Goal: Transaction & Acquisition: Purchase product/service

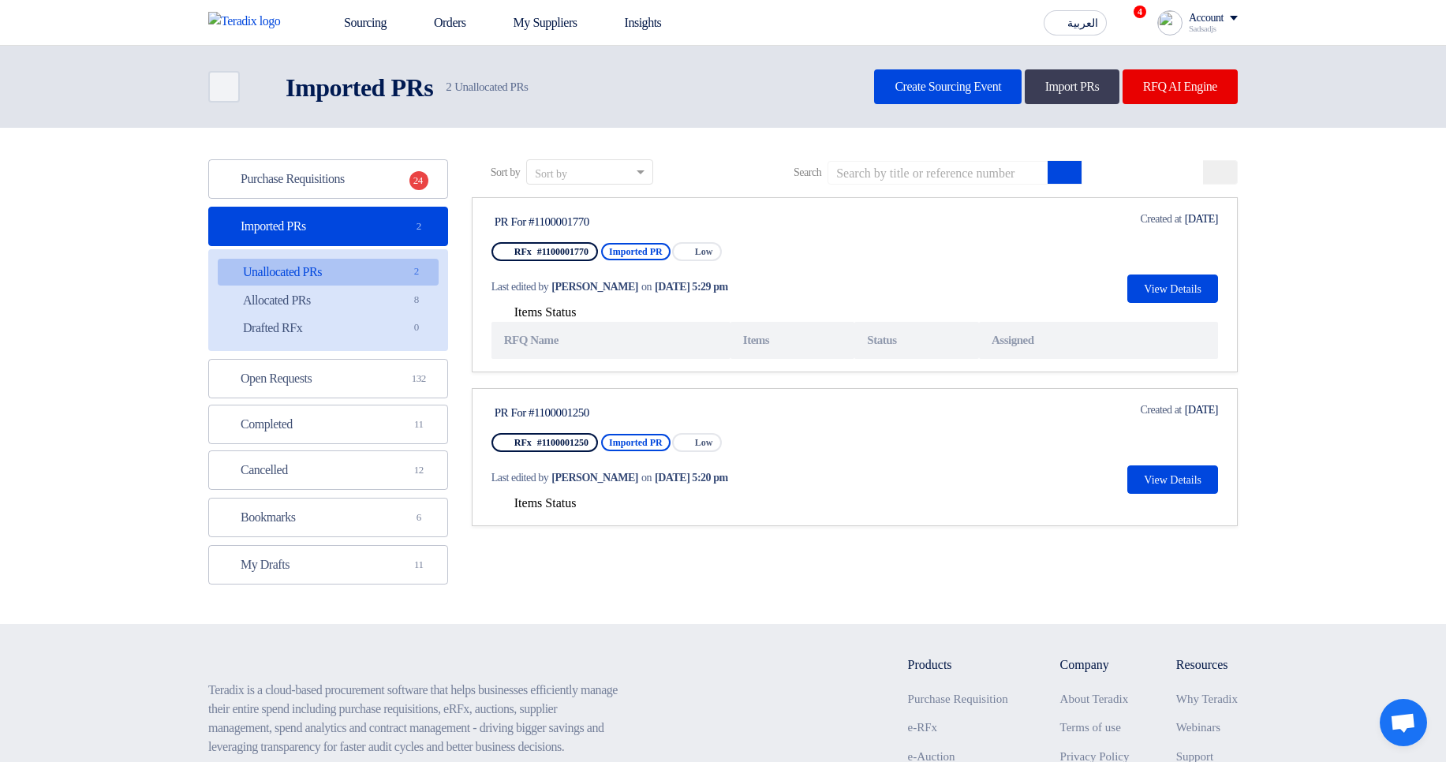
click at [546, 502] on span "Items Status" at bounding box center [545, 502] width 62 height 13
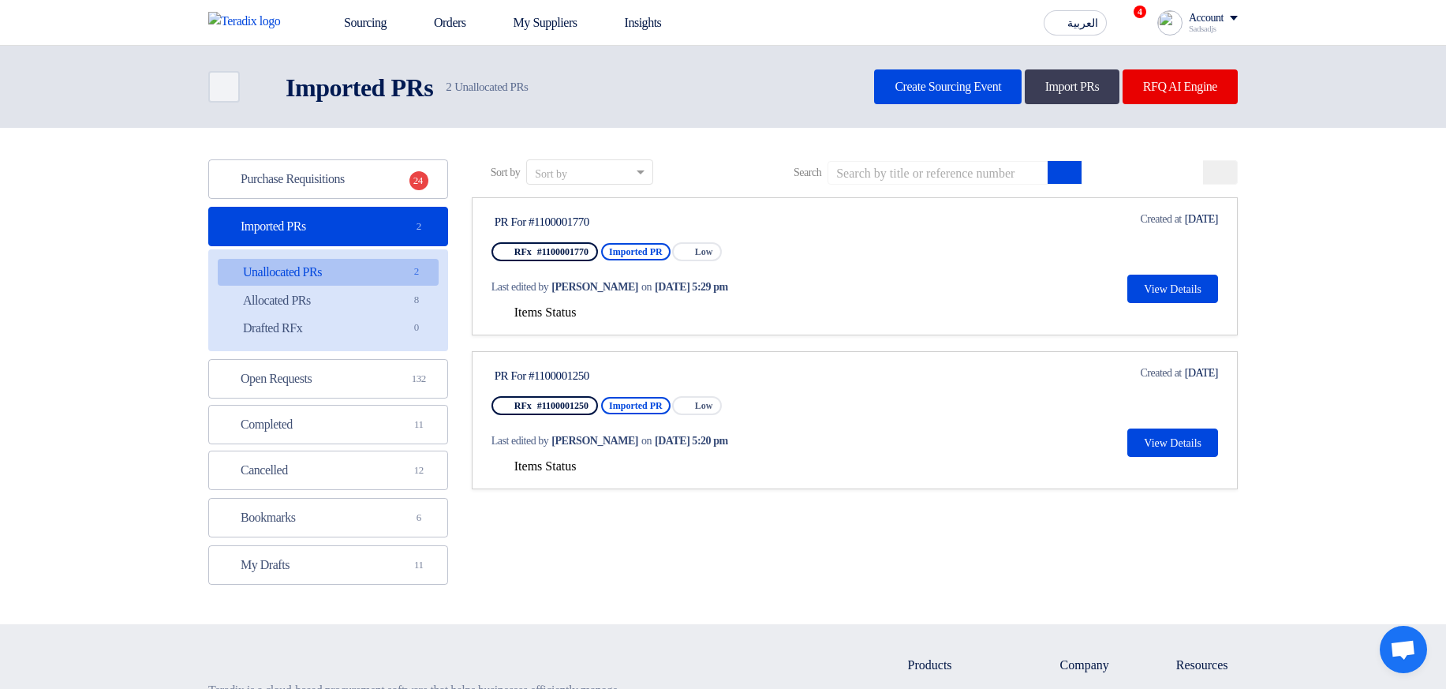
click at [540, 255] on link "PR For #1100001770 RFx #1100001770 Imported PR Priority Low Last edited by [PER…" at bounding box center [855, 266] width 766 height 138
click at [557, 255] on span "Items Status" at bounding box center [545, 311] width 62 height 13
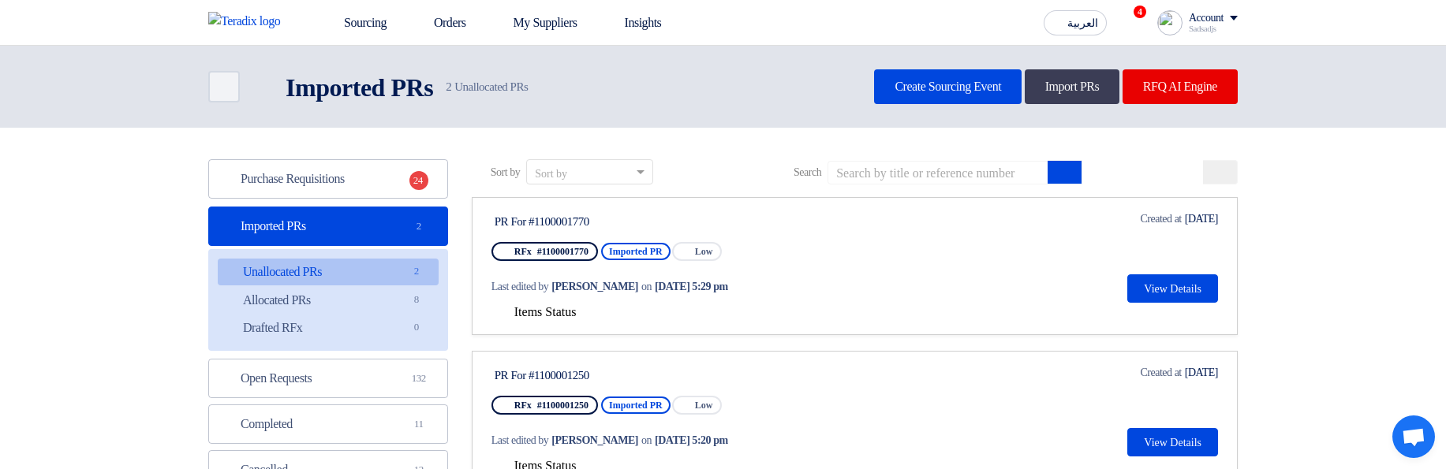
click at [558, 243] on link "PR For #1100001770 RFx #1100001770 Imported PR Priority Low Last edited by [PER…" at bounding box center [855, 266] width 766 height 138
click at [567, 243] on link "PR For #1100001770 RFx #1100001770 Imported PR Priority Low Last edited by Hamd…" at bounding box center [855, 266] width 766 height 138
click at [548, 243] on span "Items Status" at bounding box center [545, 311] width 62 height 13
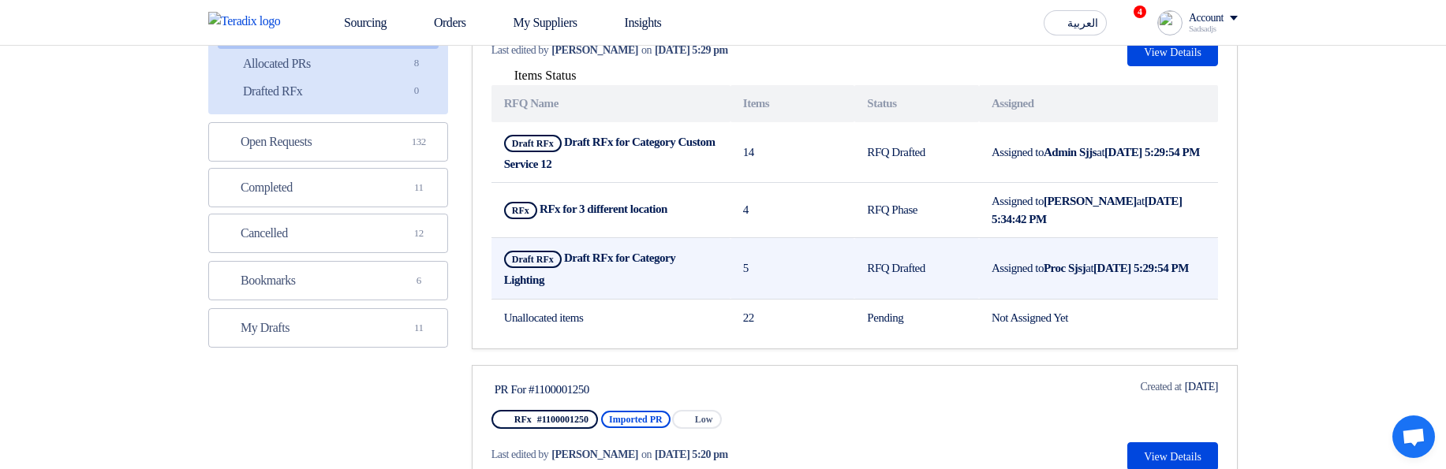
scroll to position [189, 0]
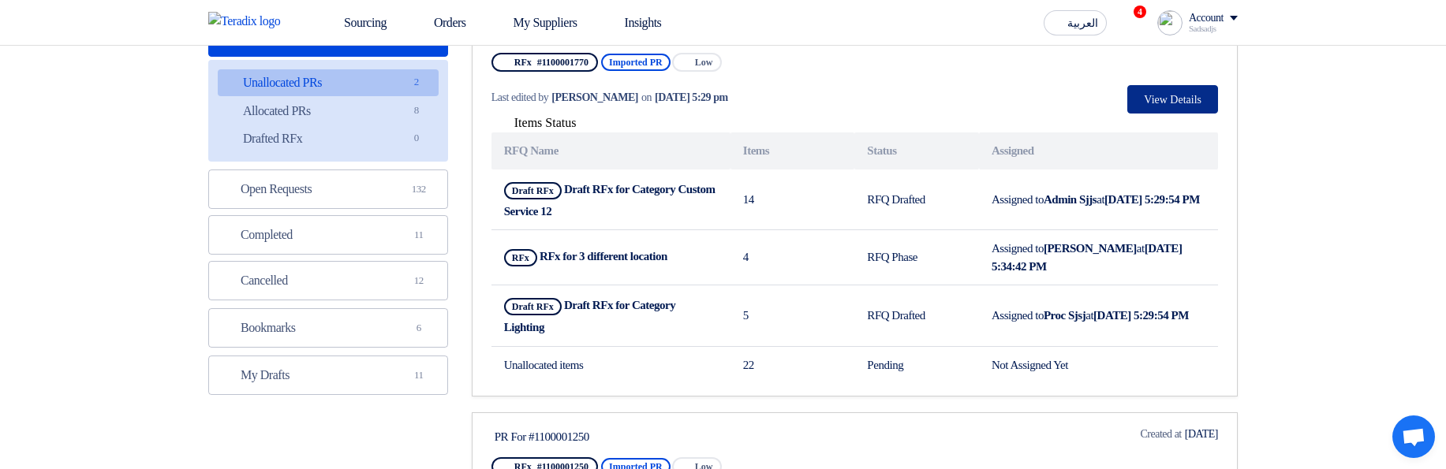
click at [1170, 97] on button "View Details" at bounding box center [1172, 99] width 91 height 28
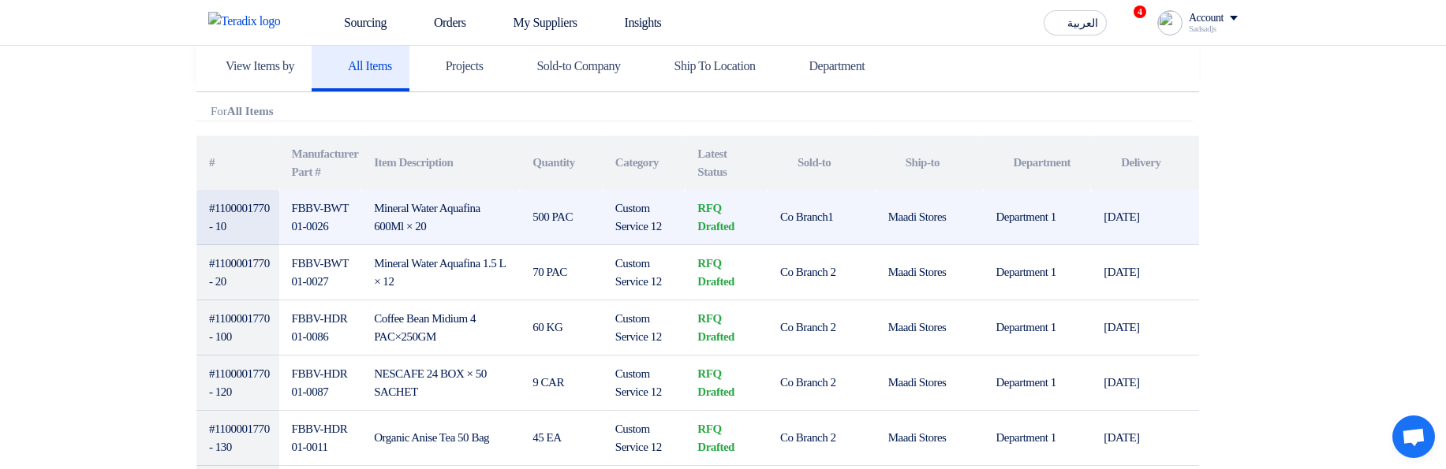
scroll to position [379, 0]
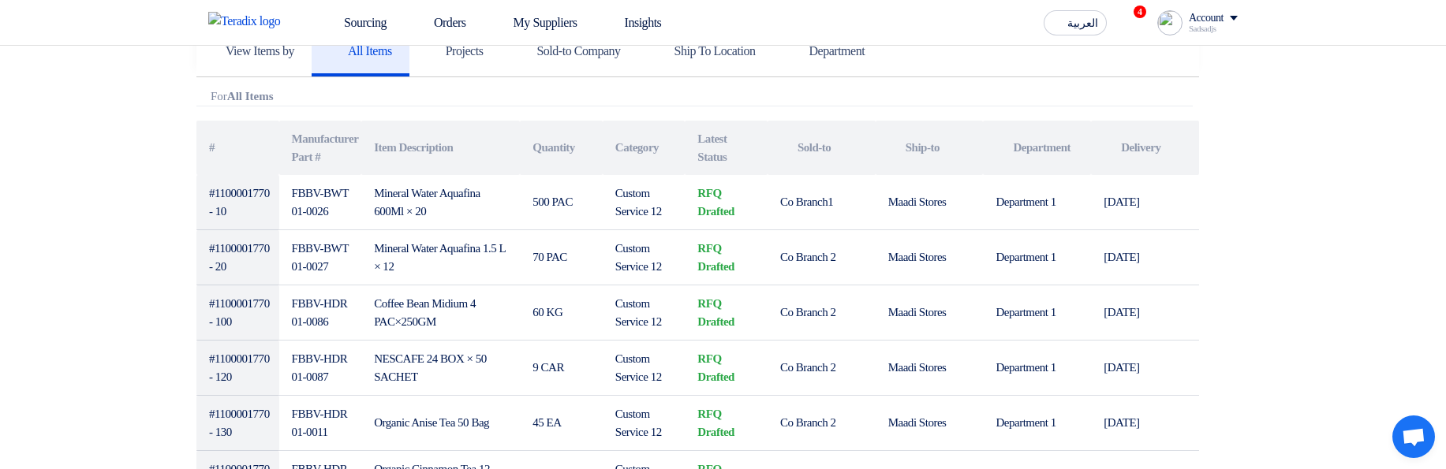
click at [475, 43] on div "Sourcing Orders My Suppliers Insights العربية ع 4 Congratulations! "(Duplicate)…" at bounding box center [722, 22] width 1053 height 45
click at [509, 43] on div "Sourcing Orders My Suppliers Insights العربية ع 4 Congratulations! "(Duplicate)…" at bounding box center [722, 22] width 1053 height 45
click at [501, 64] on link "Projects" at bounding box center [454, 51] width 91 height 50
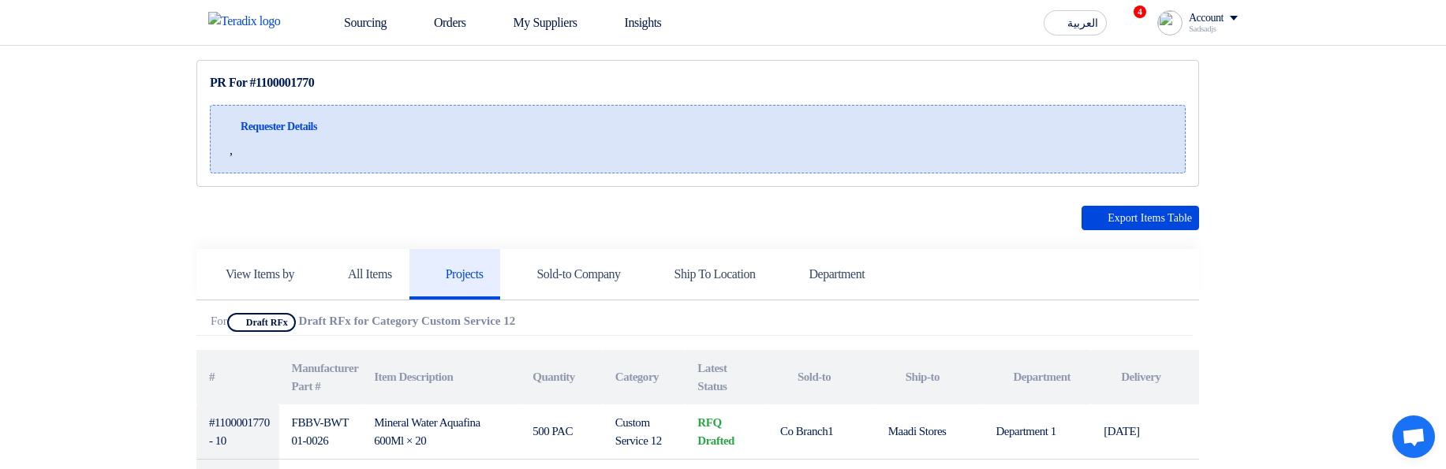
scroll to position [0, 0]
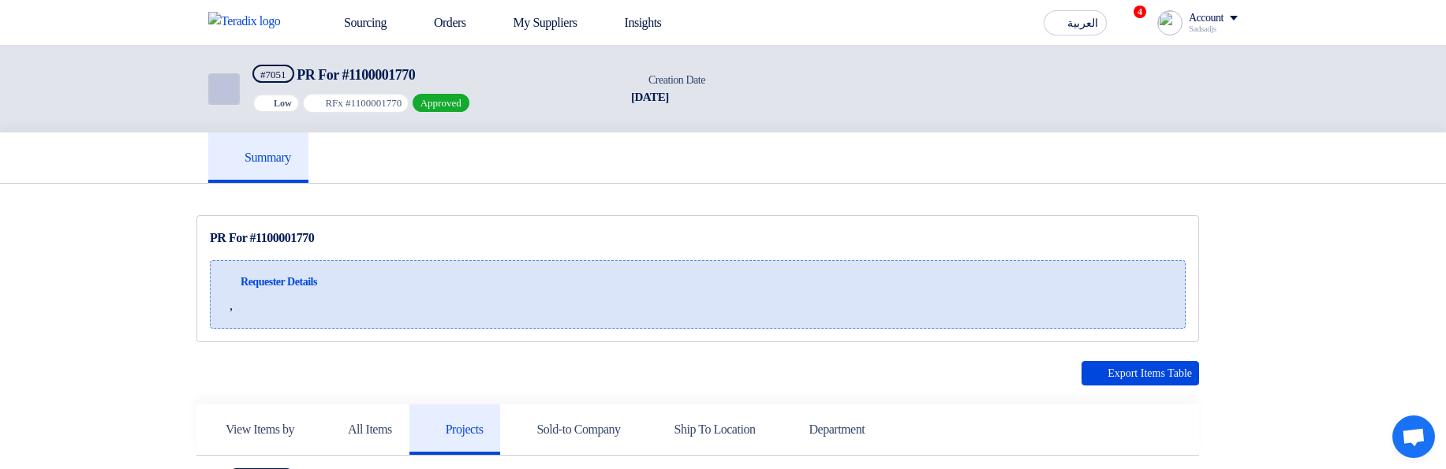
click at [217, 88] on icon "Back" at bounding box center [222, 89] width 19 height 19
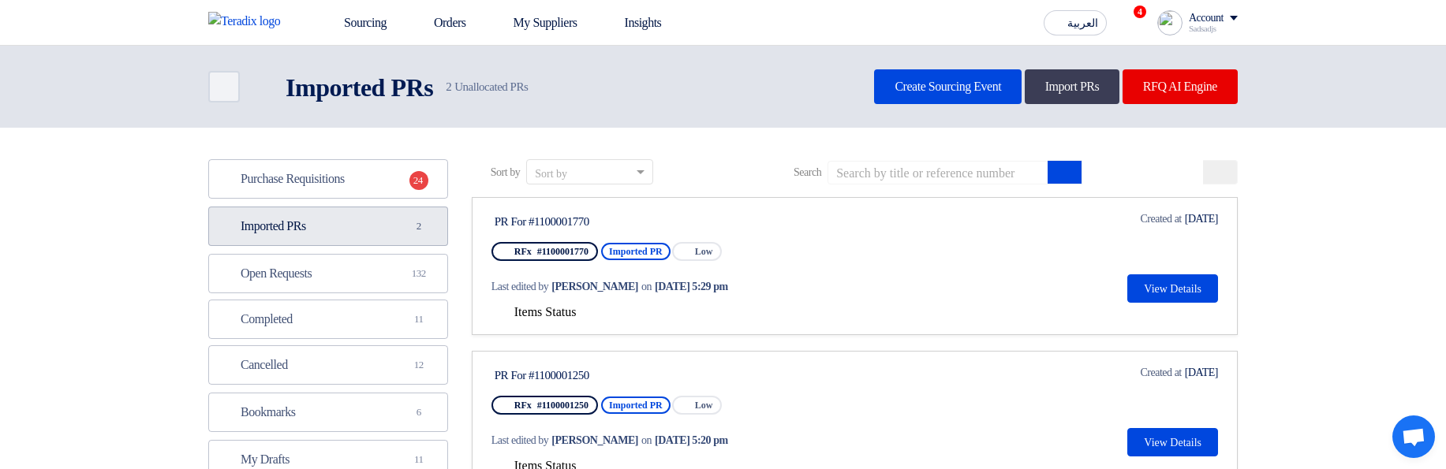
click at [409, 226] on span "2" at bounding box center [418, 226] width 19 height 16
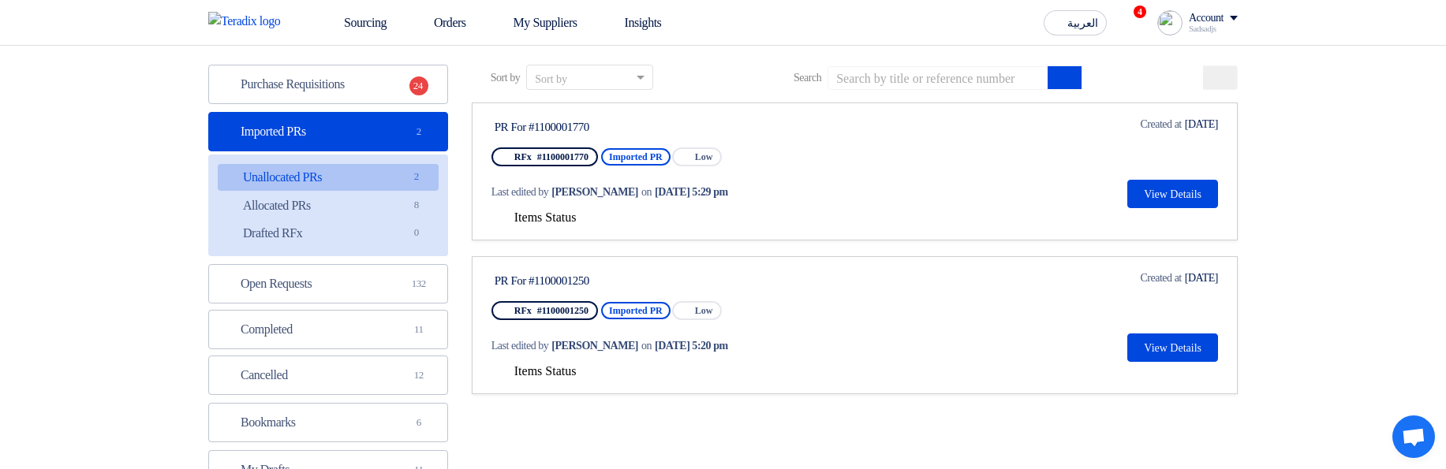
click at [528, 211] on span "Items Status" at bounding box center [545, 217] width 62 height 13
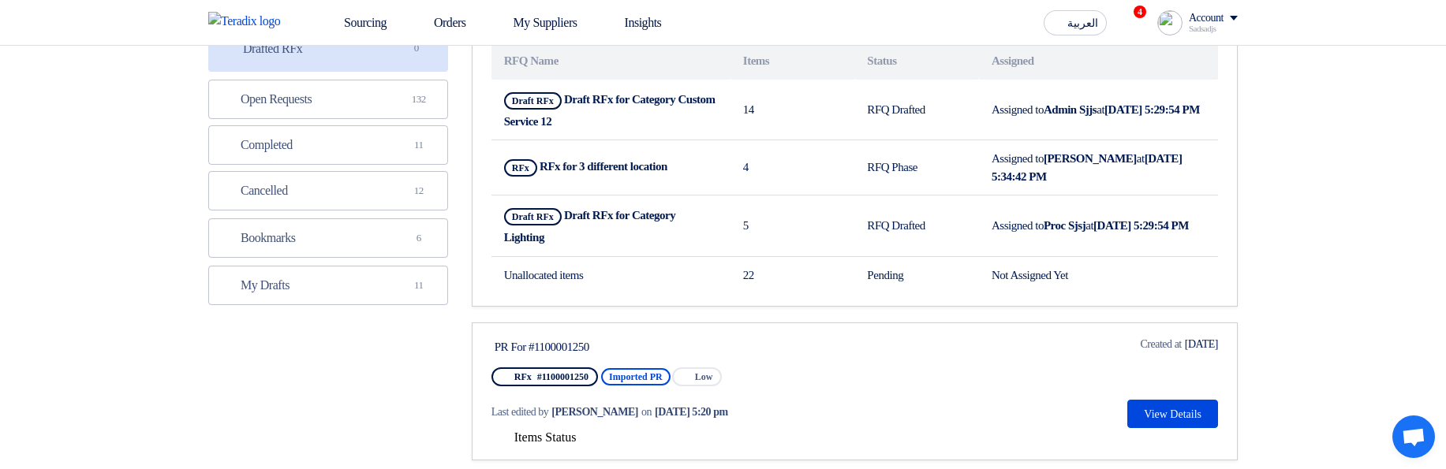
scroll to position [284, 0]
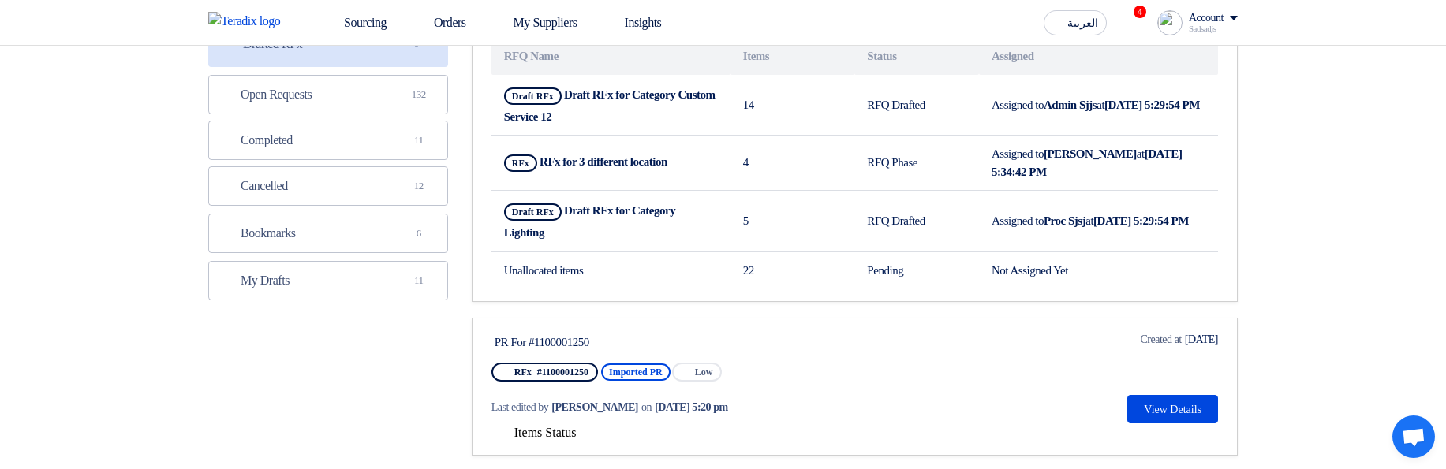
click at [571, 243] on span "Items Status" at bounding box center [545, 432] width 62 height 13
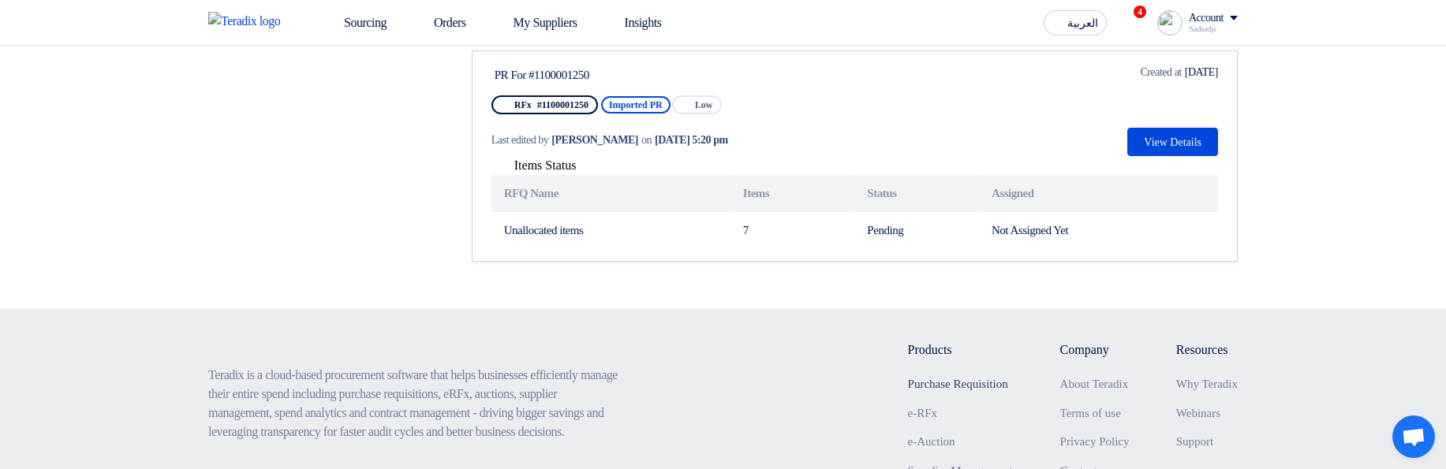
scroll to position [568, 0]
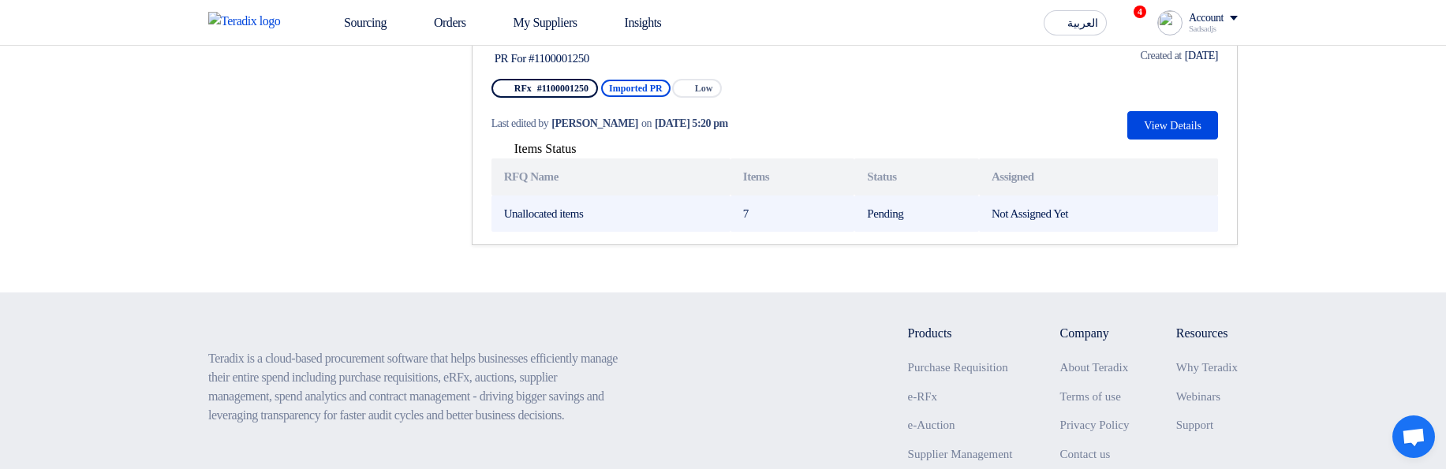
drag, startPoint x: 746, startPoint y: 219, endPoint x: 1028, endPoint y: 214, distance: 281.6
click at [1028, 214] on tr "Unallocated items 7 Pending Not Assigned Yet" at bounding box center [854, 214] width 726 height 37
click at [1028, 214] on span "Not Assigned Yet" at bounding box center [1029, 213] width 77 height 13
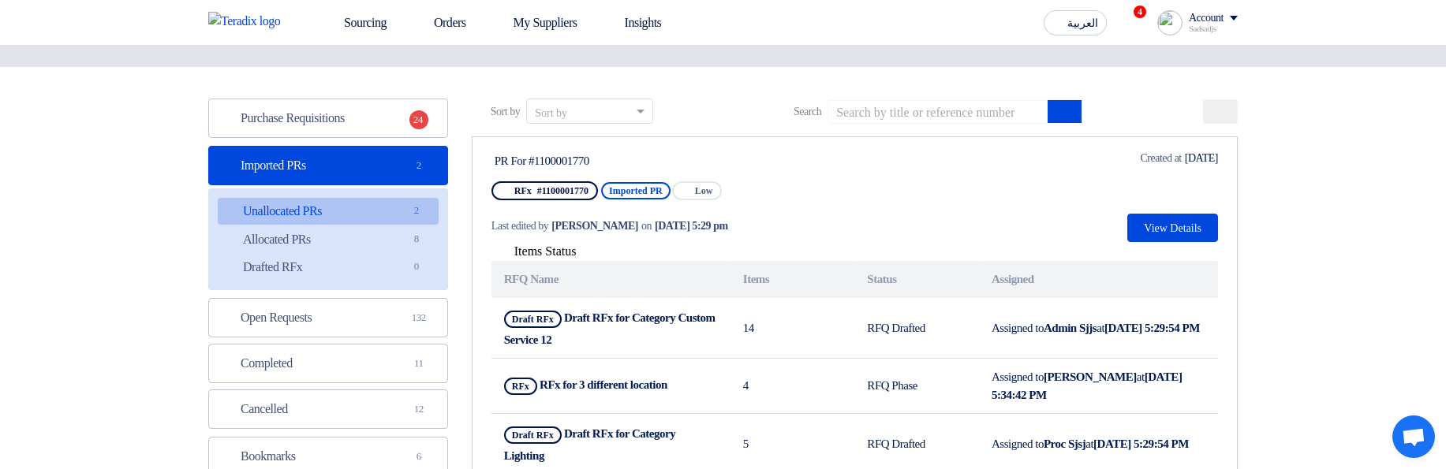
scroll to position [0, 0]
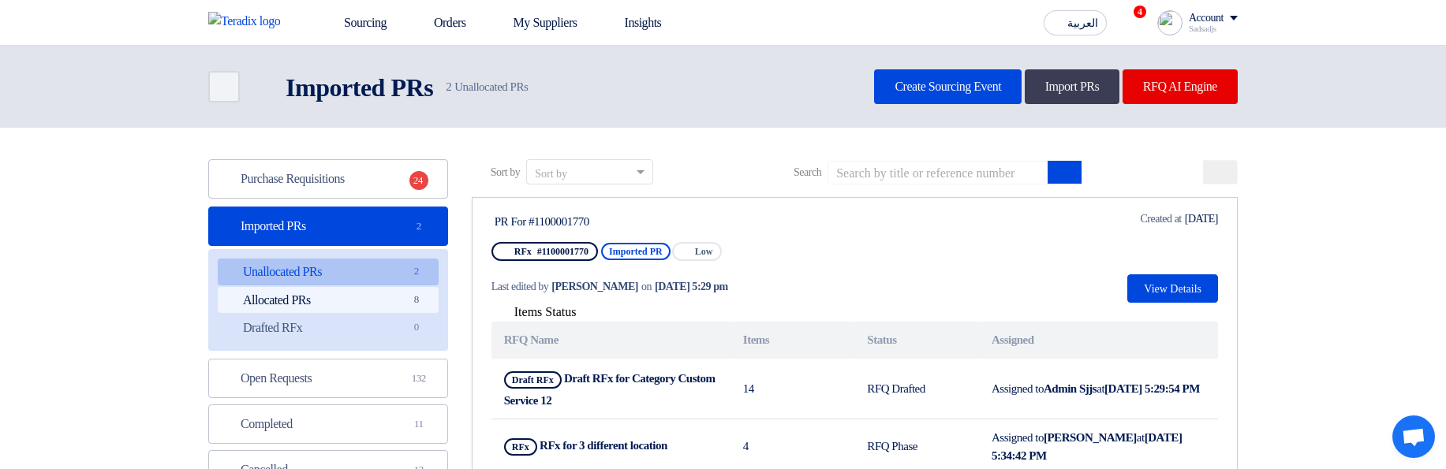
click at [338, 243] on link "Allocated PRs Allocated PRs 8" at bounding box center [328, 300] width 221 height 27
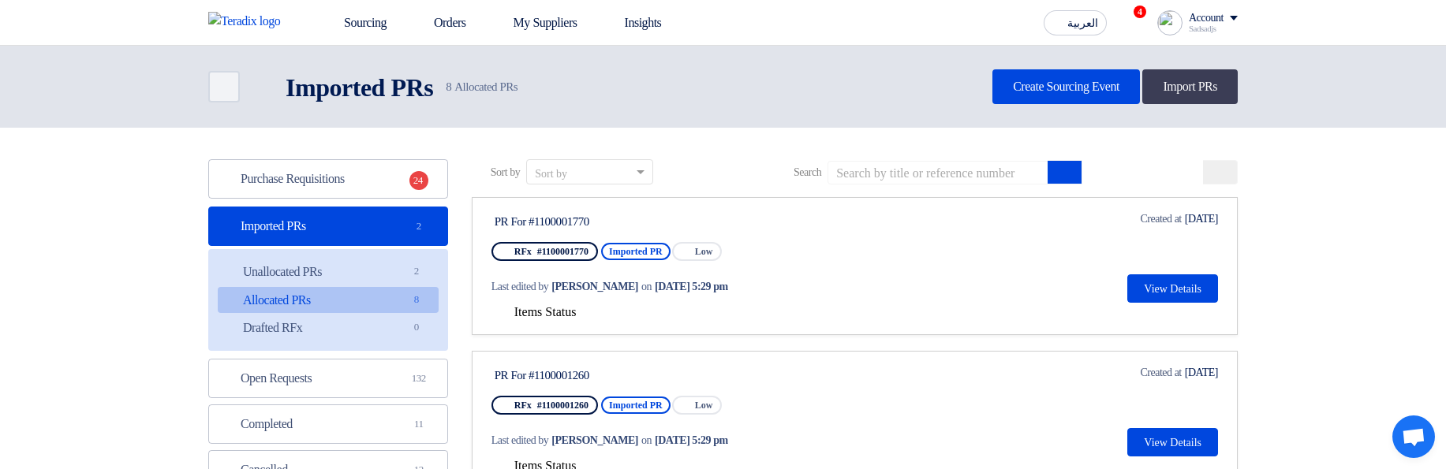
click at [560, 243] on div "Items Status" at bounding box center [854, 312] width 726 height 19
click at [560, 243] on span "Items Status" at bounding box center [545, 311] width 62 height 13
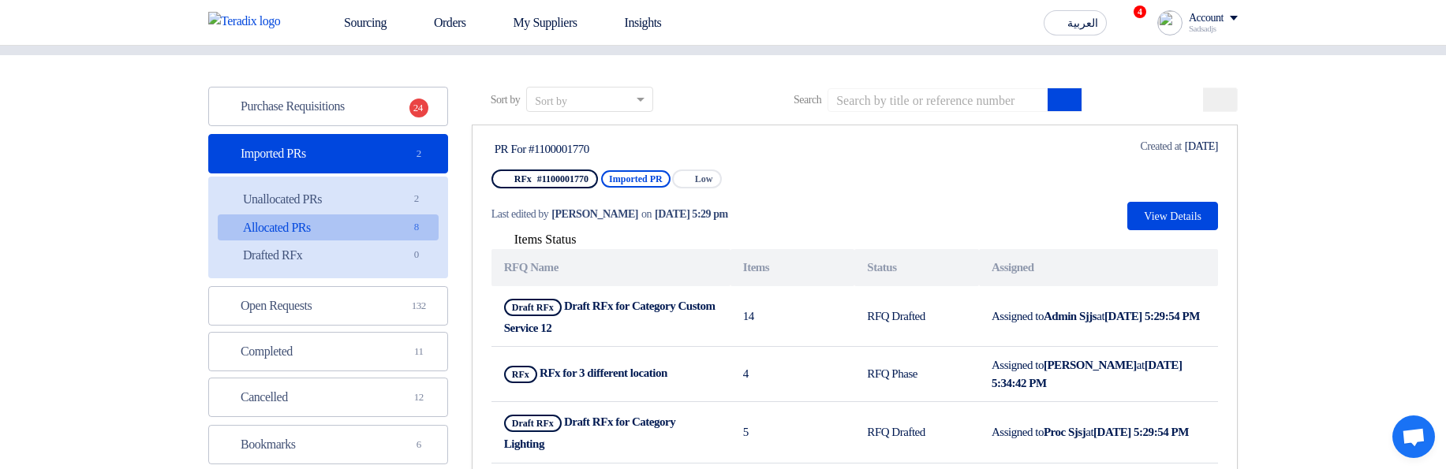
scroll to position [284, 0]
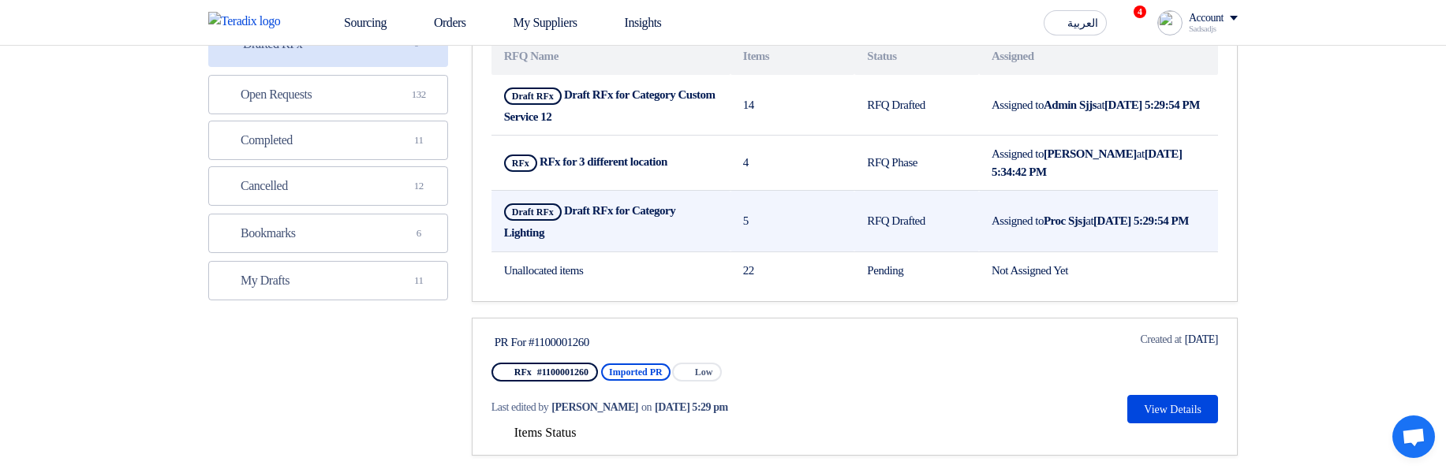
drag, startPoint x: 899, startPoint y: 86, endPoint x: 1136, endPoint y: 234, distance: 279.9
click at [1136, 234] on tbody "Draft RFx Draft RFx for Category Custom Service 12 14 RFQ Drafted Assigned to A…" at bounding box center [854, 182] width 726 height 215
click at [1137, 236] on td "Assigned to Proc Sjsj at [DATE] 5:29:54 PM" at bounding box center [1098, 222] width 239 height 62
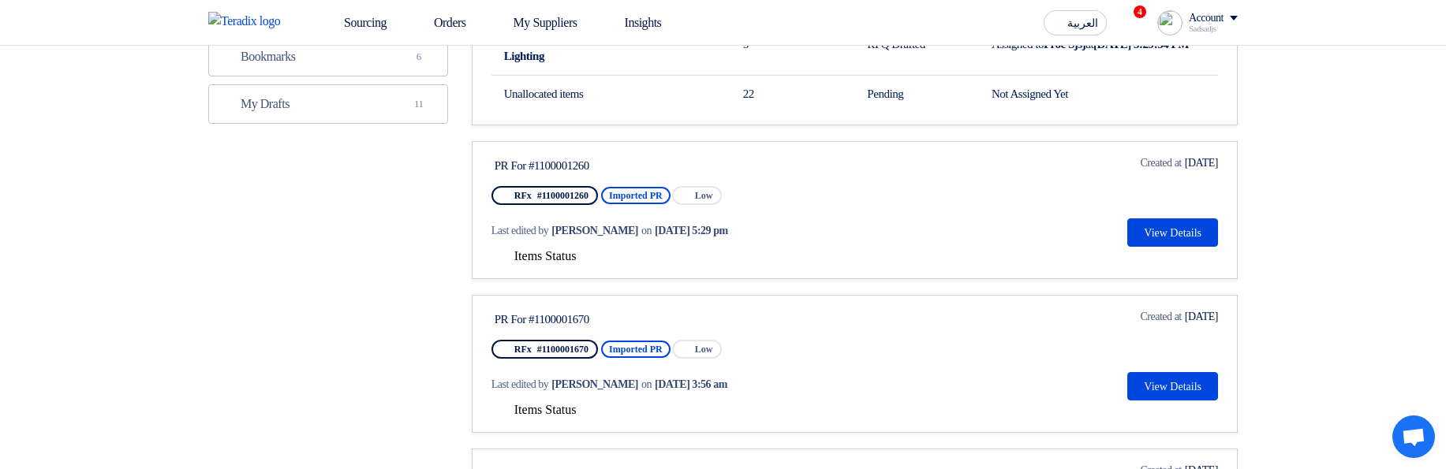
scroll to position [473, 0]
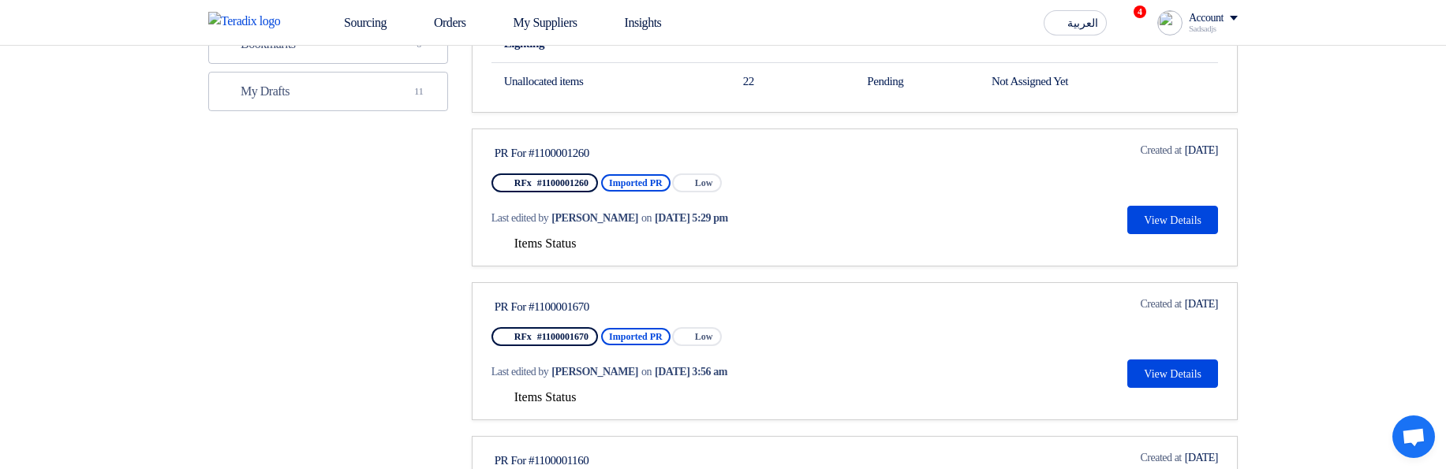
click at [558, 235] on div "Items Status" at bounding box center [854, 243] width 726 height 19
drag, startPoint x: 574, startPoint y: 240, endPoint x: 669, endPoint y: 247, distance: 94.9
click at [575, 240] on span "Items Status" at bounding box center [545, 243] width 62 height 13
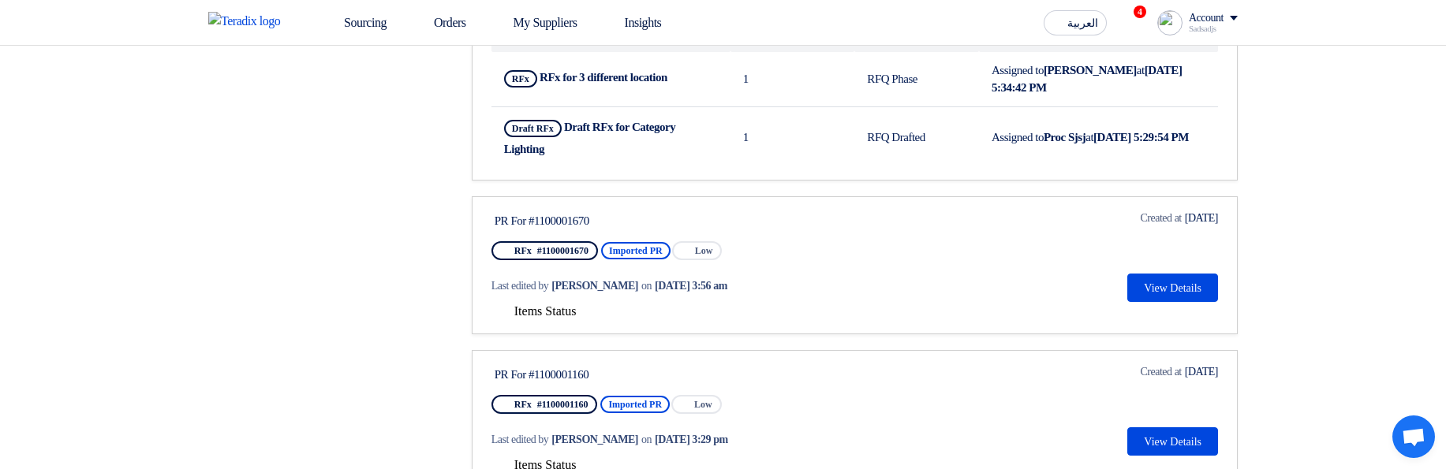
scroll to position [757, 0]
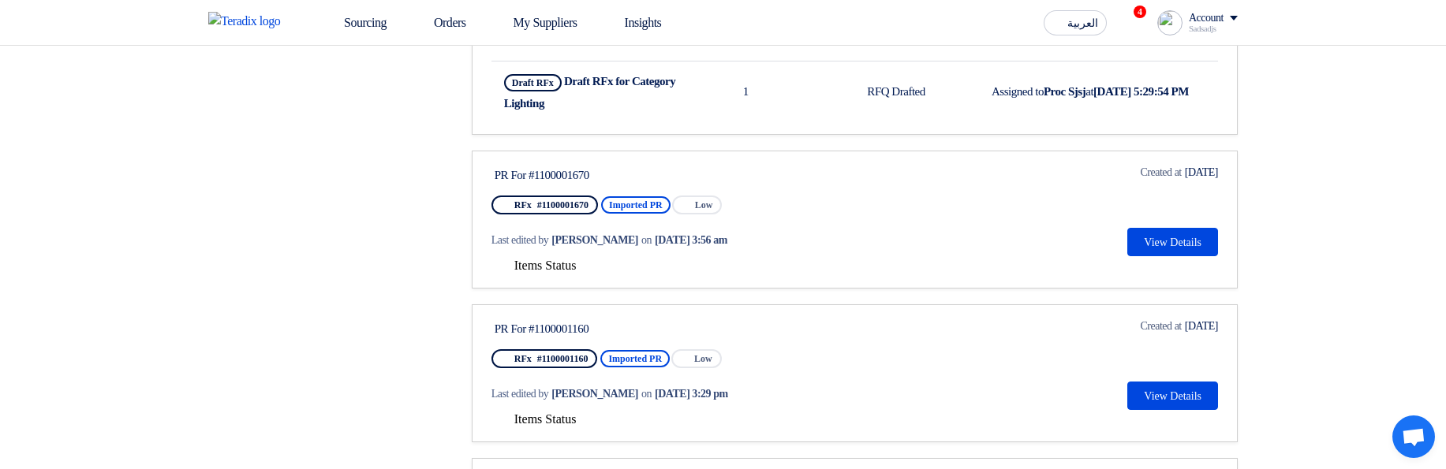
click at [529, 243] on span "Items Status" at bounding box center [545, 265] width 62 height 13
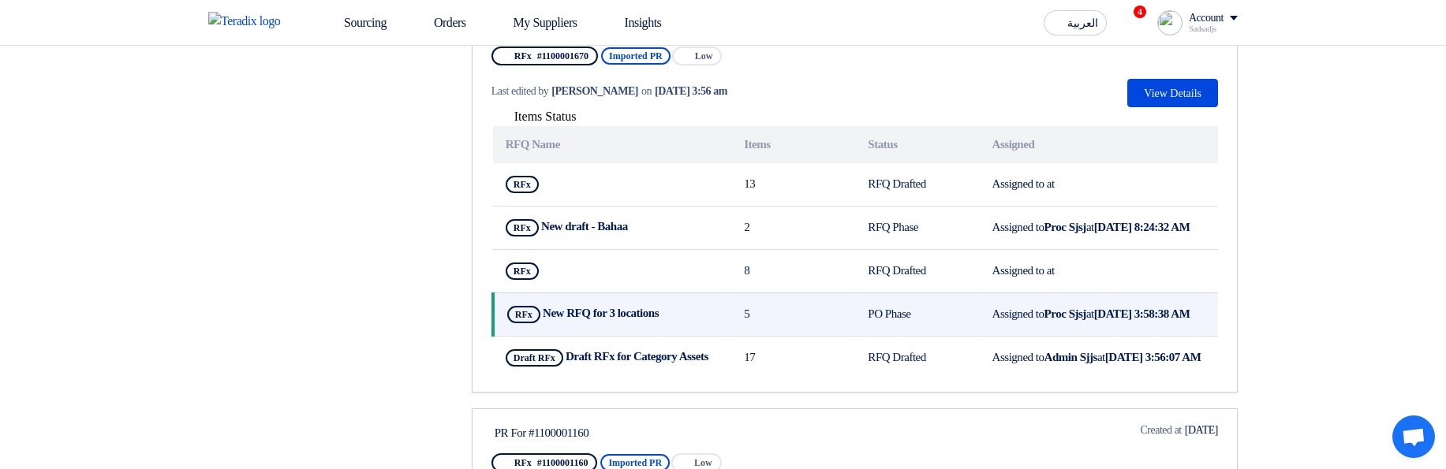
scroll to position [946, 0]
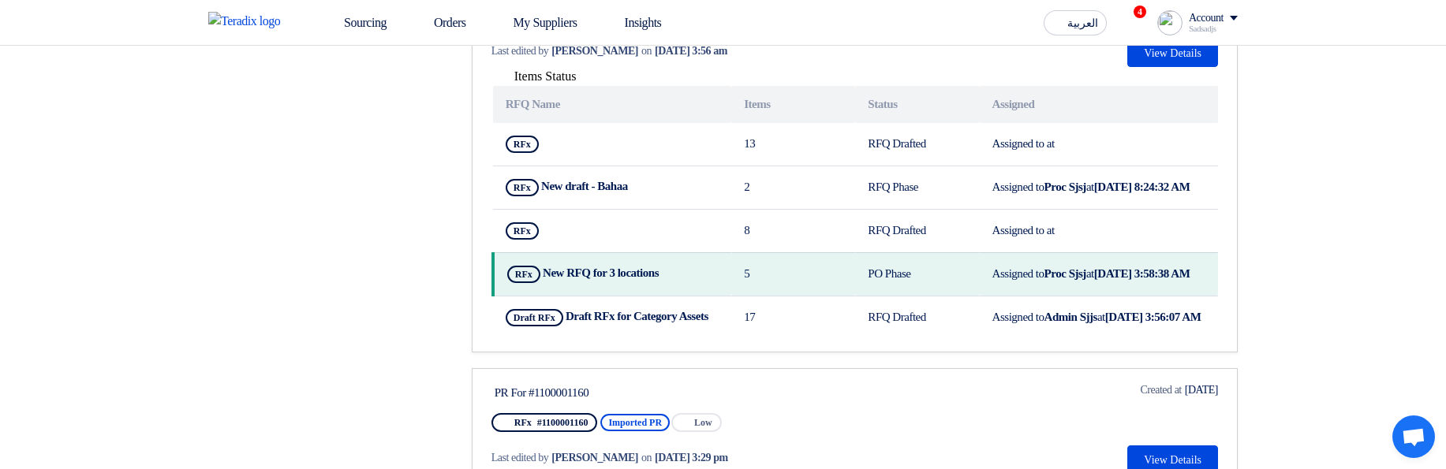
drag, startPoint x: 876, startPoint y: 283, endPoint x: 1353, endPoint y: 271, distance: 477.3
click at [982, 243] on tr "RFx New RFQ for 3 locations Show Projects 5 PO Phase Assigned to Proc Sjsj at A…" at bounding box center [855, 273] width 725 height 43
click at [1382, 243] on section "Purchase Requisitions Purchase Requisitions 24 Imported PRs Imported PRs 2 Unal…" at bounding box center [723, 174] width 1446 height 1987
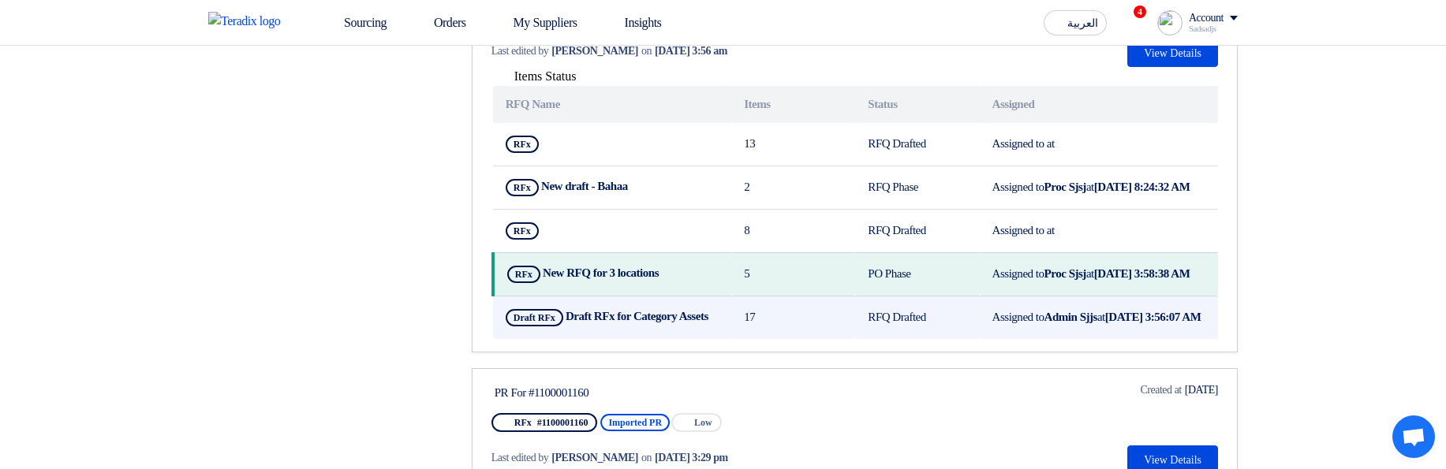
click at [865, 243] on td "RFQ Drafted" at bounding box center [917, 317] width 124 height 43
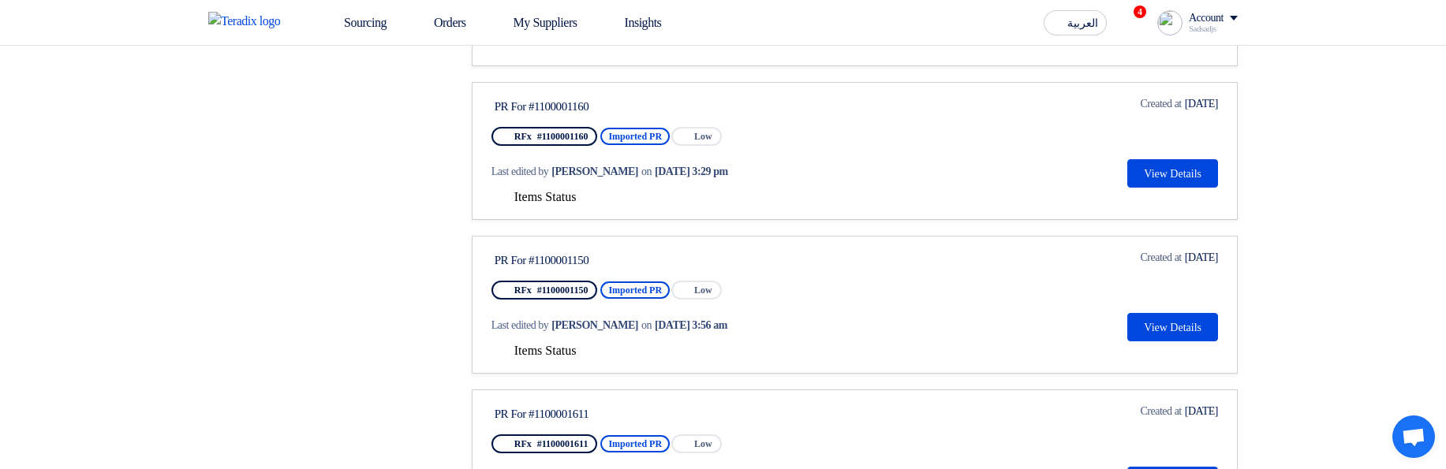
scroll to position [1325, 0]
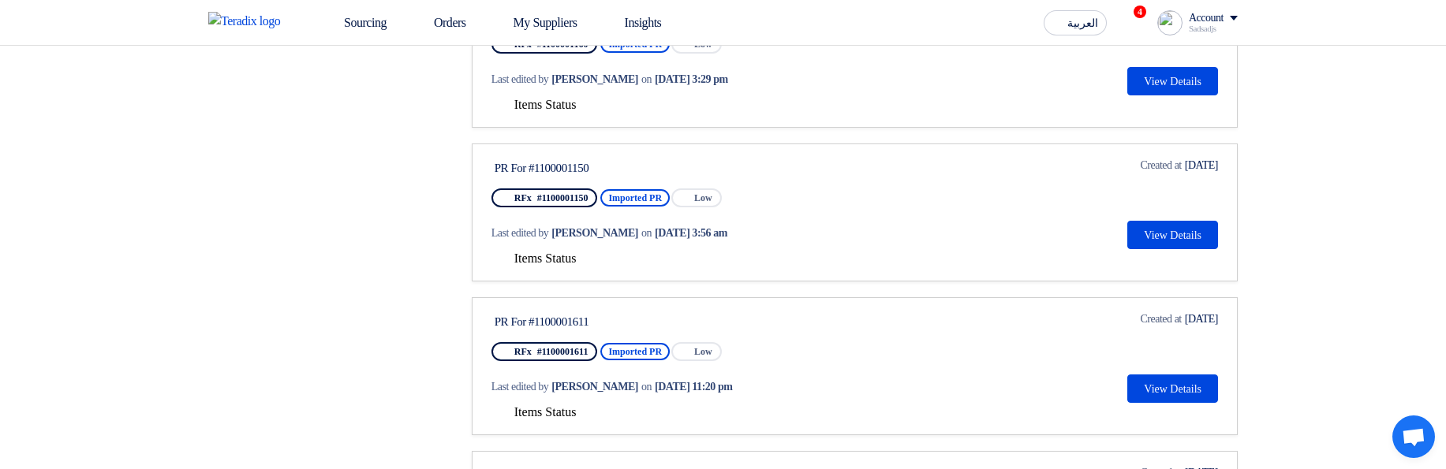
click at [564, 111] on span "Items Status" at bounding box center [545, 104] width 62 height 13
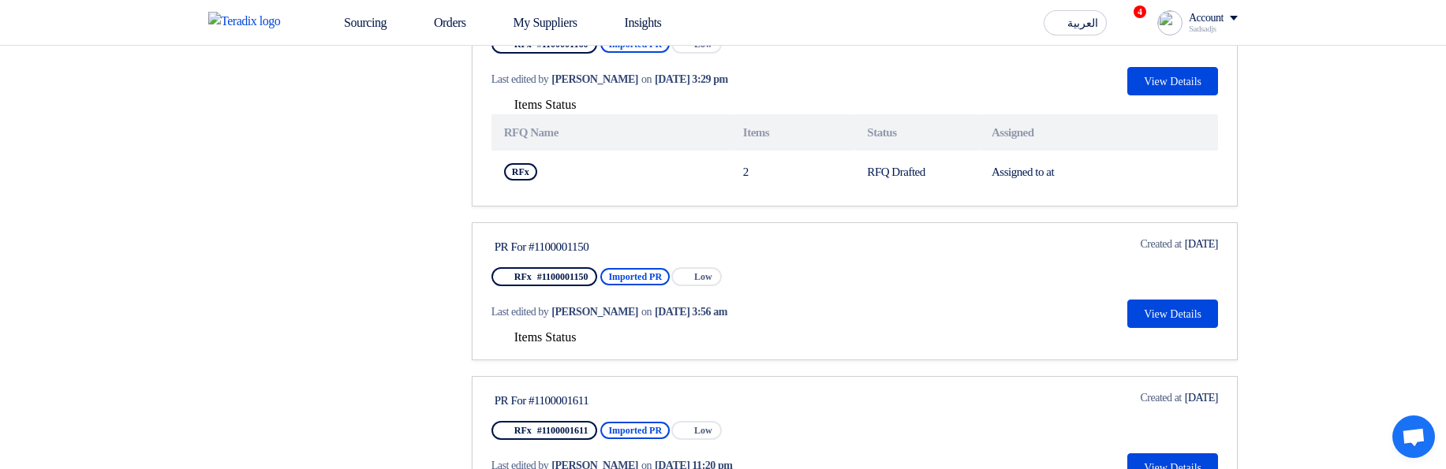
click at [536, 243] on span "Items Status" at bounding box center [545, 336] width 62 height 13
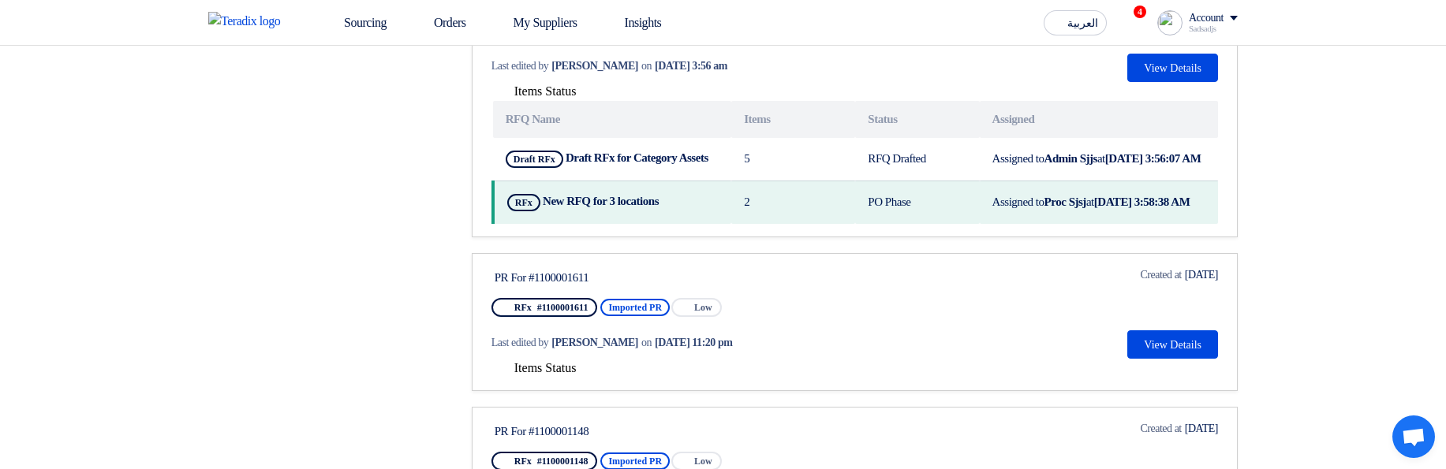
scroll to position [1609, 0]
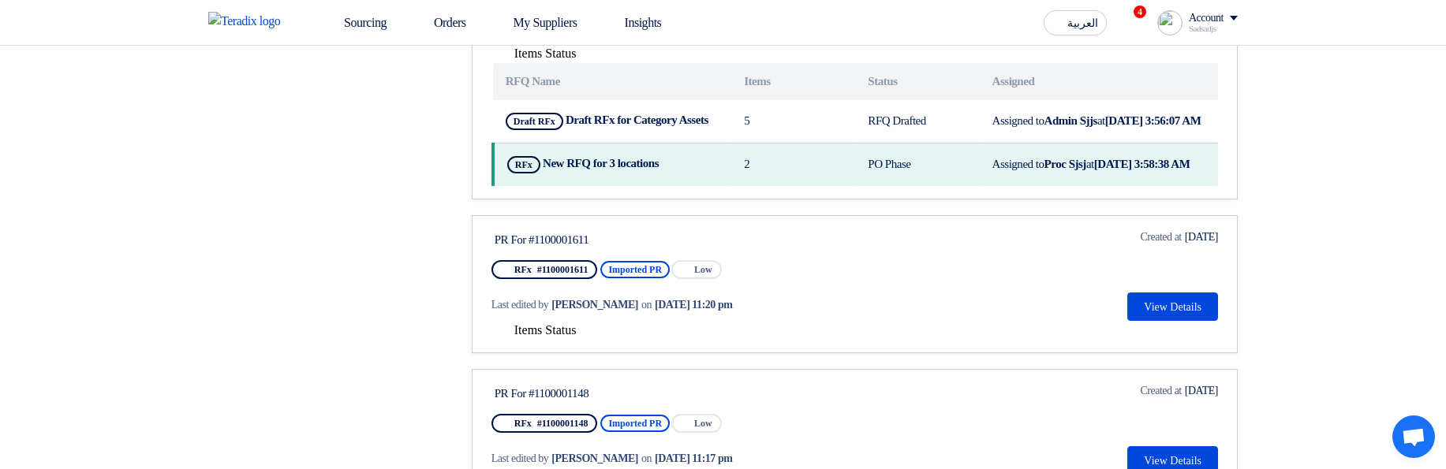
click at [565, 243] on span "Items Status" at bounding box center [545, 329] width 62 height 13
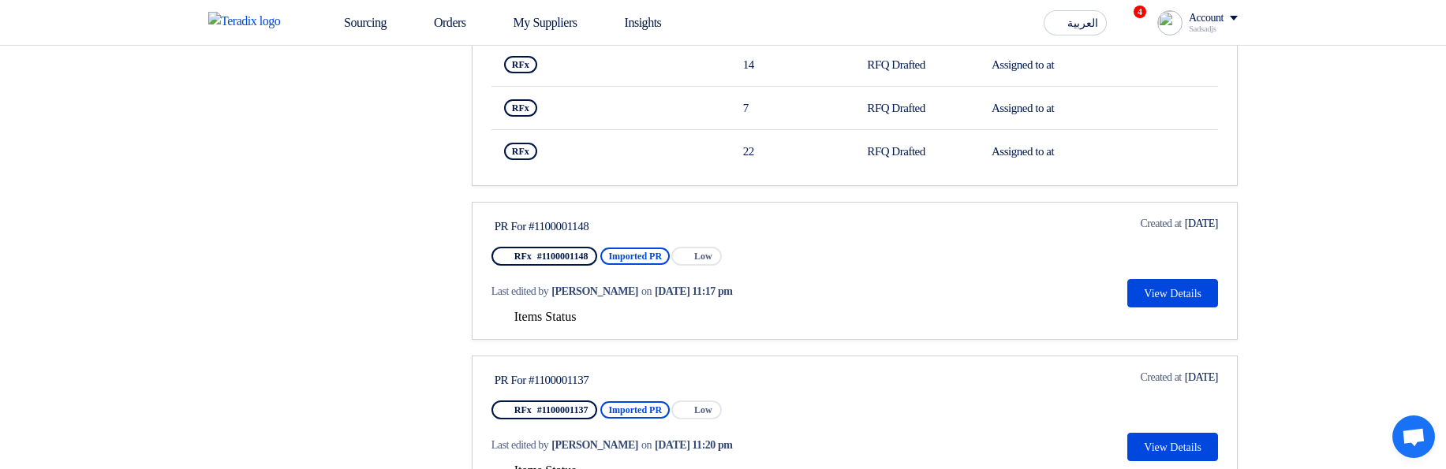
scroll to position [1987, 0]
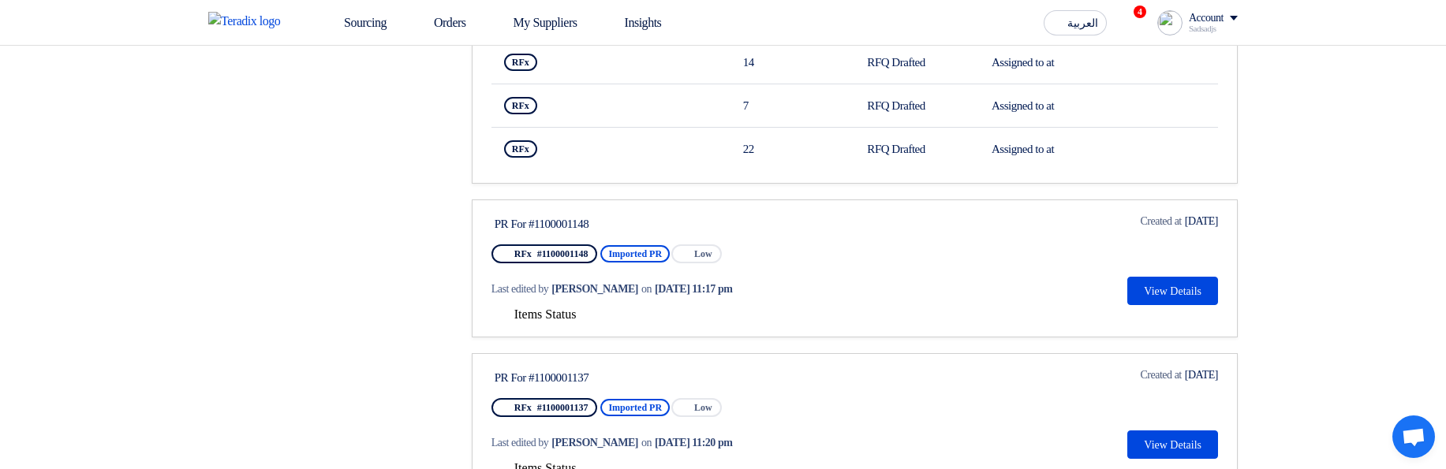
click at [538, 243] on span "Items Status" at bounding box center [545, 314] width 62 height 13
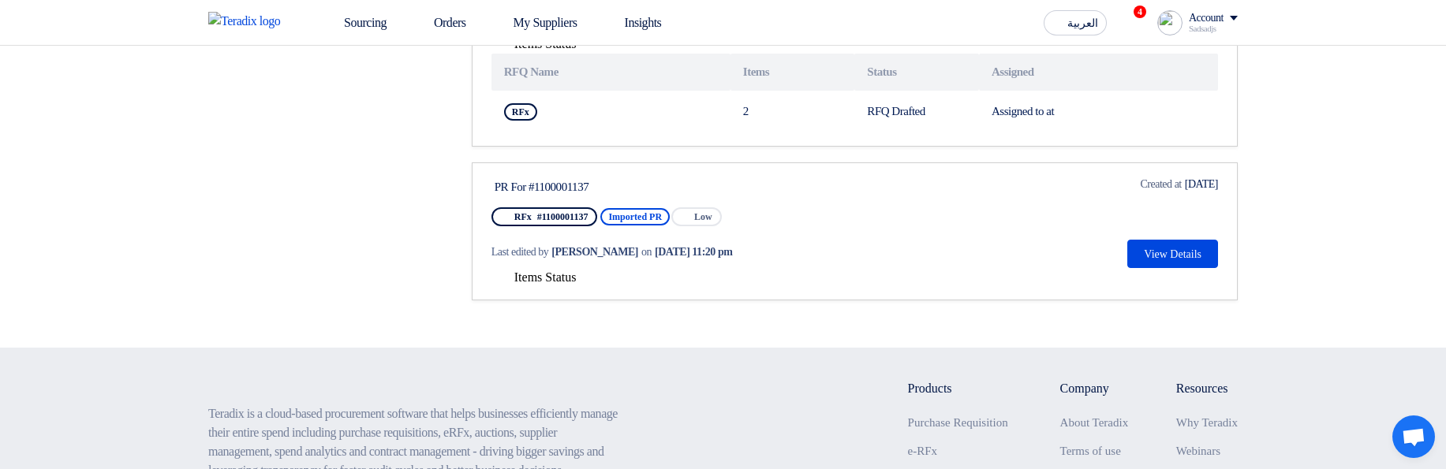
scroll to position [2271, 0]
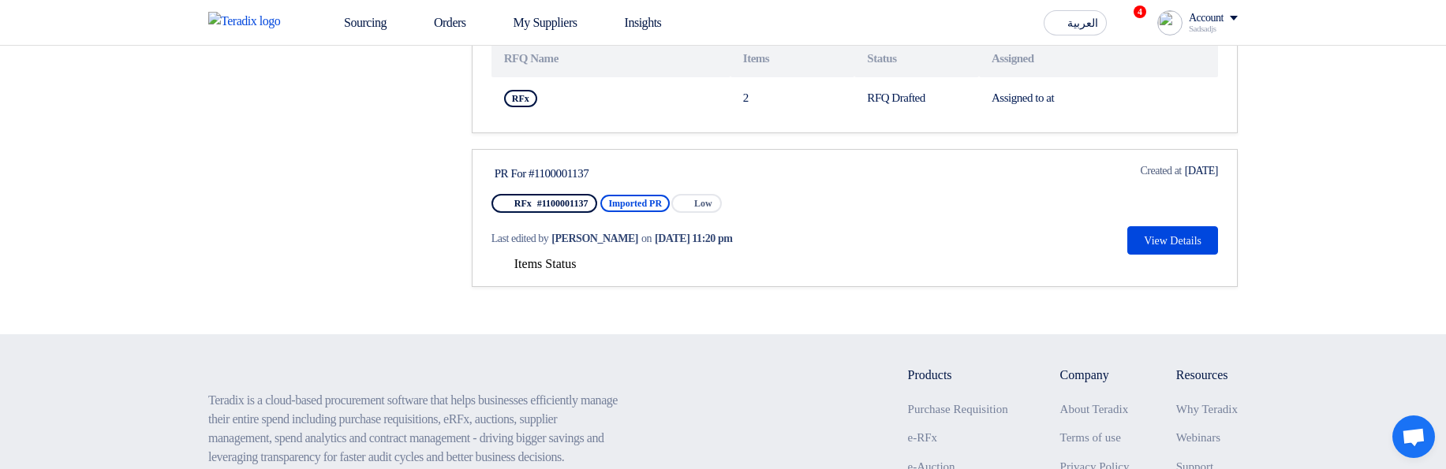
click at [552, 243] on span "Items Status" at bounding box center [545, 263] width 62 height 13
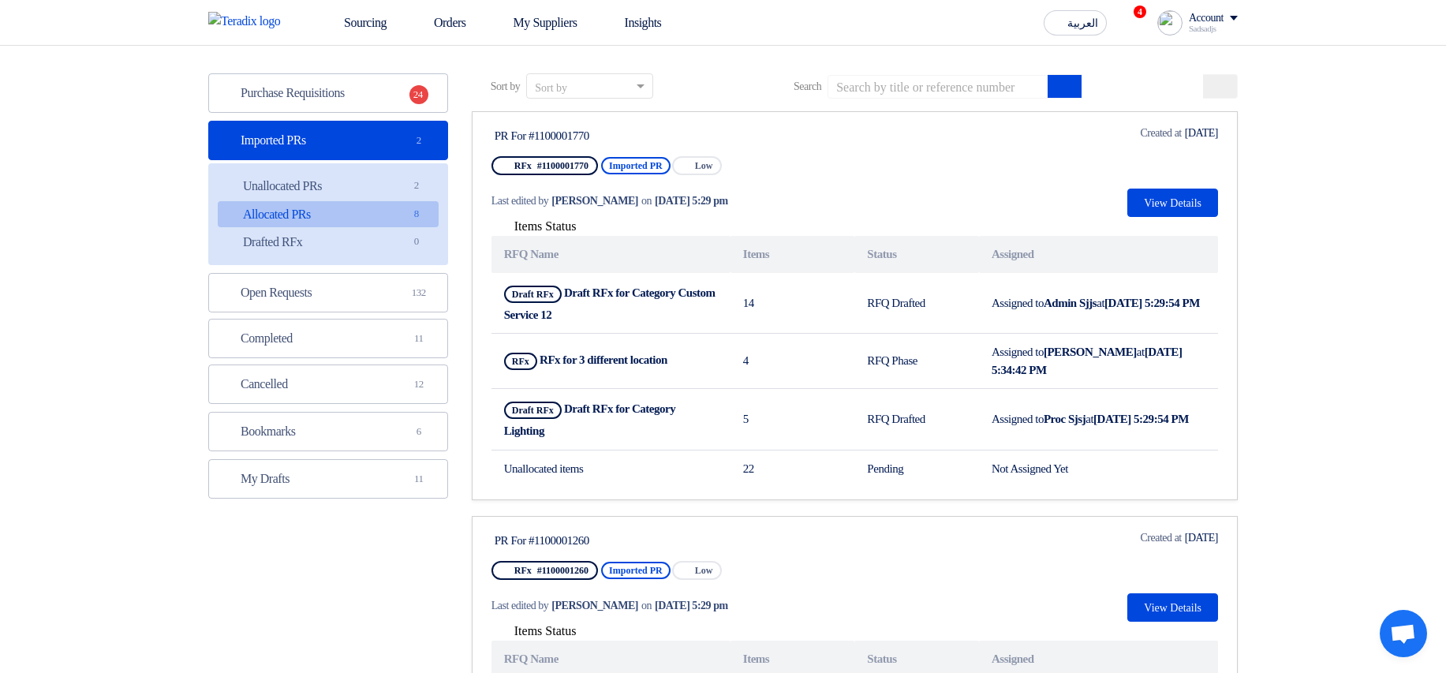
scroll to position [0, 0]
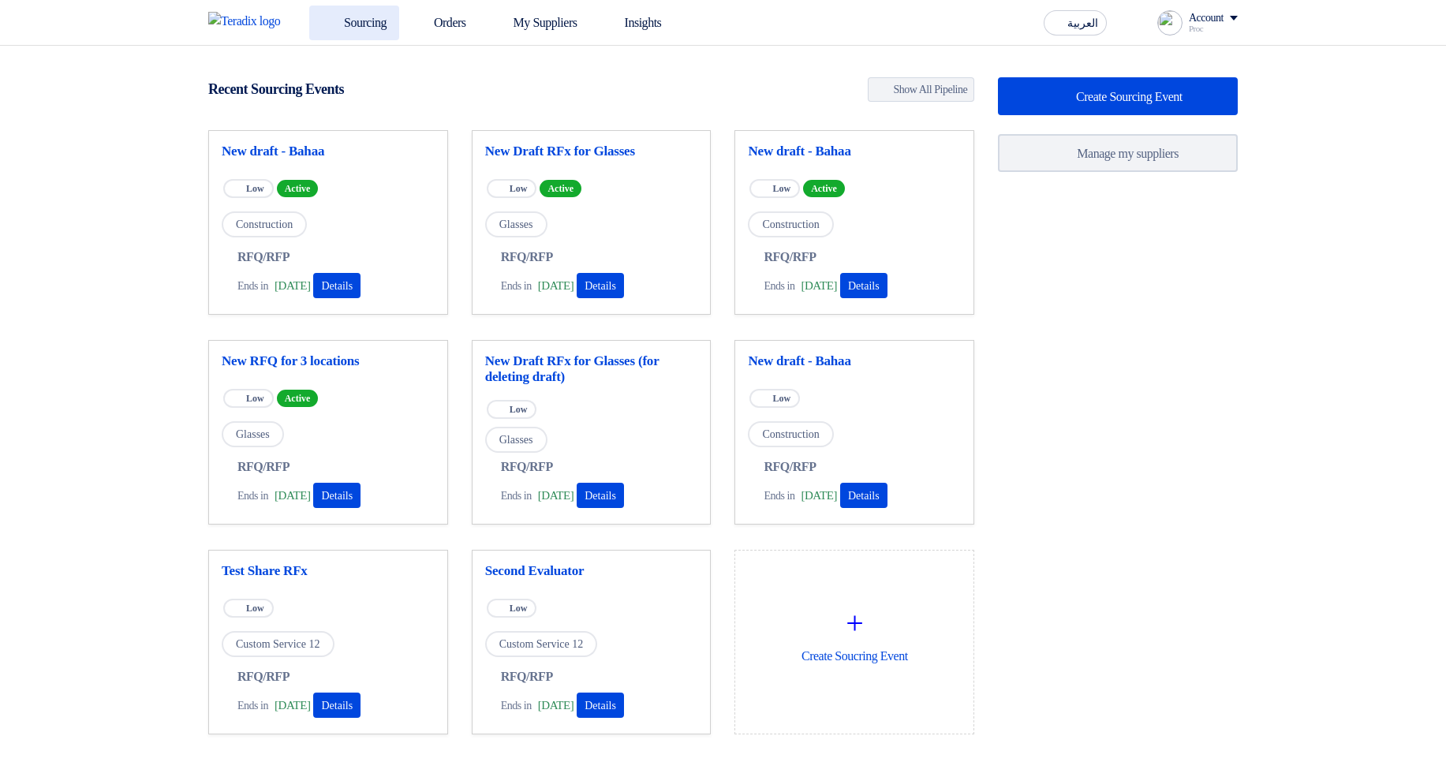
click at [313, 21] on link "Sourcing" at bounding box center [354, 23] width 90 height 35
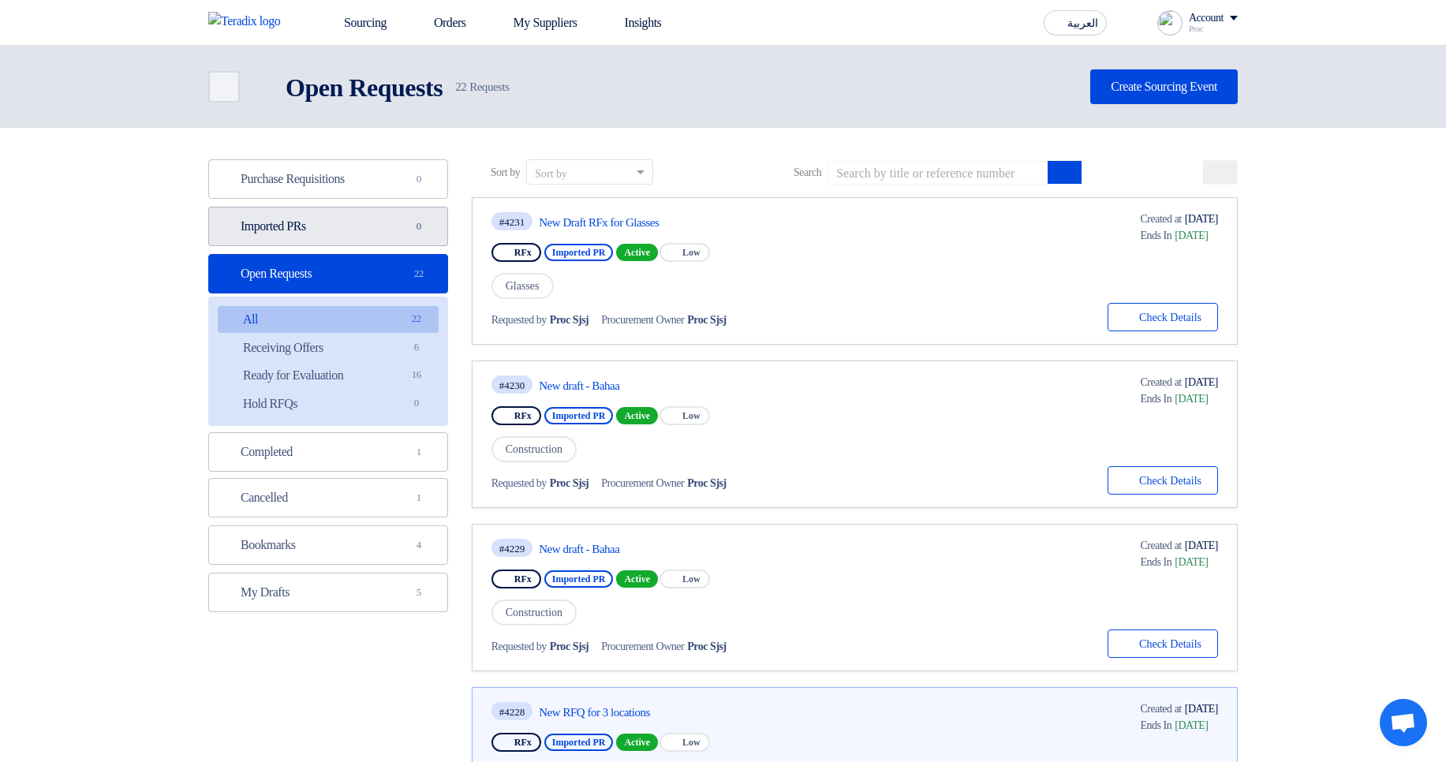
click at [427, 226] on span "0" at bounding box center [418, 226] width 19 height 16
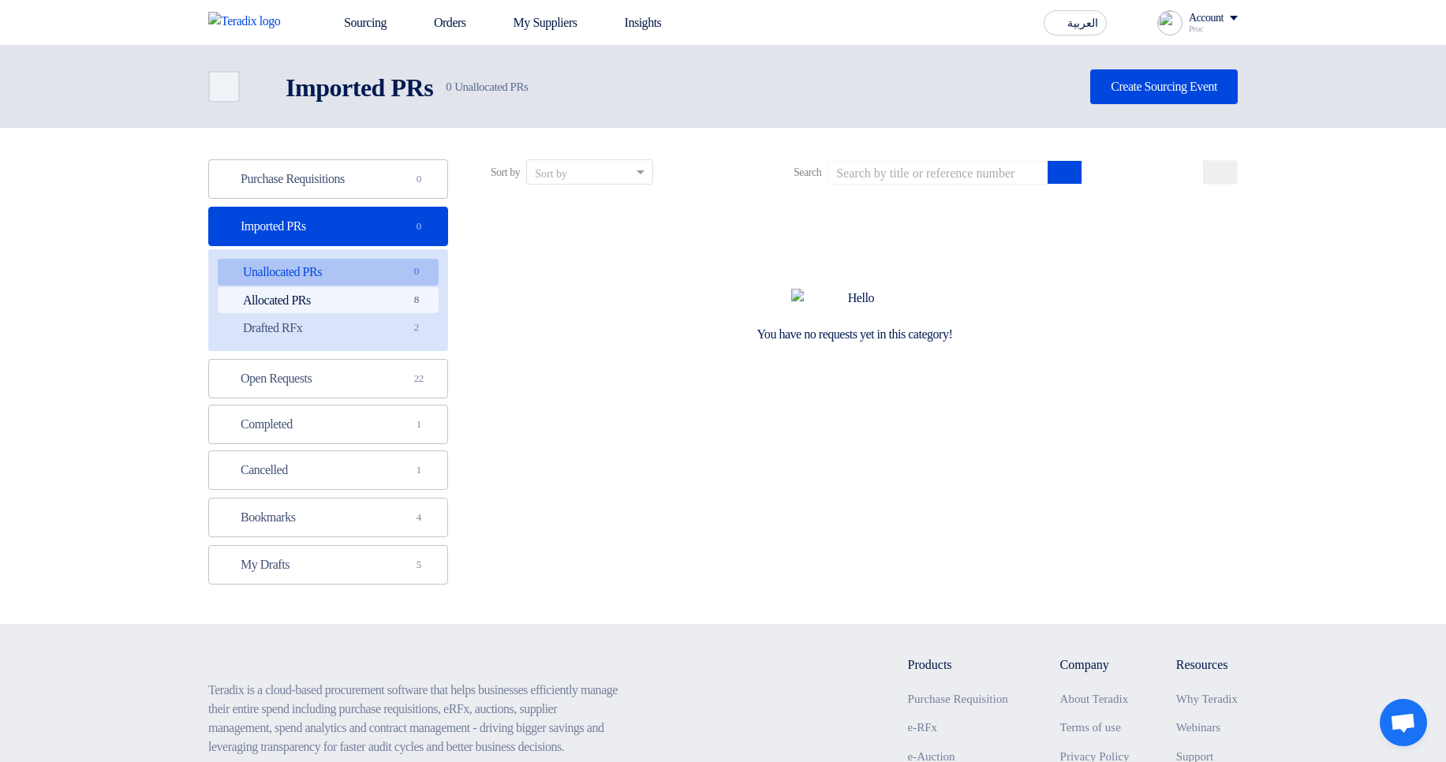
click at [388, 293] on link "Allocated PRs Allocated PRs 8" at bounding box center [328, 300] width 221 height 27
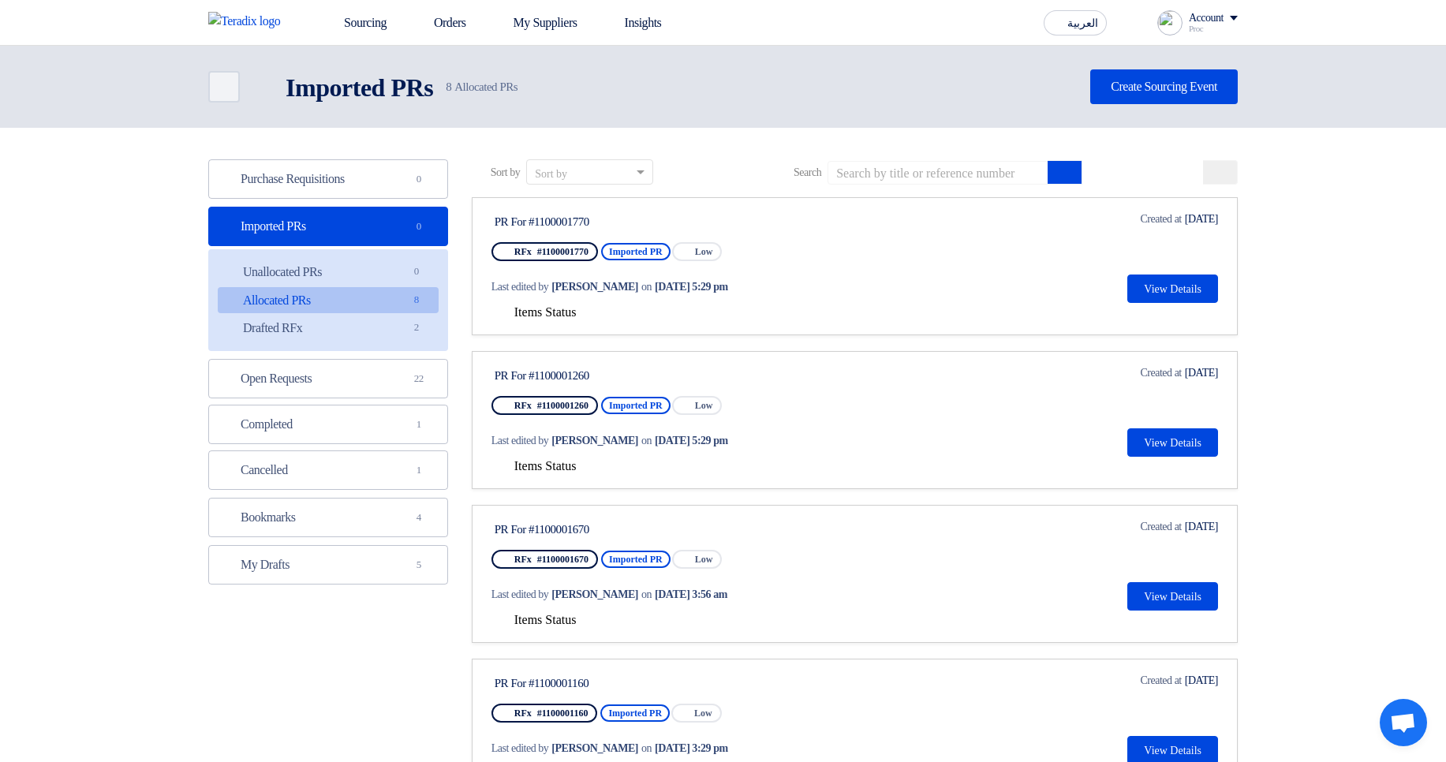
click at [554, 312] on span "Items Status" at bounding box center [545, 311] width 62 height 13
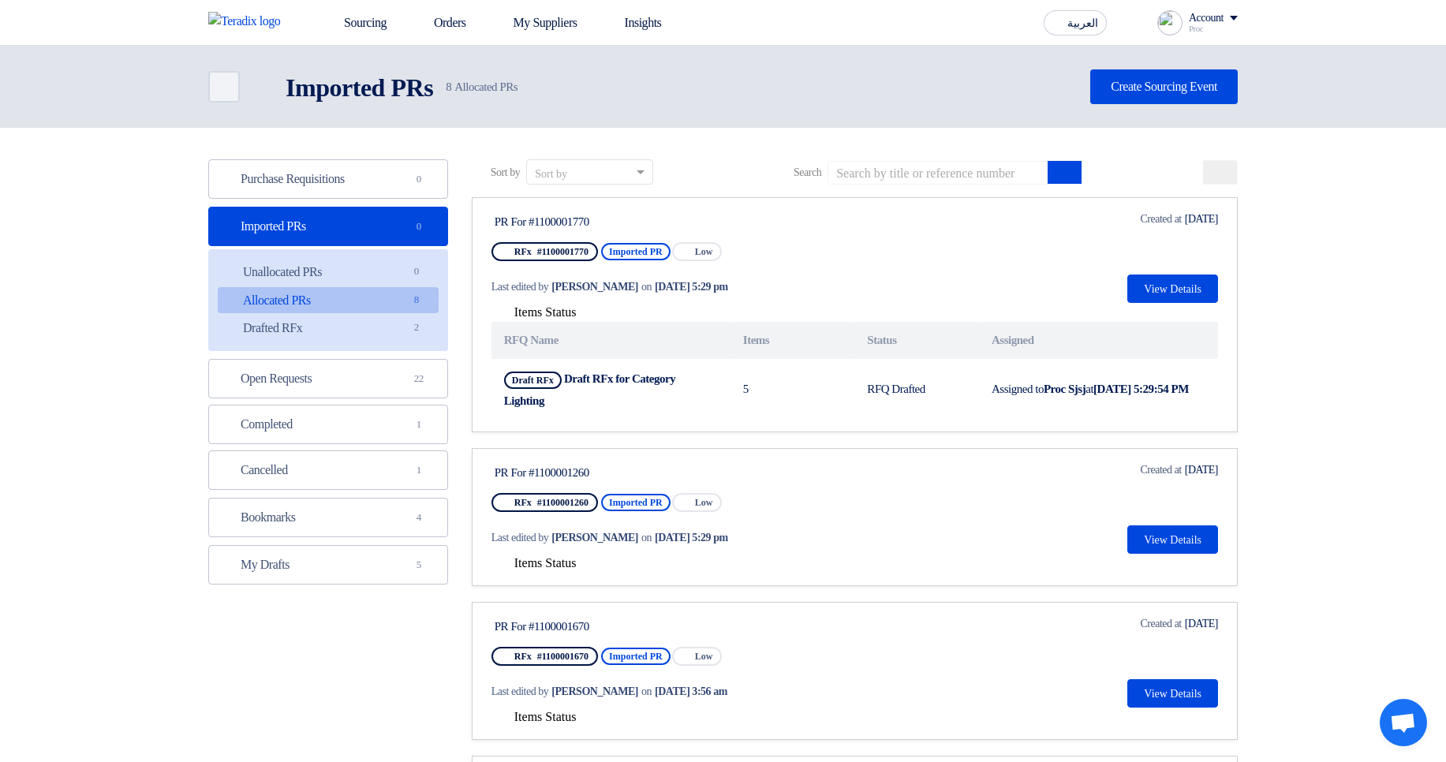
scroll to position [95, 0]
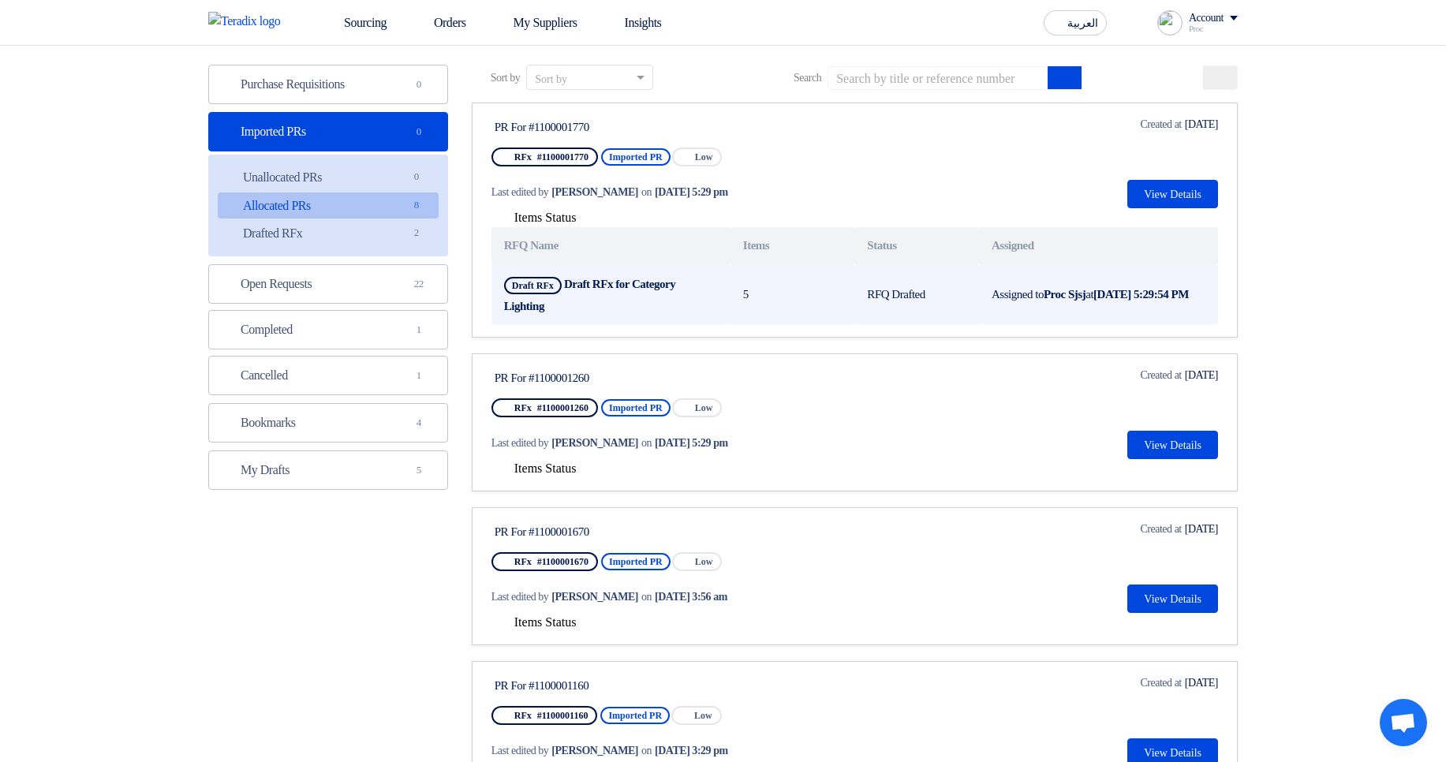
drag, startPoint x: 866, startPoint y: 293, endPoint x: 957, endPoint y: 300, distance: 91.0
click at [957, 300] on td "RFQ Drafted" at bounding box center [916, 294] width 125 height 61
click at [939, 293] on td "RFQ Drafted" at bounding box center [916, 294] width 125 height 61
drag, startPoint x: 939, startPoint y: 293, endPoint x: 860, endPoint y: 290, distance: 78.9
click at [860, 290] on td "RFQ Drafted" at bounding box center [916, 294] width 125 height 61
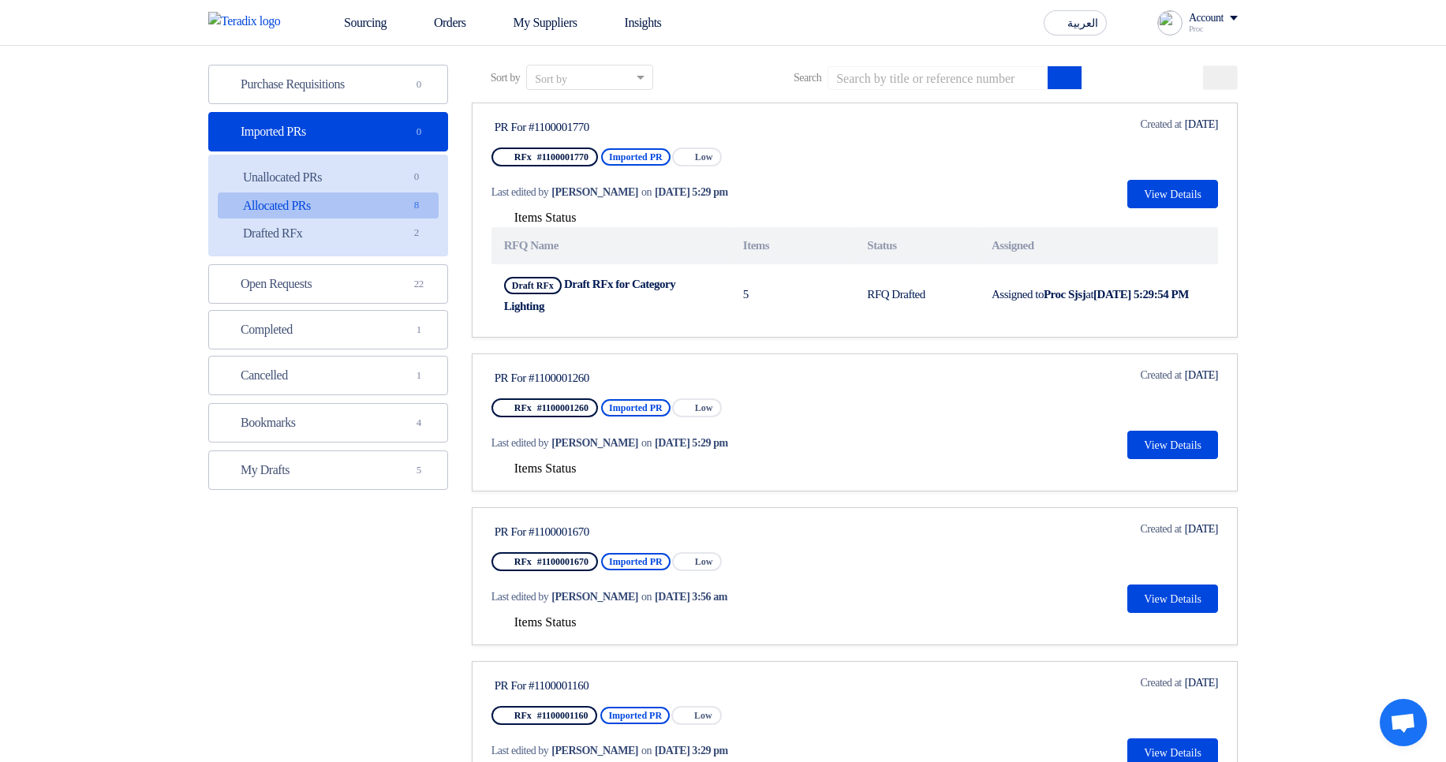
click at [549, 469] on span "Items Status" at bounding box center [545, 467] width 62 height 13
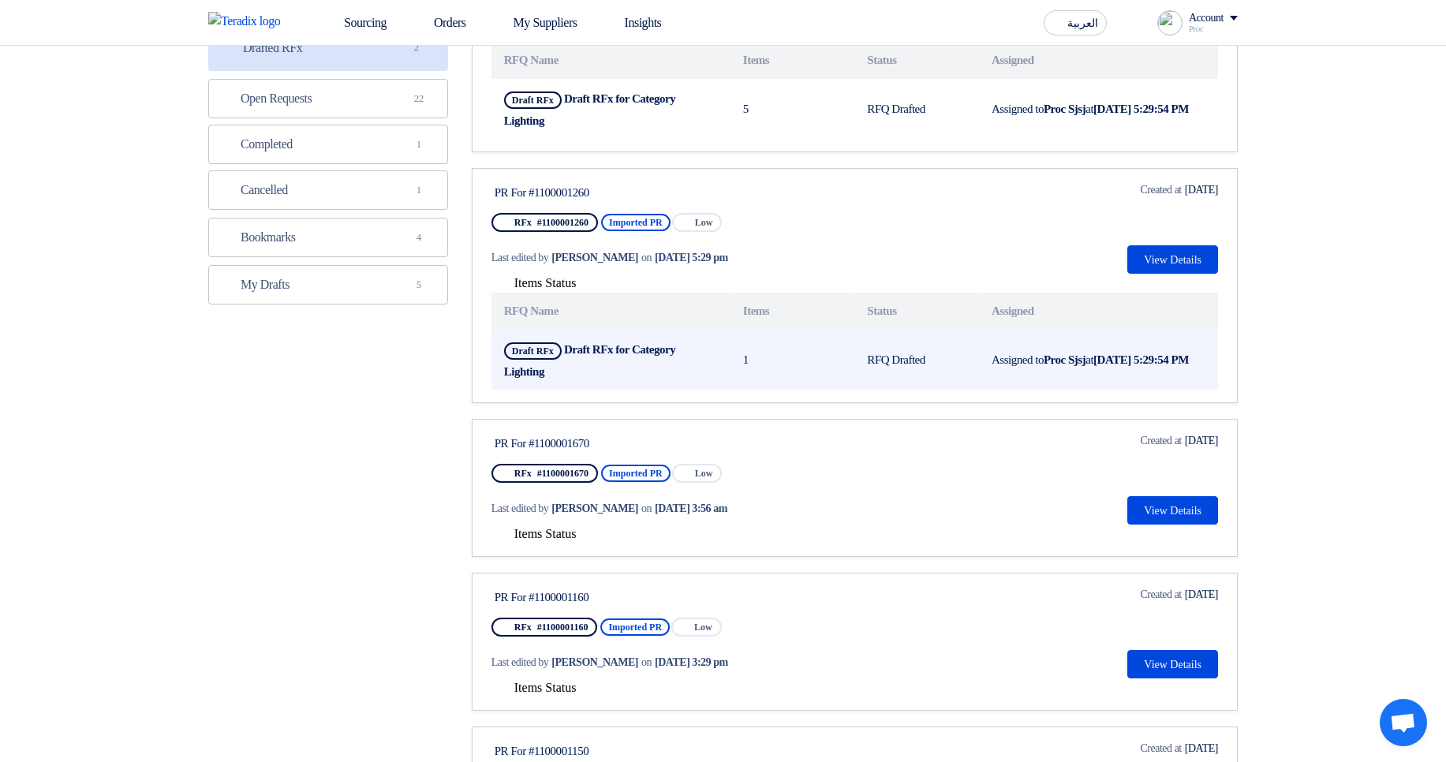
scroll to position [284, 0]
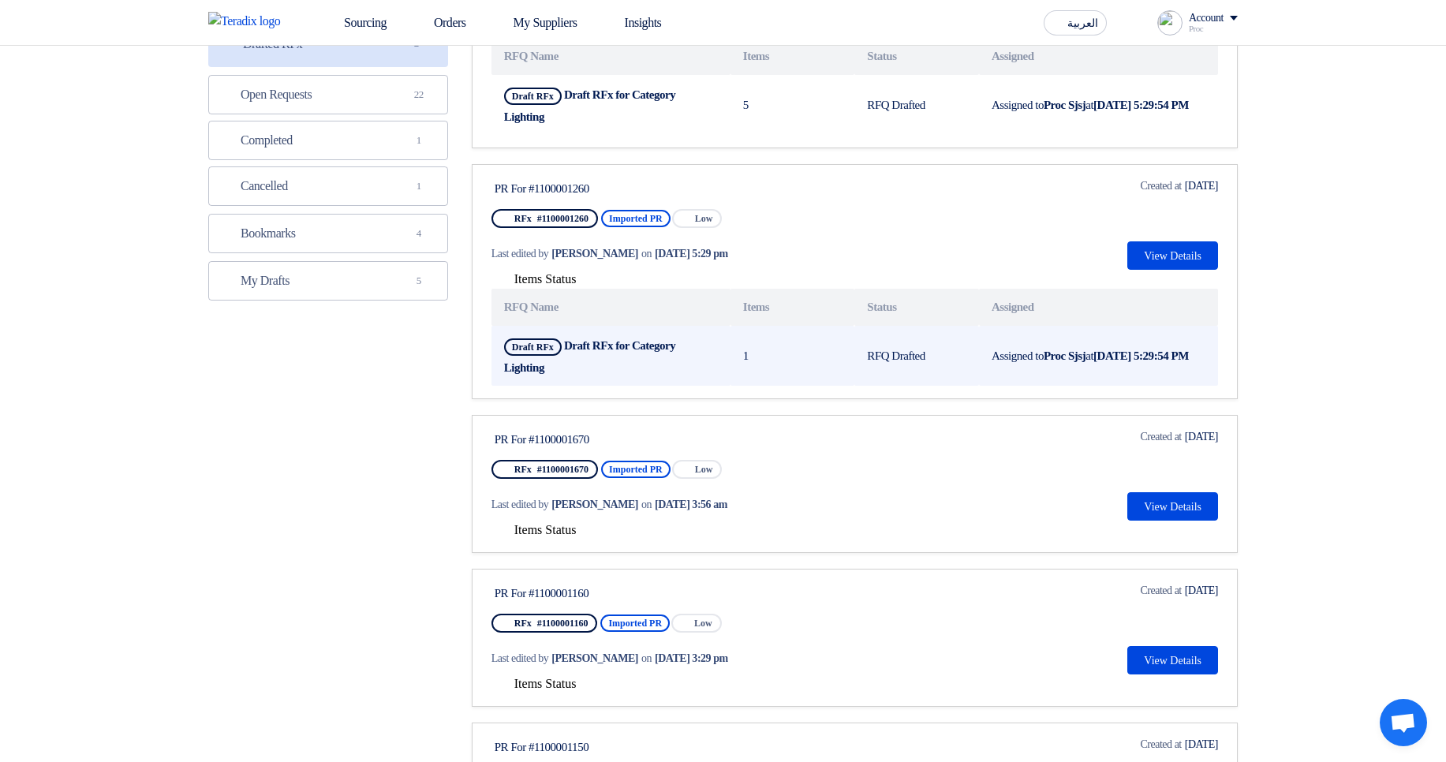
drag, startPoint x: 857, startPoint y: 358, endPoint x: 927, endPoint y: 356, distance: 70.2
click at [927, 356] on td "RFQ Drafted" at bounding box center [916, 356] width 125 height 61
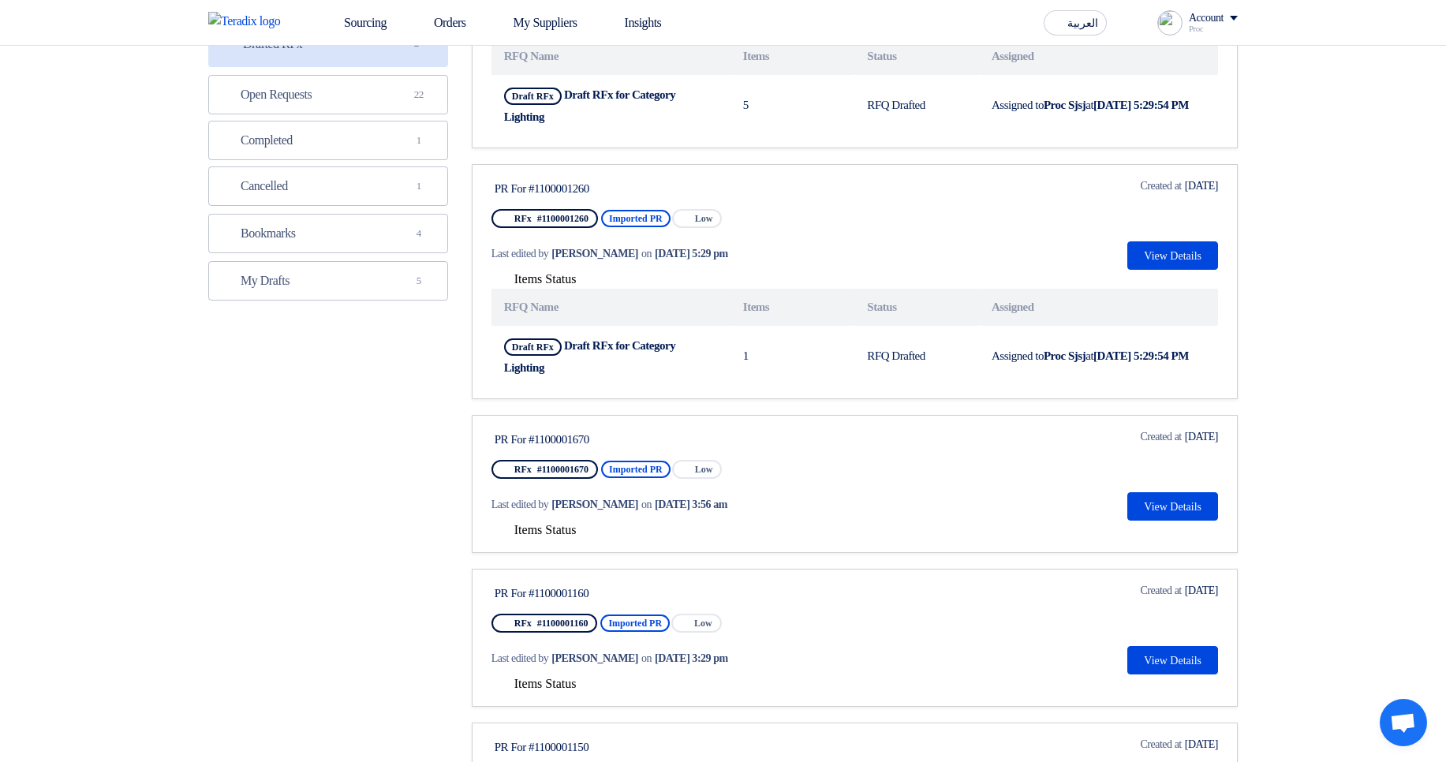
click at [560, 524] on span "Items Status" at bounding box center [545, 529] width 62 height 13
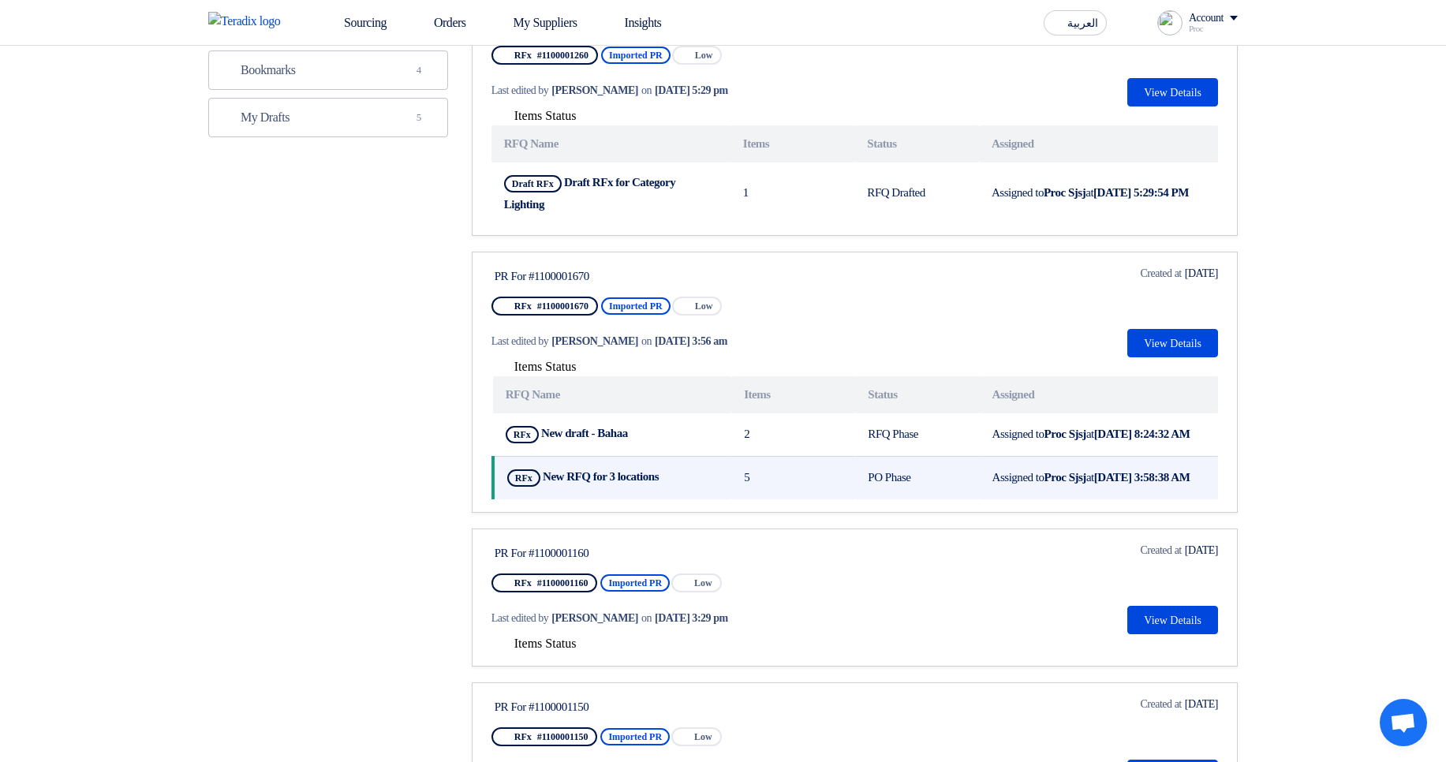
scroll to position [473, 0]
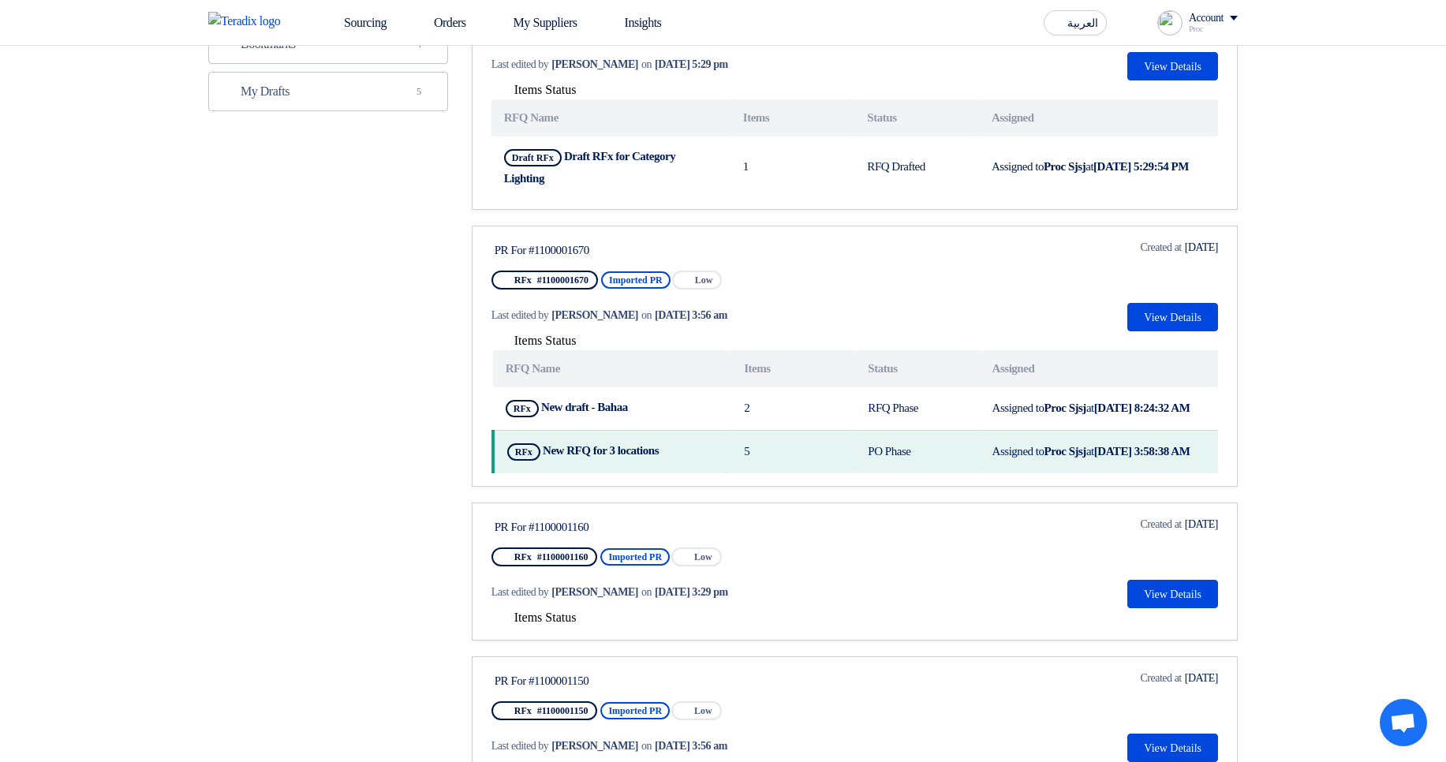
click at [1308, 406] on section "Purchase Requisitions Purchase Requisitions 0 Imported PRs Imported PRs 0 Unall…" at bounding box center [723, 479] width 1446 height 1648
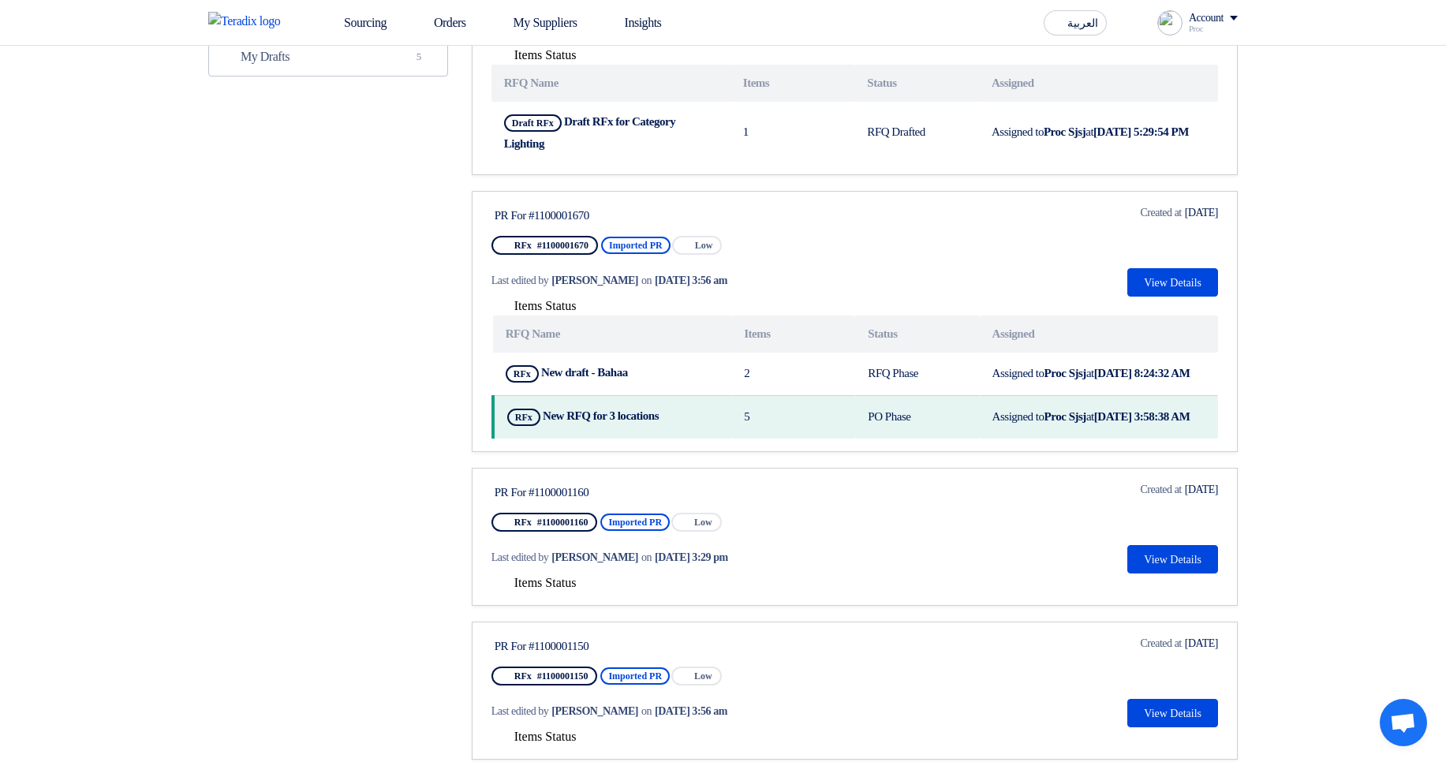
scroll to position [662, 0]
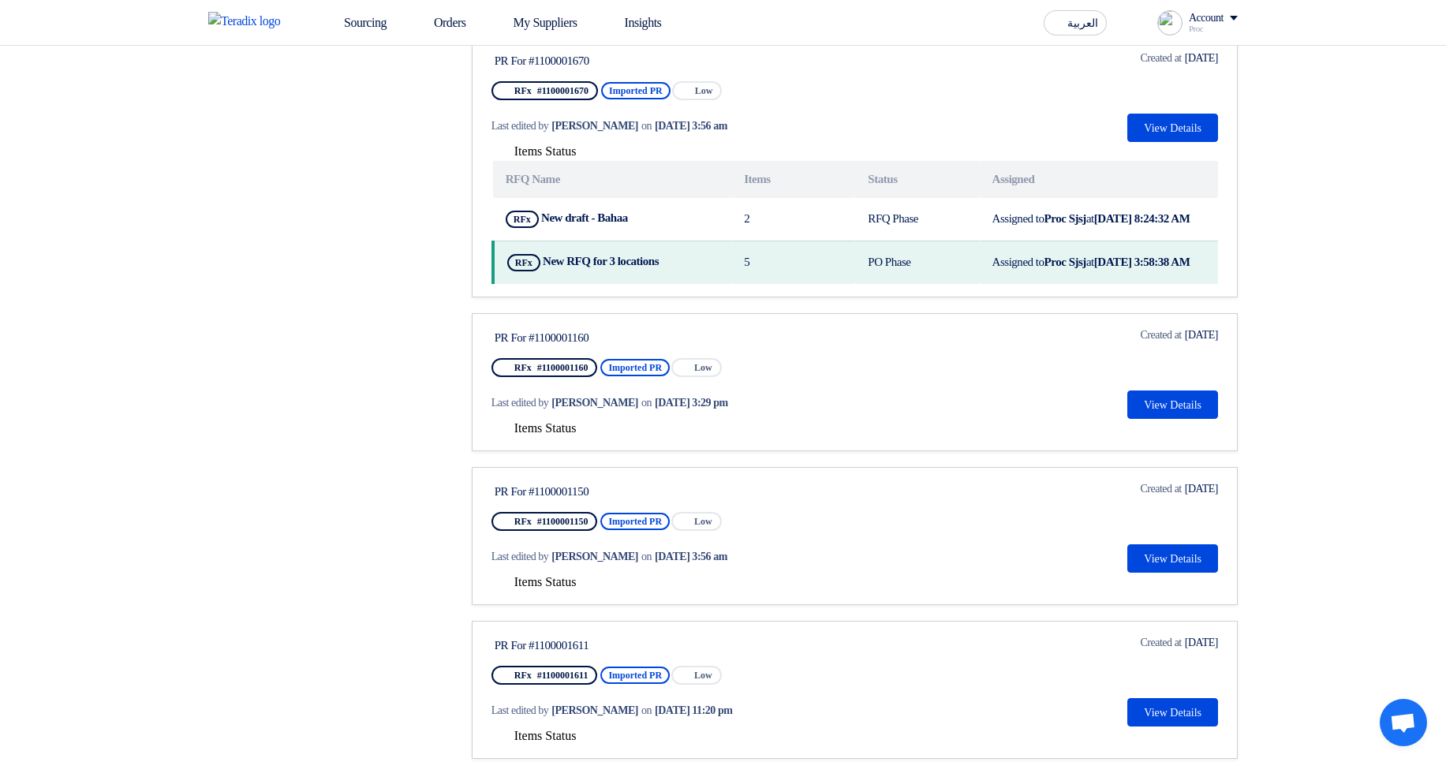
click at [539, 435] on span "Items Status" at bounding box center [545, 427] width 62 height 13
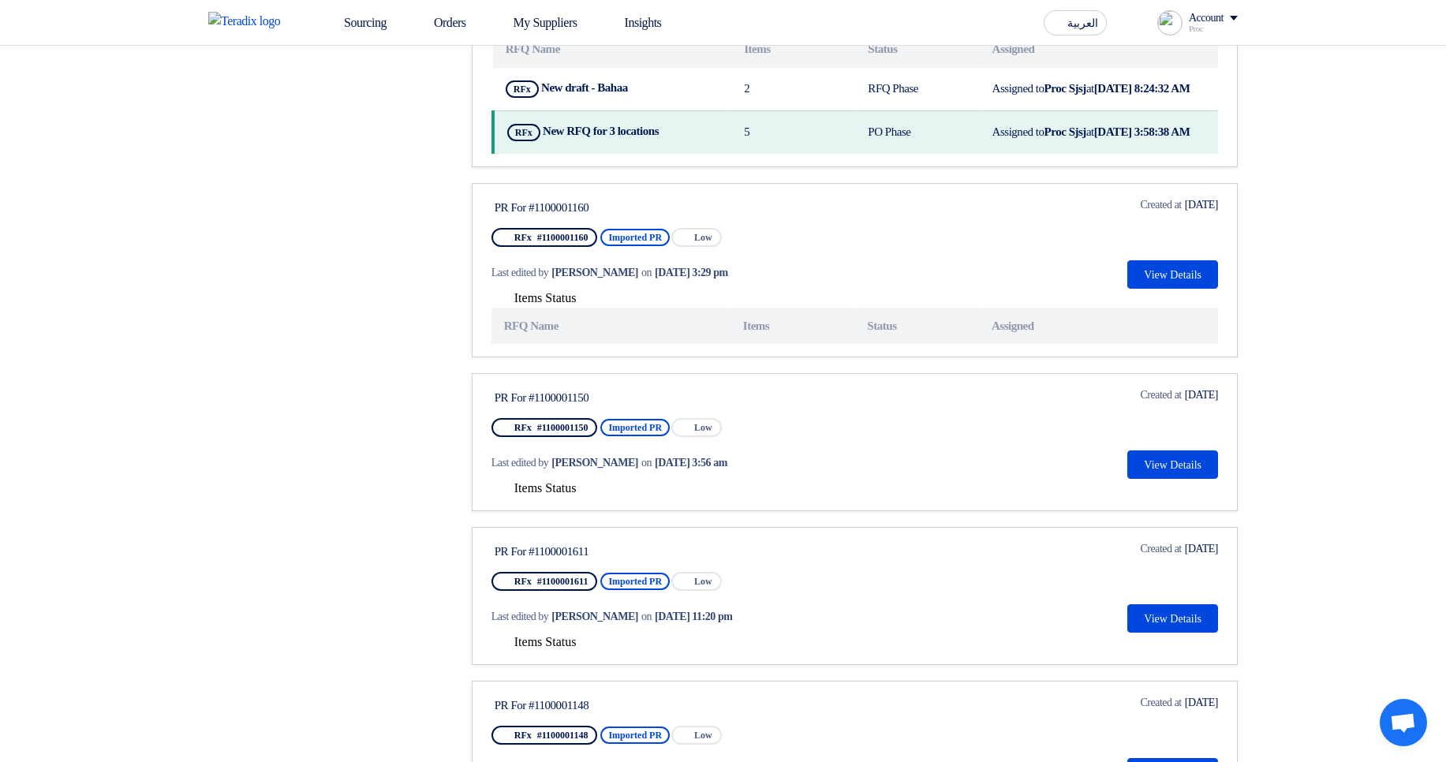
scroll to position [852, 0]
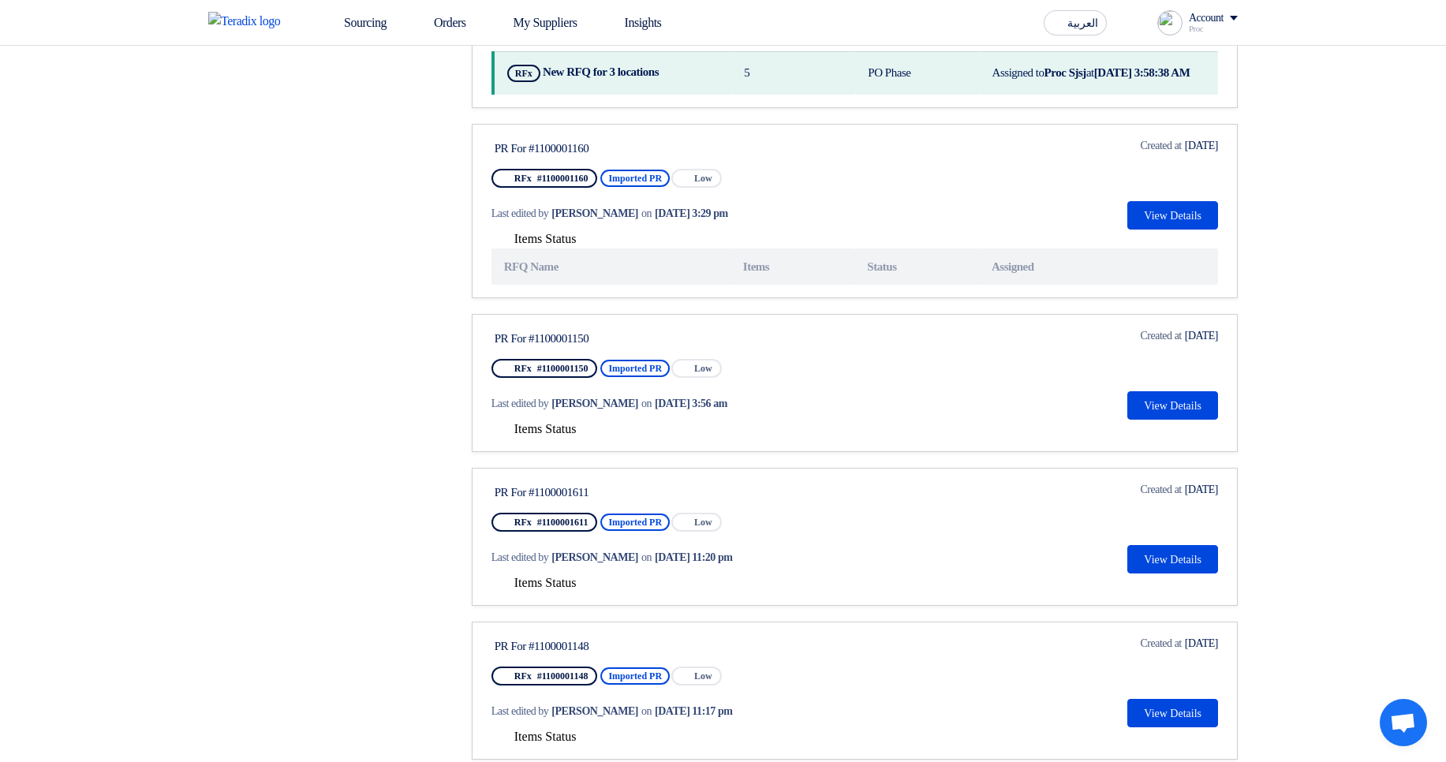
drag, startPoint x: 757, startPoint y: 241, endPoint x: 600, endPoint y: 226, distance: 157.7
click at [600, 226] on div "Last edited by Hamda Jjjw on Aug 12, 2025, 3:29 pm" at bounding box center [642, 213] width 302 height 32
click at [1127, 230] on button "View Details" at bounding box center [1172, 215] width 91 height 28
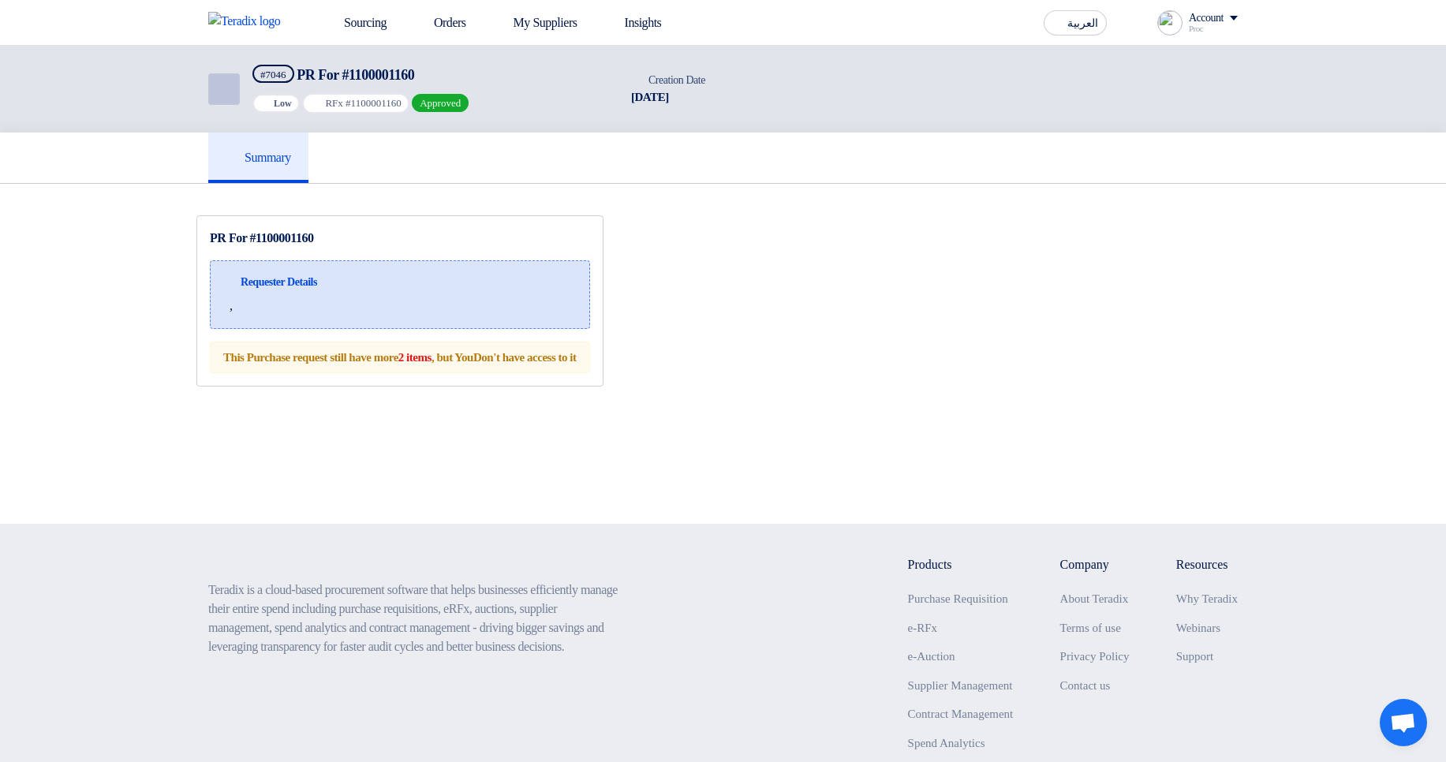
click at [227, 103] on link "Back" at bounding box center [224, 89] width 32 height 32
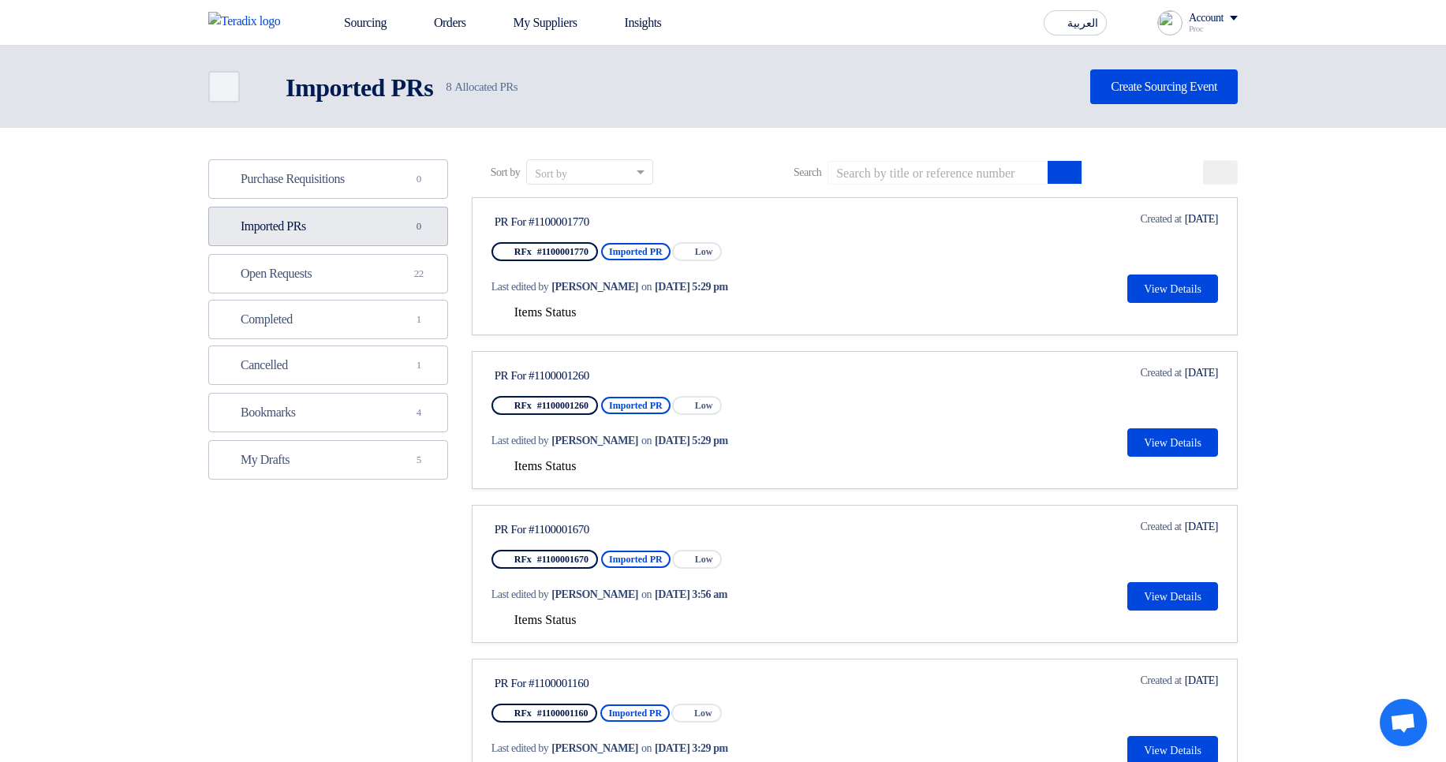
click at [388, 244] on link "Imported PRs Imported PRs 0" at bounding box center [328, 226] width 240 height 39
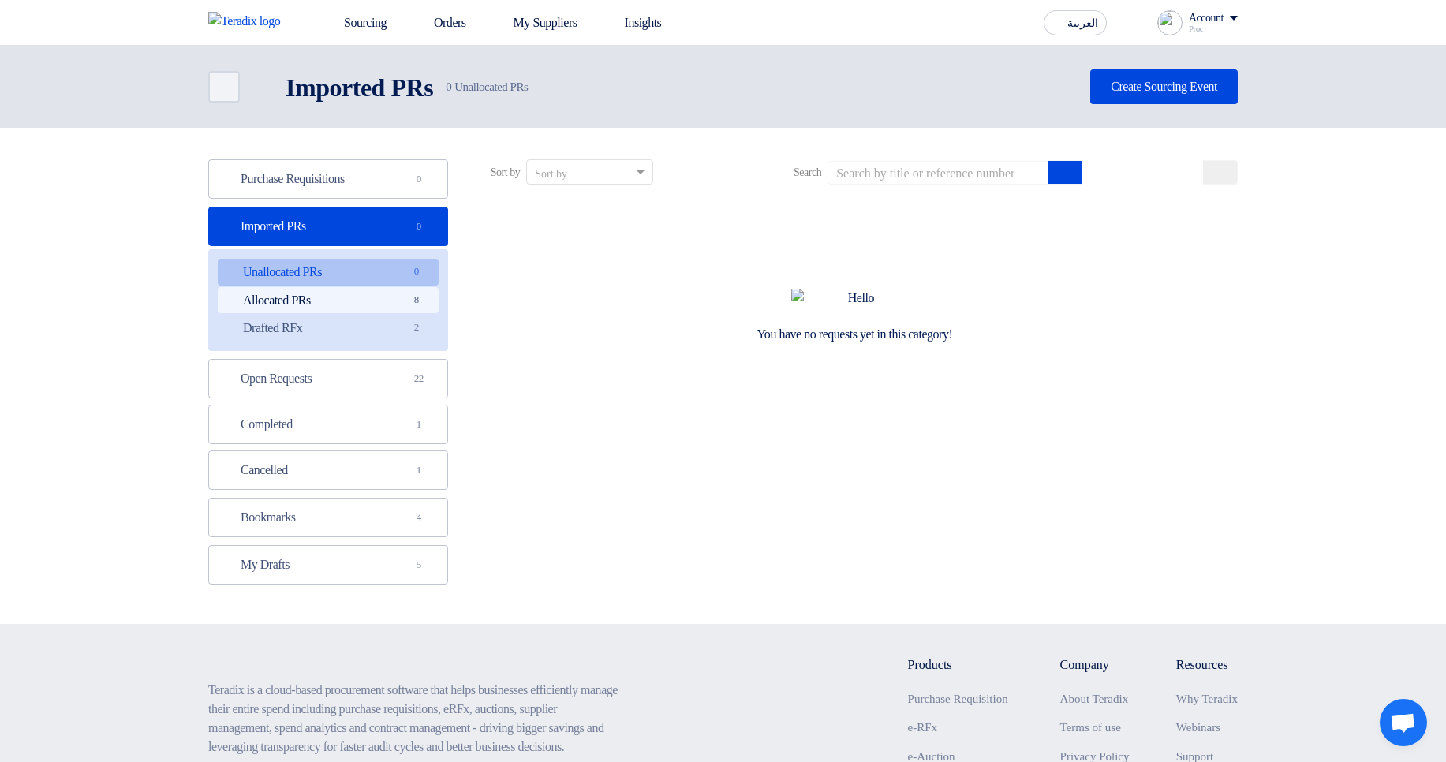
click at [382, 312] on link "Allocated PRs Allocated PRs 8" at bounding box center [328, 300] width 221 height 27
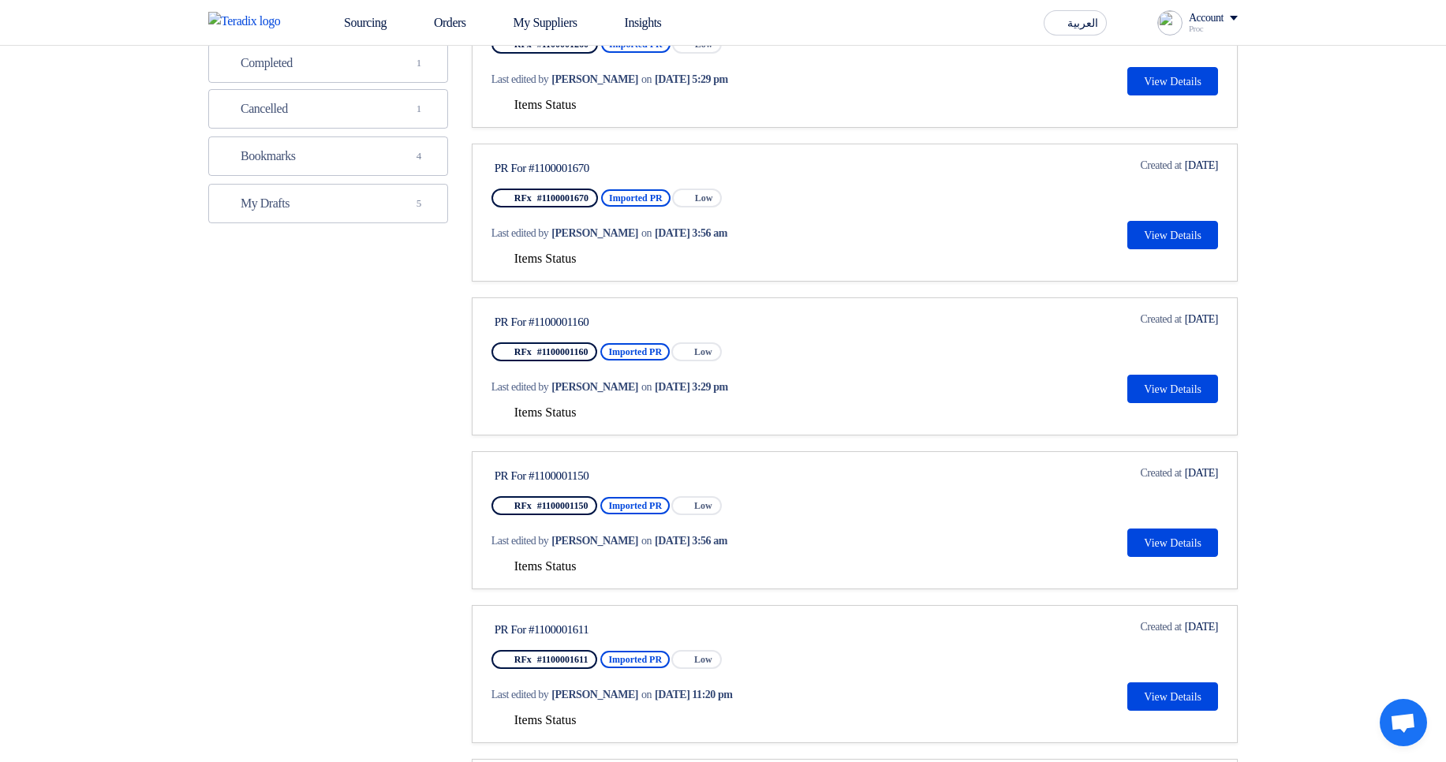
scroll to position [189, 0]
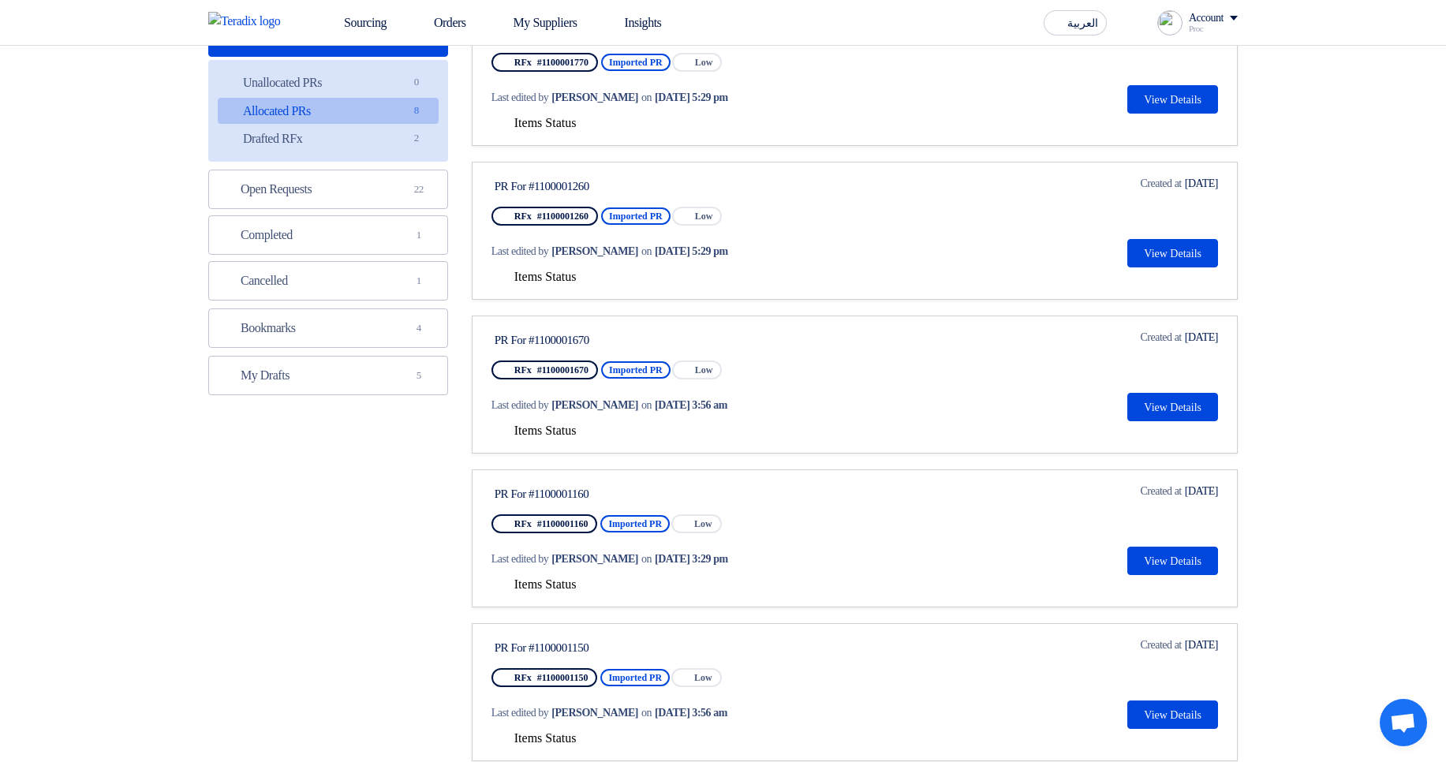
click at [550, 271] on span "Items Status" at bounding box center [545, 276] width 62 height 13
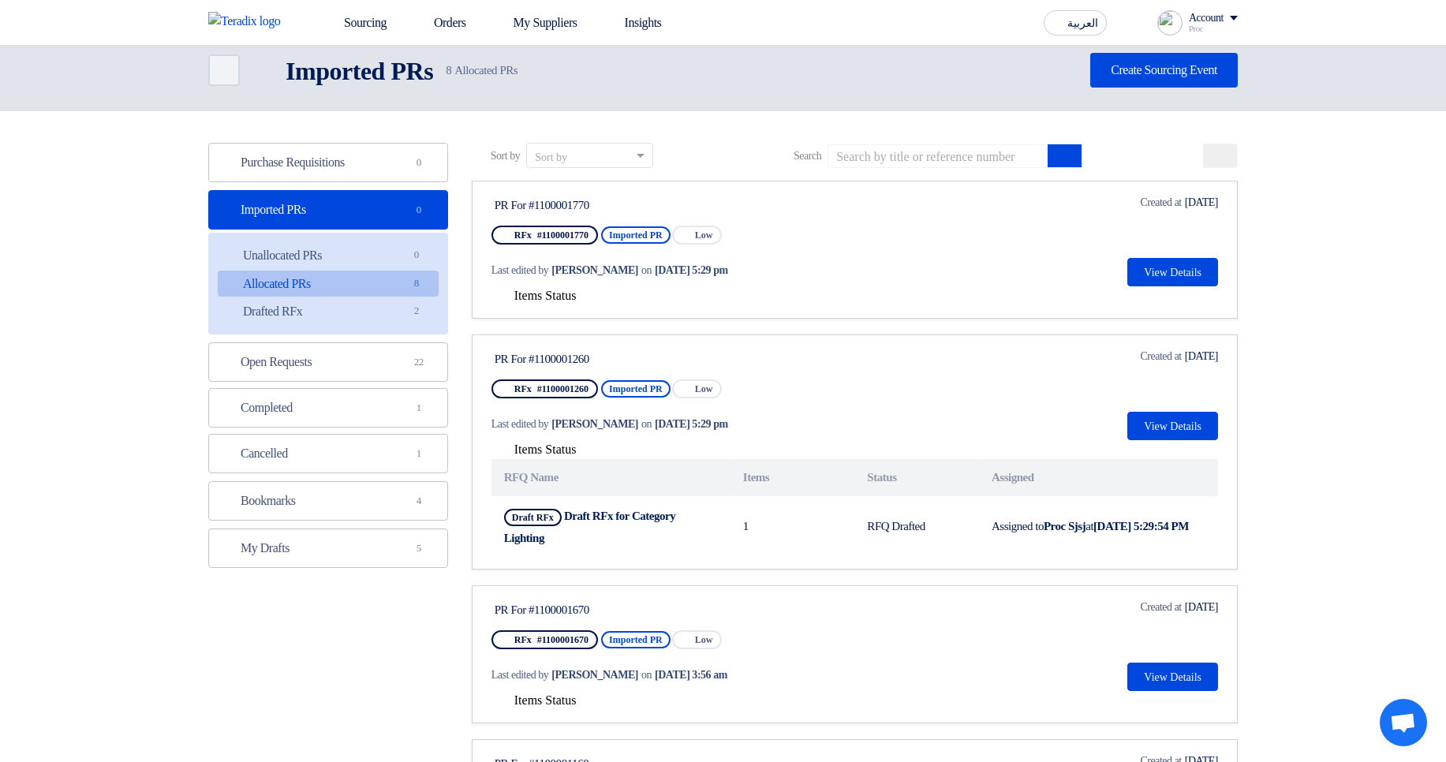
scroll to position [0, 0]
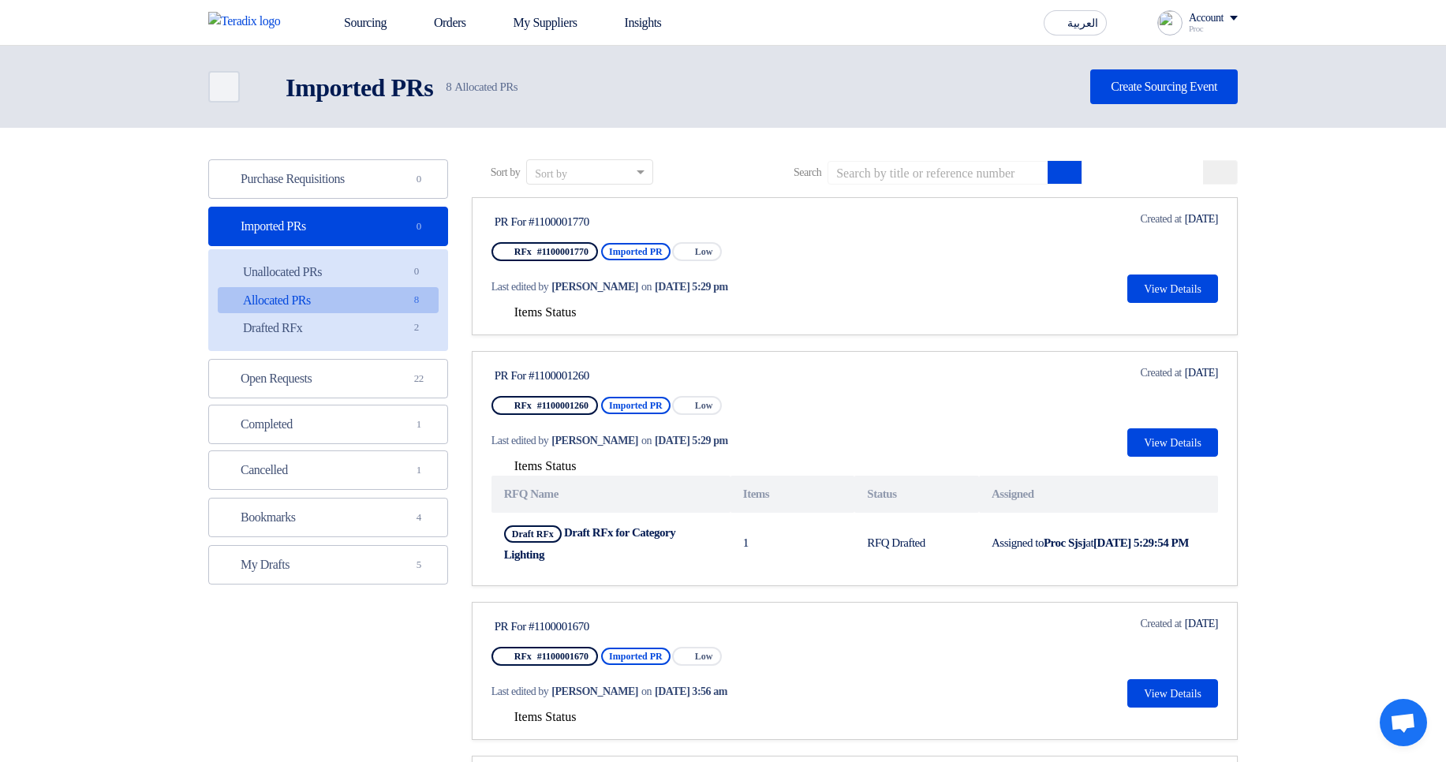
click at [577, 308] on span "Items Status" at bounding box center [545, 311] width 62 height 13
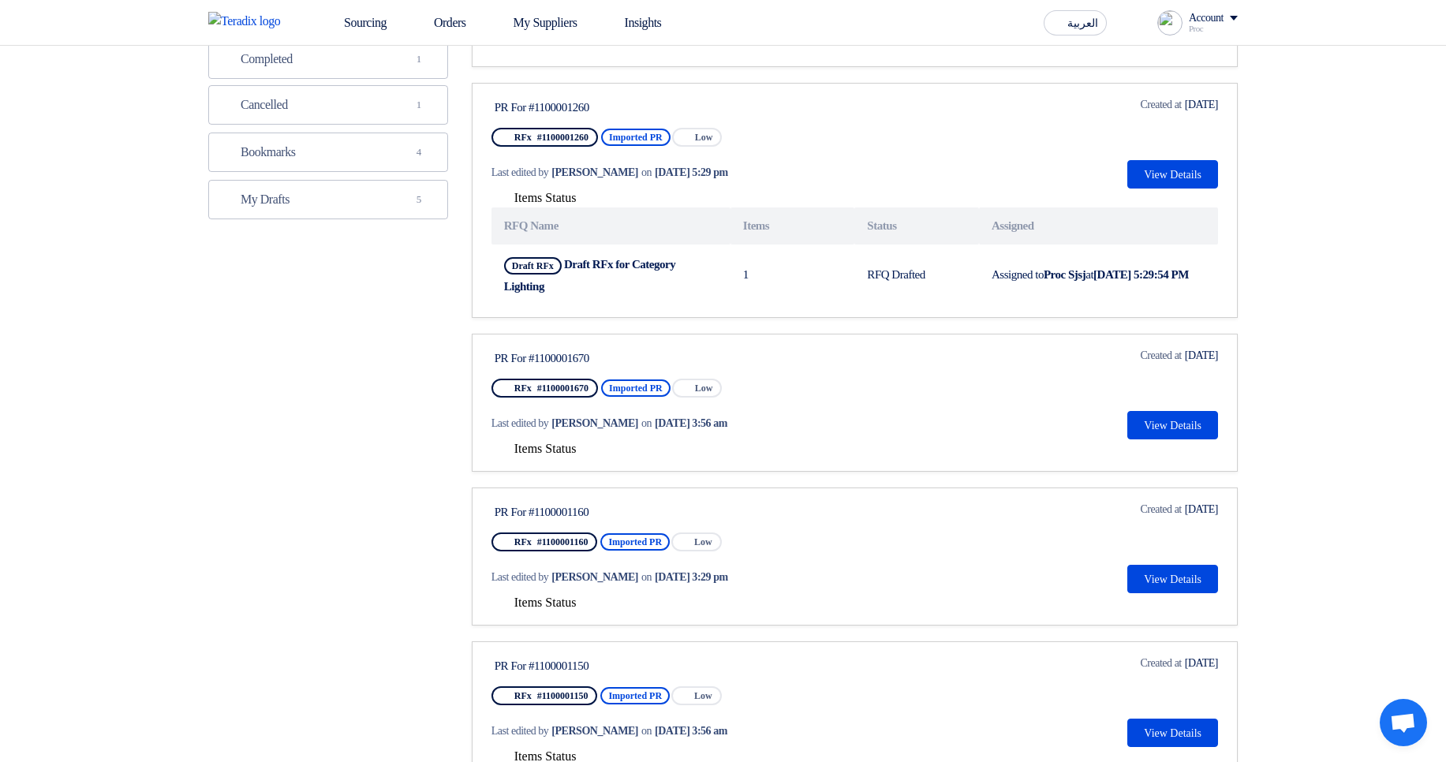
scroll to position [379, 0]
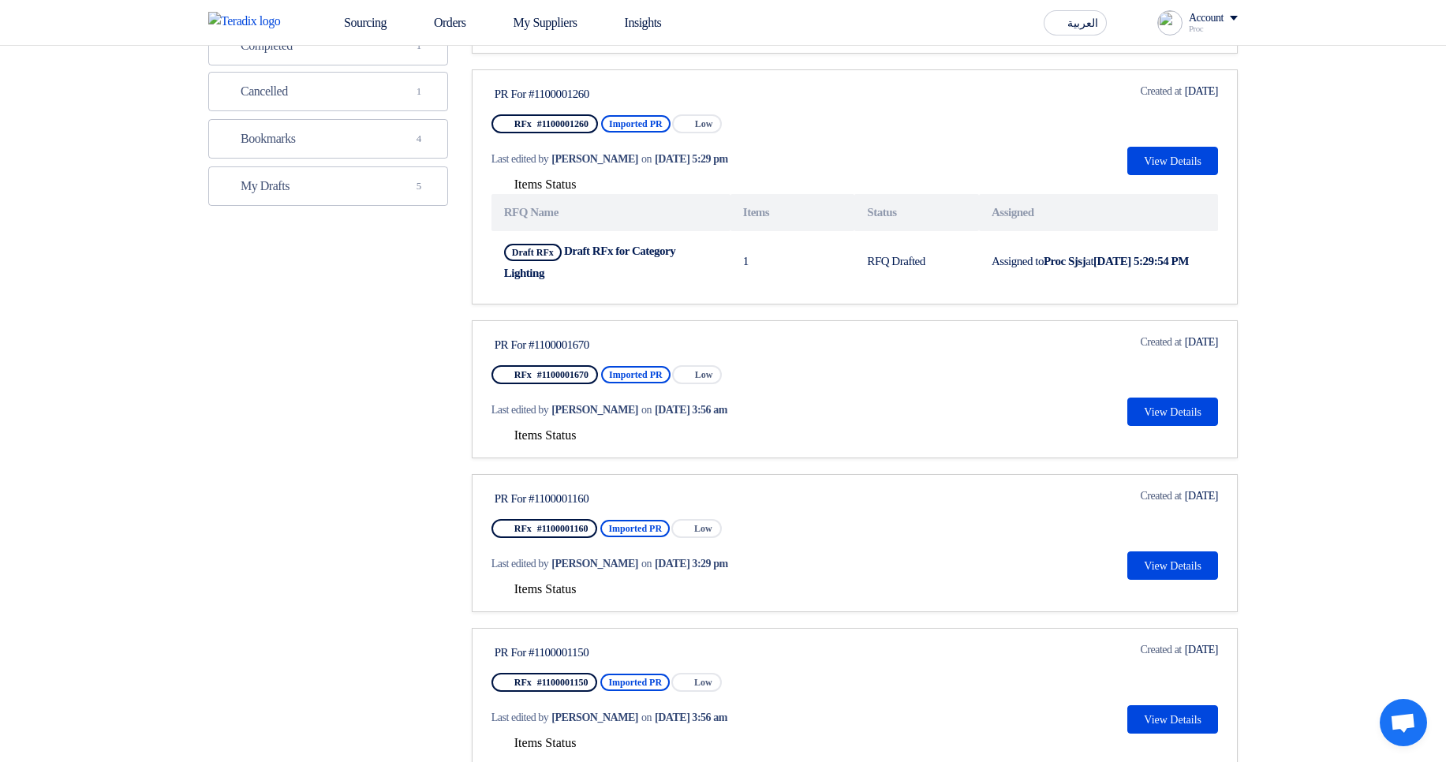
click at [541, 441] on span "Items Status" at bounding box center [545, 434] width 62 height 13
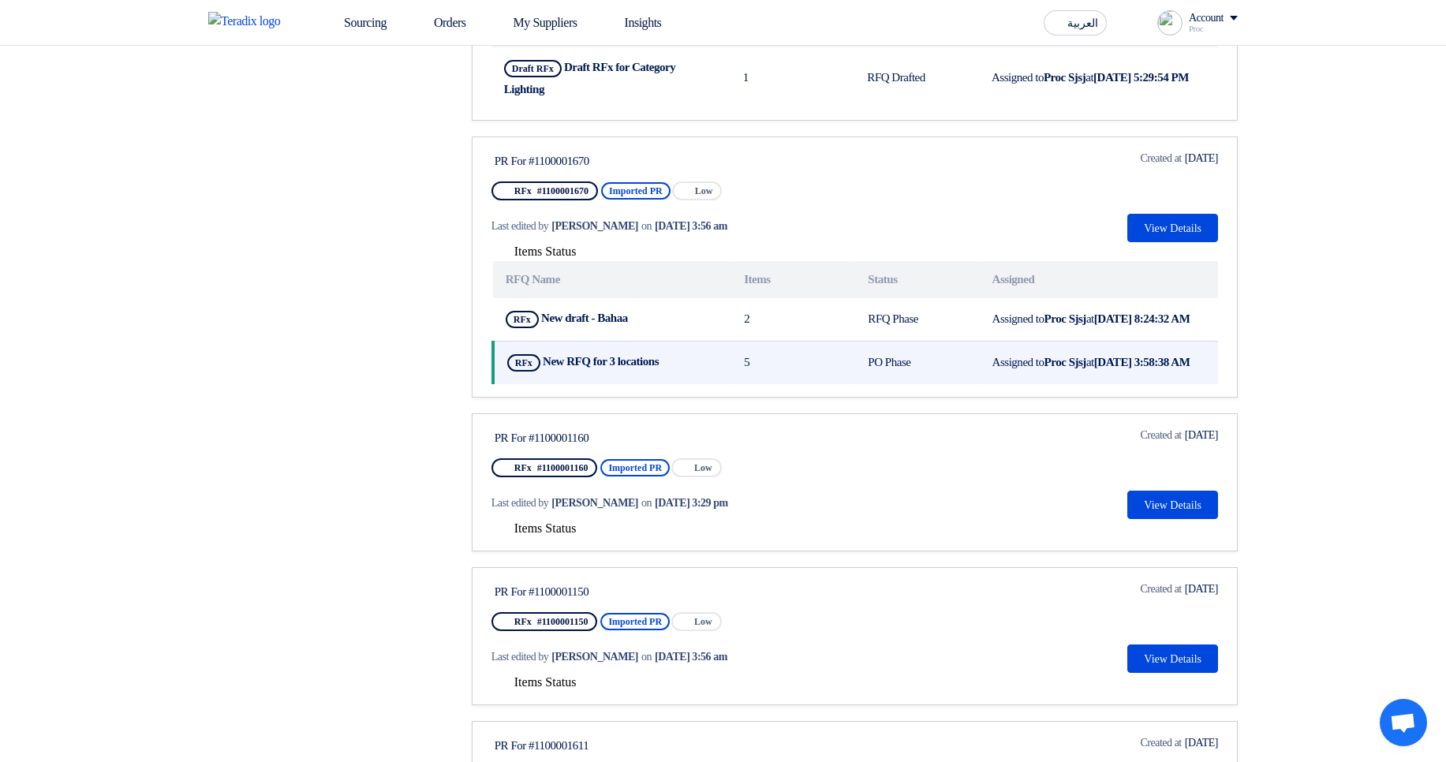
scroll to position [568, 0]
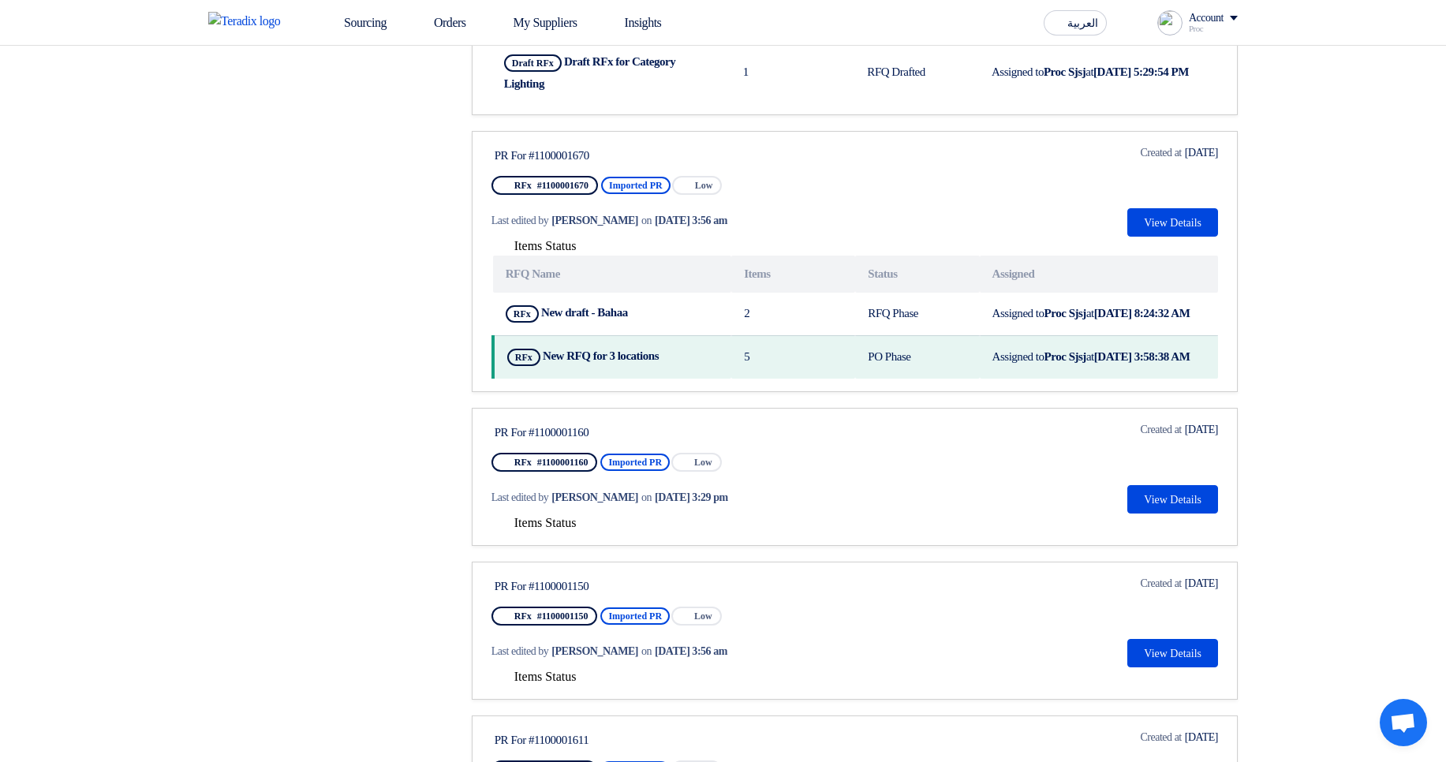
drag, startPoint x: 565, startPoint y: 158, endPoint x: 646, endPoint y: 158, distance: 80.4
click at [646, 158] on div "PR For #1100001670" at bounding box center [642, 155] width 296 height 14
click at [782, 155] on div "PR For #1100001670" at bounding box center [642, 155] width 296 height 14
click at [1148, 229] on button "View Details" at bounding box center [1172, 222] width 91 height 28
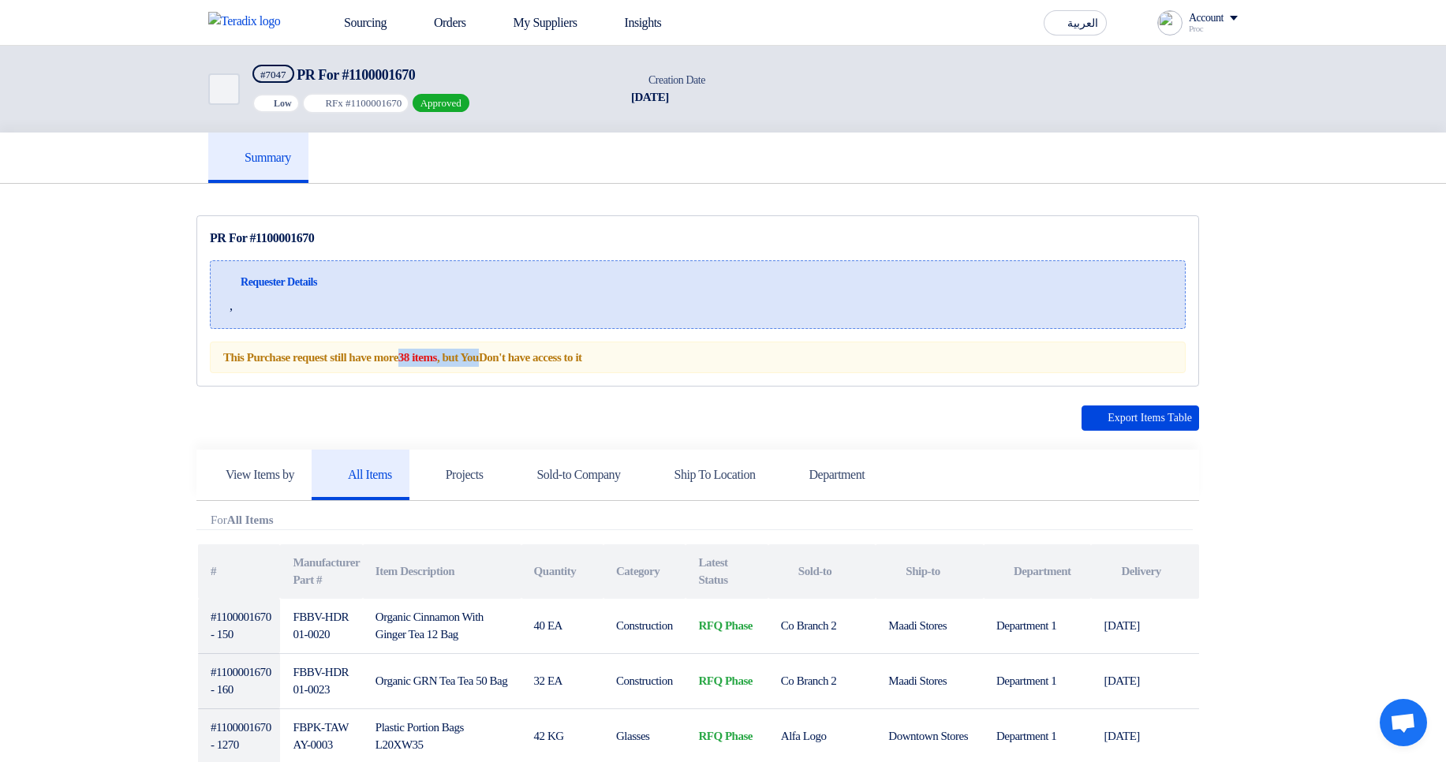
drag, startPoint x: 429, startPoint y: 356, endPoint x: 822, endPoint y: 319, distance: 394.5
click at [517, 352] on div "This Purchase request still have more 38 items , but You Don't have access to it" at bounding box center [698, 357] width 976 height 32
click at [874, 307] on div "Requester Details ," at bounding box center [698, 294] width 976 height 69
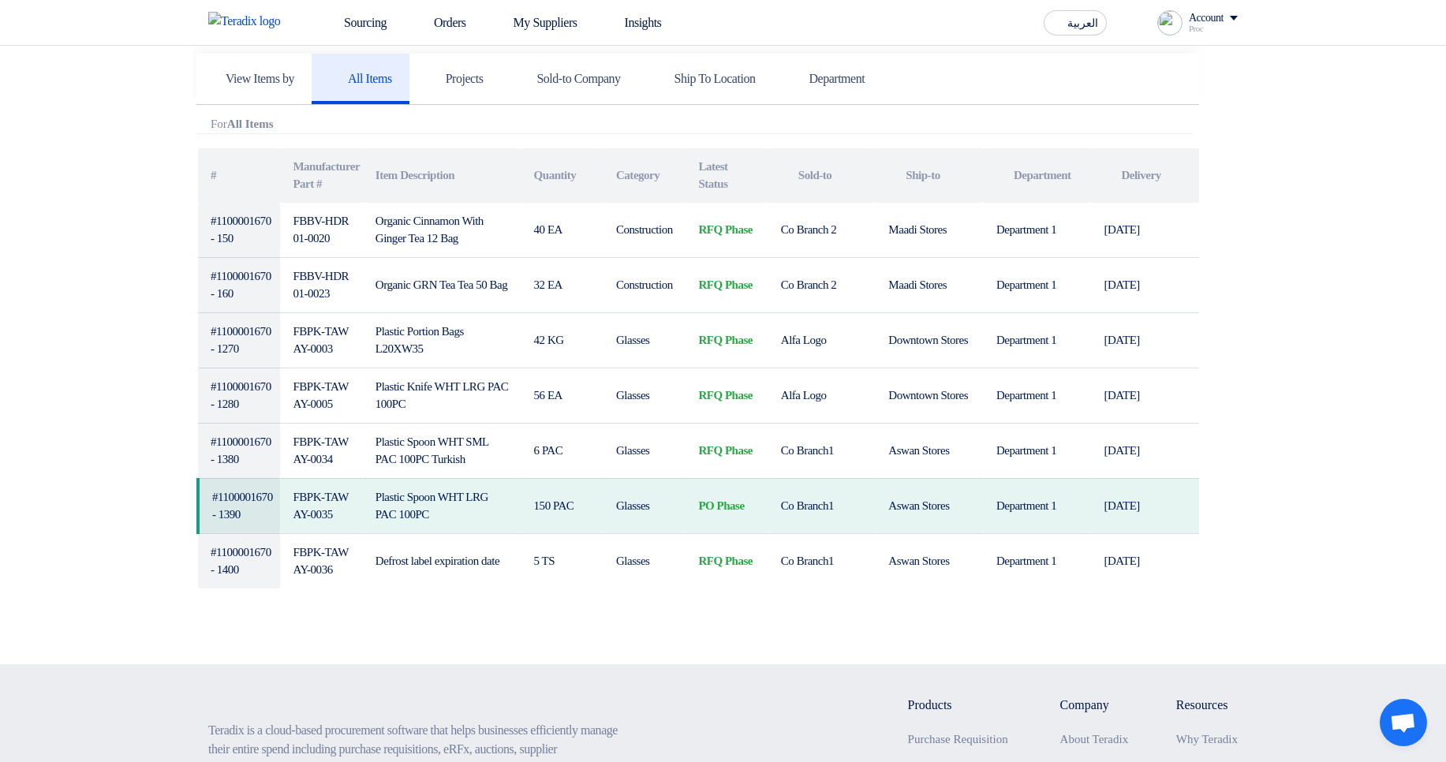
scroll to position [379, 0]
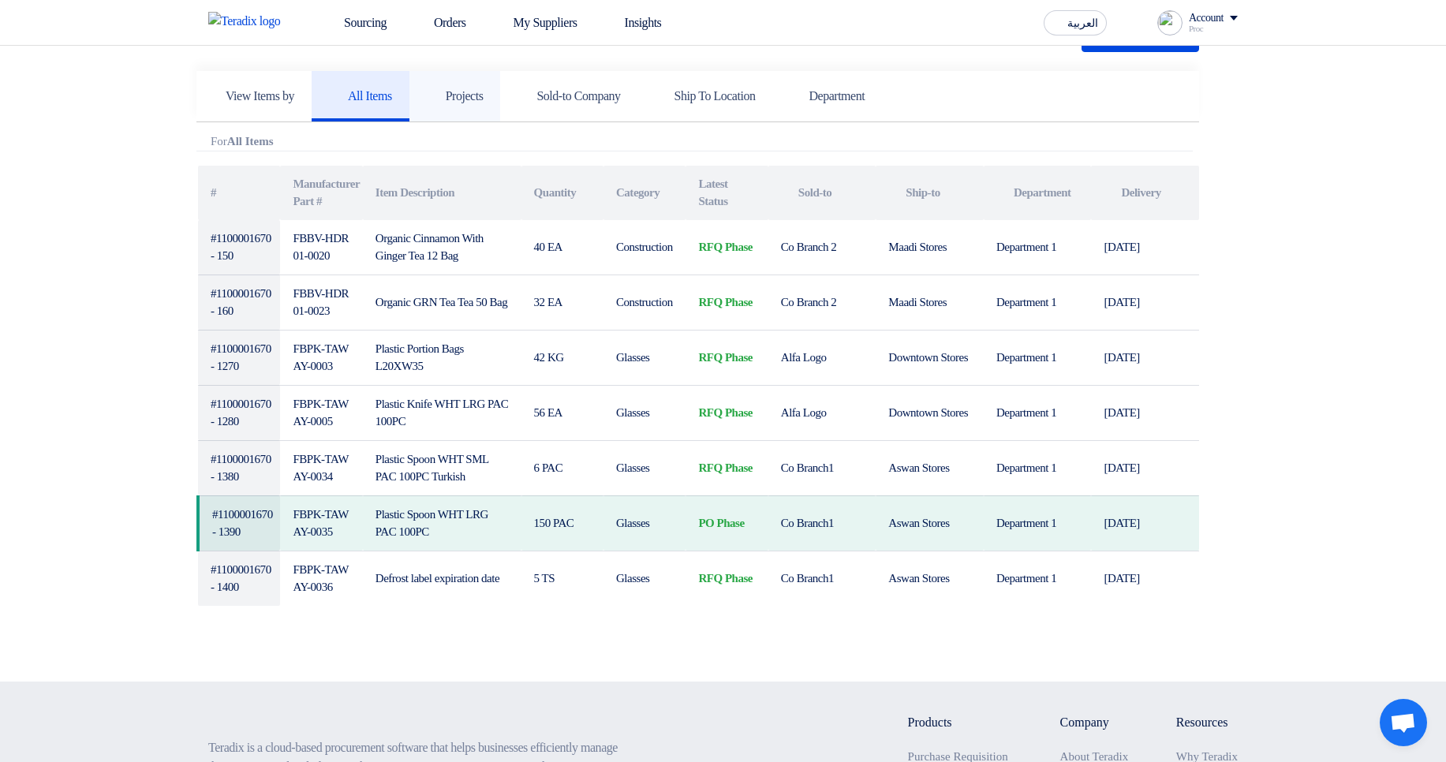
click at [481, 108] on link "Projects" at bounding box center [454, 96] width 91 height 50
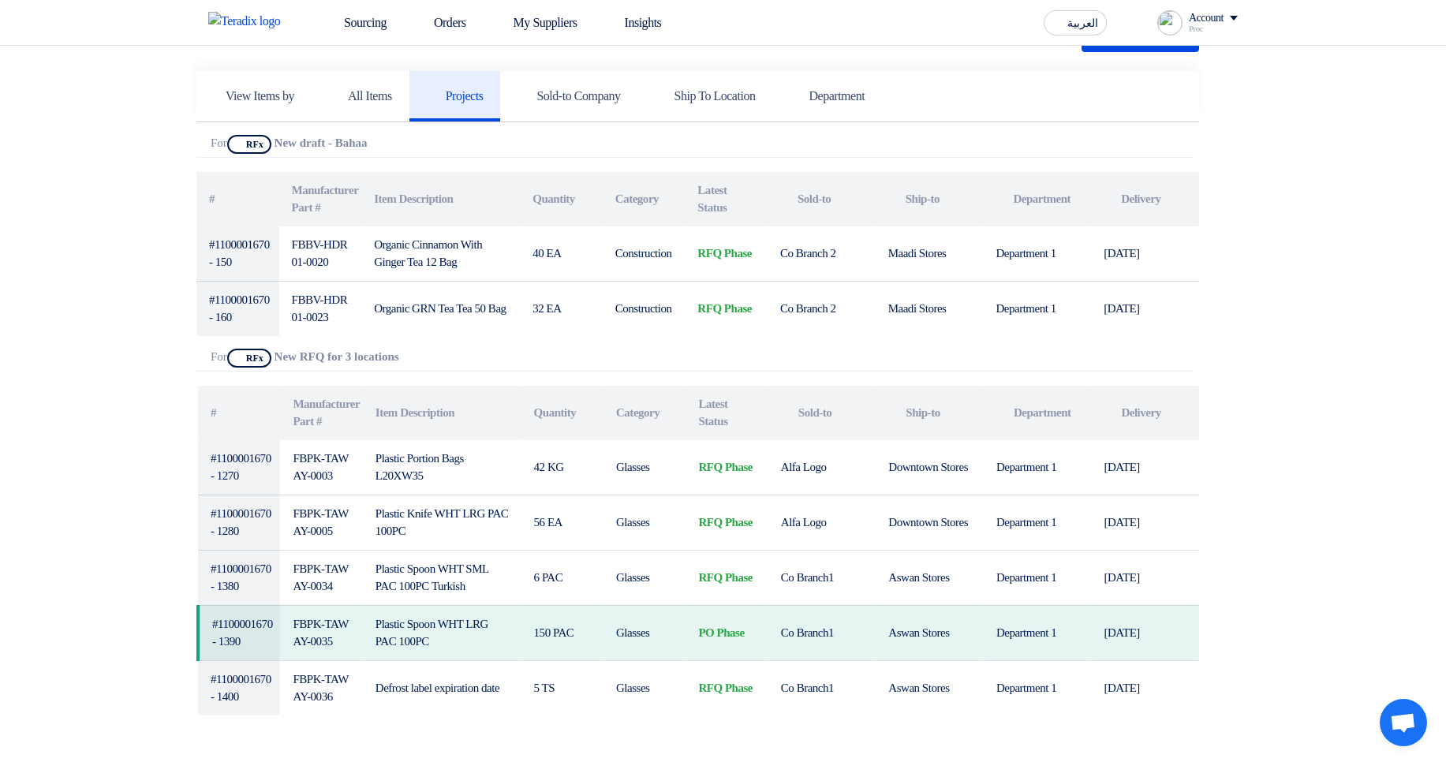
click at [1420, 223] on section "PR For #1100001670 Requester Details , # #" at bounding box center [723, 298] width 1446 height 986
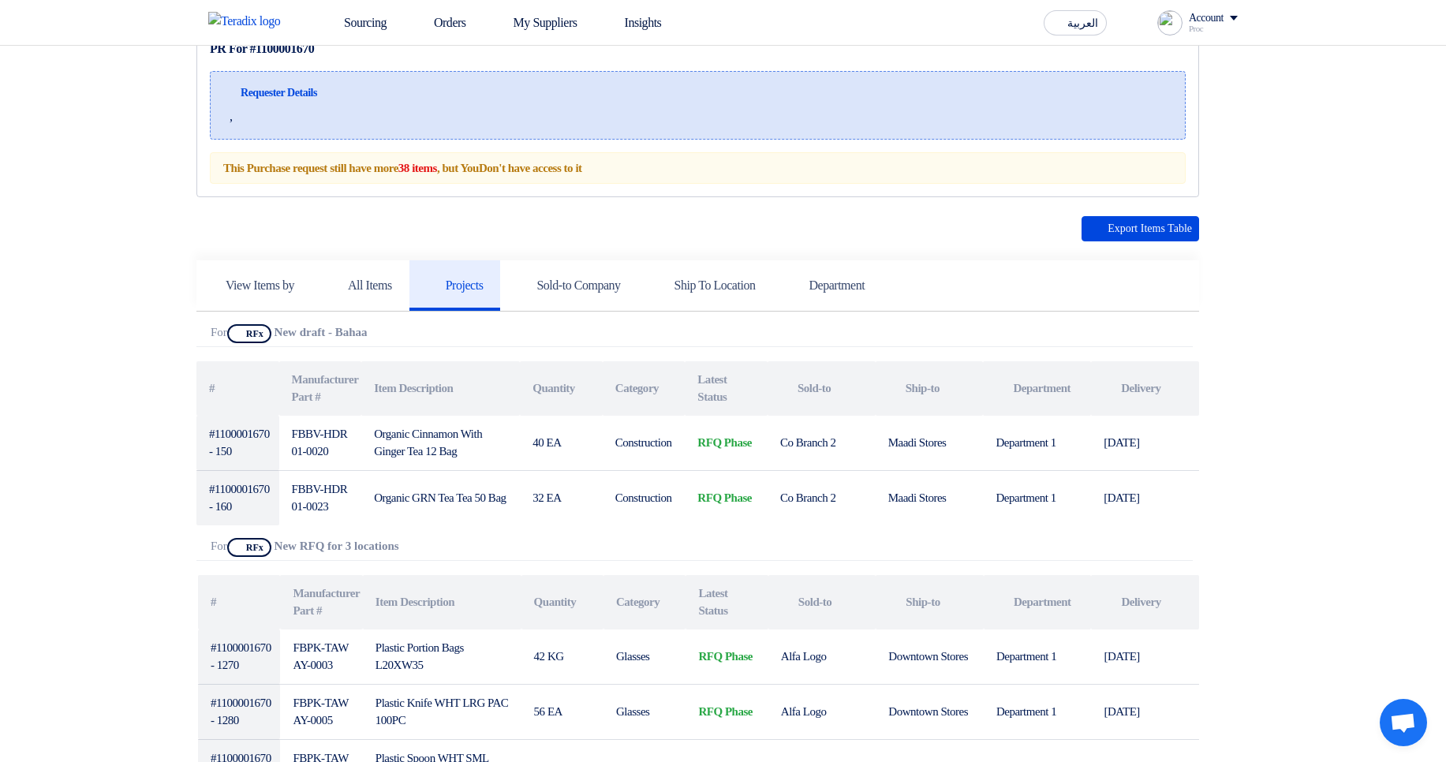
scroll to position [95, 0]
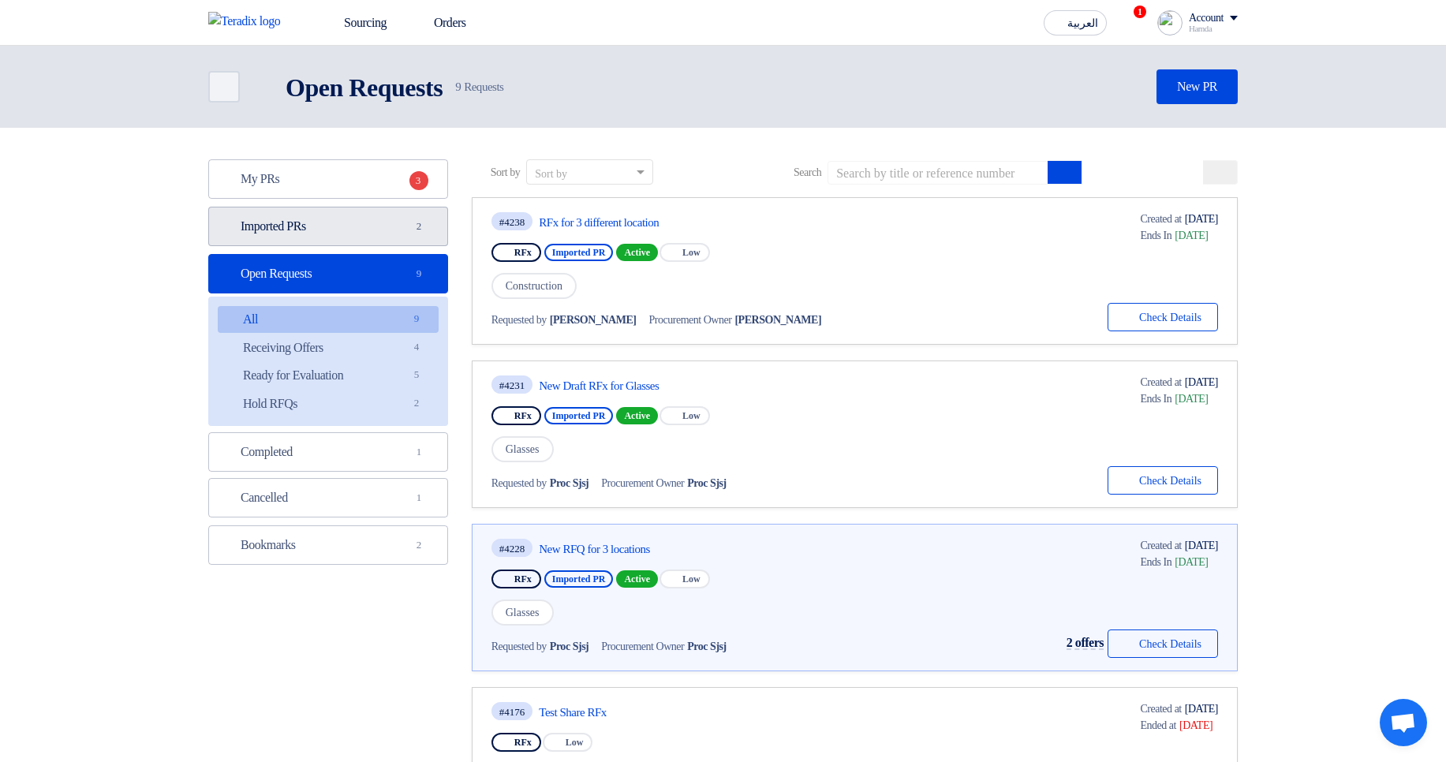
click at [371, 218] on link "Imported PRs Imported PRs 2" at bounding box center [328, 226] width 240 height 39
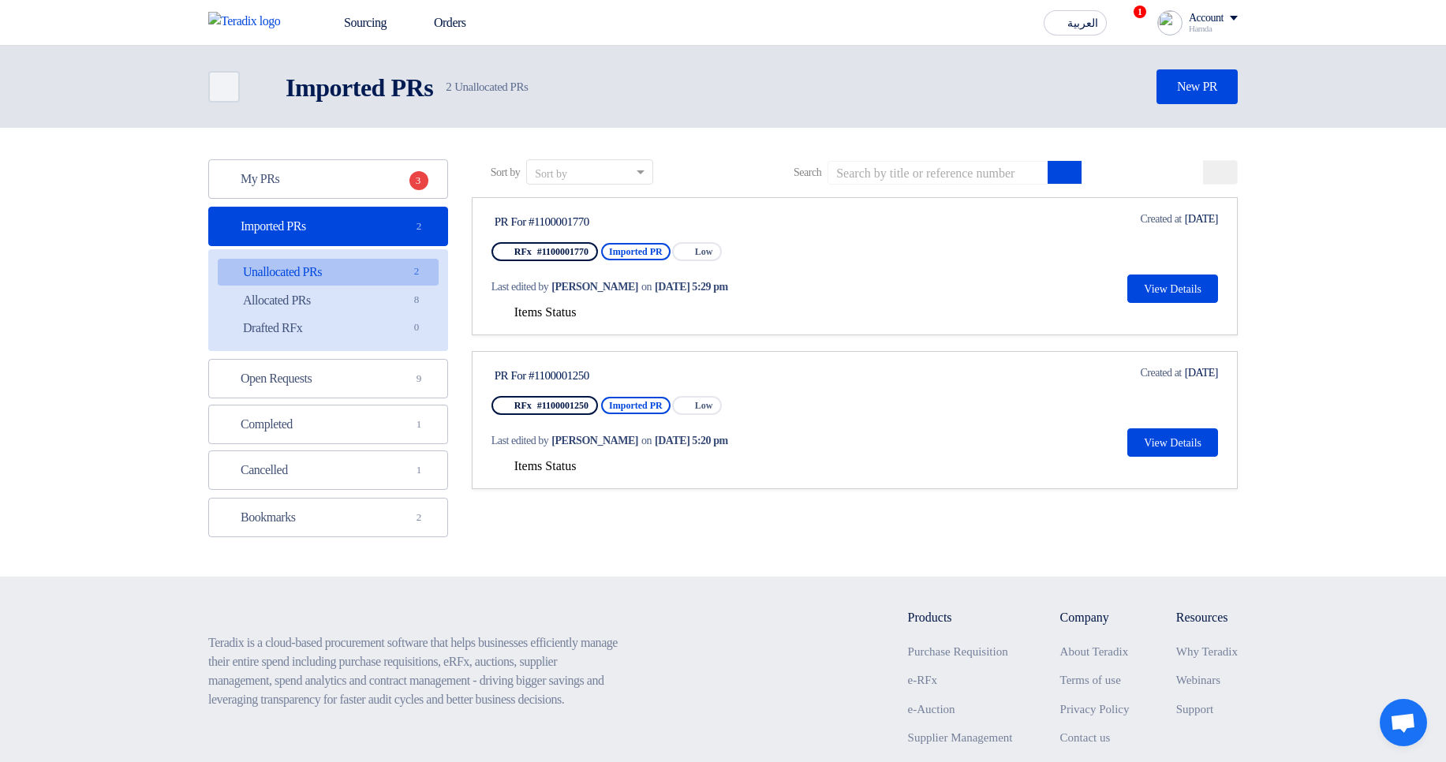
click at [516, 312] on span "Items Status" at bounding box center [545, 311] width 62 height 13
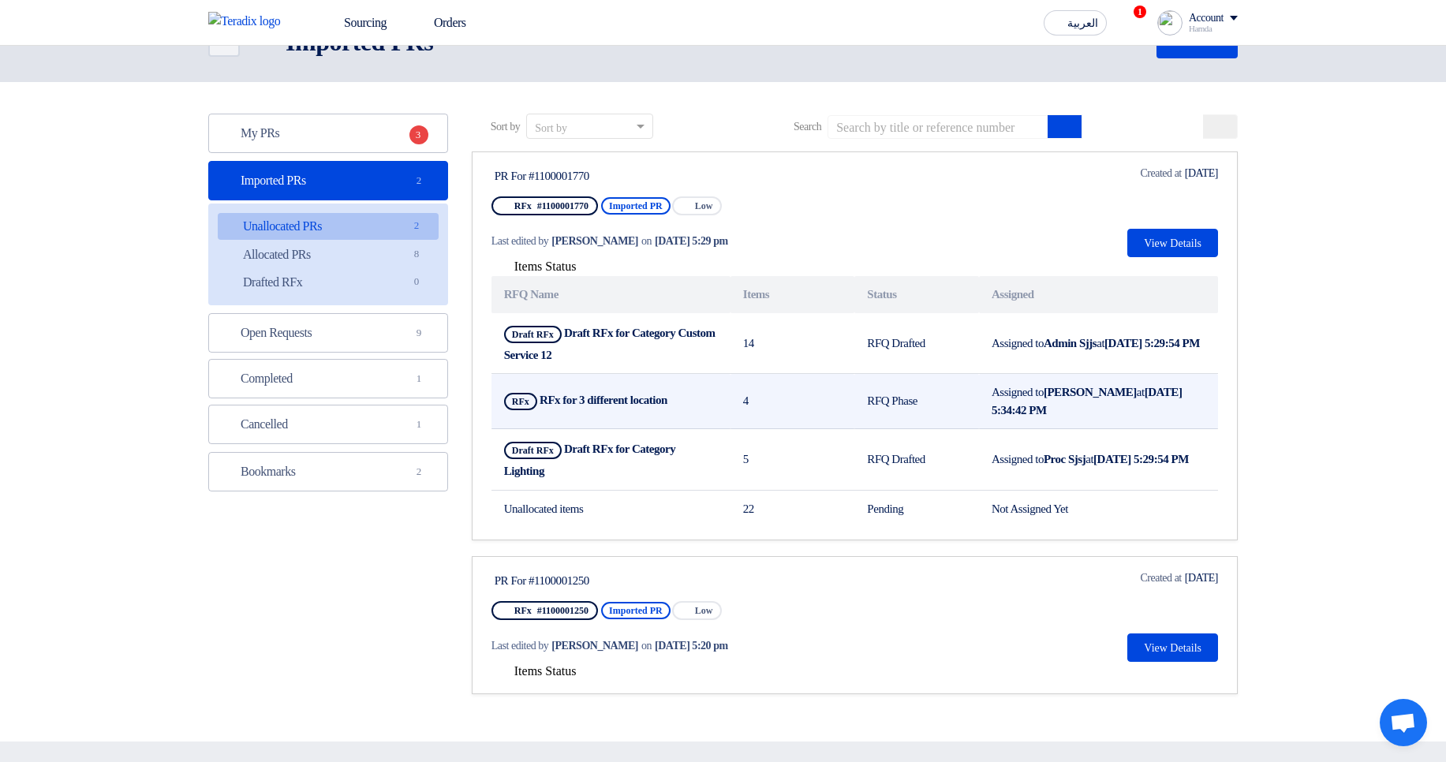
scroll to position [95, 0]
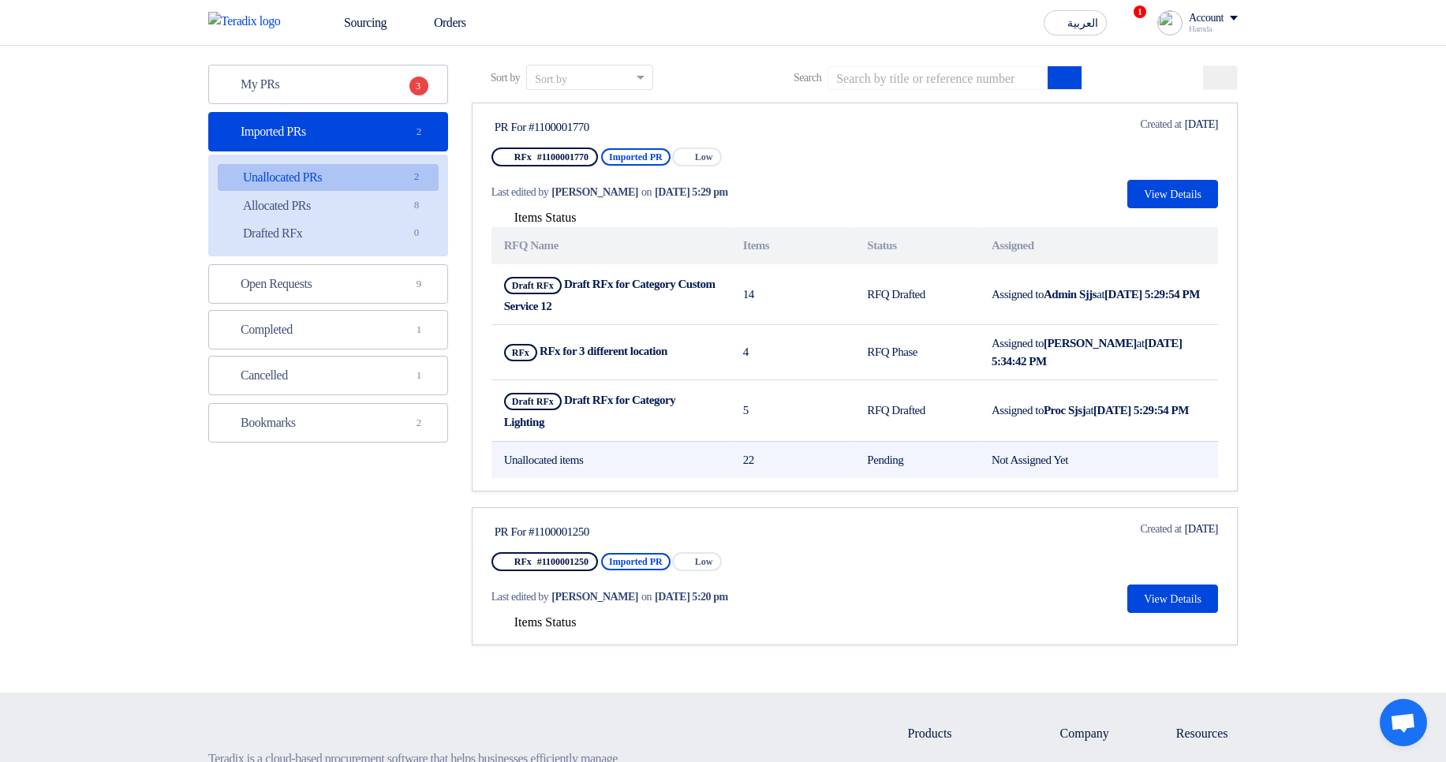
drag, startPoint x: 834, startPoint y: 267, endPoint x: 1011, endPoint y: 462, distance: 263.0
click at [1011, 462] on tbody "Draft RFx Draft RFx for Category Custom Service 12 14 RFQ Drafted Assigned to A…" at bounding box center [854, 371] width 726 height 215
click at [958, 451] on td "Pending" at bounding box center [916, 459] width 125 height 37
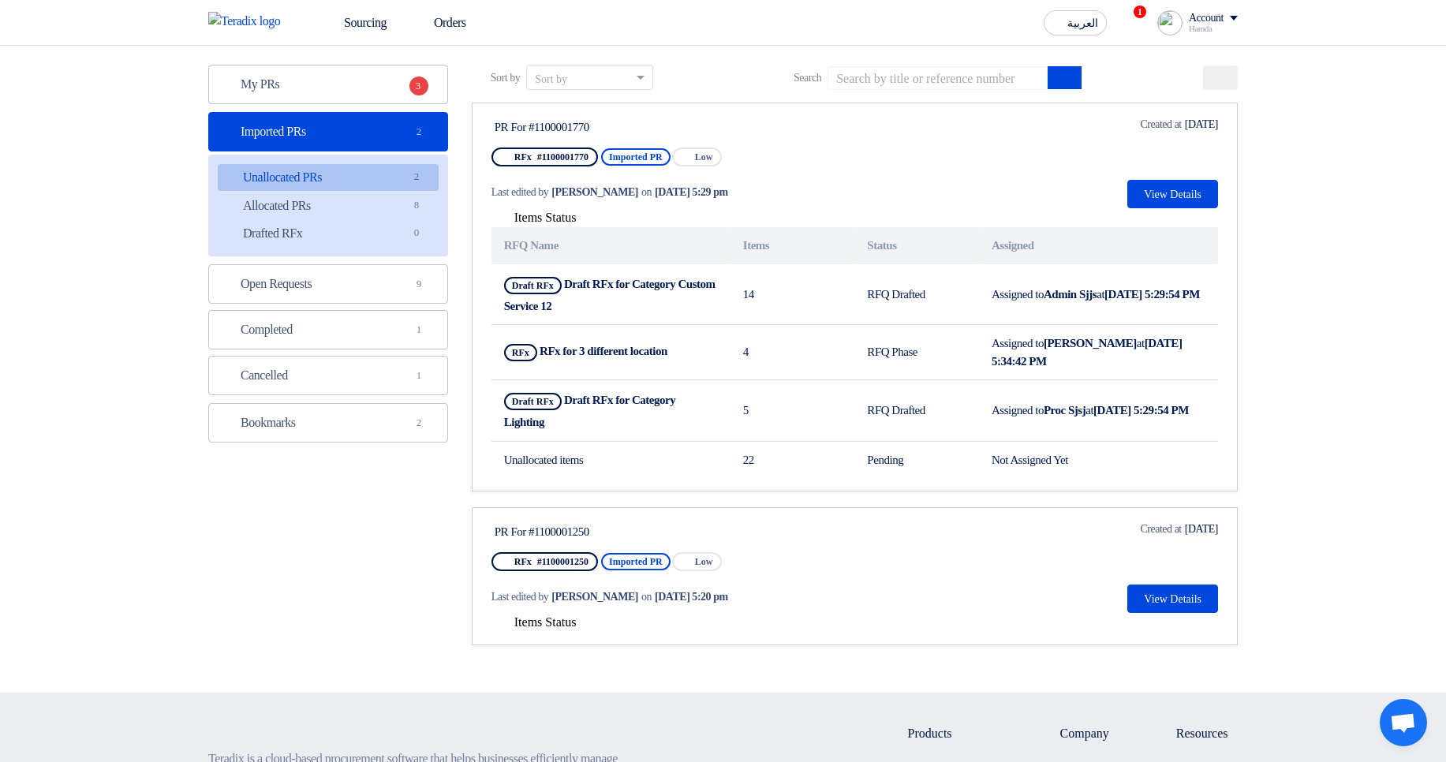
click at [538, 615] on span "Items Status" at bounding box center [545, 621] width 62 height 13
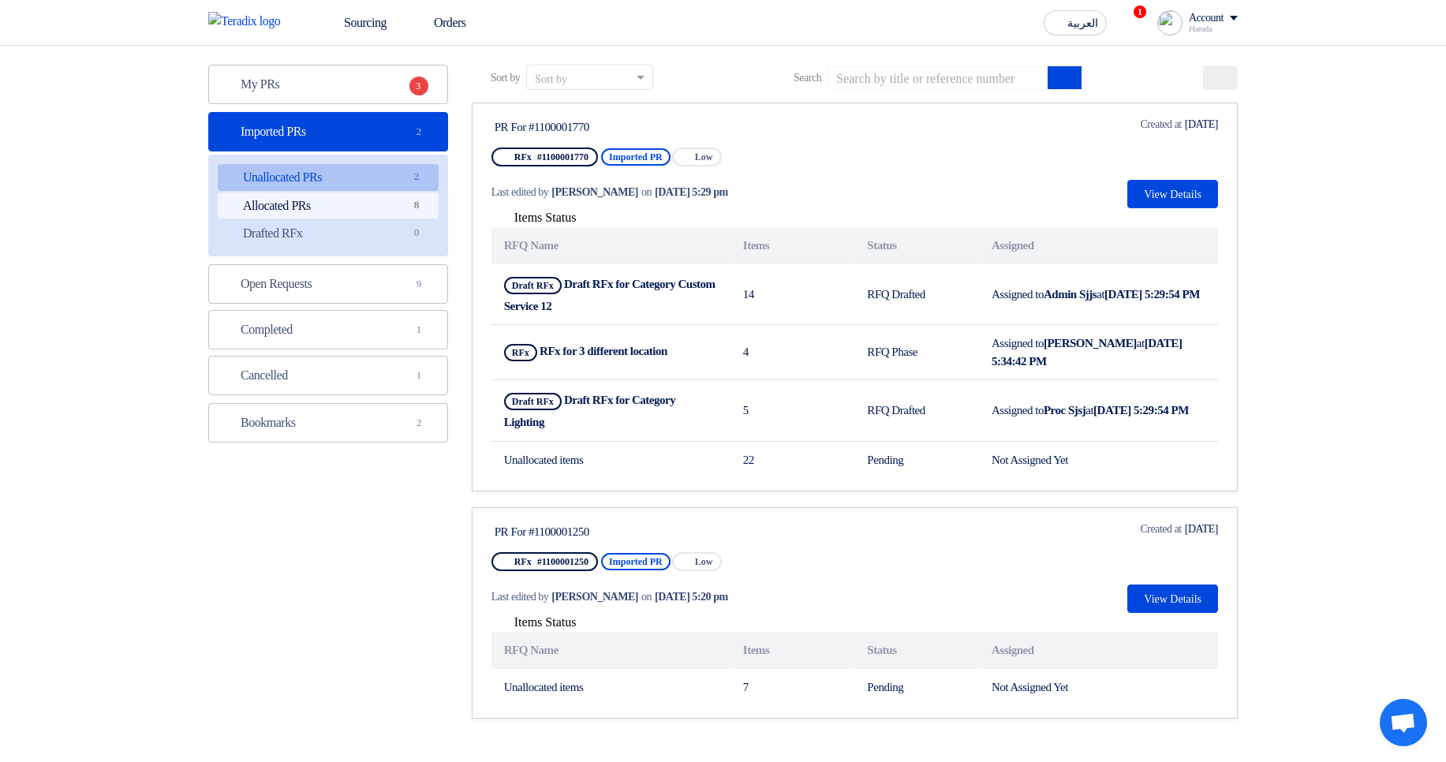
click at [360, 203] on link "Allocated PRs Allocated PRs 8" at bounding box center [328, 205] width 221 height 27
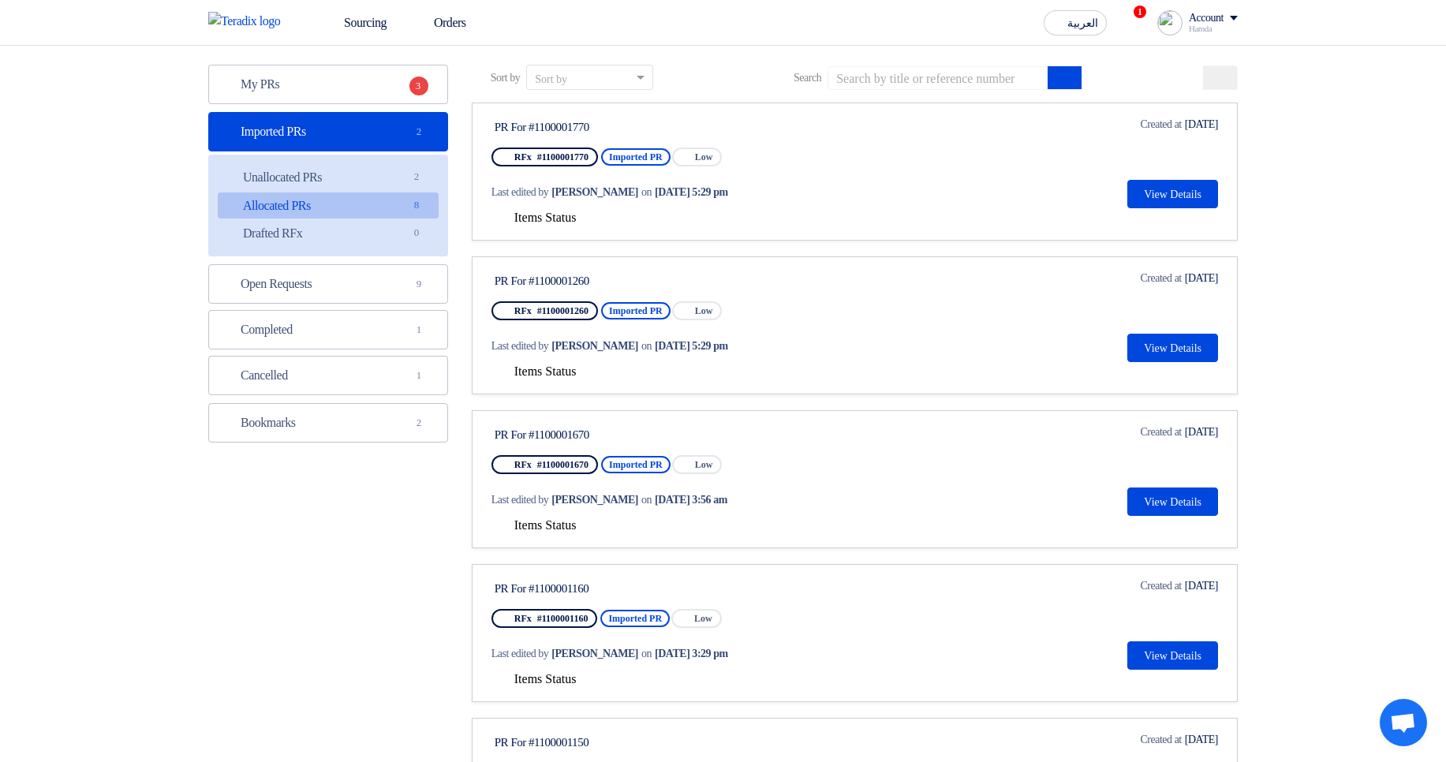
click at [545, 229] on link "PR For #1100001770 RFx #1100001770 Imported PR Priority Low Last edited by Hamd…" at bounding box center [855, 172] width 766 height 138
click at [547, 215] on span "Items Status" at bounding box center [545, 217] width 62 height 13
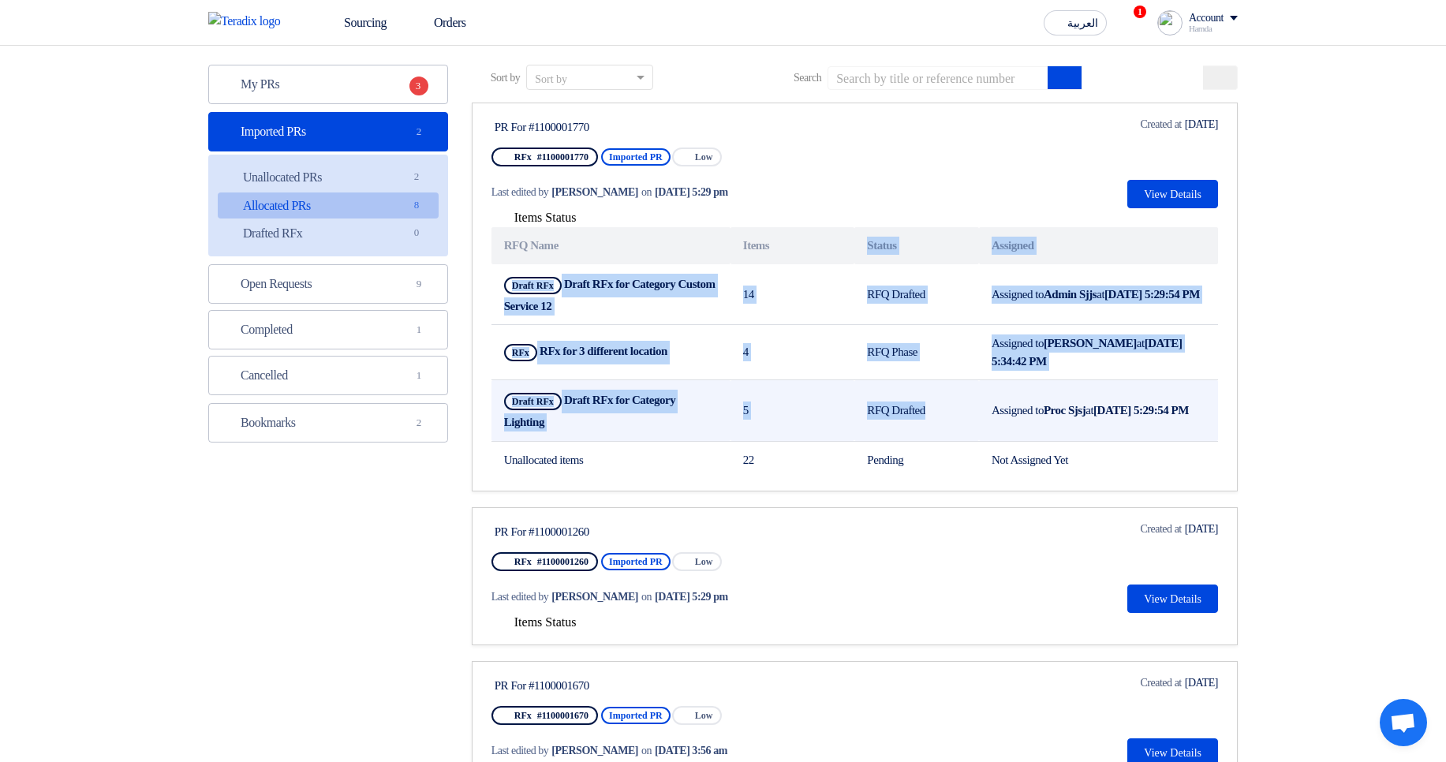
drag, startPoint x: 868, startPoint y: 246, endPoint x: 1049, endPoint y: 393, distance: 233.3
click at [1048, 392] on table "RFQ Name Items Status Assigned Draft RFx Draft RFx for Category Custom Service …" at bounding box center [854, 352] width 726 height 251
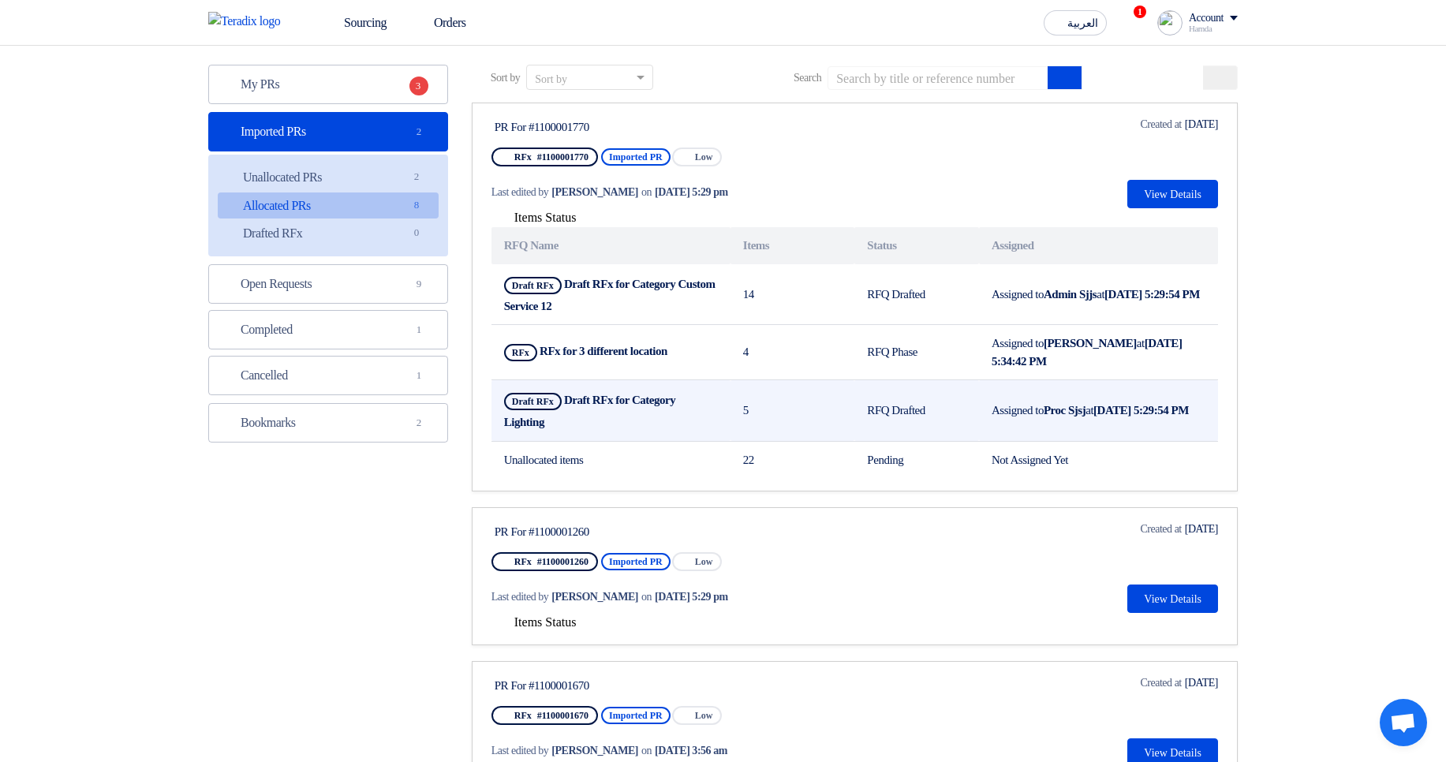
click at [1049, 393] on td "Assigned to Proc Sjsj at Sep 2, 2025, 5:29:54 PM" at bounding box center [1098, 411] width 239 height 62
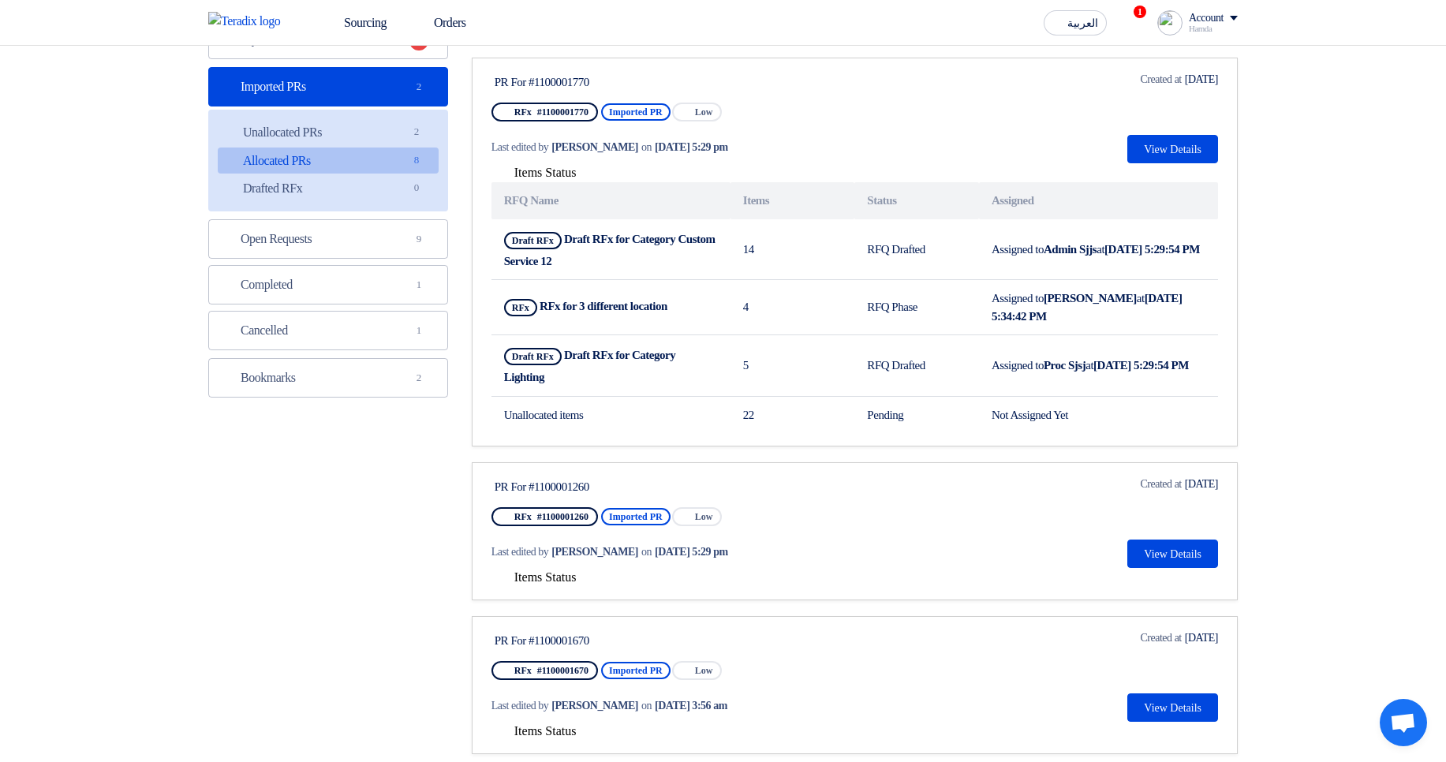
scroll to position [284, 0]
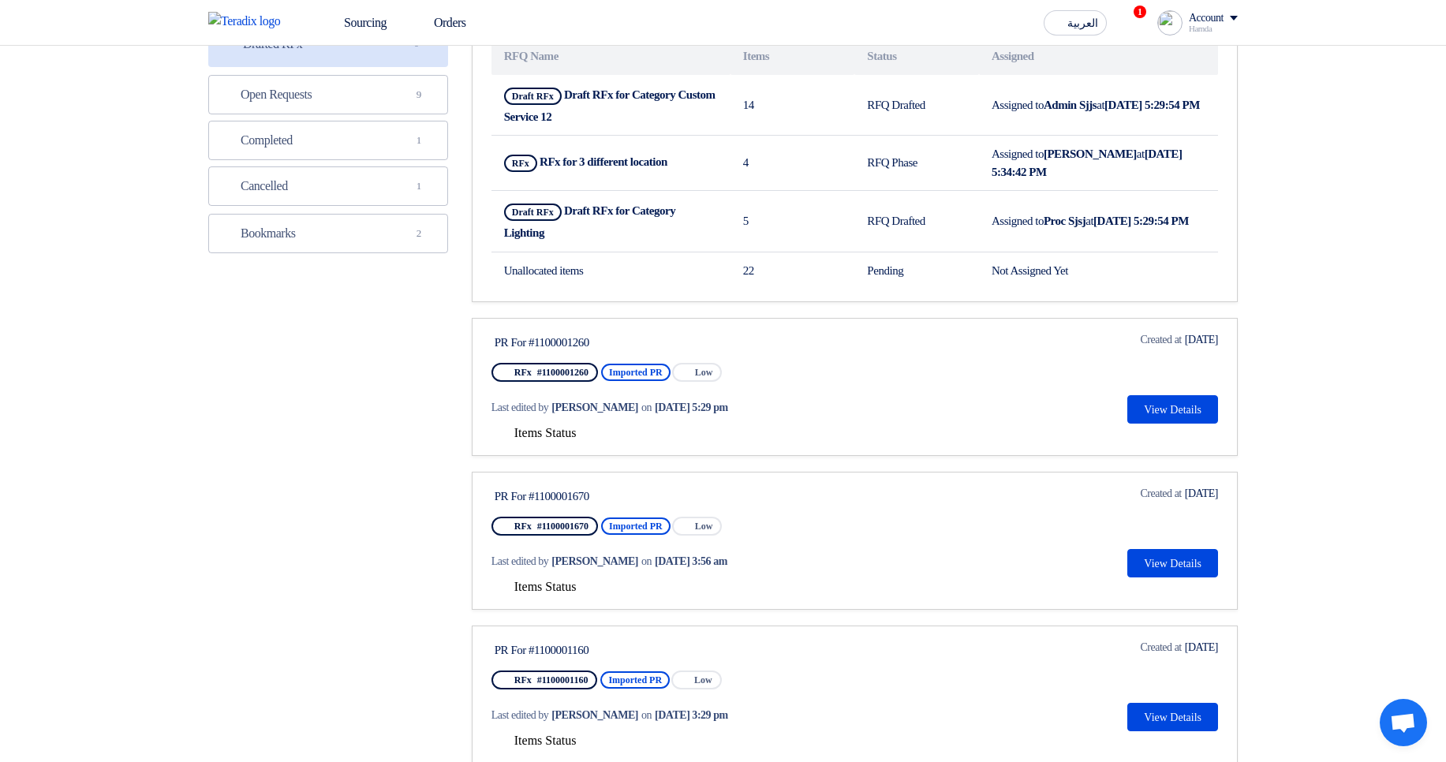
click at [509, 435] on button "Items Status" at bounding box center [533, 434] width 85 height 16
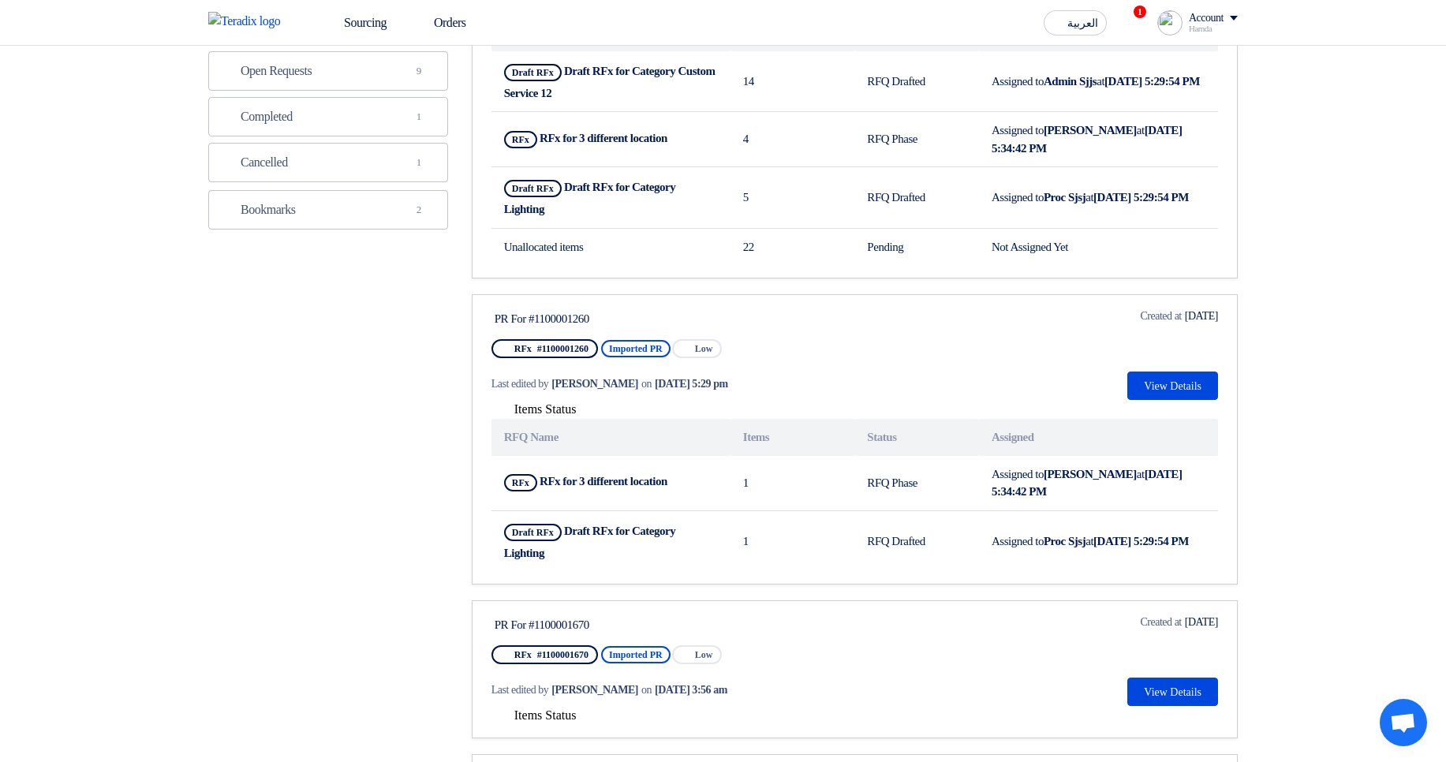
scroll to position [379, 0]
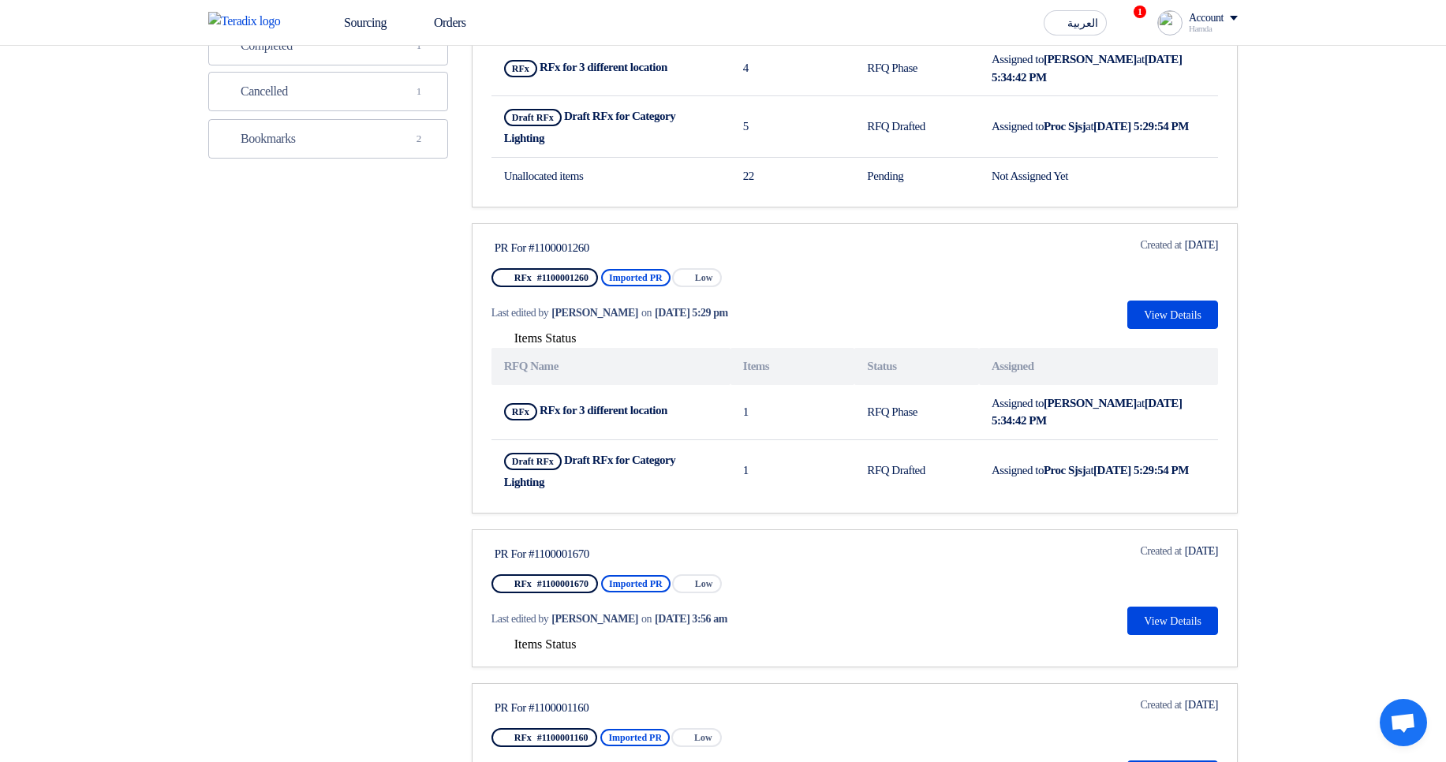
click at [551, 641] on span "Items Status" at bounding box center [545, 643] width 62 height 13
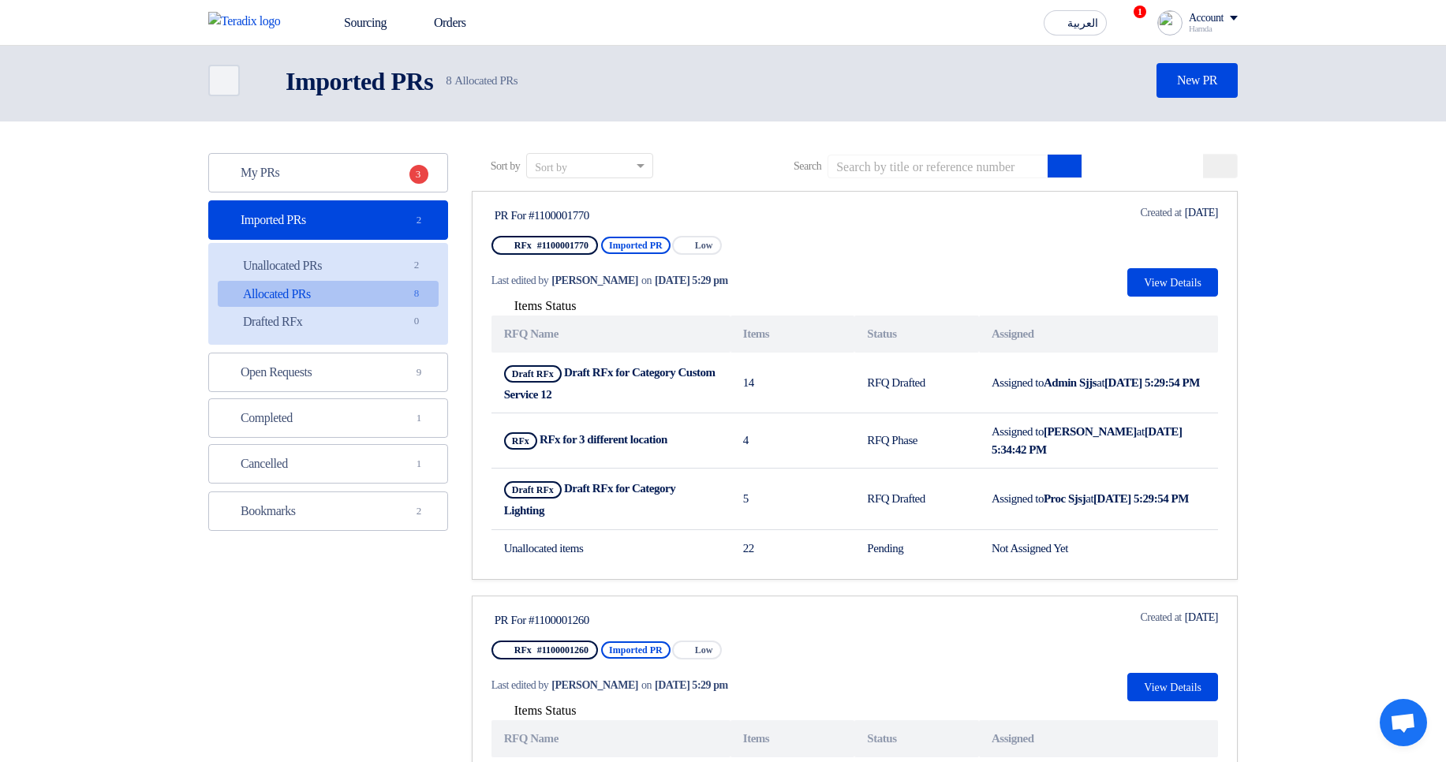
scroll to position [0, 0]
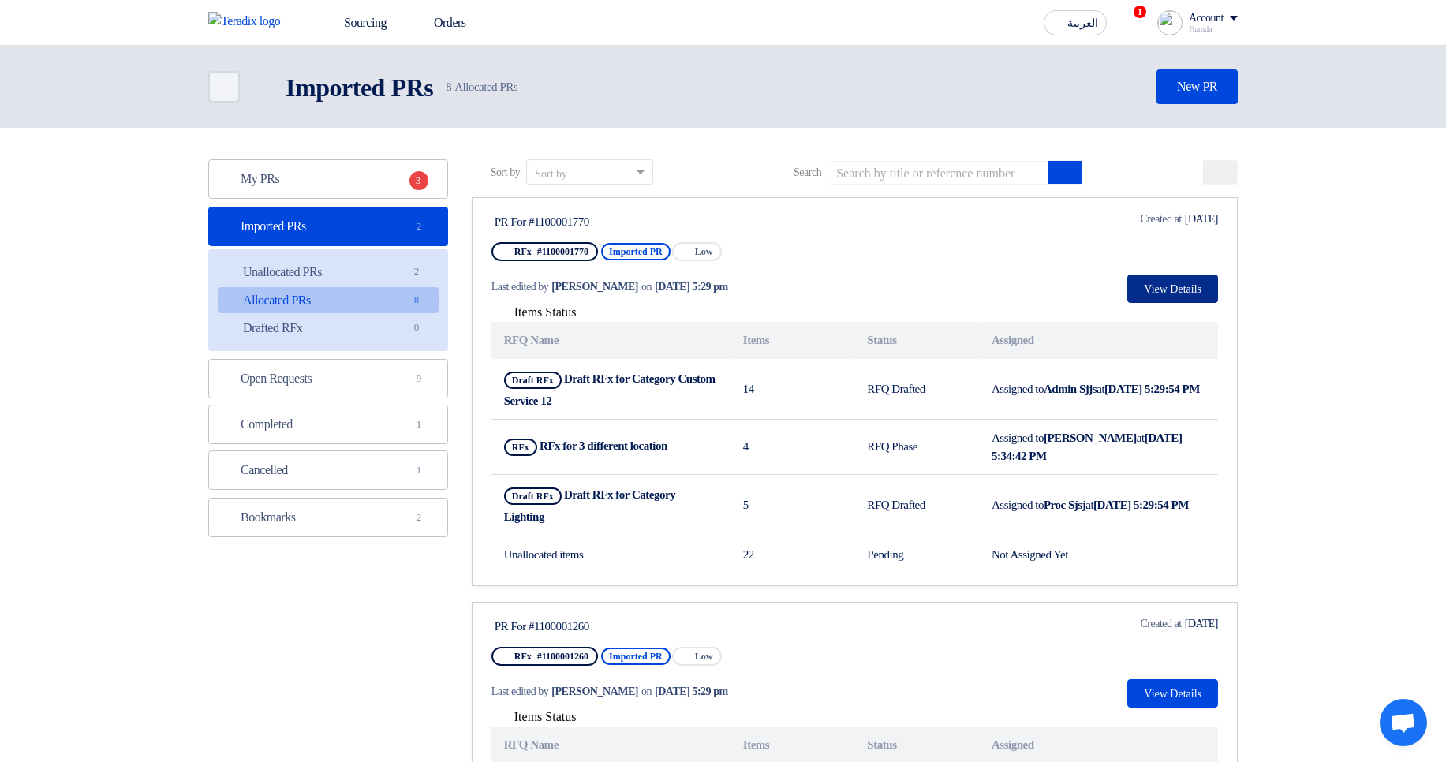
click at [1158, 297] on button "View Details" at bounding box center [1172, 288] width 91 height 28
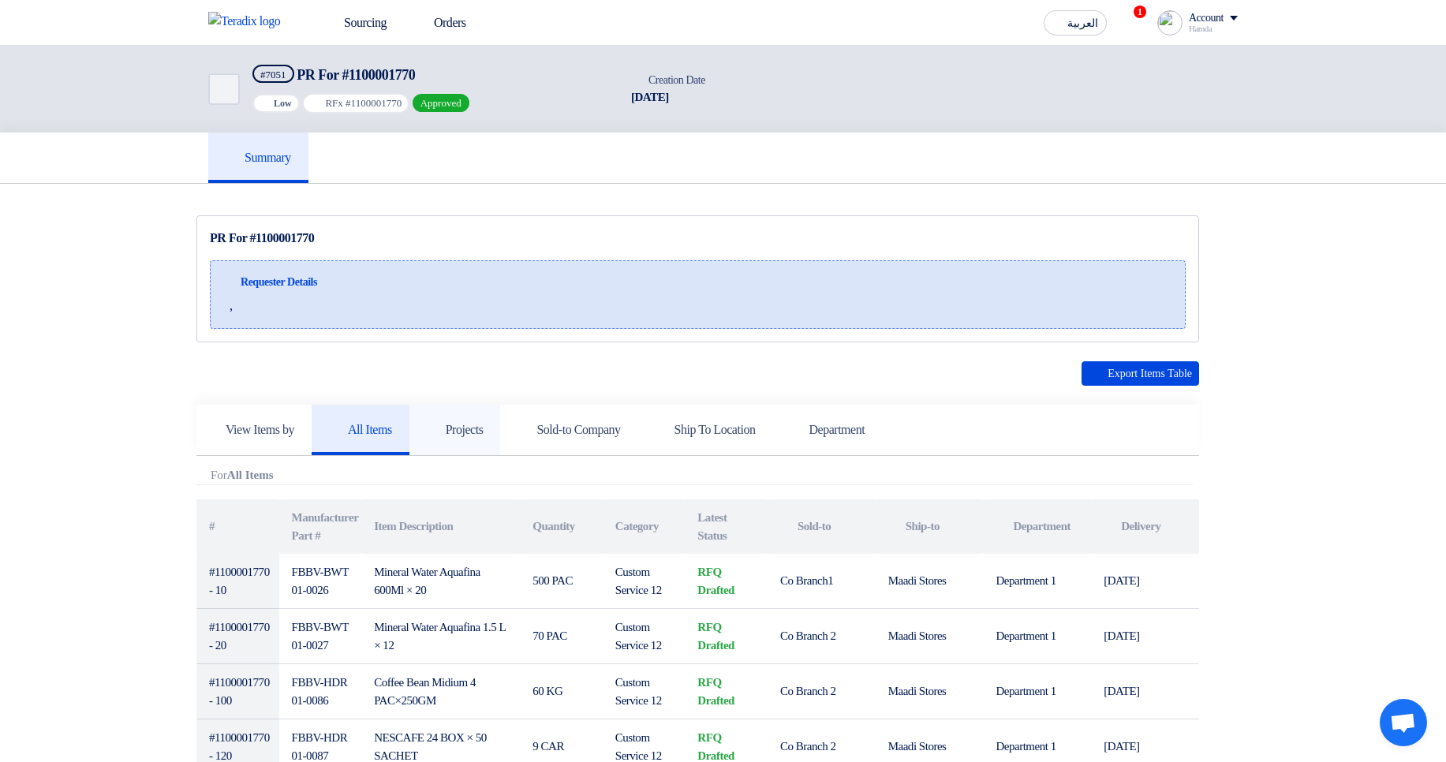
click at [479, 422] on h5 "Projects" at bounding box center [455, 430] width 57 height 16
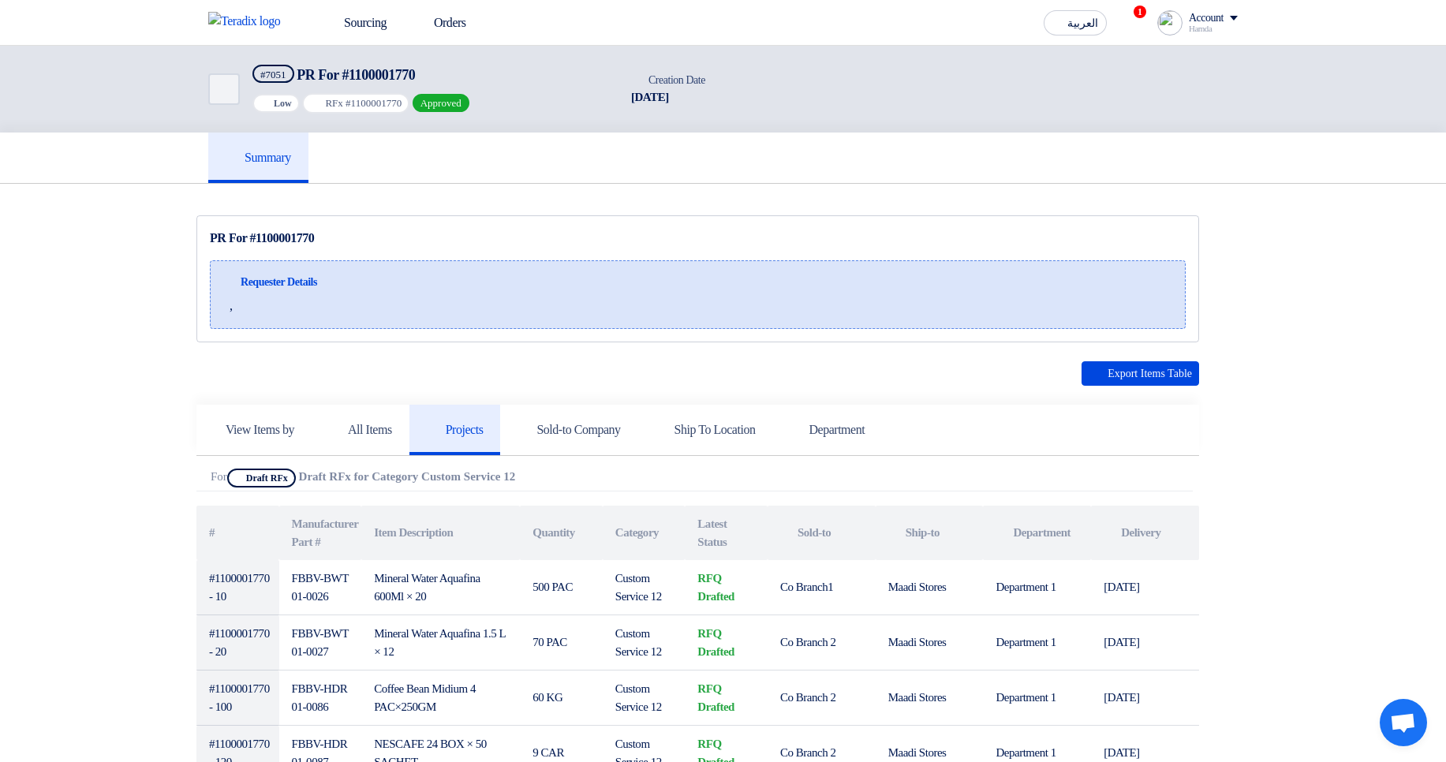
click at [230, 306] on span "," at bounding box center [231, 306] width 3 height 19
click at [720, 301] on div "Requester Details ," at bounding box center [698, 294] width 976 height 69
click at [616, 424] on h5 "Sold-to Company" at bounding box center [568, 430] width 103 height 16
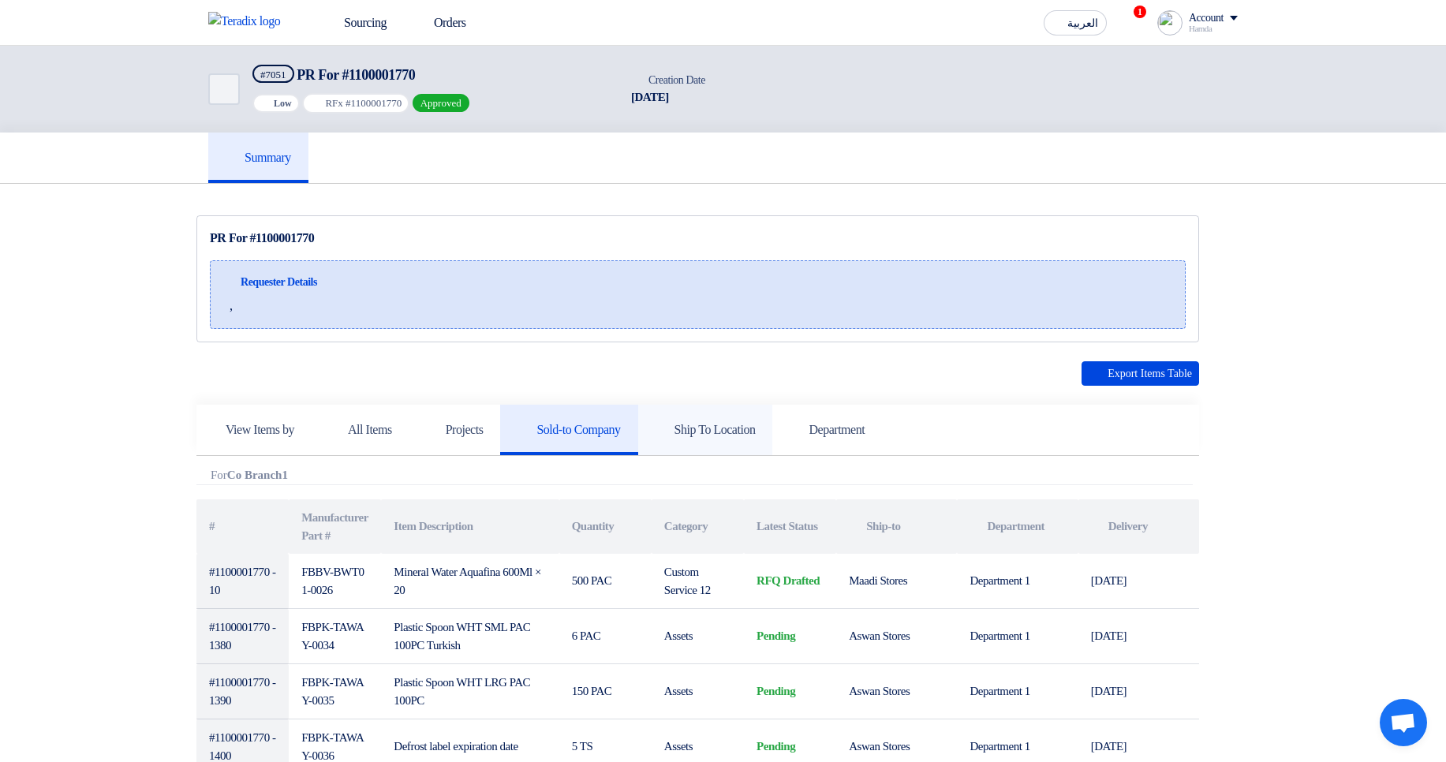
drag, startPoint x: 748, startPoint y: 427, endPoint x: 700, endPoint y: 428, distance: 48.1
click at [748, 426] on h5 "Ship To Location" at bounding box center [705, 430] width 100 height 16
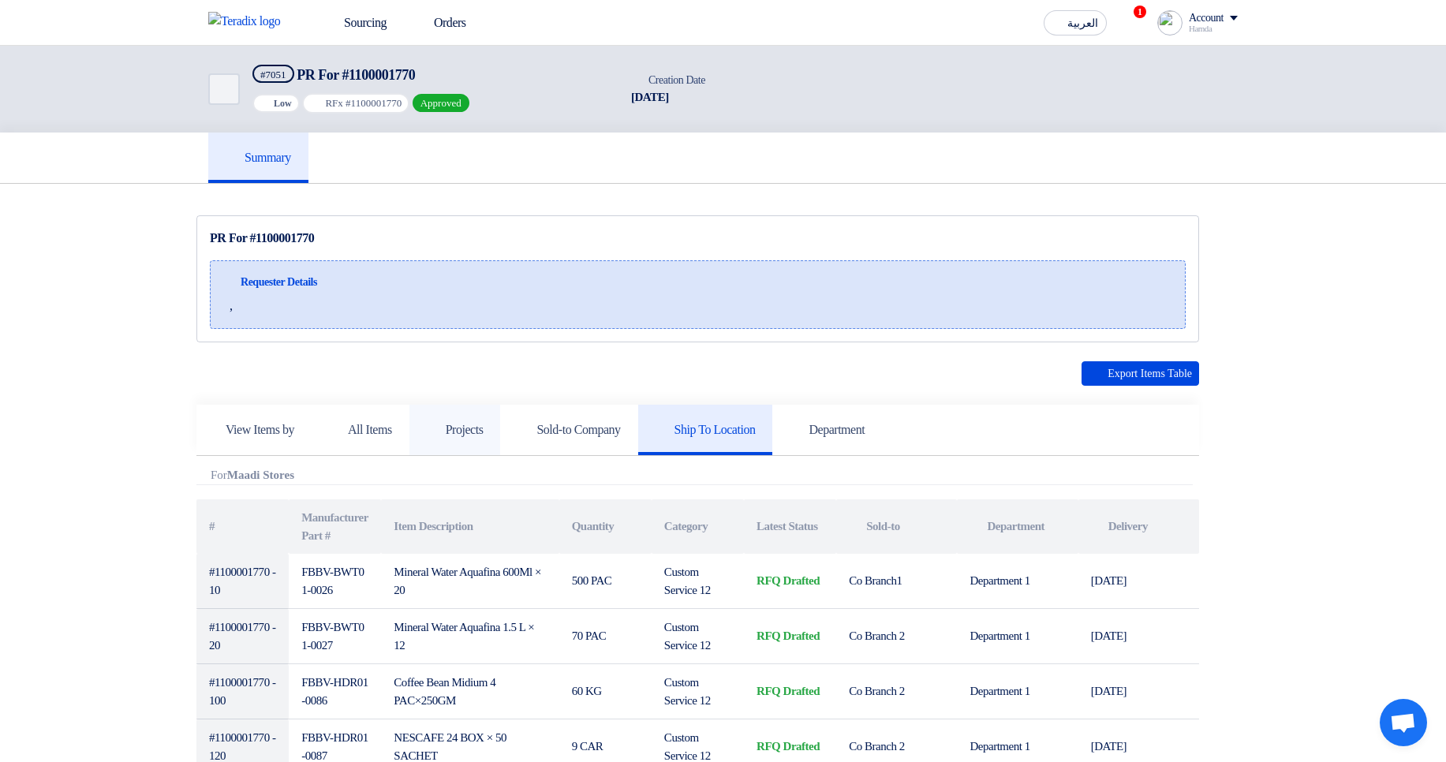
click at [483, 422] on h5 "Projects" at bounding box center [455, 430] width 57 height 16
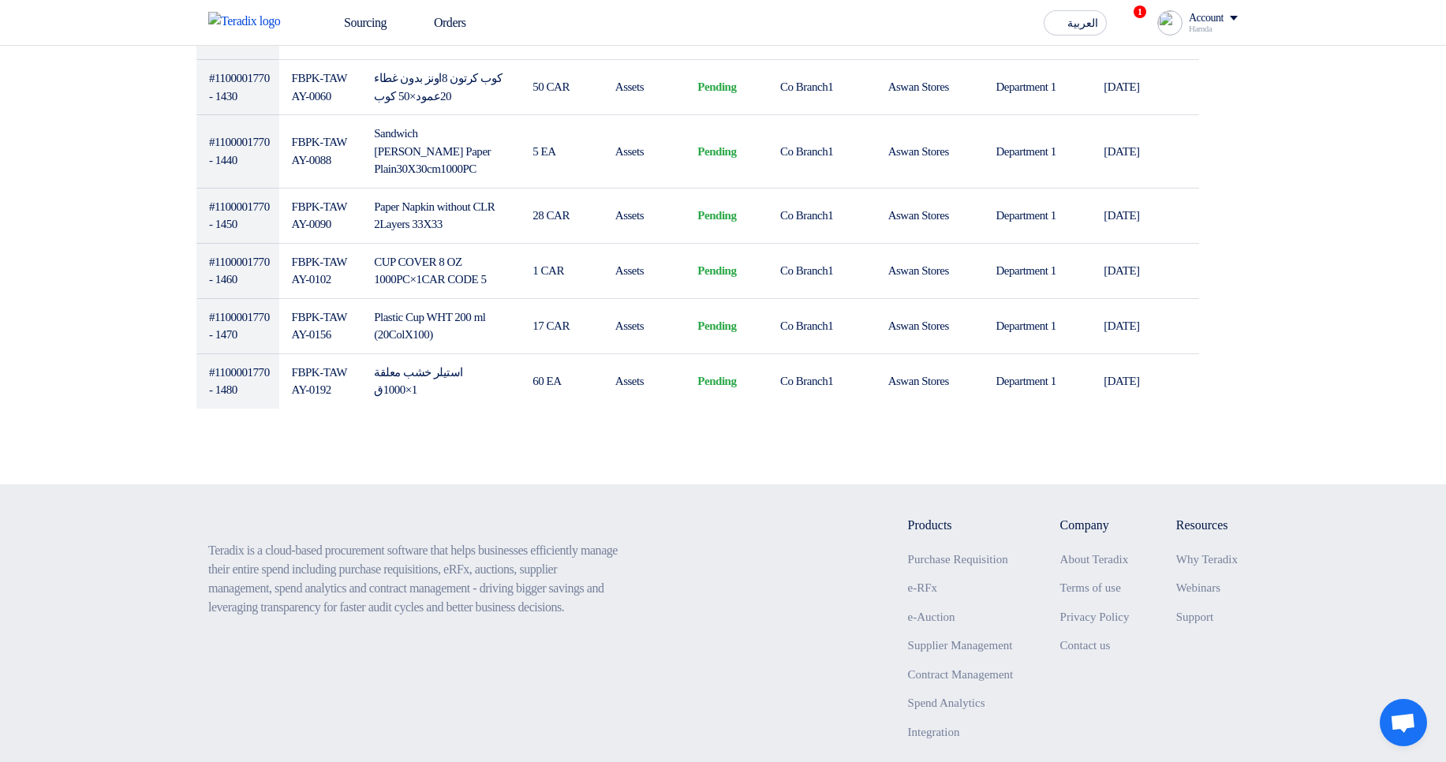
scroll to position [3106, 0]
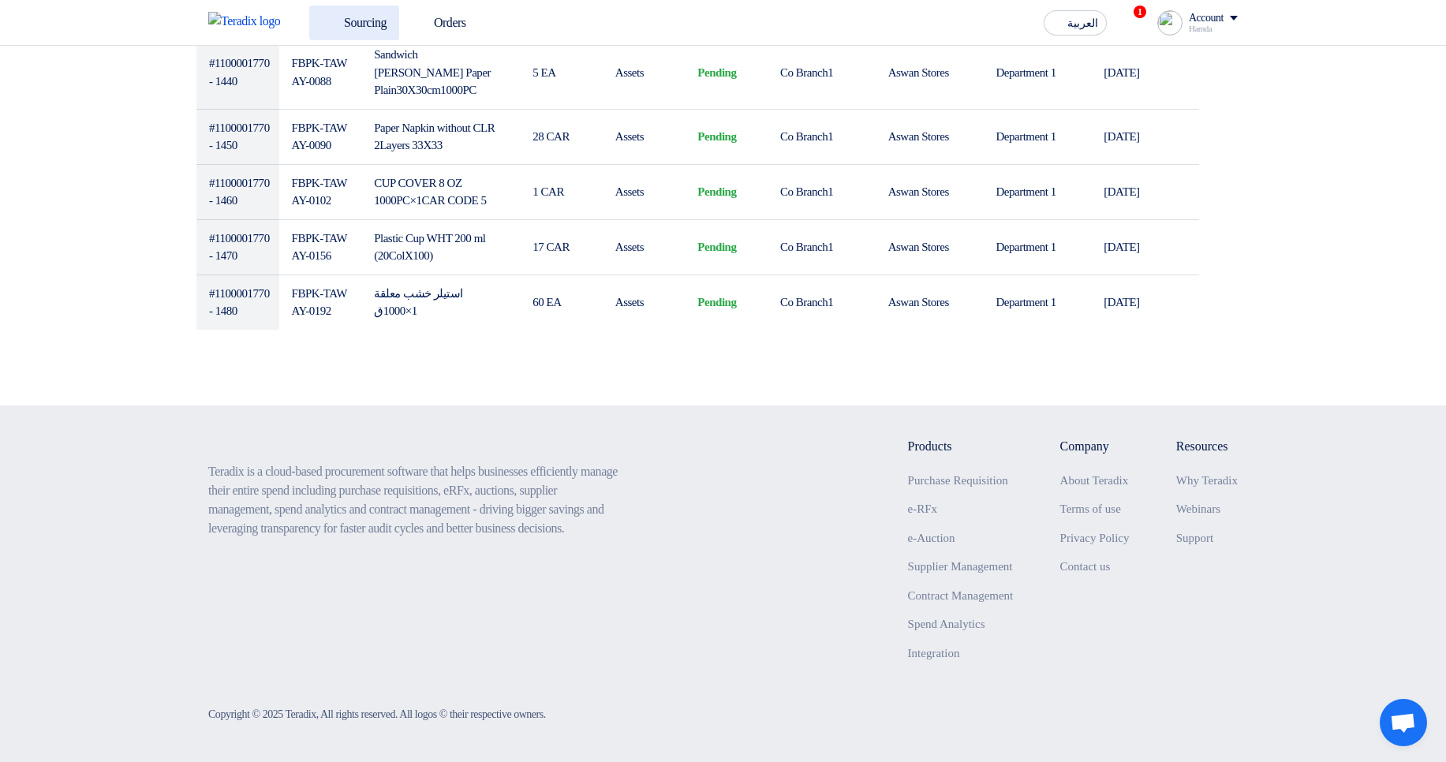
click at [368, 17] on link "Sourcing" at bounding box center [354, 23] width 90 height 35
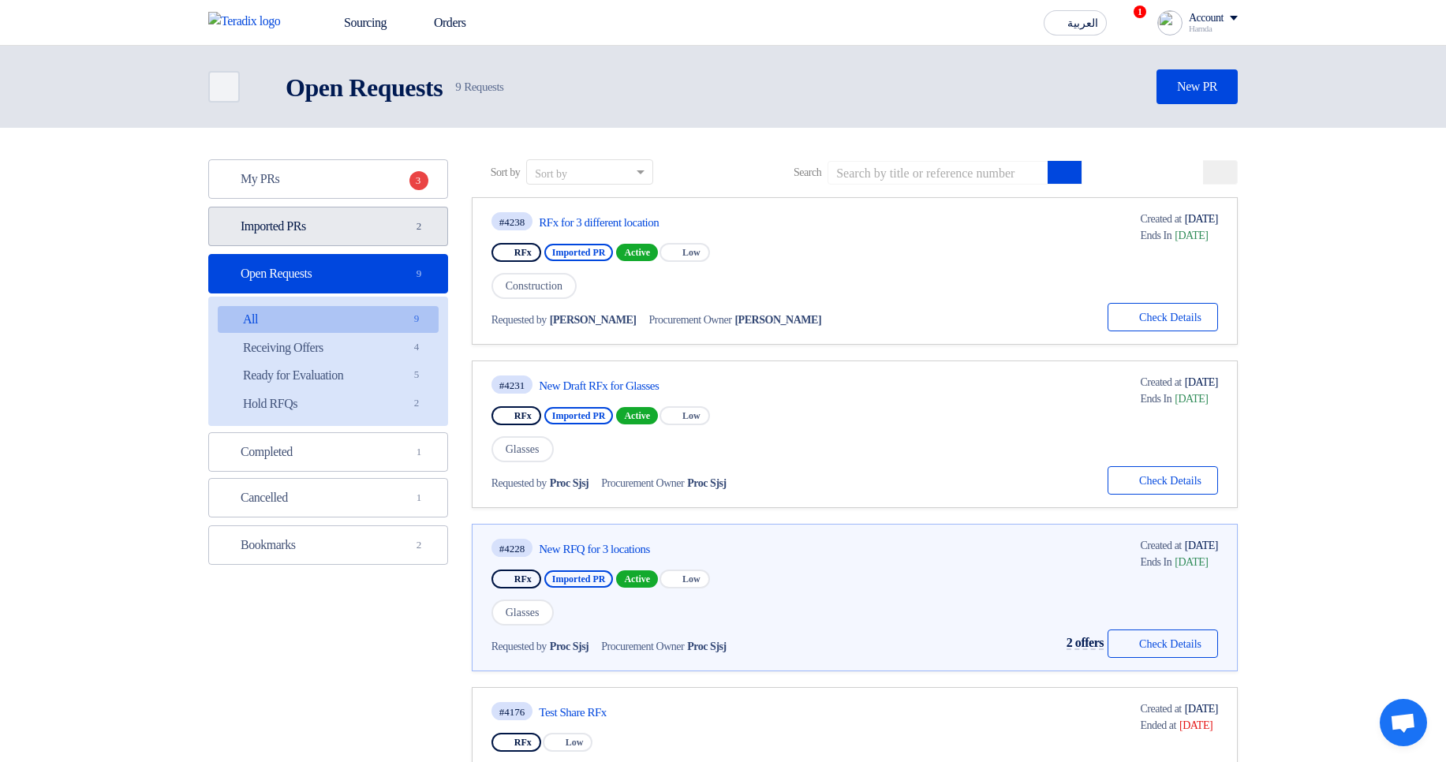
click at [364, 221] on link "Imported PRs Imported PRs 2" at bounding box center [328, 226] width 240 height 39
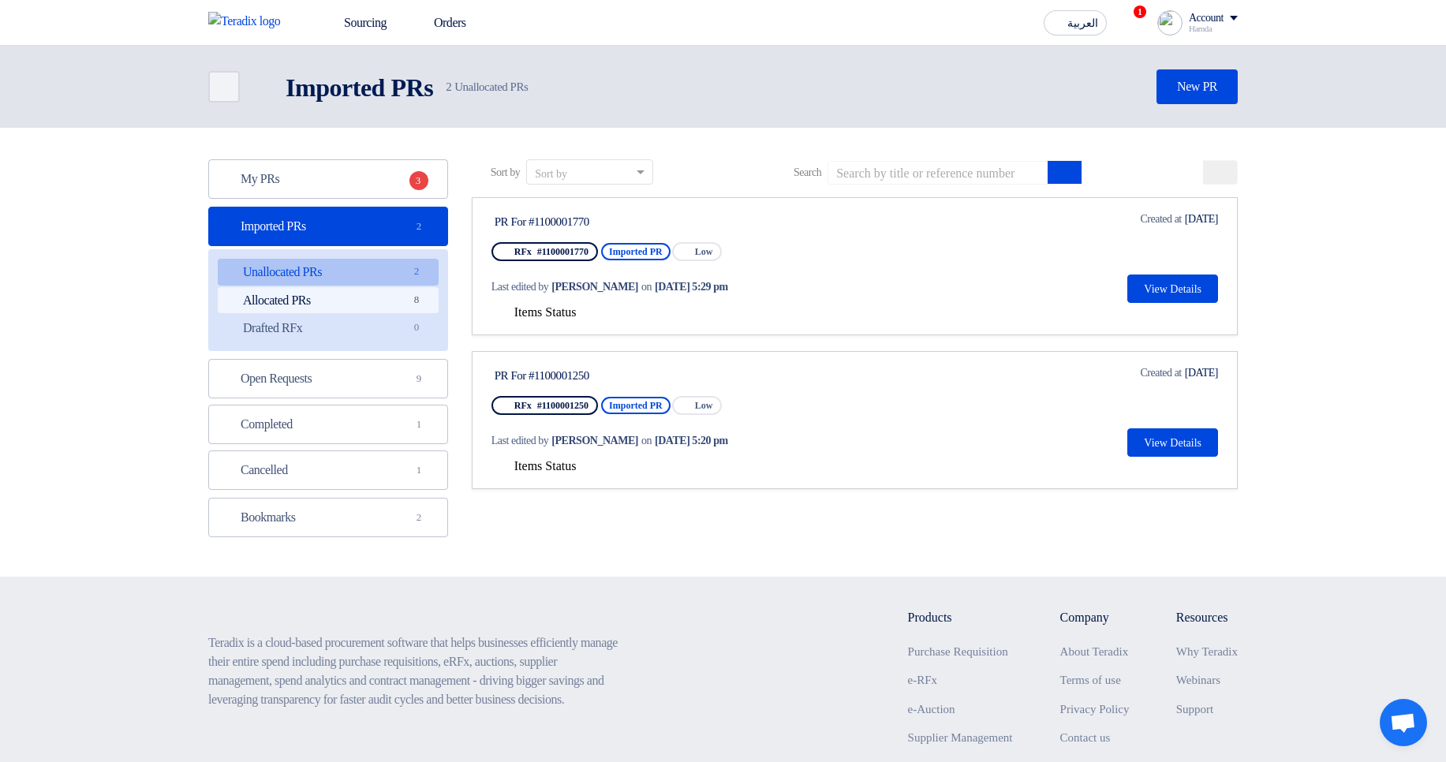
click at [387, 293] on link "Allocated PRs Allocated PRs 8" at bounding box center [328, 300] width 221 height 27
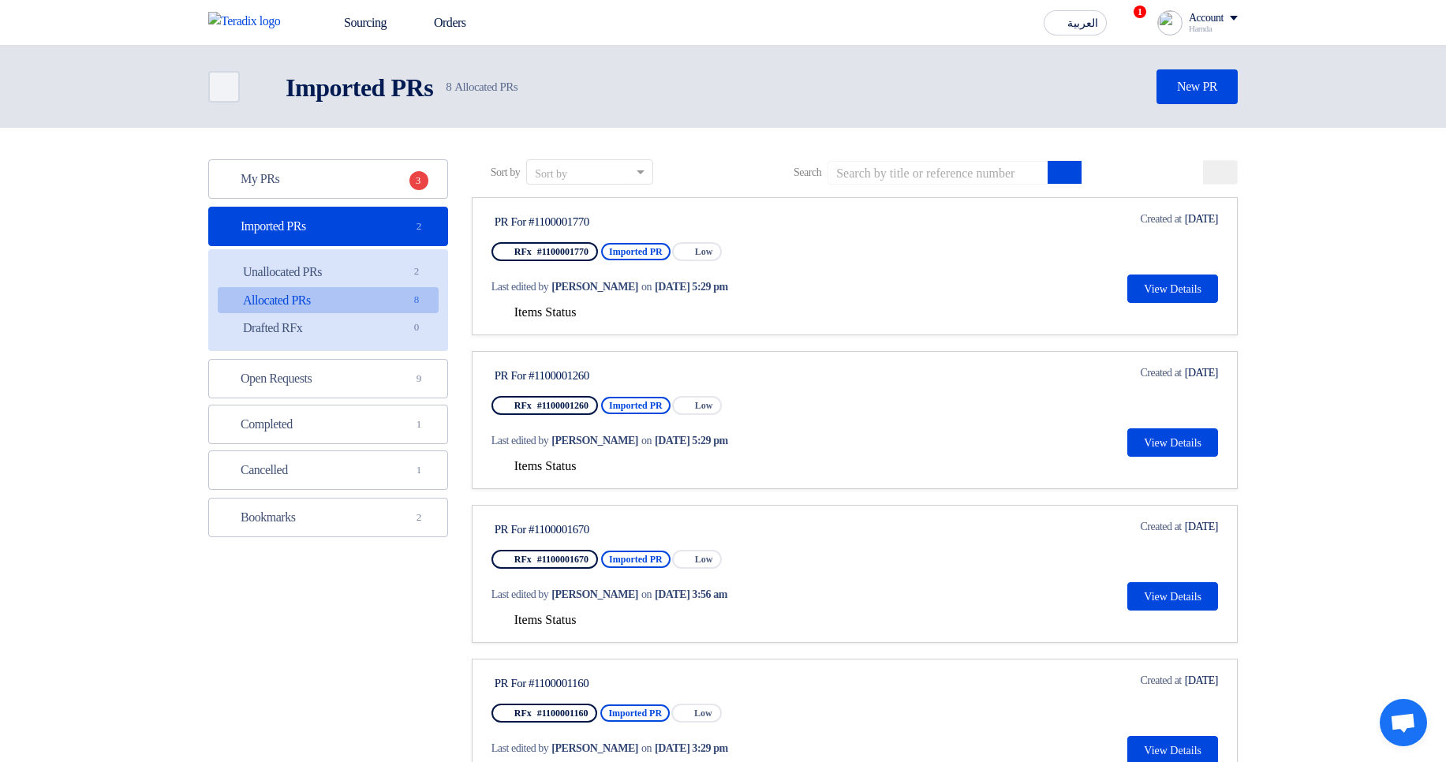
click at [565, 310] on span "Items Status" at bounding box center [545, 311] width 62 height 13
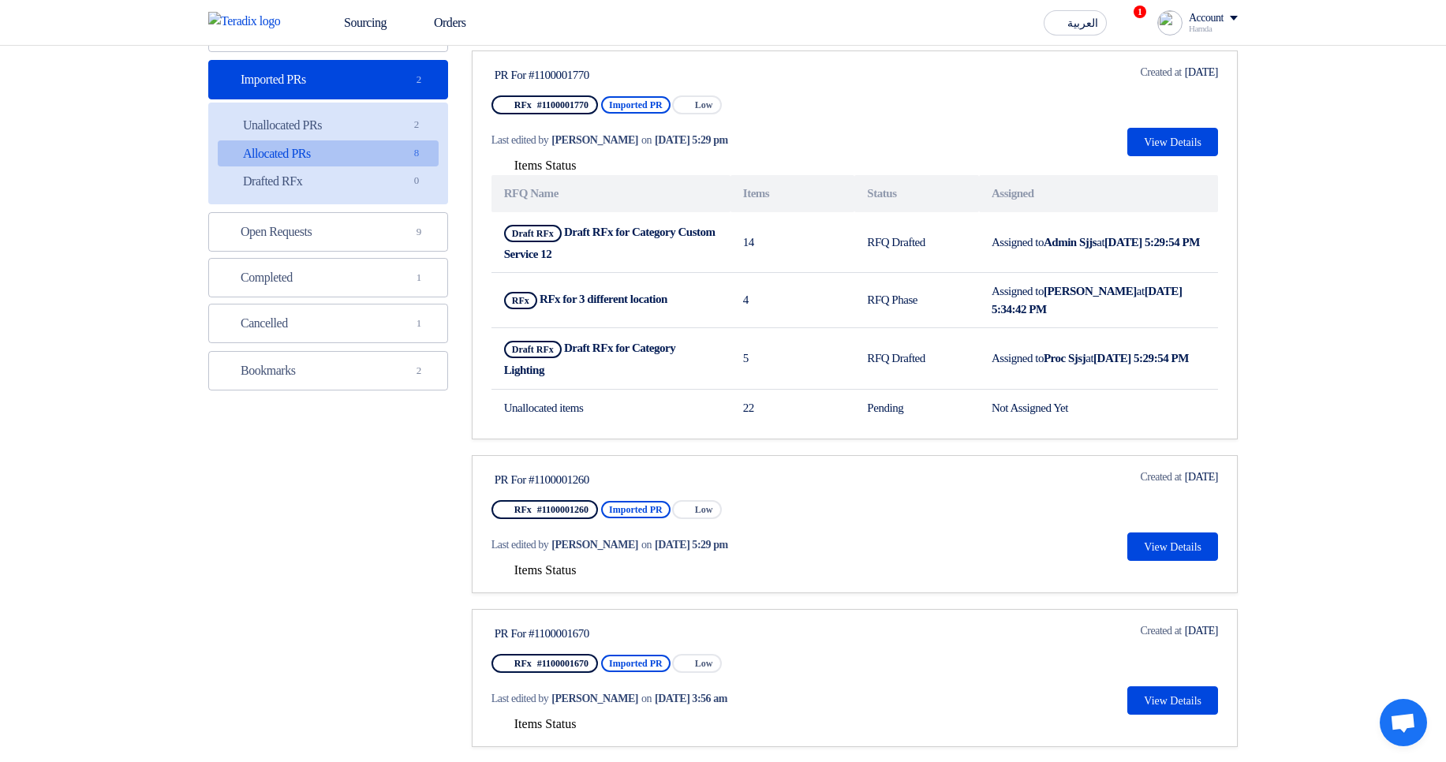
scroll to position [189, 0]
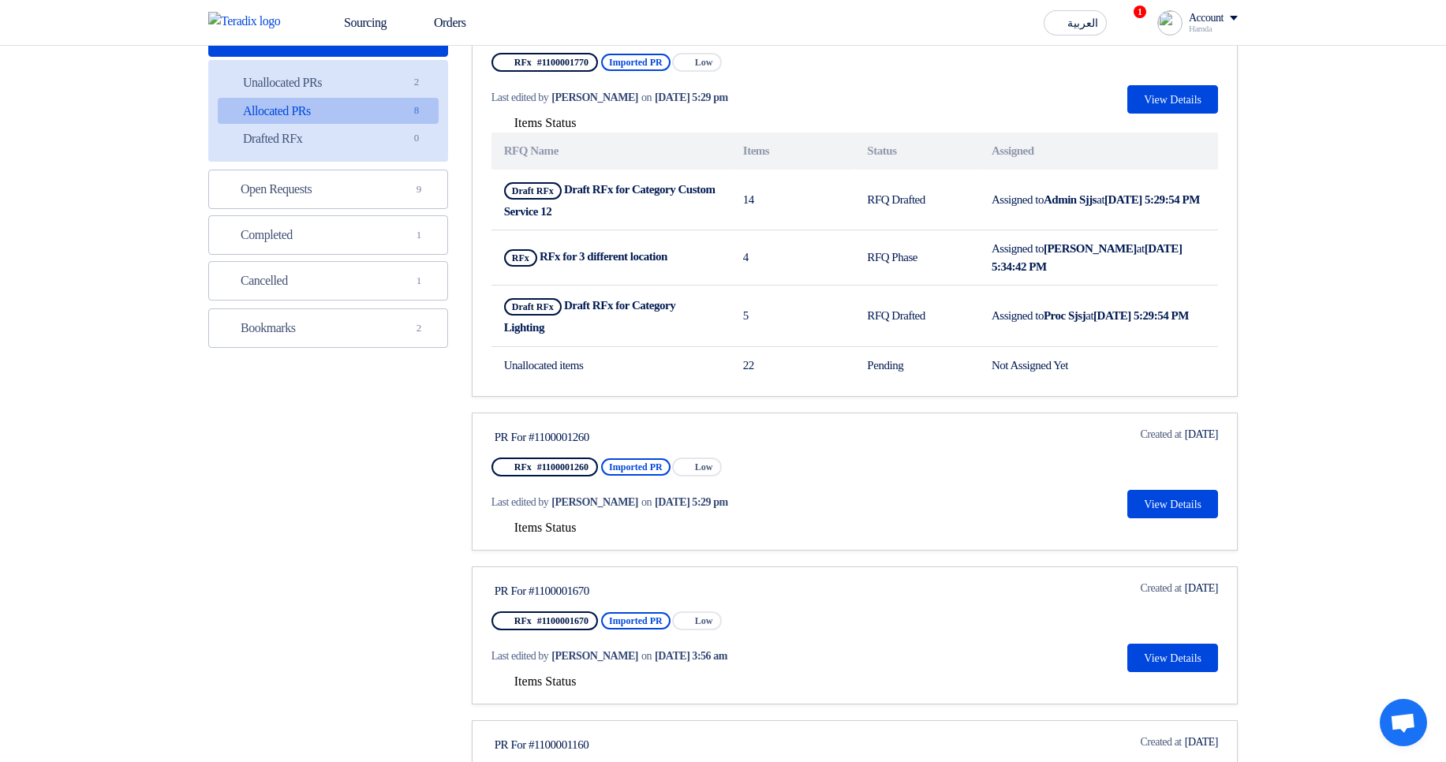
click at [549, 507] on span "Last edited by" at bounding box center [520, 502] width 58 height 17
click at [577, 530] on span "Items Status" at bounding box center [545, 527] width 62 height 13
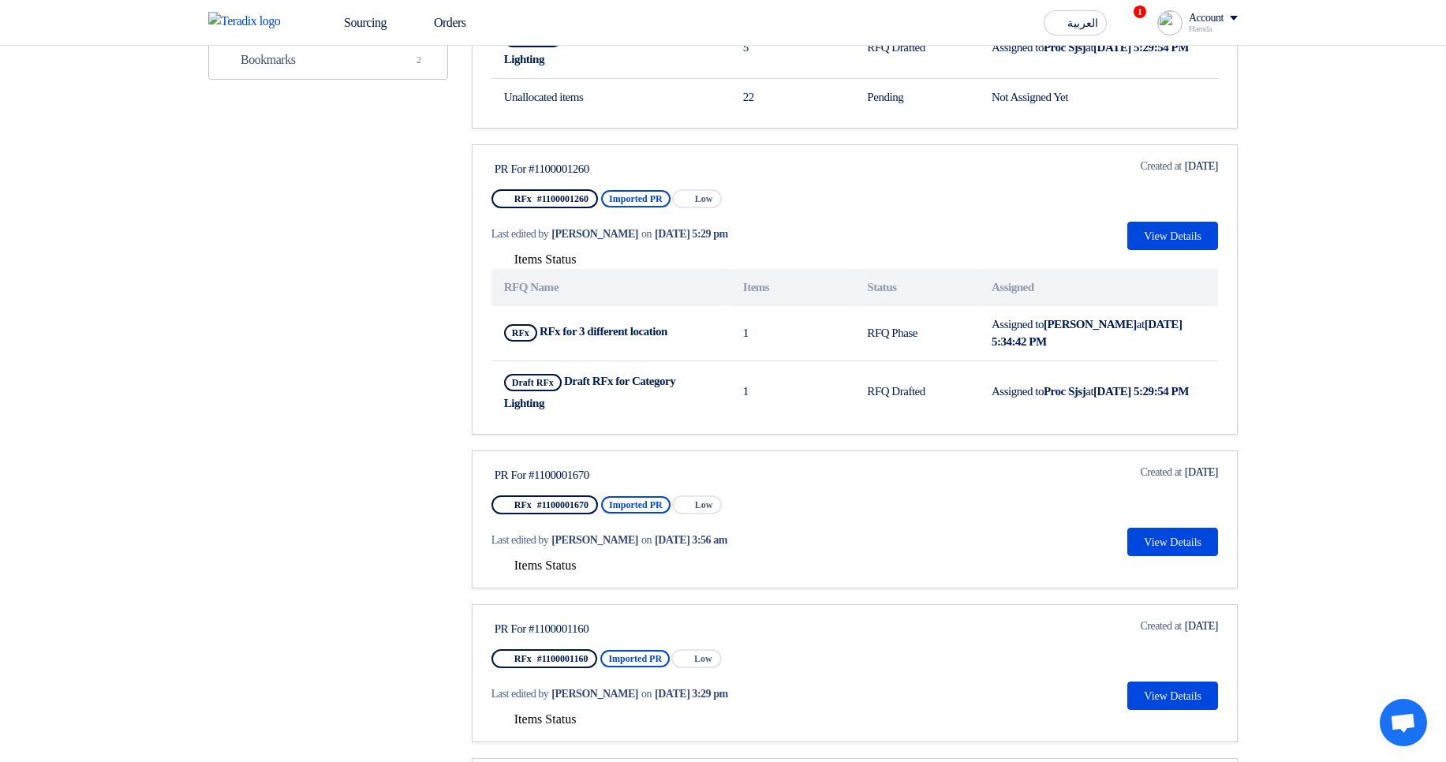
scroll to position [473, 0]
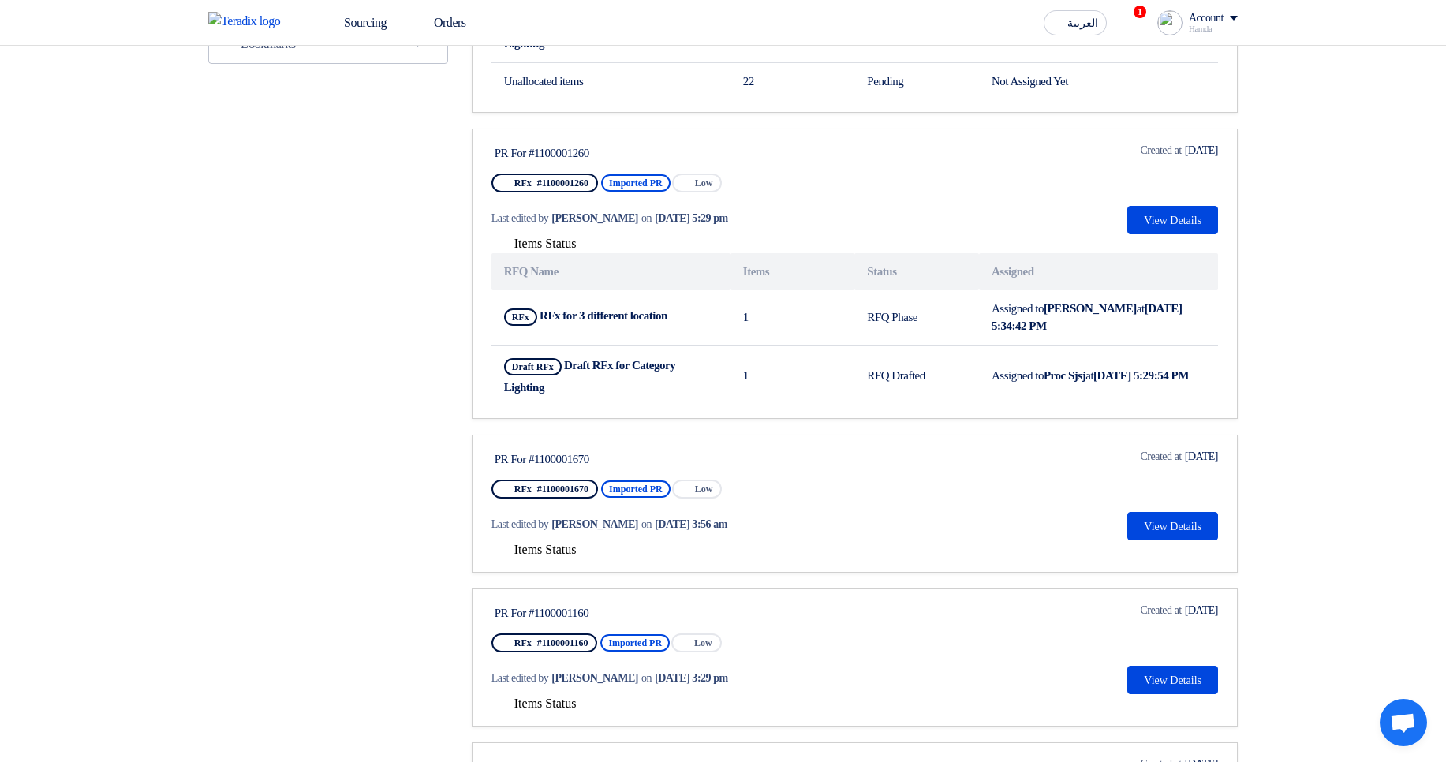
click at [569, 543] on span "Items Status" at bounding box center [545, 549] width 62 height 13
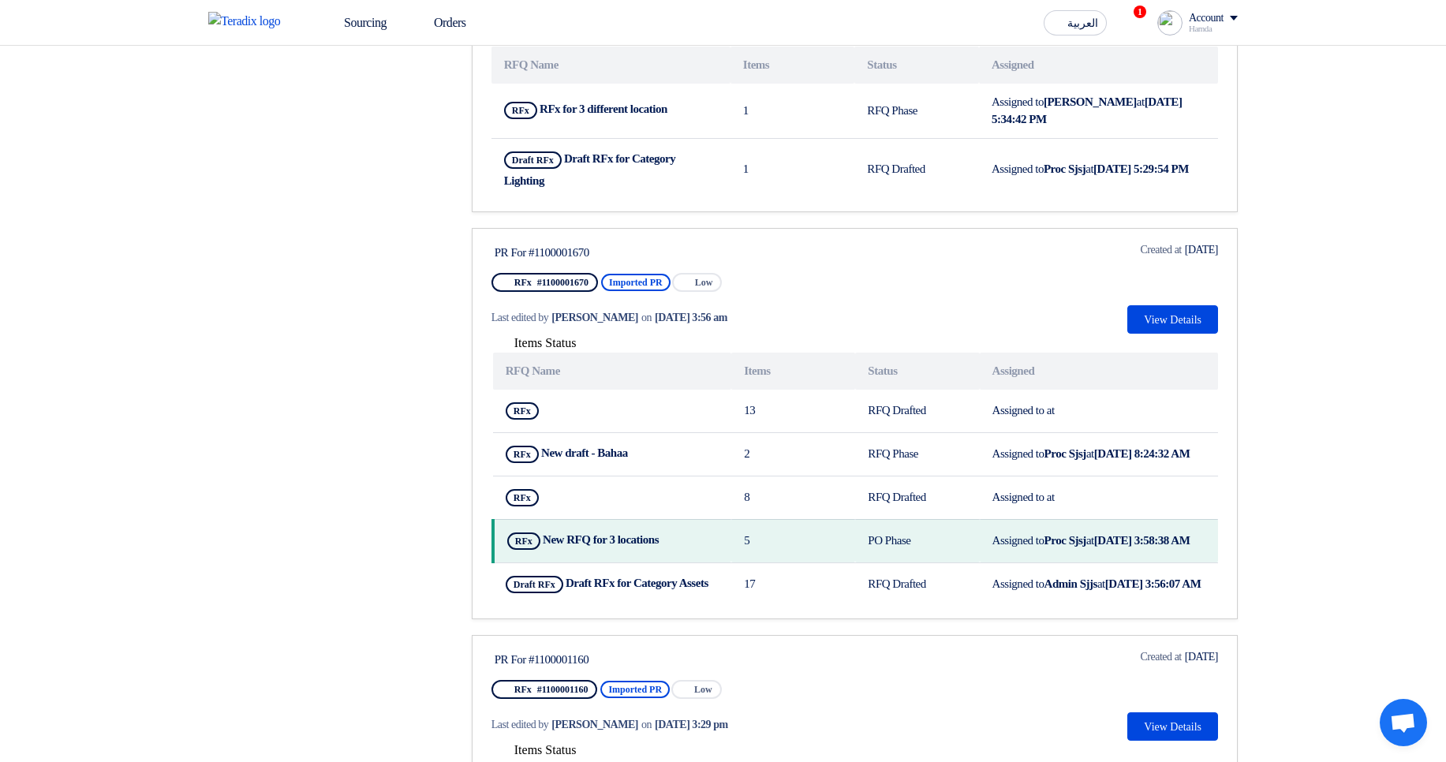
scroll to position [757, 0]
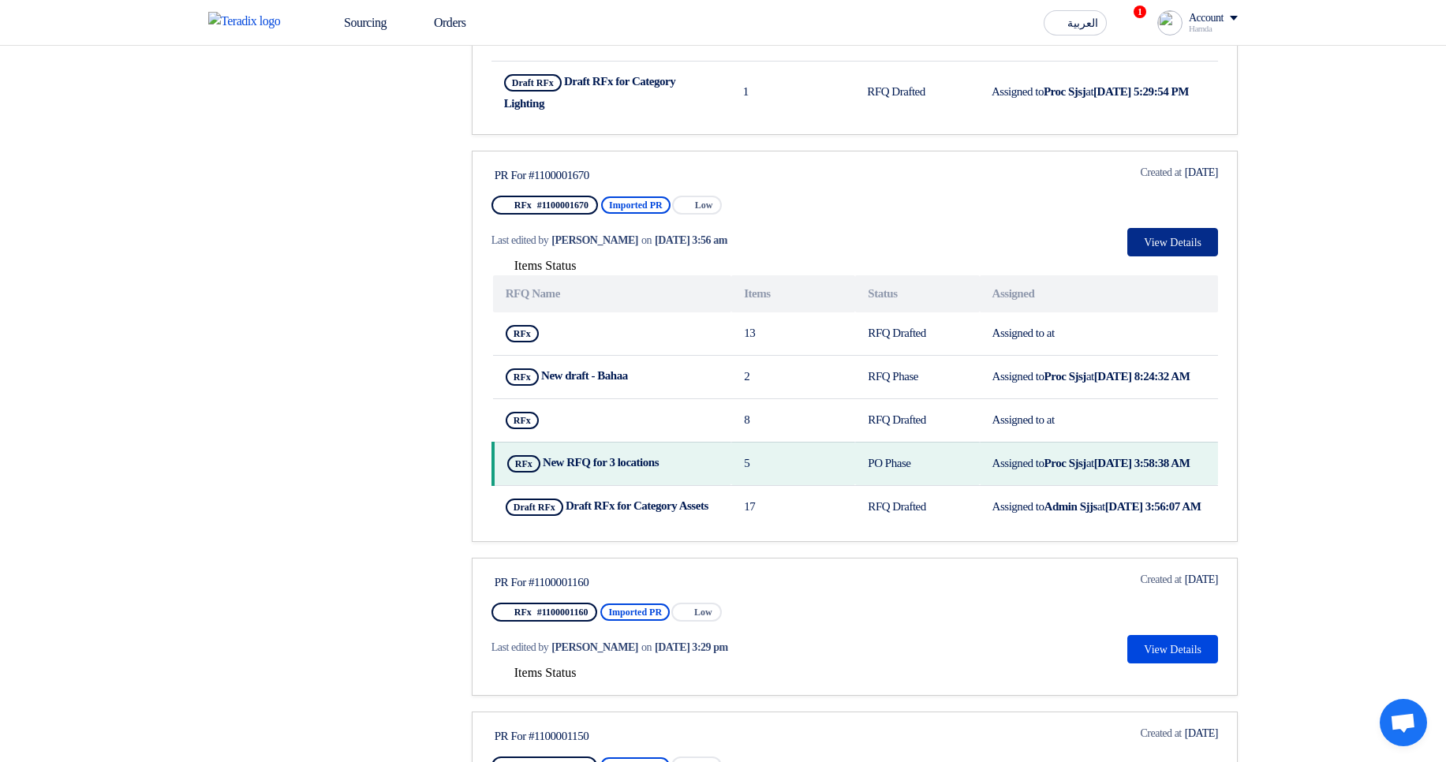
click at [1166, 244] on button "View Details" at bounding box center [1172, 242] width 91 height 28
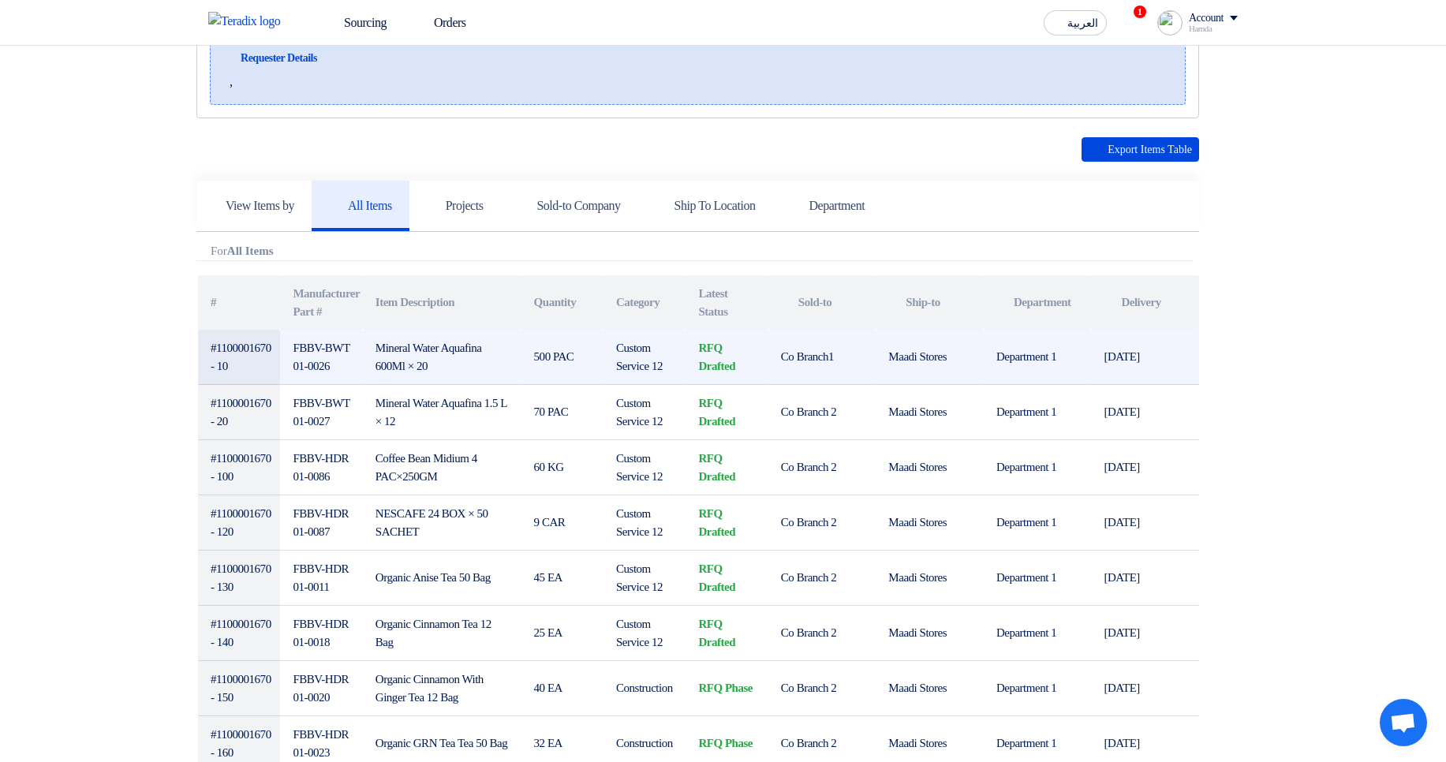
scroll to position [284, 0]
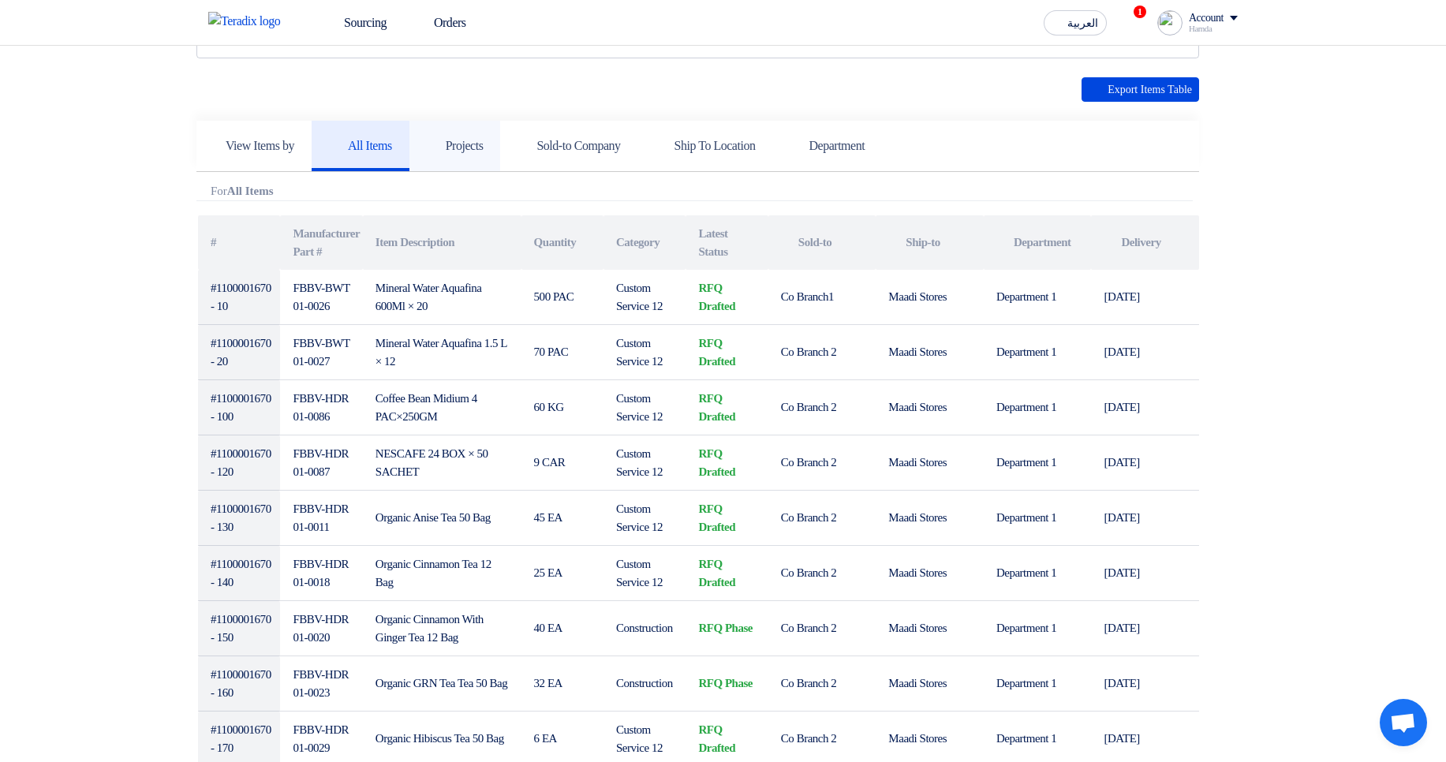
click at [468, 126] on link "Projects" at bounding box center [454, 146] width 91 height 50
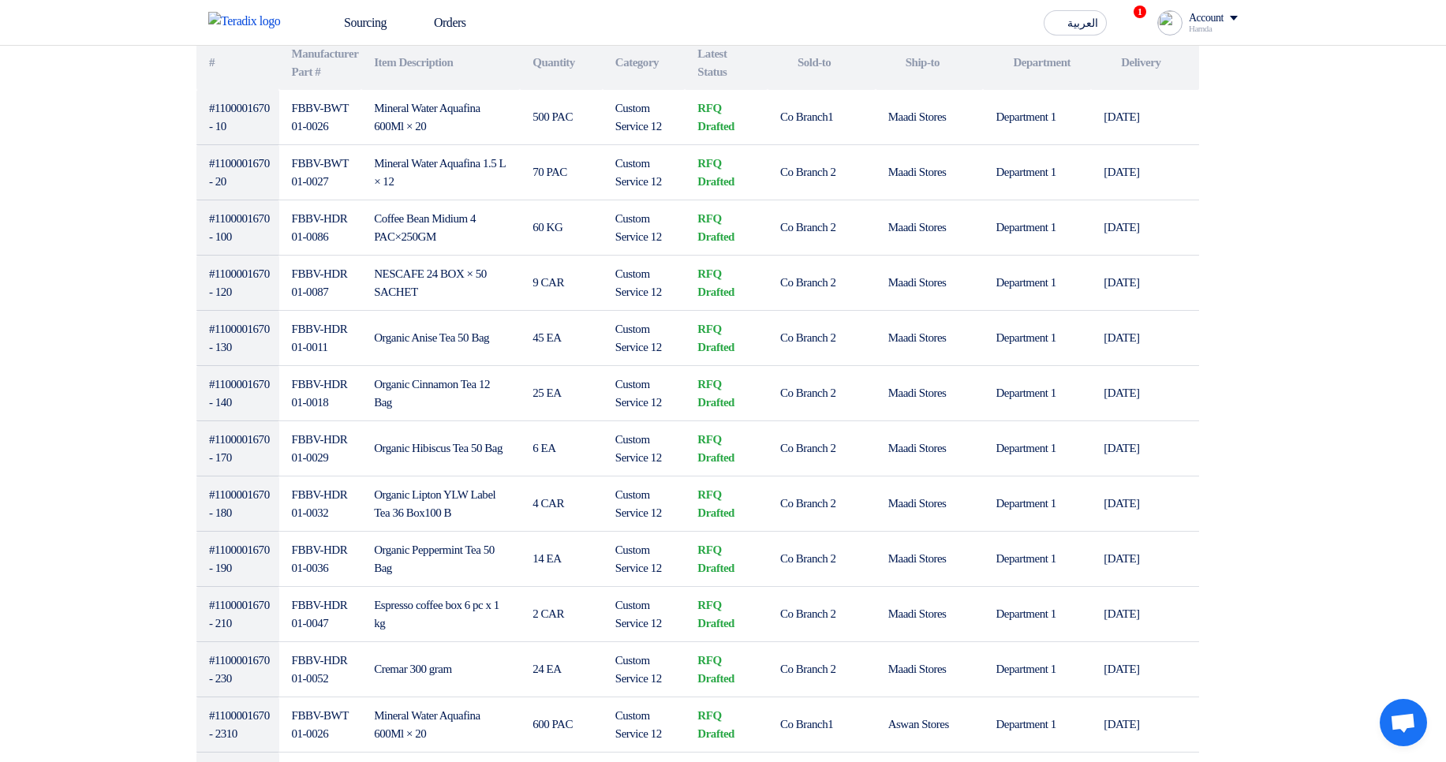
scroll to position [189, 0]
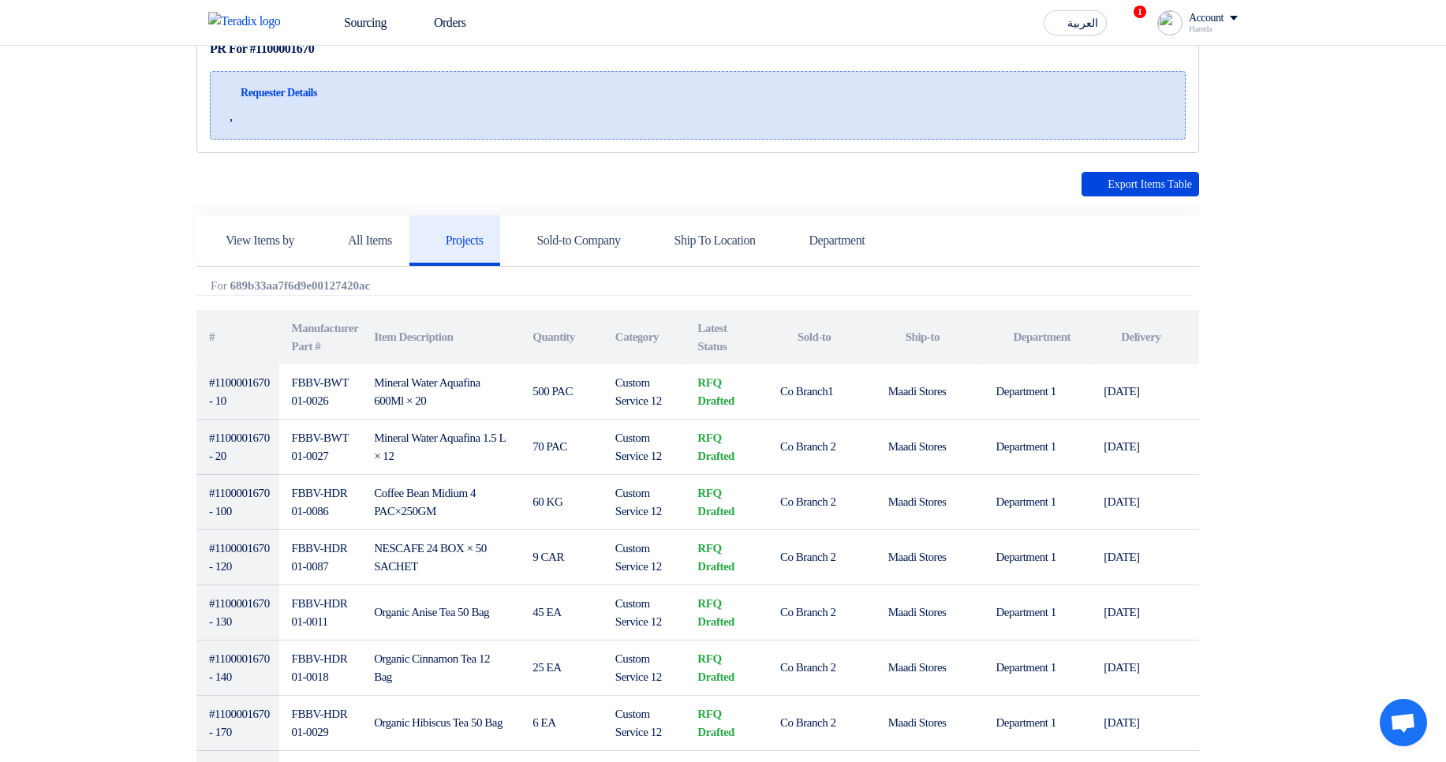
drag, startPoint x: 400, startPoint y: 274, endPoint x: 593, endPoint y: 289, distance: 193.8
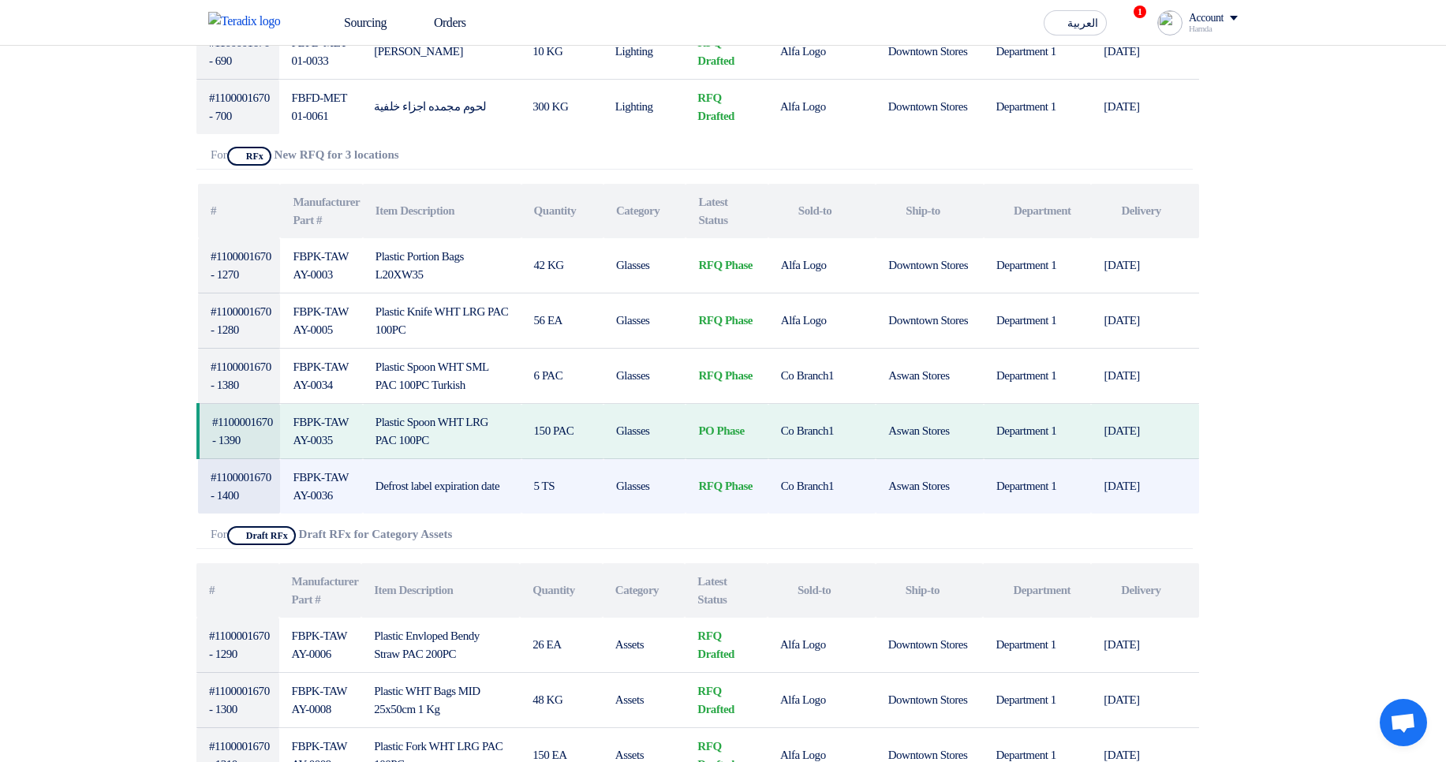
scroll to position [1893, 0]
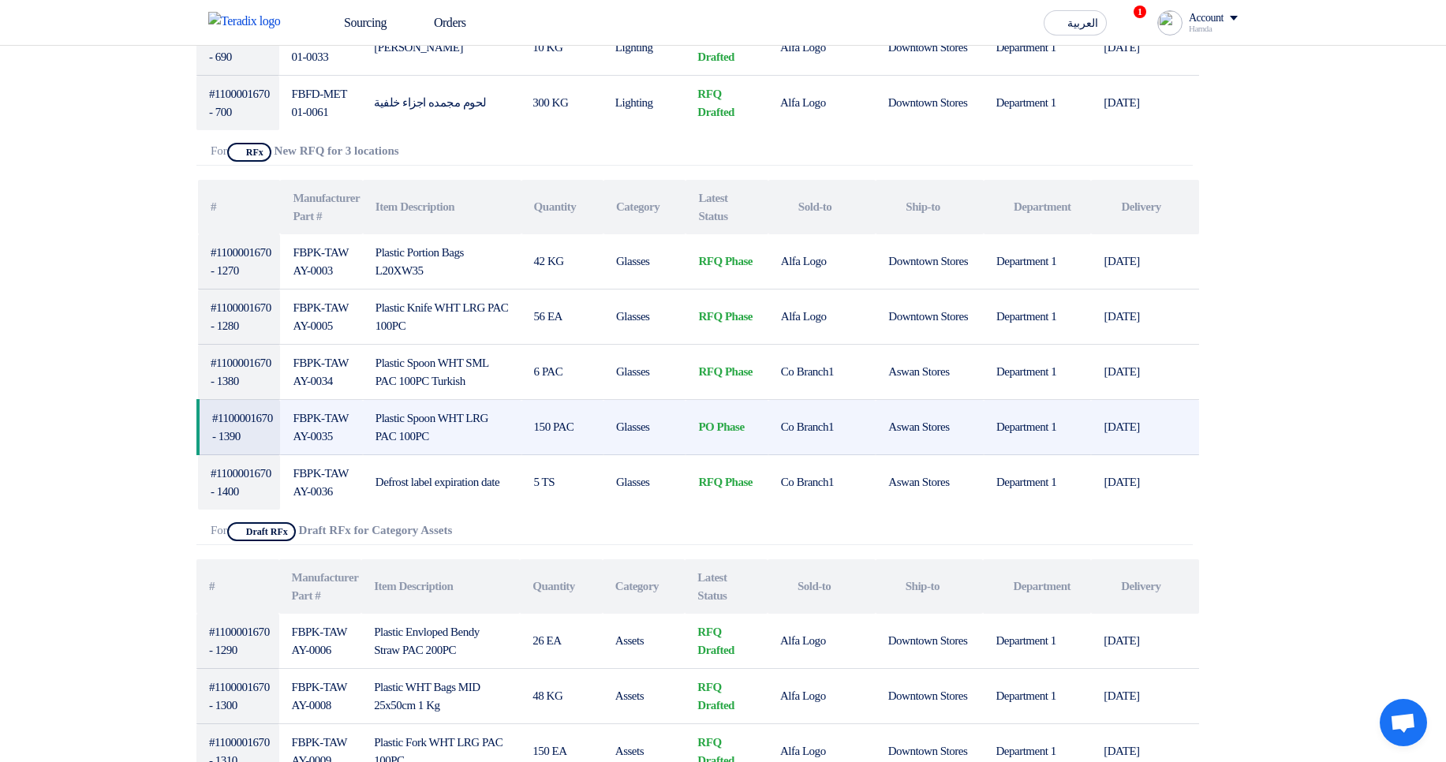
drag, startPoint x: 268, startPoint y: 418, endPoint x: 1069, endPoint y: 414, distance: 801.3
click at [1069, 414] on tr "#1100001670 - 1390 FBPK-TAWAY-0035 Plastic Spoon WHT LRG PAC 100PC 150 PAC Glas…" at bounding box center [698, 427] width 1001 height 55
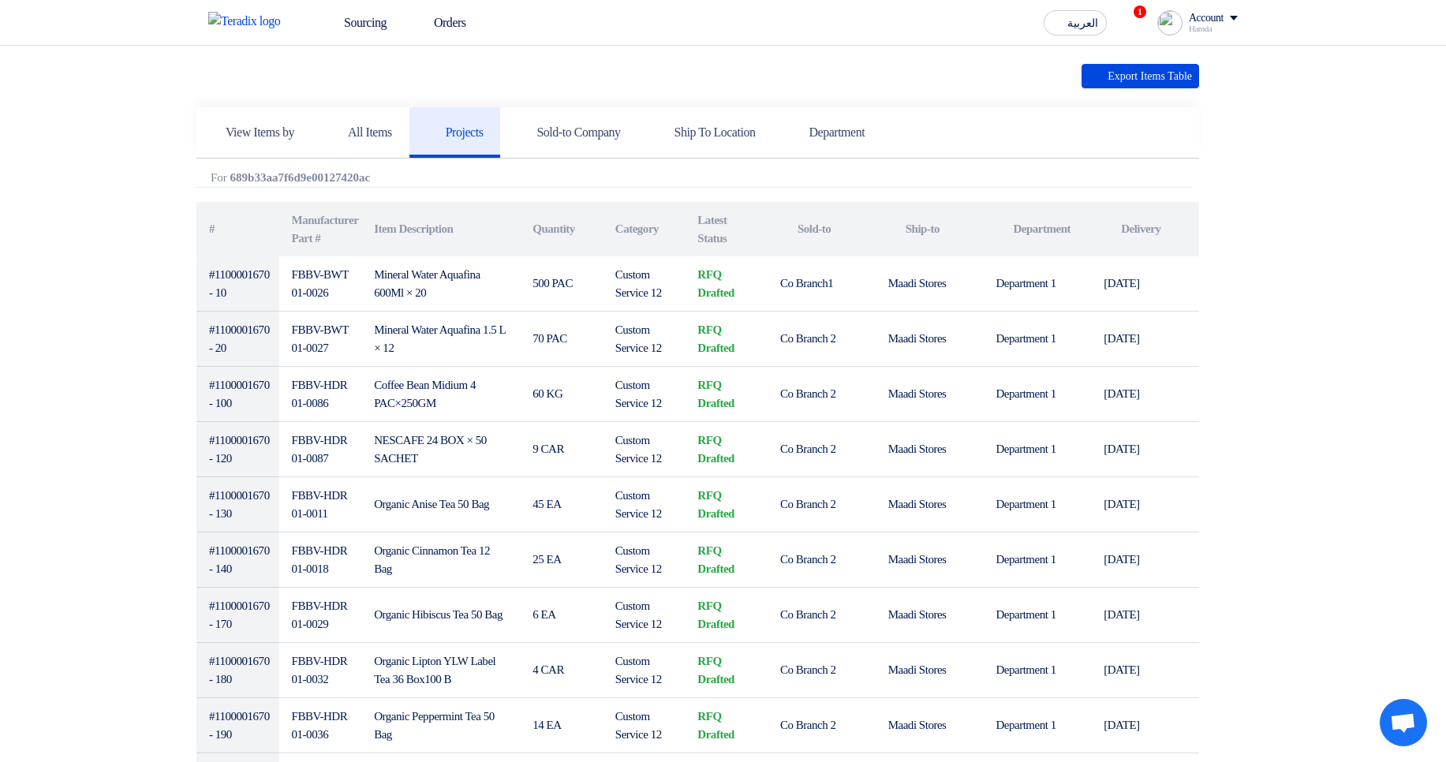
scroll to position [0, 0]
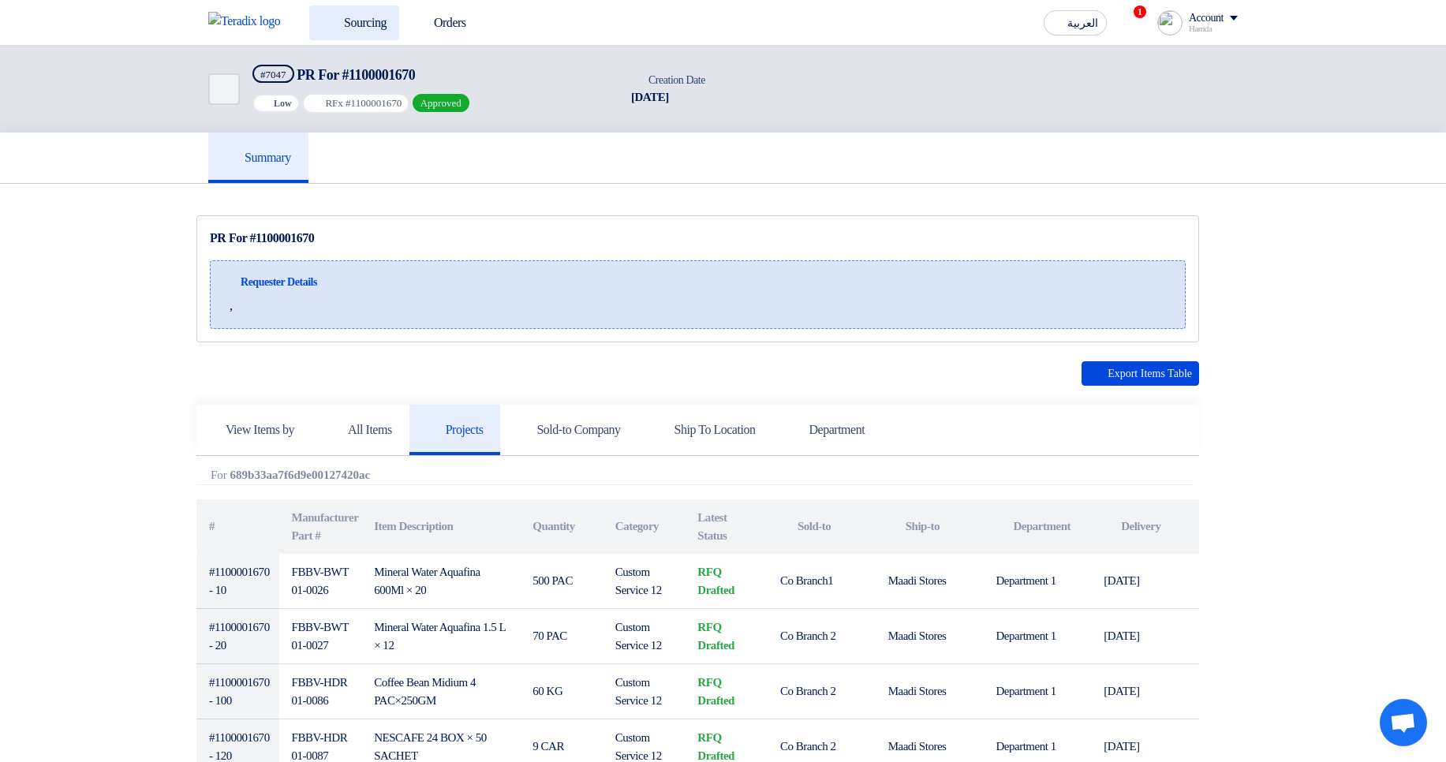
click at [391, 35] on link "Sourcing" at bounding box center [354, 23] width 90 height 35
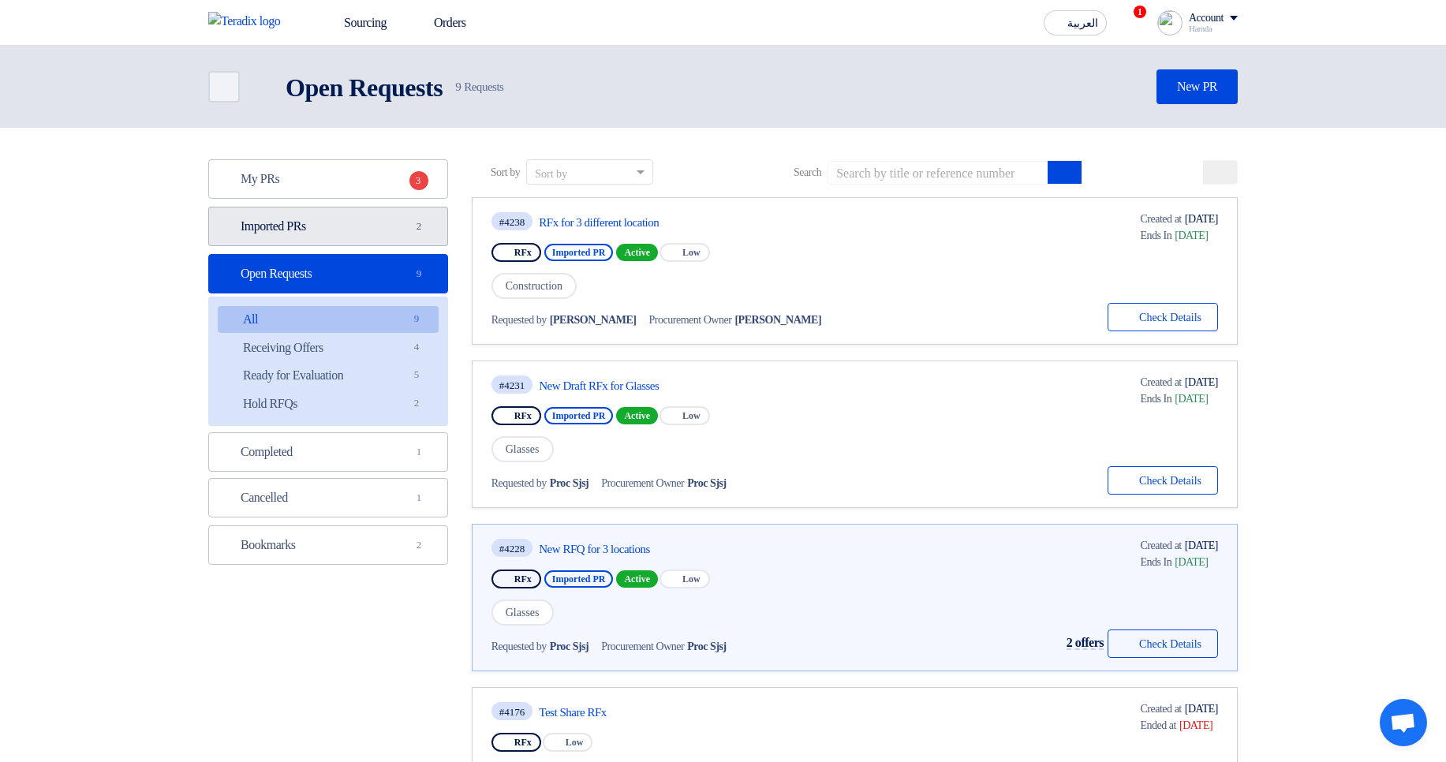
click at [392, 240] on link "Imported PRs Imported PRs 2" at bounding box center [328, 226] width 240 height 39
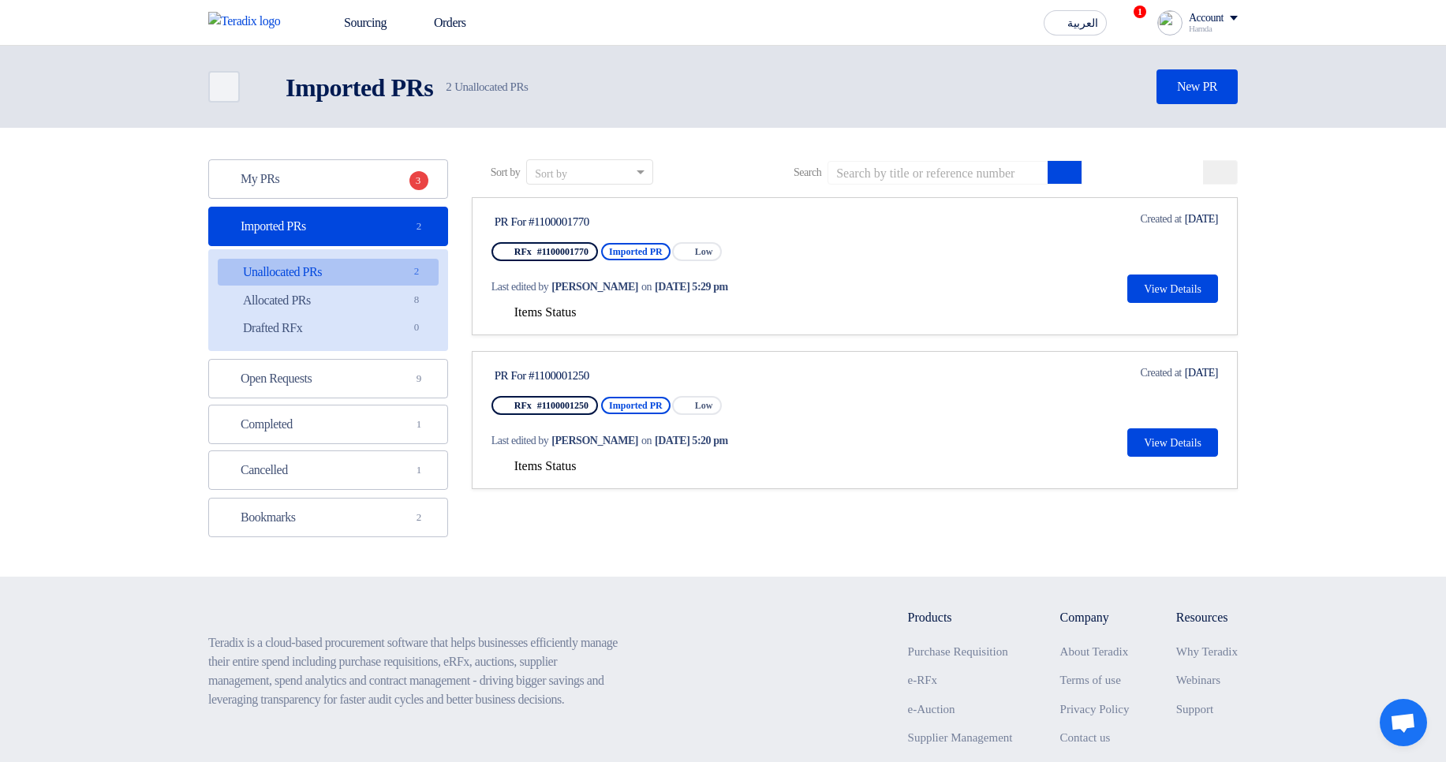
click at [562, 459] on span "Items Status" at bounding box center [545, 465] width 62 height 13
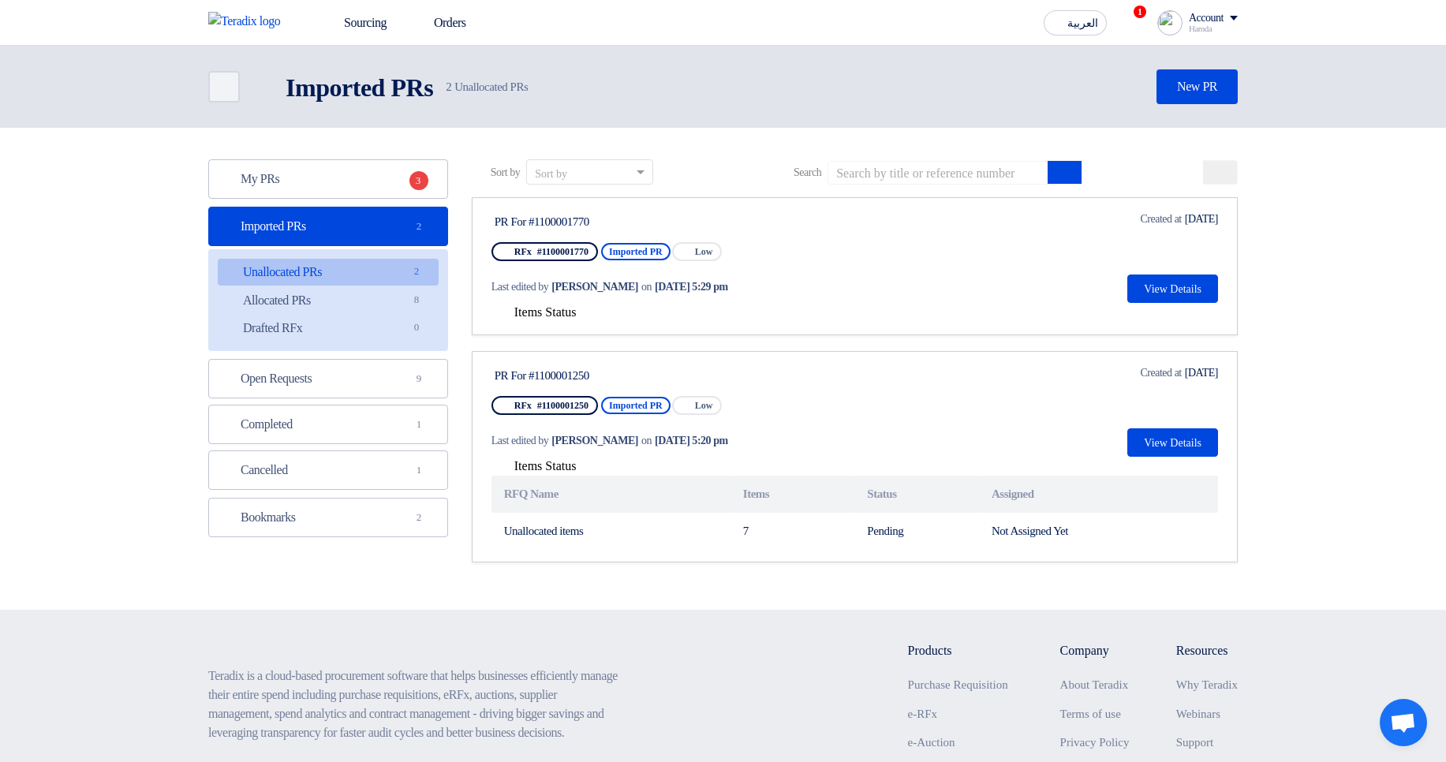
click at [543, 318] on span "Items Status" at bounding box center [545, 311] width 62 height 13
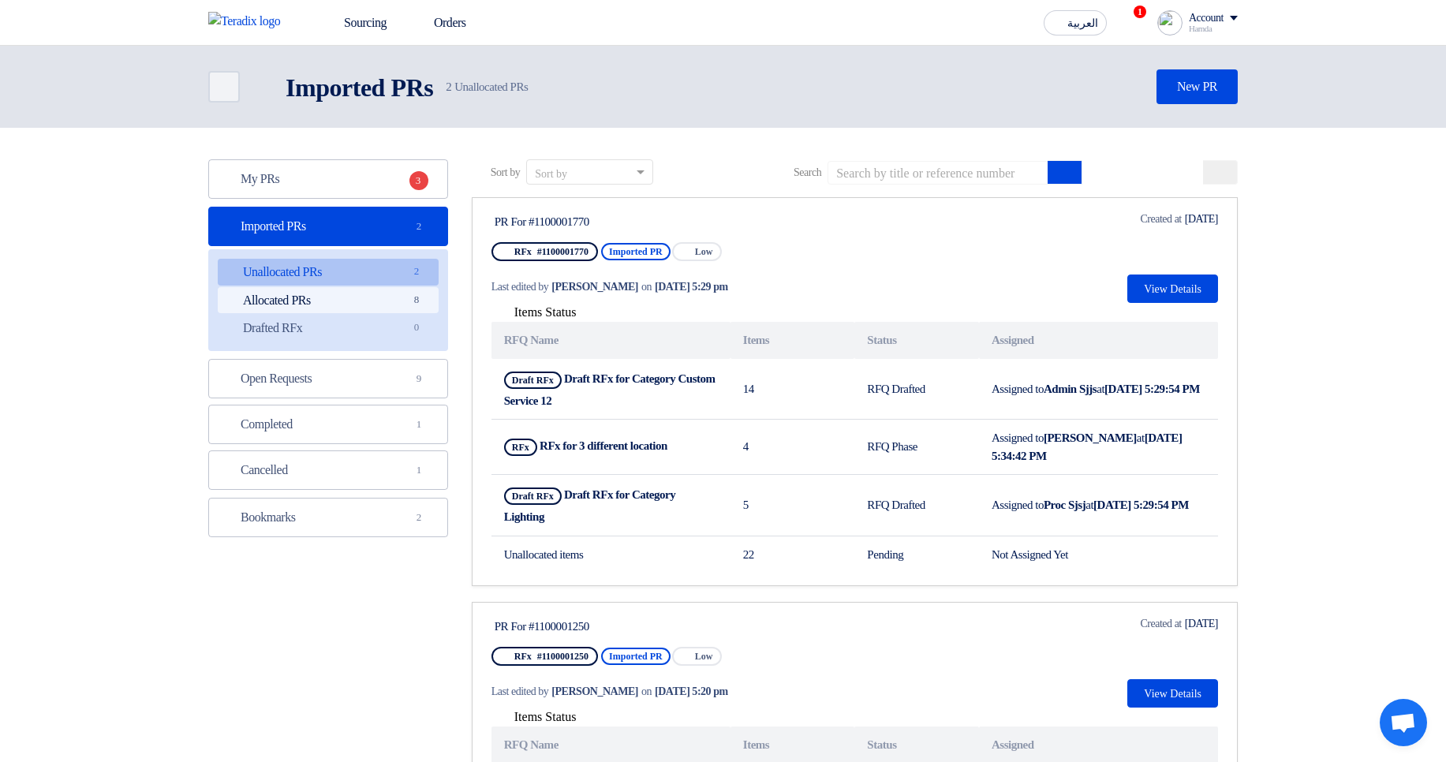
click at [364, 296] on link "Allocated PRs Allocated PRs 8" at bounding box center [328, 300] width 221 height 27
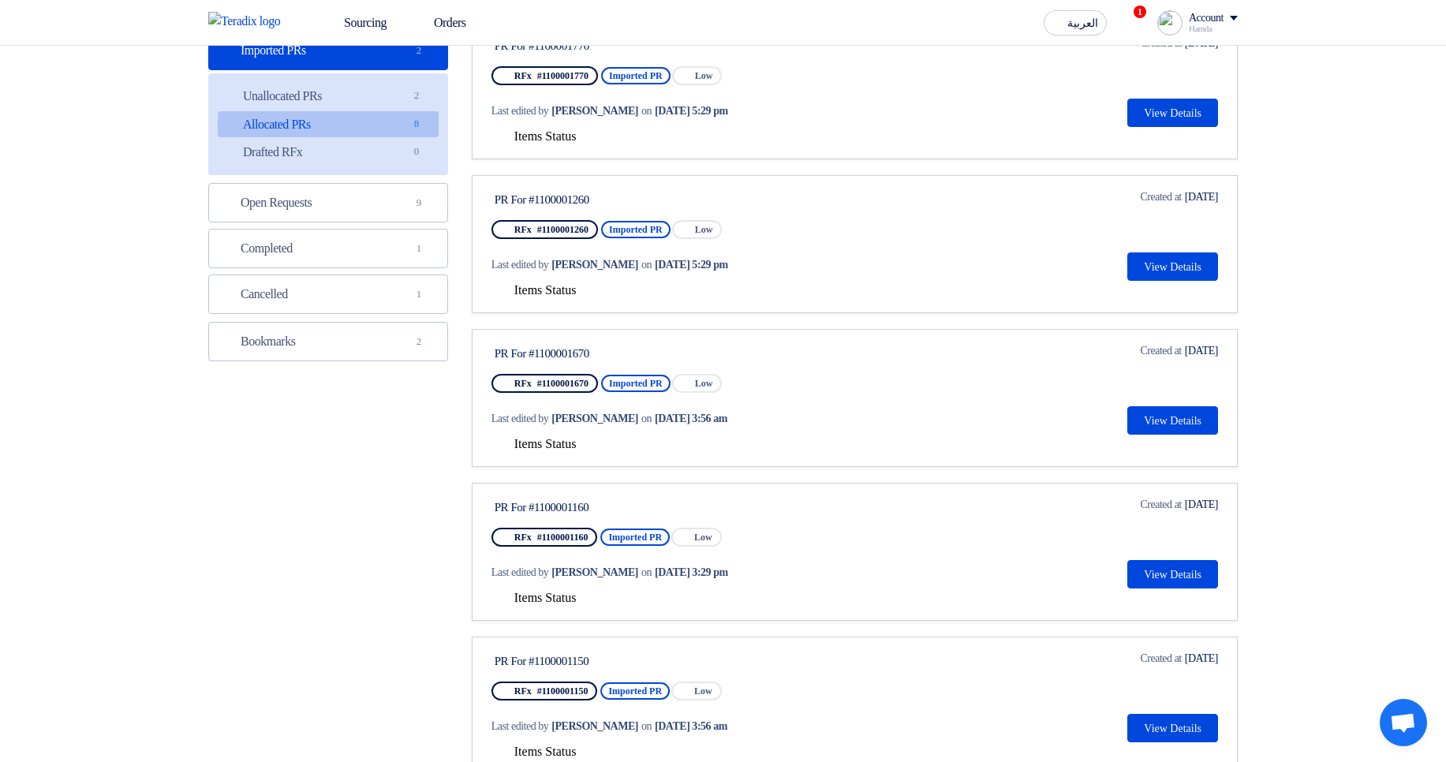
scroll to position [189, 0]
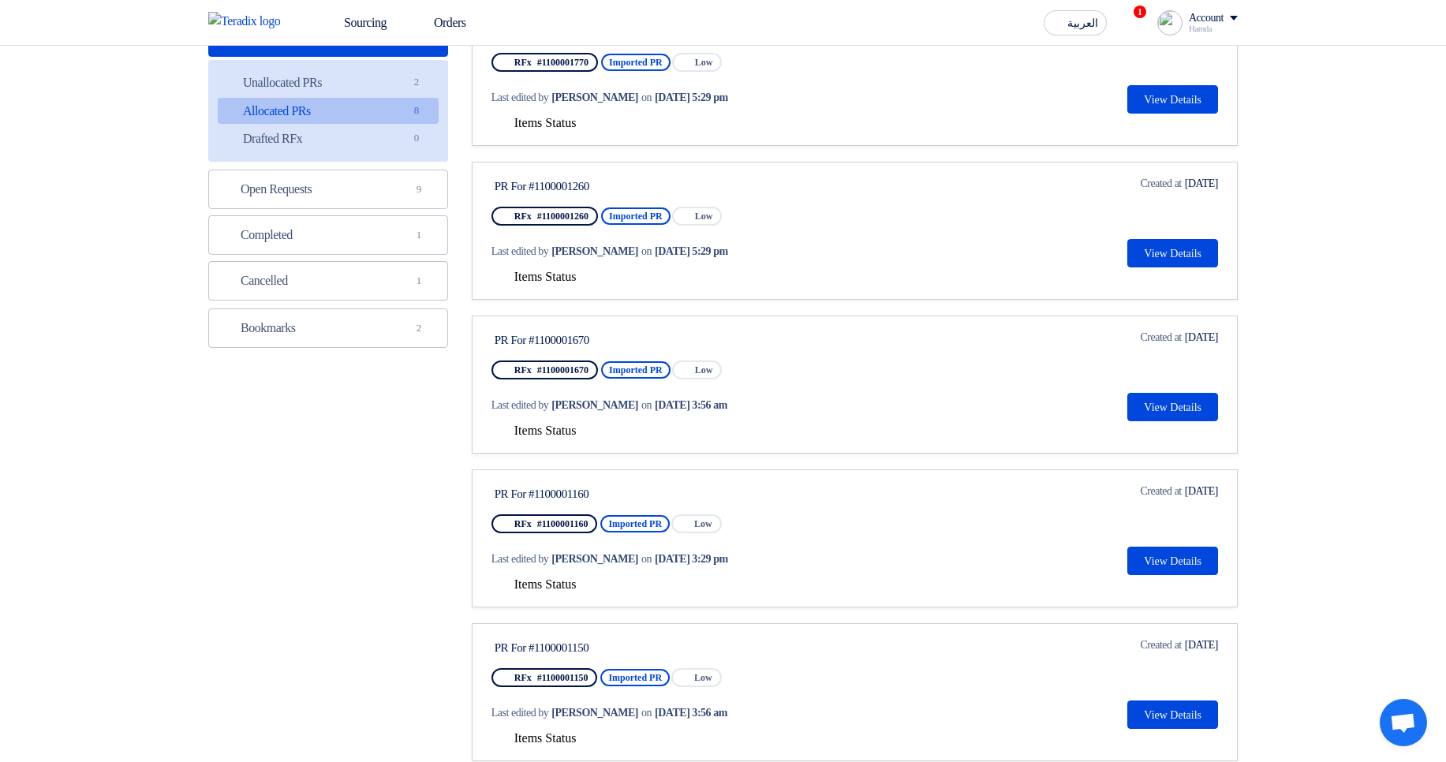
click at [537, 424] on span "Items Status" at bounding box center [545, 430] width 62 height 13
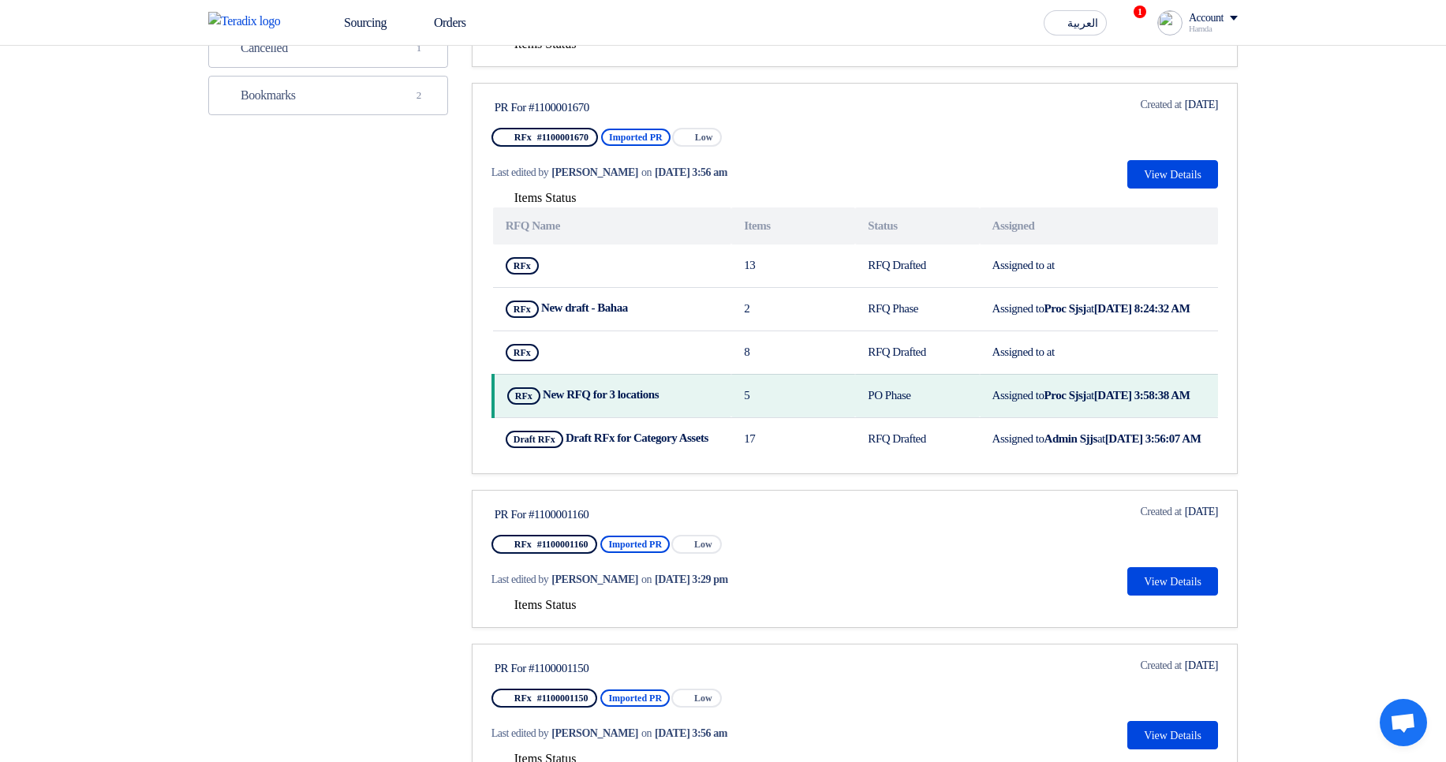
scroll to position [473, 0]
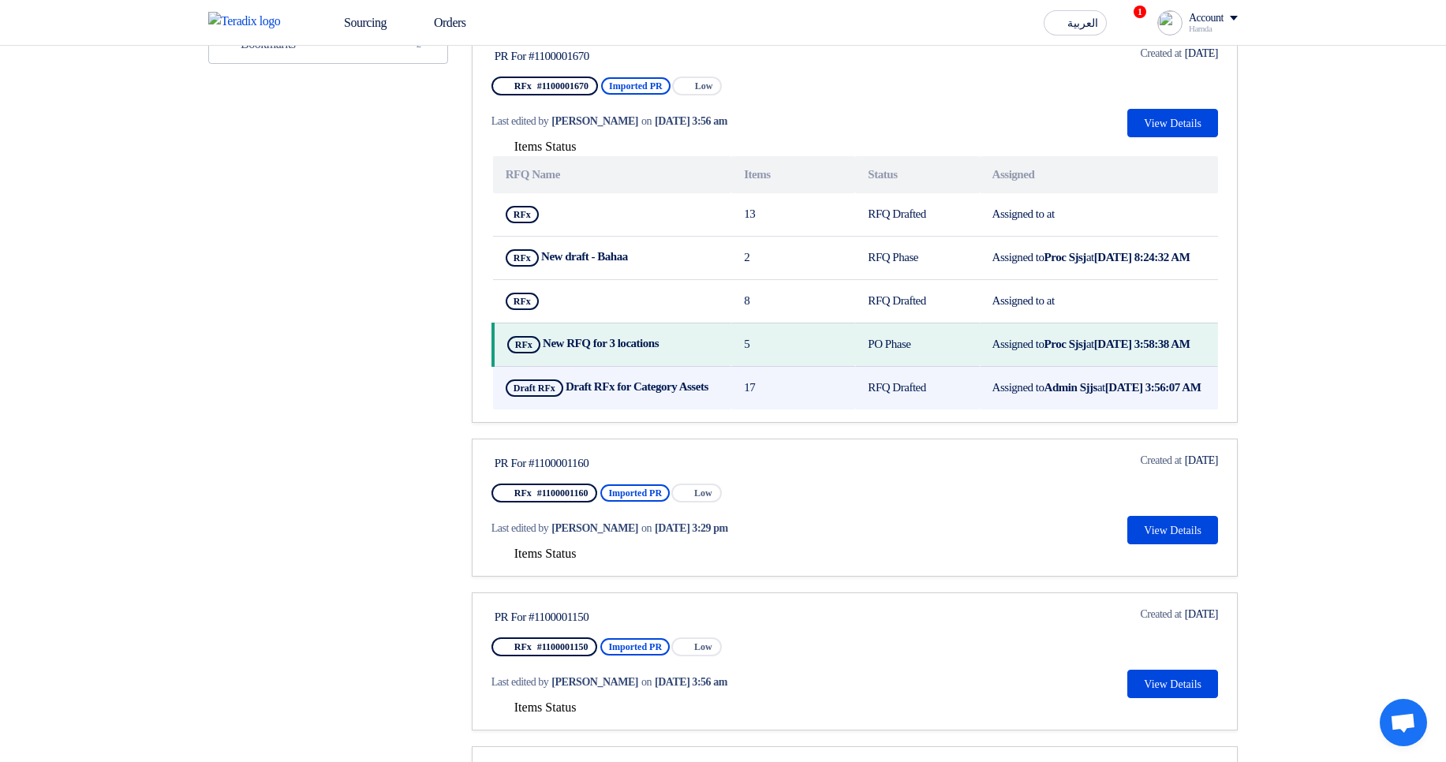
drag, startPoint x: 735, startPoint y: 327, endPoint x: 820, endPoint y: 407, distance: 117.2
click at [820, 407] on tbody "RFx Show Projects 13 RFQ Drafted Assigned to at RFx New draft - Bahaa Show Proj…" at bounding box center [855, 301] width 725 height 216
click at [824, 409] on td "17" at bounding box center [793, 387] width 124 height 43
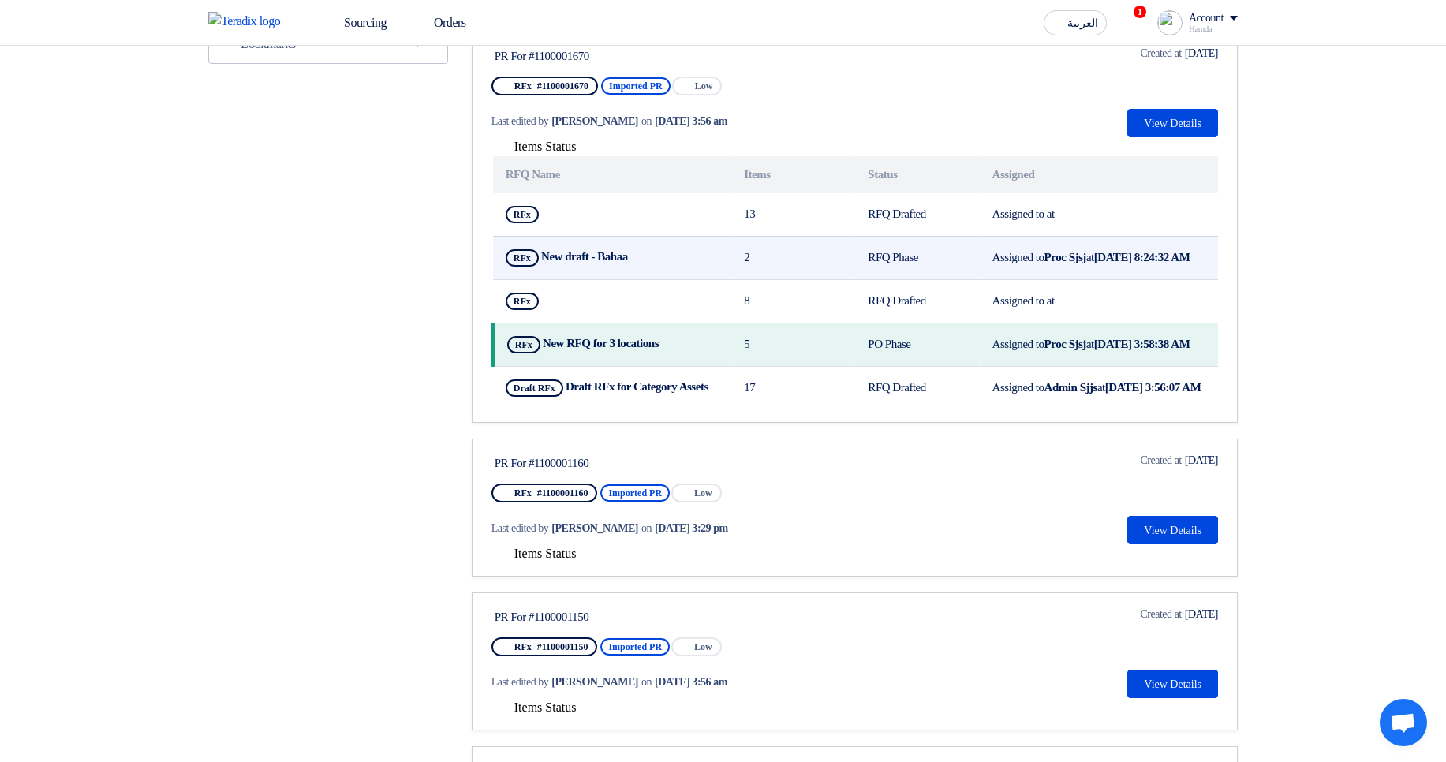
drag, startPoint x: 800, startPoint y: 441, endPoint x: 723, endPoint y: 241, distance: 214.0
click at [723, 241] on tbody "RFx Show Projects 13 RFQ Drafted Assigned to at RFx New draft - Bahaa Show Proj…" at bounding box center [855, 301] width 725 height 216
click at [855, 252] on td "RFQ Phase" at bounding box center [917, 257] width 124 height 43
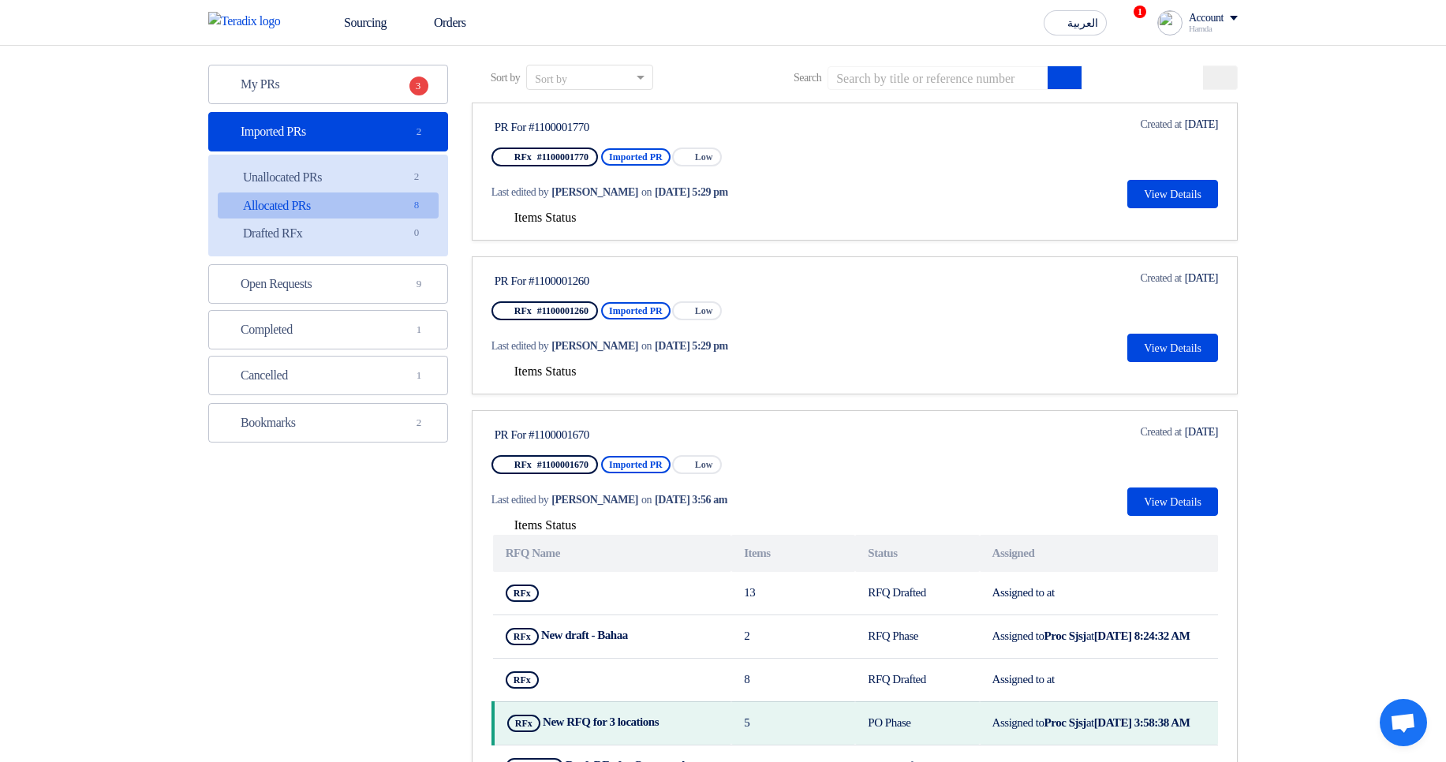
scroll to position [0, 0]
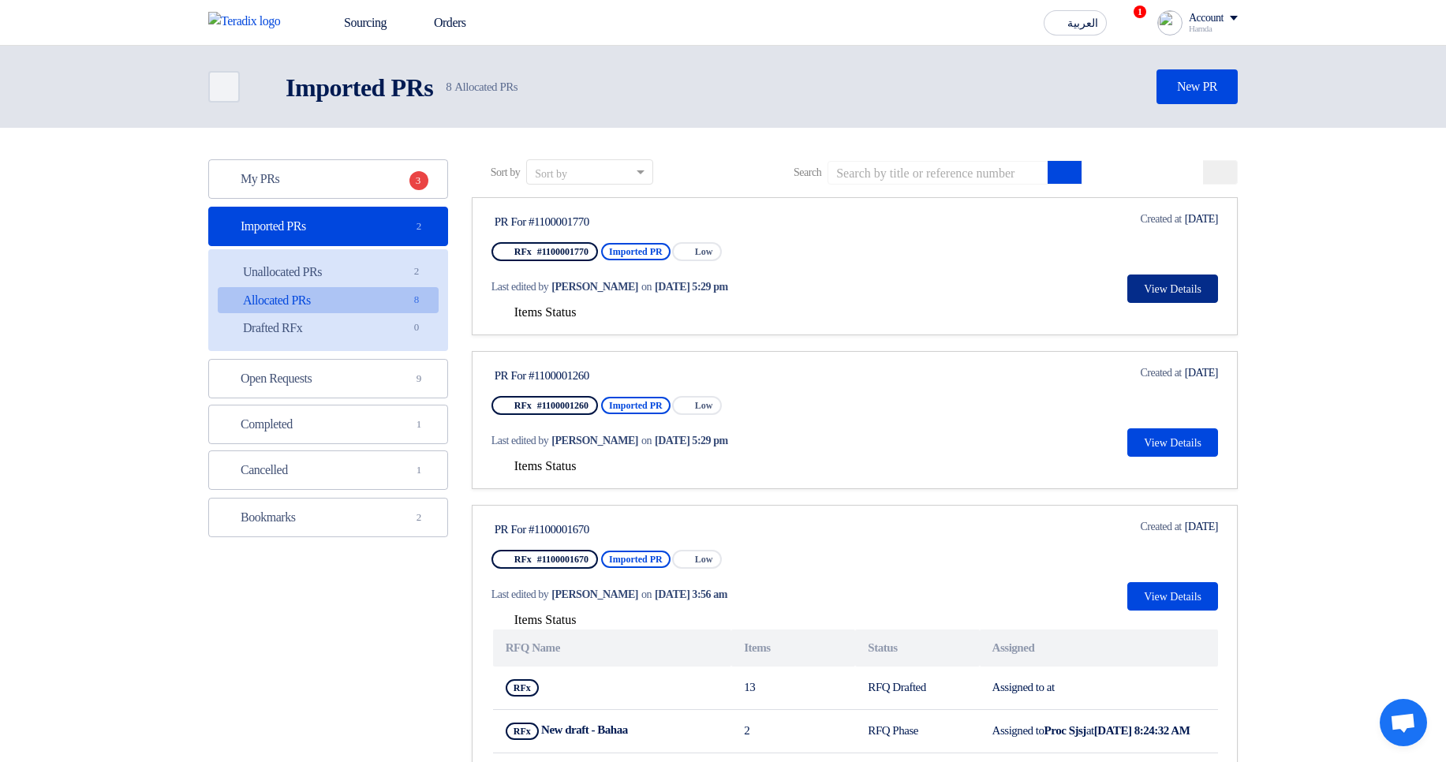
click at [1146, 282] on button "View Details" at bounding box center [1172, 288] width 91 height 28
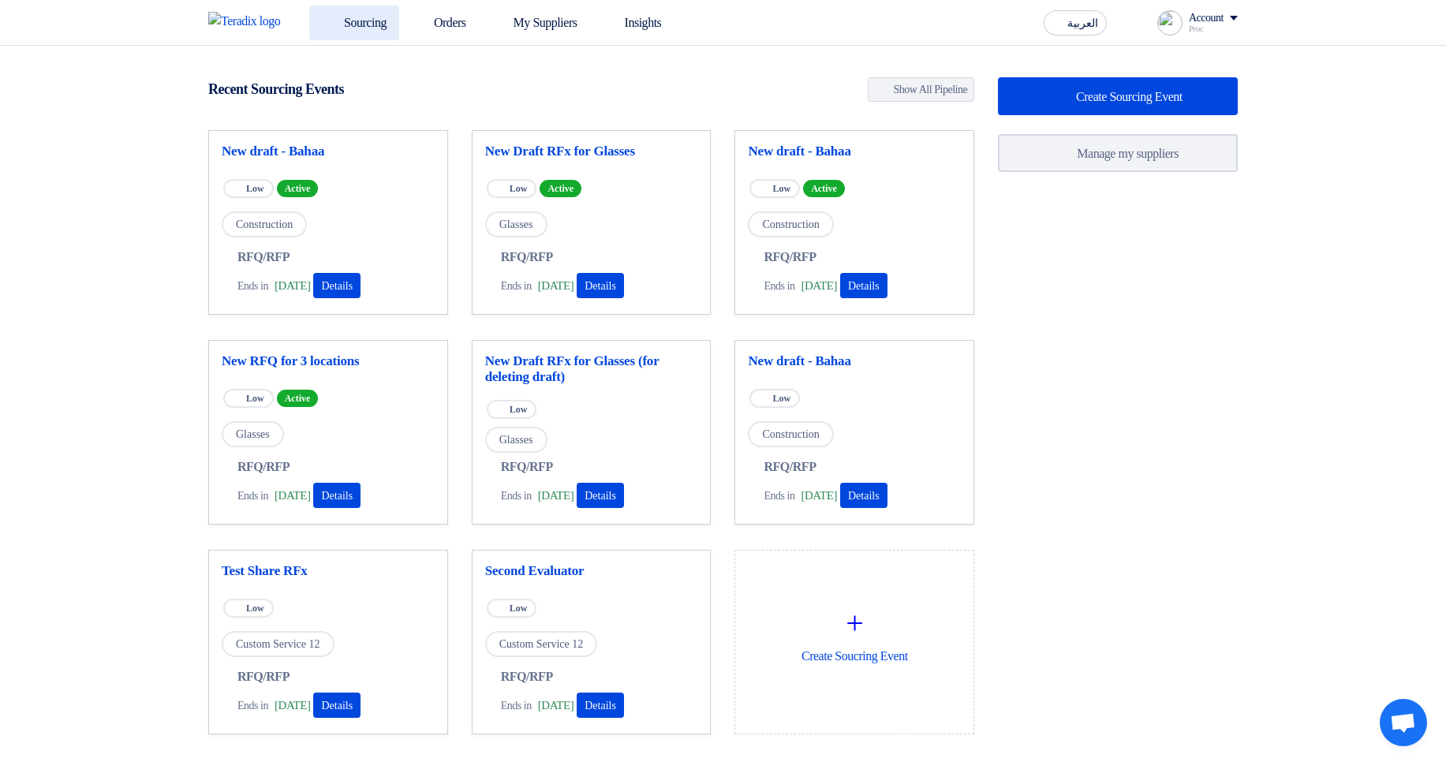
click at [349, 28] on link "Sourcing" at bounding box center [354, 23] width 90 height 35
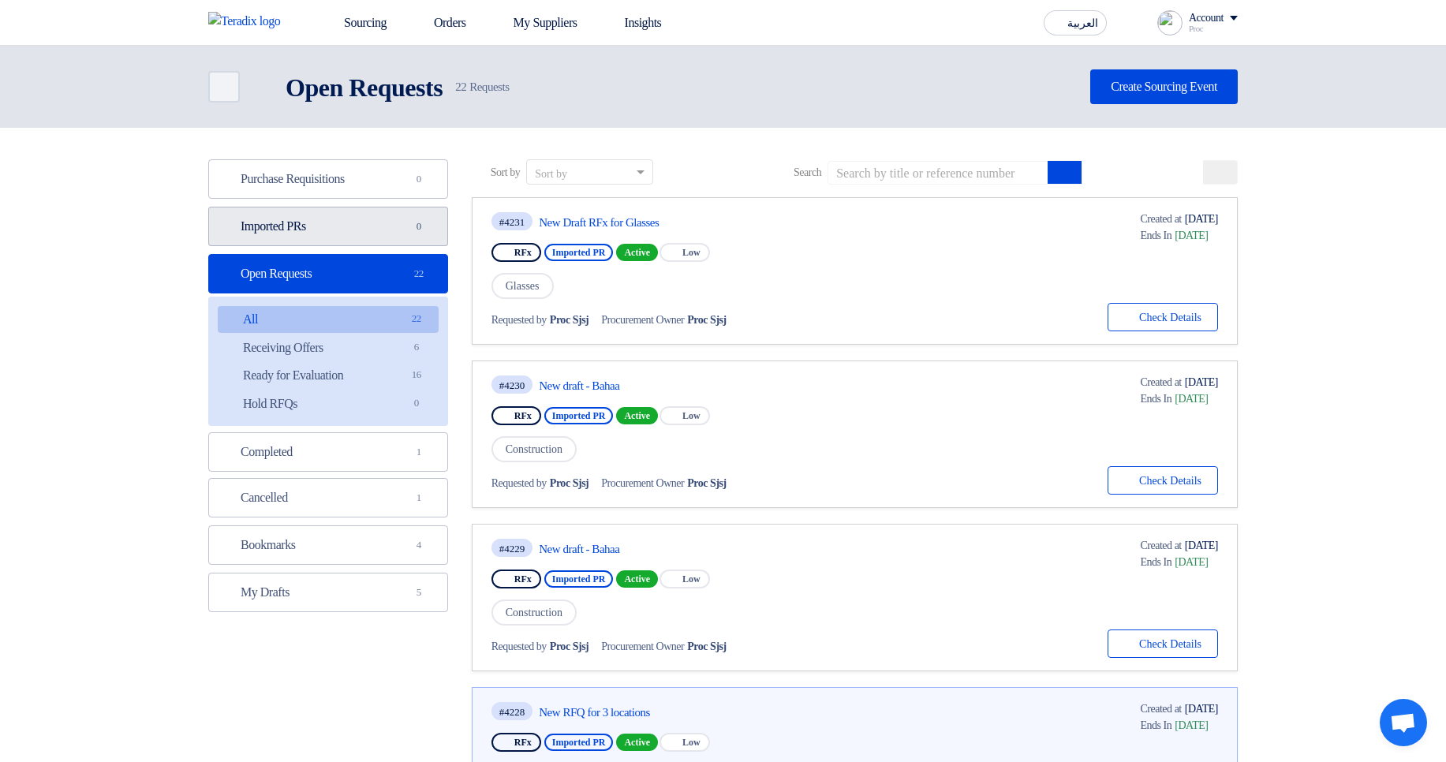
click at [345, 217] on link "Imported PRs Imported PRs 0" at bounding box center [328, 226] width 240 height 39
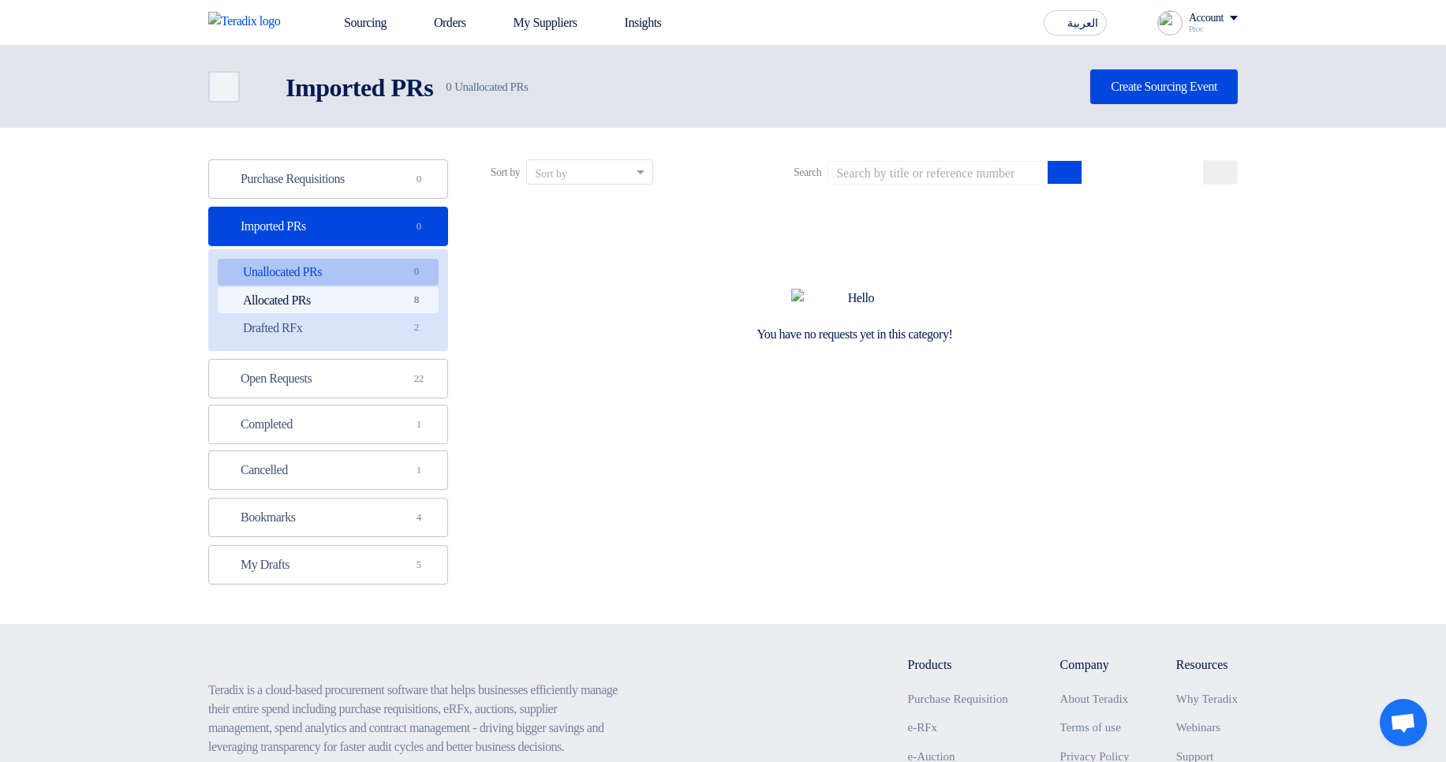
click at [391, 300] on link "Allocated PRs Allocated PRs 8" at bounding box center [328, 300] width 221 height 27
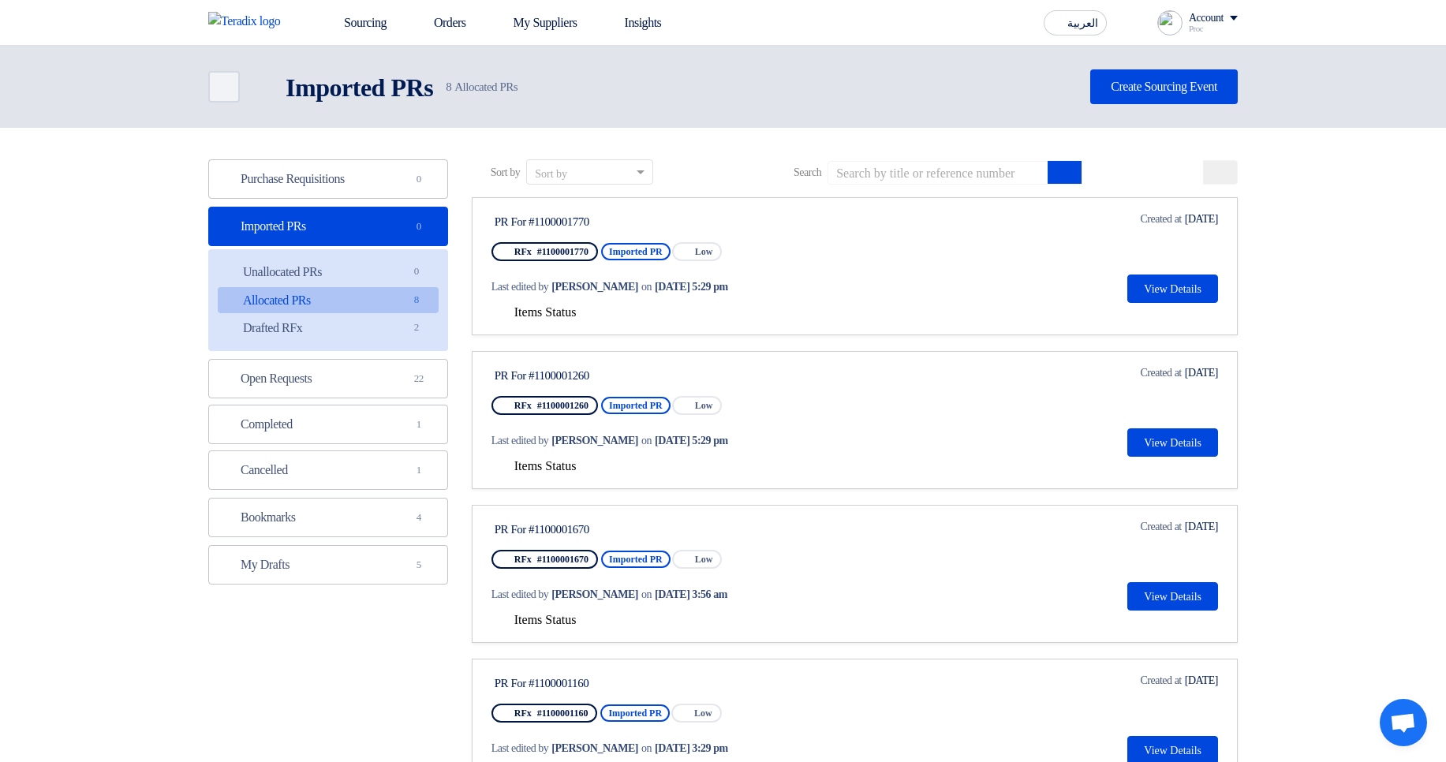
scroll to position [95, 0]
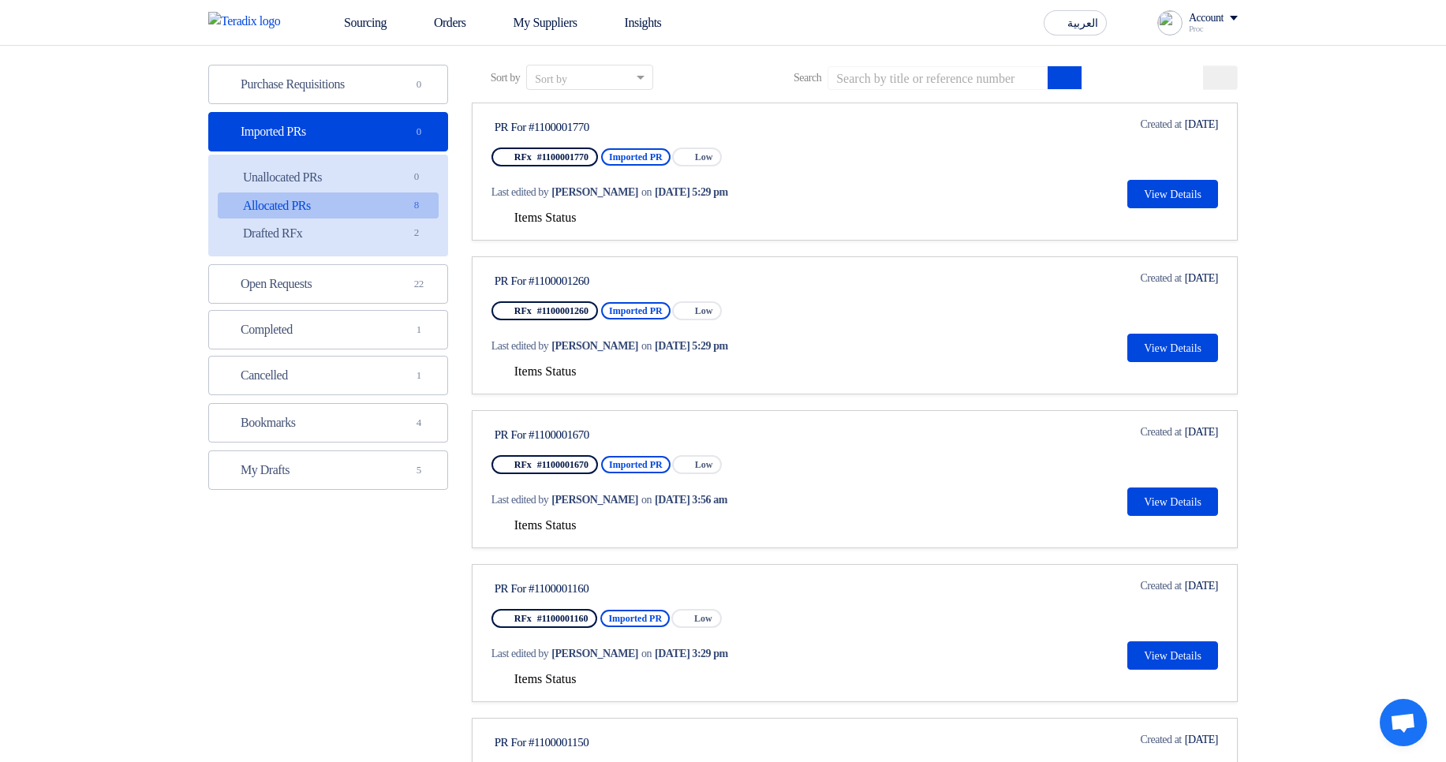
click at [551, 375] on span "Items Status" at bounding box center [545, 370] width 62 height 13
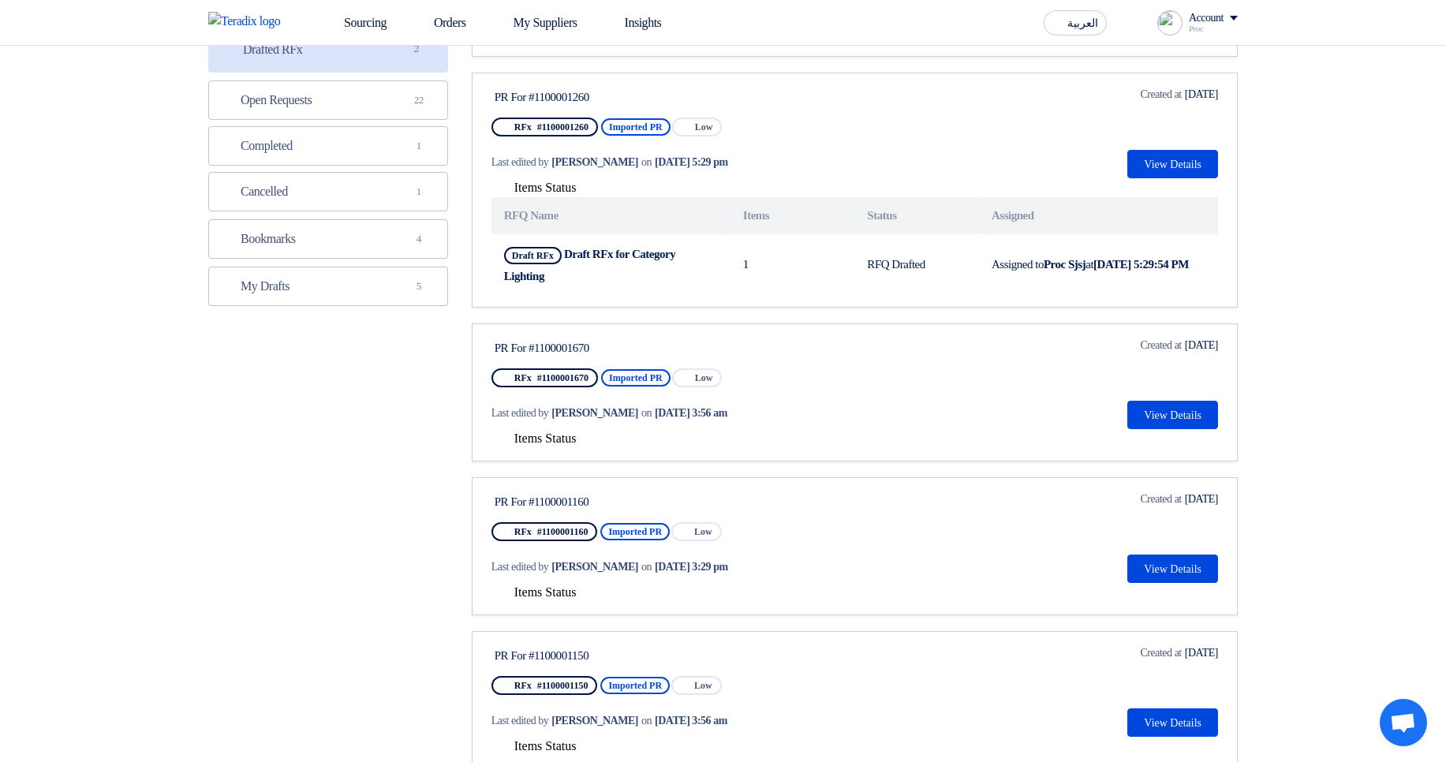
scroll to position [284, 0]
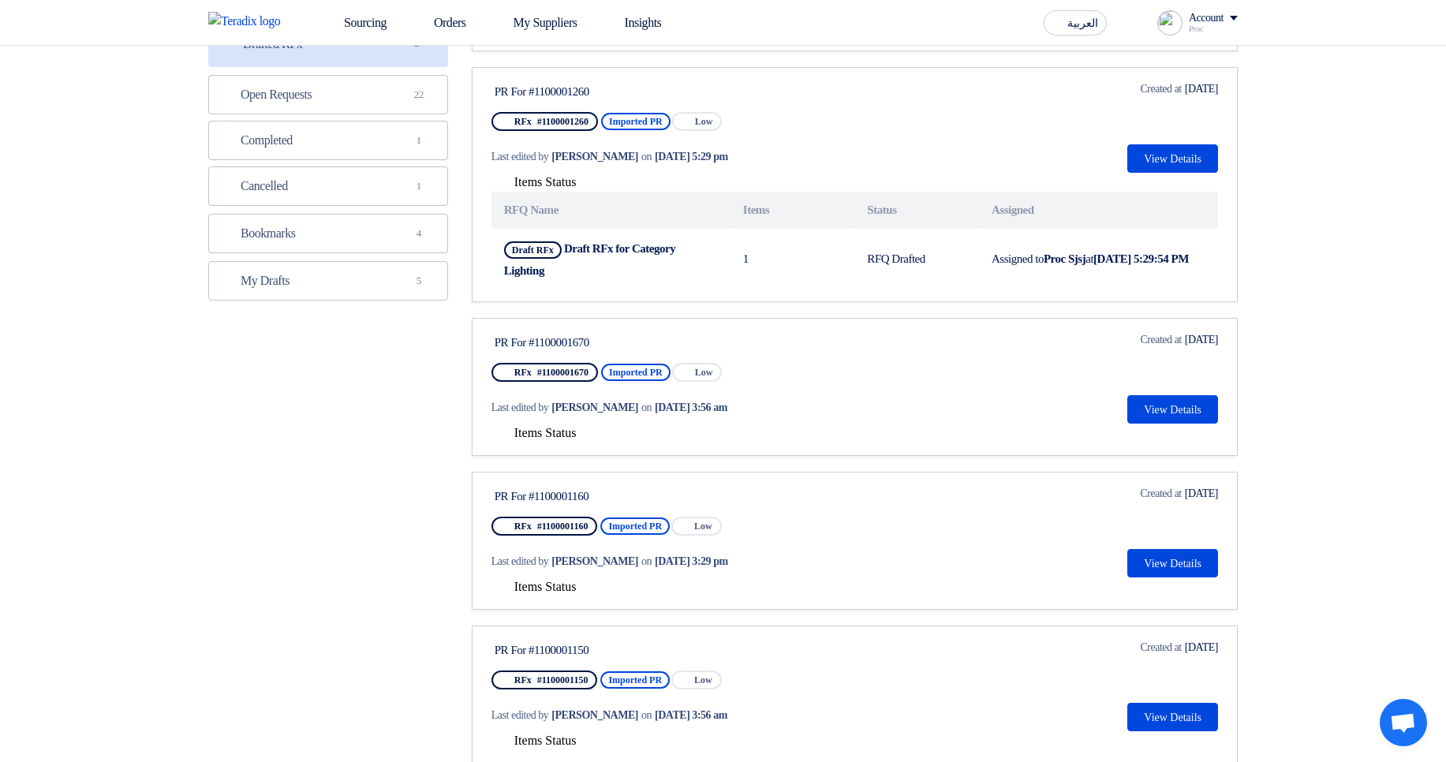
click at [572, 433] on span "Items Status" at bounding box center [545, 432] width 62 height 13
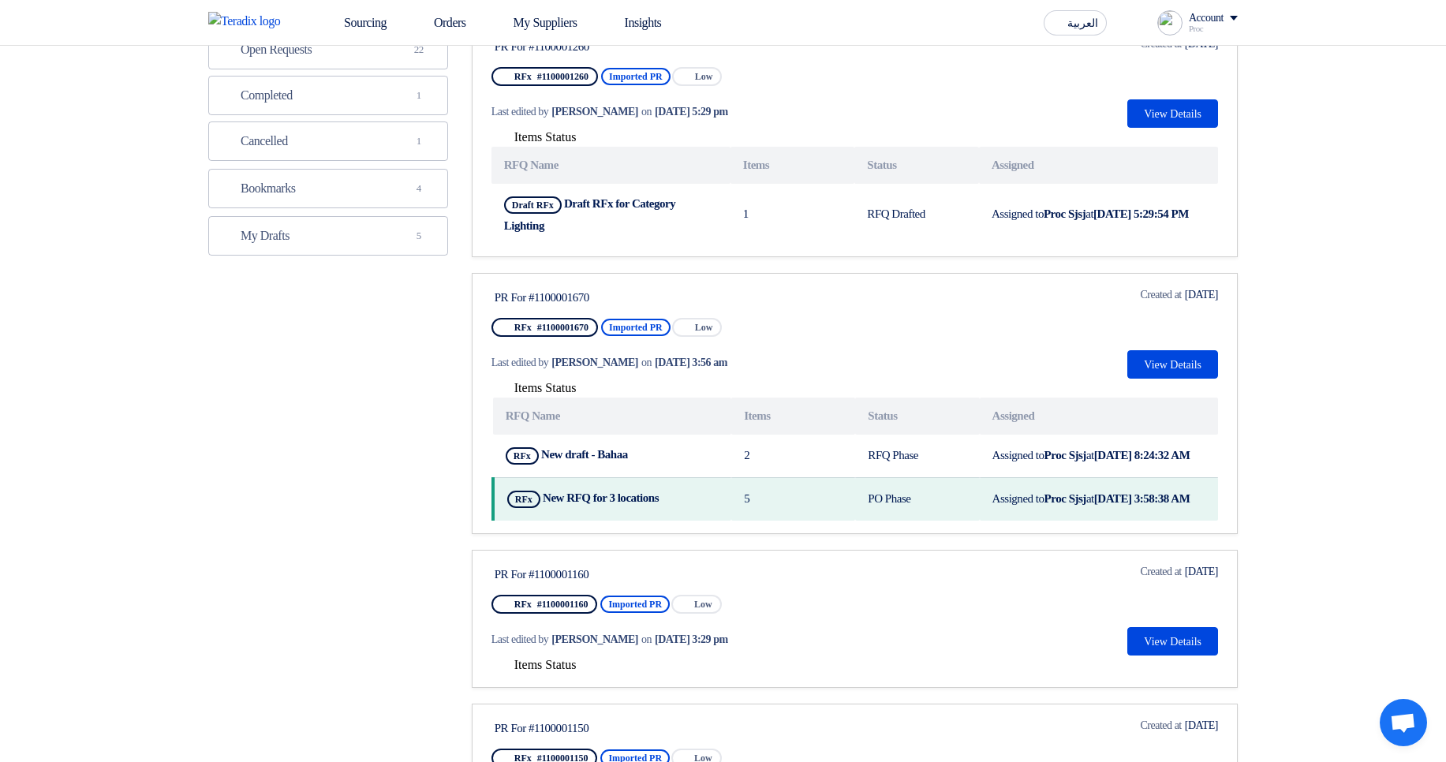
scroll to position [379, 0]
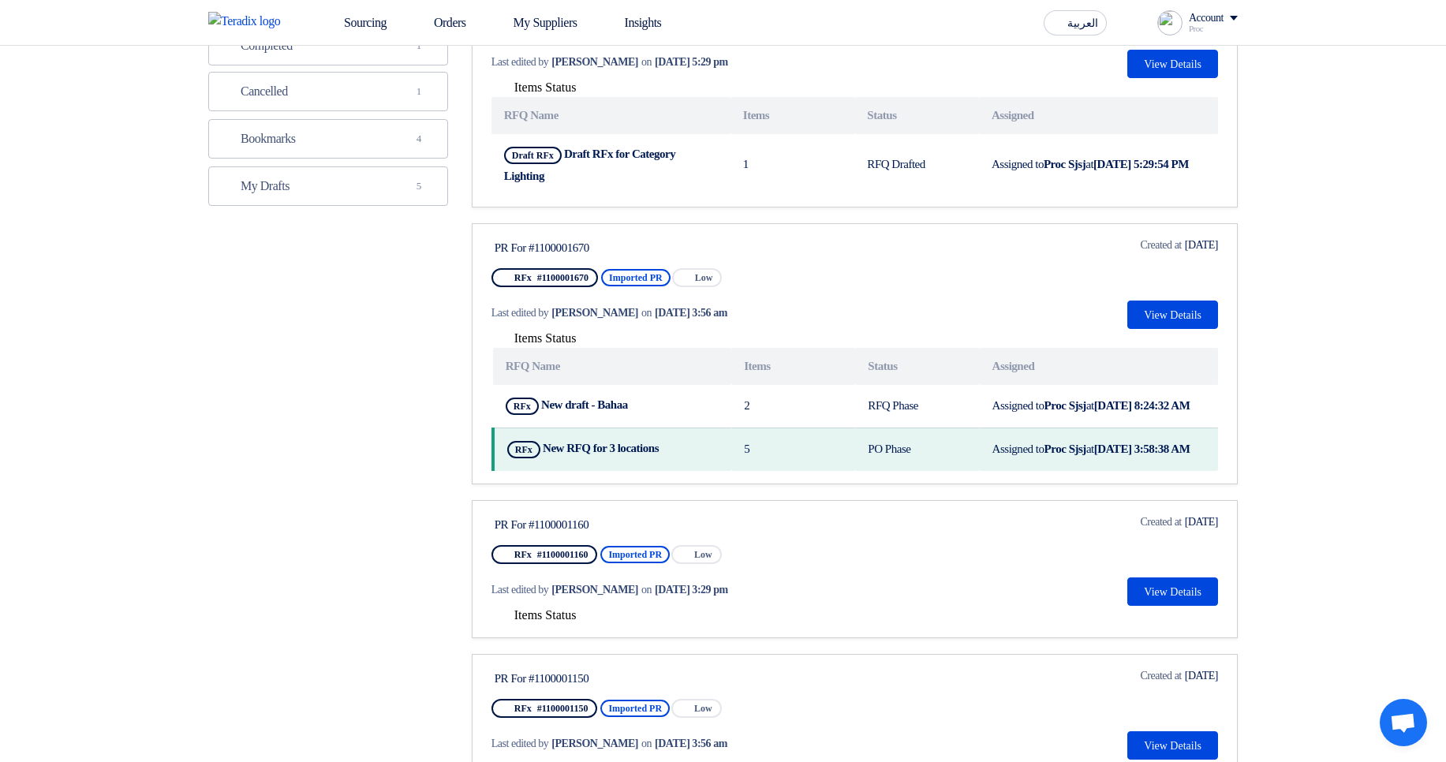
click at [560, 625] on div "Items Status" at bounding box center [854, 615] width 726 height 19
click at [547, 621] on span "Items Status" at bounding box center [545, 614] width 62 height 13
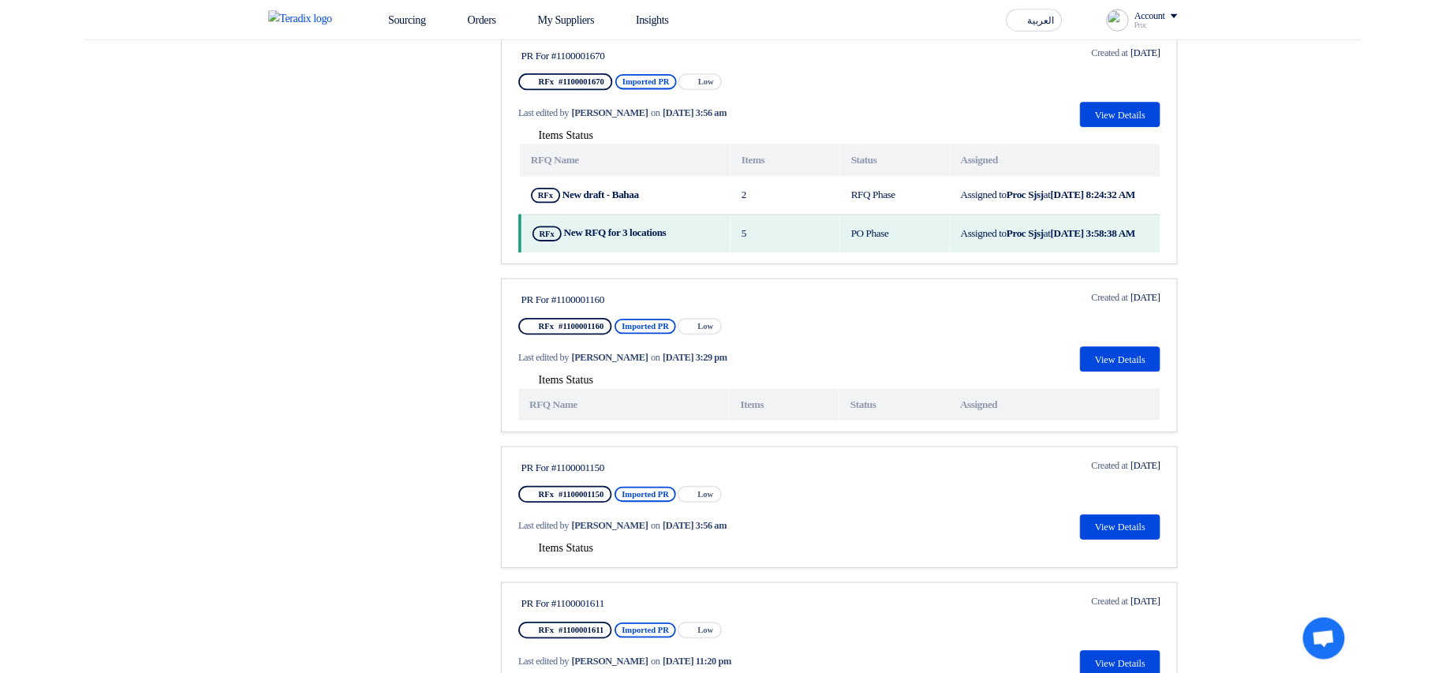
scroll to position [568, 0]
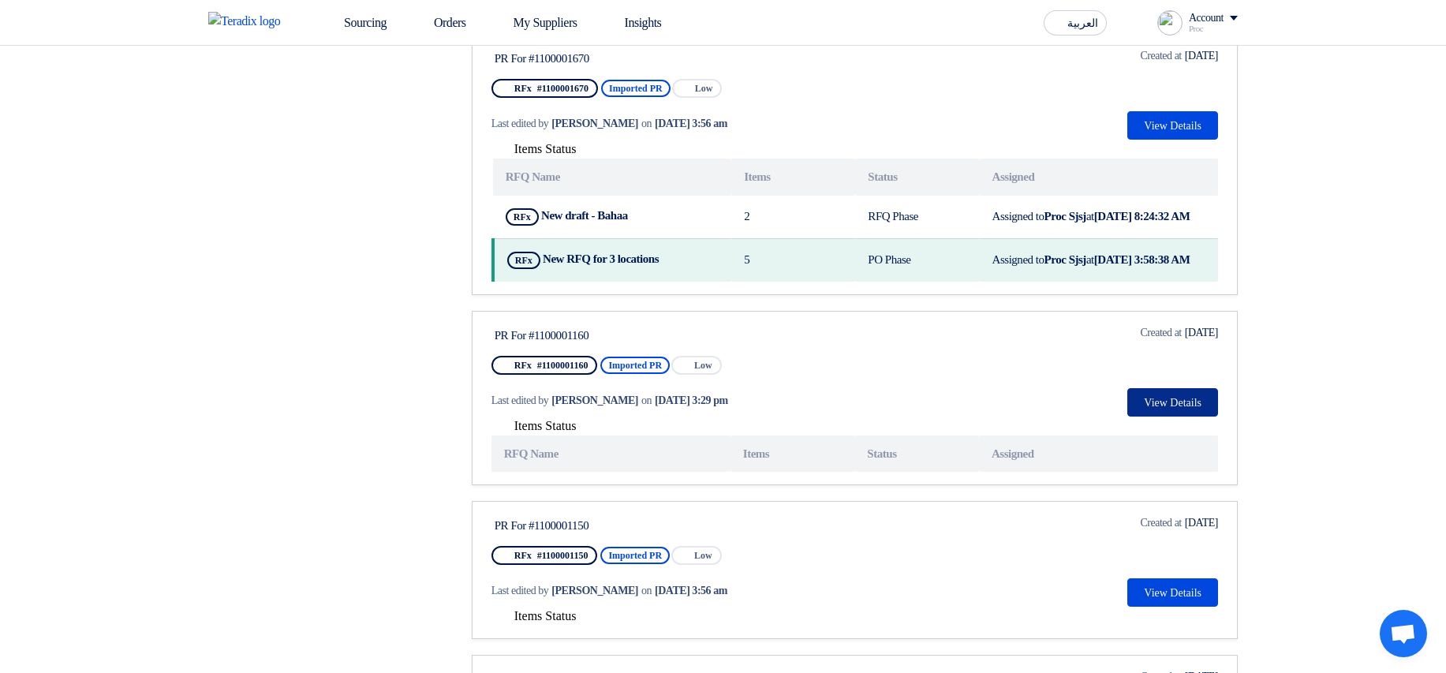
click at [1154, 416] on button "View Details" at bounding box center [1172, 402] width 91 height 28
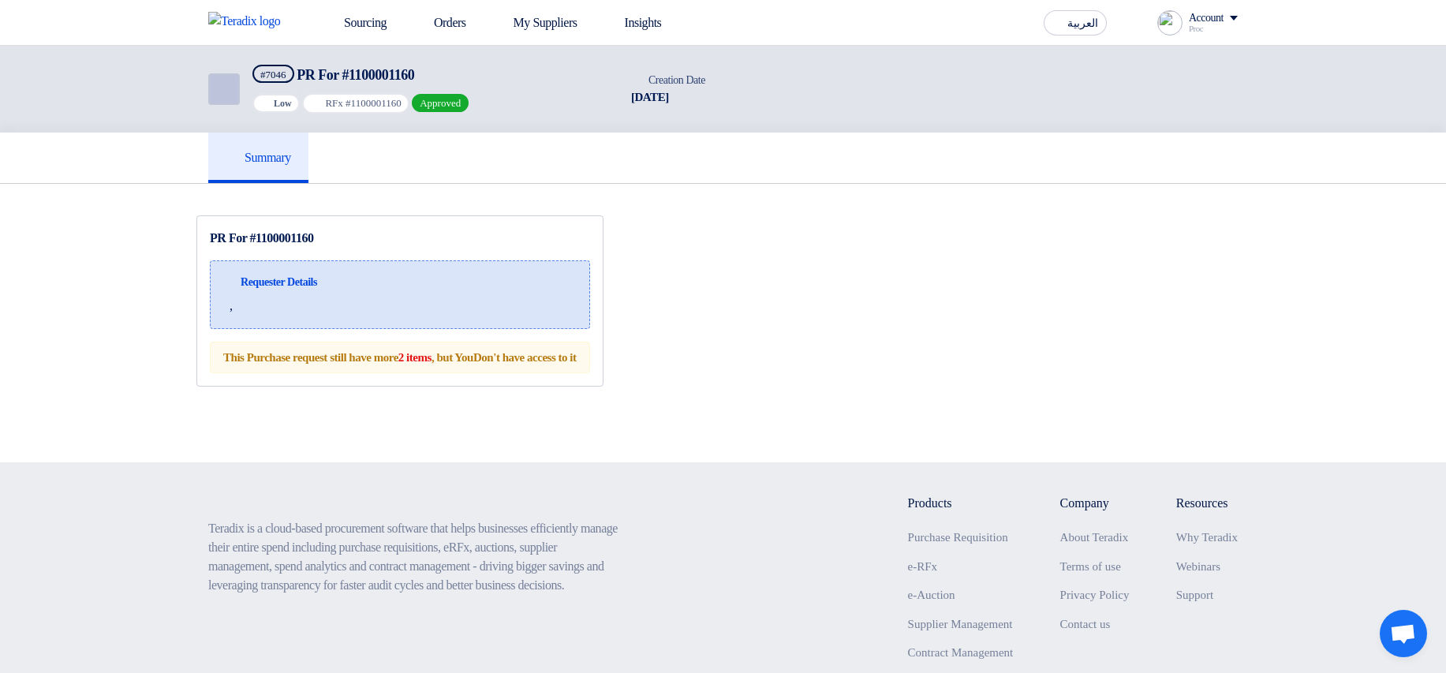
click at [232, 98] on link "Back" at bounding box center [224, 89] width 32 height 32
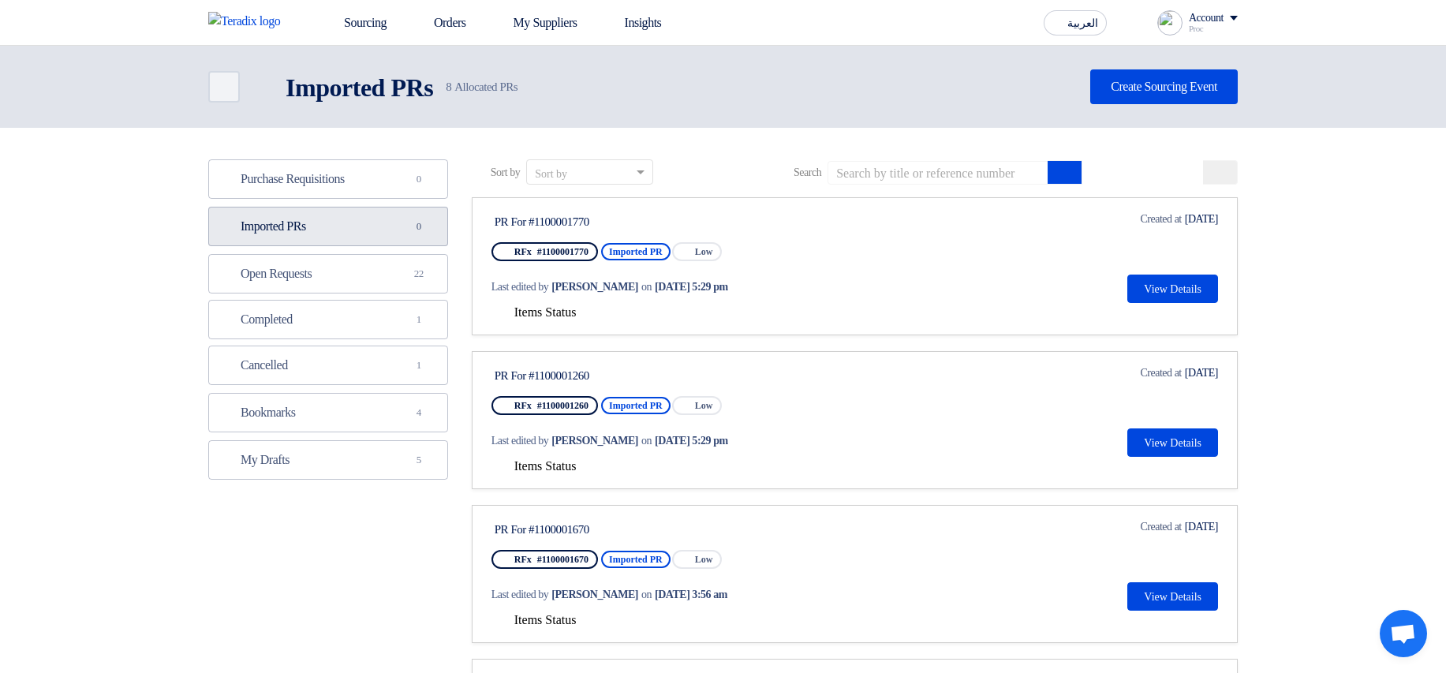
click at [368, 217] on link "Imported PRs Imported PRs 0" at bounding box center [328, 226] width 240 height 39
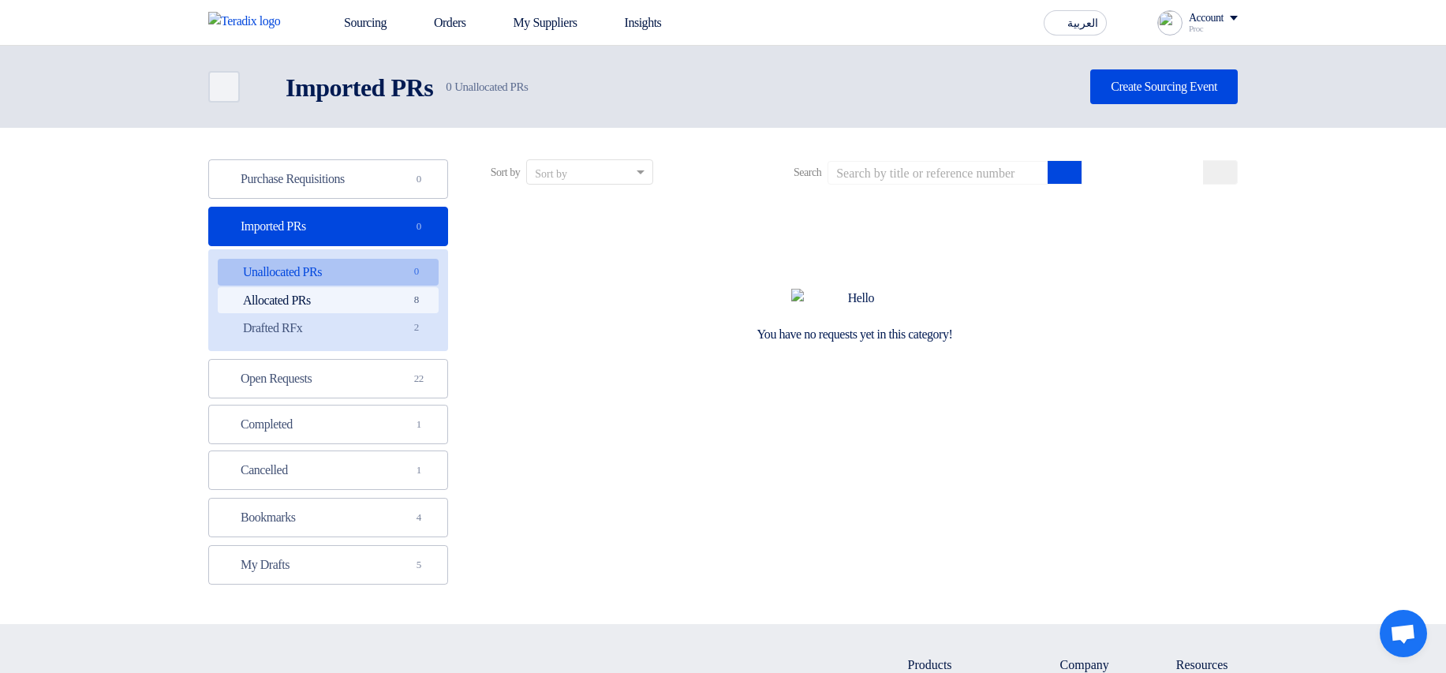
click at [334, 296] on link "Allocated PRs Allocated PRs 8" at bounding box center [328, 300] width 221 height 27
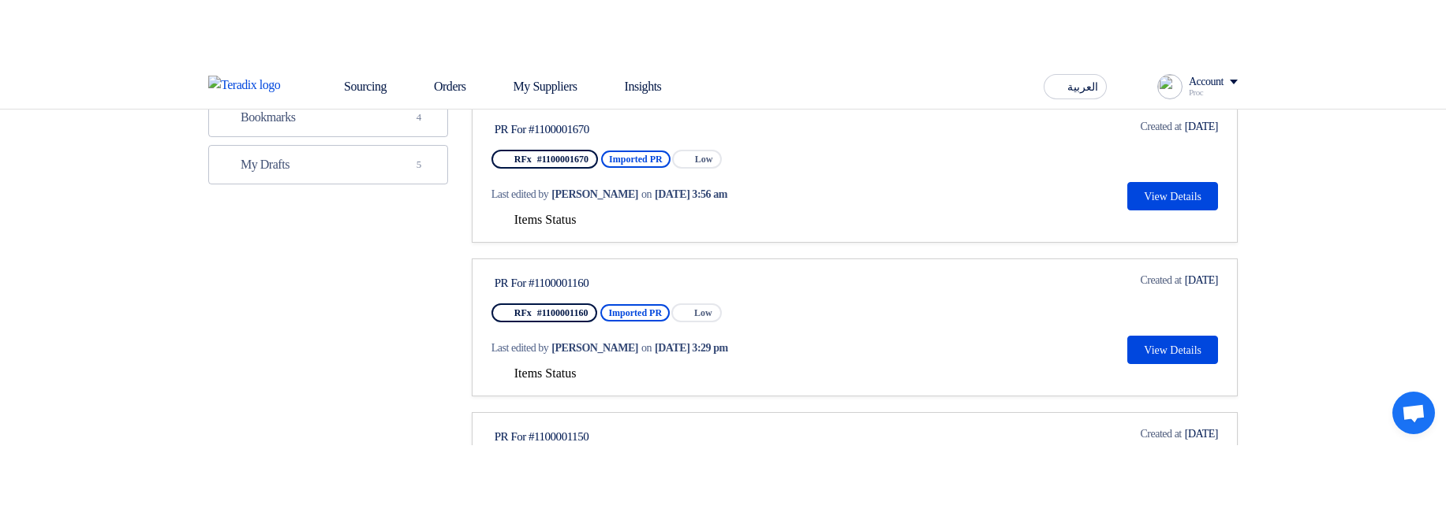
scroll to position [473, 0]
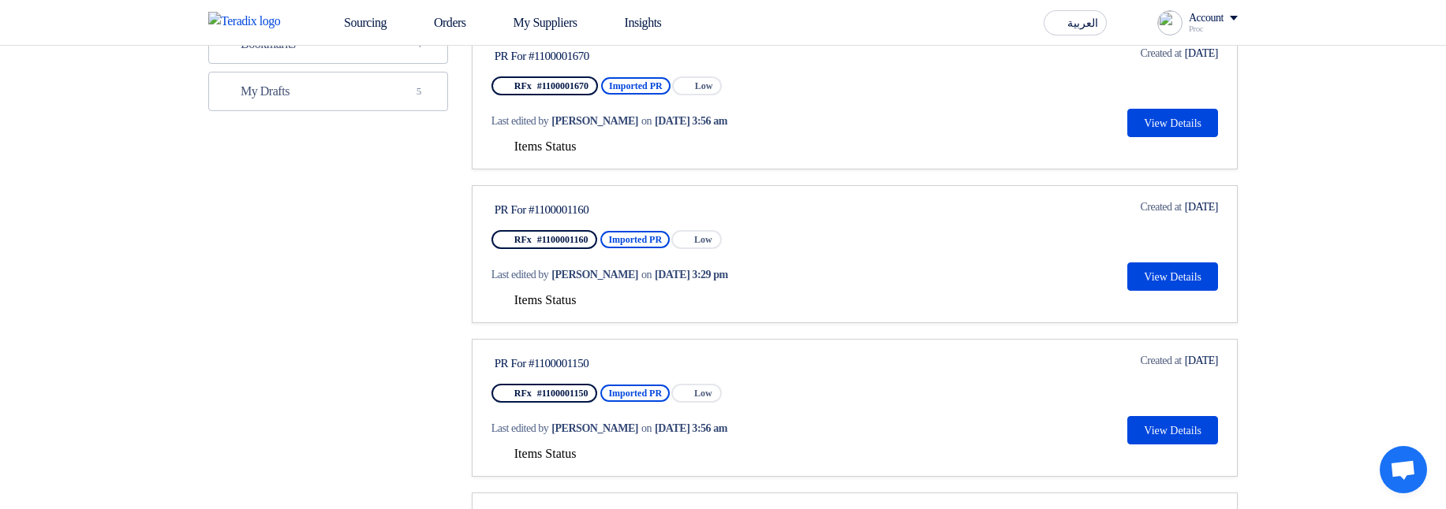
click at [561, 151] on span "Items Status" at bounding box center [545, 146] width 62 height 13
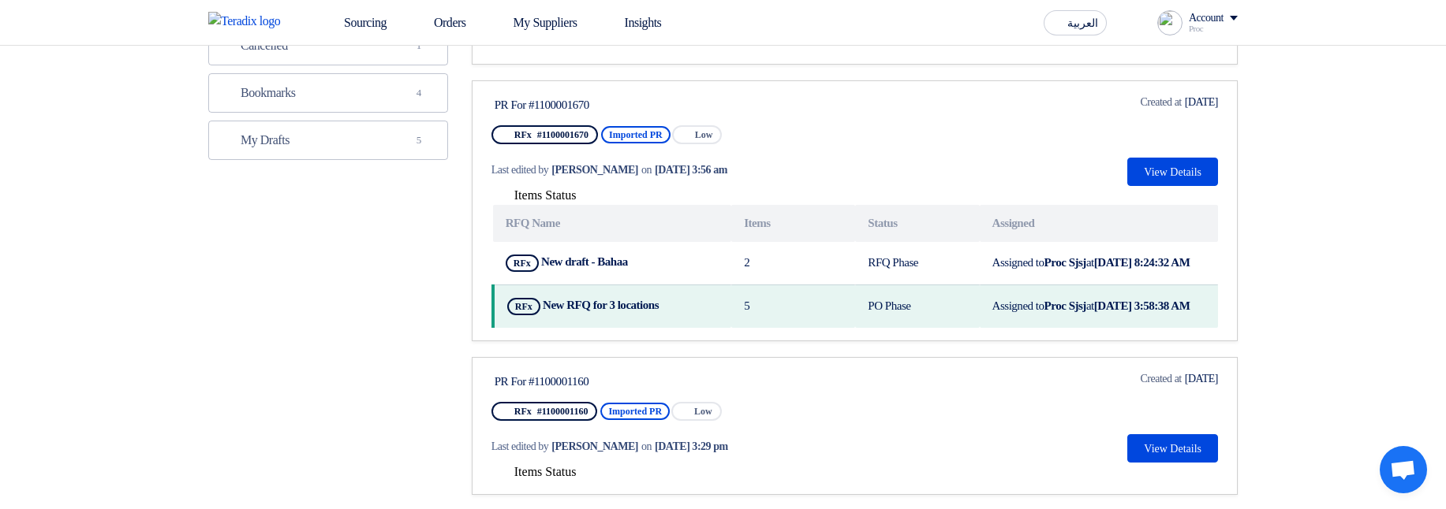
scroll to position [379, 0]
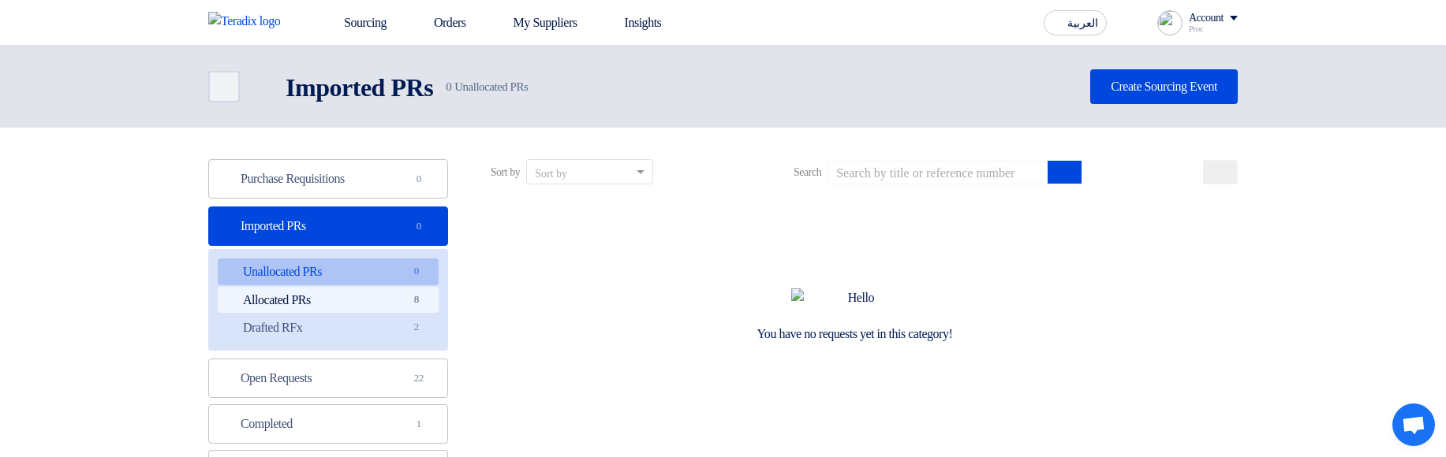
click at [353, 118] on link "Allocated PRs Allocated PRs 8" at bounding box center [328, 300] width 221 height 27
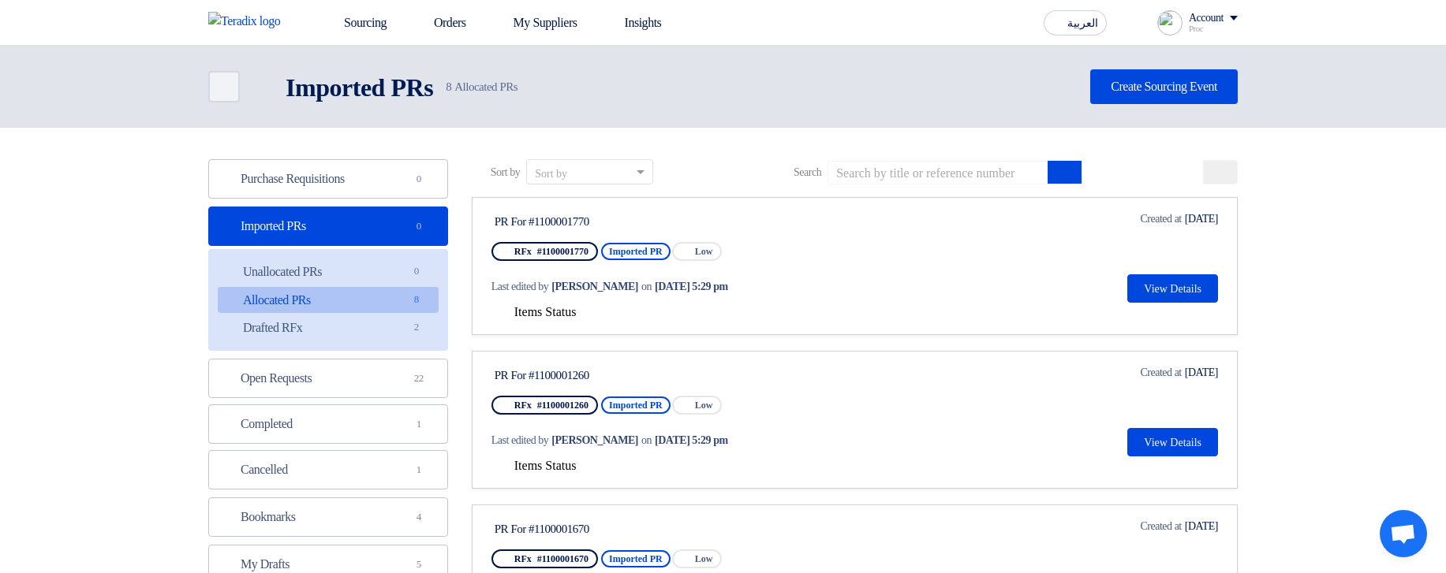
click at [563, 118] on span "Items Status" at bounding box center [545, 311] width 62 height 13
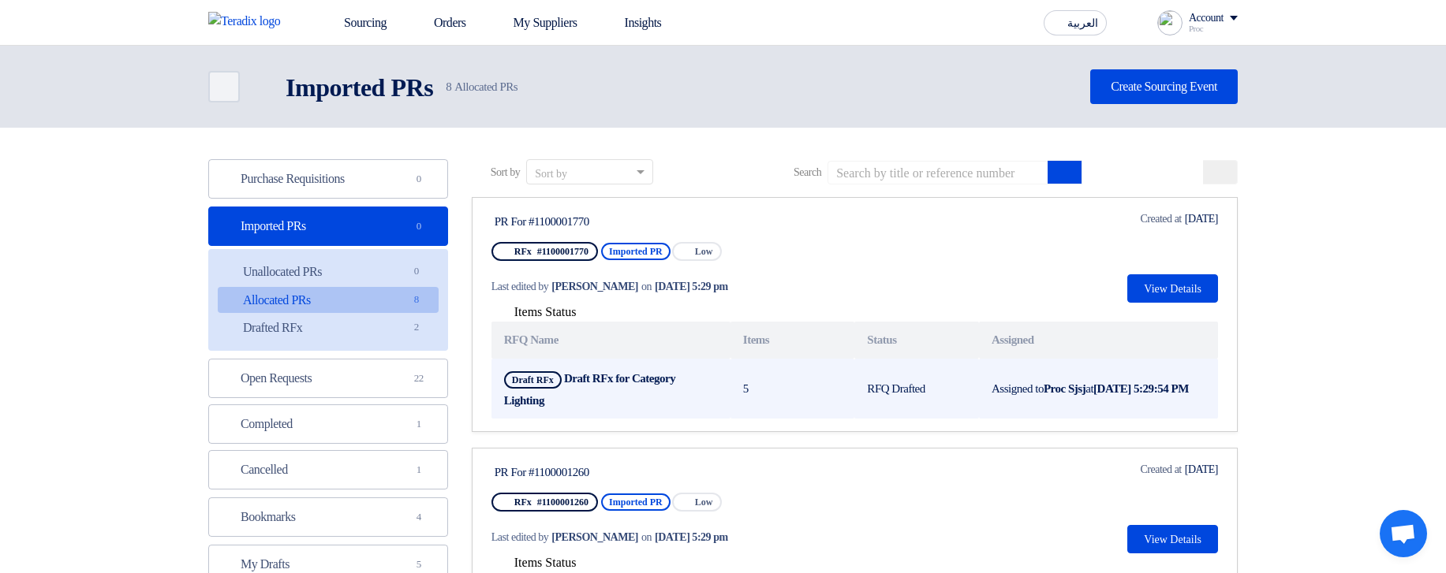
drag, startPoint x: 725, startPoint y: 383, endPoint x: 812, endPoint y: 386, distance: 87.6
click at [805, 118] on tr "Draft RFx Draft RFx for Category Lighting 5 RFQ Drafted Assigned to Proc Sjsj a…" at bounding box center [854, 389] width 726 height 61
click at [825, 118] on td "5" at bounding box center [792, 389] width 125 height 61
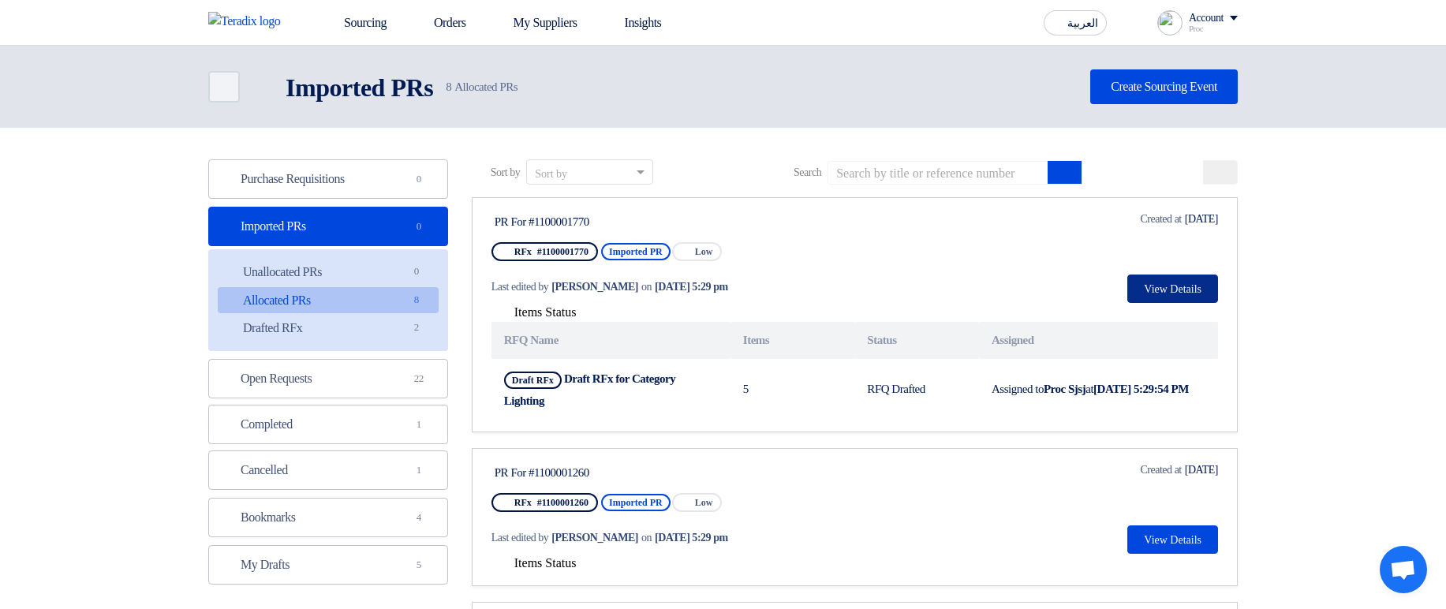
click at [1171, 118] on button "View Details" at bounding box center [1172, 288] width 91 height 28
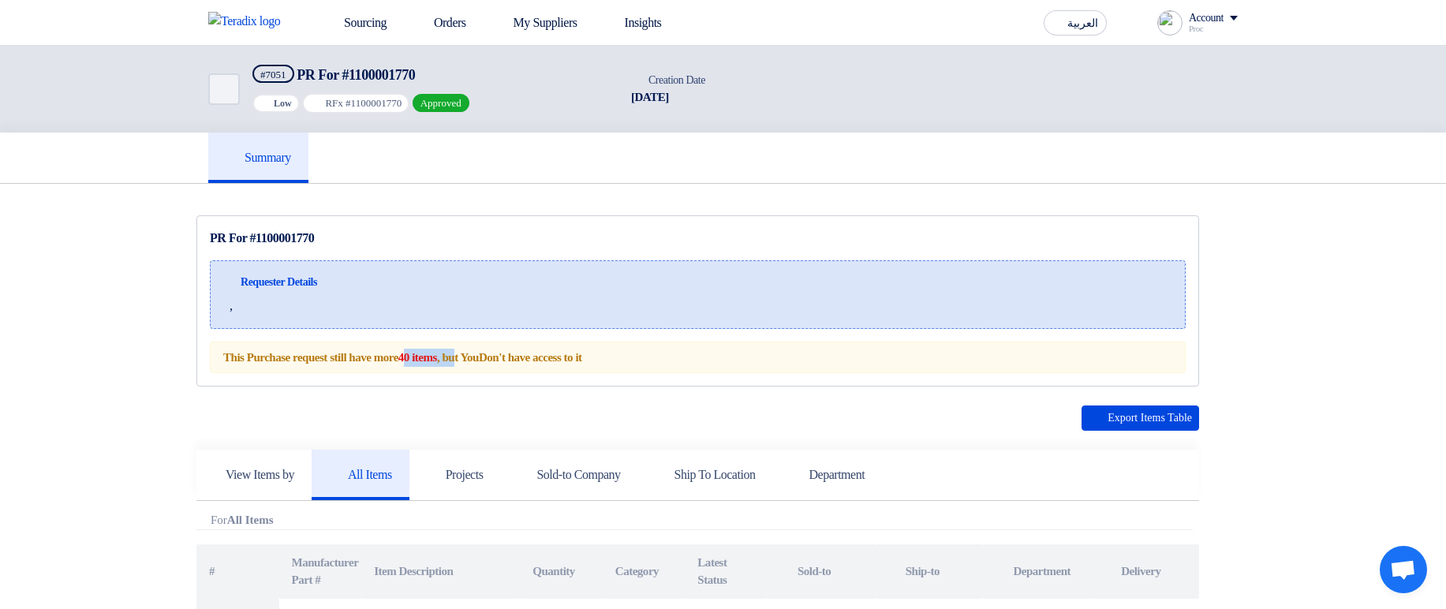
drag, startPoint x: 430, startPoint y: 360, endPoint x: 590, endPoint y: 429, distance: 174.2
click at [492, 118] on div "This Purchase request still have more 40 items , but You Don't have access to it" at bounding box center [698, 357] width 976 height 32
click at [965, 118] on th "Attachments Ship-to" at bounding box center [929, 571] width 108 height 54
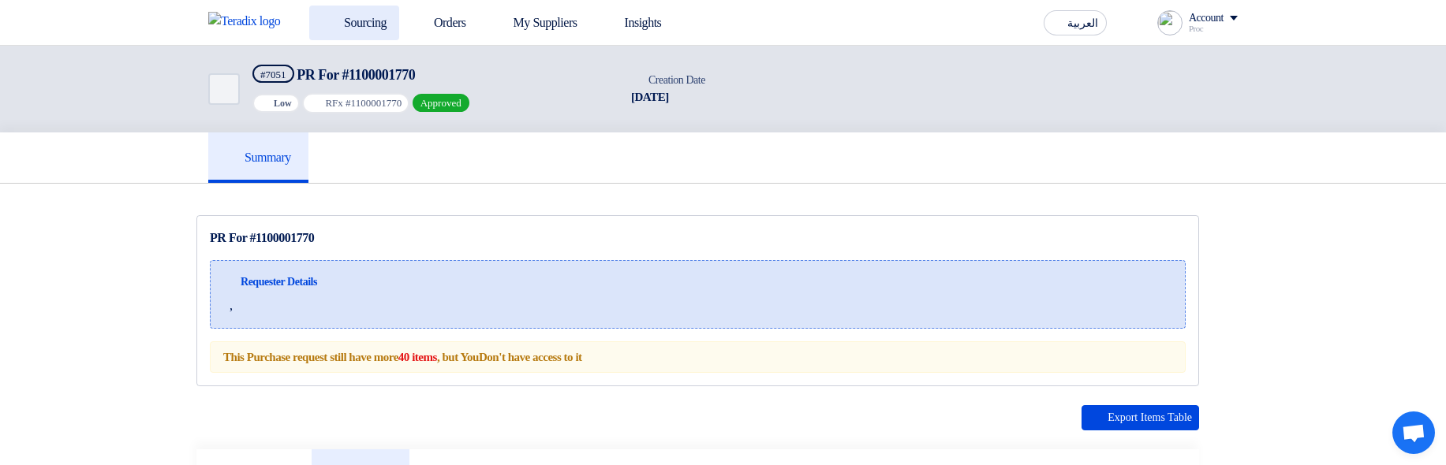
click at [348, 29] on link "Sourcing" at bounding box center [354, 23] width 90 height 35
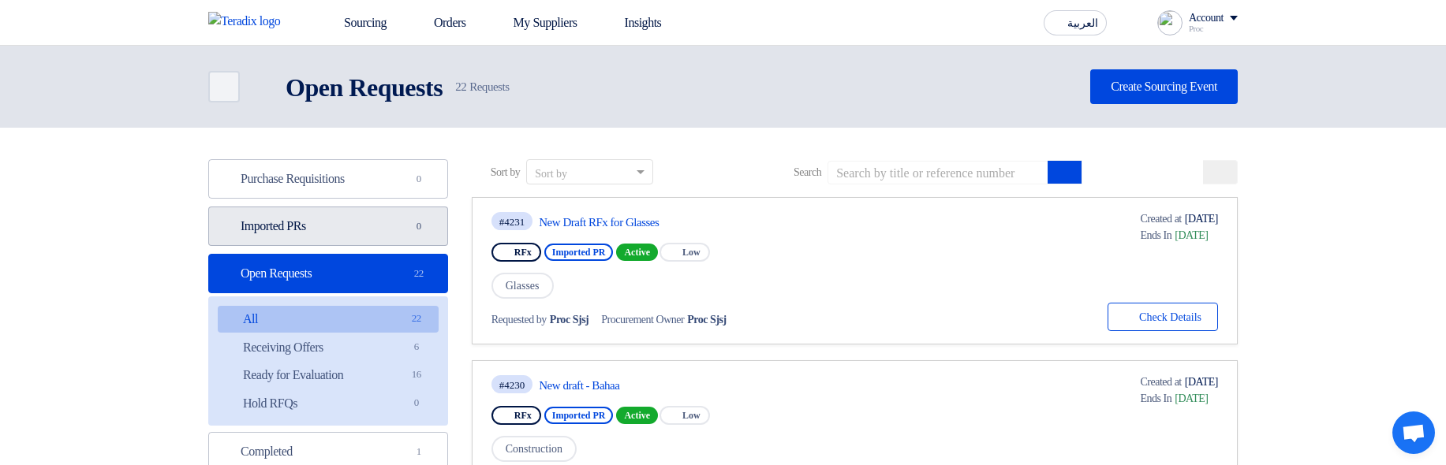
click at [360, 118] on link "Imported PRs Imported PRs 0" at bounding box center [328, 226] width 240 height 39
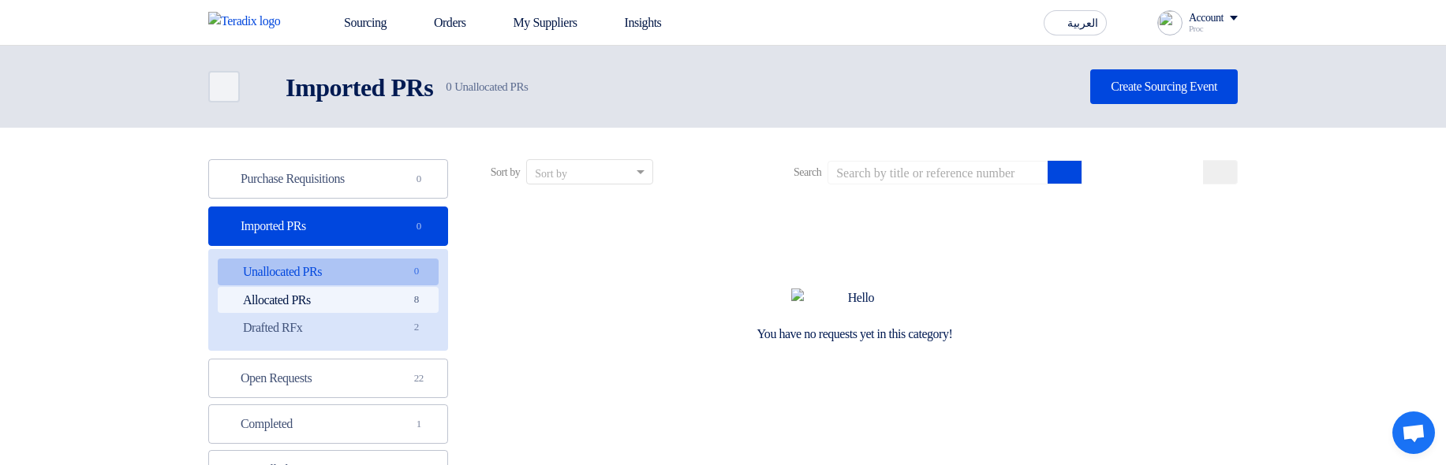
click at [350, 118] on link "Allocated PRs Allocated PRs 8" at bounding box center [328, 300] width 221 height 27
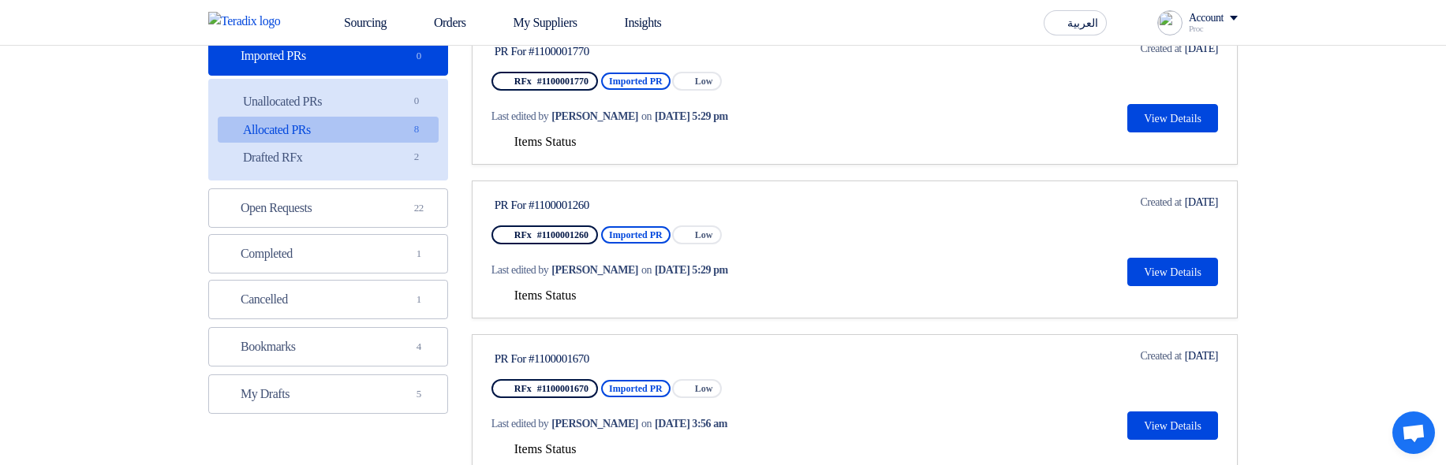
scroll to position [189, 0]
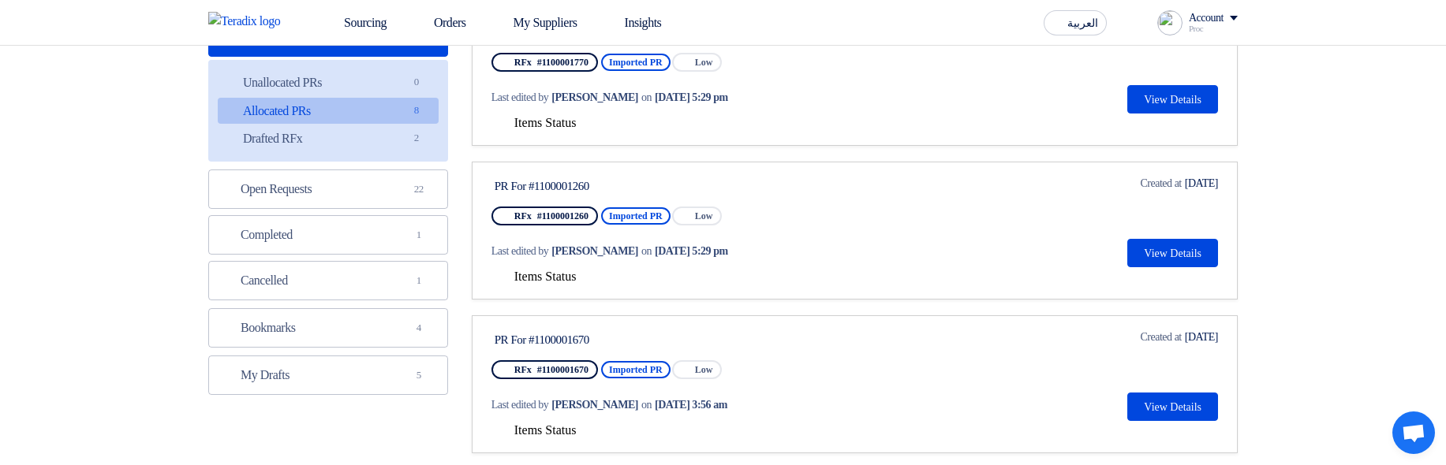
click at [519, 118] on div "Items Status" at bounding box center [854, 123] width 726 height 19
click at [522, 118] on span "Items Status" at bounding box center [545, 122] width 62 height 13
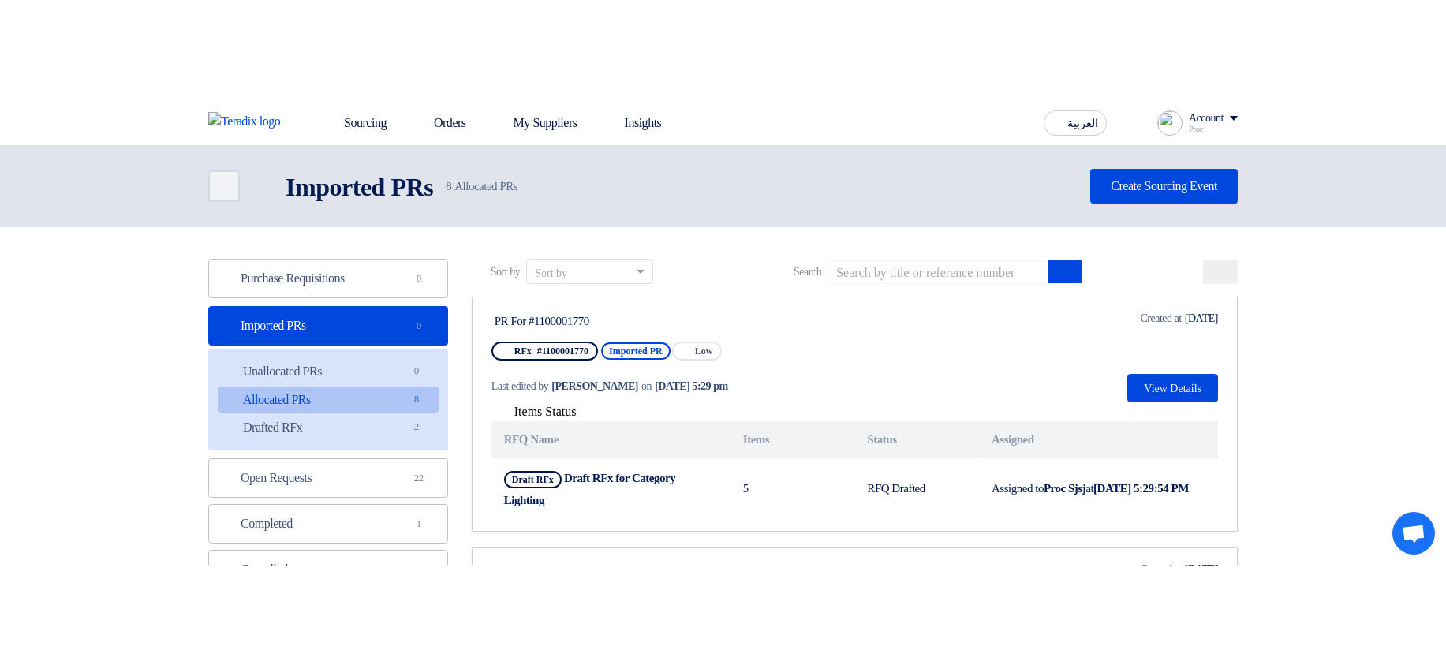
scroll to position [0, 0]
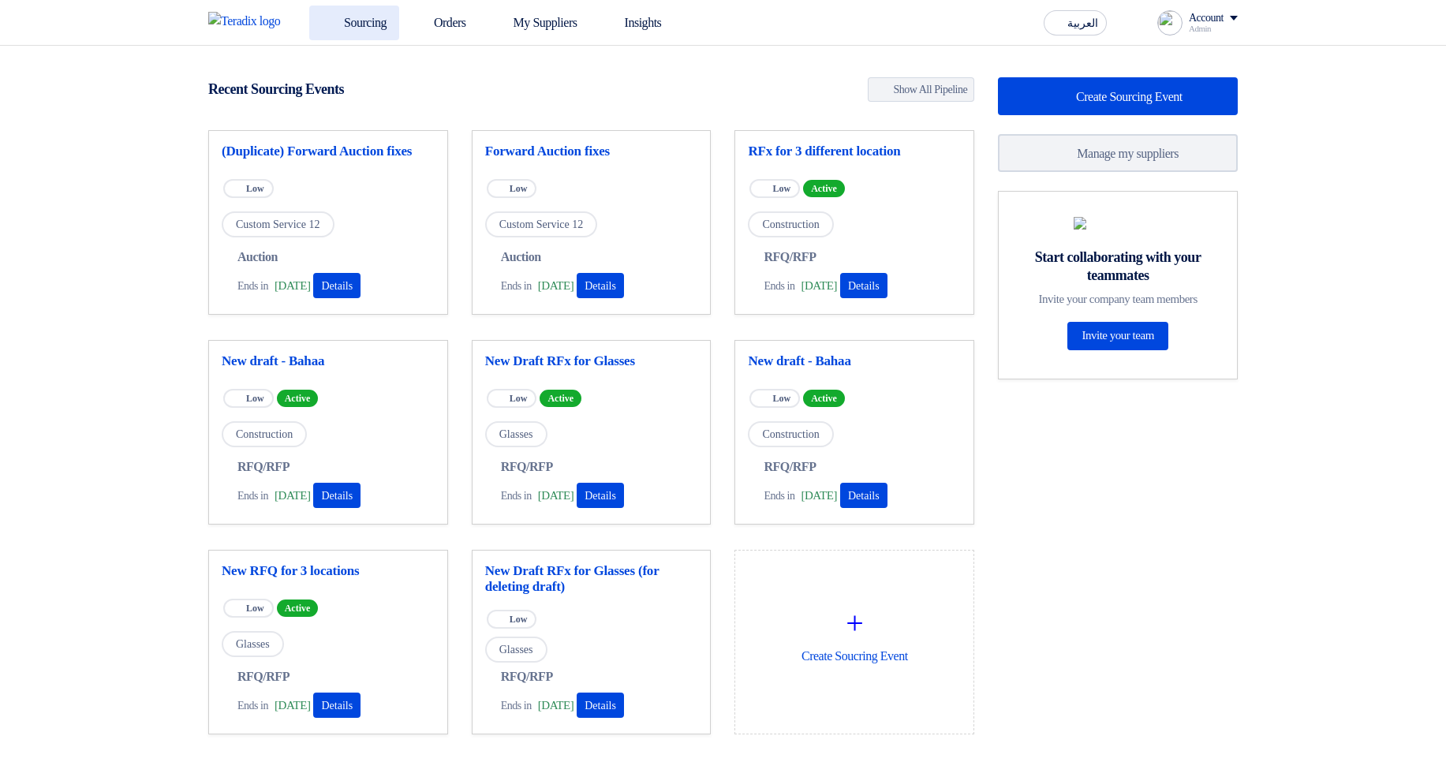
click at [395, 23] on link "Sourcing" at bounding box center [354, 23] width 90 height 35
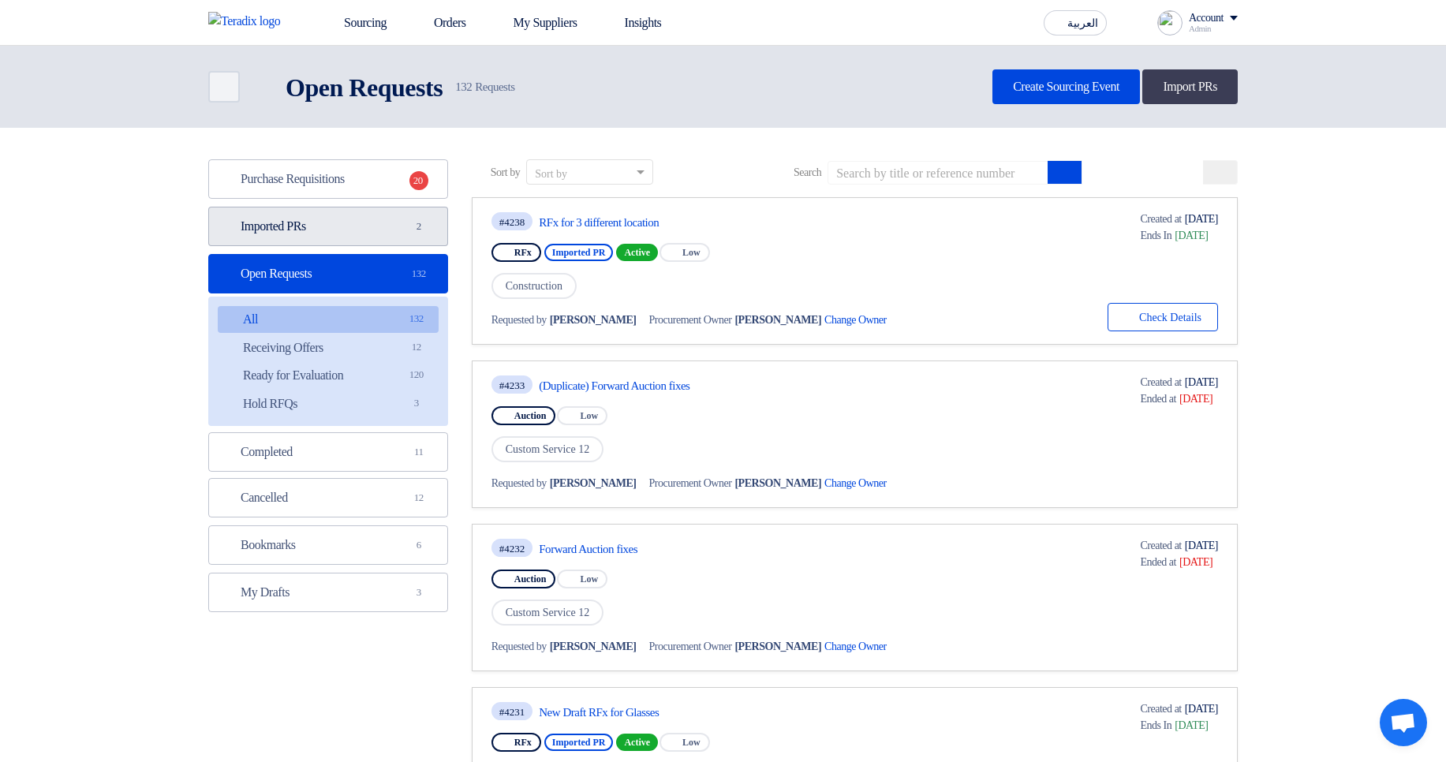
click at [381, 238] on link "Imported PRs Imported PRs 2" at bounding box center [328, 226] width 240 height 39
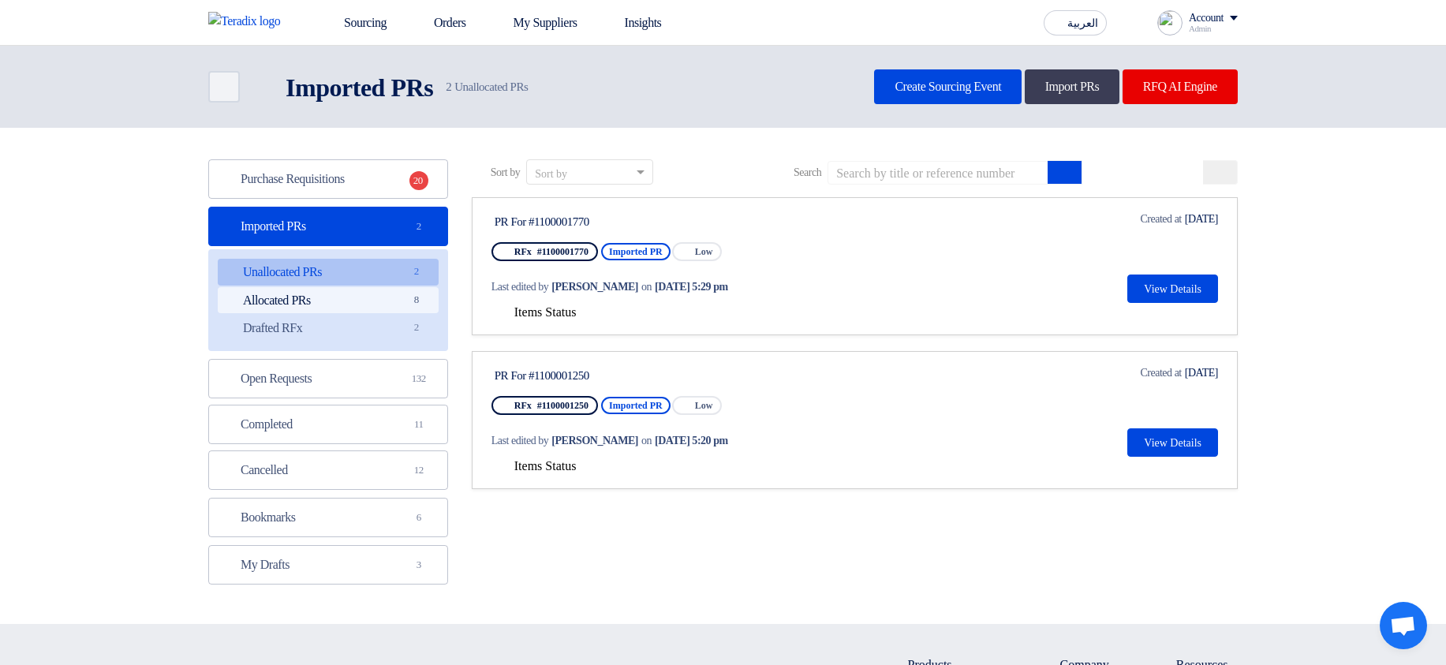
click at [394, 293] on link "Allocated PRs Allocated PRs 8" at bounding box center [328, 300] width 221 height 27
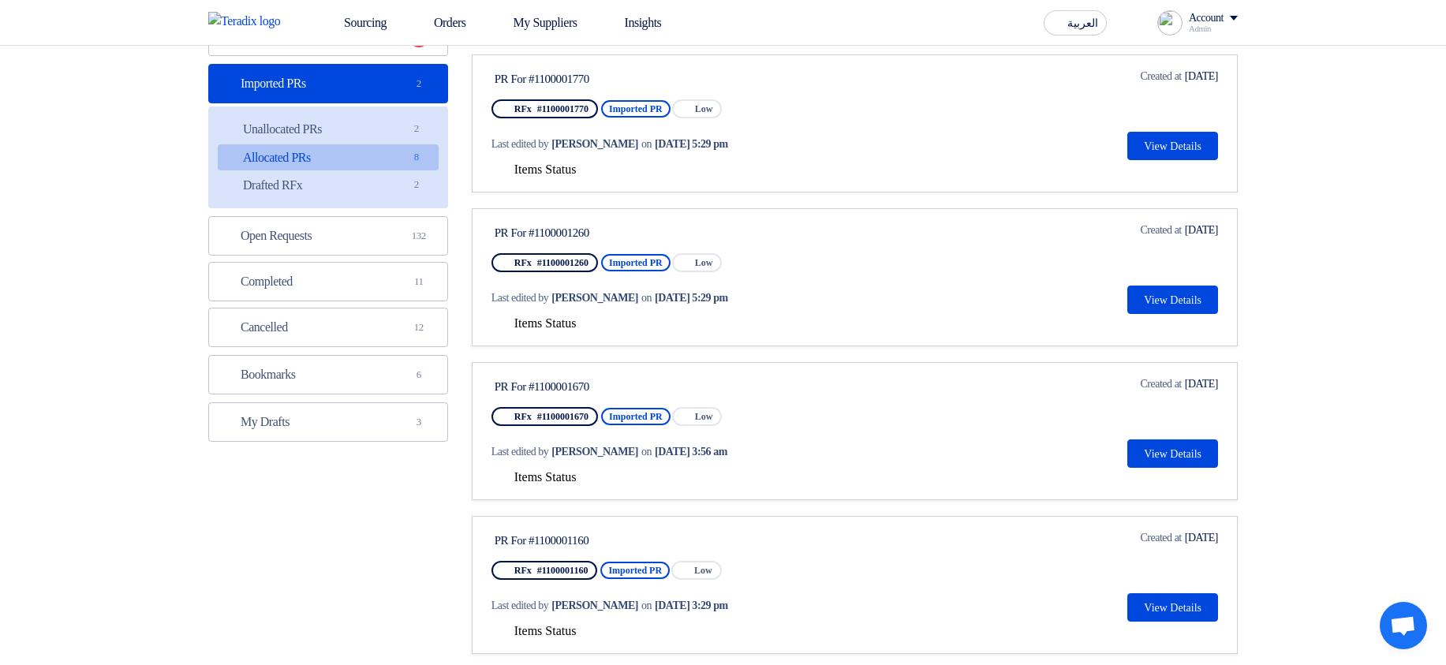
scroll to position [189, 0]
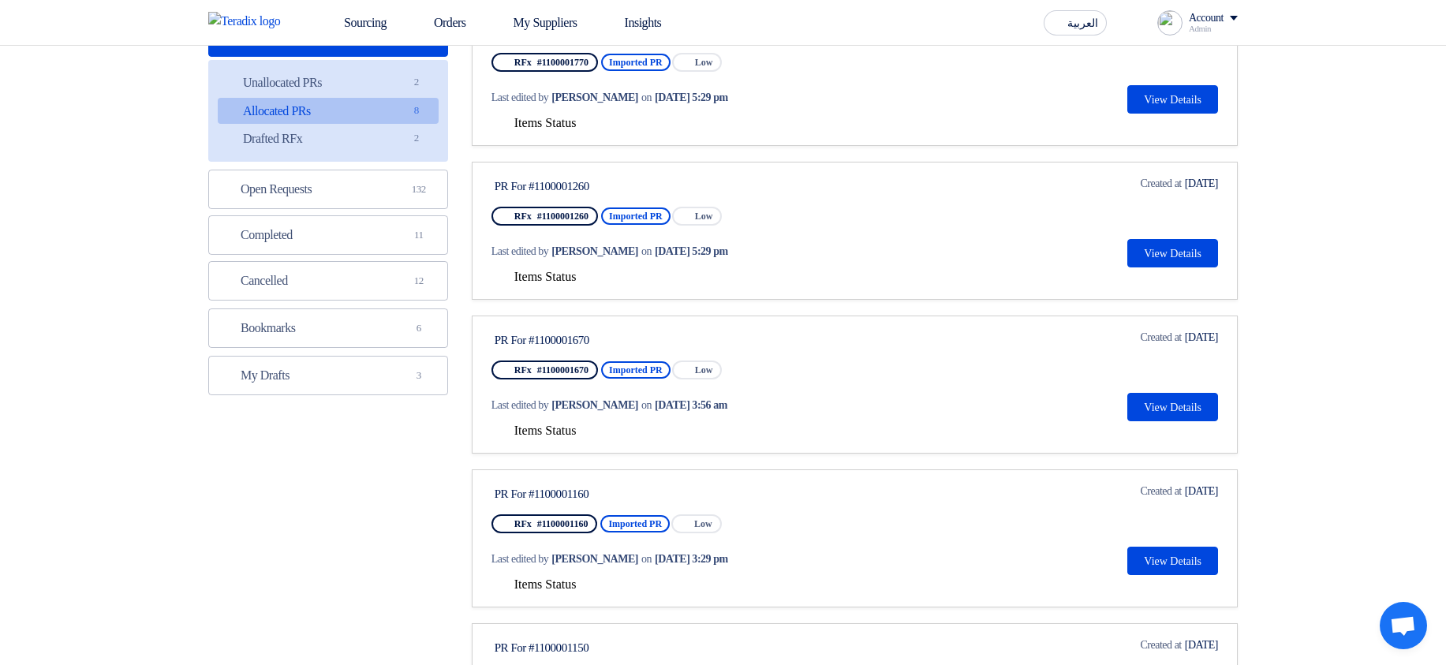
click at [554, 424] on span "Items Status" at bounding box center [545, 430] width 62 height 13
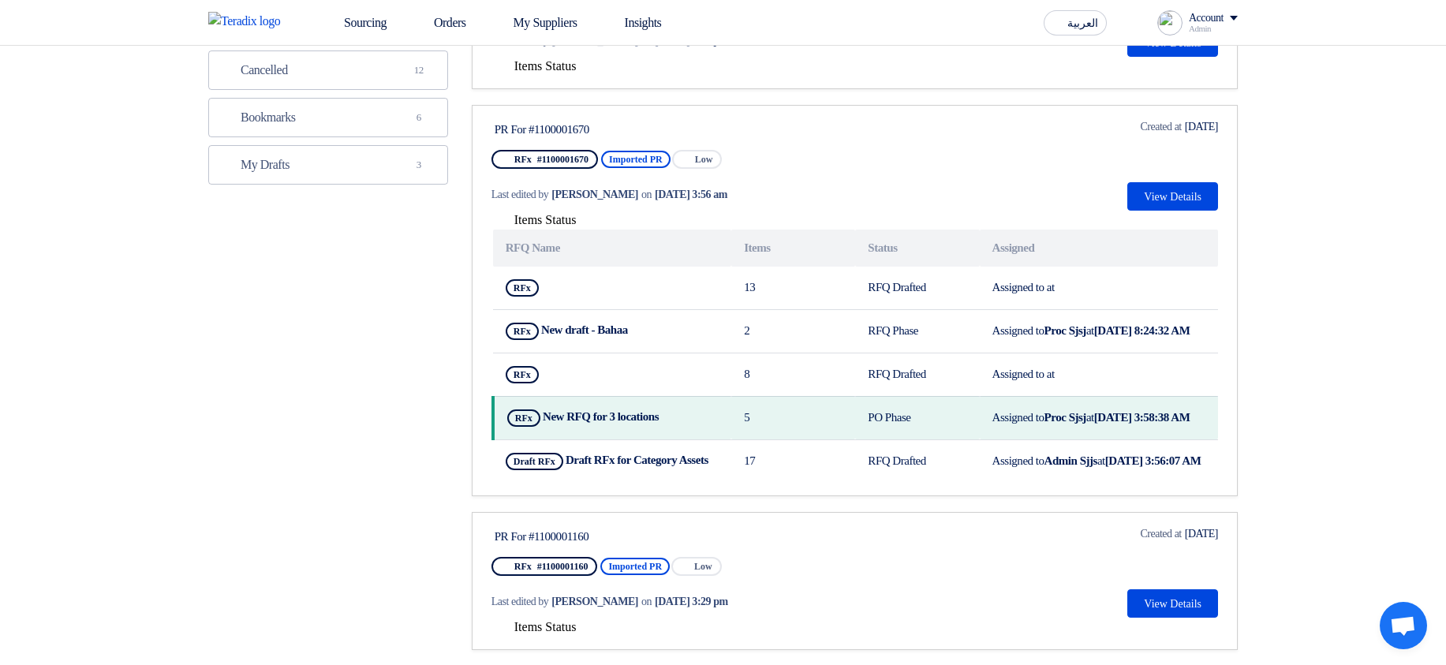
scroll to position [473, 0]
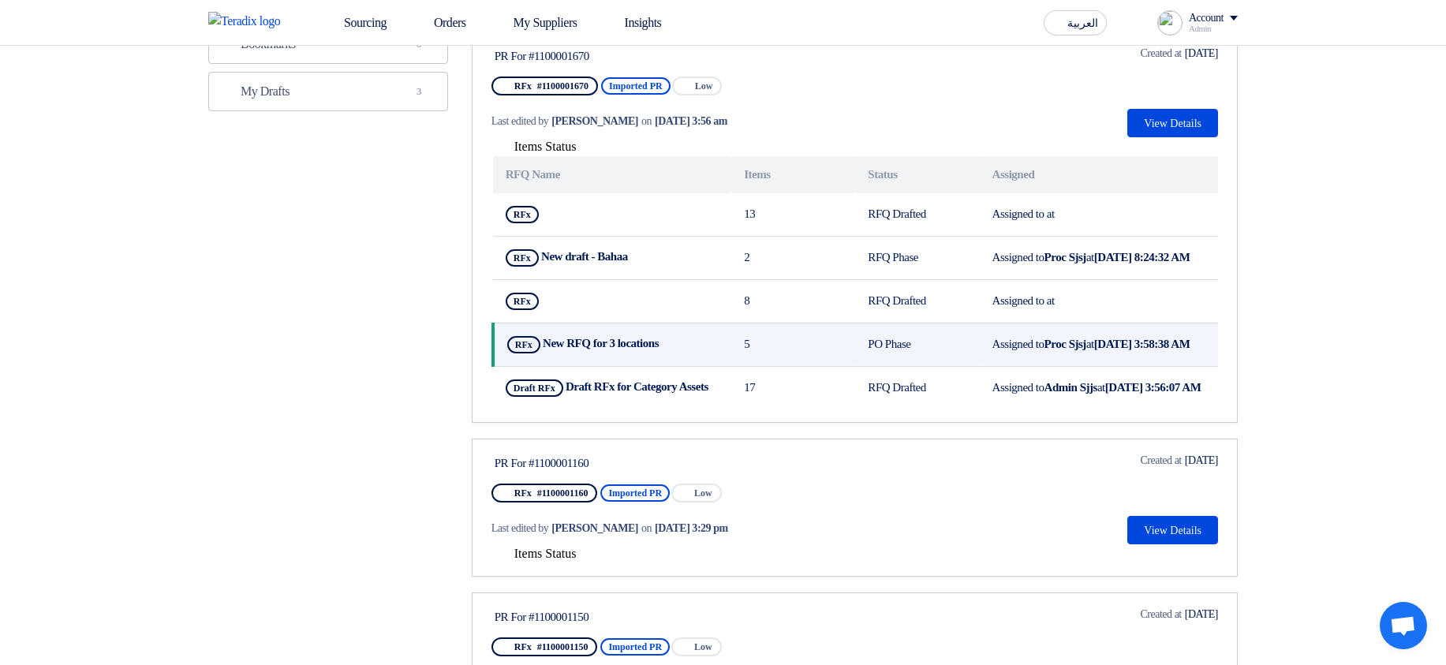
drag, startPoint x: 579, startPoint y: 354, endPoint x: 1183, endPoint y: 364, distance: 604.2
click at [1183, 364] on tr "RFx New RFQ for 3 locations Show Projects 5 PO Phase Assigned to Proc Sjsj at A…" at bounding box center [855, 344] width 725 height 43
click at [1167, 365] on td "Assigned to Proc Sjsj at Aug 22, 2025, 3:58:38 AM" at bounding box center [1099, 344] width 238 height 43
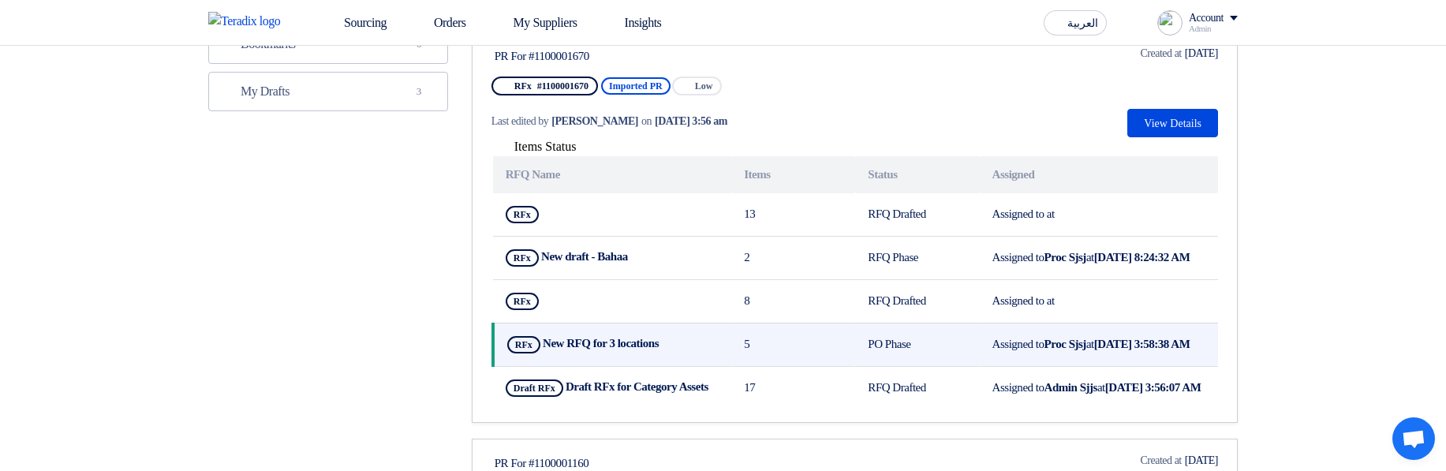
click at [662, 338] on use at bounding box center [662, 338] width 0 height 0
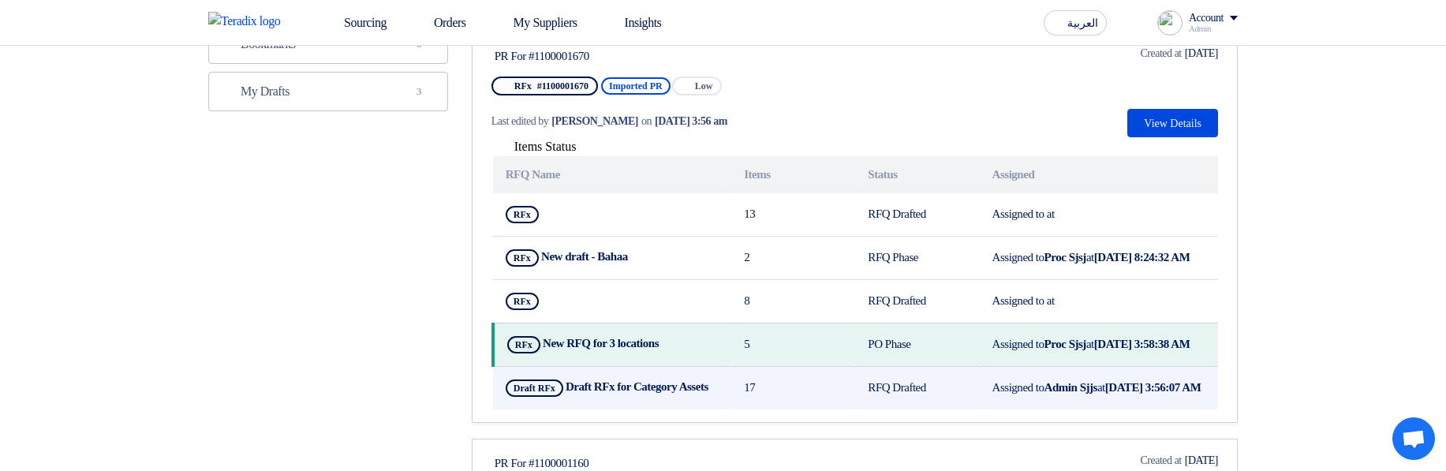
drag, startPoint x: 639, startPoint y: 409, endPoint x: 693, endPoint y: 409, distance: 54.4
click at [693, 409] on td "Draft RFx Draft RFx for Category Assets" at bounding box center [612, 387] width 238 height 43
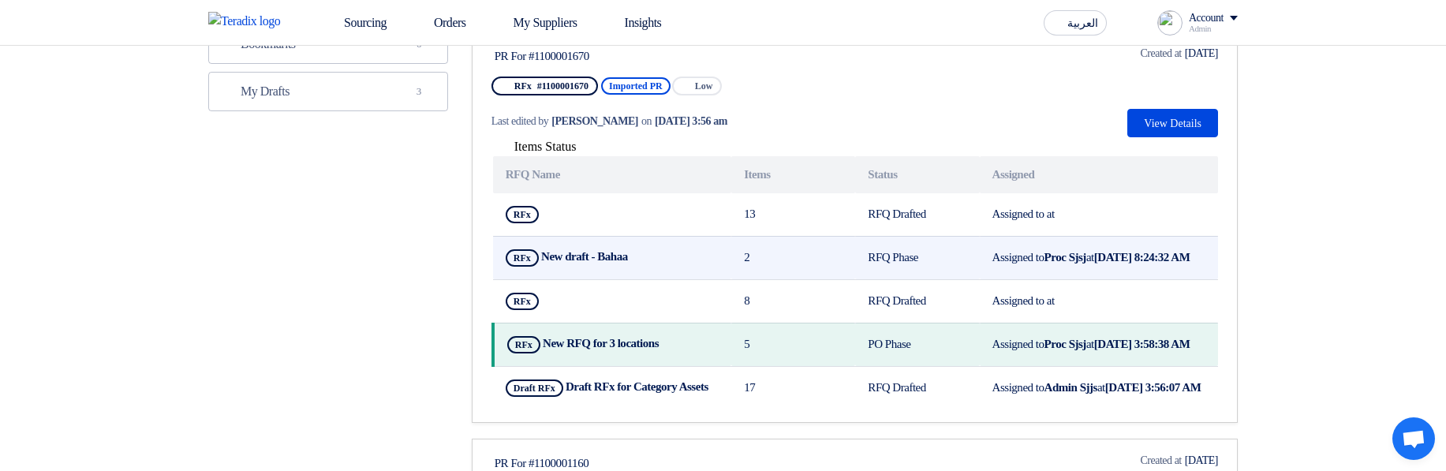
click at [889, 259] on td "RFQ Phase" at bounding box center [917, 257] width 124 height 43
drag, startPoint x: 889, startPoint y: 259, endPoint x: 928, endPoint y: 259, distance: 39.4
click at [928, 259] on td "RFQ Phase" at bounding box center [917, 257] width 124 height 43
click at [562, 259] on b "New draft - Bahaa" at bounding box center [584, 256] width 87 height 13
drag, startPoint x: 562, startPoint y: 259, endPoint x: 612, endPoint y: 259, distance: 49.7
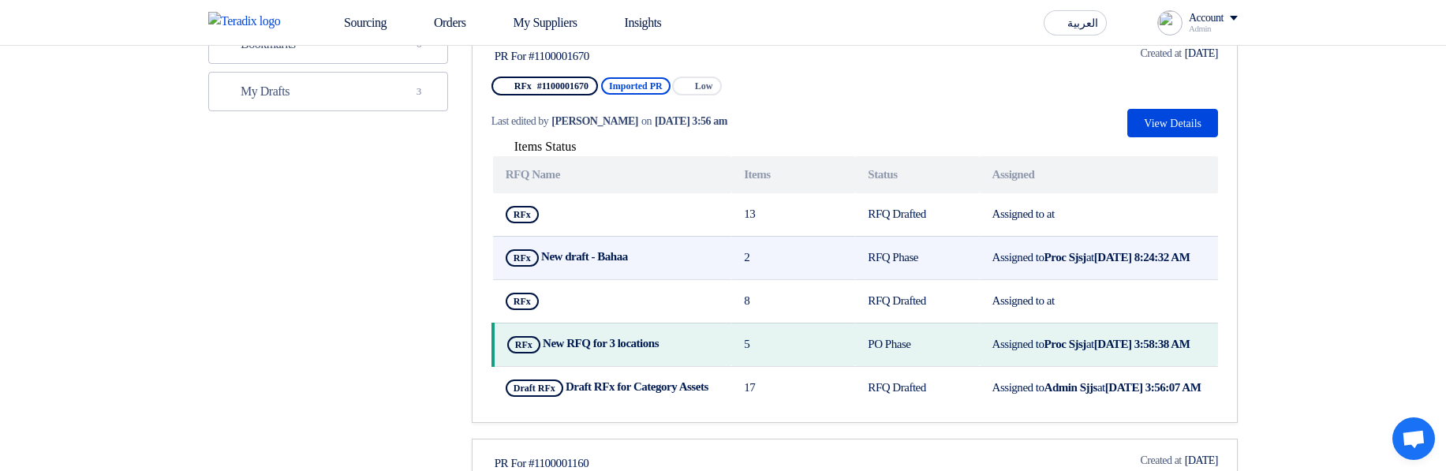
click at [612, 259] on b "New draft - Bahaa" at bounding box center [584, 256] width 87 height 13
click at [643, 260] on icon "Show Projects" at bounding box center [637, 257] width 11 height 11
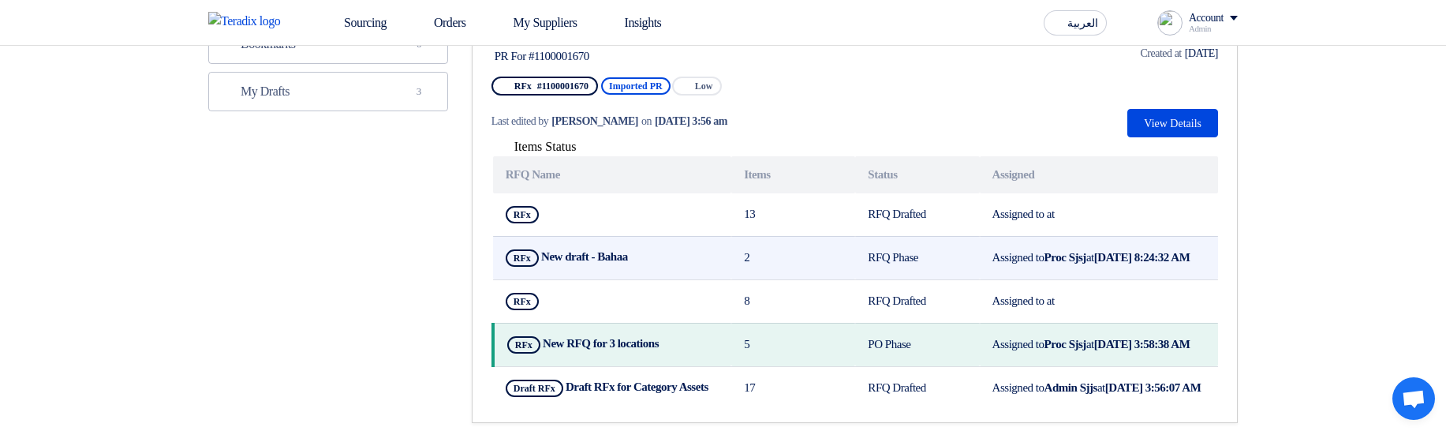
click at [594, 263] on b "New draft - Bahaa" at bounding box center [584, 256] width 87 height 13
click at [591, 263] on b "New draft - Bahaa" at bounding box center [584, 256] width 87 height 13
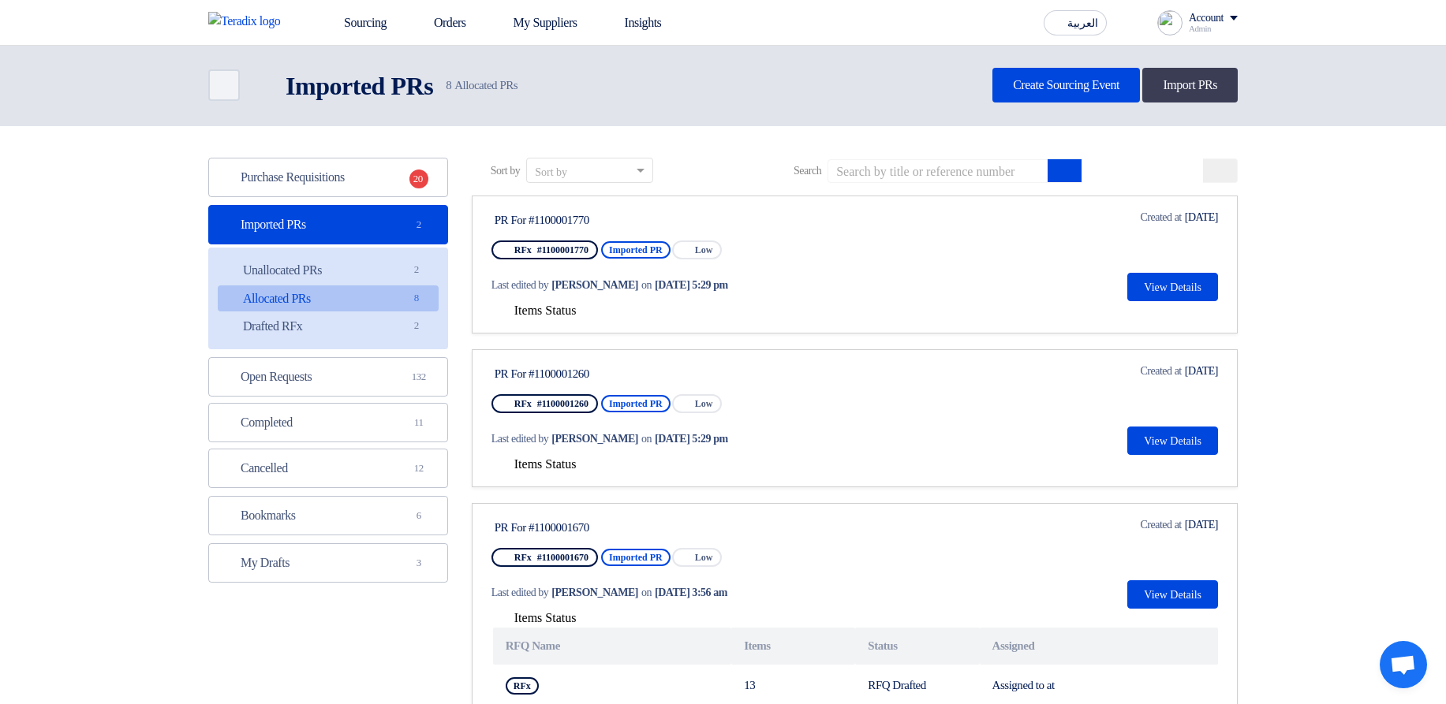
scroll to position [0, 0]
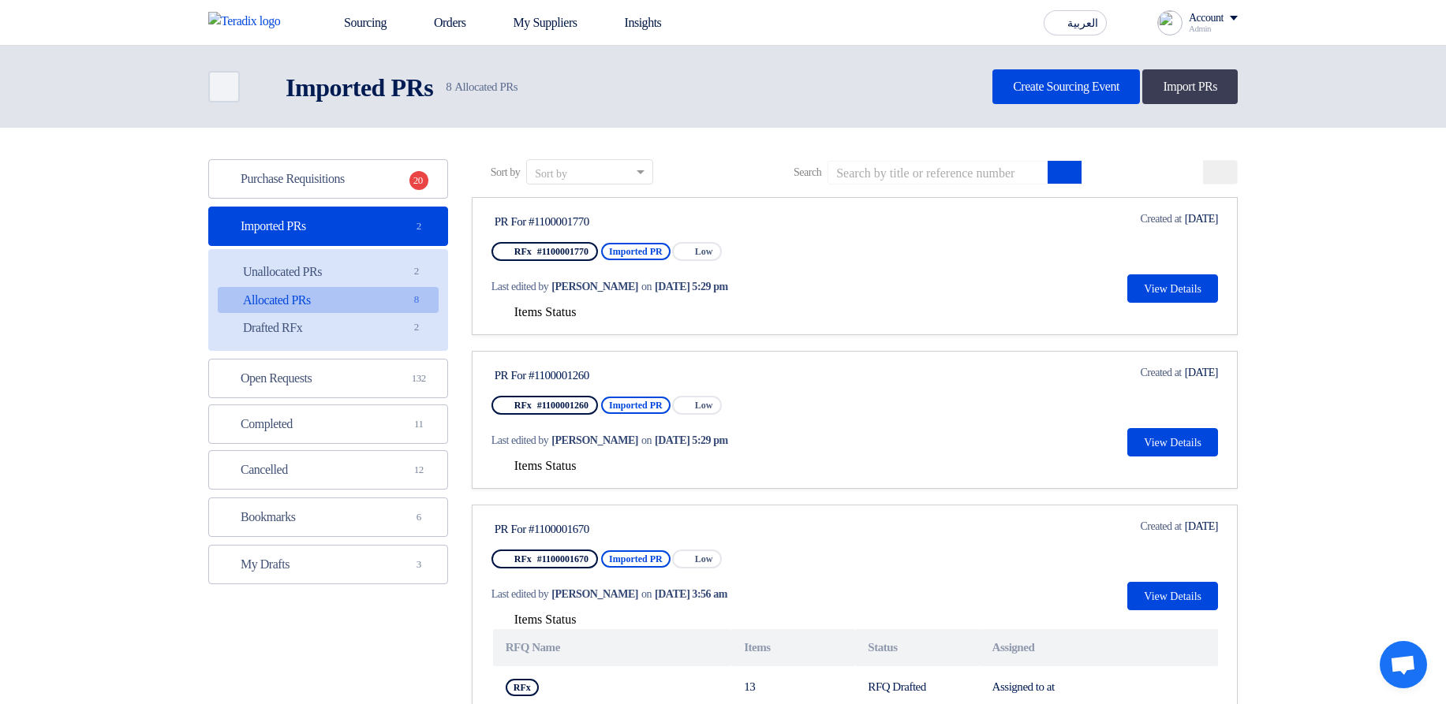
click at [565, 315] on span "Items Status" at bounding box center [545, 311] width 62 height 13
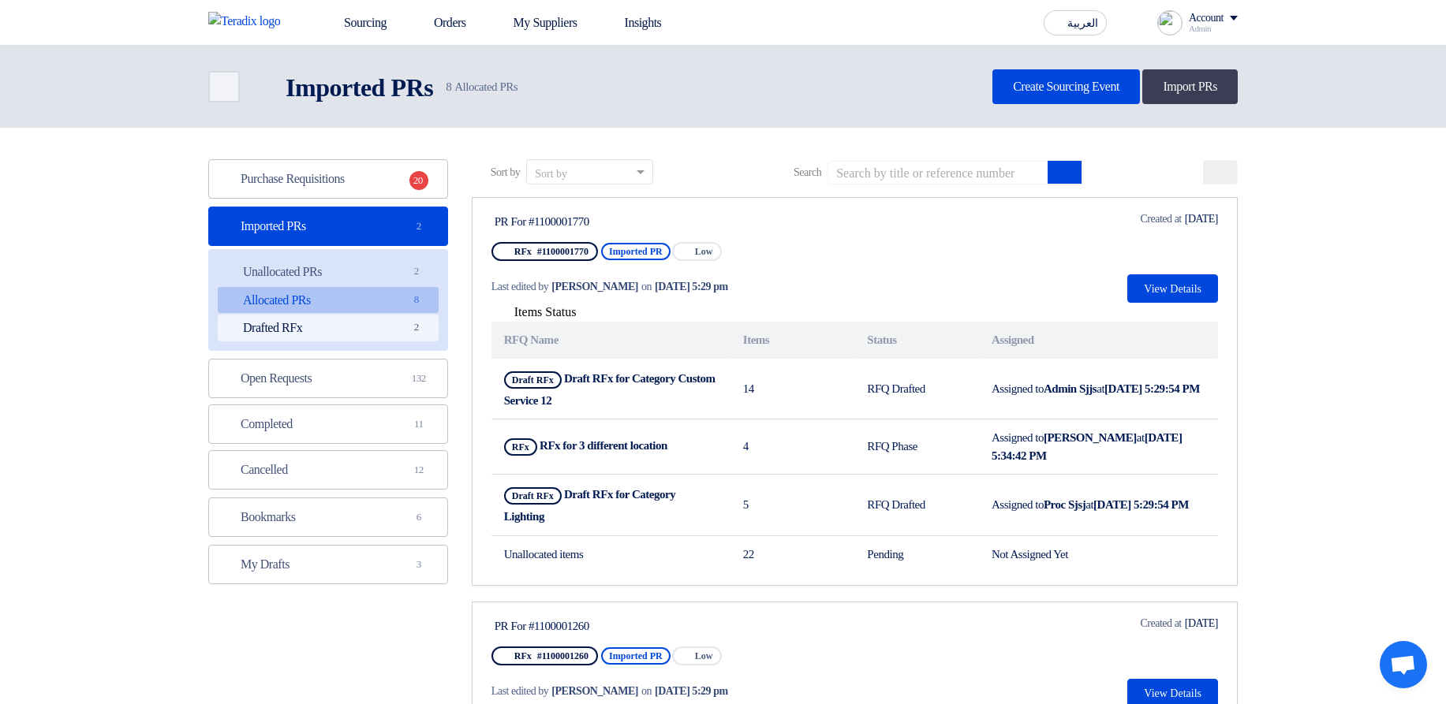
click at [381, 326] on link "Drafted RFx Drafted RFx 2" at bounding box center [328, 328] width 221 height 27
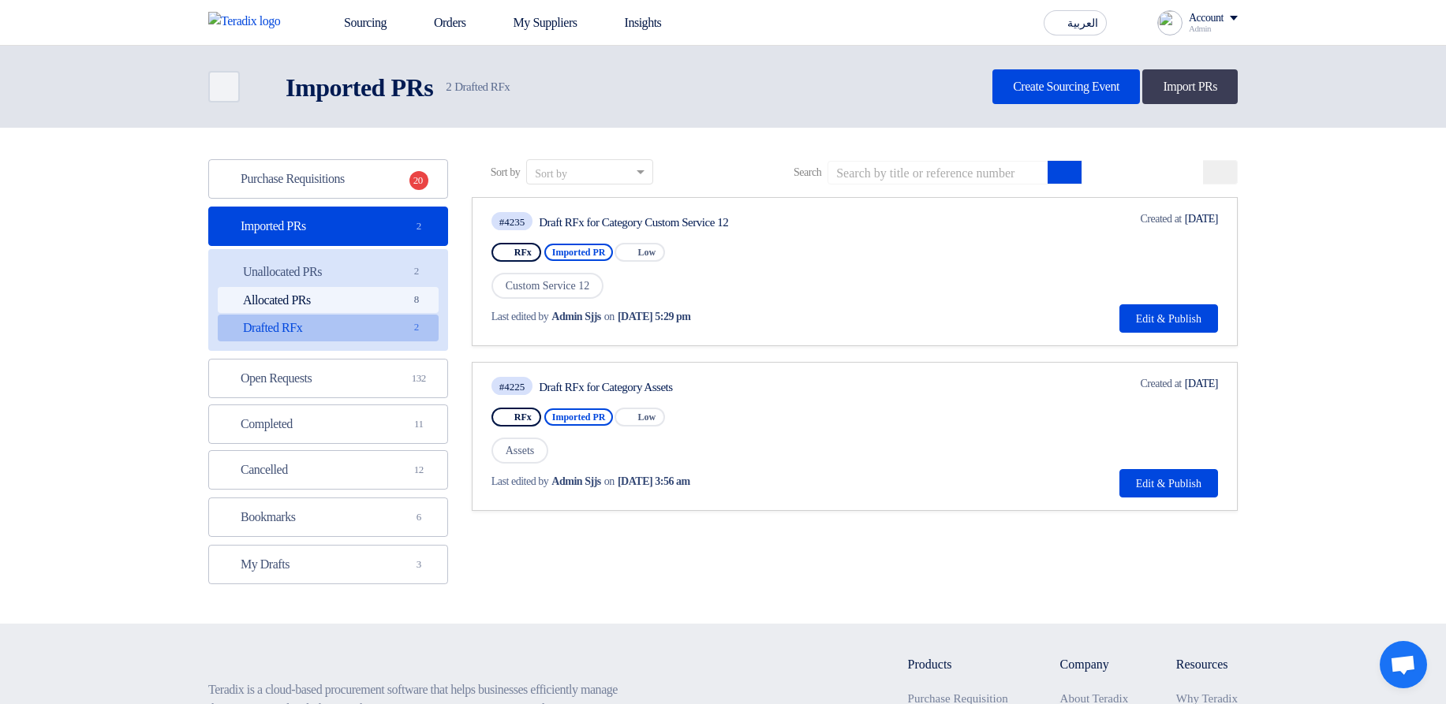
click at [385, 297] on link "Allocated PRs Allocated PRs 8" at bounding box center [328, 300] width 221 height 27
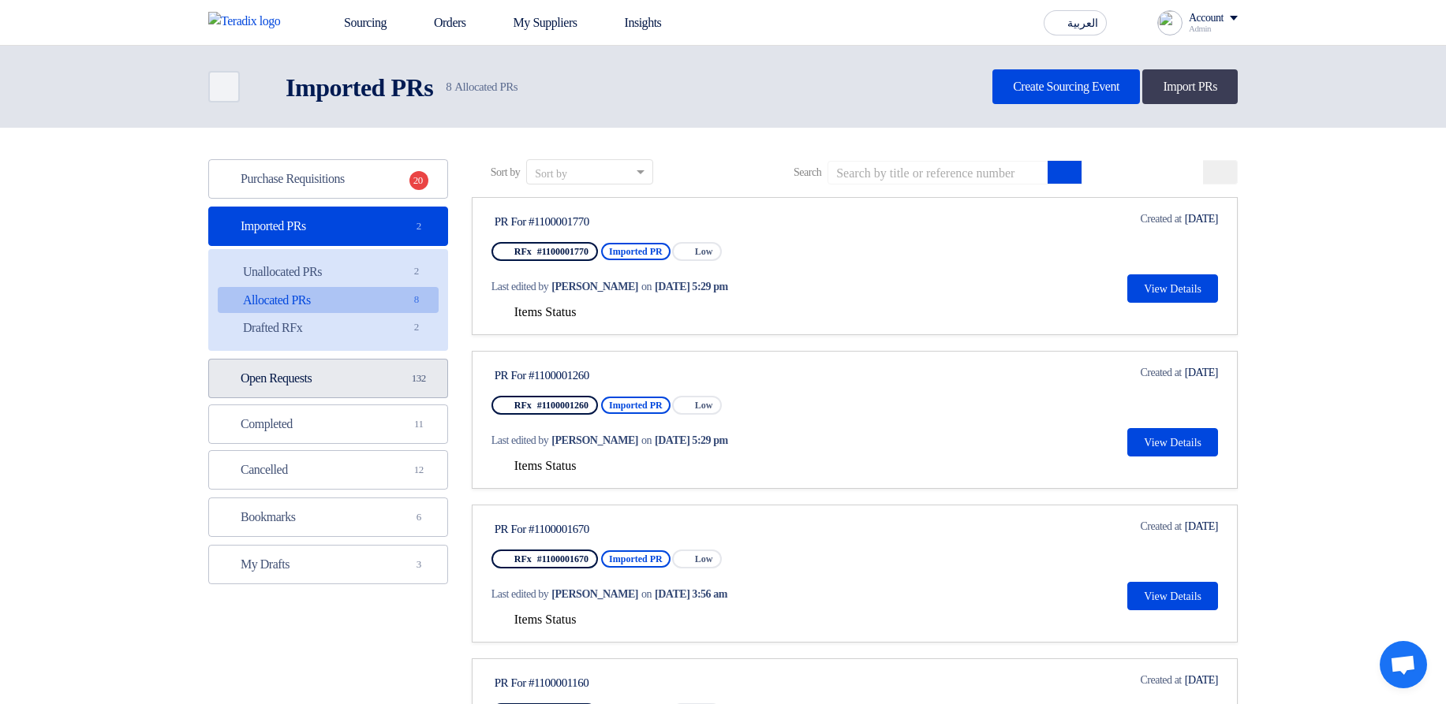
click at [358, 362] on link "Open Requests Open Requests 132" at bounding box center [328, 378] width 240 height 39
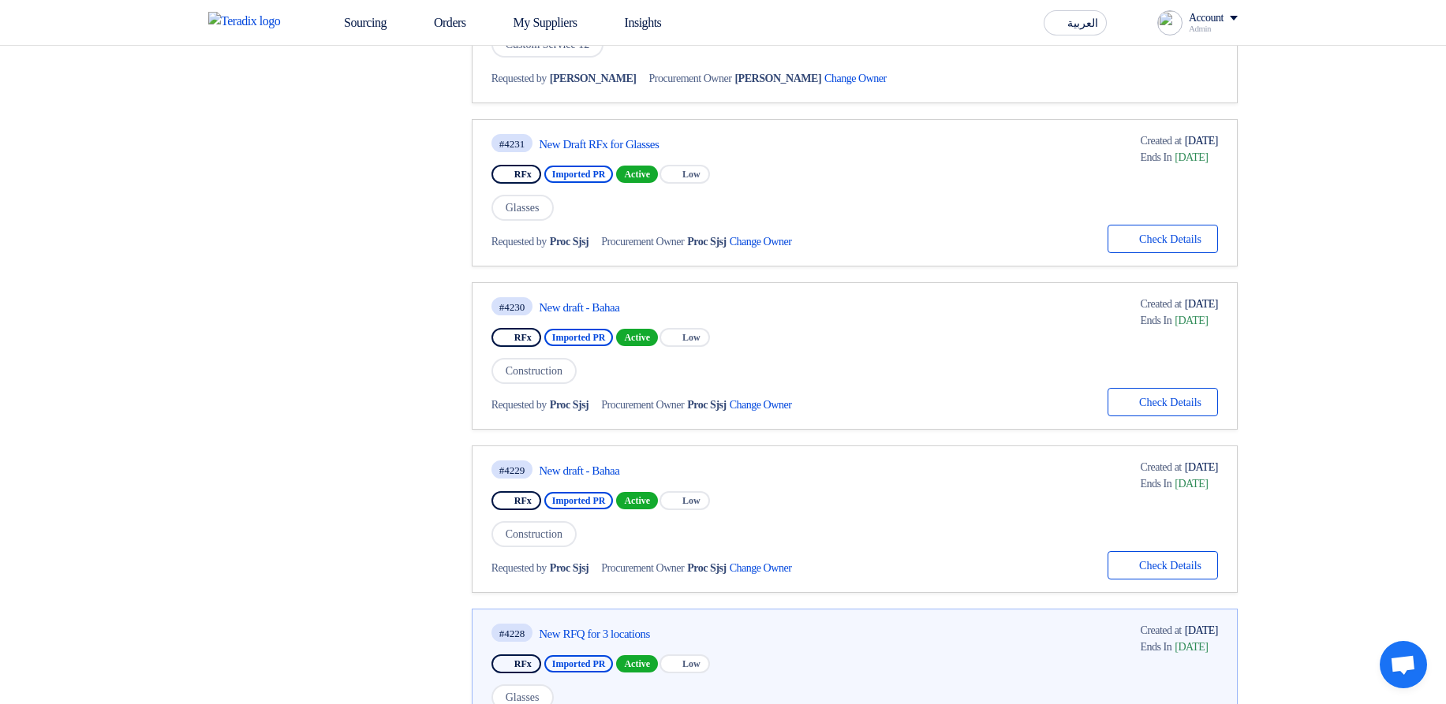
scroll to position [757, 0]
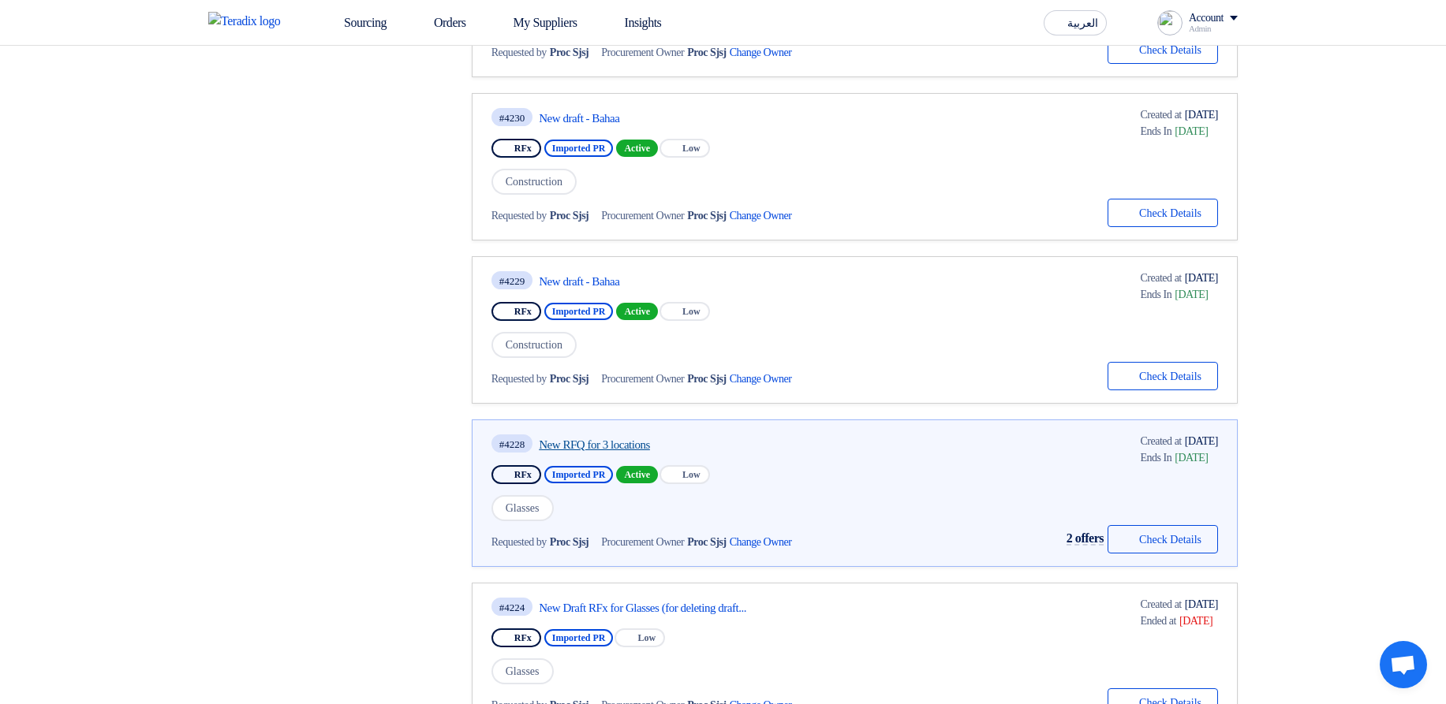
click at [595, 440] on link "New RFQ for 3 locations" at bounding box center [687, 445] width 296 height 14
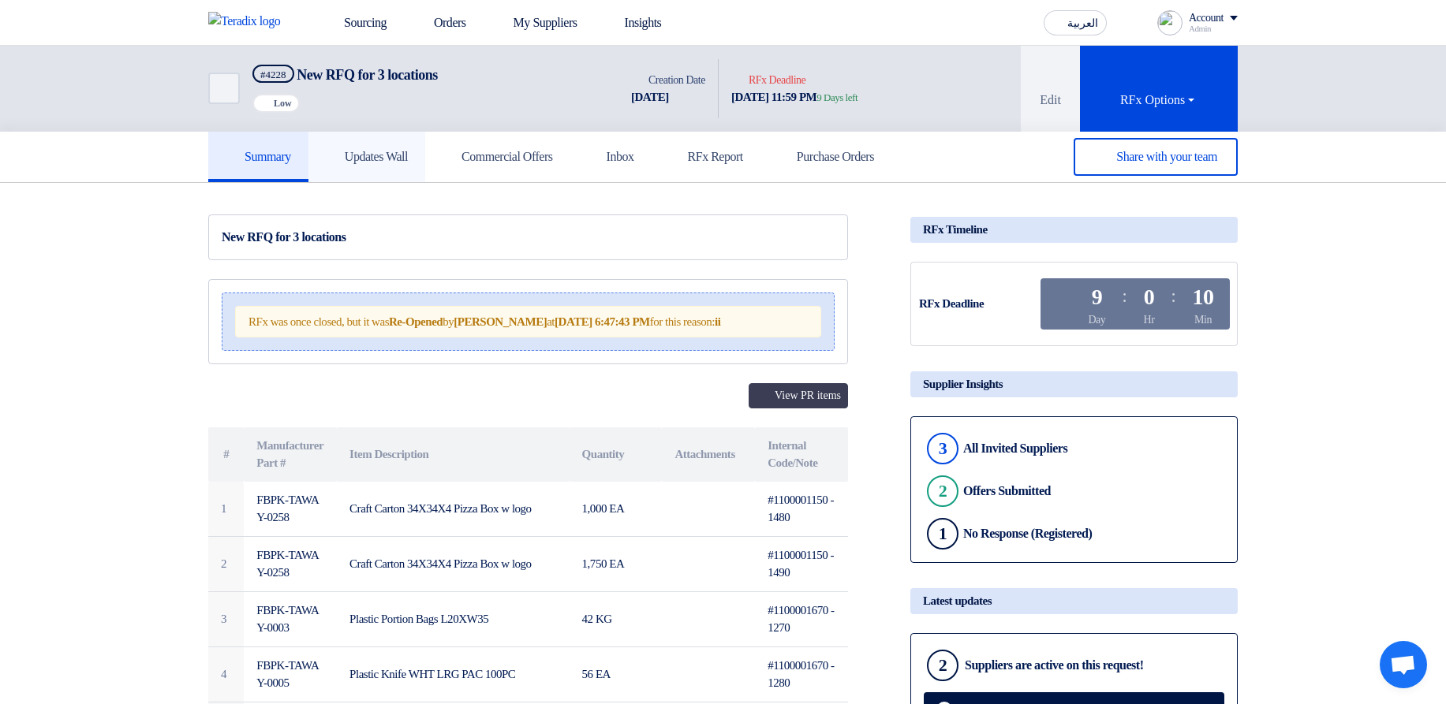
click at [425, 167] on link "Updates Wall" at bounding box center [366, 157] width 117 height 50
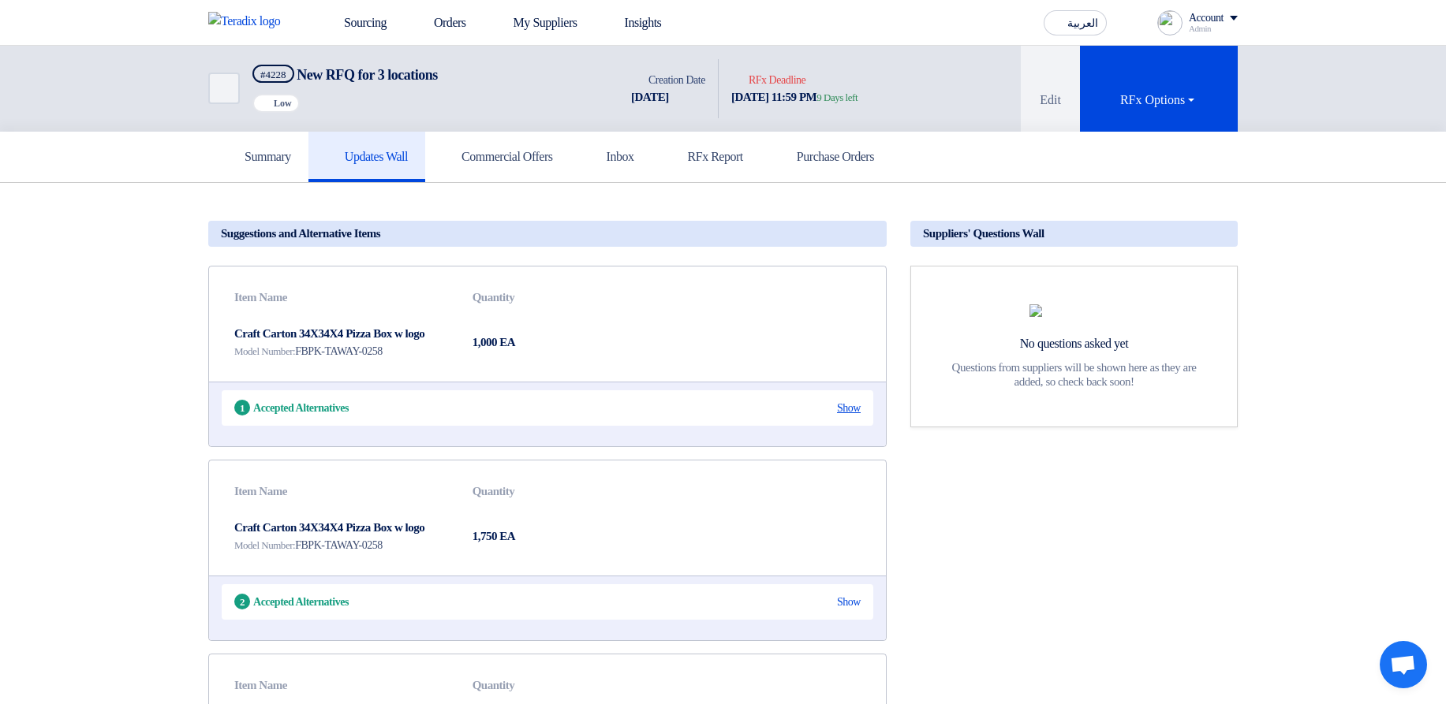
click at [849, 405] on div "Show" at bounding box center [849, 408] width 24 height 17
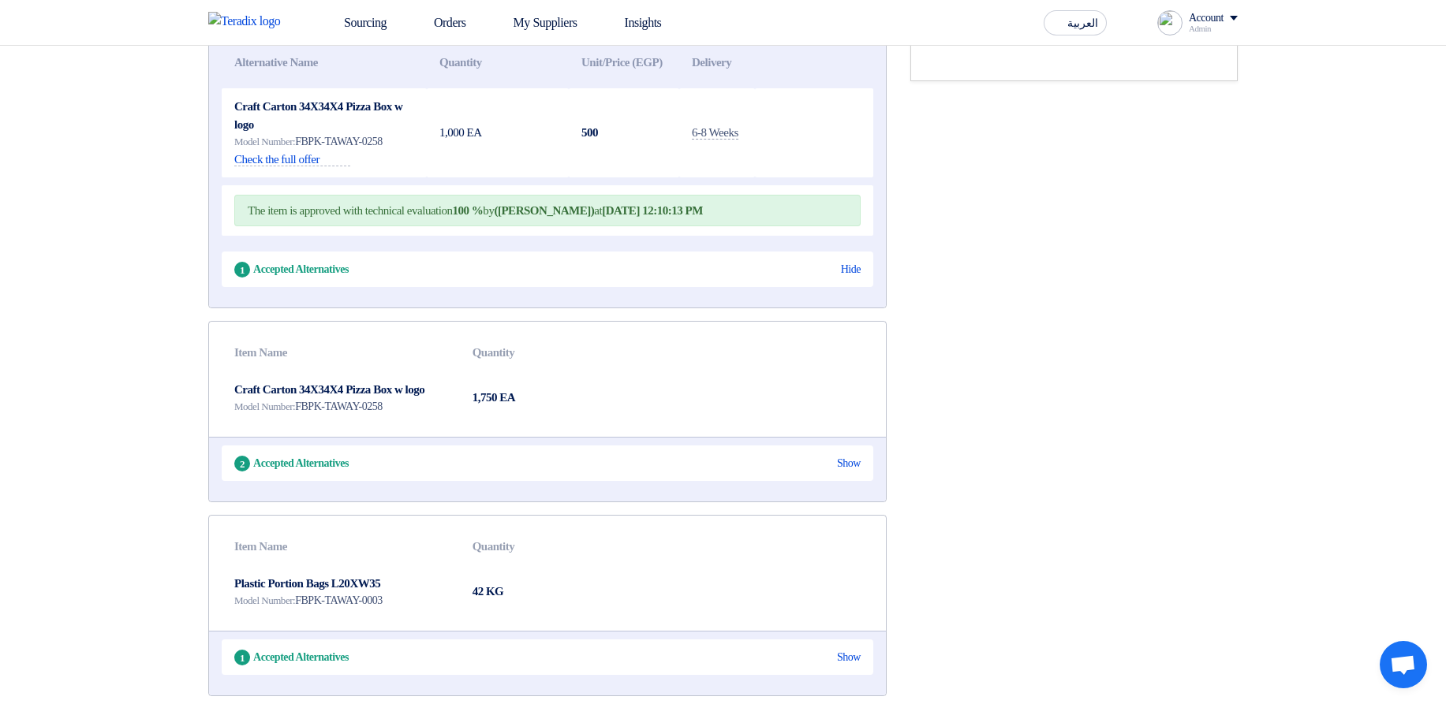
scroll to position [379, 0]
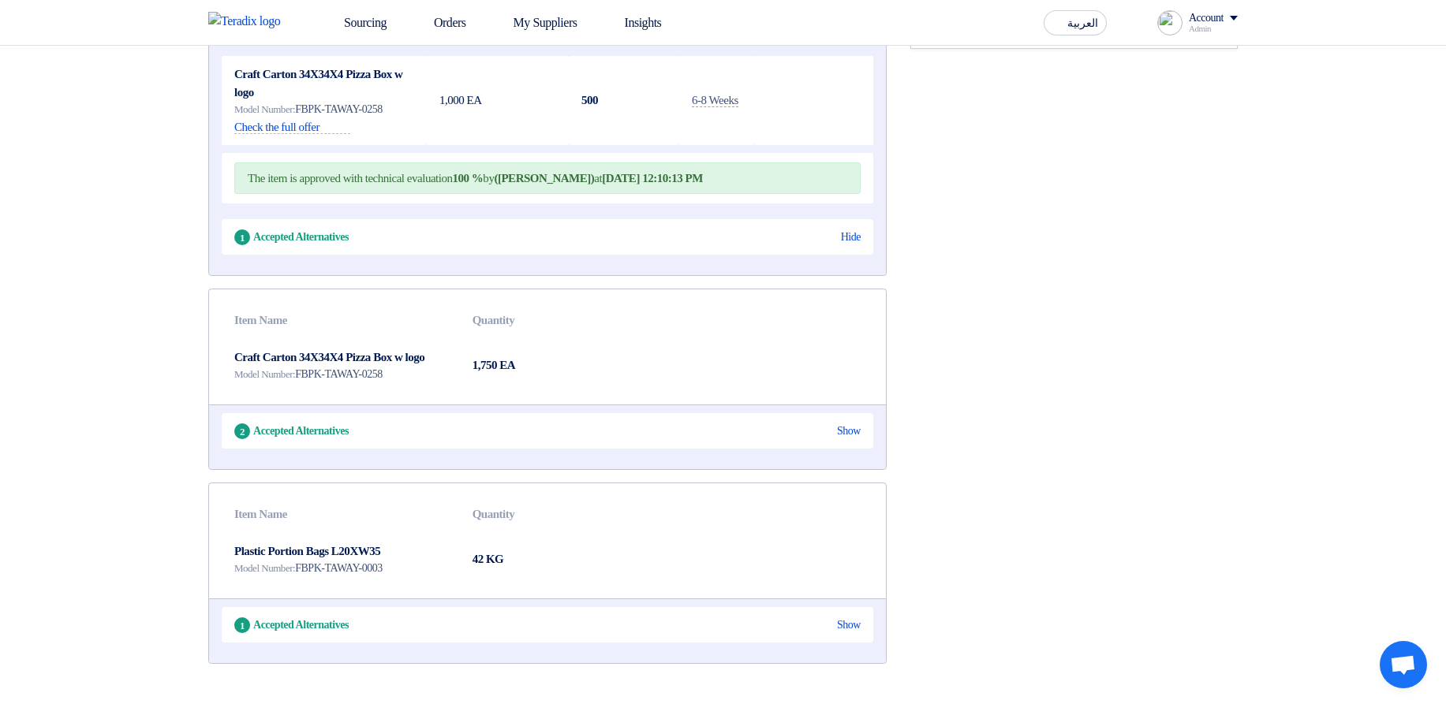
click at [853, 449] on div "2 Accepted Alternatives Show" at bounding box center [547, 430] width 651 height 35
click at [856, 439] on div "Show" at bounding box center [849, 431] width 24 height 17
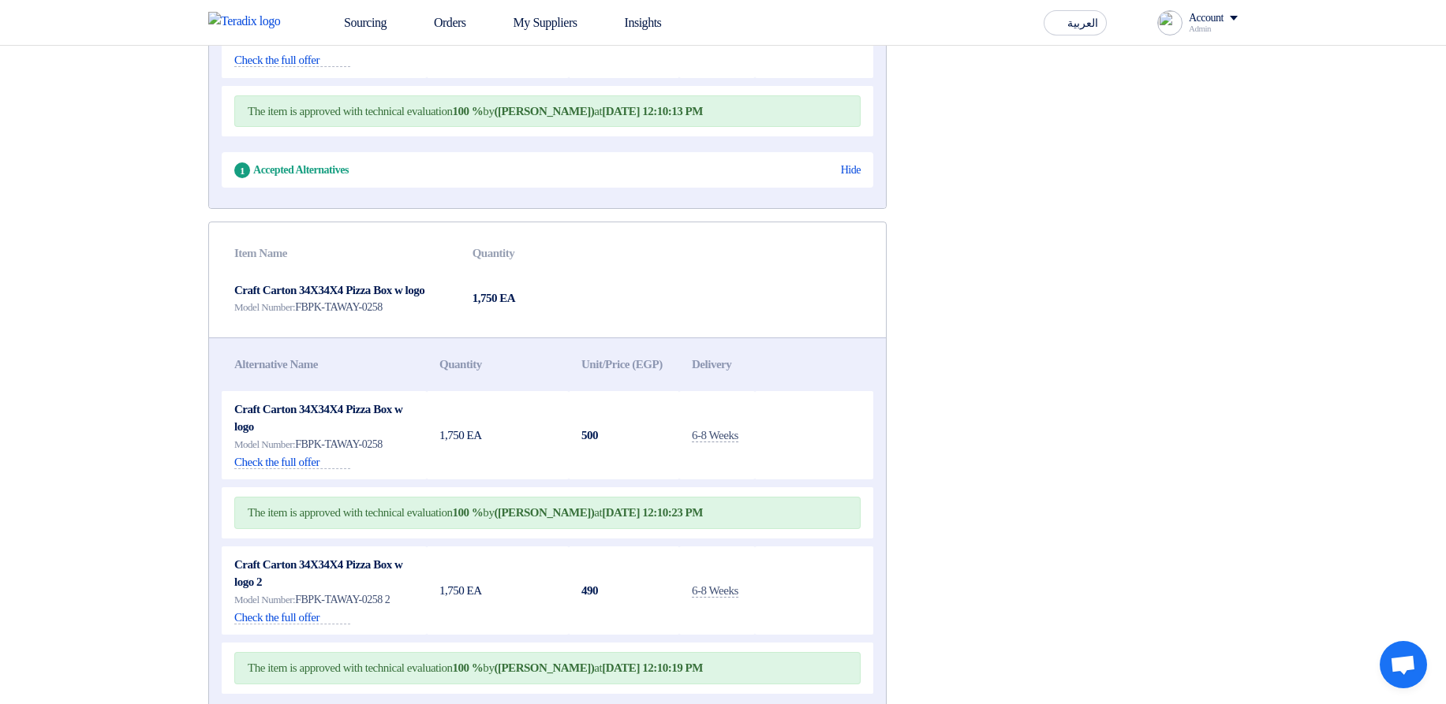
scroll to position [568, 0]
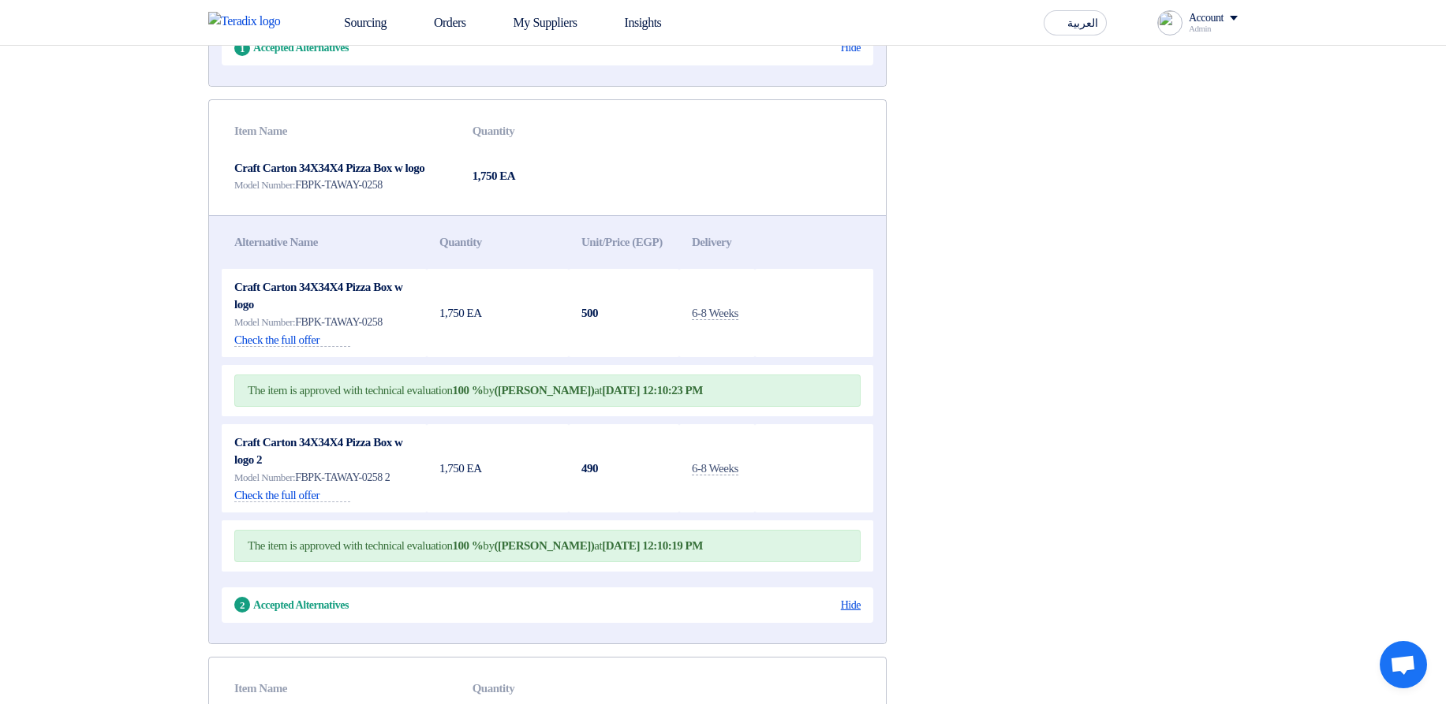
click at [857, 614] on div "Hide" at bounding box center [851, 605] width 20 height 17
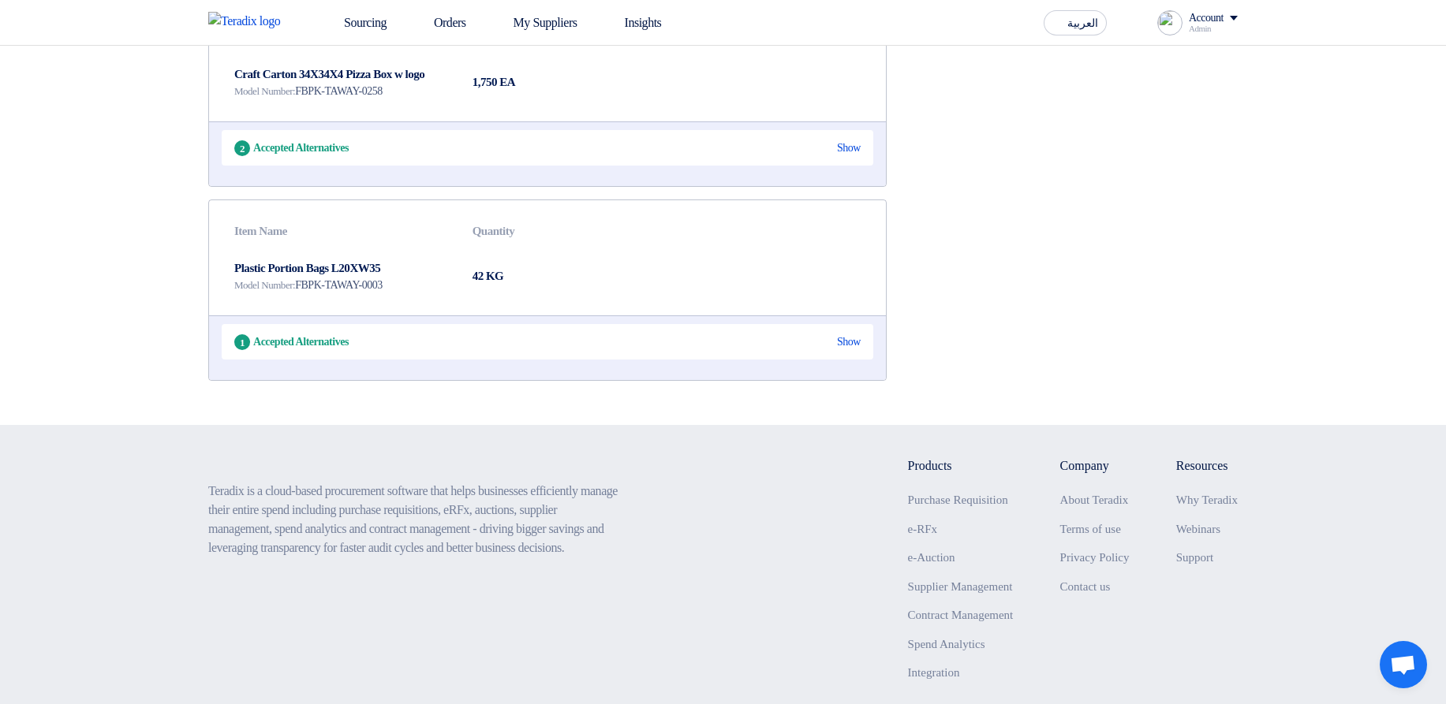
scroll to position [662, 0]
click at [847, 349] on div "Show" at bounding box center [849, 341] width 24 height 17
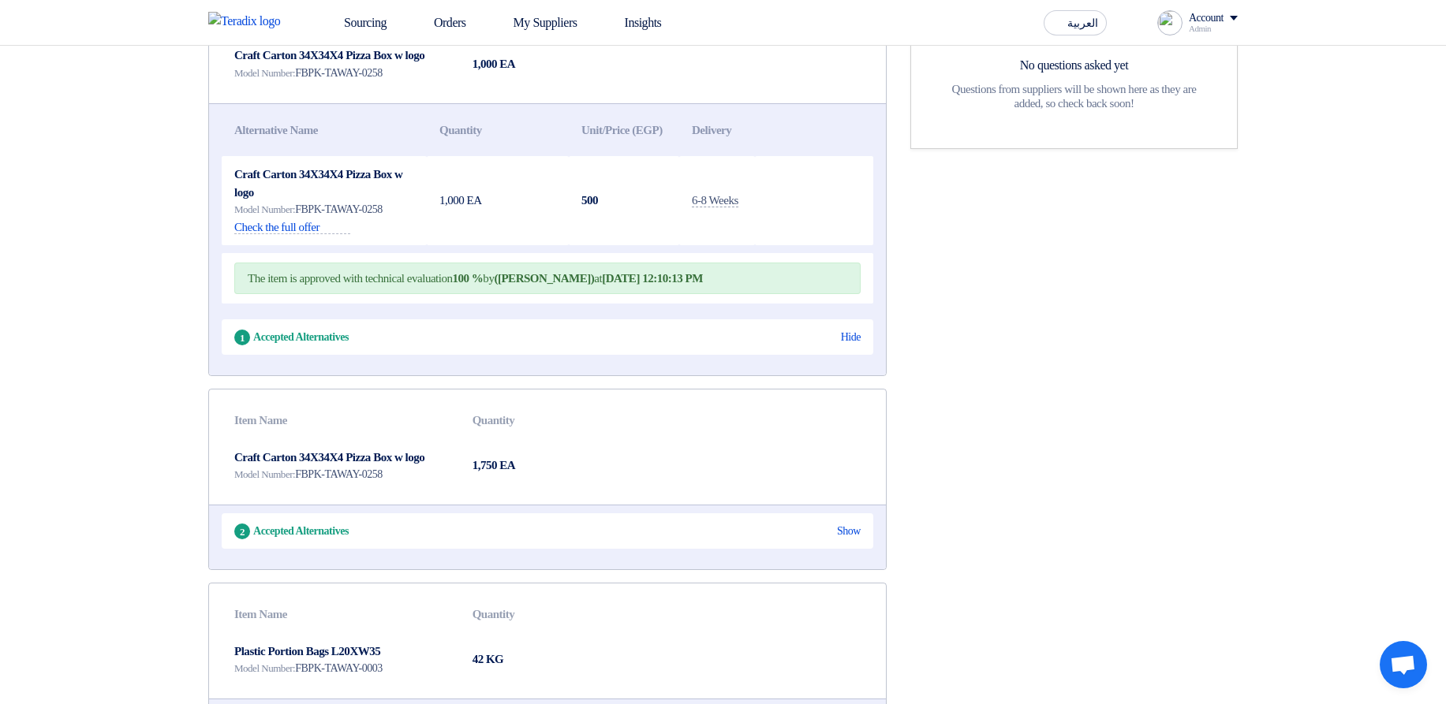
scroll to position [0, 0]
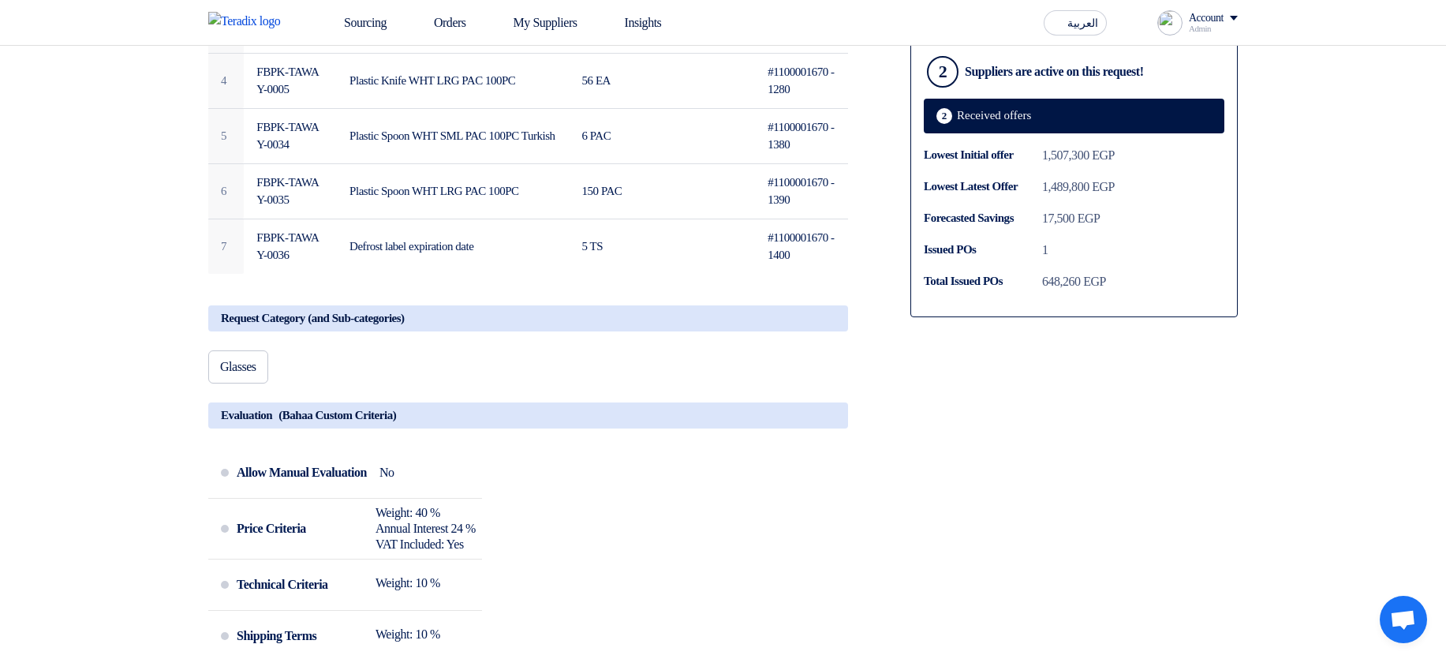
scroll to position [568, 0]
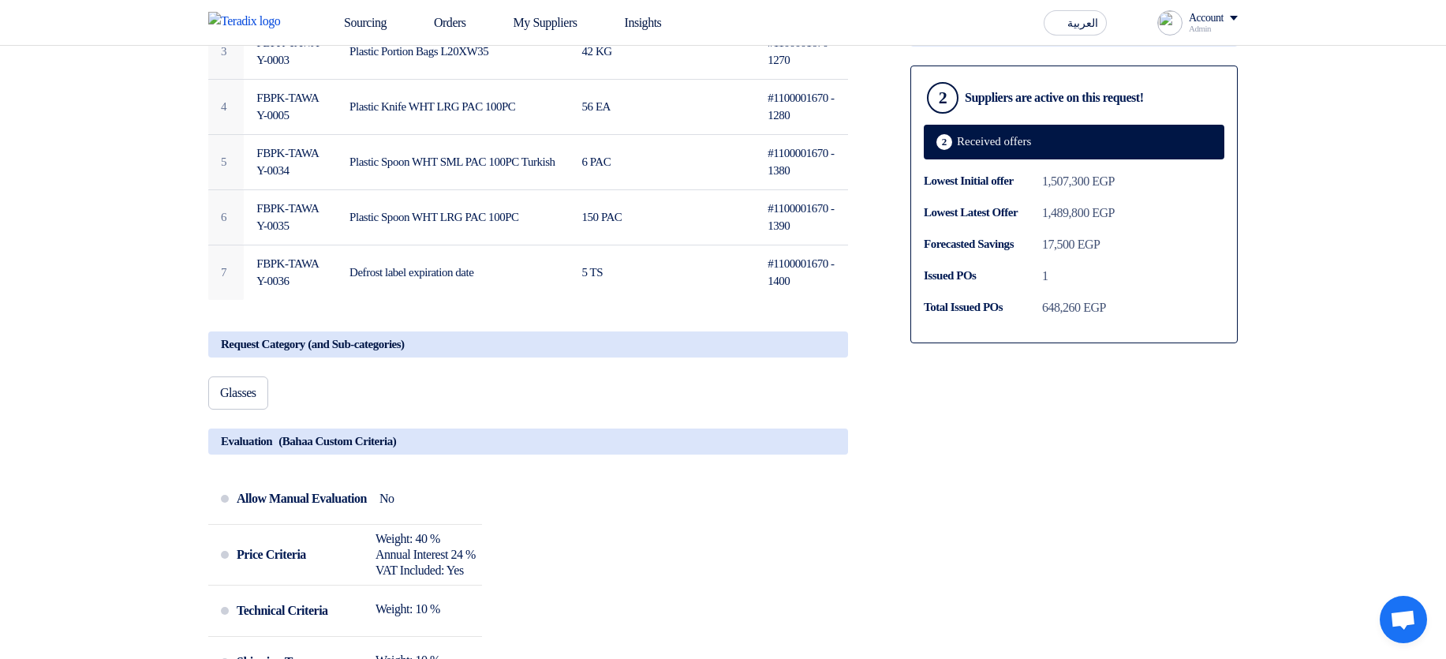
drag, startPoint x: 231, startPoint y: 417, endPoint x: 381, endPoint y: 423, distance: 149.9
click at [381, 416] on div "Glasses" at bounding box center [528, 395] width 640 height 39
click at [1208, 12] on div "Account" at bounding box center [1206, 18] width 35 height 13
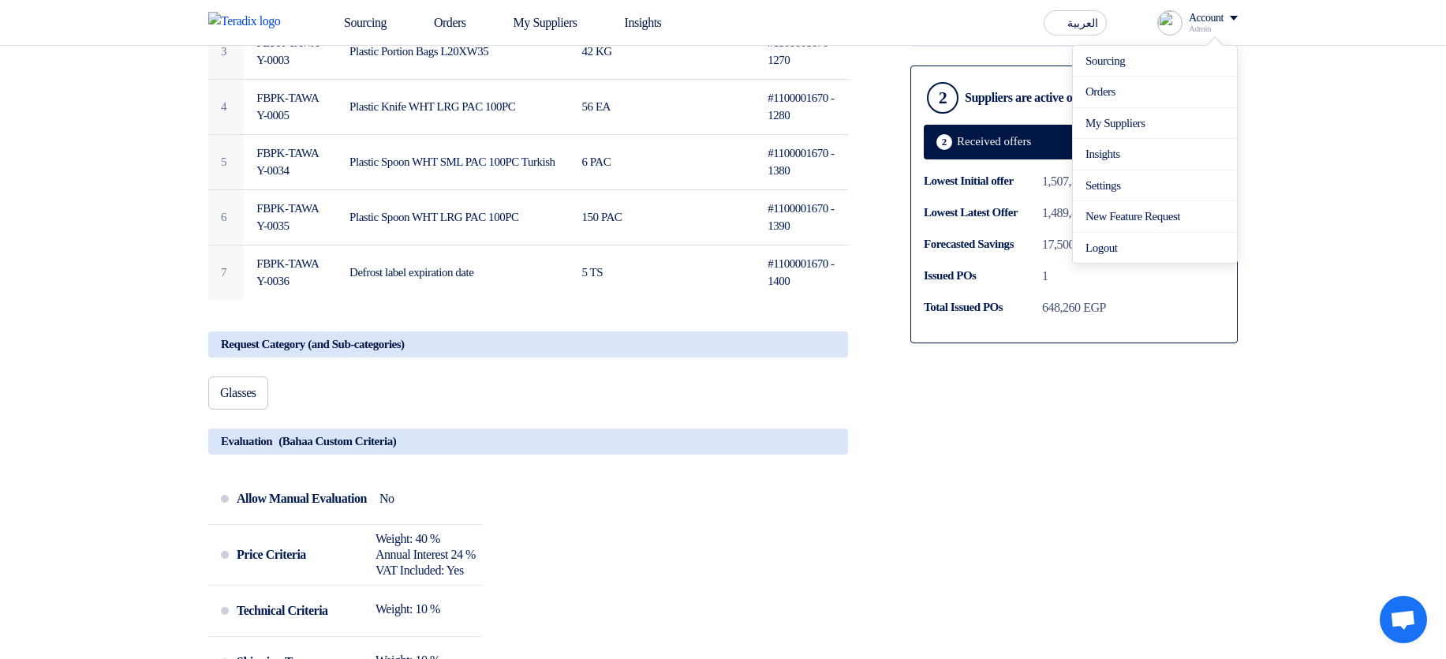
click at [961, 389] on div "Share with your team RFx Timeline RFx Deadline Time Remaining 9 Day : 0 Hr : 12…" at bounding box center [1073, 434] width 351 height 1575
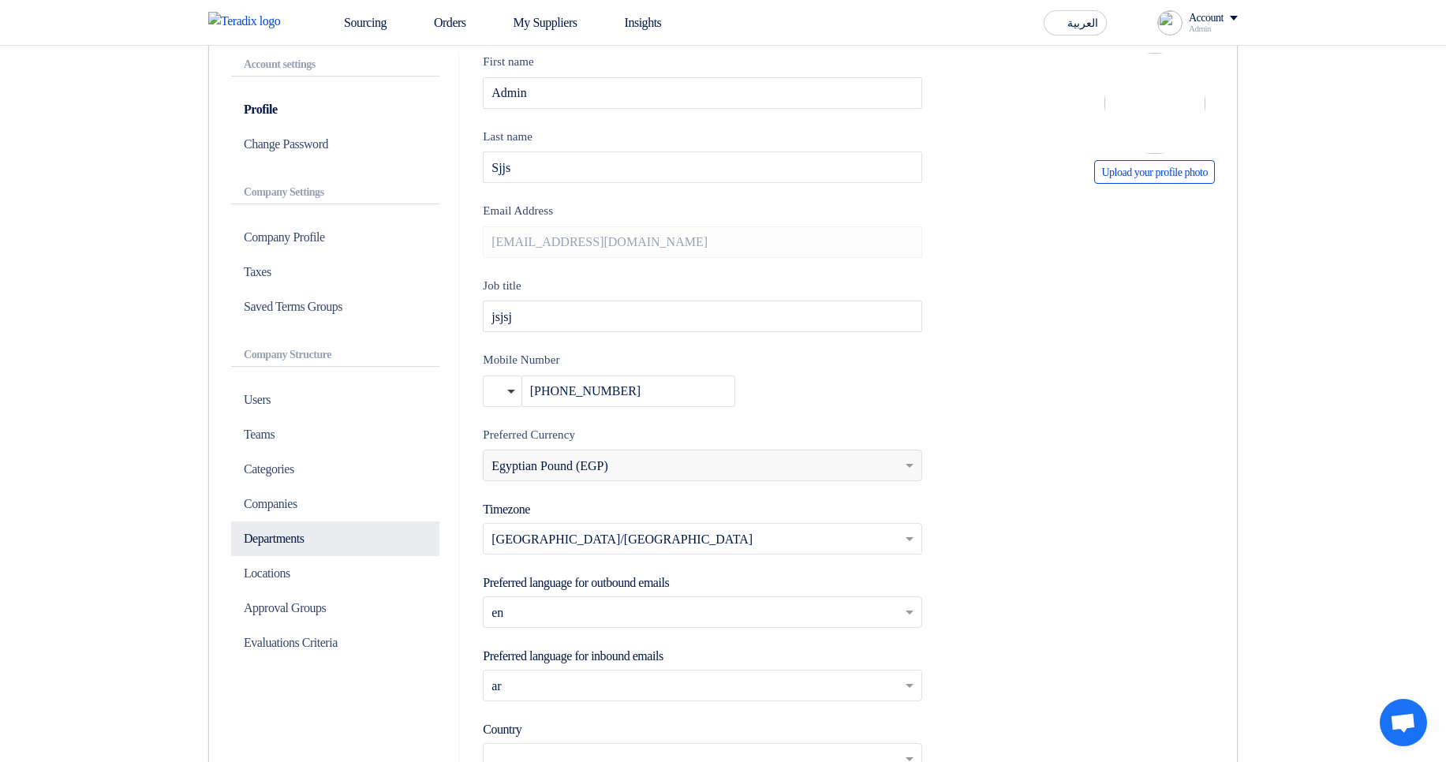
scroll to position [189, 0]
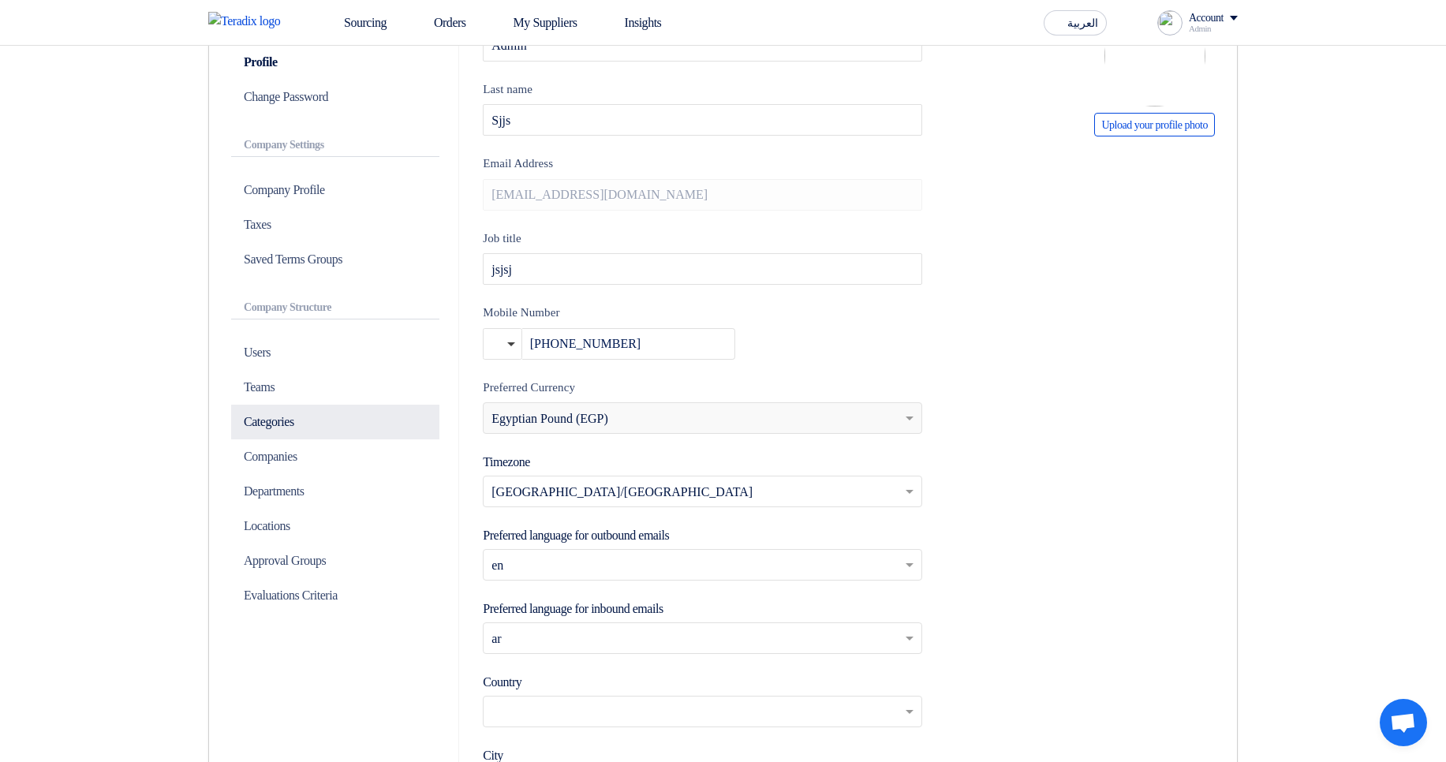
click at [300, 426] on p "Categories" at bounding box center [335, 422] width 208 height 35
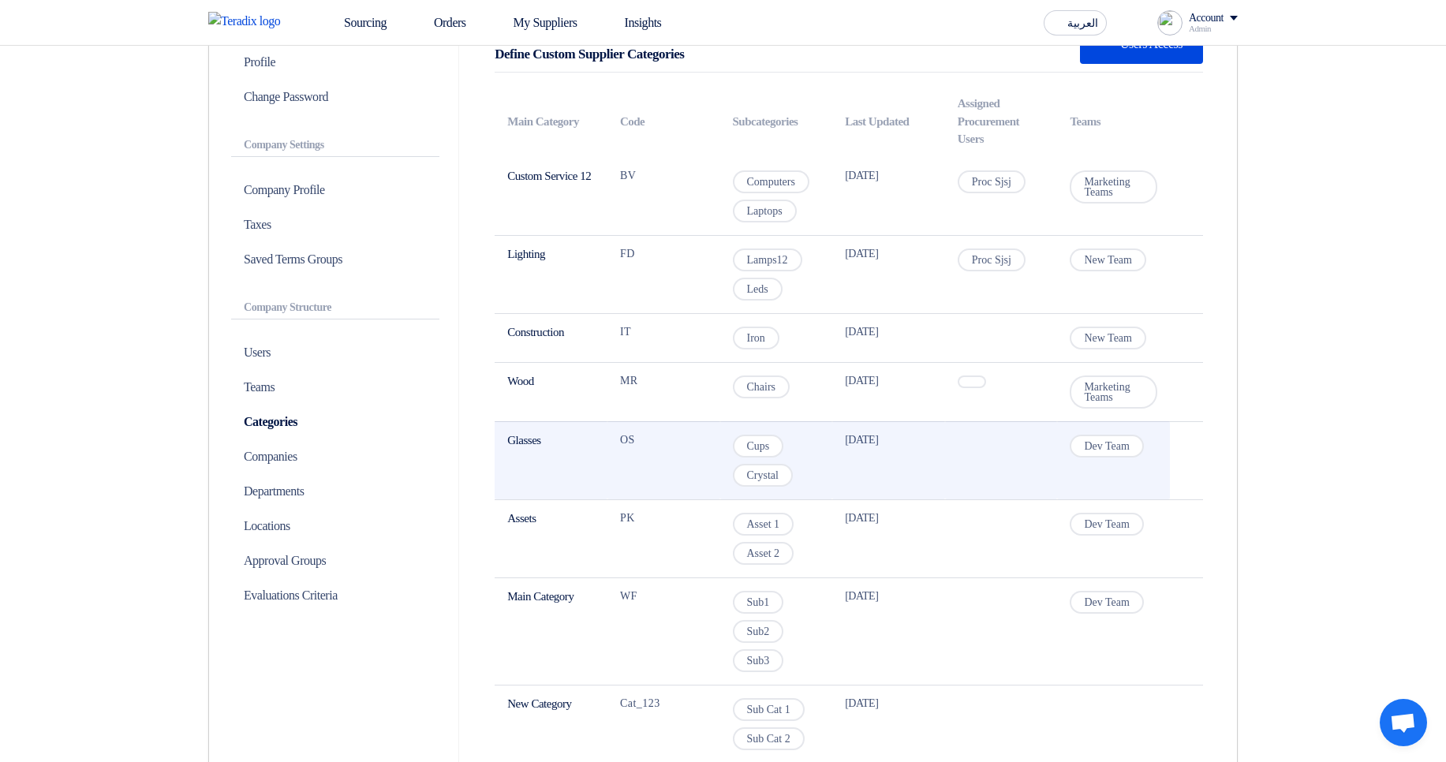
drag, startPoint x: 518, startPoint y: 438, endPoint x: 646, endPoint y: 443, distance: 127.9
click at [603, 440] on td "Glasses" at bounding box center [550, 460] width 113 height 78
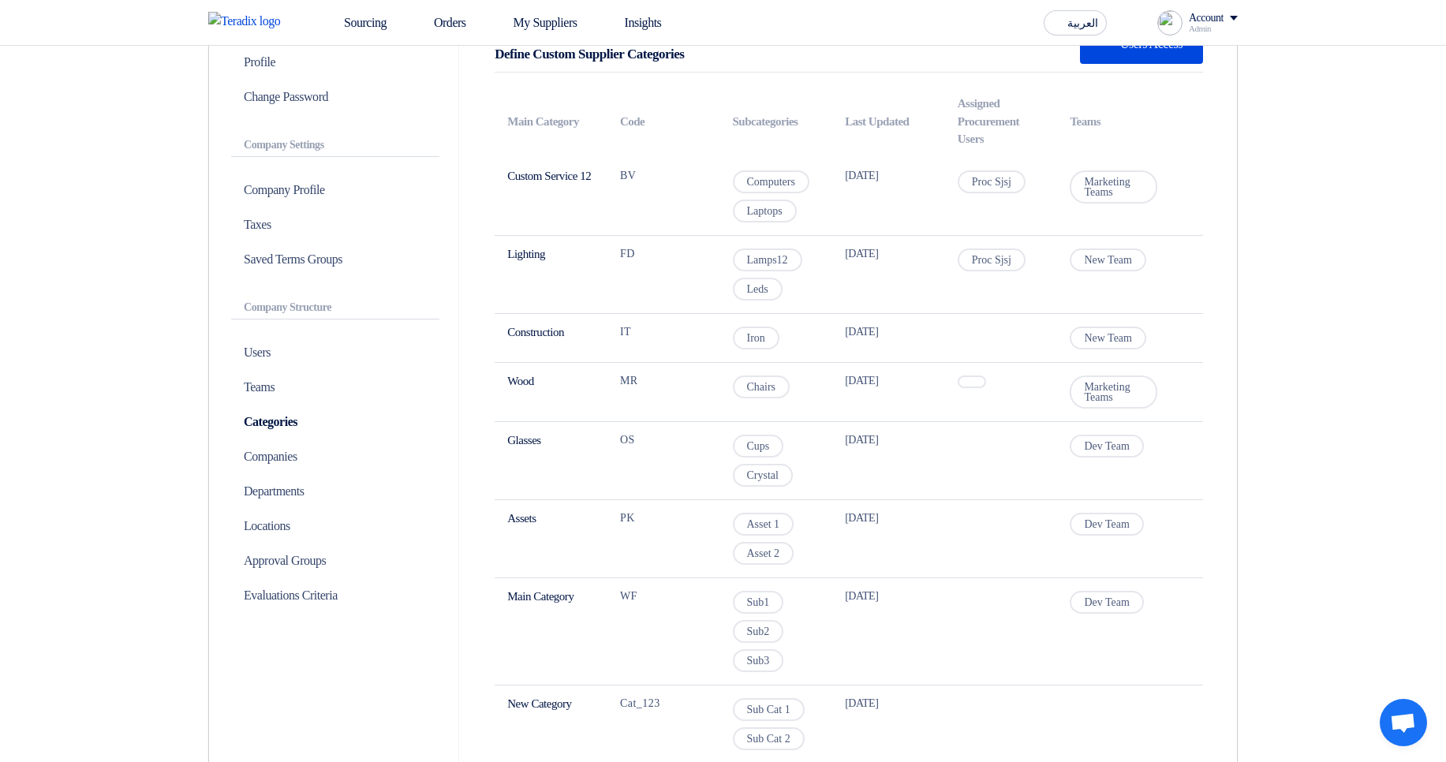
drag, startPoint x: 1087, startPoint y: 442, endPoint x: 1189, endPoint y: 453, distance: 103.0
click at [1189, 453] on table "Main Category Code Subcategories Last Updated Assigned Procurement Users Teams …" at bounding box center [848, 423] width 708 height 677
click at [263, 391] on p "Teams" at bounding box center [335, 387] width 208 height 35
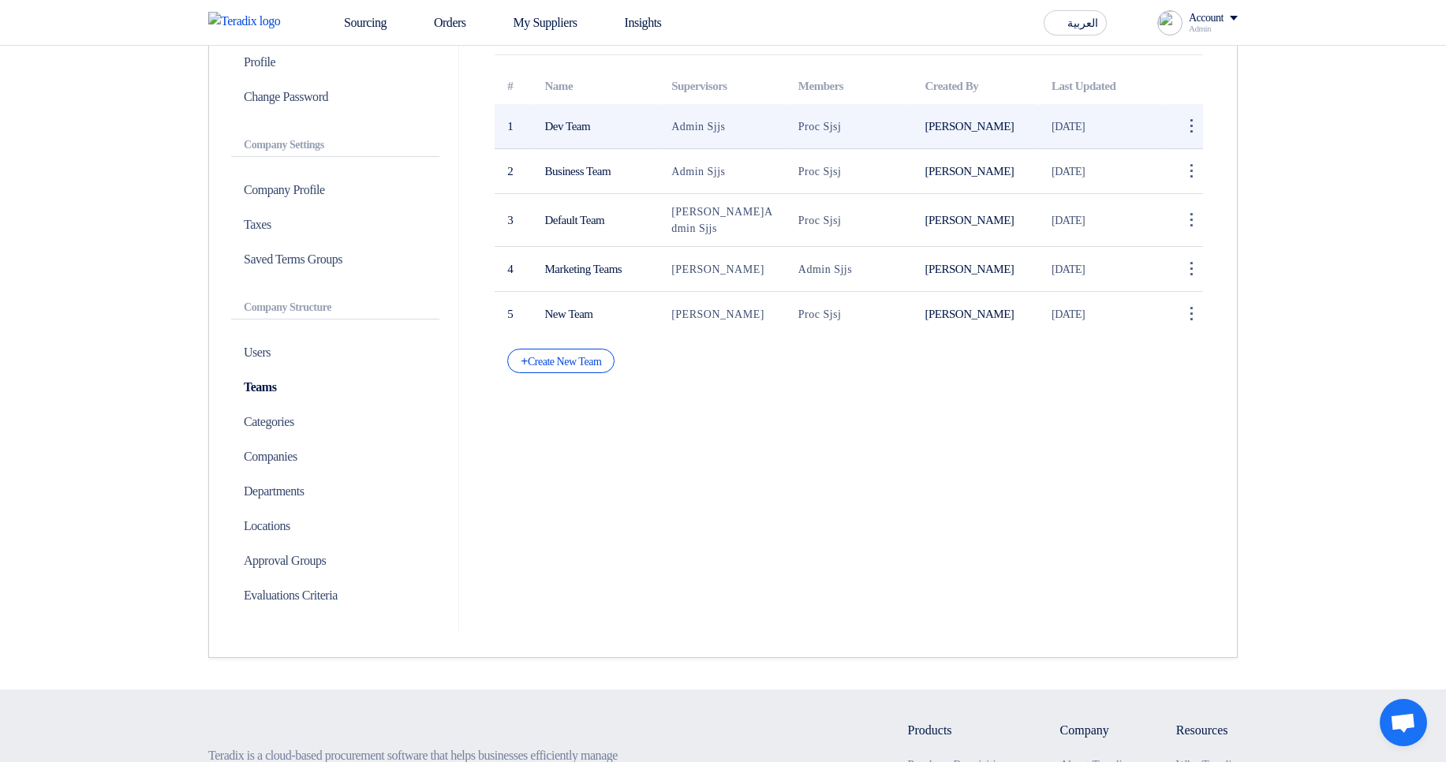
drag, startPoint x: 548, startPoint y: 132, endPoint x: 615, endPoint y: 130, distance: 67.1
click at [615, 130] on td "Dev Team" at bounding box center [595, 126] width 127 height 45
drag, startPoint x: 667, startPoint y: 123, endPoint x: 804, endPoint y: 116, distance: 136.6
click at [804, 116] on tr "1 Dev Team Admin Sjjs Proc Sjsj [PERSON_NAME] [DATE] ⋮ Edit Team [GEOGRAPHIC_DA…" at bounding box center [848, 126] width 708 height 45
click at [738, 123] on td "Admin Sjjs" at bounding box center [722, 126] width 127 height 45
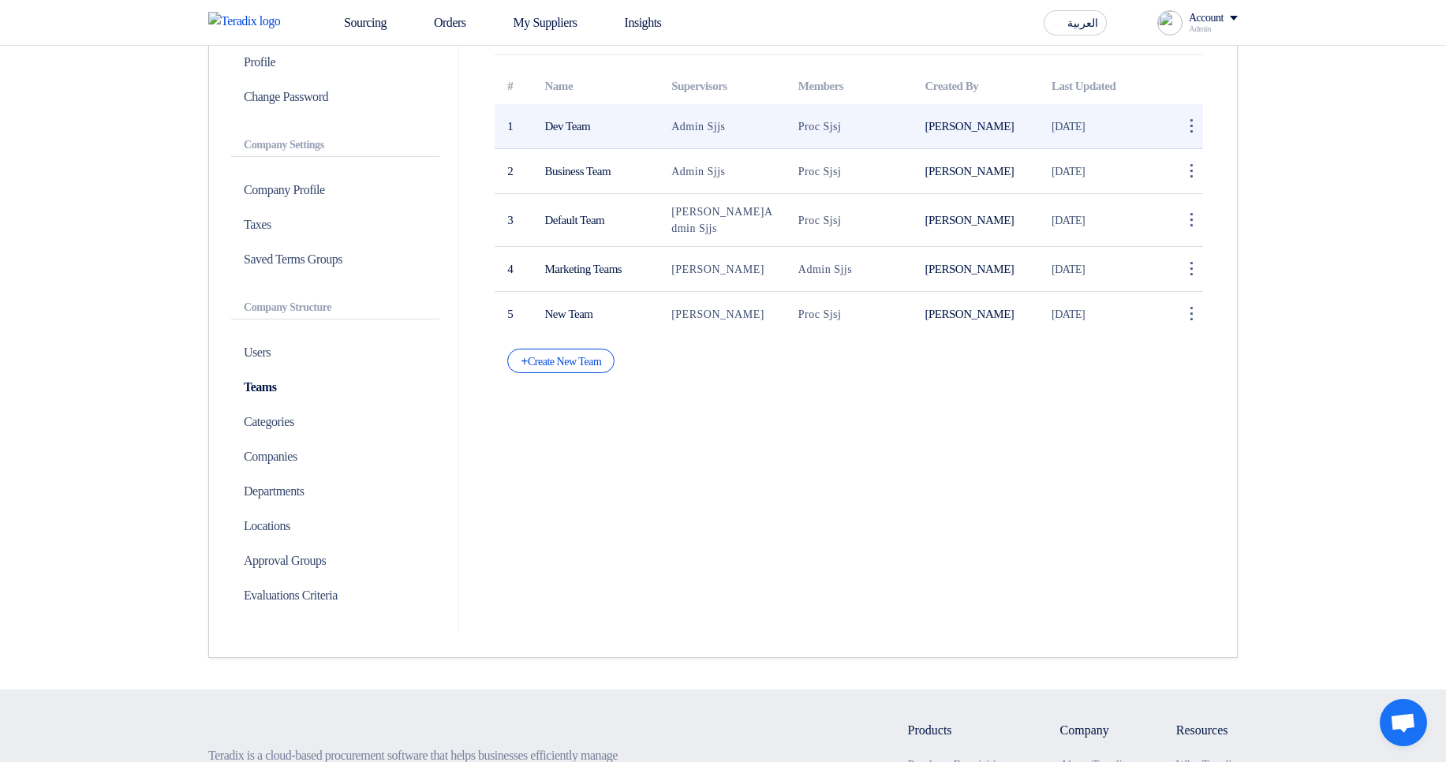
drag, startPoint x: 738, startPoint y: 123, endPoint x: 670, endPoint y: 127, distance: 67.9
click at [670, 127] on td "Admin Sjjs" at bounding box center [722, 126] width 127 height 45
drag, startPoint x: 670, startPoint y: 127, endPoint x: 749, endPoint y: 126, distance: 78.9
click at [749, 126] on td "Admin Sjjs" at bounding box center [722, 126] width 127 height 45
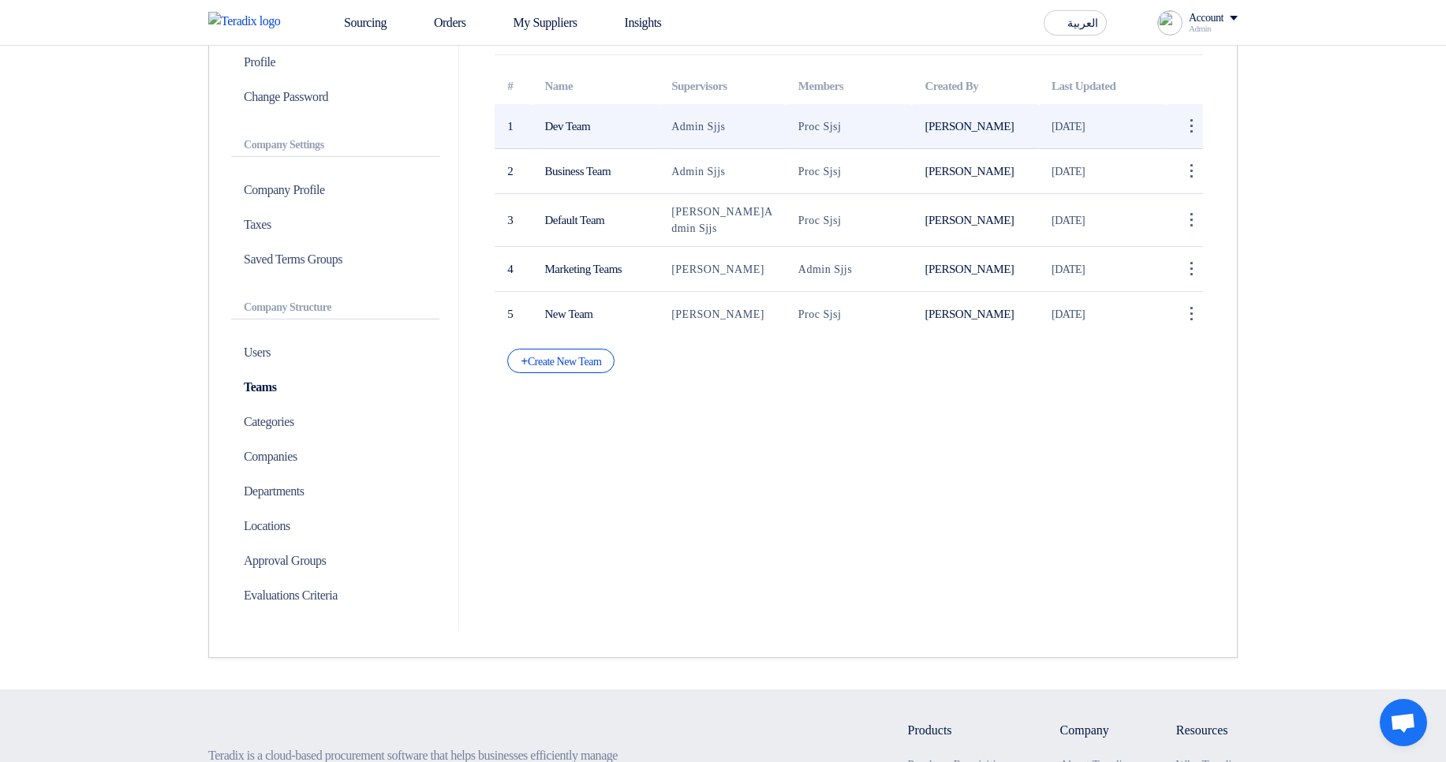
click at [659, 133] on td "Admin Sjjs" at bounding box center [722, 126] width 127 height 45
drag, startPoint x: 657, startPoint y: 132, endPoint x: 738, endPoint y: 132, distance: 81.2
click at [738, 132] on tr "1 Dev Team Admin Sjjs Proc Sjsj [PERSON_NAME] [DATE] ⋮ Edit Team [GEOGRAPHIC_DA…" at bounding box center [848, 126] width 708 height 45
click at [744, 129] on td "Admin Sjjs" at bounding box center [722, 126] width 127 height 45
drag, startPoint x: 744, startPoint y: 129, endPoint x: 666, endPoint y: 132, distance: 78.1
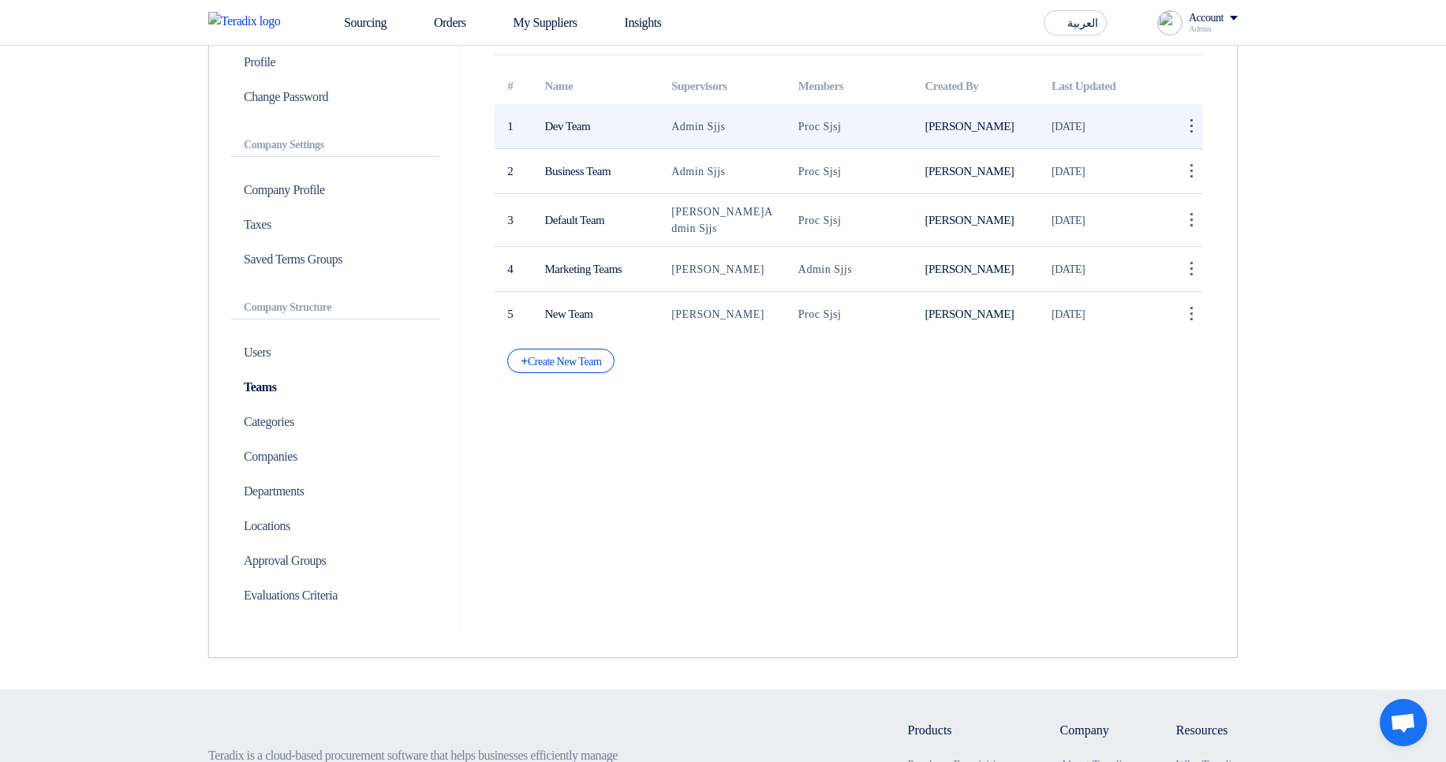
click at [666, 132] on td "Admin Sjjs" at bounding box center [722, 126] width 127 height 45
click at [667, 132] on td "Admin Sjjs" at bounding box center [722, 126] width 127 height 45
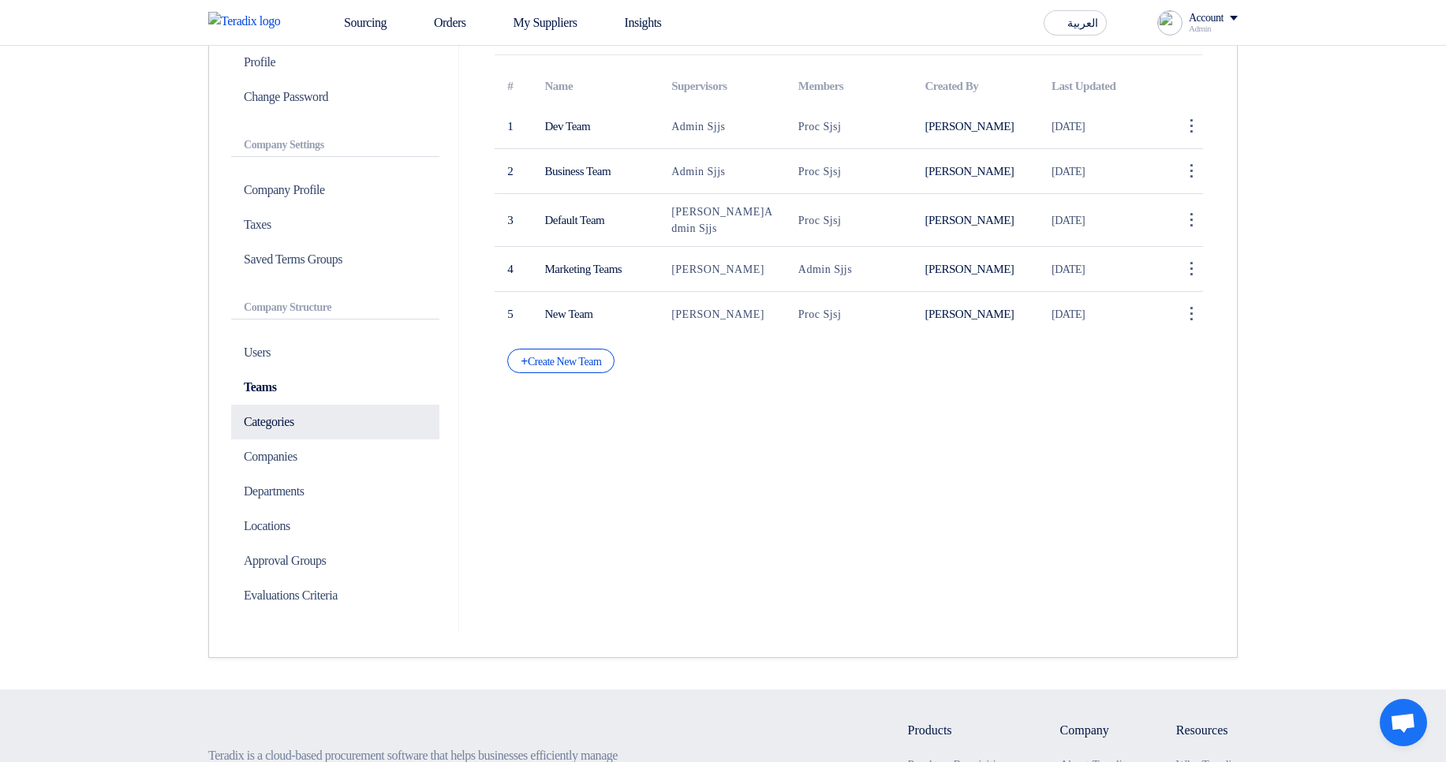
click at [293, 420] on p "Categories" at bounding box center [335, 422] width 208 height 35
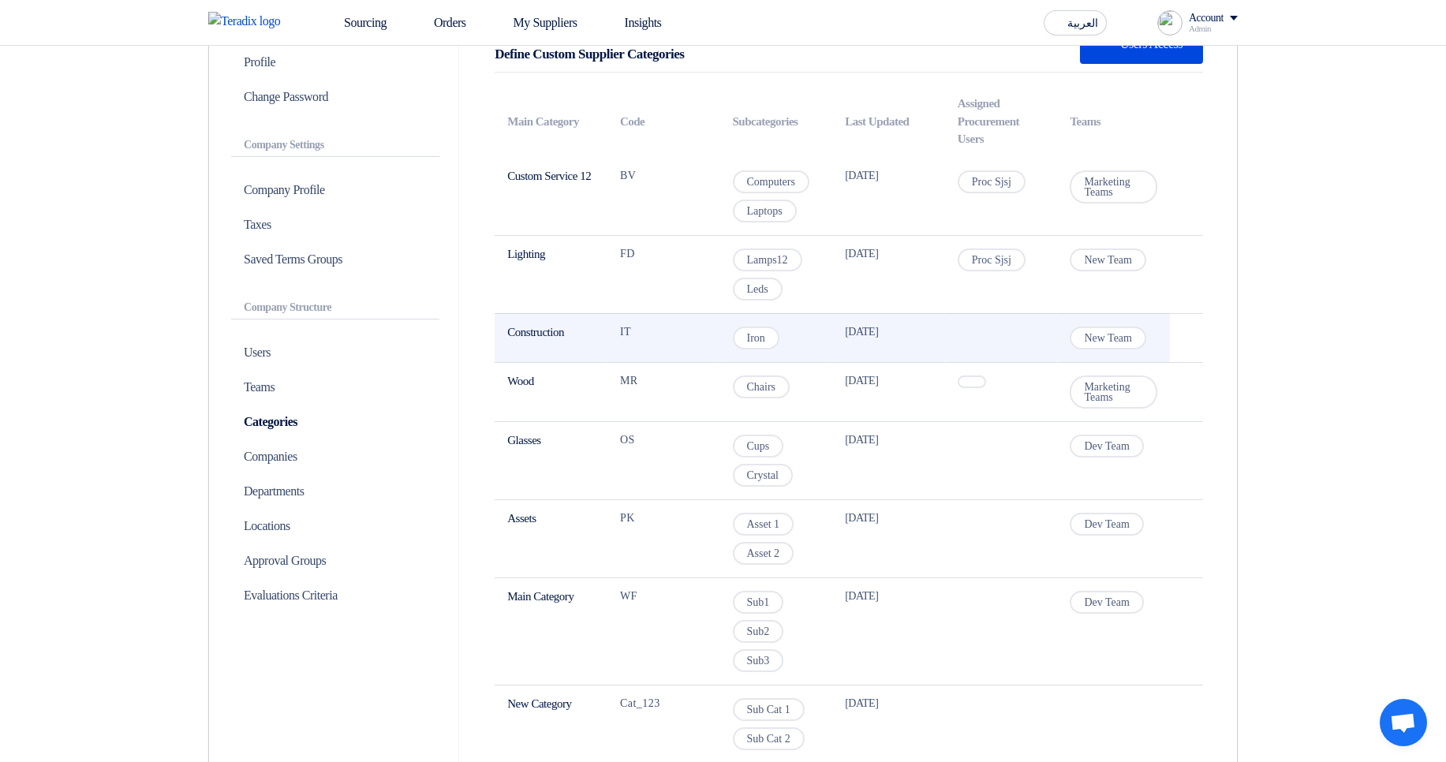
click at [535, 331] on td "Construction" at bounding box center [550, 337] width 113 height 49
click at [1118, 331] on span "New Team" at bounding box center [1107, 338] width 77 height 23
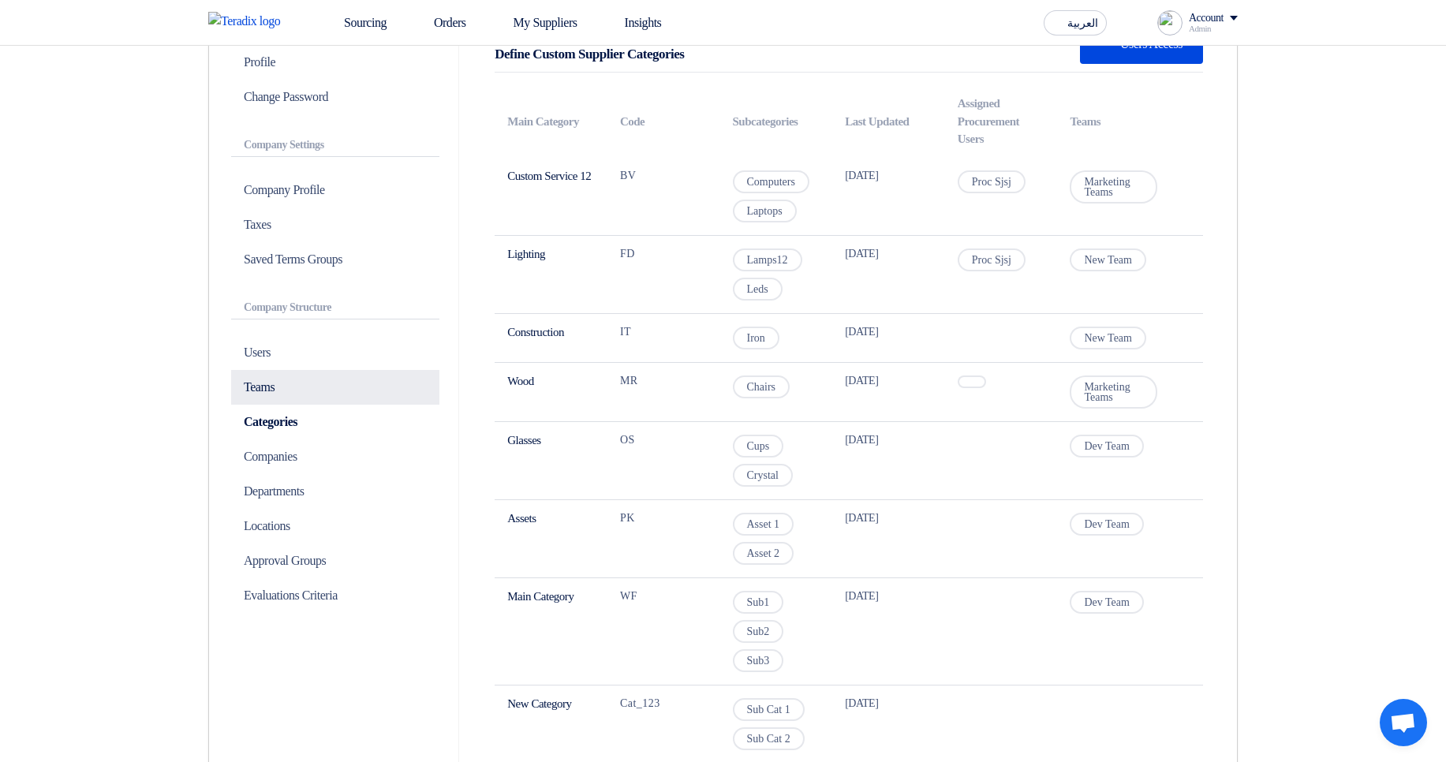
click at [281, 385] on p "Teams" at bounding box center [335, 387] width 208 height 35
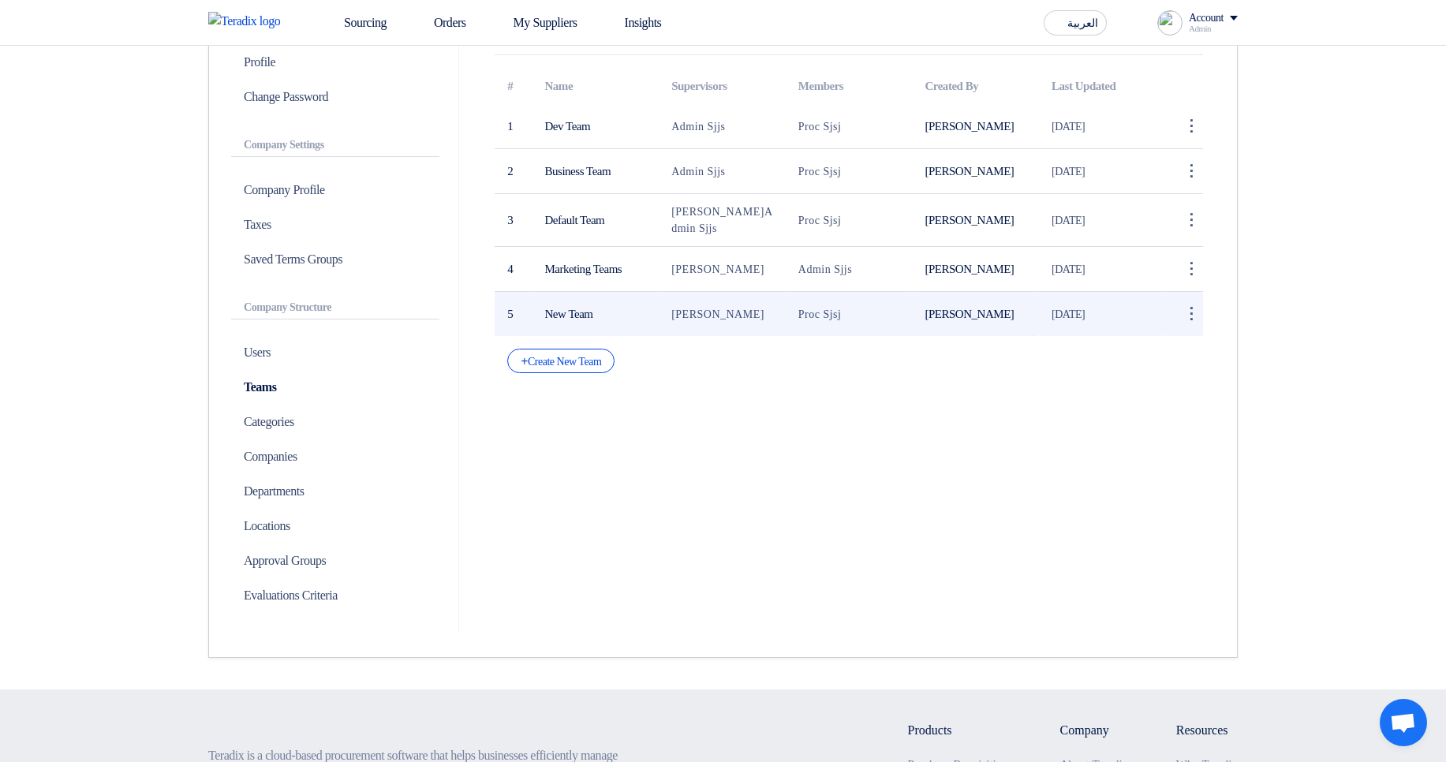
click at [555, 315] on td "New Team" at bounding box center [595, 314] width 127 height 45
click at [704, 310] on span "[PERSON_NAME]" at bounding box center [717, 314] width 93 height 12
click at [783, 292] on td "[PERSON_NAME]" at bounding box center [722, 314] width 127 height 45
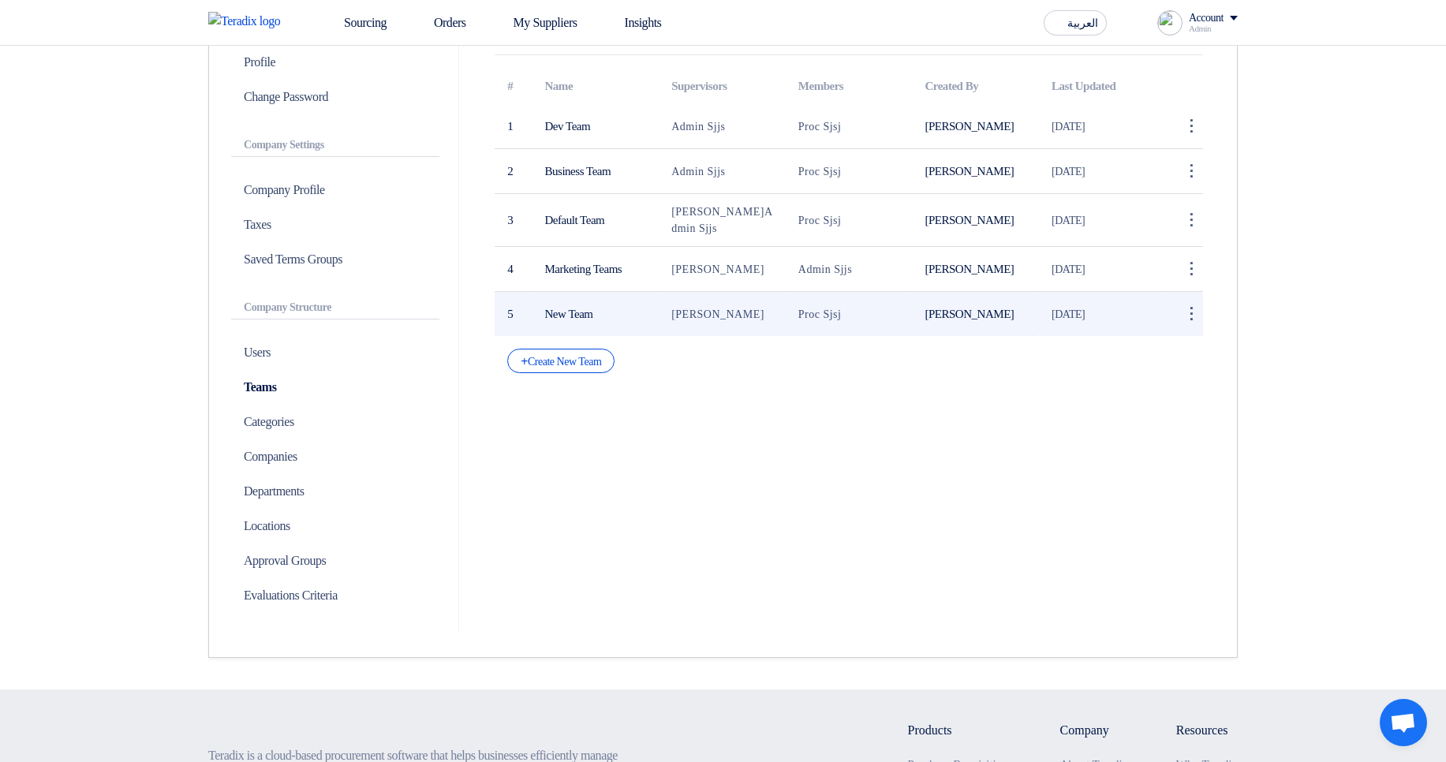
click at [739, 313] on span "[PERSON_NAME]" at bounding box center [717, 314] width 93 height 12
drag, startPoint x: 739, startPoint y: 313, endPoint x: 658, endPoint y: 312, distance: 81.2
click at [658, 312] on tr "5 New Team [PERSON_NAME] Proc Sjsj [PERSON_NAME] [DATE] ⋮ Edit Team [GEOGRAPHIC…" at bounding box center [848, 314] width 708 height 45
click at [704, 315] on span "[PERSON_NAME]" at bounding box center [717, 314] width 93 height 12
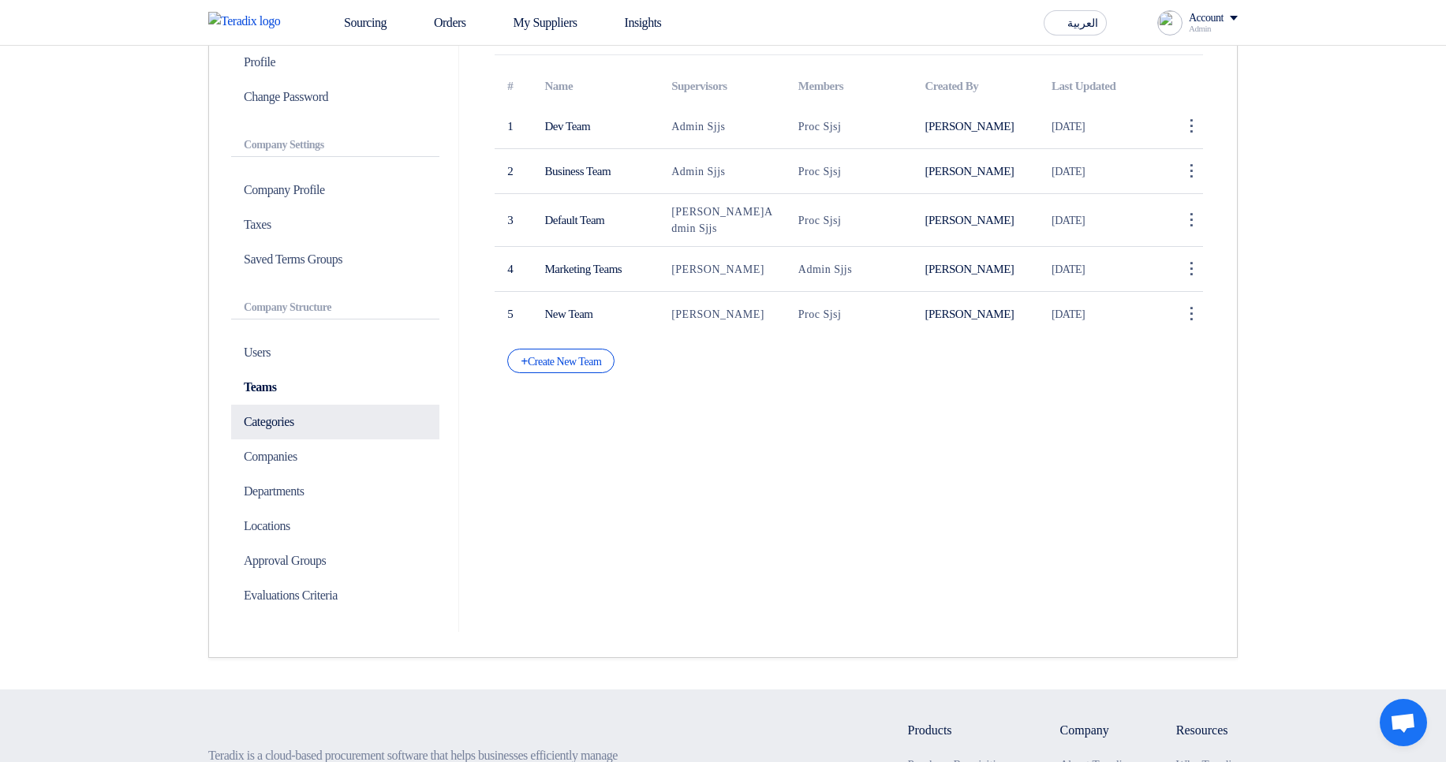
click at [317, 433] on p "Categories" at bounding box center [335, 422] width 208 height 35
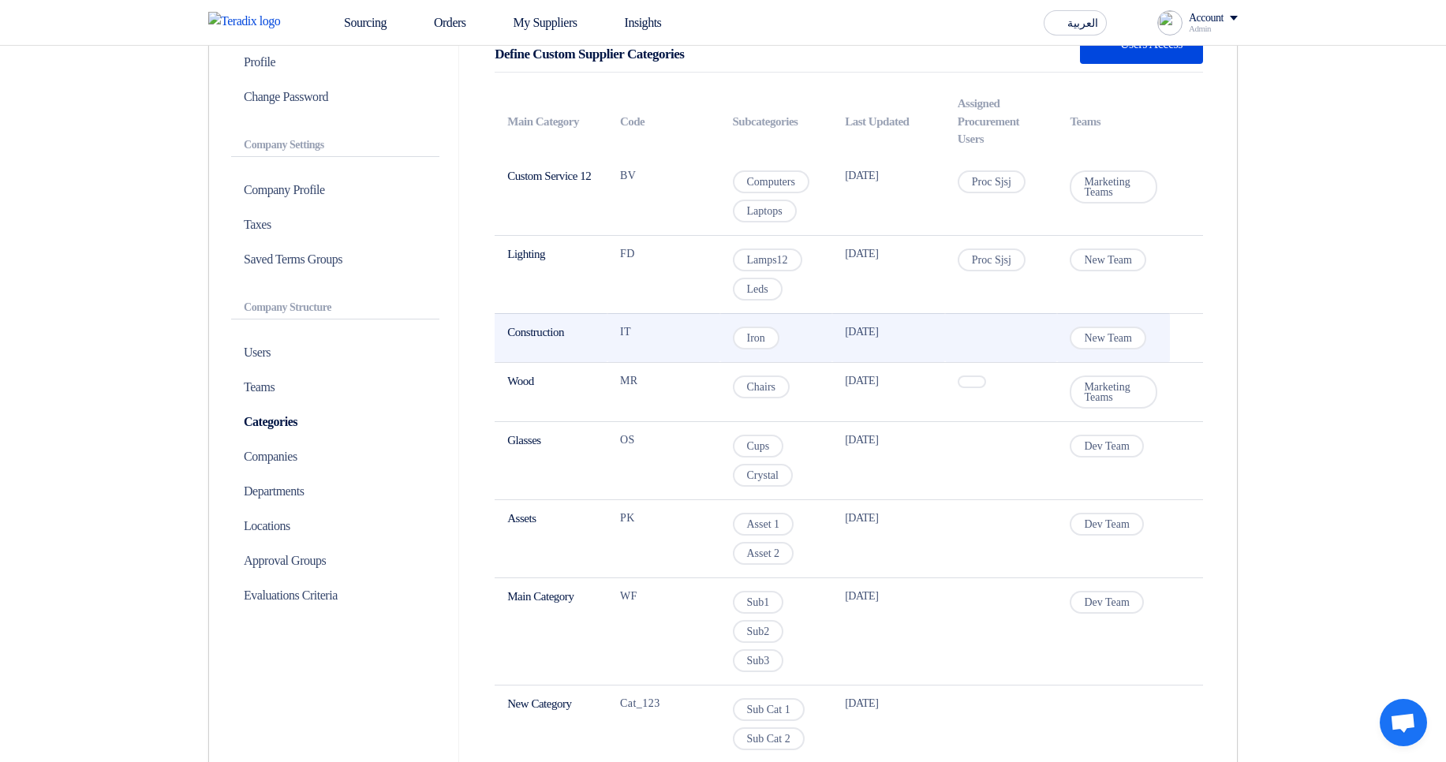
click at [544, 334] on td "Construction" at bounding box center [550, 337] width 113 height 49
click at [1096, 335] on span "New Team" at bounding box center [1107, 338] width 77 height 23
drag, startPoint x: 1096, startPoint y: 334, endPoint x: 1136, endPoint y: 332, distance: 39.5
click at [1136, 332] on span "New Team" at bounding box center [1107, 338] width 77 height 23
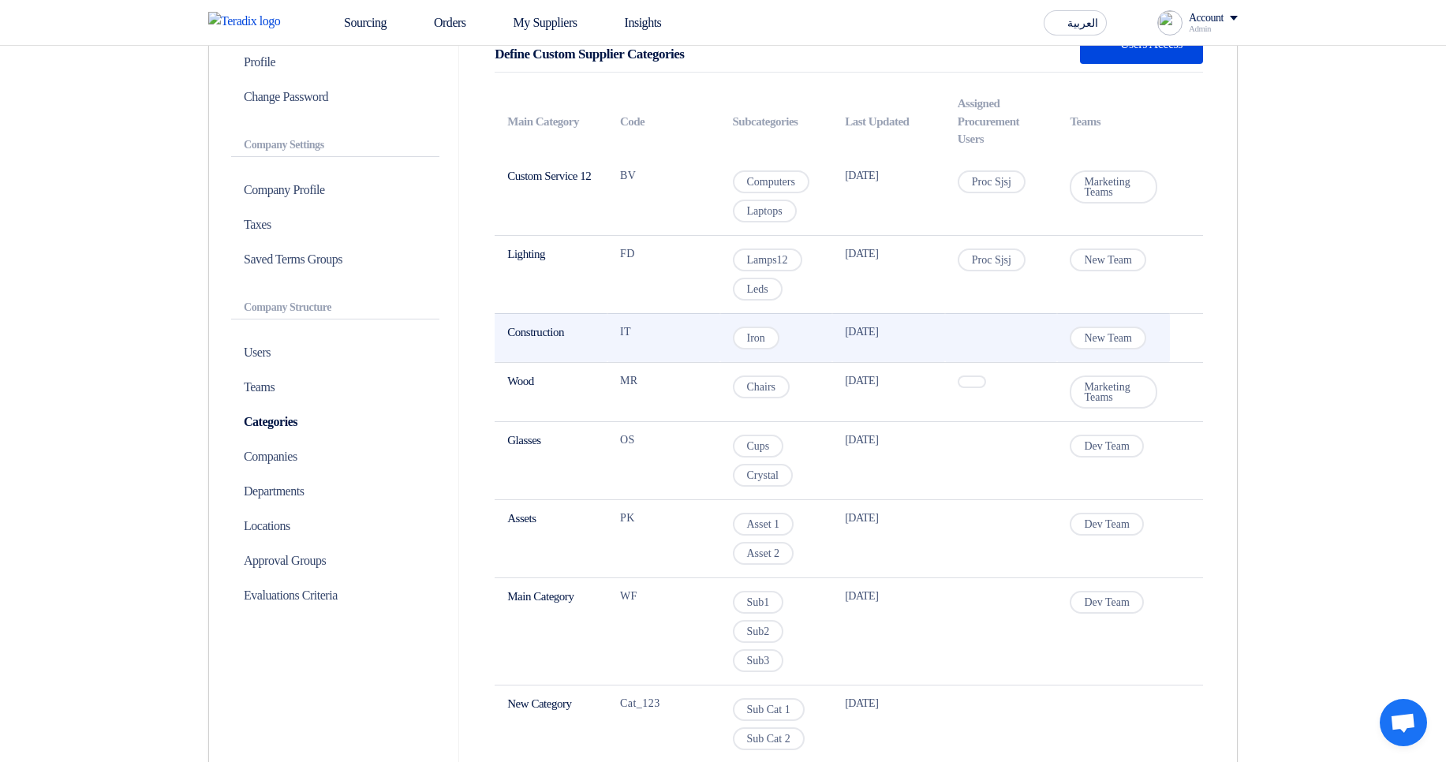
copy span "New Team"
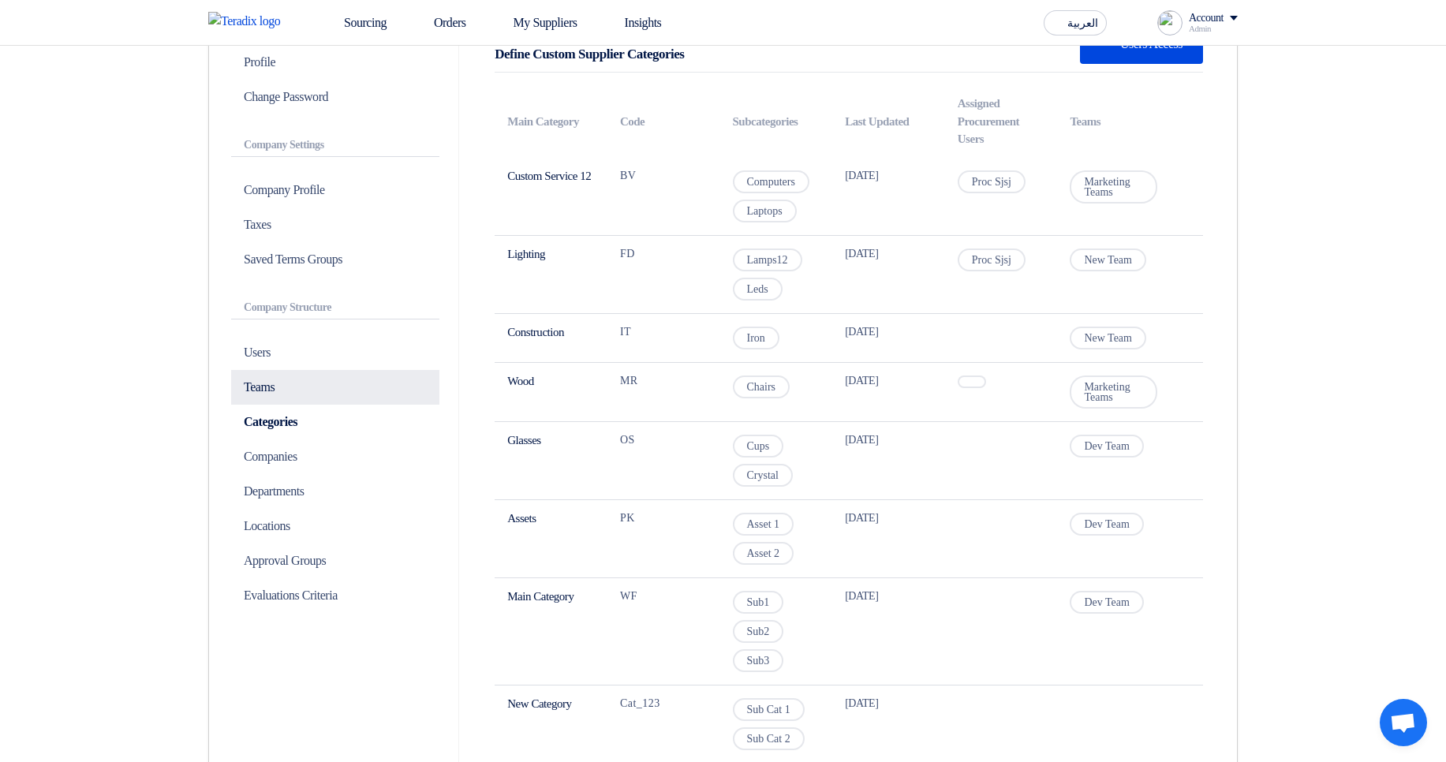
click at [315, 397] on p "Teams" at bounding box center [335, 387] width 208 height 35
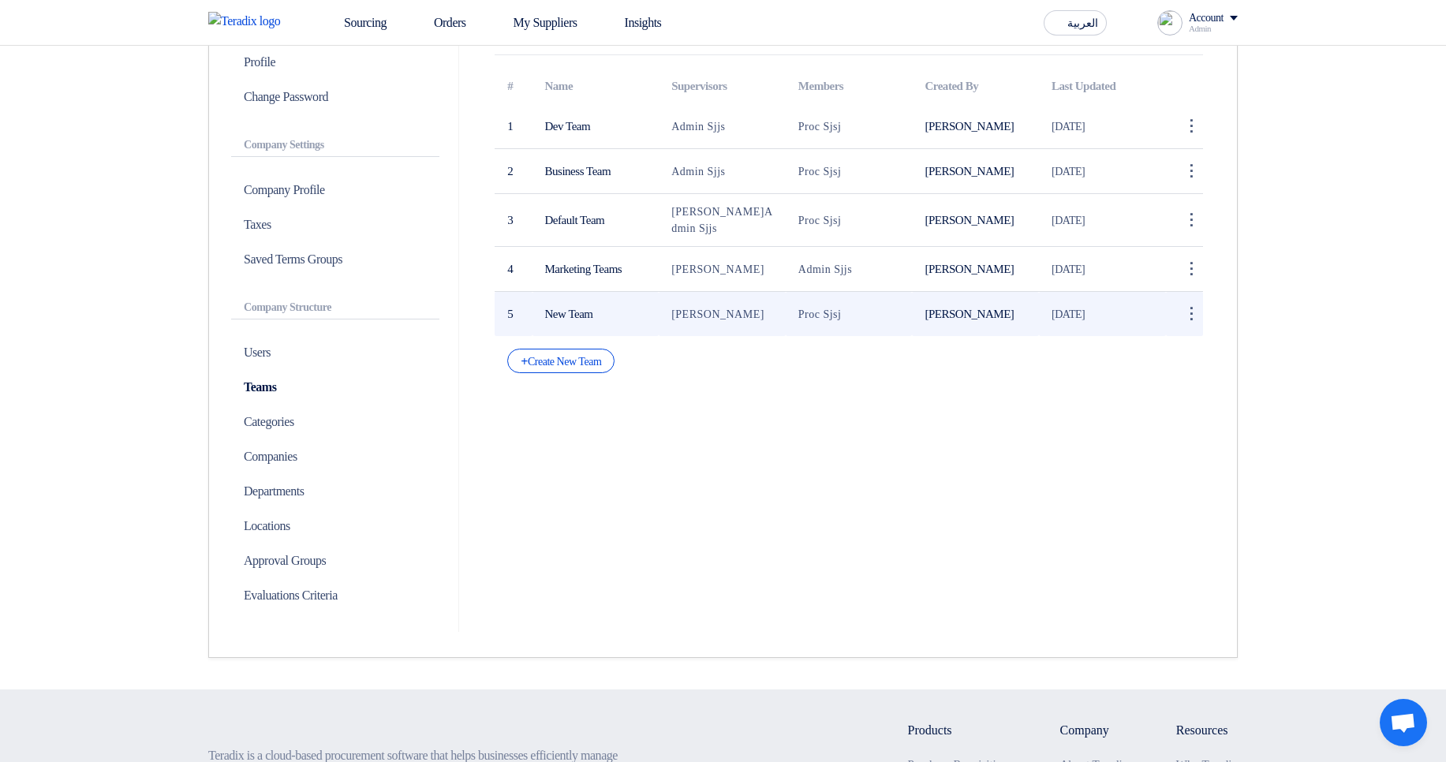
drag, startPoint x: 669, startPoint y: 315, endPoint x: 759, endPoint y: 314, distance: 89.9
click at [759, 314] on td "Sadsadjs Askjd" at bounding box center [722, 314] width 127 height 45
click at [737, 314] on span "Sadsadjs Askjd" at bounding box center [717, 314] width 93 height 12
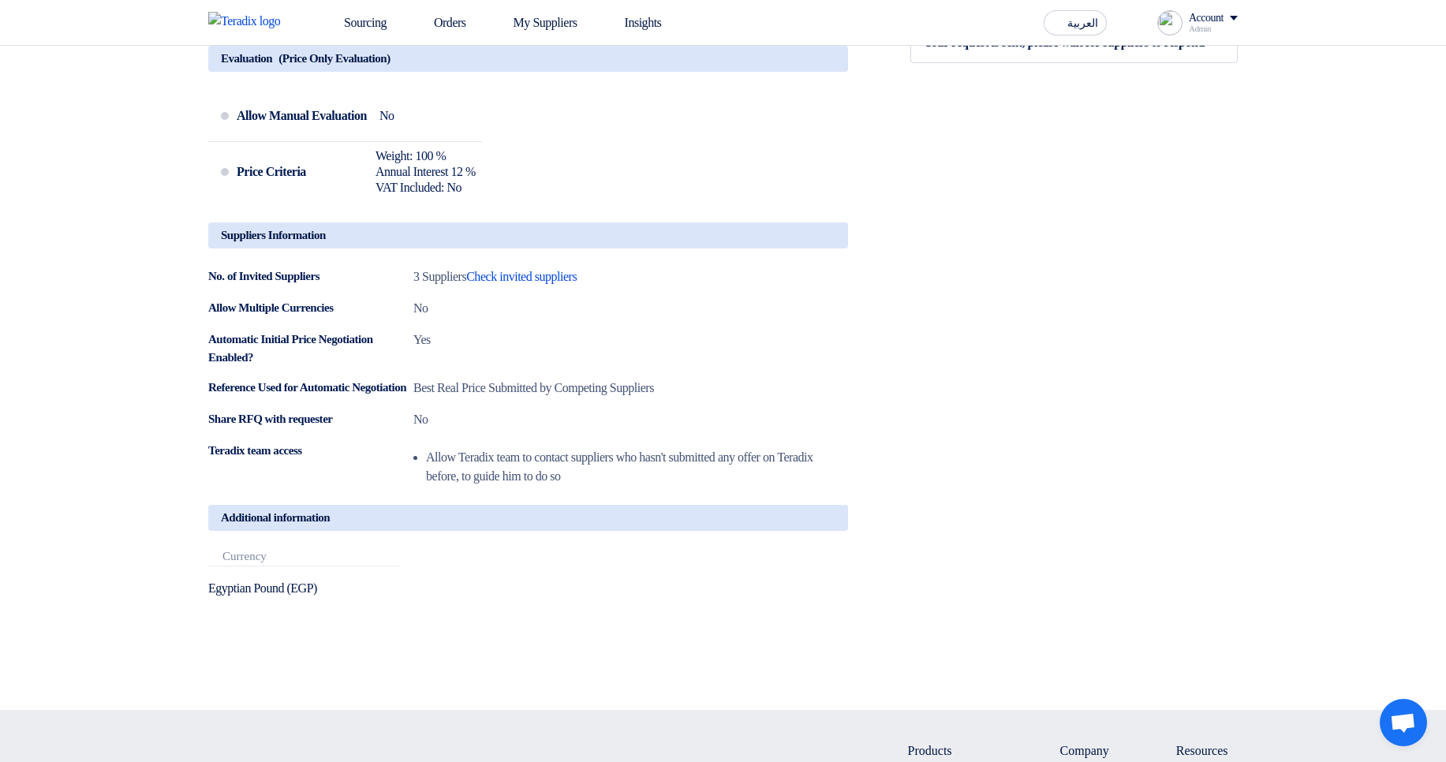
scroll to position [379, 0]
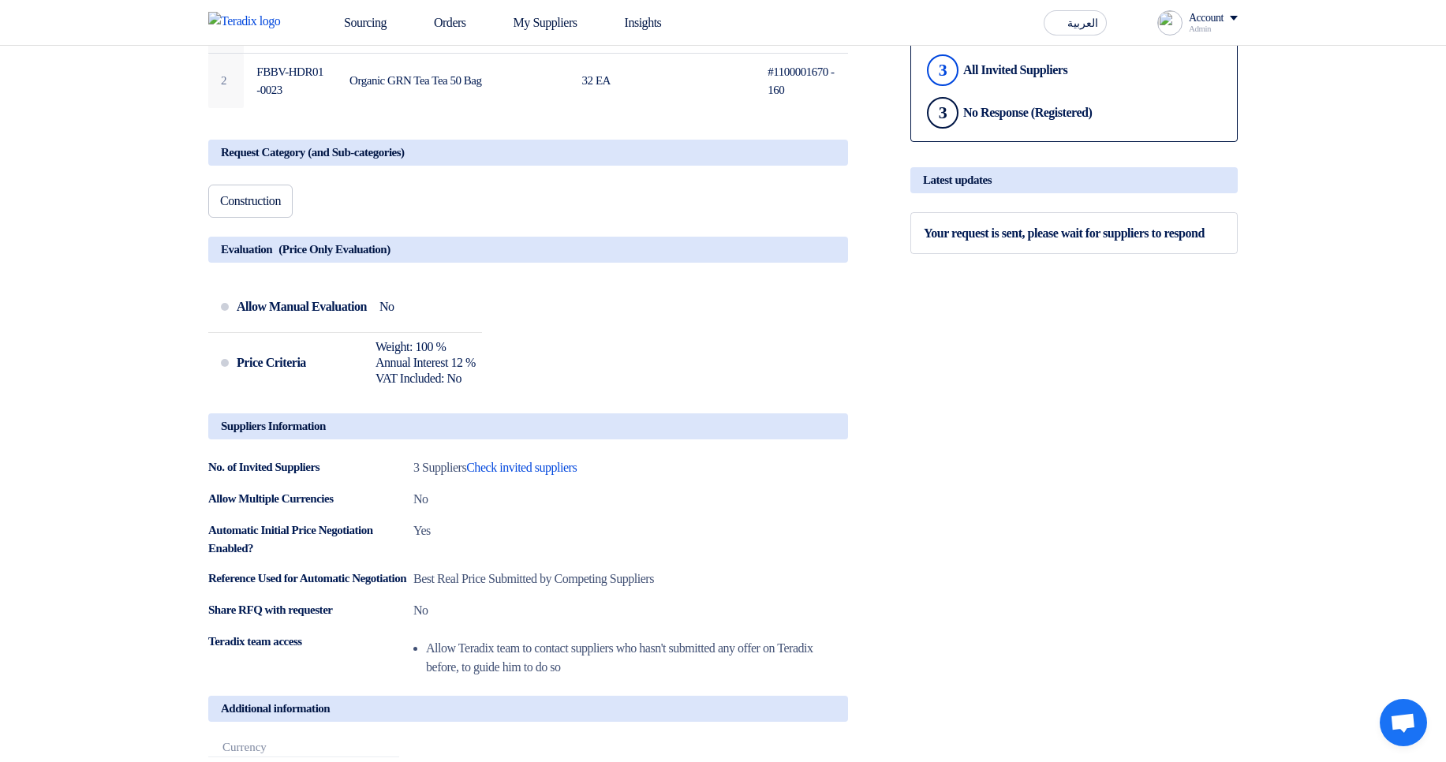
click at [262, 207] on span "Construction" at bounding box center [250, 200] width 61 height 13
click at [237, 201] on span "Construction" at bounding box center [250, 200] width 61 height 13
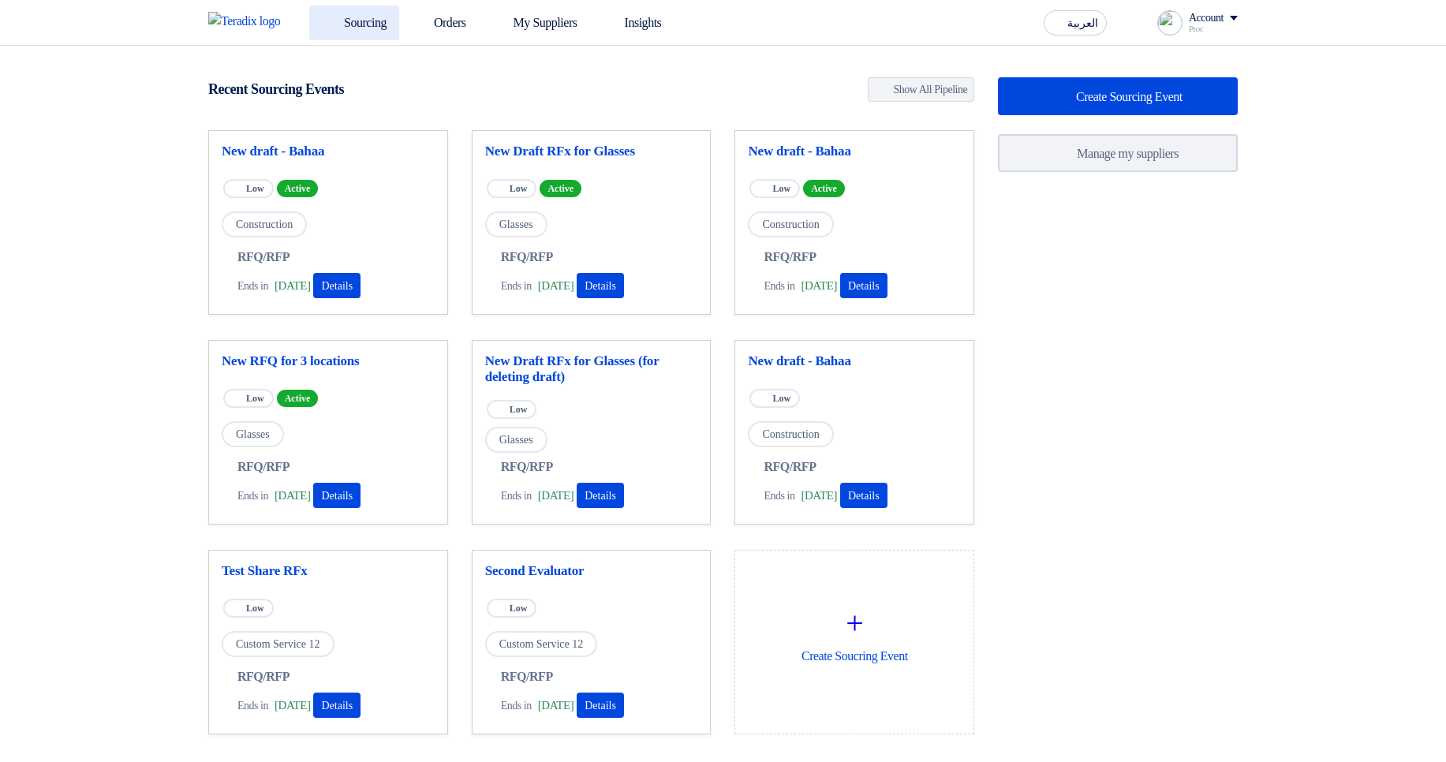
click at [380, 23] on link "Sourcing" at bounding box center [354, 23] width 90 height 35
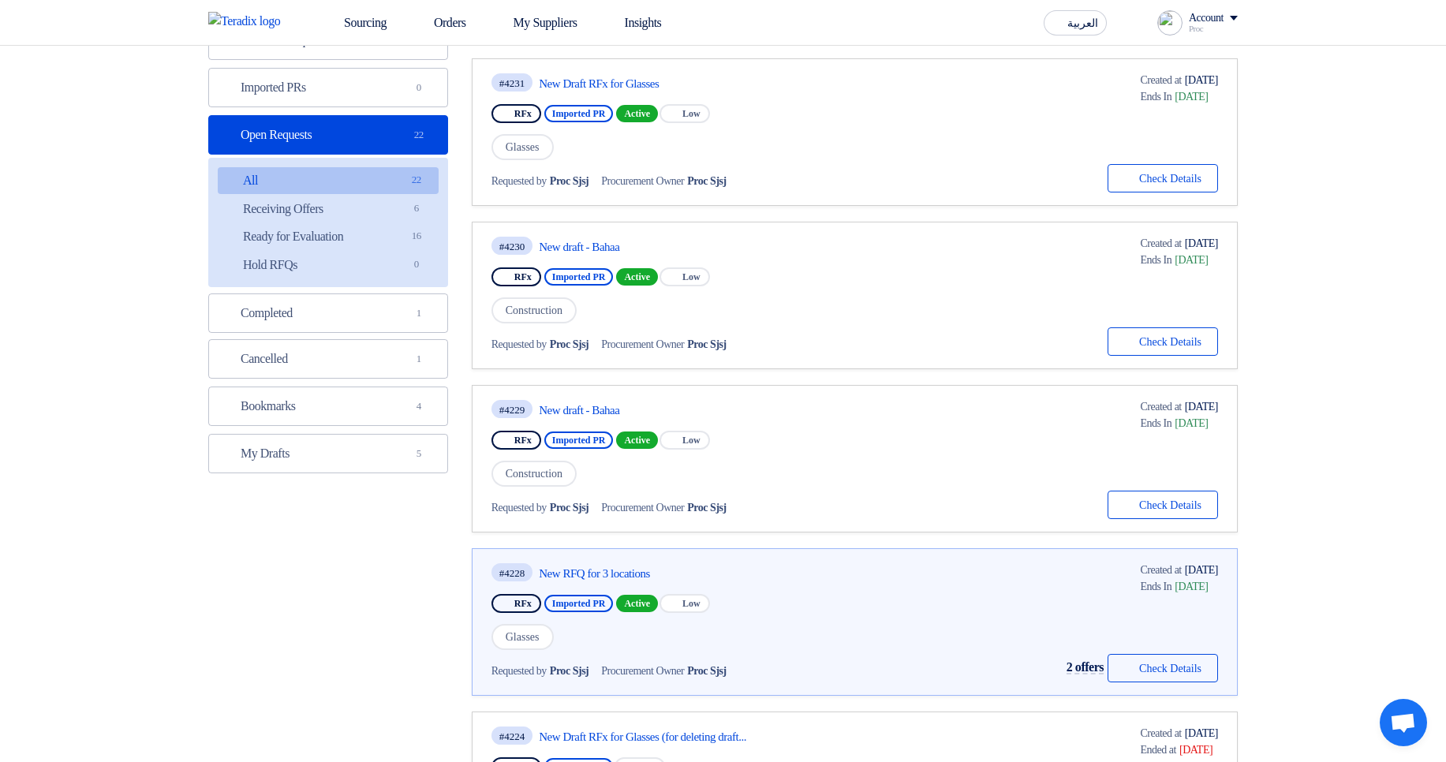
scroll to position [379, 0]
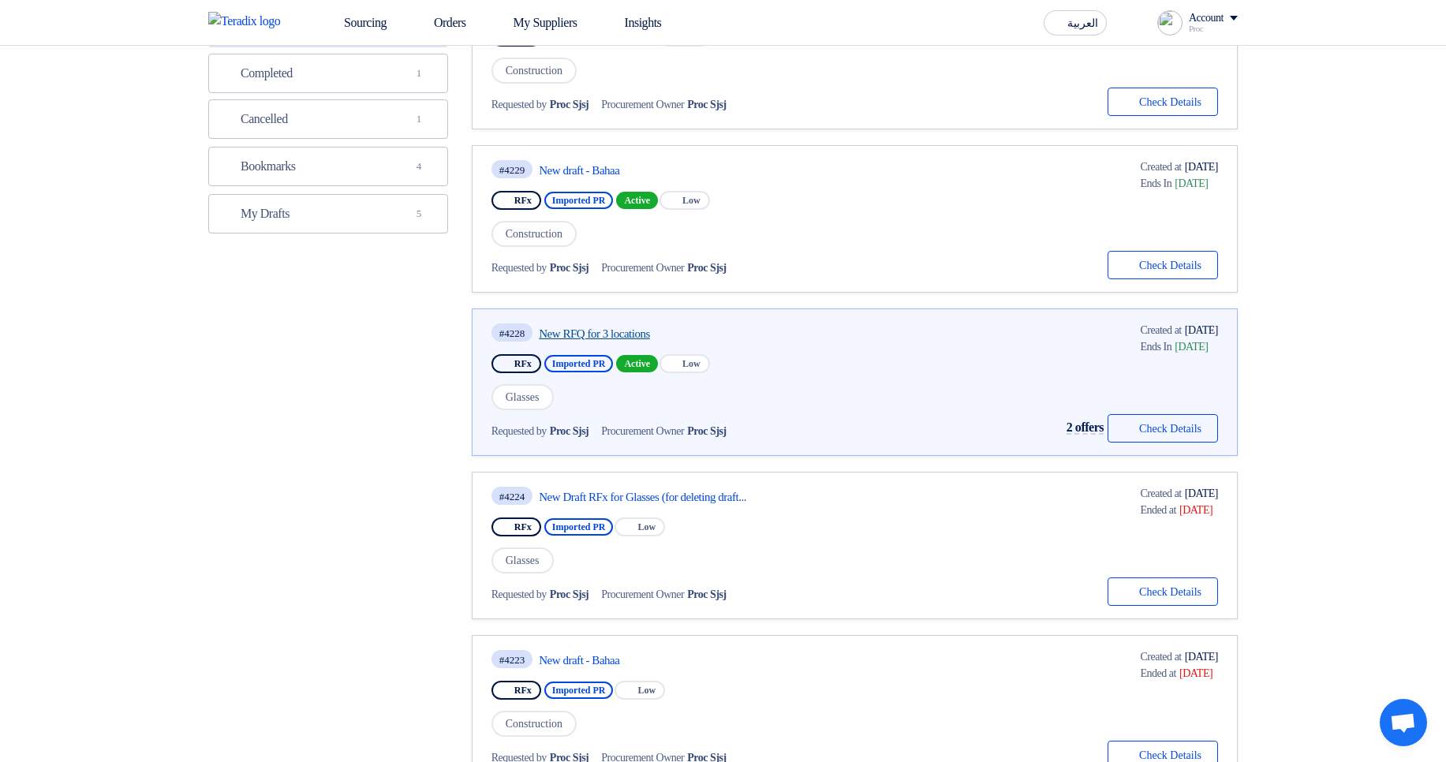
click at [636, 332] on link "New RFQ for 3 locations" at bounding box center [687, 334] width 296 height 14
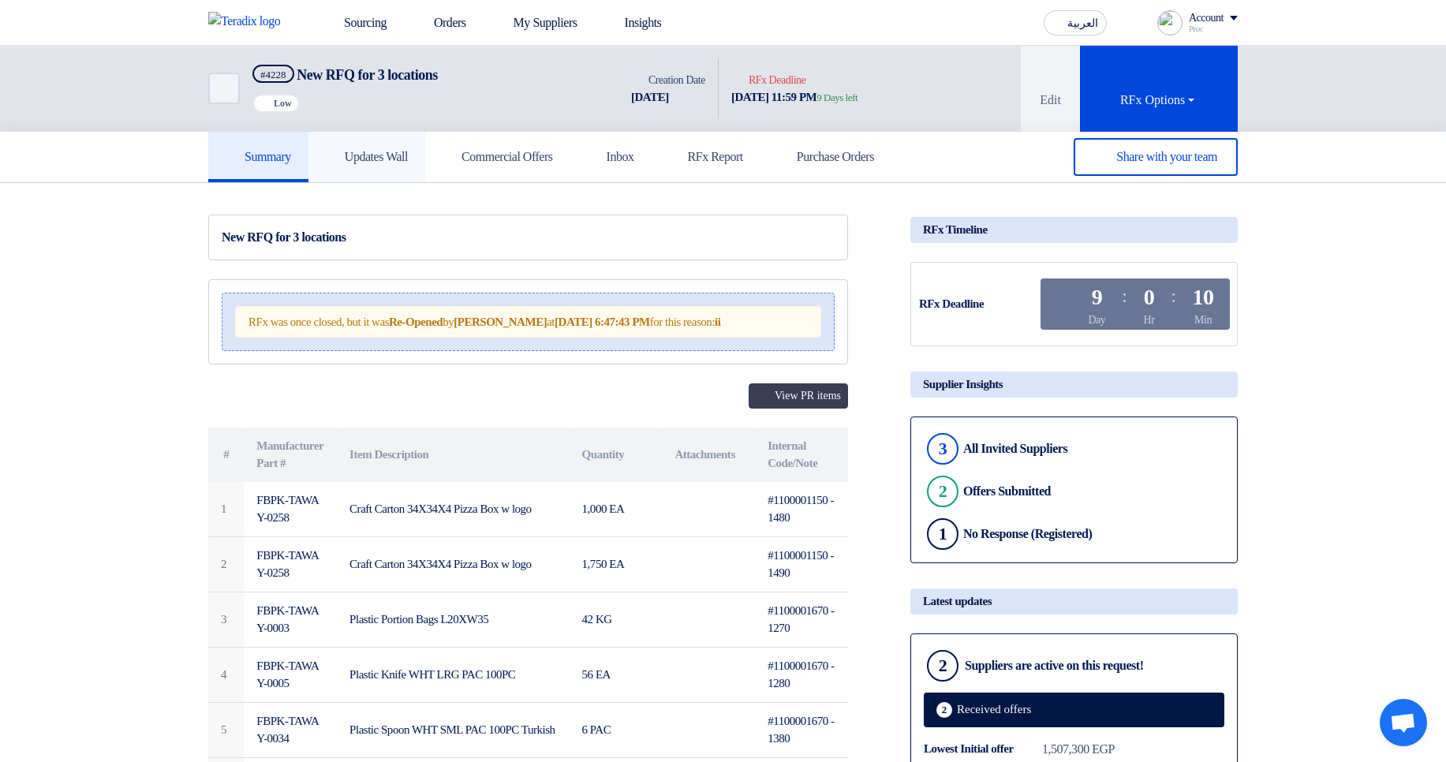
click at [400, 158] on h5 "Updates Wall" at bounding box center [367, 157] width 82 height 16
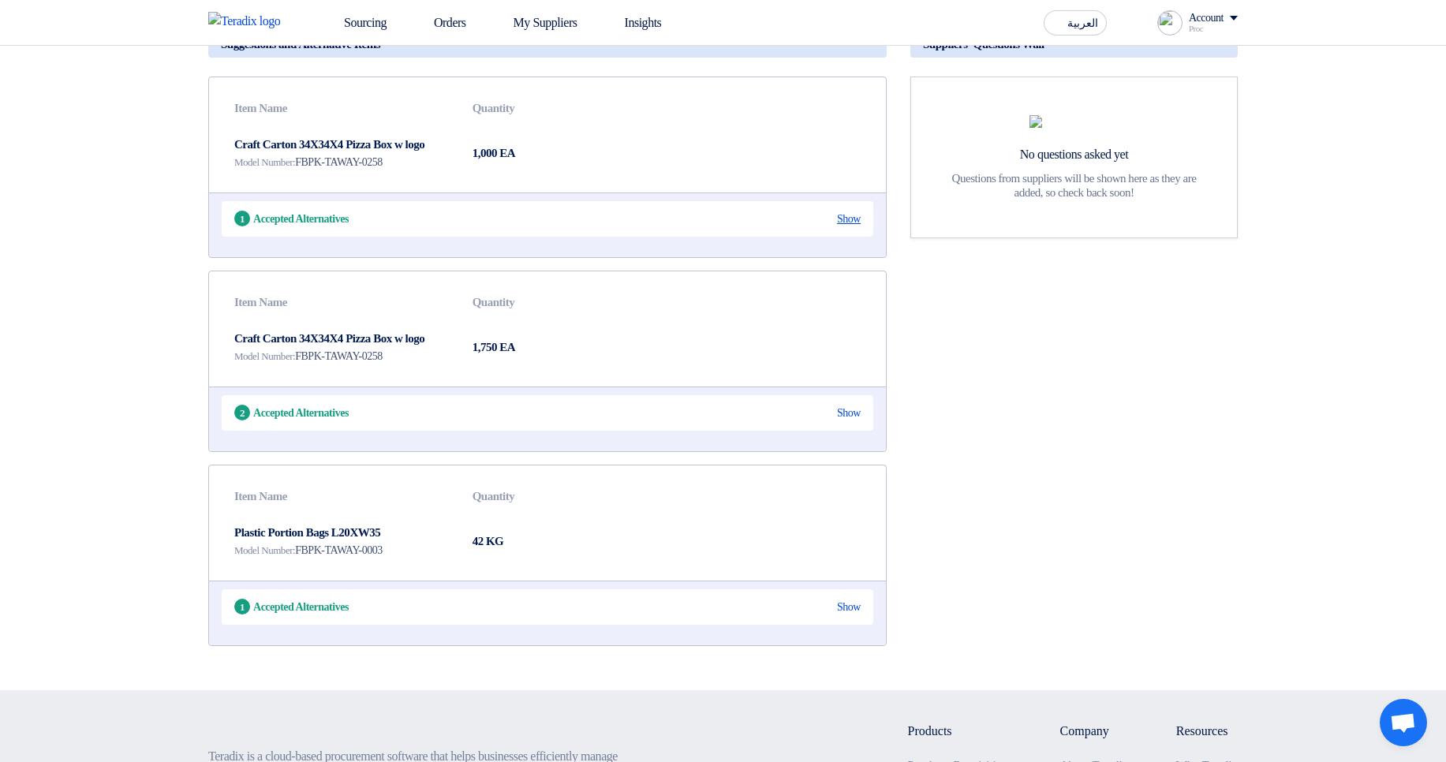
click at [837, 215] on div "Show" at bounding box center [849, 219] width 24 height 17
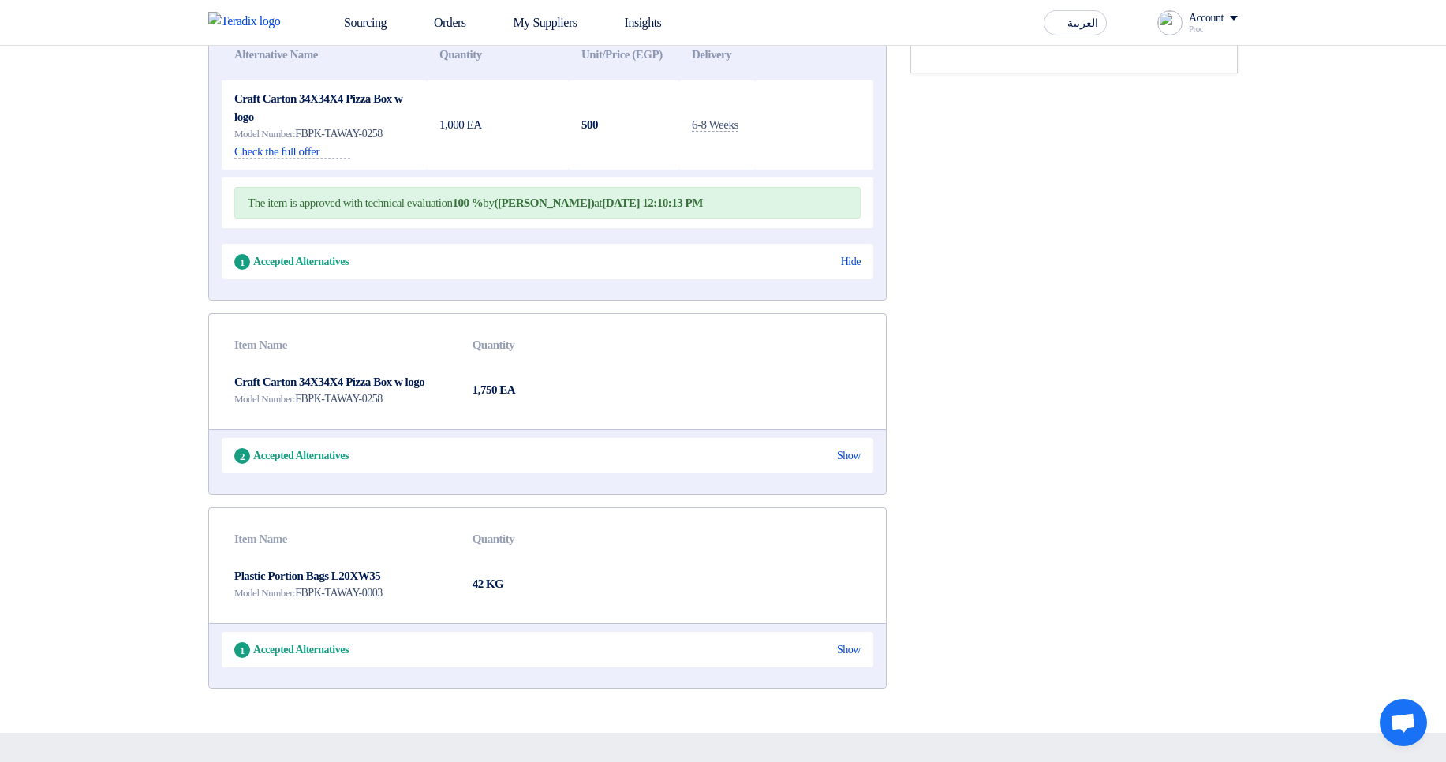
scroll to position [379, 0]
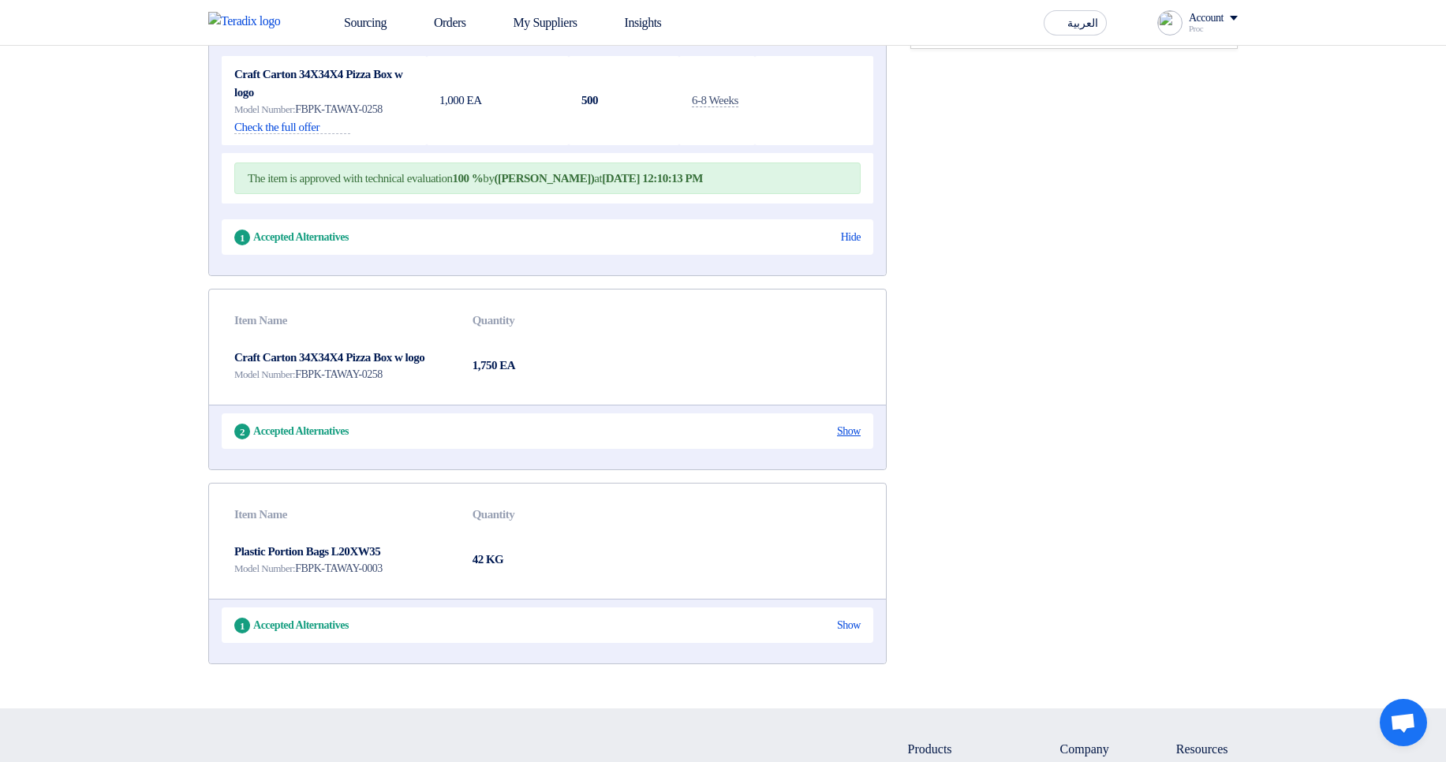
click at [847, 439] on div "Show" at bounding box center [849, 431] width 24 height 17
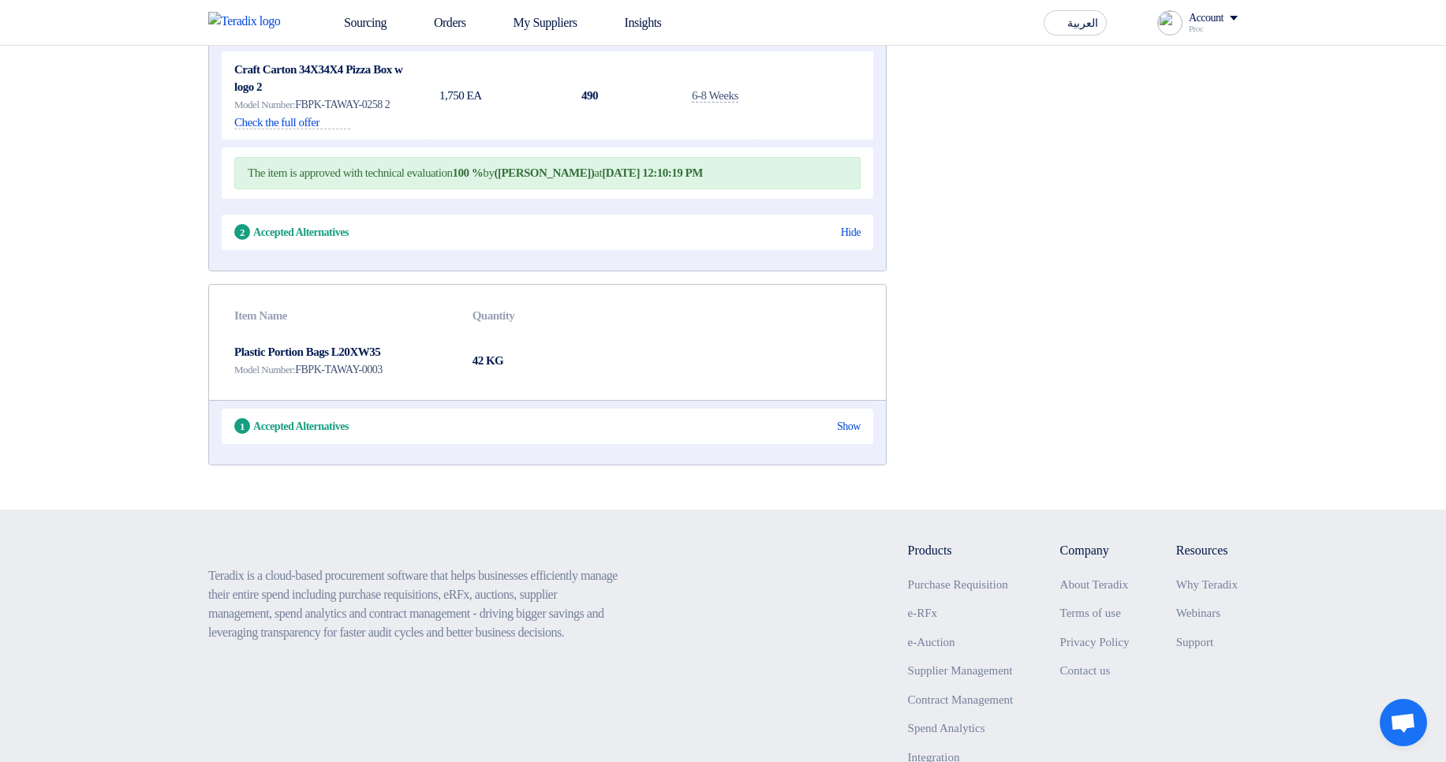
scroll to position [946, 0]
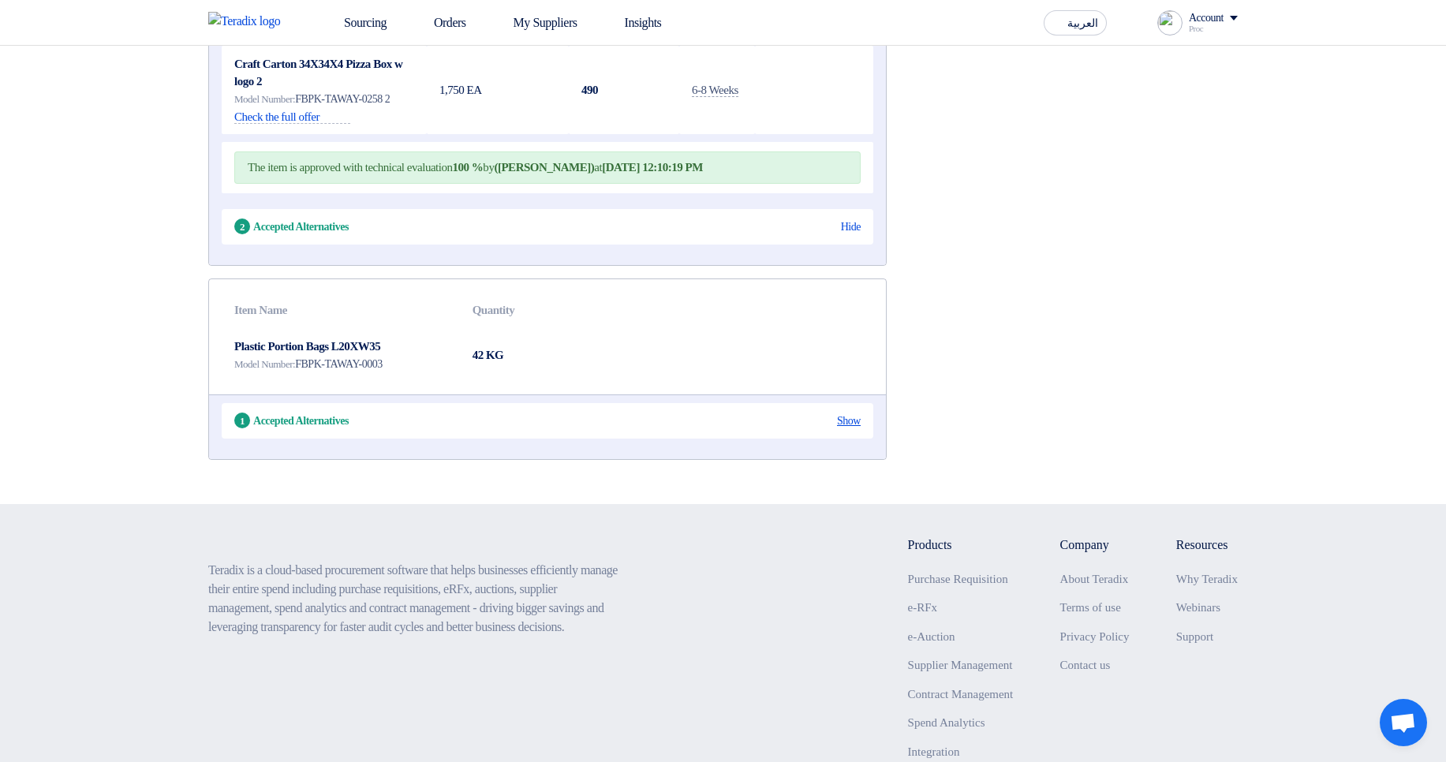
click at [841, 429] on div "Show" at bounding box center [849, 420] width 24 height 17
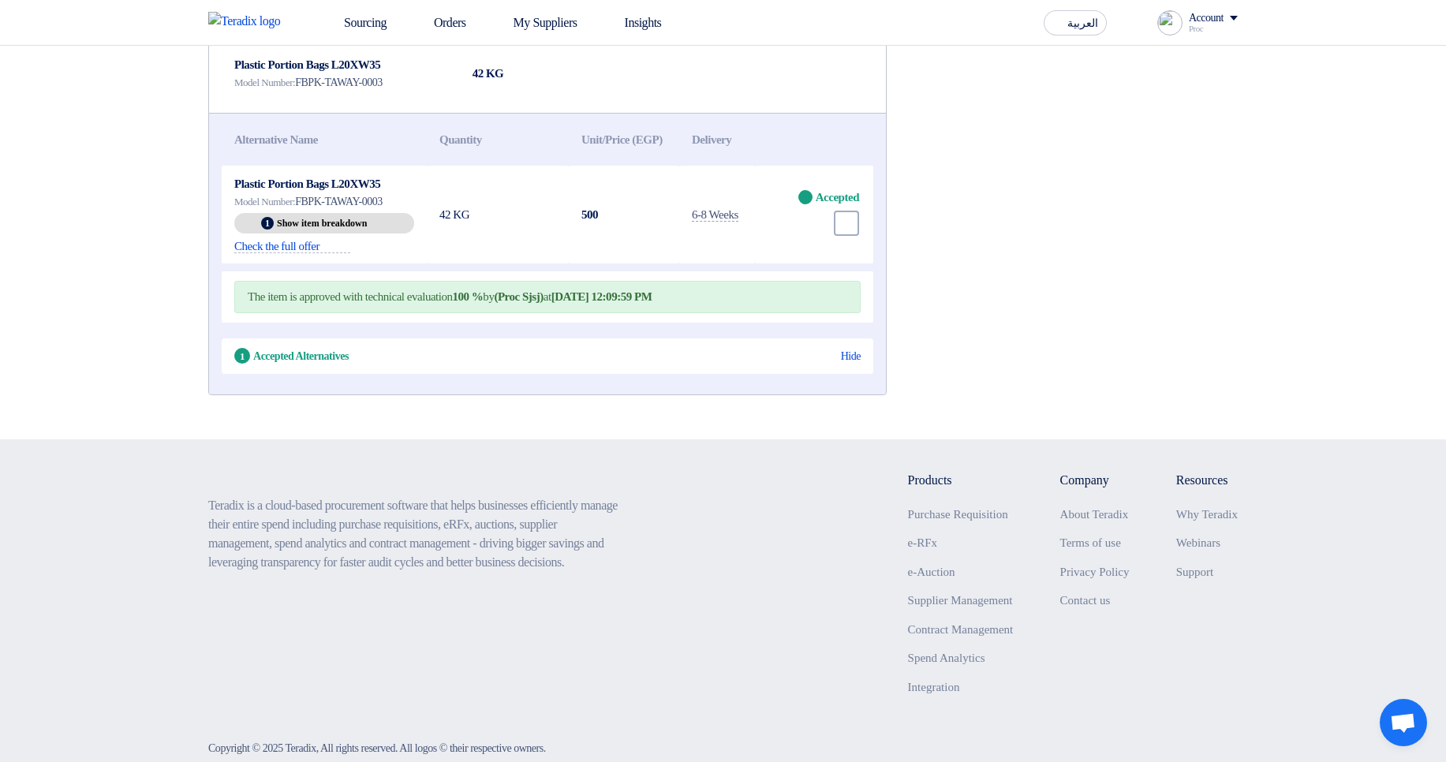
scroll to position [1230, 0]
drag, startPoint x: 778, startPoint y: 240, endPoint x: 774, endPoint y: 223, distance: 17.0
click at [776, 222] on td "Accept Accepted Undo" at bounding box center [814, 212] width 118 height 98
drag, startPoint x: 761, startPoint y: 236, endPoint x: 838, endPoint y: 293, distance: 95.7
click at [838, 261] on td "Accept Accepted Undo" at bounding box center [814, 212] width 118 height 98
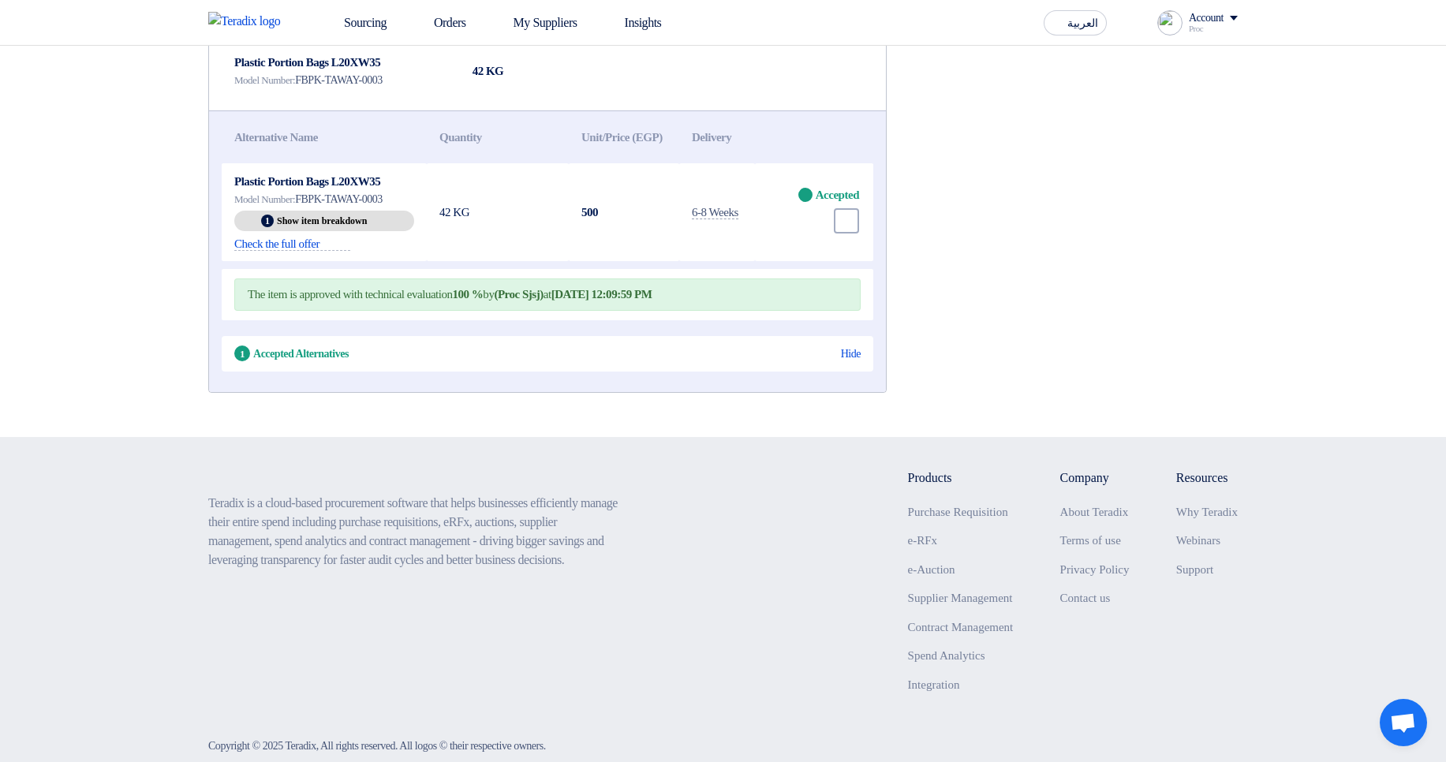
click at [765, 219] on table "Alternative Name Quantity Unit/Price (EGP) Delivery Plastic Portion Bags L20XW3…" at bounding box center [547, 219] width 651 height 217
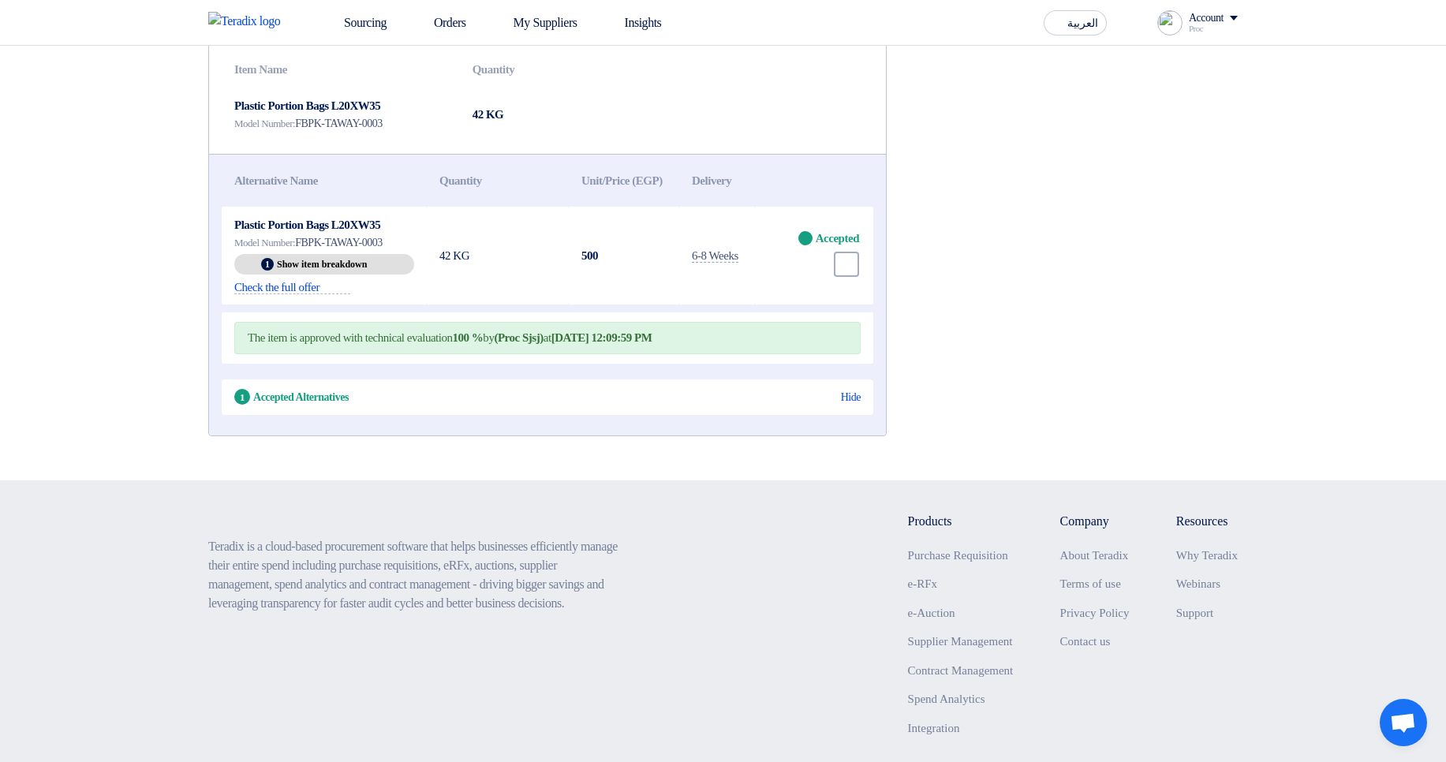
scroll to position [1041, 0]
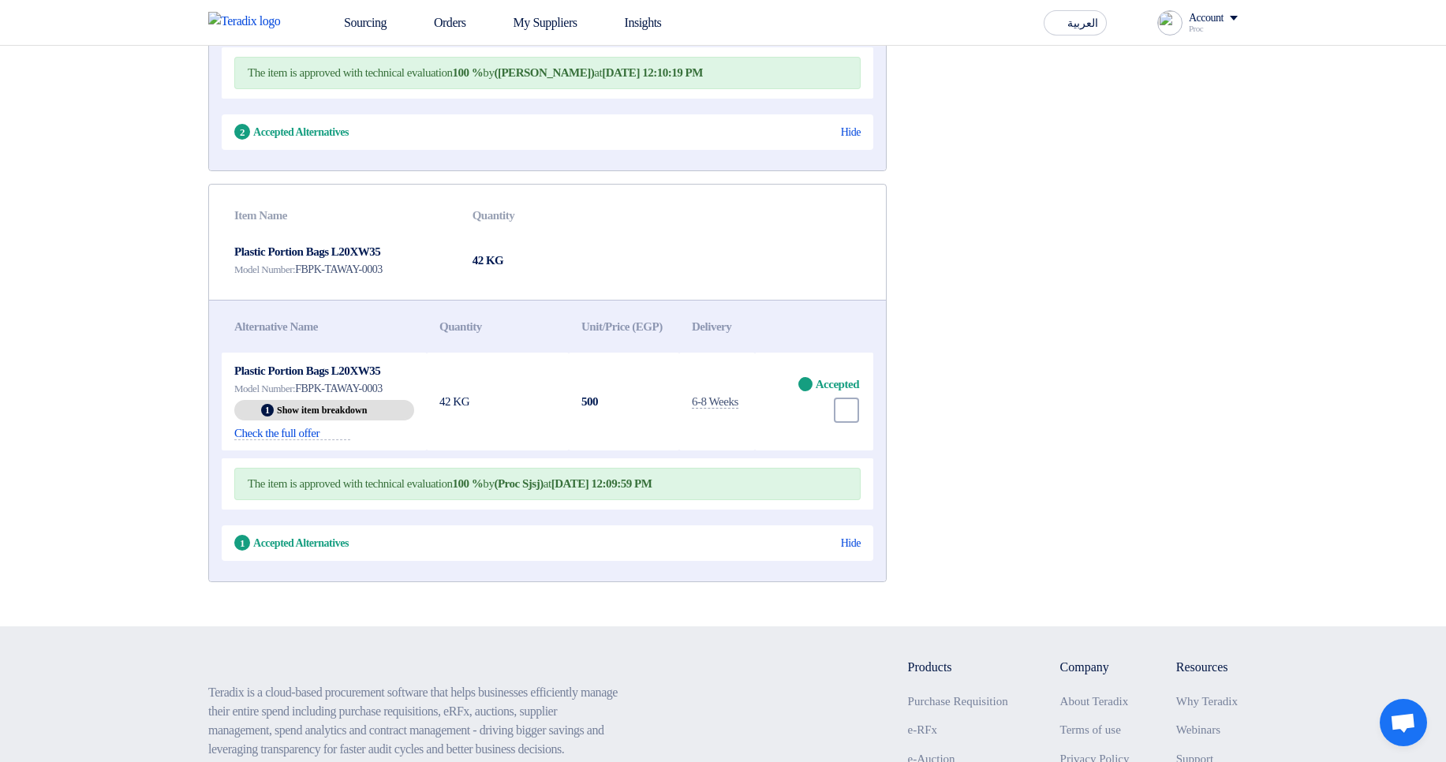
click at [352, 275] on span "FBPK-TAWAY-0003" at bounding box center [339, 269] width 88 height 12
click at [363, 420] on div "Breakdown 1 Show item breakdown" at bounding box center [324, 410] width 180 height 21
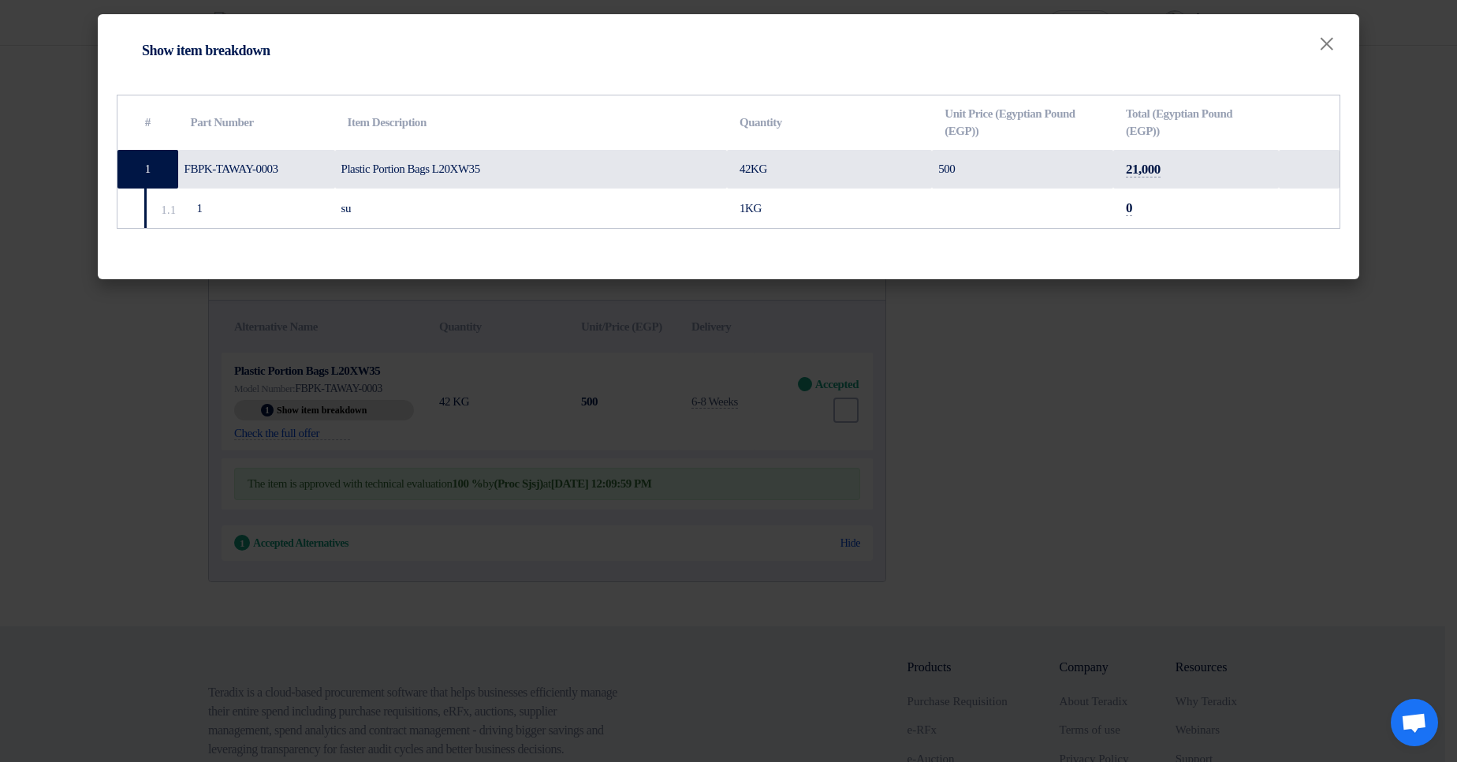
click at [1080, 423] on modal-container "Item breakdown Show item breakdown × # Part Number Item Description Quantity Un…" at bounding box center [728, 381] width 1457 height 762
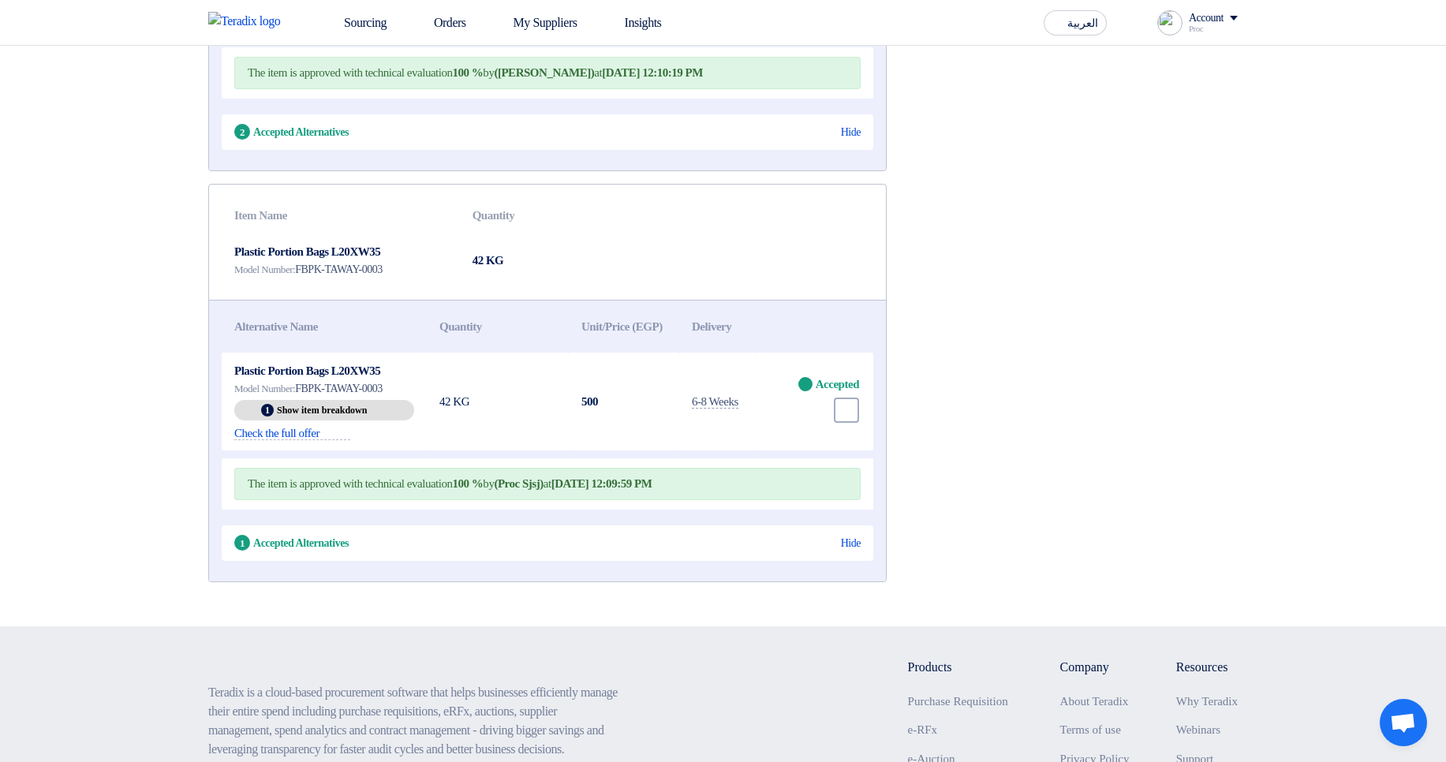
click at [248, 377] on span "Plastic Portion Bags L20XW35" at bounding box center [307, 370] width 146 height 13
drag, startPoint x: 248, startPoint y: 426, endPoint x: 381, endPoint y: 434, distance: 133.5
click at [380, 377] on span "Plastic Portion Bags L20XW35" at bounding box center [307, 370] width 146 height 13
copy span "Plastic Portion Bags L20XW35"
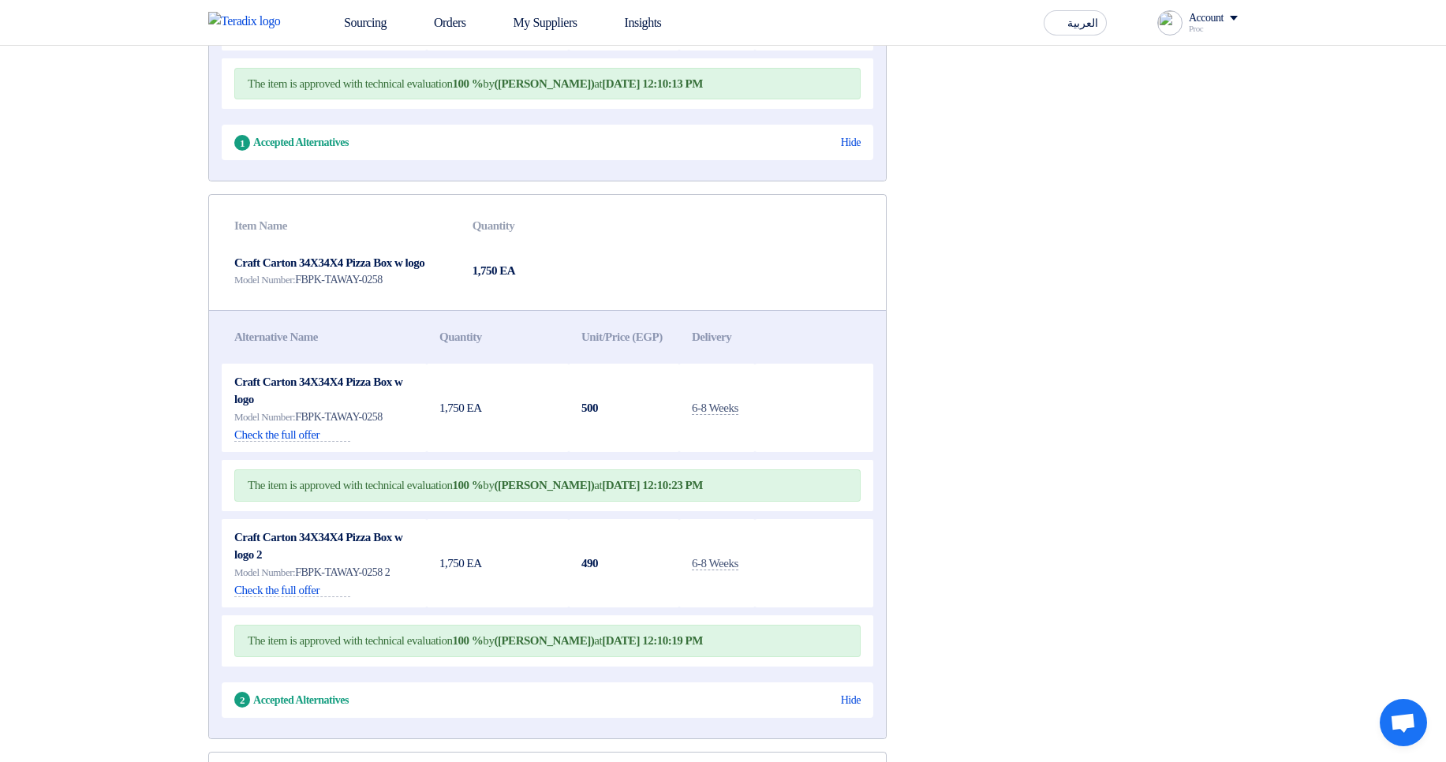
scroll to position [0, 0]
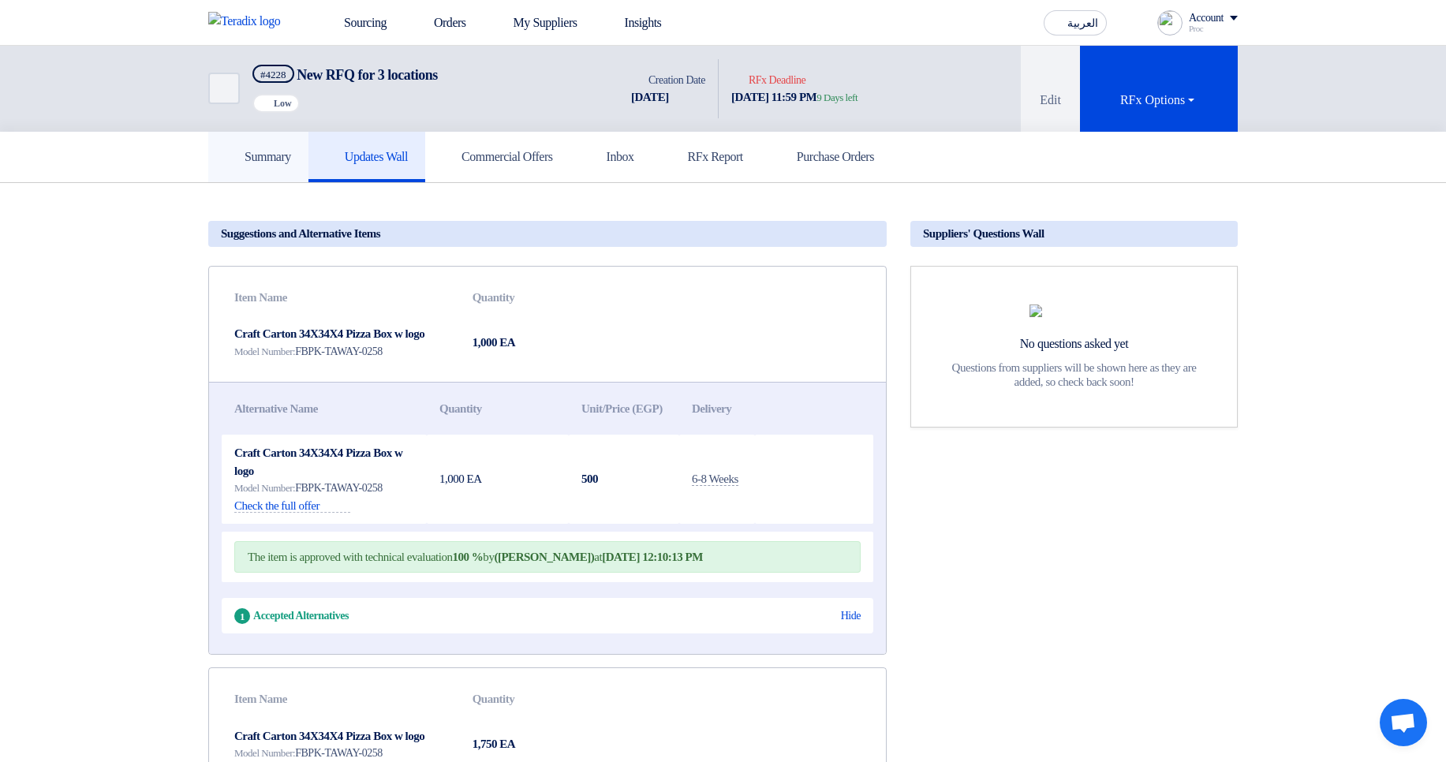
click at [252, 149] on h5 "Summary" at bounding box center [258, 157] width 65 height 16
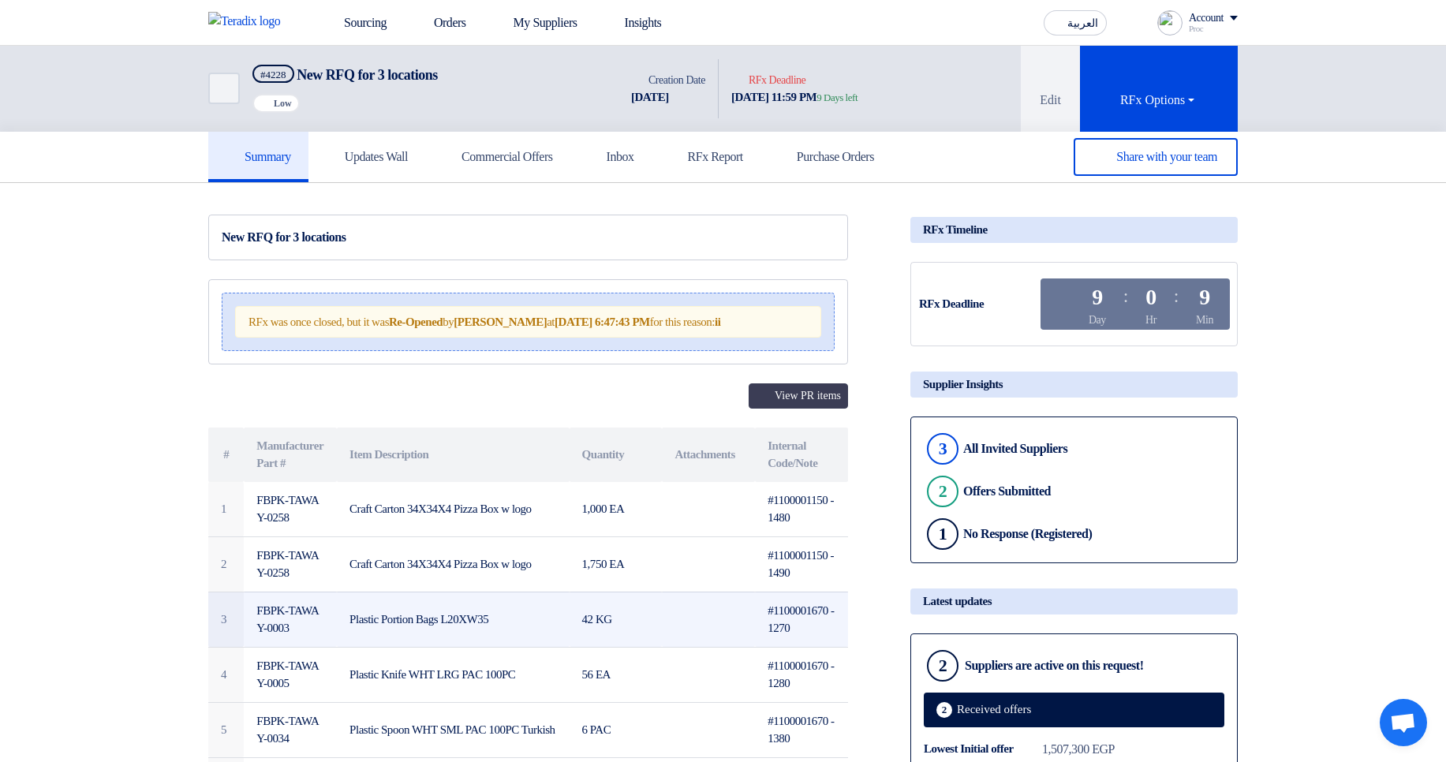
click at [798, 622] on td "#1100001670 - 1270" at bounding box center [801, 618] width 93 height 55
copy td "1100001670"
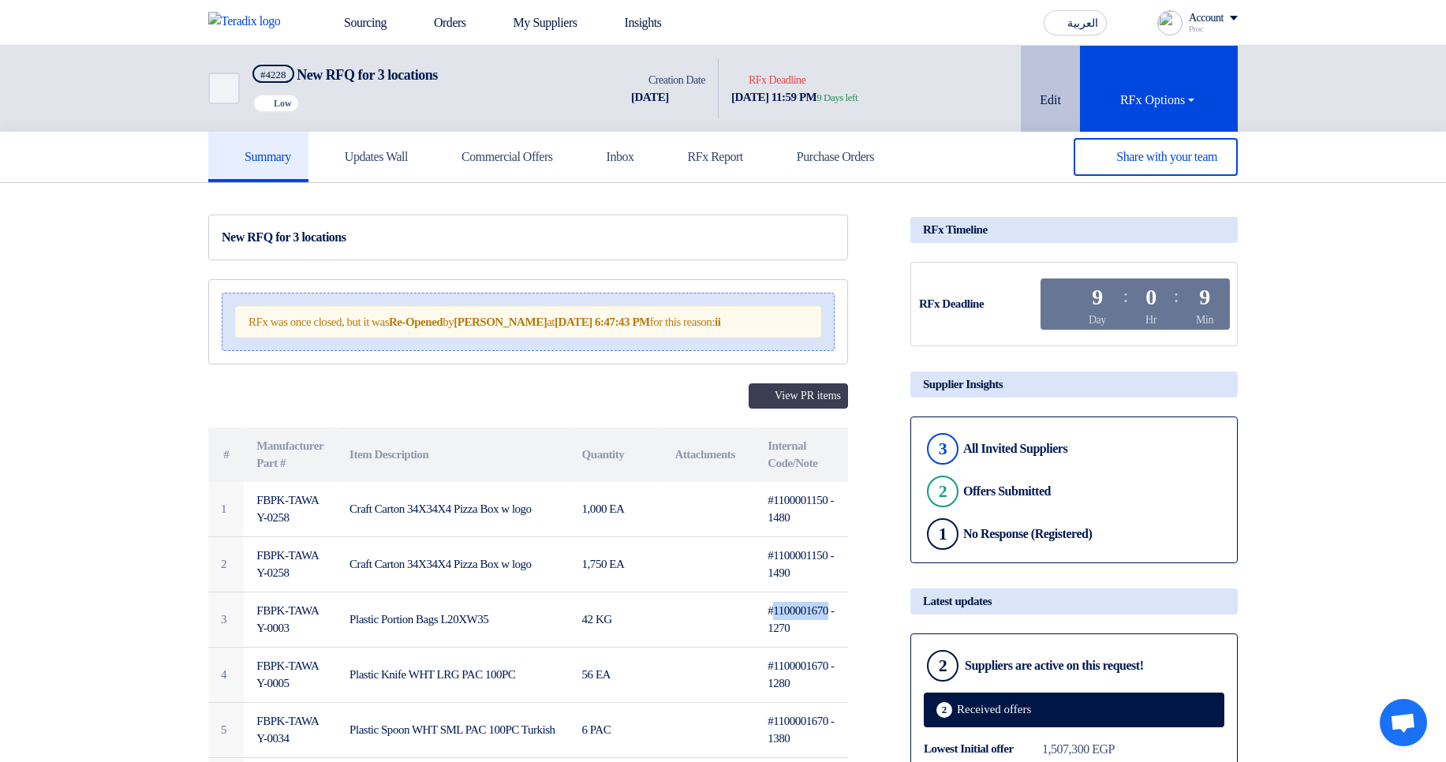
click at [1040, 79] on icon at bounding box center [1048, 75] width 16 height 16
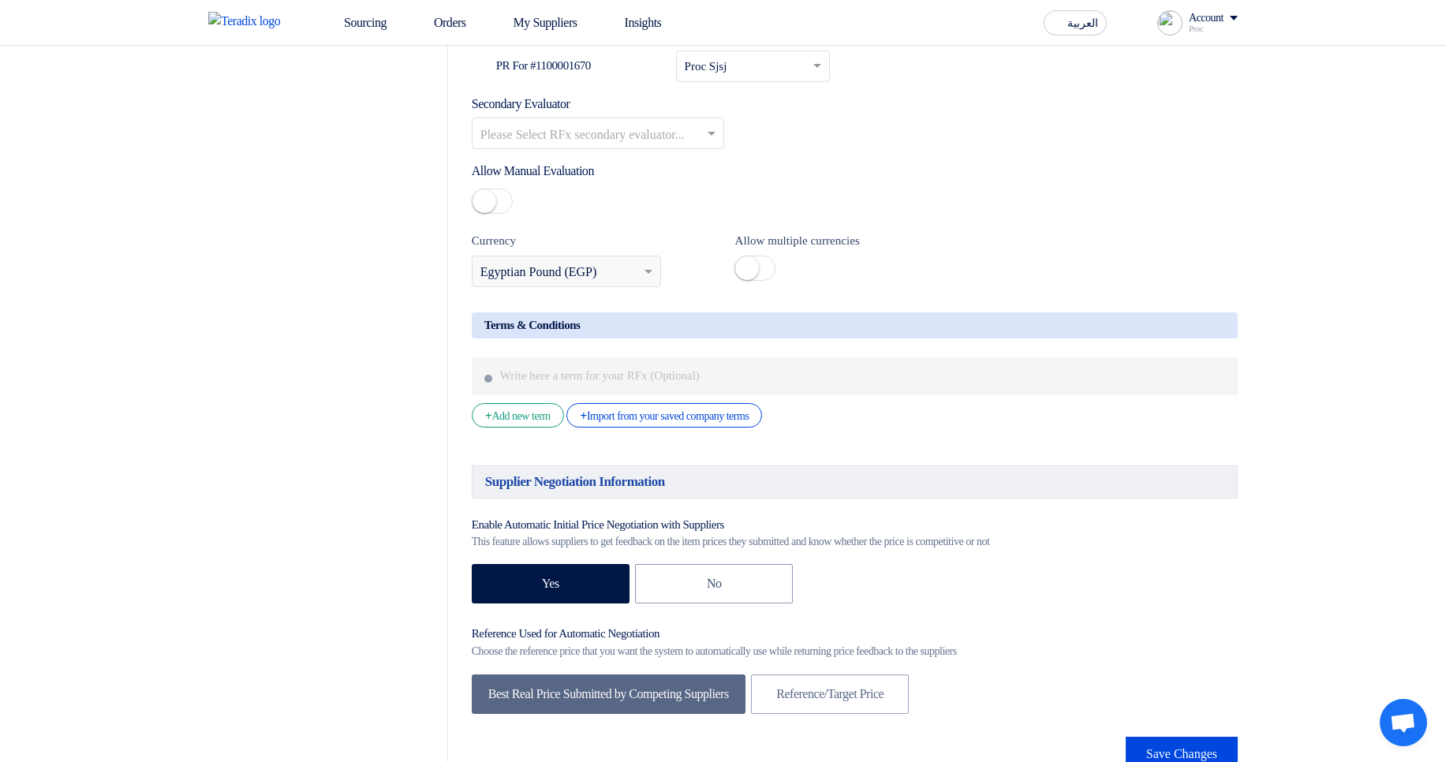
scroll to position [2321, 0]
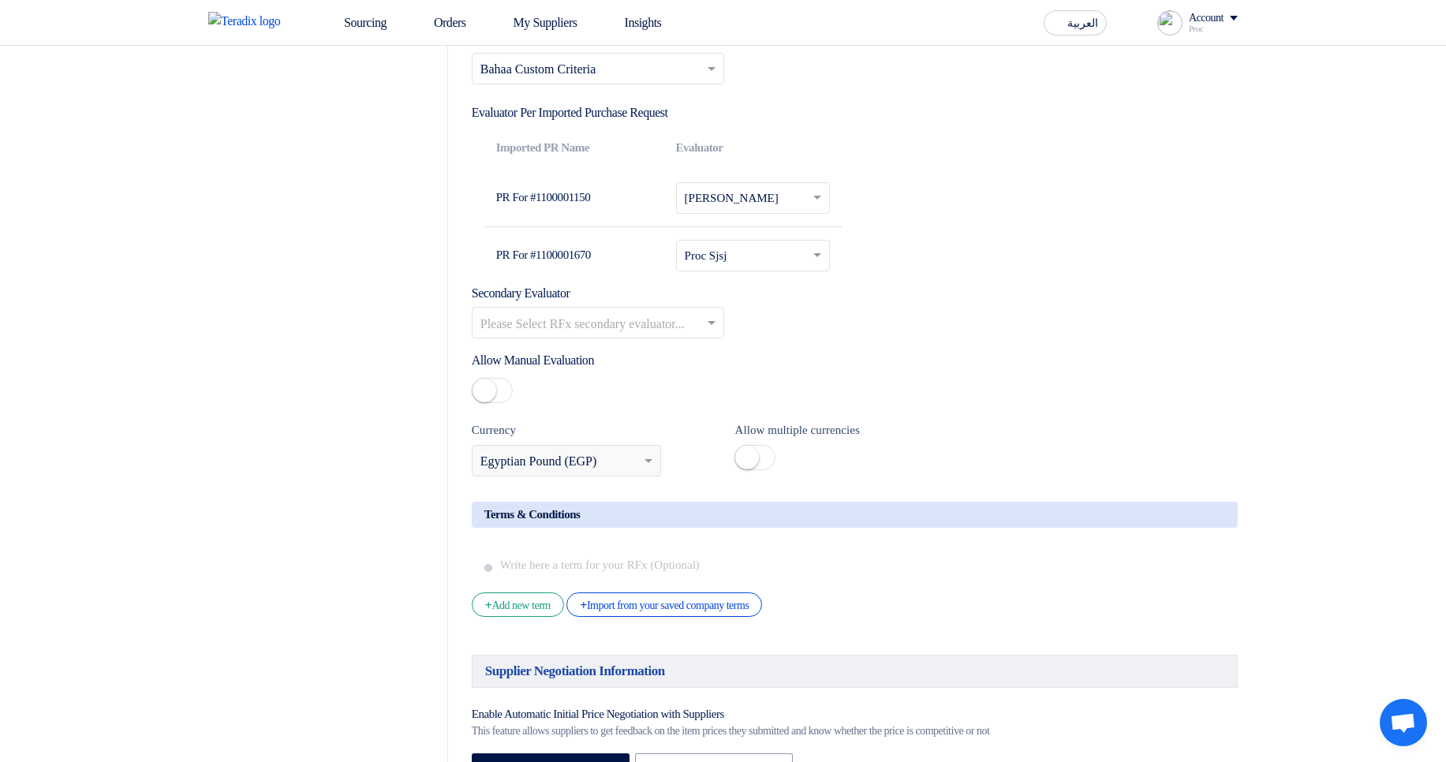
drag, startPoint x: 477, startPoint y: 259, endPoint x: 598, endPoint y: 255, distance: 120.7
click at [598, 255] on div "Imported PR Name Evaluator PR For #1100001150 Please Select RFx evaluator... × …" at bounding box center [663, 205] width 383 height 158
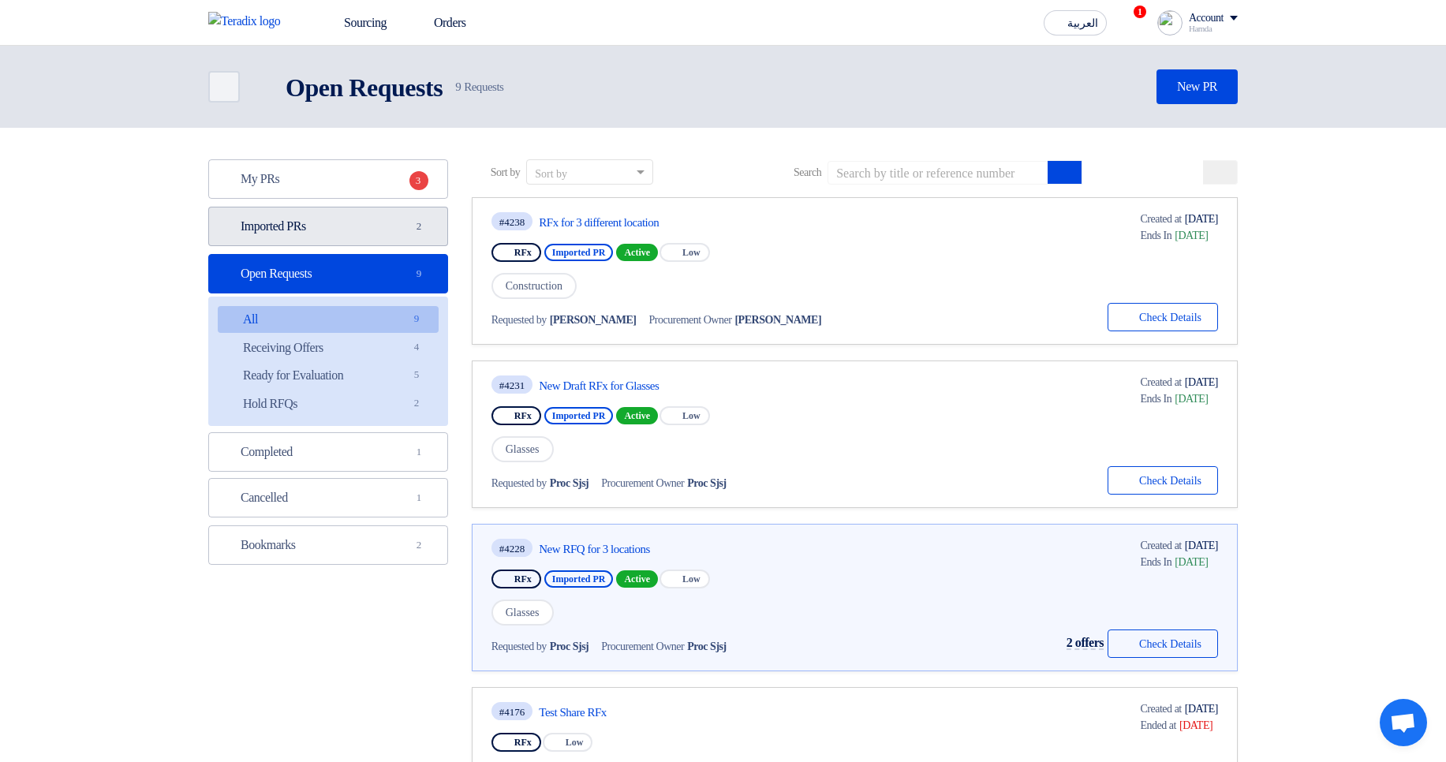
click at [420, 229] on span "2" at bounding box center [418, 226] width 19 height 16
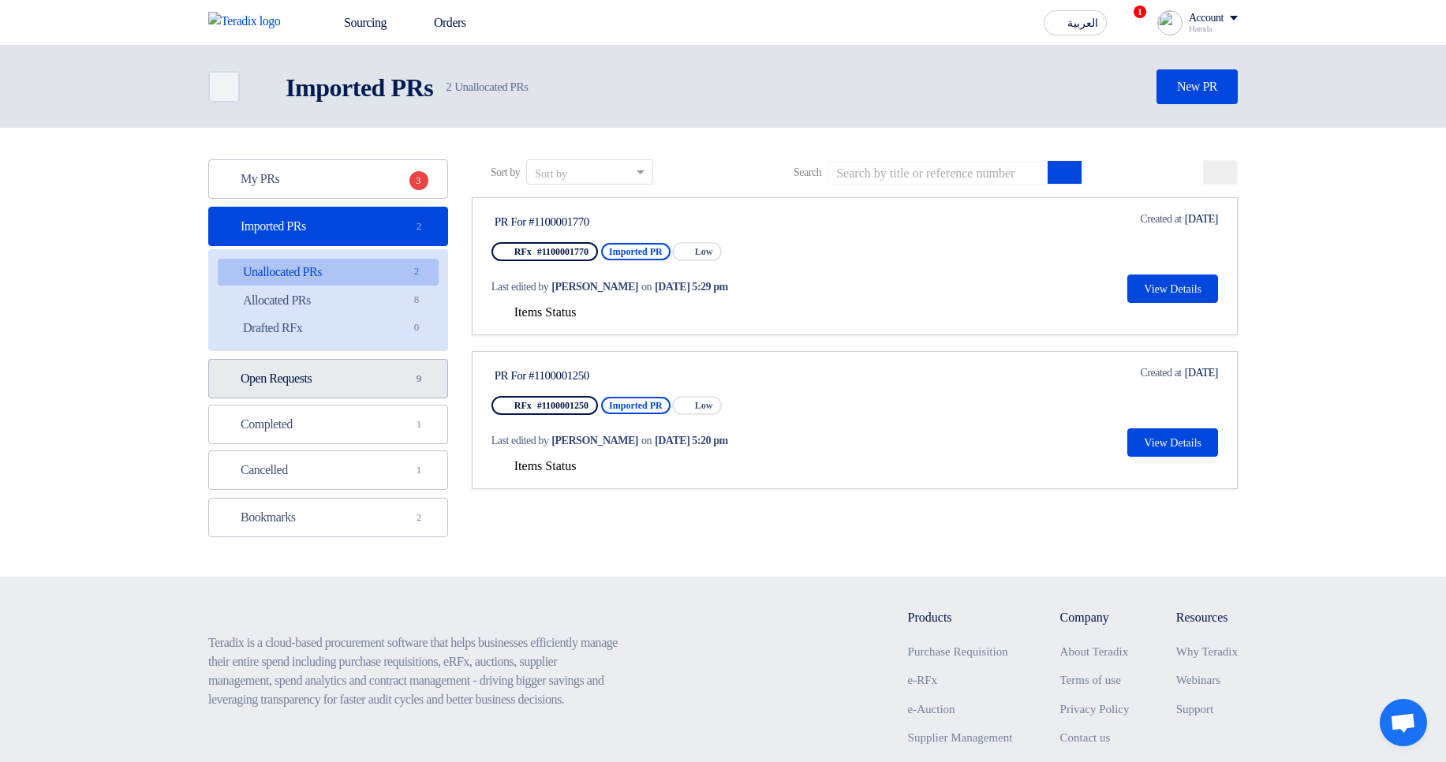
click at [353, 367] on link "Open Requests Open Requests 9" at bounding box center [328, 378] width 240 height 39
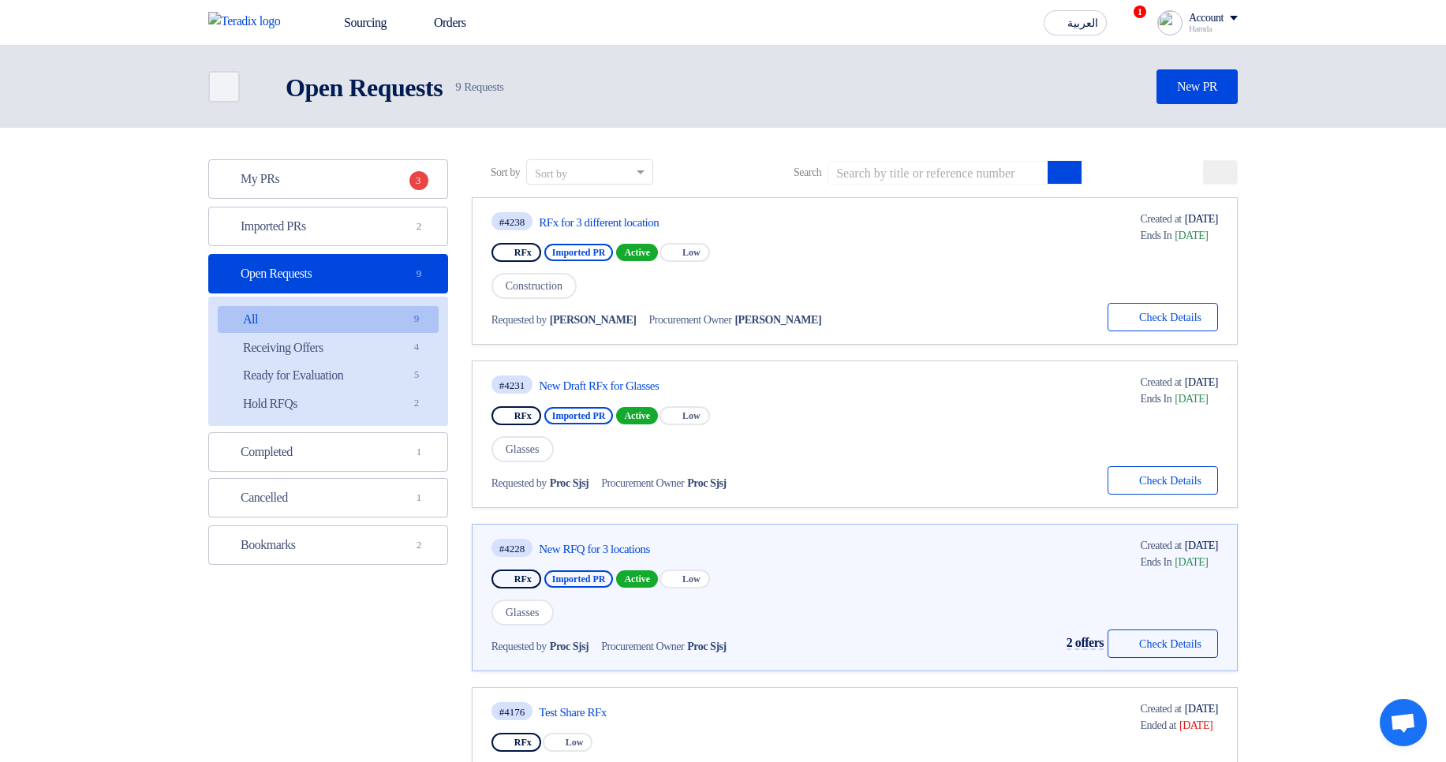
click at [639, 538] on div "#4228 New RFQ for 3 locations" at bounding box center [664, 547] width 347 height 21
click at [635, 553] on link "New RFQ for 3 locations" at bounding box center [687, 549] width 296 height 14
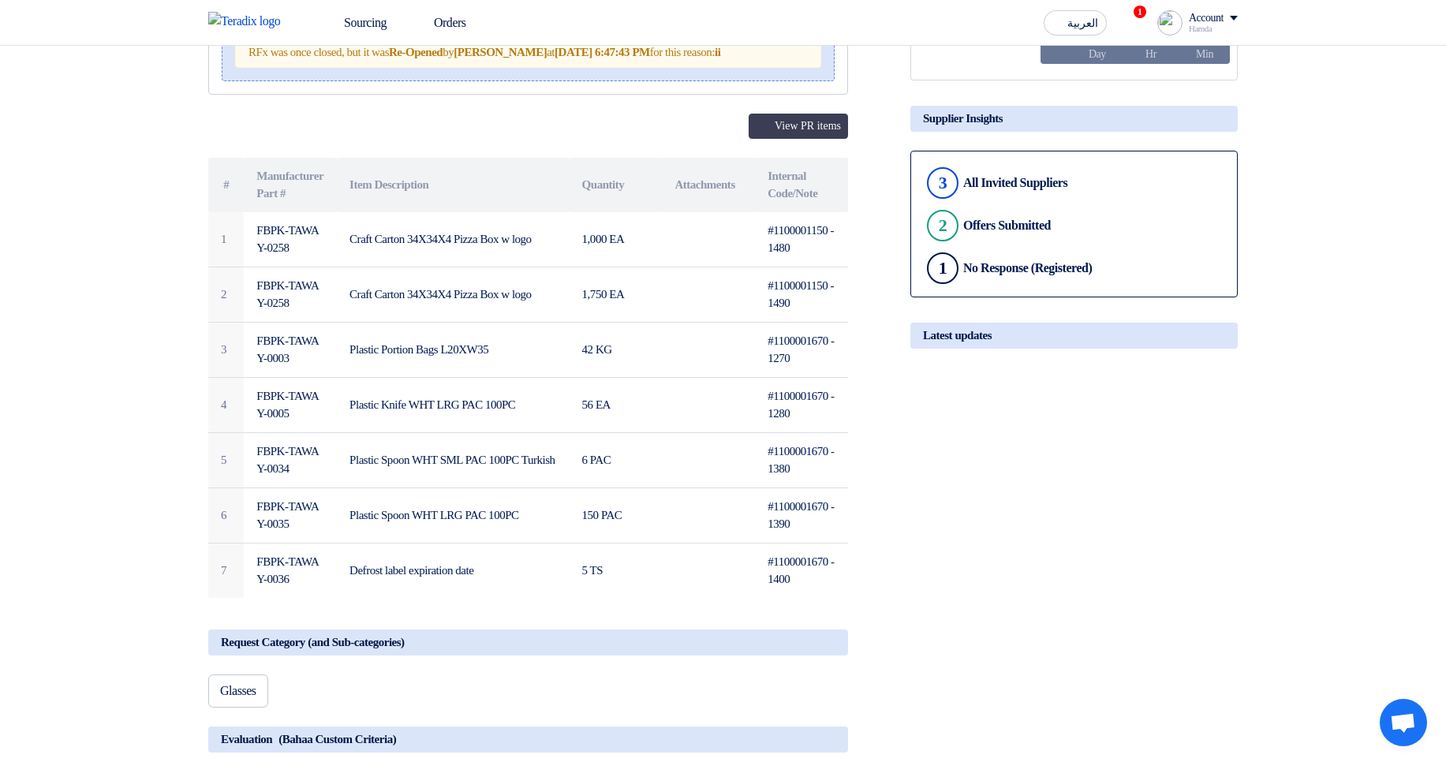
scroll to position [95, 0]
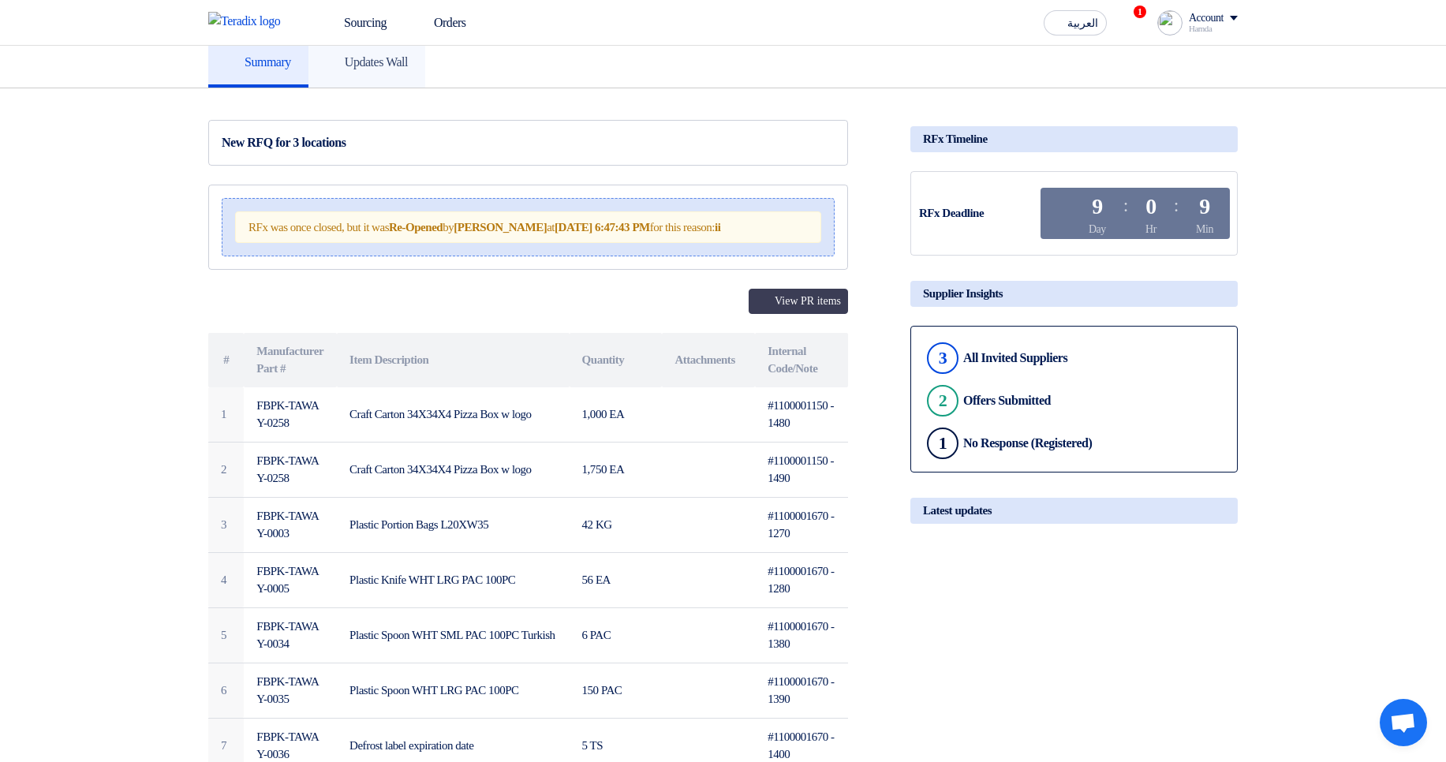
click at [379, 77] on link "Updates Wall" at bounding box center [366, 62] width 117 height 50
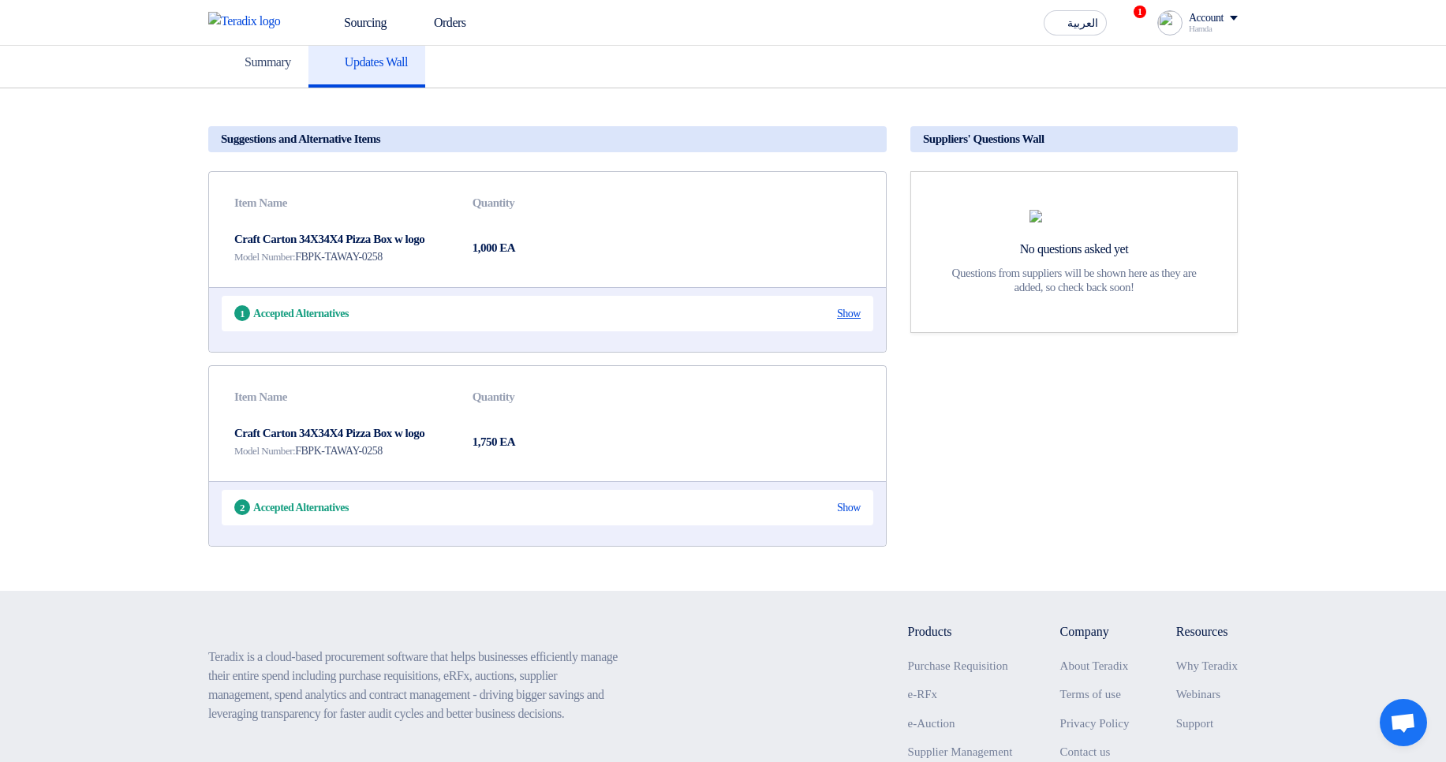
click at [842, 313] on div "Show" at bounding box center [849, 313] width 24 height 17
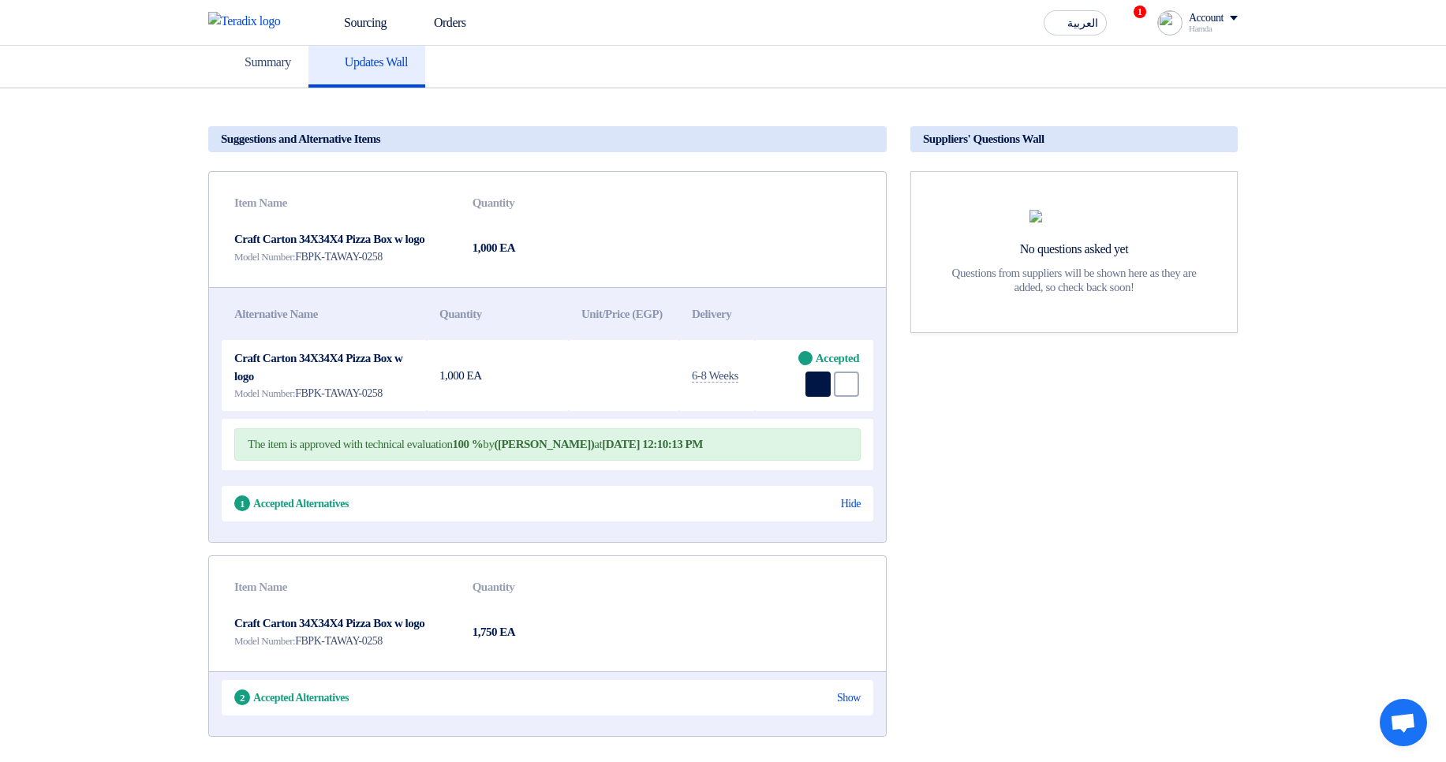
scroll to position [379, 0]
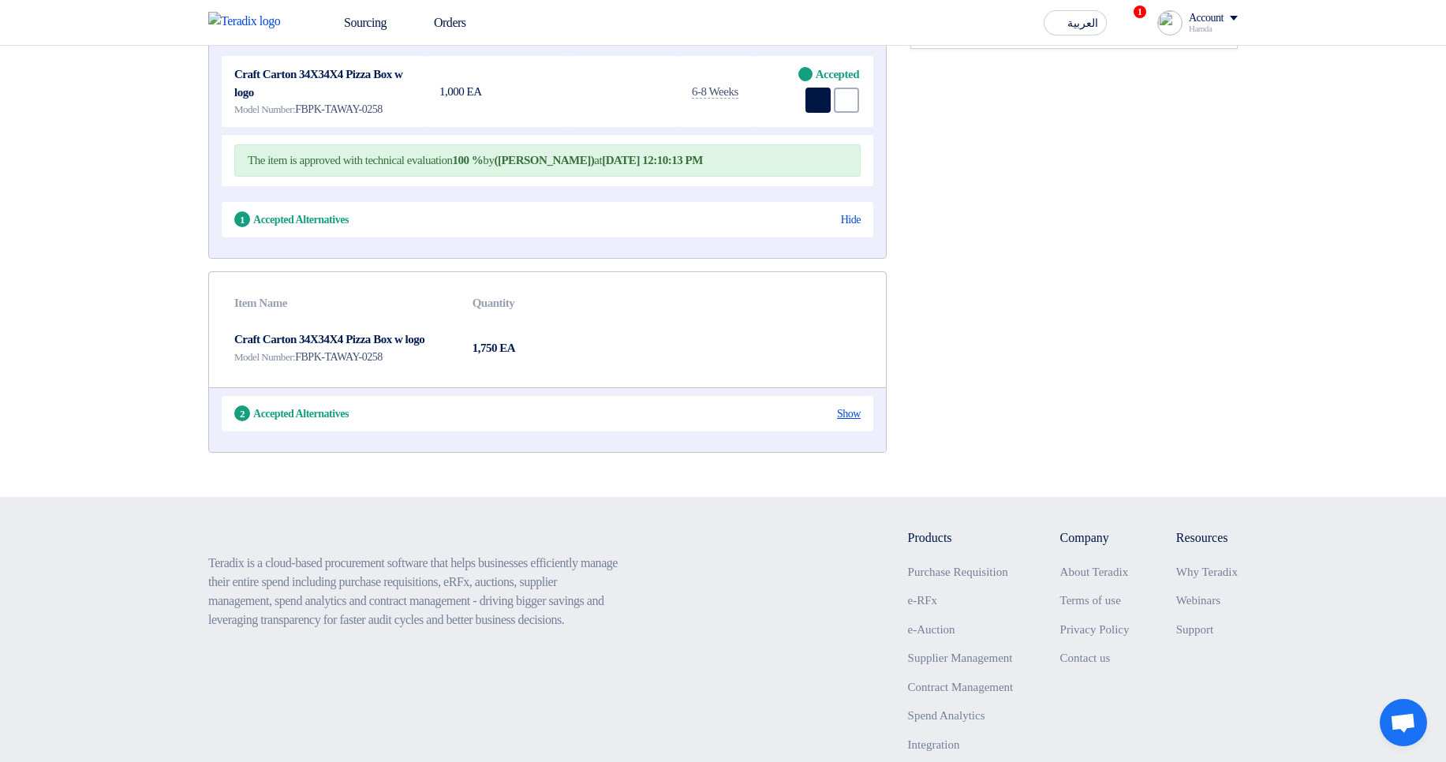
click at [846, 422] on div "Show" at bounding box center [849, 413] width 24 height 17
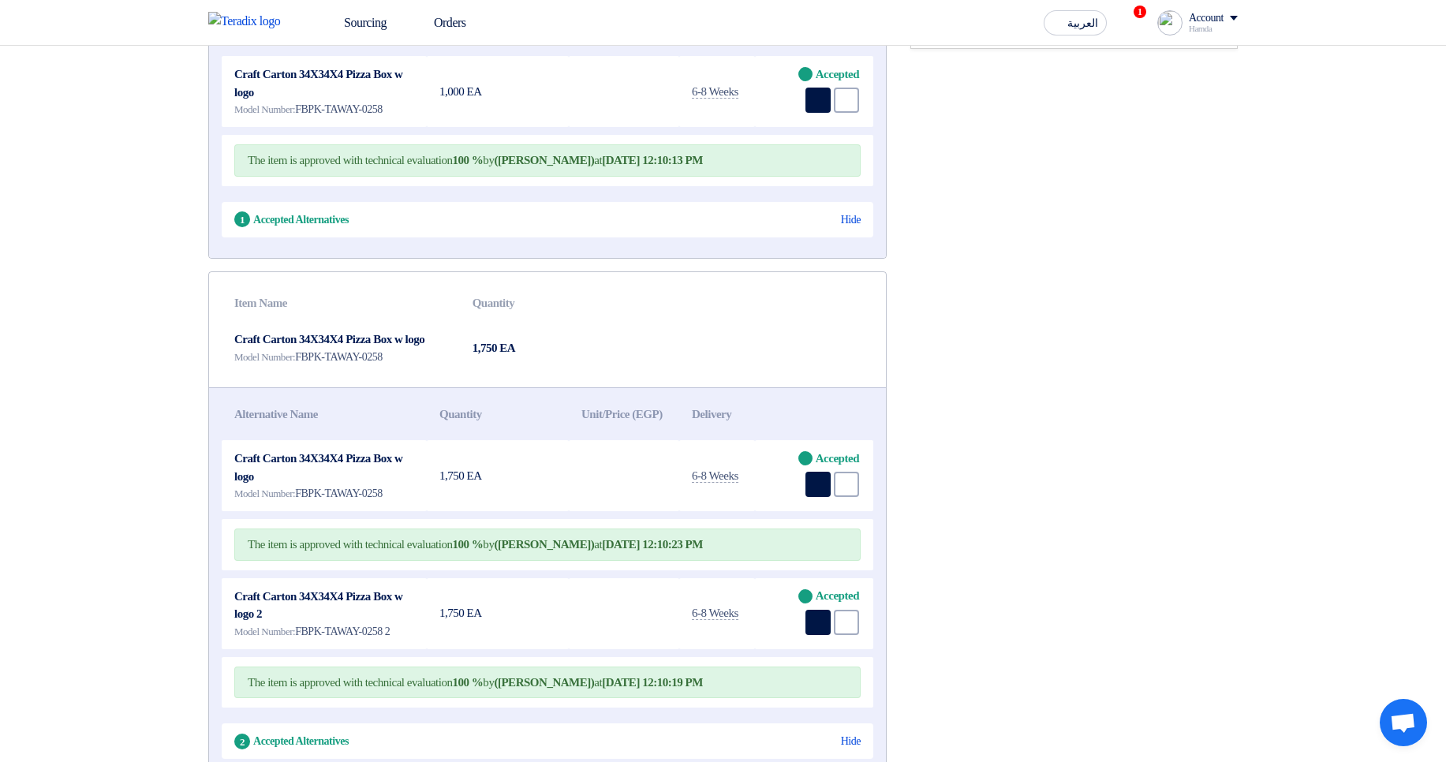
click at [1036, 369] on div "Suppliers' Questions Wall No questions asked yet Questions from suppliers will …" at bounding box center [1073, 314] width 351 height 957
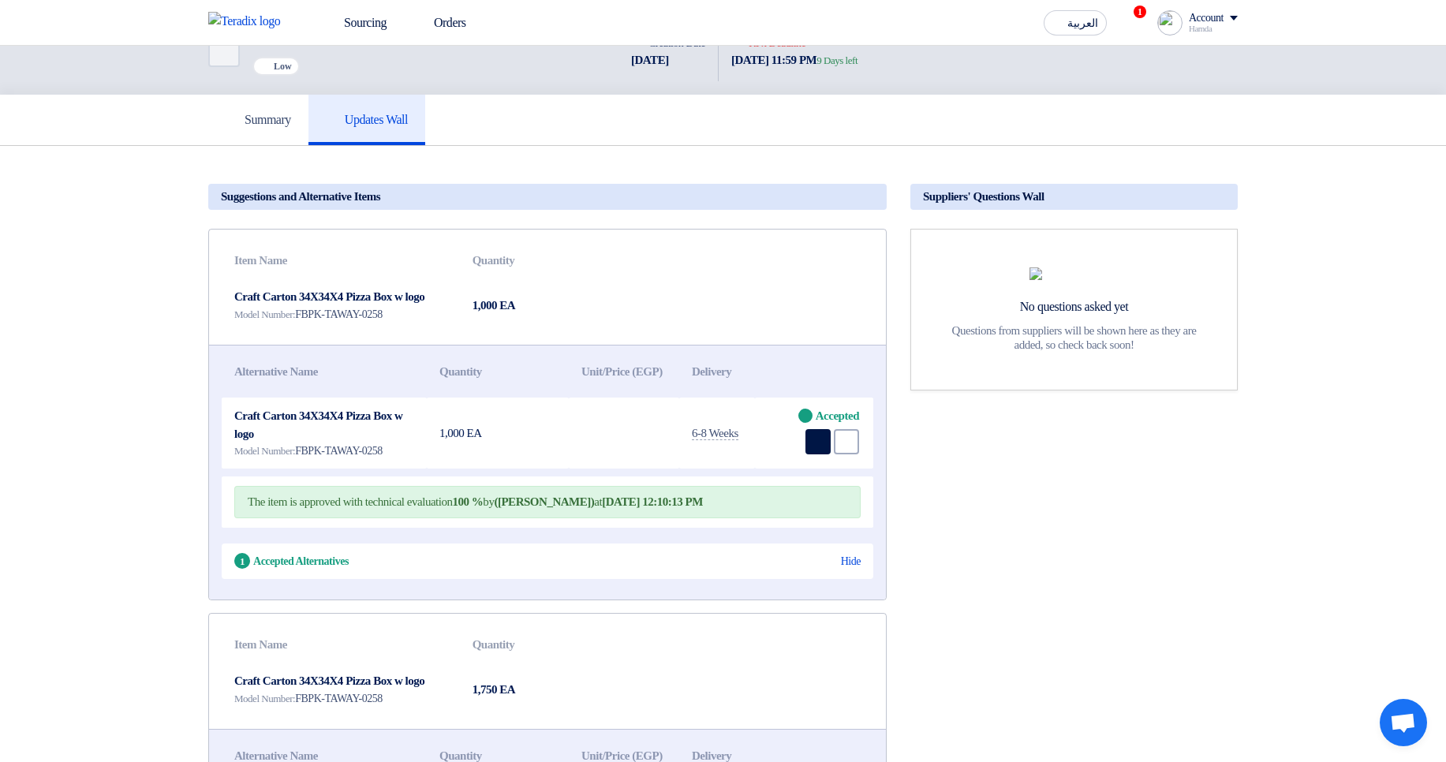
scroll to position [0, 0]
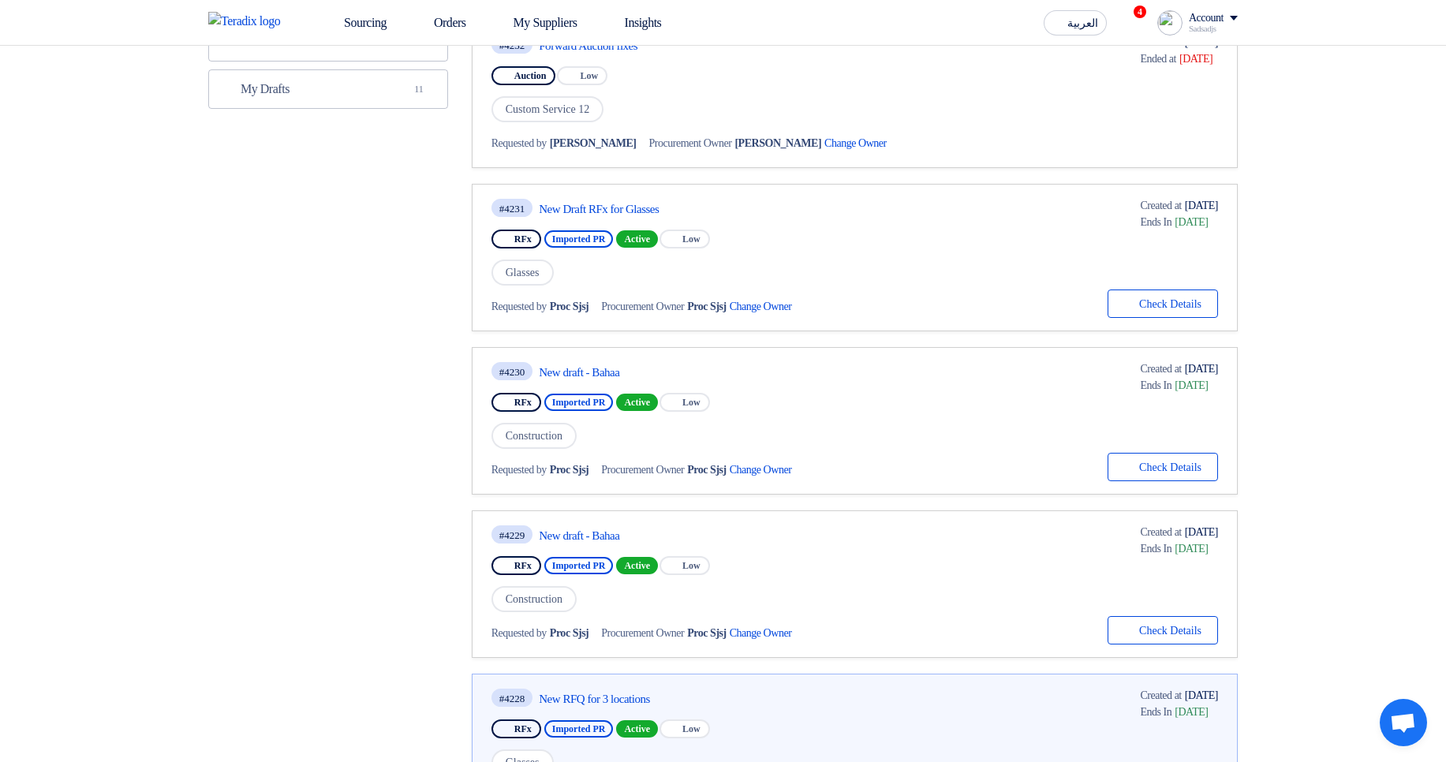
scroll to position [662, 0]
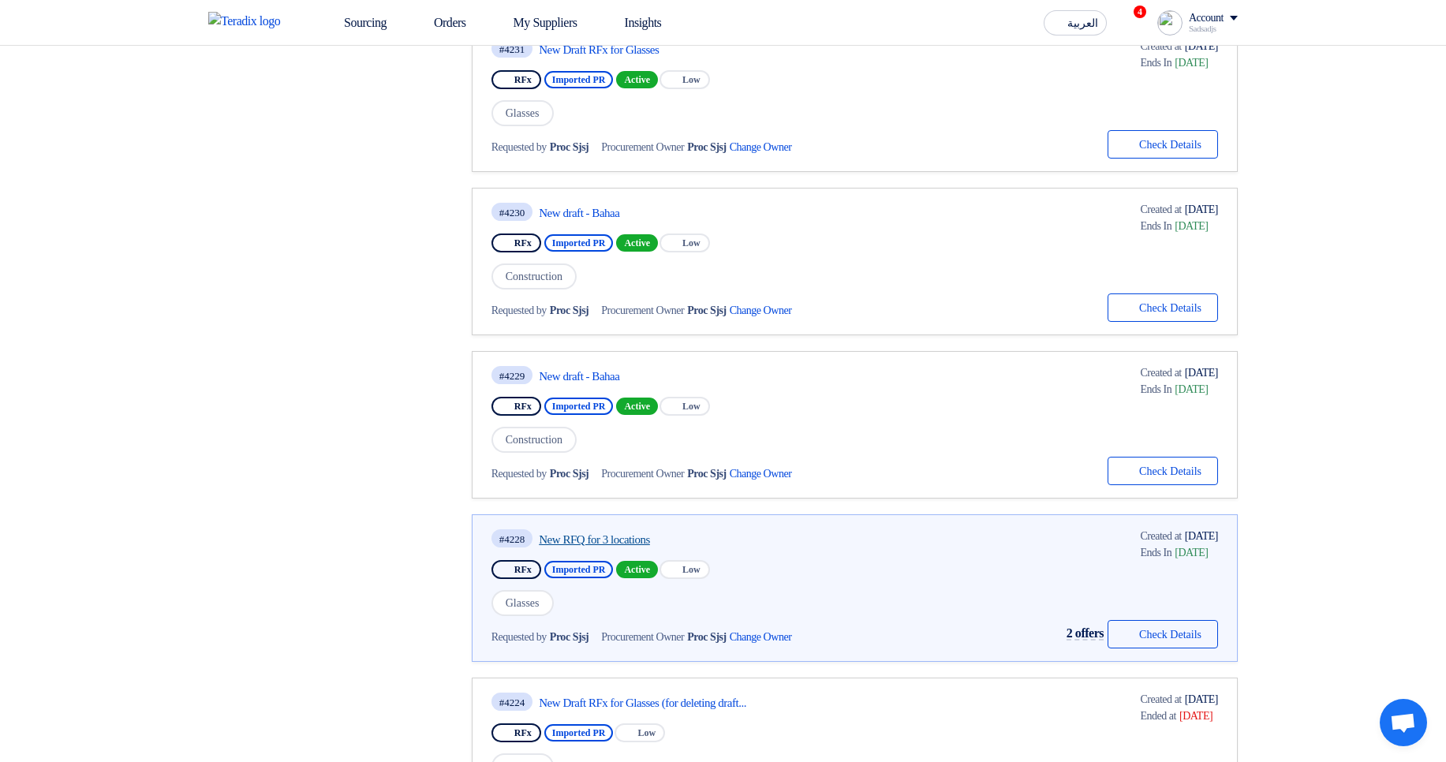
click at [638, 540] on link "New RFQ for 3 locations" at bounding box center [687, 539] width 296 height 14
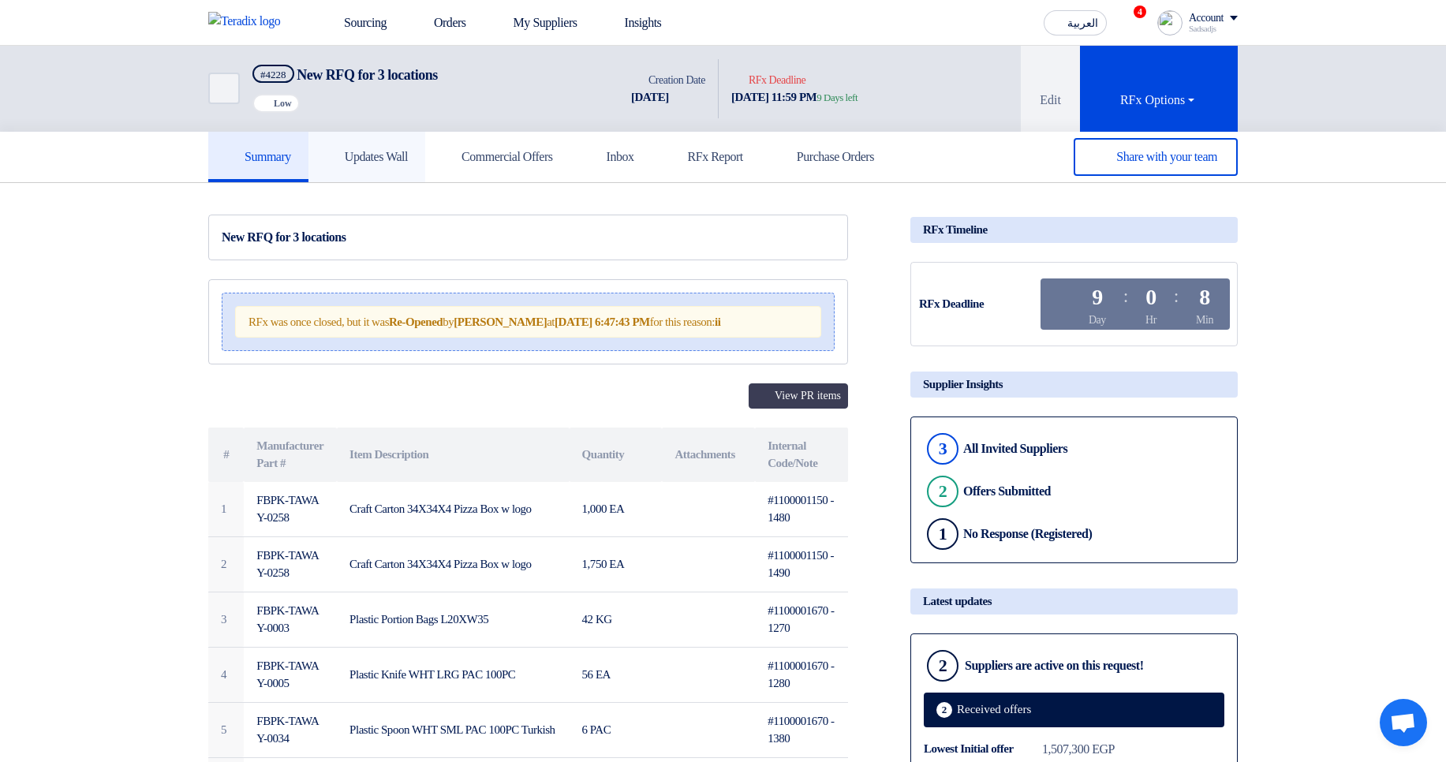
click at [380, 166] on link "Updates Wall" at bounding box center [366, 157] width 117 height 50
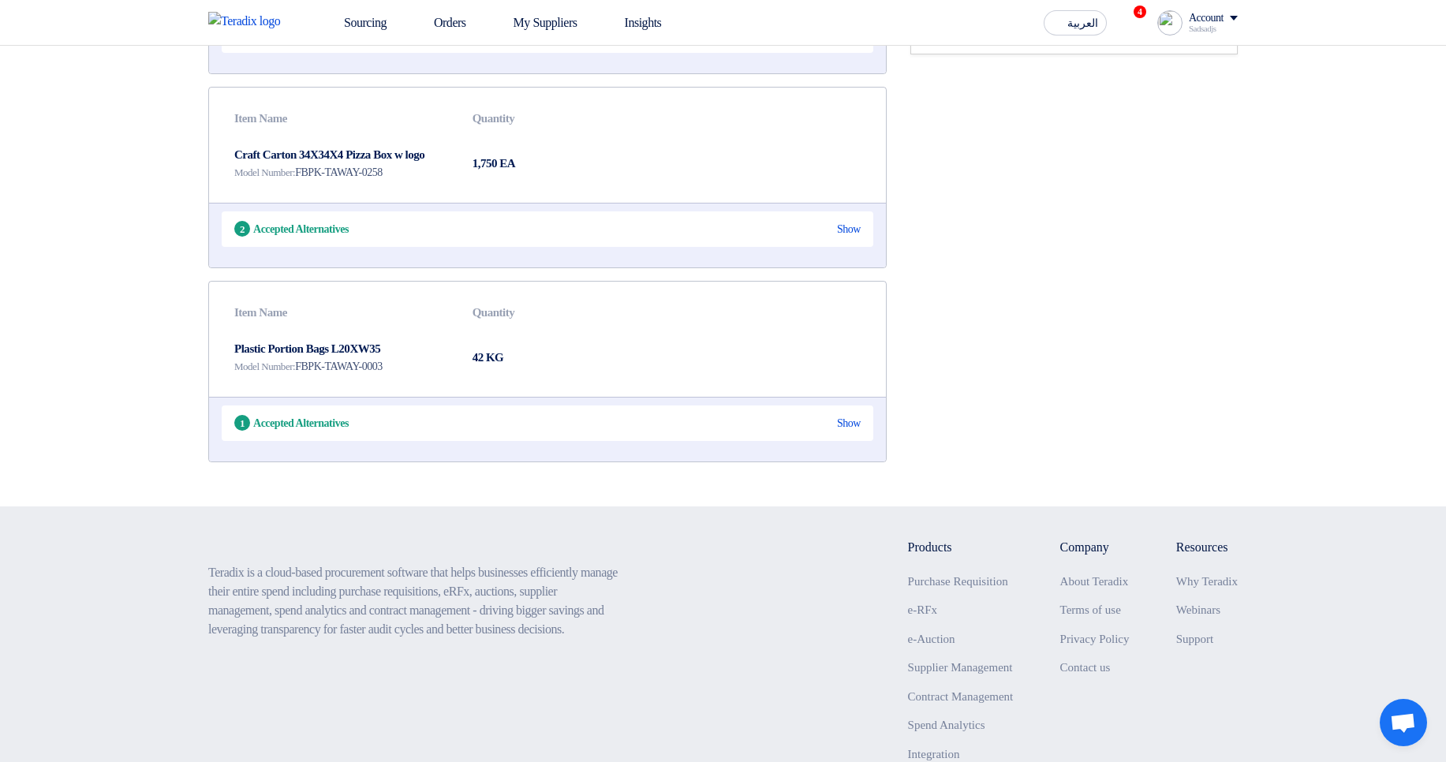
scroll to position [189, 0]
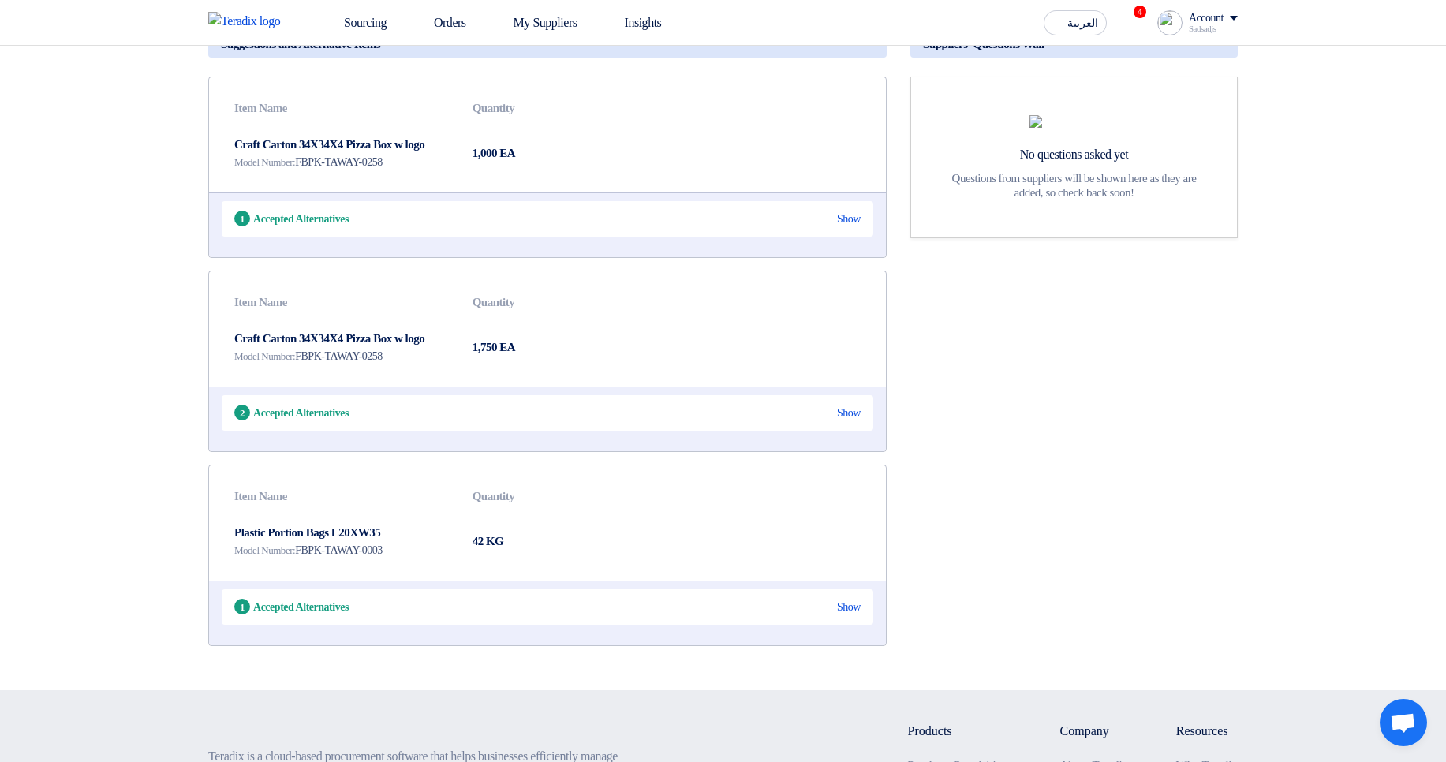
click at [826, 218] on div "1 Accepted Alternatives Show" at bounding box center [547, 218] width 651 height 35
click at [842, 219] on div "Show" at bounding box center [849, 219] width 24 height 17
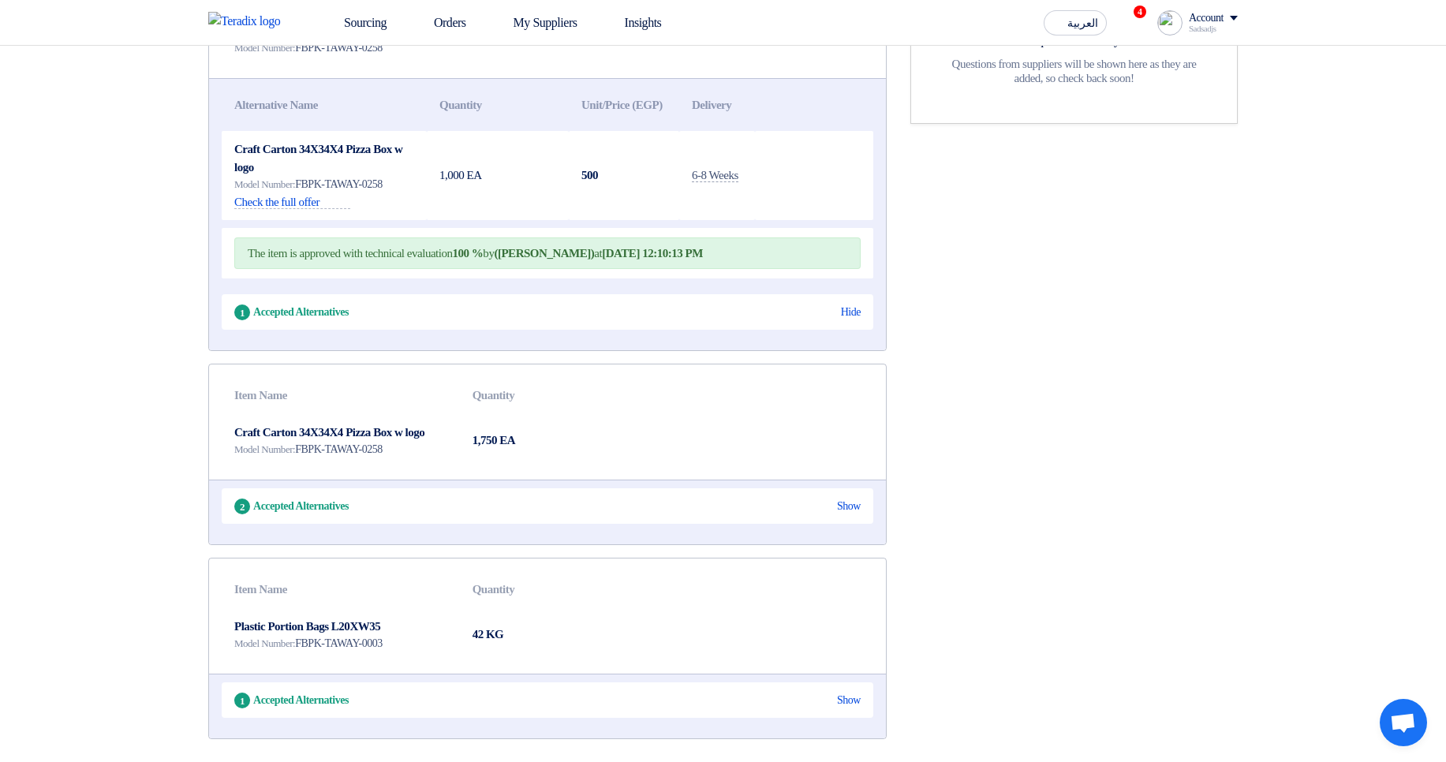
scroll to position [473, 0]
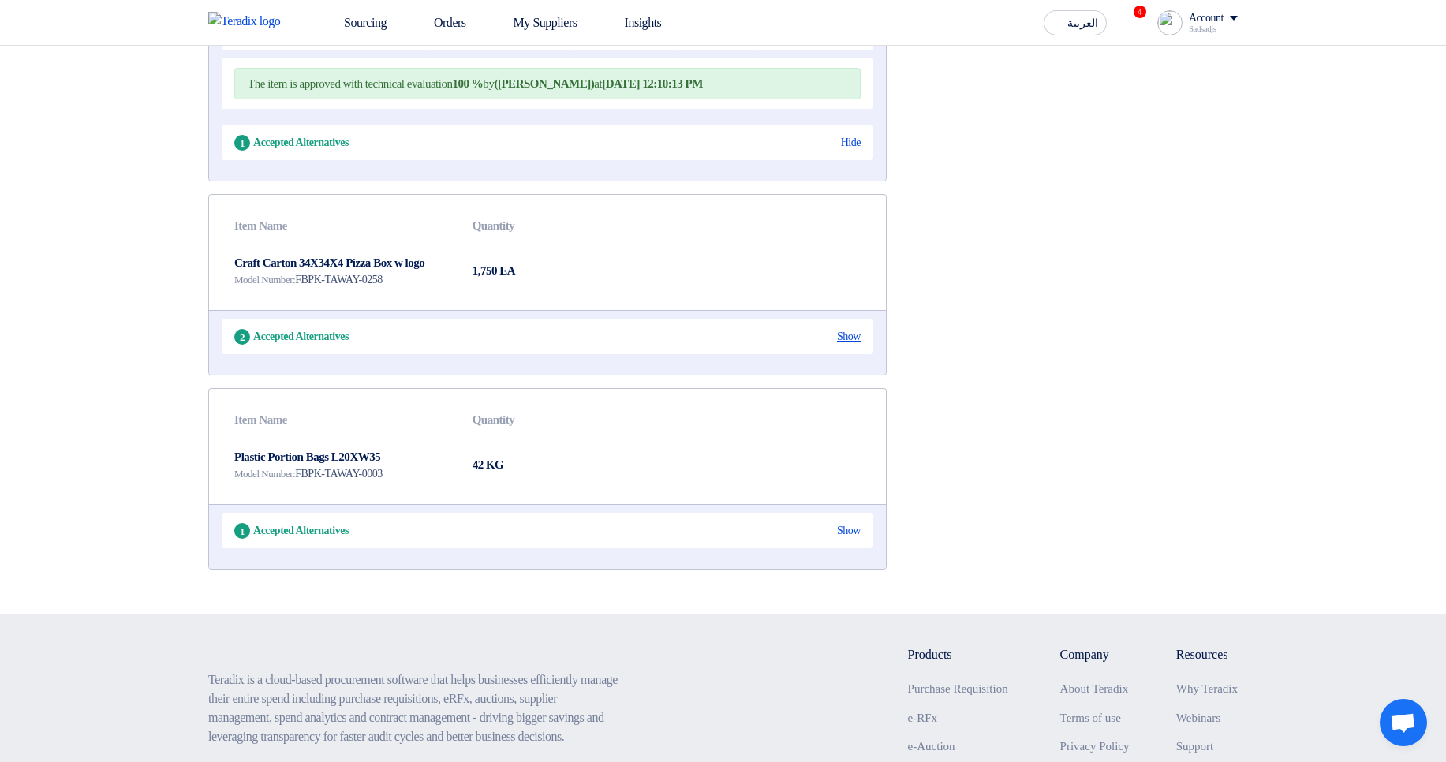
click at [839, 345] on div "Show" at bounding box center [849, 336] width 24 height 17
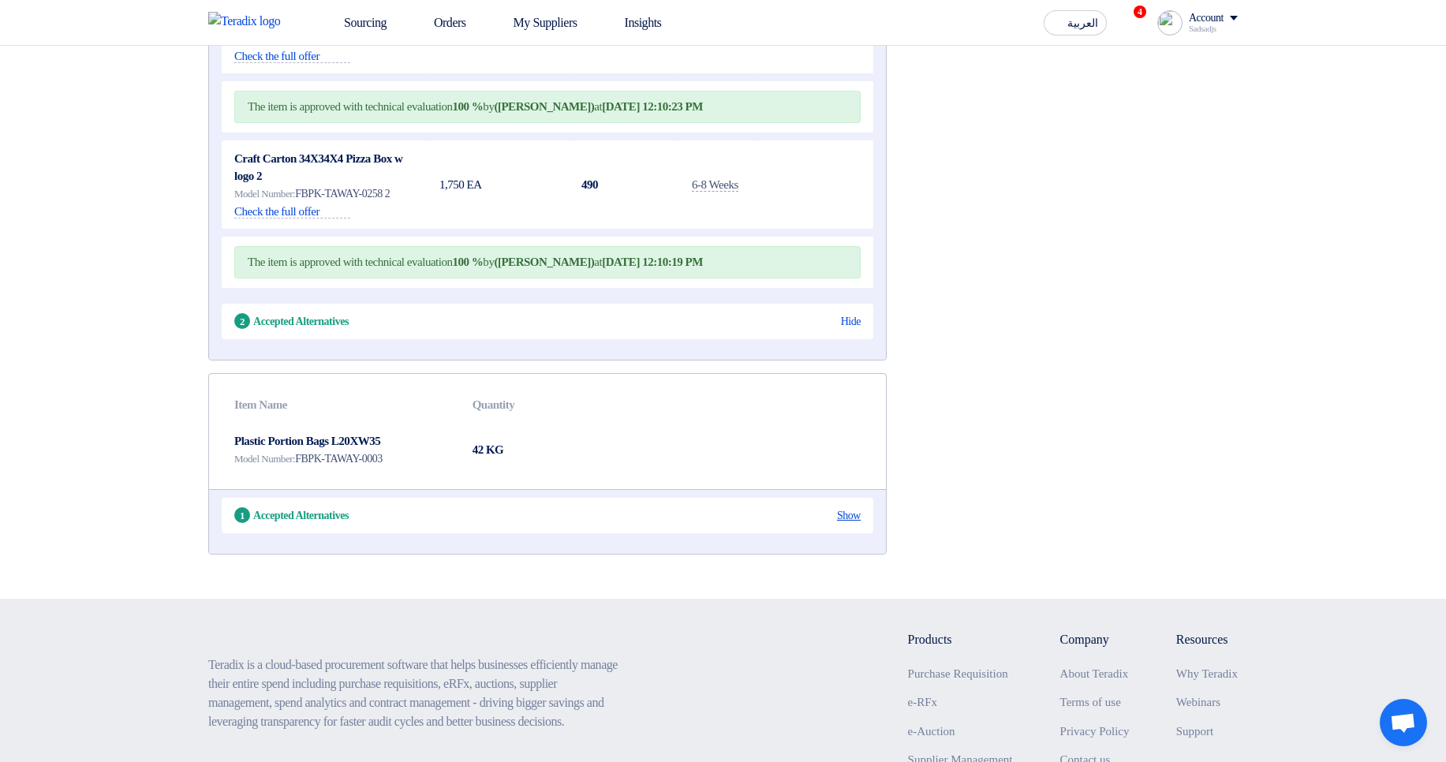
click at [846, 524] on div "Show" at bounding box center [849, 515] width 24 height 17
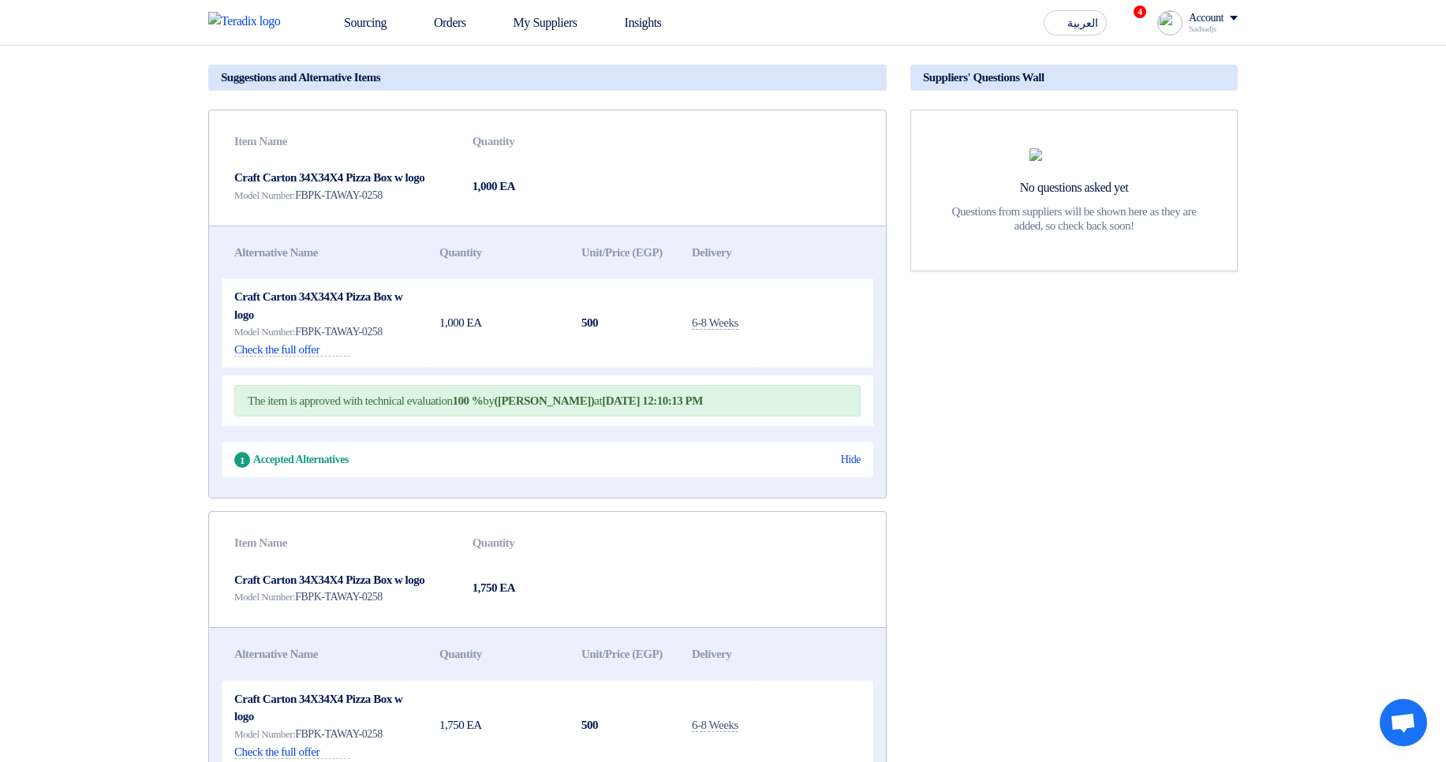
scroll to position [0, 0]
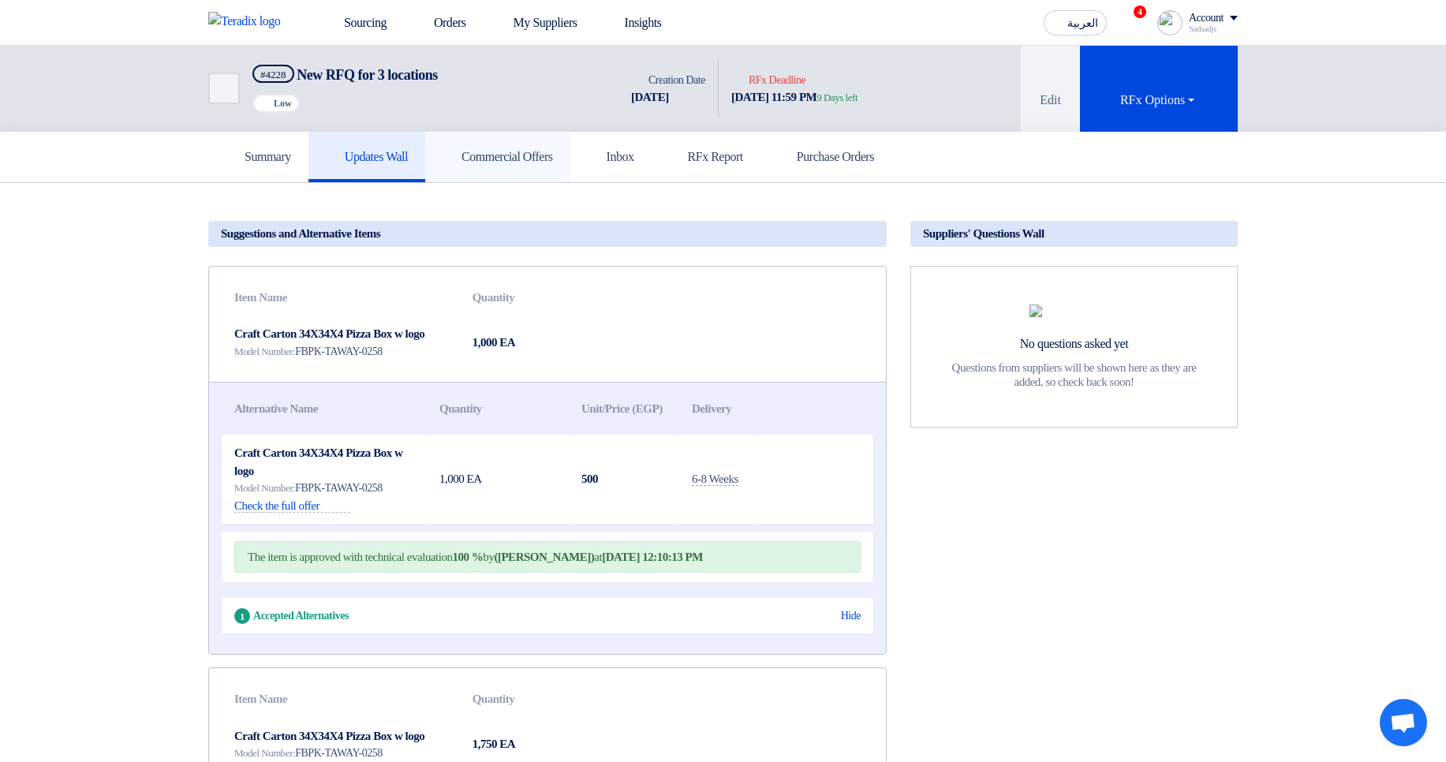
click at [521, 149] on h5 "Commercial Offers" at bounding box center [497, 157] width 110 height 16
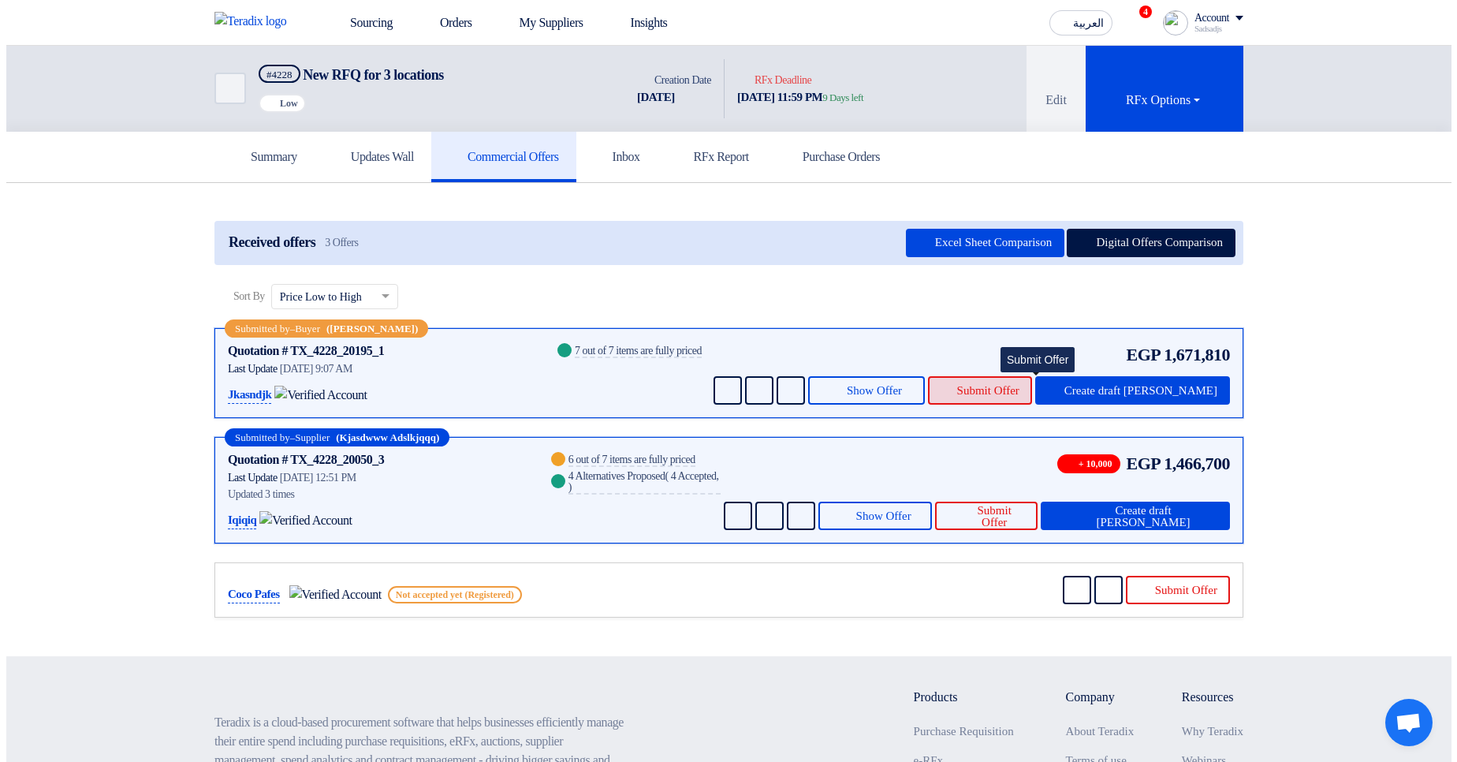
scroll to position [95, 0]
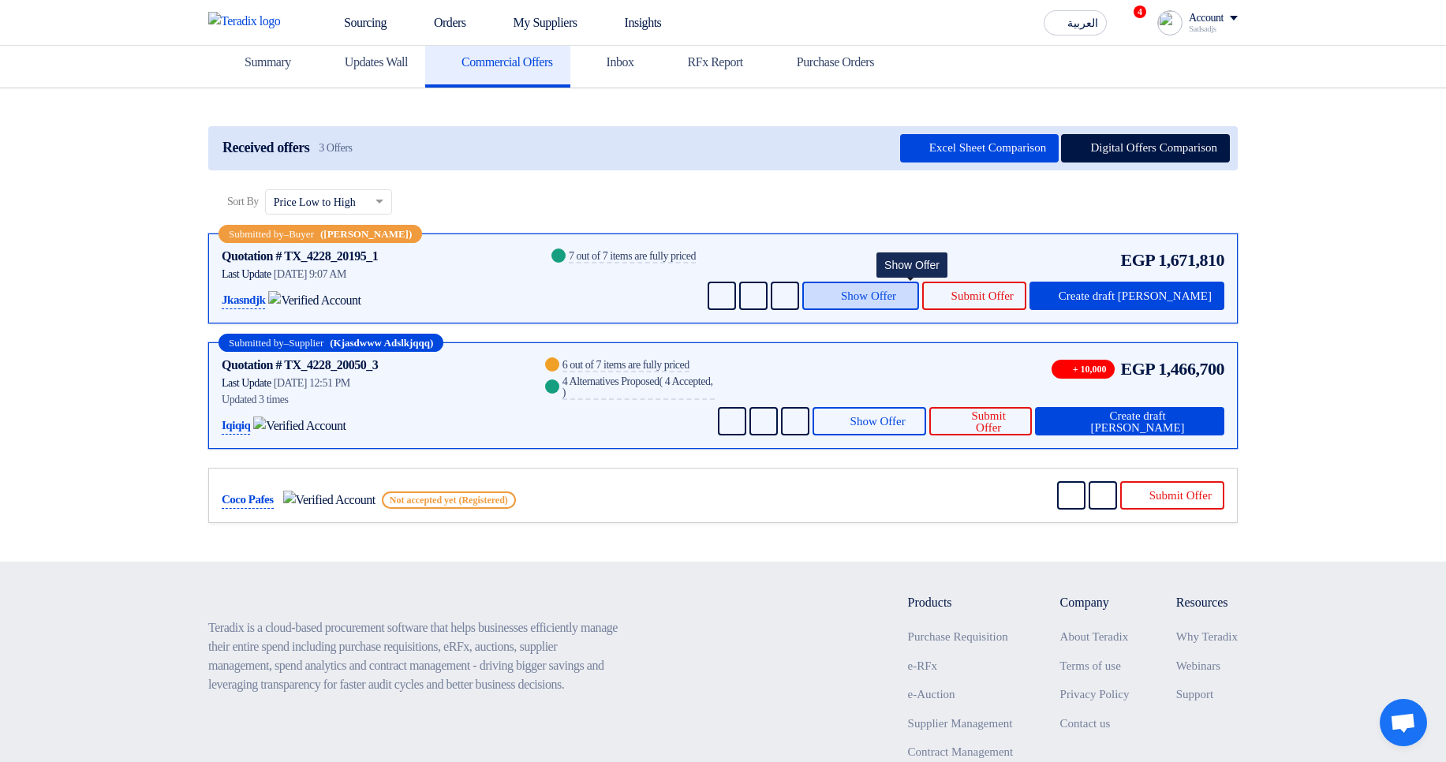
click at [896, 297] on span "Show Offer" at bounding box center [868, 296] width 55 height 12
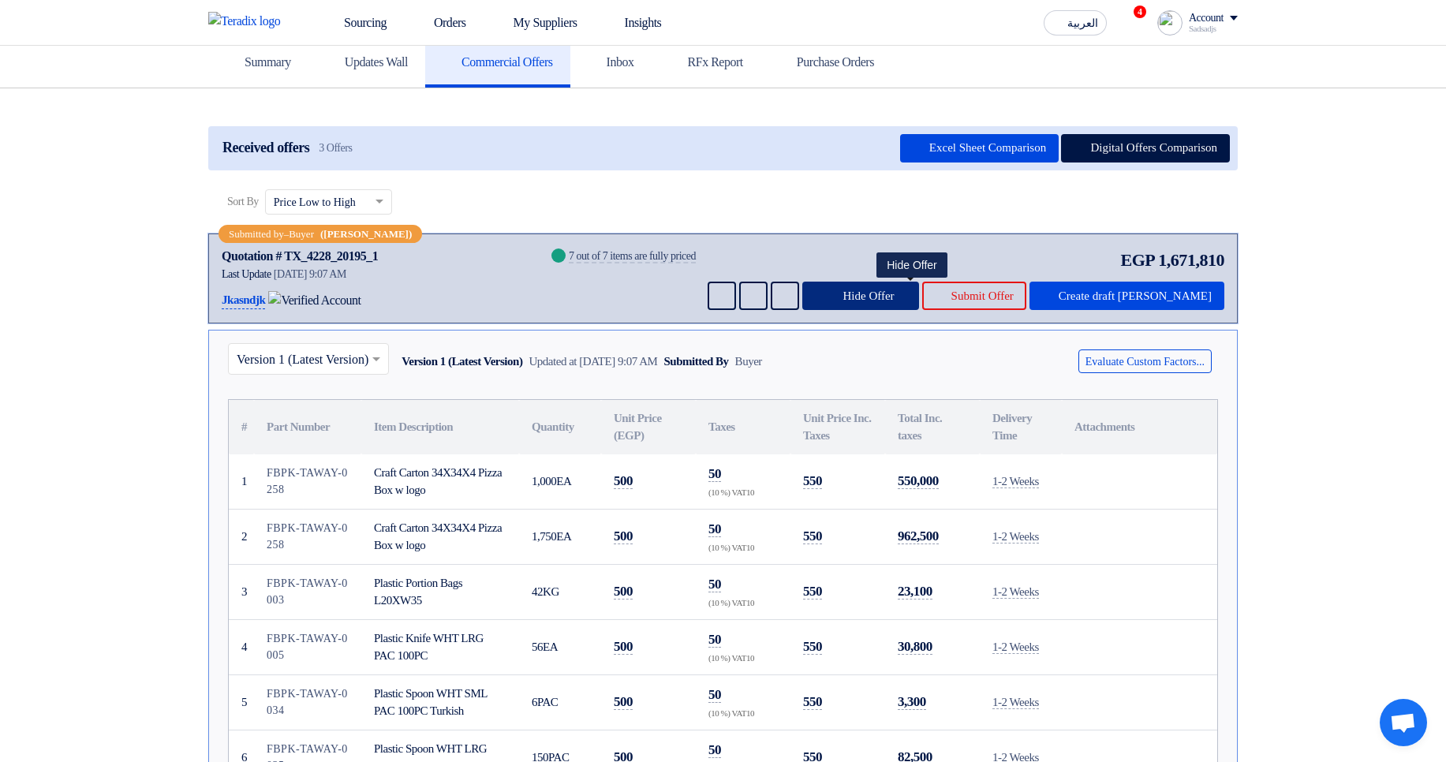
click at [919, 282] on button "Hide Offer" at bounding box center [860, 296] width 117 height 28
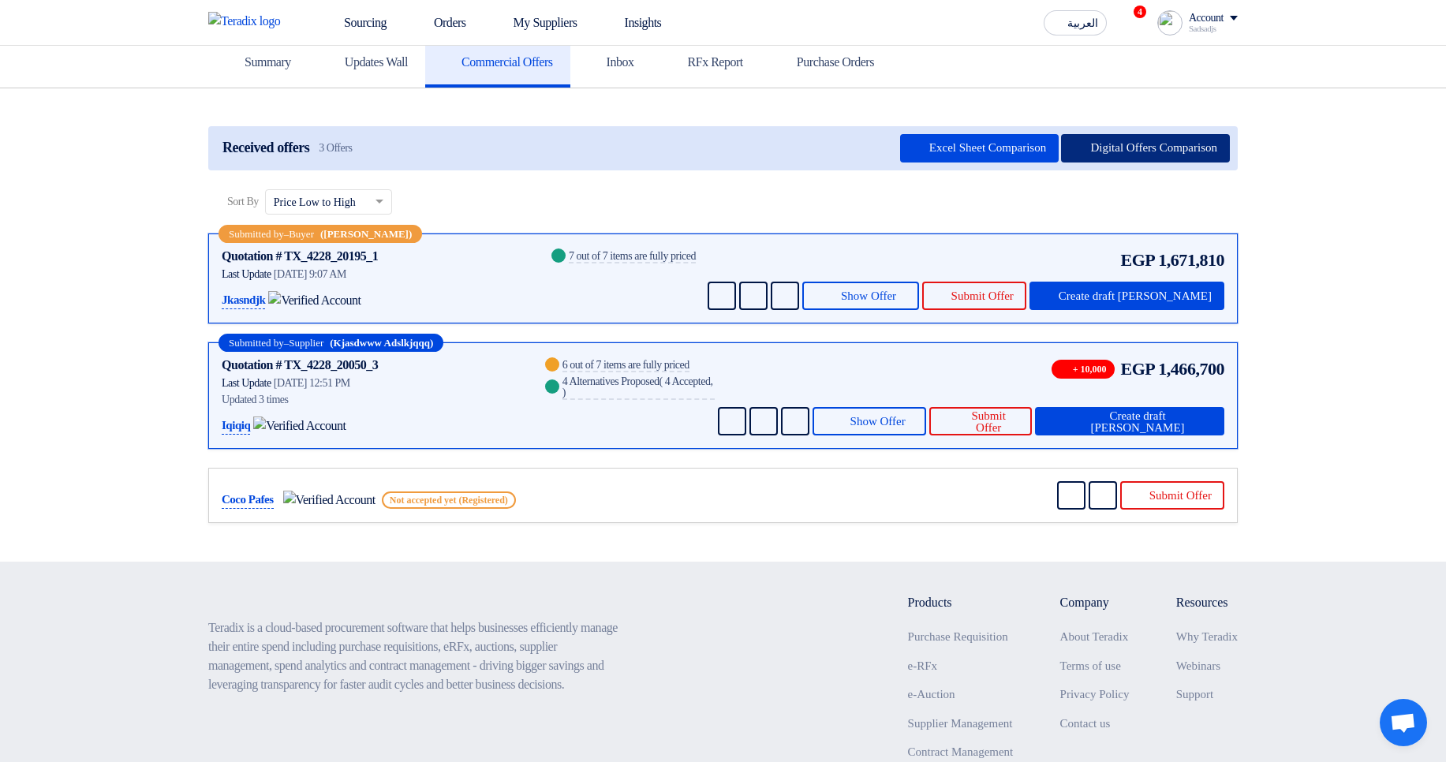
click at [1143, 148] on button "Digital Offers Comparison" at bounding box center [1145, 148] width 169 height 28
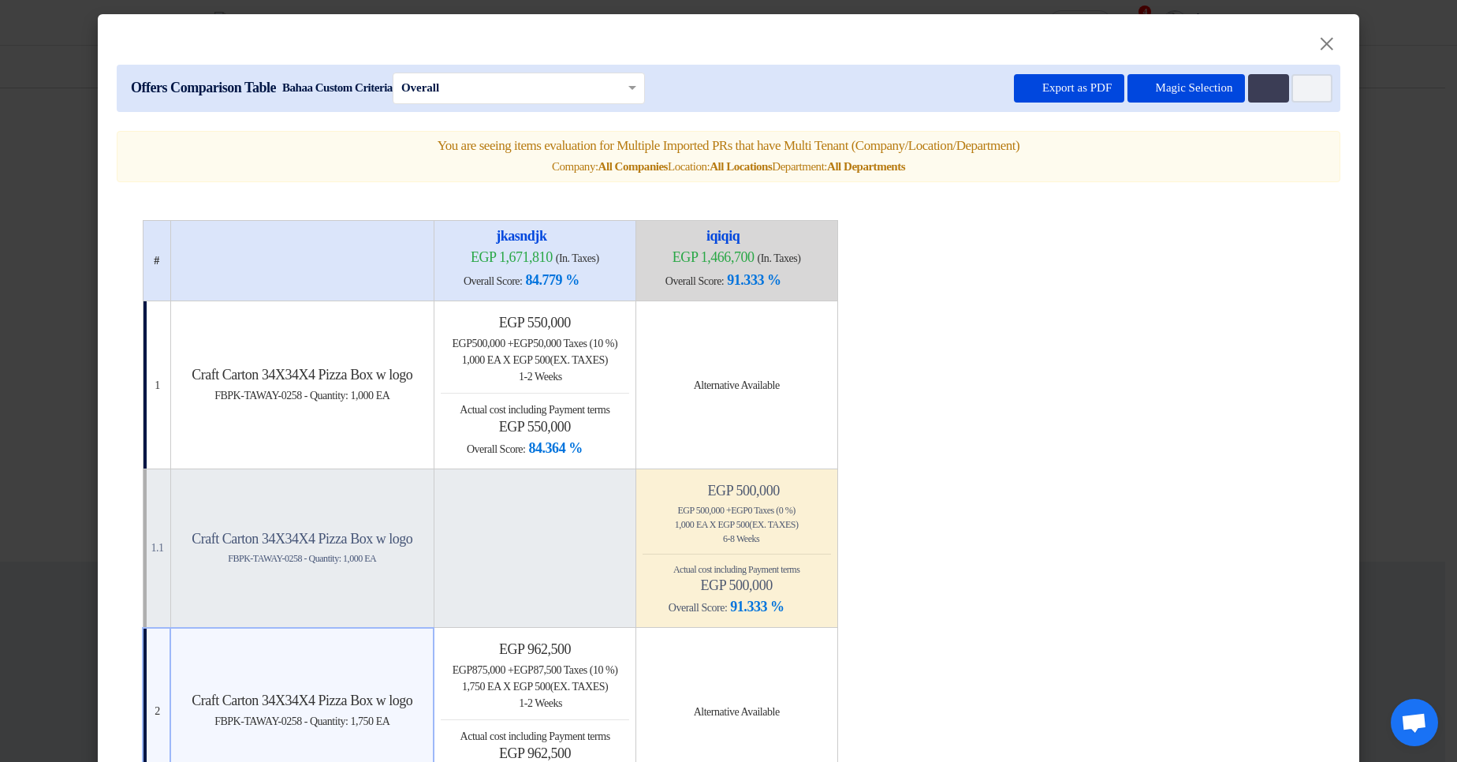
click at [1416, 272] on modal-container "× Offers Comparison Table Bahaa Custom Criteria × Overall × Export as PDF Magic…" at bounding box center [728, 381] width 1457 height 762
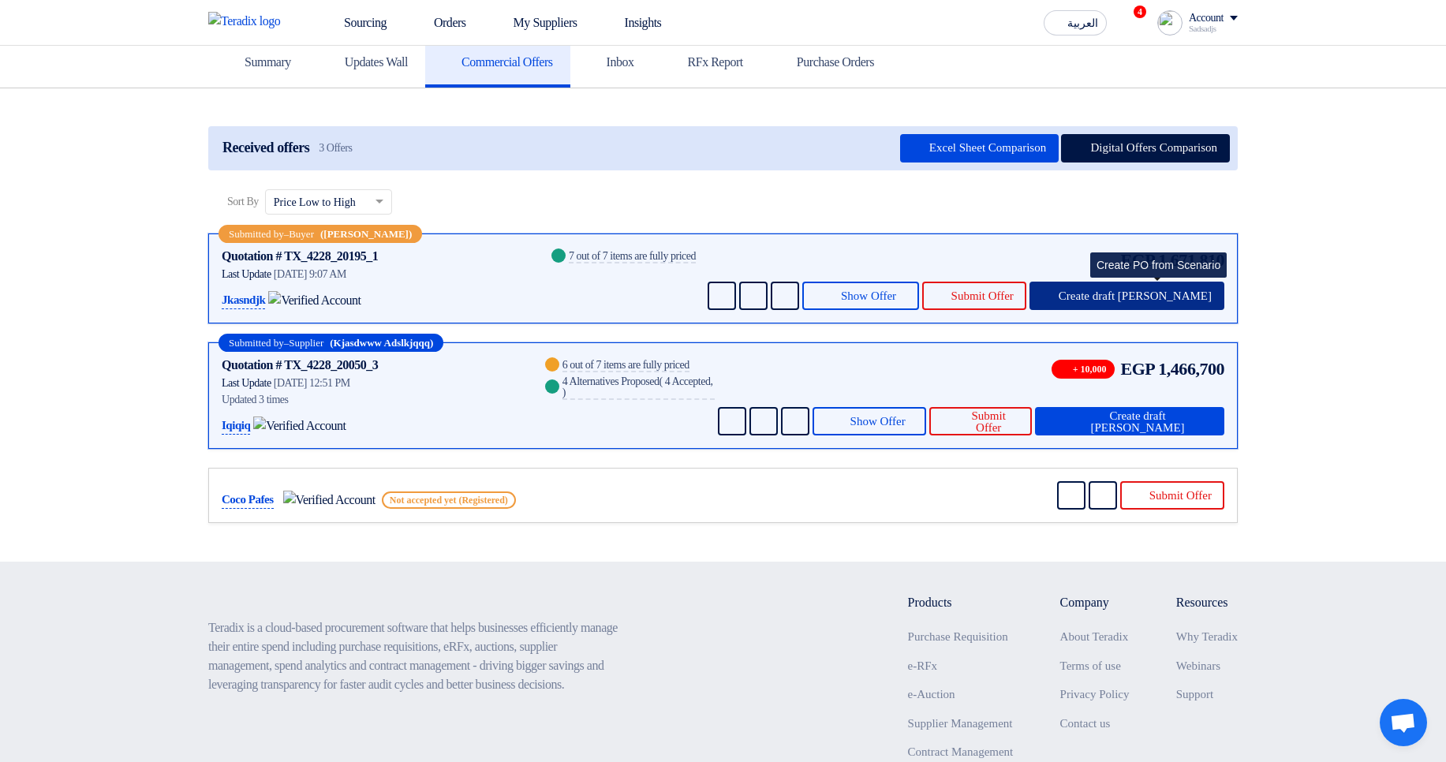
click at [1200, 285] on button "Create draft [PERSON_NAME]" at bounding box center [1126, 296] width 195 height 28
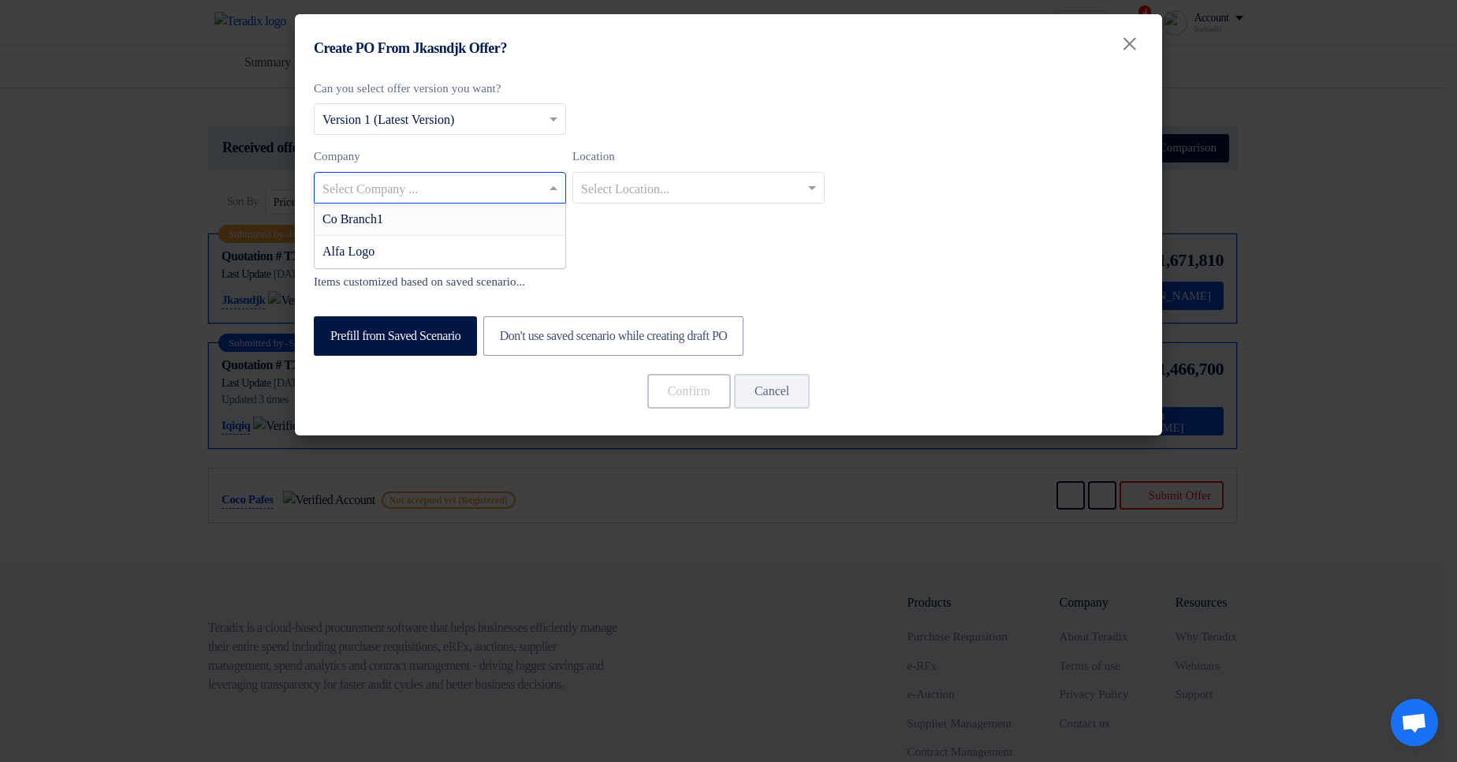
click at [442, 200] on input "text" at bounding box center [432, 189] width 219 height 26
click at [1118, 253] on div "Can you select offer version you want? Select from offer versions × Version 1 (…" at bounding box center [729, 167] width 830 height 175
click at [672, 312] on div "Can you select offer version you want? Select from offer versions × Version 1 (…" at bounding box center [729, 254] width 868 height 364
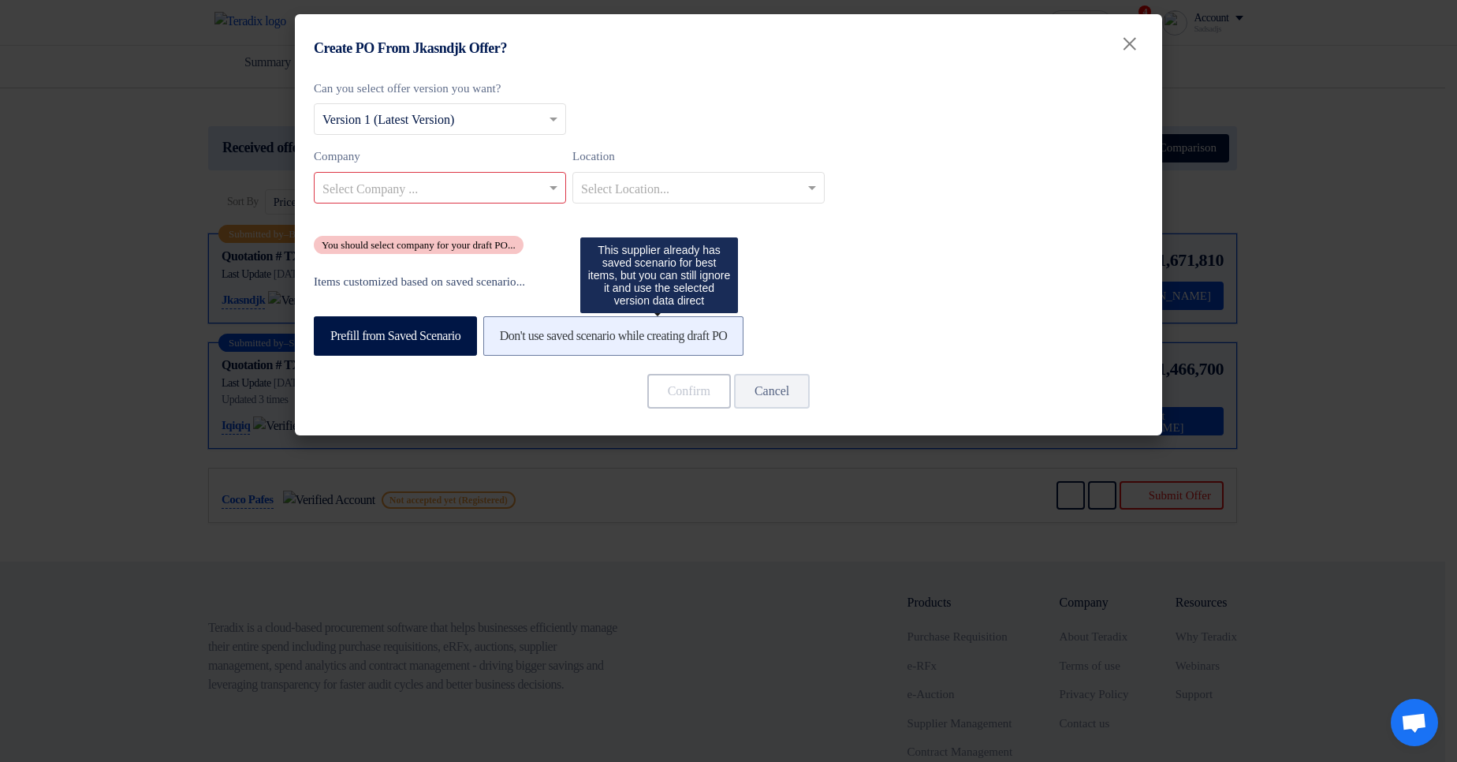
click at [678, 329] on label "Don't use saved scenario while creating draft PO" at bounding box center [613, 335] width 261 height 39
click at [510, 330] on input "Don't use saved scenario while creating draft PO" at bounding box center [505, 335] width 10 height 10
radio input "true"
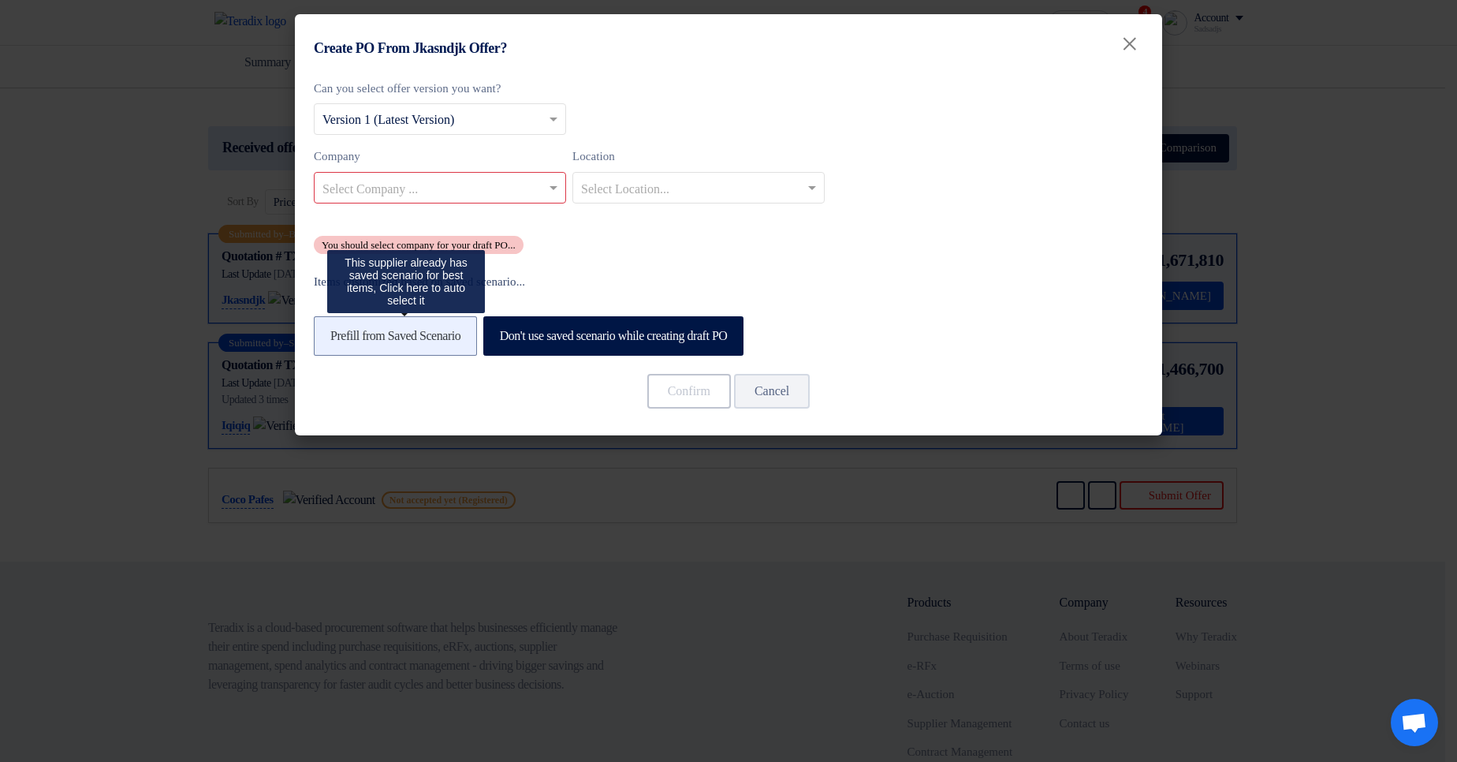
click at [465, 330] on label "Prefill from Saved Scenario" at bounding box center [395, 335] width 163 height 39
click at [341, 330] on input "Prefill from Saved Scenario" at bounding box center [335, 335] width 10 height 10
radio input "true"
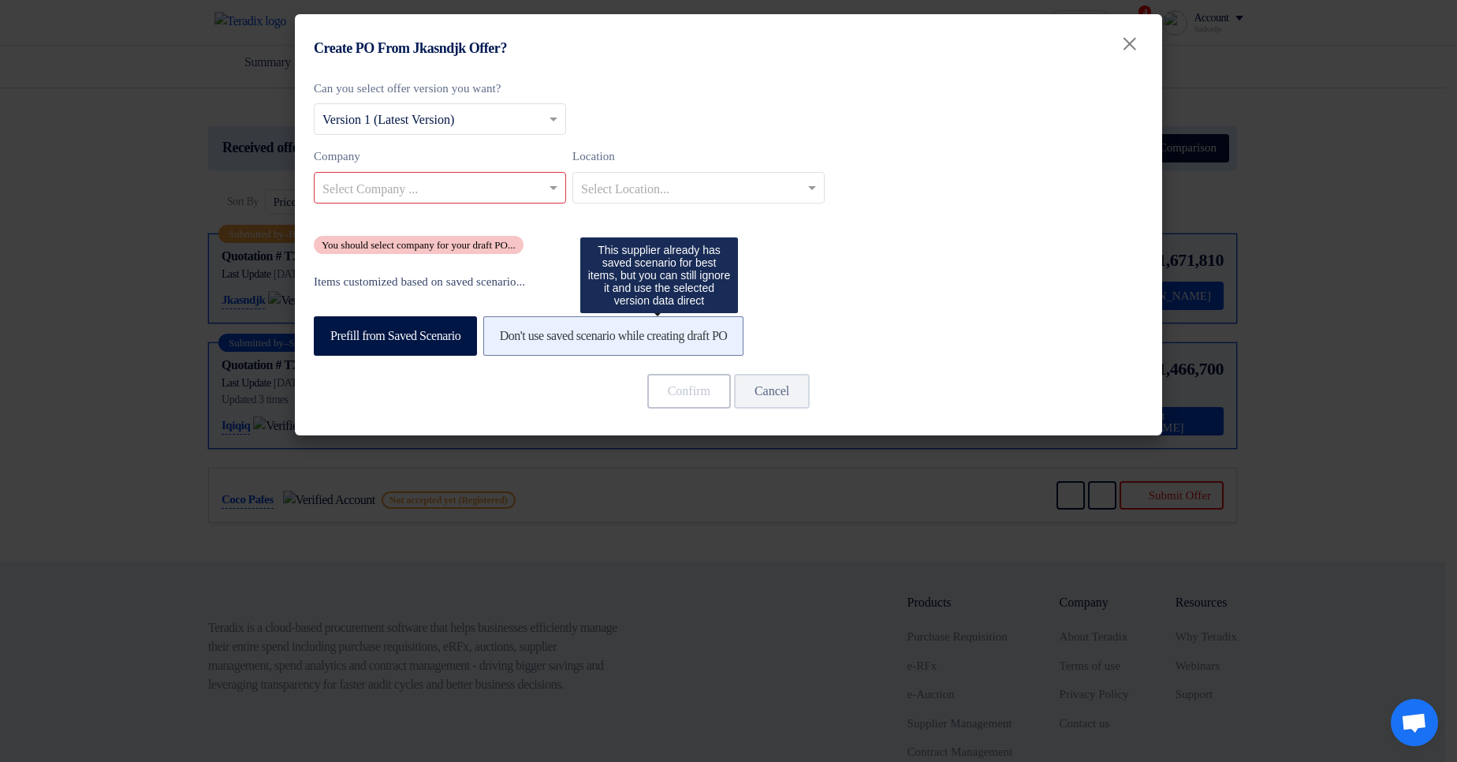
click at [643, 341] on label "Don't use saved scenario while creating draft PO" at bounding box center [613, 335] width 261 height 39
click at [510, 340] on input "Don't use saved scenario while creating draft PO" at bounding box center [505, 335] width 10 height 10
radio input "true"
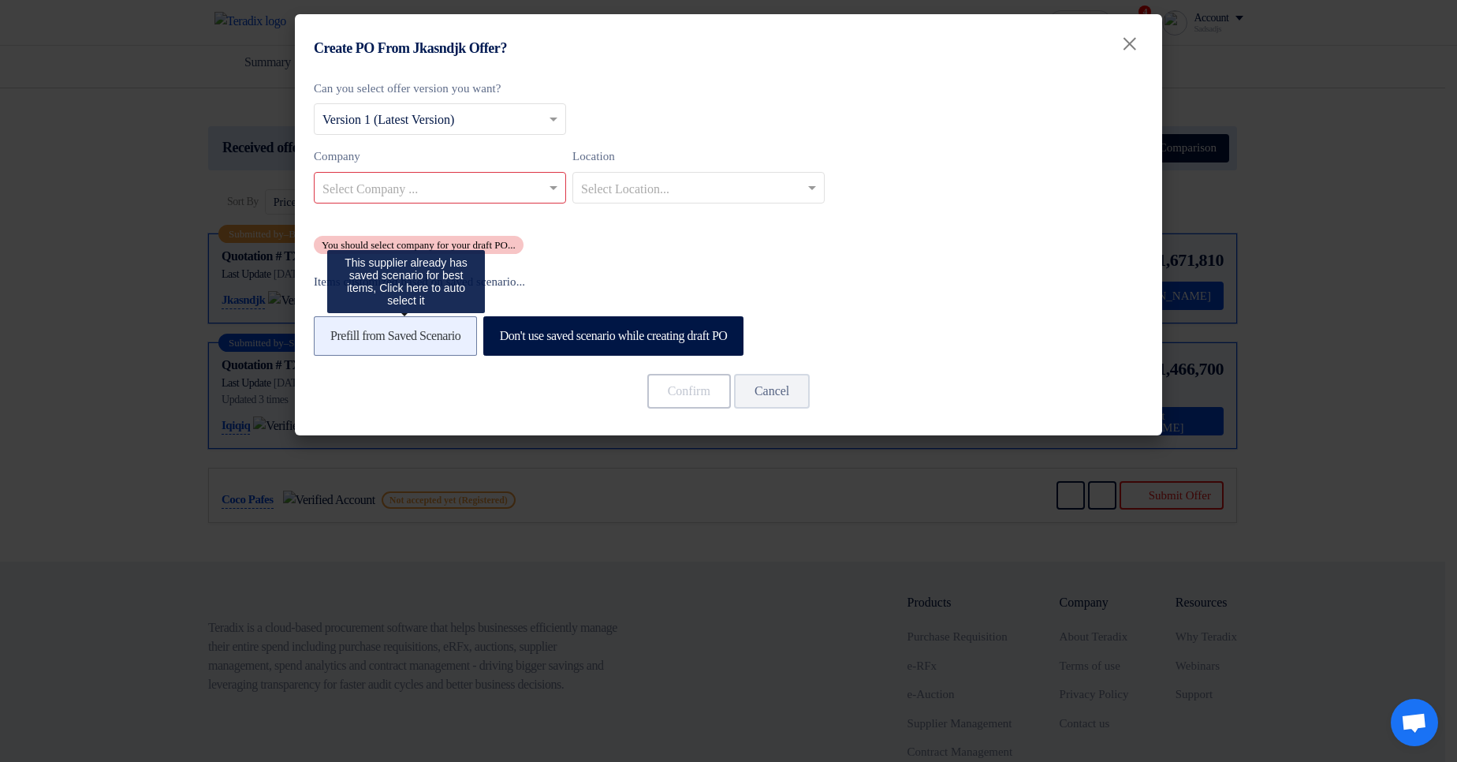
click at [418, 329] on label "Prefill from Saved Scenario" at bounding box center [395, 335] width 163 height 39
click at [341, 330] on input "Prefill from Saved Scenario" at bounding box center [335, 335] width 10 height 10
radio input "true"
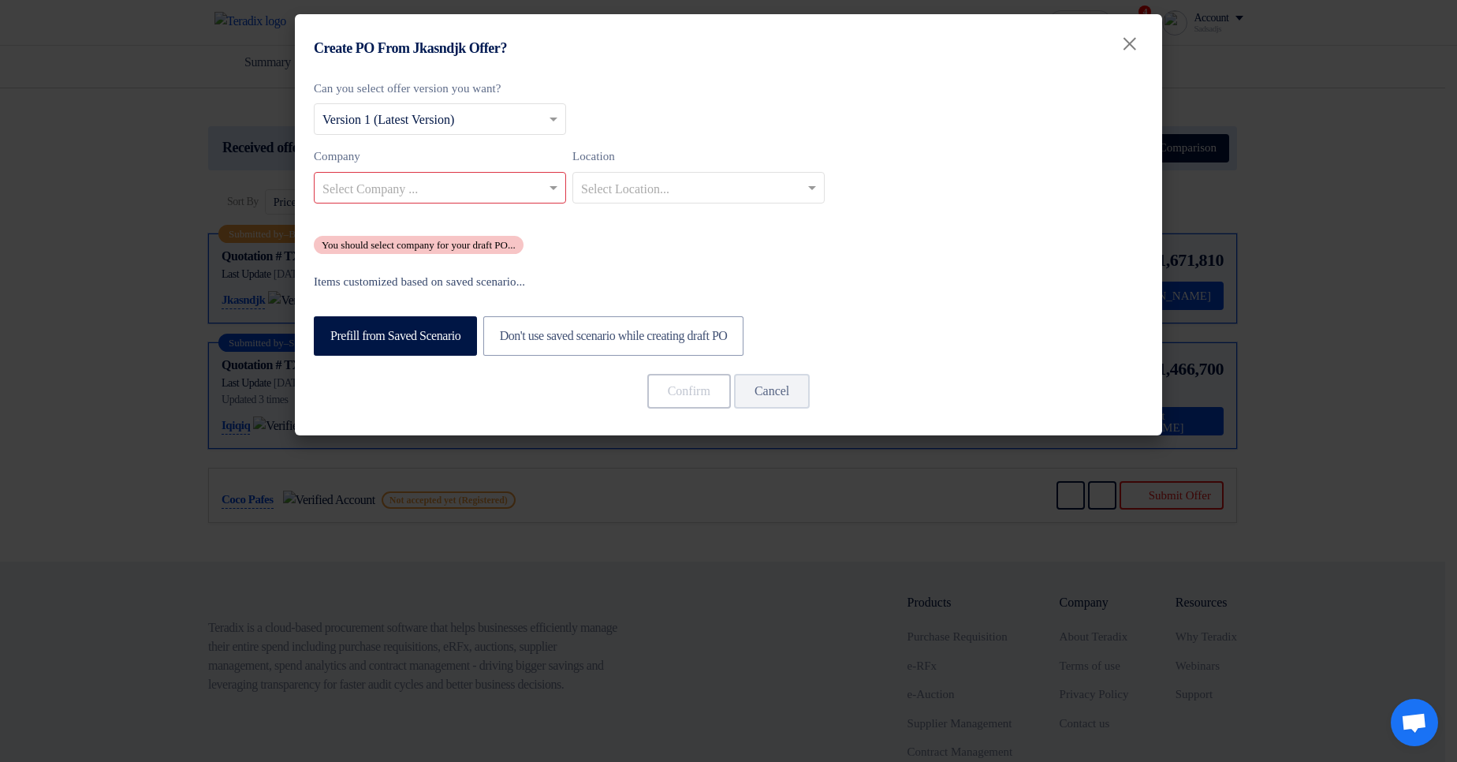
click at [893, 277] on label "Items customized based on saved scenario..." at bounding box center [729, 282] width 830 height 18
click at [1237, 264] on modal-container "Create PO From Jkasndjk Offer? × Can you select offer version you want? Select …" at bounding box center [728, 381] width 1457 height 762
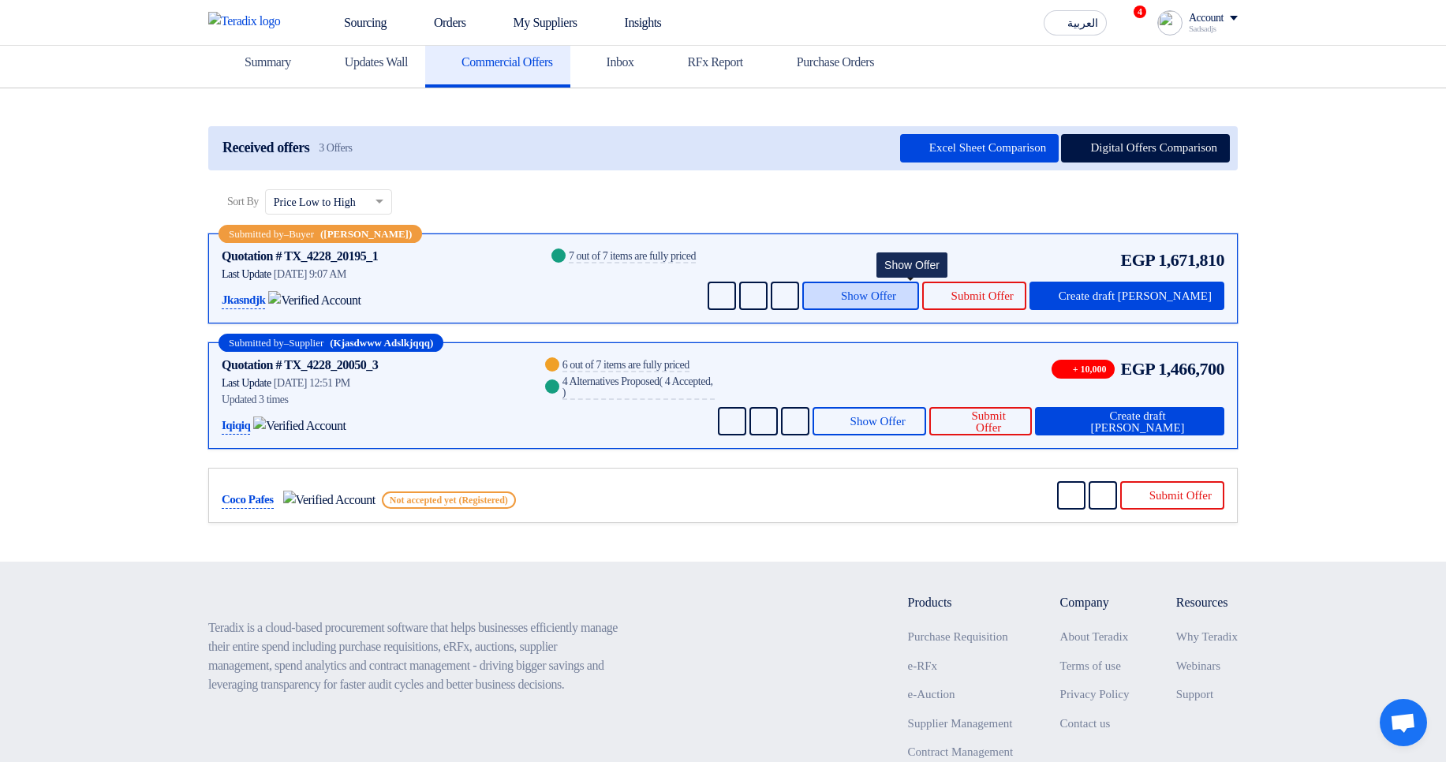
click at [896, 292] on span "Show Offer" at bounding box center [868, 296] width 55 height 12
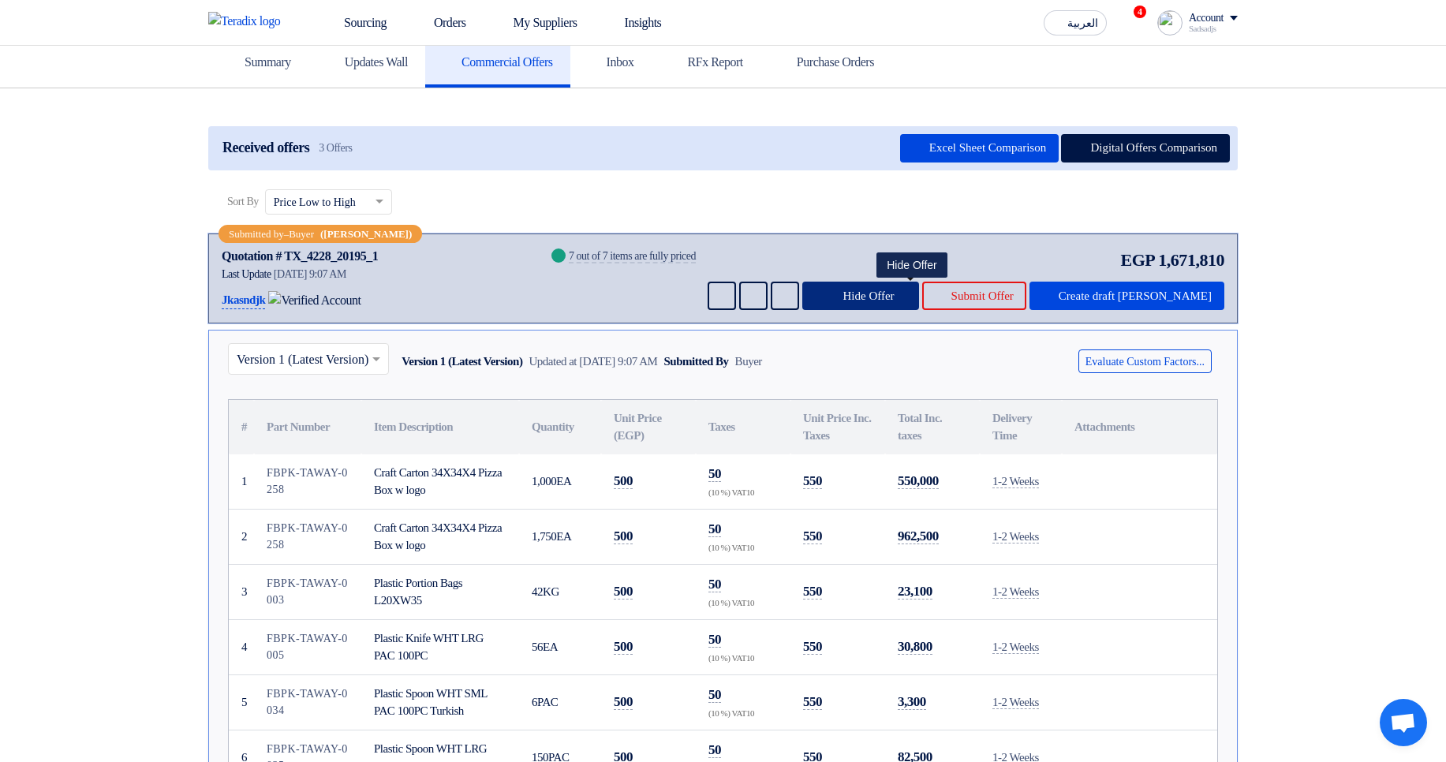
click at [894, 292] on span "Hide Offer" at bounding box center [867, 296] width 51 height 12
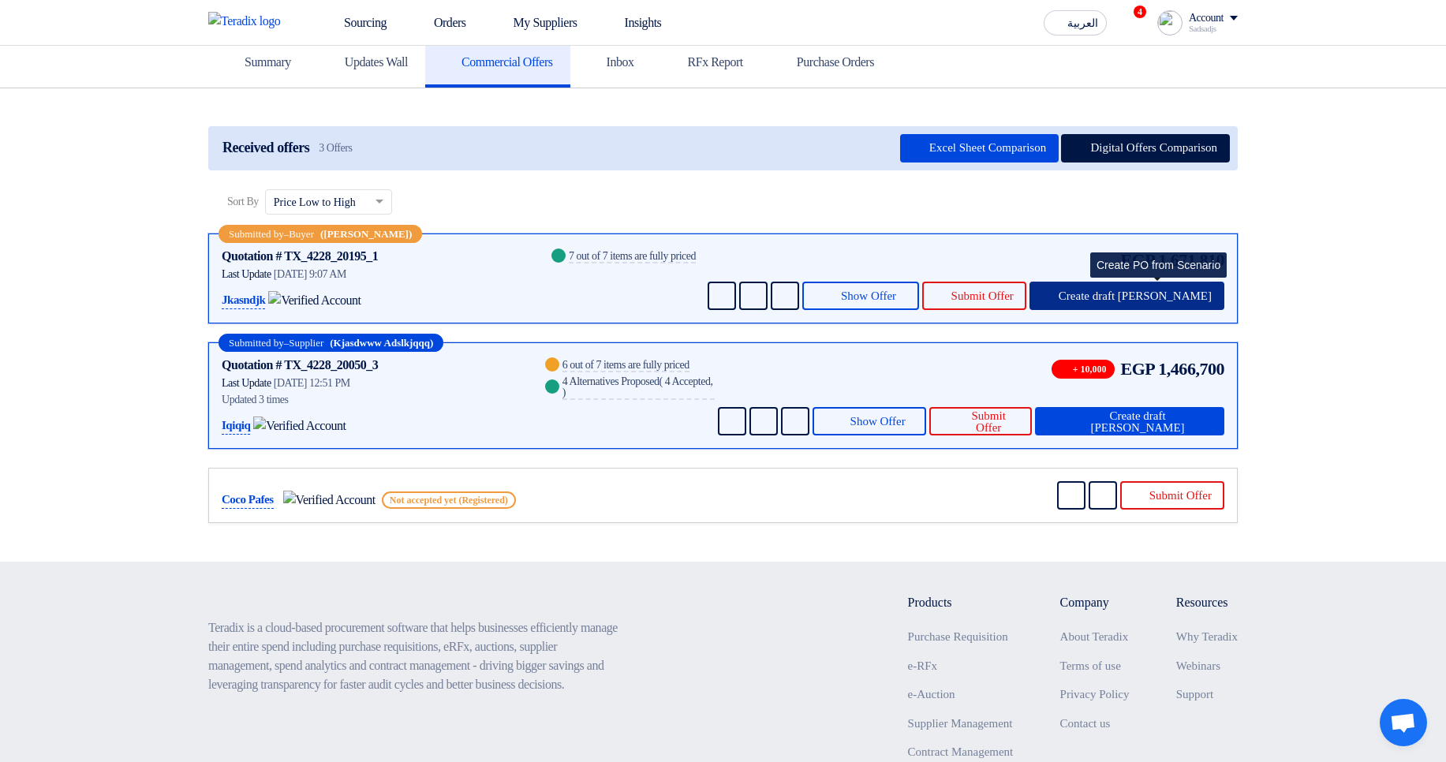
click at [1201, 290] on span "Create draft [PERSON_NAME]" at bounding box center [1134, 296] width 153 height 12
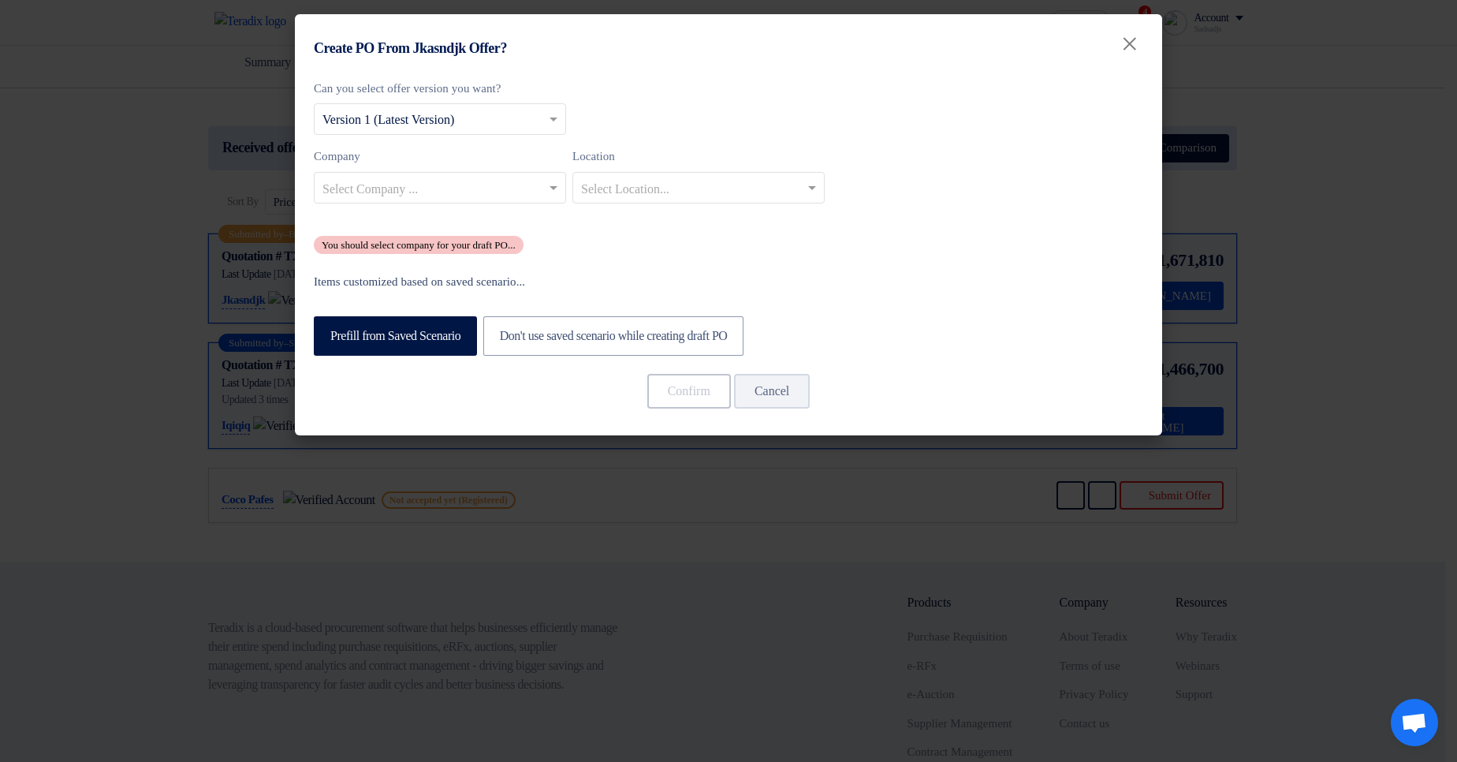
click at [453, 192] on input "text" at bounding box center [432, 189] width 219 height 26
click at [453, 226] on div "Co Branch1" at bounding box center [440, 219] width 251 height 32
click at [683, 387] on button "Confirm" at bounding box center [689, 391] width 84 height 35
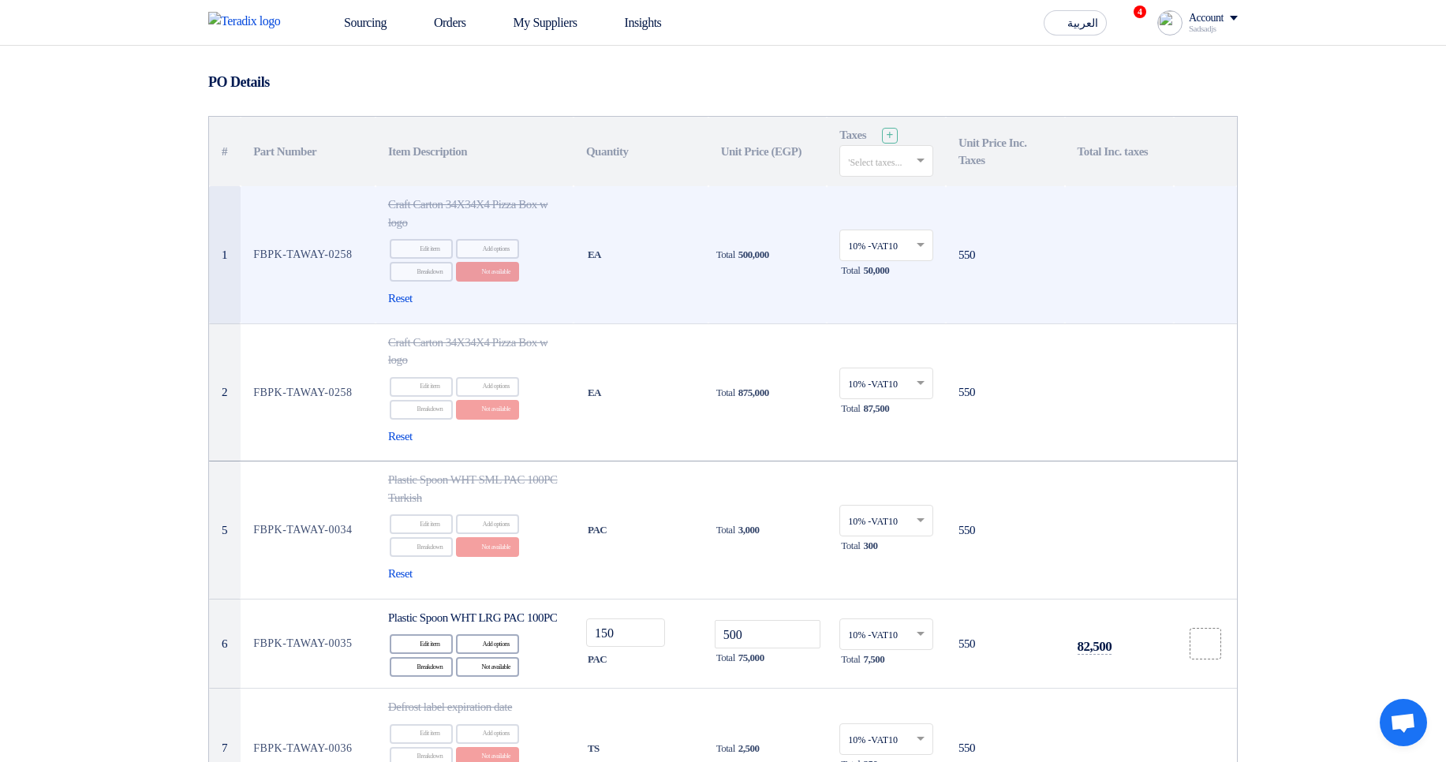
scroll to position [95, 0]
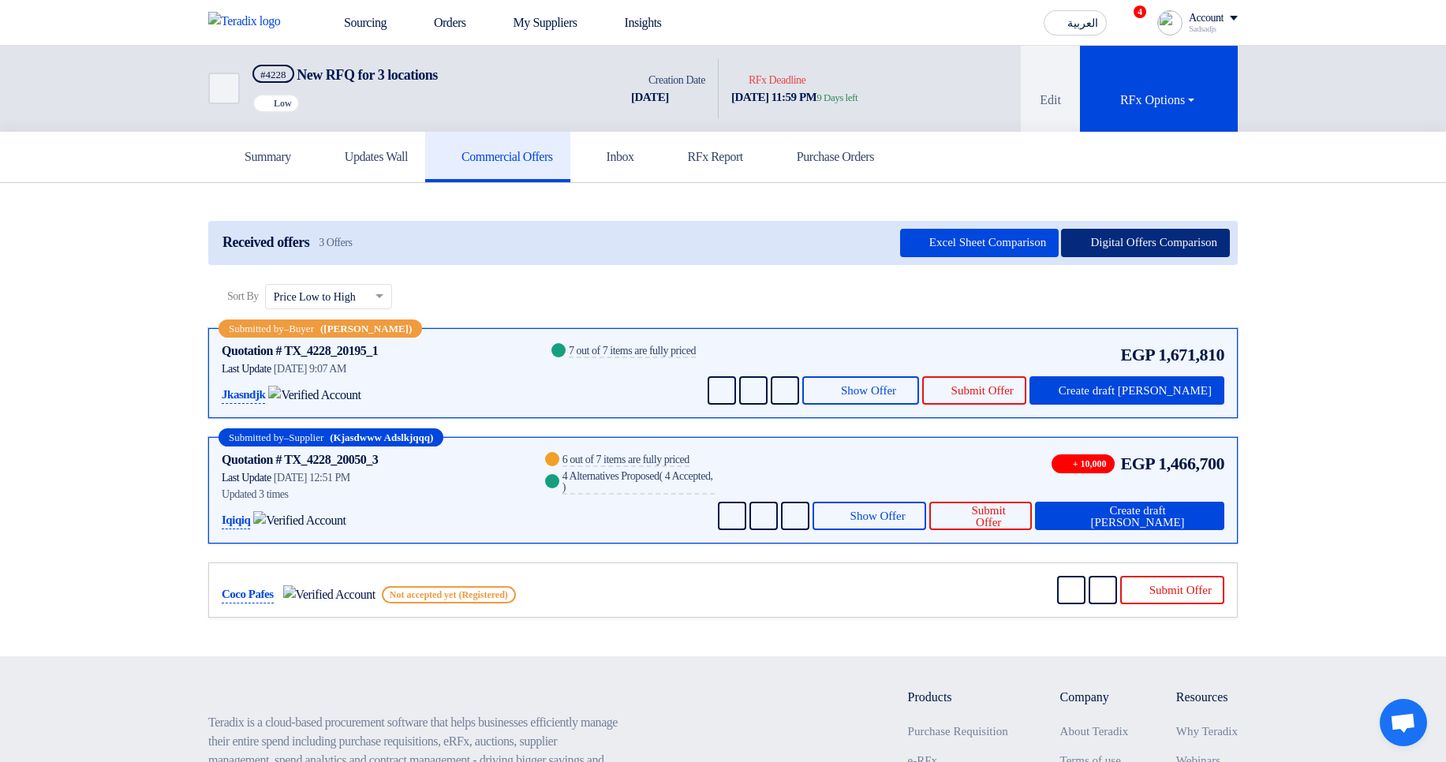
click at [1094, 248] on button "Digital Offers Comparison" at bounding box center [1145, 243] width 169 height 28
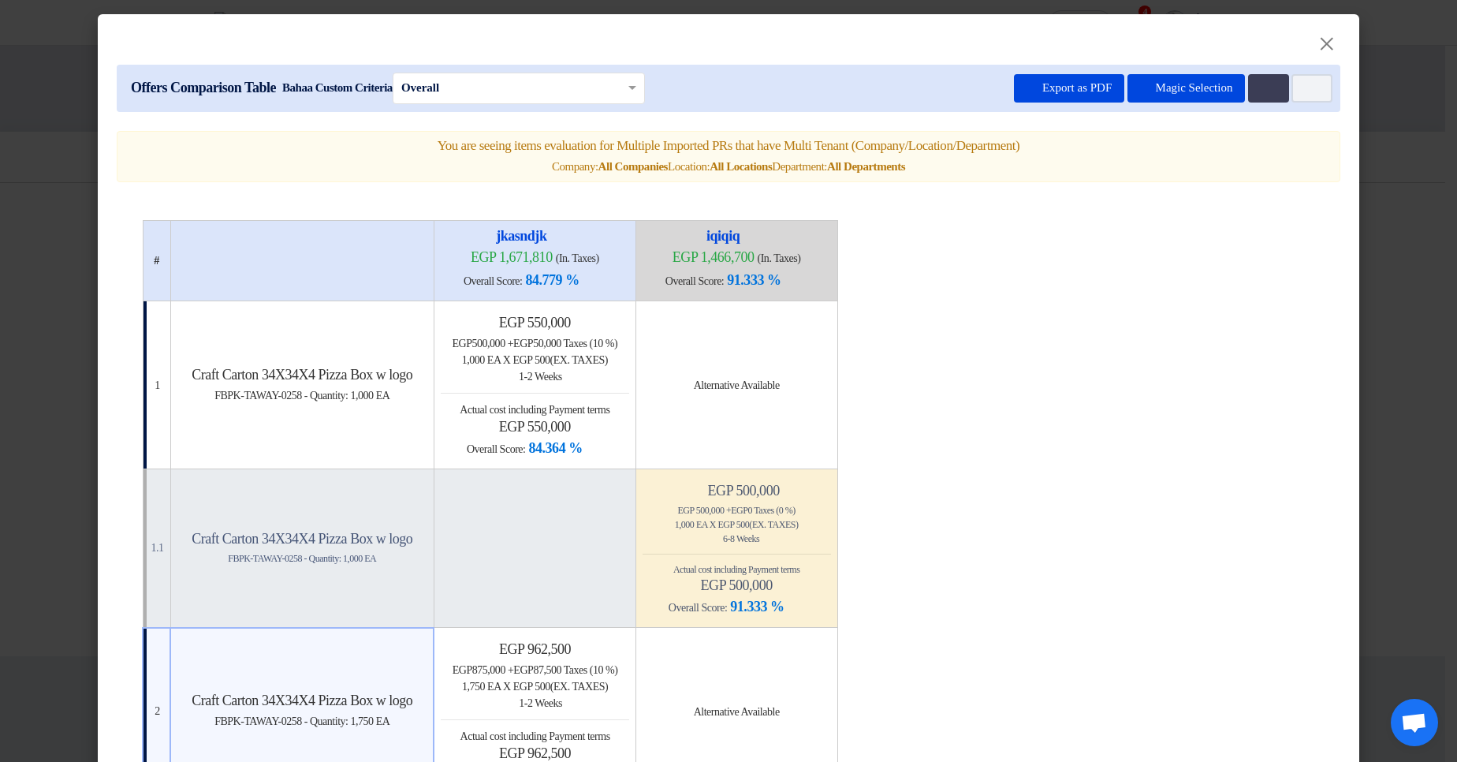
click at [1376, 173] on modal-container "× Offers Comparison Table Bahaa Custom Criteria × Overall × Export as PDF Magic…" at bounding box center [728, 381] width 1457 height 762
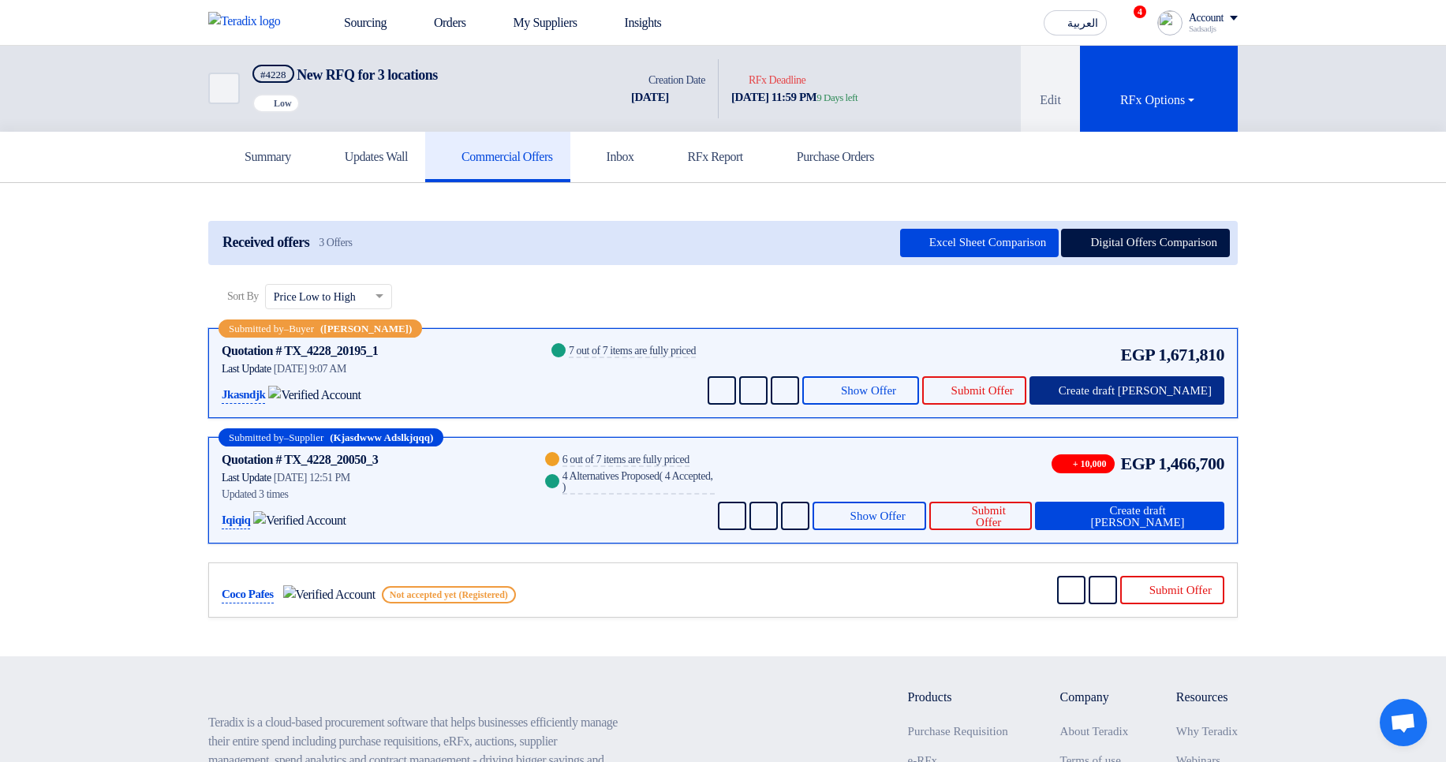
click at [1175, 387] on span "Create draft [PERSON_NAME]" at bounding box center [1134, 391] width 153 height 12
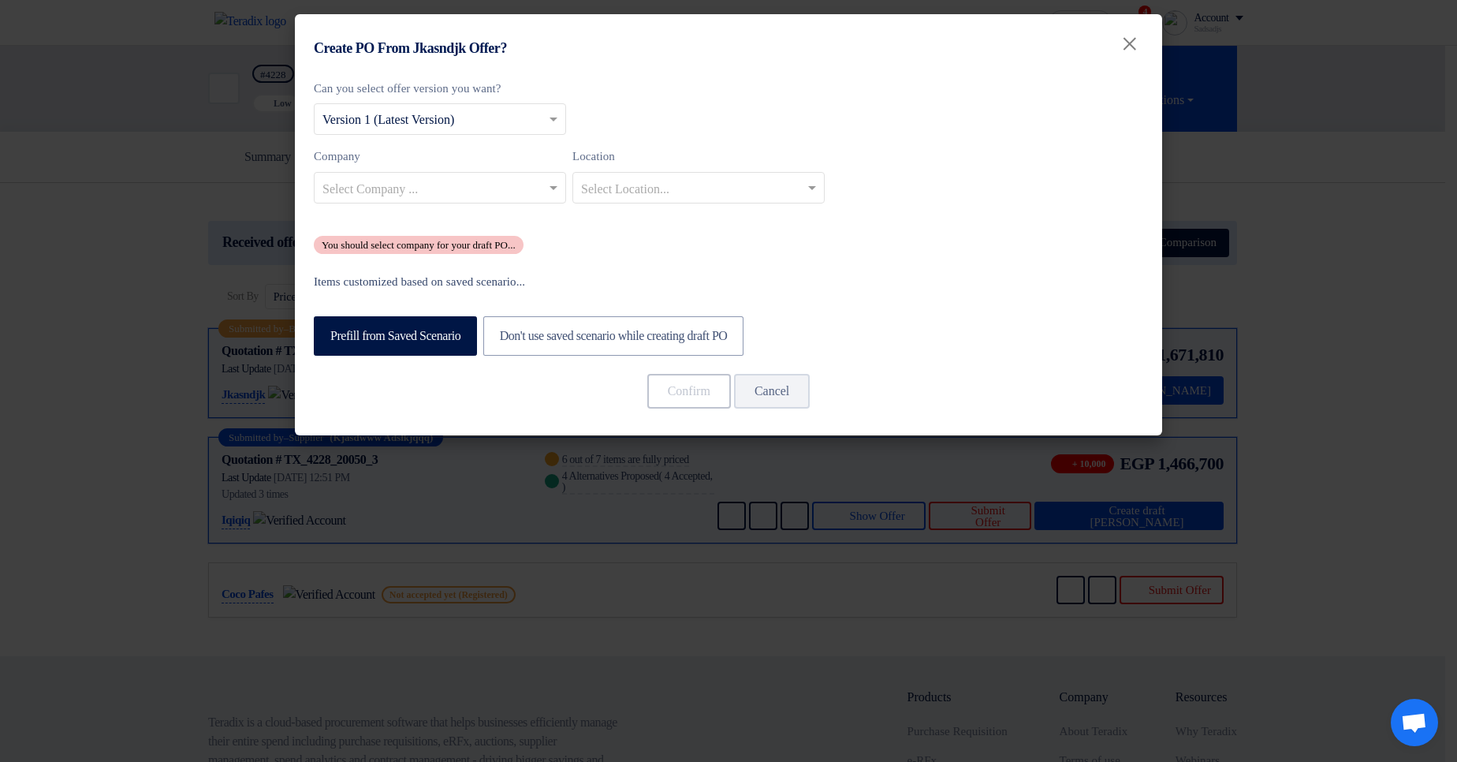
click at [503, 211] on div "Company Select Company ... Location Select Location..." at bounding box center [729, 181] width 830 height 69
click at [500, 198] on input "text" at bounding box center [432, 189] width 219 height 26
click at [490, 226] on div "Co Branch1" at bounding box center [440, 219] width 251 height 32
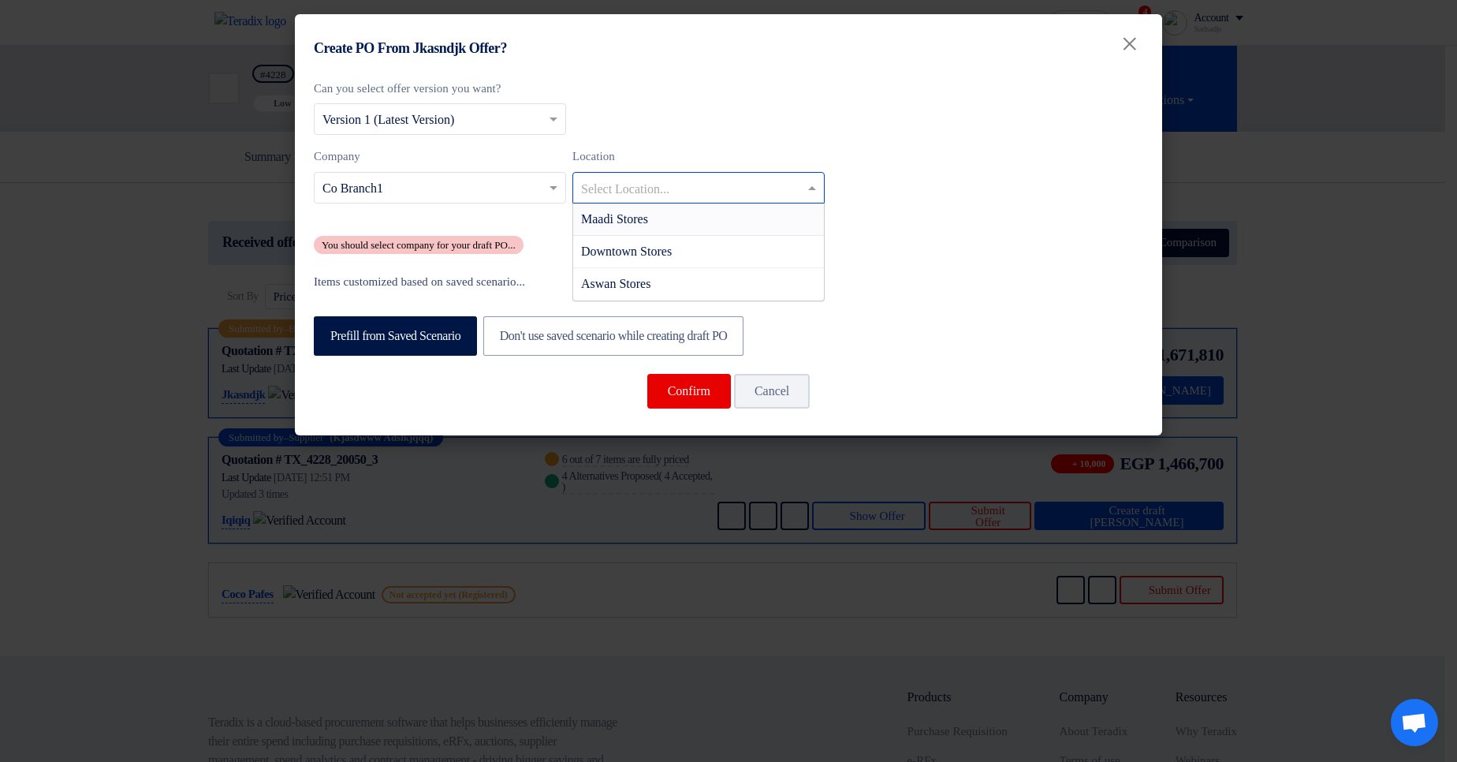
click at [649, 181] on input "text" at bounding box center [690, 189] width 219 height 26
click at [626, 284] on span "Aswan Stores" at bounding box center [615, 283] width 69 height 13
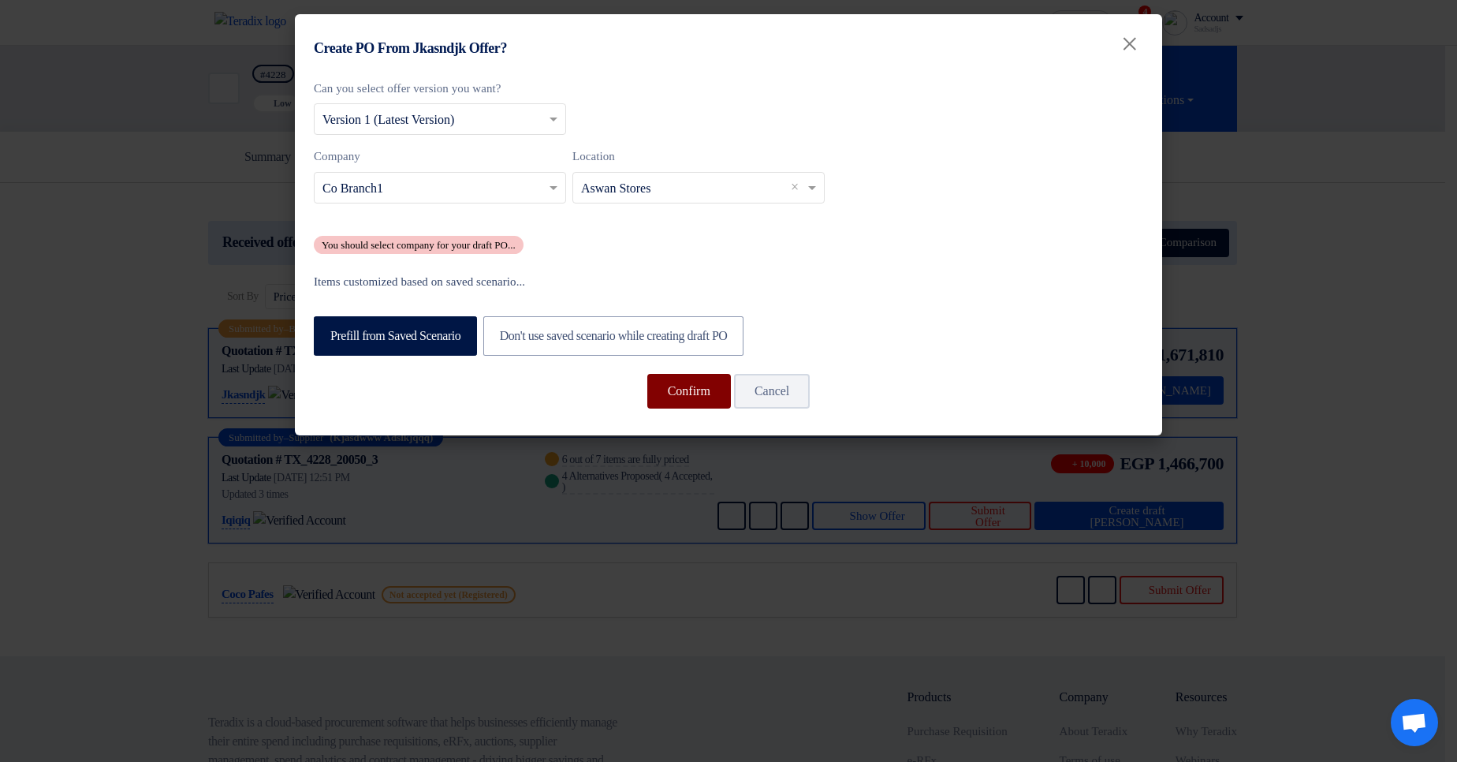
click at [679, 380] on button "Confirm" at bounding box center [689, 391] width 84 height 35
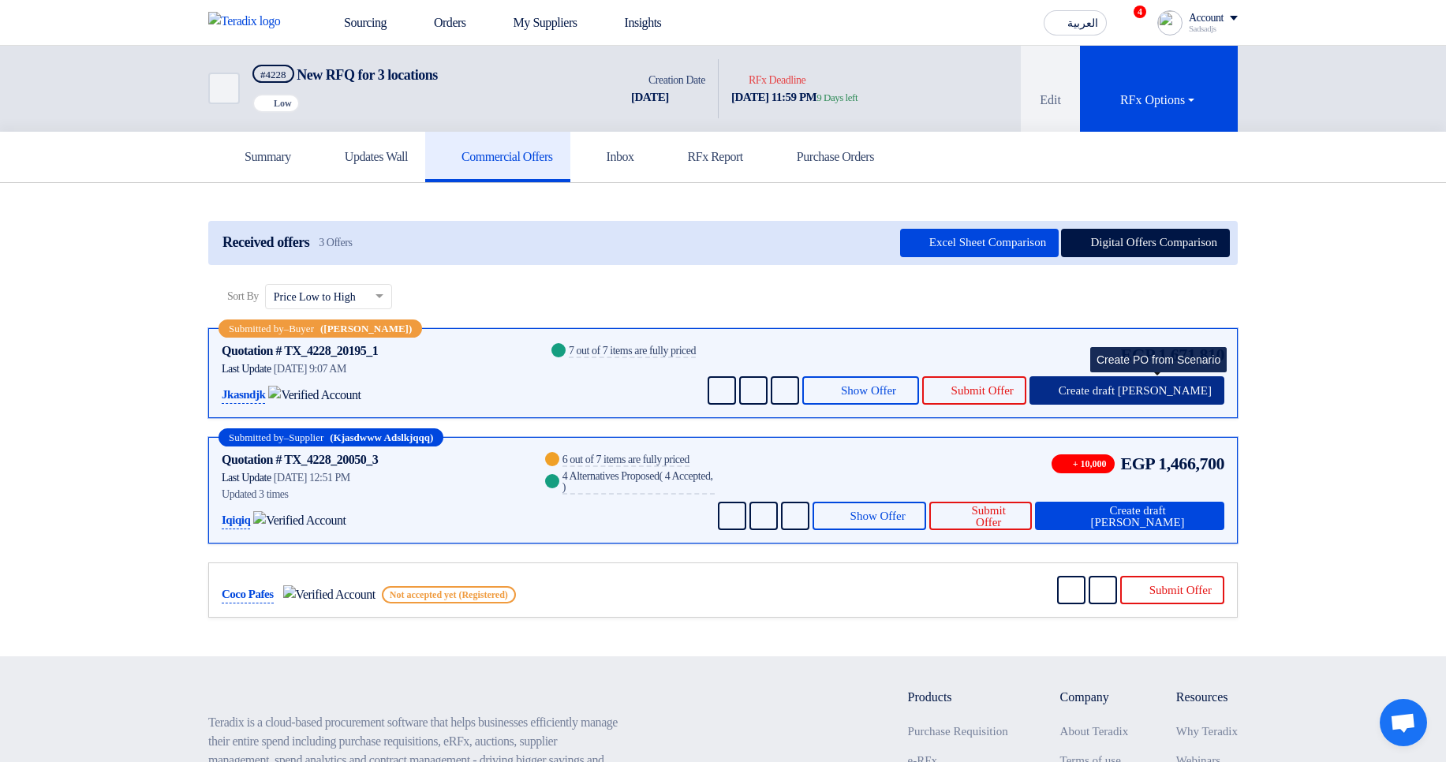
click at [1157, 388] on span "Create draft [PERSON_NAME]" at bounding box center [1134, 391] width 153 height 12
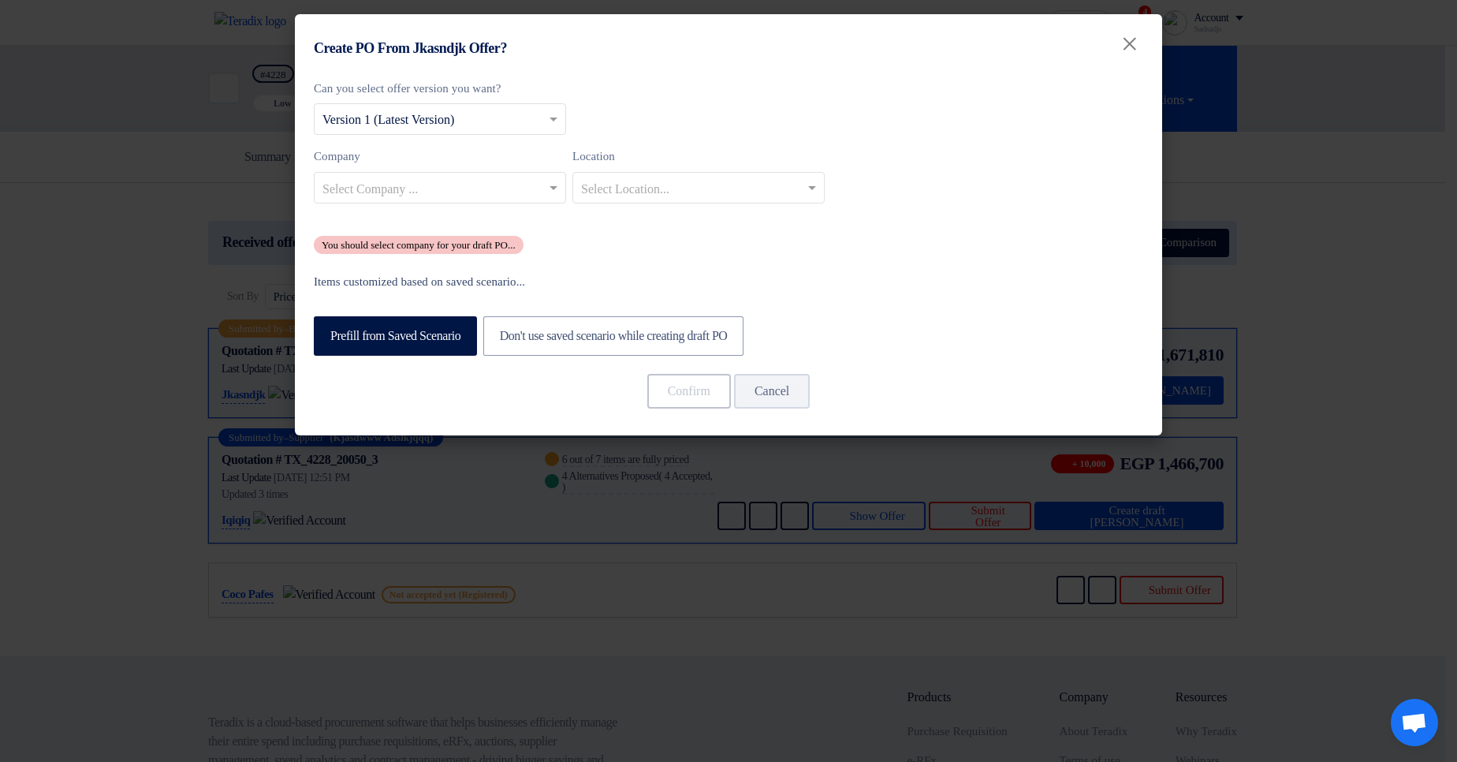
click at [425, 205] on div "Company Select Company ... Location Select Location..." at bounding box center [729, 181] width 830 height 69
click at [441, 201] on input "text" at bounding box center [432, 189] width 219 height 26
click at [463, 264] on div "Alfa Logo" at bounding box center [440, 252] width 251 height 32
click at [671, 178] on input "text" at bounding box center [690, 189] width 219 height 26
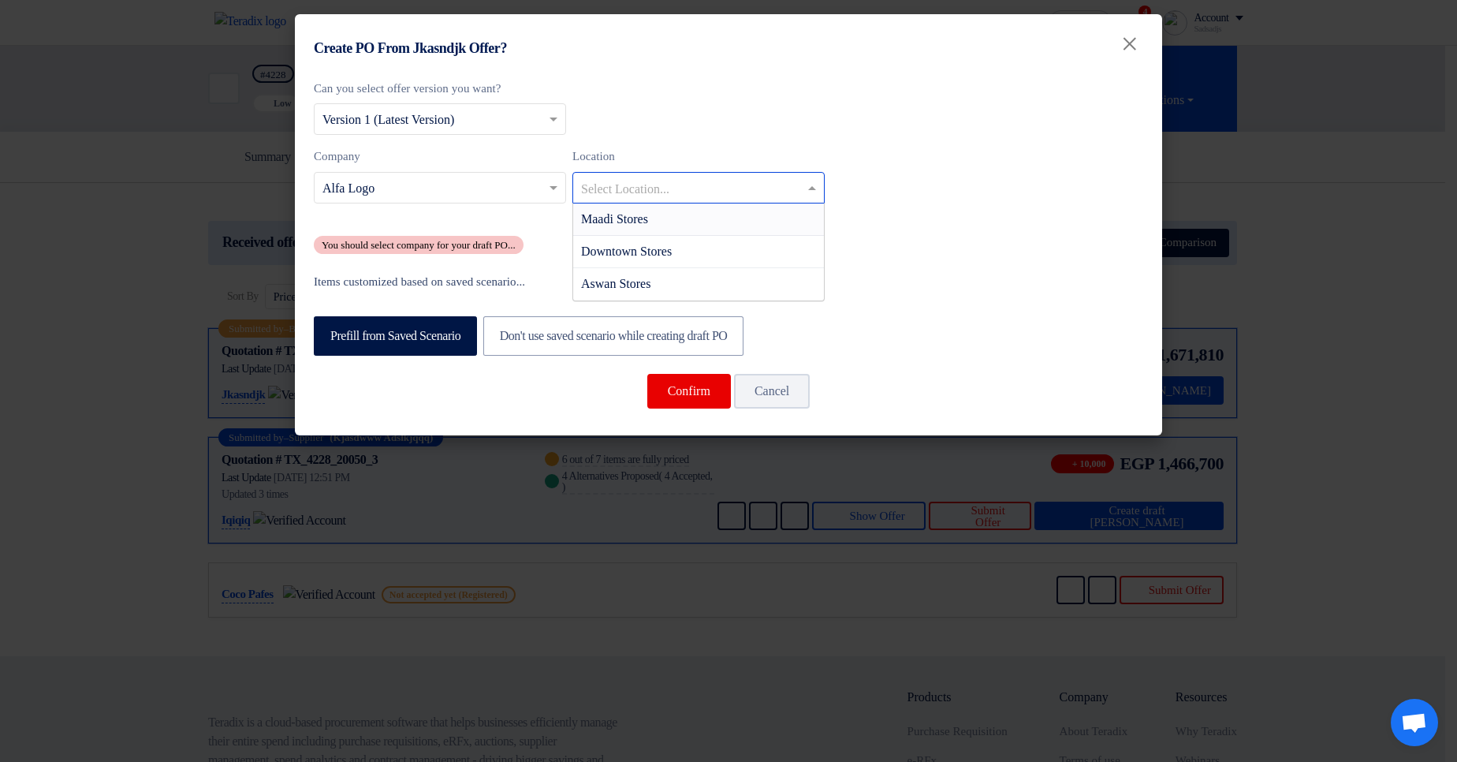
click at [681, 223] on div "Maadi Stores" at bounding box center [698, 219] width 251 height 32
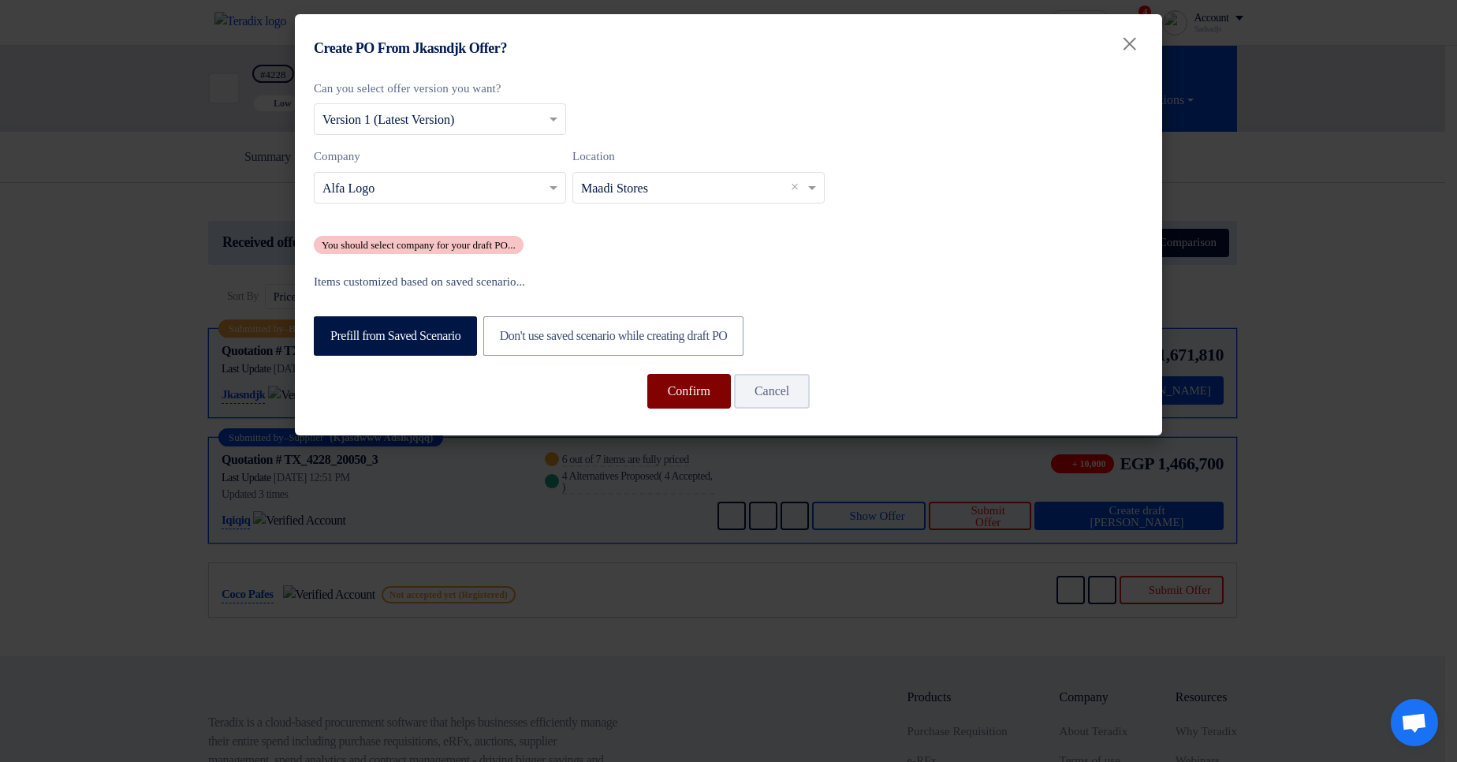
click at [695, 379] on button "Confirm" at bounding box center [689, 391] width 84 height 35
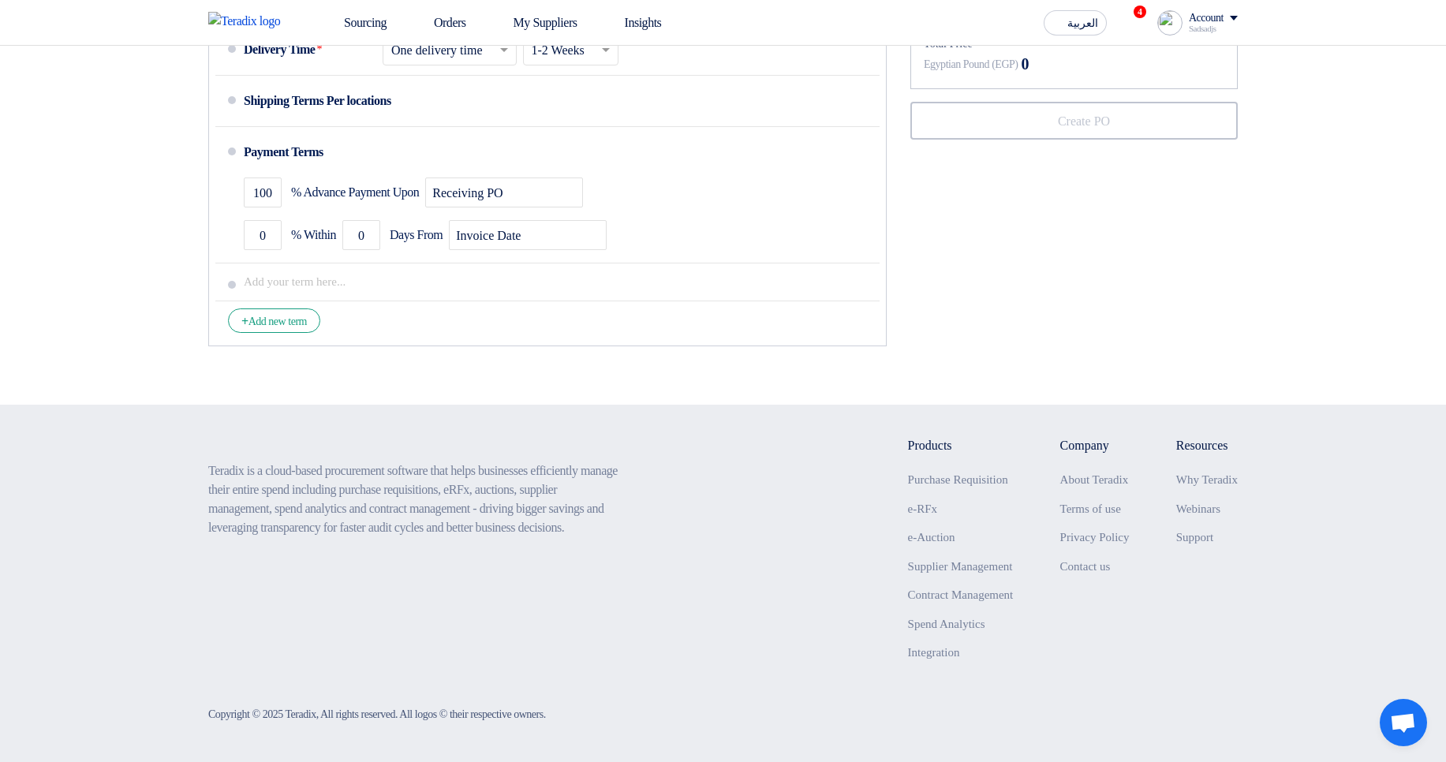
scroll to position [63, 0]
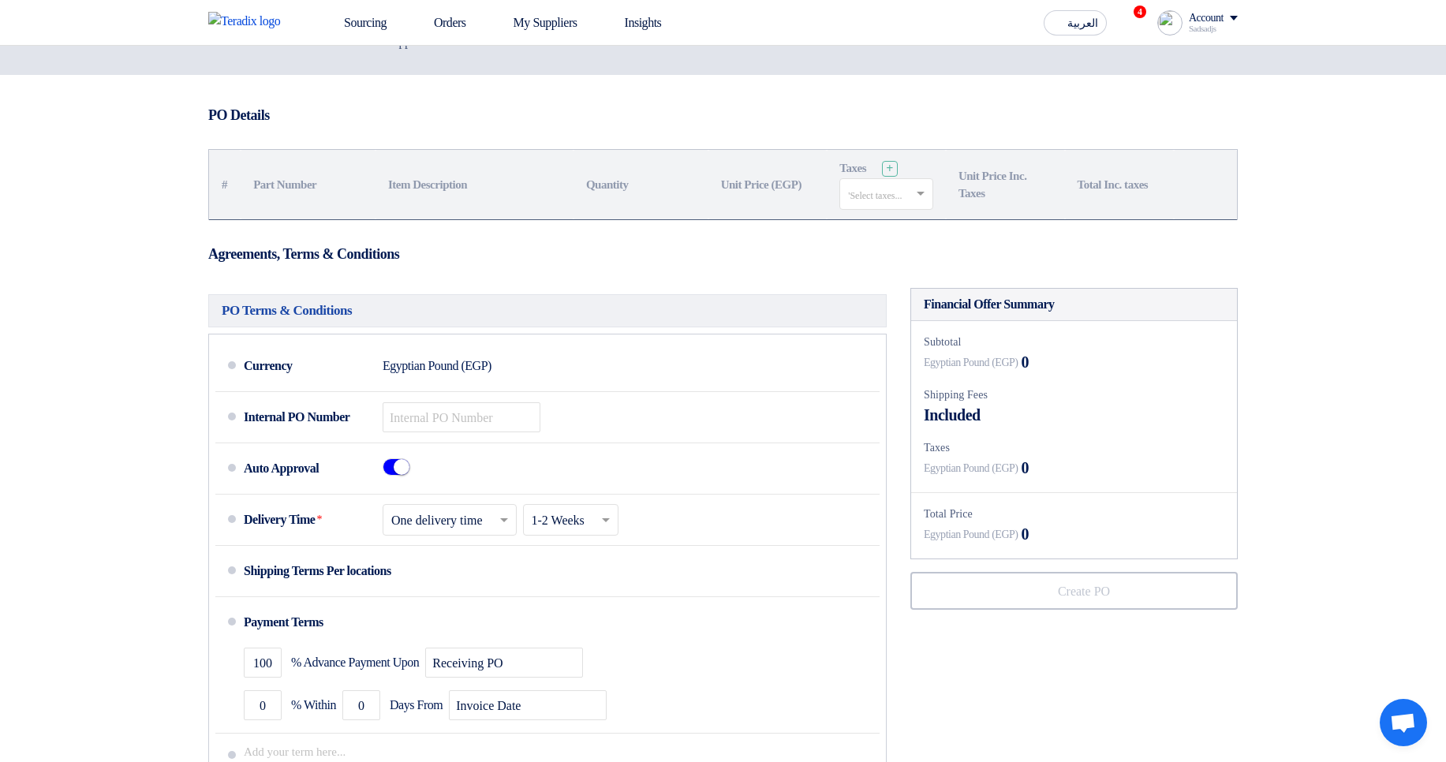
drag, startPoint x: 263, startPoint y: 185, endPoint x: 1306, endPoint y: 253, distance: 1044.8
click at [1291, 257] on section "PO Details # Part Number Item Description Quantity Unit Price (EGP) Taxes + 'Se…" at bounding box center [723, 475] width 1446 height 800
click at [1335, 235] on section "PO Details # Part Number Item Description Quantity Unit Price (EGP) Taxes + 'Se…" at bounding box center [723, 475] width 1446 height 800
click at [177, 114] on section "PO Details # Part Number Item Description Quantity Unit Price (EGP) Taxes + 'Se…" at bounding box center [723, 475] width 1446 height 800
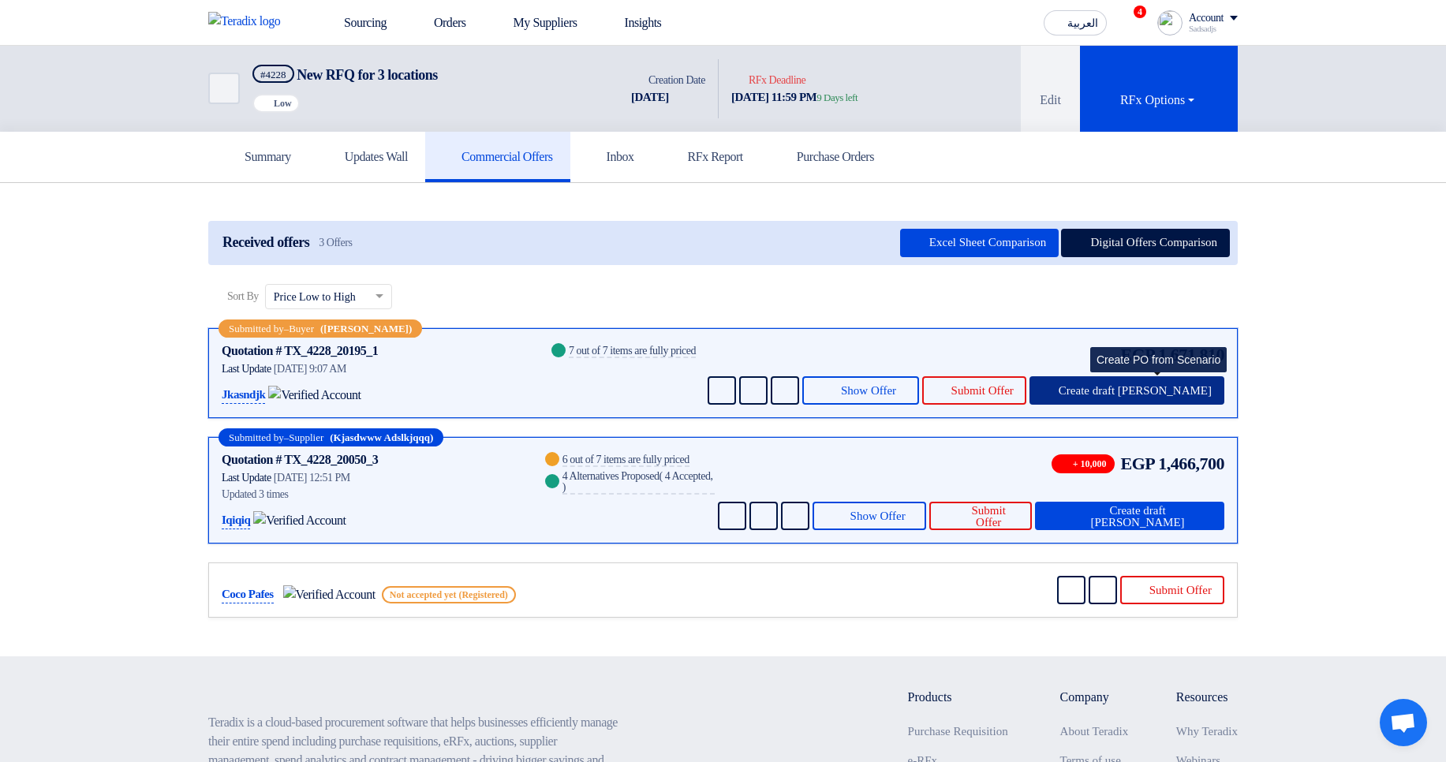
click at [1177, 397] on button "Create draft [PERSON_NAME]" at bounding box center [1126, 390] width 195 height 28
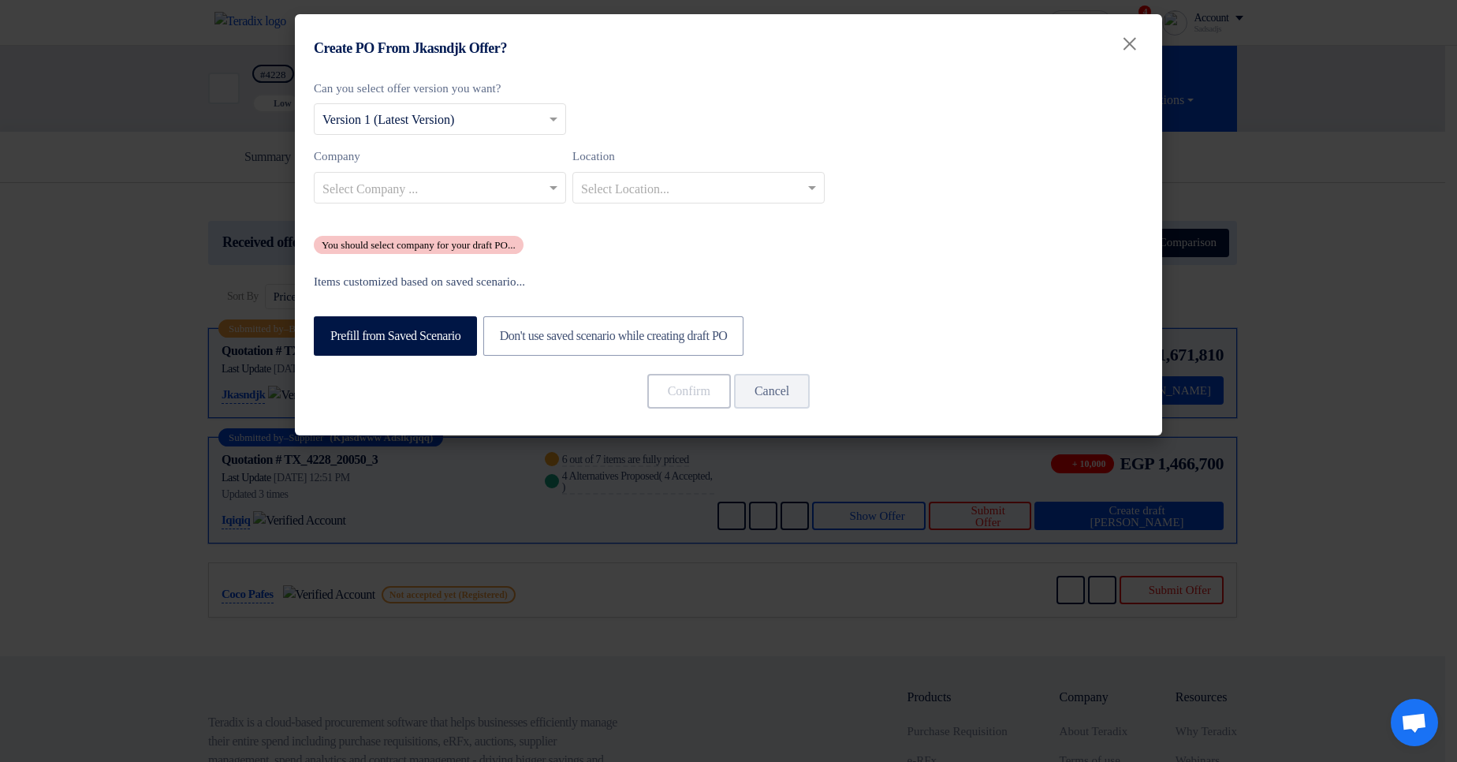
click at [476, 173] on div "Select Company ..." at bounding box center [440, 188] width 252 height 32
click at [463, 215] on div "Co Branch1" at bounding box center [440, 219] width 251 height 32
click at [674, 184] on input "text" at bounding box center [690, 189] width 219 height 26
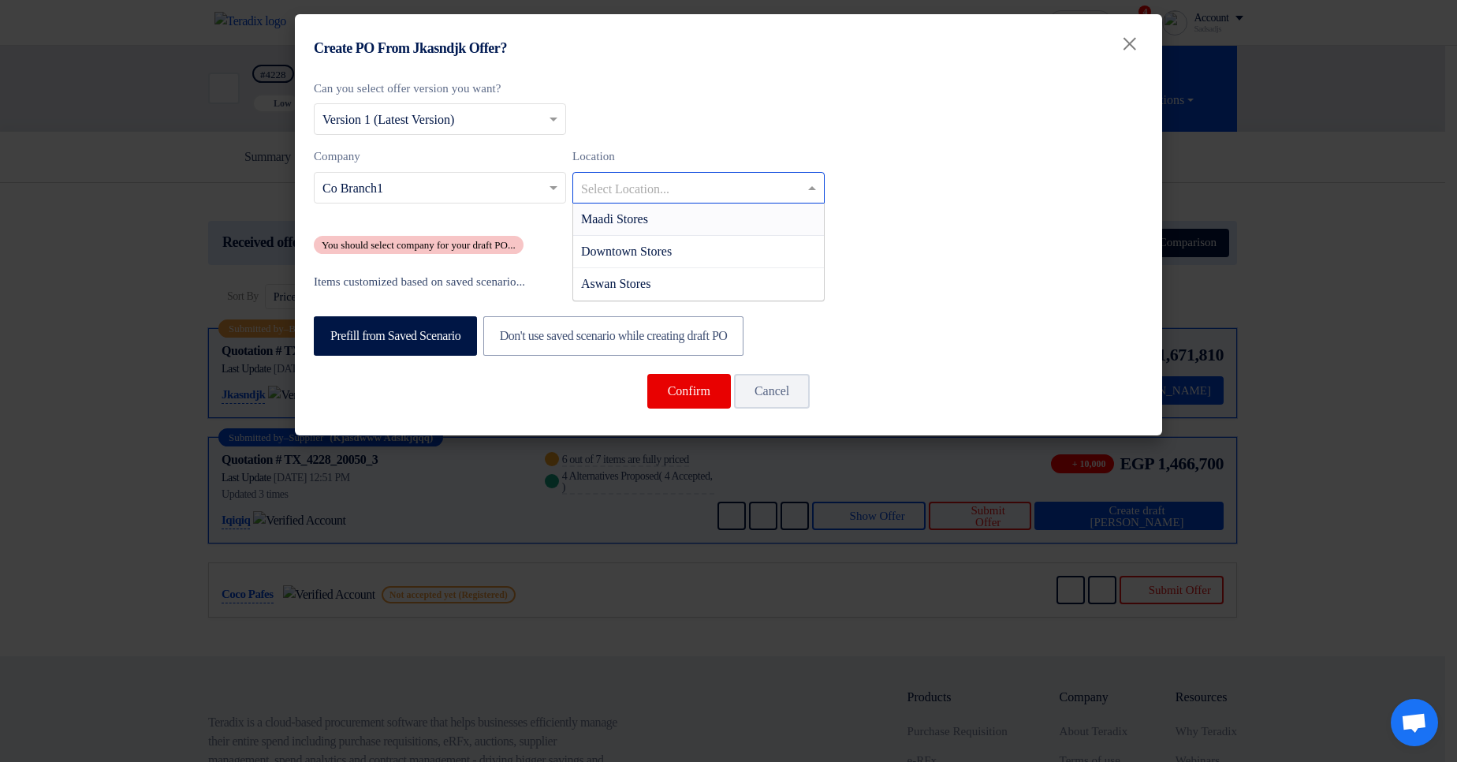
click at [669, 223] on div "Maadi Stores" at bounding box center [698, 219] width 251 height 32
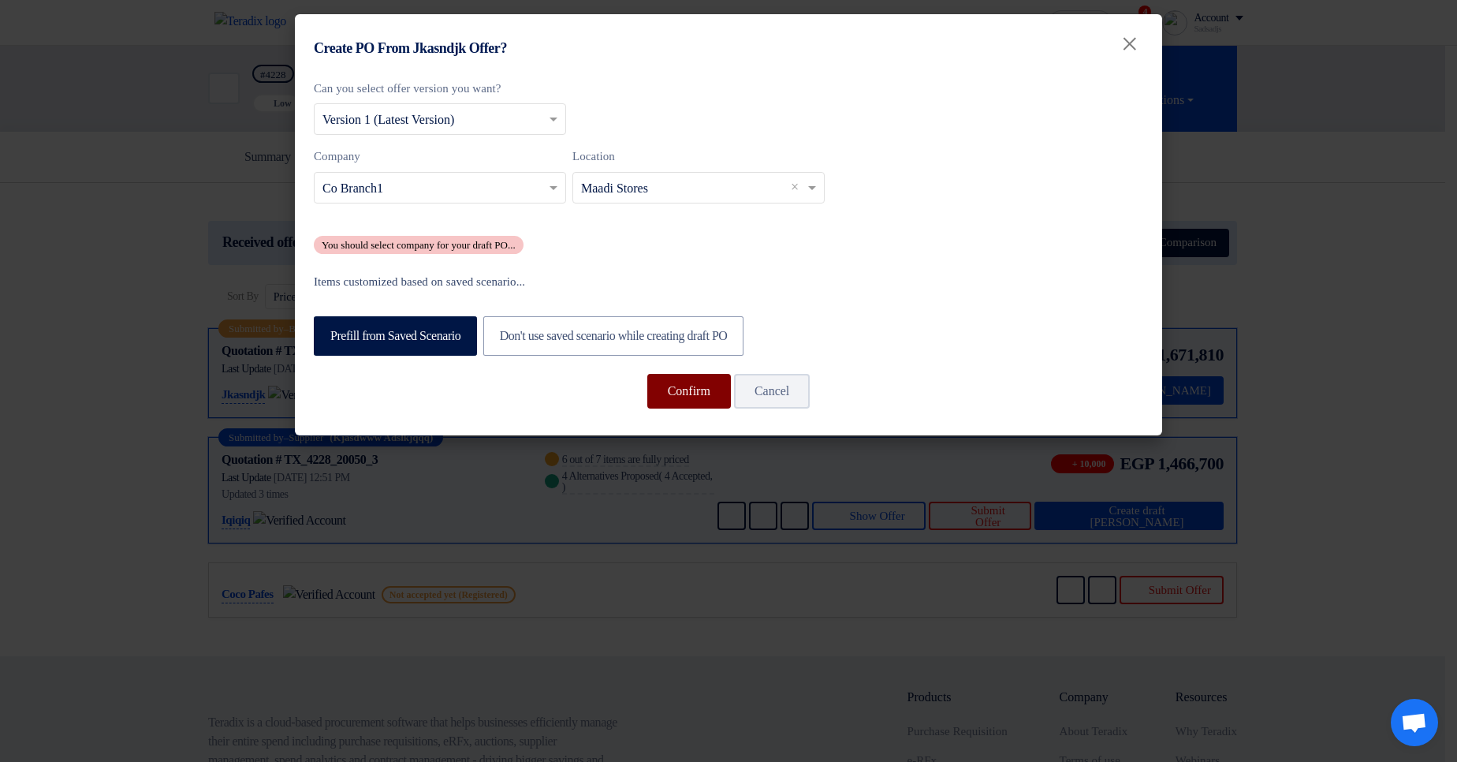
click at [652, 390] on button "Confirm" at bounding box center [689, 391] width 84 height 35
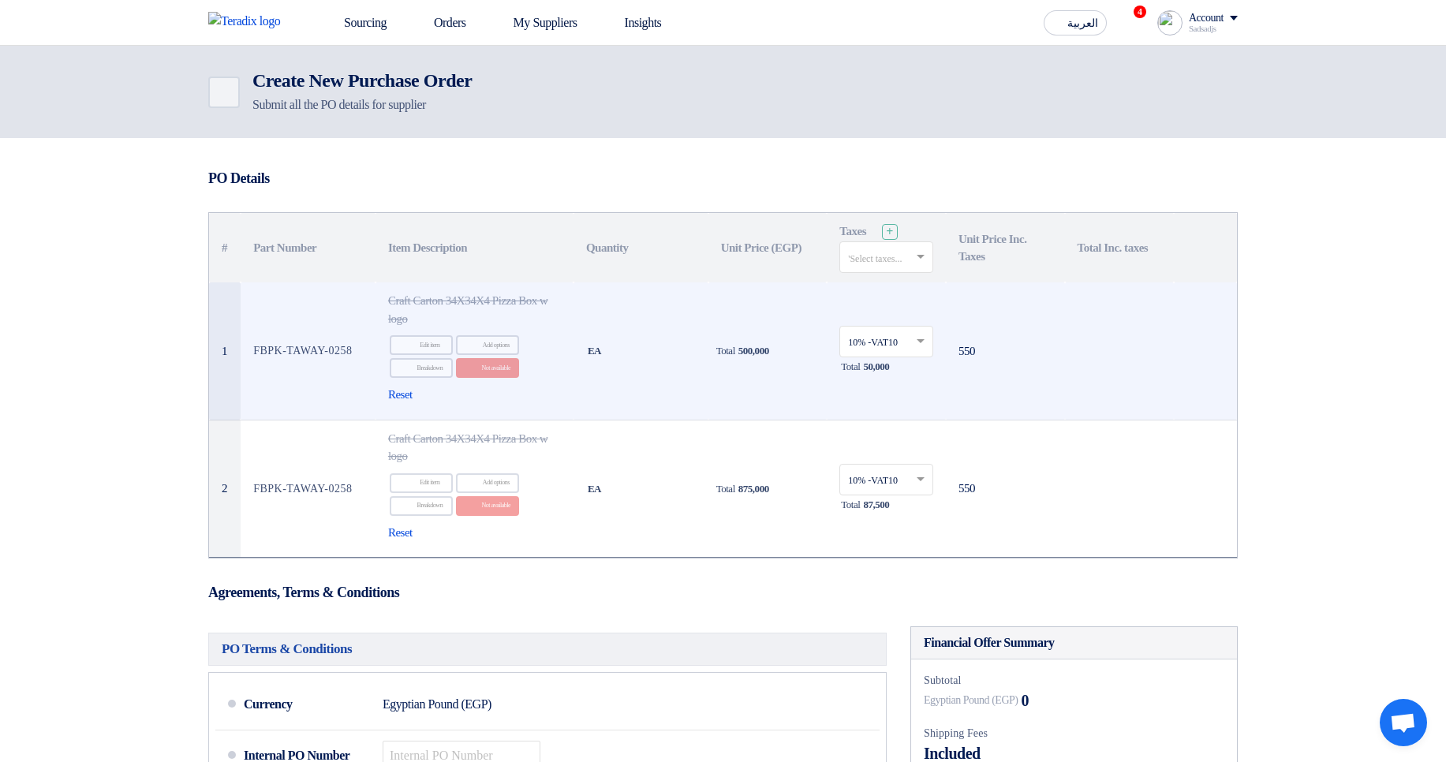
scroll to position [95, 0]
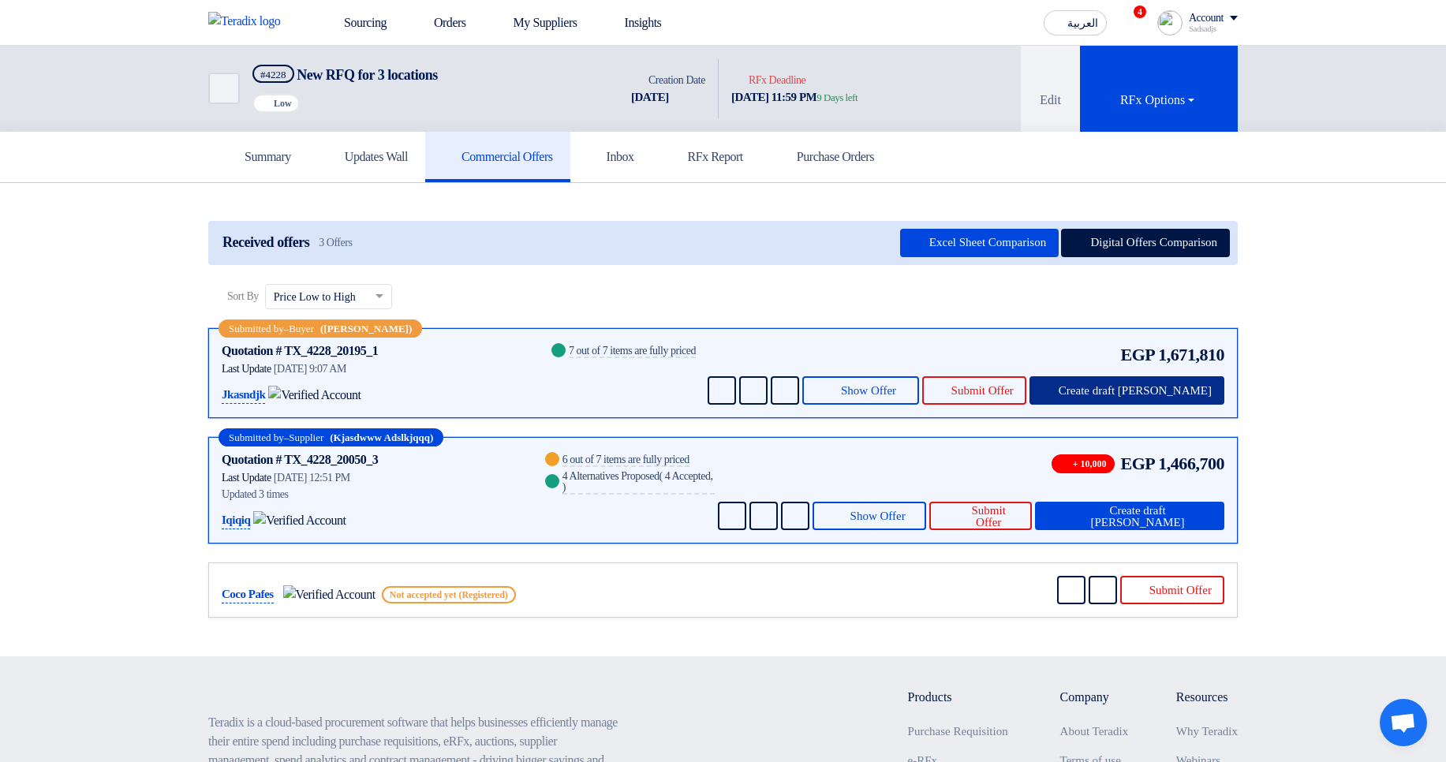
click at [1162, 371] on div "EGP 1,671,810 Send Message Send Message" at bounding box center [964, 372] width 520 height 63
click at [1146, 385] on span "Create draft [PERSON_NAME]" at bounding box center [1134, 391] width 153 height 12
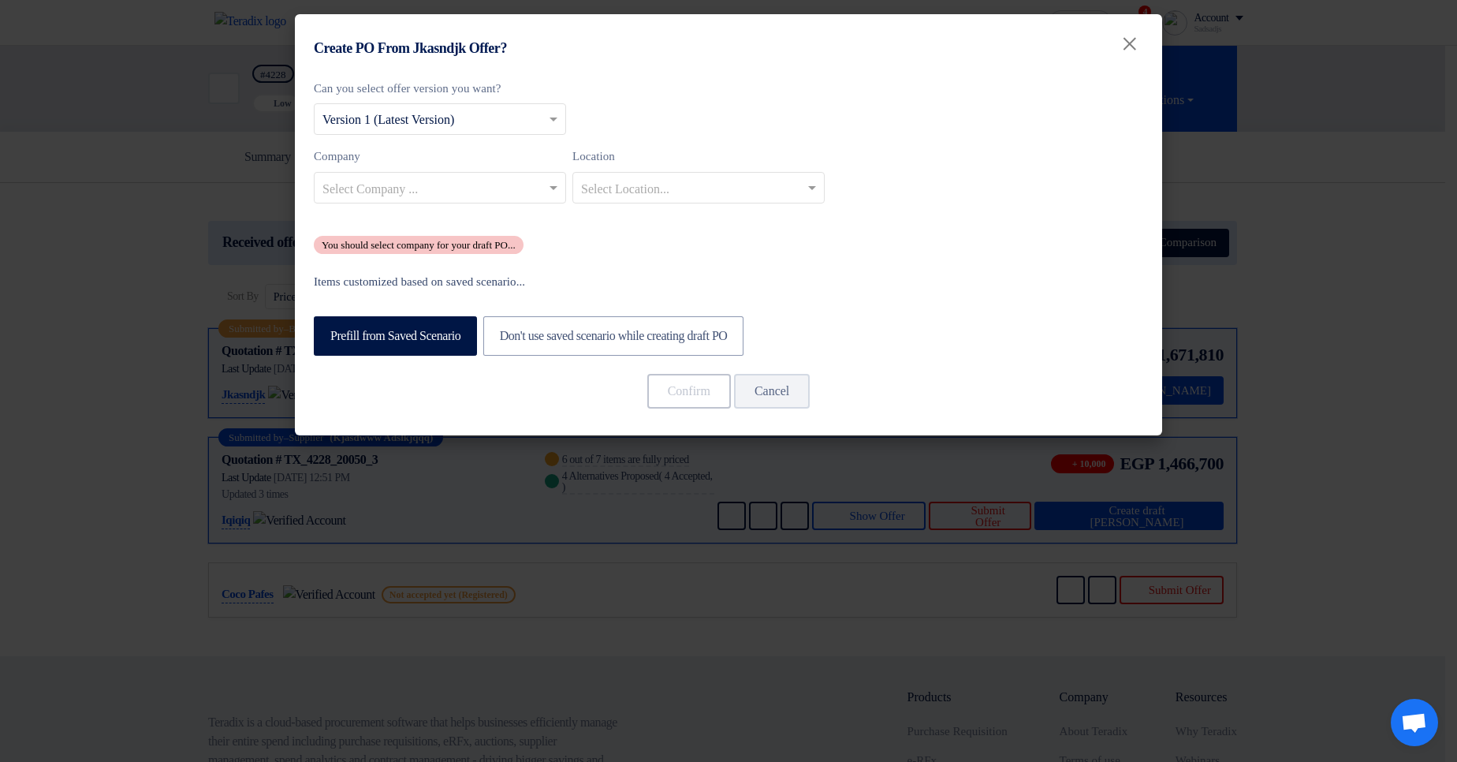
click at [465, 187] on input "text" at bounding box center [432, 189] width 219 height 26
click at [476, 214] on div "Co Branch1" at bounding box center [440, 219] width 251 height 32
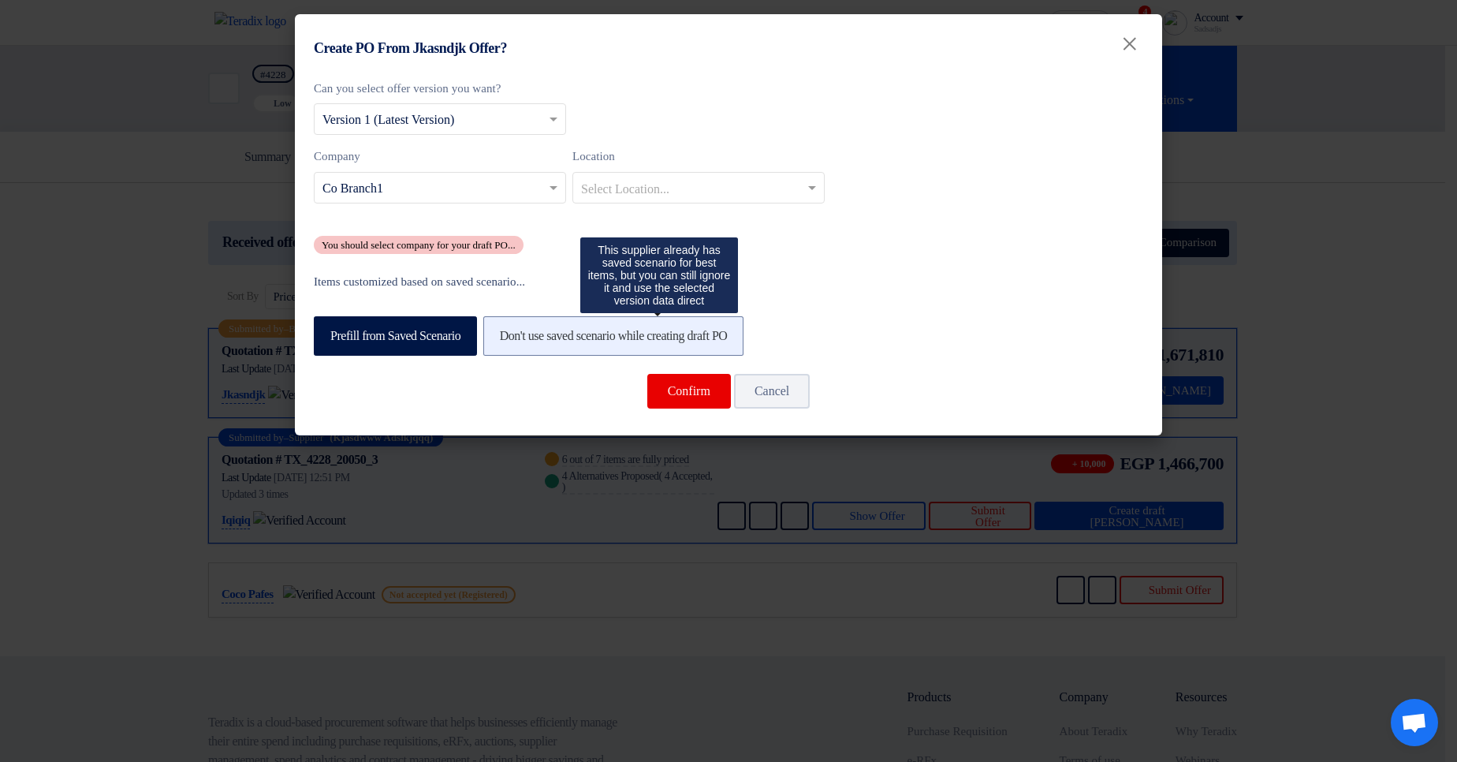
click at [627, 339] on label "Don't use saved scenario while creating draft PO" at bounding box center [613, 335] width 261 height 39
click at [510, 339] on input "Don't use saved scenario while creating draft PO" at bounding box center [505, 335] width 10 height 10
radio input "true"
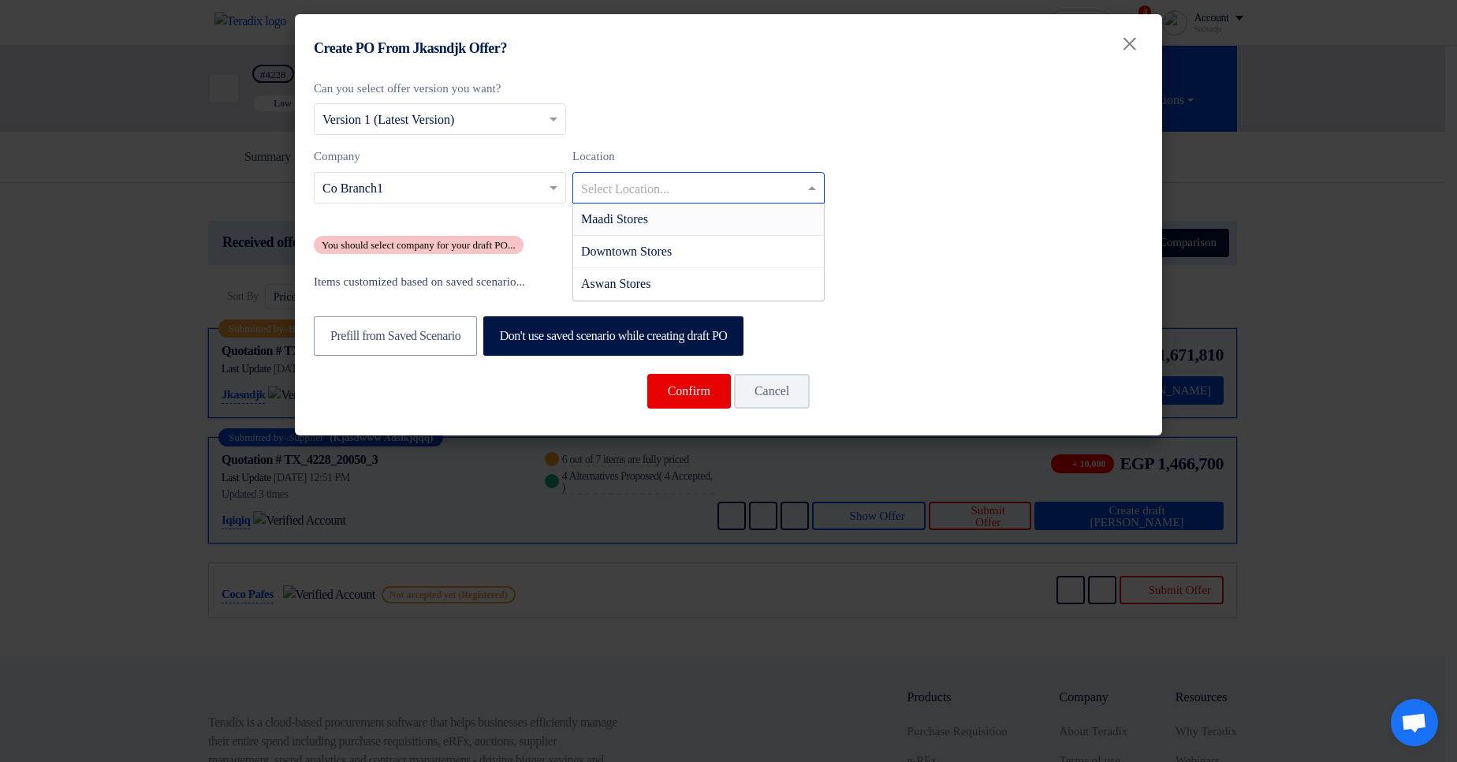
click at [647, 174] on div at bounding box center [698, 187] width 251 height 26
click at [651, 209] on div "Maadi Stores" at bounding box center [698, 219] width 251 height 32
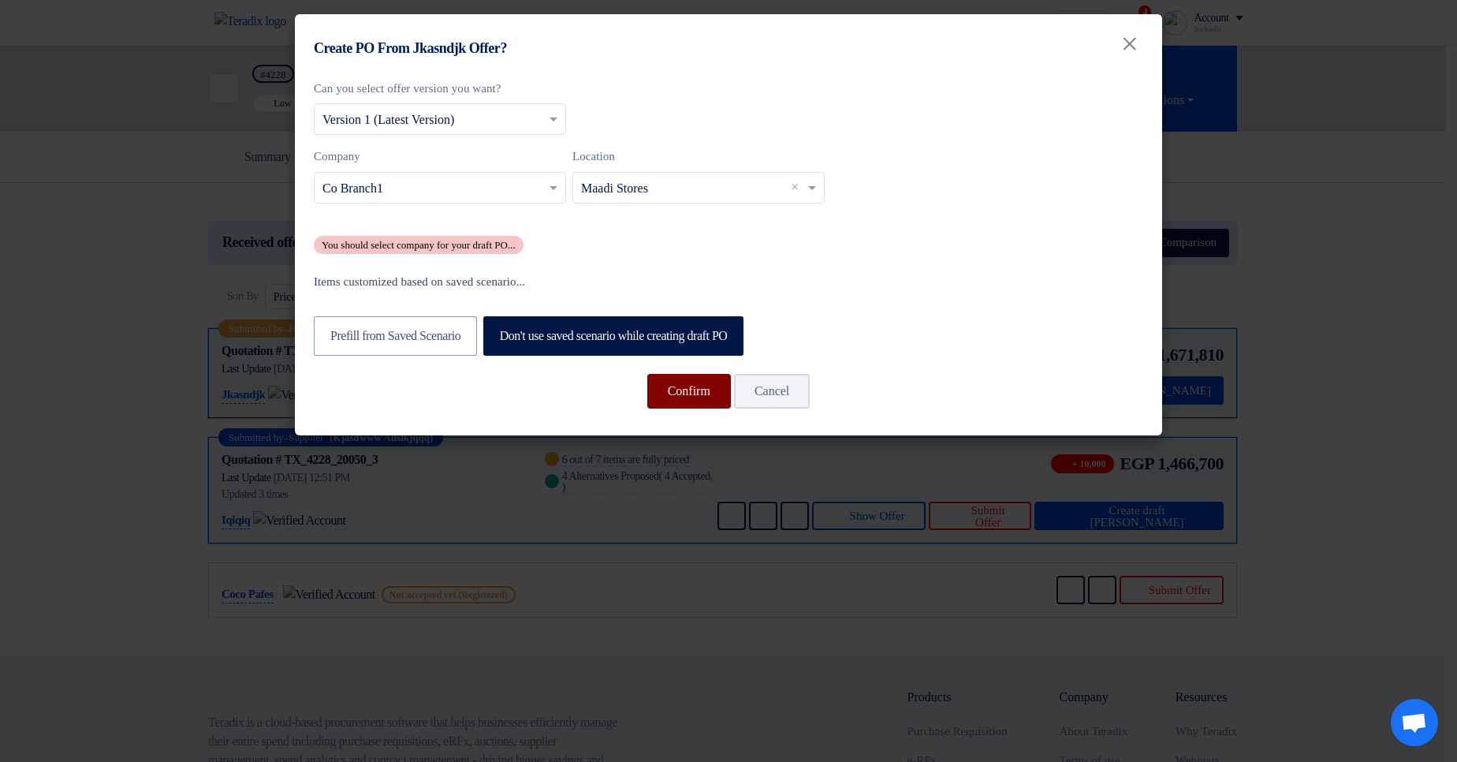
click at [693, 383] on button "Confirm" at bounding box center [689, 391] width 84 height 35
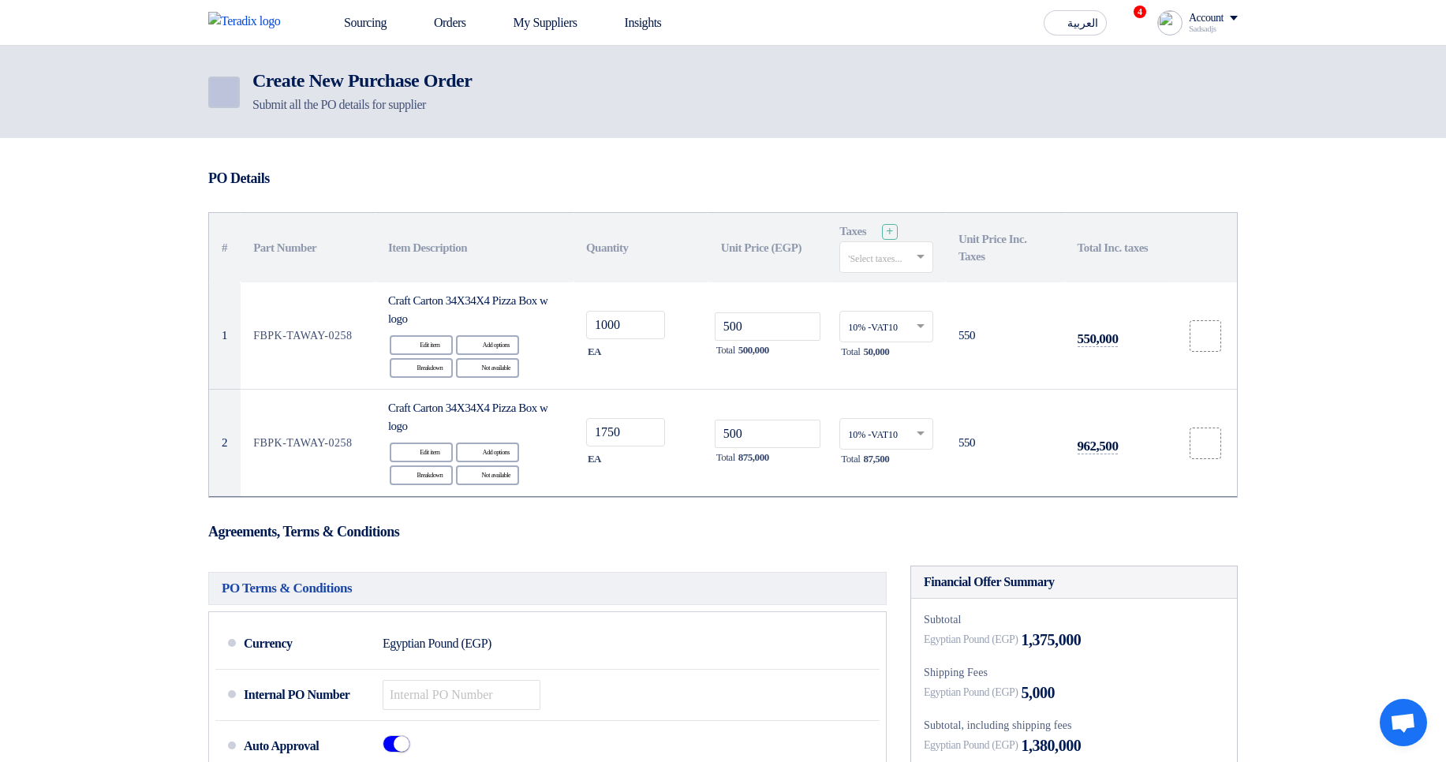
click at [213, 83] on use at bounding box center [213, 83] width 0 height 0
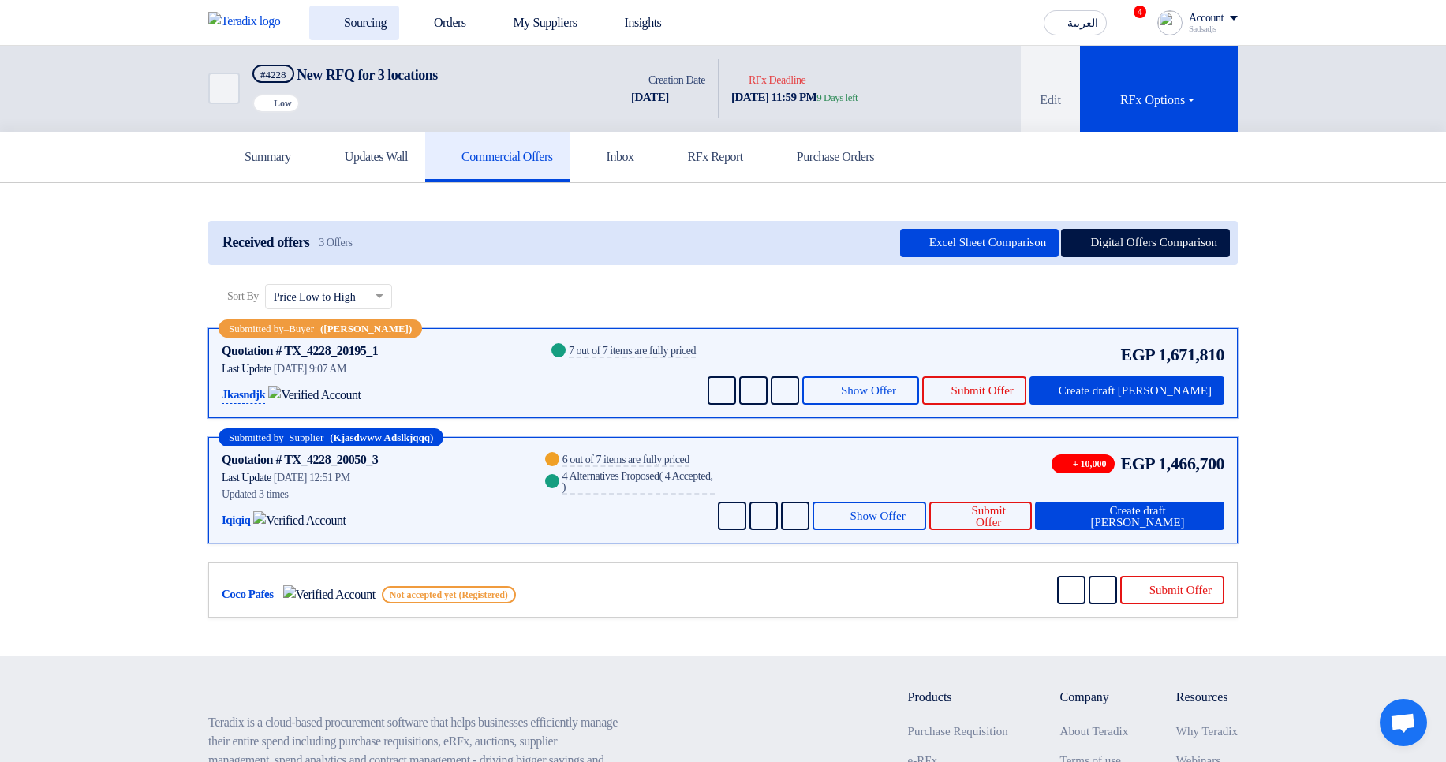
click at [323, 9] on link "Sourcing" at bounding box center [354, 23] width 90 height 35
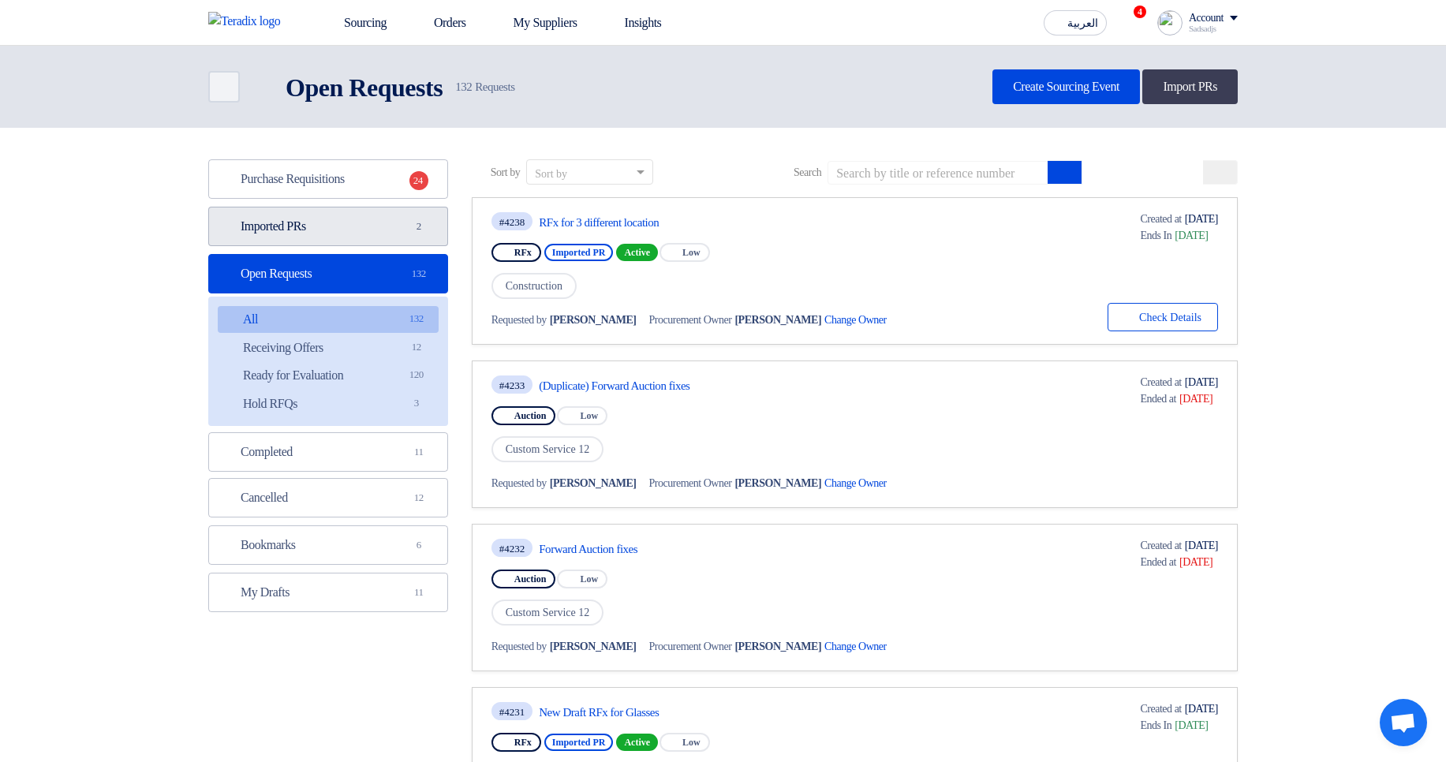
click at [410, 234] on link "Imported PRs Imported PRs 2" at bounding box center [328, 226] width 240 height 39
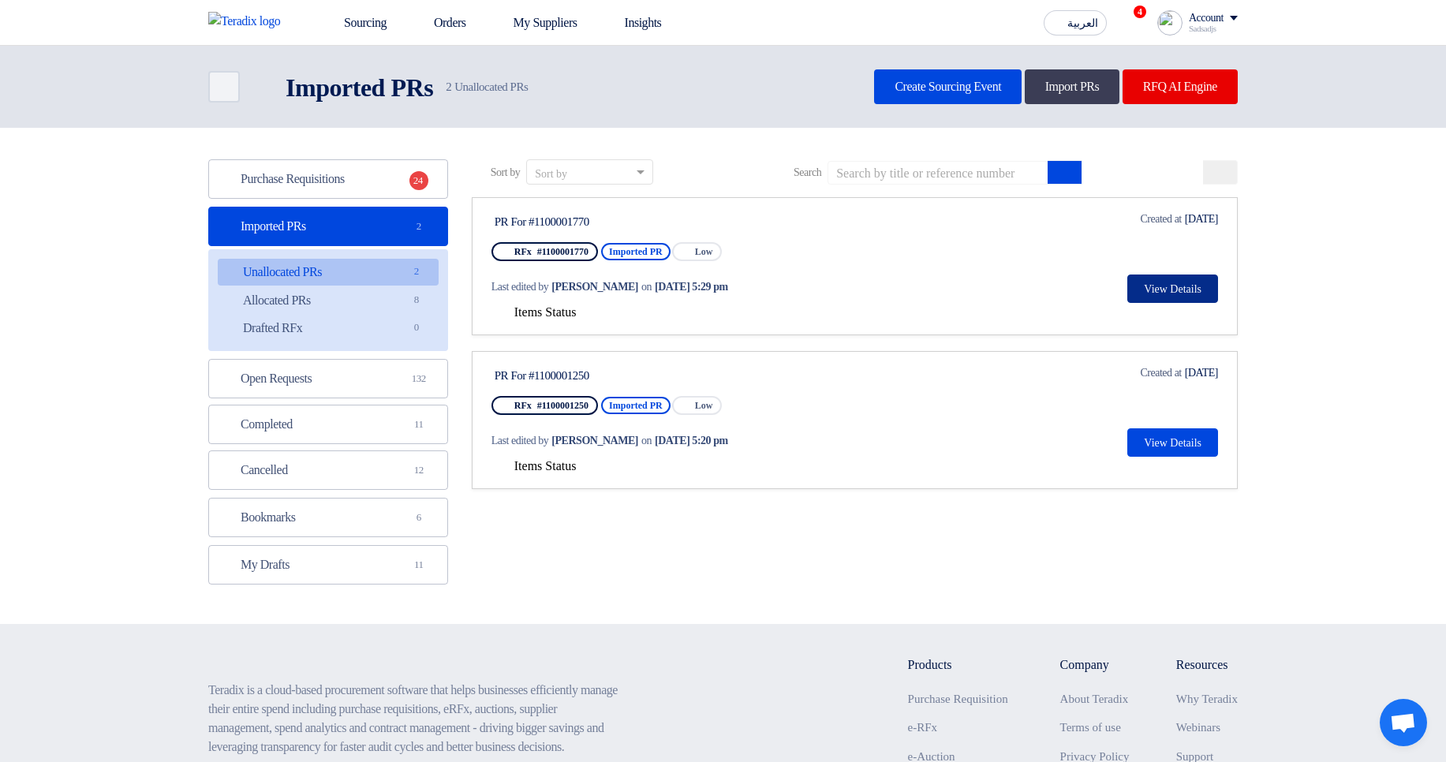
click at [1204, 297] on button "View Details" at bounding box center [1172, 288] width 91 height 28
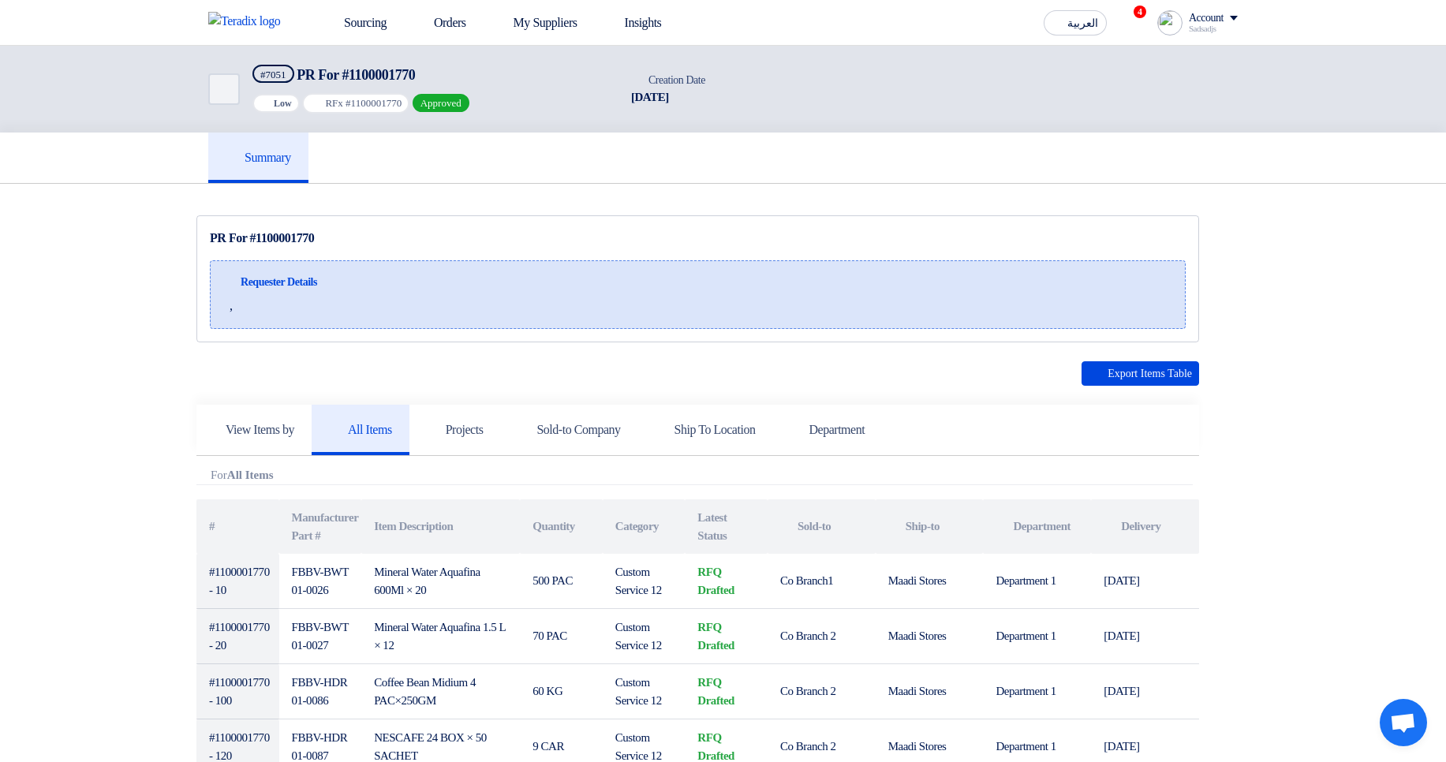
scroll to position [568, 0]
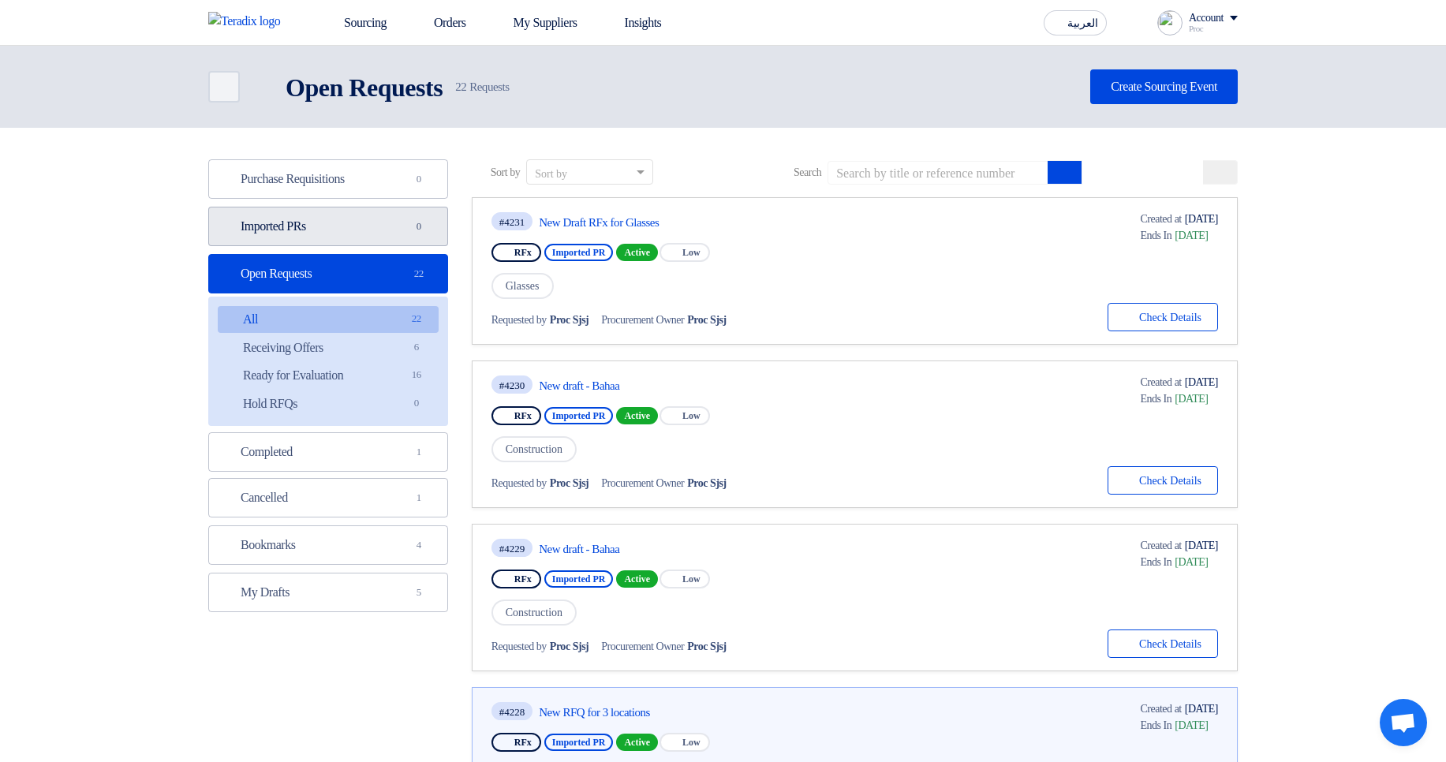
click at [348, 230] on link "Imported PRs Imported PRs 0" at bounding box center [328, 226] width 240 height 39
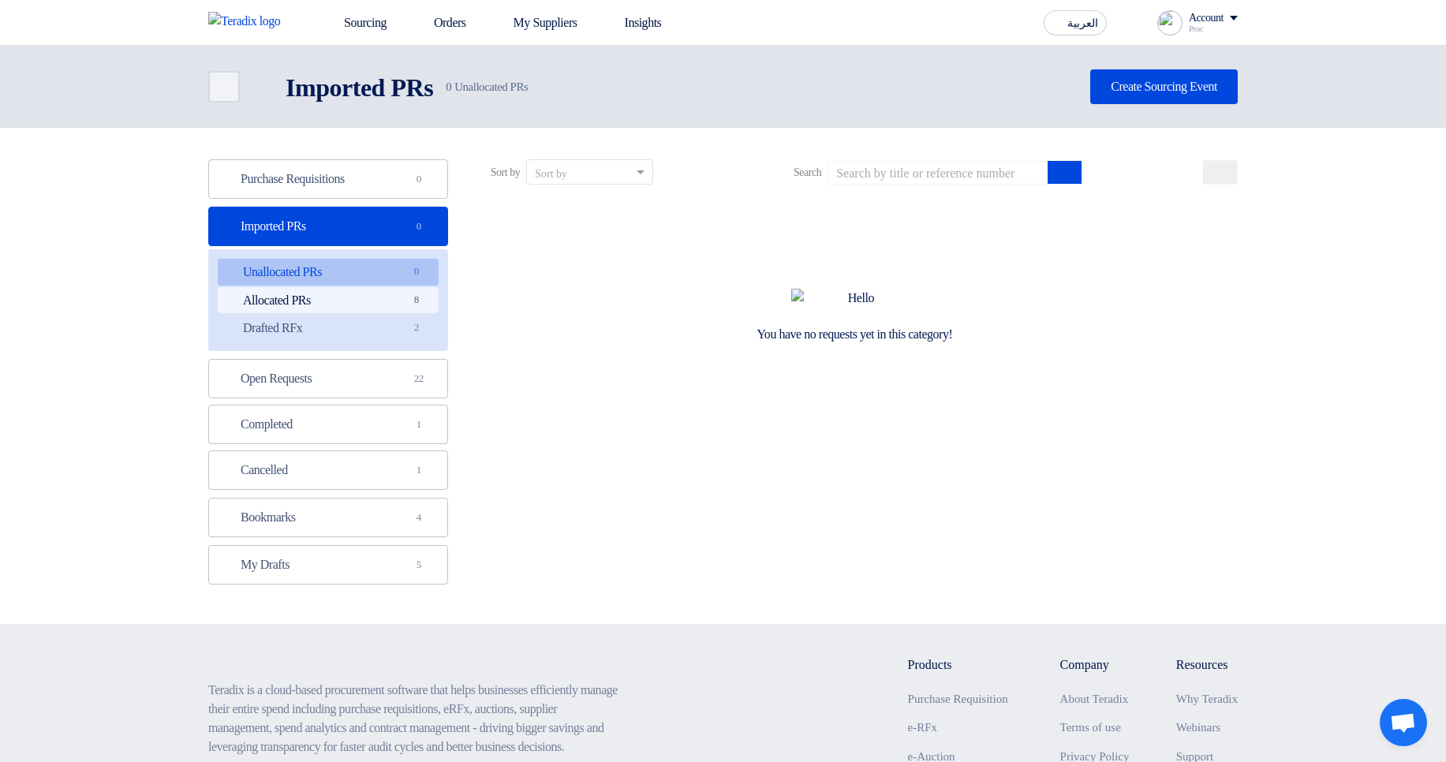
click at [381, 297] on link "Allocated PRs Allocated PRs 8" at bounding box center [328, 300] width 221 height 27
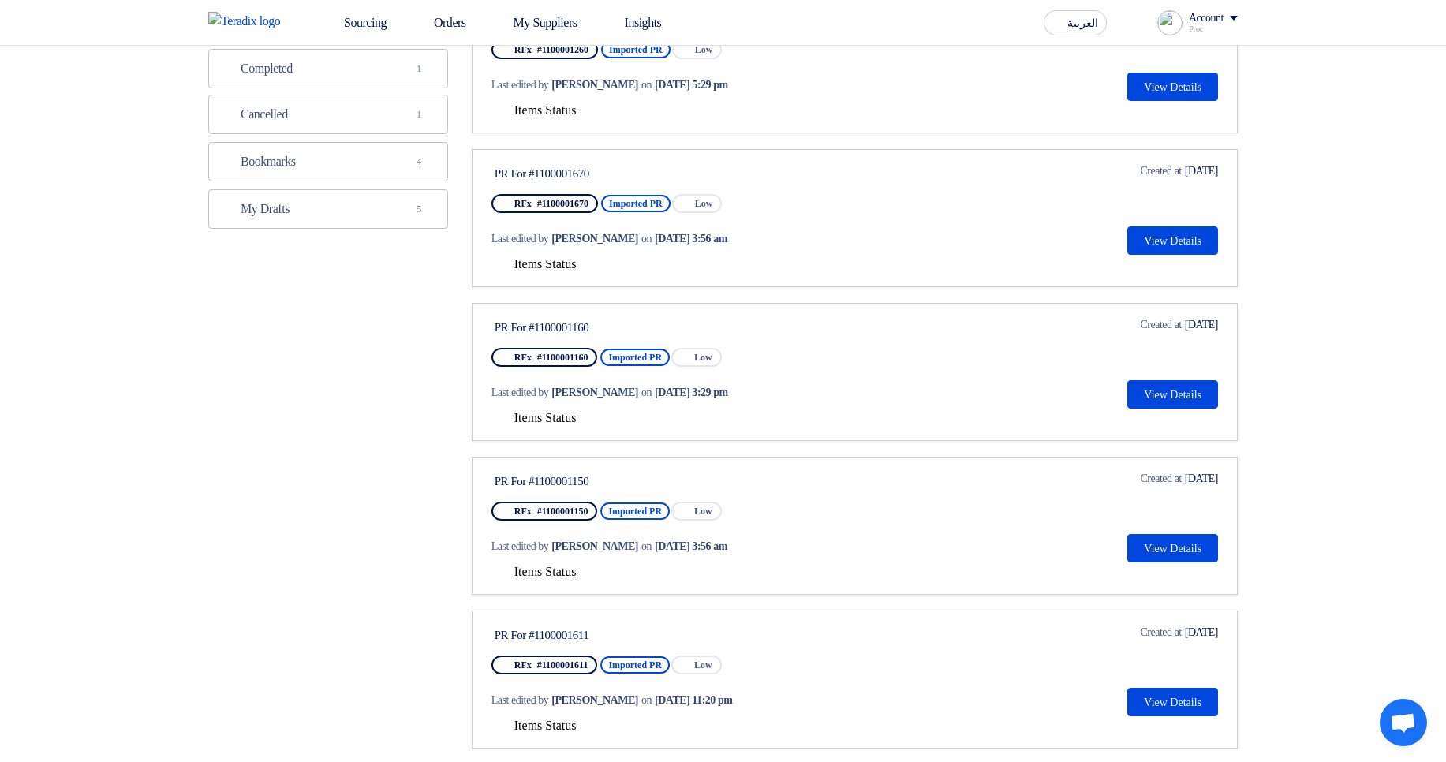
scroll to position [379, 0]
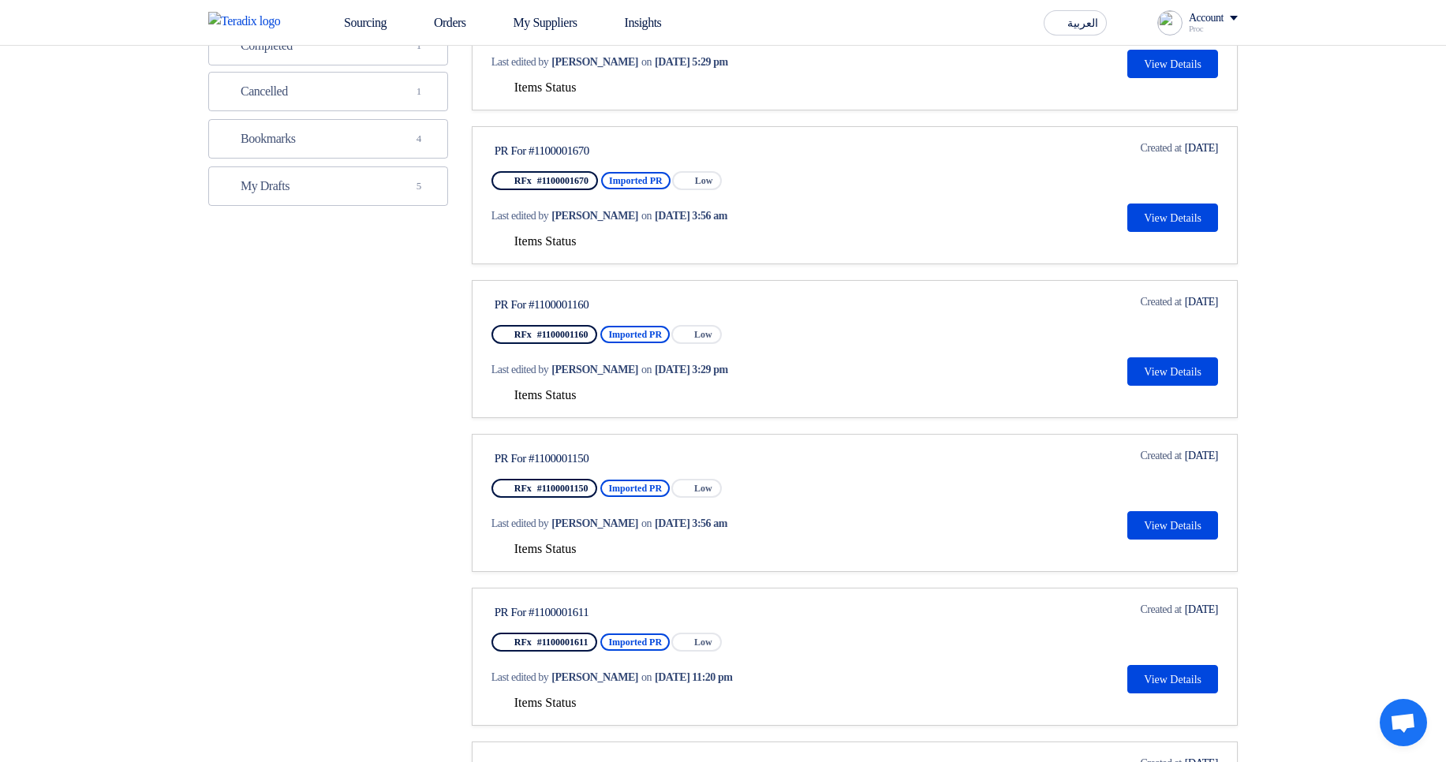
click at [543, 241] on span "Items Status" at bounding box center [545, 240] width 62 height 13
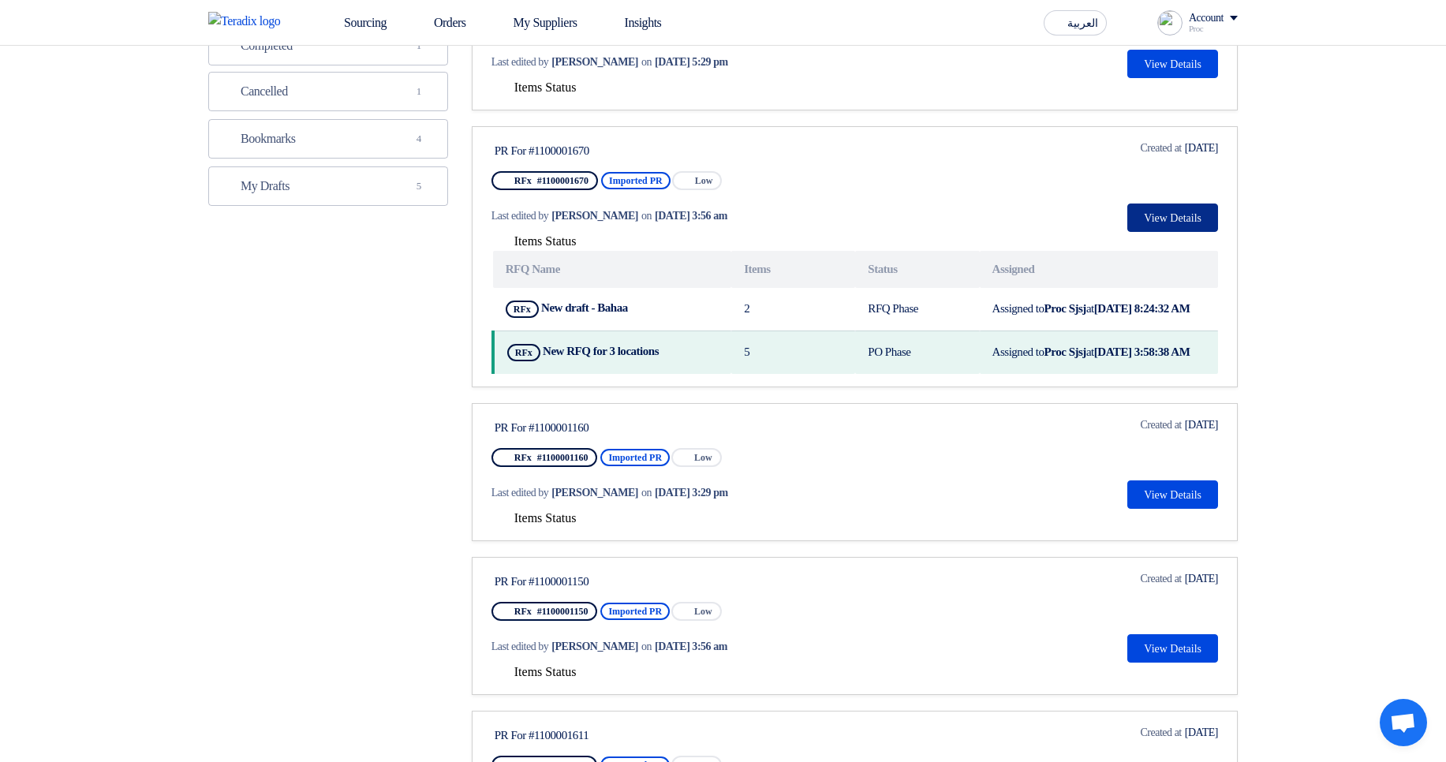
click at [1196, 224] on button "View Details" at bounding box center [1172, 217] width 91 height 28
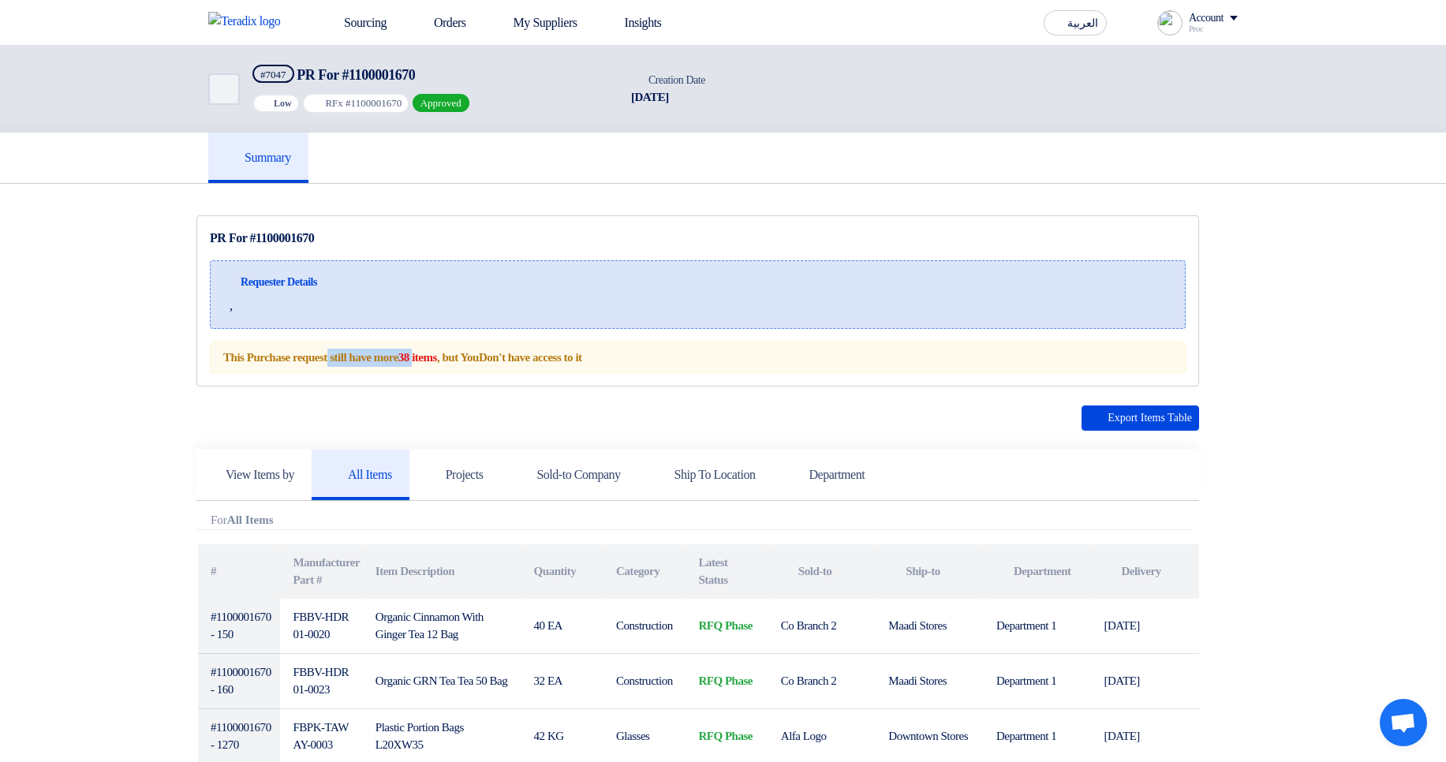
drag, startPoint x: 424, startPoint y: 345, endPoint x: 519, endPoint y: 351, distance: 95.6
click at [442, 349] on div "This Purchase request still have more 38 items , but You Don't have access to it" at bounding box center [698, 357] width 976 height 32
click at [710, 269] on div "Requester Details ," at bounding box center [698, 294] width 976 height 69
click at [477, 481] on h5 "Projects" at bounding box center [455, 475] width 57 height 16
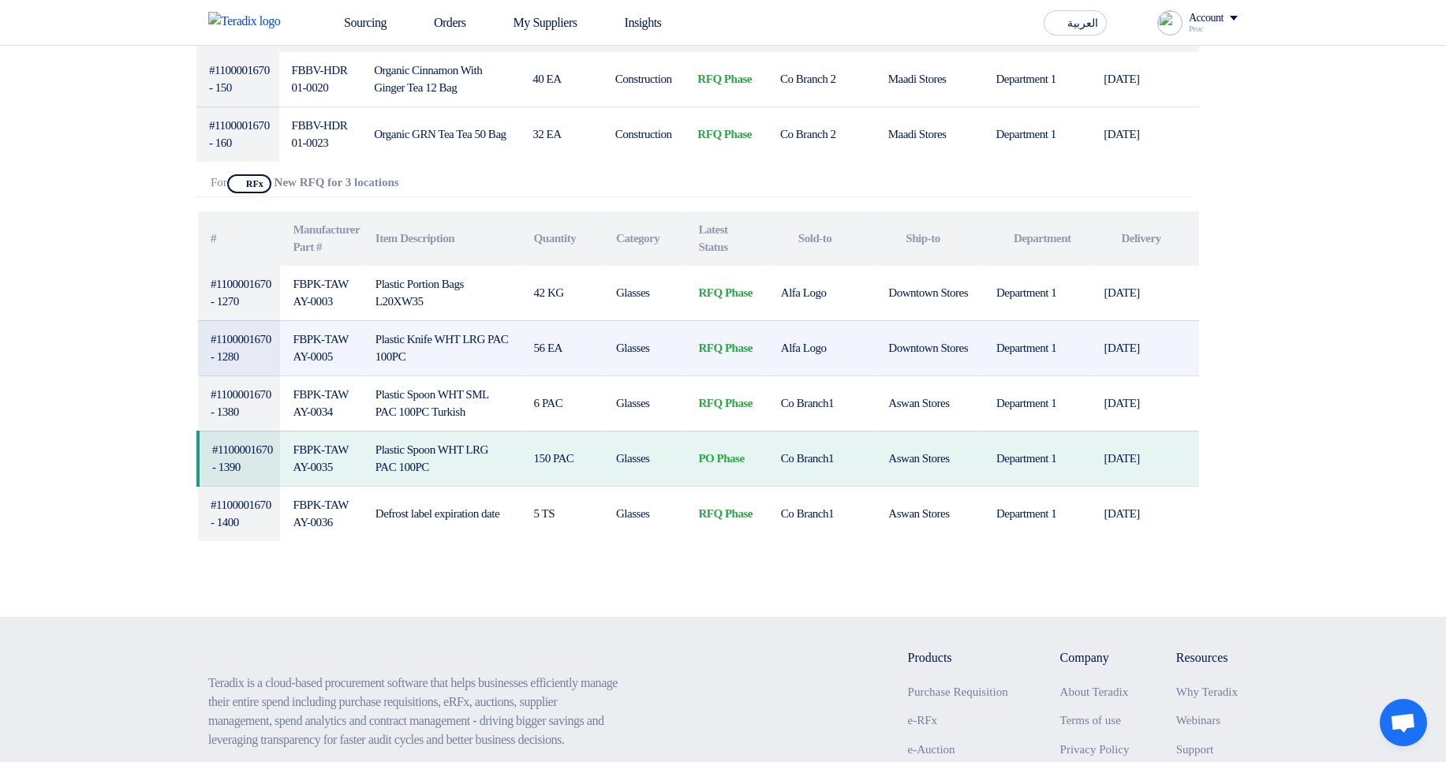
scroll to position [284, 0]
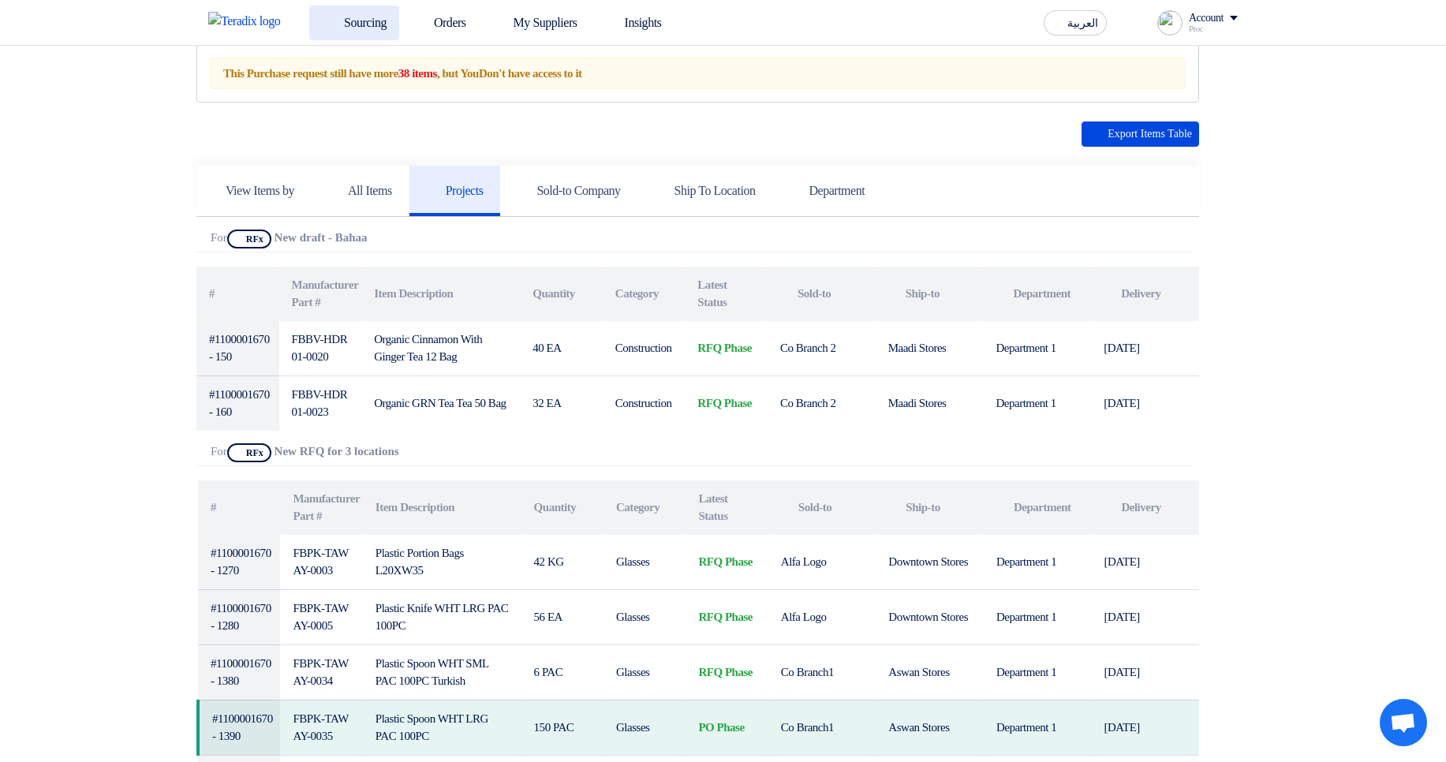
click at [371, 25] on link "Sourcing" at bounding box center [354, 23] width 90 height 35
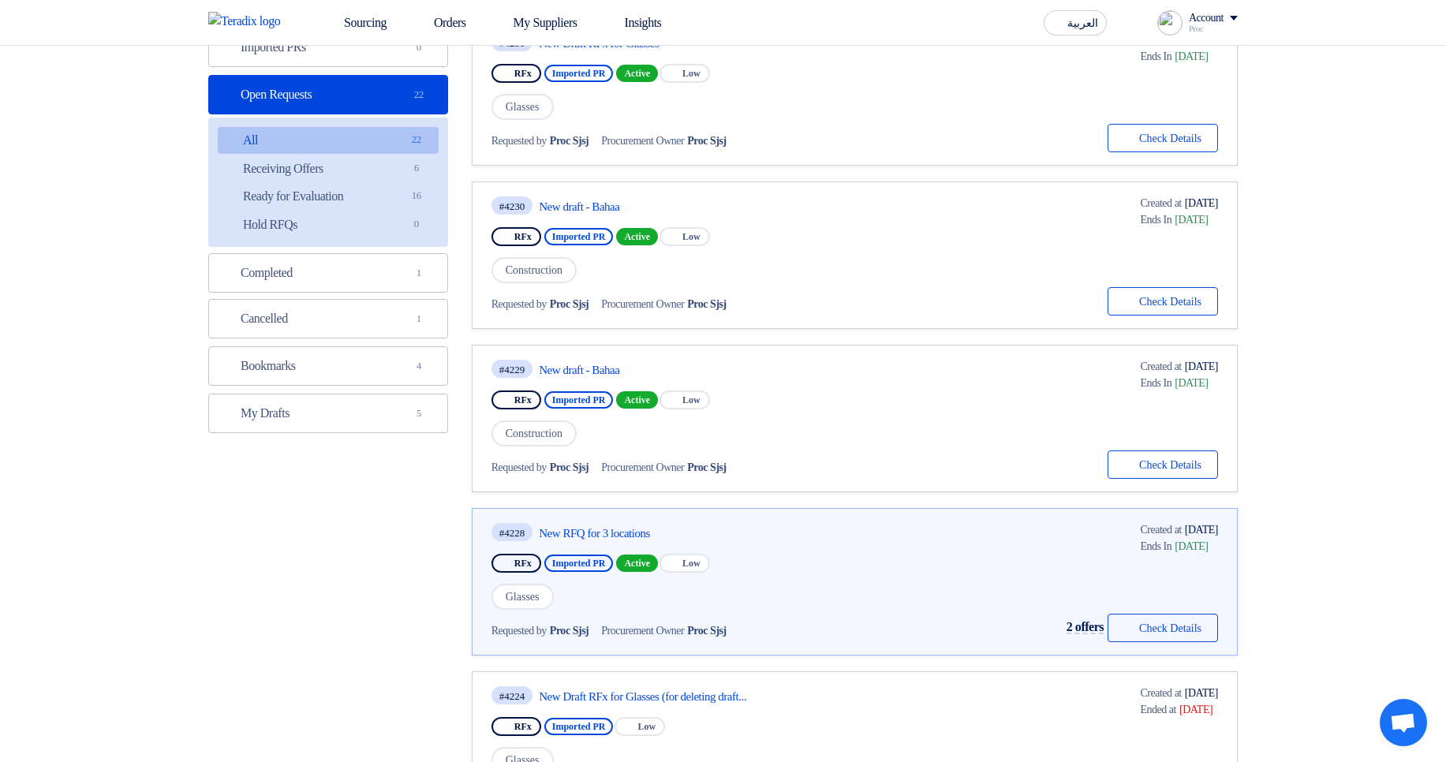
scroll to position [189, 0]
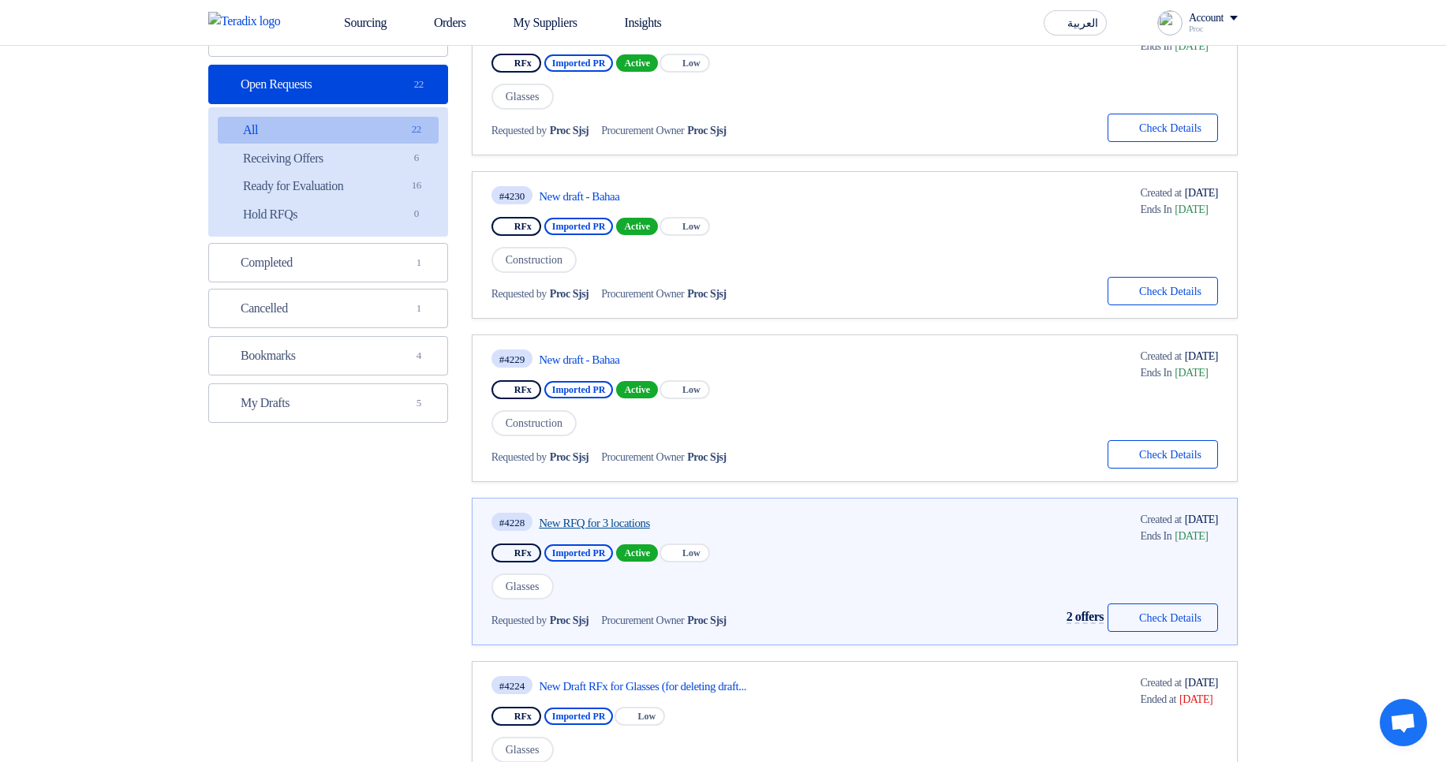
click at [648, 522] on link "New RFQ for 3 locations" at bounding box center [687, 523] width 296 height 14
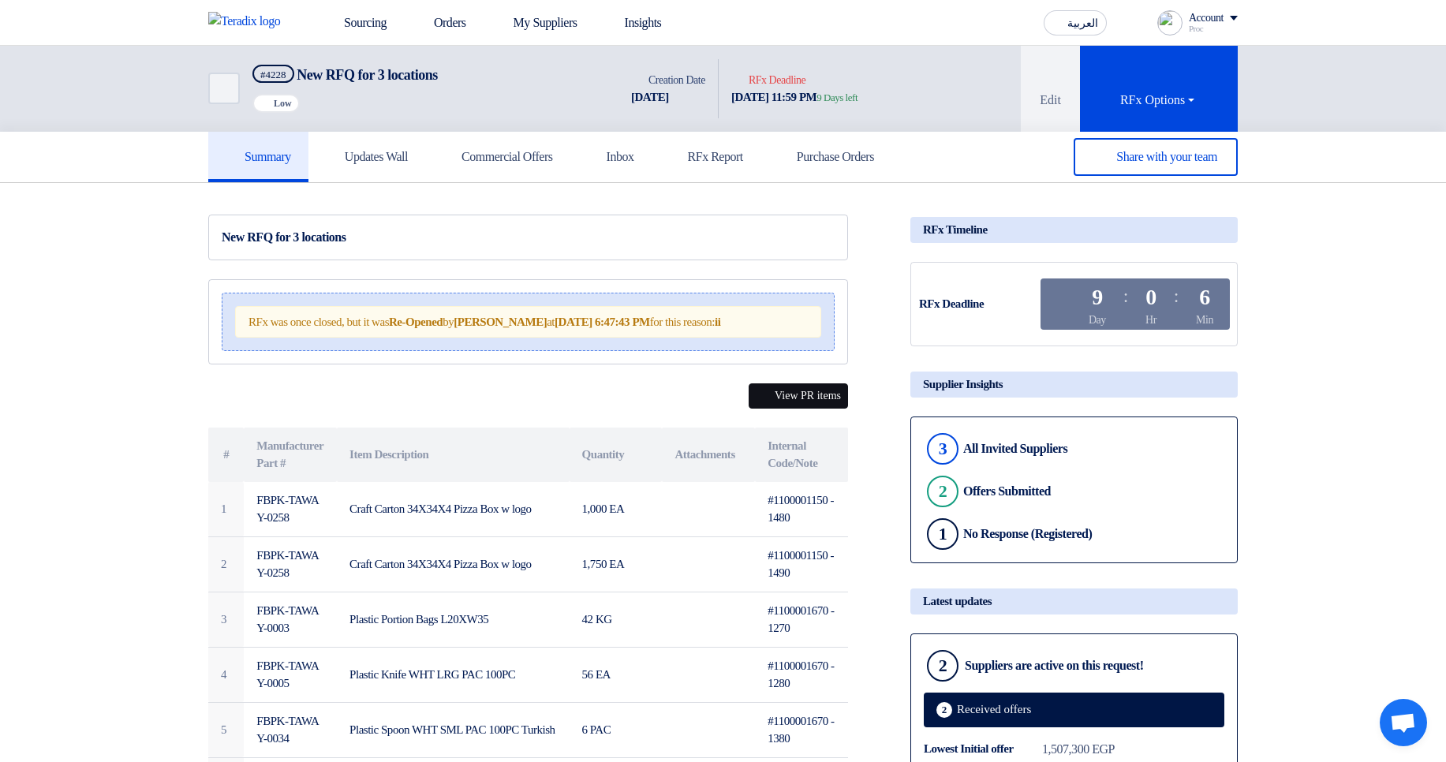
click at [786, 408] on button "View PR items" at bounding box center [797, 395] width 99 height 24
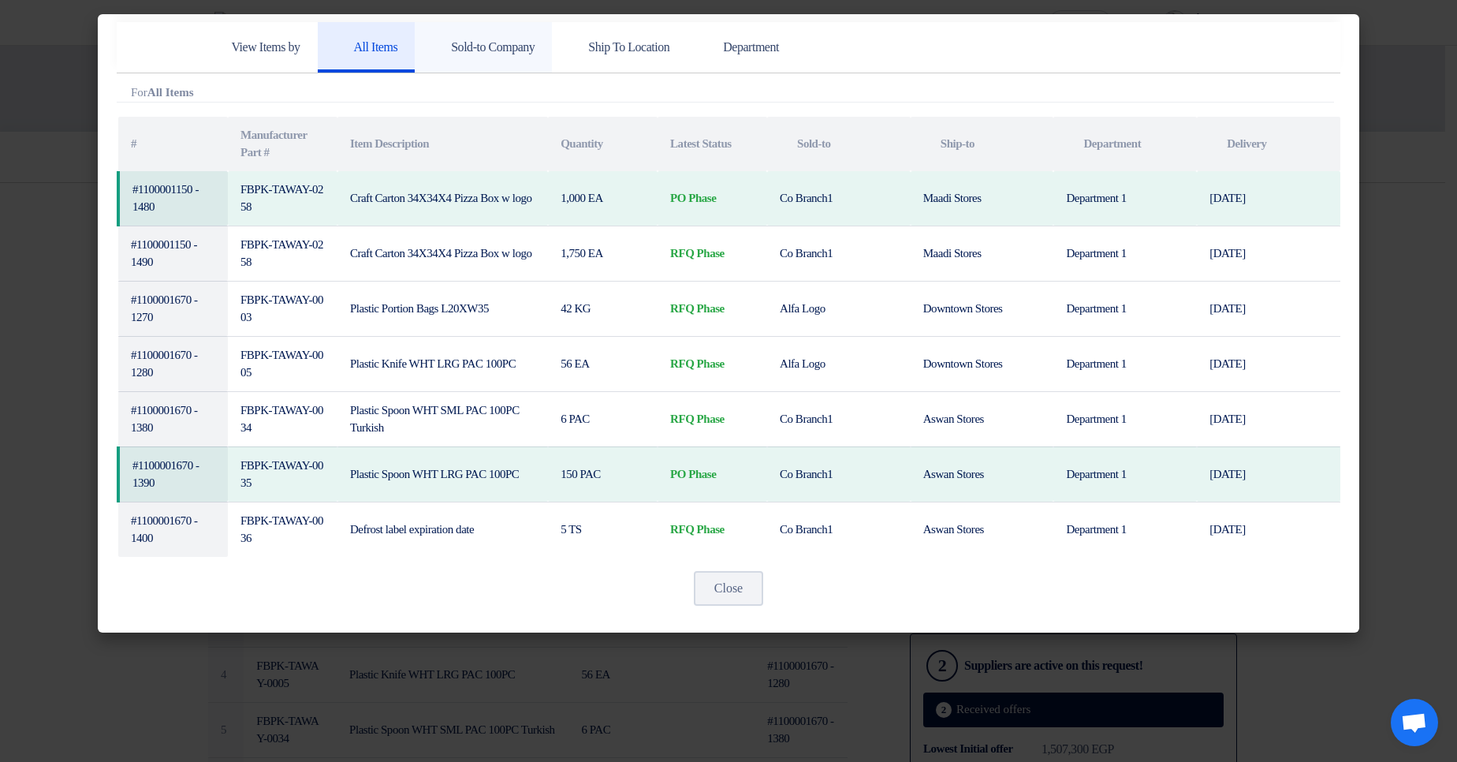
click at [513, 50] on h5 "Sold-to Company" at bounding box center [483, 47] width 103 height 16
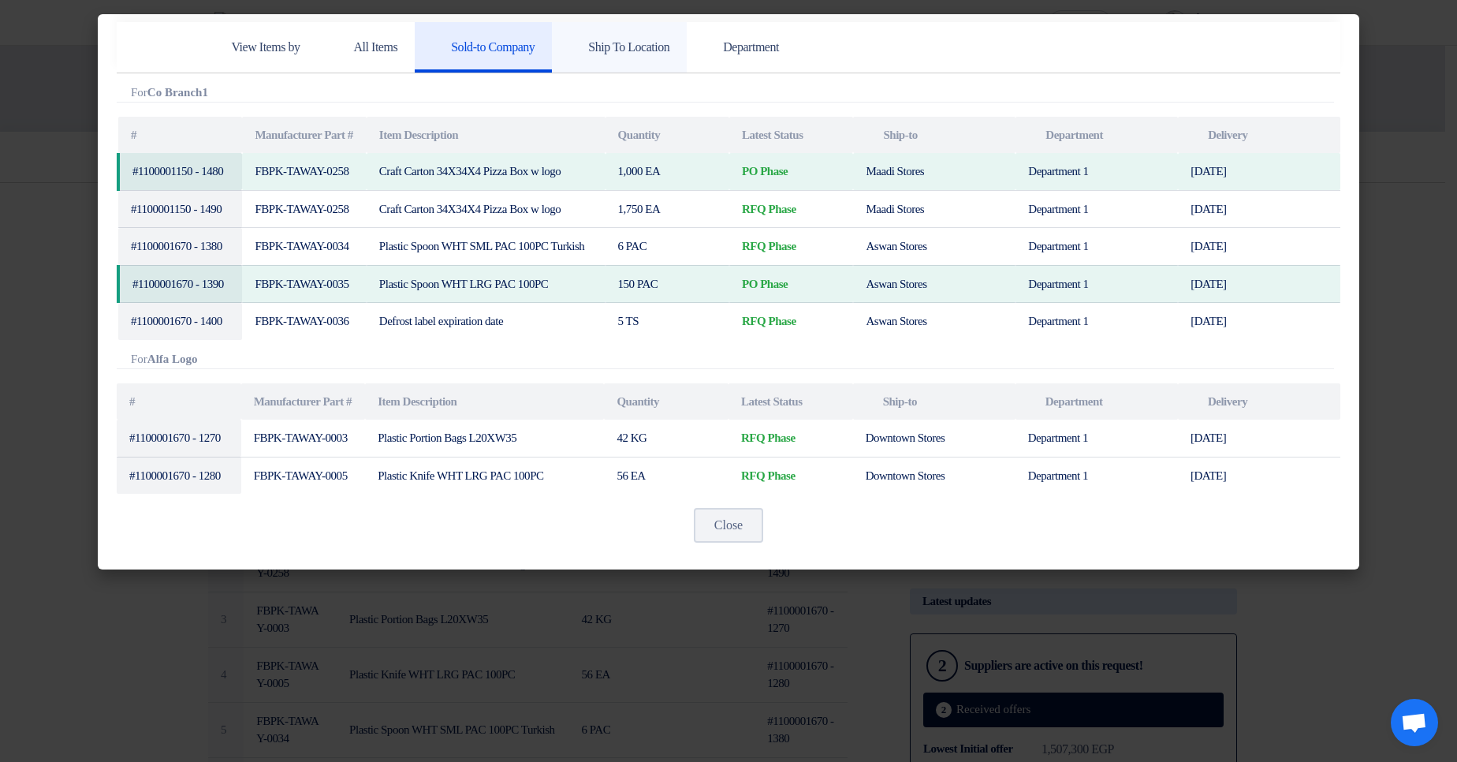
click at [652, 43] on h5 "Ship To Location" at bounding box center [619, 47] width 100 height 16
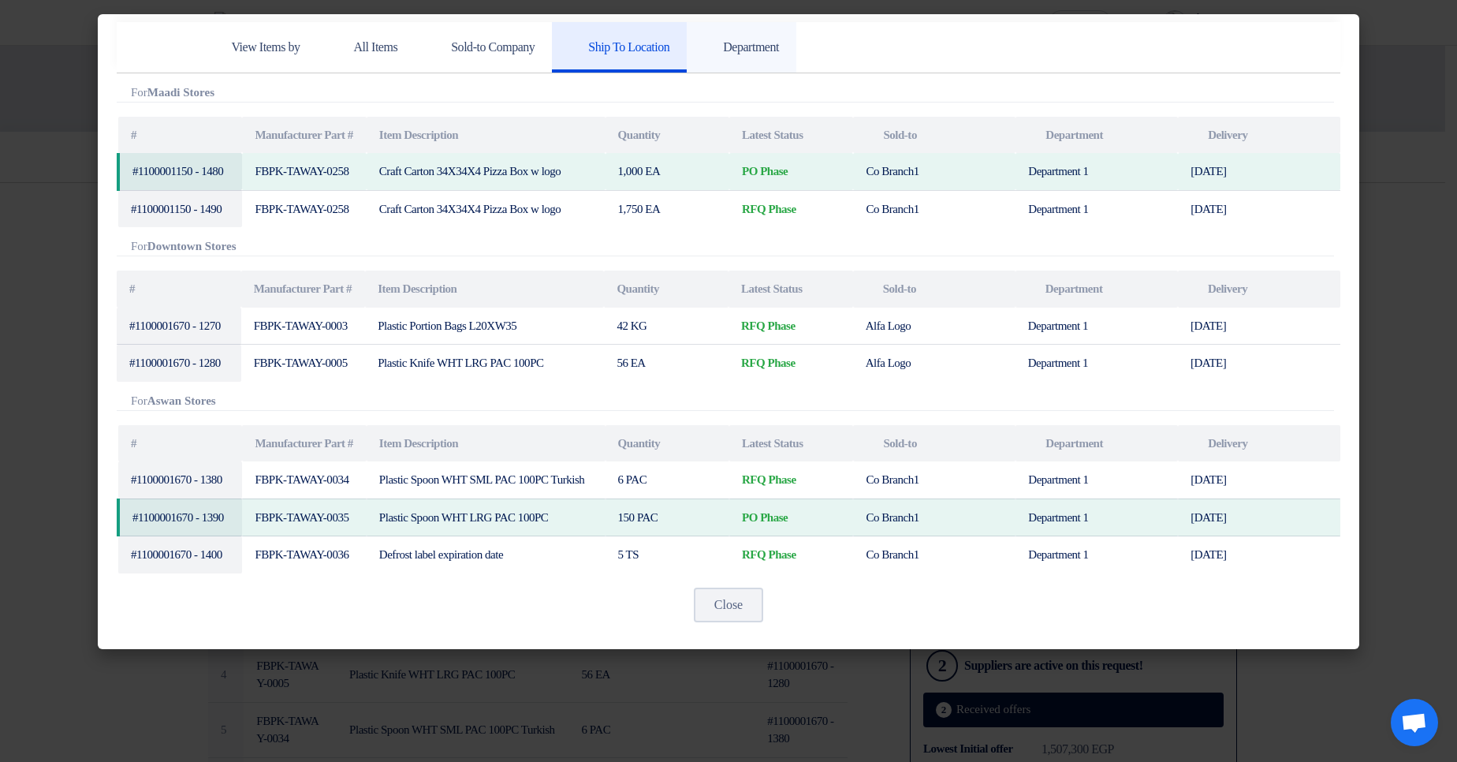
click at [758, 53] on link "Department" at bounding box center [742, 47] width 110 height 50
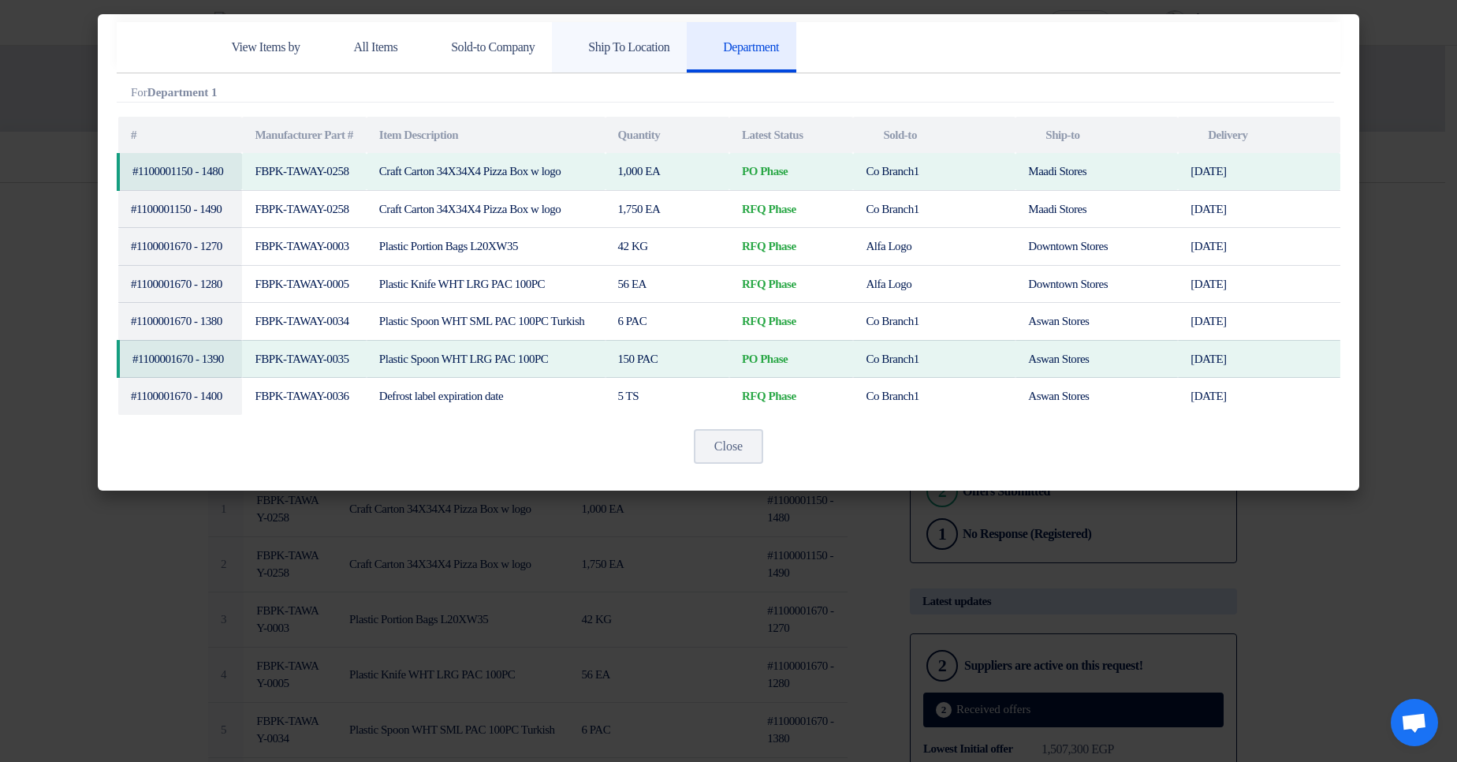
click at [687, 56] on link "Ship To Location" at bounding box center [619, 47] width 135 height 50
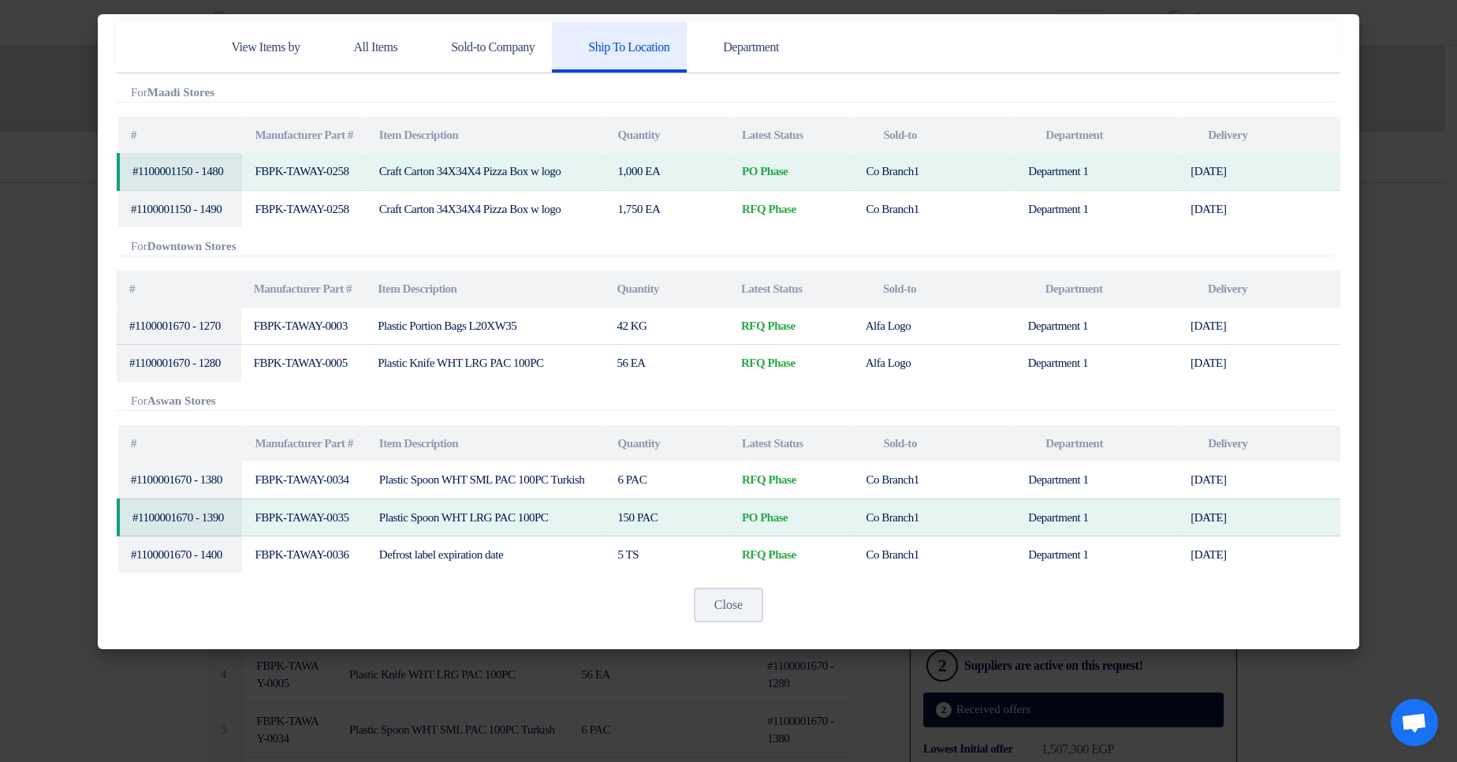
click at [597, 62] on link "Ship To Location" at bounding box center [619, 47] width 135 height 50
click at [552, 59] on link "Sold-to Company" at bounding box center [483, 47] width 137 height 50
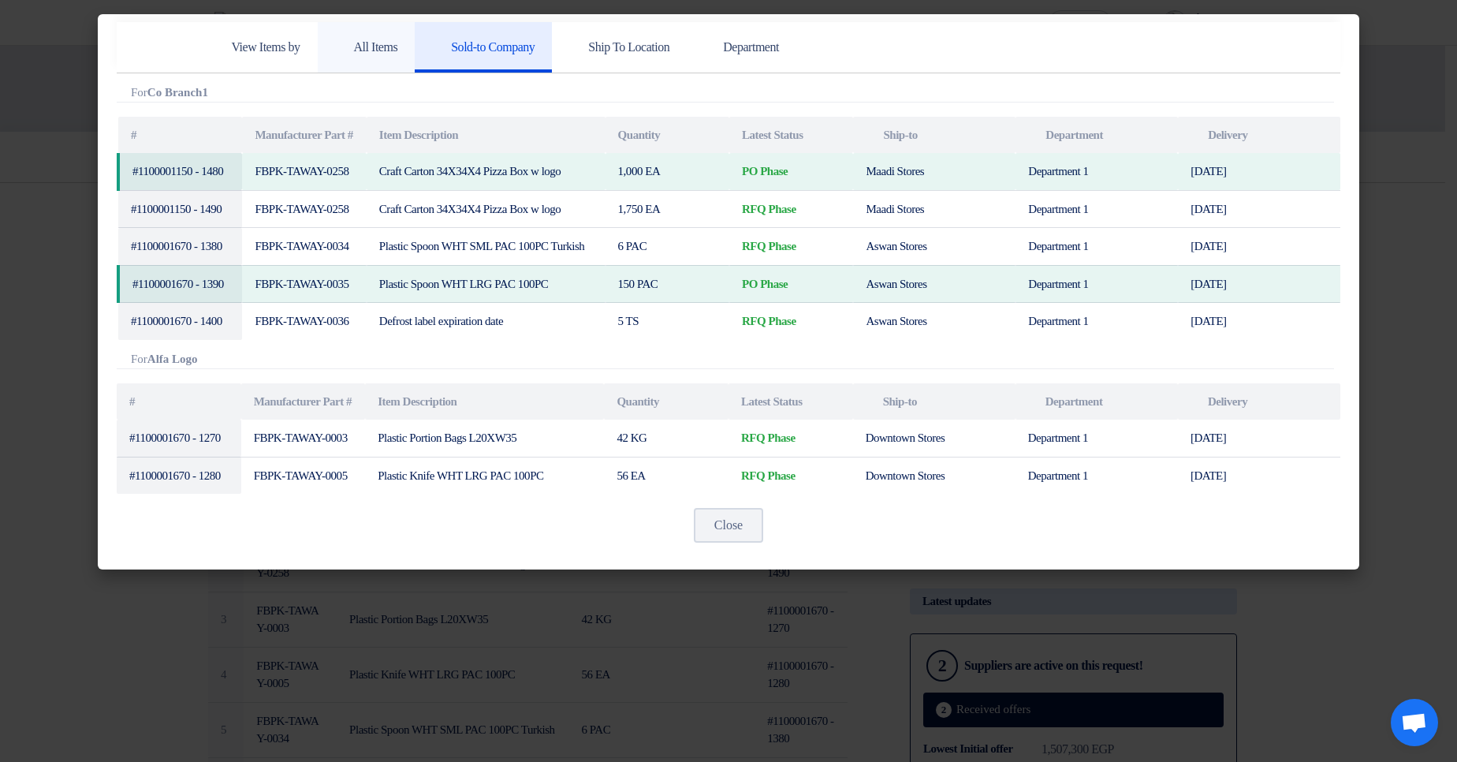
click at [398, 54] on h5 "All Items" at bounding box center [366, 47] width 63 height 16
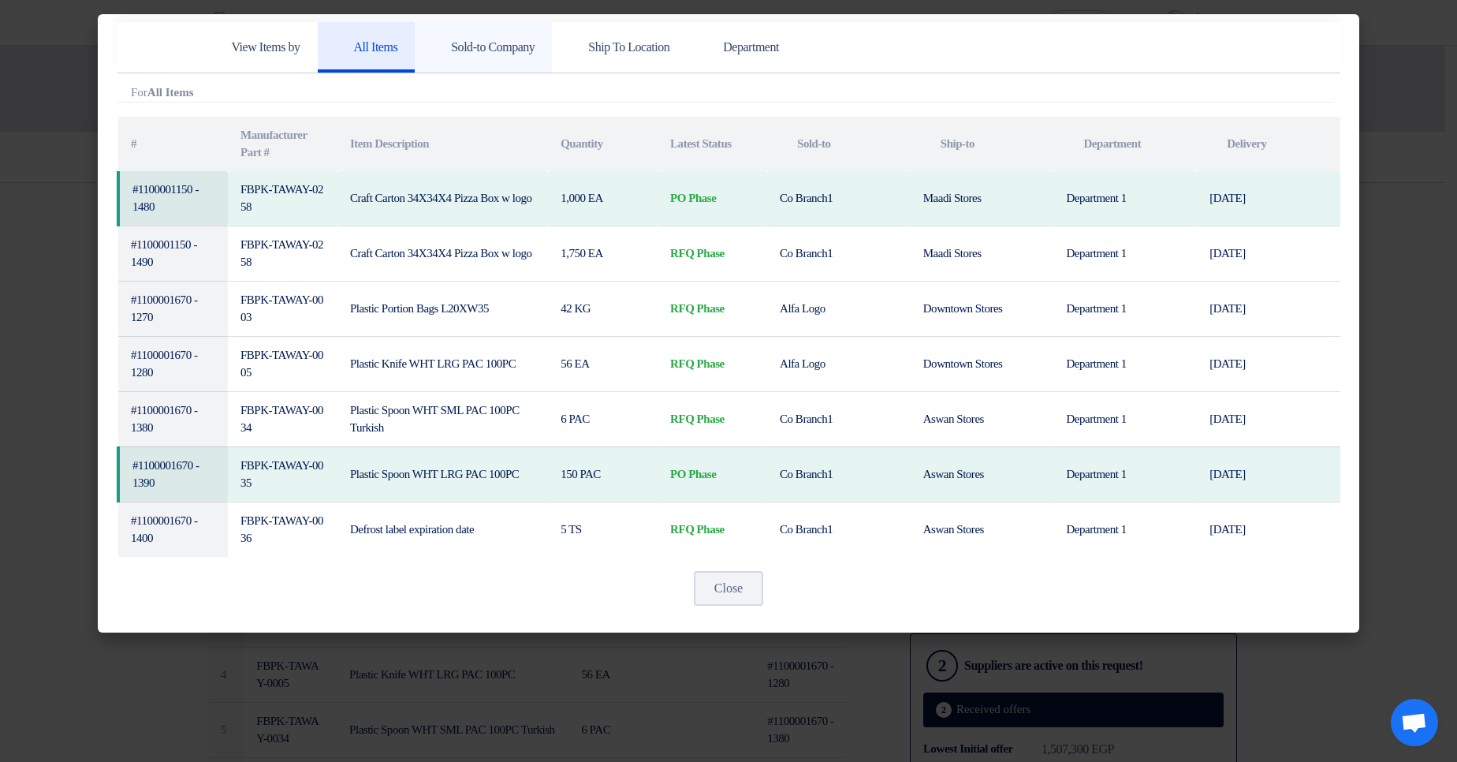
click at [514, 43] on h5 "Sold-to Company" at bounding box center [483, 47] width 103 height 16
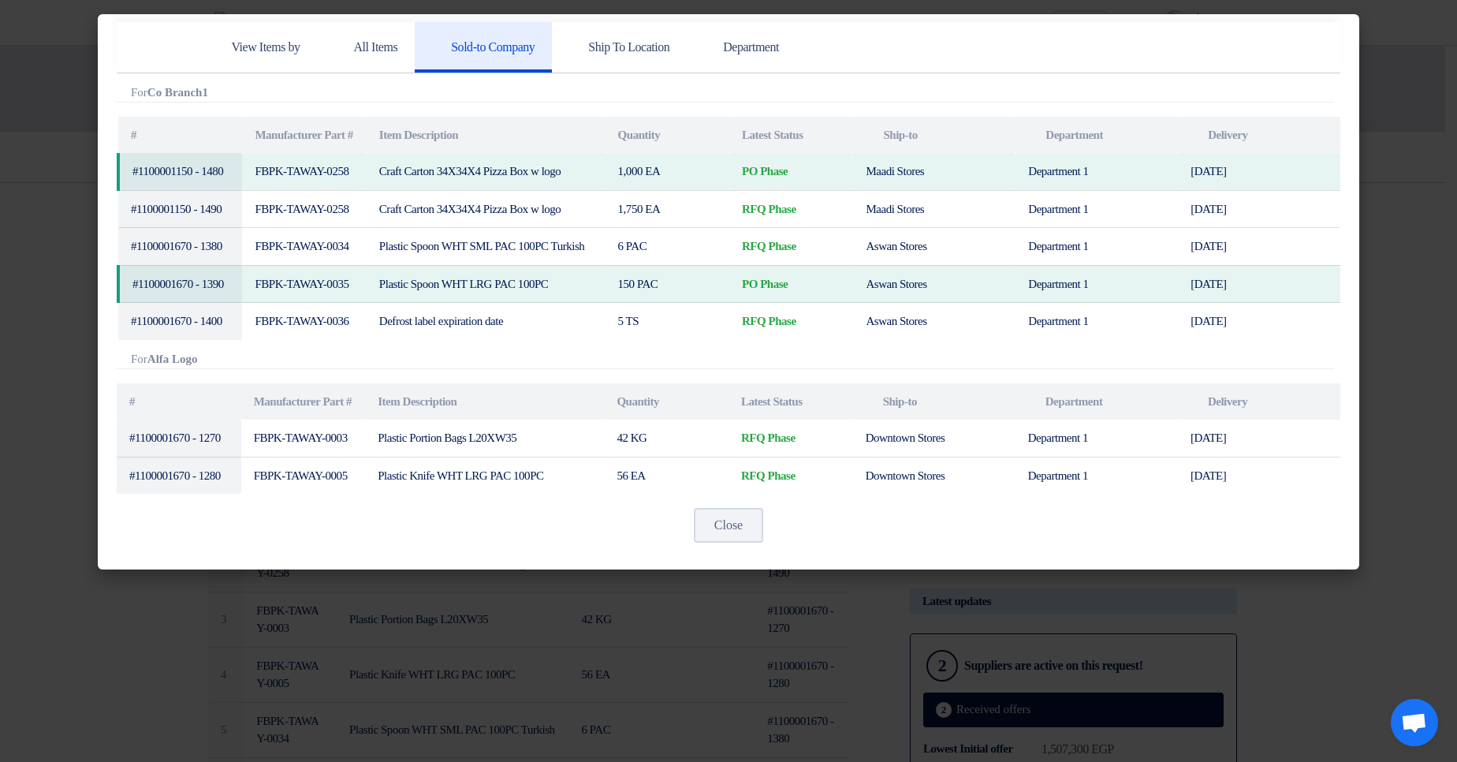
click at [1432, 151] on modal-container "View Items by All Items Sold-to Company Ship To Location Department Attachments…" at bounding box center [728, 381] width 1457 height 762
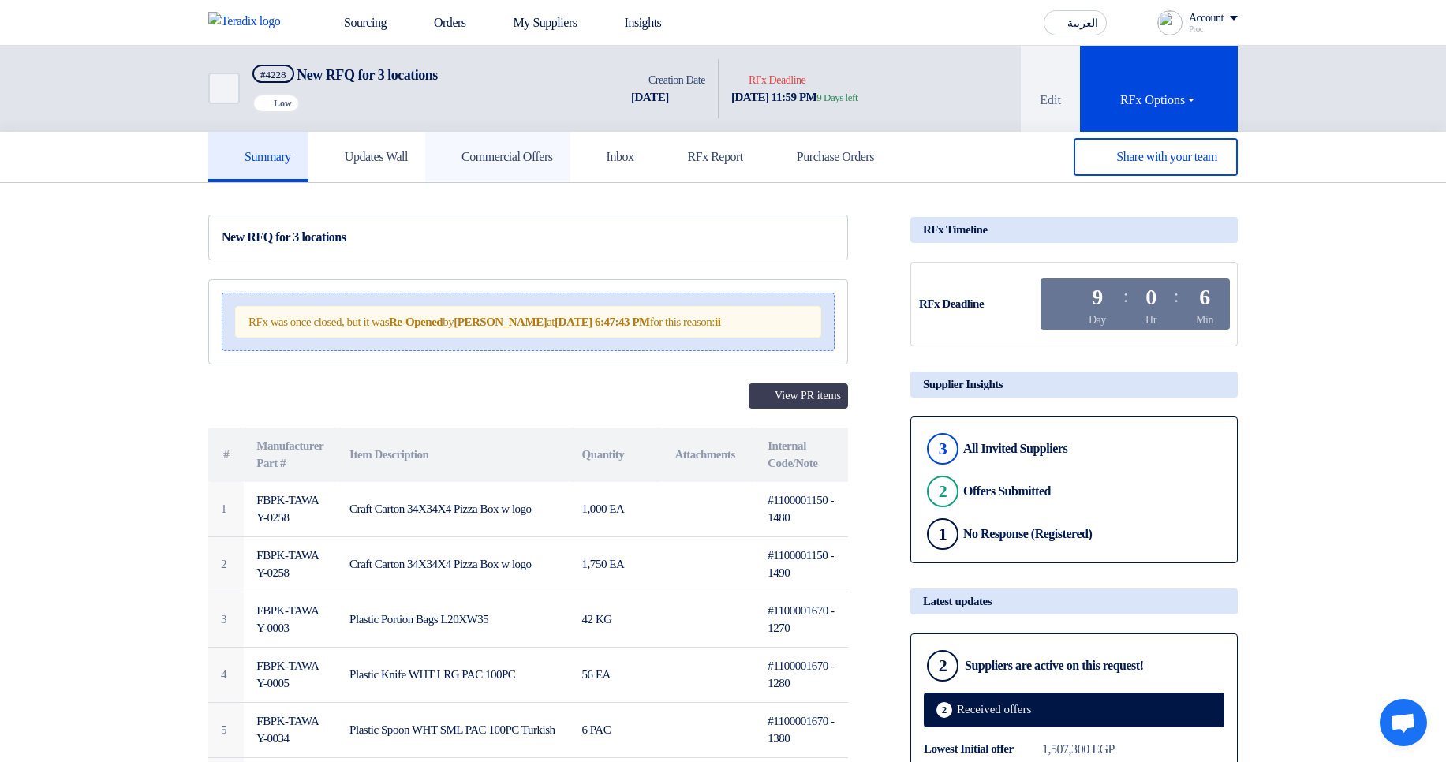
click at [538, 156] on h5 "Commercial Offers" at bounding box center [497, 157] width 110 height 16
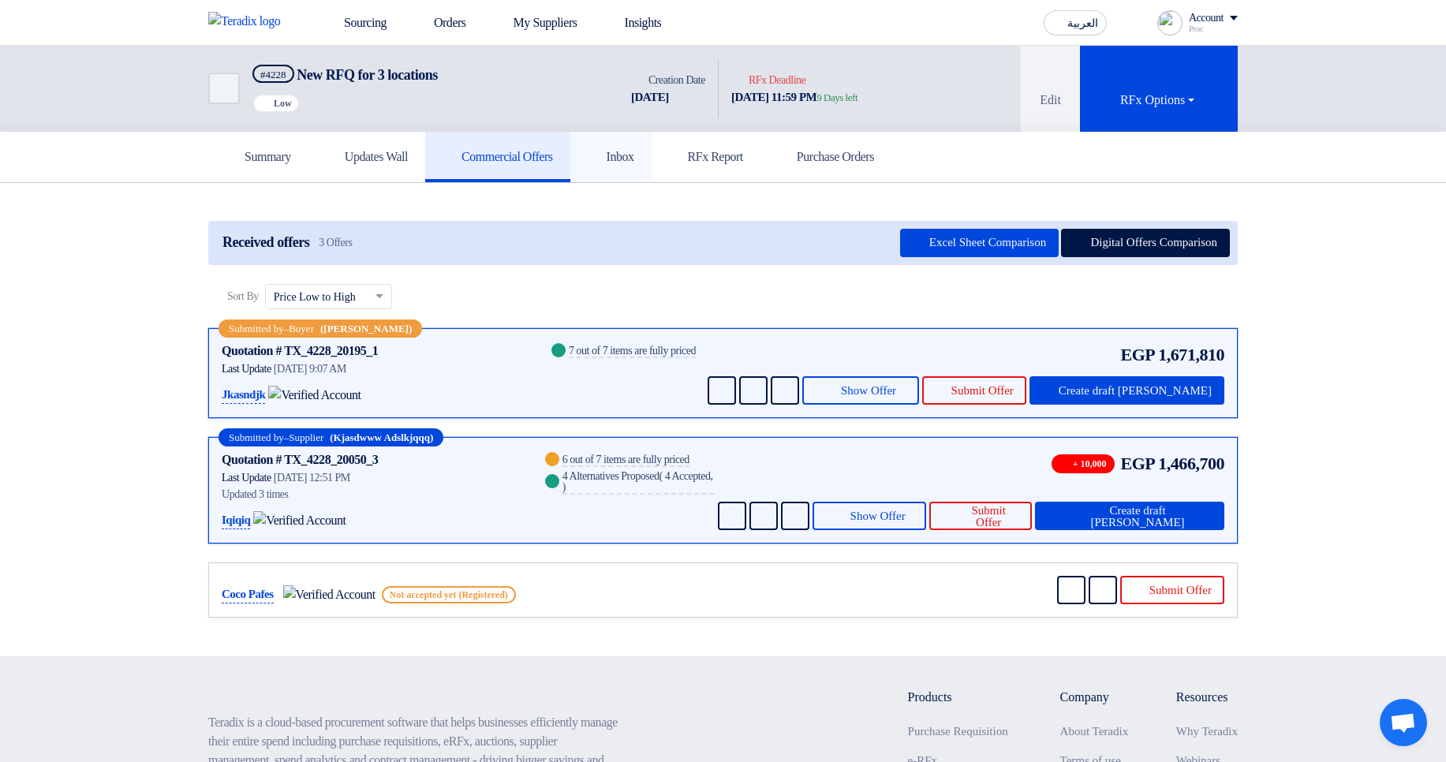
click at [634, 155] on h5 "Inbox" at bounding box center [611, 157] width 47 height 16
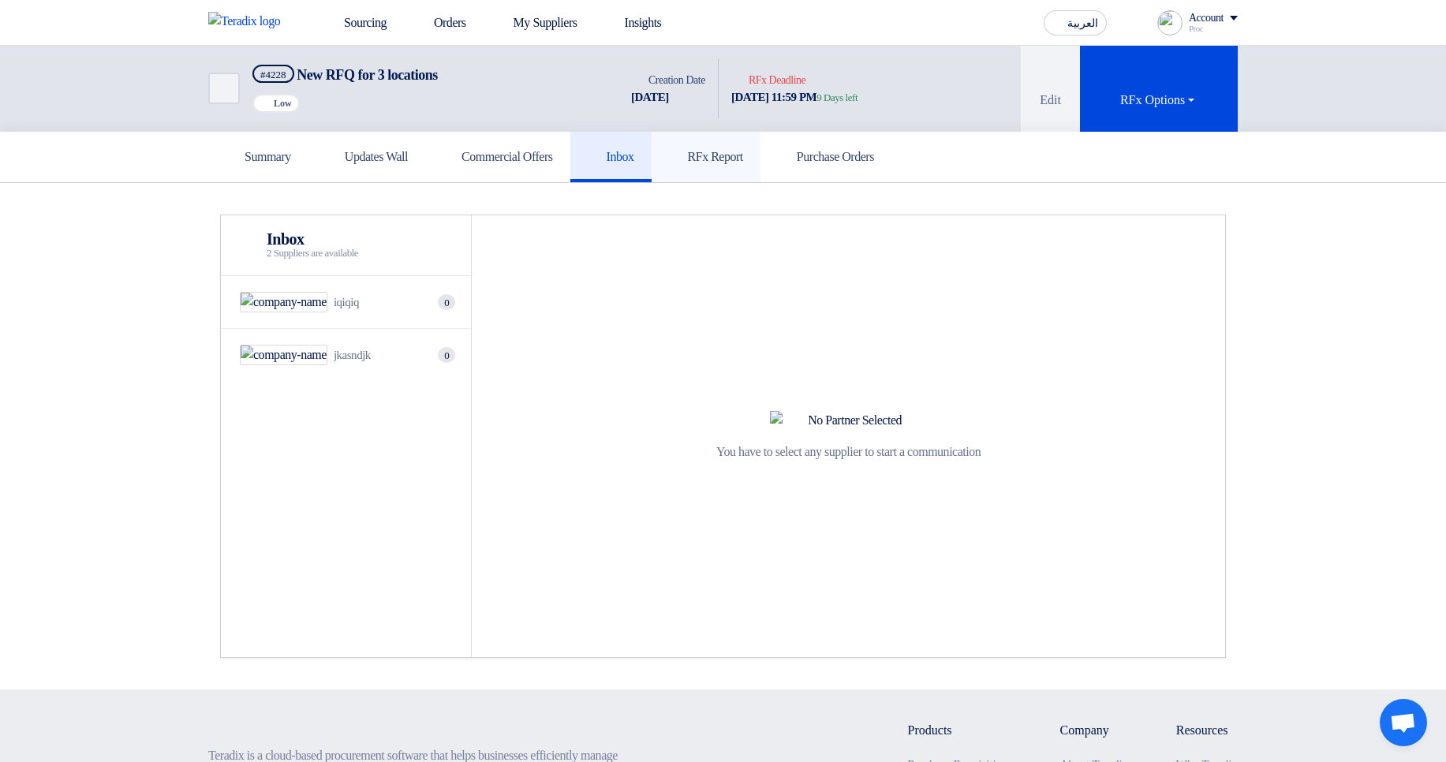
click at [760, 166] on link "RFx Report" at bounding box center [705, 157] width 109 height 50
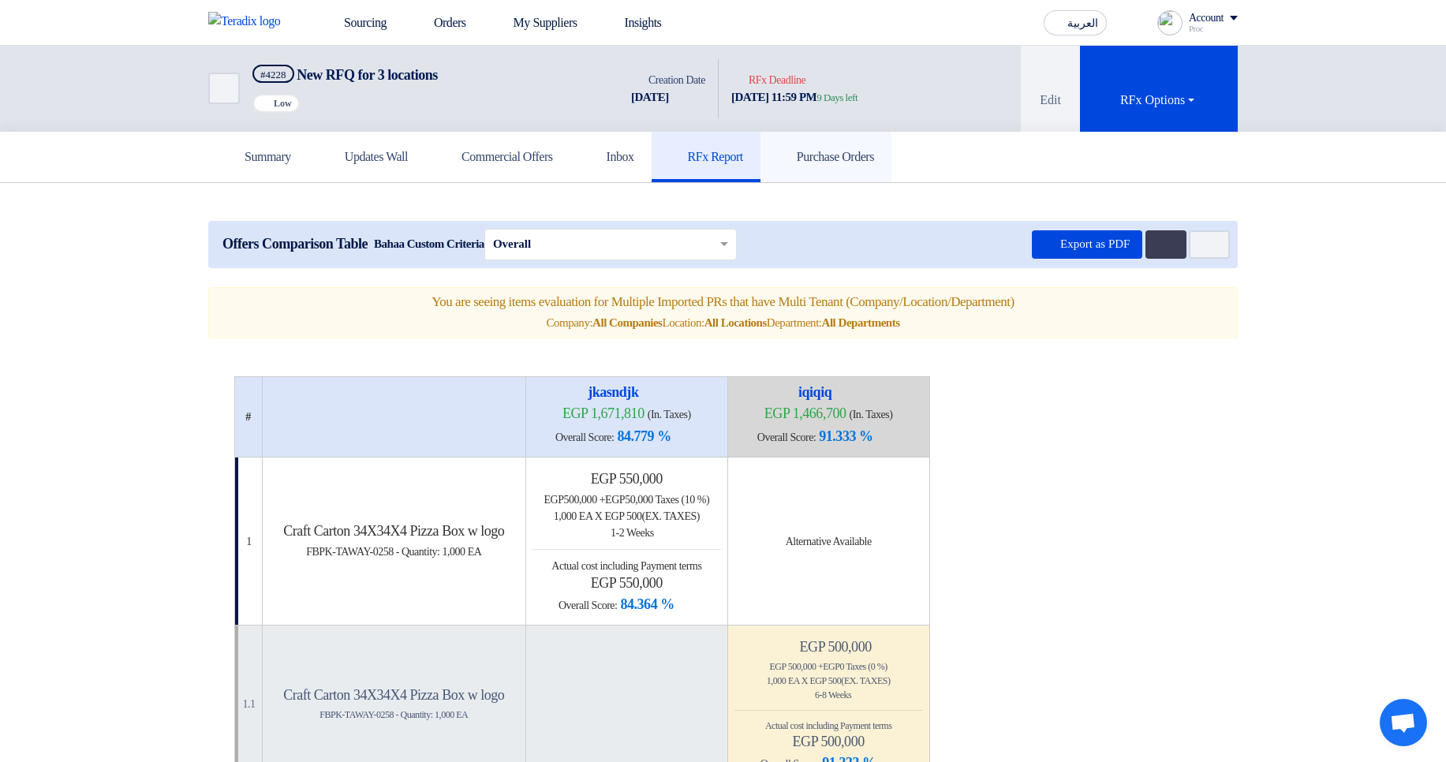
click at [778, 148] on use at bounding box center [778, 148] width 0 height 0
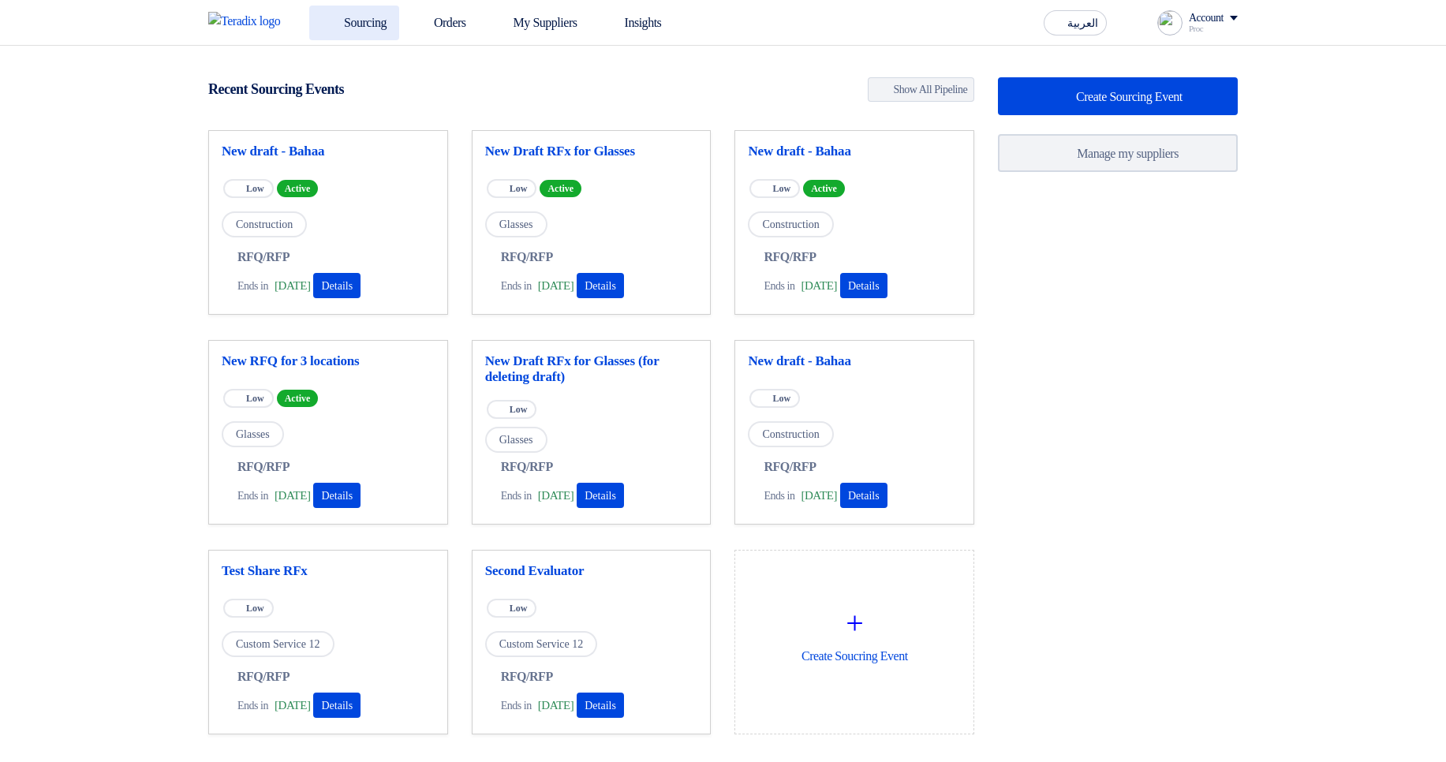
click at [379, 25] on link "Sourcing" at bounding box center [354, 23] width 90 height 35
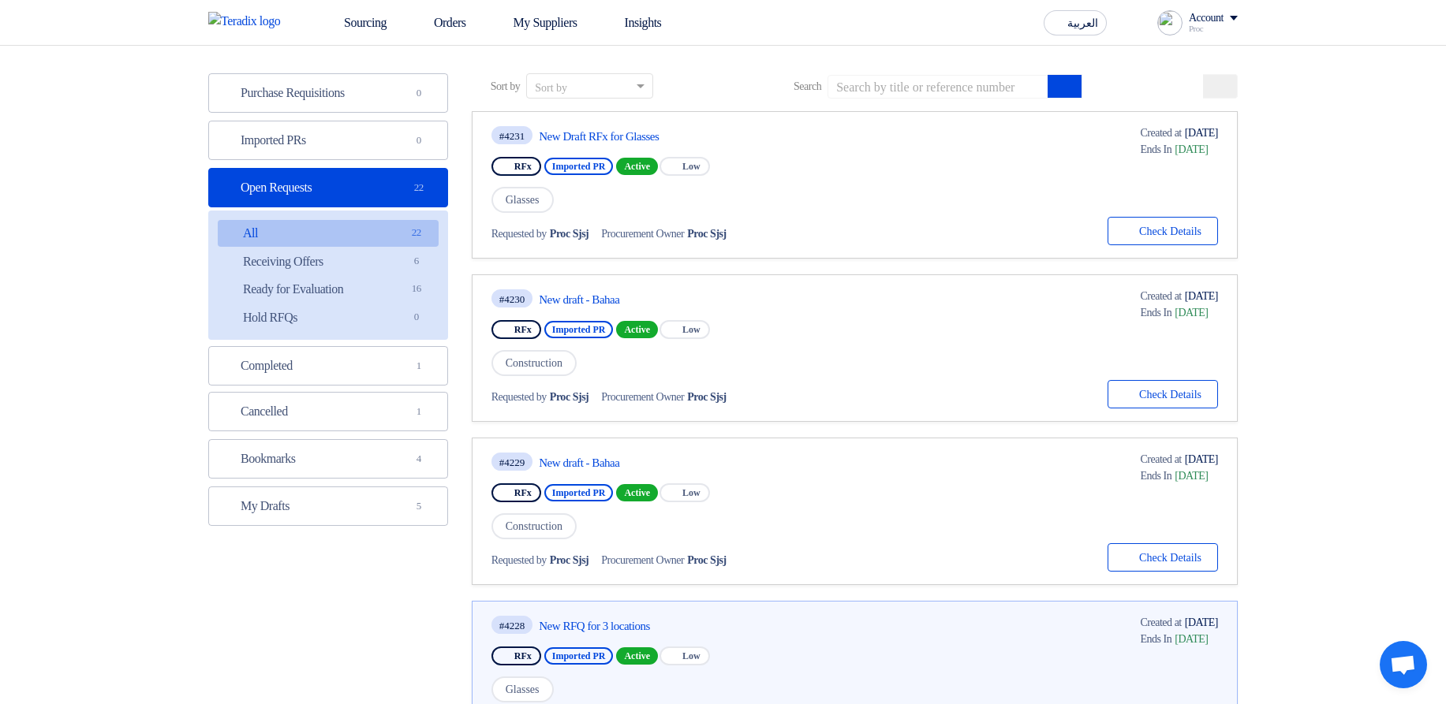
scroll to position [284, 0]
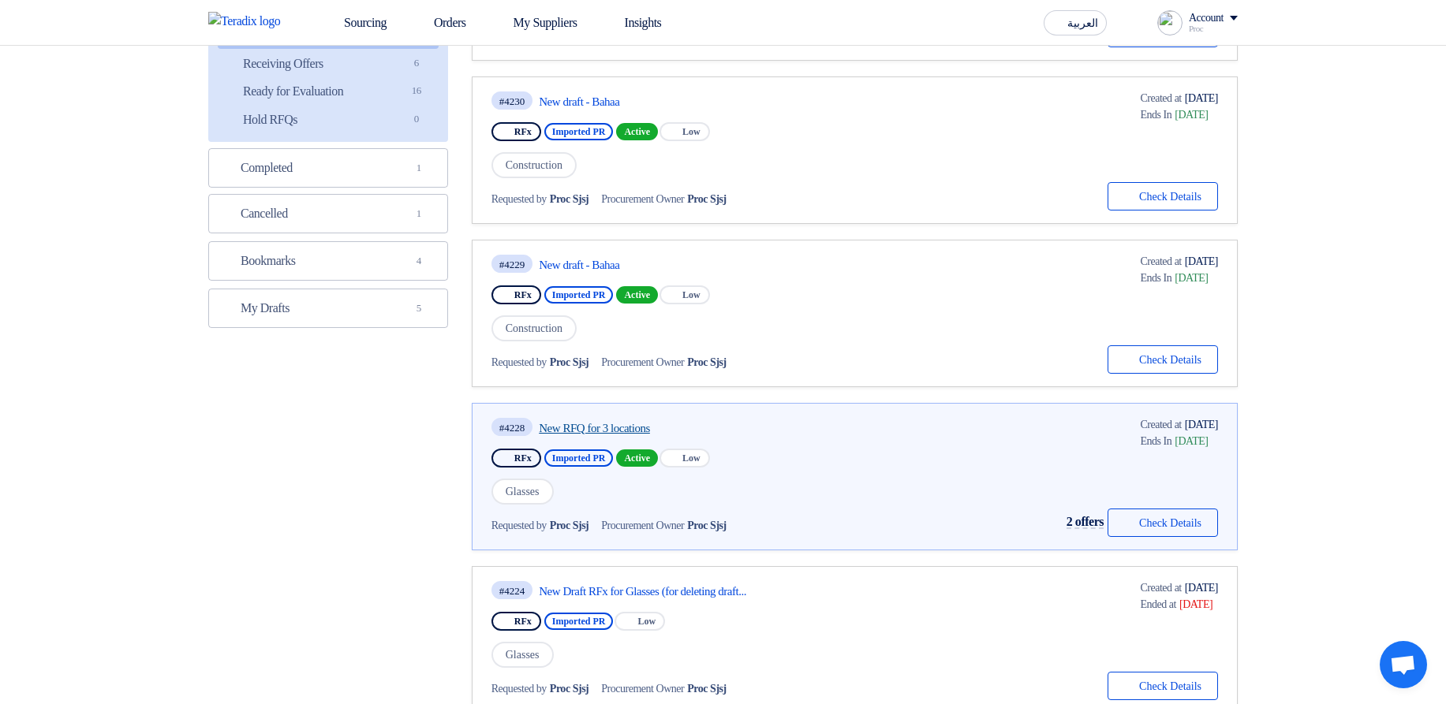
click at [565, 424] on link "New RFQ for 3 locations" at bounding box center [687, 428] width 296 height 14
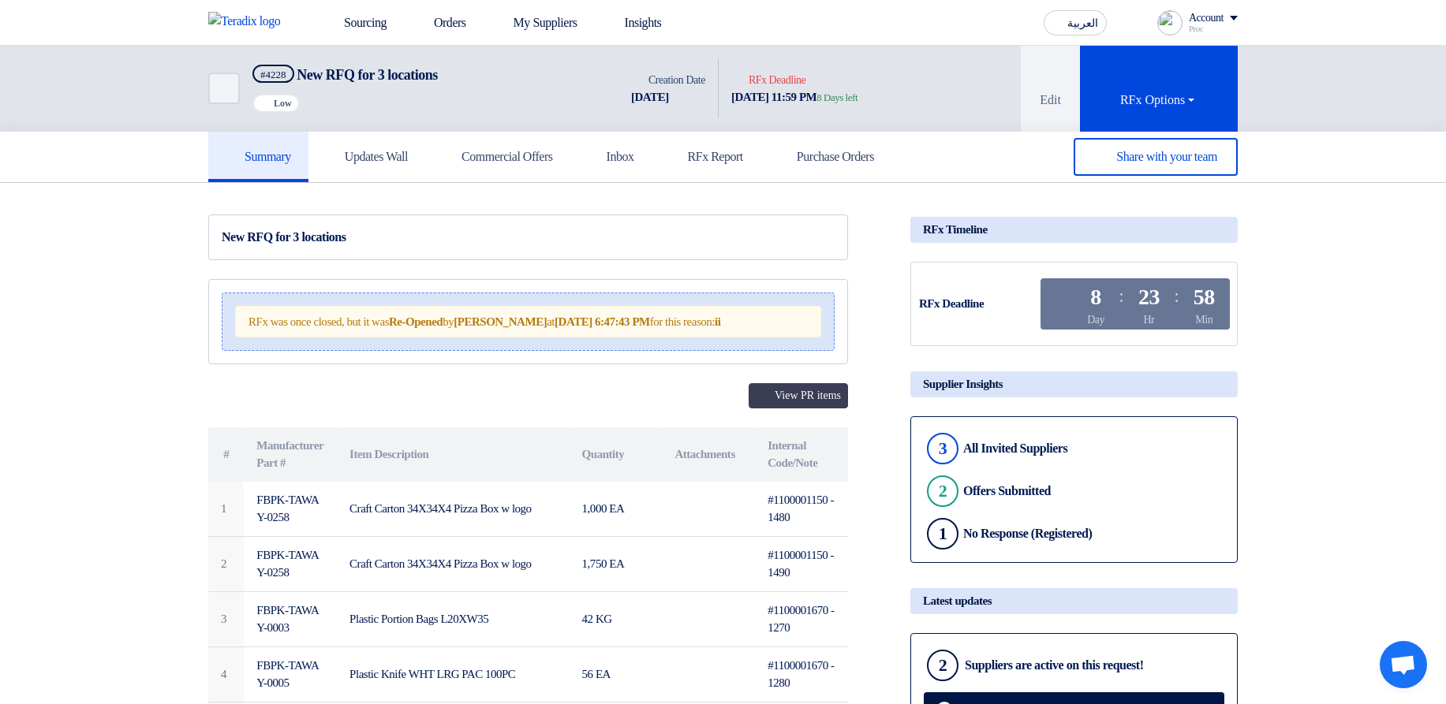
click at [589, 326] on div "RFx was once closed, but it was Re-Opened by [PERSON_NAME] at [DATE] 6:47:43 PM…" at bounding box center [528, 322] width 586 height 32
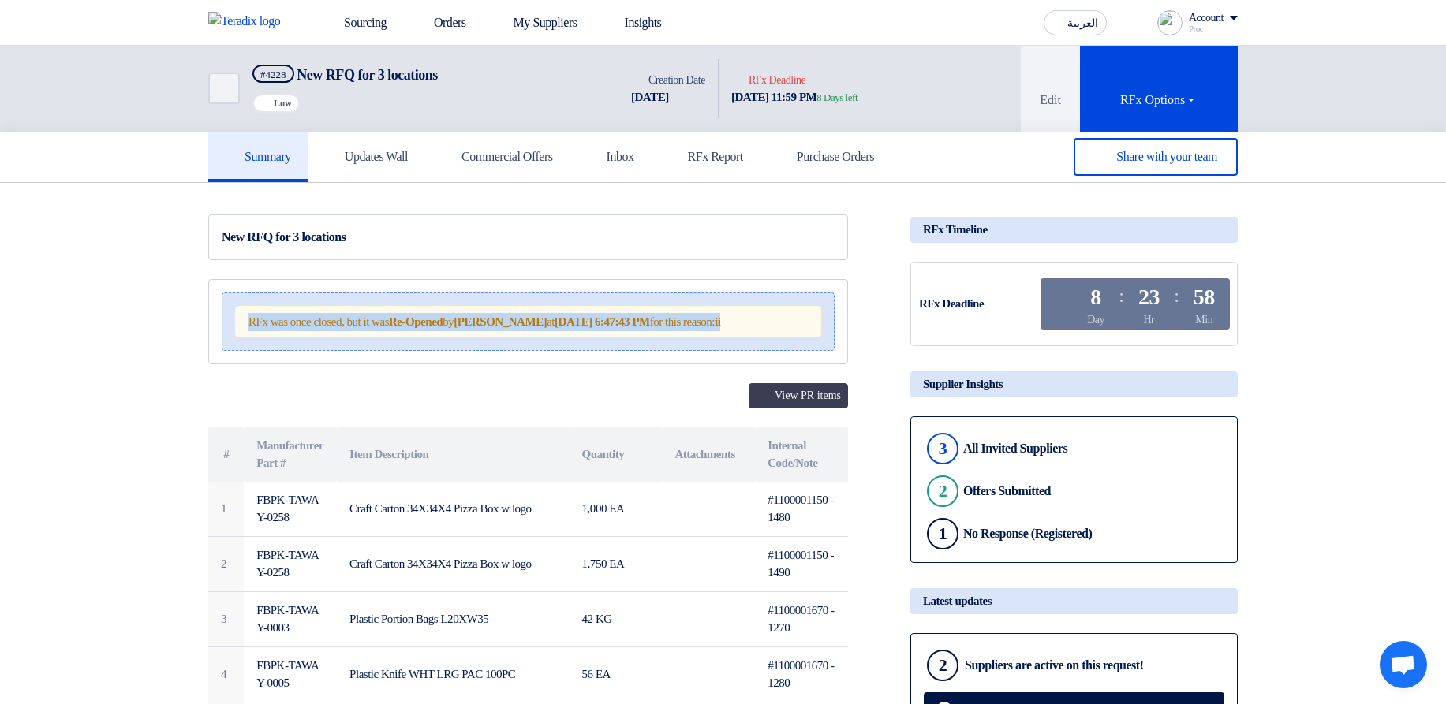
click at [589, 326] on div "RFx was once closed, but it was Re-Opened by [PERSON_NAME] at [DATE] 6:47:43 PM…" at bounding box center [528, 322] width 586 height 32
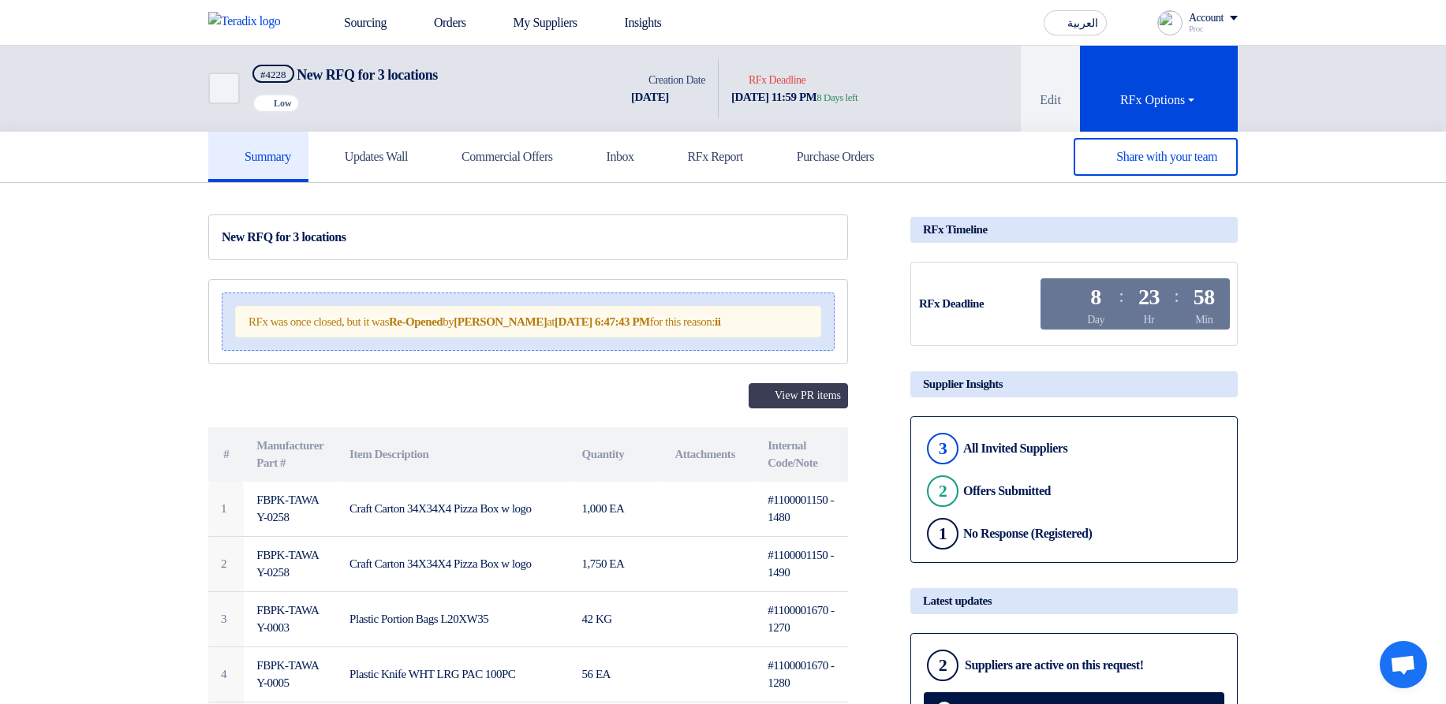
click at [486, 427] on div "View PR items # Manufacturer Part # Item Description Quantity Attachments Inter…" at bounding box center [528, 624] width 640 height 483
drag, startPoint x: 256, startPoint y: 327, endPoint x: 322, endPoint y: 326, distance: 66.3
click at [322, 326] on div "RFx was once closed, but it was Re-Opened by [PERSON_NAME] at [DATE] 6:47:43 PM…" at bounding box center [528, 322] width 586 height 32
click at [326, 327] on div "RFx was once closed, but it was Re-Opened by [PERSON_NAME] at [DATE] 6:47:43 PM…" at bounding box center [528, 322] width 586 height 32
drag, startPoint x: 630, startPoint y: 320, endPoint x: 754, endPoint y: 323, distance: 123.9
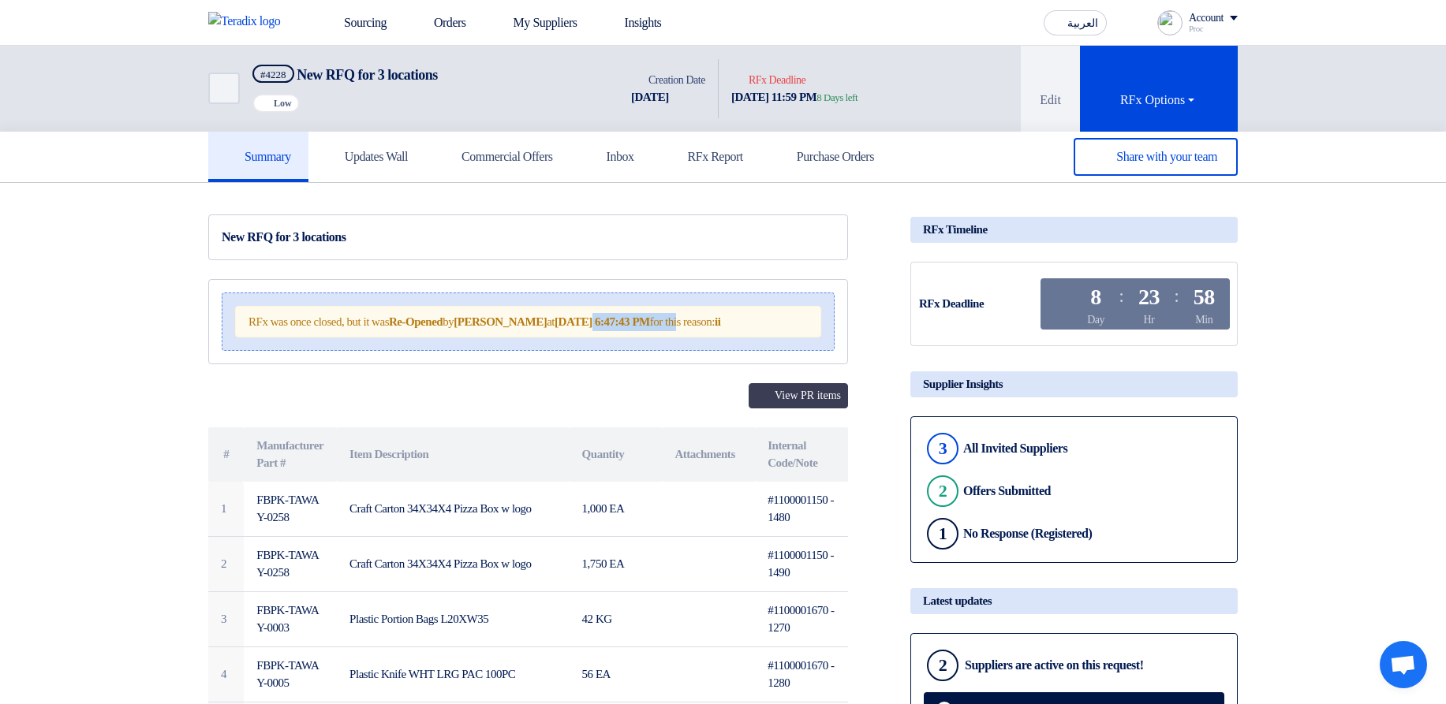
click at [754, 323] on div "RFx was once closed, but it was Re-Opened by [PERSON_NAME] at [DATE] 6:47:43 PM…" at bounding box center [528, 322] width 586 height 32
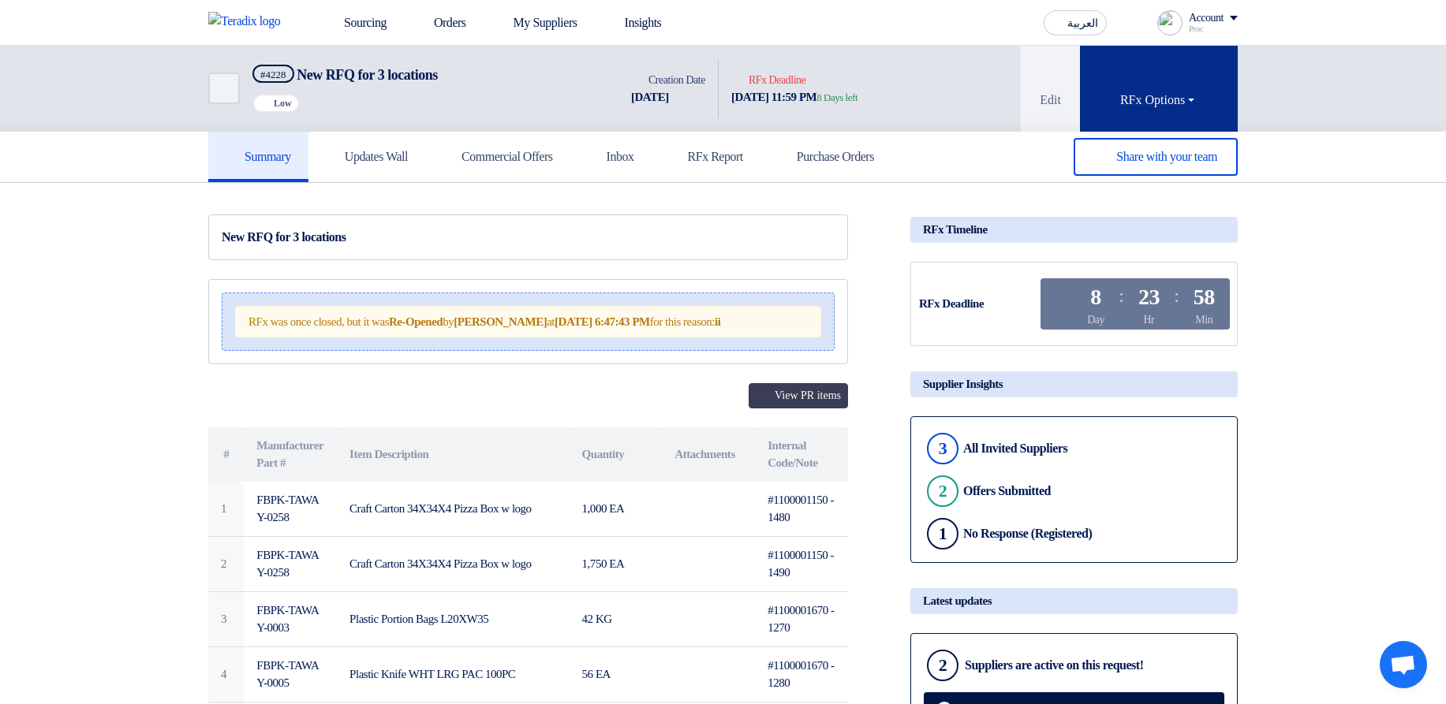
click at [1108, 69] on button "RFx Options" at bounding box center [1159, 89] width 158 height 86
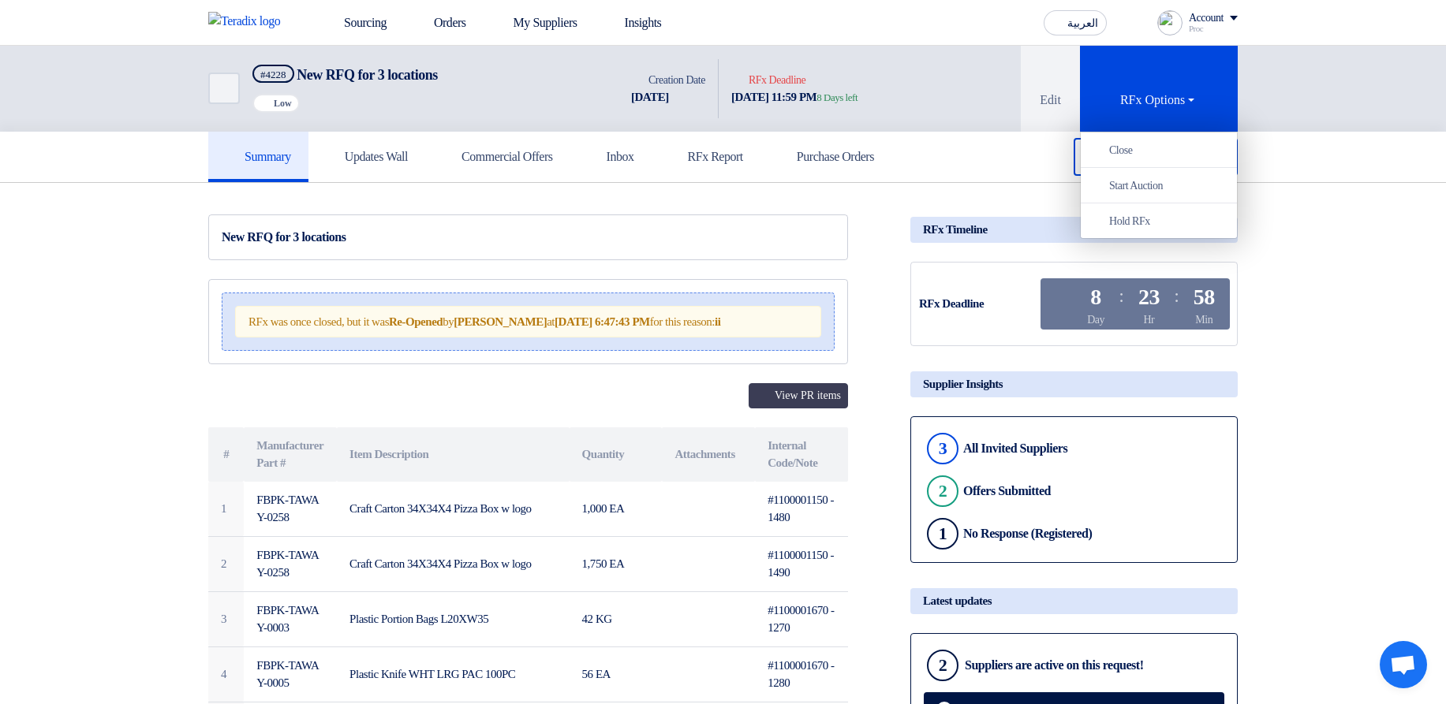
click at [1338, 118] on div "Back #4228 New RFQ for 3 locations Priority Low Time Creation Date [DATE] Deadl…" at bounding box center [723, 89] width 1446 height 86
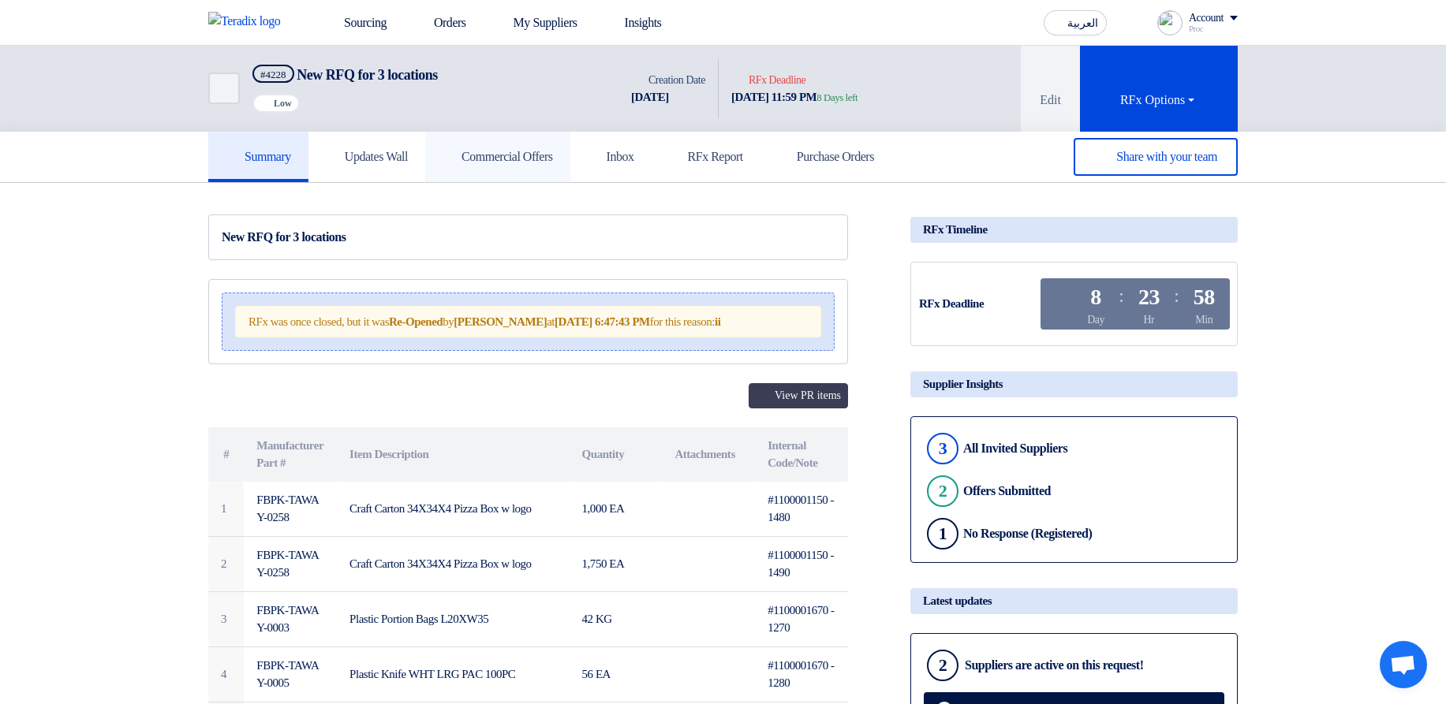
click at [465, 163] on link "Commercial Offers" at bounding box center [497, 157] width 145 height 50
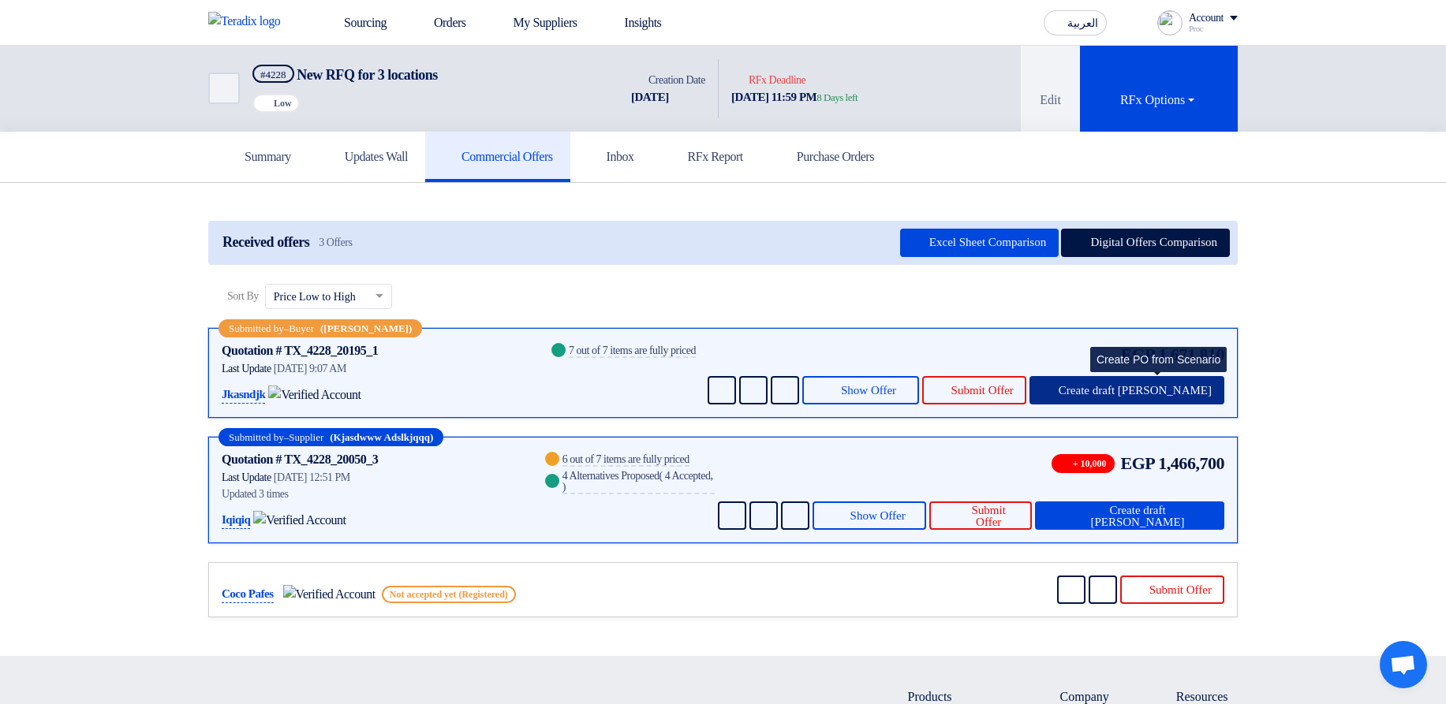
click at [1133, 401] on button "Create draft [PERSON_NAME]" at bounding box center [1126, 390] width 195 height 28
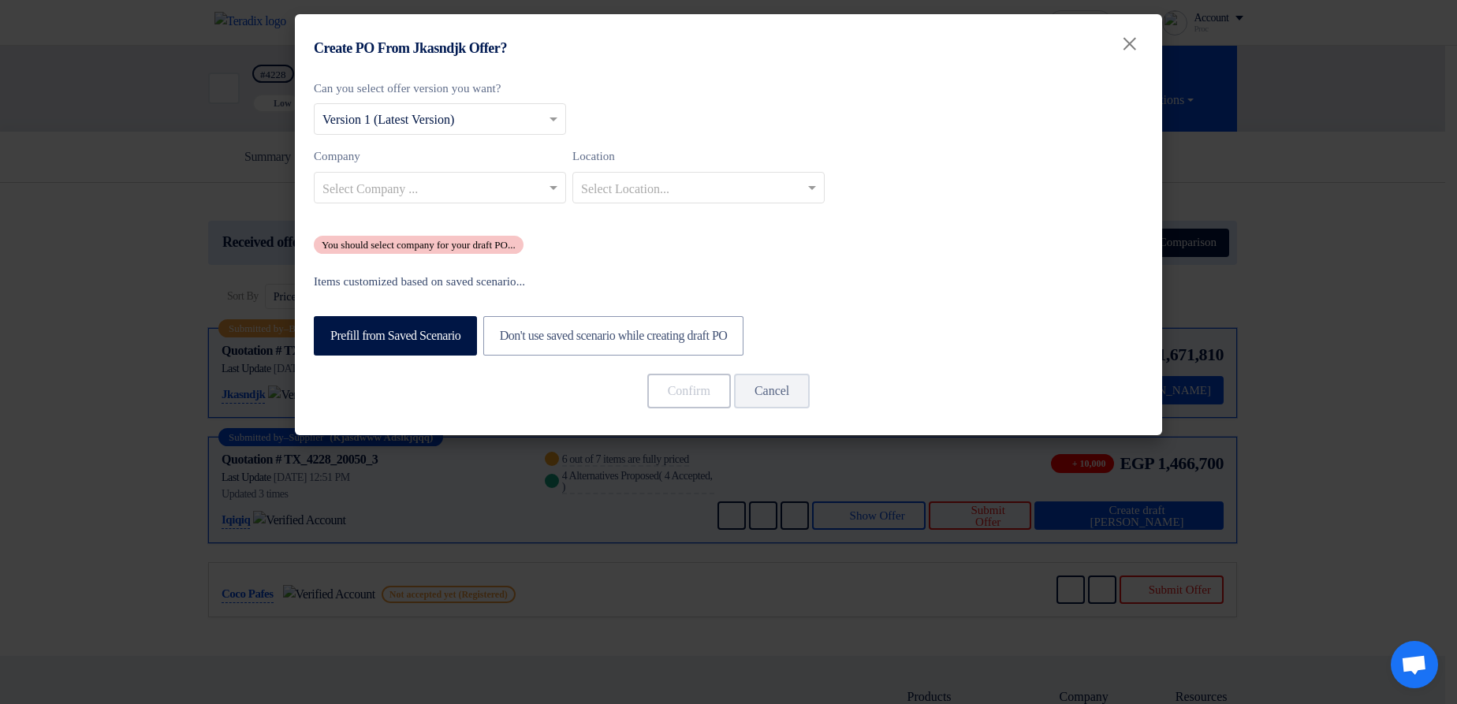
click at [1233, 323] on modal-container "Create PO From Jkasndjk Offer? × Can you select offer version you want? Select …" at bounding box center [728, 352] width 1457 height 704
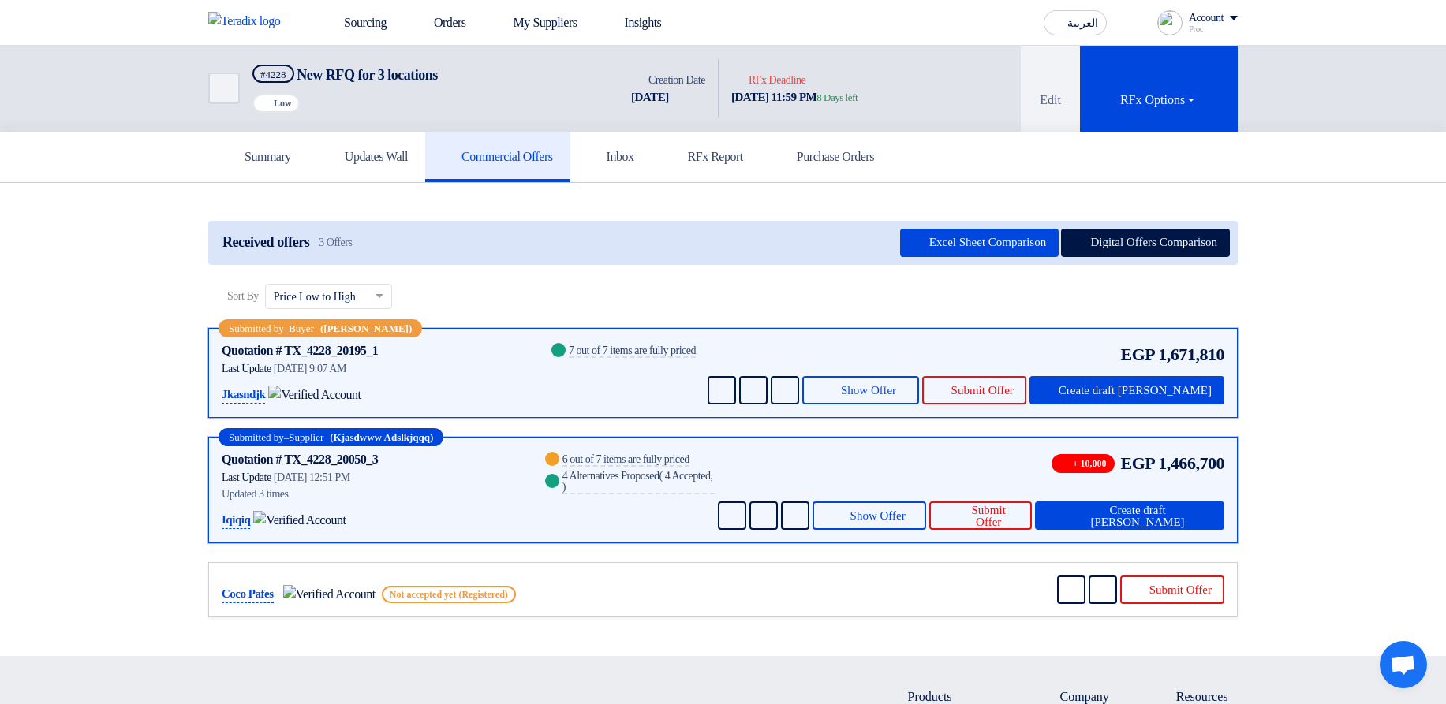
click at [888, 360] on div "EGP 1,671,810 Send Message Send Message" at bounding box center [964, 372] width 520 height 63
click at [896, 385] on span "Show Offer" at bounding box center [868, 391] width 55 height 12
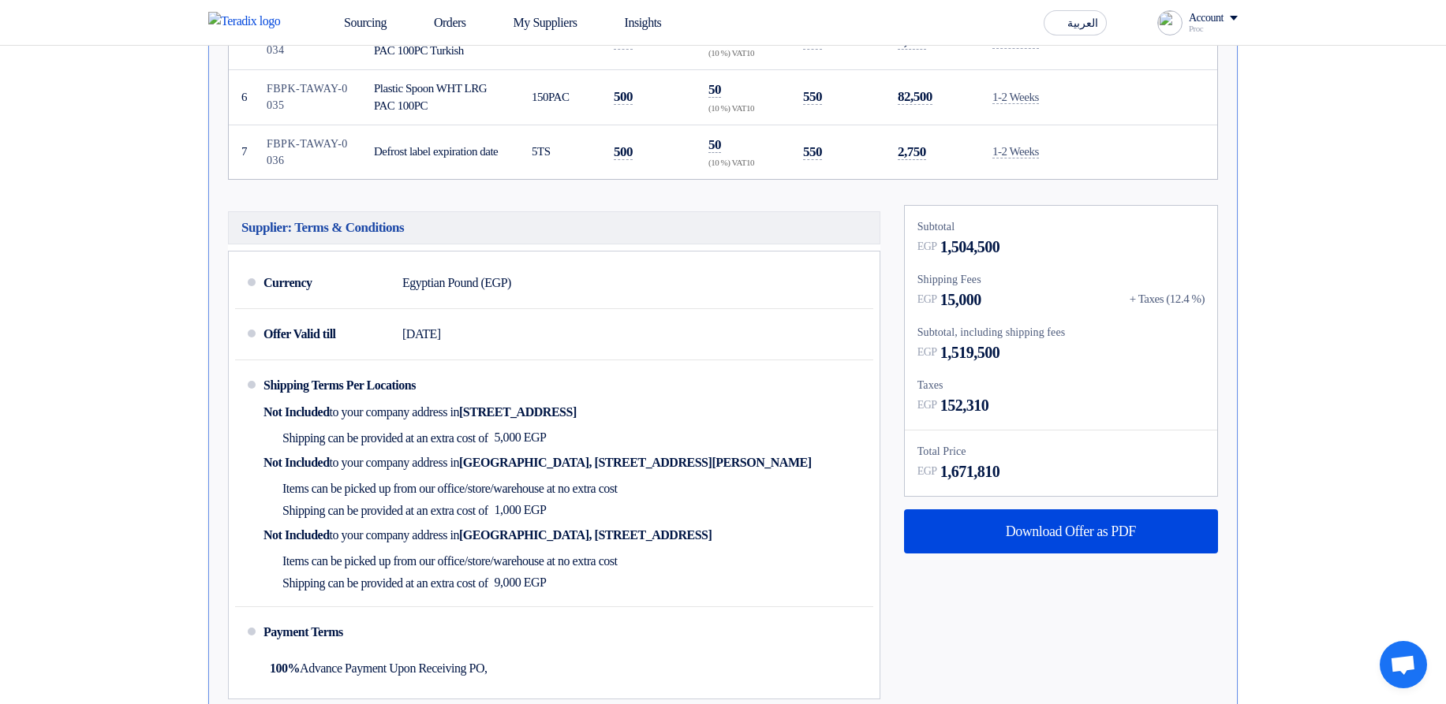
scroll to position [757, 0]
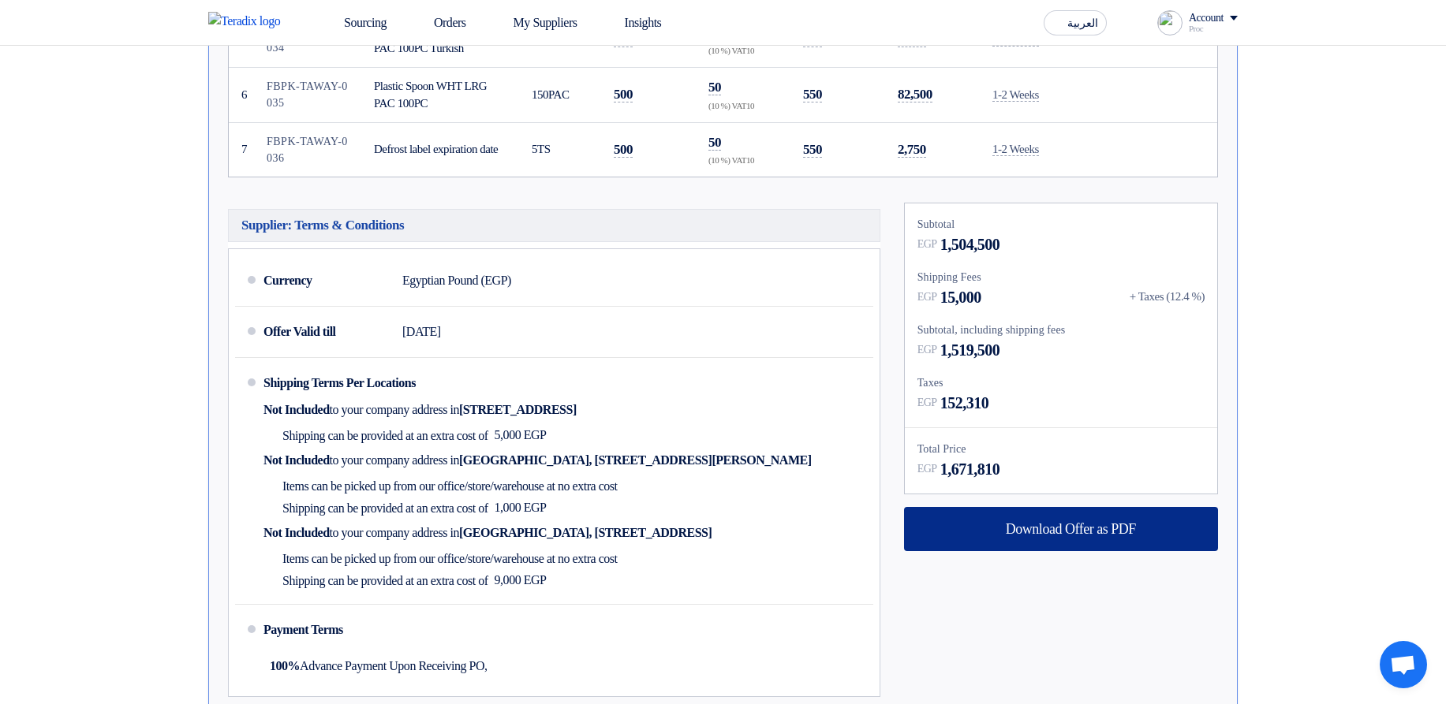
click at [1051, 529] on span "Download Offer as PDF" at bounding box center [1071, 529] width 130 height 14
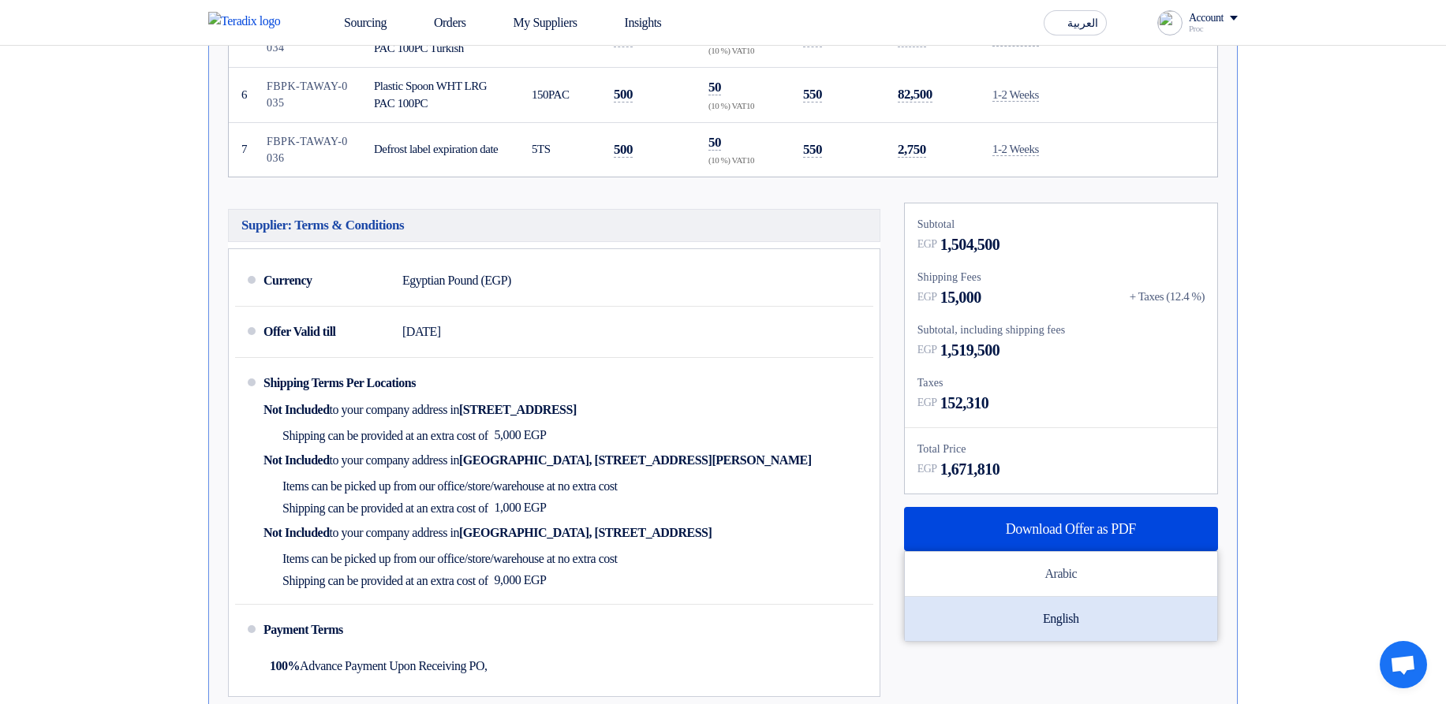
click at [1077, 610] on div "English" at bounding box center [1061, 619] width 312 height 44
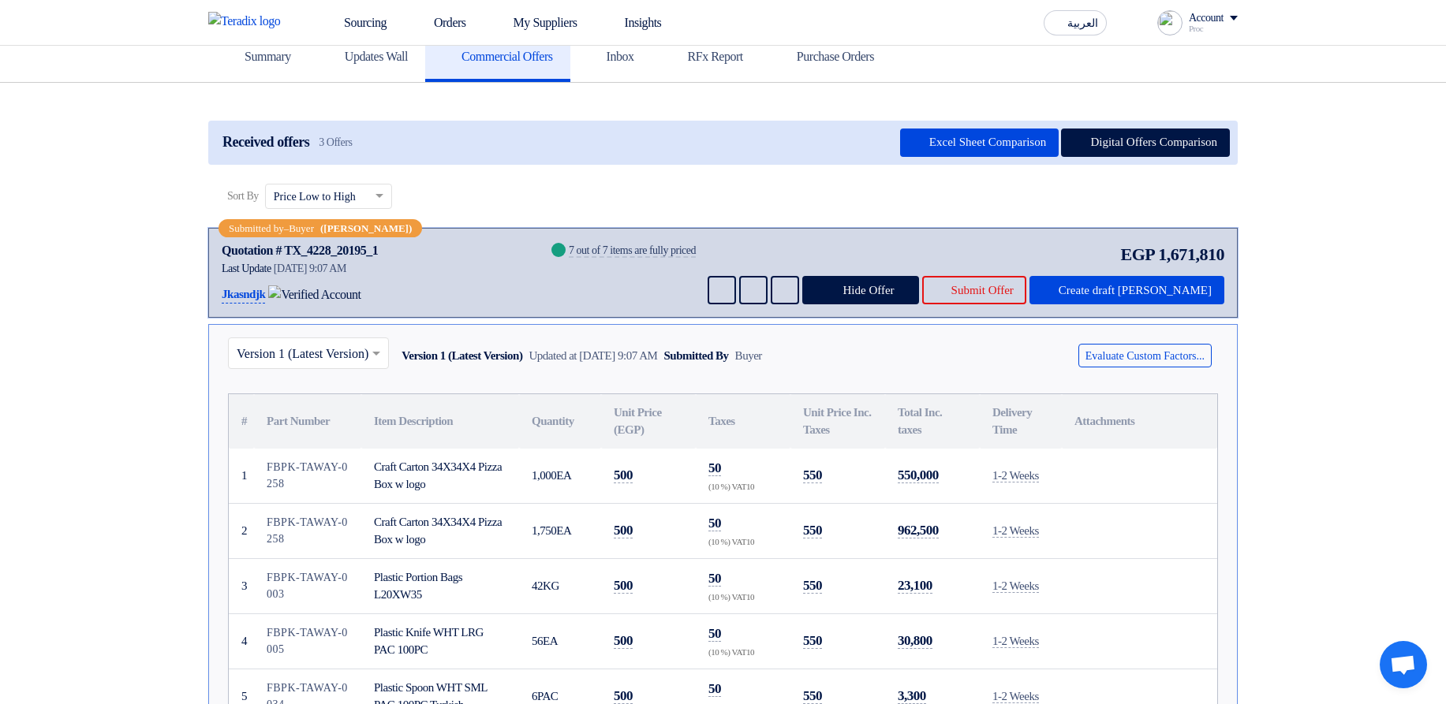
scroll to position [95, 0]
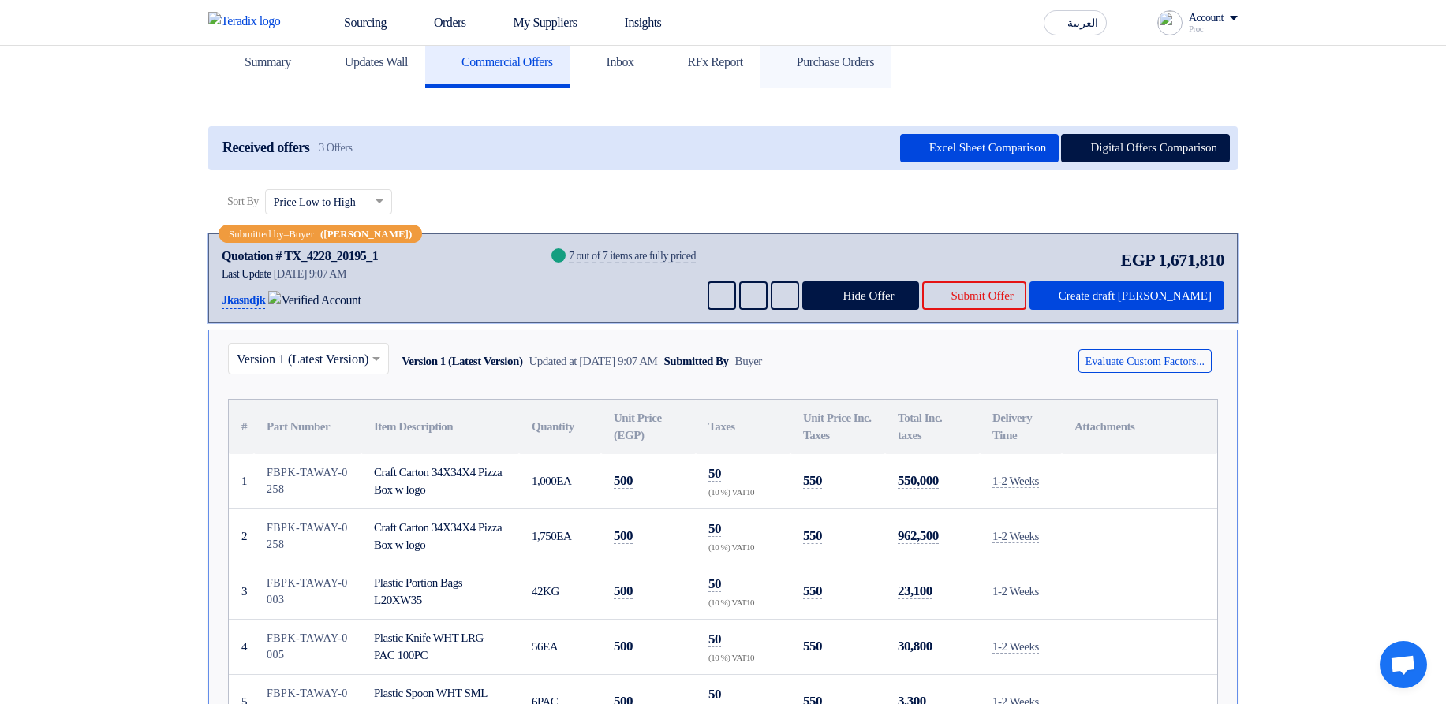
click at [874, 63] on h5 "Purchase Orders" at bounding box center [826, 62] width 96 height 16
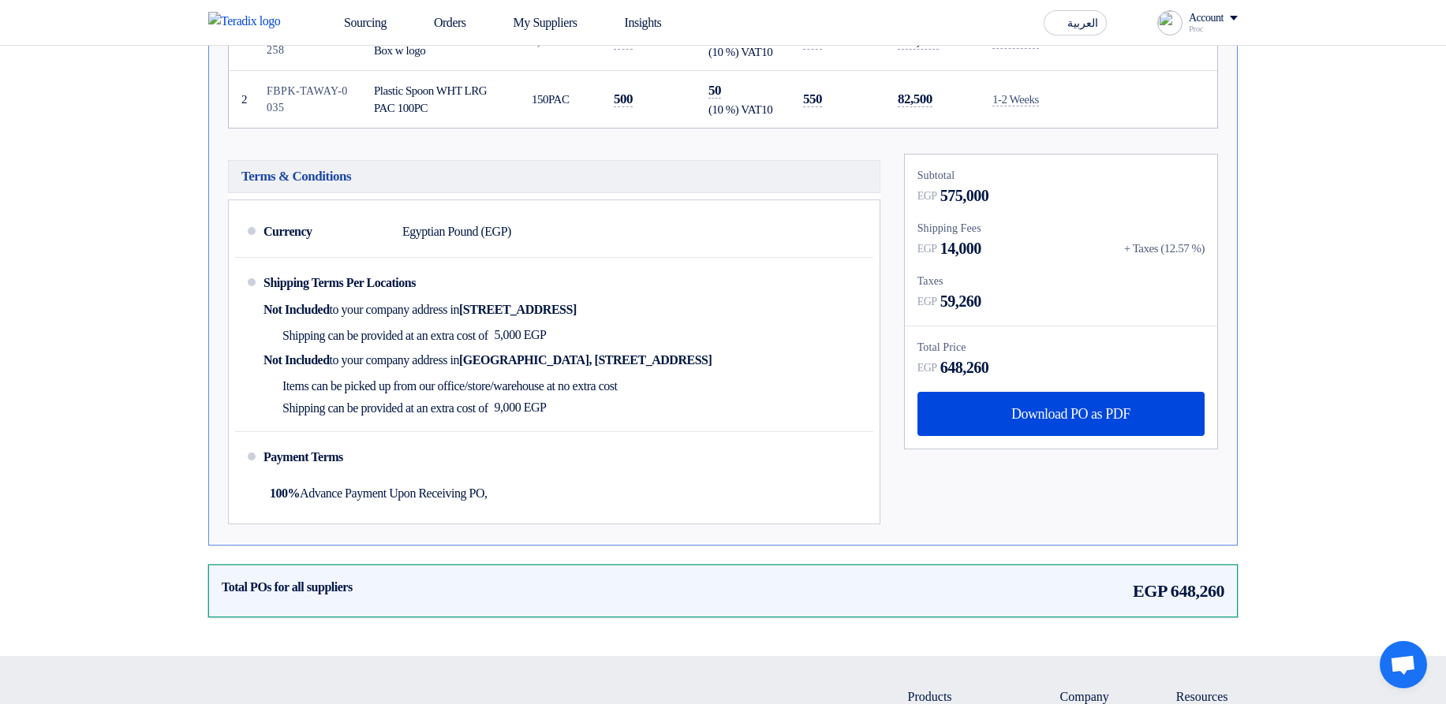
scroll to position [379, 0]
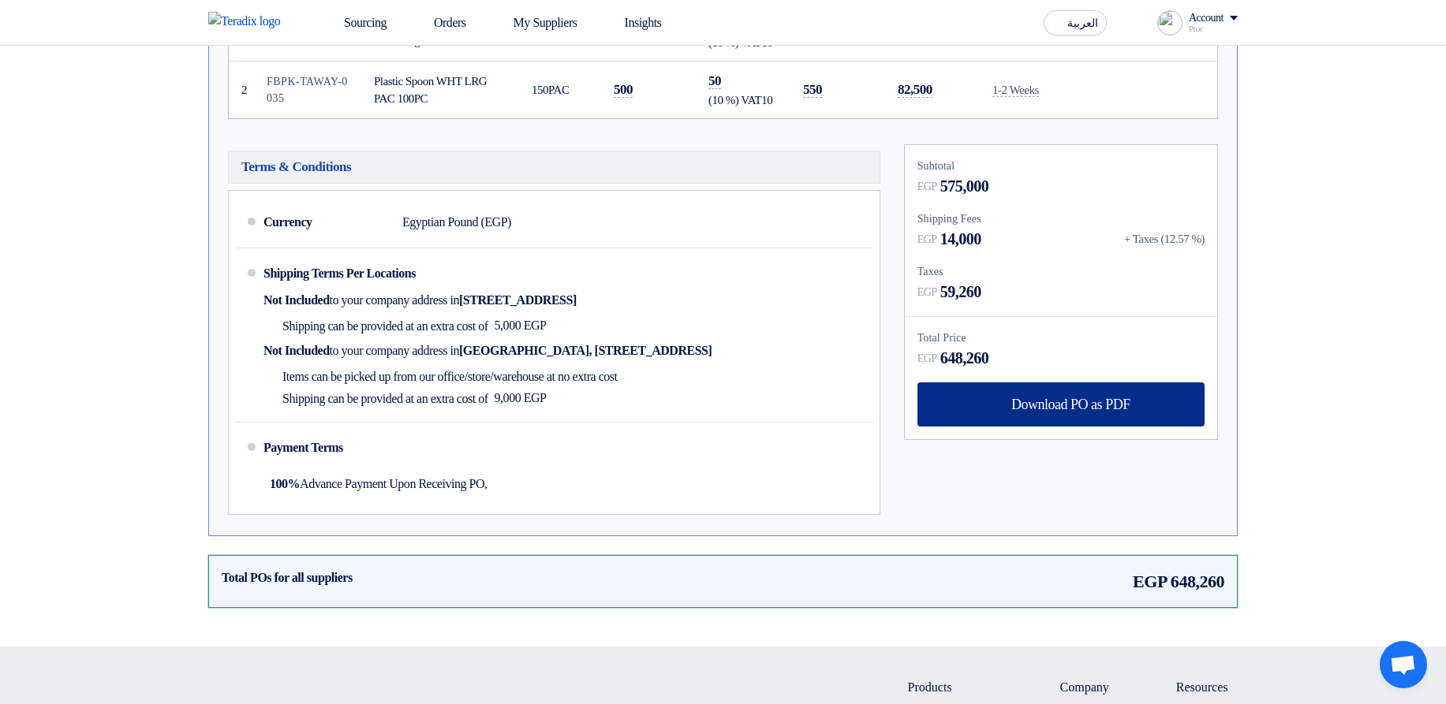
click at [1155, 415] on div "Download PO as PDF" at bounding box center [1060, 405] width 287 height 44
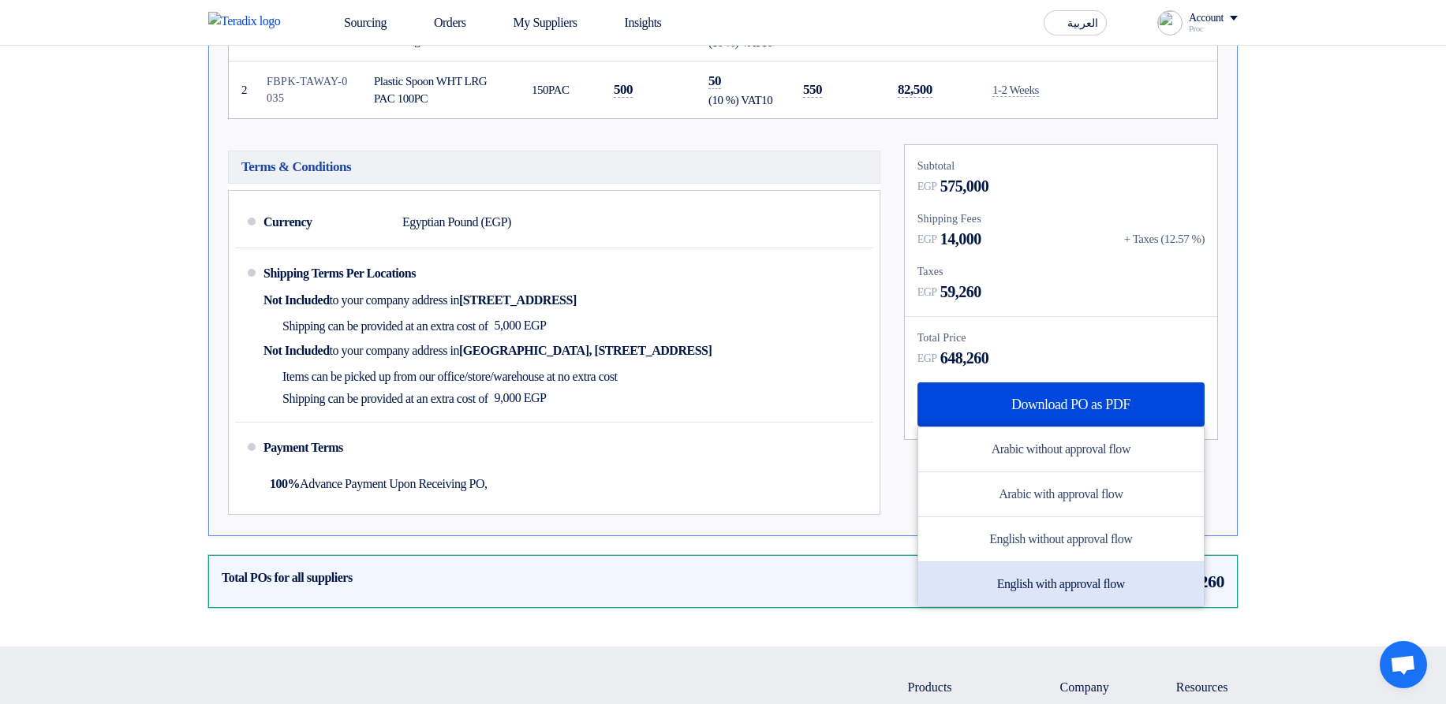
click at [1093, 581] on div "English with approval flow" at bounding box center [1060, 584] width 285 height 44
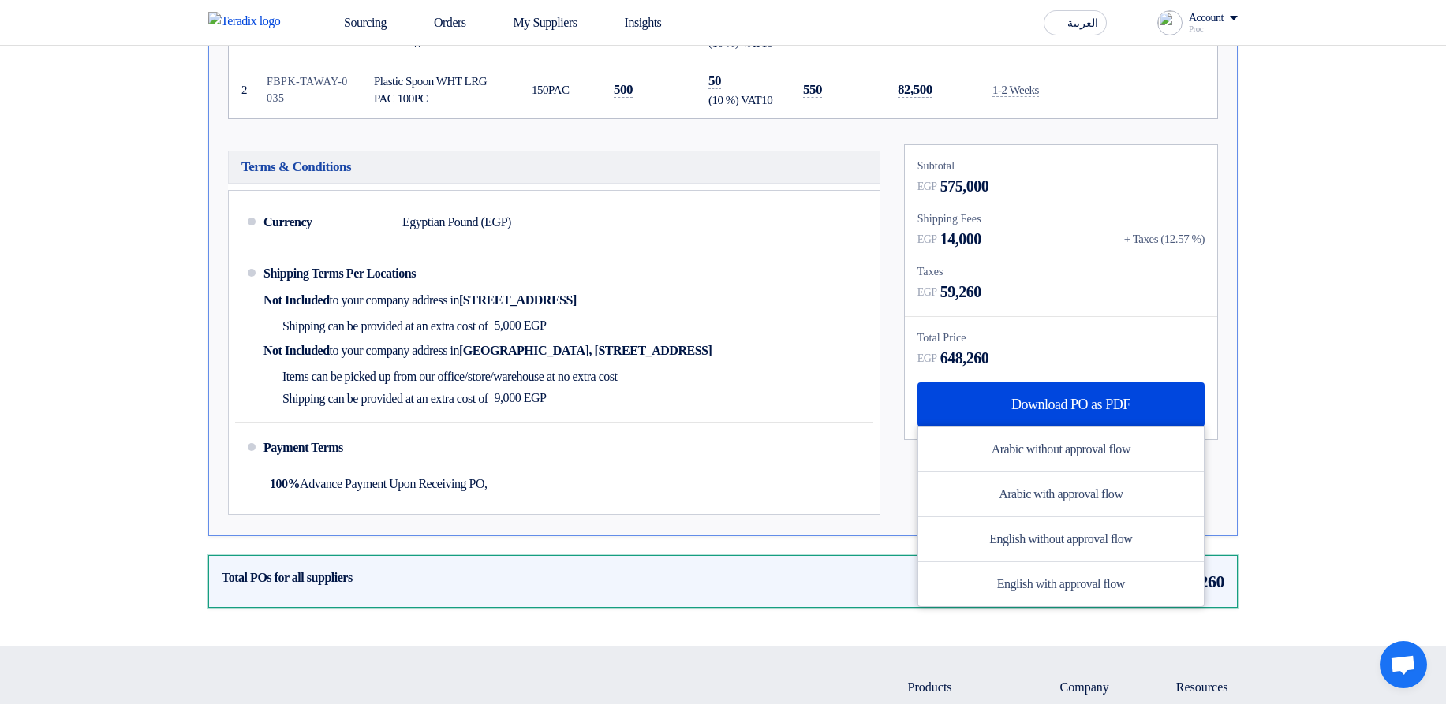
click at [1241, 316] on div "Purchase Order #PO_381138 Submitted Created by Sadsadjs Askjd at 9 Sep 2025, 8:…" at bounding box center [722, 225] width 1053 height 779
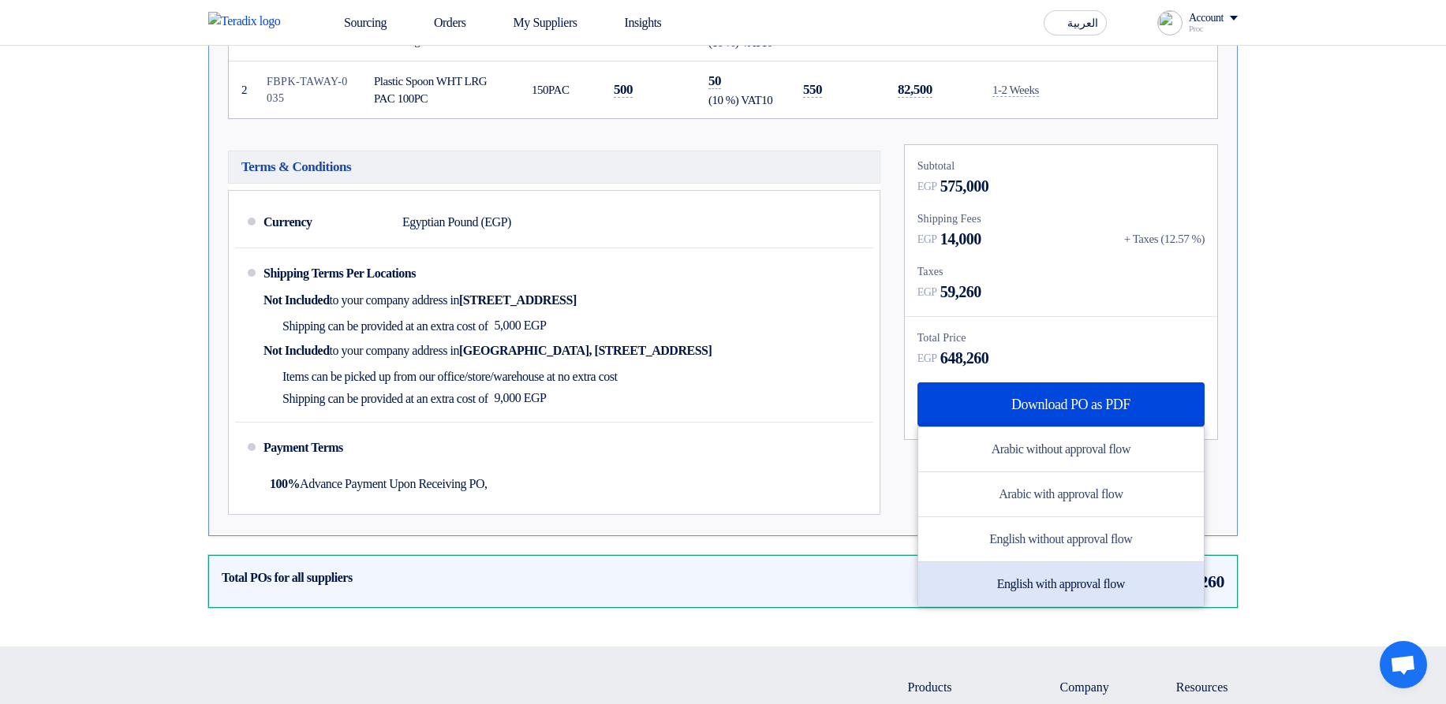
click at [1051, 574] on div "English with approval flow" at bounding box center [1060, 584] width 285 height 44
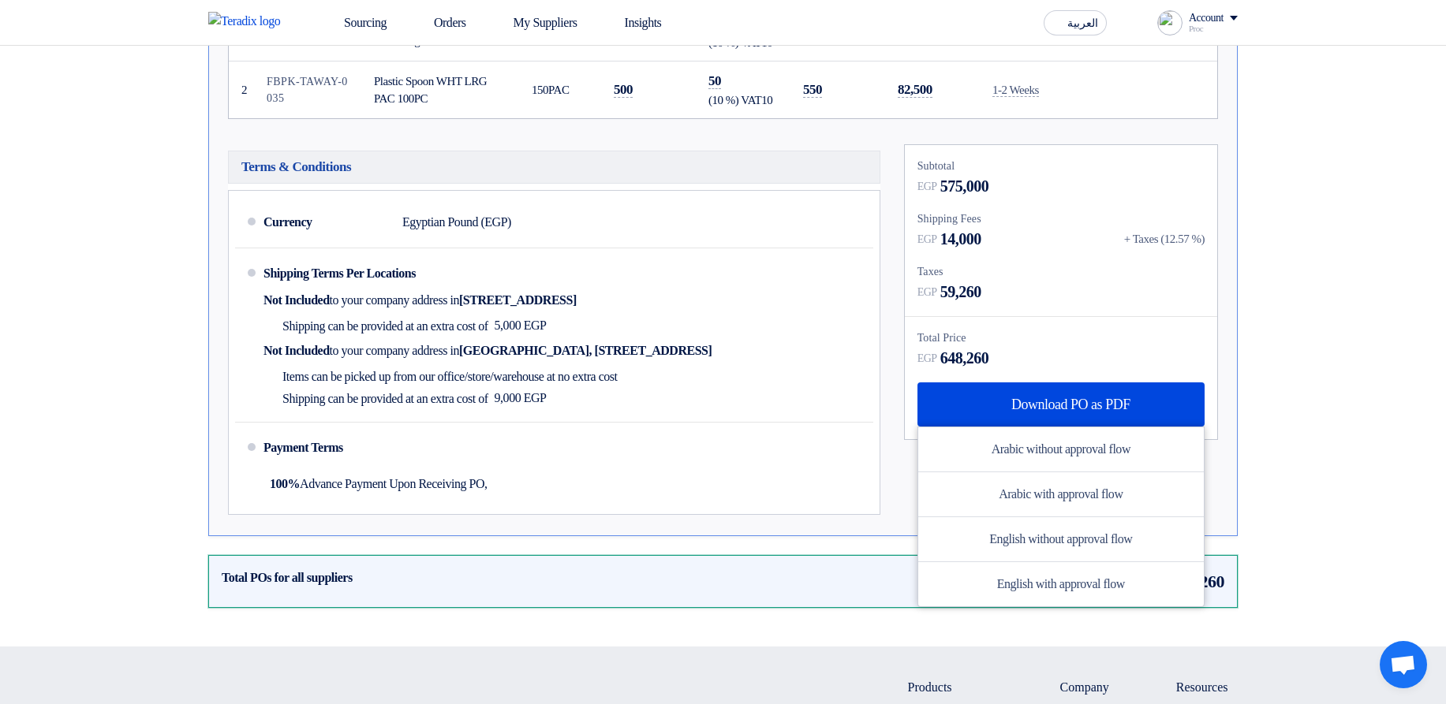
click at [1028, 330] on div "Total Price" at bounding box center [1060, 338] width 287 height 17
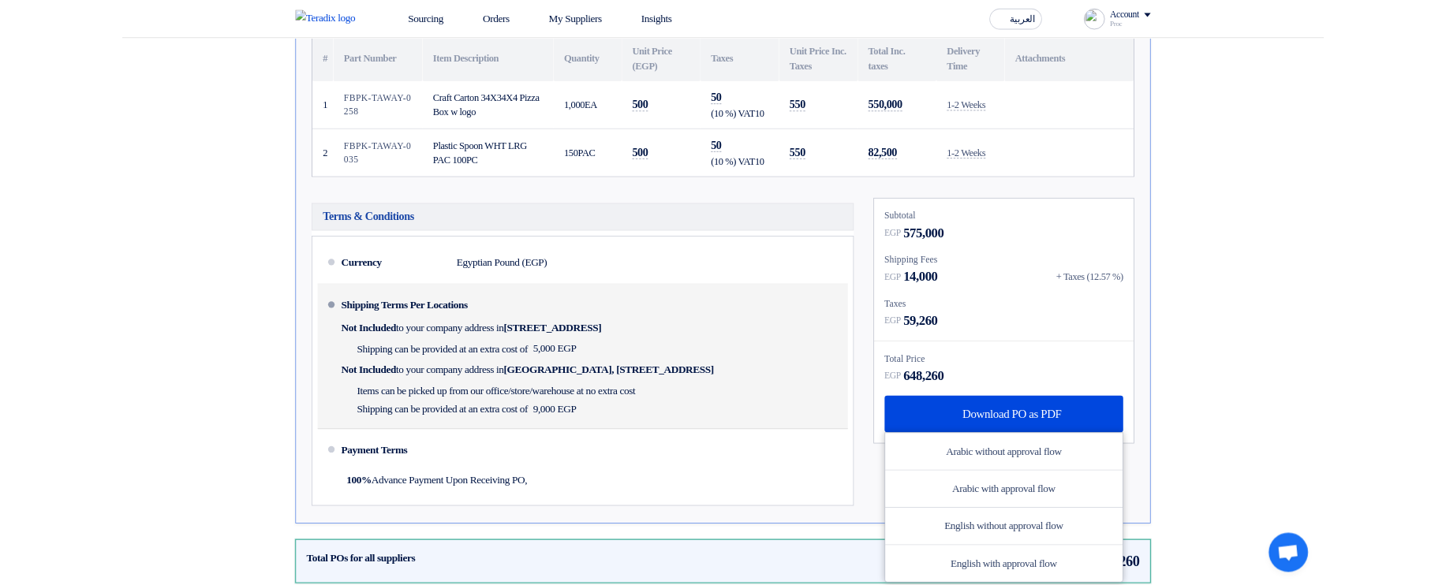
scroll to position [284, 0]
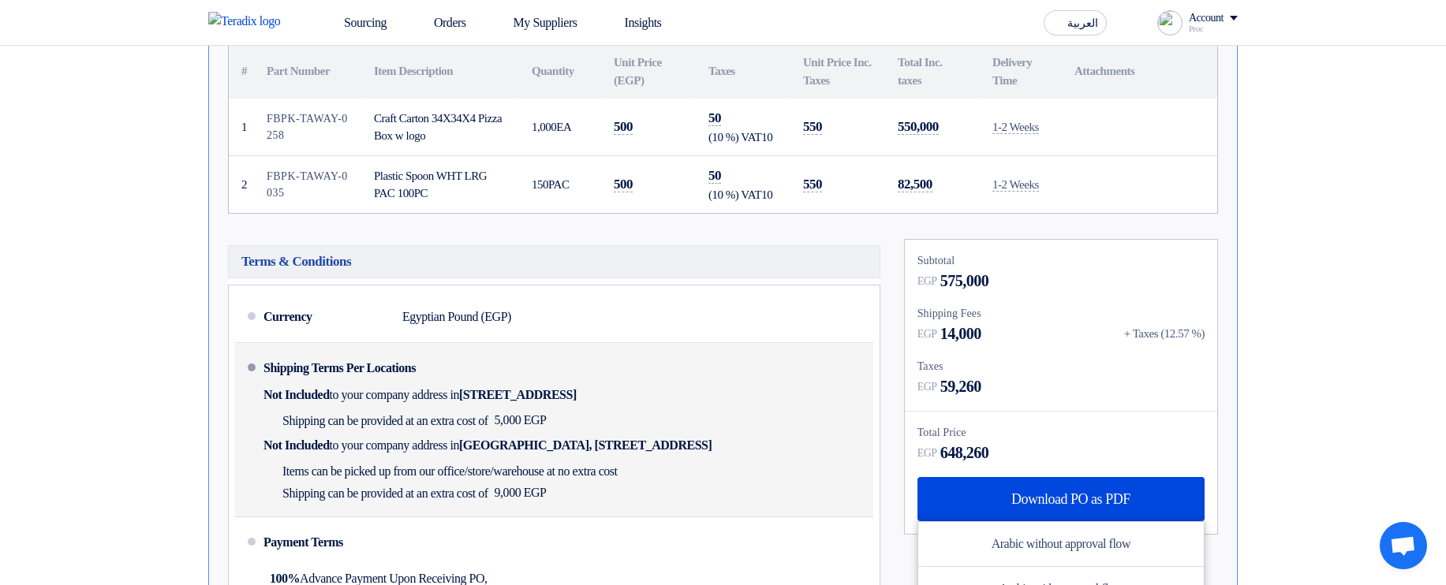
click at [675, 376] on div "Shipping Terms Per Locations Not Included to your company address in Egypt, الق…" at bounding box center [564, 429] width 603 height 161
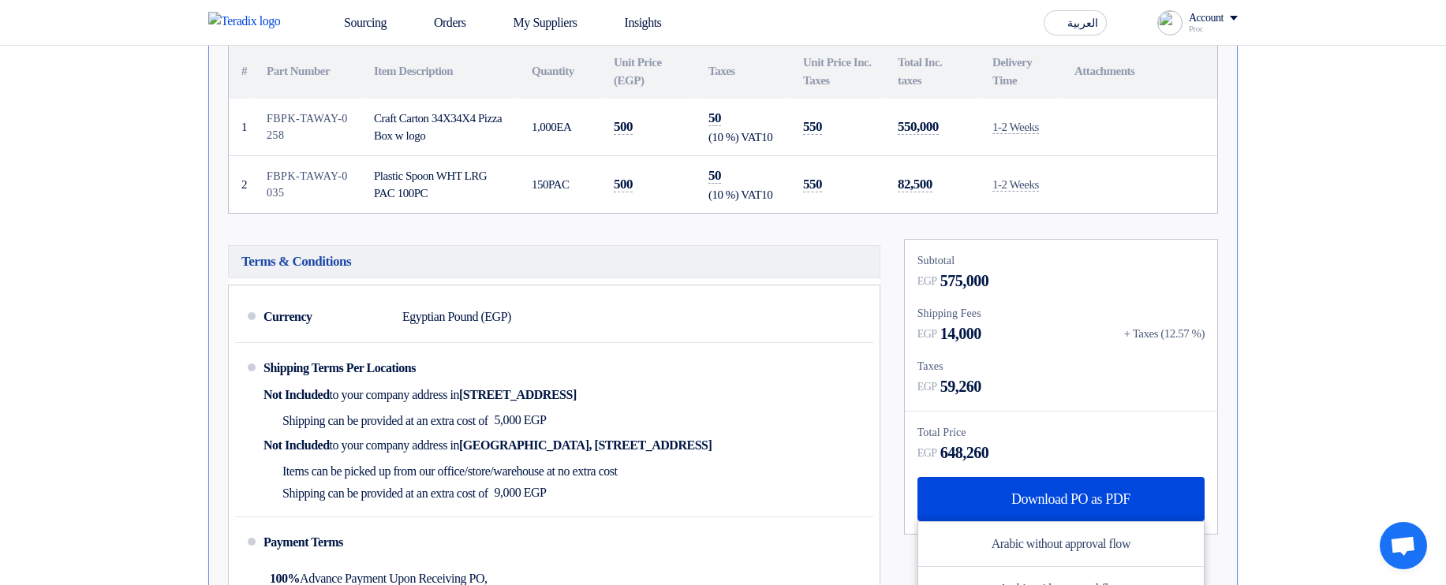
click at [1203, 20] on div "Account" at bounding box center [1206, 18] width 35 height 13
click at [966, 292] on span "575,000" at bounding box center [964, 281] width 49 height 24
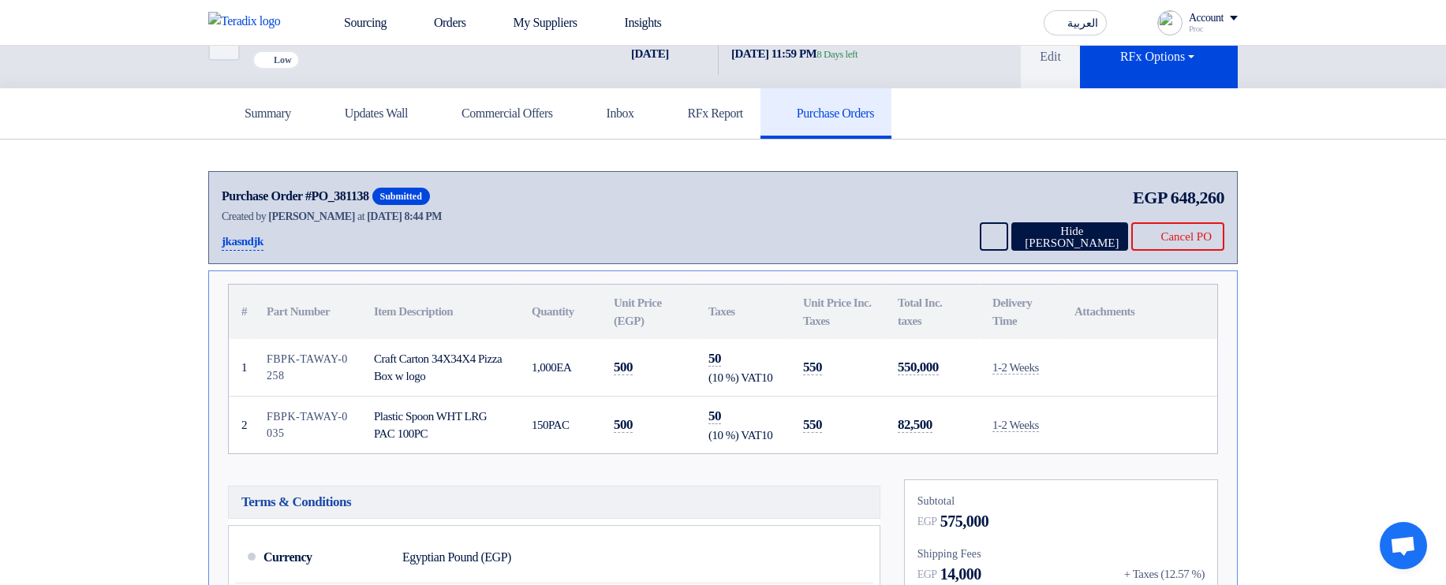
scroll to position [0, 0]
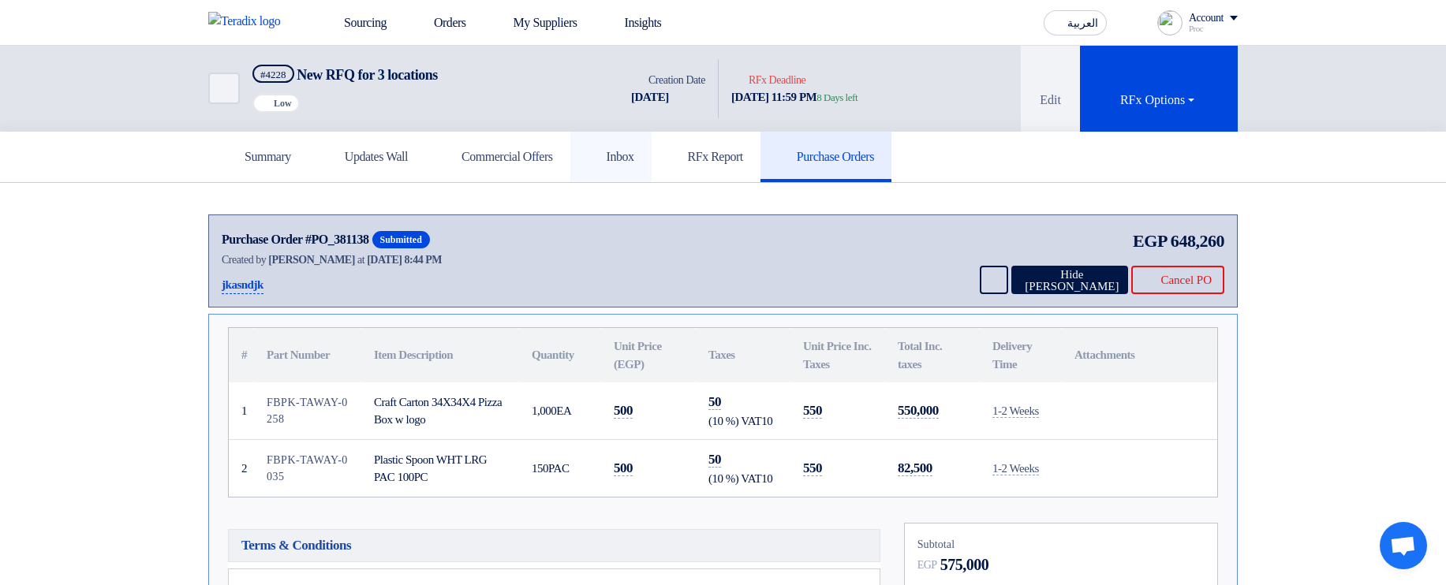
click at [651, 168] on link "Inbox" at bounding box center [610, 157] width 81 height 50
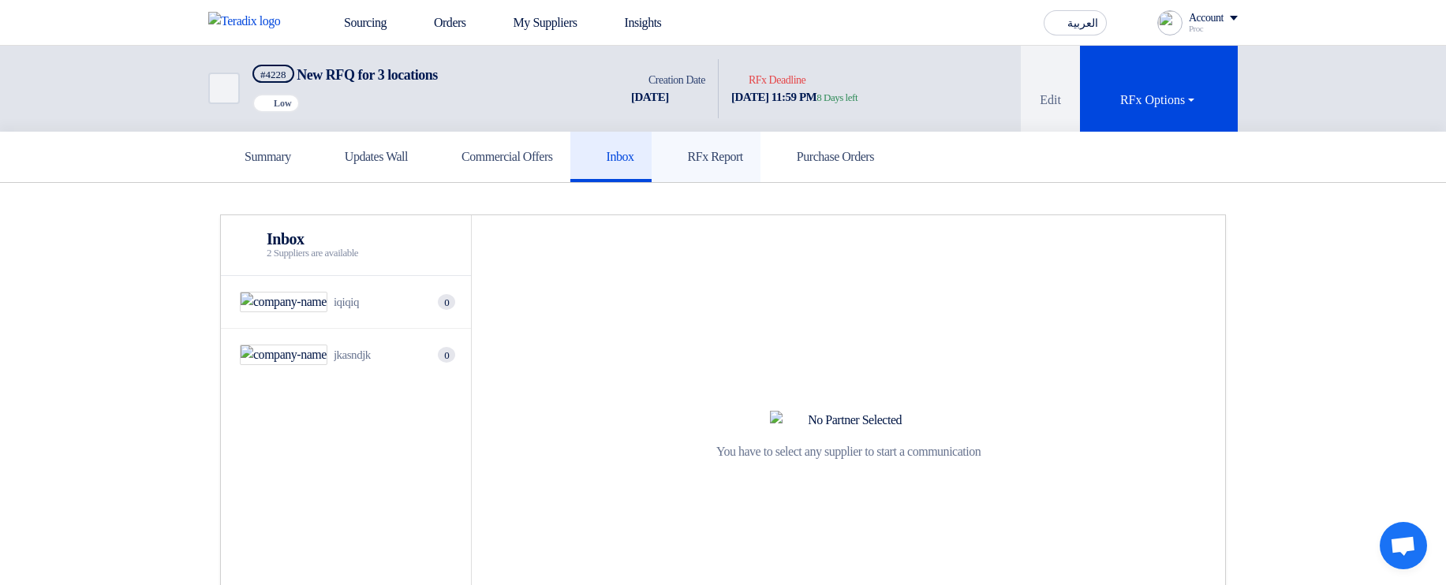
click at [760, 166] on link "RFx Report" at bounding box center [705, 157] width 109 height 50
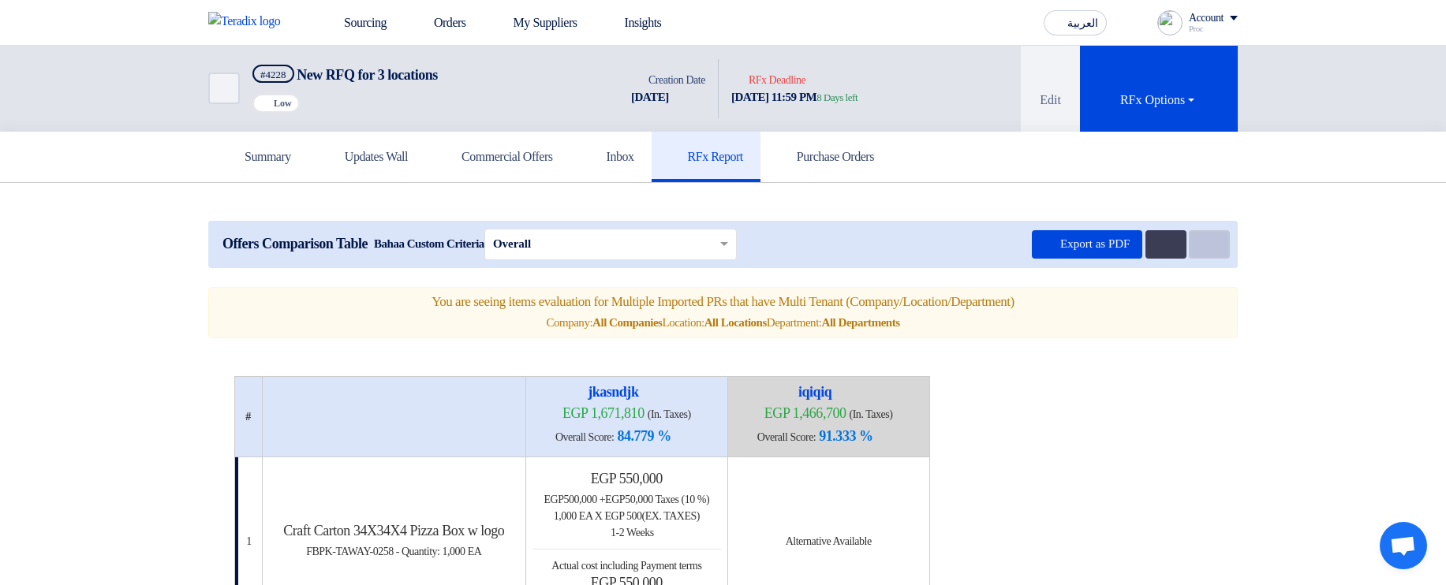
click at [1218, 255] on button "Item Card filters" at bounding box center [1209, 244] width 41 height 28
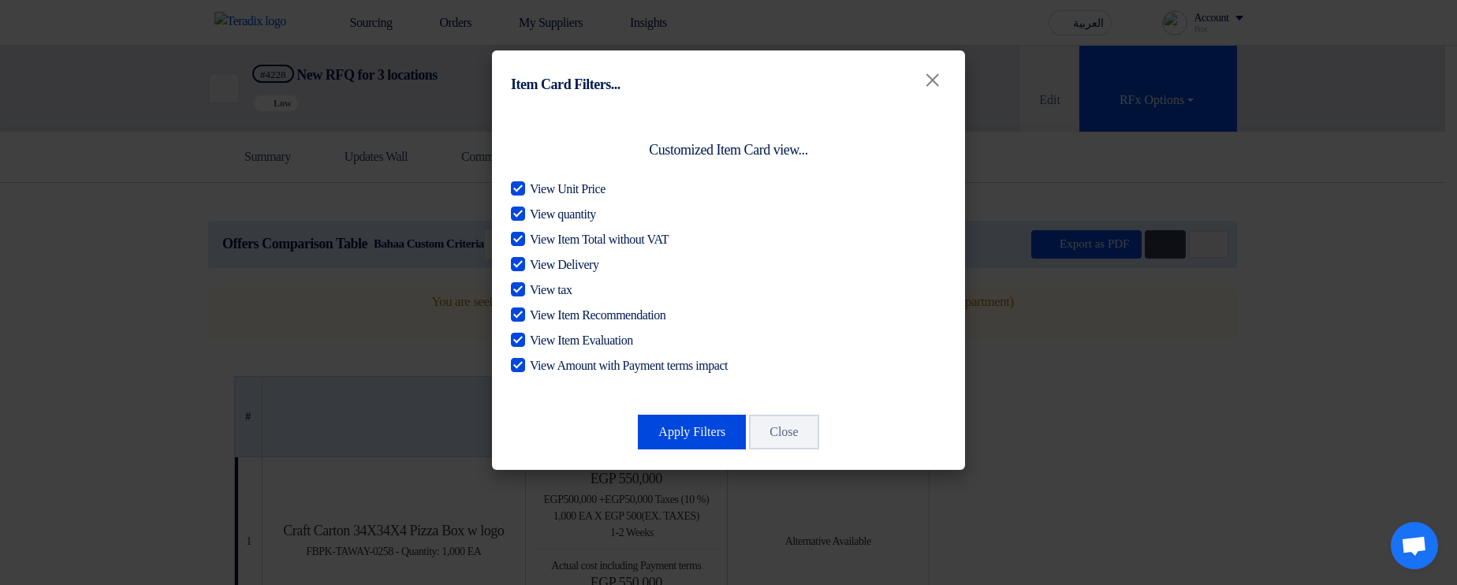
click at [573, 190] on span "View Unit Price" at bounding box center [568, 189] width 76 height 19
click at [540, 190] on input "View Unit Price" at bounding box center [535, 185] width 10 height 10
checkbox input "false"
click at [584, 212] on span "View quantity" at bounding box center [563, 214] width 66 height 19
click at [540, 212] on input "View quantity" at bounding box center [535, 210] width 10 height 10
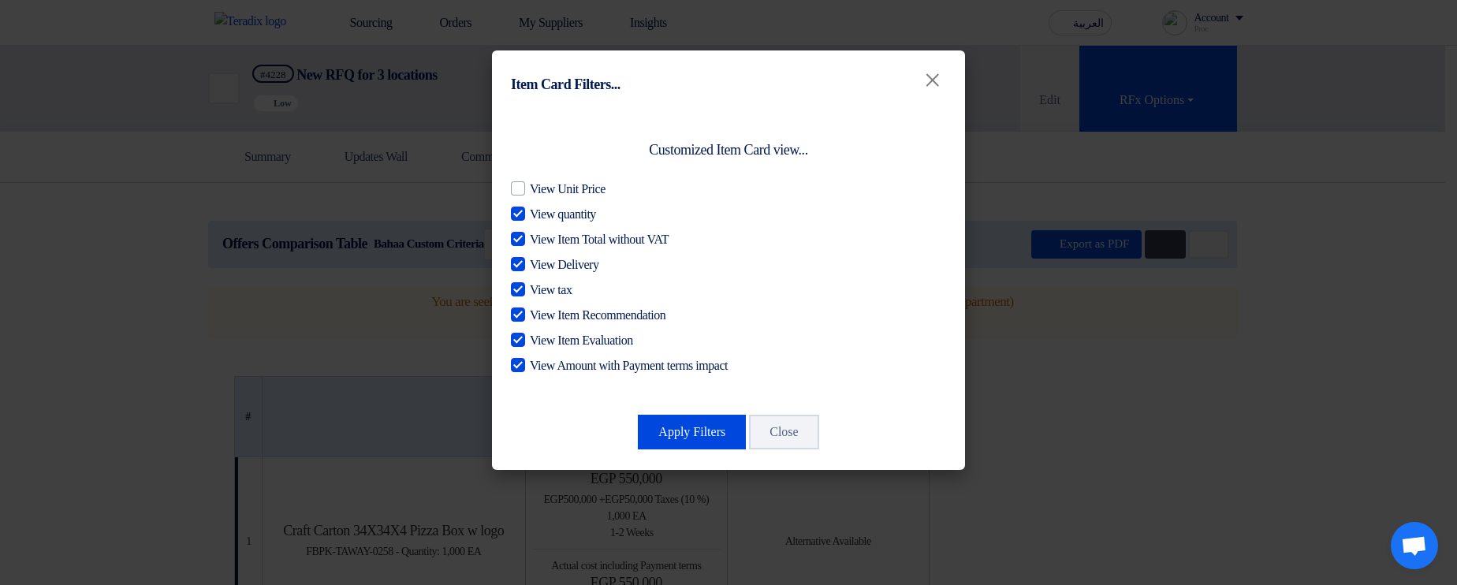
checkbox input "false"
click at [587, 239] on span "View Item Total without VAT" at bounding box center [599, 239] width 139 height 19
click at [540, 239] on input "View Item Total without VAT" at bounding box center [535, 235] width 10 height 10
checkbox input "false"
click at [570, 257] on span "View Delivery" at bounding box center [564, 265] width 69 height 19
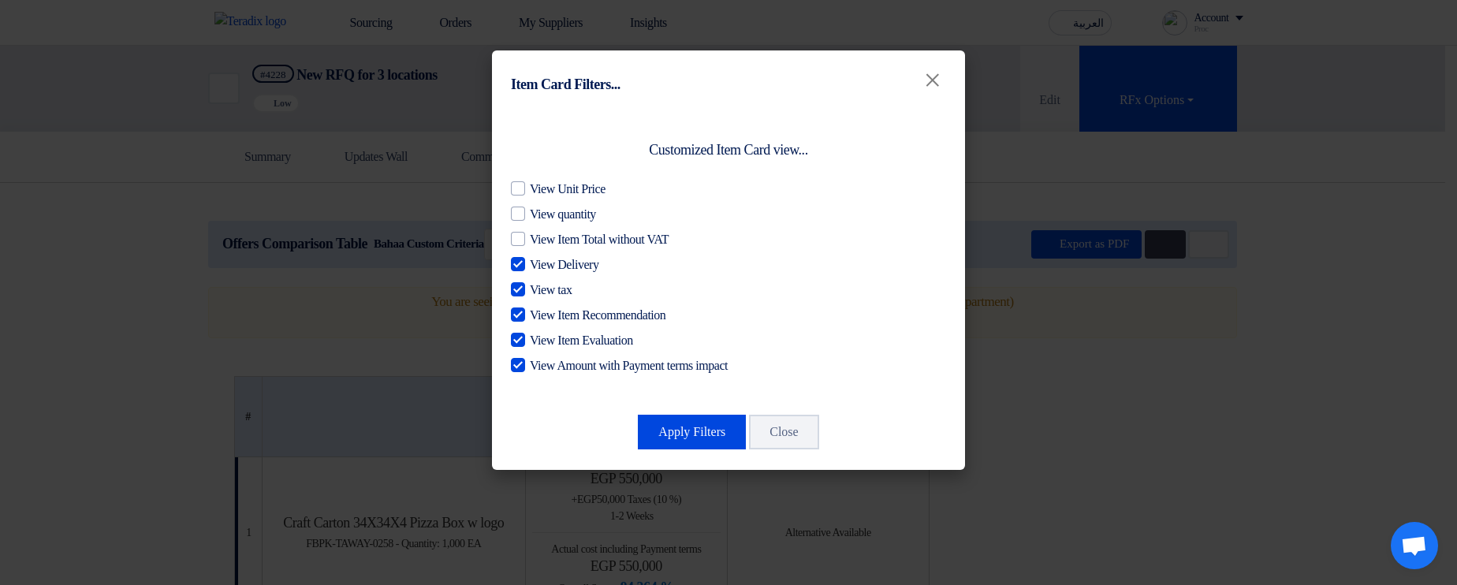
click at [540, 257] on input "View Delivery" at bounding box center [535, 261] width 10 height 10
checkbox input "false"
click at [563, 291] on span "View tax" at bounding box center [551, 290] width 42 height 19
click at [540, 291] on input "View tax" at bounding box center [535, 286] width 10 height 10
checkbox input "false"
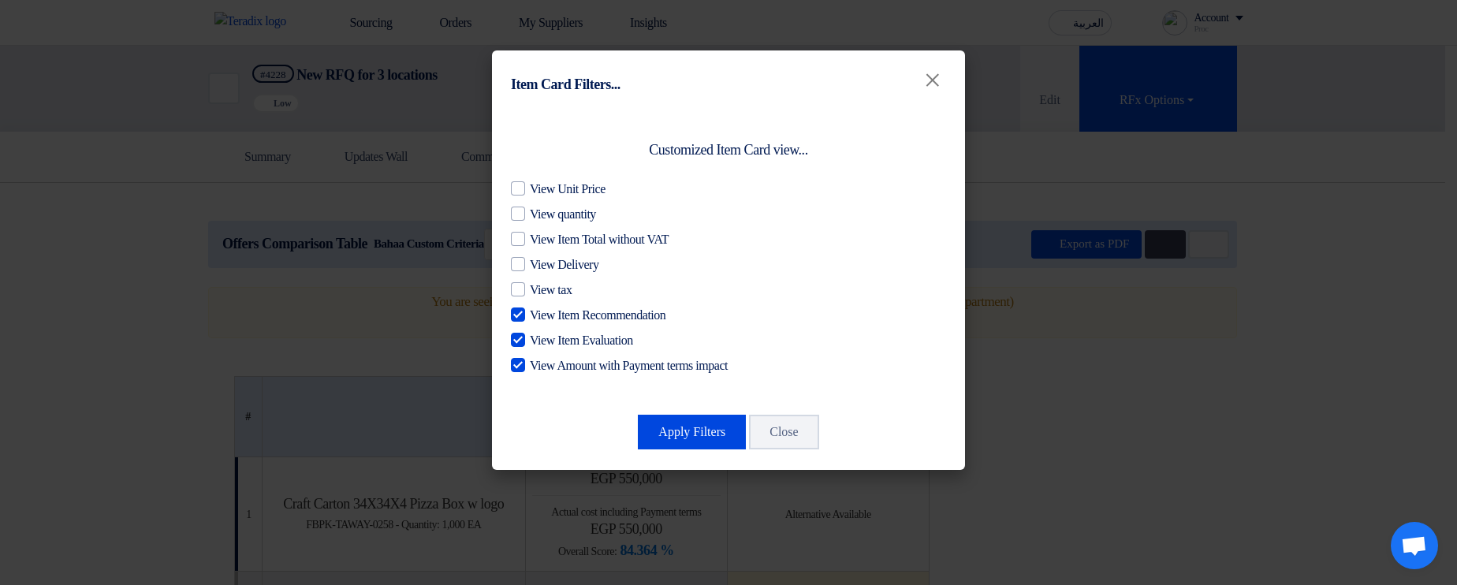
click at [569, 319] on span "View Item Recommendation" at bounding box center [598, 315] width 136 height 19
click at [540, 316] on input "View Item Recommendation" at bounding box center [535, 311] width 10 height 10
checkbox input "false"
click at [578, 341] on span "View Item Evaluation" at bounding box center [581, 340] width 103 height 19
click at [540, 341] on input "View Item Evaluation" at bounding box center [535, 336] width 10 height 10
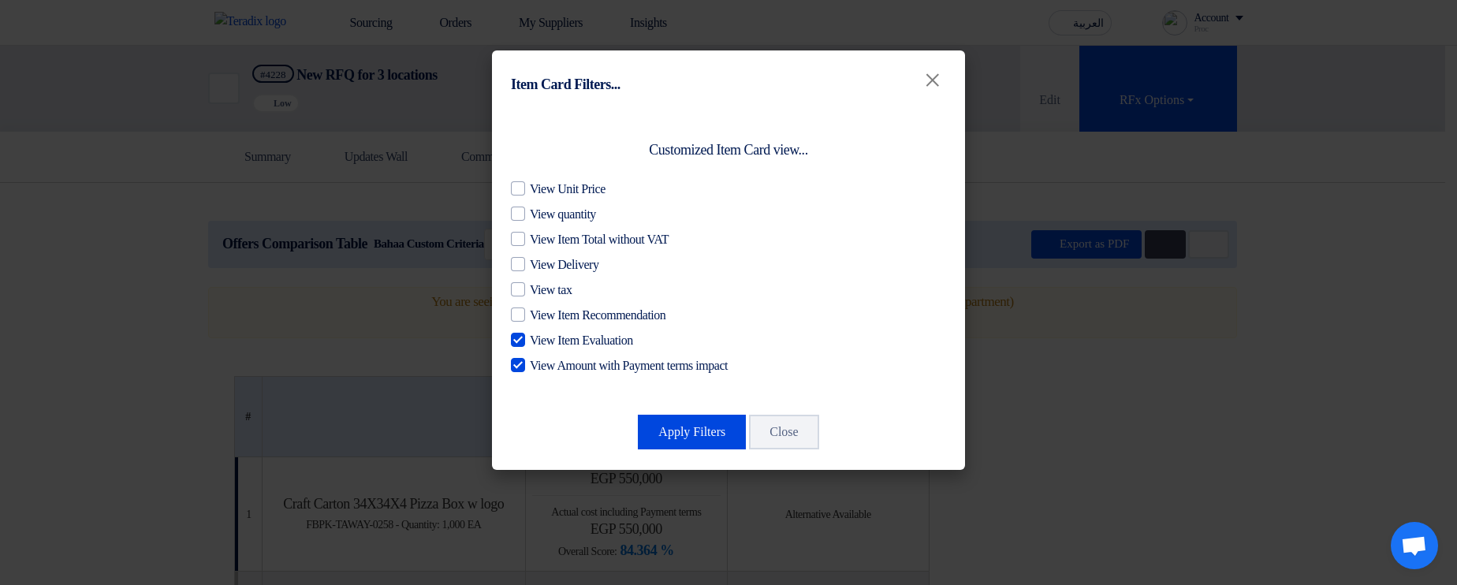
checkbox input "false"
click at [580, 367] on span "View Amount with Payment terms impact" at bounding box center [629, 365] width 198 height 19
click at [540, 367] on input "View Amount with Payment terms impact" at bounding box center [535, 361] width 10 height 10
checkbox input "false"
click at [671, 440] on button "Apply Filters" at bounding box center [692, 432] width 108 height 35
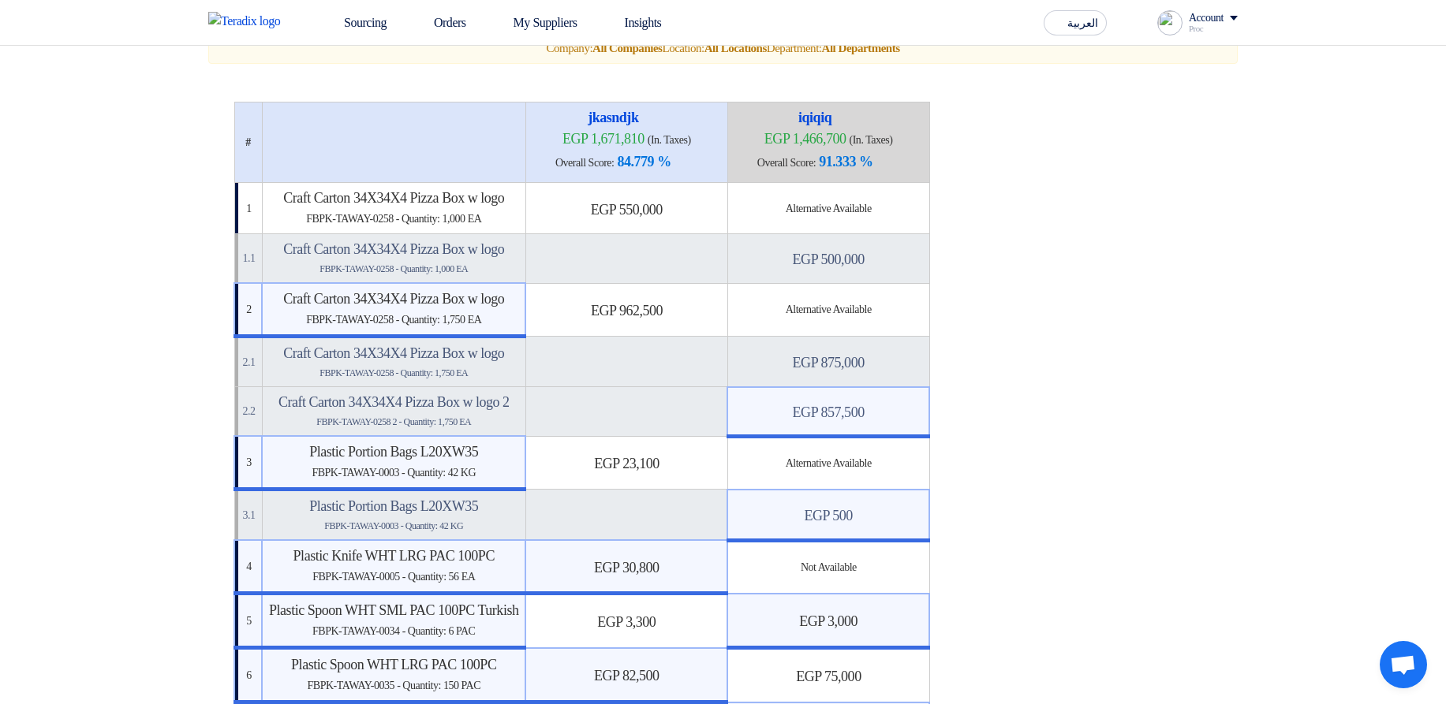
scroll to position [95, 0]
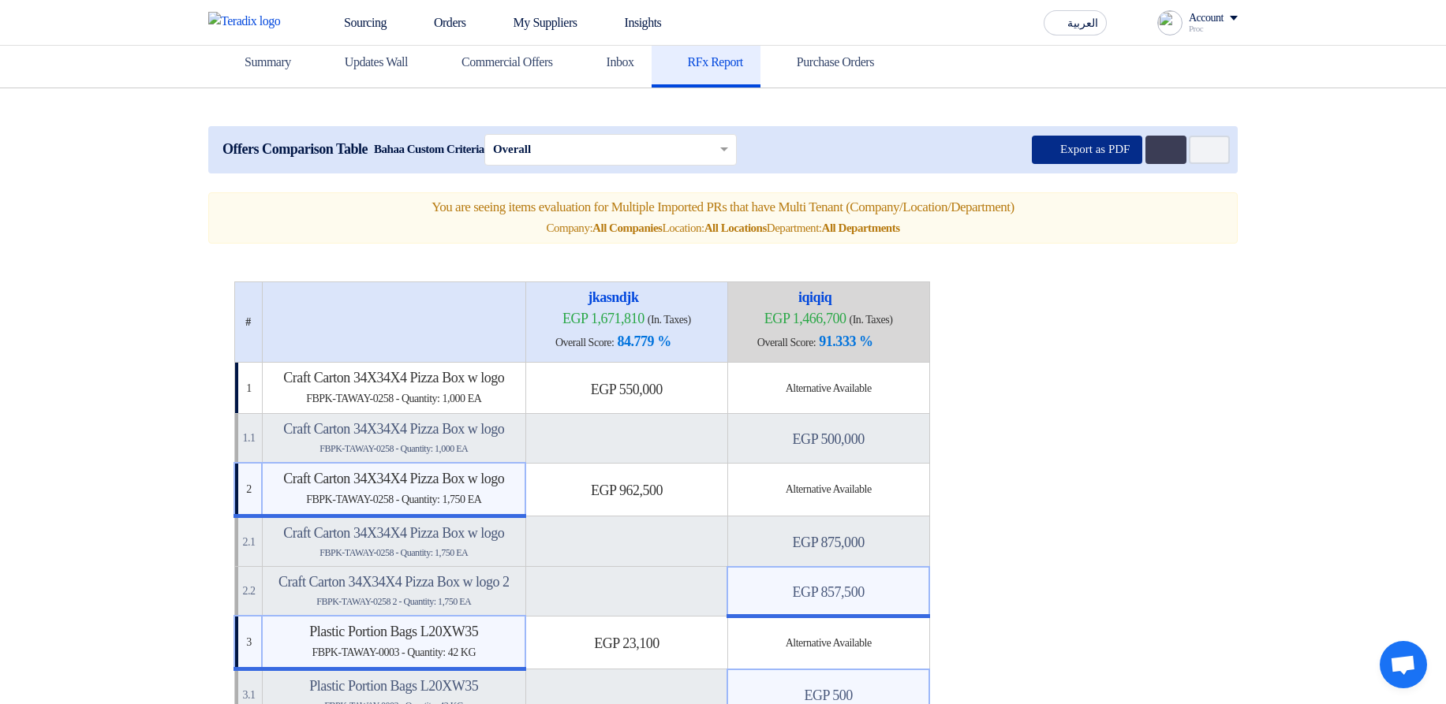
click at [1081, 151] on button "Export as PDF" at bounding box center [1087, 150] width 110 height 28
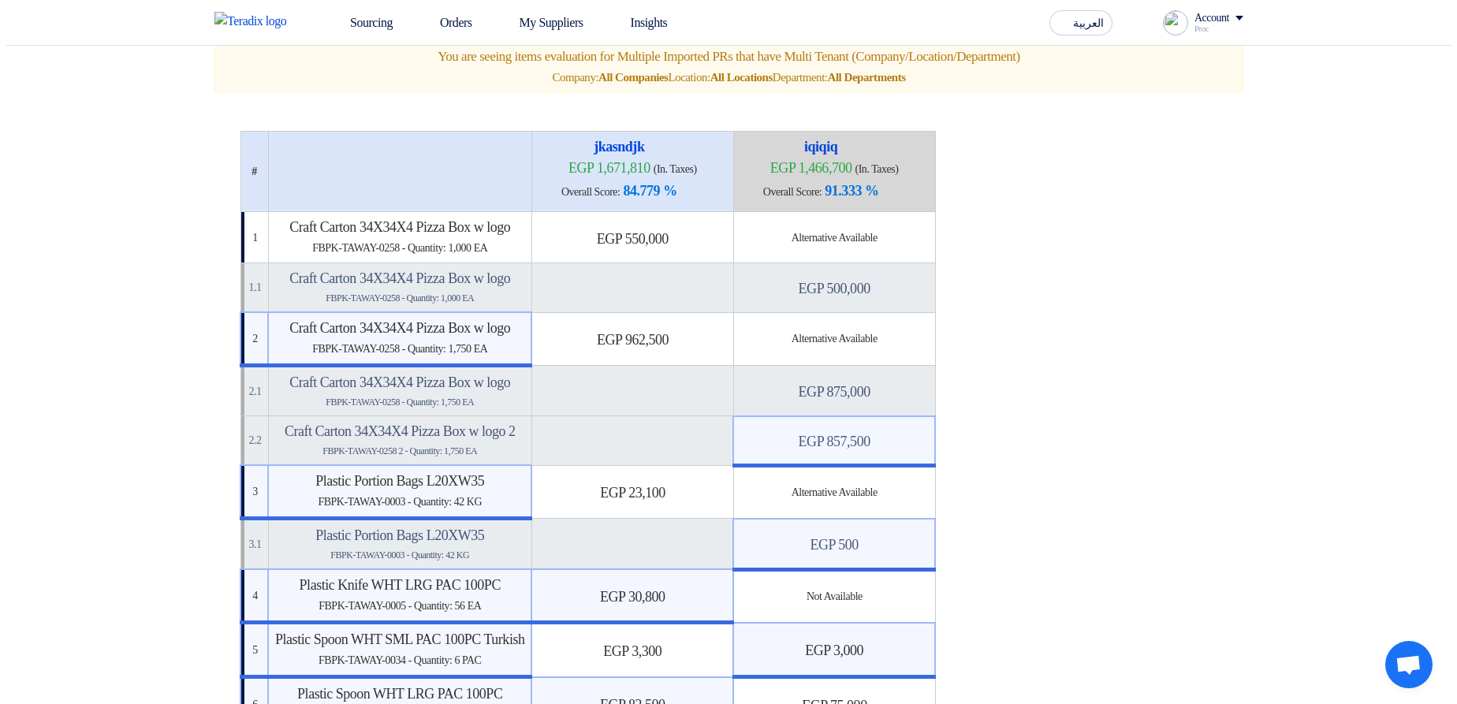
scroll to position [0, 0]
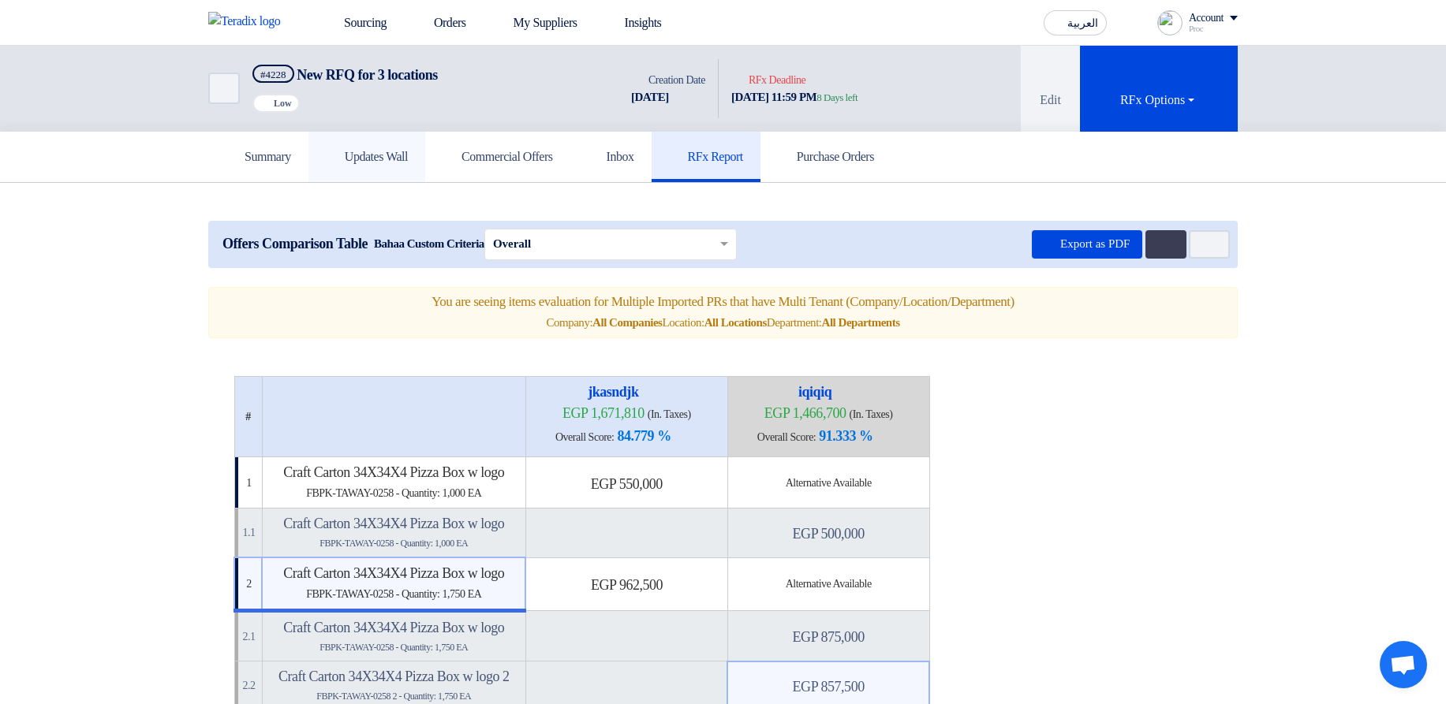
click at [425, 160] on link "Updates Wall" at bounding box center [366, 157] width 117 height 50
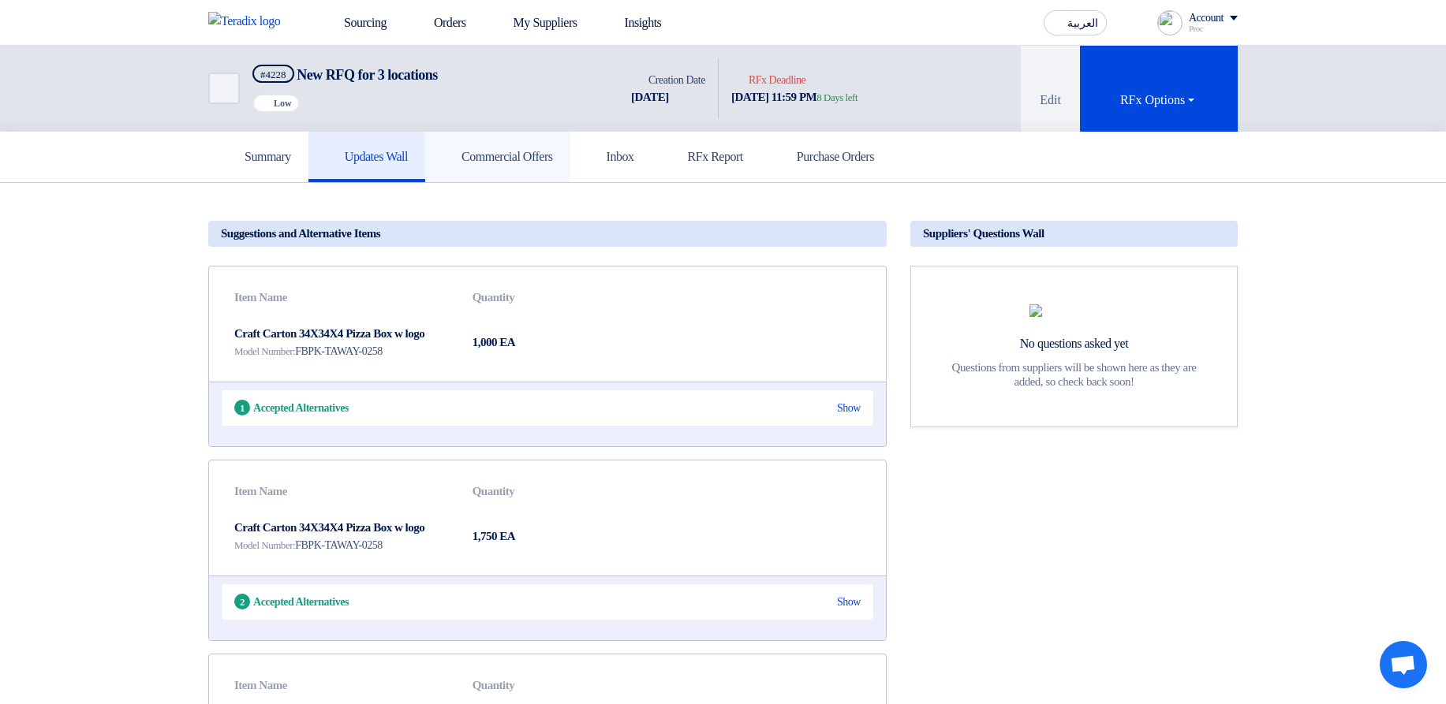
click at [537, 163] on h5 "Commercial Offers" at bounding box center [497, 157] width 110 height 16
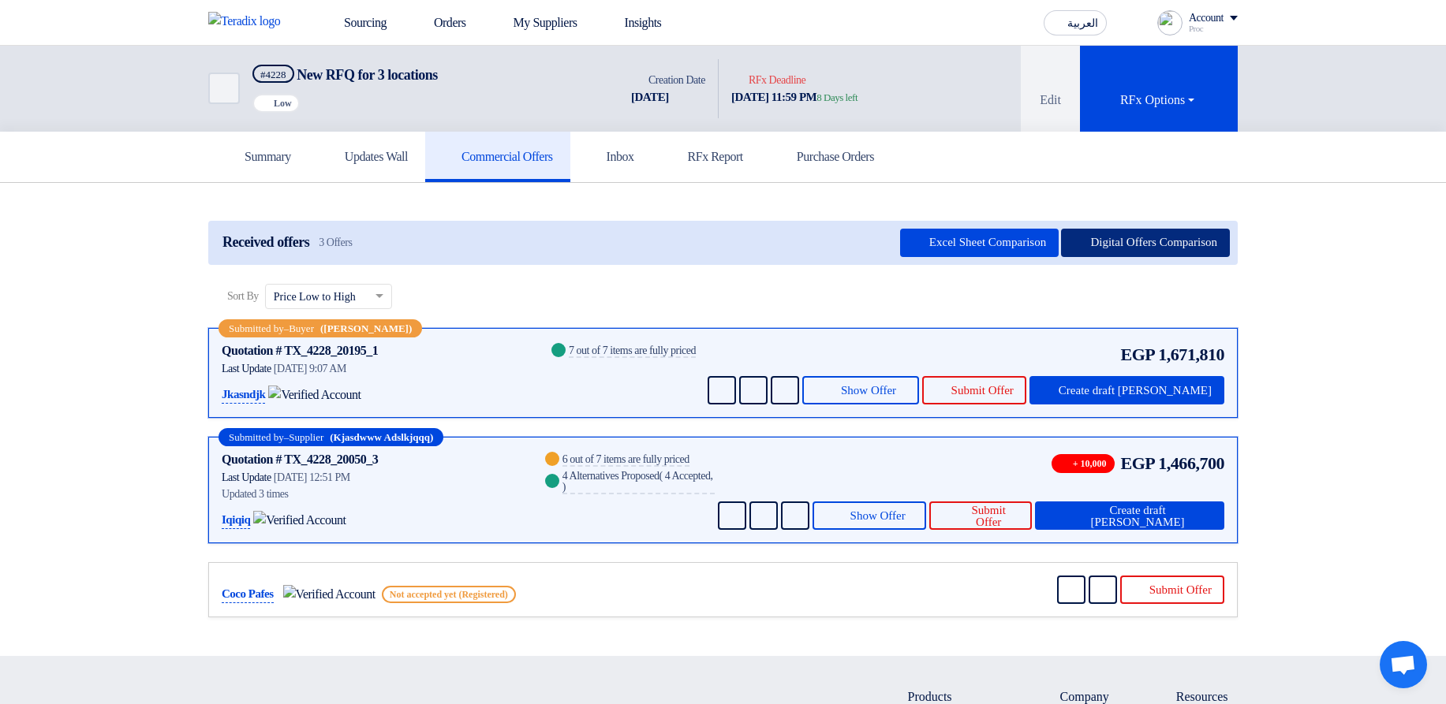
click at [1164, 238] on button "Digital Offers Comparison" at bounding box center [1145, 243] width 169 height 28
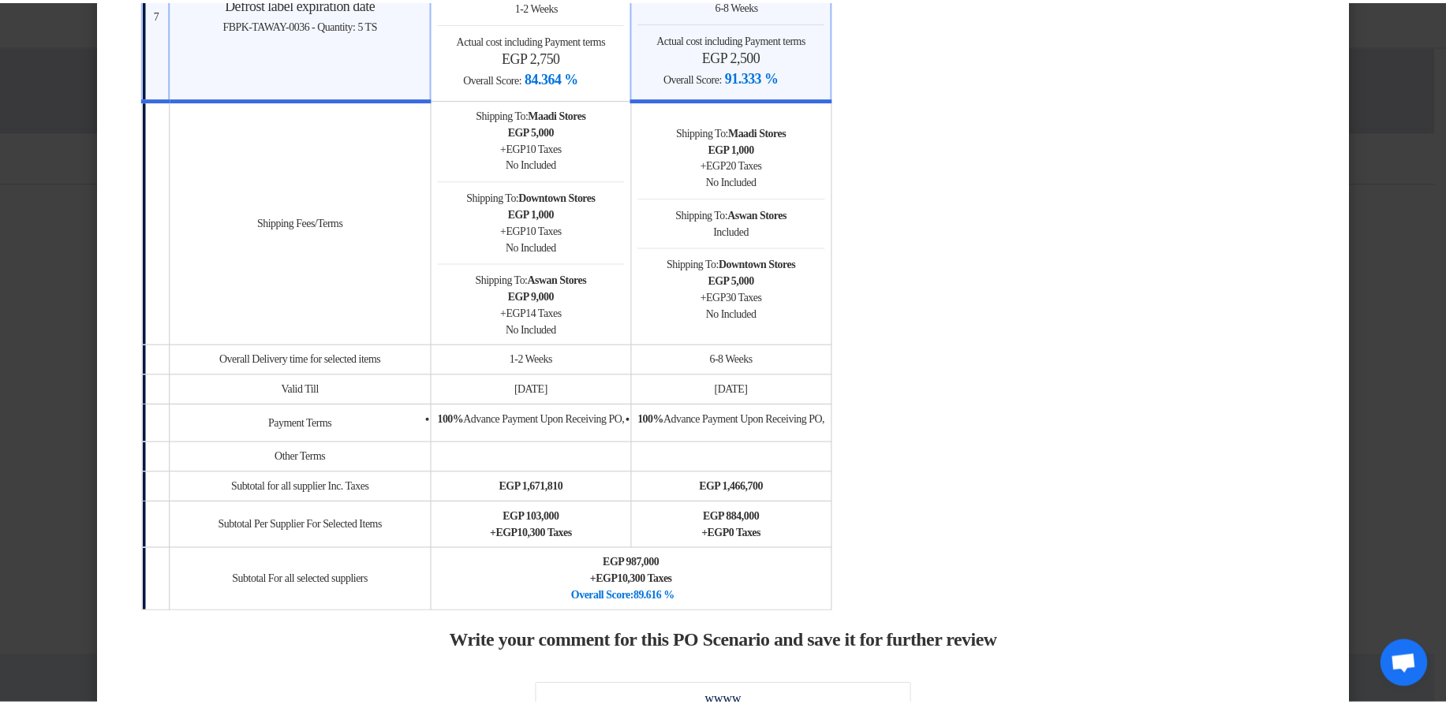
scroll to position [2082, 0]
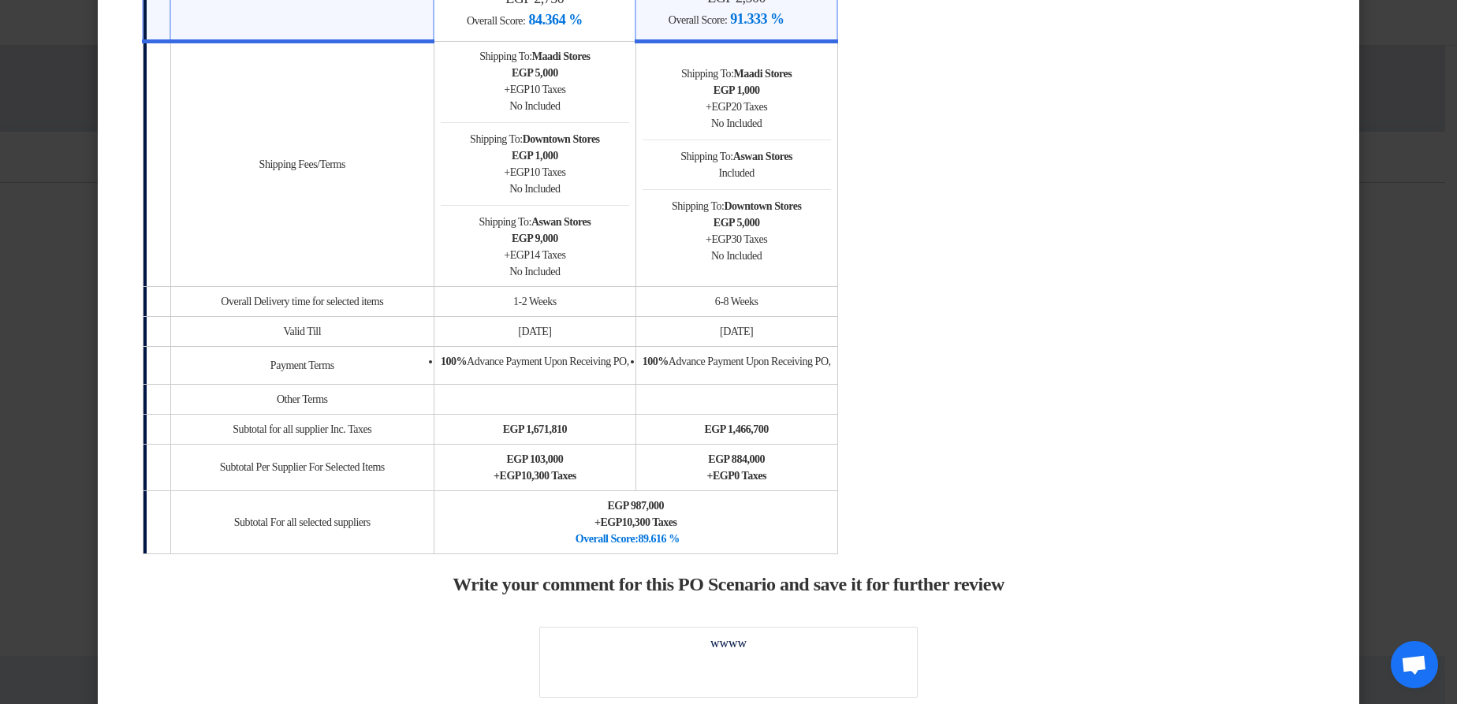
click at [1435, 271] on modal-container "× Offers Comparison Table Bahaa Custom Criteria × Overall × Export as PDF Magic…" at bounding box center [728, 352] width 1457 height 704
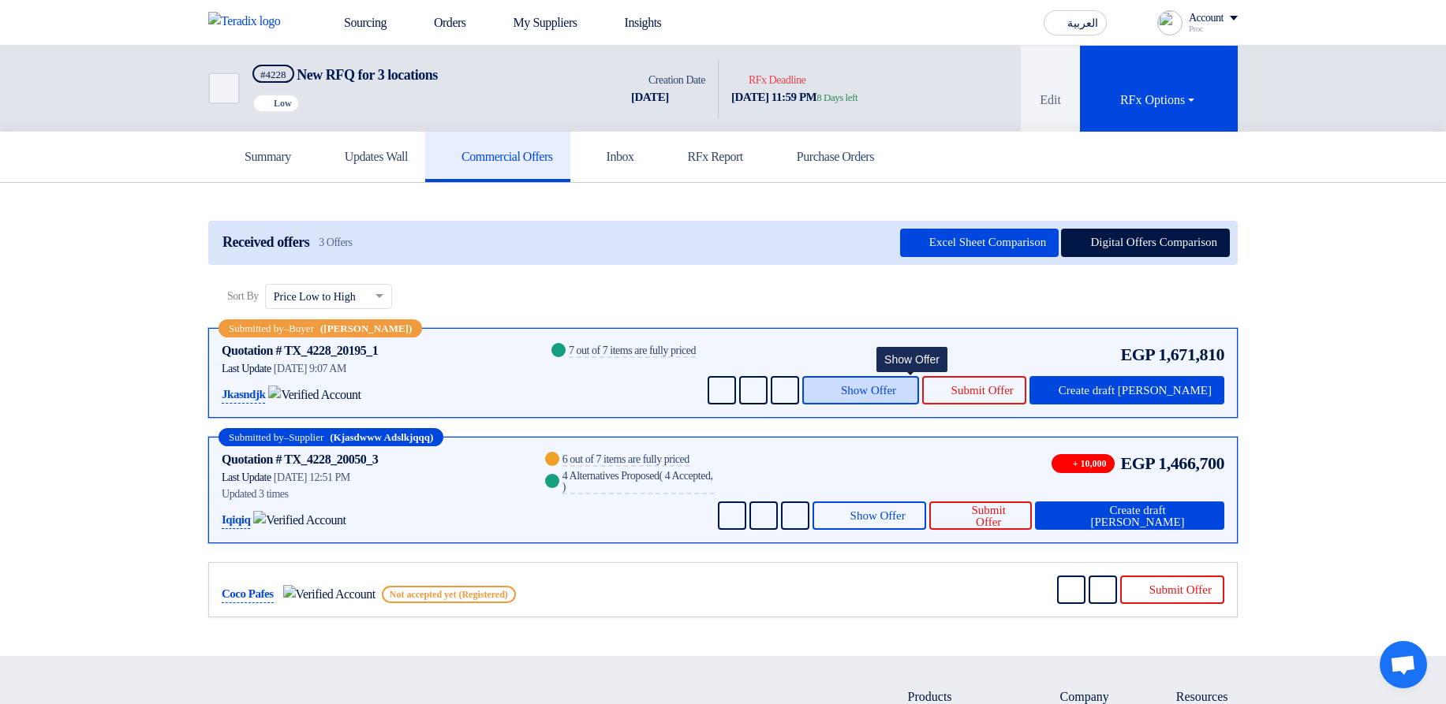
click at [896, 394] on span "Show Offer" at bounding box center [868, 391] width 55 height 12
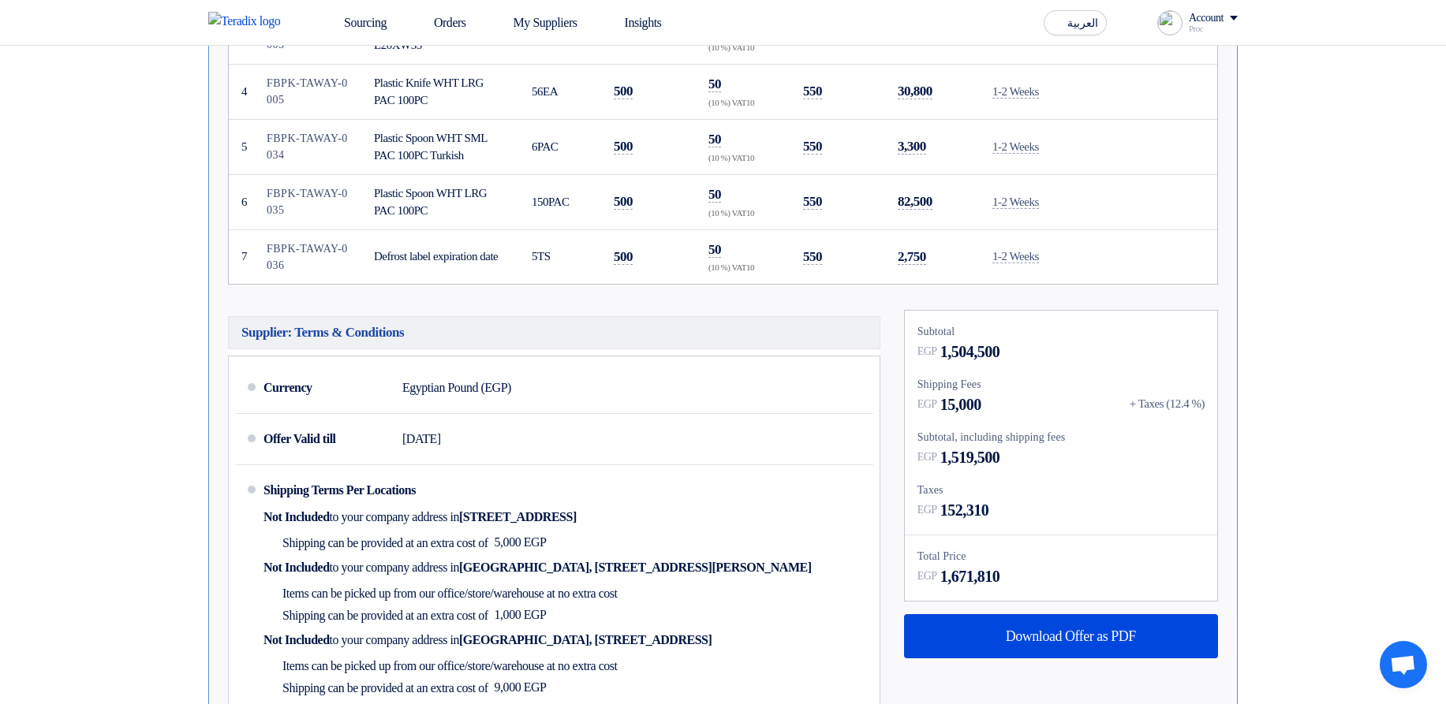
scroll to position [852, 0]
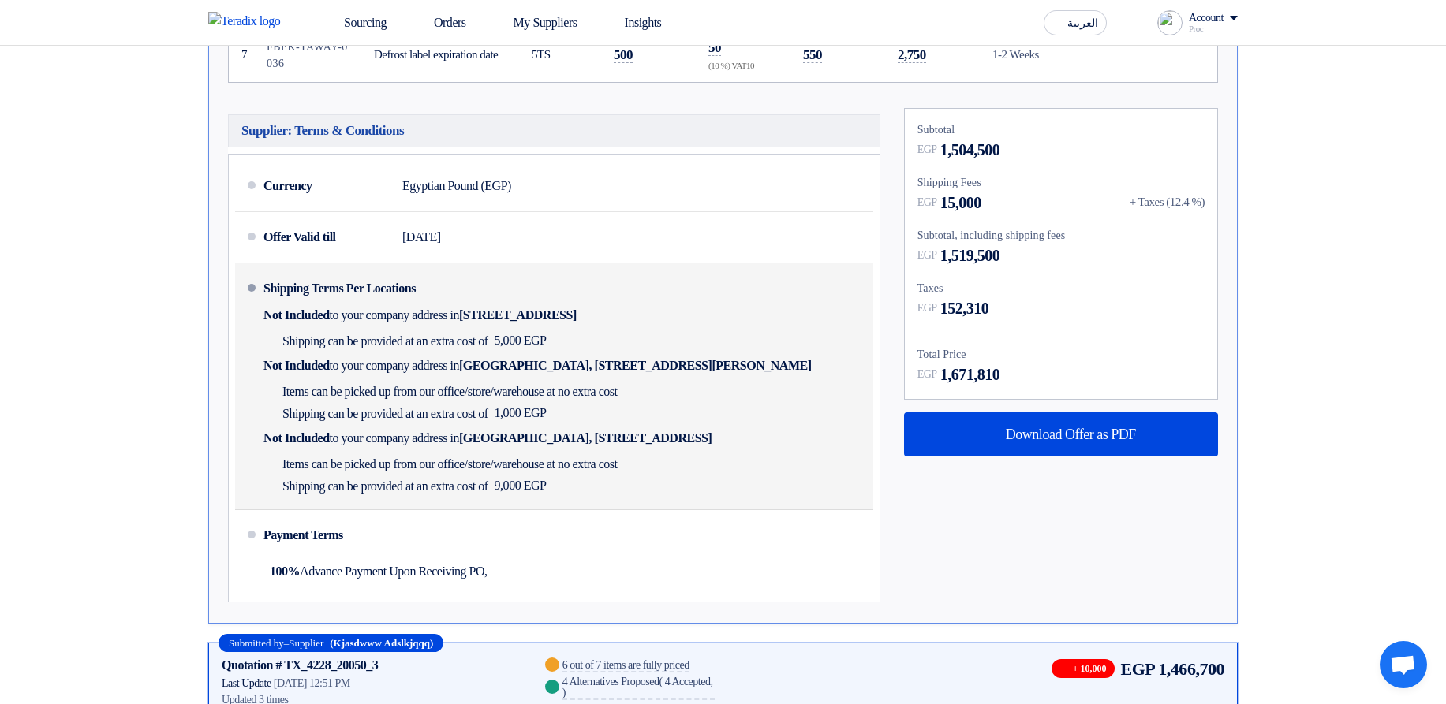
click at [514, 383] on div "Items can be picked up from our office/store/warehouse at no extra cost Shippin…" at bounding box center [443, 402] width 360 height 44
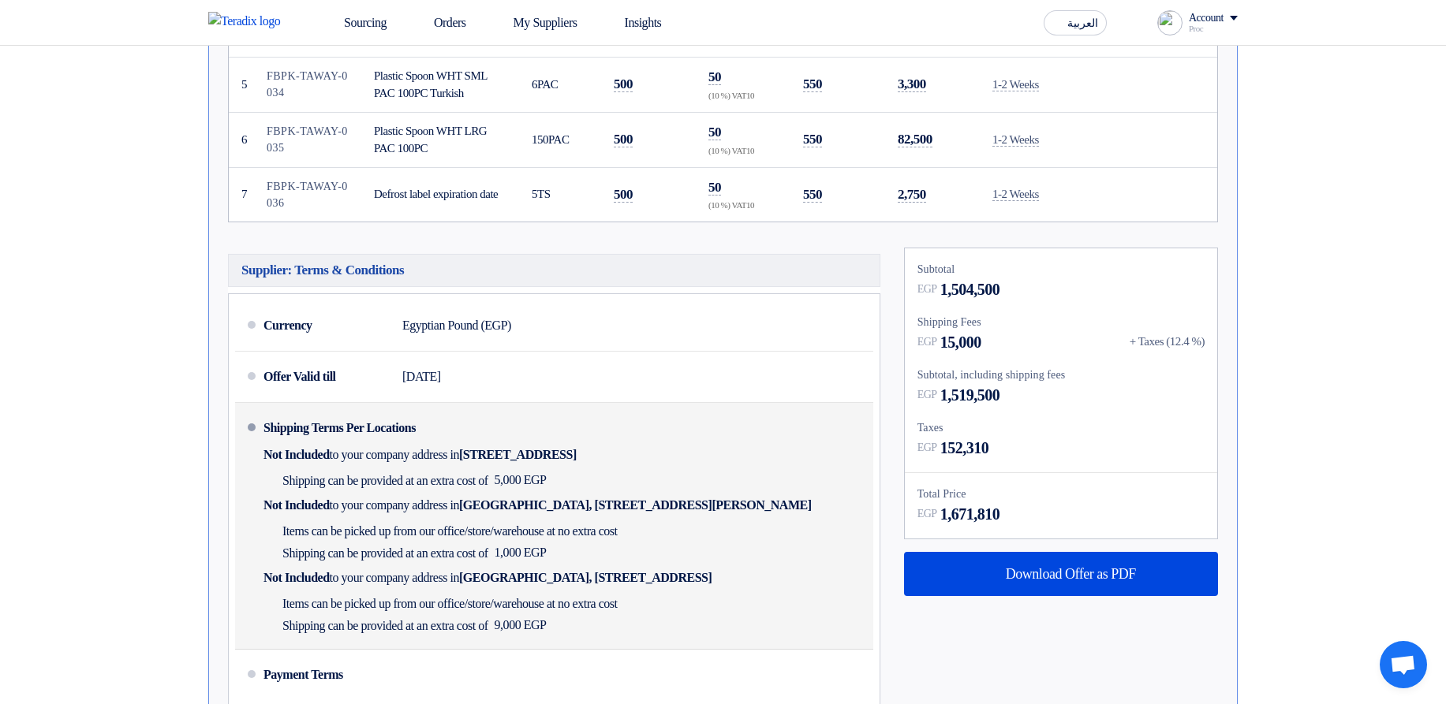
scroll to position [662, 0]
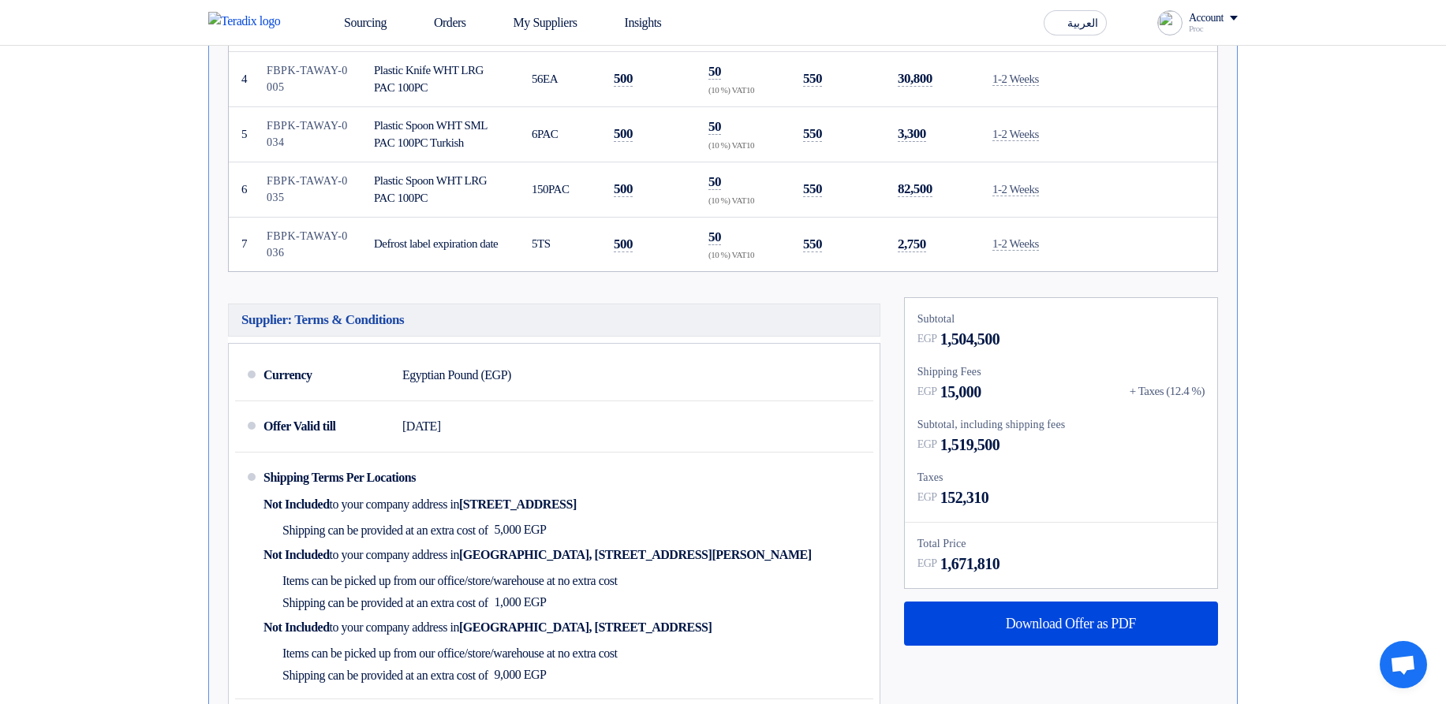
drag, startPoint x: 942, startPoint y: 386, endPoint x: 1005, endPoint y: 386, distance: 63.1
click at [1005, 386] on div "EGP 15,000 + Taxes (12.4 %)" at bounding box center [1060, 392] width 287 height 24
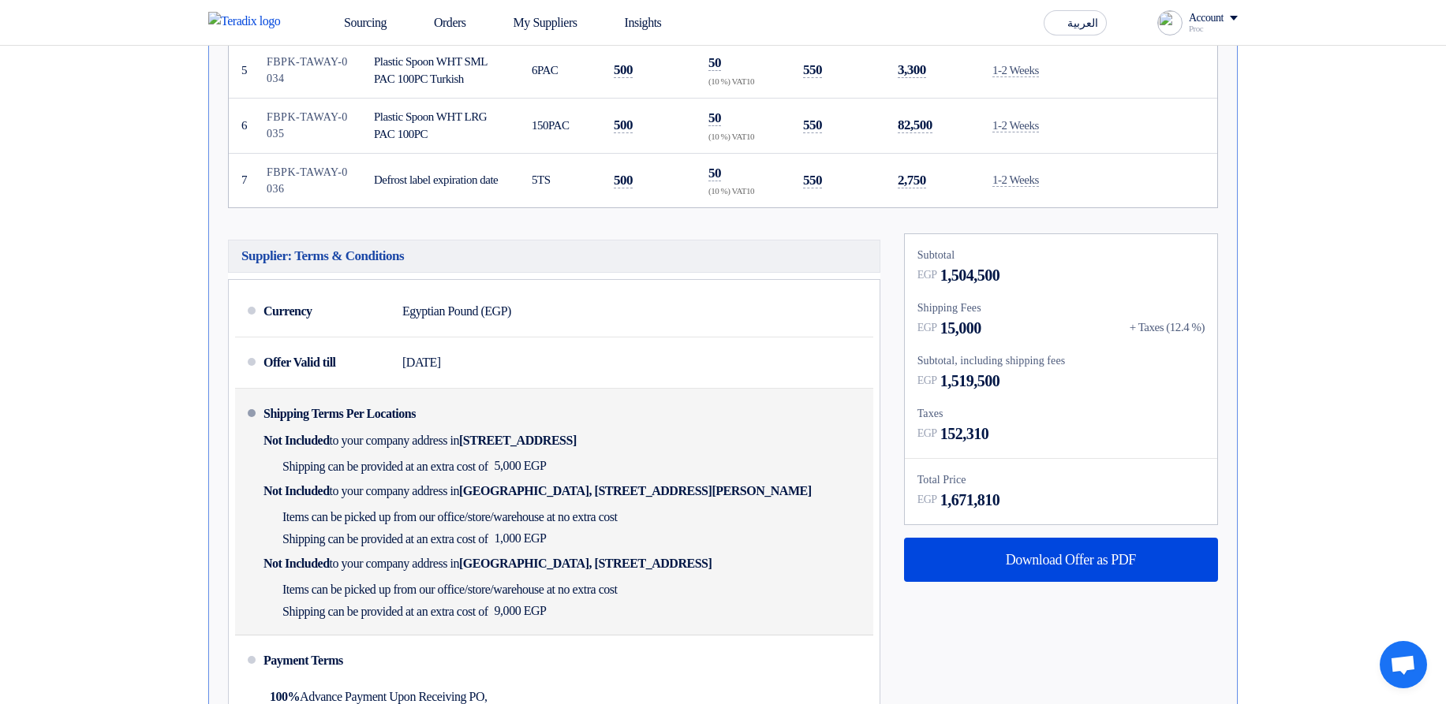
scroll to position [757, 0]
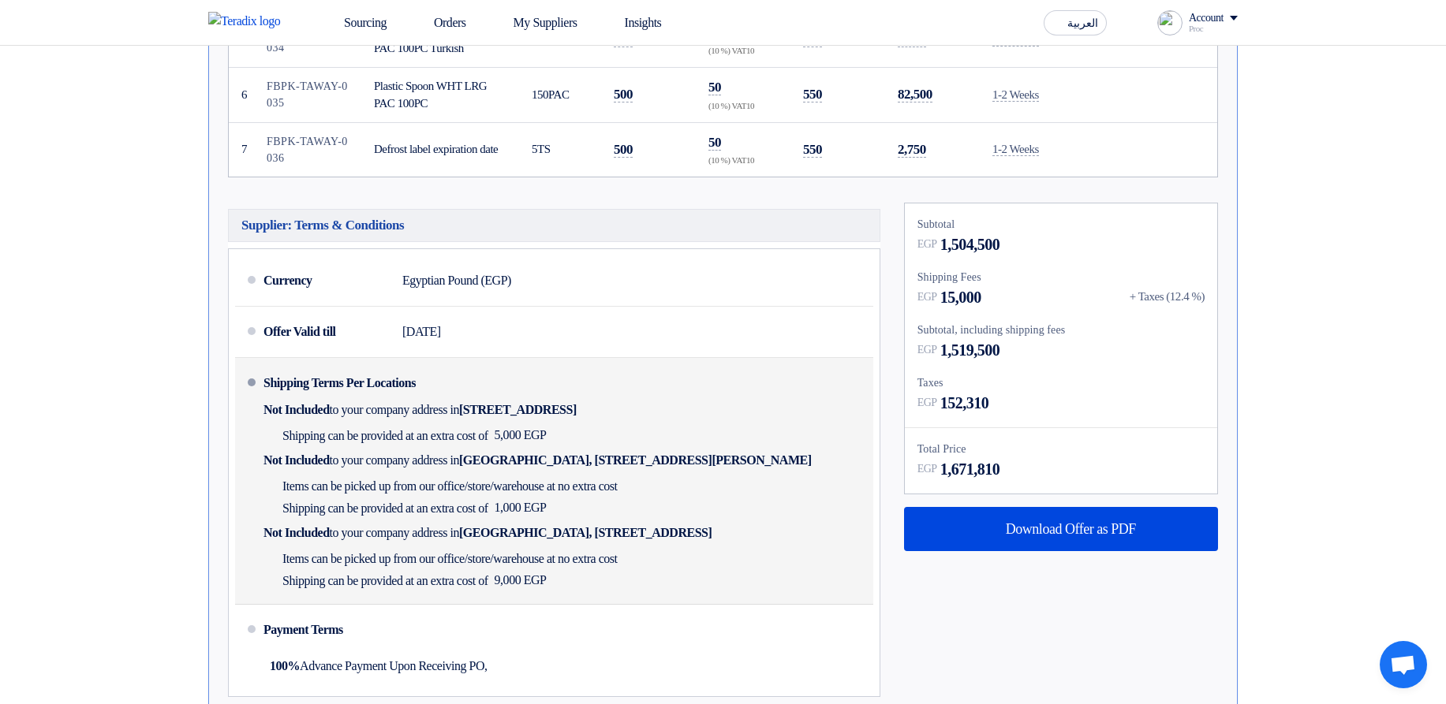
drag, startPoint x: 550, startPoint y: 506, endPoint x: 555, endPoint y: 539, distance: 33.5
click at [547, 506] on span "1,000 EGP" at bounding box center [520, 508] width 52 height 16
click at [557, 560] on span "Items can be picked up from our office/store/warehouse at no extra cost" at bounding box center [449, 559] width 335 height 16
click at [554, 383] on div "Shipping Terms Per Locations Not Included to your company address in Egypt, الق…" at bounding box center [564, 480] width 603 height 233
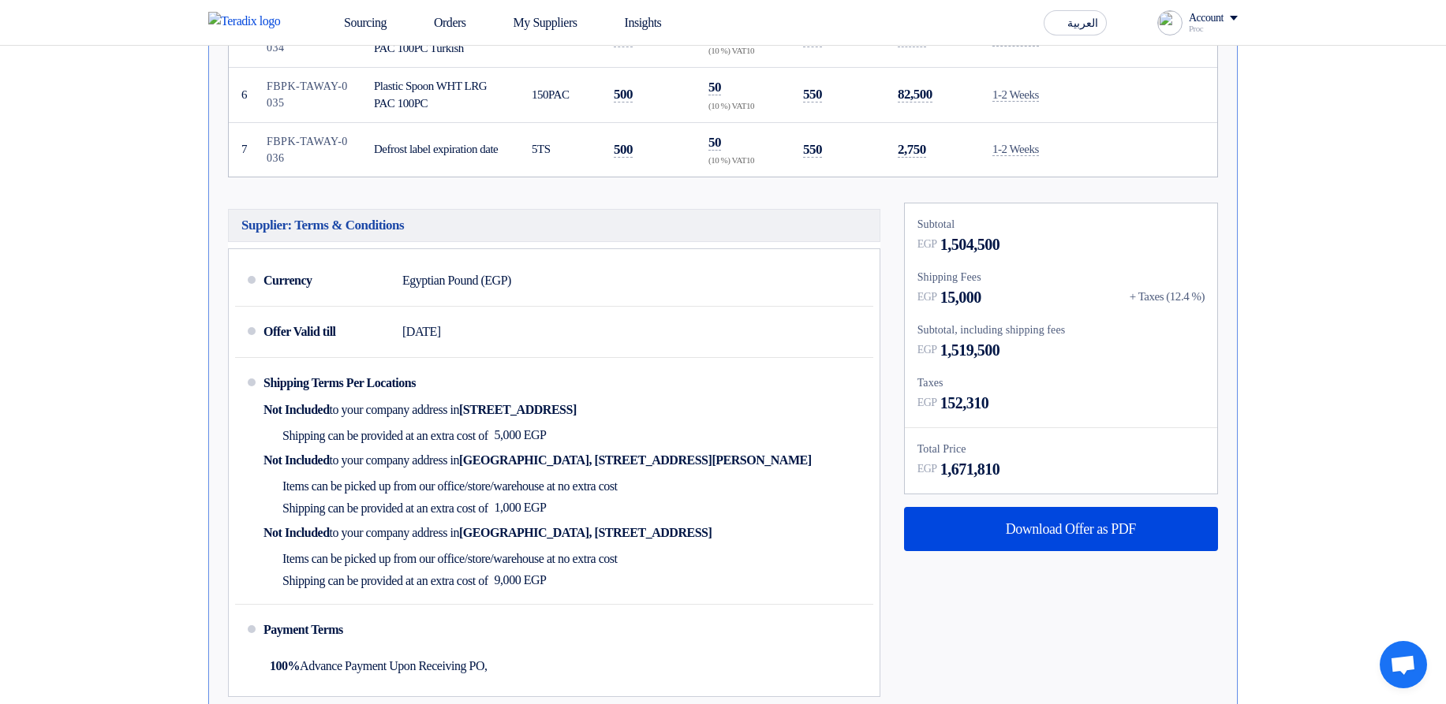
drag, startPoint x: 1118, startPoint y: 302, endPoint x: 1225, endPoint y: 299, distance: 107.3
click at [1225, 299] on div "Subtotal EGP 1,504,500 Shipping Fees EGP 15,000 + Taxes (12.4 %) Subtotal, incl…" at bounding box center [1061, 454] width 338 height 502
click at [1299, 291] on section "Received offers 3 Offers Excel Sheet Comparison Digital Offers Comparison Sort …" at bounding box center [723, 191] width 1446 height 1531
click at [1177, 293] on div "+ Taxes (12.4 %)" at bounding box center [1166, 297] width 75 height 18
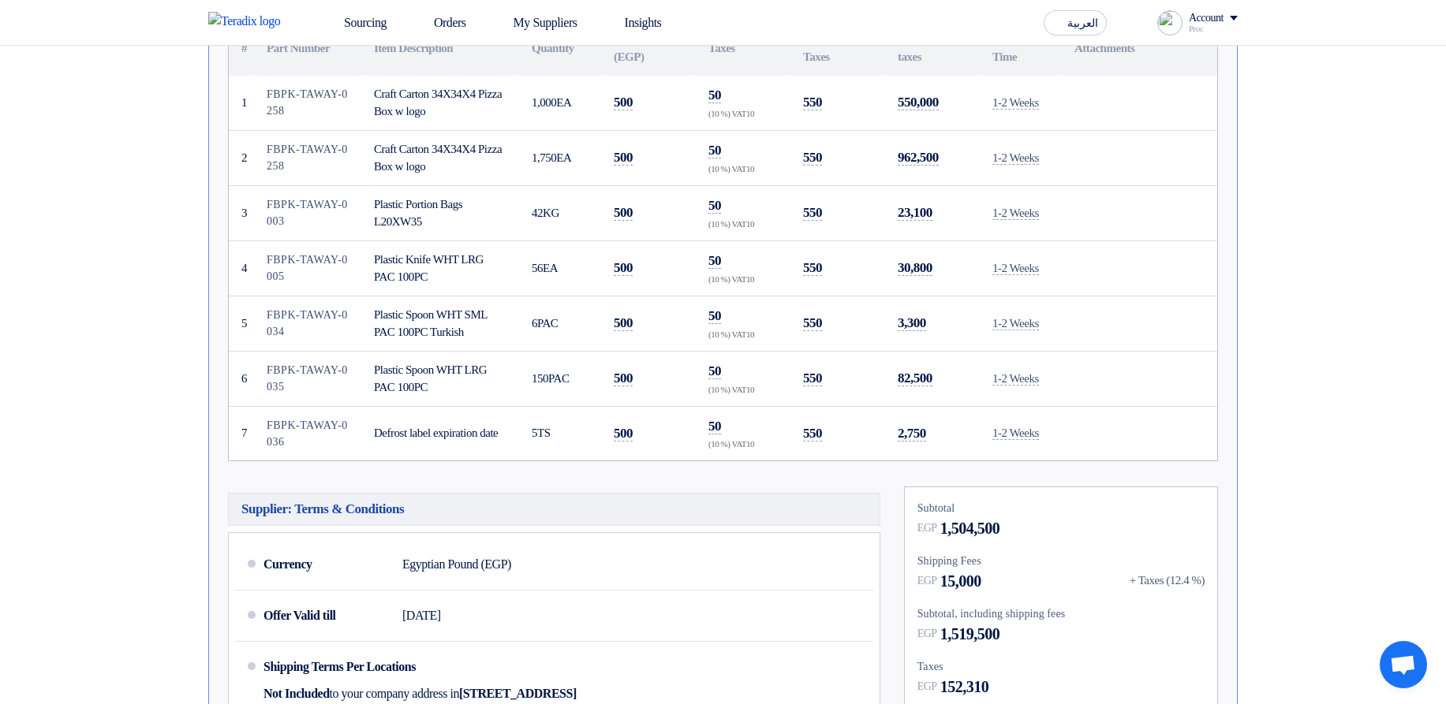
scroll to position [379, 0]
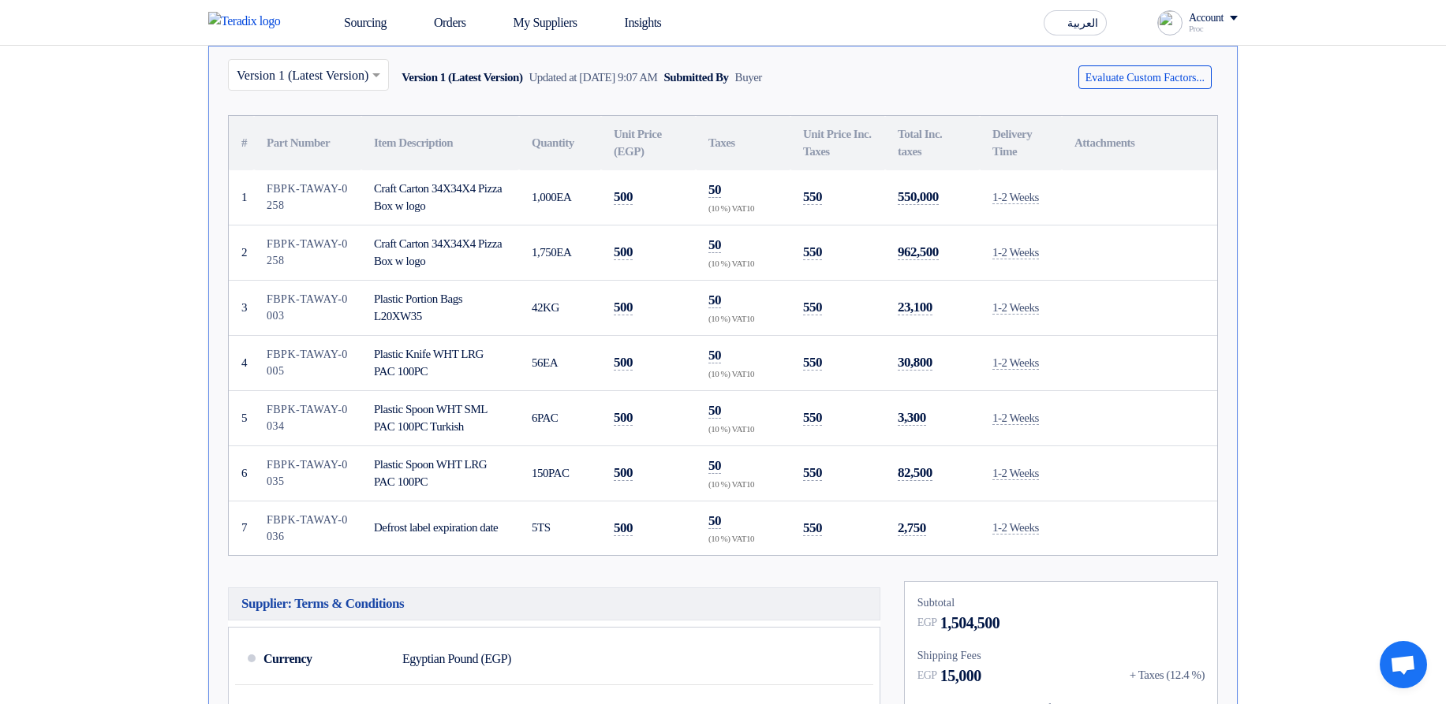
drag, startPoint x: 722, startPoint y: 169, endPoint x: 730, endPoint y: 542, distance: 373.1
click at [724, 548] on tbody "1 FBPK-TAWAY-0258 Craft Carton 34X34X4 Pizza Box w logo 2" at bounding box center [723, 362] width 988 height 385
click at [730, 541] on div "(10 %) VAT10" at bounding box center [742, 538] width 69 height 13
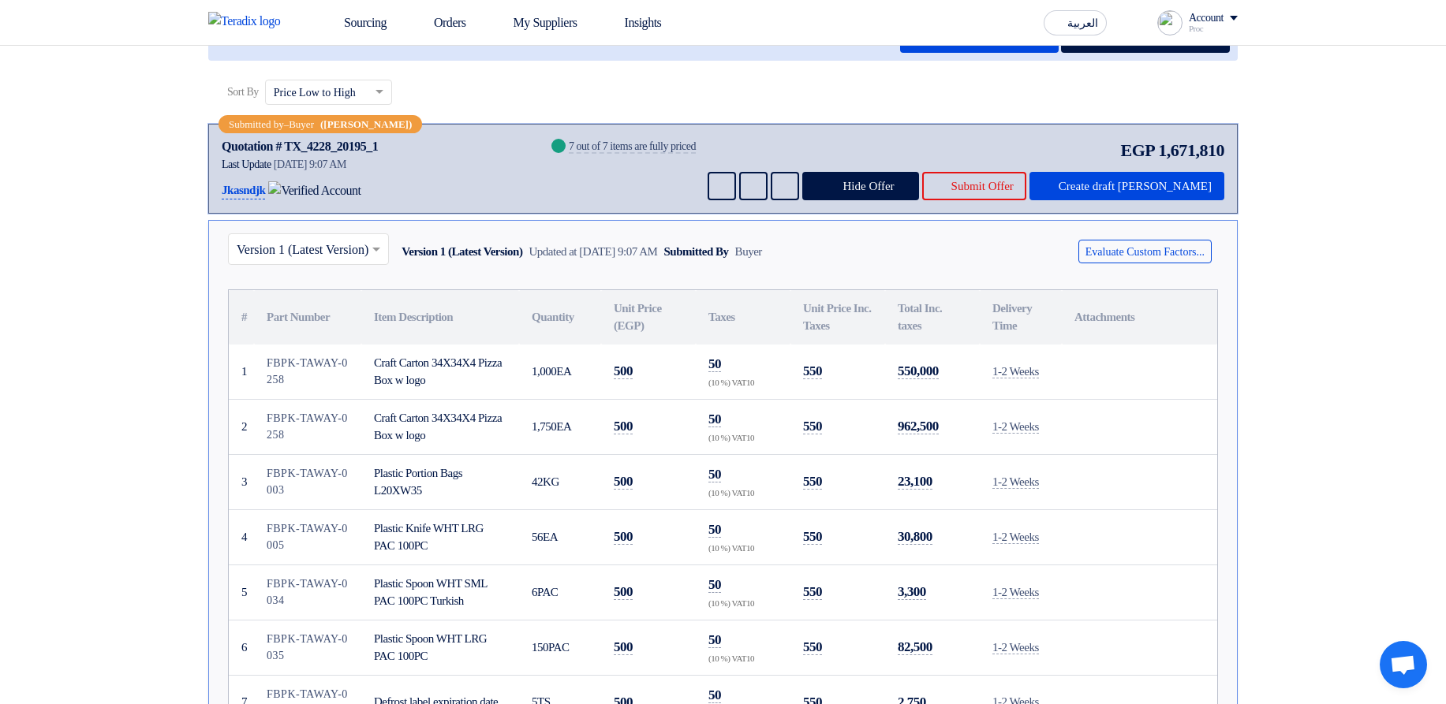
scroll to position [0, 0]
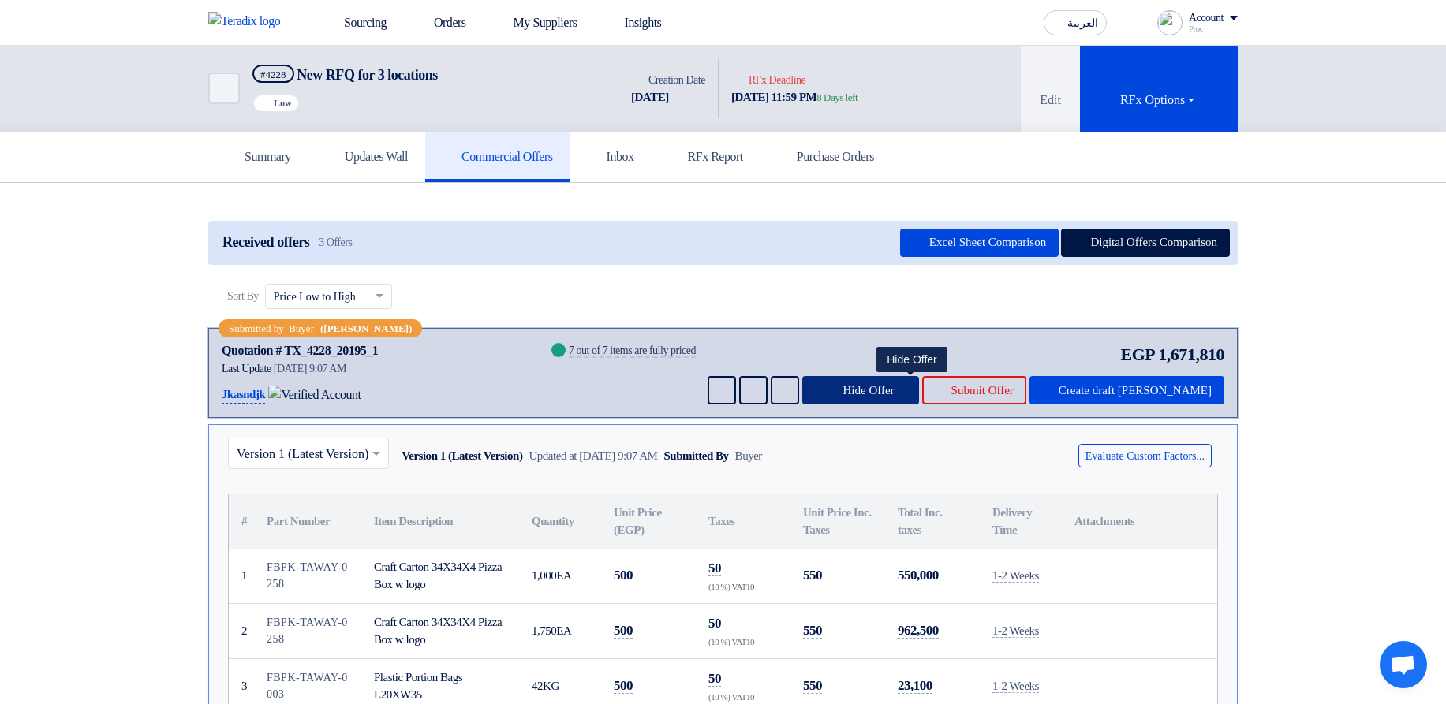
click at [894, 388] on span "Hide Offer" at bounding box center [867, 391] width 51 height 12
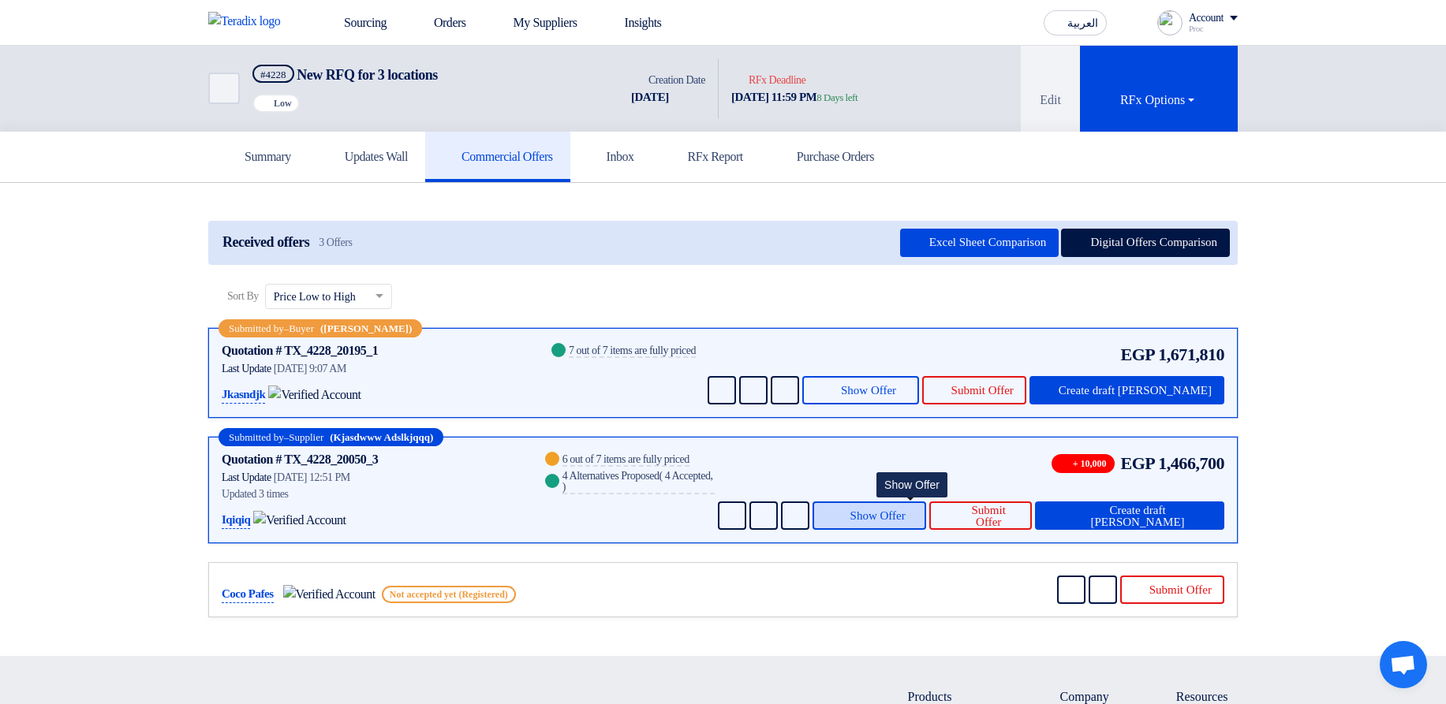
click at [896, 510] on span "Show Offer" at bounding box center [877, 516] width 55 height 12
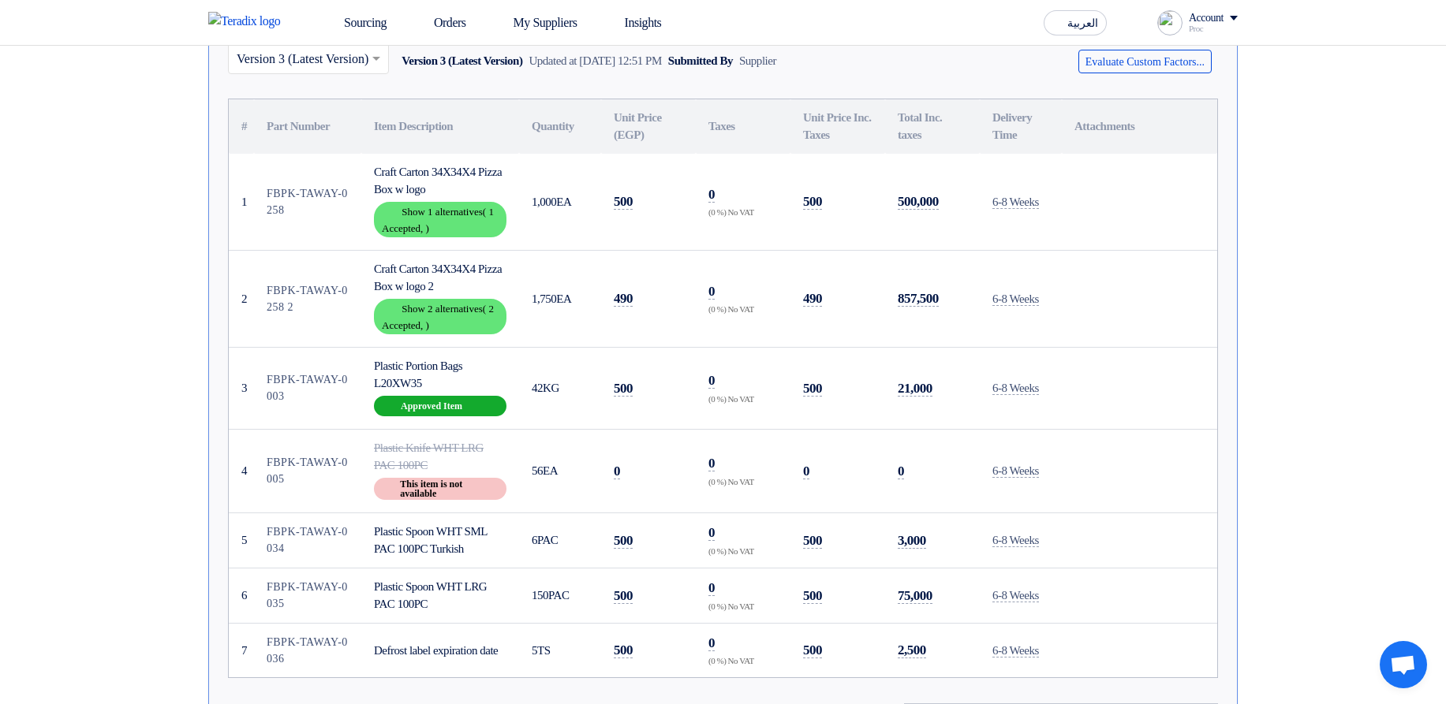
scroll to position [568, 0]
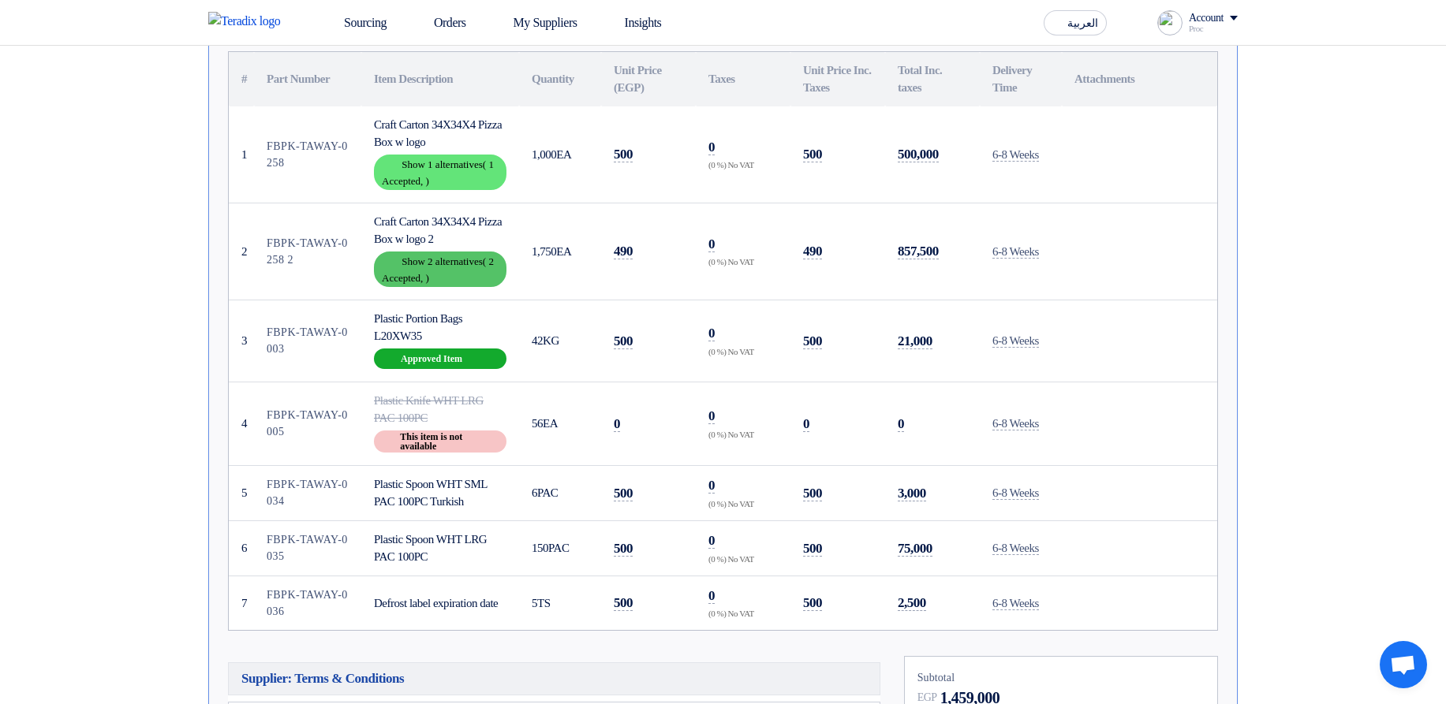
click at [470, 263] on div "Show details Show 2 alternatives ( 2 Accepted, )" at bounding box center [440, 269] width 132 height 35
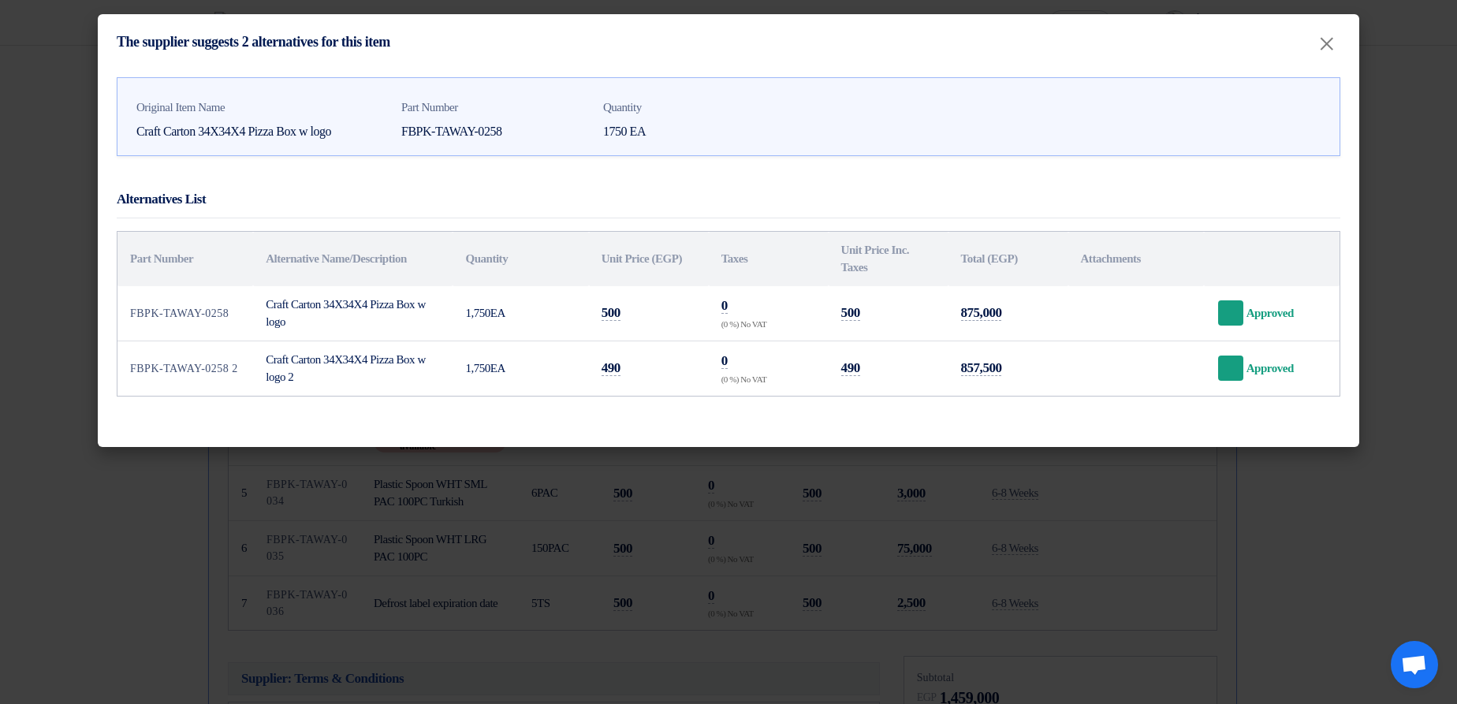
click at [1121, 536] on modal-container "The supplier suggests 2 alternatives for this item × Original Item Name Craft C…" at bounding box center [728, 352] width 1457 height 704
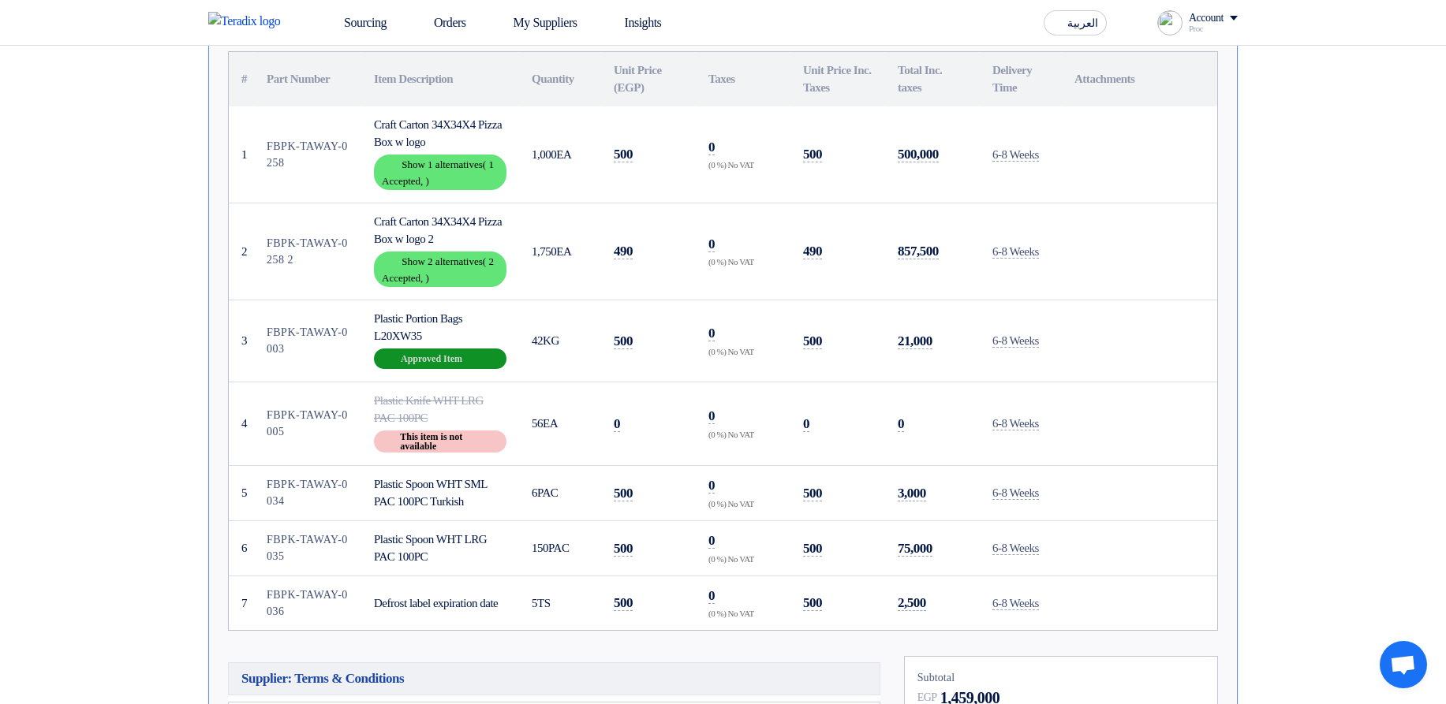
click at [447, 356] on div "Breakdown Approved Item" at bounding box center [440, 359] width 132 height 21
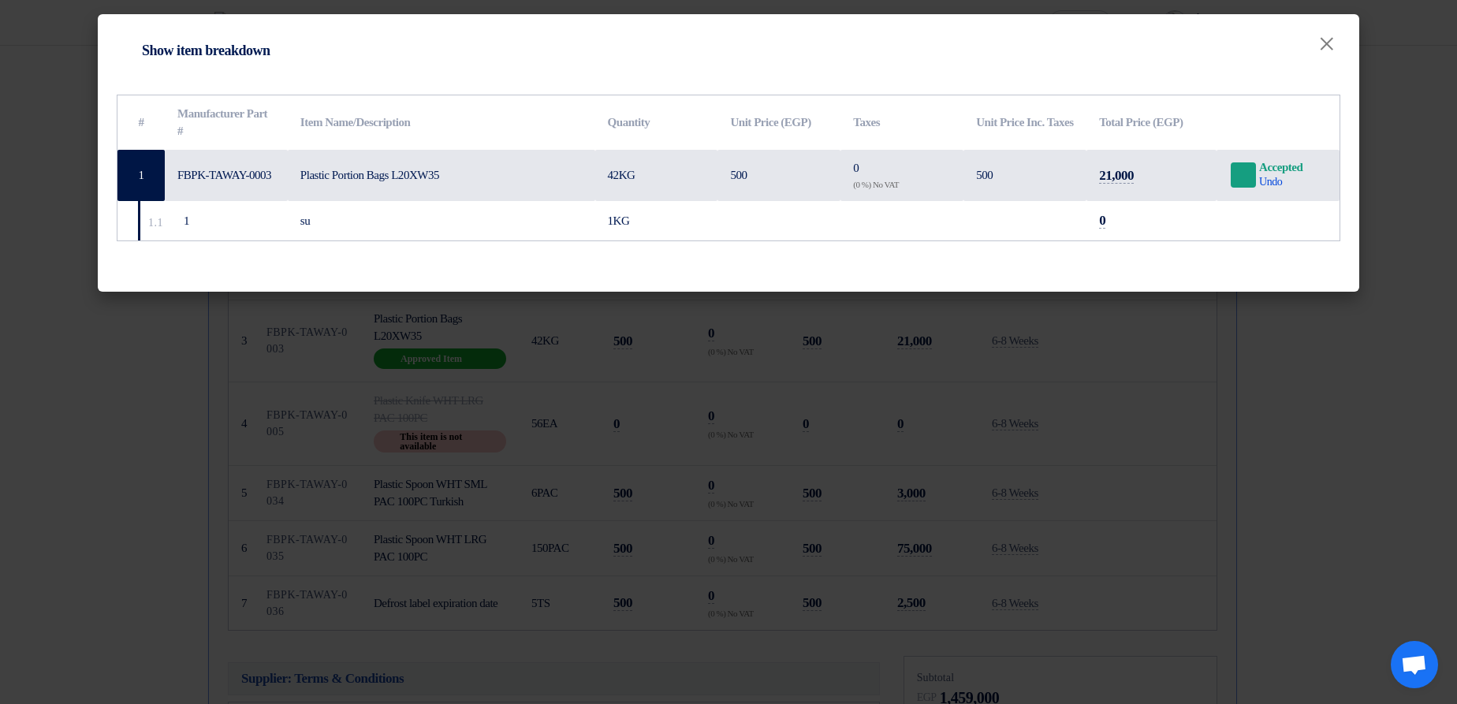
click at [1029, 449] on modal-container "Item breakdown Show item breakdown × # Manufacturer Part # Item Name/Descriptio…" at bounding box center [728, 352] width 1457 height 704
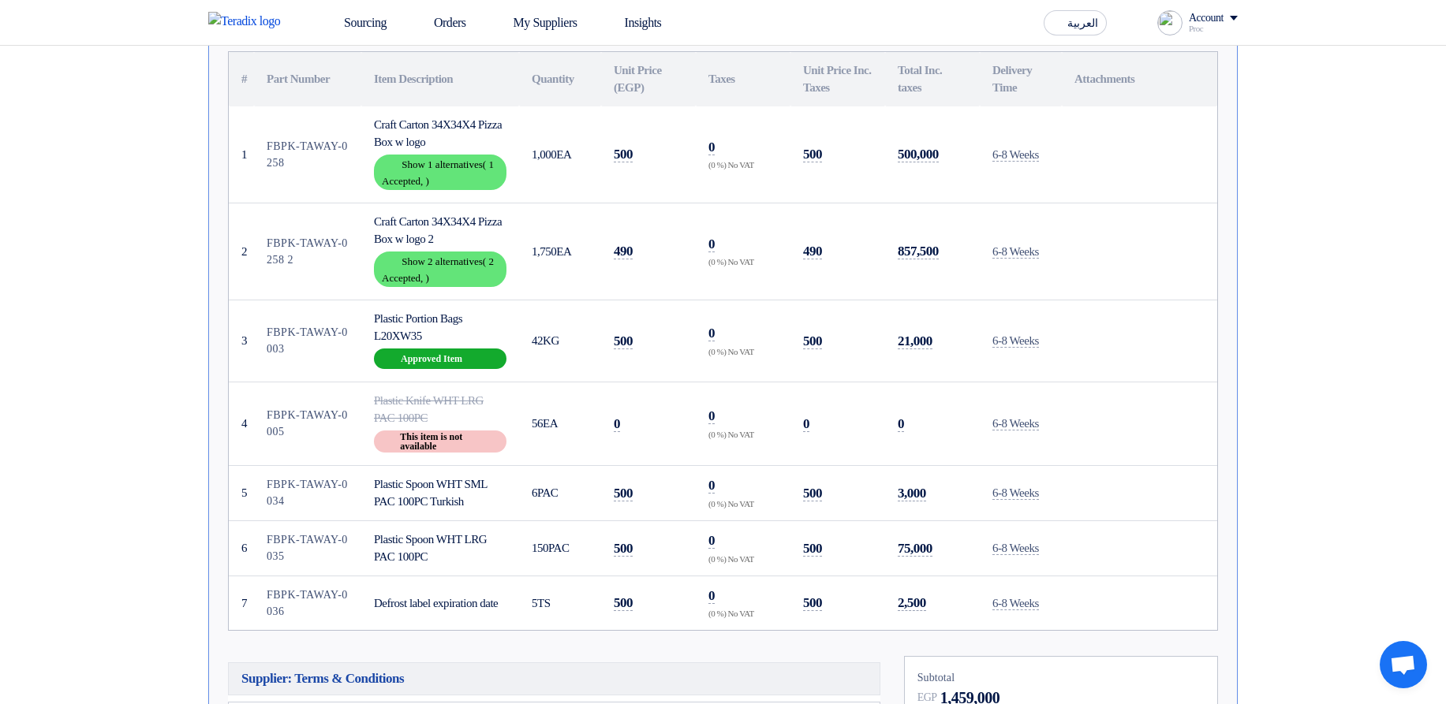
click at [451, 147] on div "Craft Carton 34X34X4 Pizza Box w logo" at bounding box center [440, 133] width 132 height 35
click at [452, 169] on div "Show details Show 1 alternatives ( 1 Accepted, )" at bounding box center [440, 172] width 132 height 35
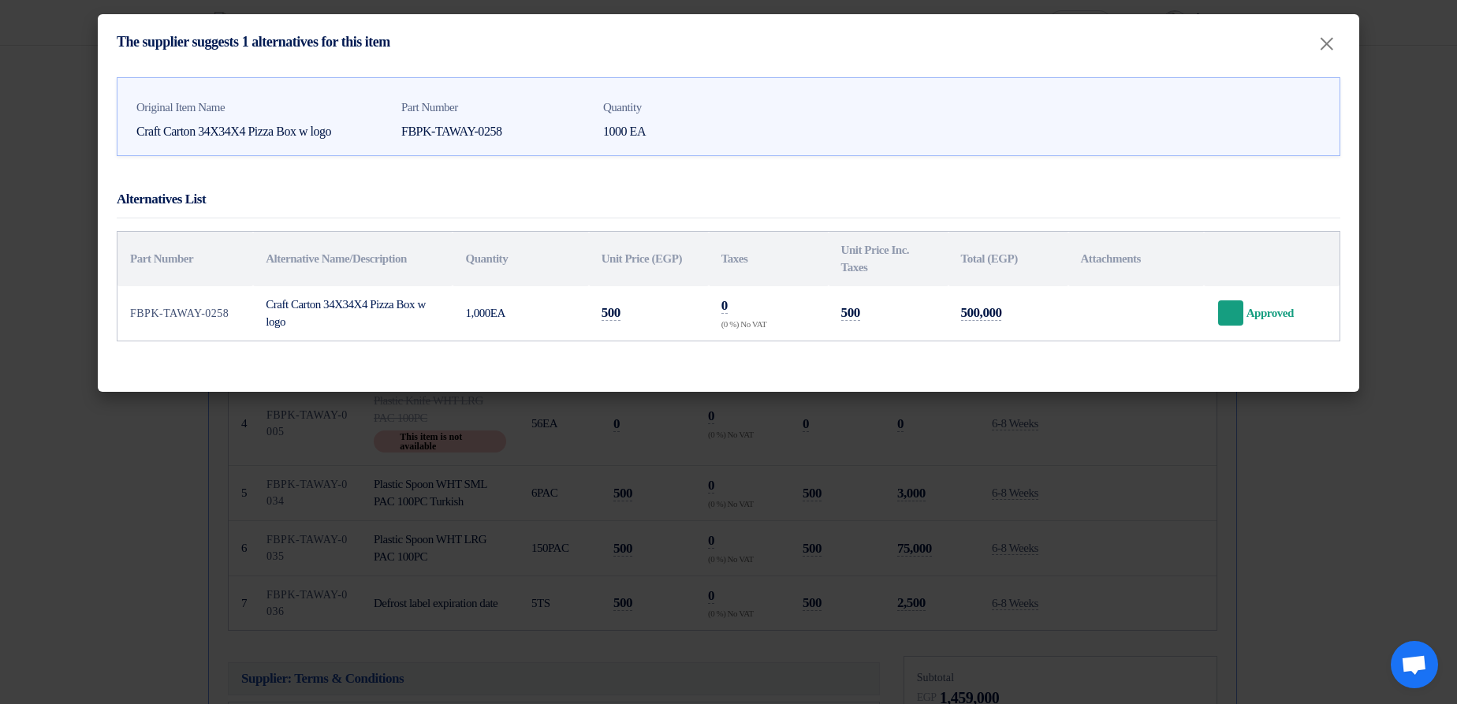
click at [972, 507] on modal-container "The supplier suggests 1 alternatives for this item × Original Item Name Craft C…" at bounding box center [728, 352] width 1457 height 704
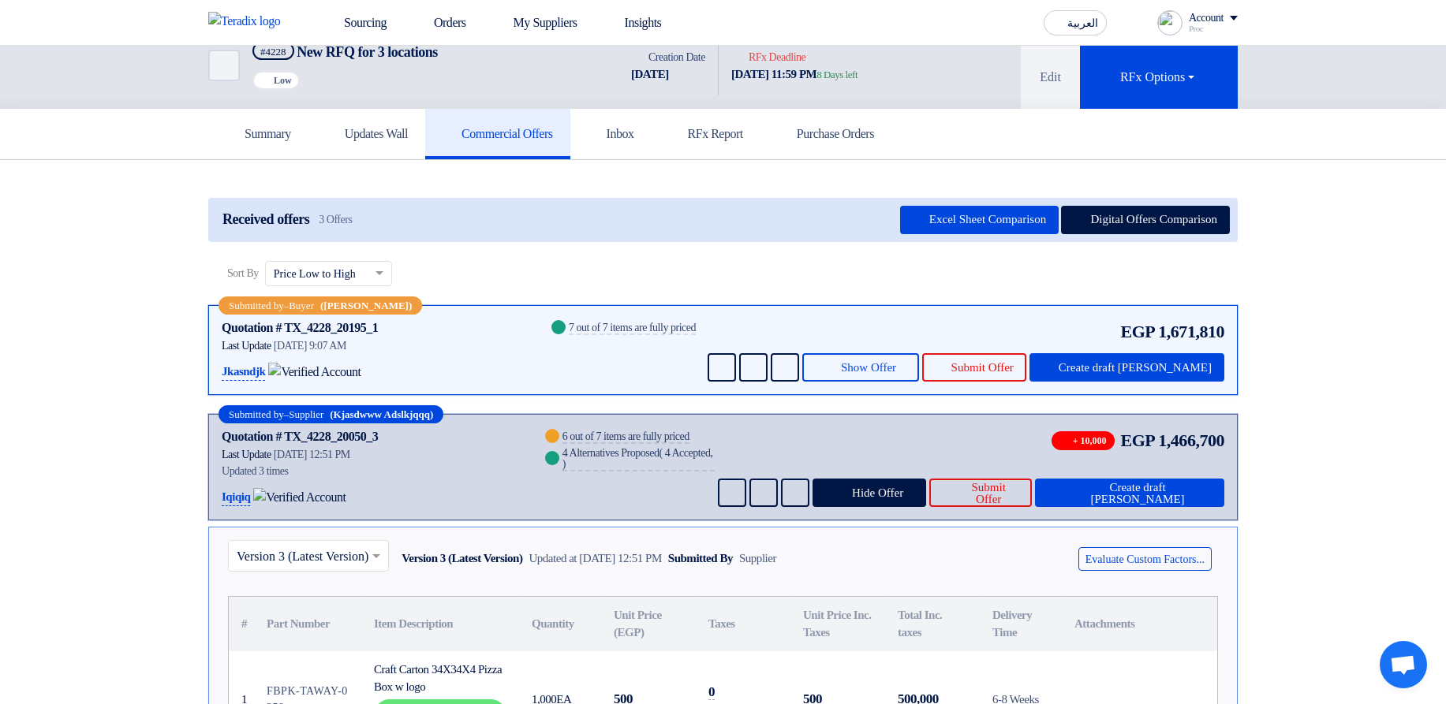
scroll to position [0, 0]
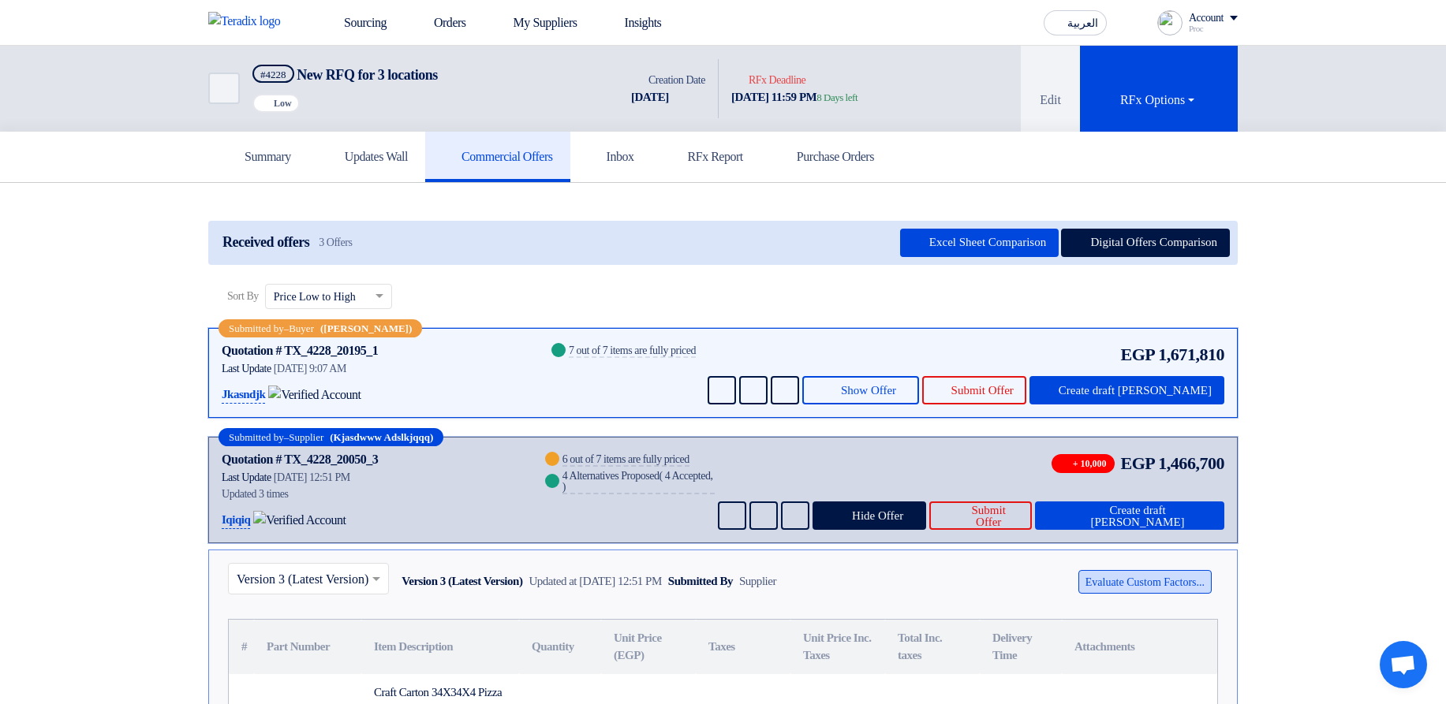
click at [1125, 581] on button "Evaluate Custom Factors..." at bounding box center [1144, 582] width 133 height 24
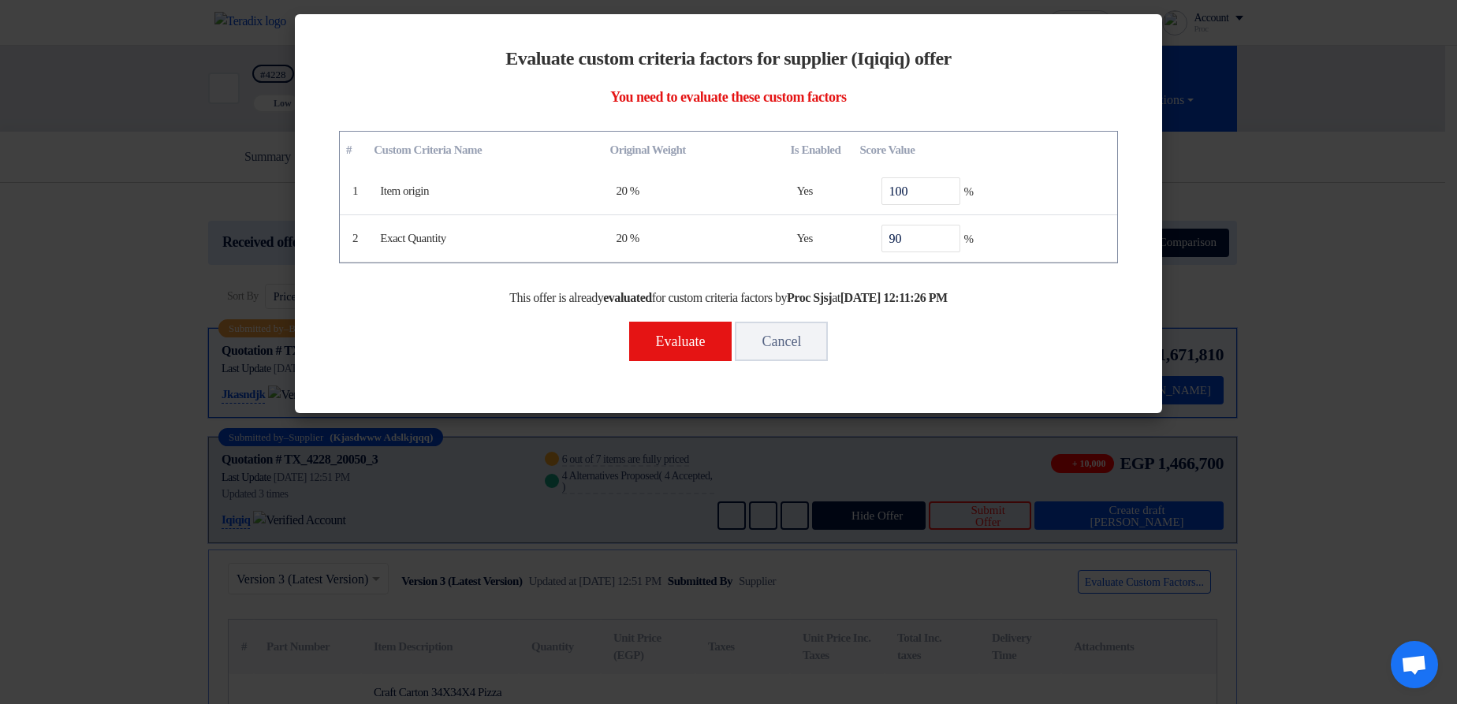
click at [1323, 338] on modal-container "Evaluate custom criteria factors for supplier (Iqiqiq) offer You need to evalua…" at bounding box center [728, 352] width 1457 height 704
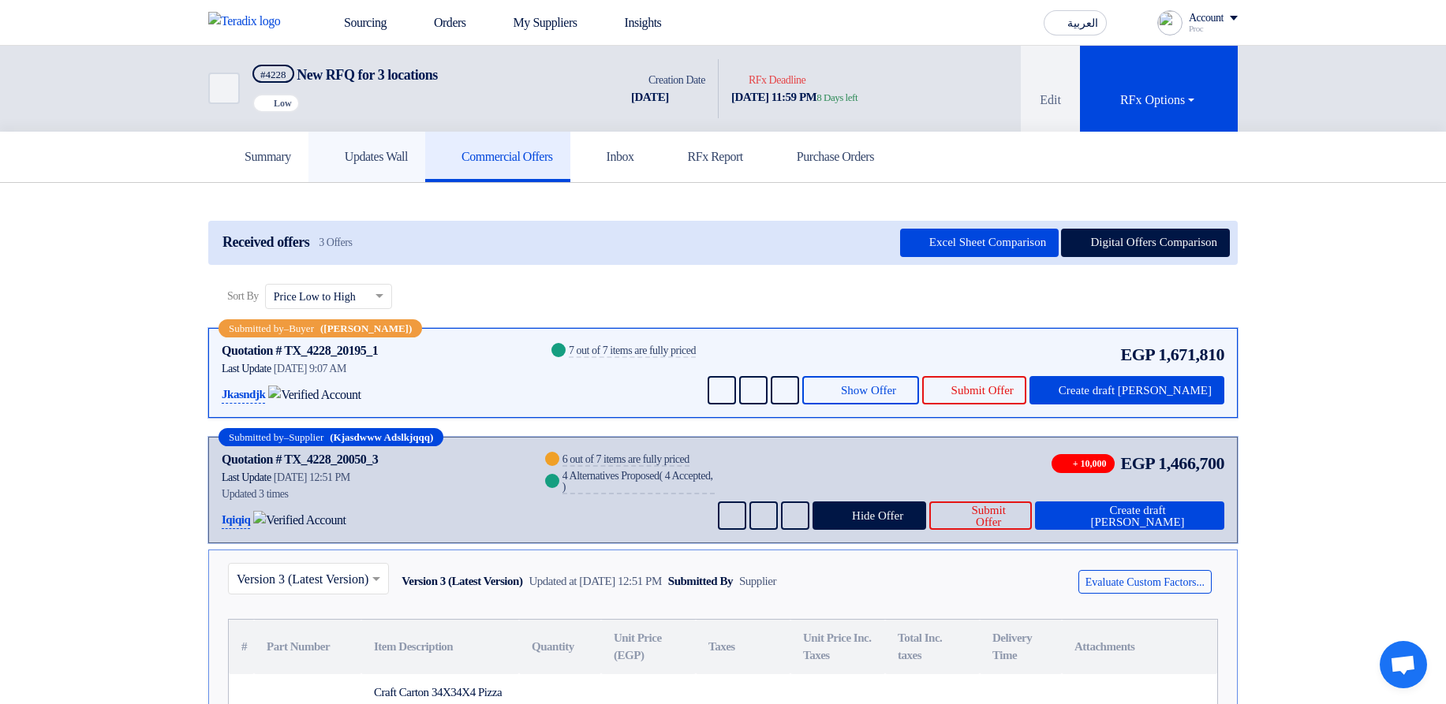
click at [399, 159] on h5 "Updates Wall" at bounding box center [367, 157] width 82 height 16
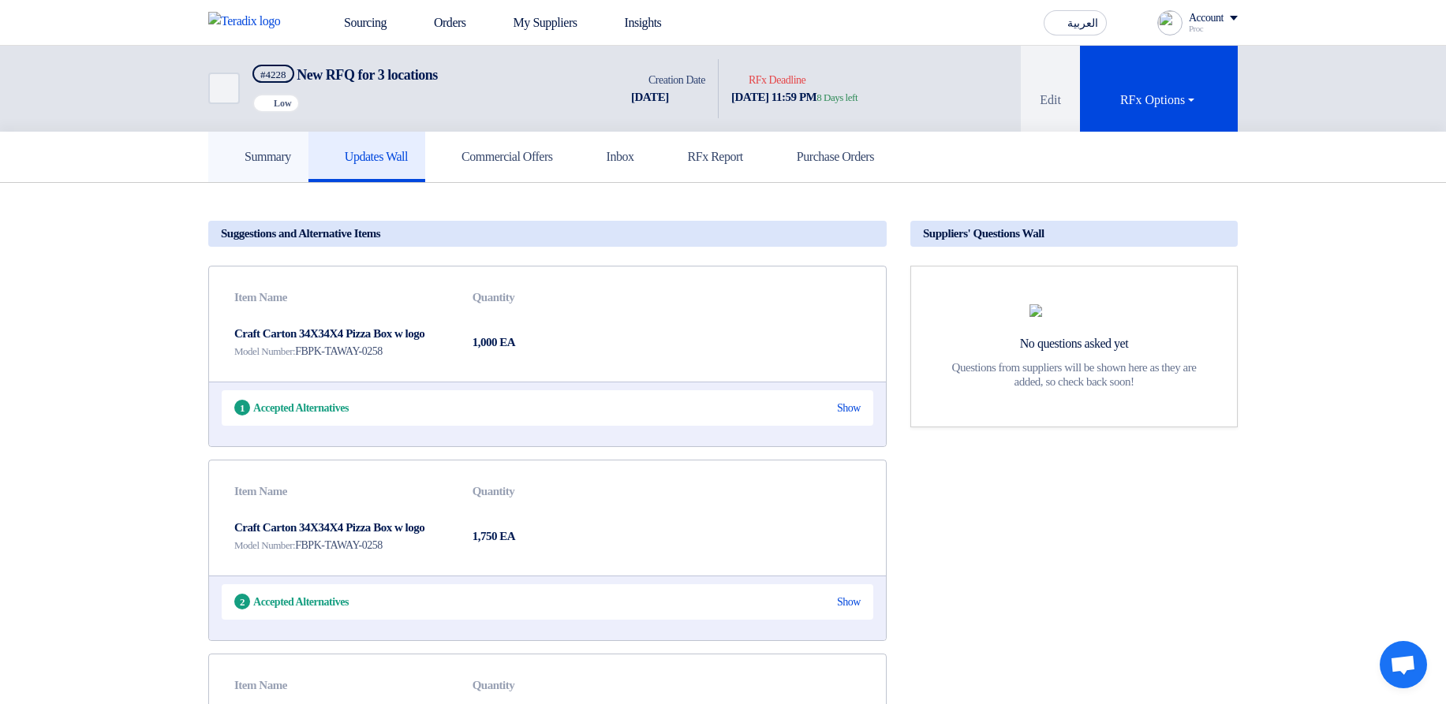
click at [271, 164] on h5 "Summary" at bounding box center [258, 157] width 65 height 16
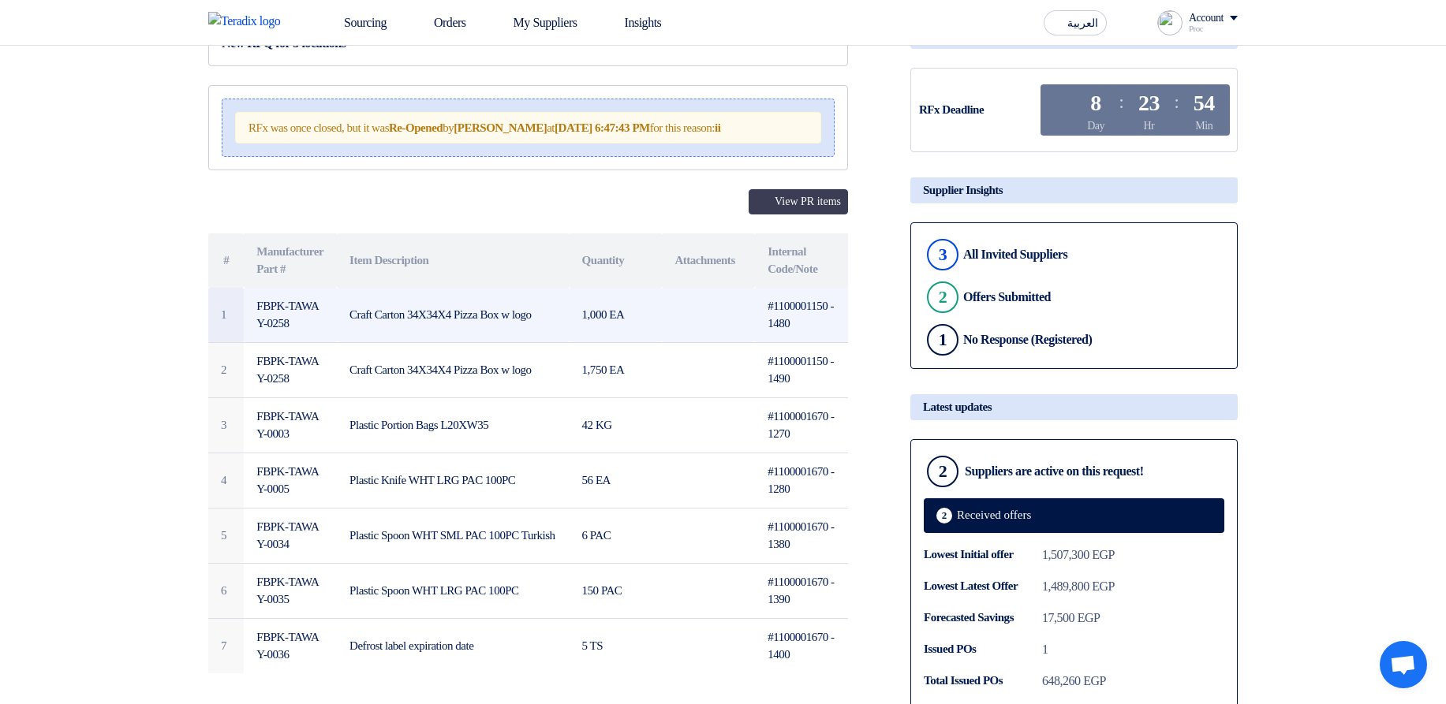
scroll to position [189, 0]
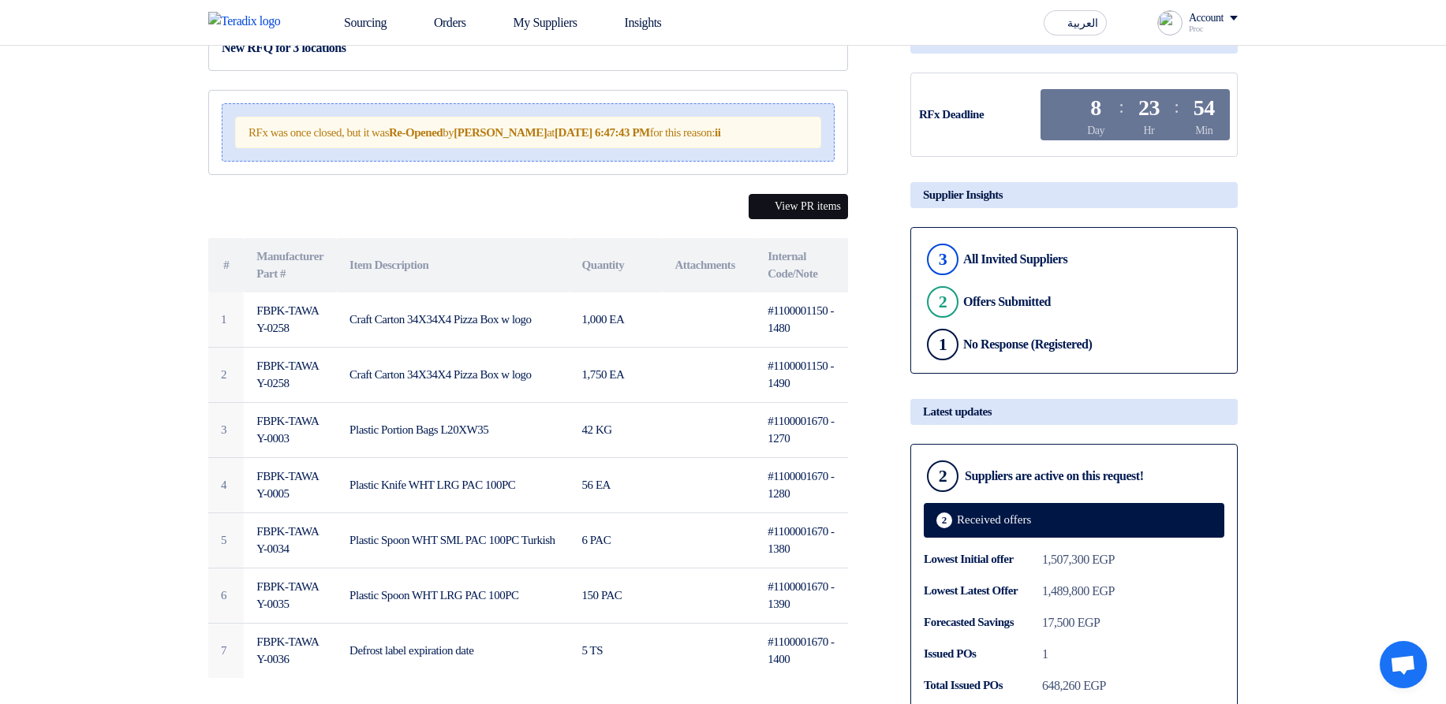
click at [761, 218] on button "View PR items" at bounding box center [797, 206] width 99 height 24
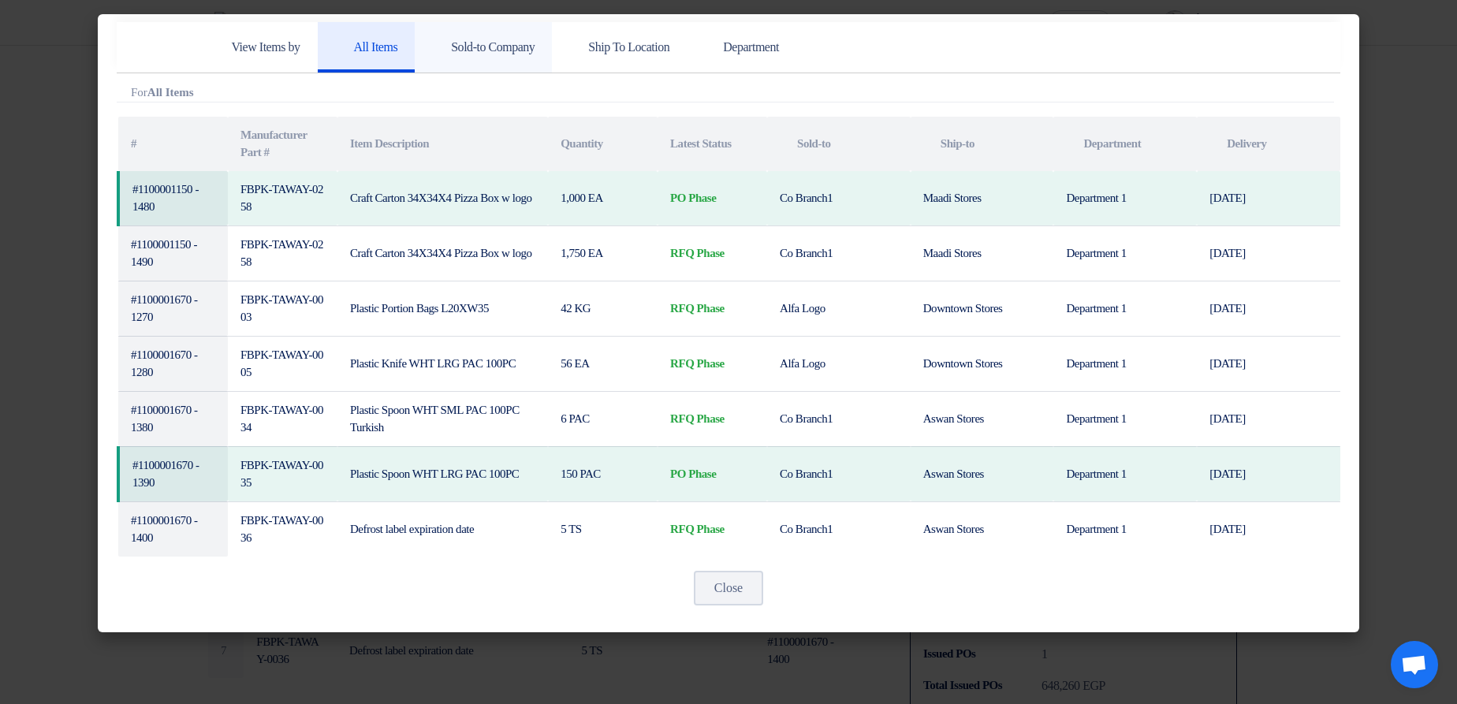
click at [498, 54] on h5 "Sold-to Company" at bounding box center [483, 47] width 103 height 16
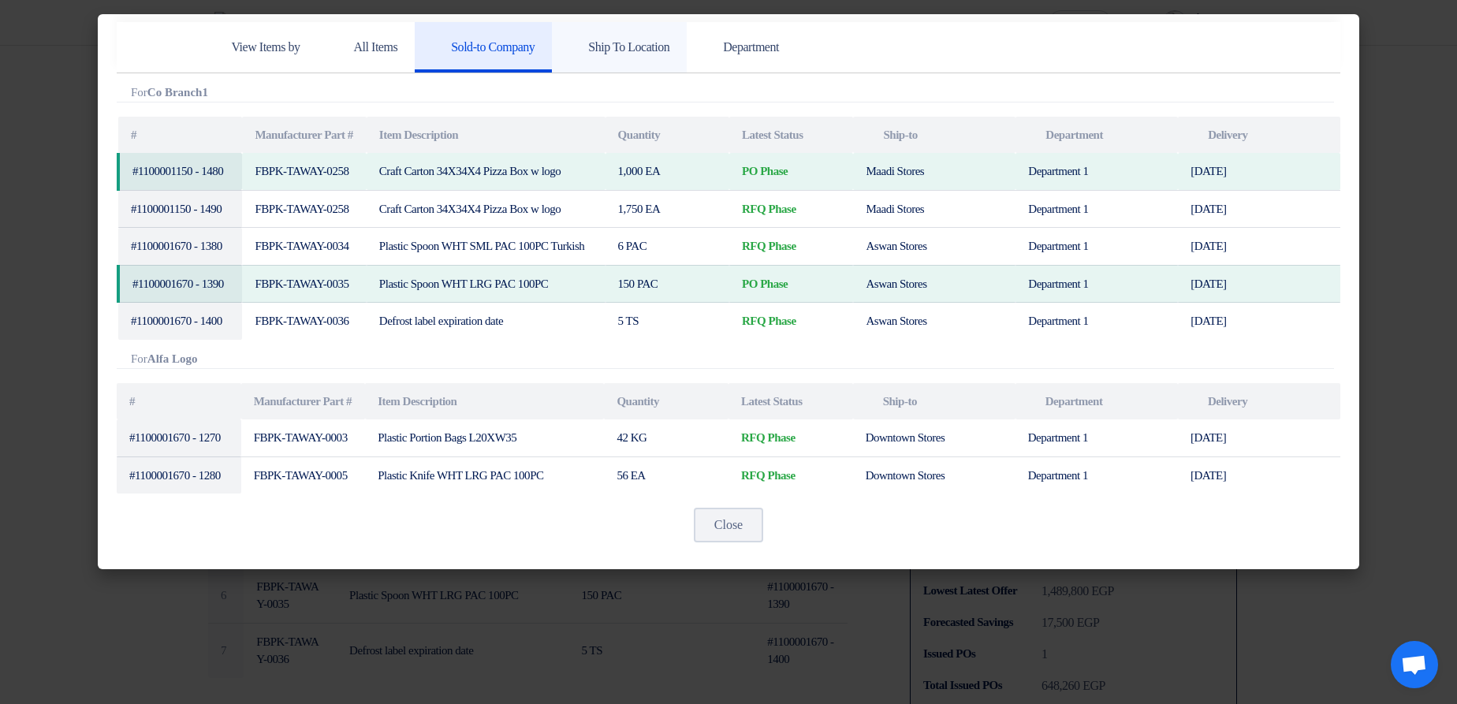
click at [646, 39] on h5 "Ship To Location" at bounding box center [619, 47] width 100 height 16
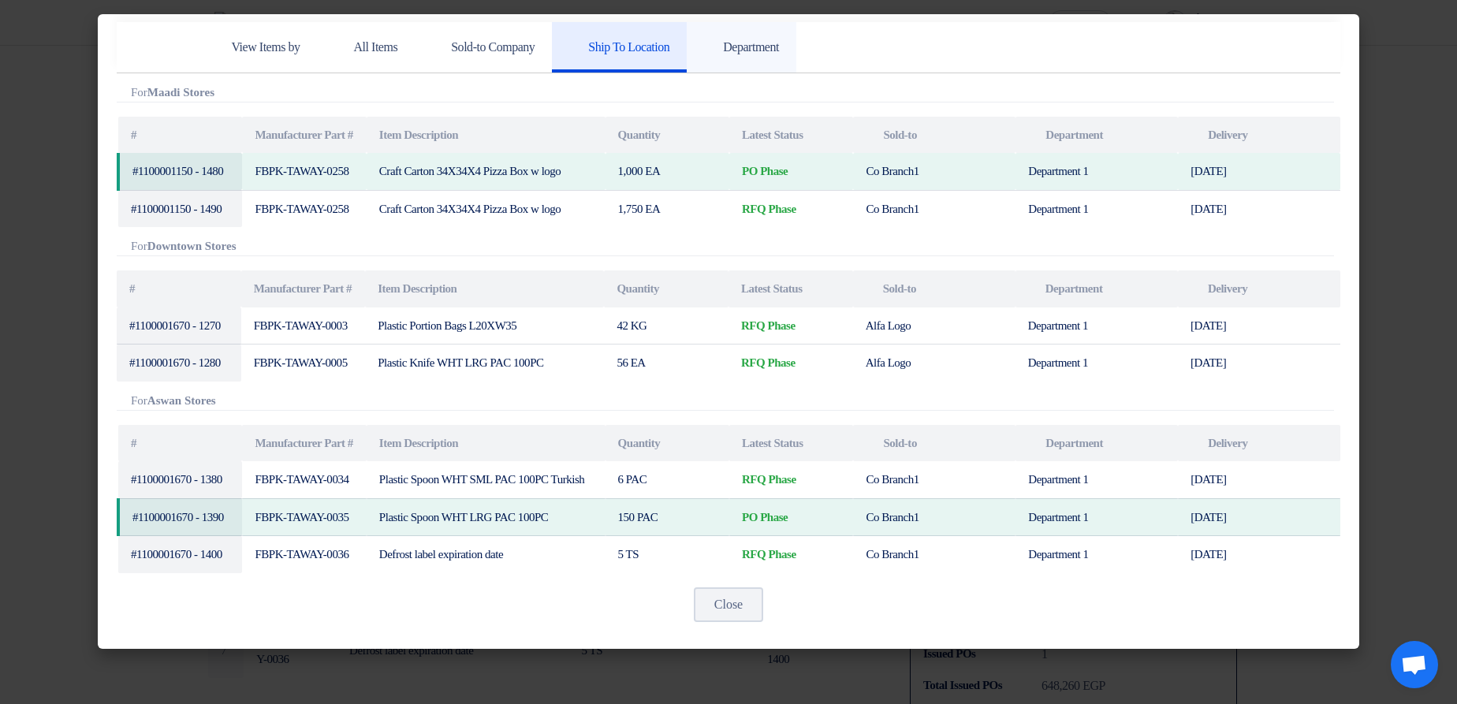
click at [779, 50] on h5 "Department" at bounding box center [741, 47] width 75 height 16
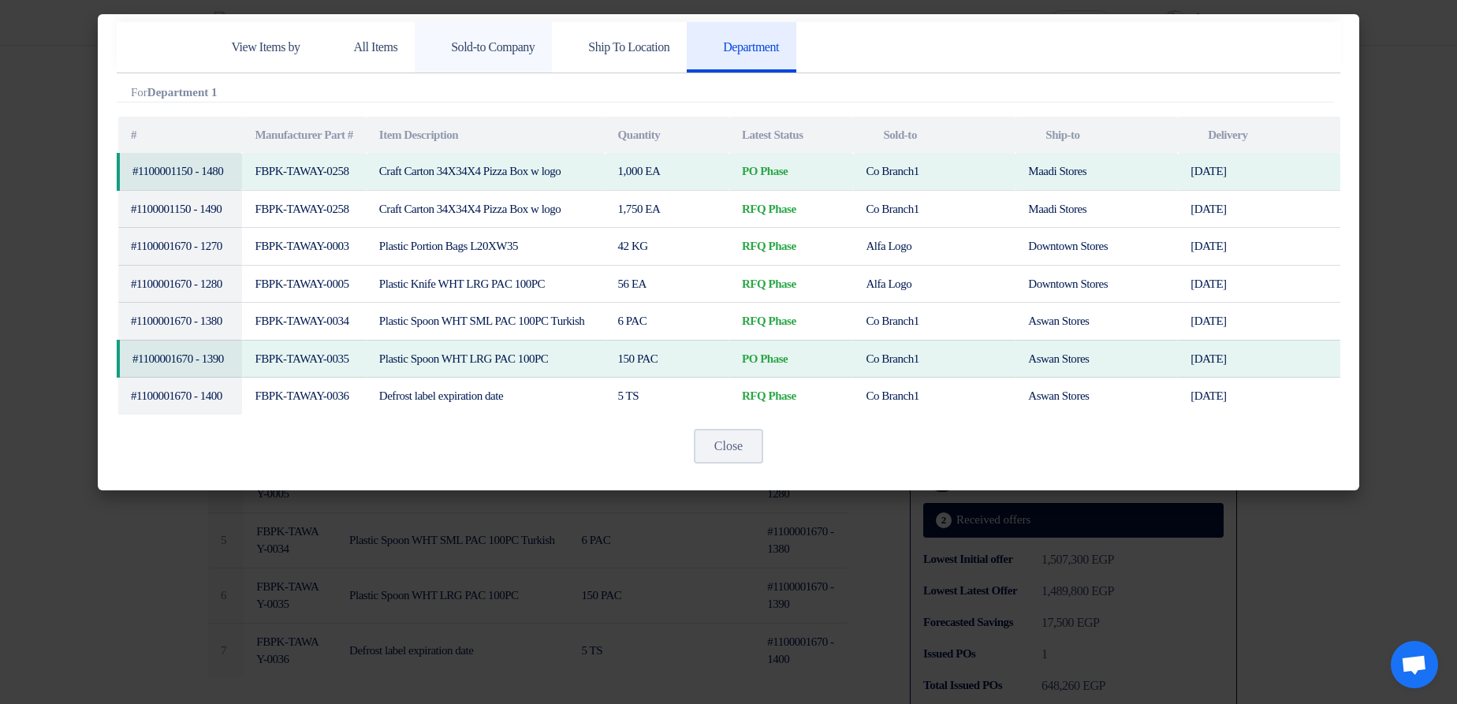
click at [532, 43] on h5 "Sold-to Company" at bounding box center [483, 47] width 103 height 16
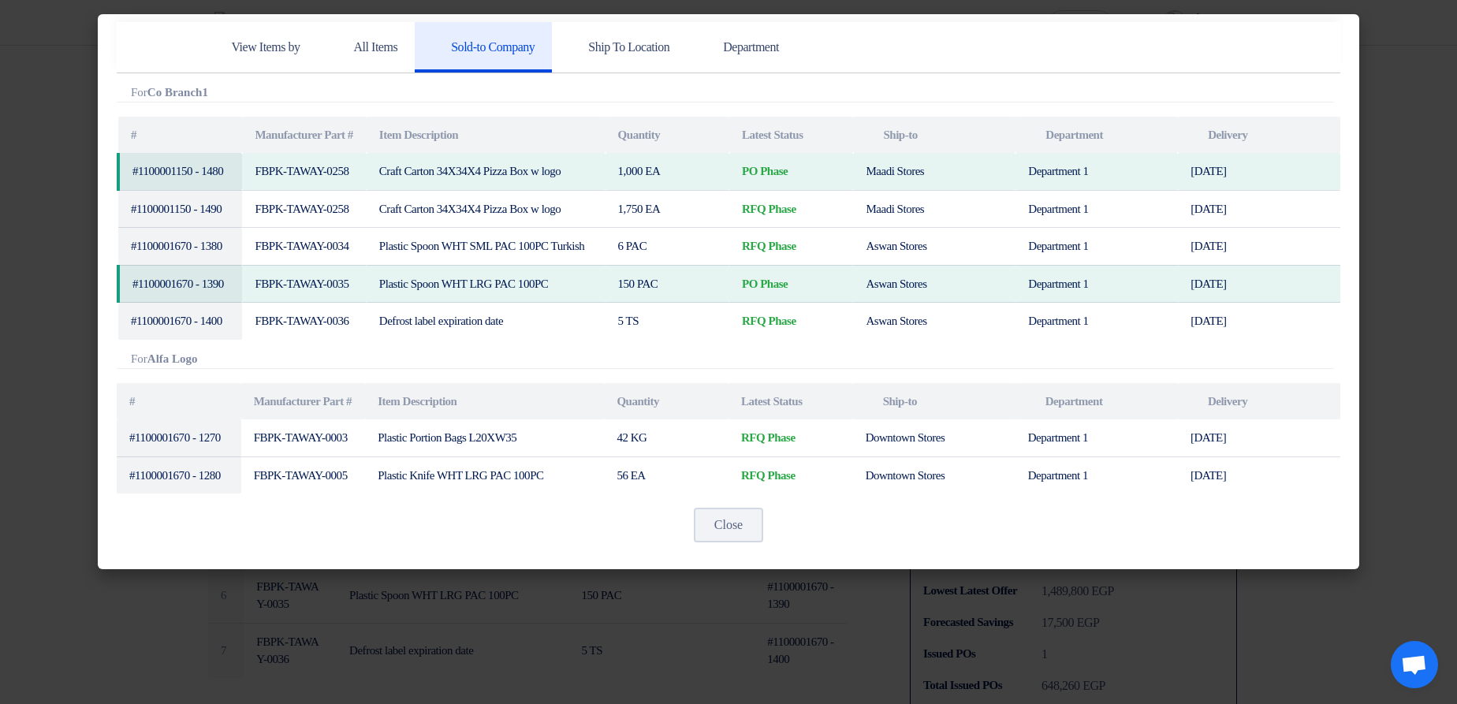
click at [1420, 200] on modal-container "View Items by All Items Sold-to Company Ship To Location Department Attachments…" at bounding box center [728, 352] width 1457 height 704
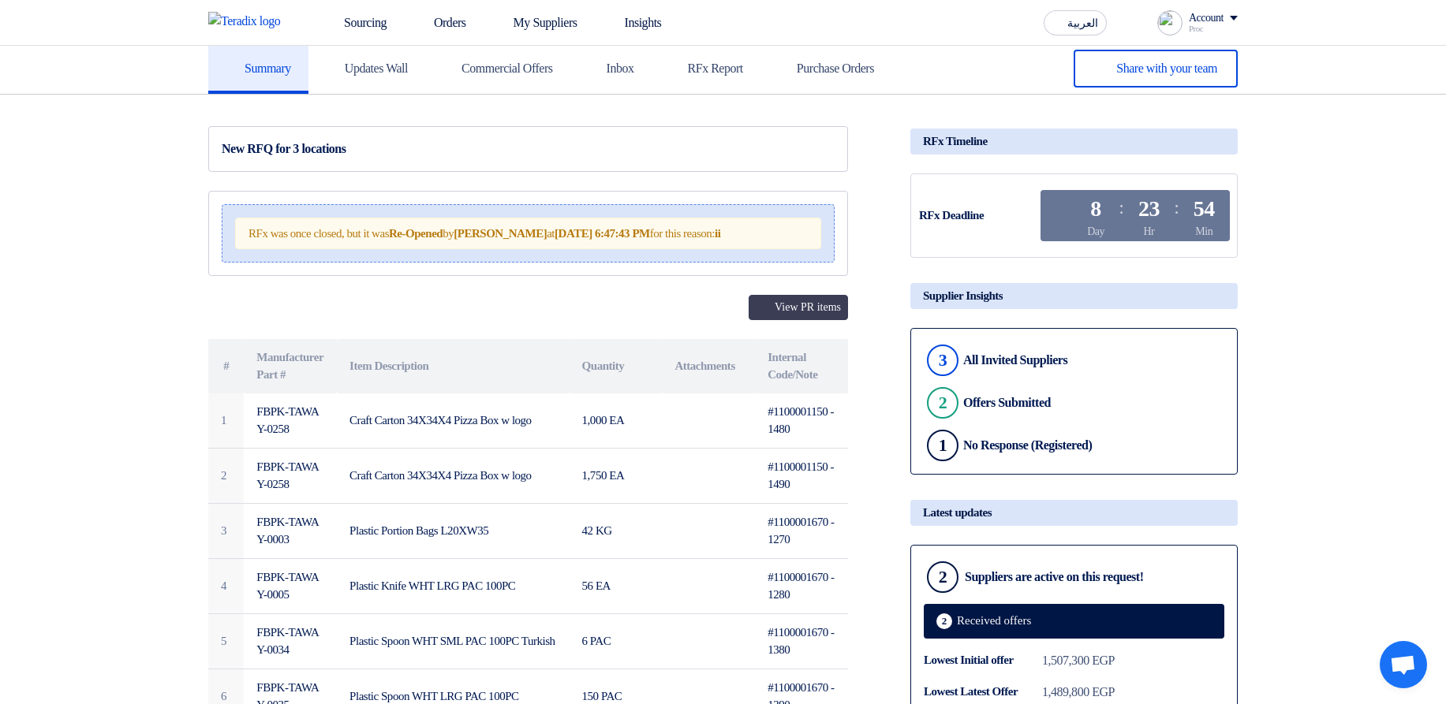
scroll to position [0, 0]
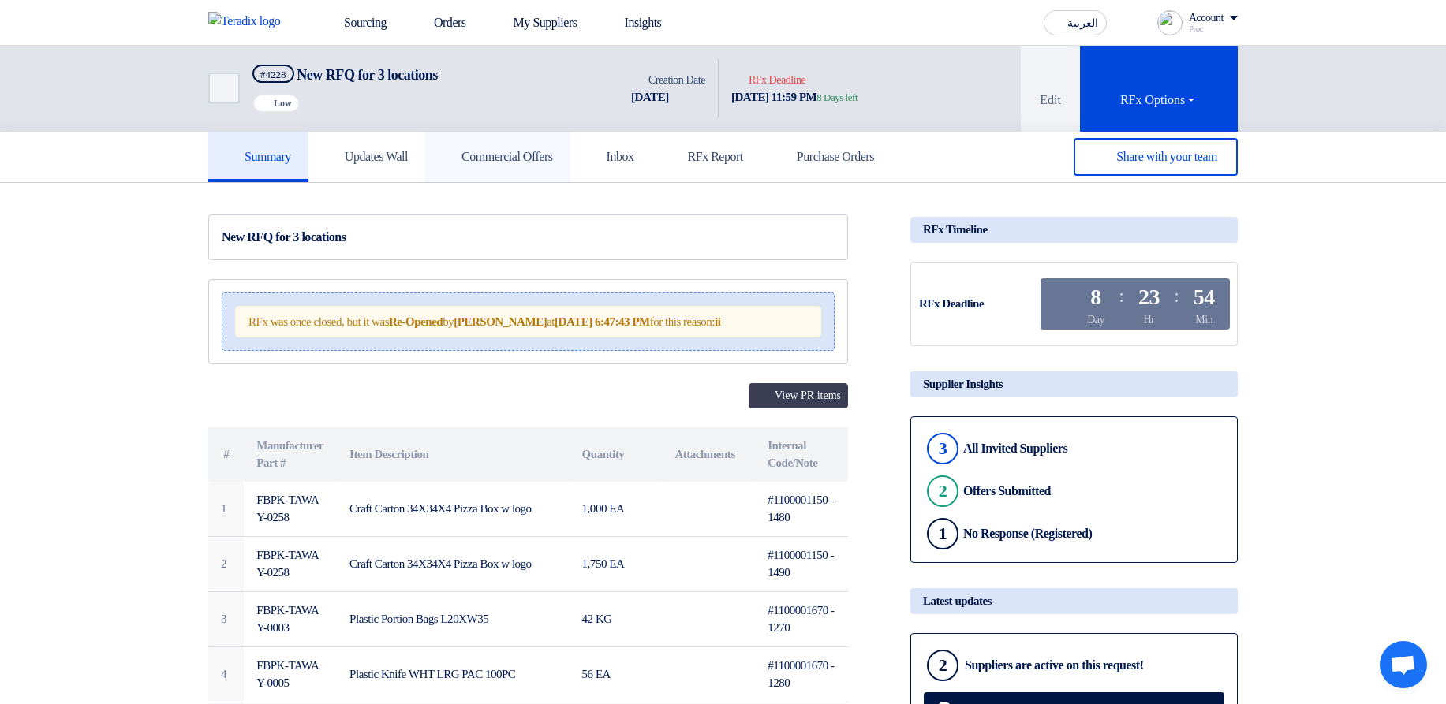
click at [553, 159] on h5 "Commercial Offers" at bounding box center [497, 157] width 110 height 16
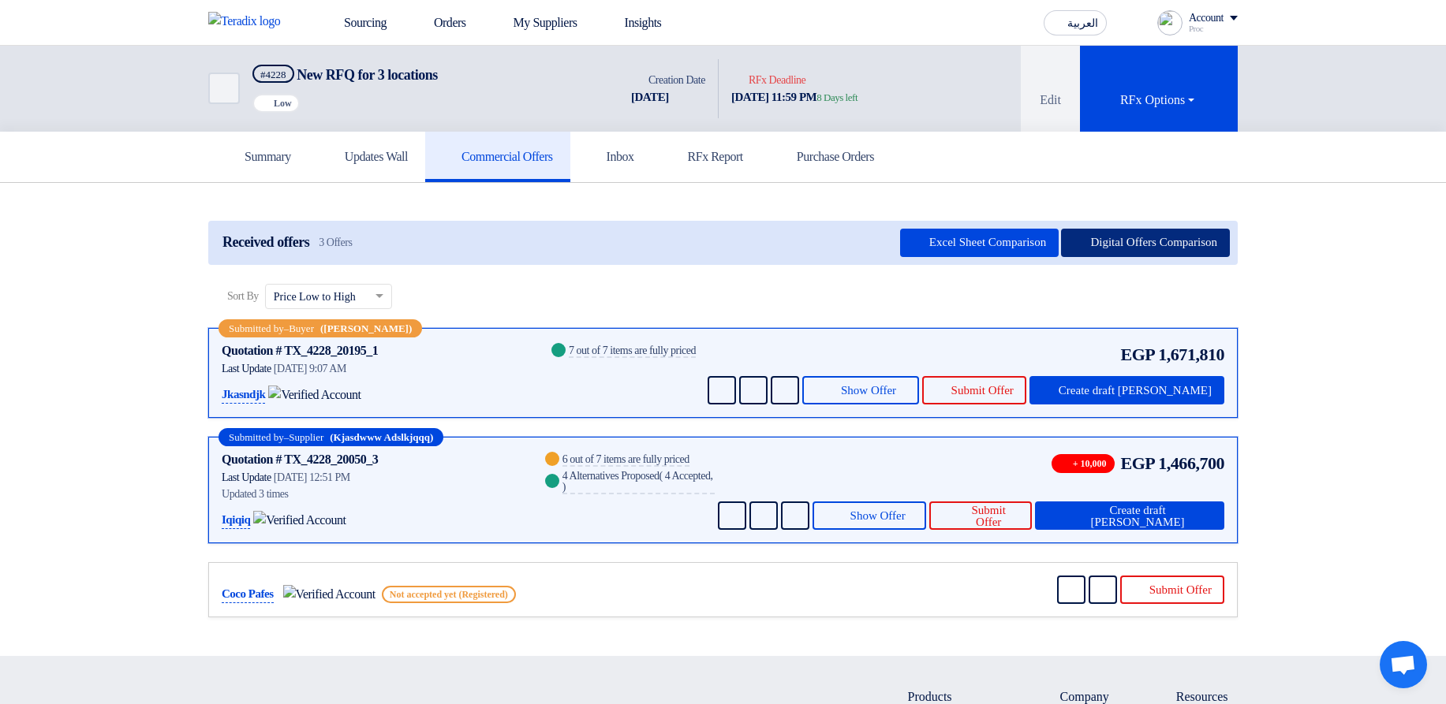
click at [1157, 241] on button "Digital Offers Comparison" at bounding box center [1145, 243] width 169 height 28
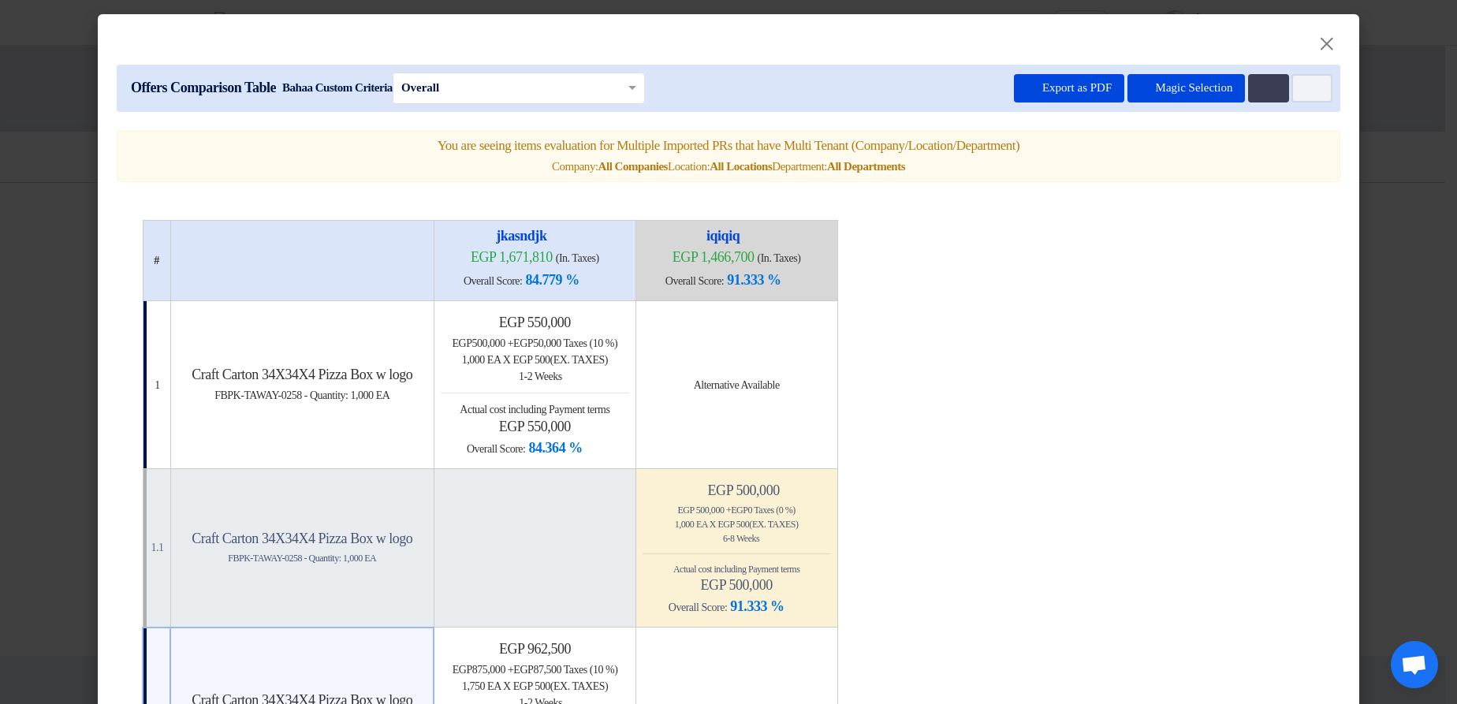
click at [1394, 270] on modal-container "× Offers Comparison Table Bahaa Custom Criteria × Overall × Export as PDF Magic…" at bounding box center [728, 352] width 1457 height 704
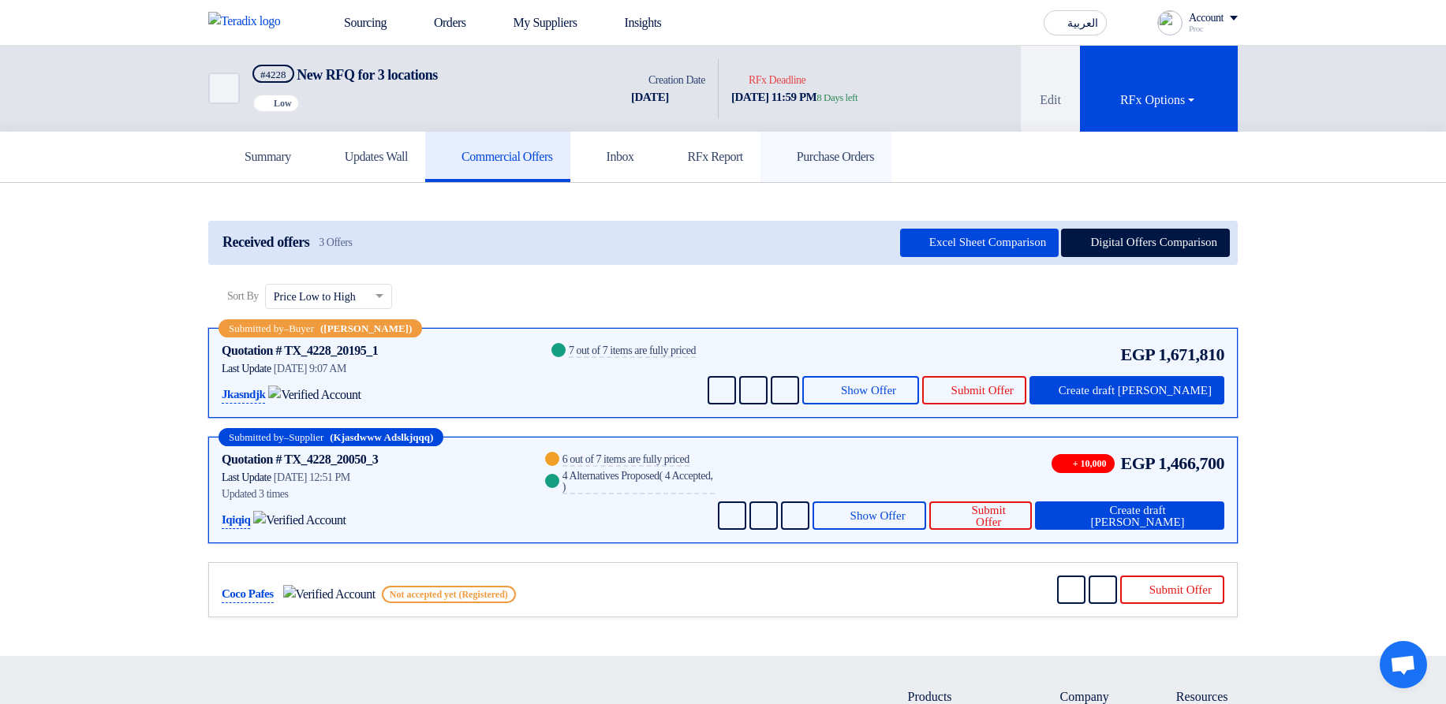
click at [872, 144] on link "Purchase Orders" at bounding box center [825, 157] width 131 height 50
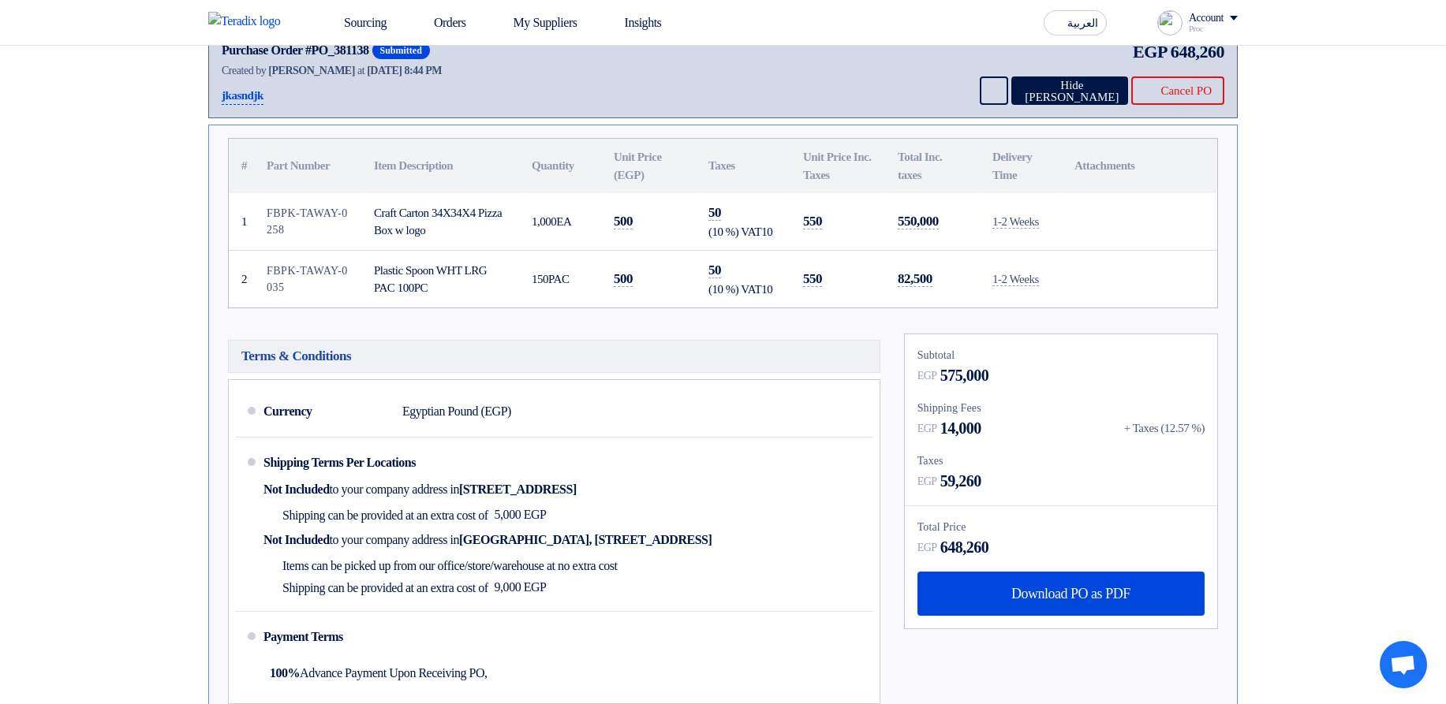
scroll to position [95, 0]
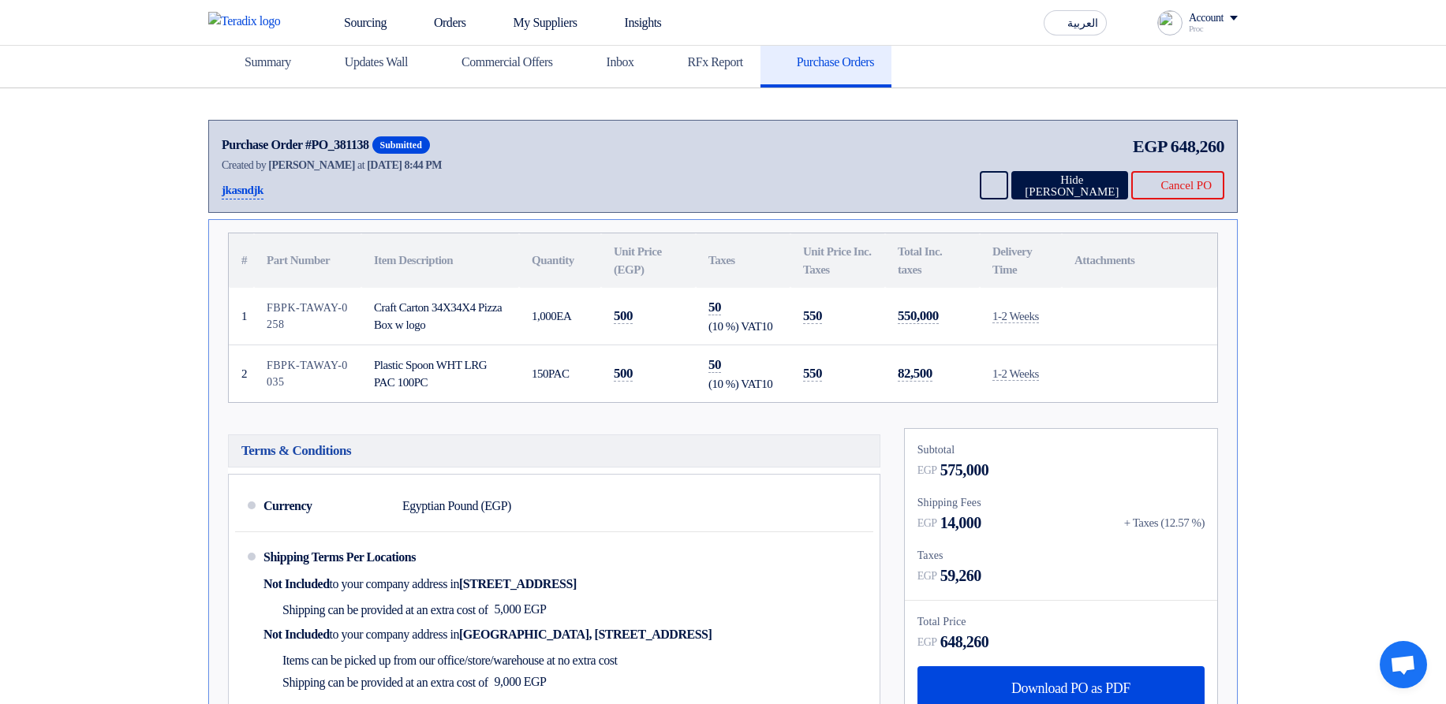
click at [293, 314] on td "FBPK-TAWAY-0258" at bounding box center [307, 317] width 107 height 58
drag, startPoint x: 293, startPoint y: 314, endPoint x: 357, endPoint y: 341, distance: 69.6
click at [305, 334] on td "FBPK-TAWAY-0258" at bounding box center [307, 317] width 107 height 58
click at [420, 331] on div "Craft Carton 34X34X4 Pizza Box w logo" at bounding box center [440, 316] width 132 height 35
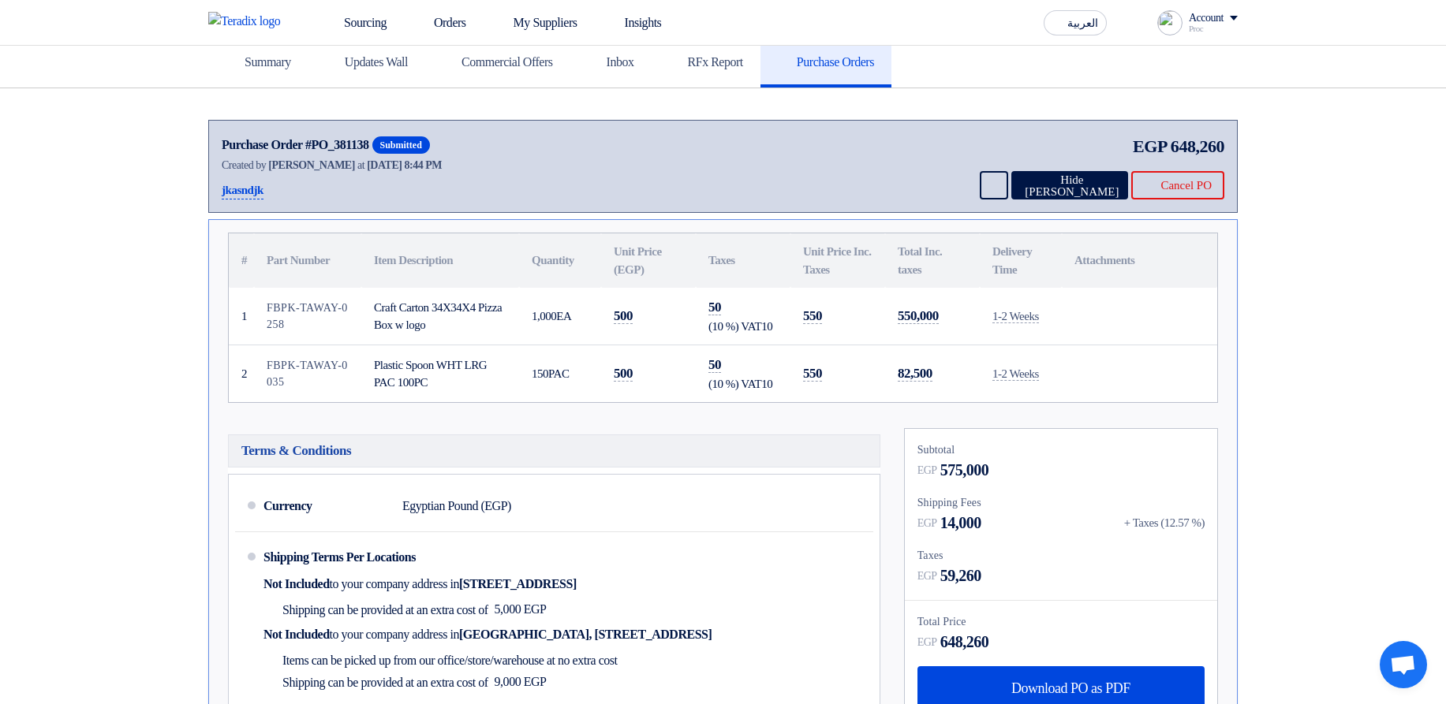
click at [420, 331] on div "Craft Carton 34X34X4 Pizza Box w logo" at bounding box center [440, 316] width 132 height 35
click at [460, 383] on div "Plastic Spoon WHT LRG PAC 100PC" at bounding box center [440, 373] width 132 height 35
drag, startPoint x: 458, startPoint y: 399, endPoint x: 390, endPoint y: 345, distance: 87.1
click at [390, 345] on td "Plastic Spoon WHT LRG PAC 100PC" at bounding box center [440, 374] width 158 height 58
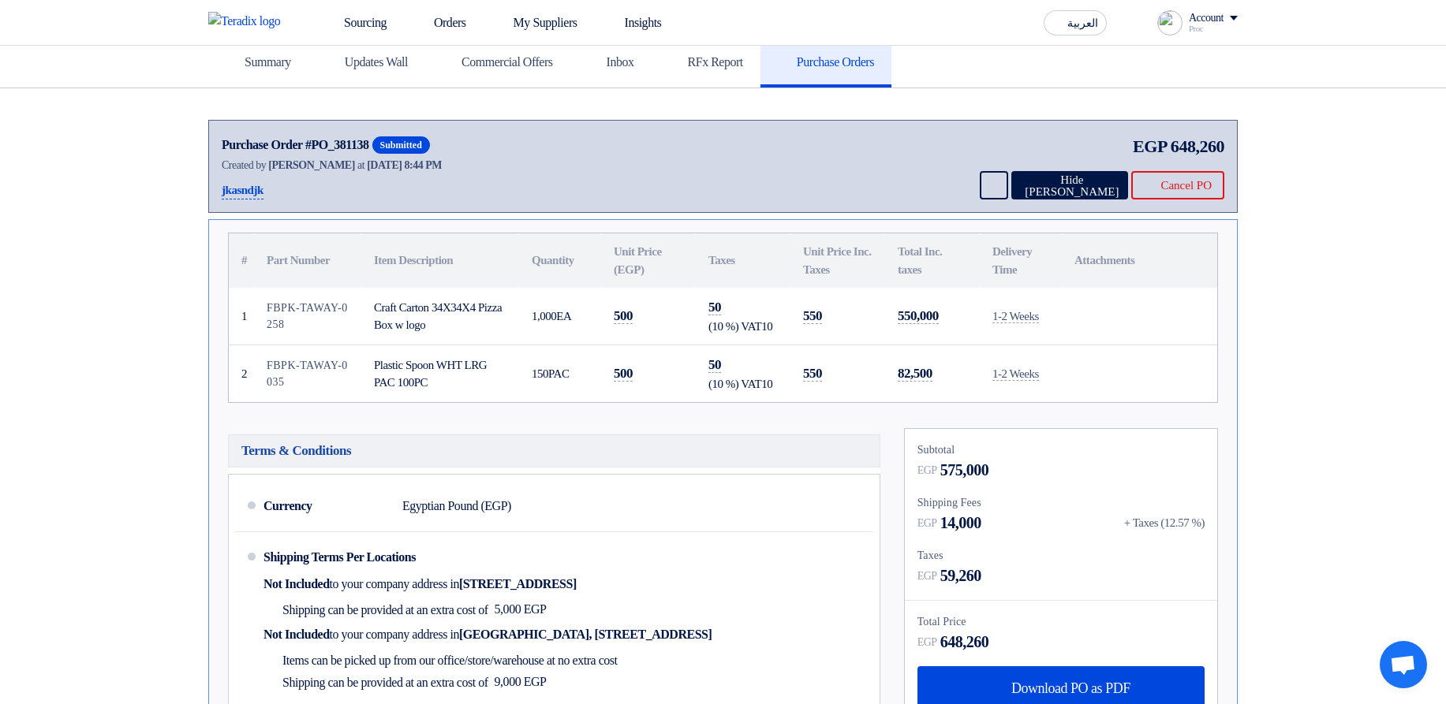
click at [438, 375] on div "Plastic Spoon WHT LRG PAC 100PC" at bounding box center [440, 373] width 132 height 35
click at [456, 387] on div "Plastic Spoon WHT LRG PAC 100PC" at bounding box center [440, 373] width 132 height 35
drag, startPoint x: 472, startPoint y: 391, endPoint x: 454, endPoint y: 364, distance: 31.9
click at [325, 333] on tbody "1 FBPK-TAWAY-0258 Craft Carton 34X34X4 Pizza Box w logo 1,000 EA 500 50 (10 %) …" at bounding box center [723, 345] width 988 height 114
click at [459, 362] on div "Plastic Spoon WHT LRG PAC 100PC" at bounding box center [440, 373] width 132 height 35
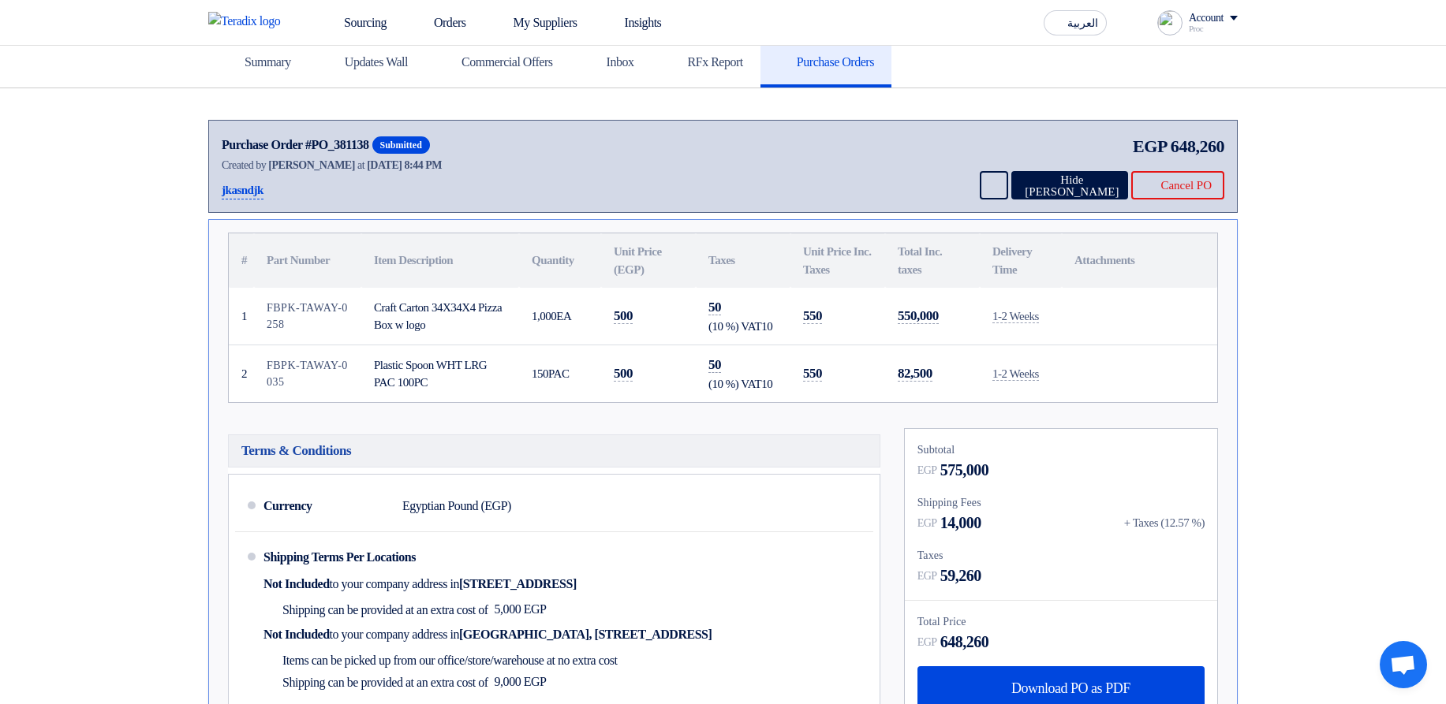
click at [660, 386] on td "500" at bounding box center [648, 374] width 95 height 58
click at [384, 300] on div "Craft Carton 34X34X4 Pizza Box w logo" at bounding box center [440, 316] width 132 height 35
drag, startPoint x: 384, startPoint y: 300, endPoint x: 421, endPoint y: 324, distance: 44.0
click at [421, 324] on div "Craft Carton 34X34X4 Pizza Box w logo" at bounding box center [440, 316] width 132 height 35
click at [422, 324] on div "Craft Carton 34X34X4 Pizza Box w logo" at bounding box center [440, 316] width 132 height 35
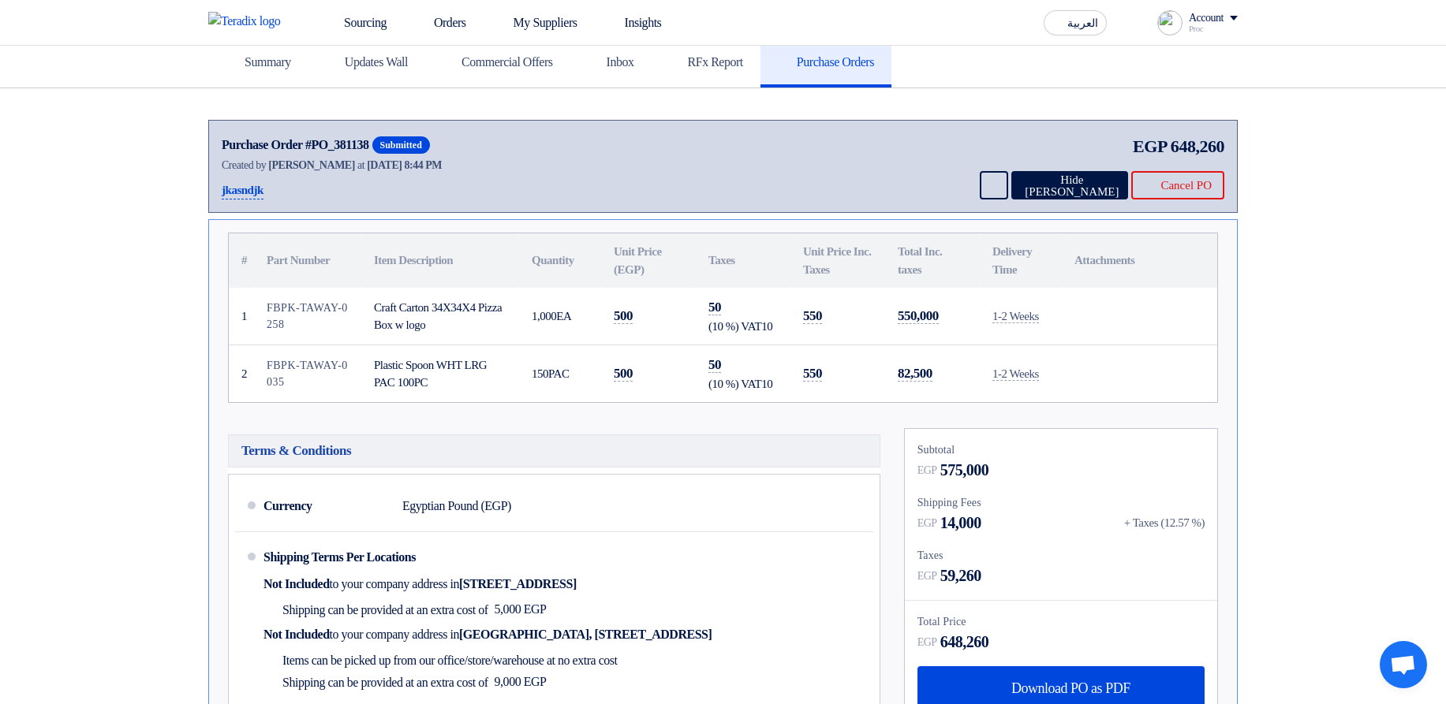
click at [422, 324] on div "Craft Carton 34X34X4 Pizza Box w logo" at bounding box center [440, 316] width 132 height 35
drag, startPoint x: 422, startPoint y: 324, endPoint x: 400, endPoint y: 299, distance: 33.5
click at [400, 299] on div "Craft Carton 34X34X4 Pizza Box w logo" at bounding box center [440, 316] width 132 height 35
click at [400, 301] on div "Craft Carton 34X34X4 Pizza Box w logo" at bounding box center [440, 316] width 132 height 35
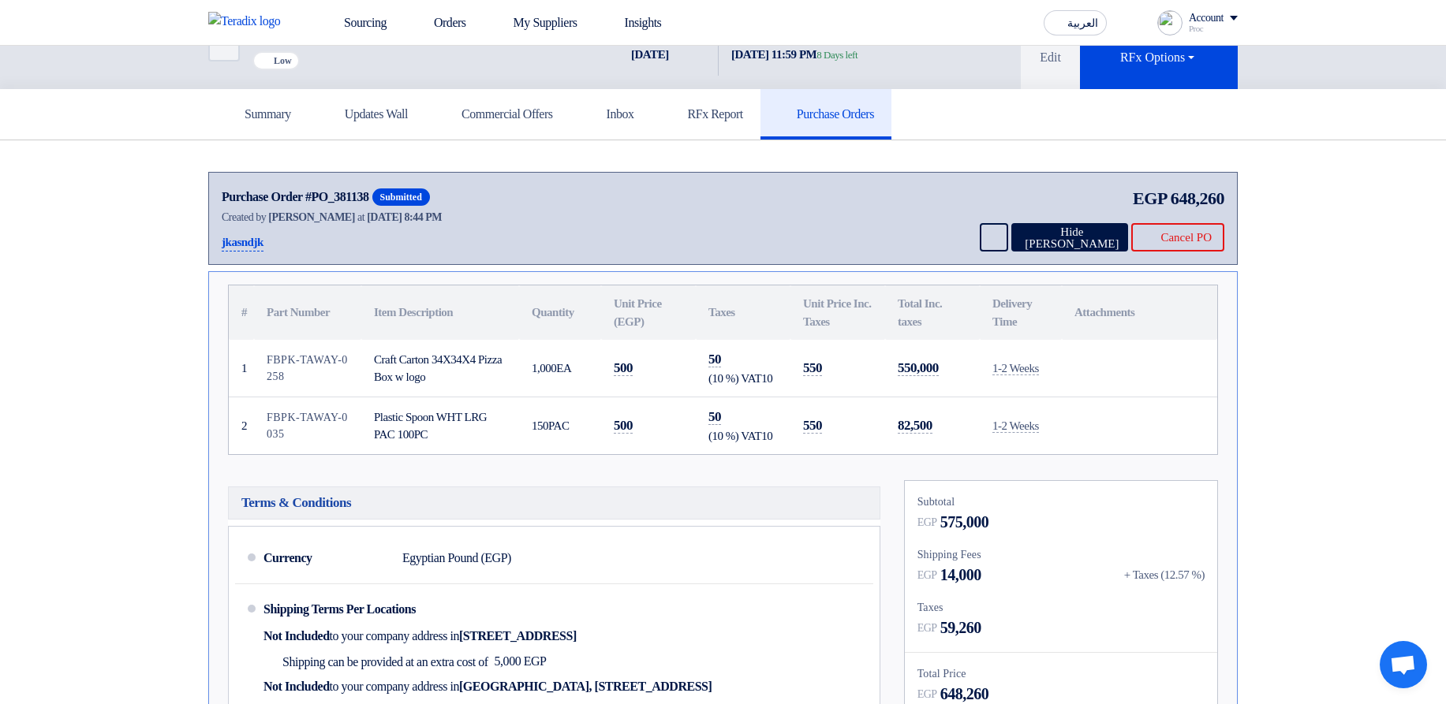
scroll to position [0, 0]
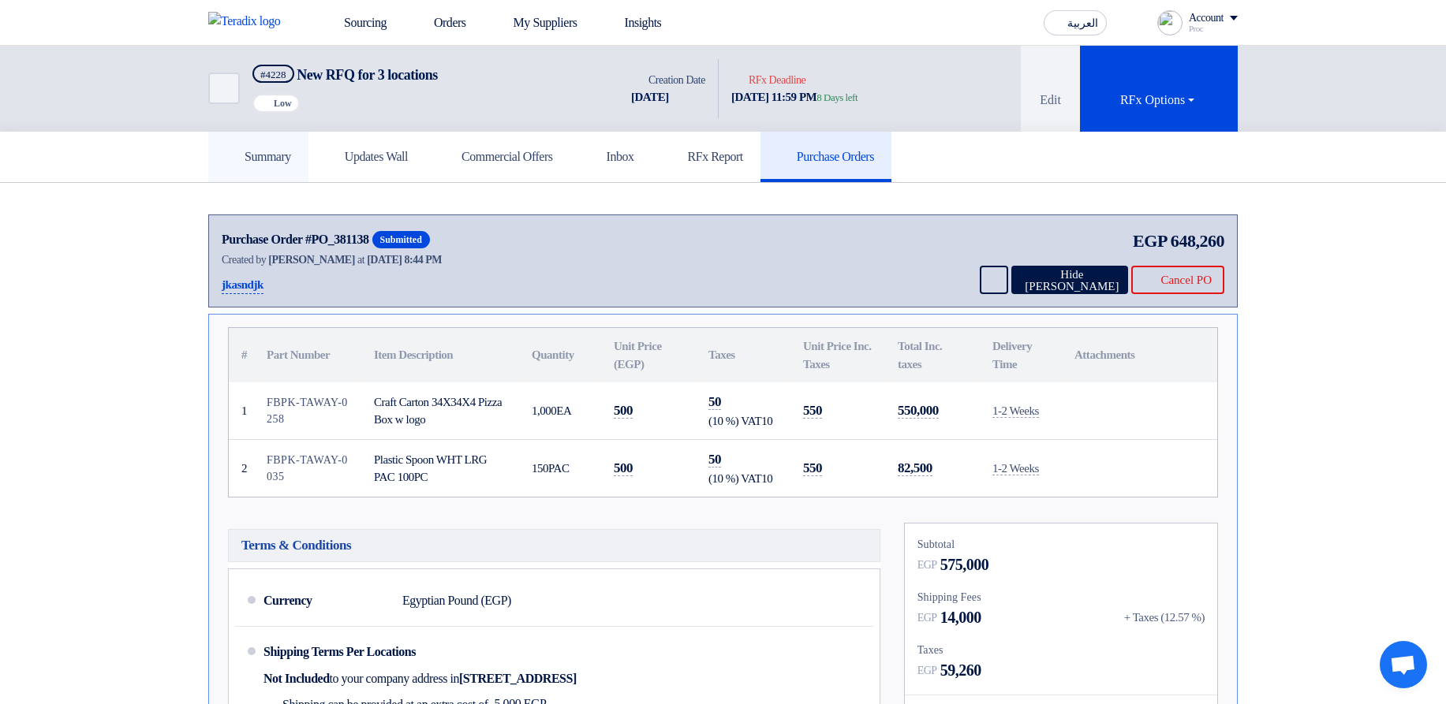
click at [249, 147] on link "Summary" at bounding box center [258, 157] width 100 height 50
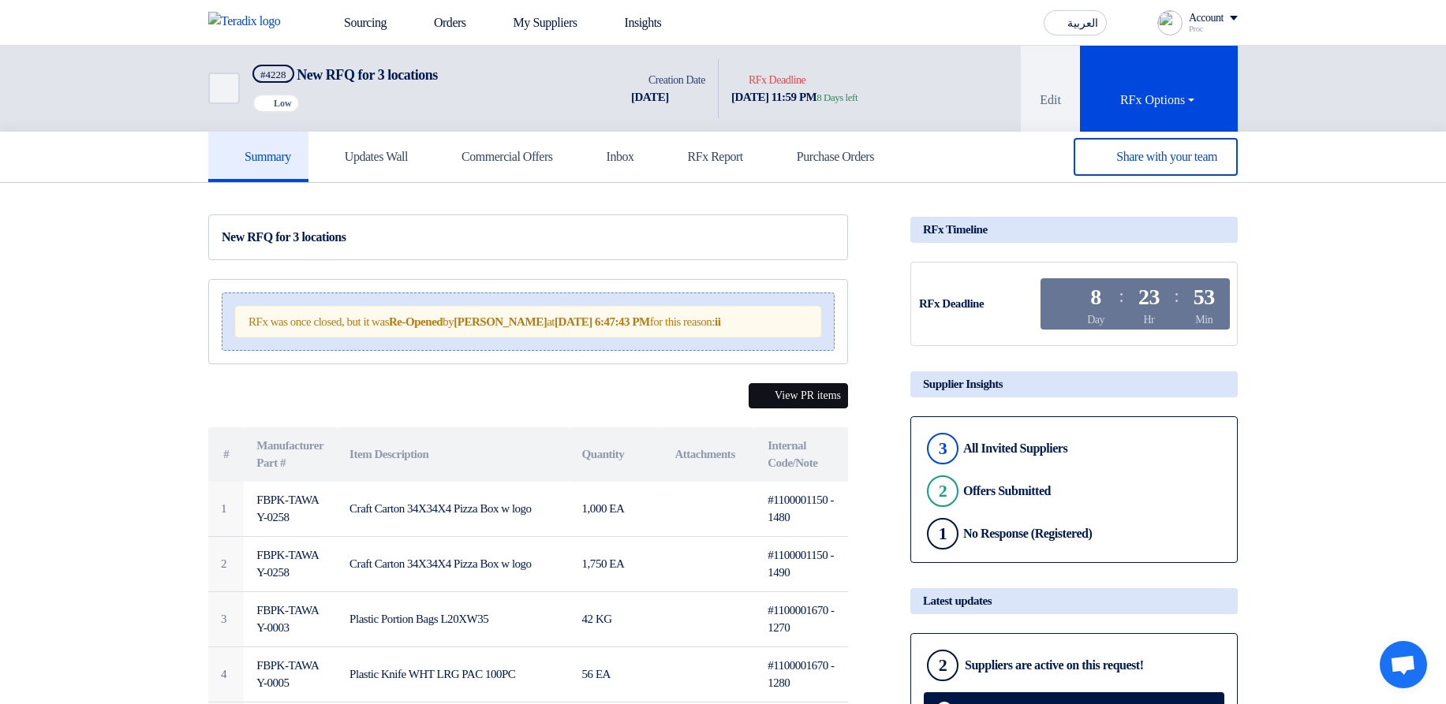
click at [822, 408] on button "View PR items" at bounding box center [797, 395] width 99 height 24
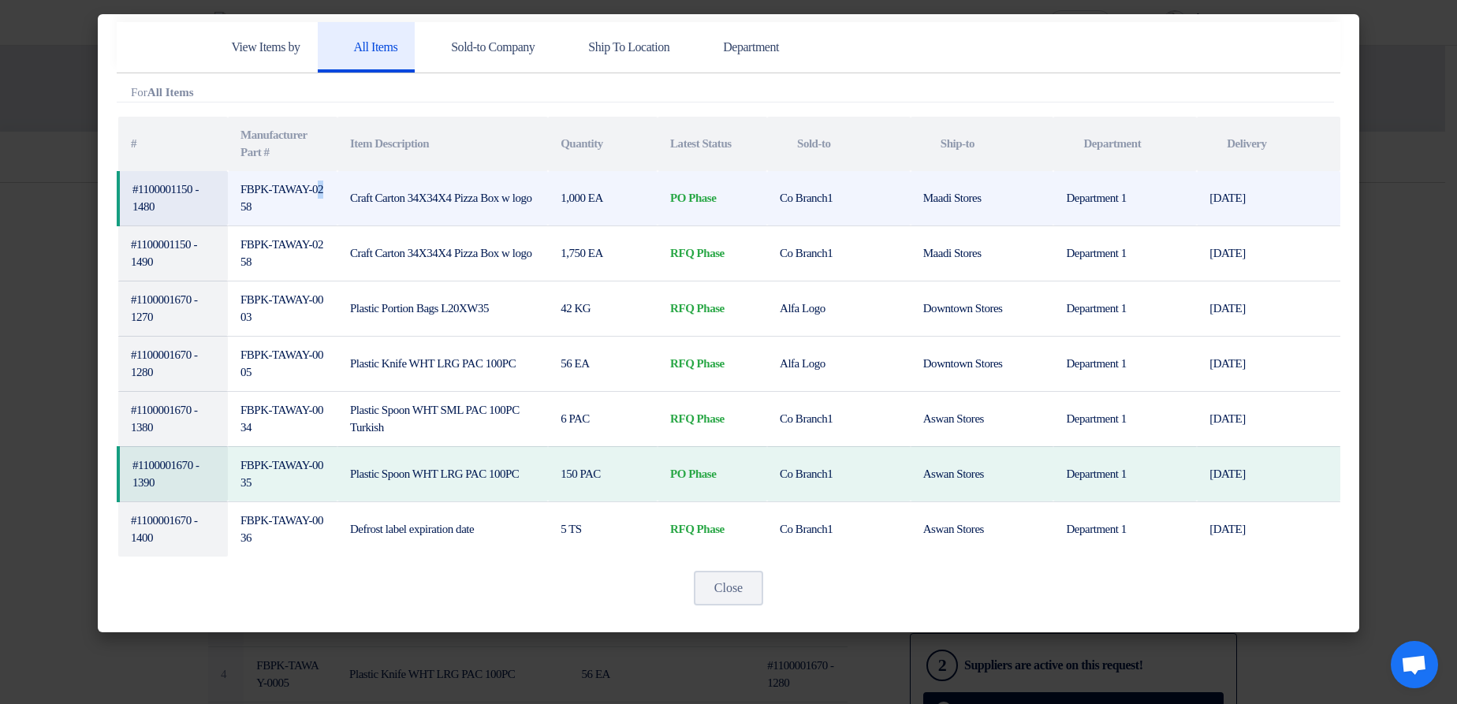
drag, startPoint x: 247, startPoint y: 181, endPoint x: 265, endPoint y: 196, distance: 23.0
click at [260, 193] on td "FBPK-TAWAY-0258" at bounding box center [283, 198] width 110 height 55
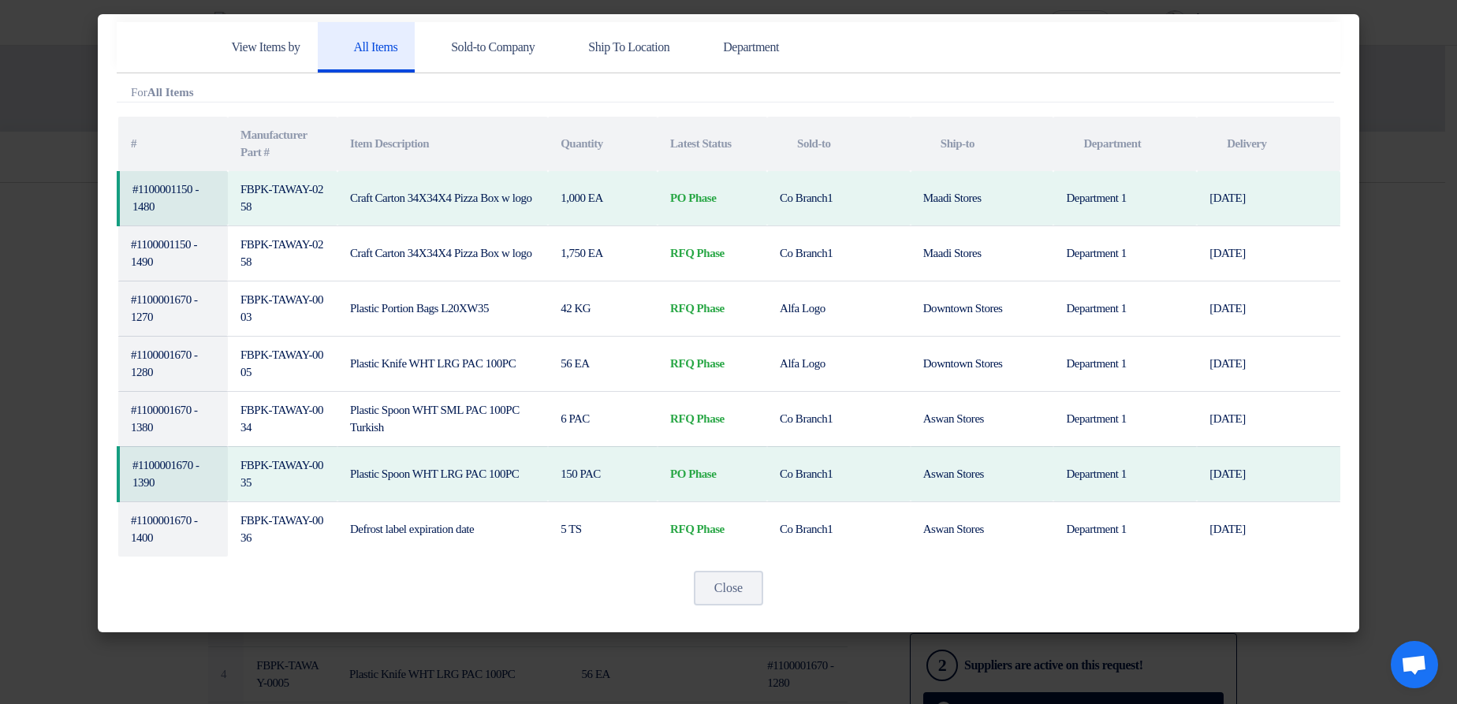
click at [1353, 228] on div "View Items by All Items Sold-to Company Ship To Location Department Attachments…" at bounding box center [729, 323] width 1262 height 618
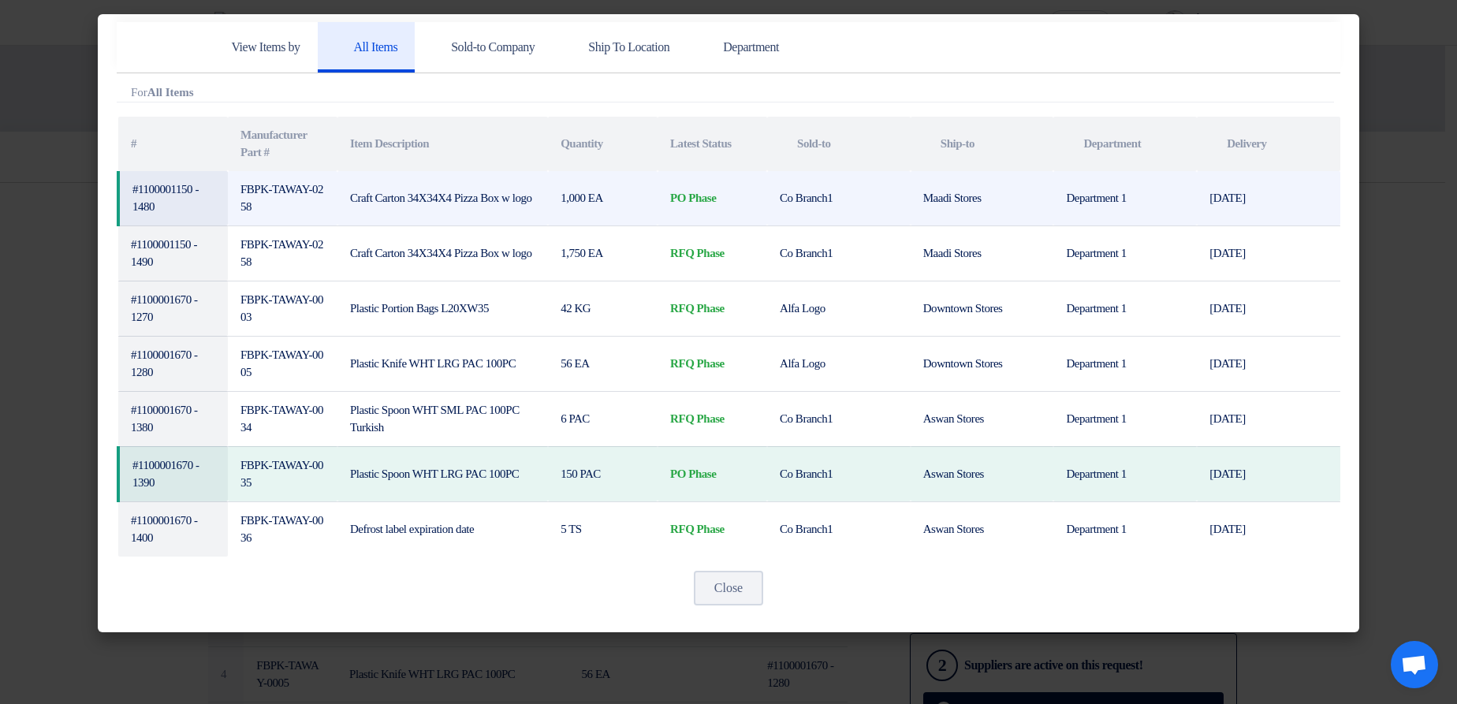
click at [190, 191] on td "#1100001150 - 1480" at bounding box center [173, 198] width 110 height 55
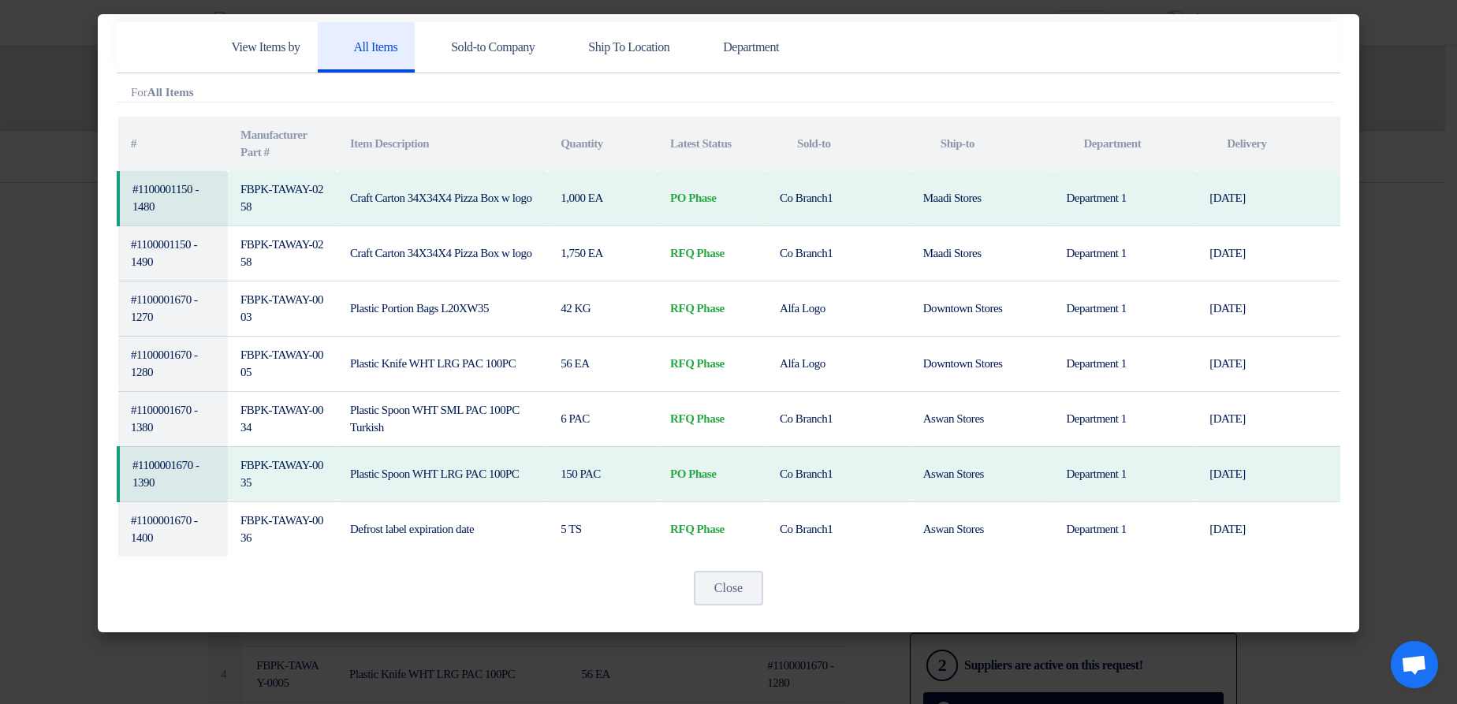
click at [1410, 181] on modal-container "View Items by All Items Sold-to Company Ship To Location Department Attachments…" at bounding box center [728, 352] width 1457 height 704
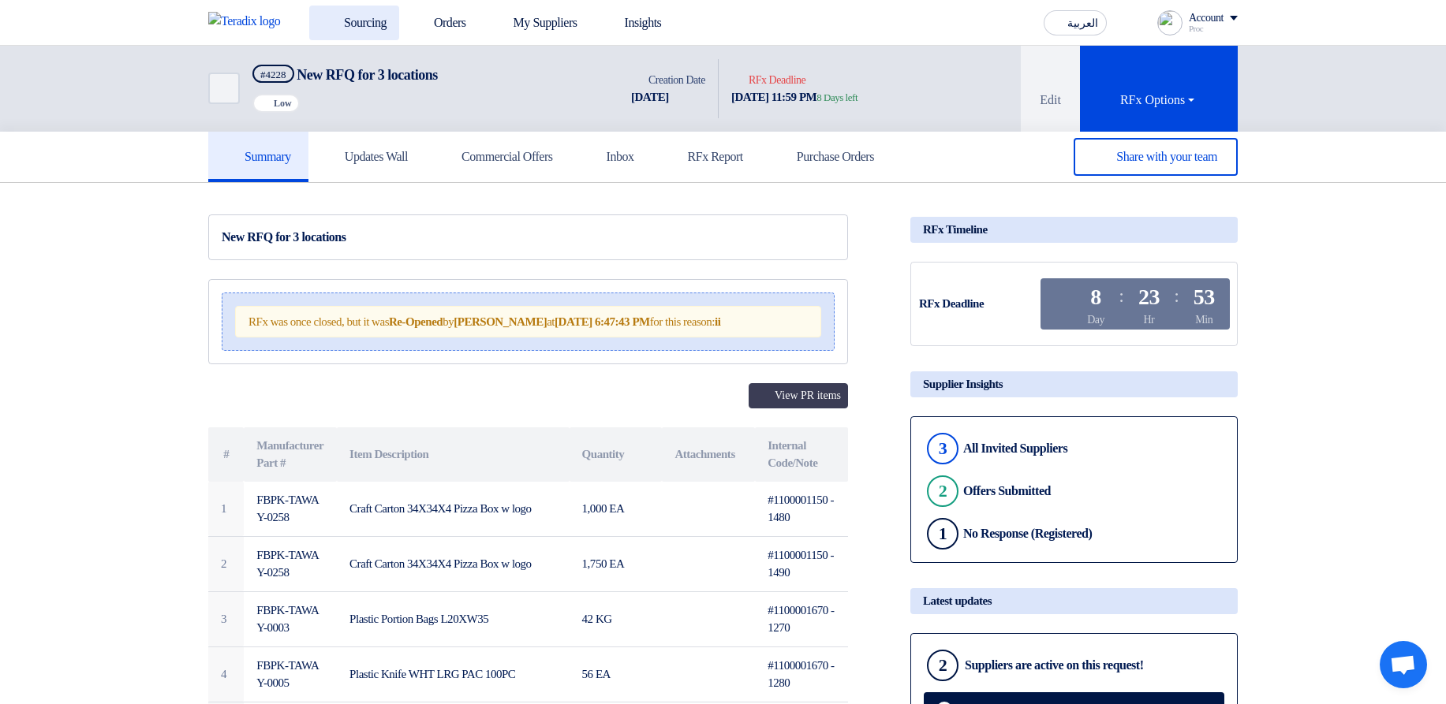
click at [385, 21] on link "Sourcing" at bounding box center [354, 23] width 90 height 35
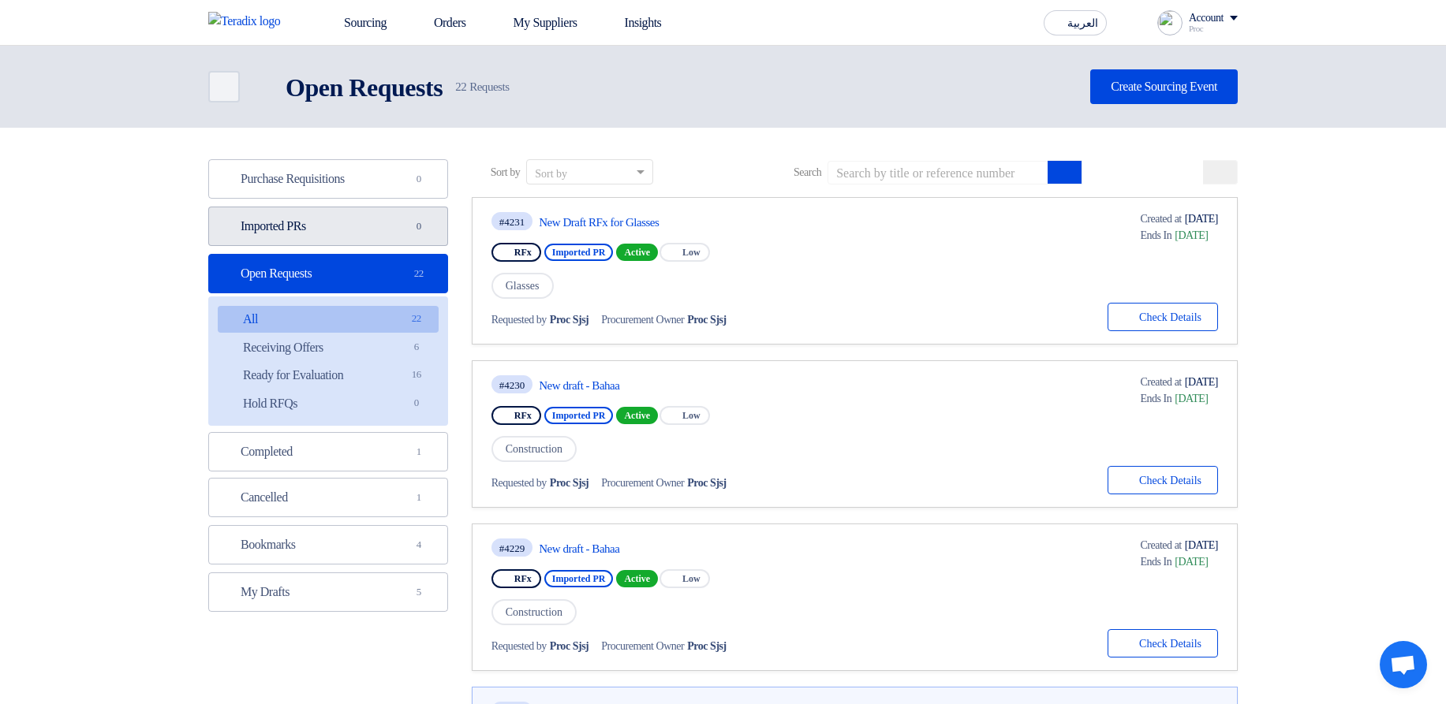
click at [380, 212] on link "Imported PRs Imported PRs 0" at bounding box center [328, 226] width 240 height 39
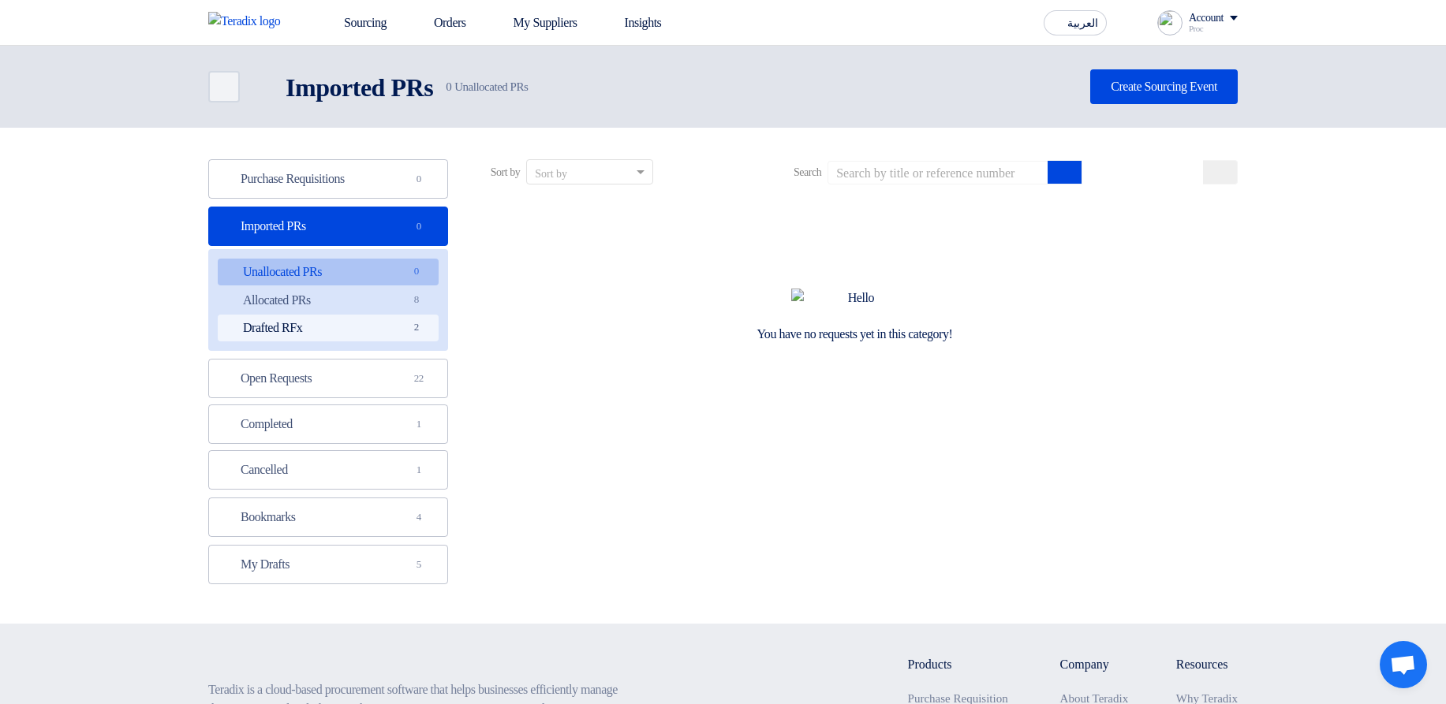
click at [397, 321] on link "Drafted RFx Drafted RFx 2" at bounding box center [328, 328] width 221 height 27
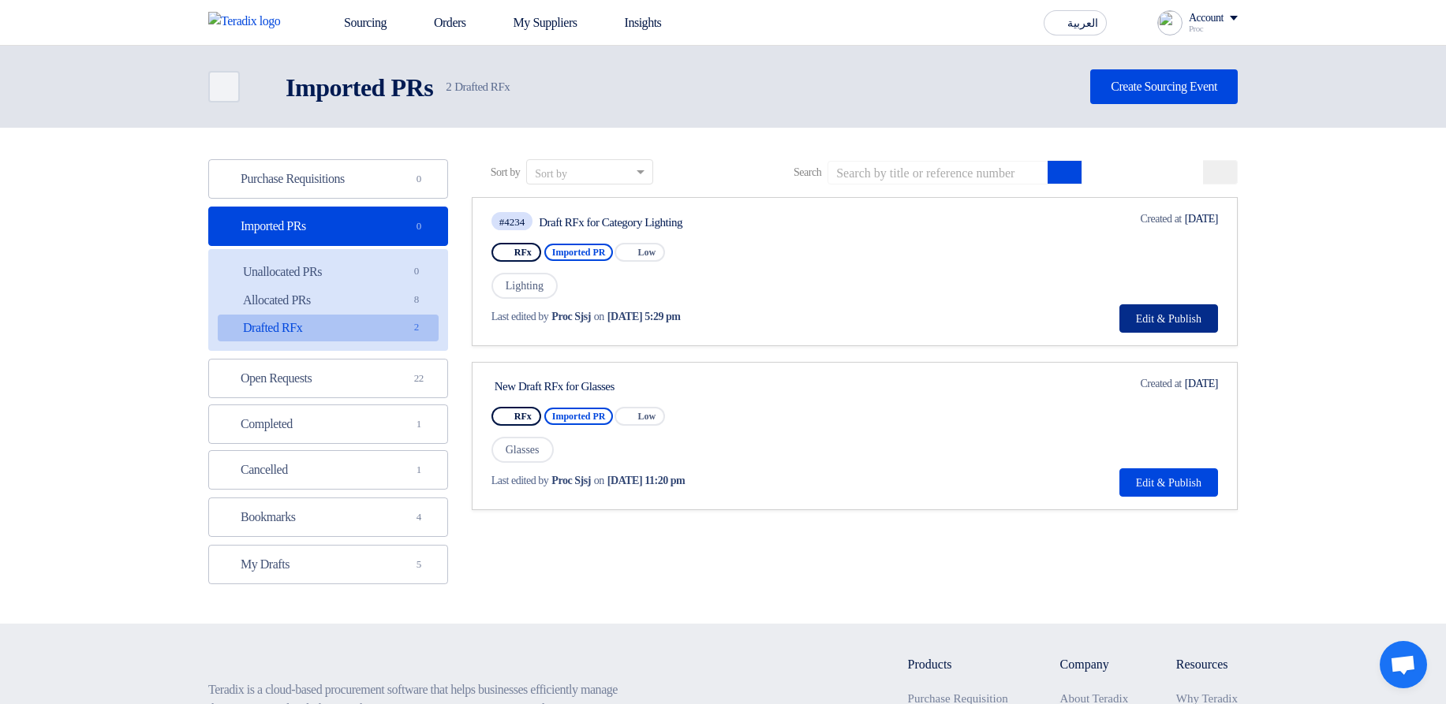
click at [1151, 316] on button "Edit & Publish" at bounding box center [1168, 318] width 99 height 28
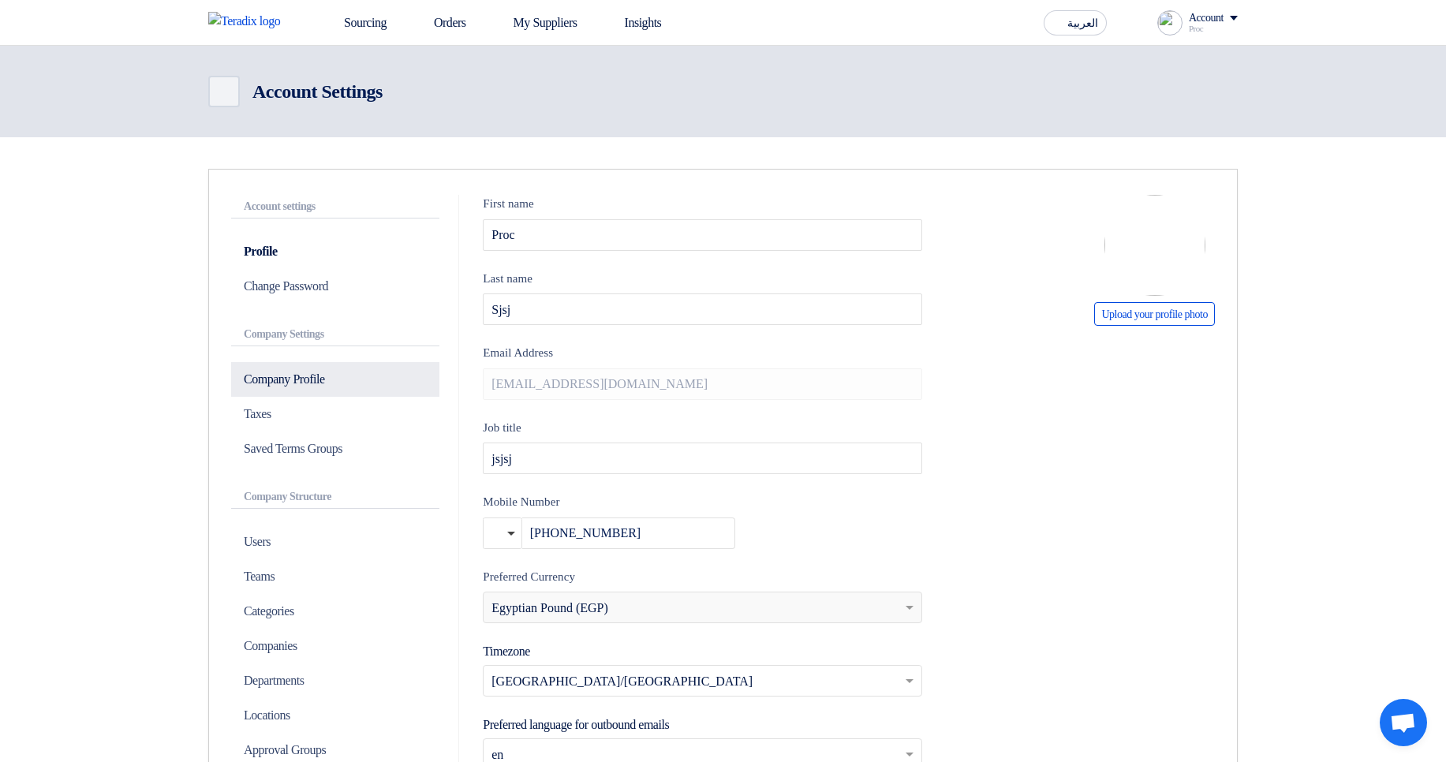
click at [340, 375] on p "Company Profile" at bounding box center [335, 379] width 208 height 35
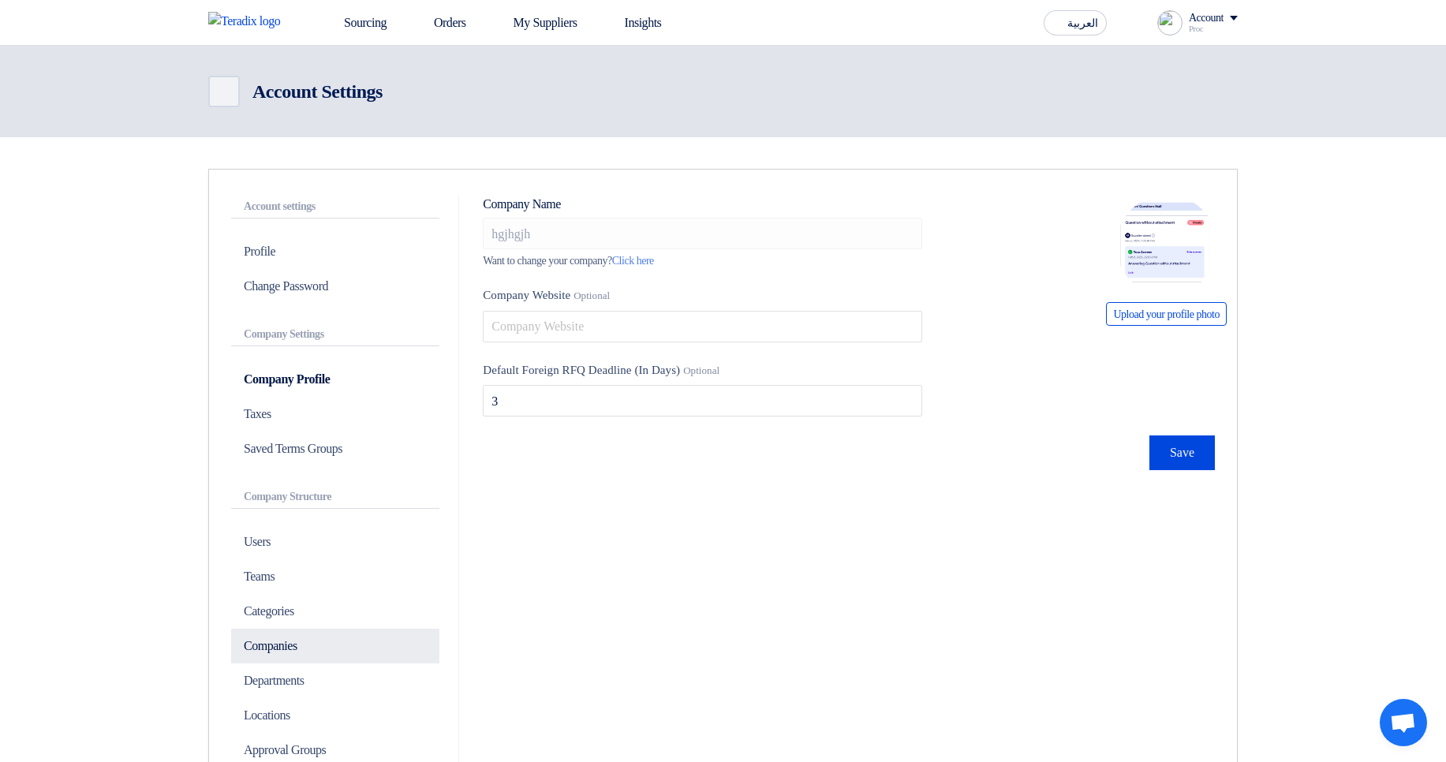
click at [309, 651] on p "Companies" at bounding box center [335, 646] width 208 height 35
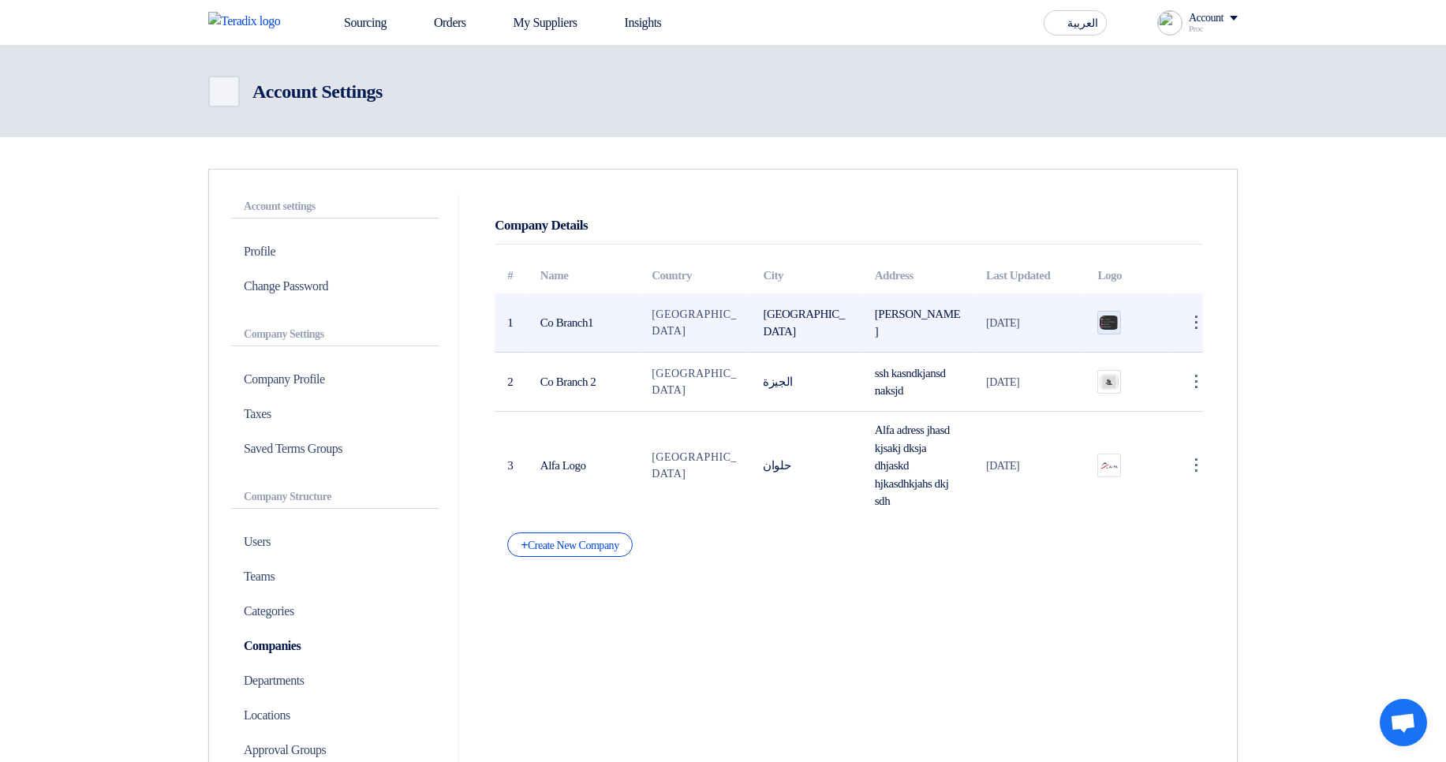
click at [1107, 319] on img at bounding box center [1109, 322] width 22 height 17
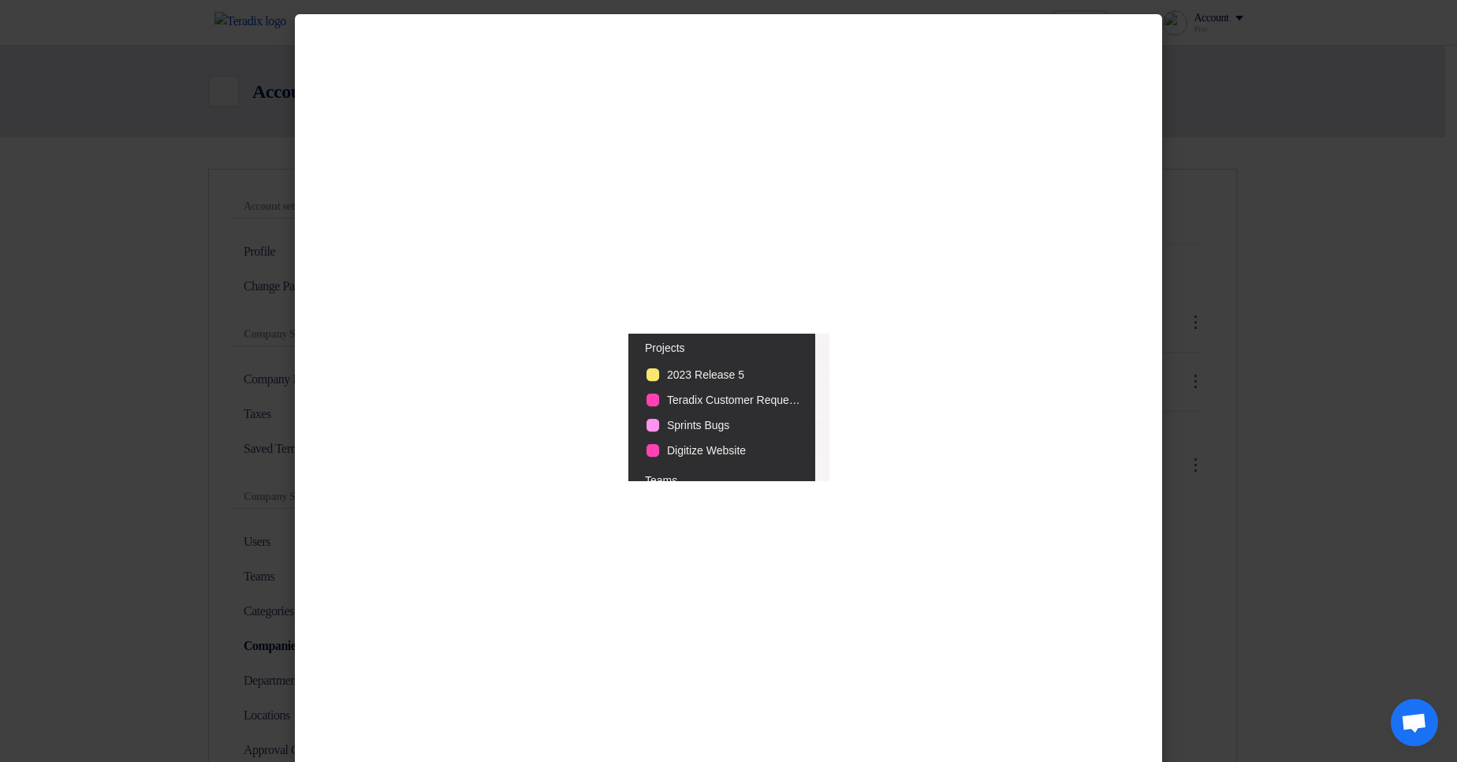
click at [1319, 341] on modal-container at bounding box center [728, 381] width 1457 height 762
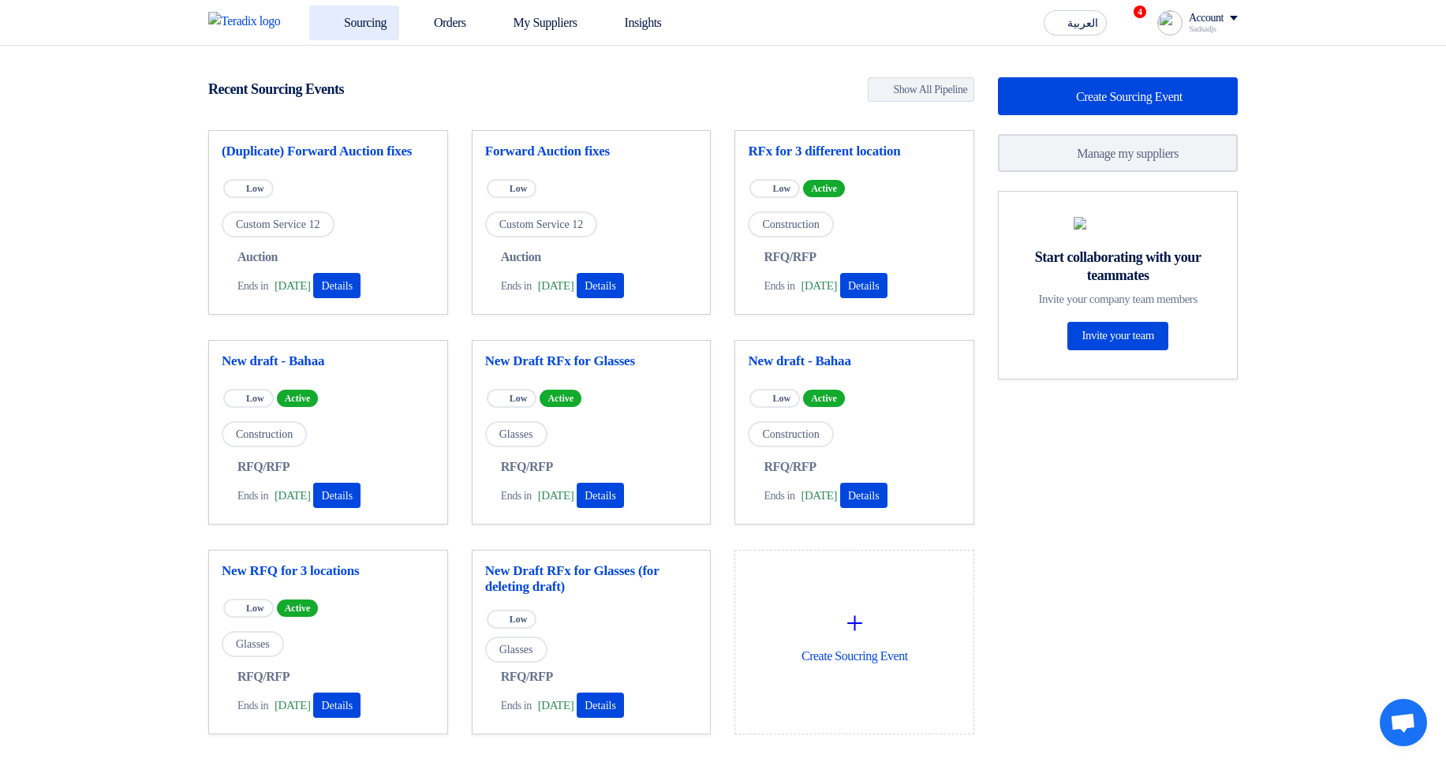
click at [360, 21] on link "Sourcing" at bounding box center [354, 23] width 90 height 35
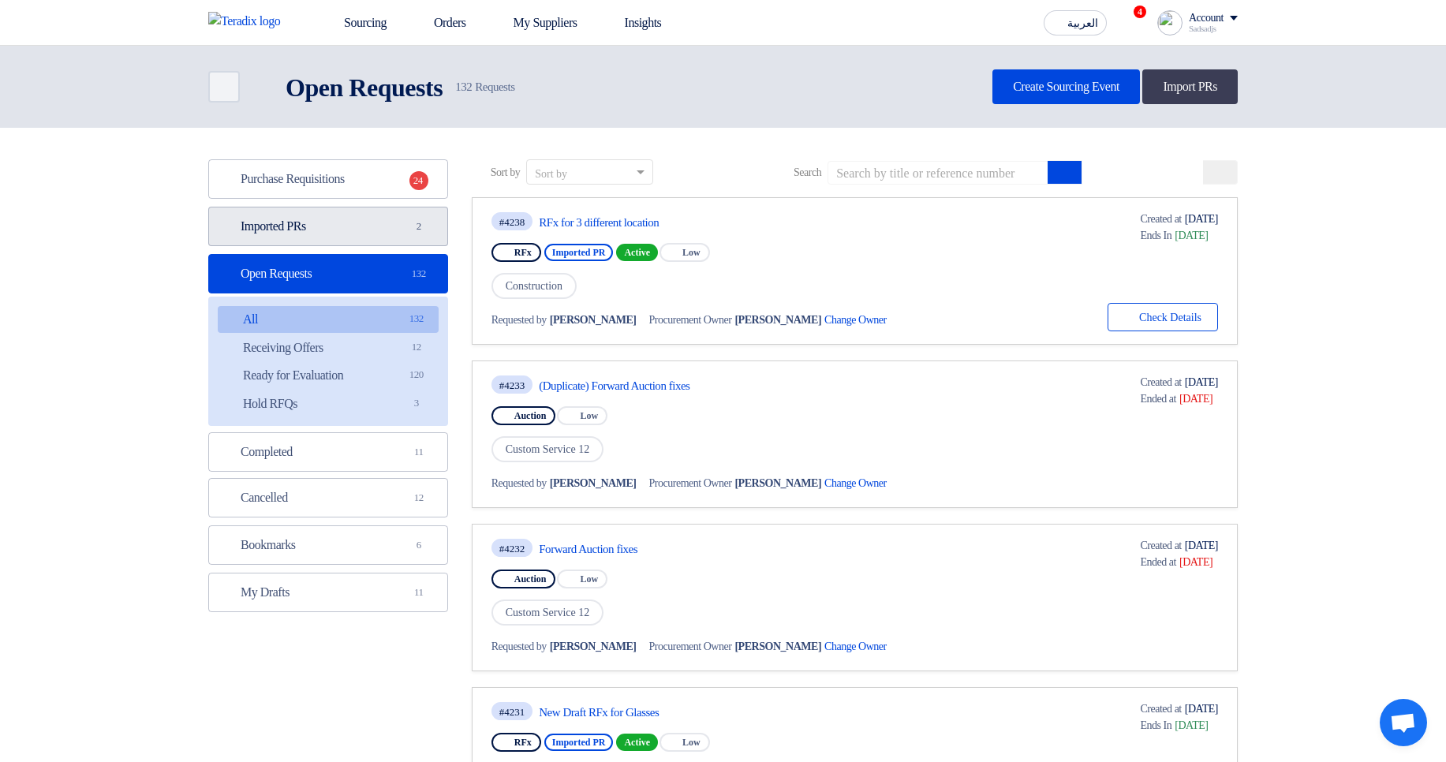
click at [365, 223] on link "Imported PRs Imported PRs 2" at bounding box center [328, 226] width 240 height 39
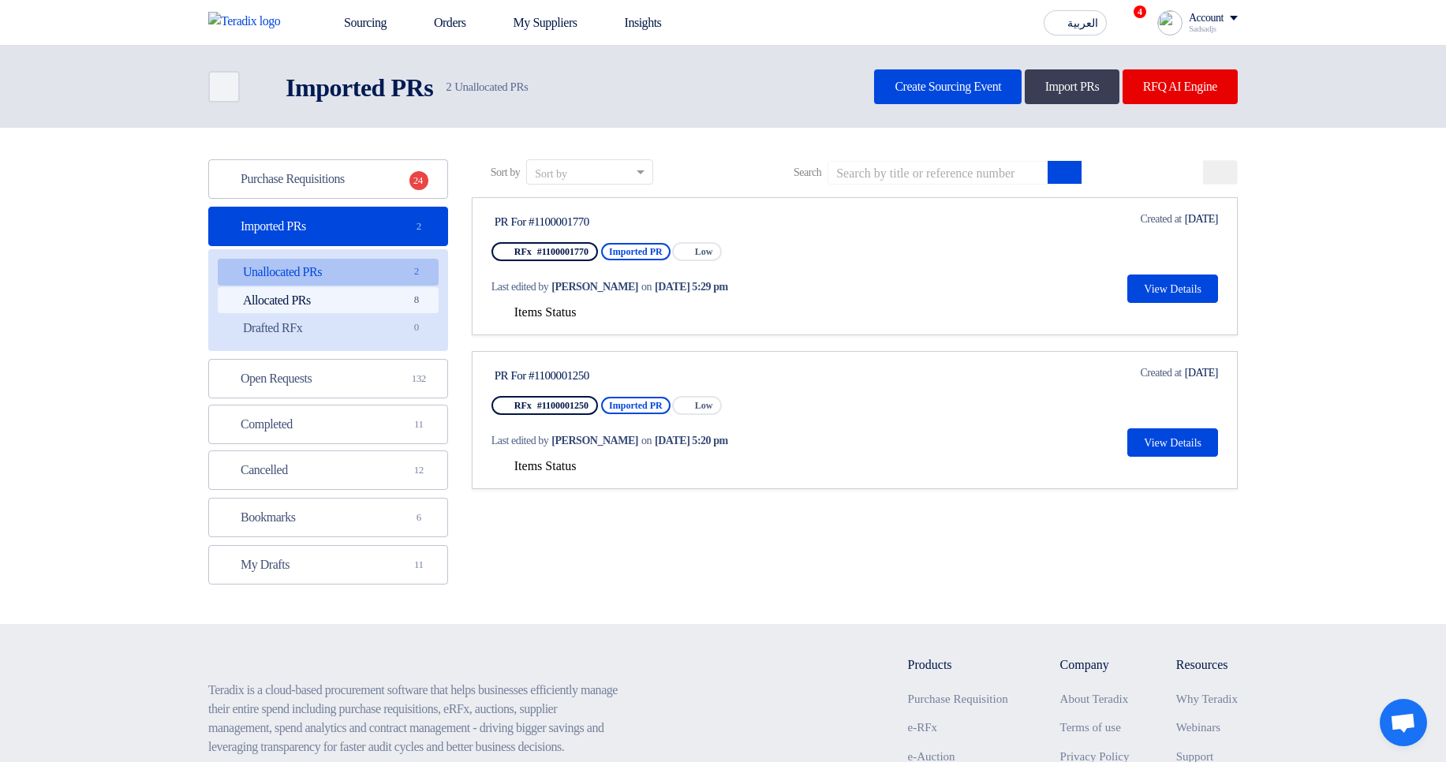
click at [382, 300] on link "Allocated PRs Allocated PRs 8" at bounding box center [328, 300] width 221 height 27
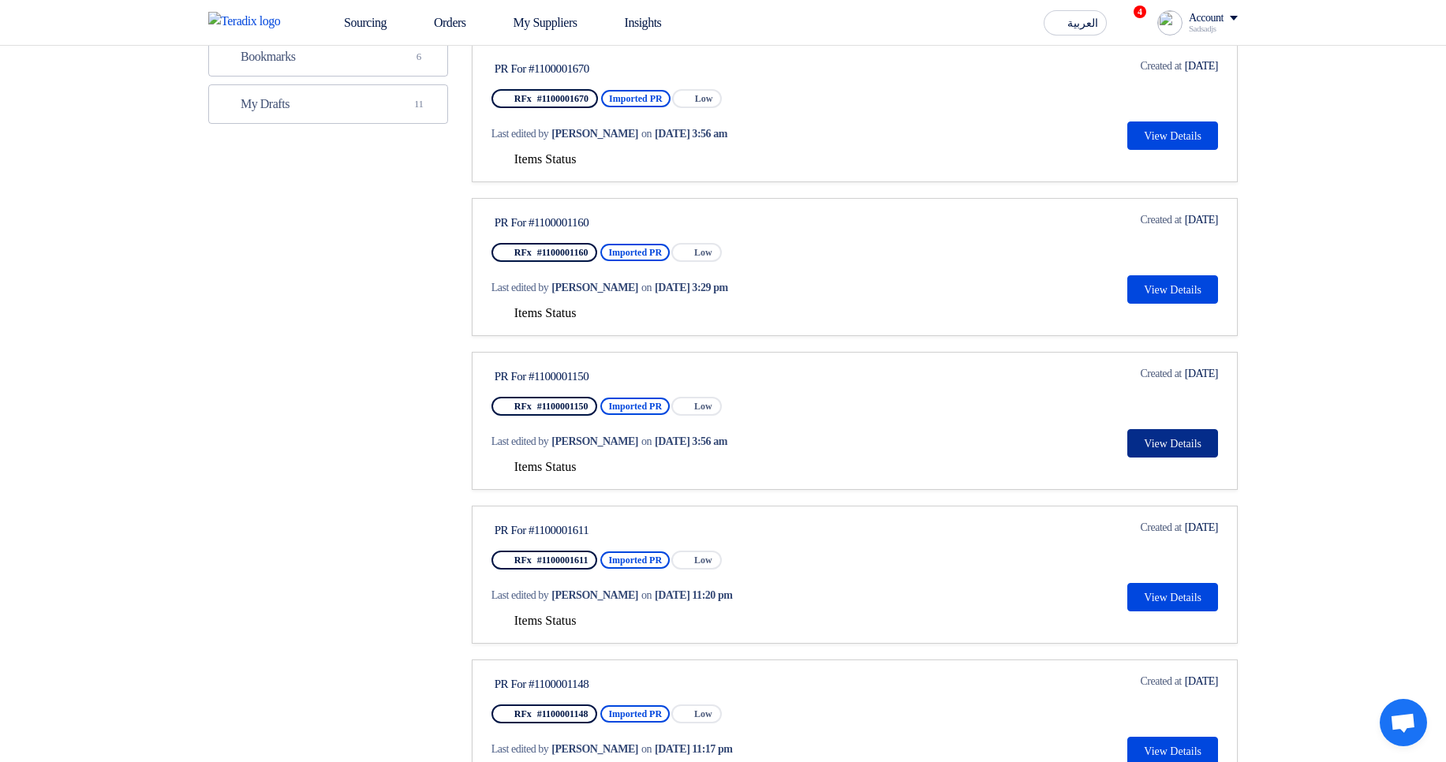
scroll to position [473, 0]
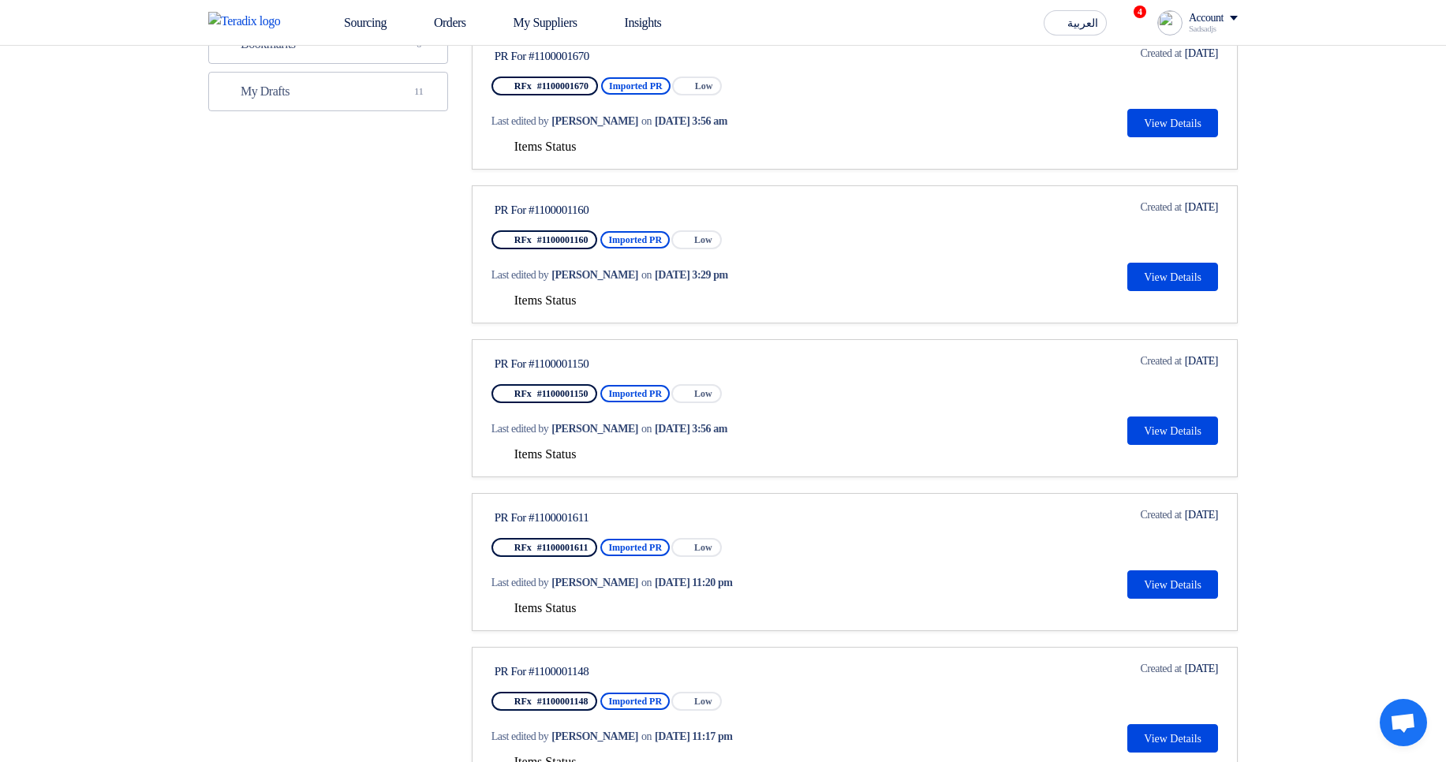
click at [551, 459] on span "Items Status" at bounding box center [545, 453] width 62 height 13
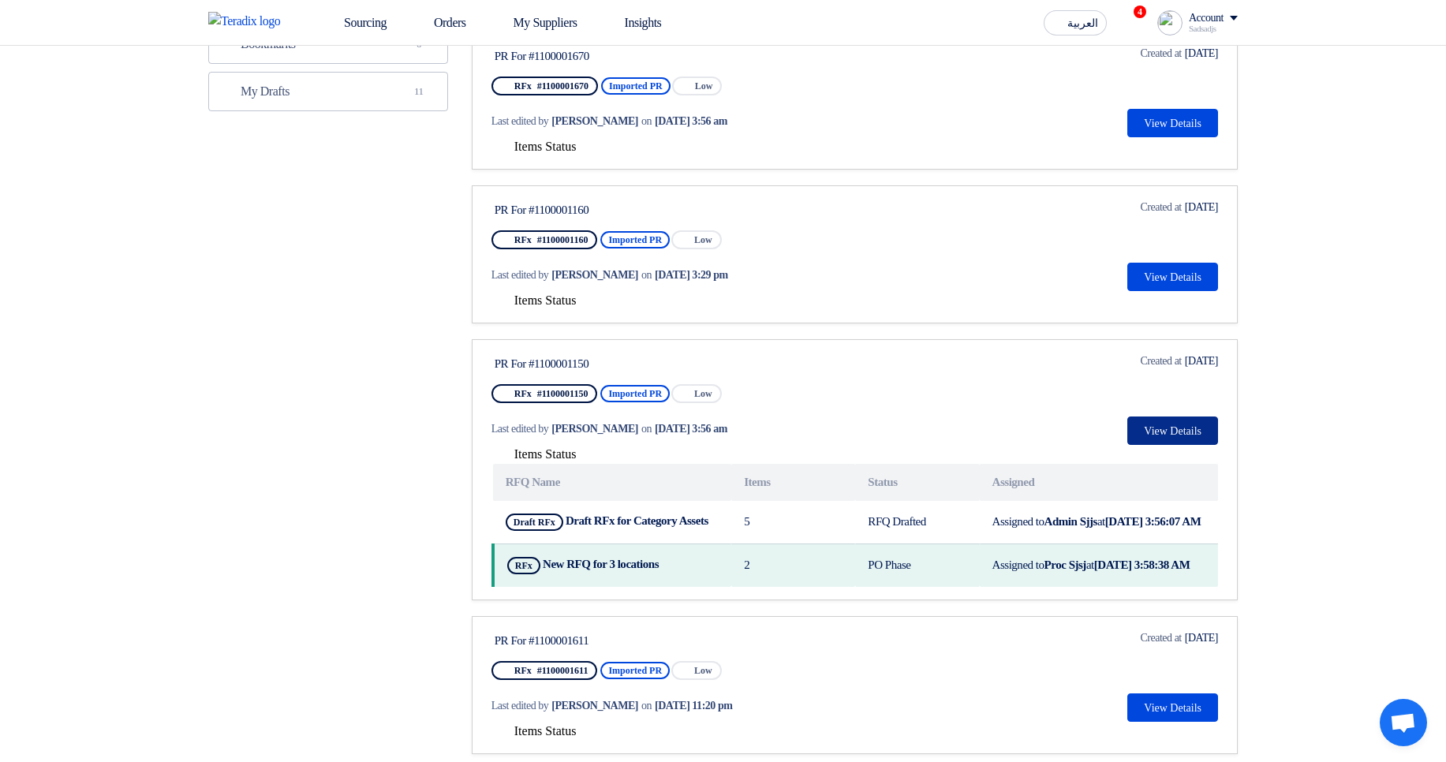
click at [1180, 443] on button "View Details" at bounding box center [1172, 430] width 91 height 28
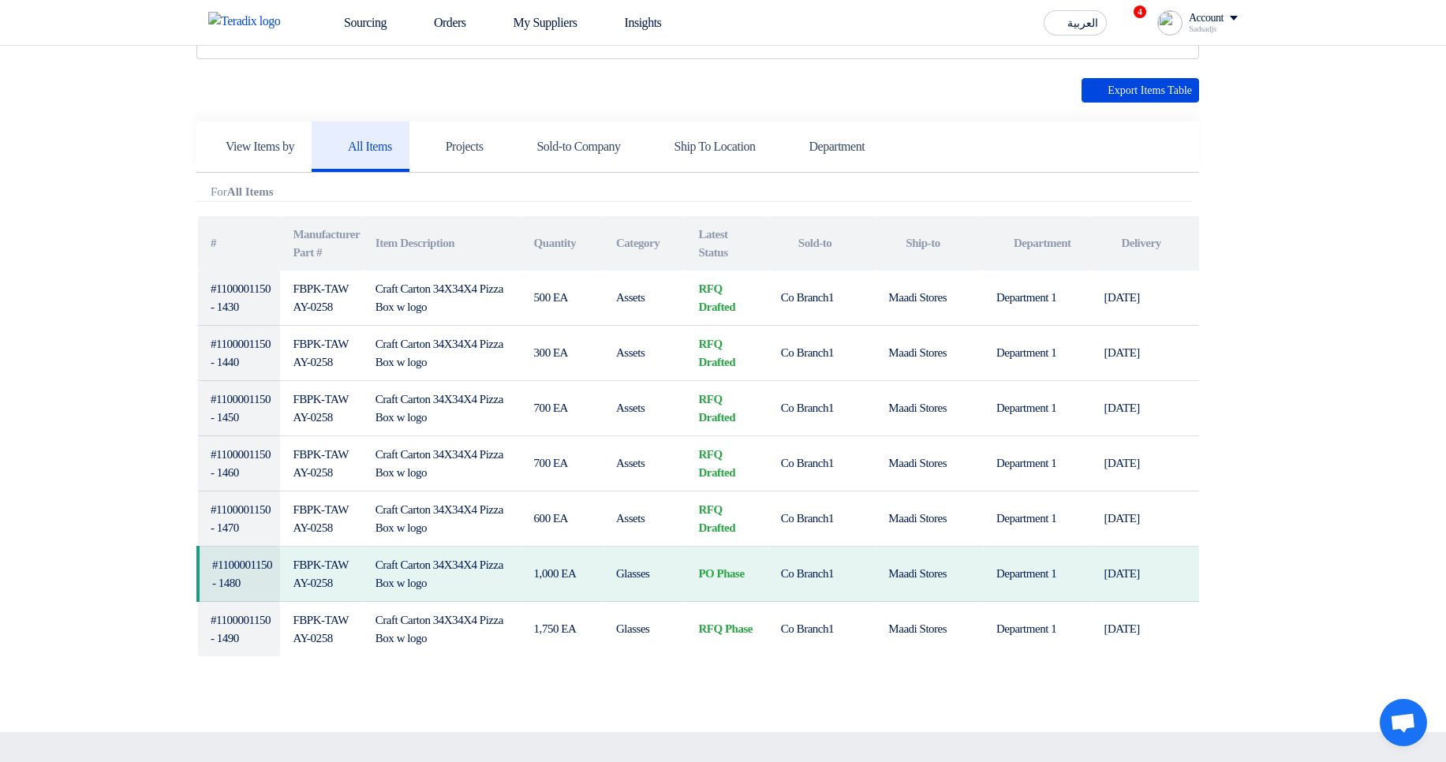
scroll to position [379, 0]
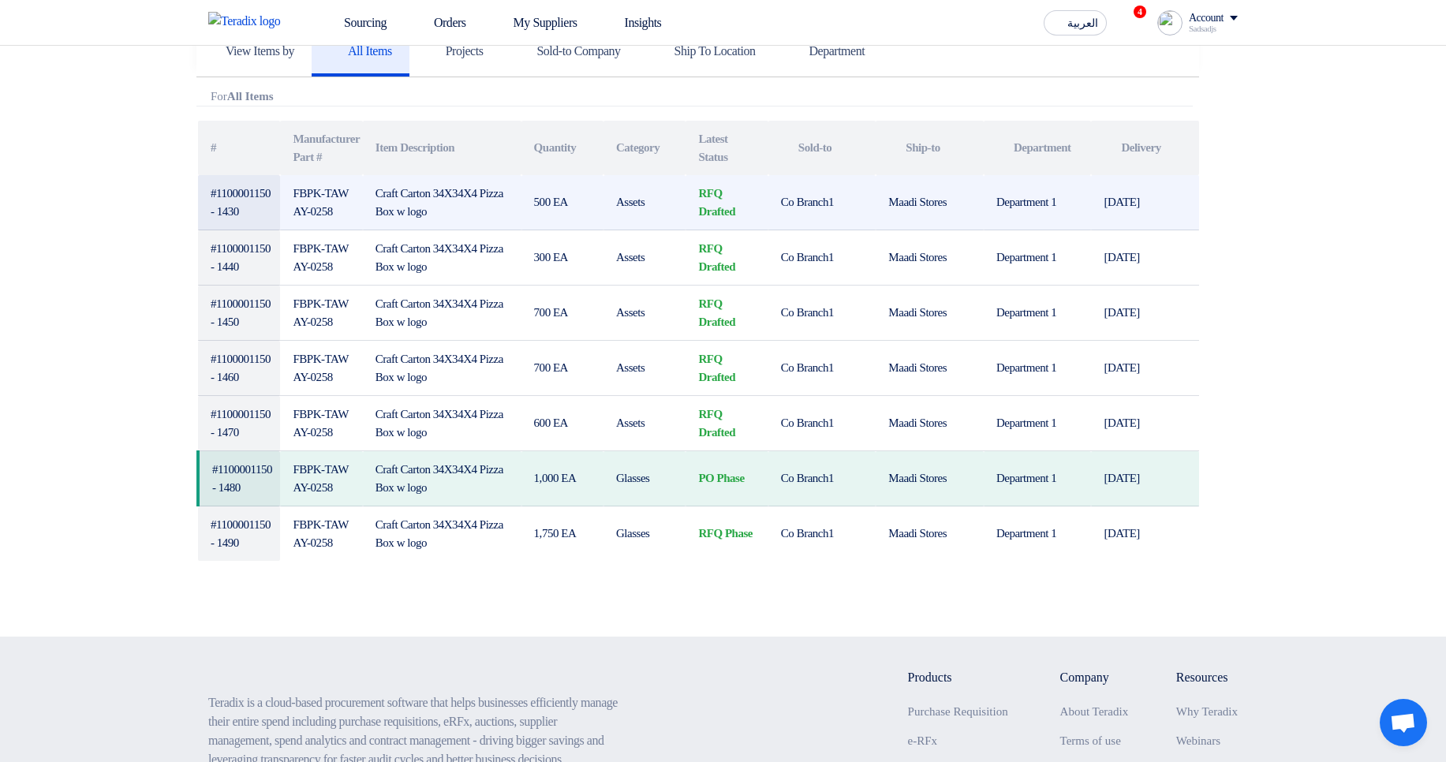
click at [301, 185] on td "FBPK-TAWAY-0258" at bounding box center [321, 202] width 82 height 55
drag, startPoint x: 305, startPoint y: 188, endPoint x: 345, endPoint y: 206, distance: 43.4
click at [345, 206] on td "FBPK-TAWAY-0258" at bounding box center [321, 202] width 82 height 55
click at [345, 207] on td "FBPK-TAWAY-0258" at bounding box center [321, 202] width 82 height 55
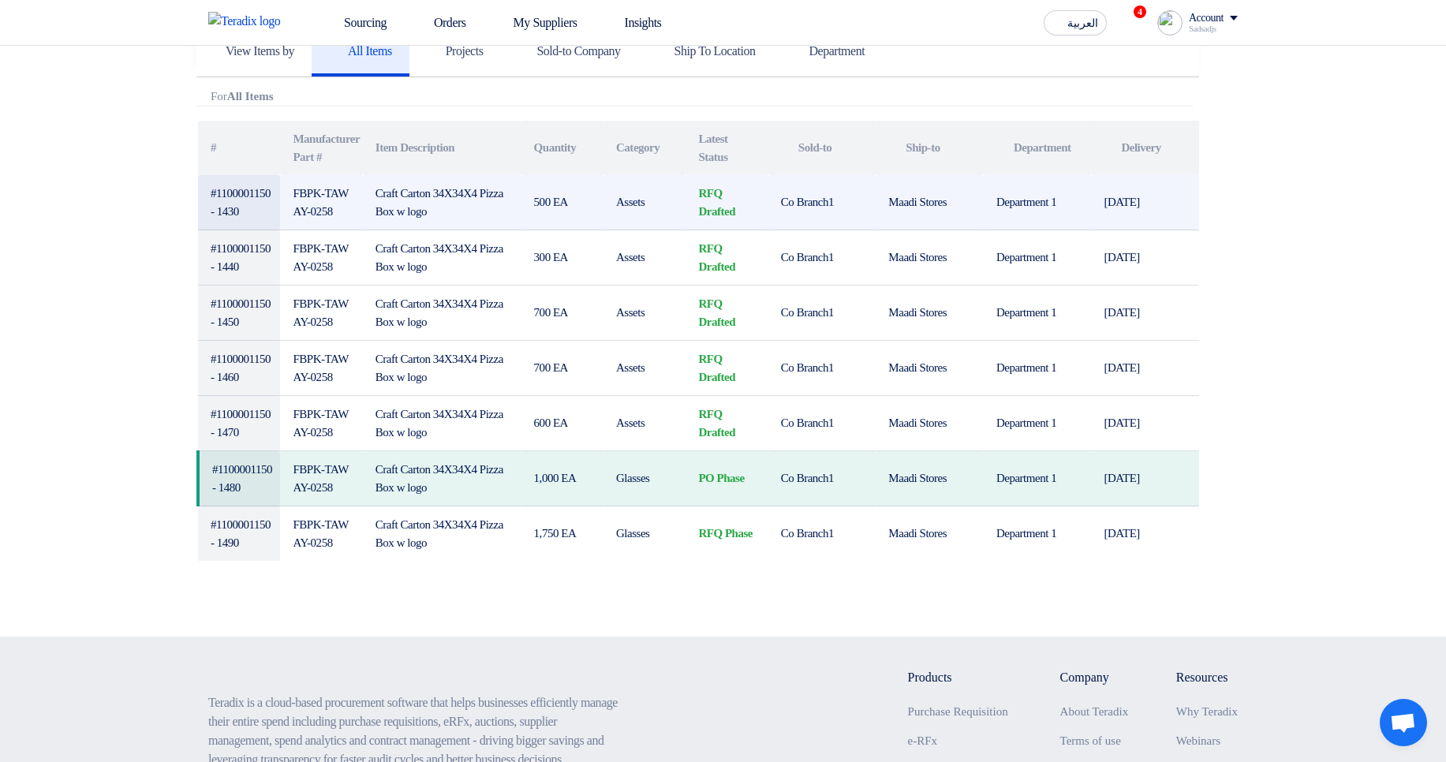
click at [345, 207] on td "FBPK-TAWAY-0258" at bounding box center [321, 202] width 82 height 55
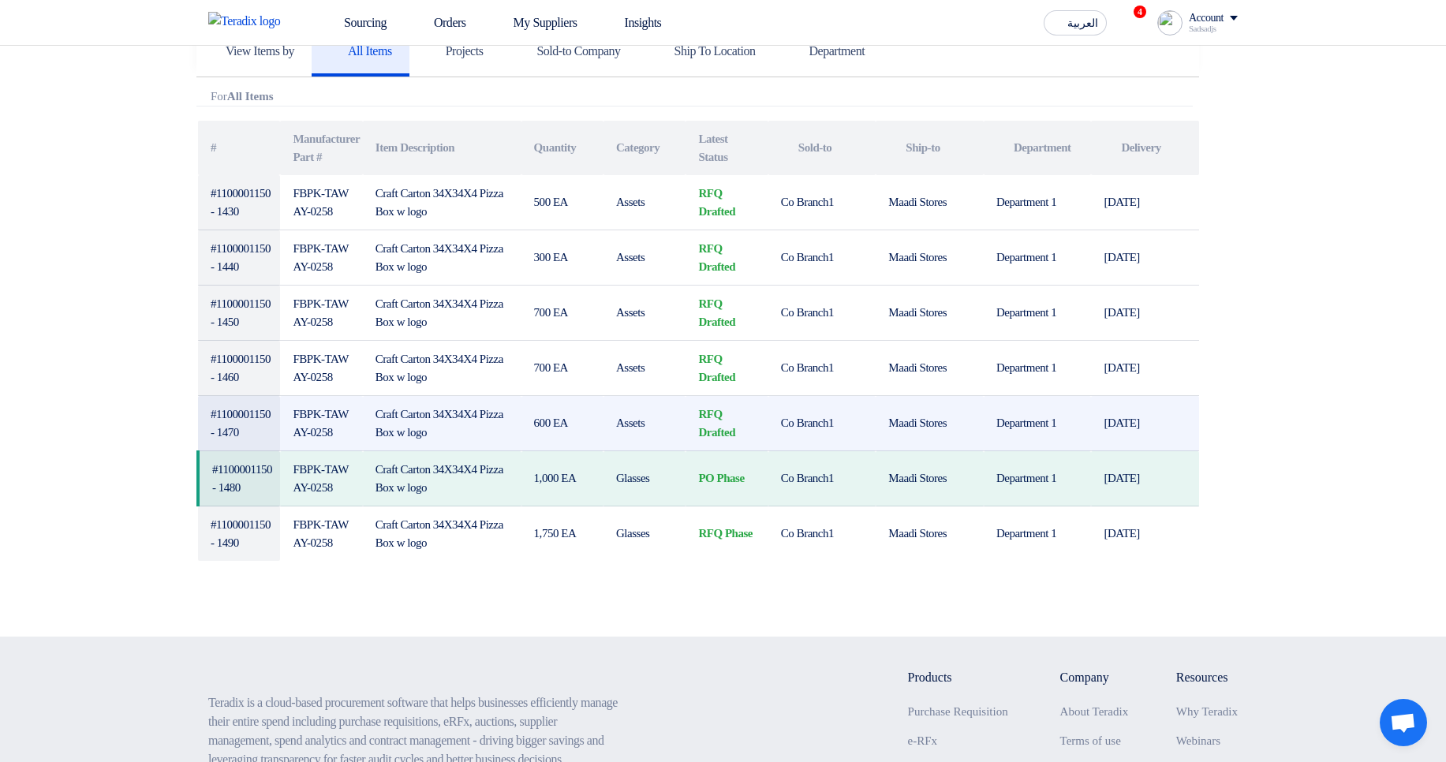
click at [633, 446] on td "Assets" at bounding box center [644, 423] width 82 height 55
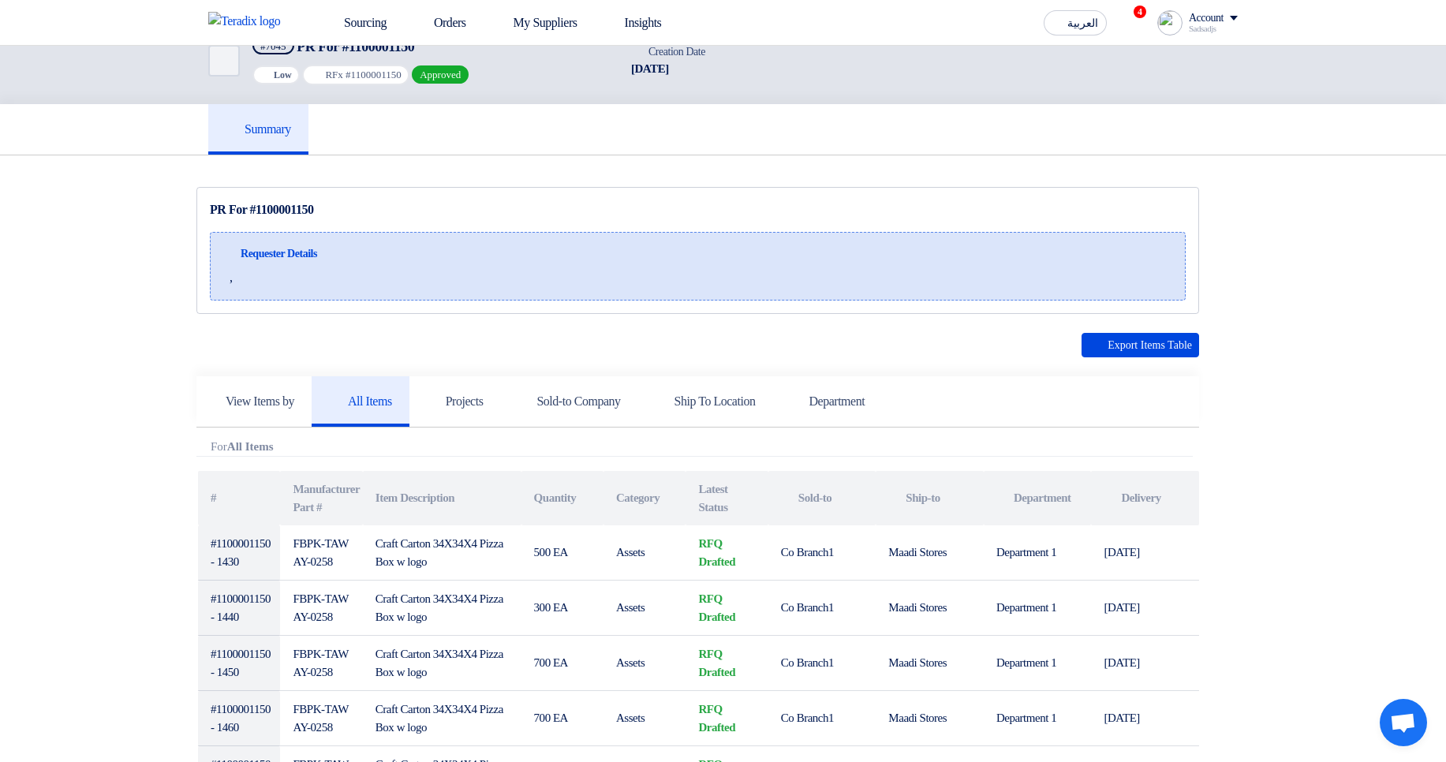
scroll to position [0, 0]
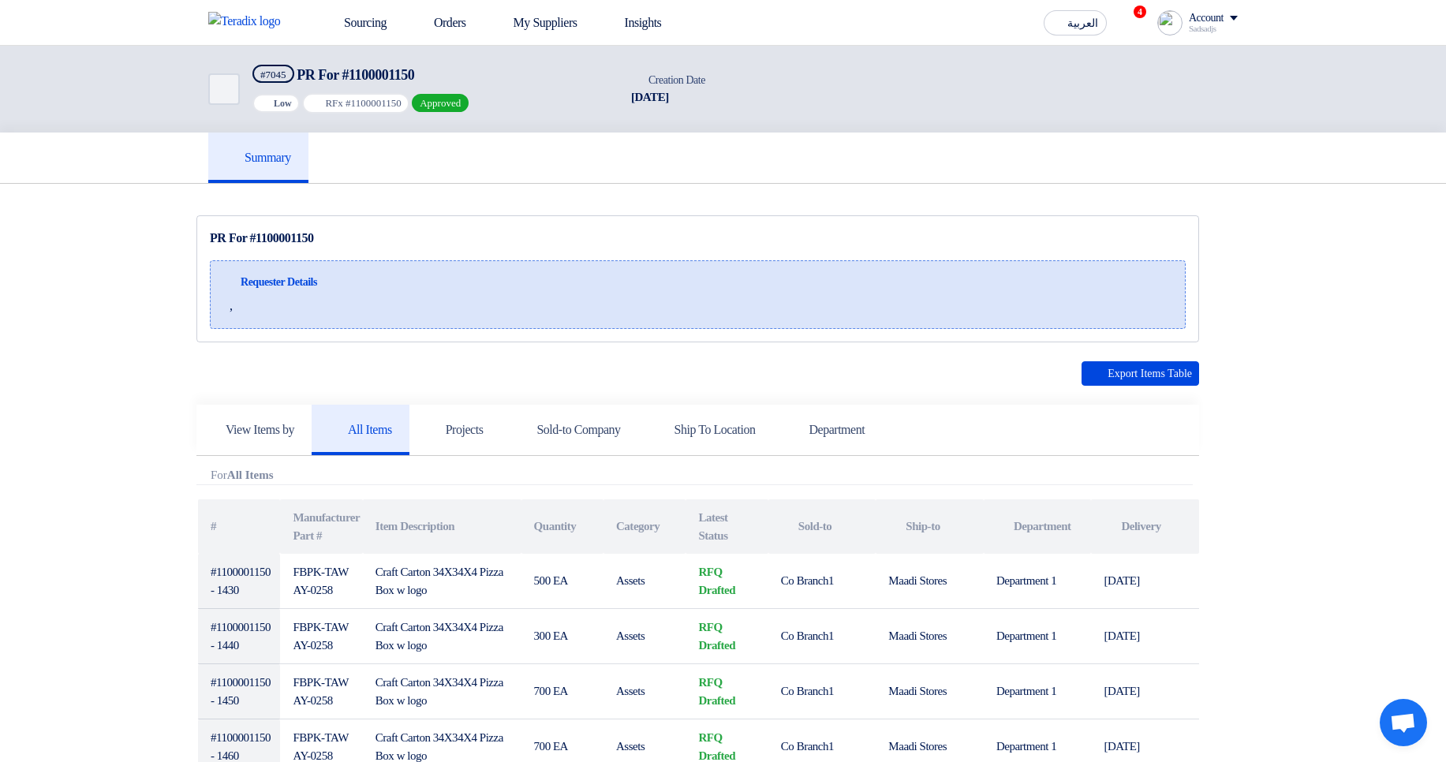
click at [1247, 147] on div "Summary" at bounding box center [722, 157] width 1053 height 50
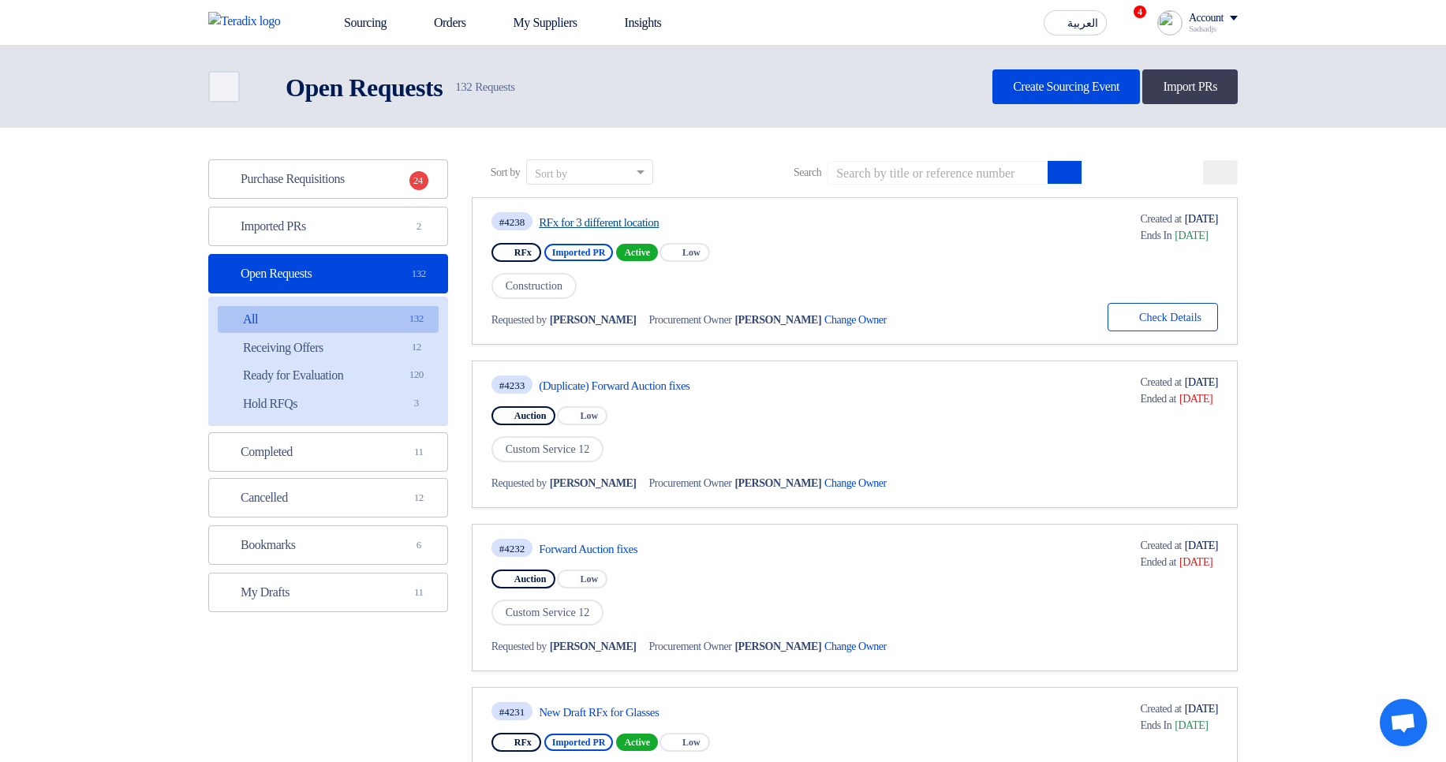
click at [632, 226] on link "RFx for 3 different location" at bounding box center [687, 222] width 296 height 14
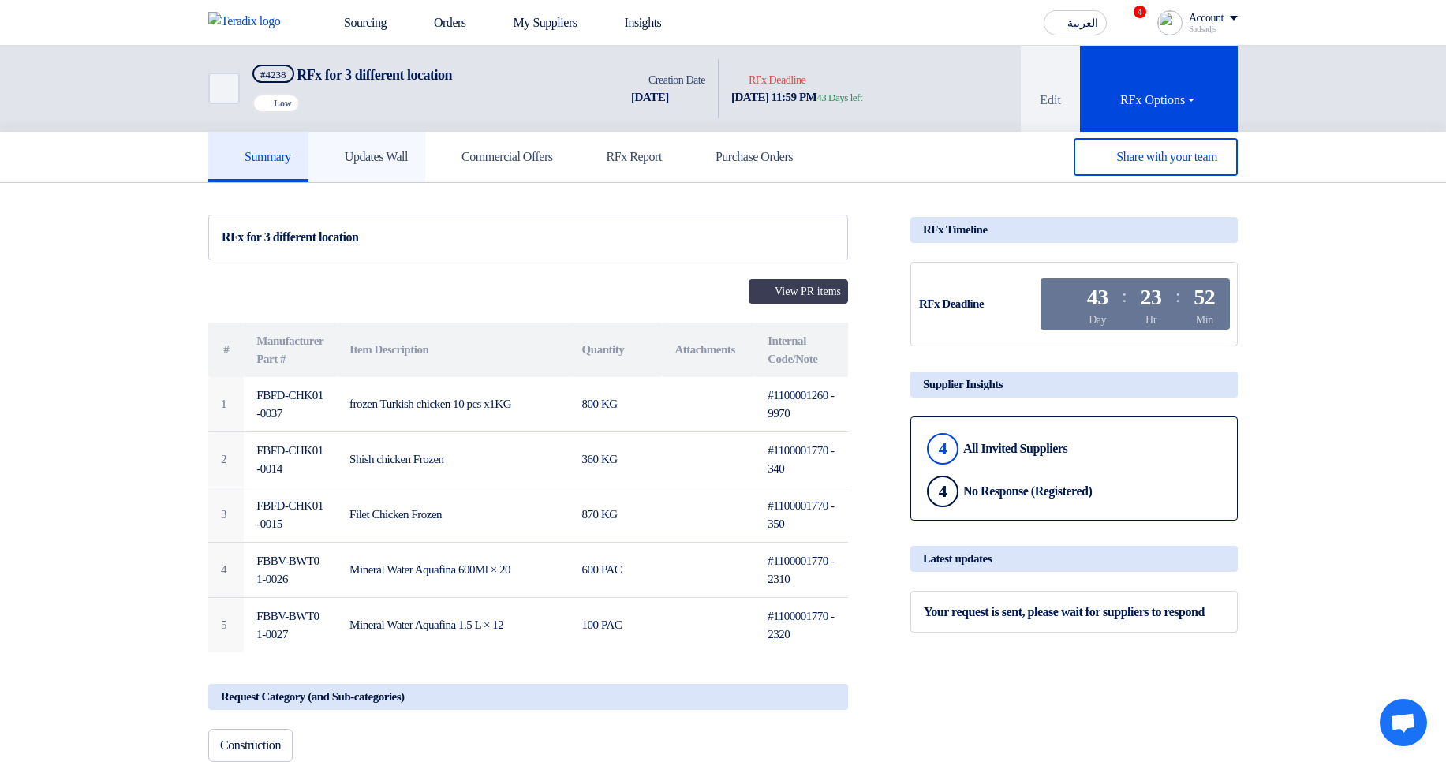
click at [408, 149] on h5 "Updates Wall" at bounding box center [367, 157] width 82 height 16
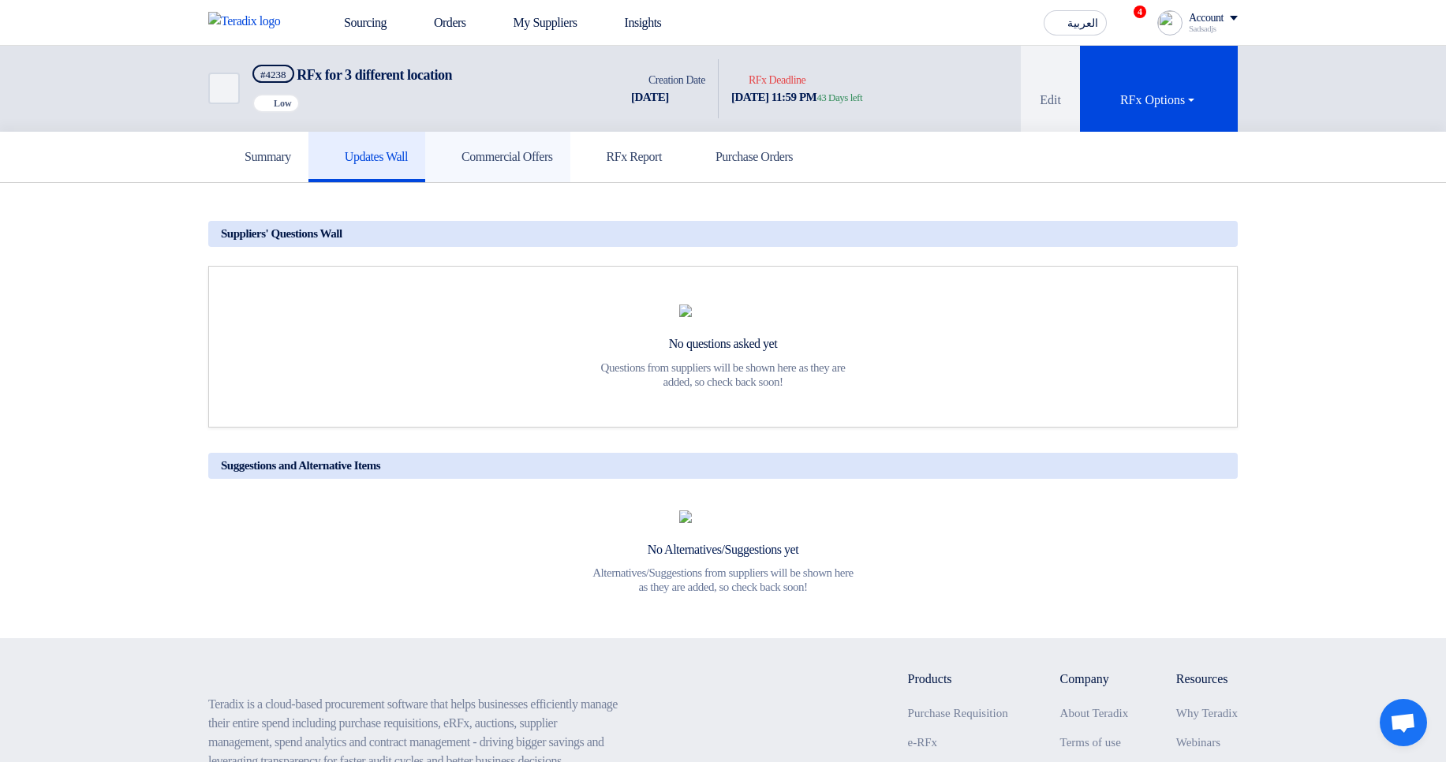
click at [539, 144] on link "Commercial Offers" at bounding box center [497, 157] width 145 height 50
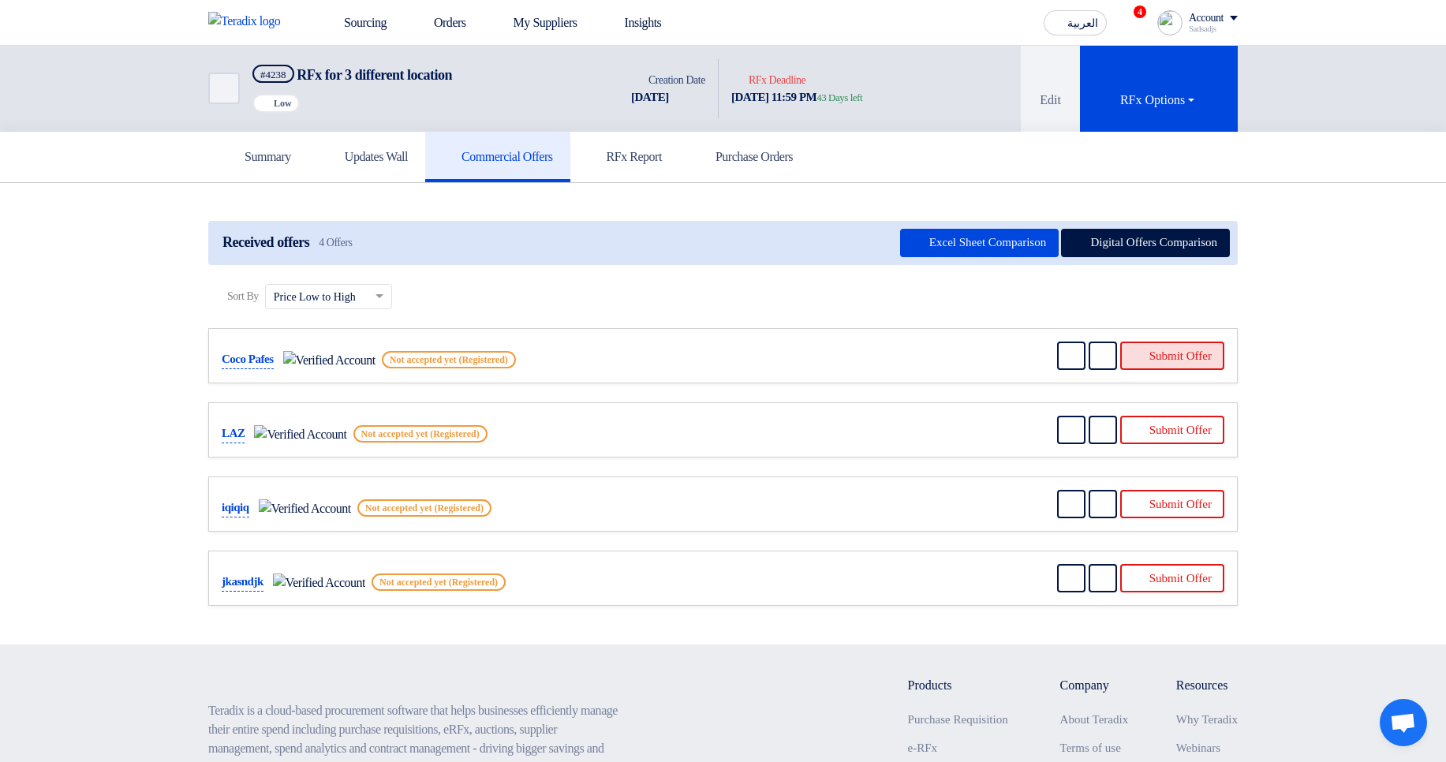
click at [1179, 356] on button "Submit Offer" at bounding box center [1172, 355] width 104 height 28
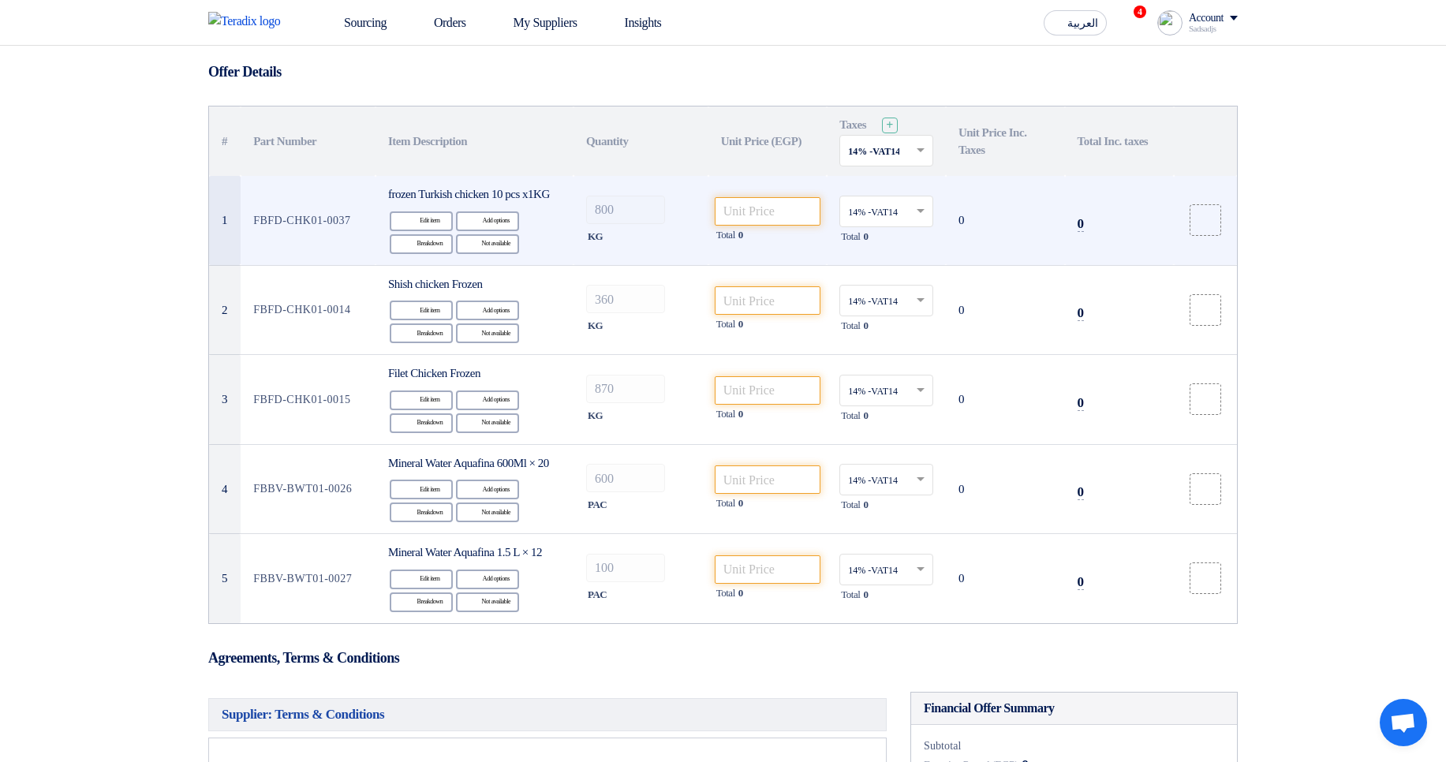
scroll to position [95, 0]
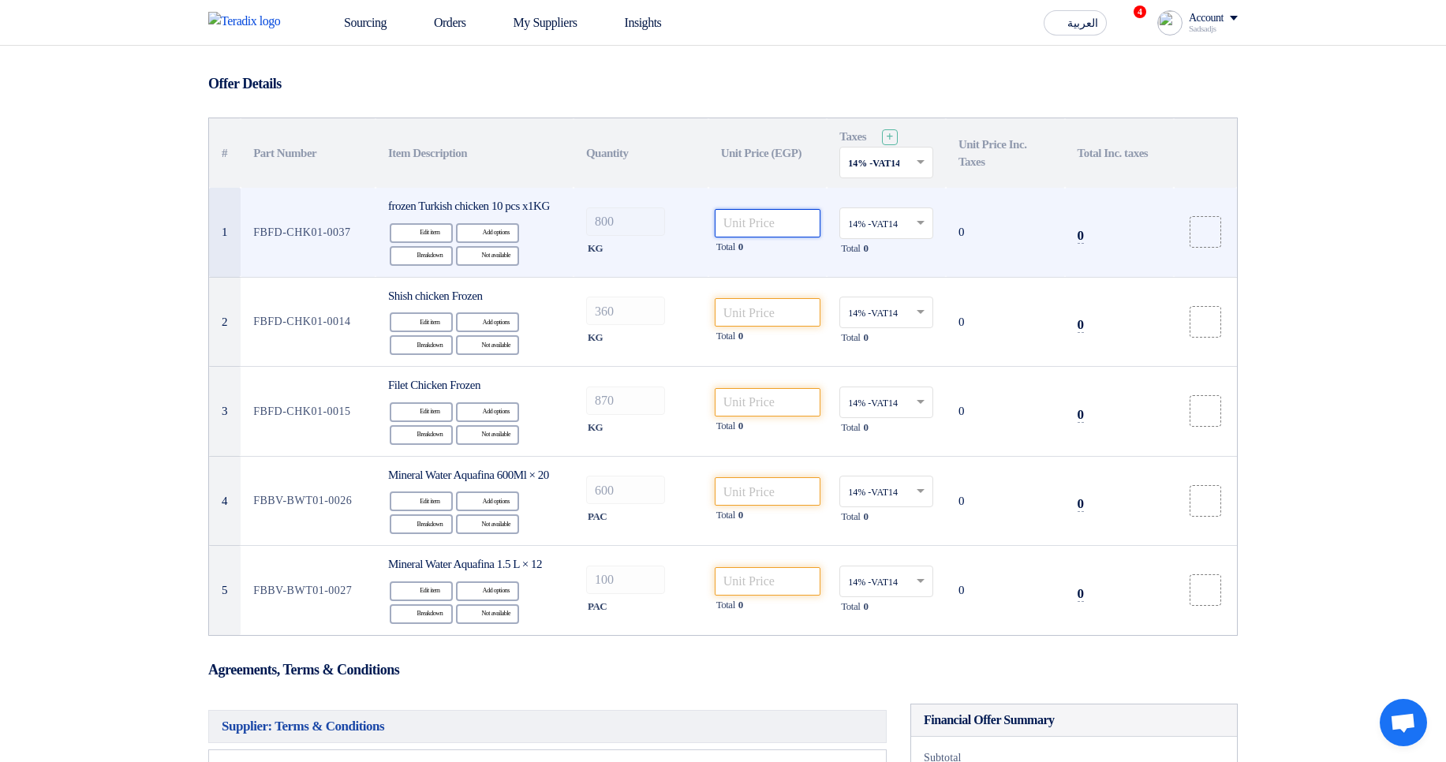
click at [782, 236] on input "number" at bounding box center [768, 223] width 106 height 28
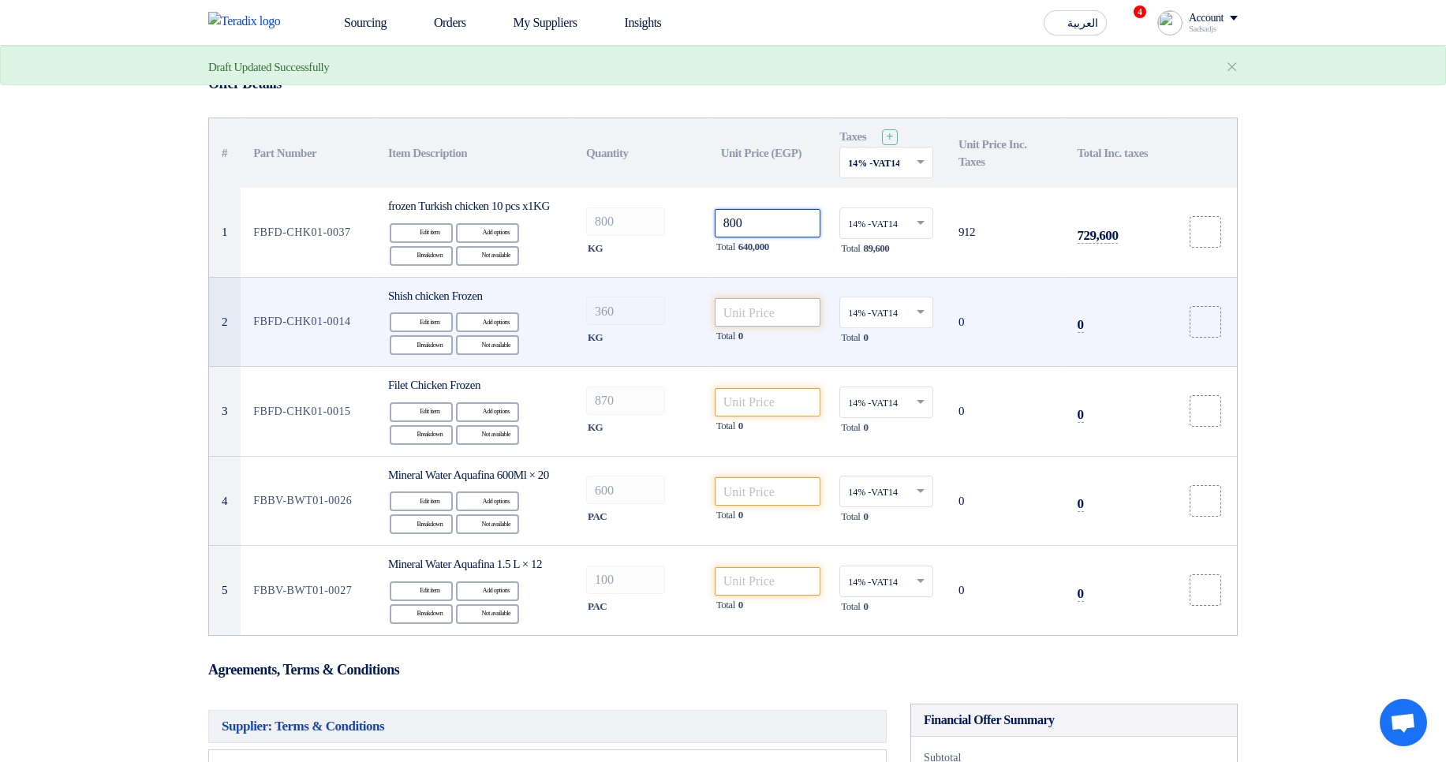
type input "800"
click at [767, 327] on input "number" at bounding box center [768, 312] width 106 height 28
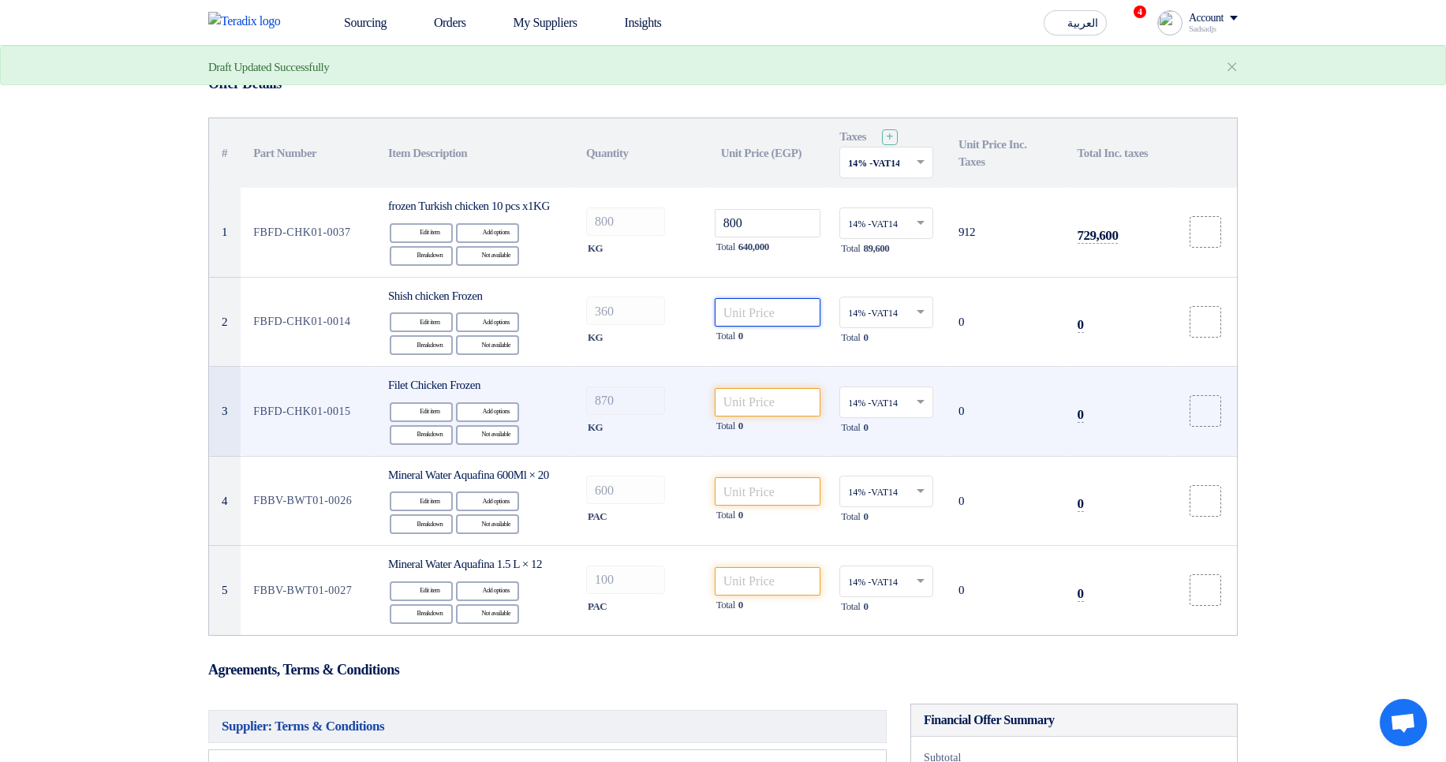
paste input "800"
type input "800"
click at [782, 416] on input "number" at bounding box center [768, 402] width 106 height 28
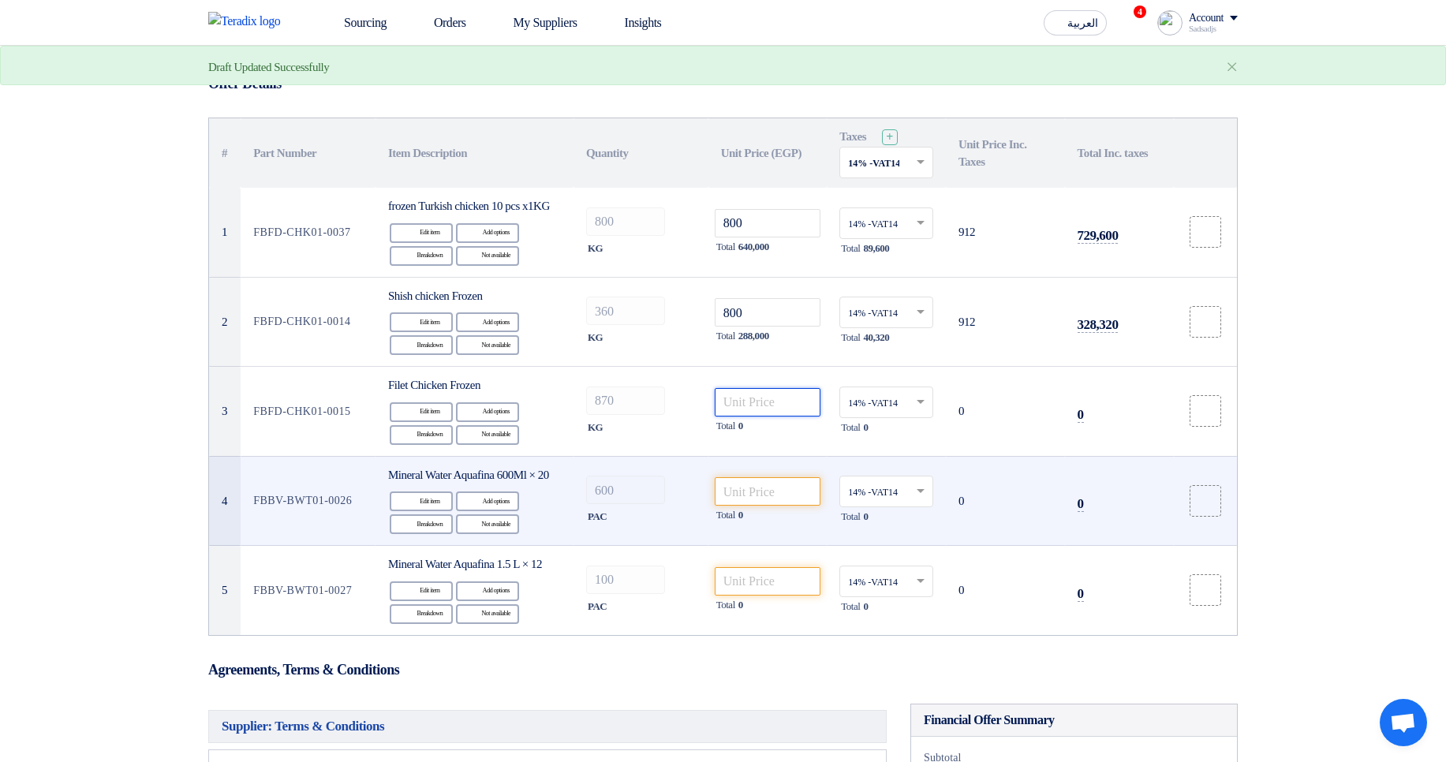
paste input "800"
type input "800"
click at [783, 506] on input "number" at bounding box center [768, 491] width 106 height 28
paste input "800"
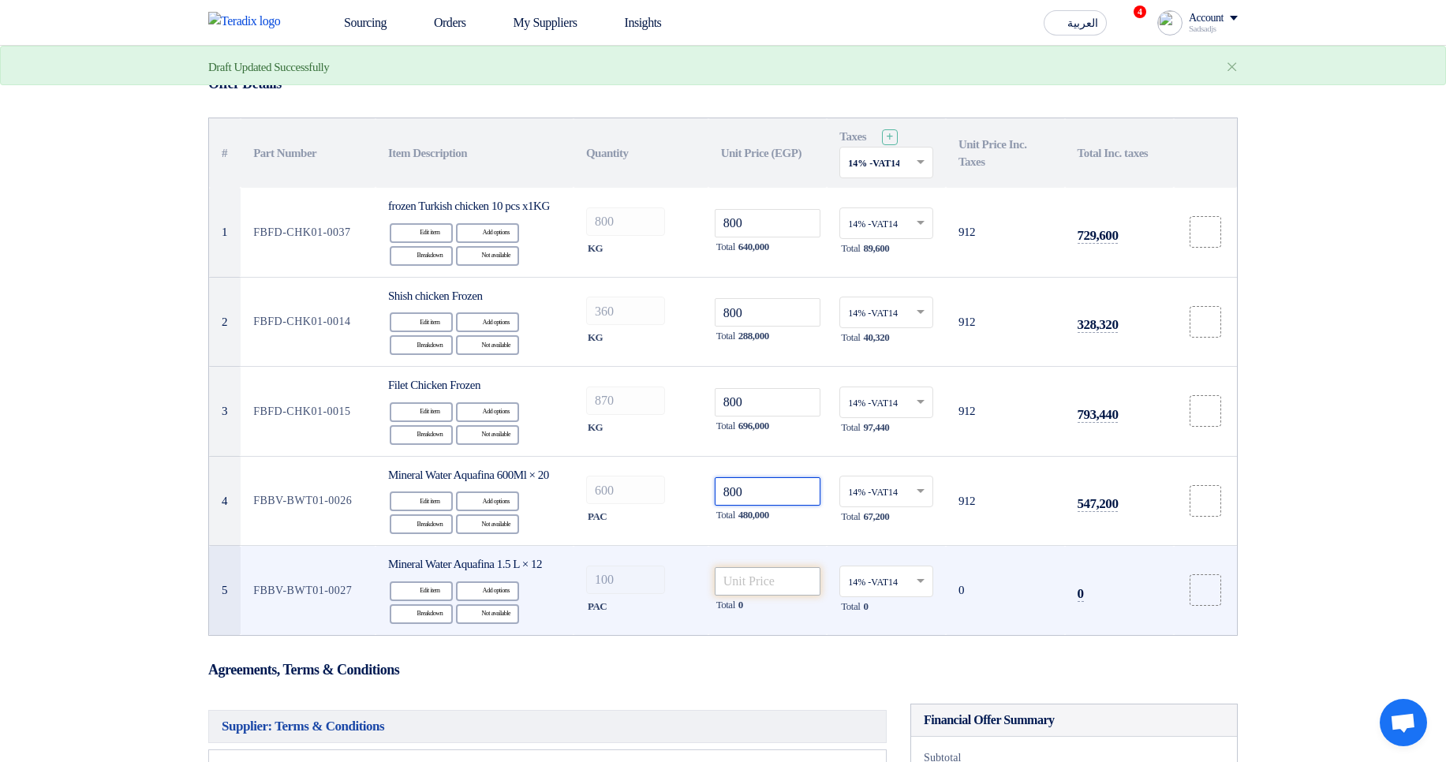
type input "800"
click at [767, 595] on input "number" at bounding box center [768, 581] width 106 height 28
paste input "800"
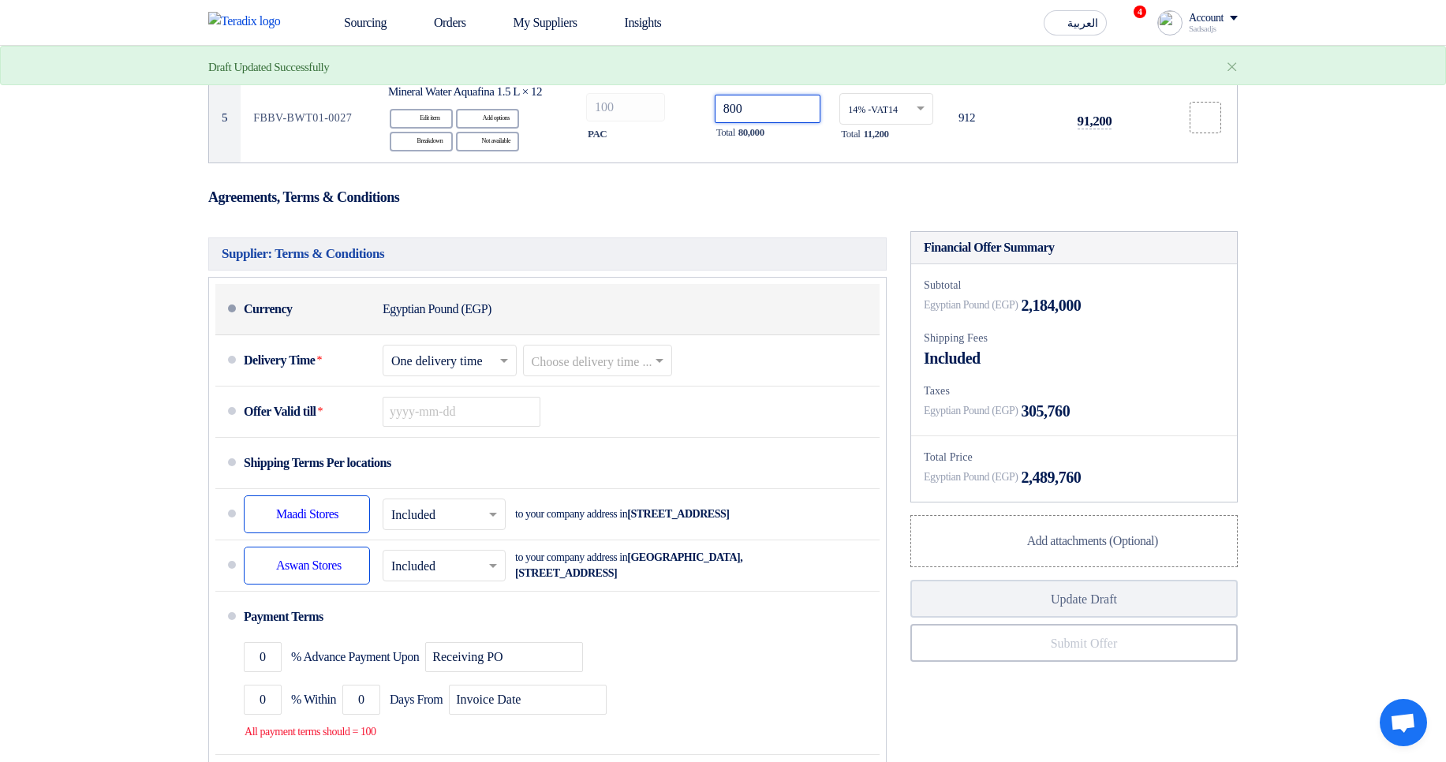
scroll to position [568, 0]
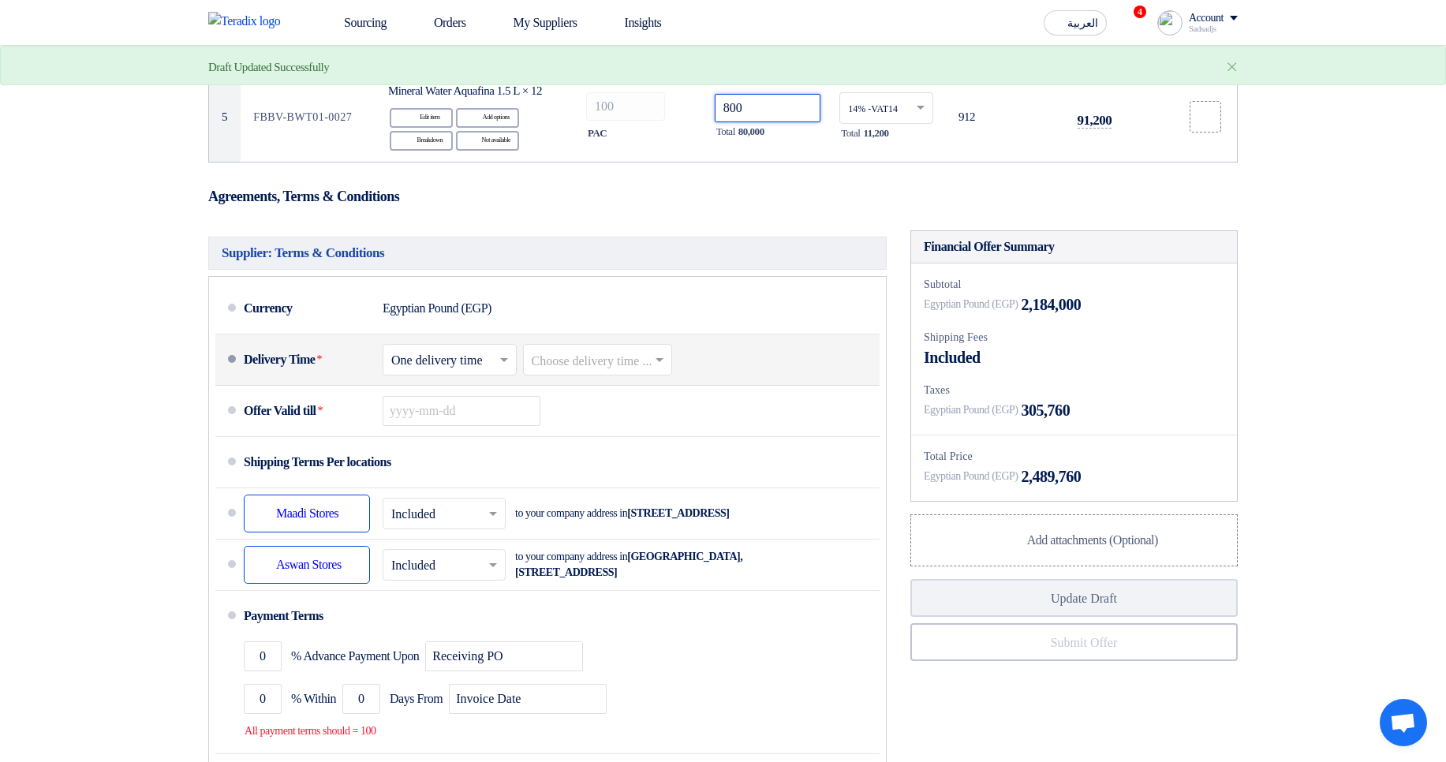
type input "800"
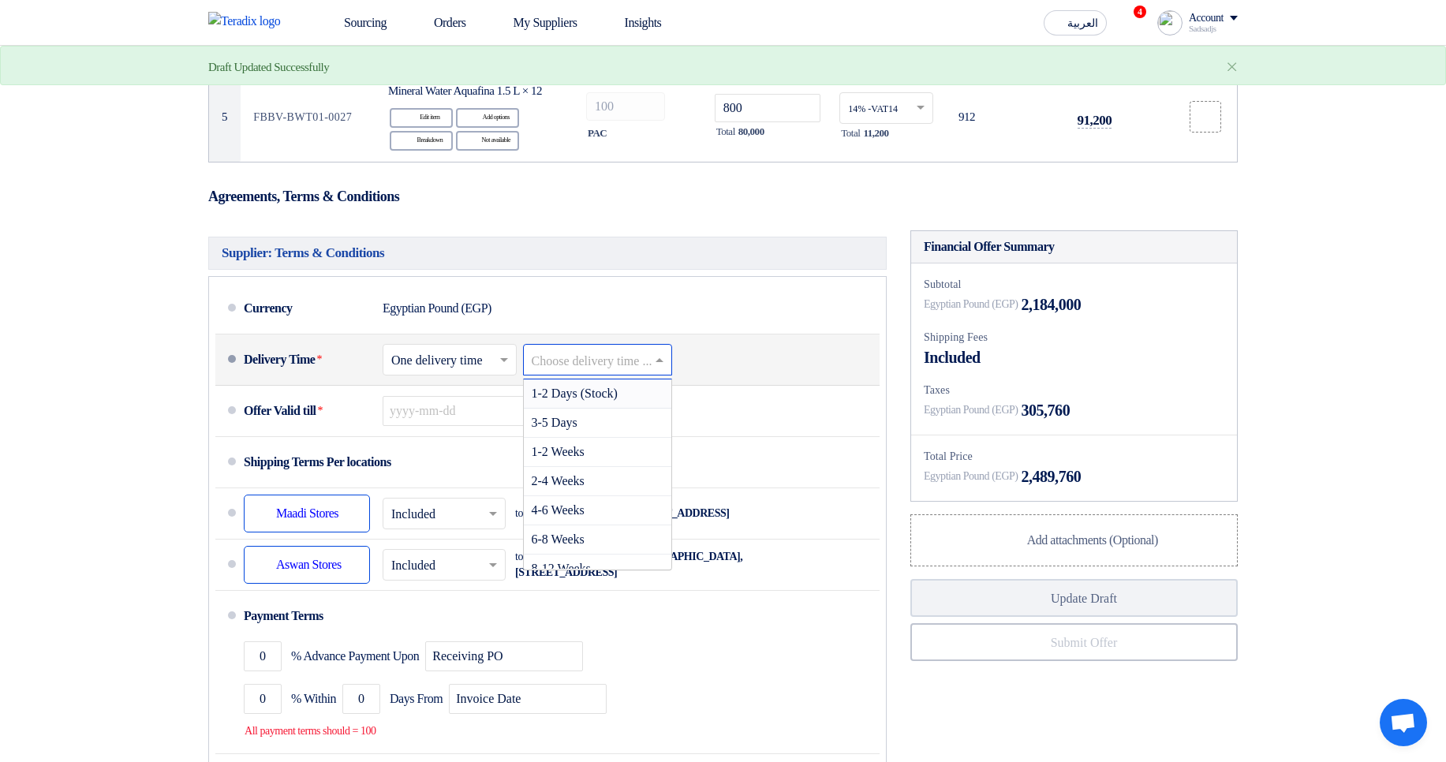
click at [625, 372] on input "text" at bounding box center [599, 360] width 134 height 23
click at [662, 409] on div "1-2 Days (Stock)" at bounding box center [598, 393] width 148 height 29
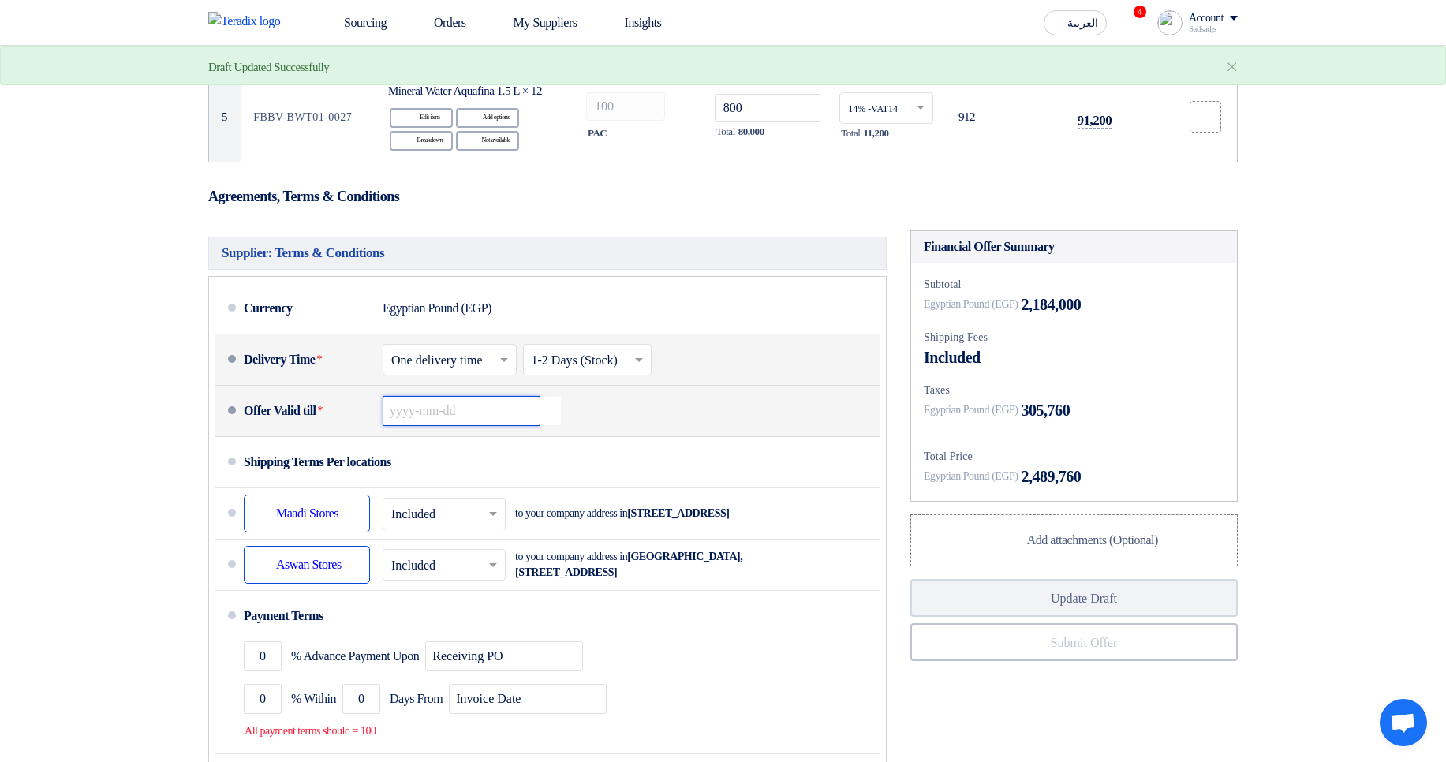
click at [495, 426] on input at bounding box center [462, 411] width 158 height 30
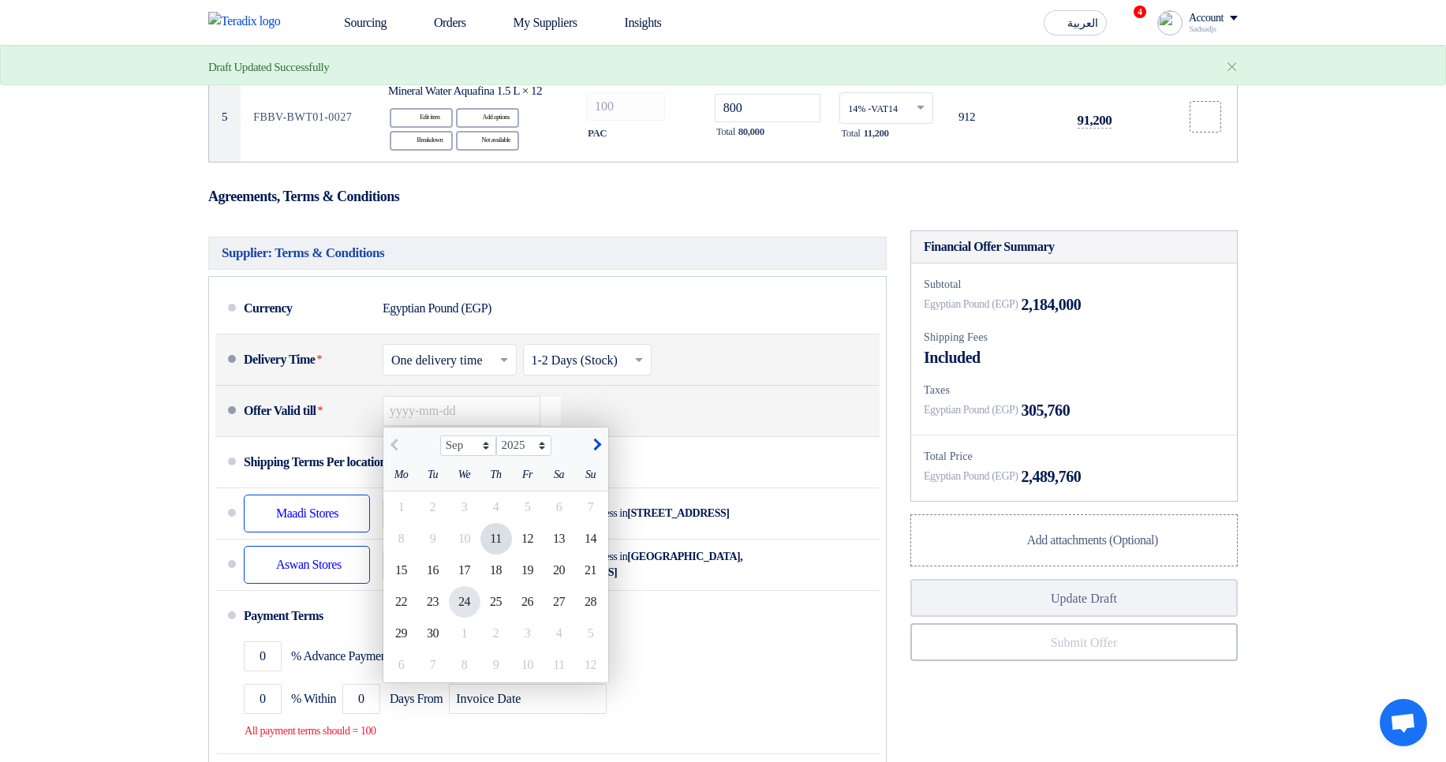
click at [478, 618] on div "24" at bounding box center [465, 602] width 32 height 32
type input "[DATE]"
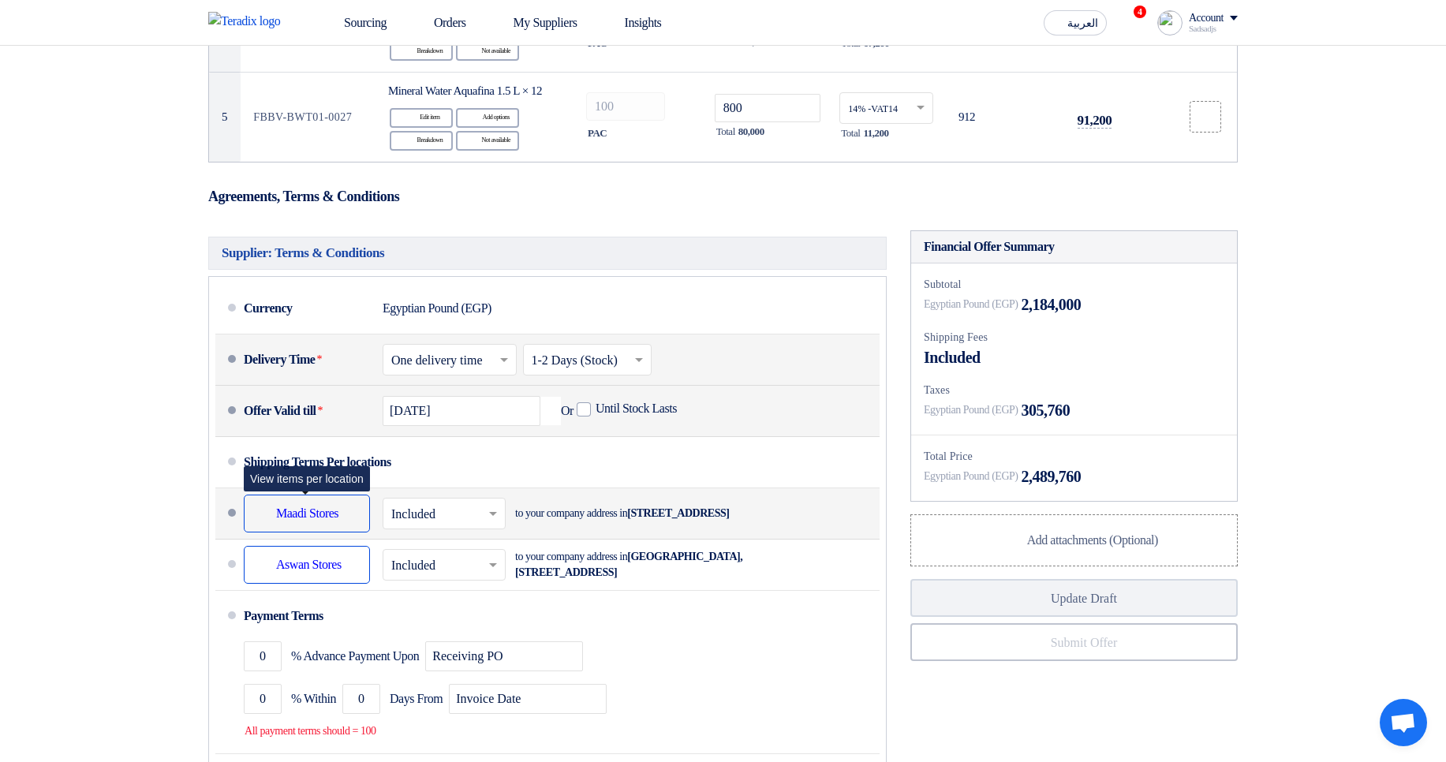
click at [345, 532] on div "Shipping To location Maadi Stores" at bounding box center [307, 513] width 126 height 38
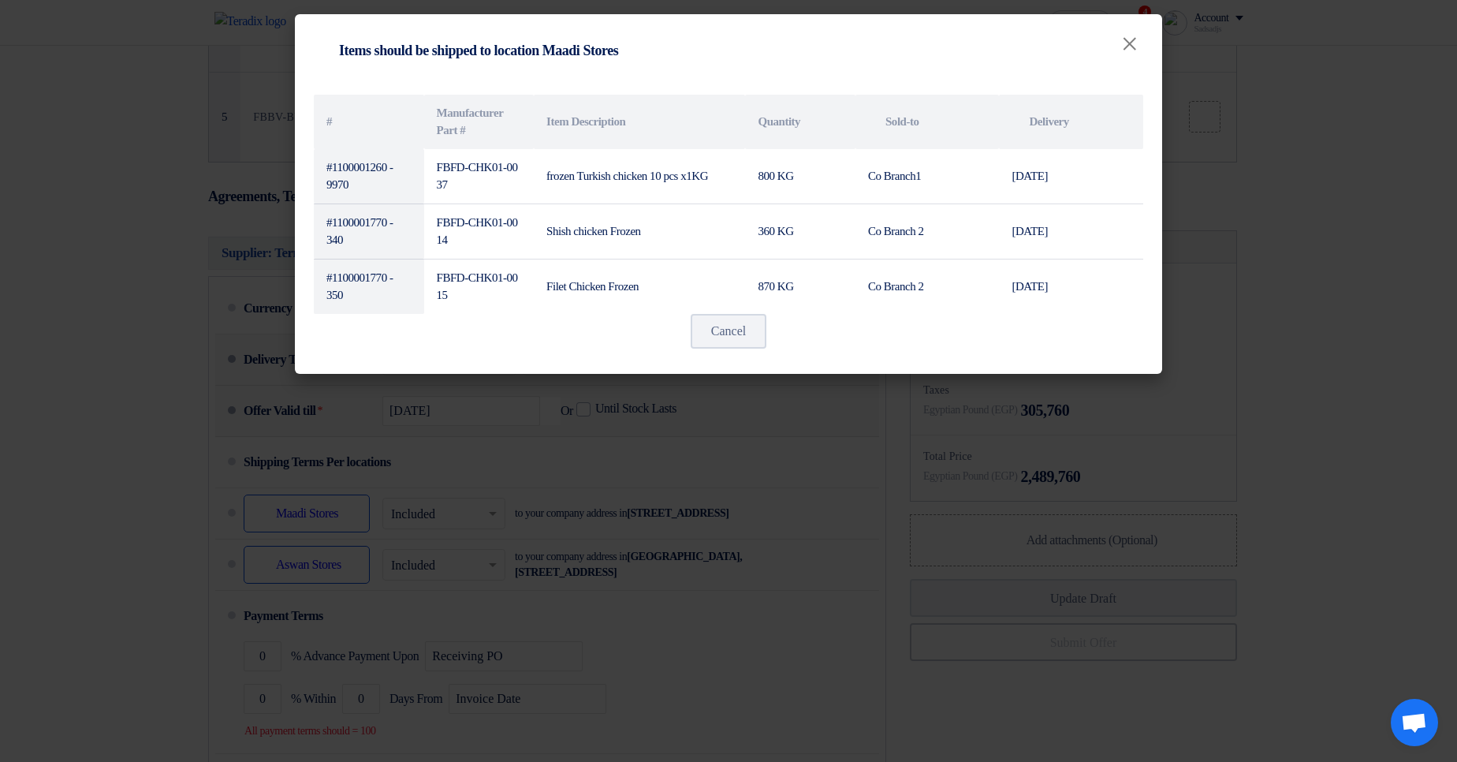
click at [725, 483] on modal-container "Shipping To location Items should be shipped to location Maadi Stores × # Manuf…" at bounding box center [728, 381] width 1457 height 762
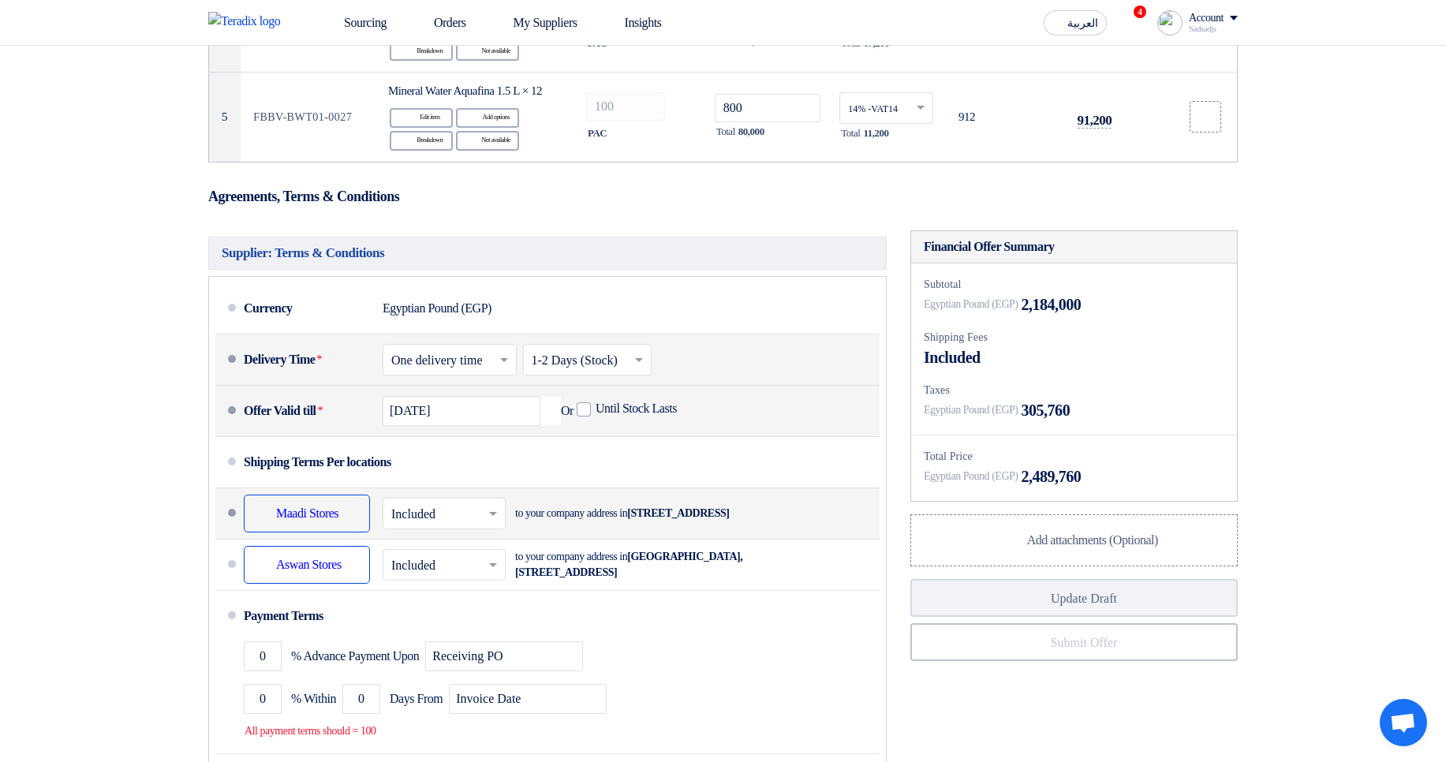
click at [415, 526] on input "text" at bounding box center [444, 514] width 107 height 23
click at [453, 583] on span "Not Included" at bounding box center [424, 575] width 66 height 13
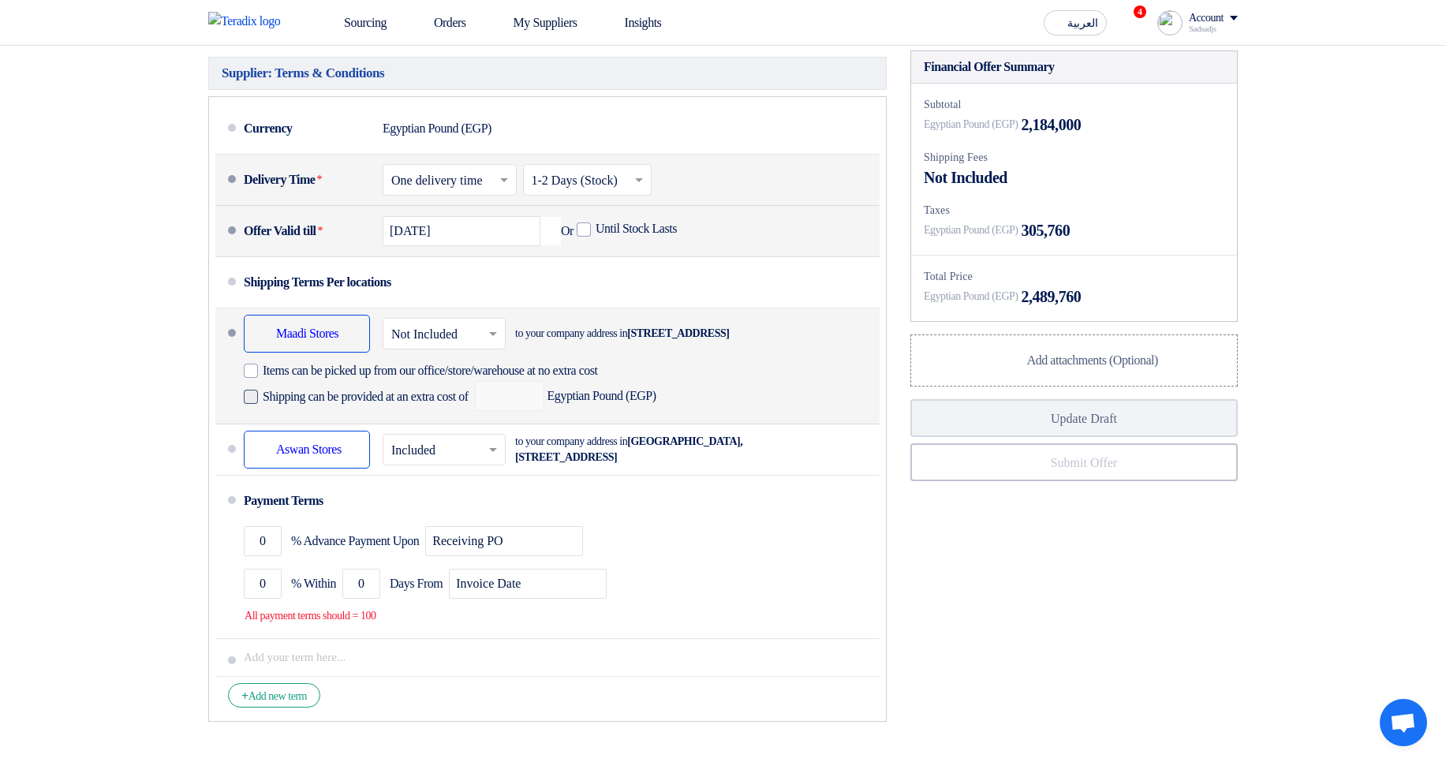
scroll to position [757, 0]
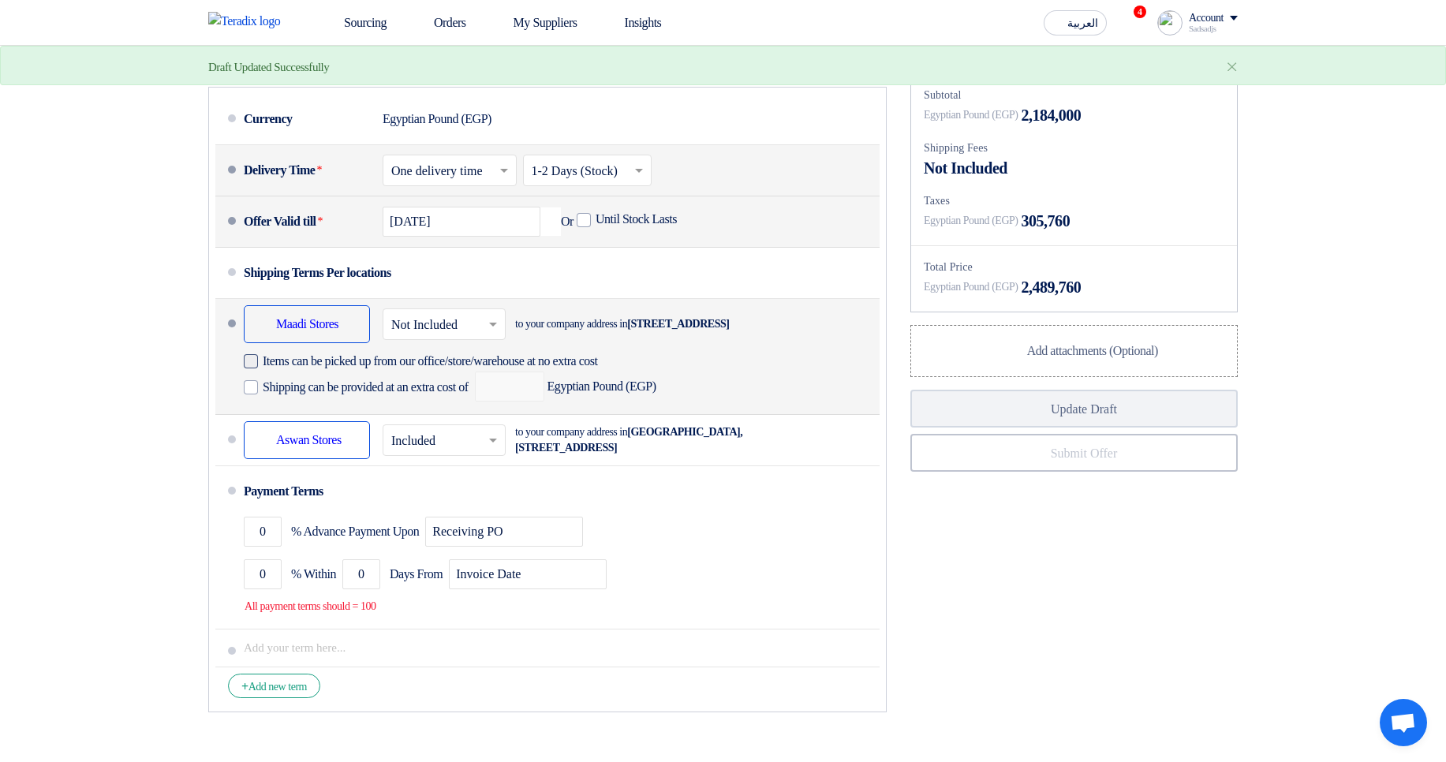
click at [330, 369] on span "Items can be picked up from our office/store/warehouse at no extra cost" at bounding box center [430, 361] width 335 height 16
click at [330, 383] on input "Items can be picked up from our office/store/warehouse at no extra cost" at bounding box center [458, 368] width 390 height 30
checkbox input "true"
click at [341, 395] on span "Shipping can be provided at an extra cost of" at bounding box center [366, 387] width 206 height 16
click at [341, 409] on input "Shipping can be provided at an extra cost of" at bounding box center [367, 394] width 209 height 30
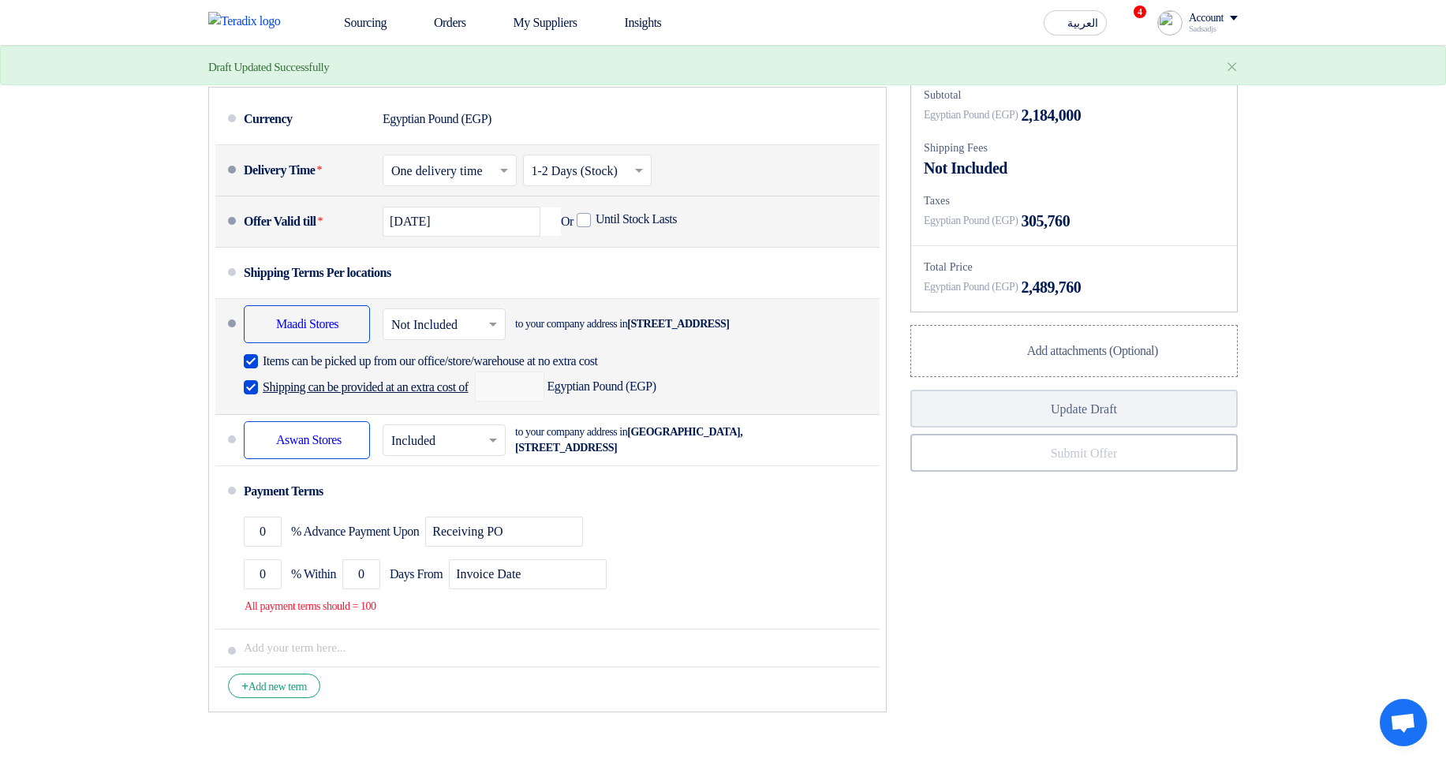
checkbox input "true"
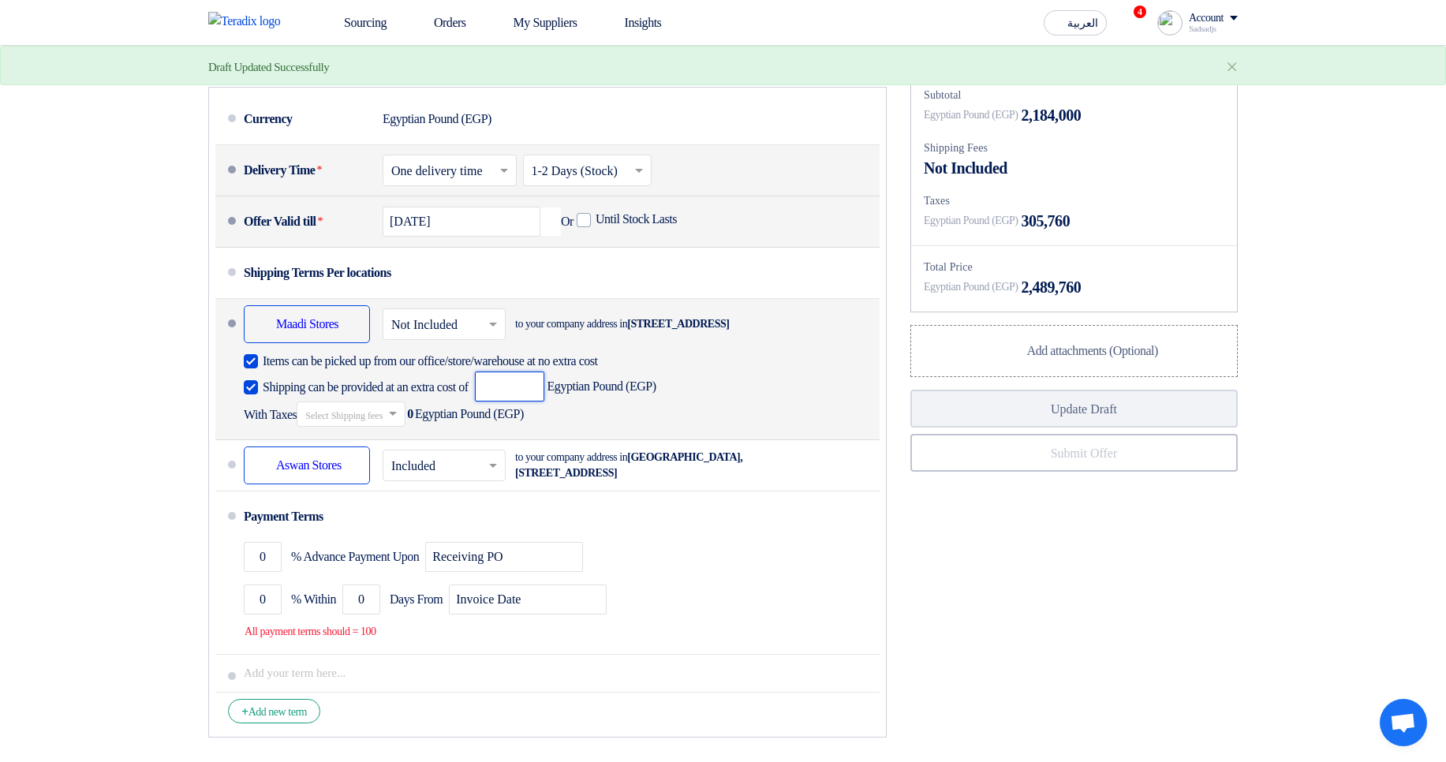
click at [543, 401] on input "number" at bounding box center [509, 386] width 69 height 30
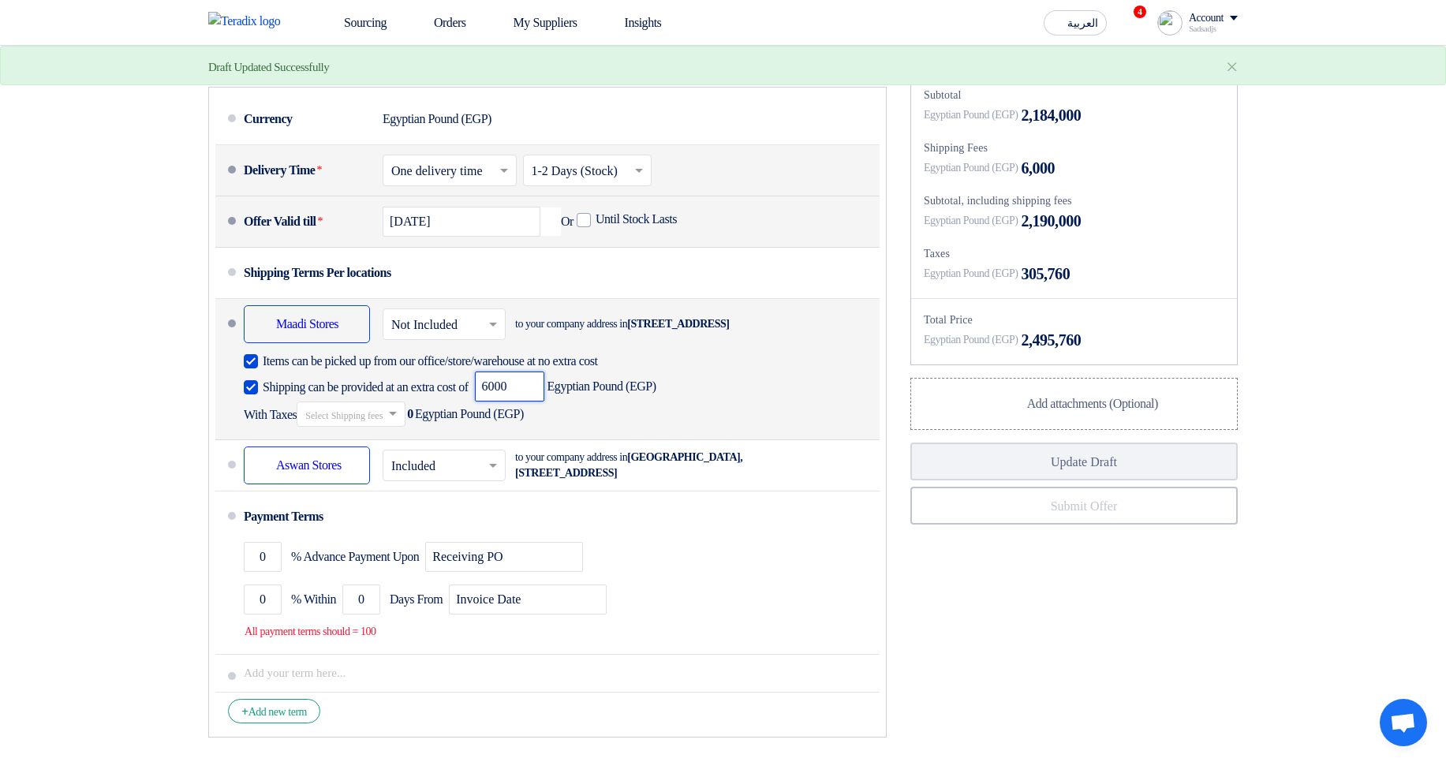
type input "6000"
click at [364, 427] on input "text" at bounding box center [351, 415] width 93 height 23
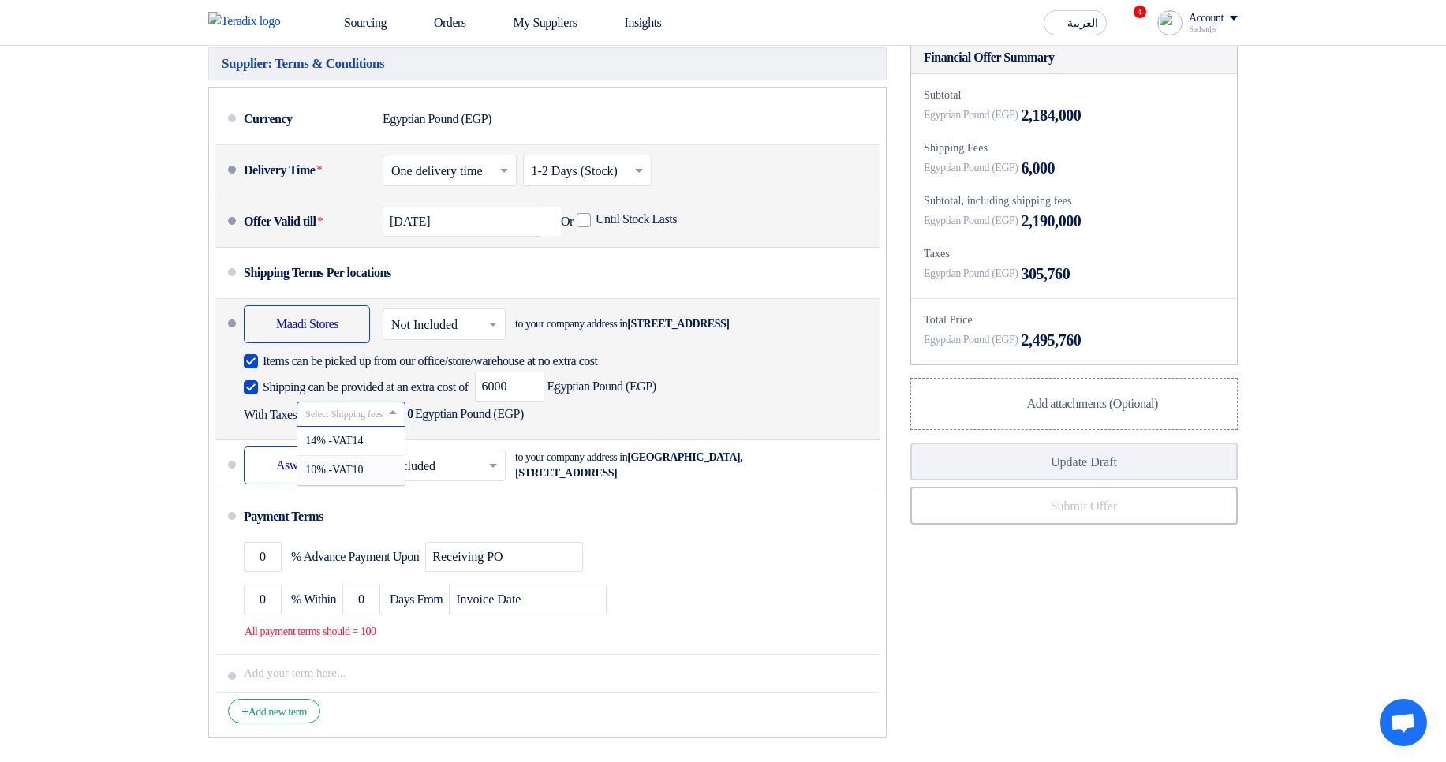
click at [363, 476] on span "10% -VAT10" at bounding box center [334, 470] width 58 height 12
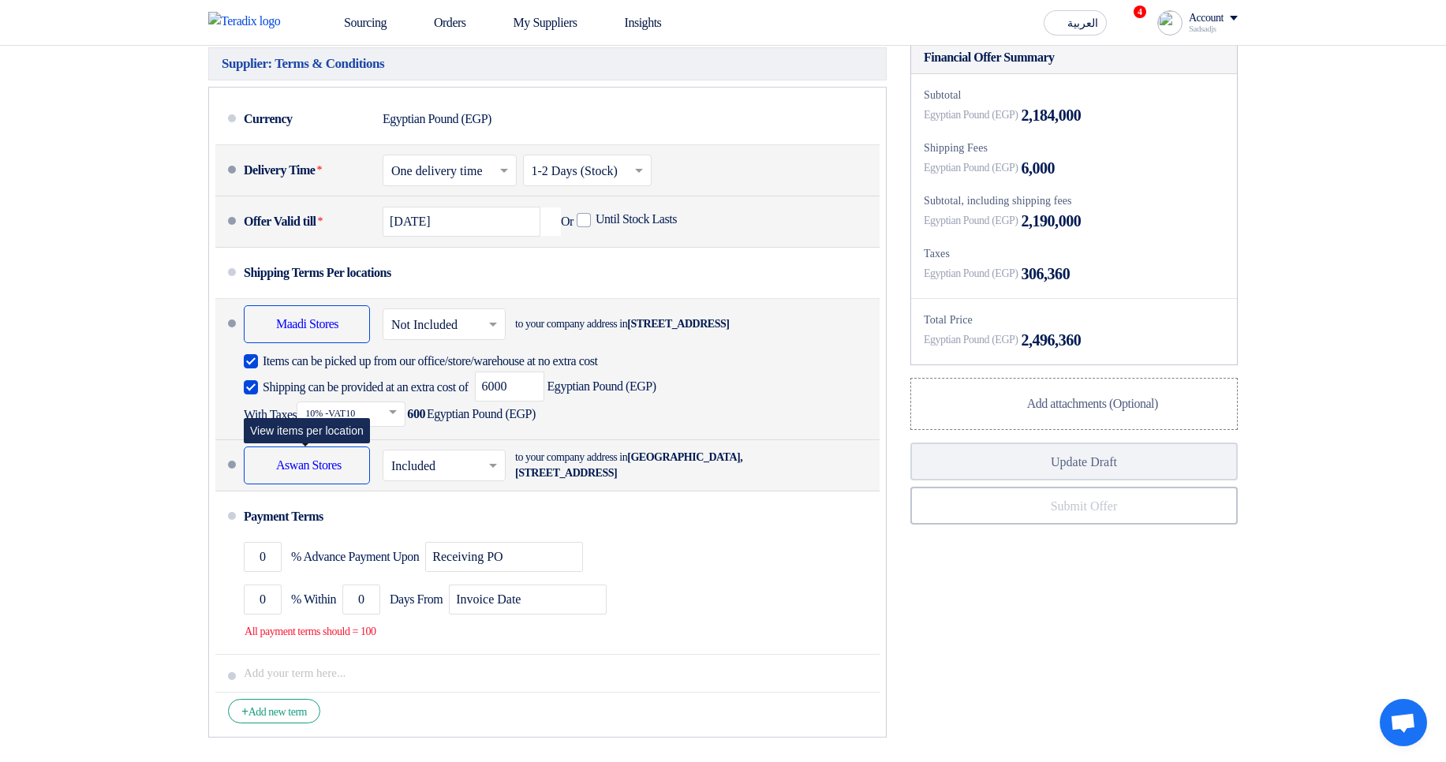
click at [317, 484] on div "Shipping To location Aswan Stores" at bounding box center [307, 465] width 126 height 38
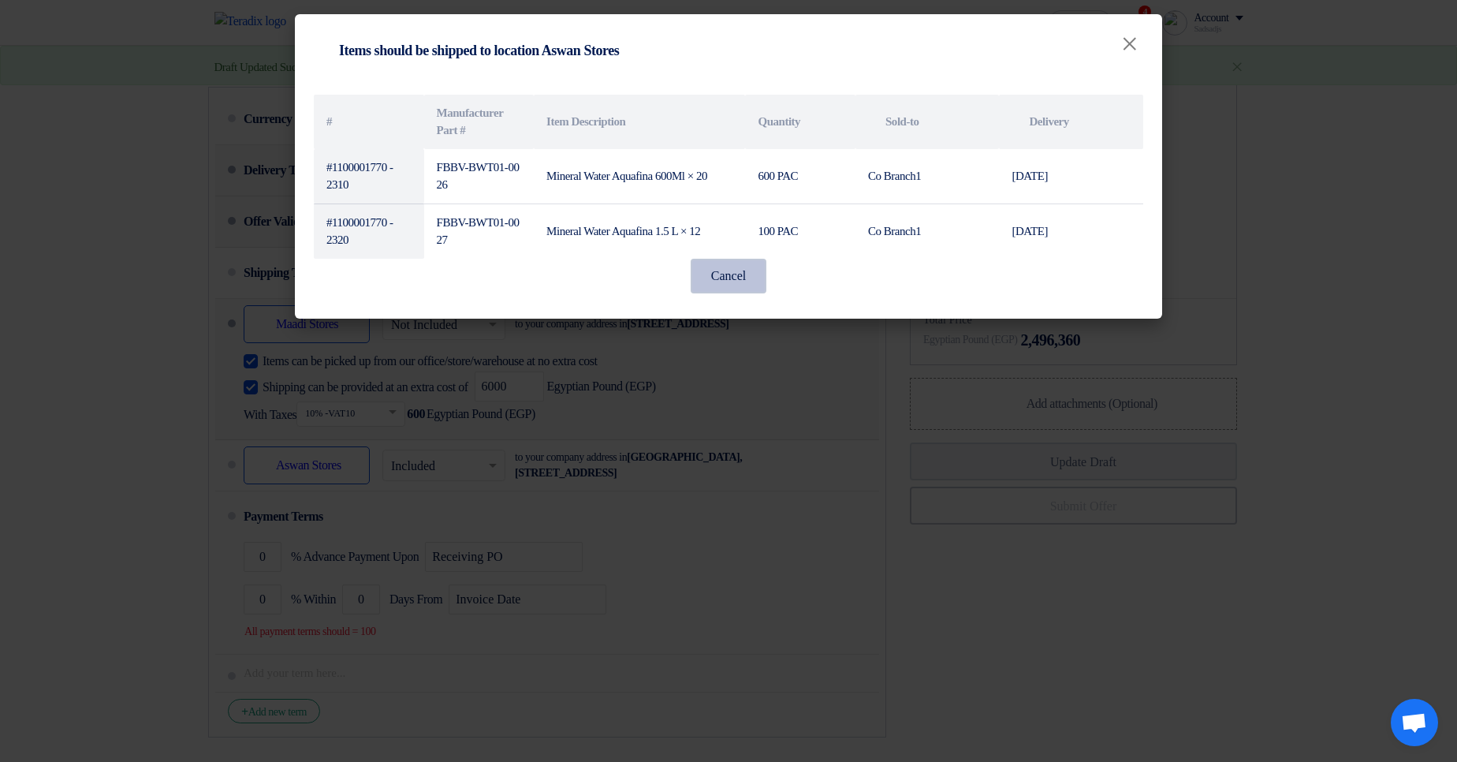
click at [716, 267] on button "Cancel" at bounding box center [729, 276] width 76 height 35
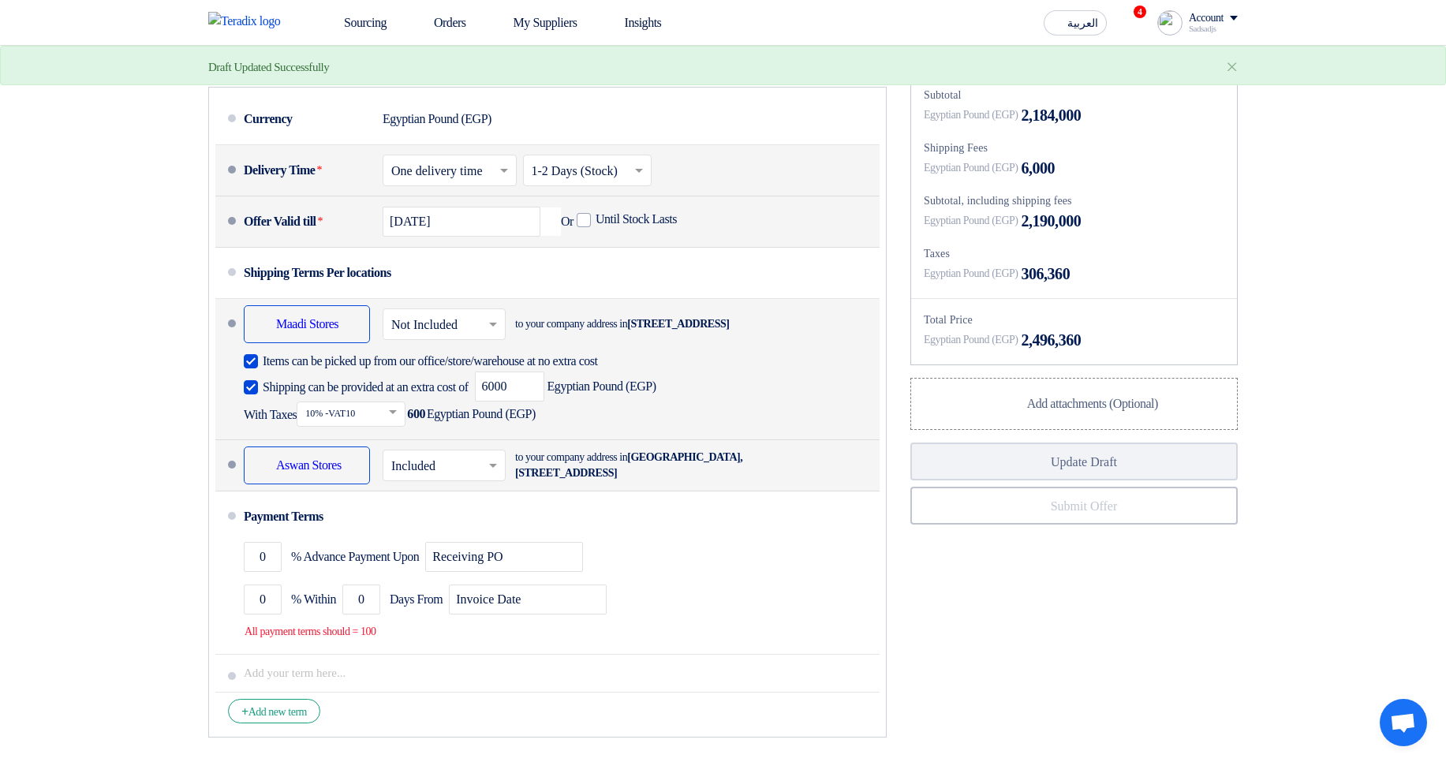
click at [426, 478] on input "text" at bounding box center [444, 466] width 107 height 23
click at [453, 535] on span "Not Included" at bounding box center [424, 527] width 66 height 13
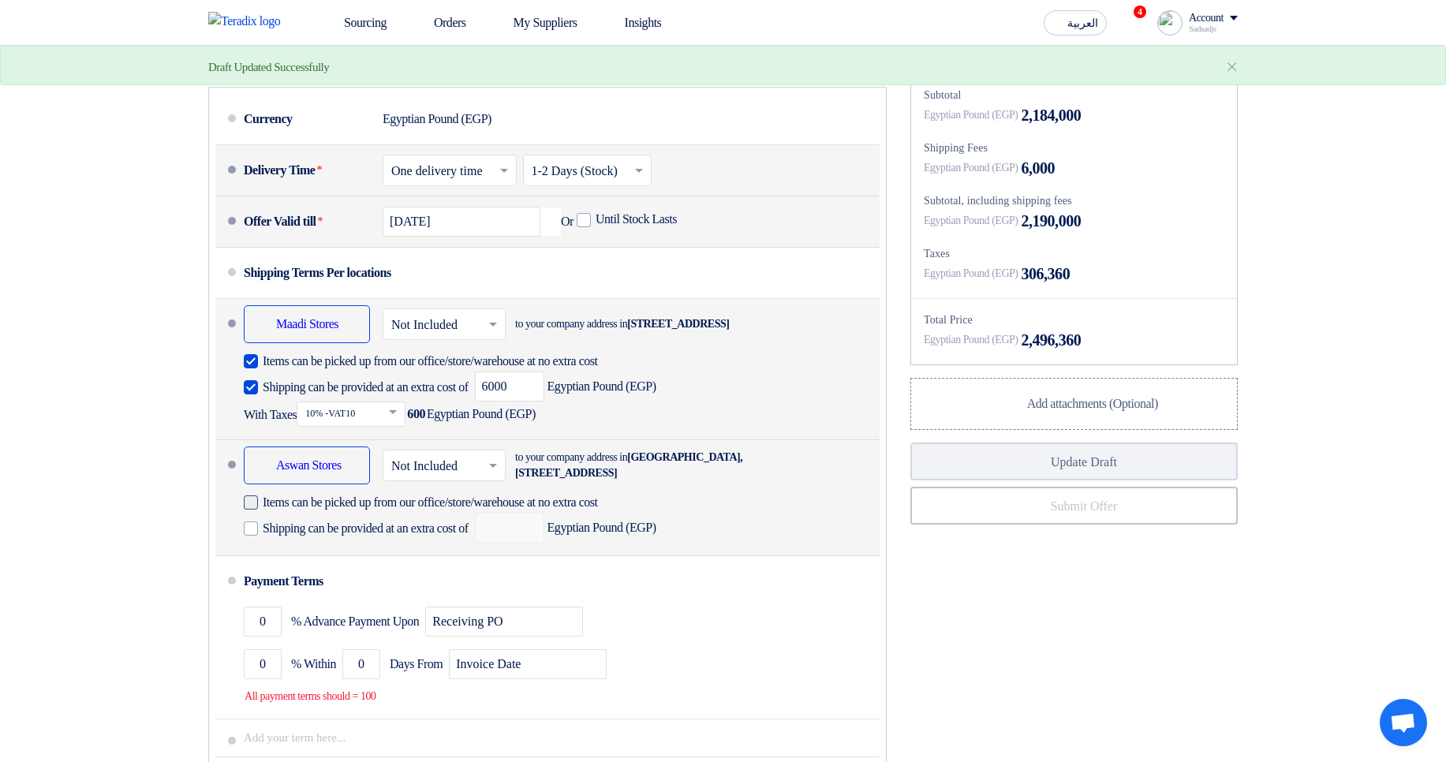
click at [385, 510] on span "Items can be picked up from our office/store/warehouse at no extra cost" at bounding box center [430, 502] width 335 height 16
click at [385, 524] on input "Items can be picked up from our office/store/warehouse at no extra cost" at bounding box center [458, 509] width 390 height 30
checkbox input "true"
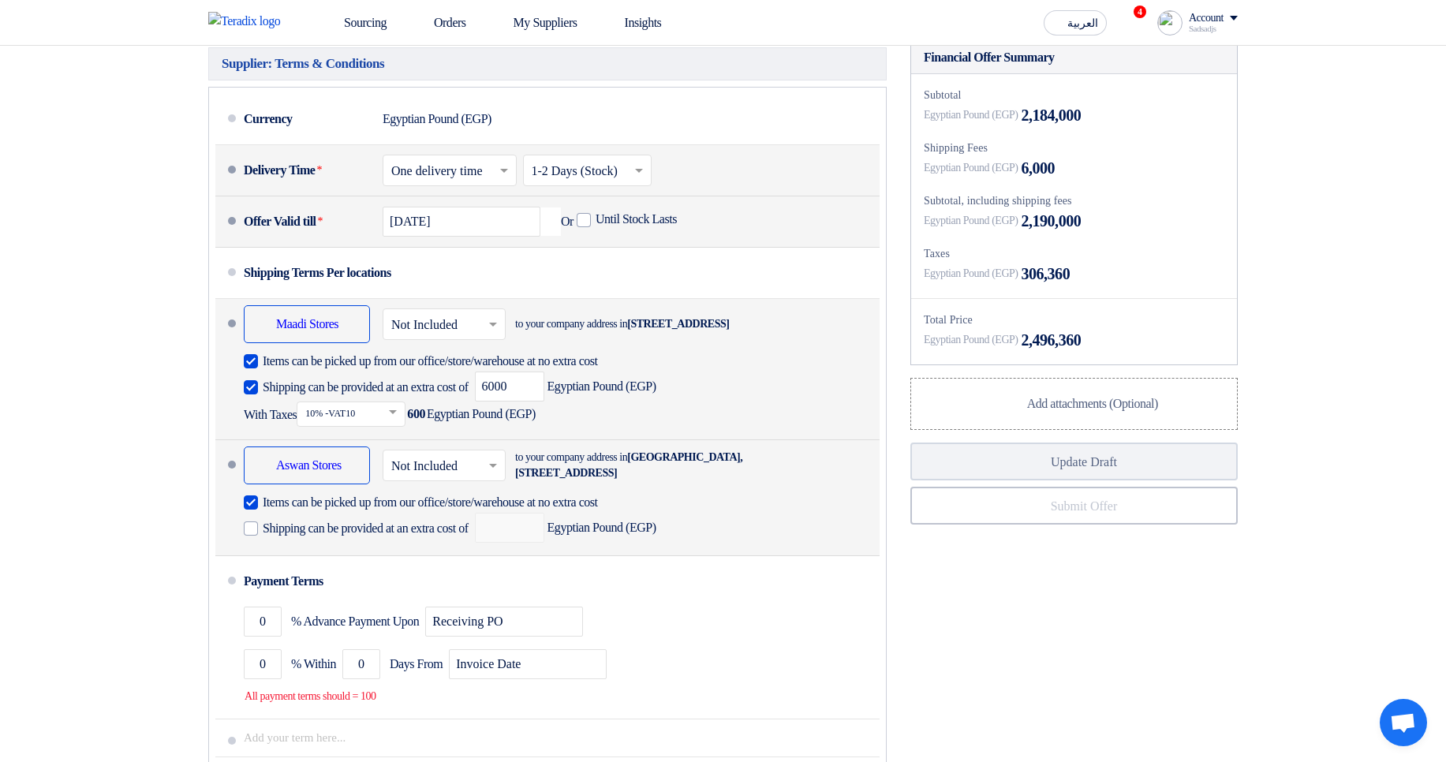
click at [393, 543] on div "Shipping can be provided at an extra cost of Egyptian Pound (EGP)" at bounding box center [450, 528] width 412 height 30
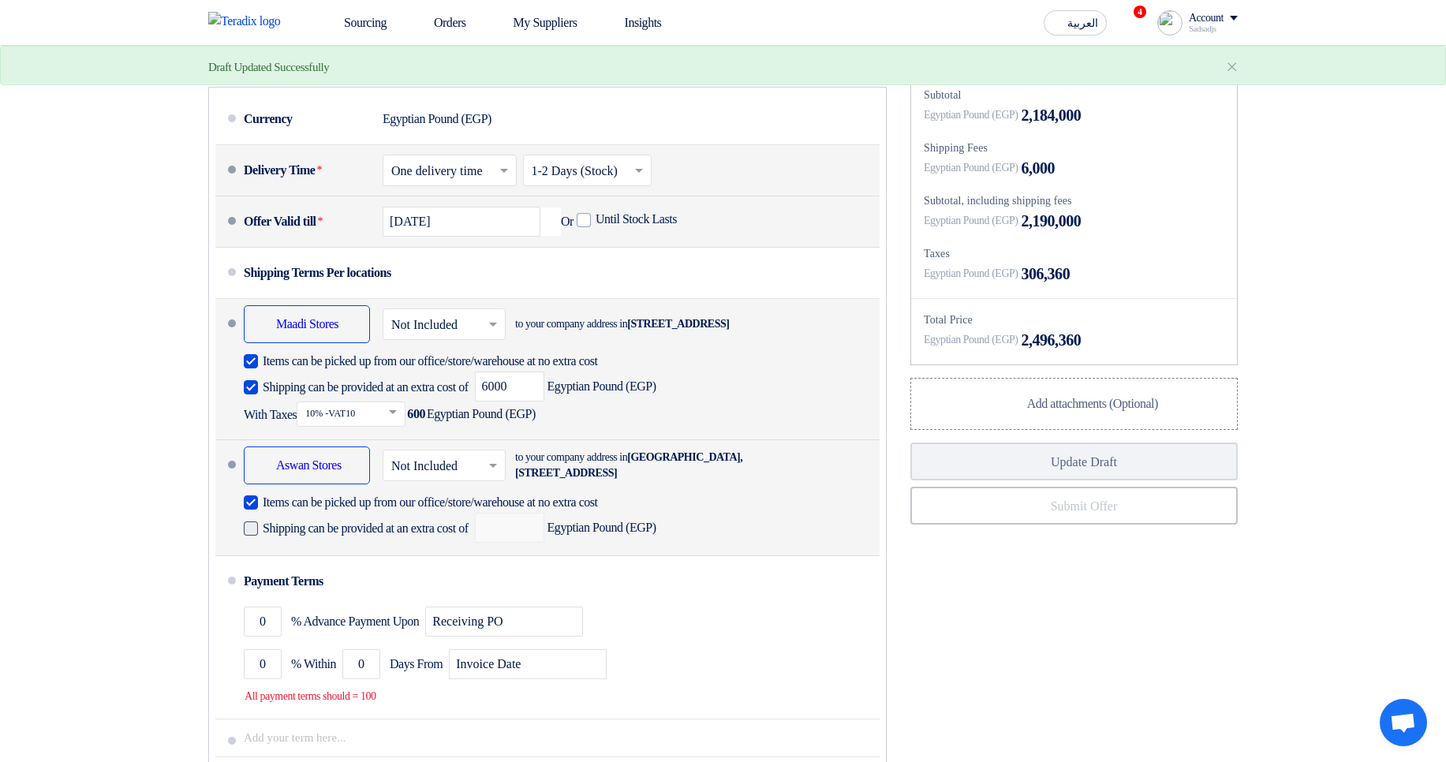
click at [446, 536] on span "Shipping can be provided at an extra cost of" at bounding box center [366, 529] width 206 height 16
click at [446, 550] on input "Shipping can be provided at an extra cost of" at bounding box center [367, 535] width 209 height 30
checkbox input "true"
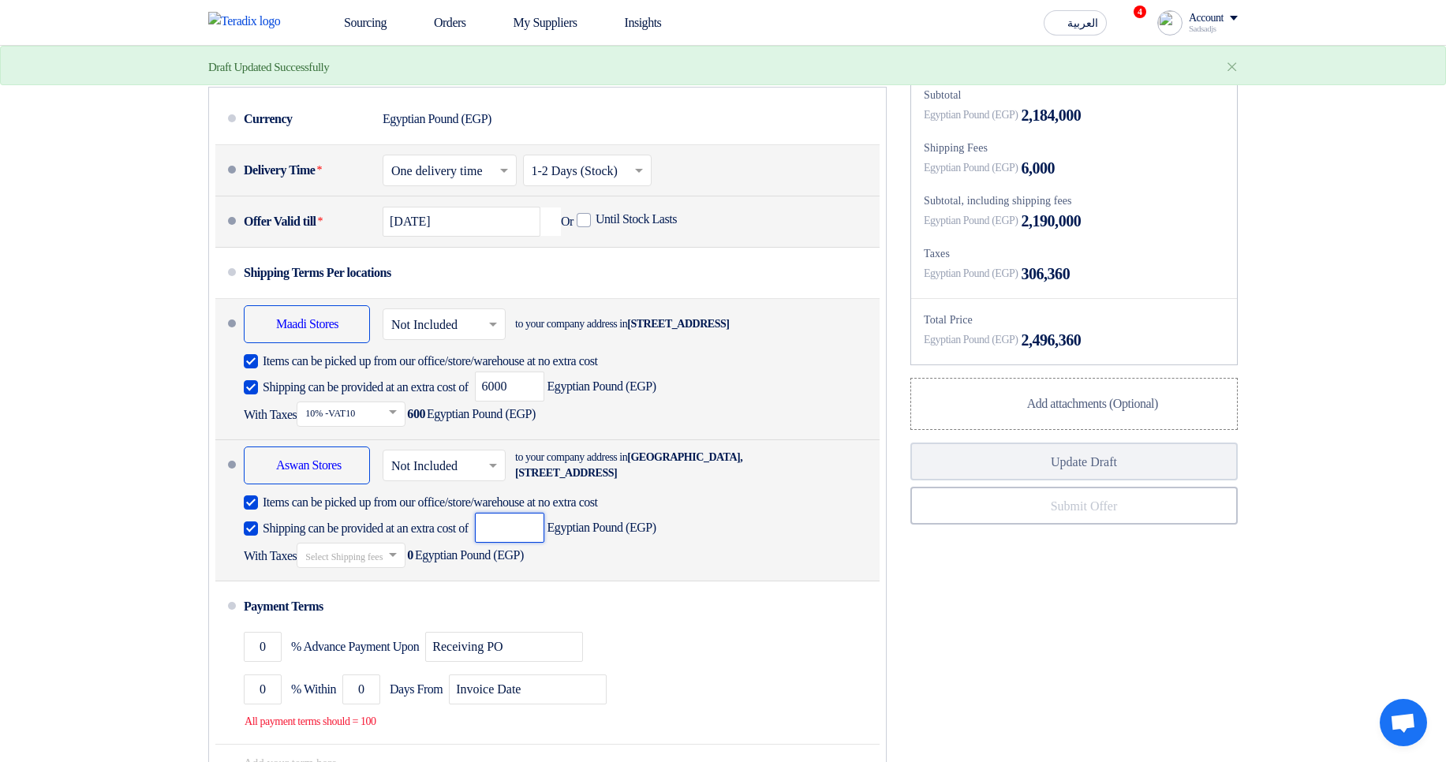
click at [525, 543] on input "number" at bounding box center [509, 528] width 69 height 30
type input "90000"
click at [384, 568] on input "text" at bounding box center [351, 556] width 93 height 23
click at [390, 597] on div "14% -VAT14" at bounding box center [350, 582] width 107 height 29
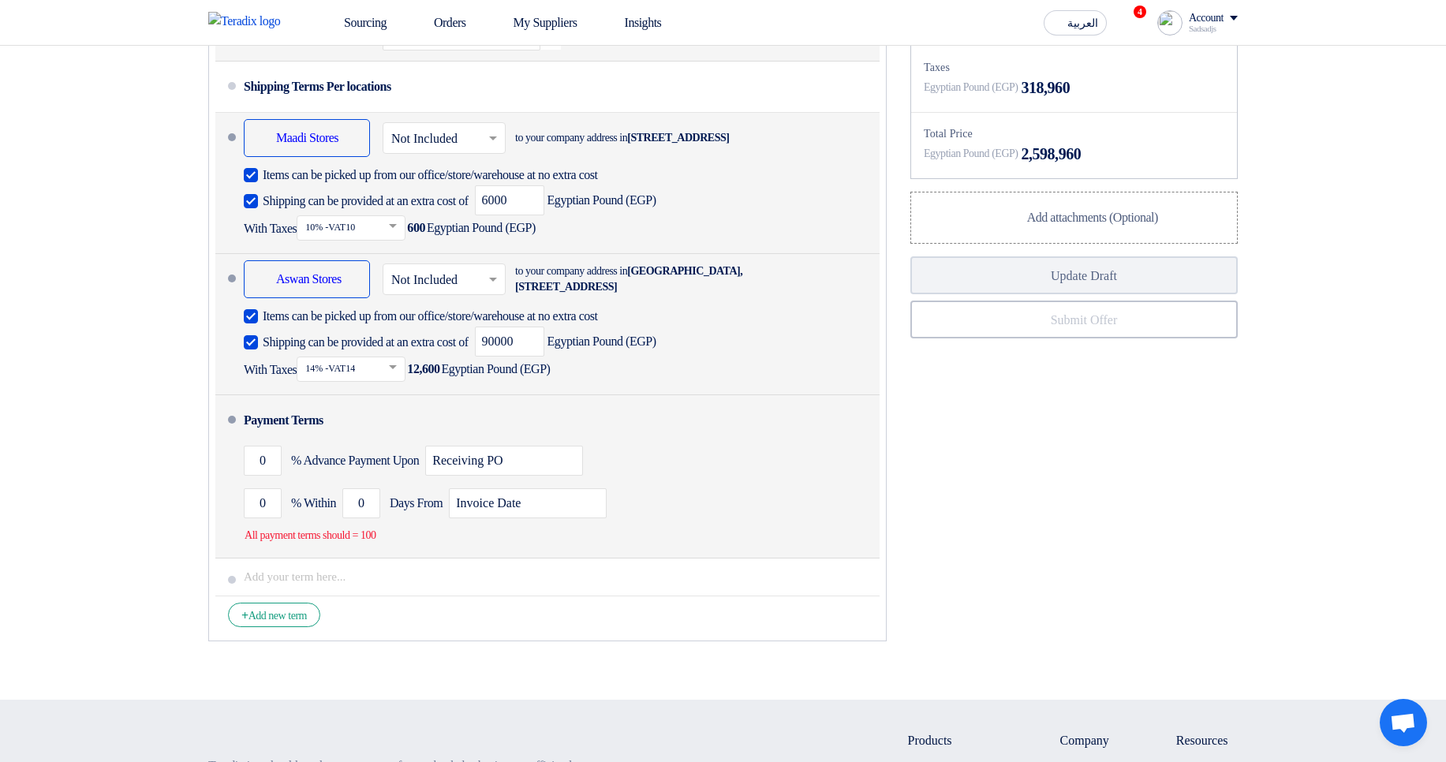
scroll to position [946, 0]
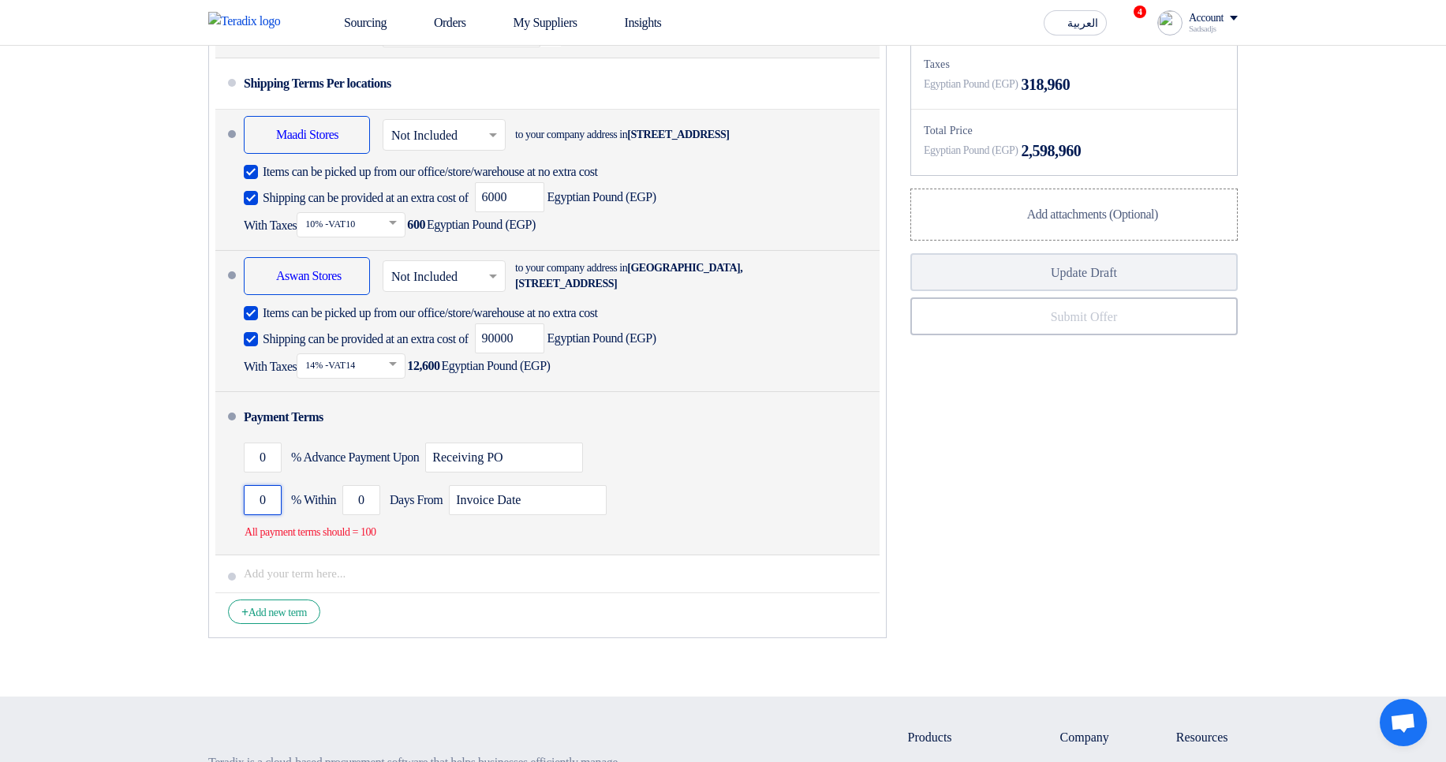
click at [256, 515] on input "0" at bounding box center [263, 500] width 38 height 30
click at [253, 472] on input "0" at bounding box center [263, 457] width 38 height 30
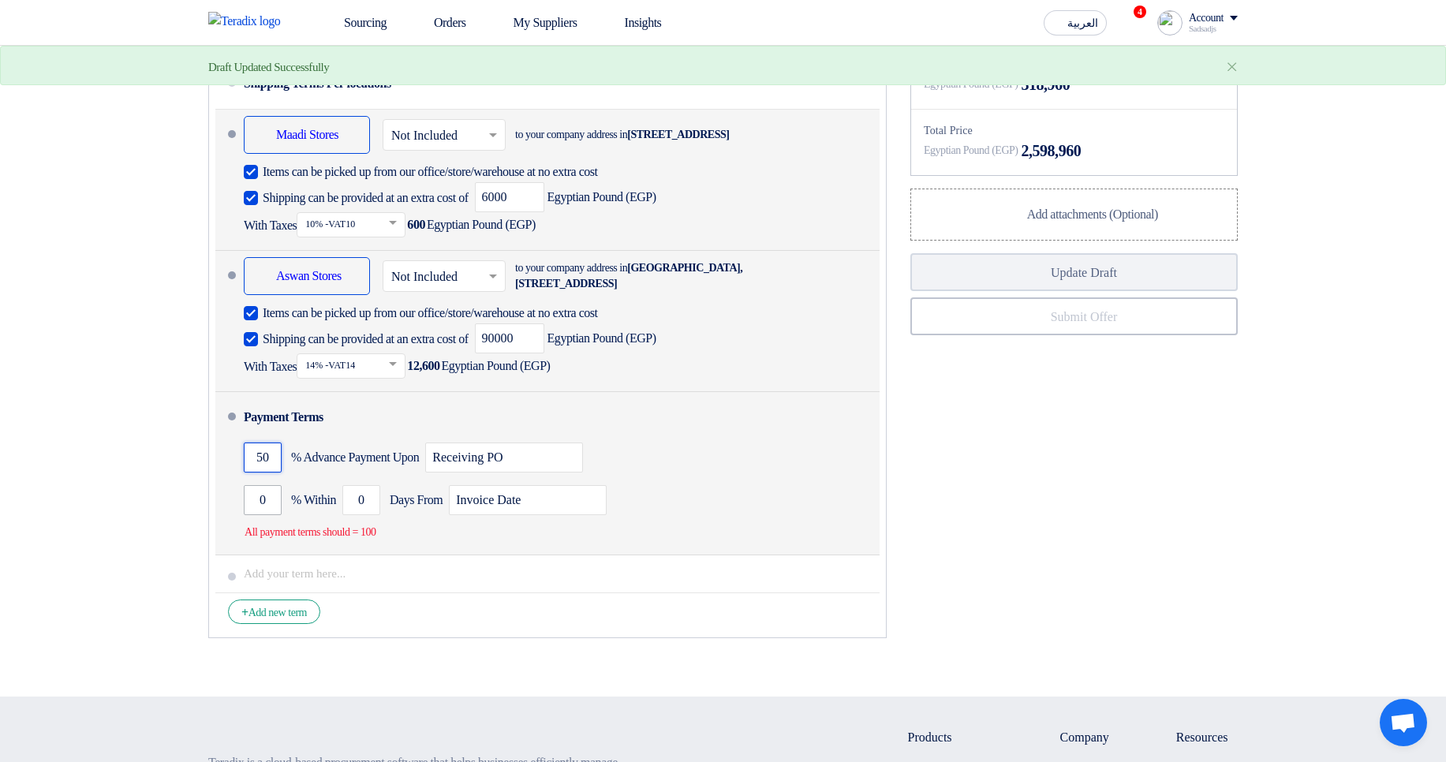
type input "50"
click at [257, 515] on input "0" at bounding box center [263, 500] width 38 height 30
type input "50"
click at [361, 515] on input "0" at bounding box center [361, 500] width 38 height 30
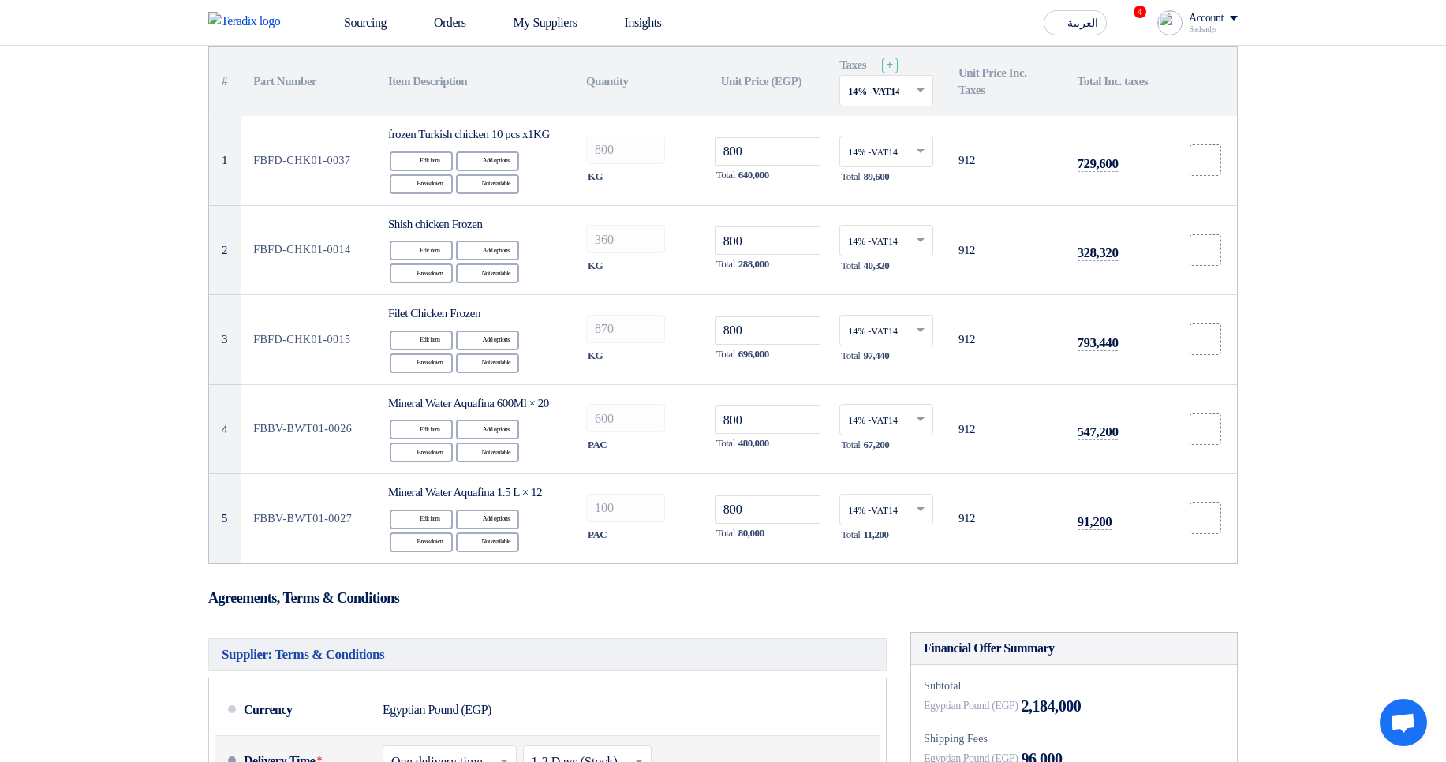
scroll to position [473, 0]
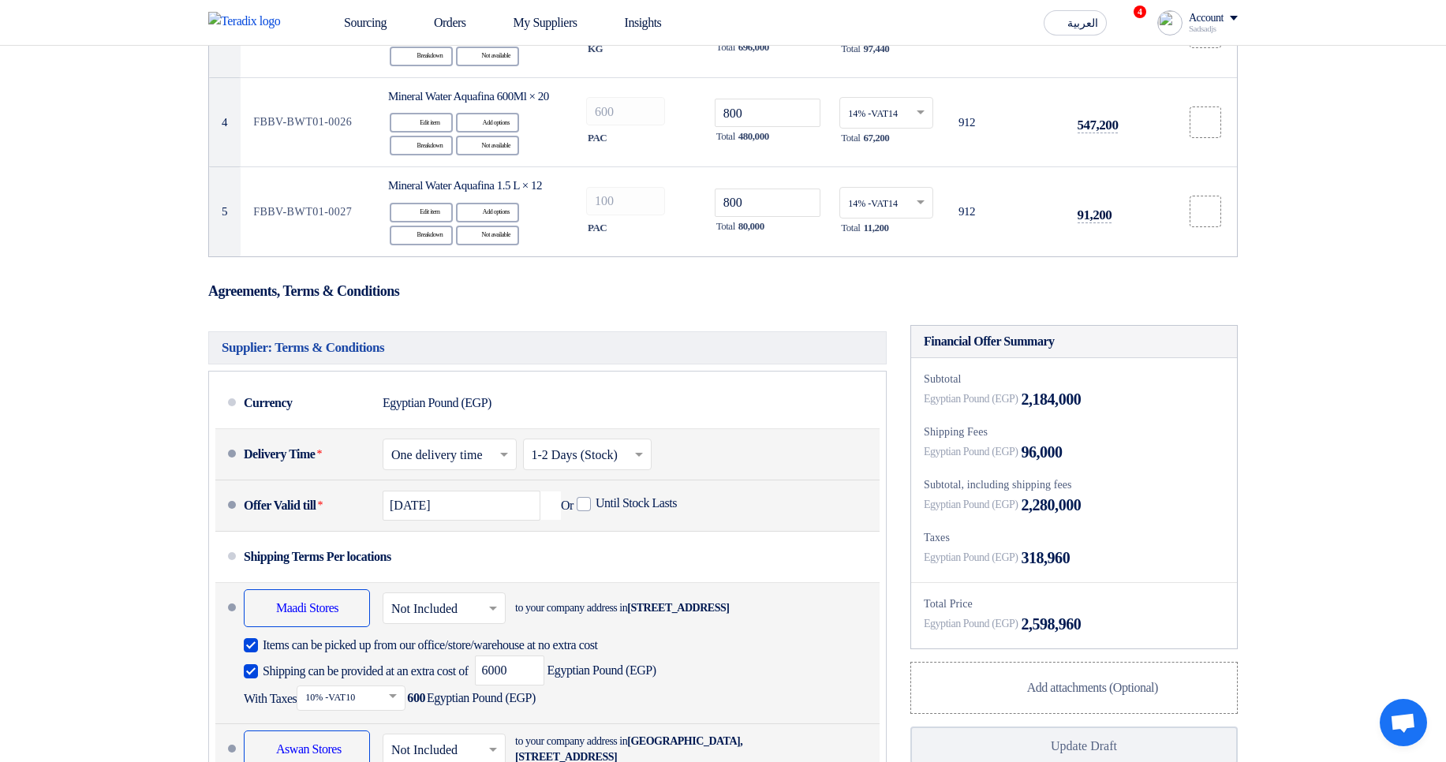
type input "30"
click at [1100, 550] on div "Subtotal Egyptian Pound (EGP) 2,184,000 Shipping Fees Egyptian Pound (EGP) 96,0…" at bounding box center [1074, 503] width 326 height 290
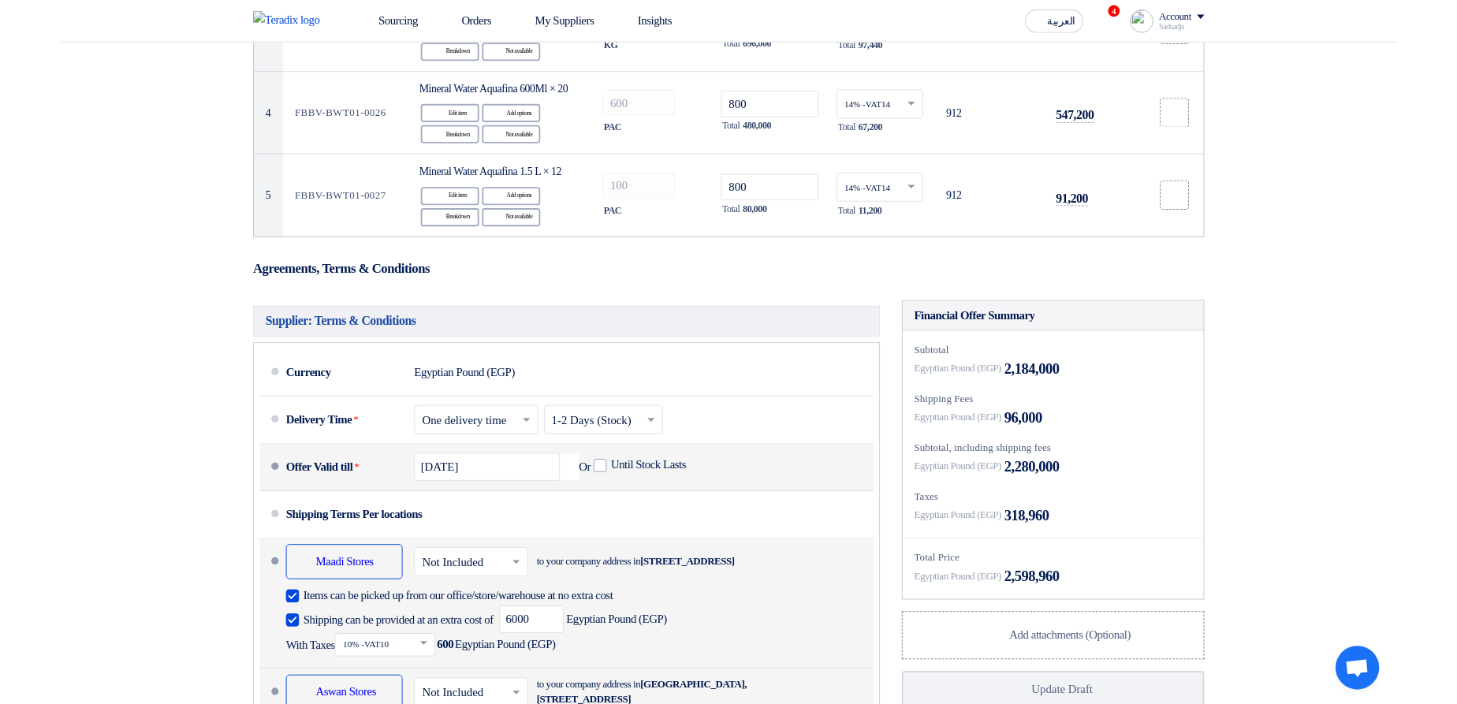
scroll to position [757, 0]
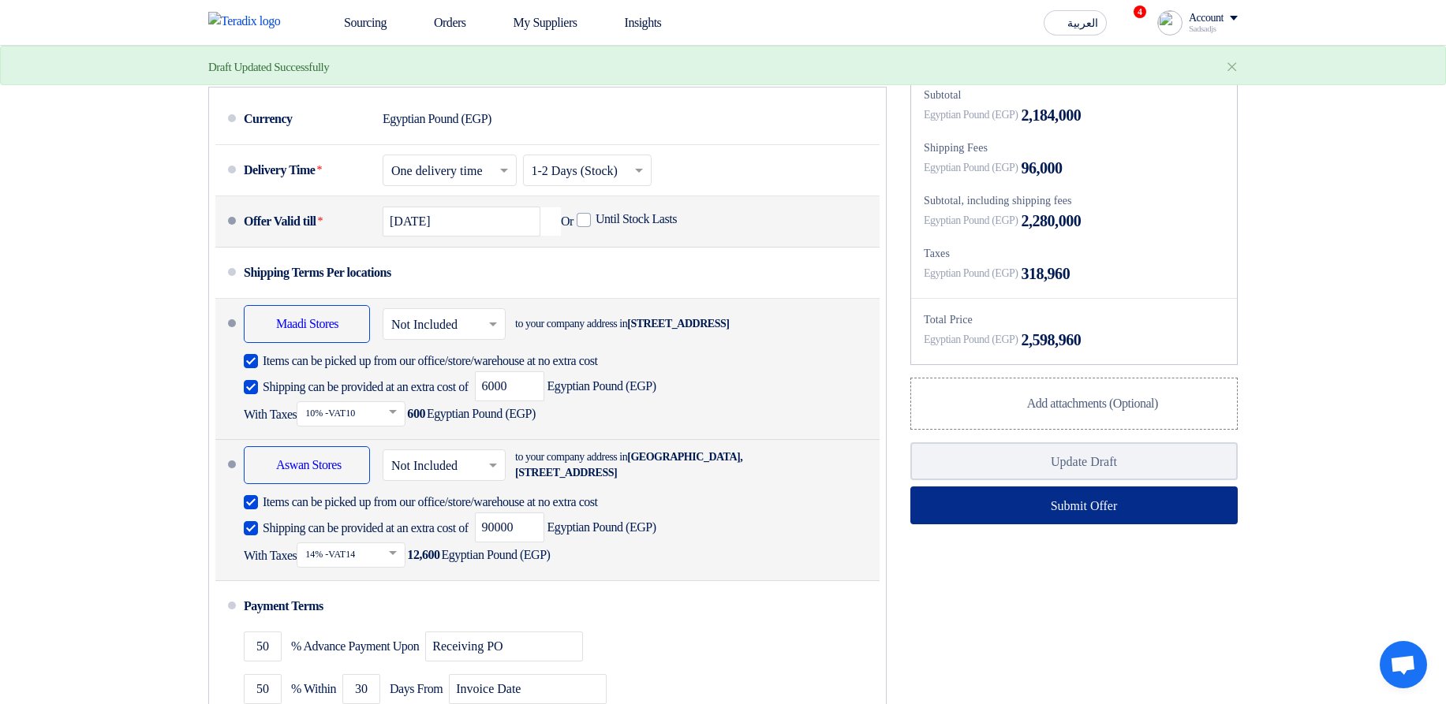
click at [1100, 524] on button "Submit Offer" at bounding box center [1073, 506] width 327 height 38
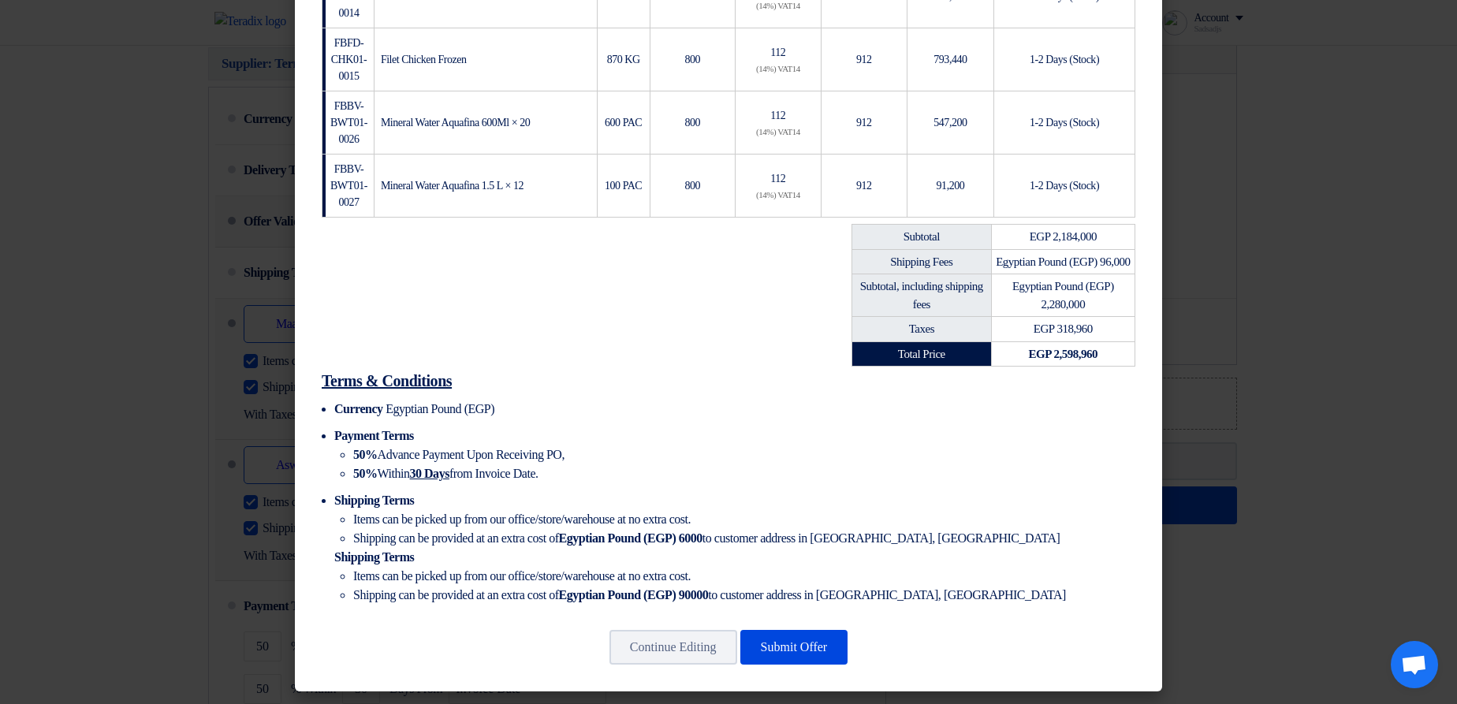
scroll to position [453, 0]
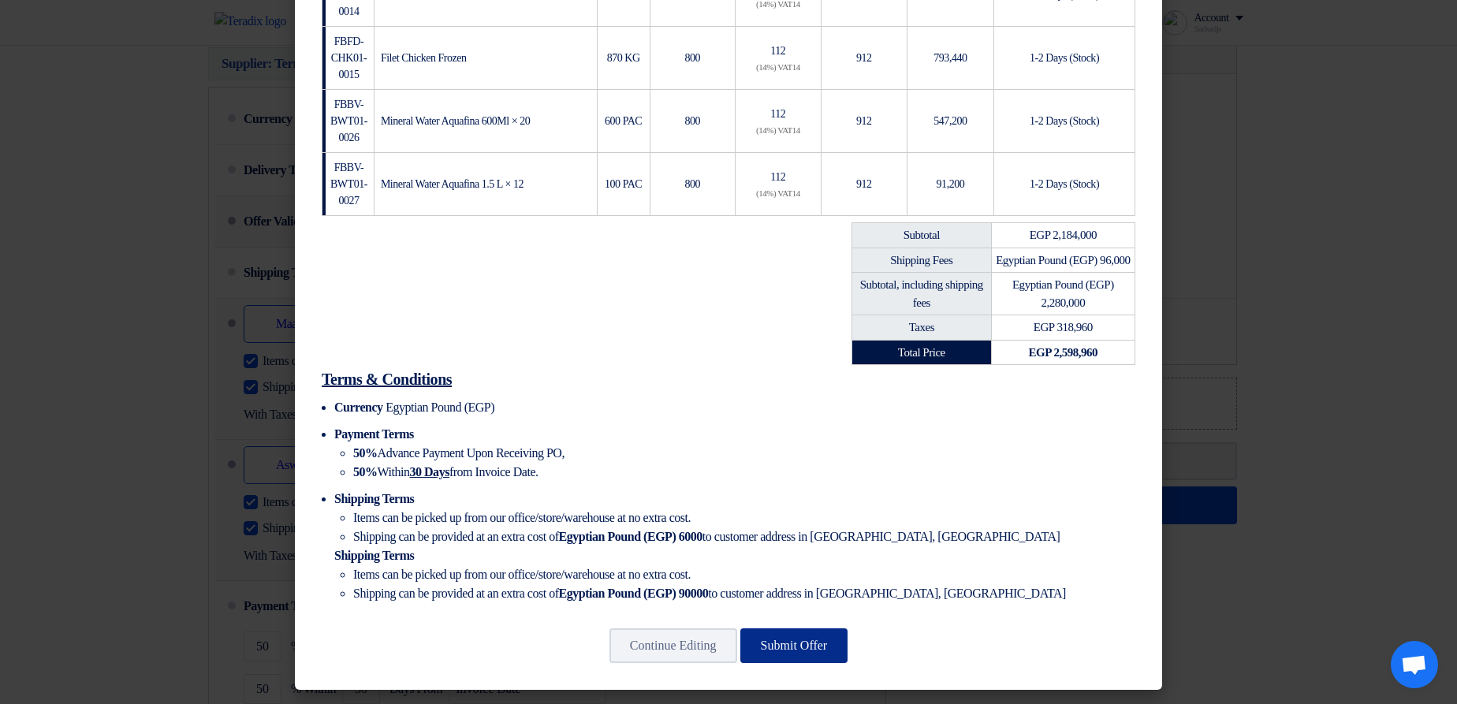
click at [796, 647] on button "Submit Offer" at bounding box center [795, 646] width 108 height 35
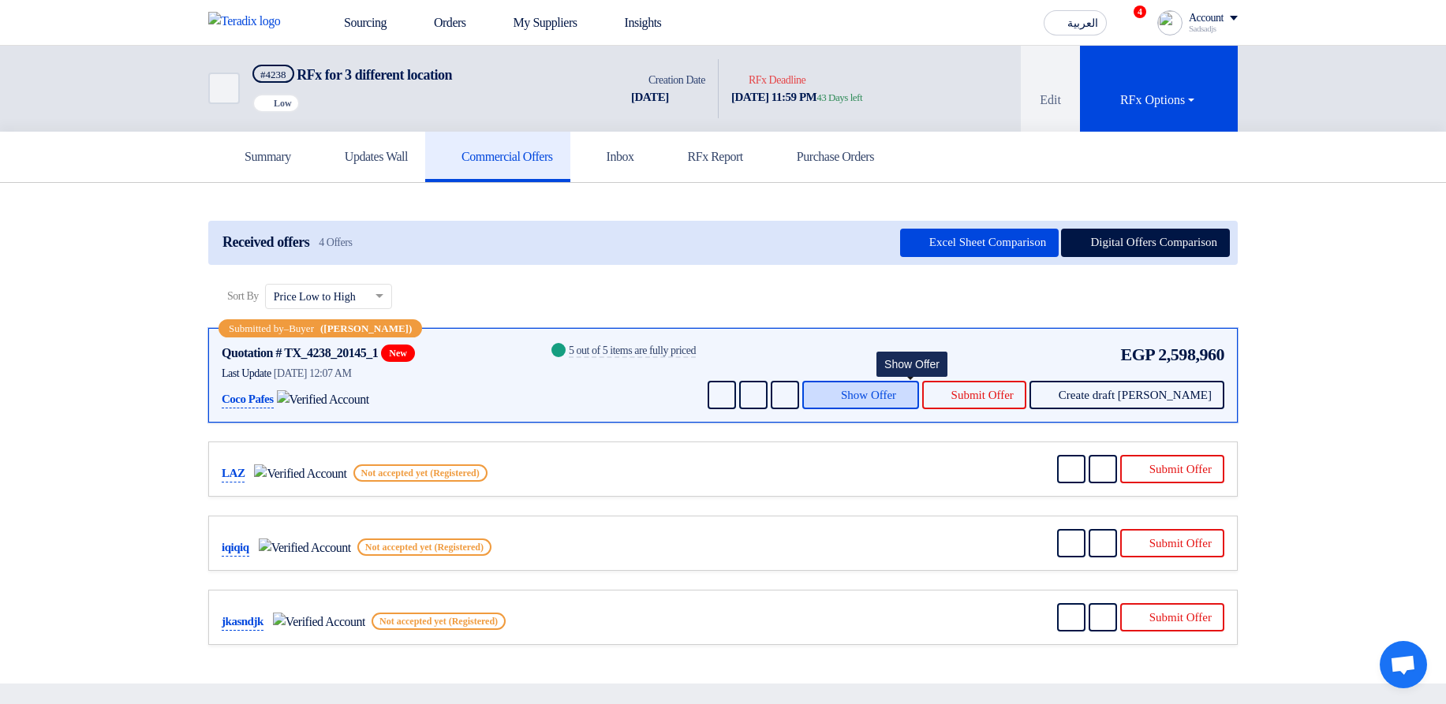
click at [900, 405] on button "Show Offer" at bounding box center [860, 395] width 117 height 28
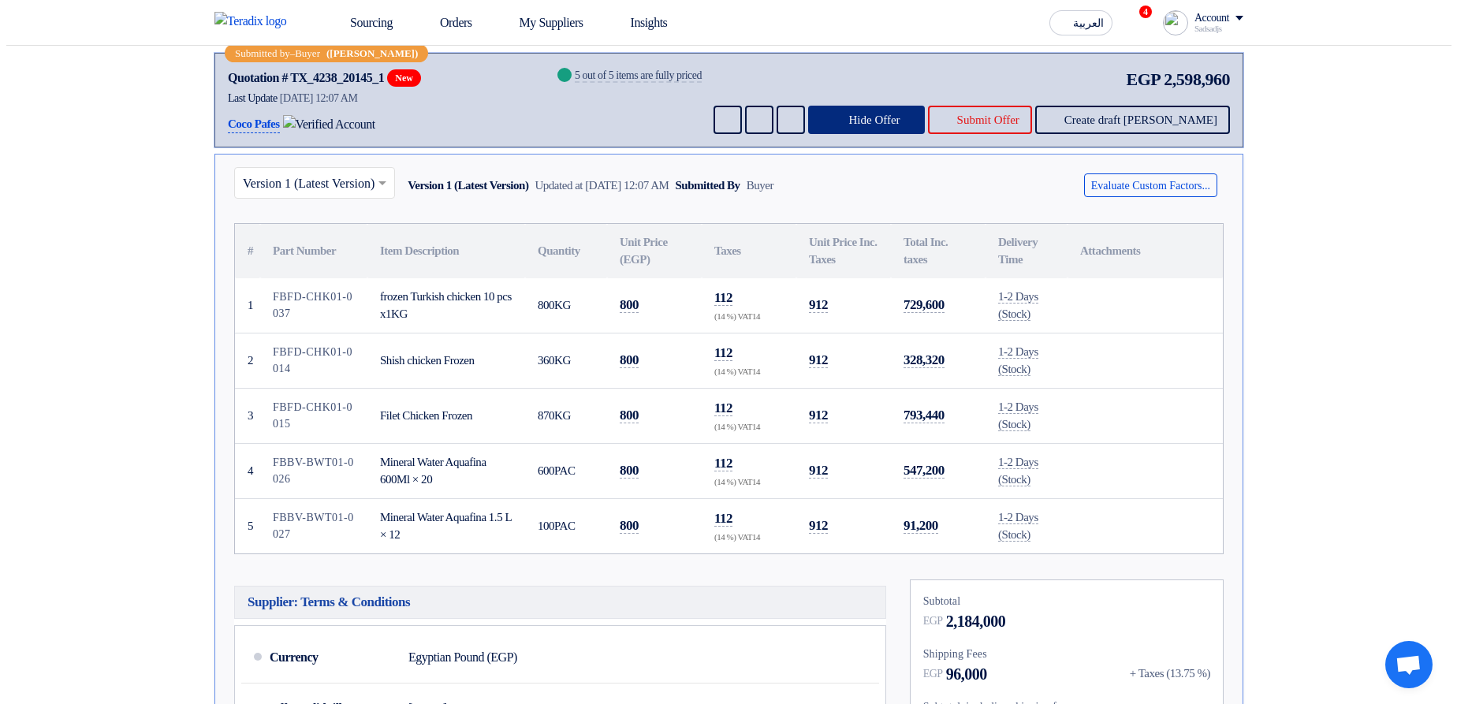
scroll to position [95, 0]
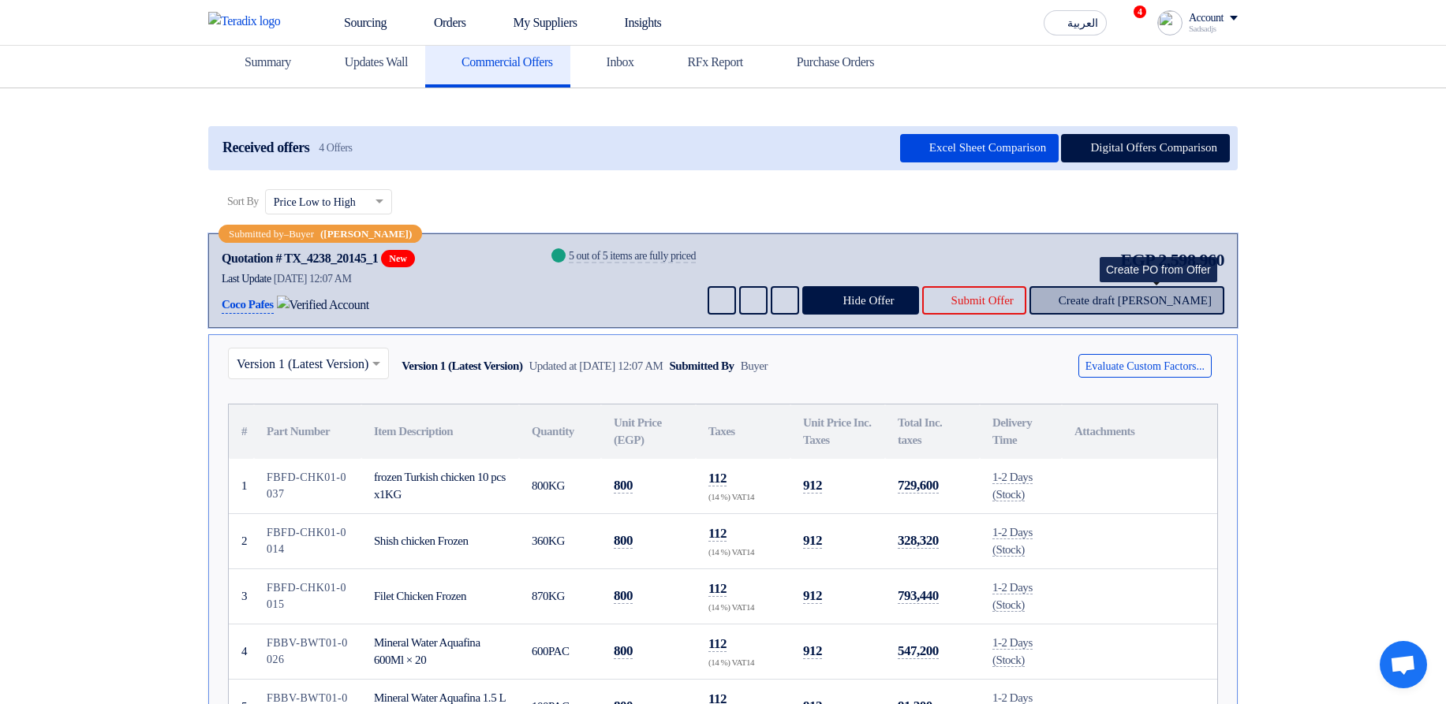
click at [1129, 296] on span "Create draft [PERSON_NAME]" at bounding box center [1134, 301] width 153 height 12
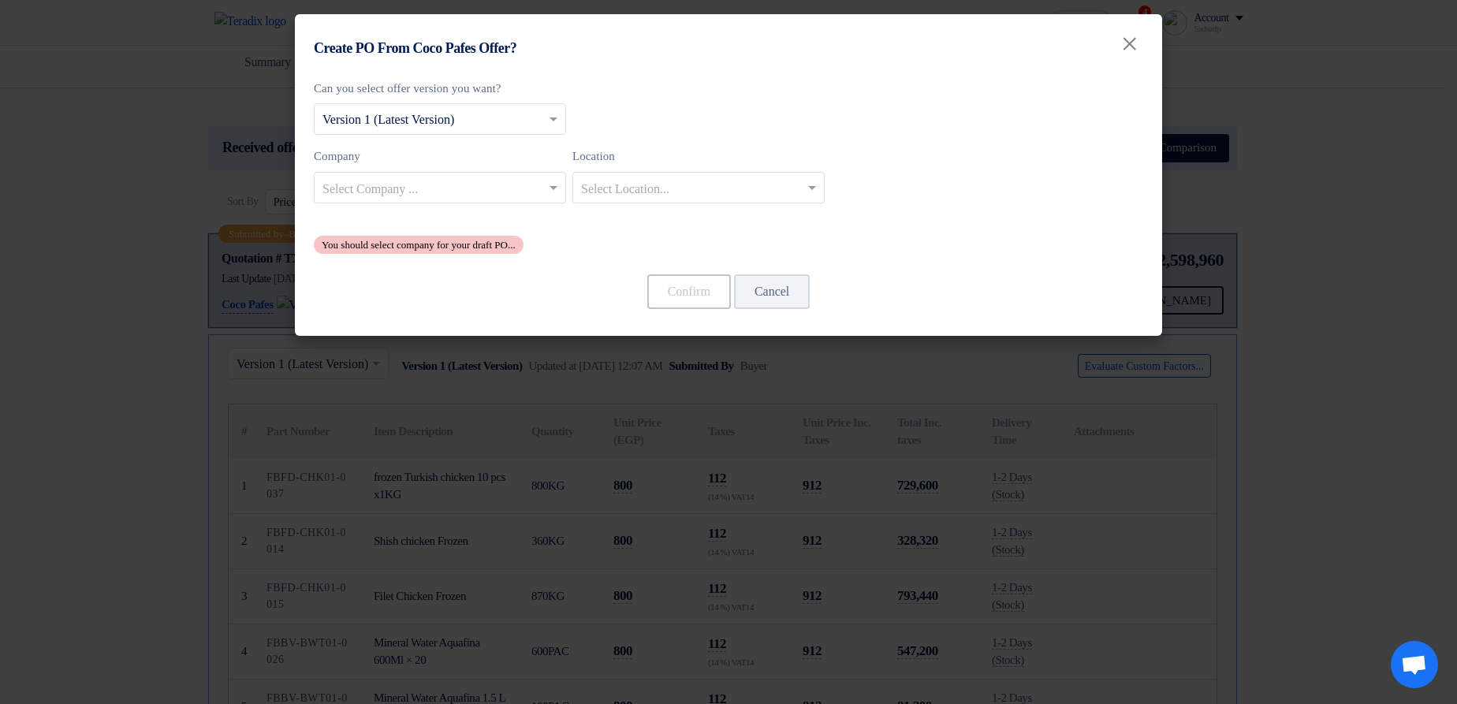
click at [380, 158] on label "Company" at bounding box center [440, 156] width 252 height 18
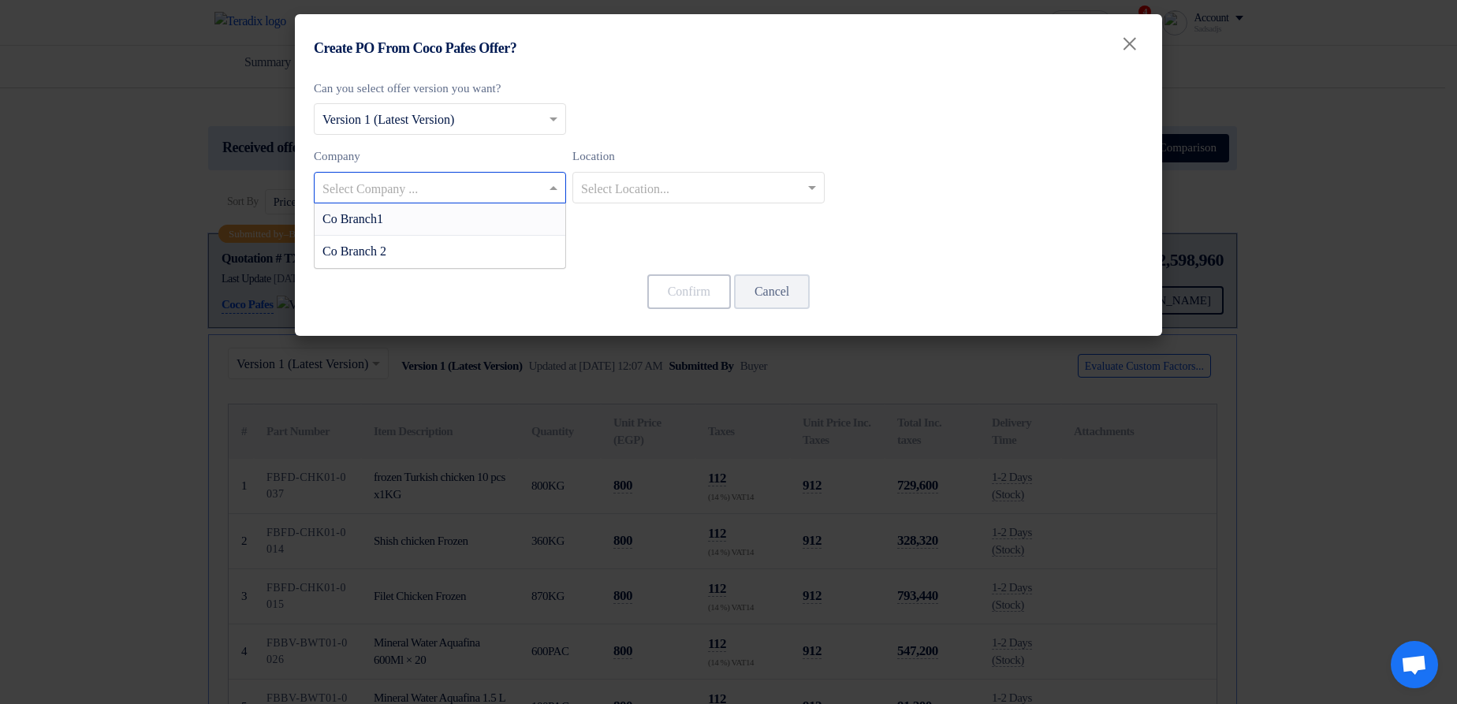
click at [394, 174] on div at bounding box center [440, 187] width 251 height 26
click at [434, 207] on div "Co Branch1" at bounding box center [440, 219] width 251 height 32
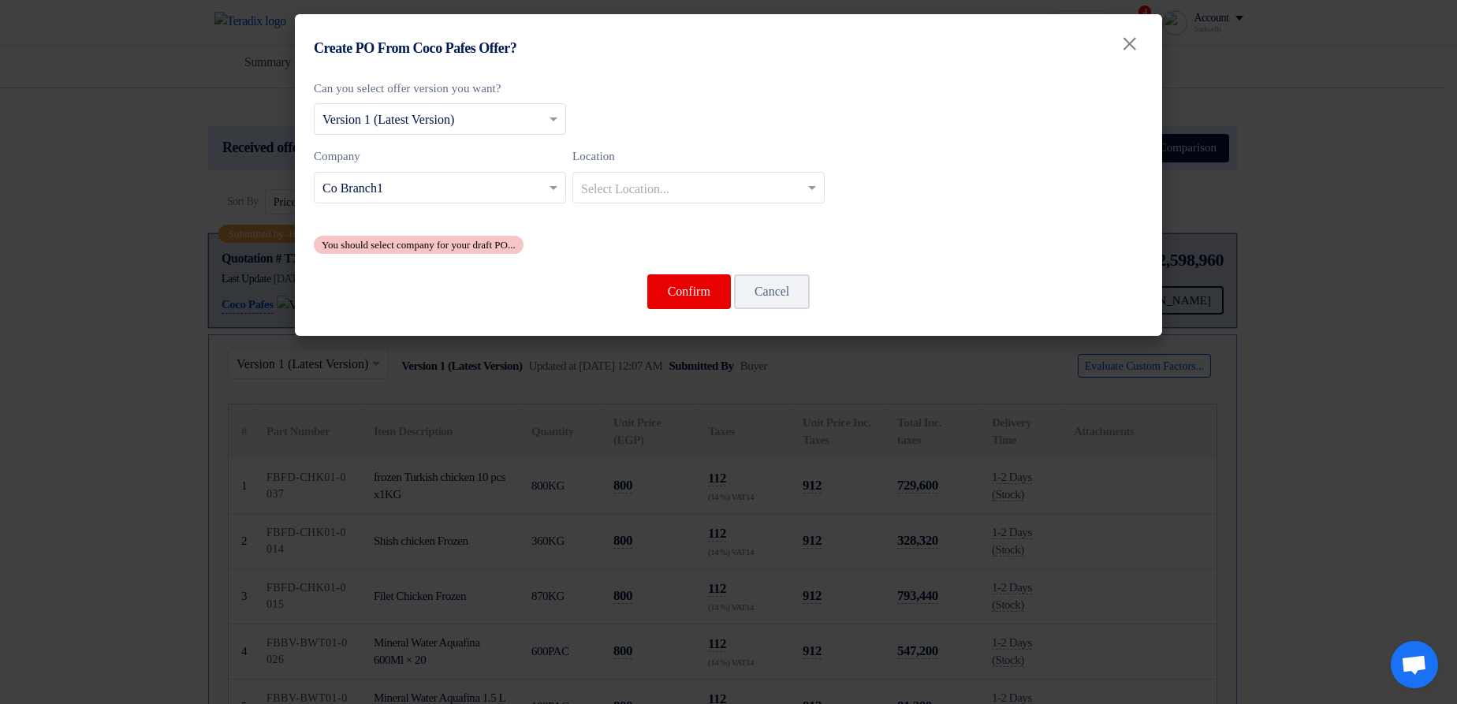
click at [678, 181] on input "text" at bounding box center [690, 189] width 219 height 26
click at [701, 226] on div "Maadi Stores" at bounding box center [698, 219] width 251 height 32
click at [685, 308] on button "Confirm" at bounding box center [689, 291] width 84 height 35
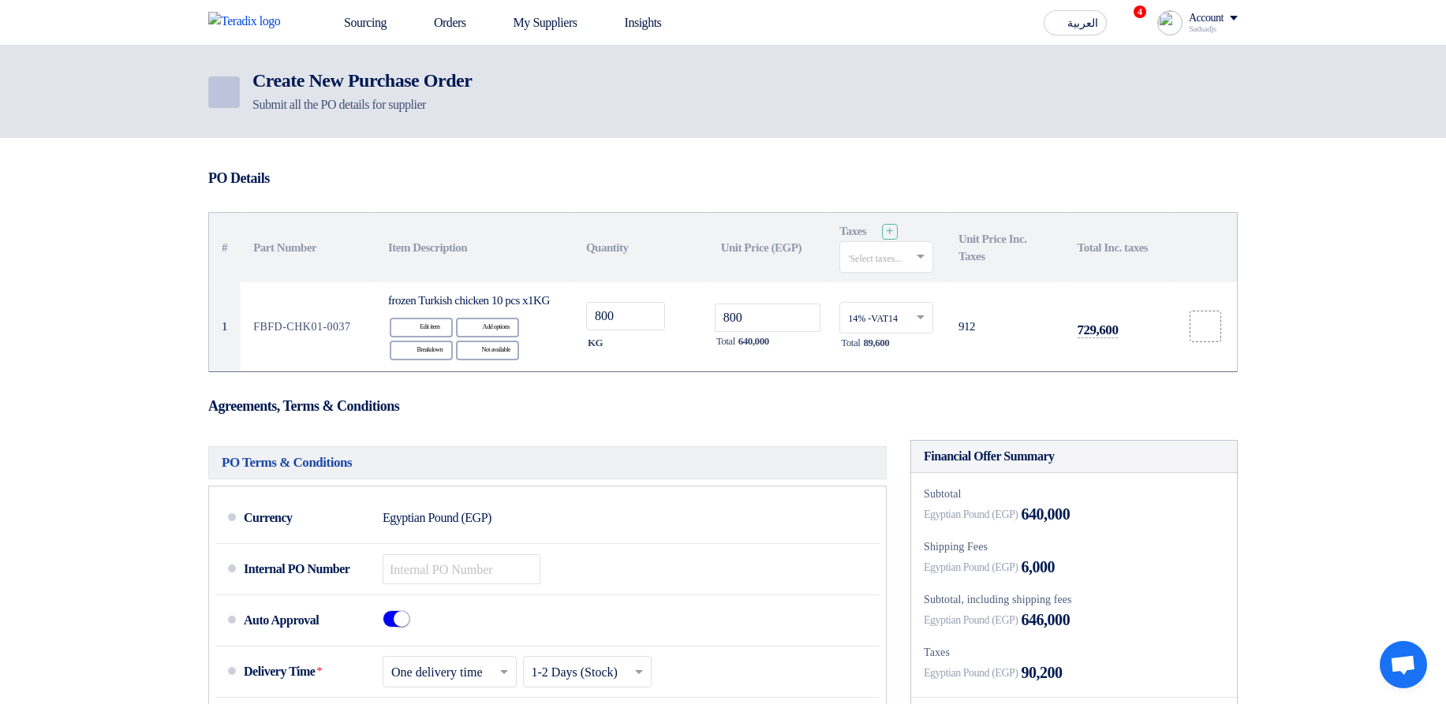
click at [229, 87] on icon "Back" at bounding box center [222, 92] width 19 height 19
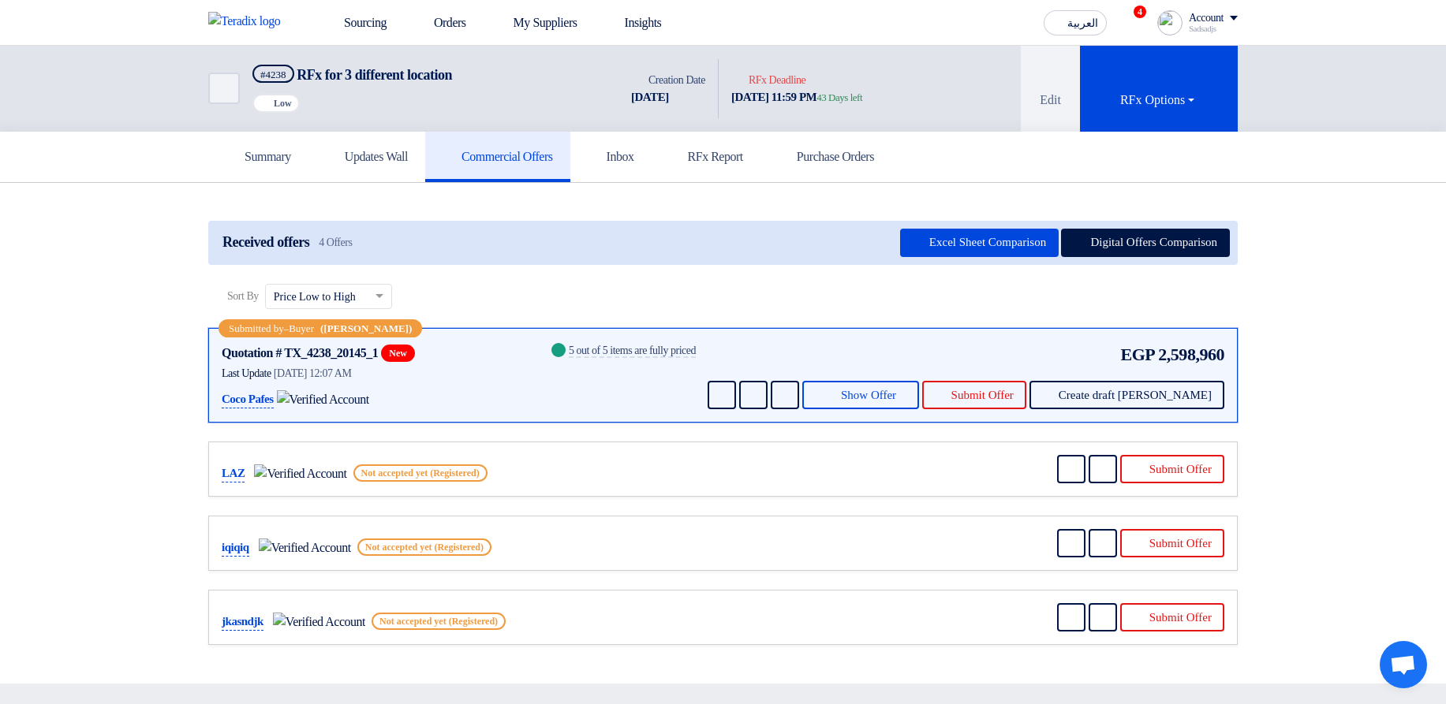
click at [1170, 419] on div "Submitted by – Buyer ([PERSON_NAME]) Quotation # TX_4238_20145_1 New Contacts L…" at bounding box center [722, 375] width 1029 height 95
click at [1148, 403] on button "Create draft [PERSON_NAME]" at bounding box center [1126, 395] width 195 height 28
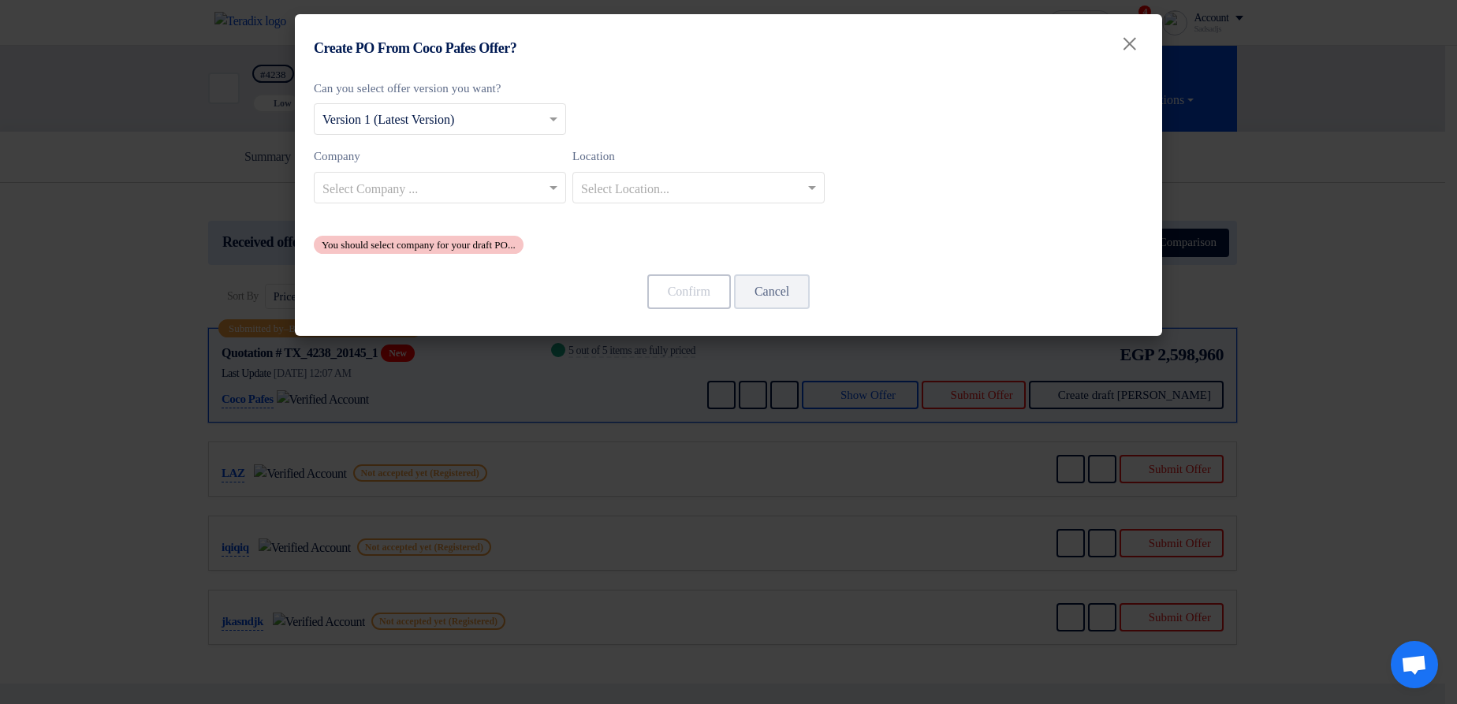
click at [728, 209] on div "Company Select Company ... Location Select Location..." at bounding box center [729, 181] width 830 height 69
click at [692, 191] on input "text" at bounding box center [690, 189] width 219 height 26
click at [666, 259] on div "Aswan Stores" at bounding box center [698, 252] width 251 height 32
click at [530, 193] on input "text" at bounding box center [432, 189] width 219 height 26
click at [503, 252] on div "Co Branch 2" at bounding box center [440, 252] width 251 height 32
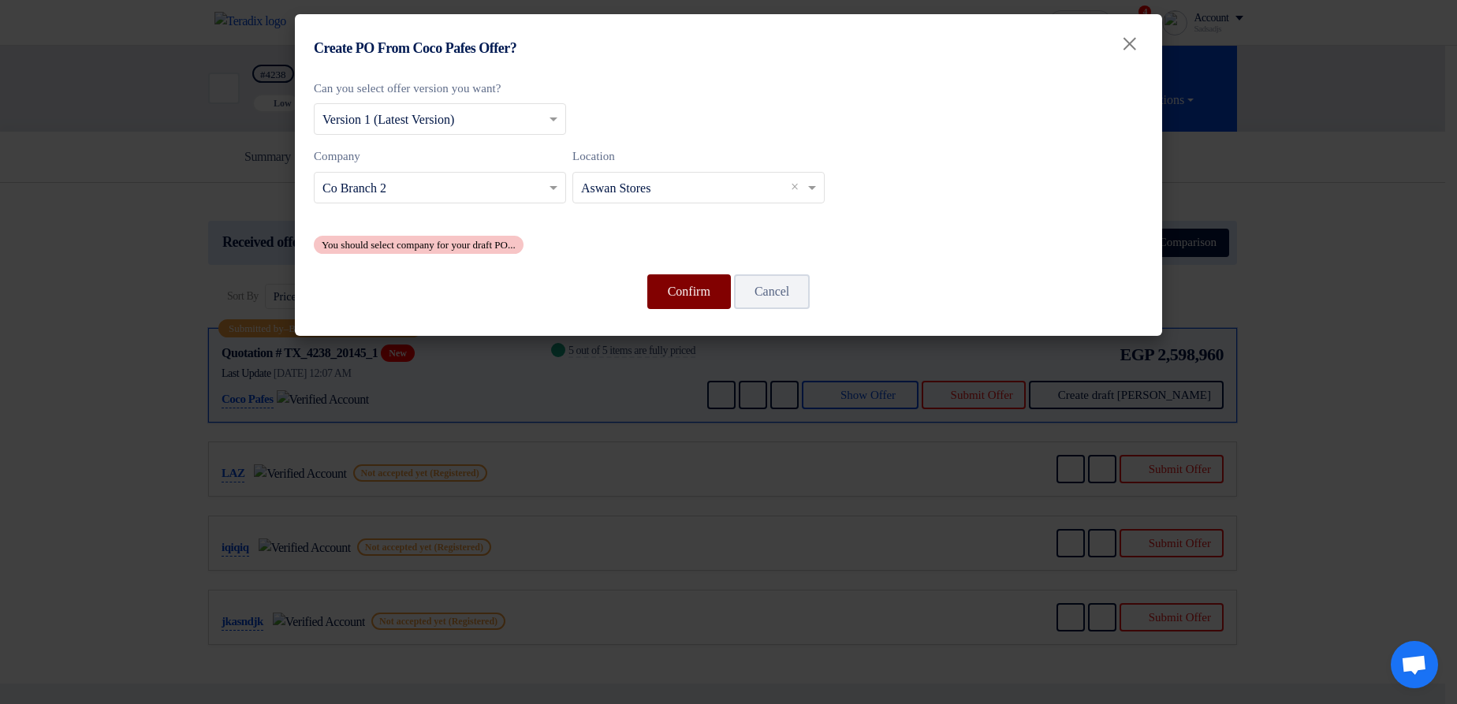
click at [671, 290] on button "Confirm" at bounding box center [689, 291] width 84 height 35
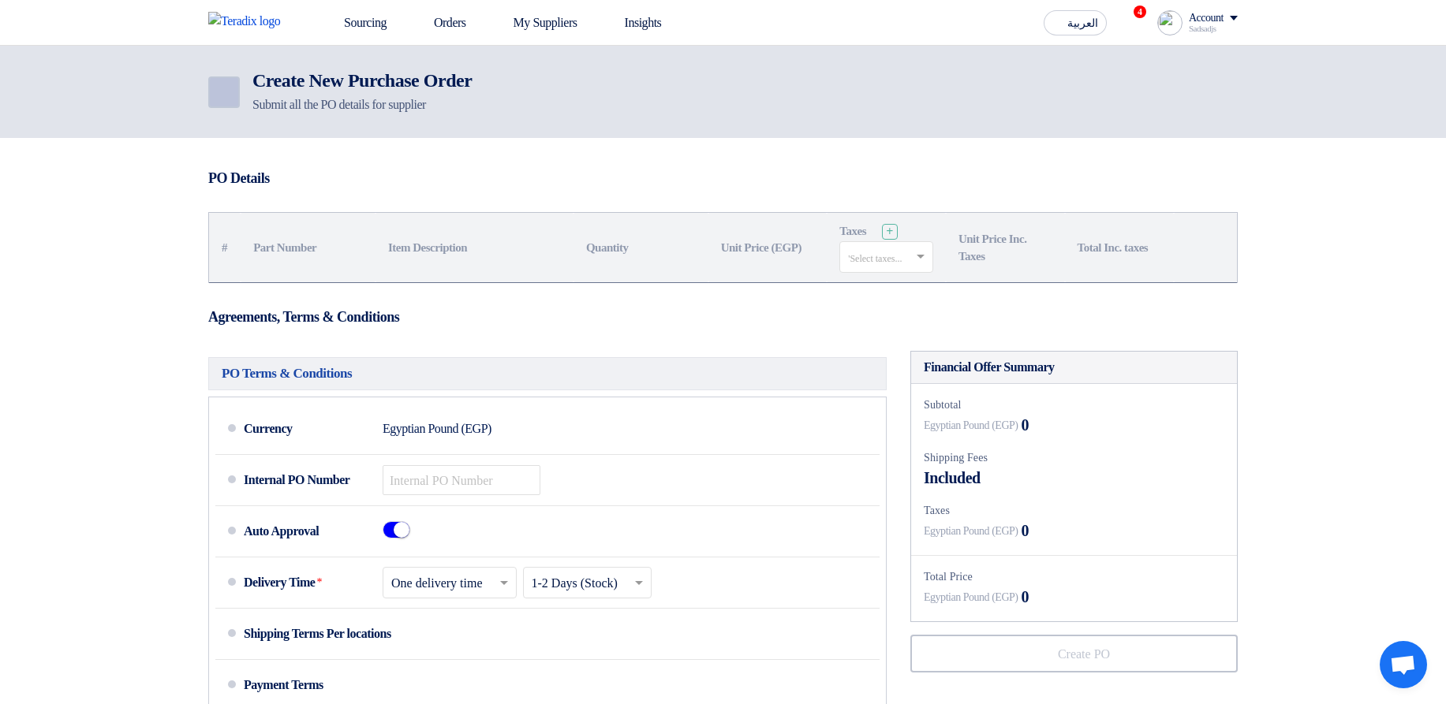
click at [237, 91] on link "Back" at bounding box center [224, 93] width 32 height 32
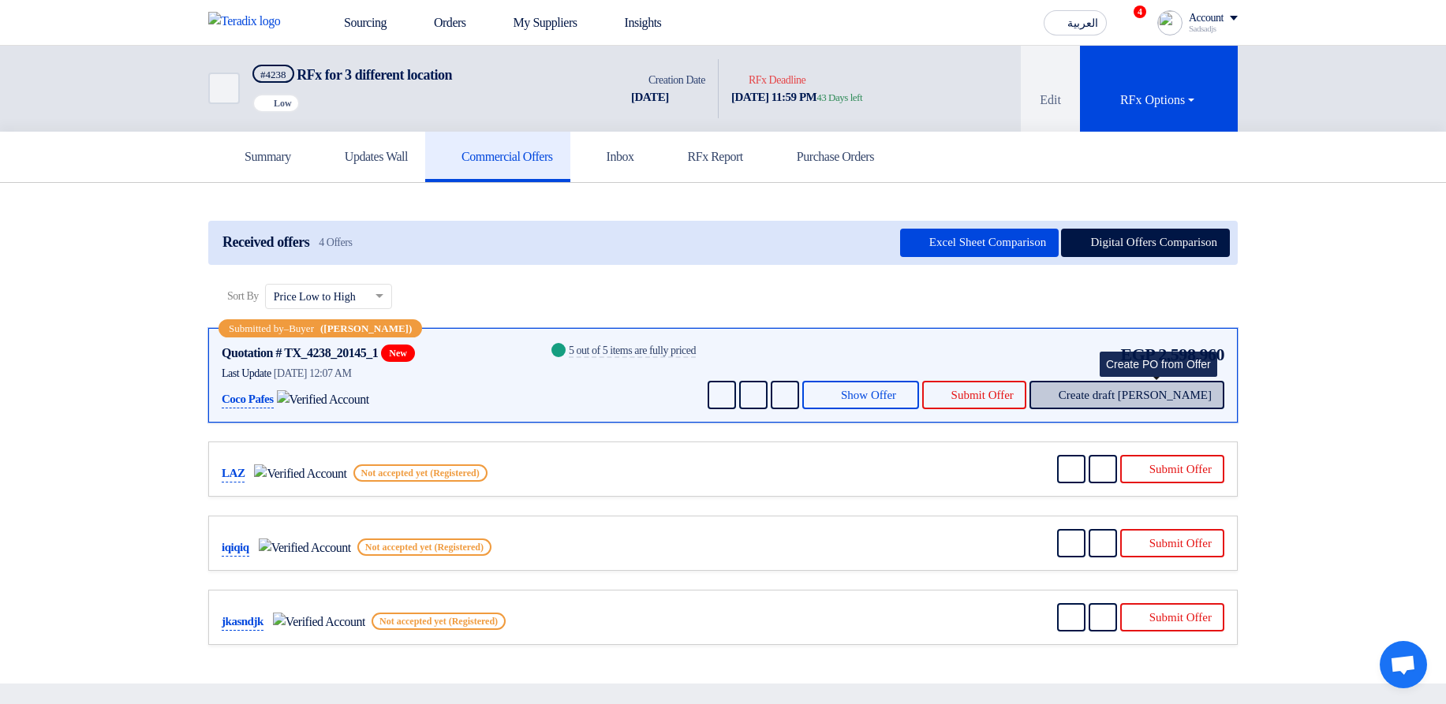
click at [1173, 403] on button "Create draft [PERSON_NAME]" at bounding box center [1126, 395] width 195 height 28
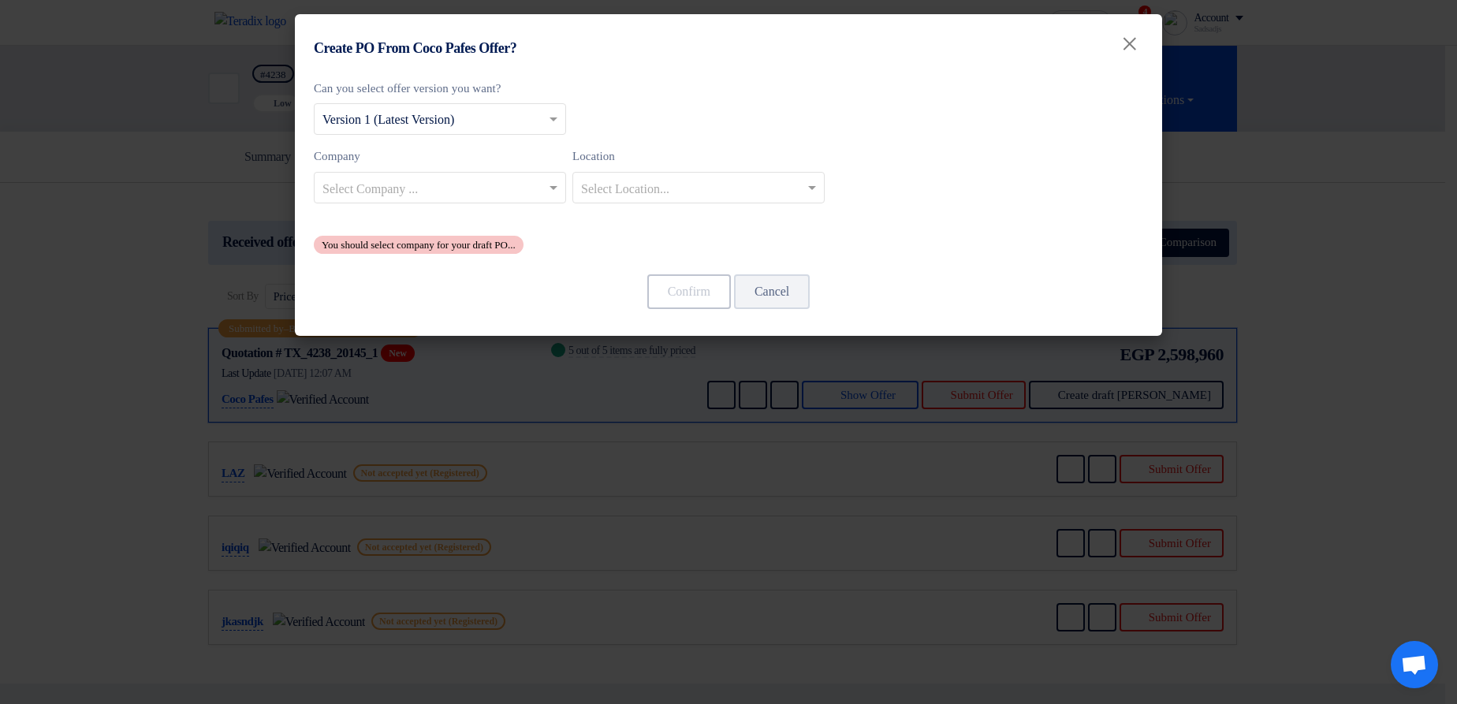
click at [421, 197] on input "text" at bounding box center [432, 189] width 219 height 26
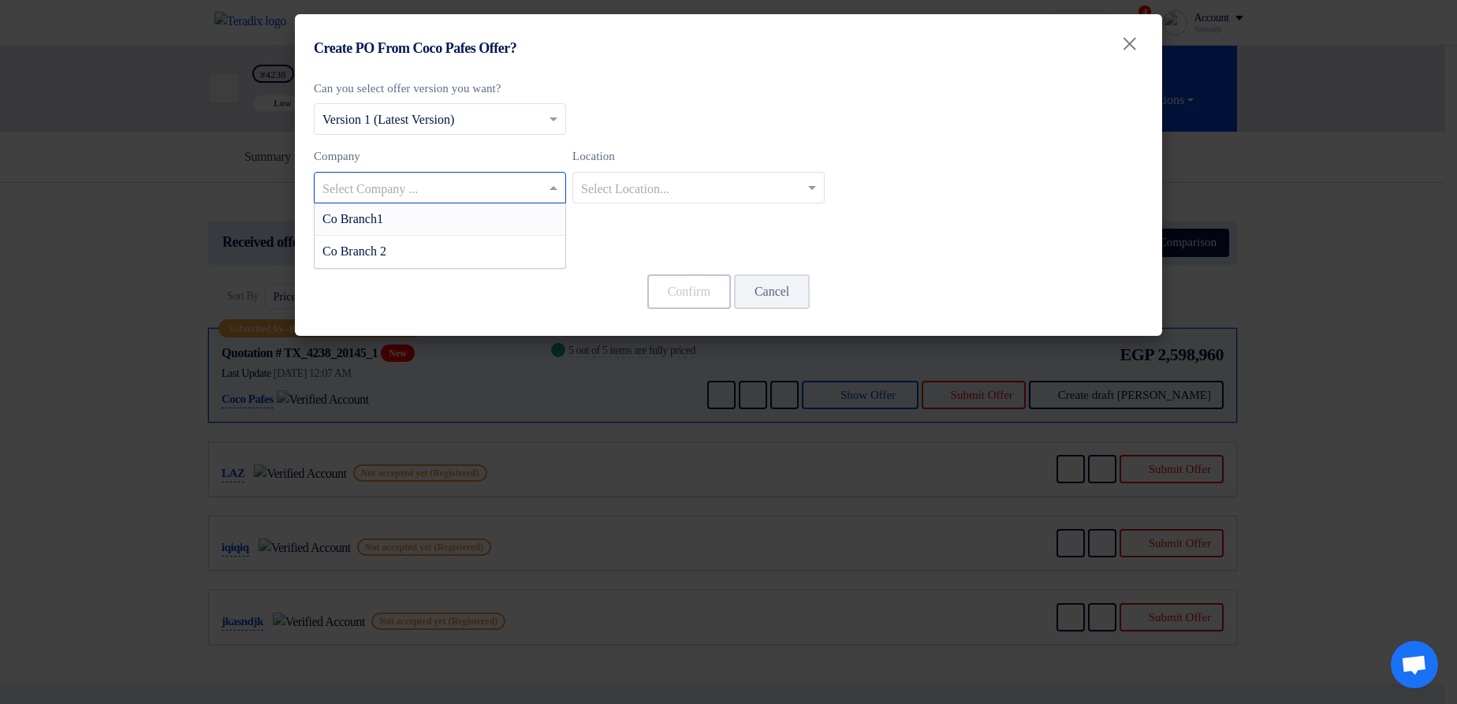
click at [419, 224] on div "Co Branch1" at bounding box center [440, 219] width 251 height 32
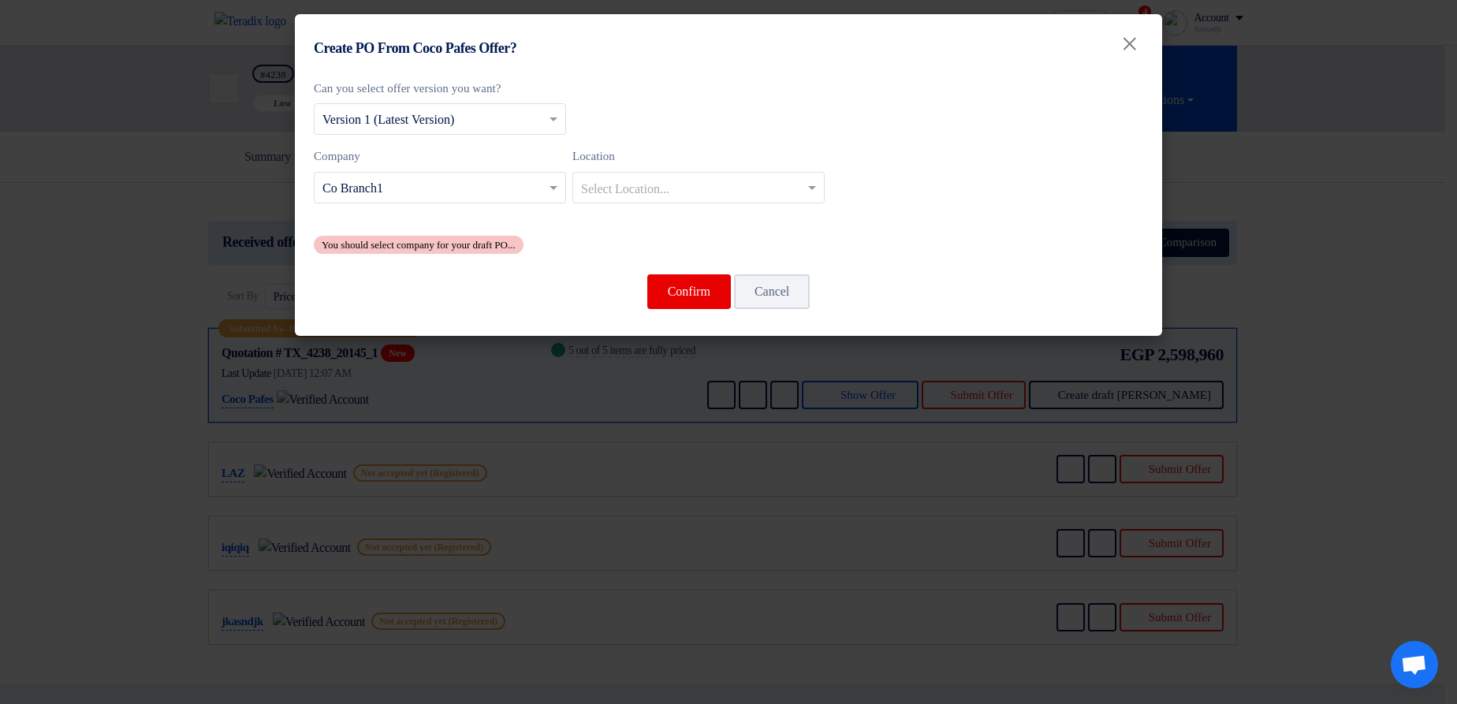
click at [502, 197] on input "text" at bounding box center [432, 189] width 219 height 26
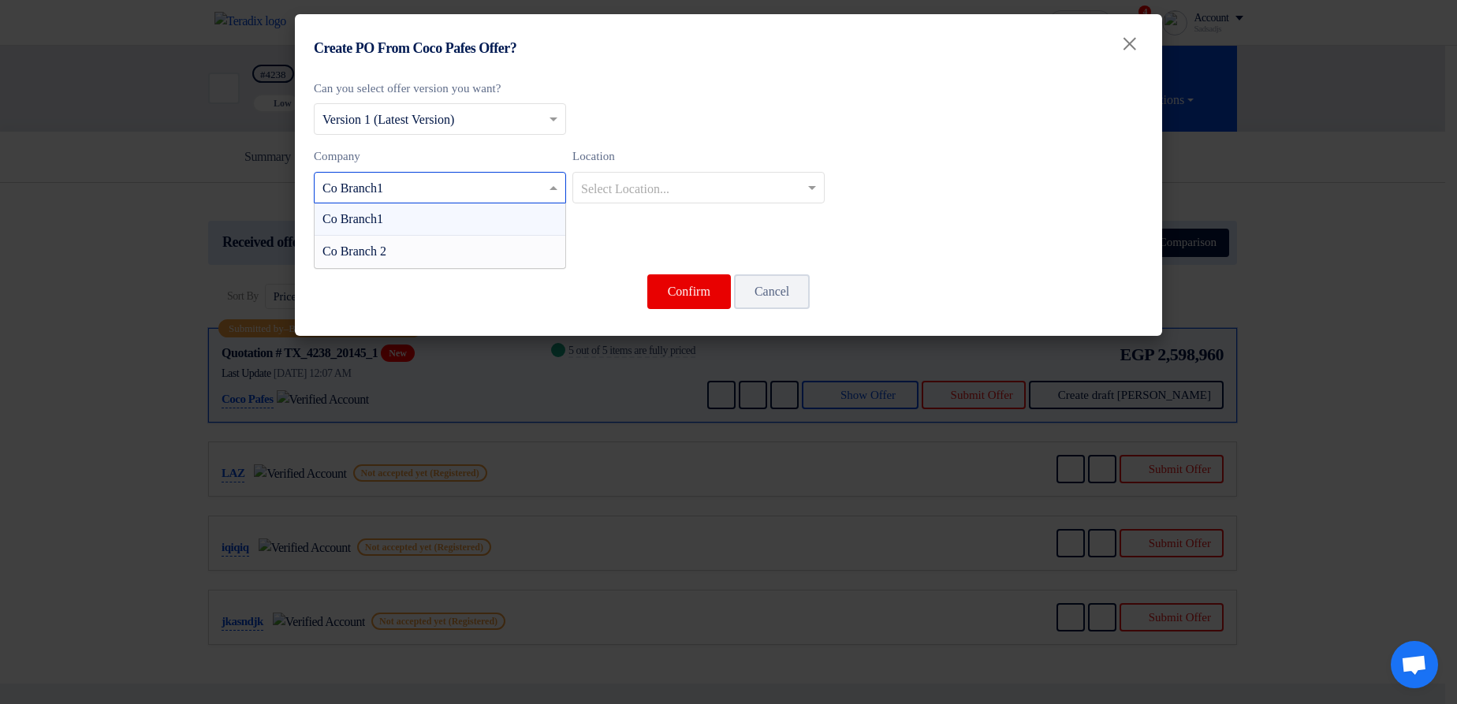
click at [476, 261] on div "Co Branch 2" at bounding box center [440, 252] width 251 height 32
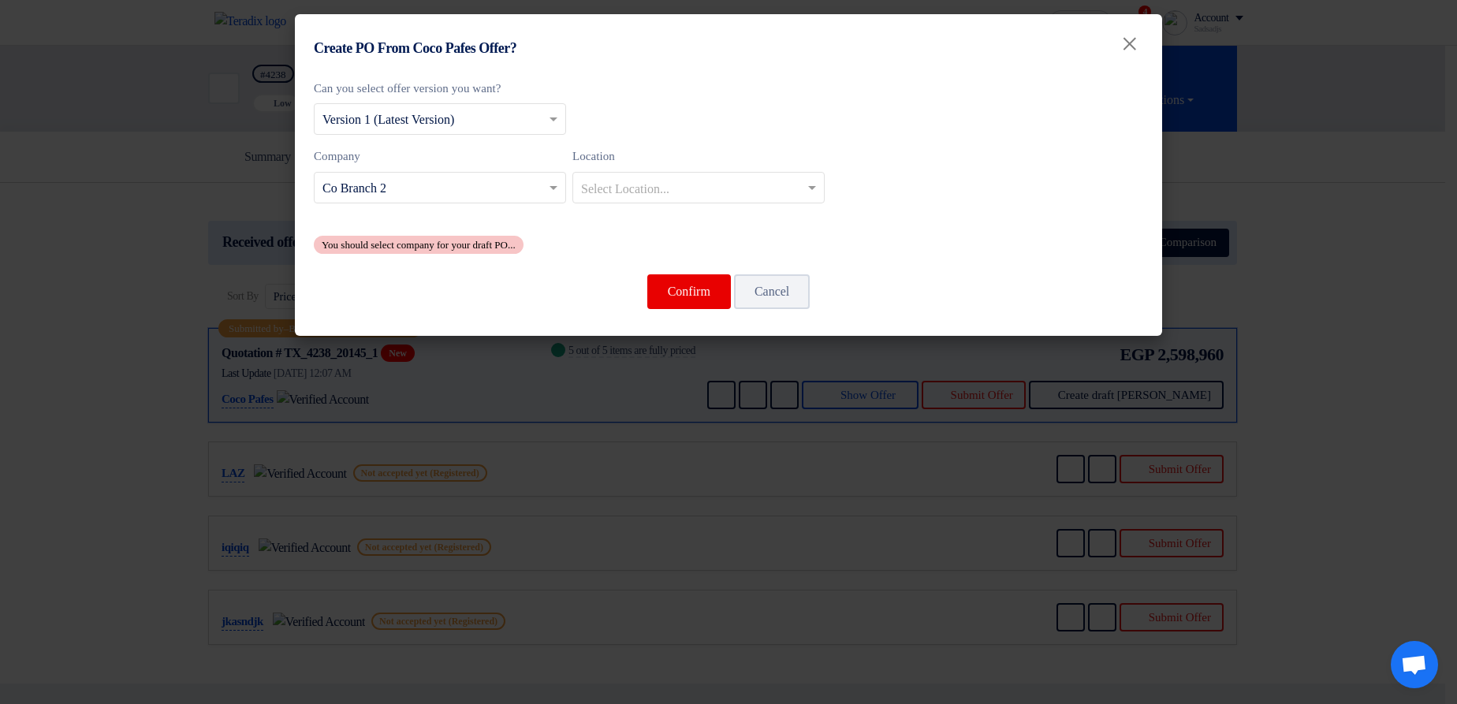
click at [692, 169] on div "Location Select Location..." at bounding box center [699, 175] width 252 height 56
click at [659, 190] on input "text" at bounding box center [690, 189] width 219 height 26
click at [637, 212] on span "Maadi Stores" at bounding box center [614, 218] width 67 height 13
click at [709, 299] on button "Confirm" at bounding box center [689, 291] width 84 height 35
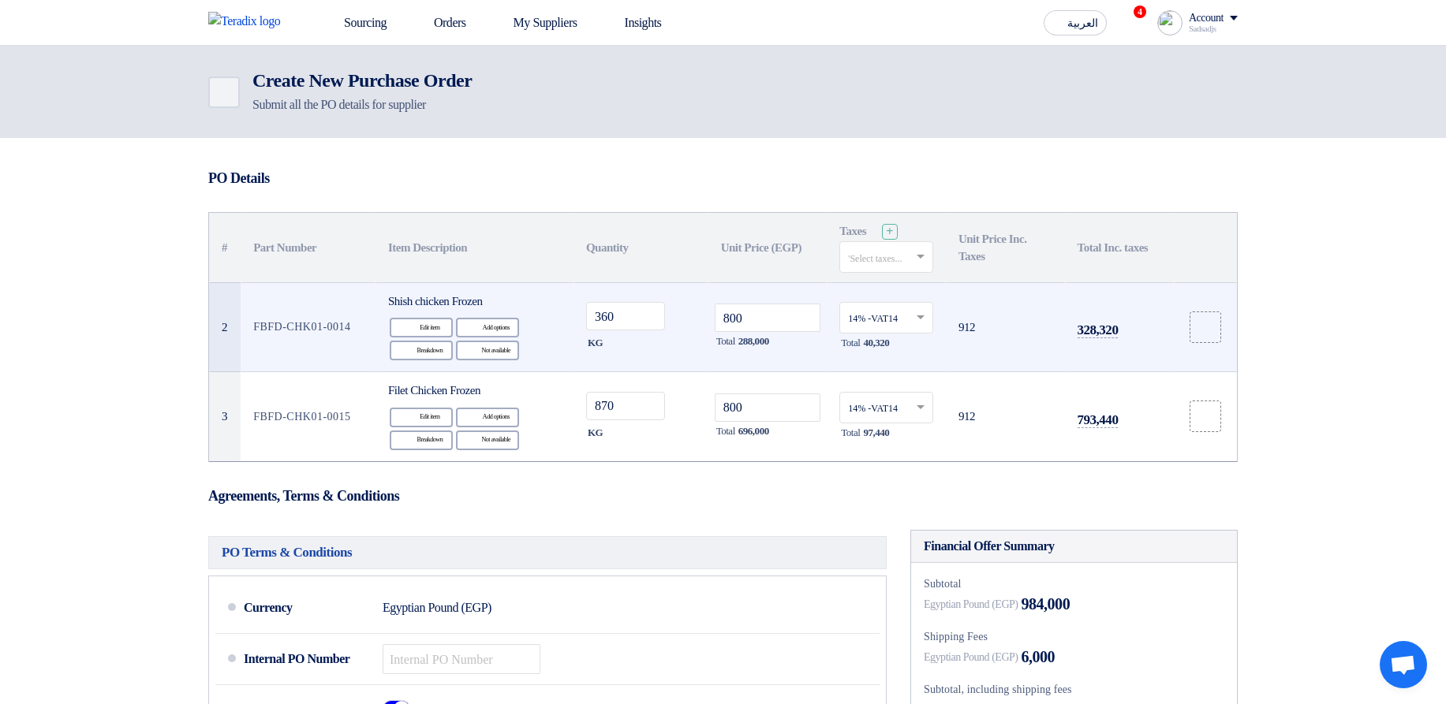
drag, startPoint x: 321, startPoint y: 313, endPoint x: 315, endPoint y: 336, distance: 23.7
click at [315, 336] on td "FBFD-CHK01-0014" at bounding box center [308, 327] width 135 height 90
click at [304, 334] on div at bounding box center [304, 334] width 0 height 0
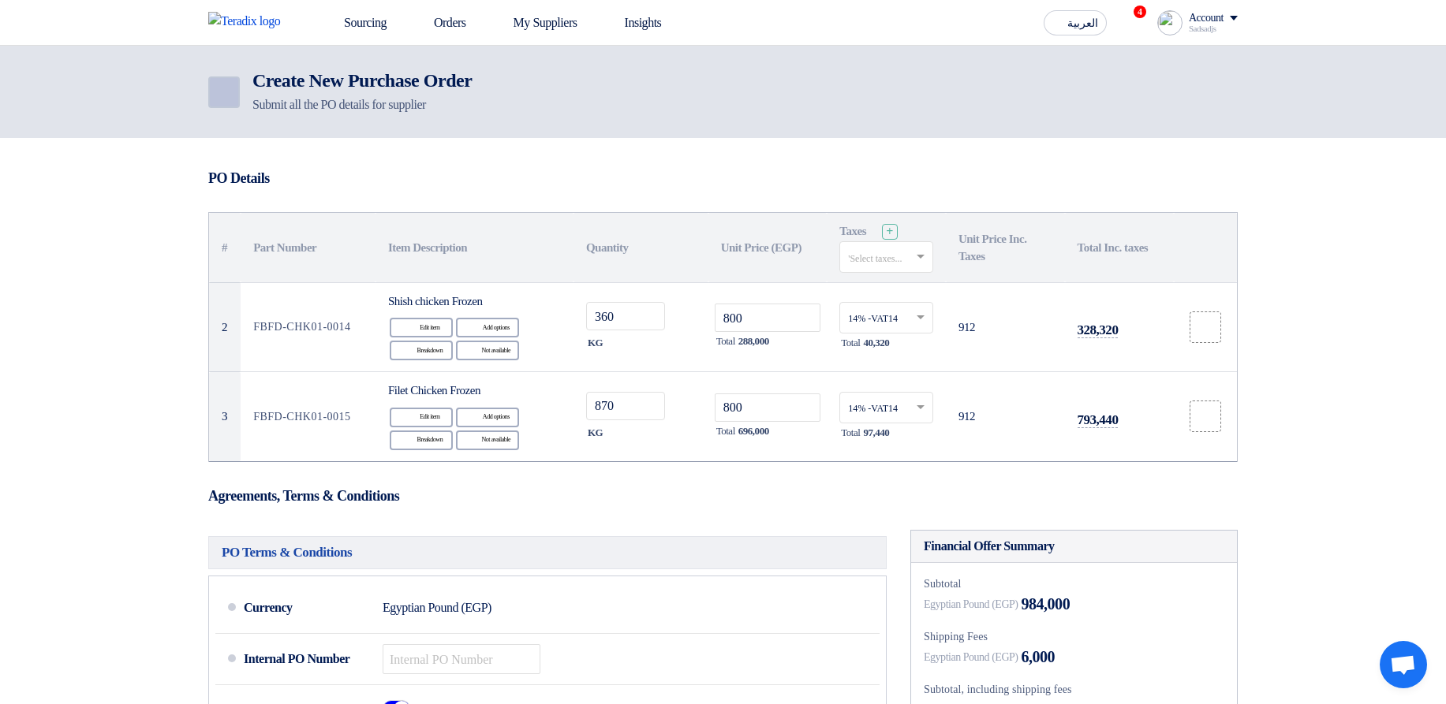
click at [226, 102] on link "Back" at bounding box center [224, 93] width 32 height 32
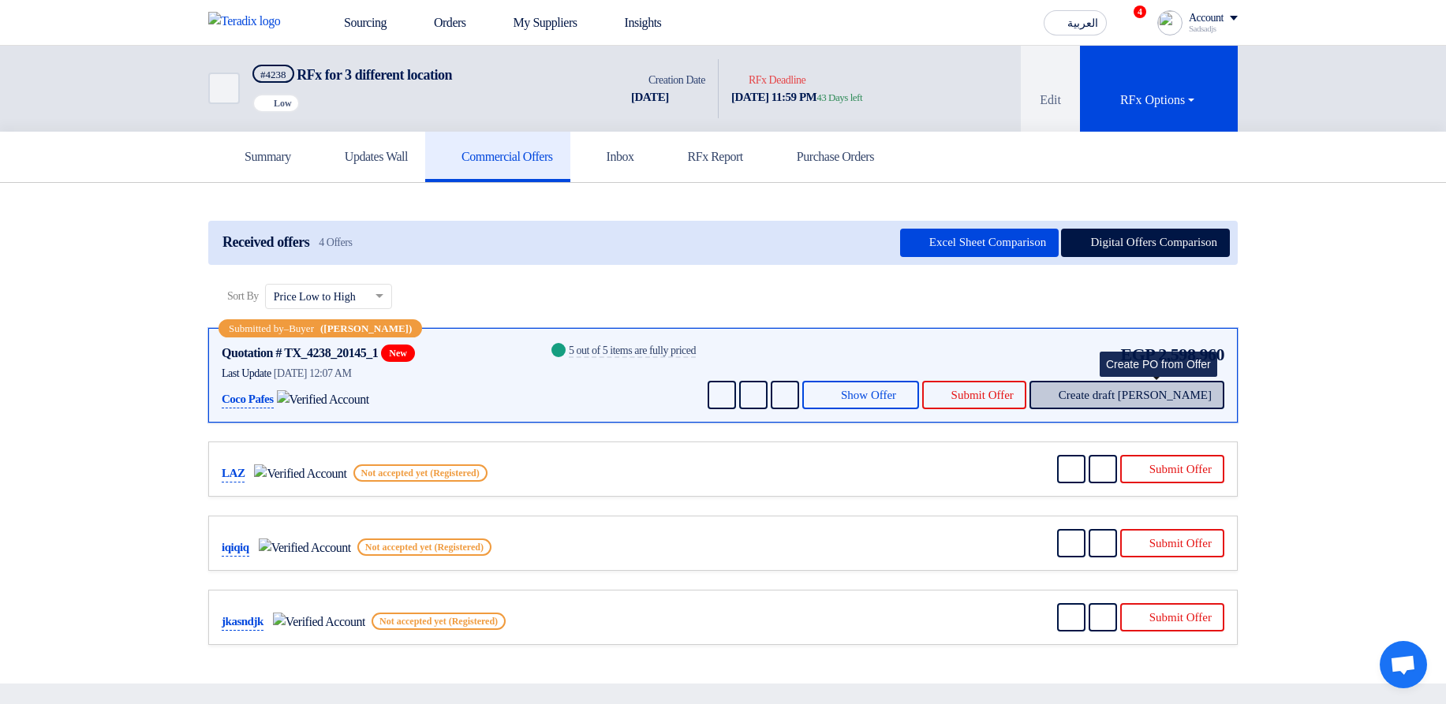
click at [1165, 397] on span "Create draft PO" at bounding box center [1134, 396] width 153 height 12
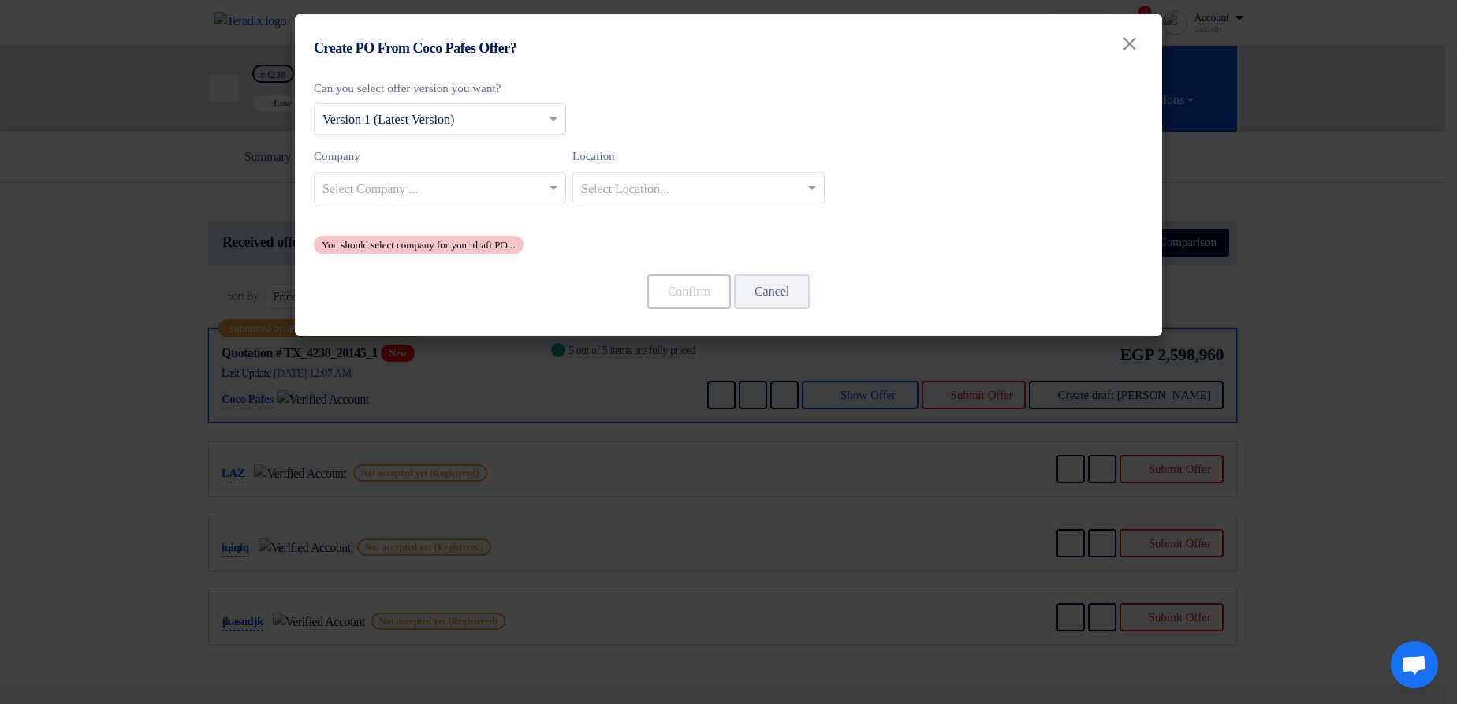
click at [438, 185] on input "text" at bounding box center [432, 189] width 219 height 26
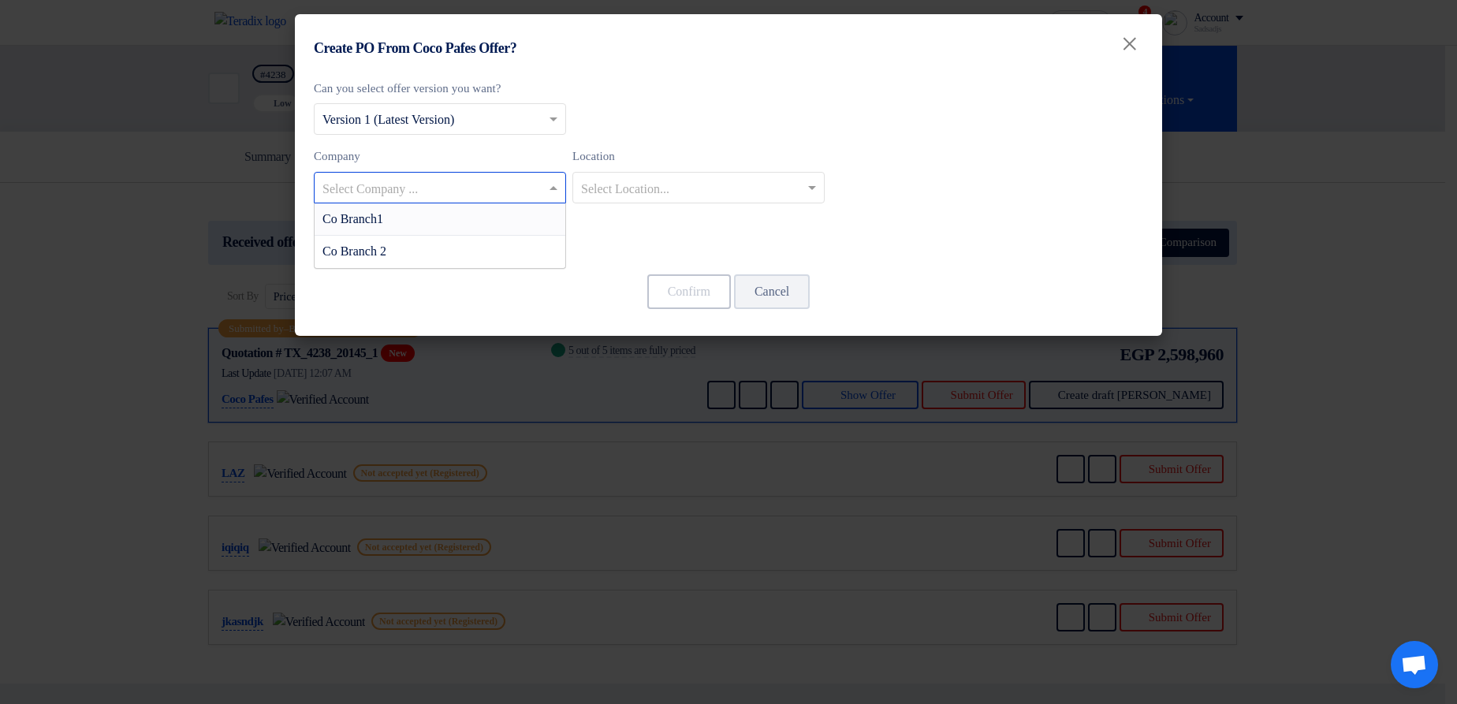
click at [443, 220] on div "Co Branch1" at bounding box center [440, 219] width 251 height 32
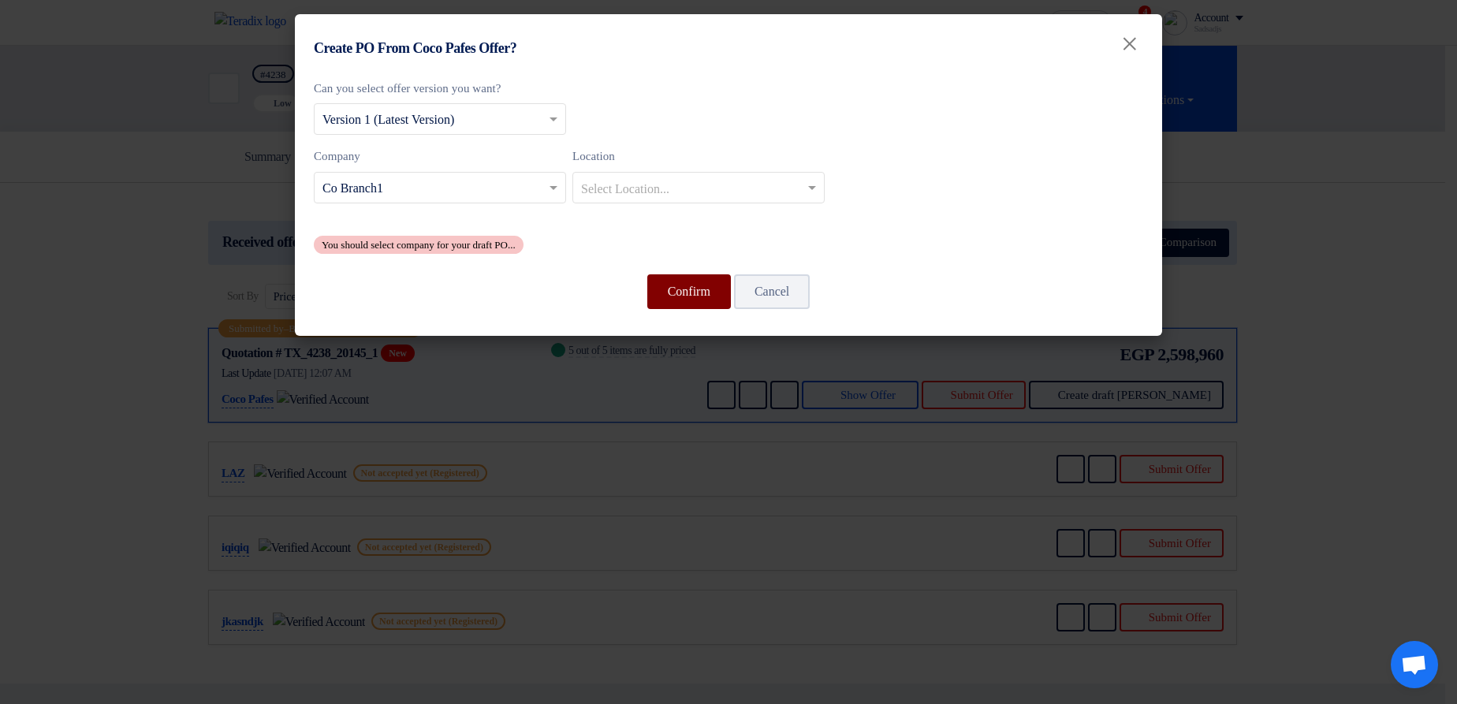
click at [689, 286] on button "Confirm" at bounding box center [689, 291] width 84 height 35
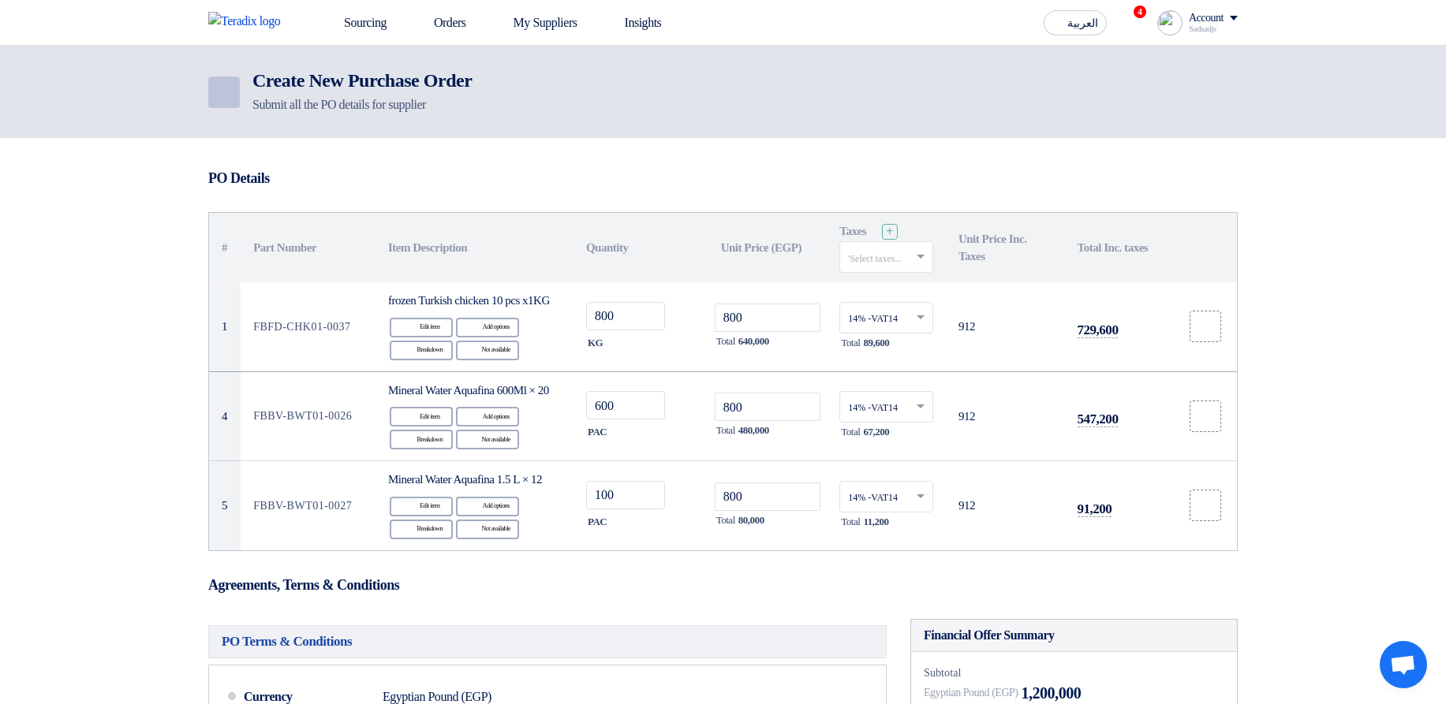
click at [225, 103] on link "Back" at bounding box center [224, 93] width 32 height 32
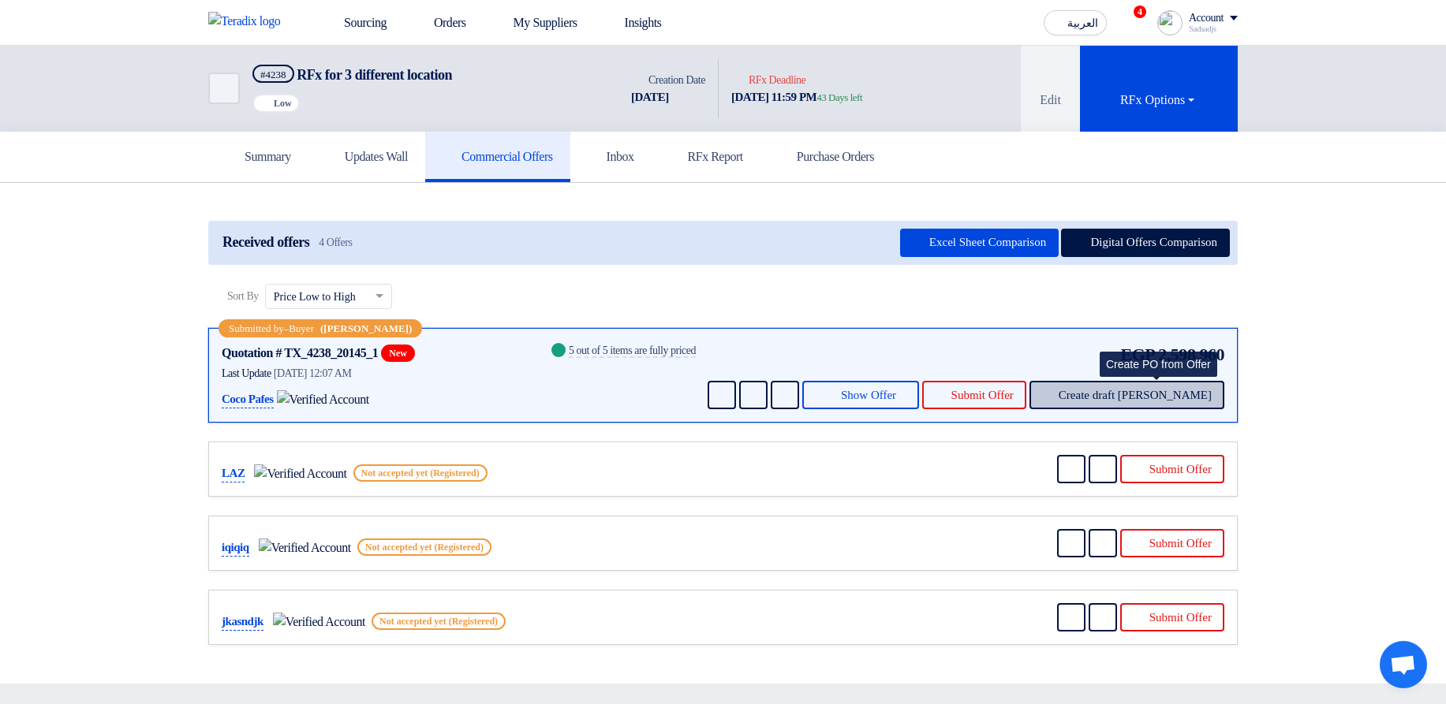
click at [1144, 396] on span "Create draft PO" at bounding box center [1134, 396] width 153 height 12
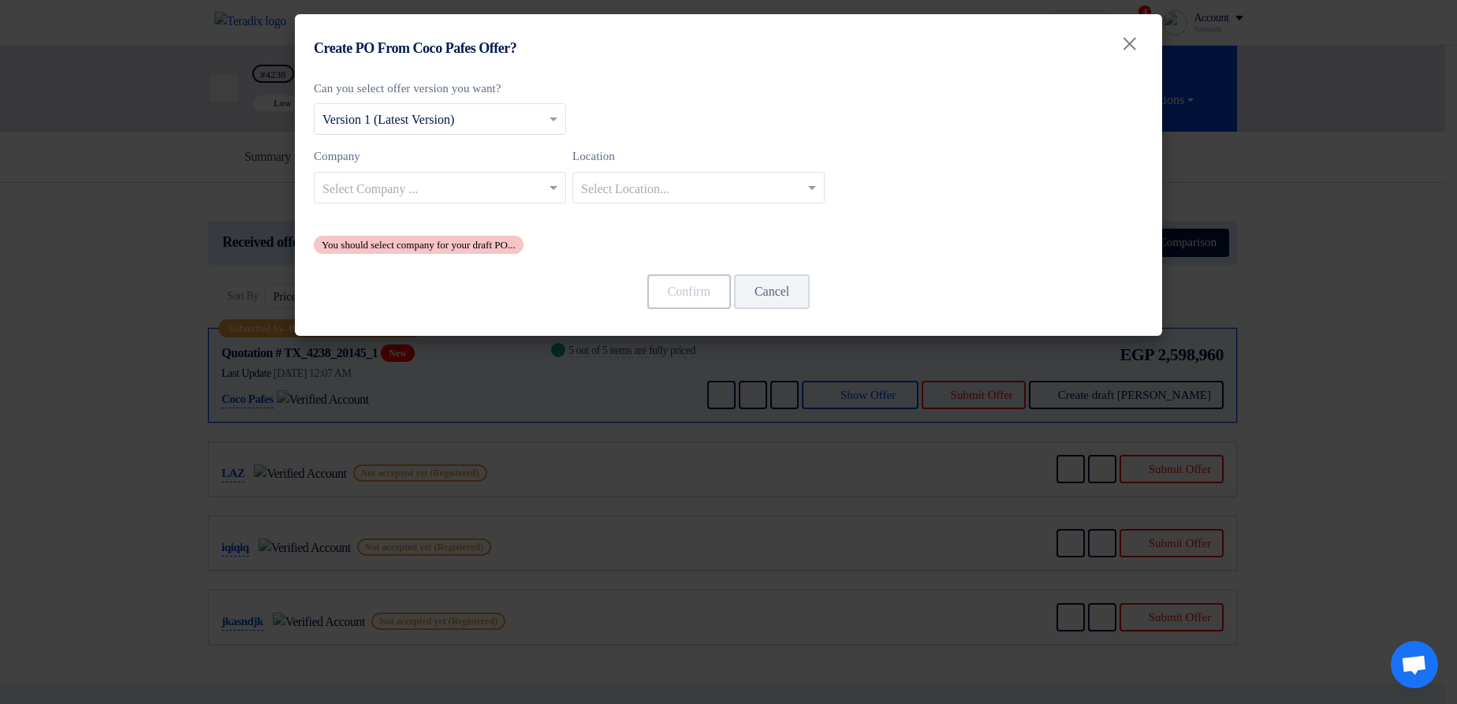
click at [405, 156] on label "Company" at bounding box center [440, 156] width 252 height 18
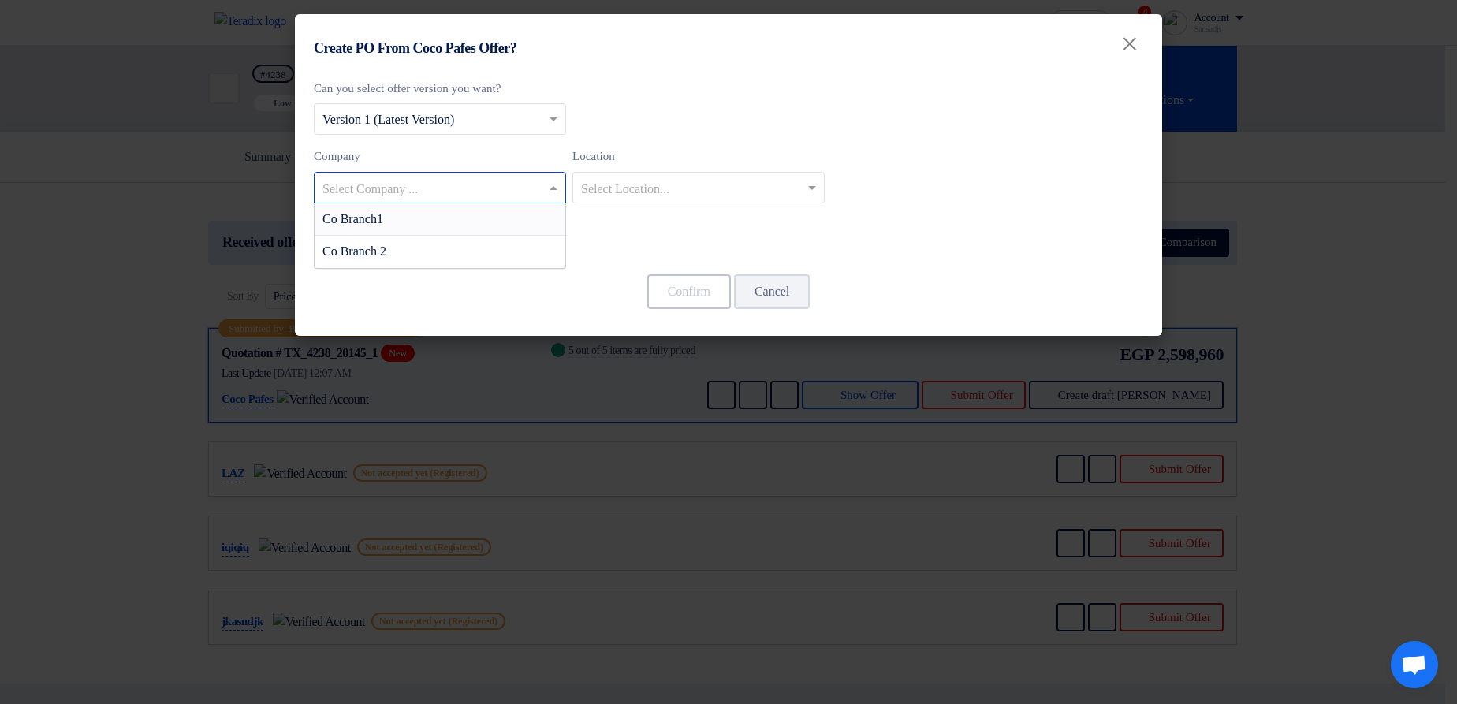
click at [413, 188] on input "text" at bounding box center [432, 189] width 219 height 26
click at [405, 254] on div "Co Branch 2" at bounding box center [440, 252] width 251 height 32
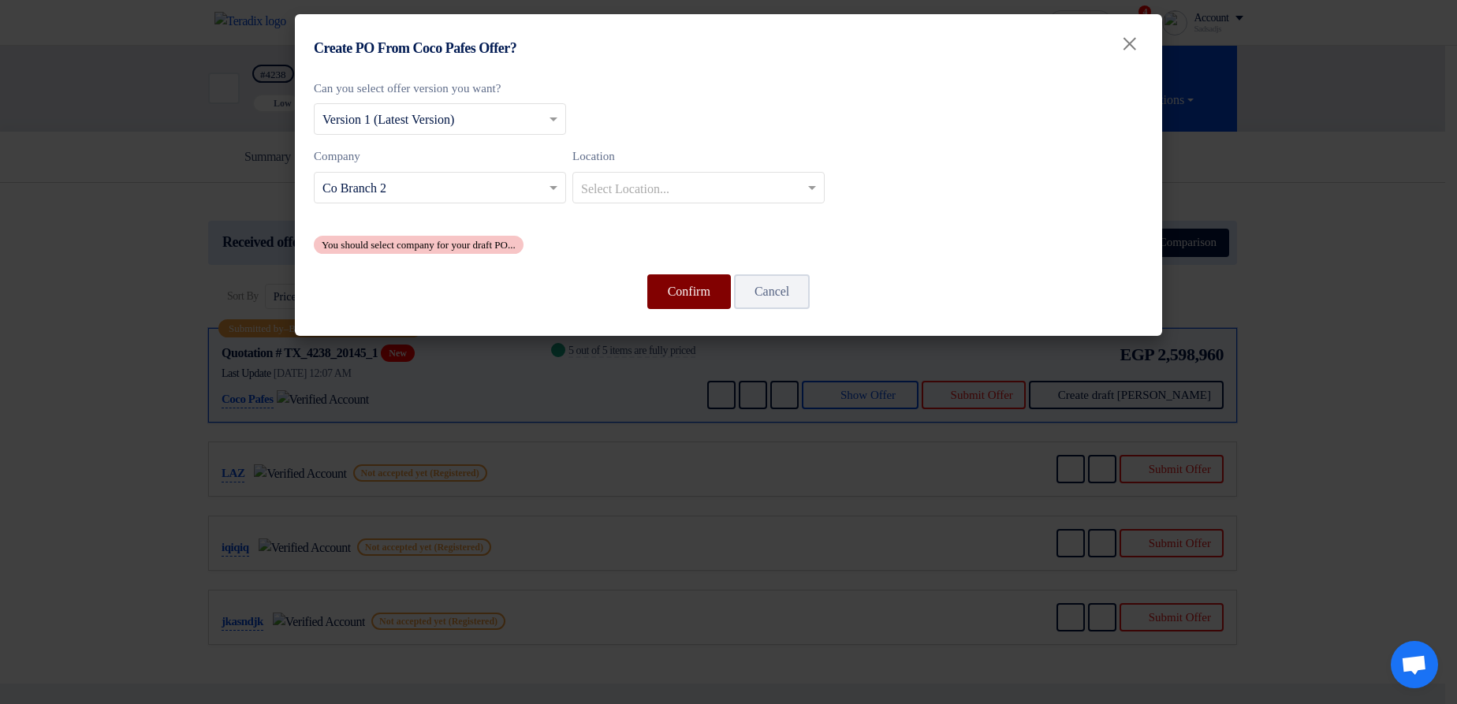
click at [685, 282] on button "Confirm" at bounding box center [689, 291] width 84 height 35
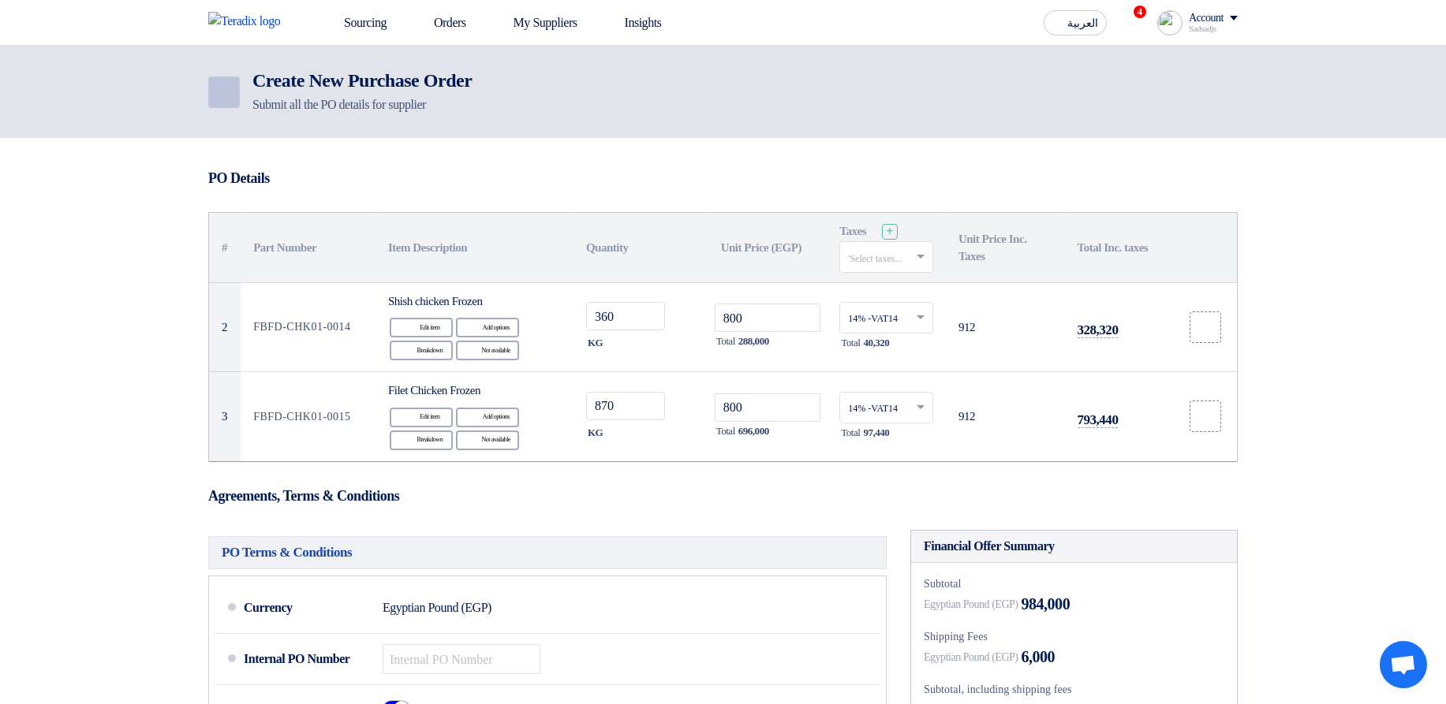
click at [233, 92] on link "Back" at bounding box center [224, 93] width 32 height 32
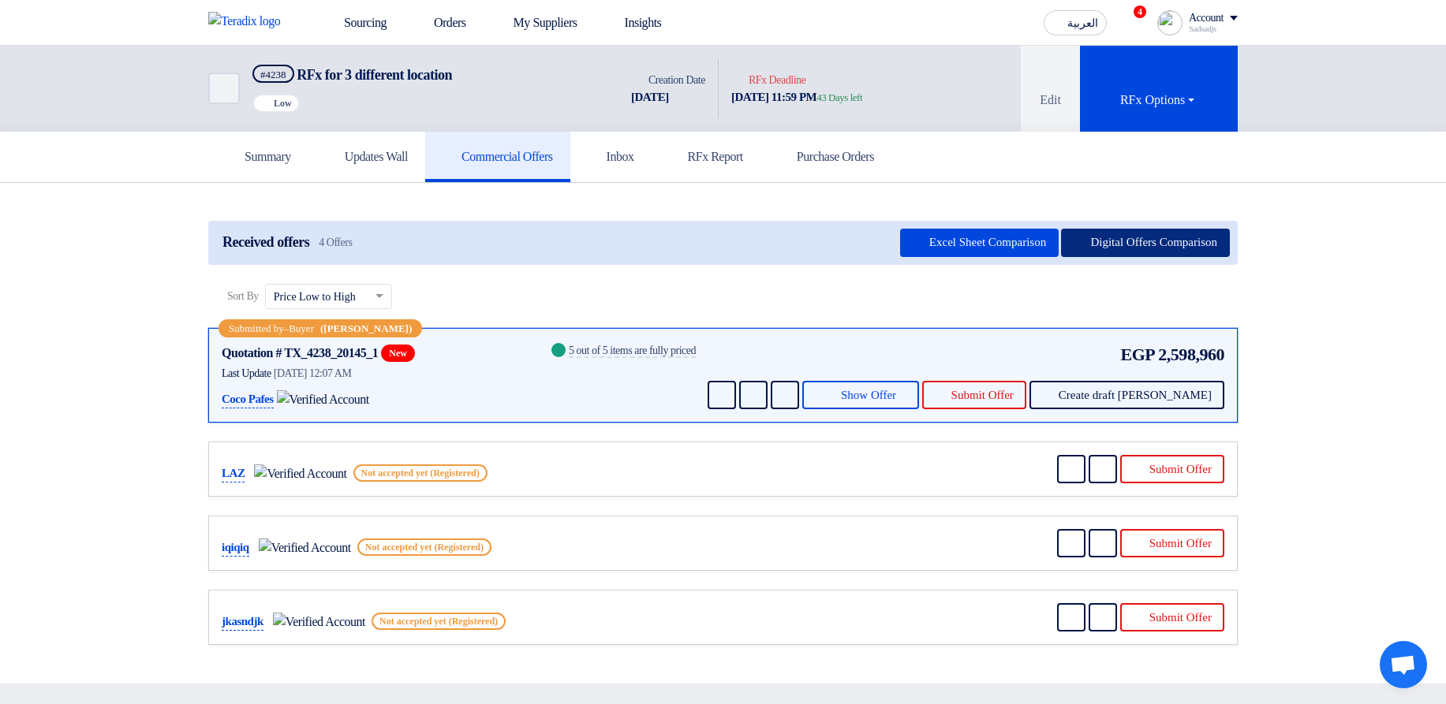
click at [1102, 250] on button "Digital Offers Comparison" at bounding box center [1145, 243] width 169 height 28
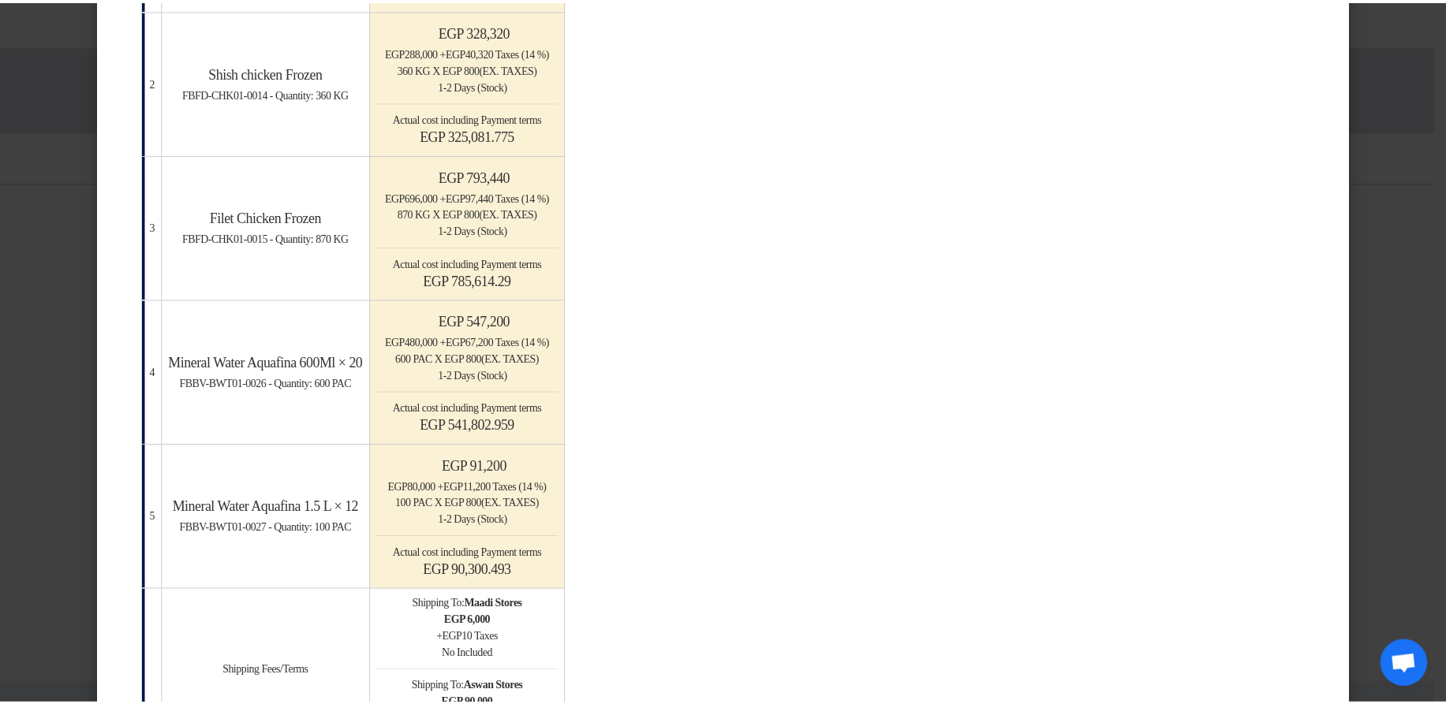
scroll to position [189, 0]
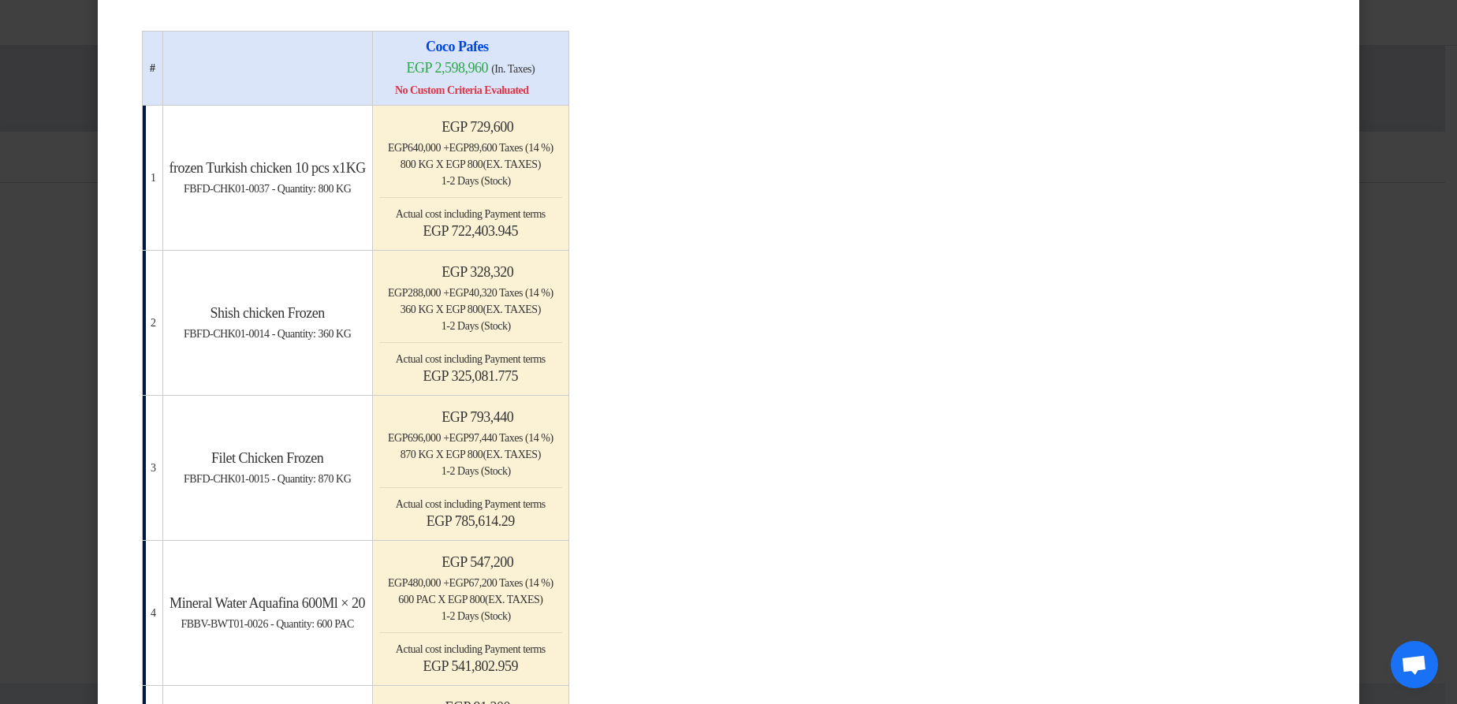
click at [1401, 213] on modal-container "× Offers Comparison Table Bahaa Custom Criteria × Overall × Export as PDF Magic…" at bounding box center [728, 352] width 1457 height 704
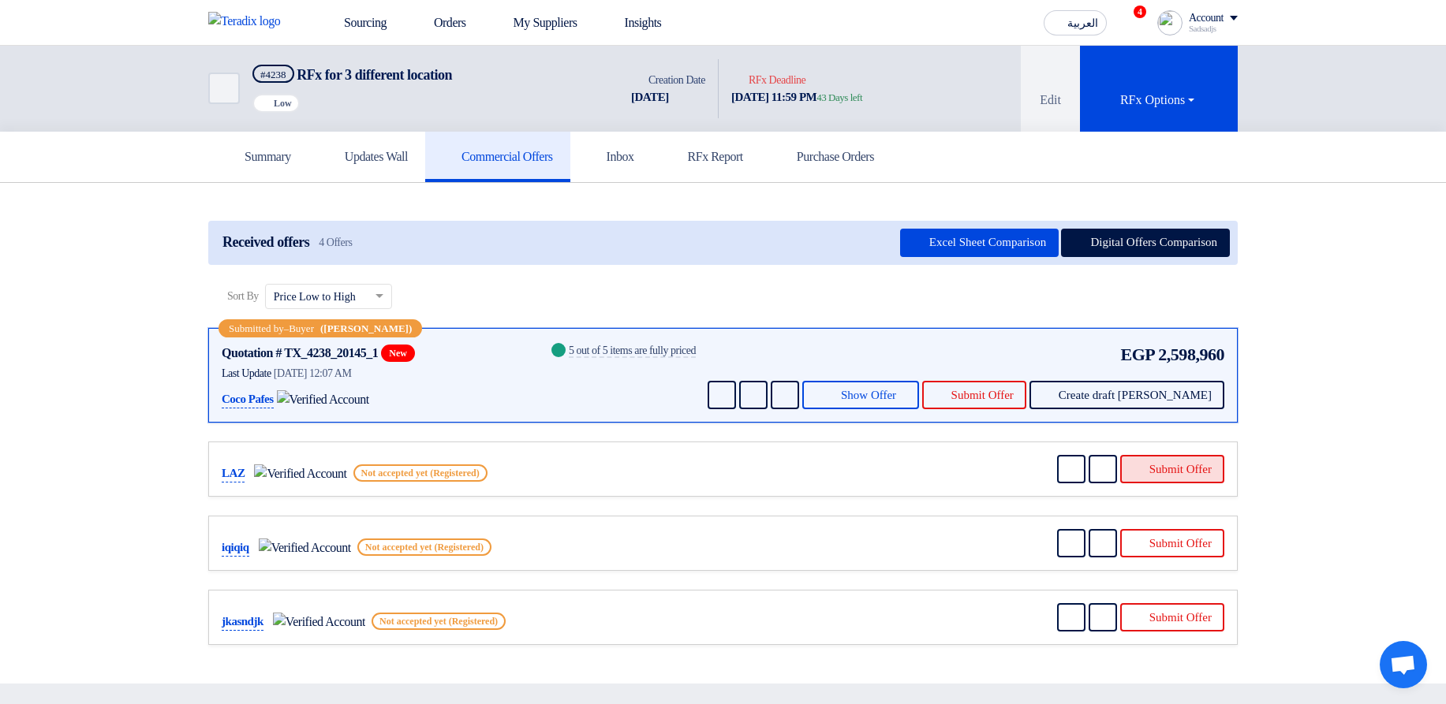
click at [1168, 467] on button "Submit Offer" at bounding box center [1172, 469] width 104 height 28
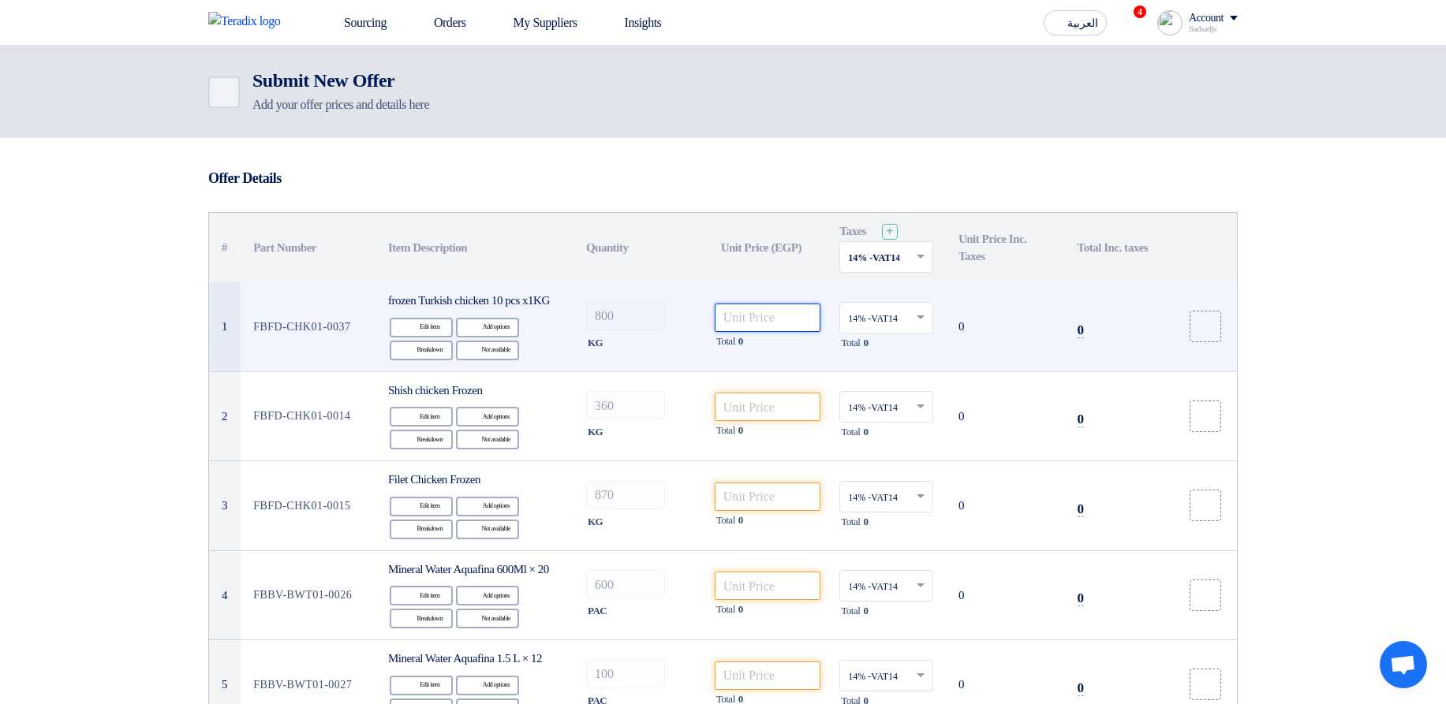
click at [806, 327] on input "number" at bounding box center [768, 318] width 106 height 28
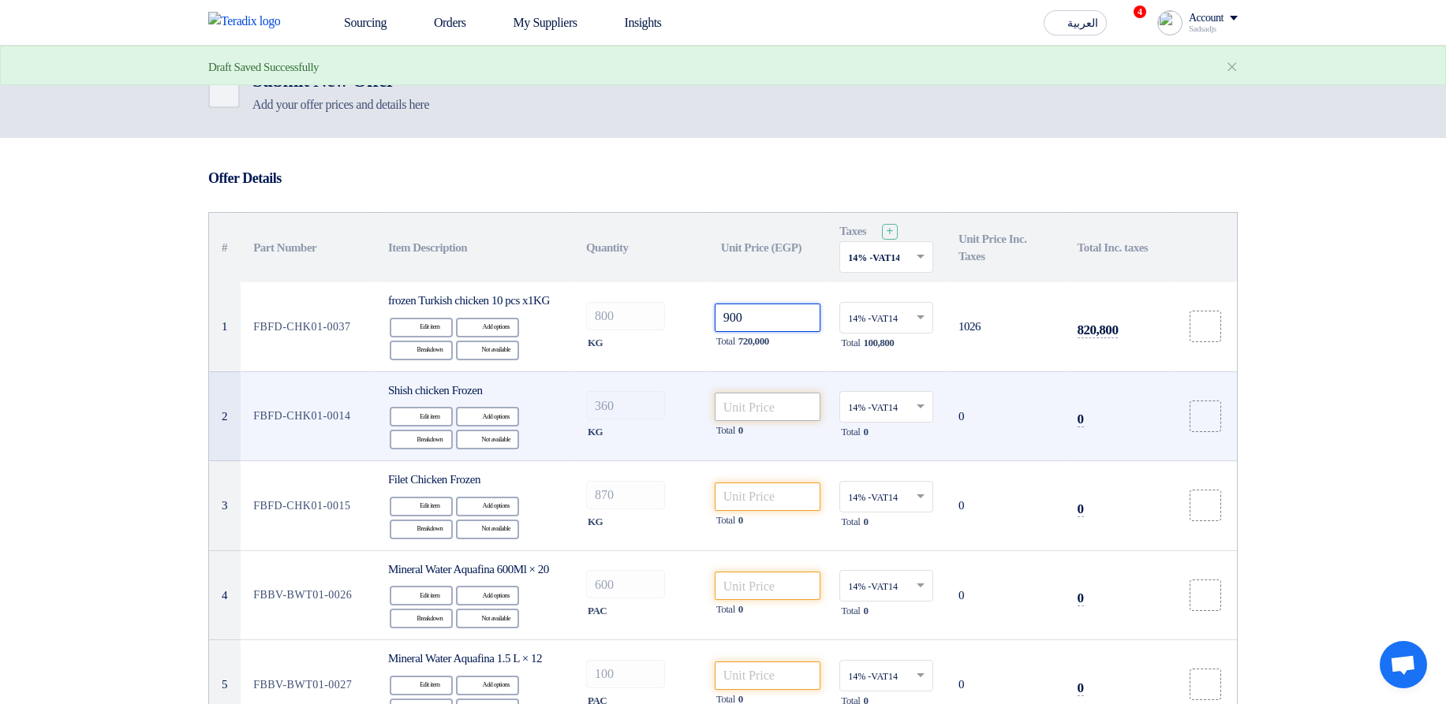
type input "900"
click at [779, 415] on input "number" at bounding box center [768, 407] width 106 height 28
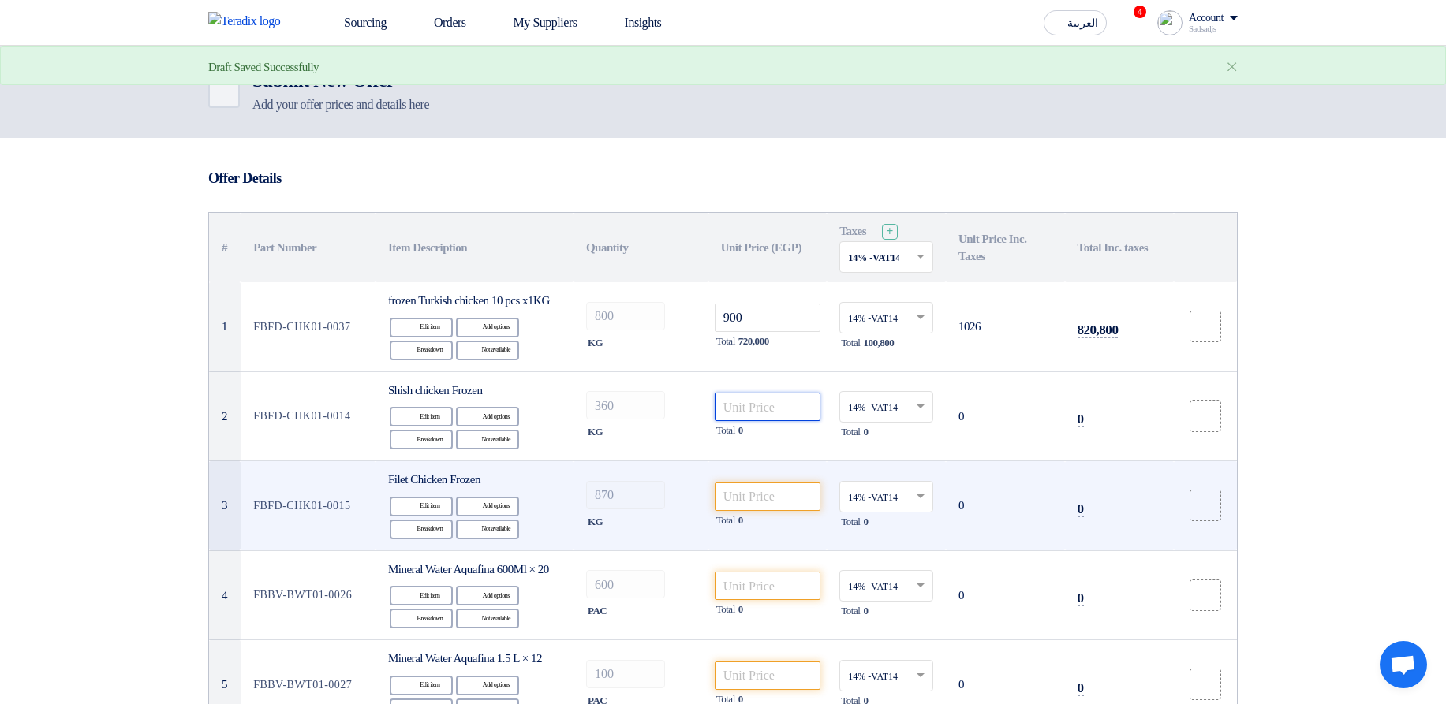
paste input "900"
type input "900"
click at [769, 510] on input "number" at bounding box center [768, 497] width 106 height 28
paste input "900"
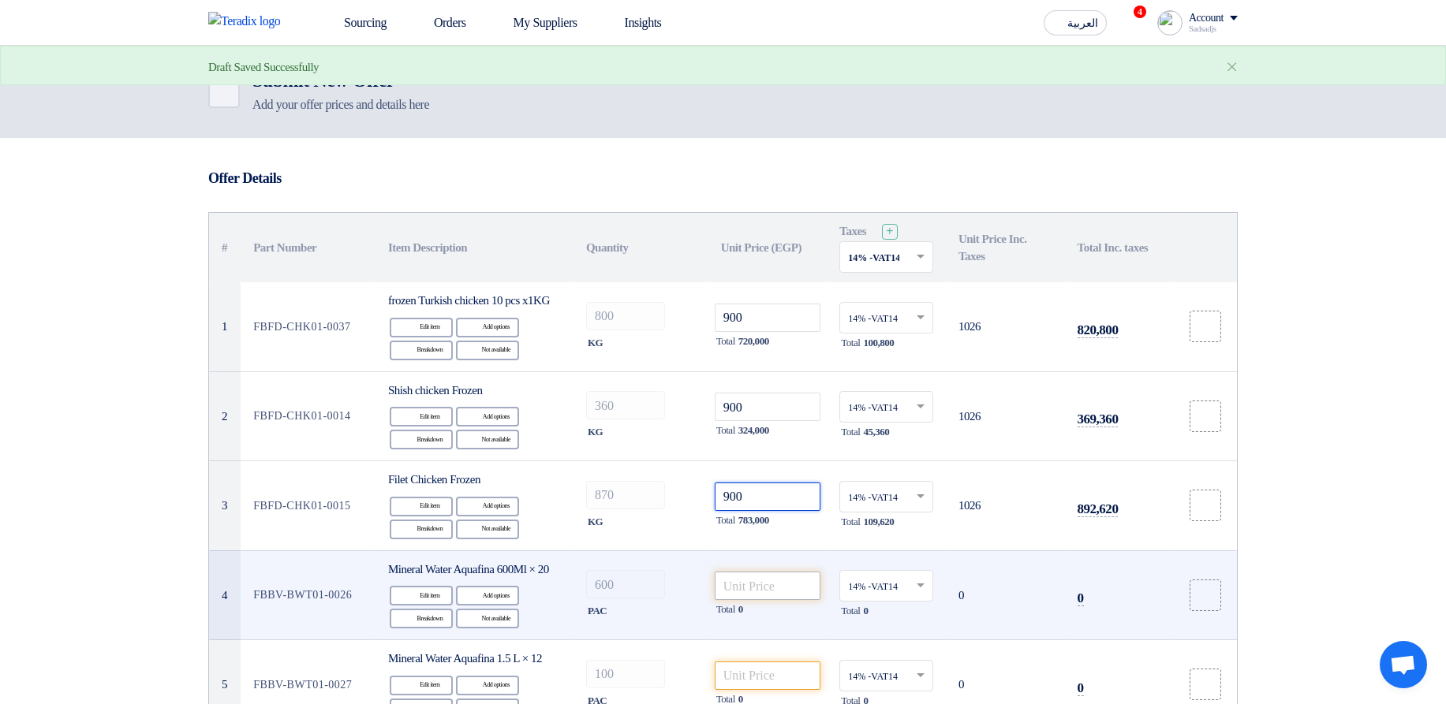
type input "900"
click at [798, 600] on input "number" at bounding box center [768, 586] width 106 height 28
paste input "900"
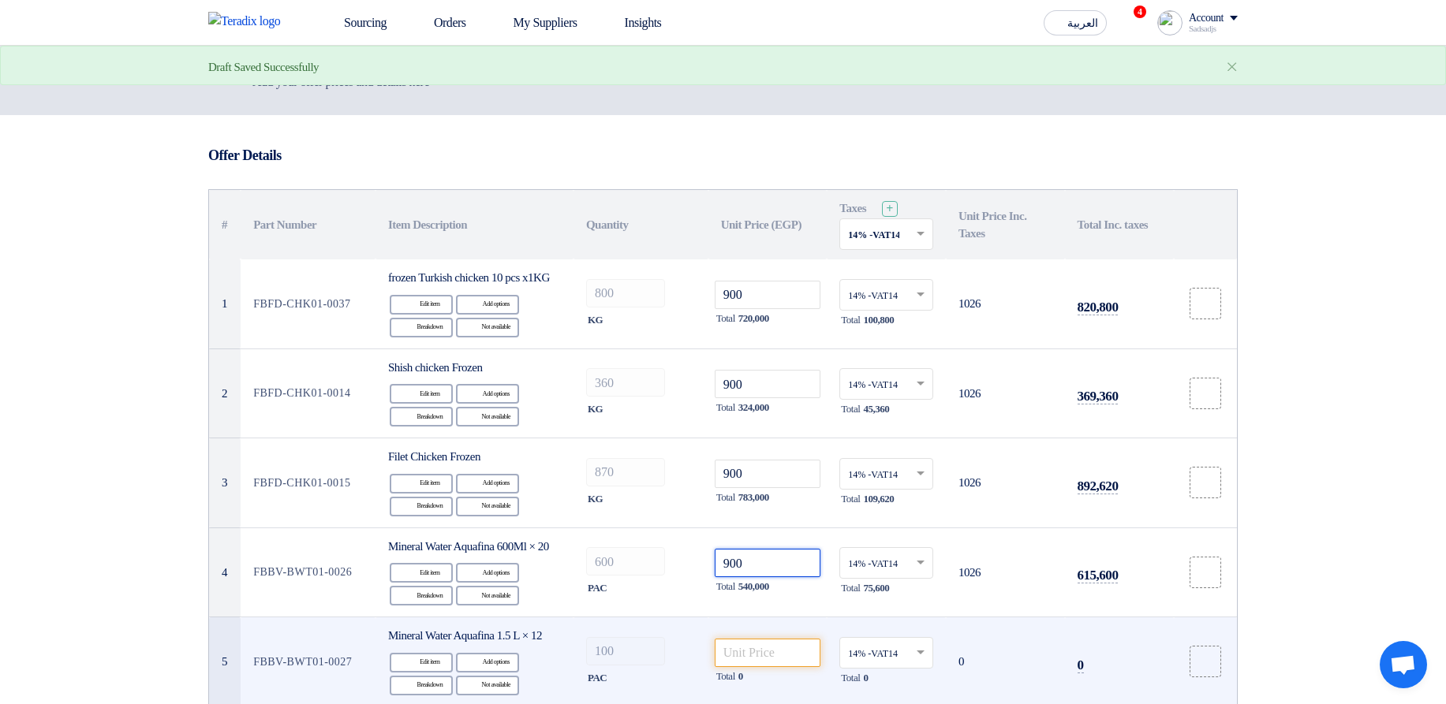
scroll to position [189, 0]
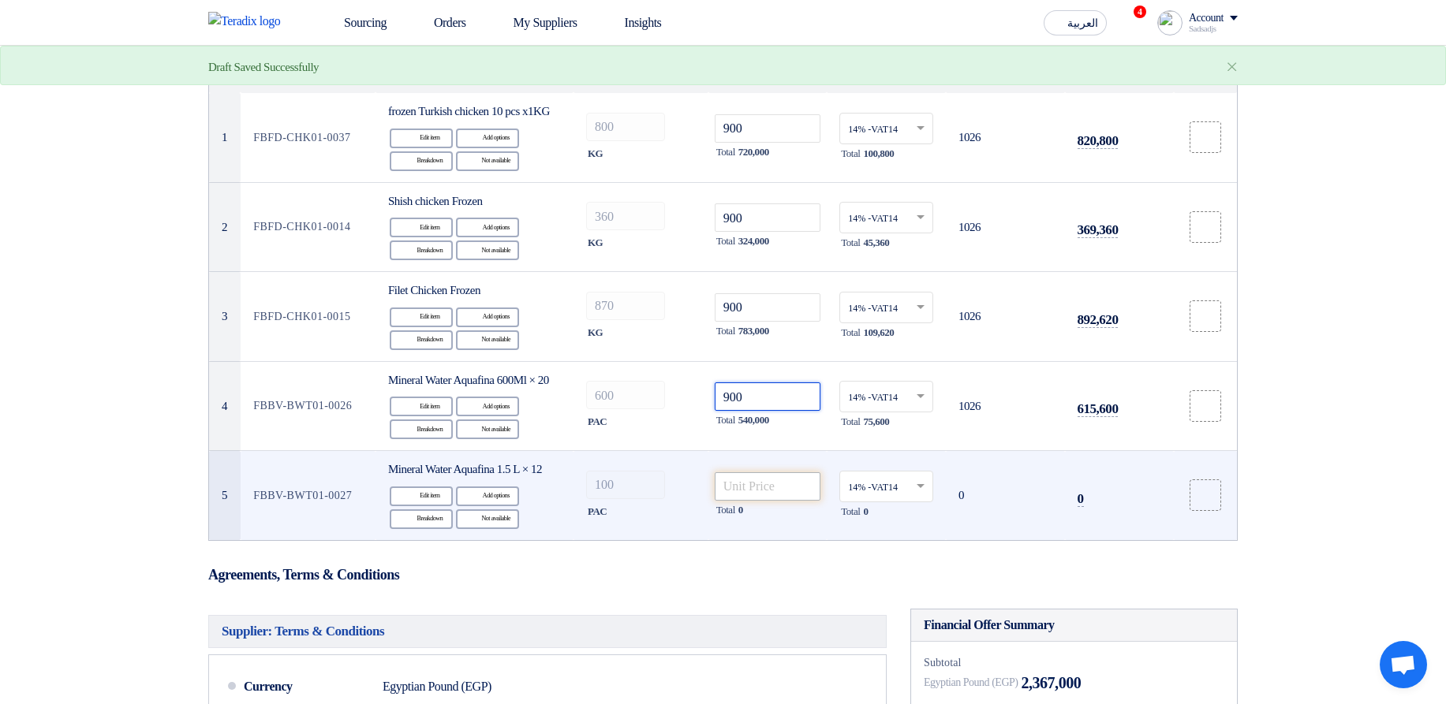
type input "900"
click at [762, 501] on input "number" at bounding box center [768, 486] width 106 height 28
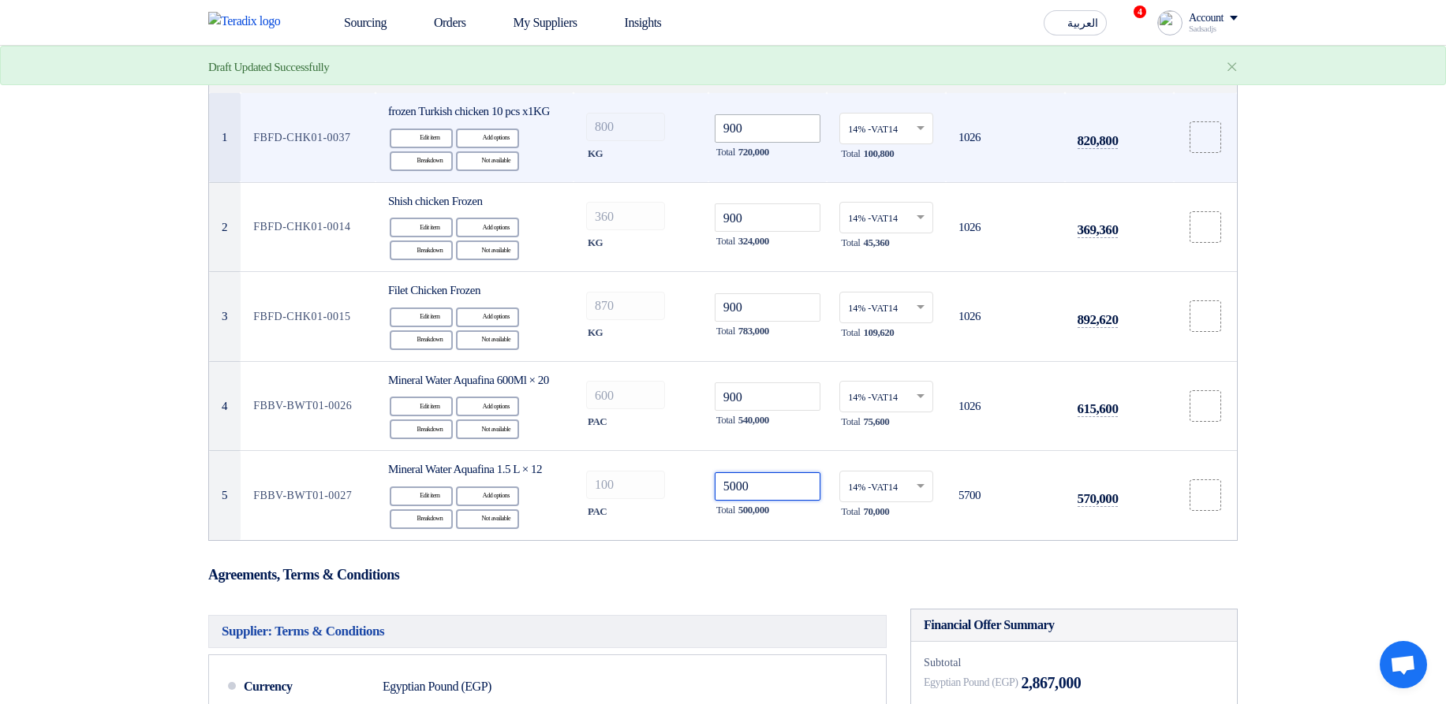
type input "5000"
click at [765, 135] on input "900" at bounding box center [768, 128] width 106 height 28
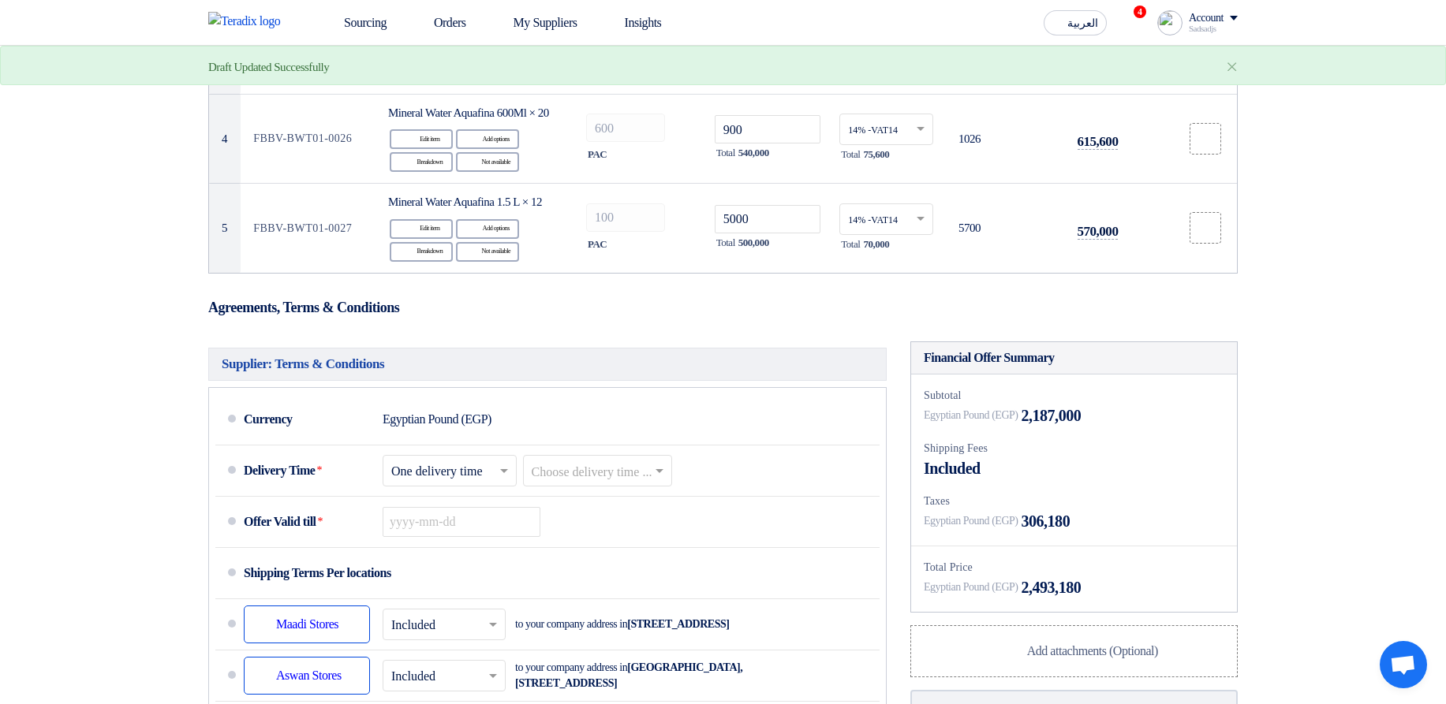
scroll to position [473, 0]
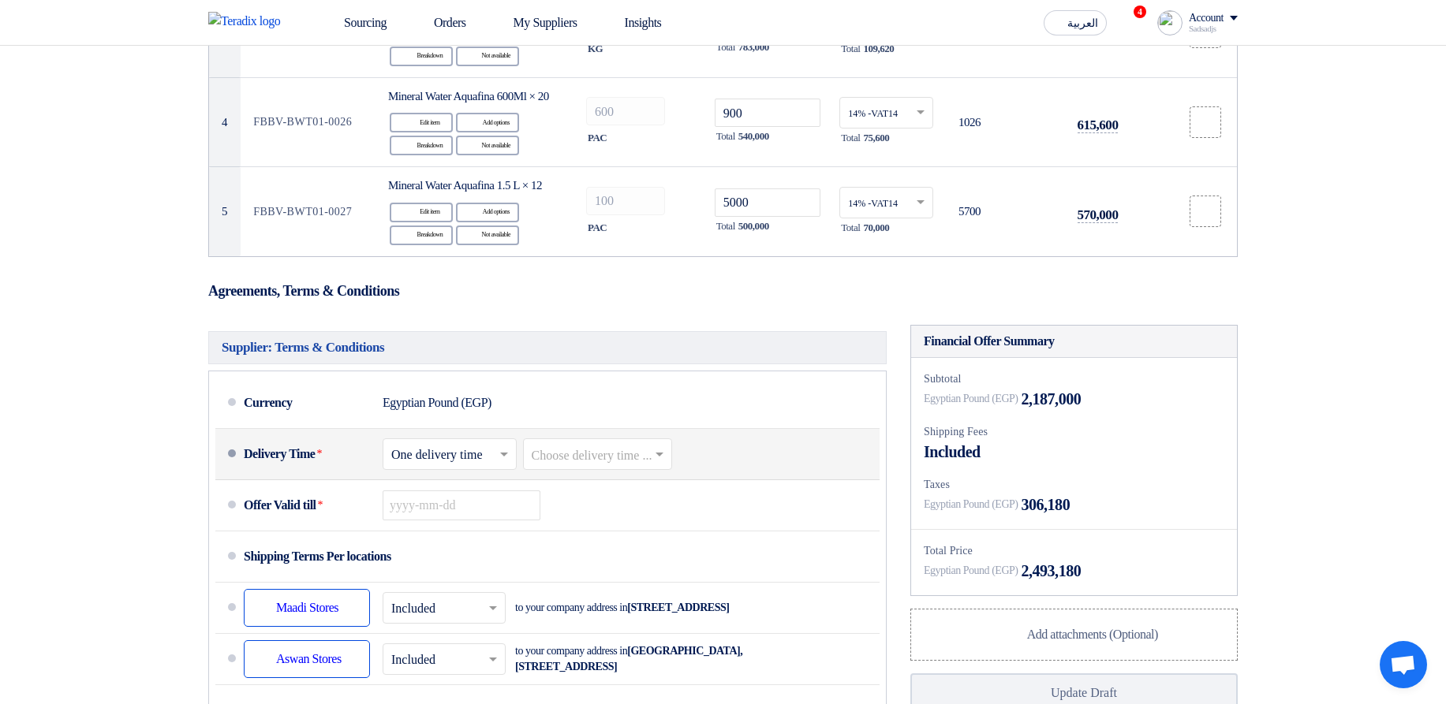
type input "50"
click at [628, 470] on div "Choose delivery time ..." at bounding box center [598, 454] width 150 height 32
click at [606, 503] on div "1-2 Days (Stock)" at bounding box center [598, 488] width 148 height 29
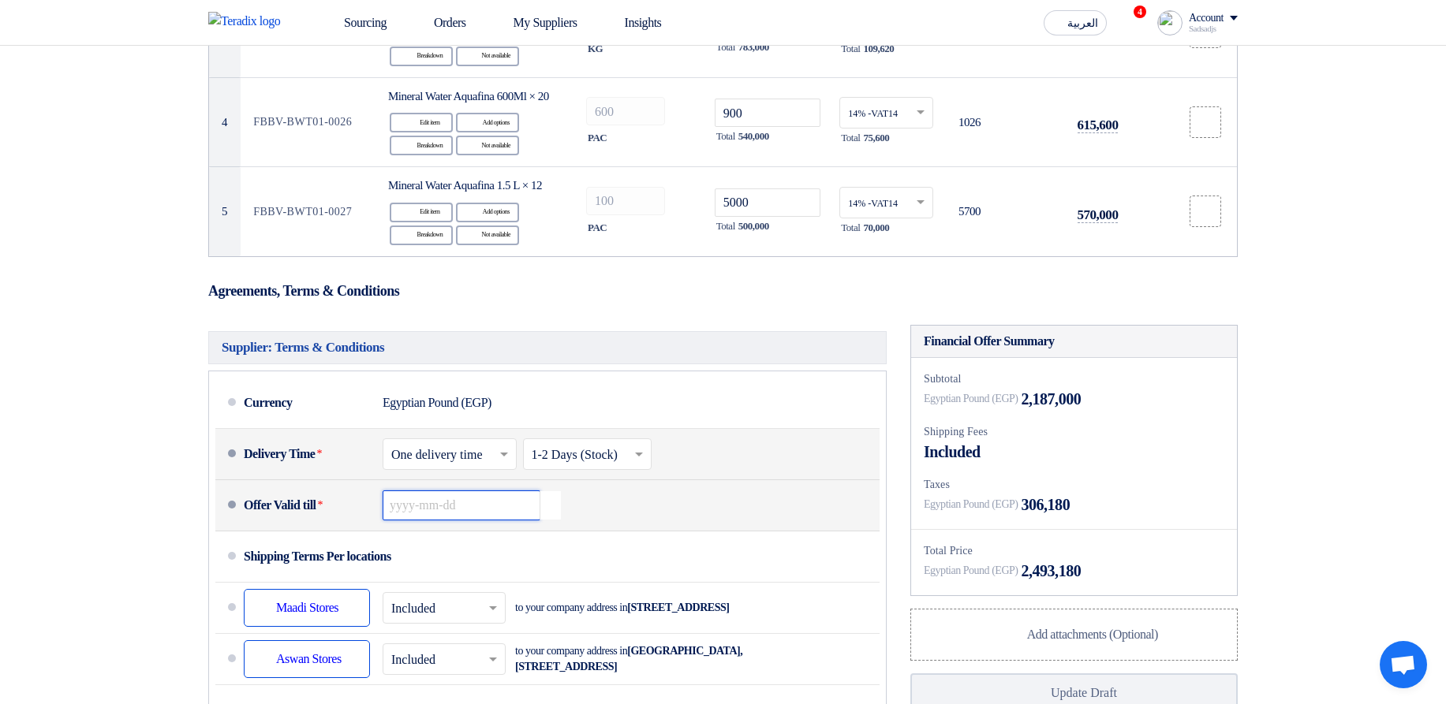
click at [489, 521] on input at bounding box center [462, 506] width 158 height 30
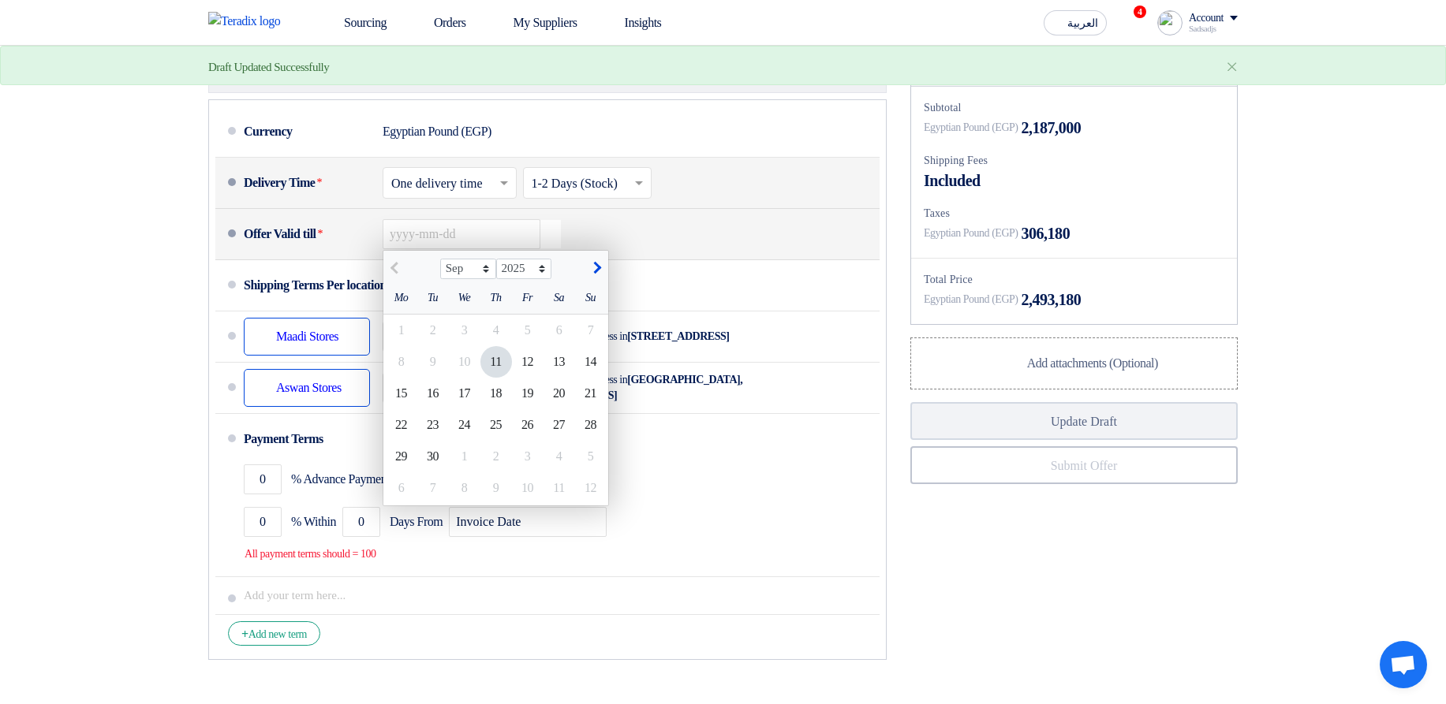
scroll to position [757, 0]
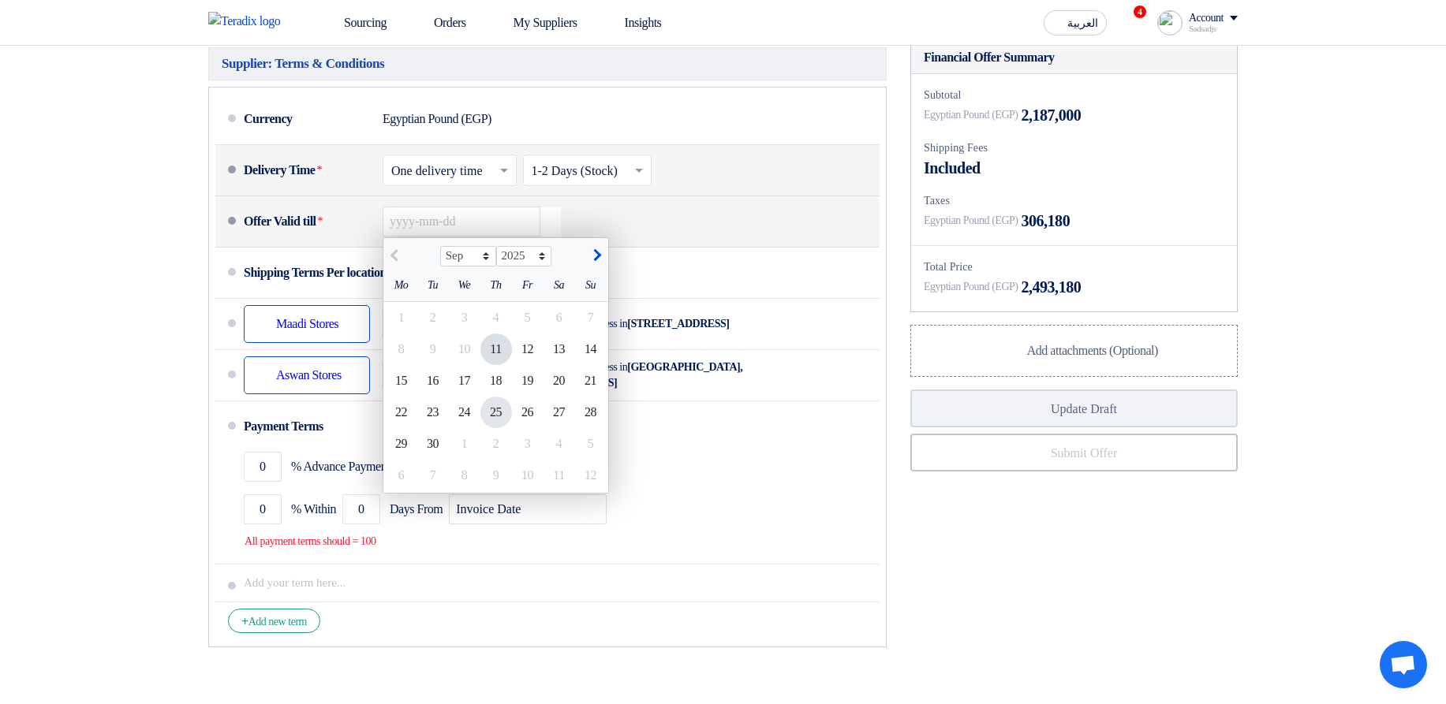
click at [506, 428] on div "25" at bounding box center [496, 413] width 32 height 32
type input "9/25/2025"
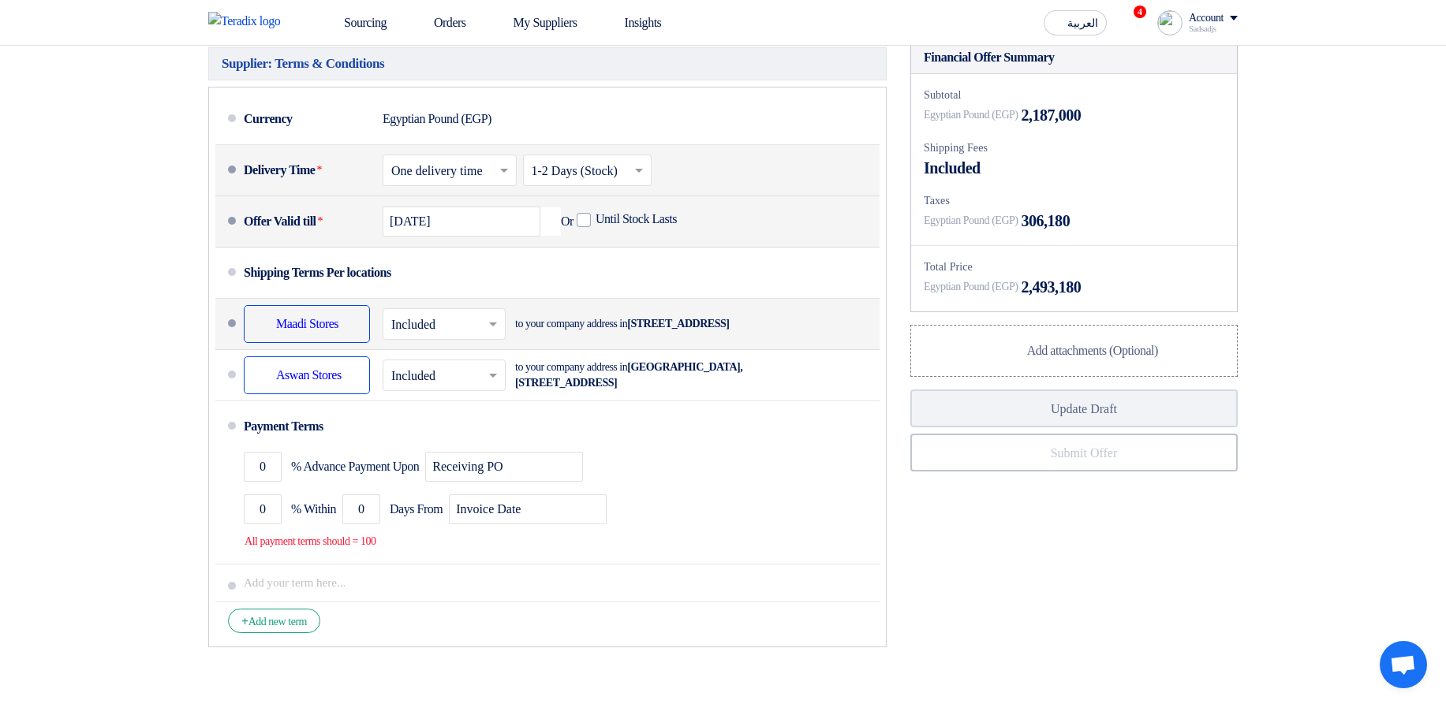
click at [430, 337] on input "text" at bounding box center [444, 325] width 107 height 23
click at [427, 401] on div "Not Included" at bounding box center [443, 387] width 121 height 28
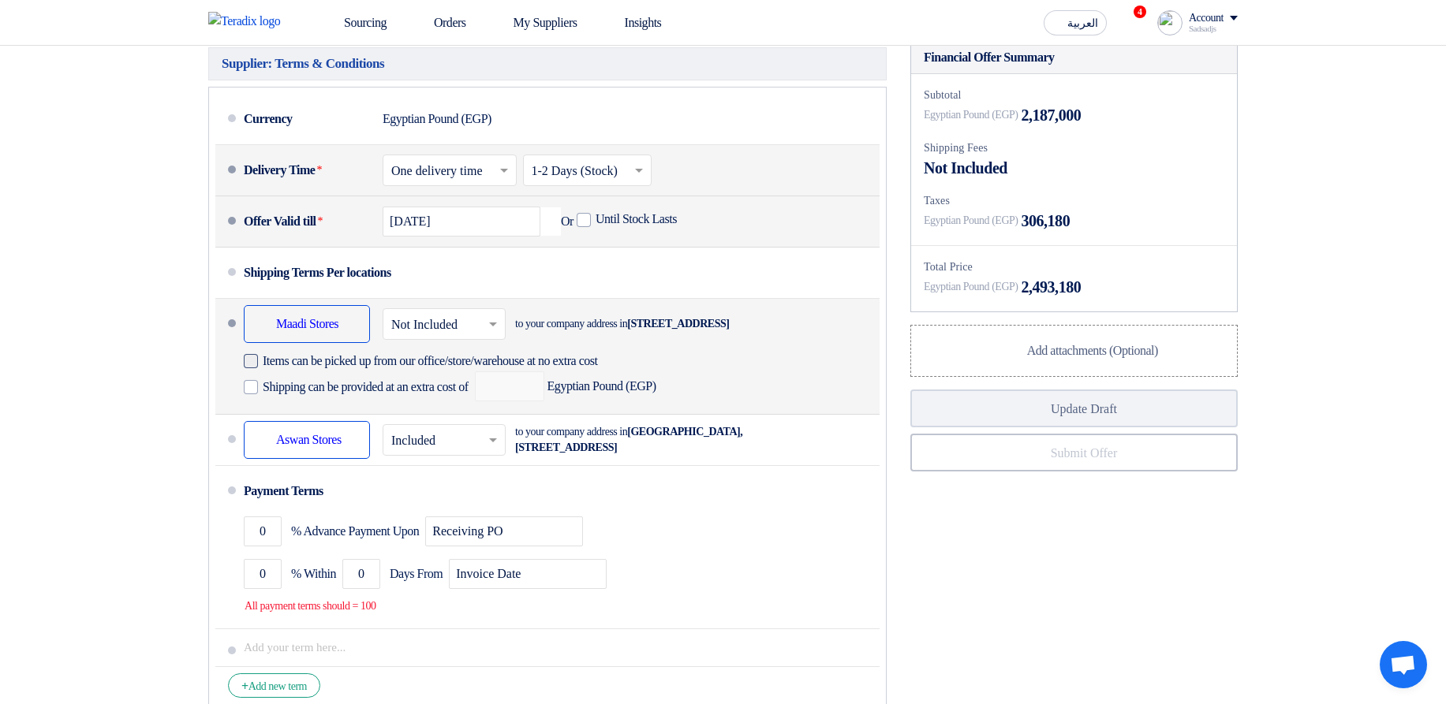
click at [562, 369] on span "Items can be picked up from our office/store/warehouse at no extra cost" at bounding box center [430, 361] width 335 height 16
click at [562, 383] on input "Items can be picked up from our office/store/warehouse at no extra cost" at bounding box center [458, 368] width 390 height 30
checkbox input "true"
click at [468, 395] on span "Shipping can be provided at an extra cost of" at bounding box center [366, 387] width 206 height 16
click at [472, 409] on input "Shipping can be provided at an extra cost of" at bounding box center [367, 394] width 209 height 30
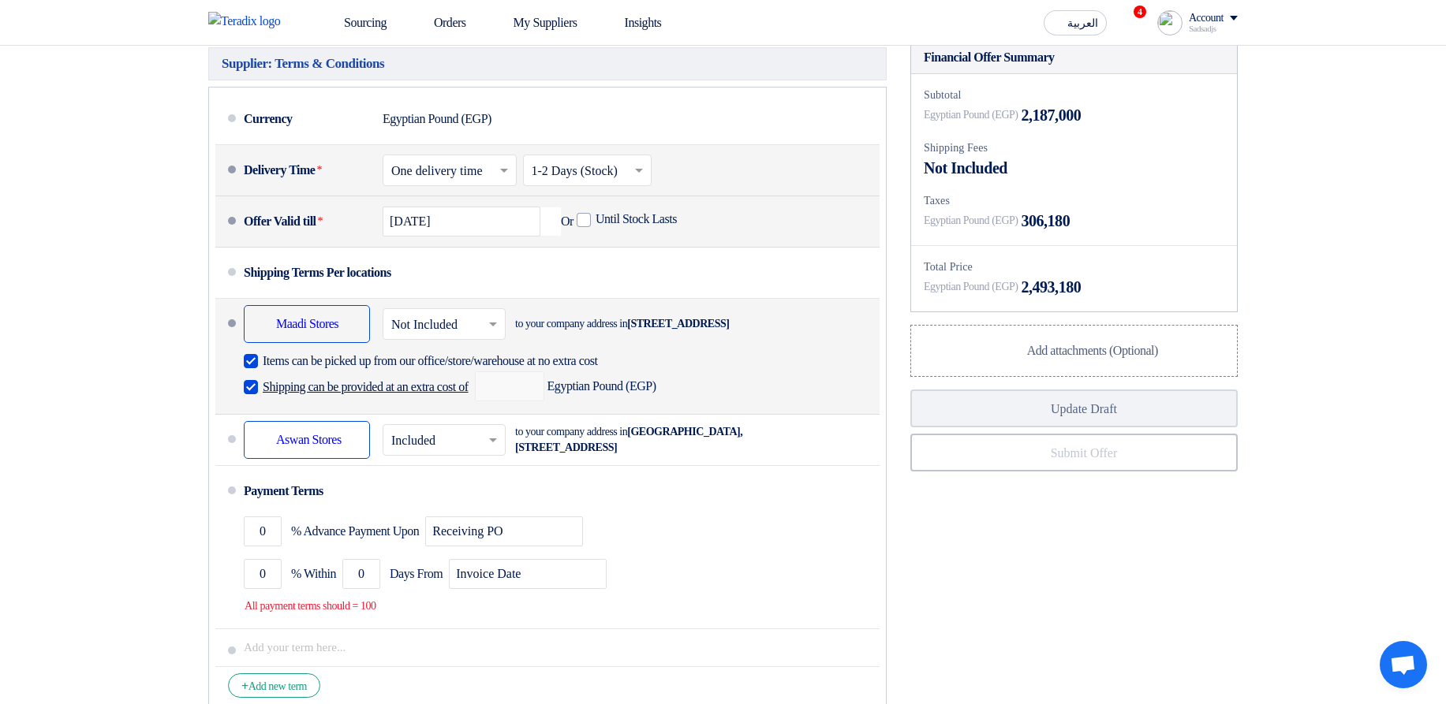
checkbox input "true"
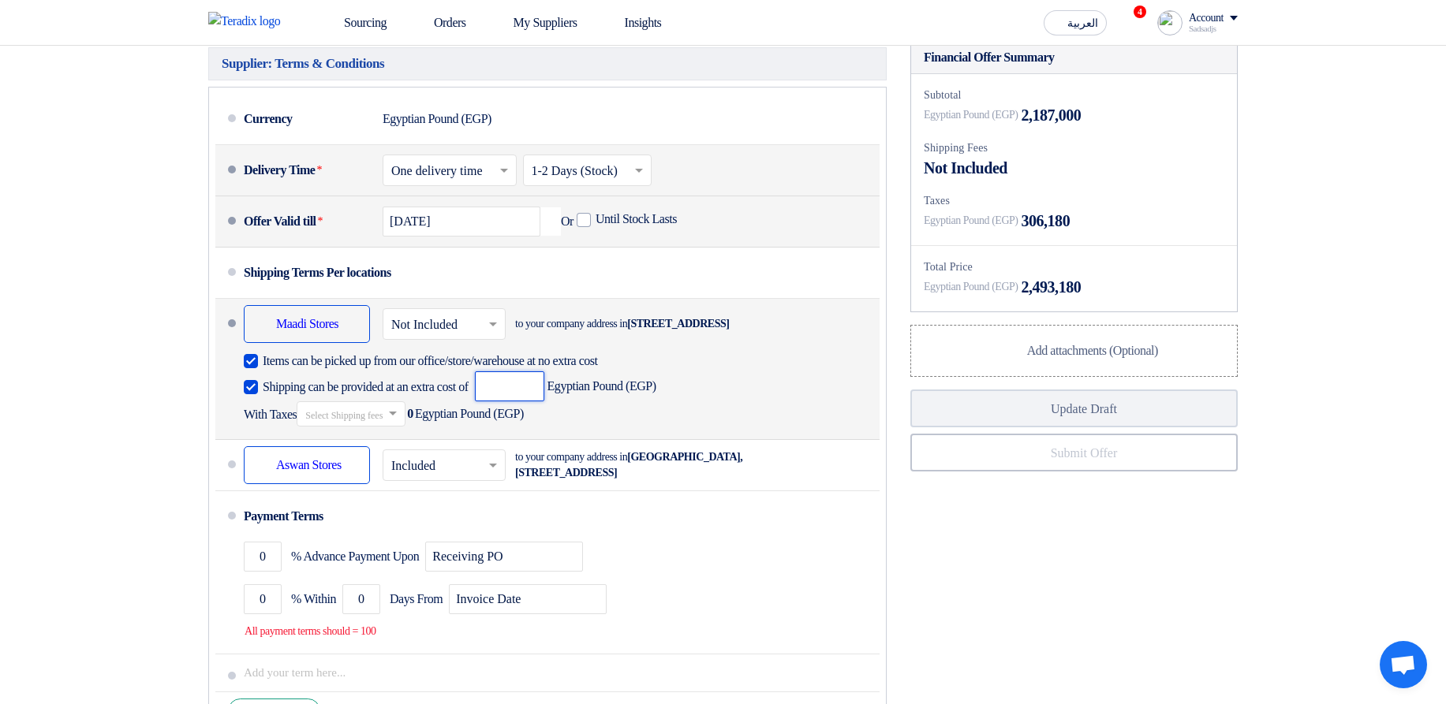
click at [524, 401] on input "number" at bounding box center [509, 386] width 69 height 30
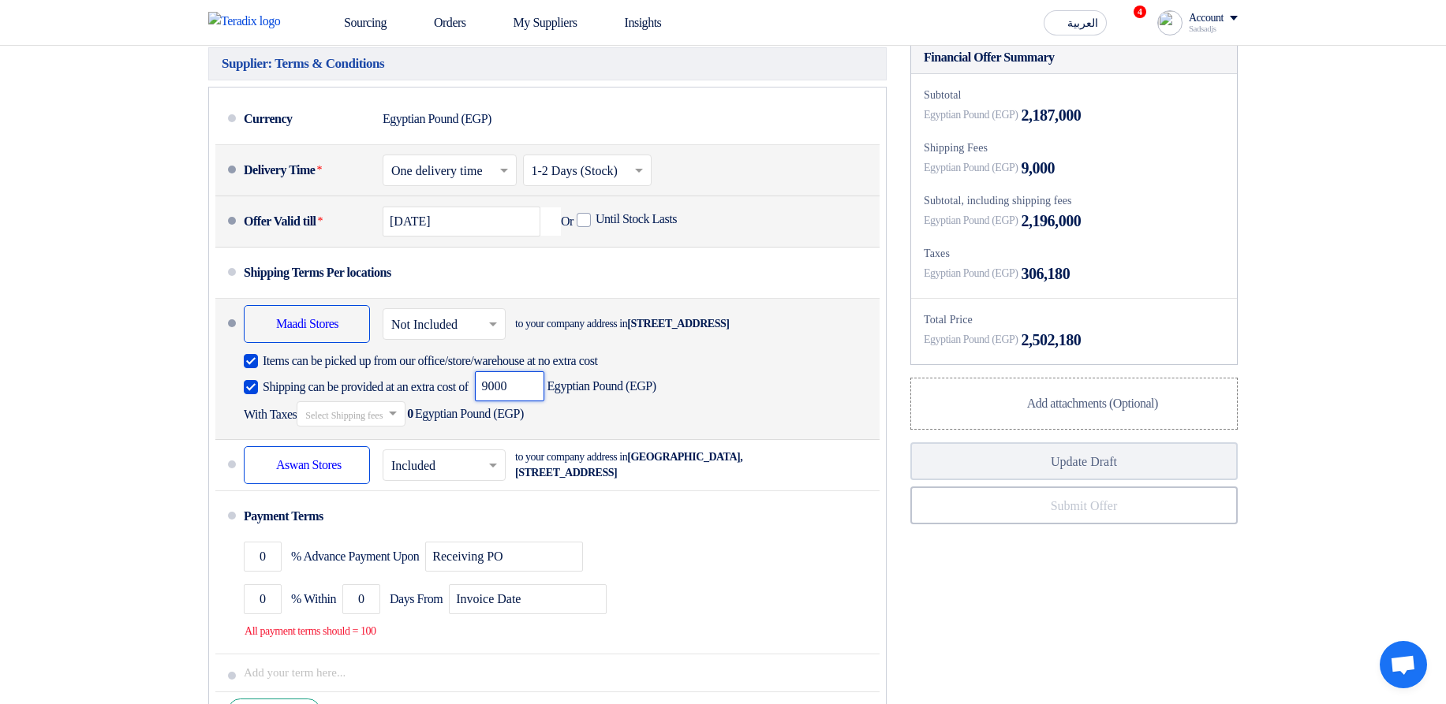
type input "9000"
click at [384, 427] on input "text" at bounding box center [351, 415] width 93 height 23
click at [384, 456] on div "14% -VAT14" at bounding box center [350, 441] width 107 height 29
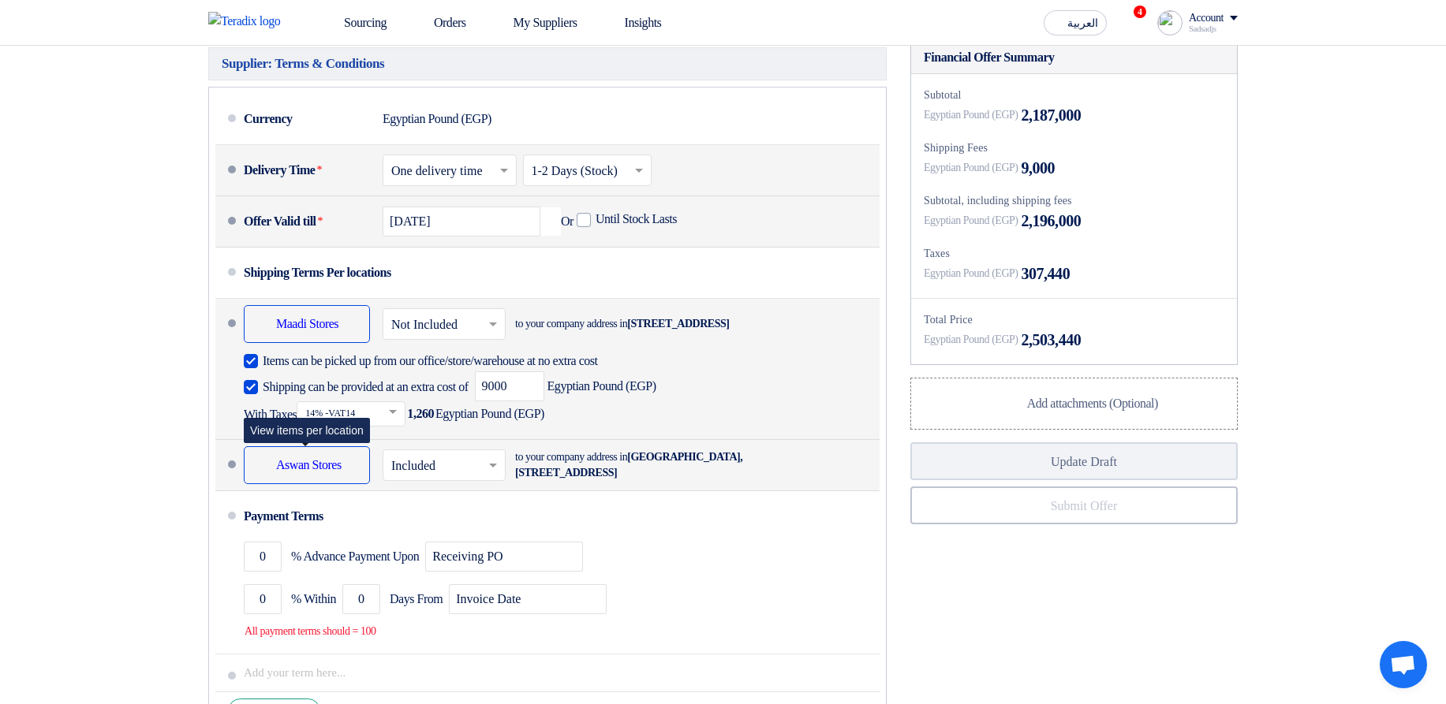
click at [320, 484] on div "Shipping To location Aswan Stores" at bounding box center [307, 465] width 126 height 38
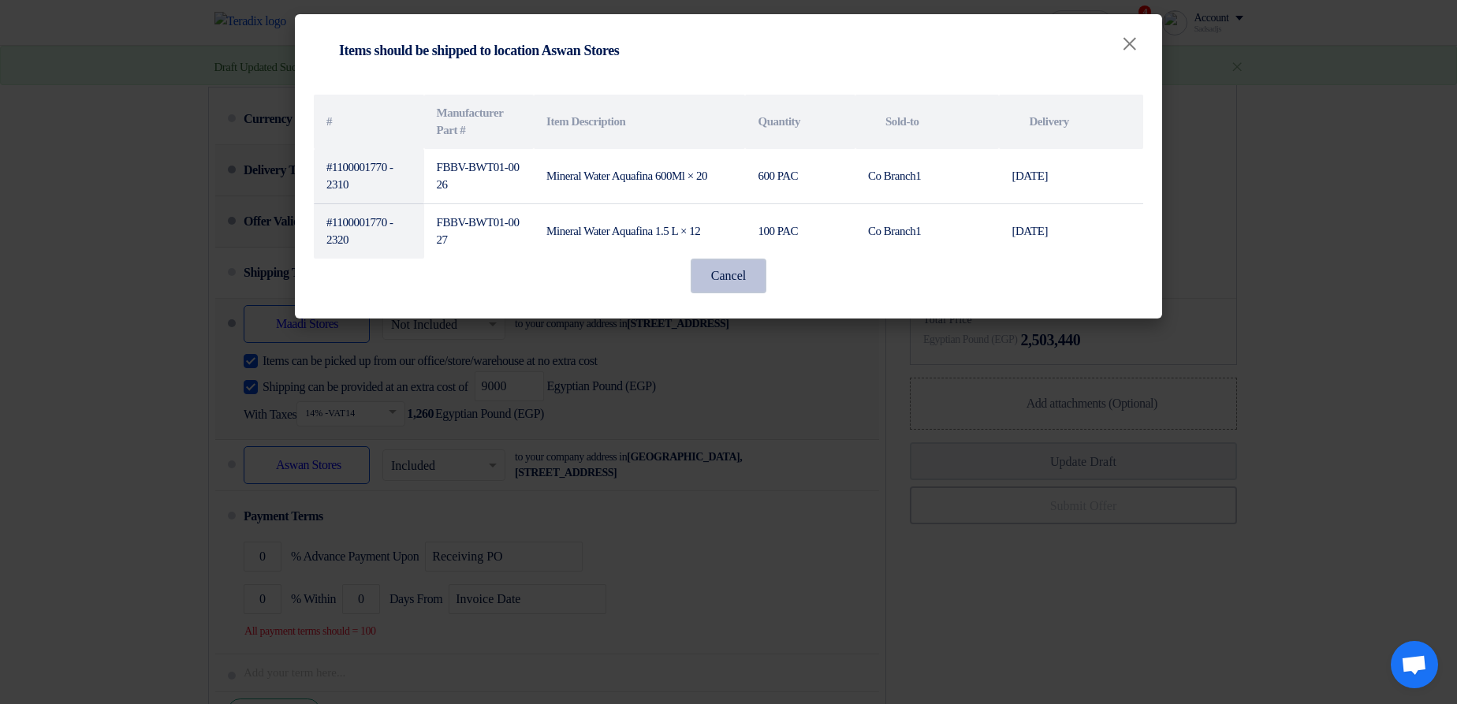
click at [700, 280] on button "Cancel" at bounding box center [729, 276] width 76 height 35
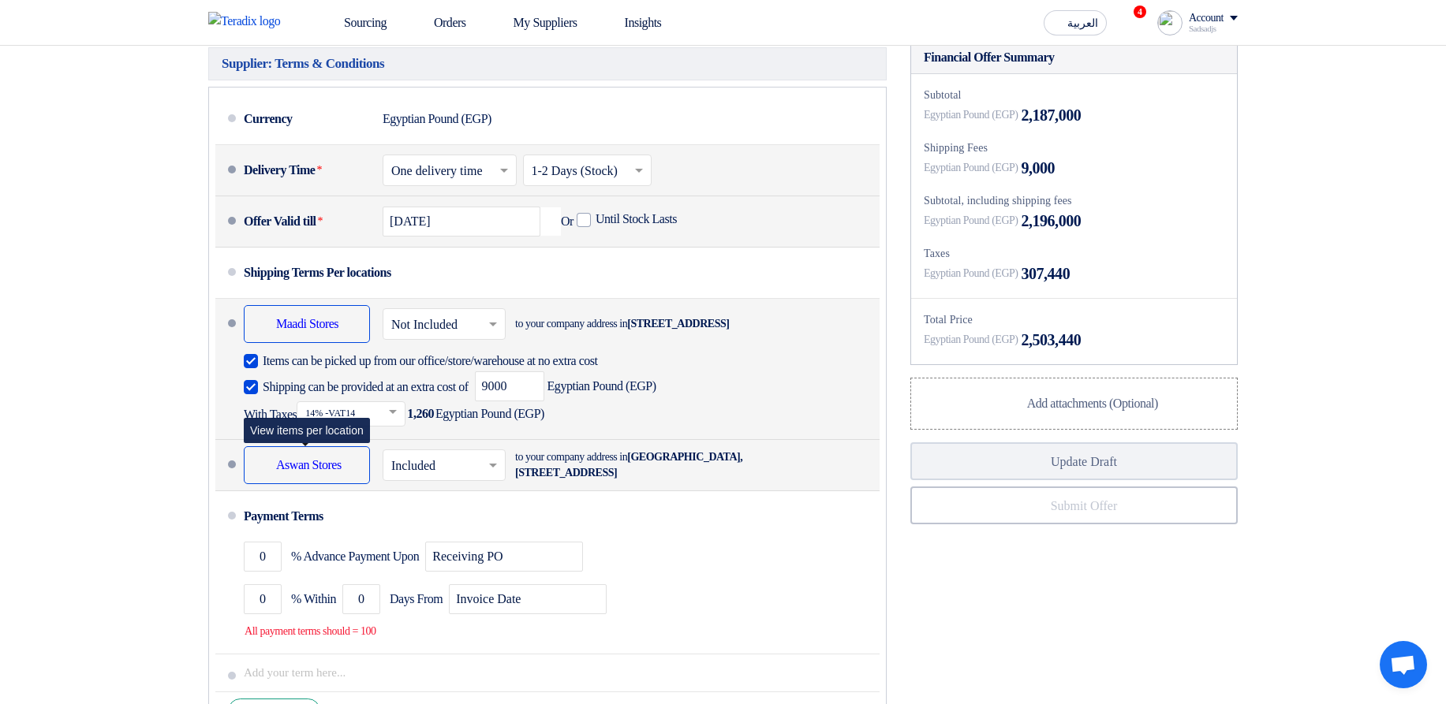
click at [317, 484] on div "Shipping To location Aswan Stores" at bounding box center [307, 465] width 126 height 38
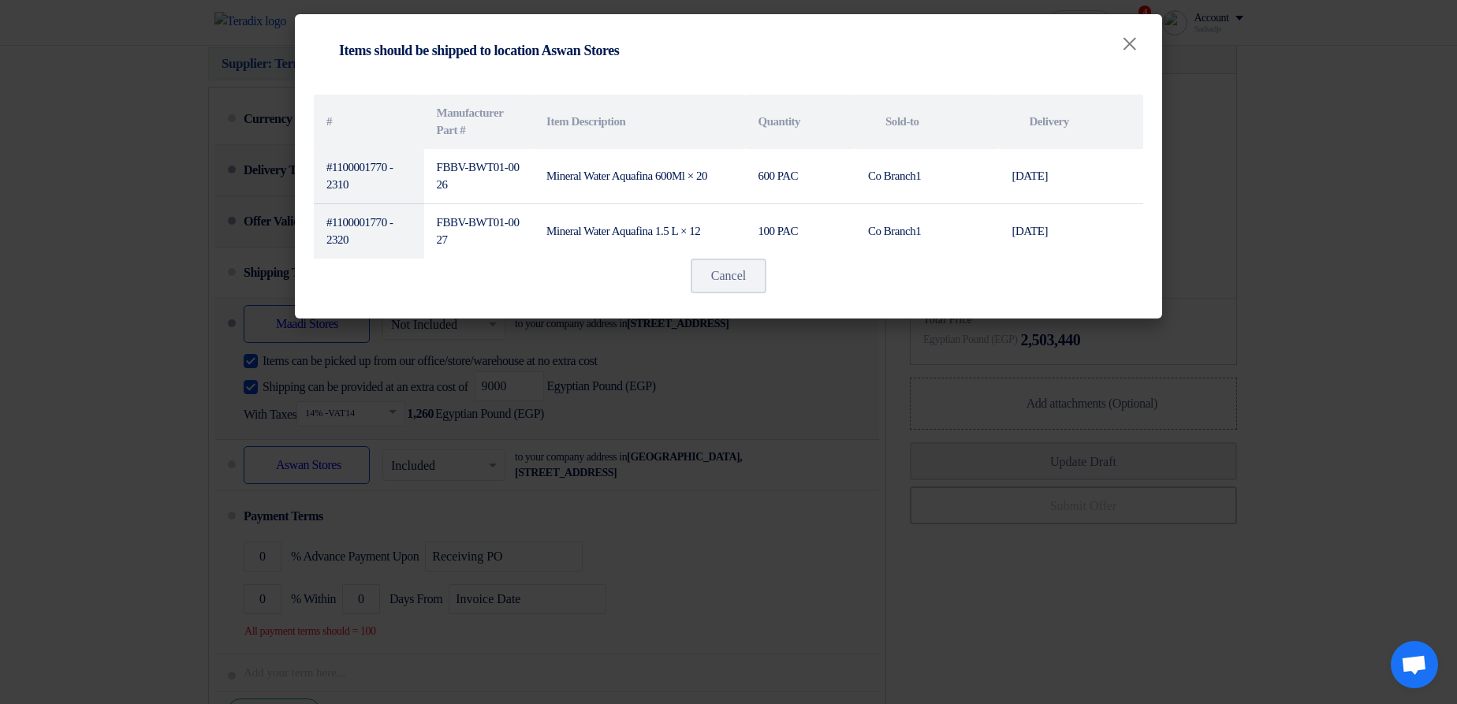
click at [536, 536] on modal-container "Shipping To location Items should be shipped to location Aswan Stores × # Manuf…" at bounding box center [728, 352] width 1457 height 704
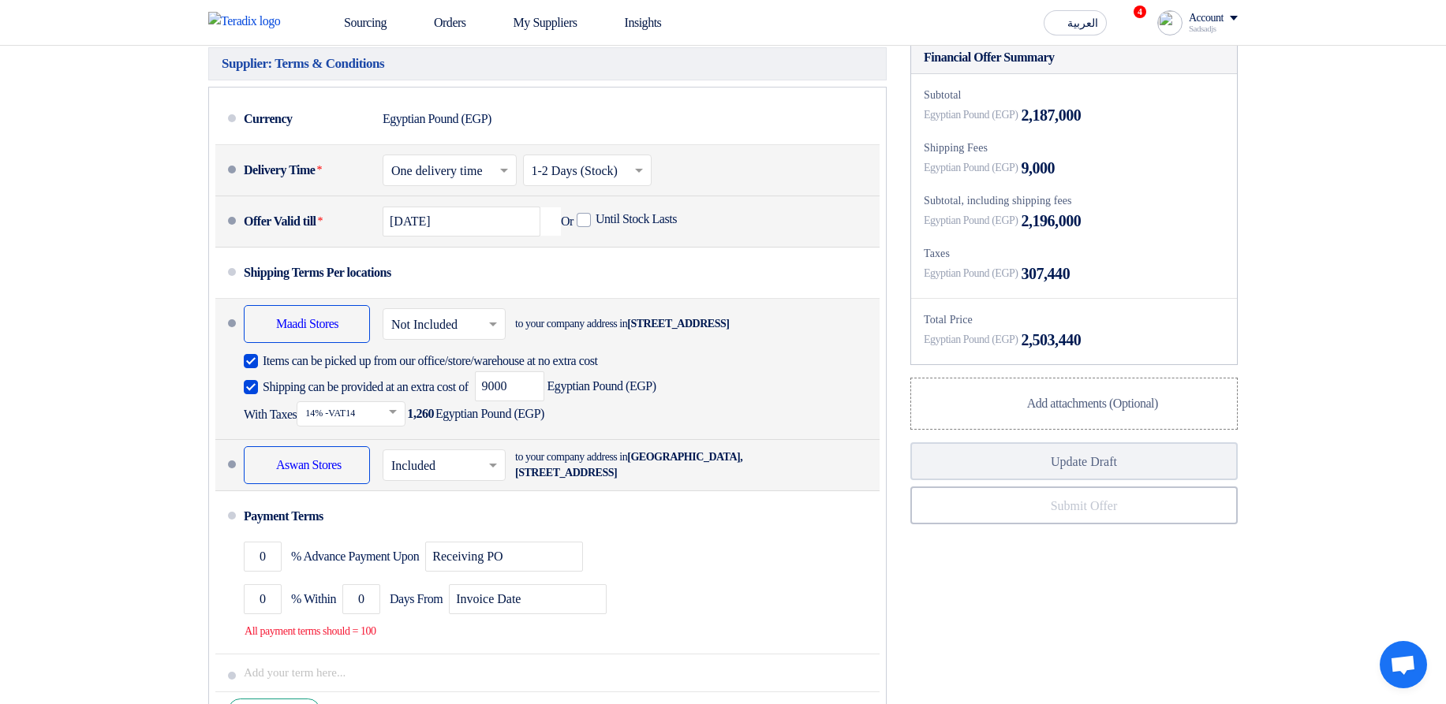
click at [465, 478] on input "text" at bounding box center [444, 466] width 107 height 23
click at [454, 535] on span "Not Included" at bounding box center [424, 527] width 66 height 13
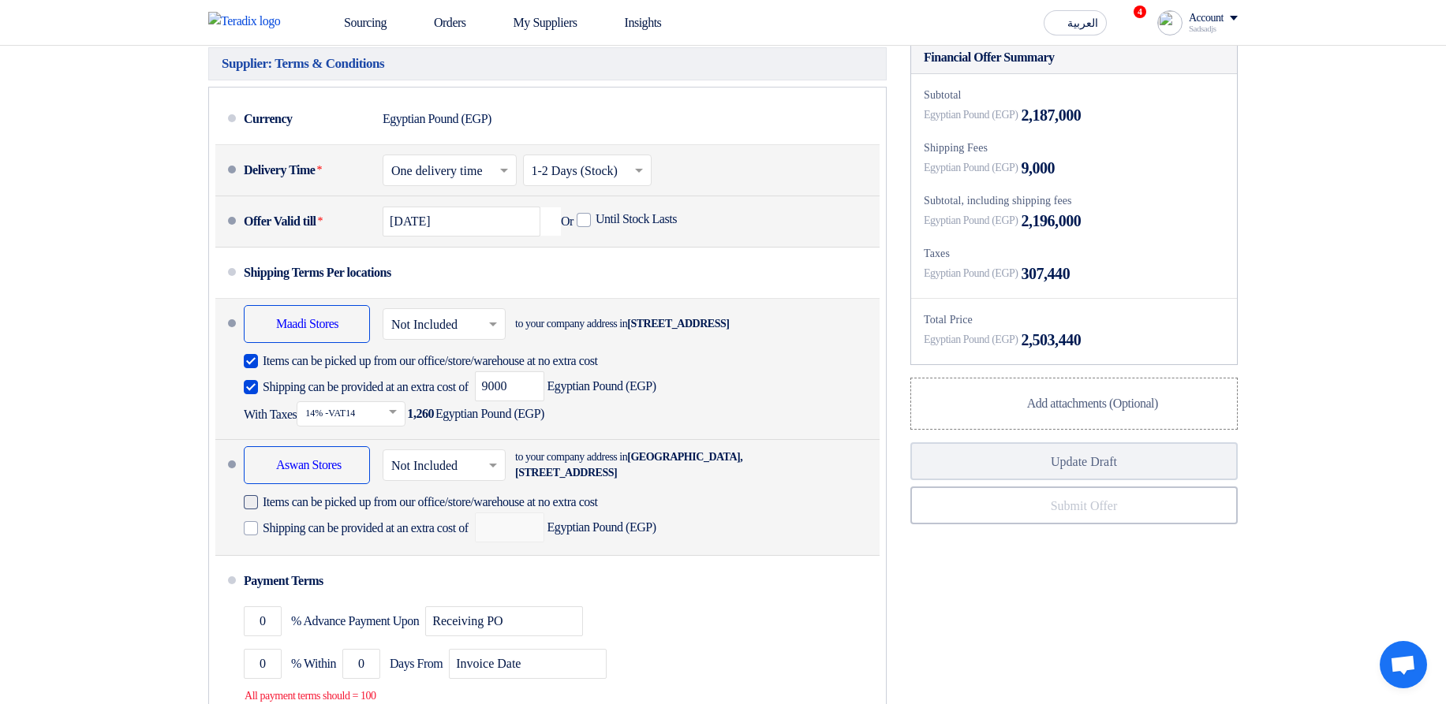
click at [551, 510] on span "Items can be picked up from our office/store/warehouse at no extra cost" at bounding box center [430, 502] width 335 height 16
click at [551, 524] on input "Items can be picked up from our office/store/warehouse at no extra cost" at bounding box center [458, 509] width 390 height 30
checkbox input "true"
click at [461, 536] on span "Shipping can be provided at an extra cost of" at bounding box center [366, 529] width 206 height 16
click at [461, 550] on input "Shipping can be provided at an extra cost of" at bounding box center [367, 535] width 209 height 30
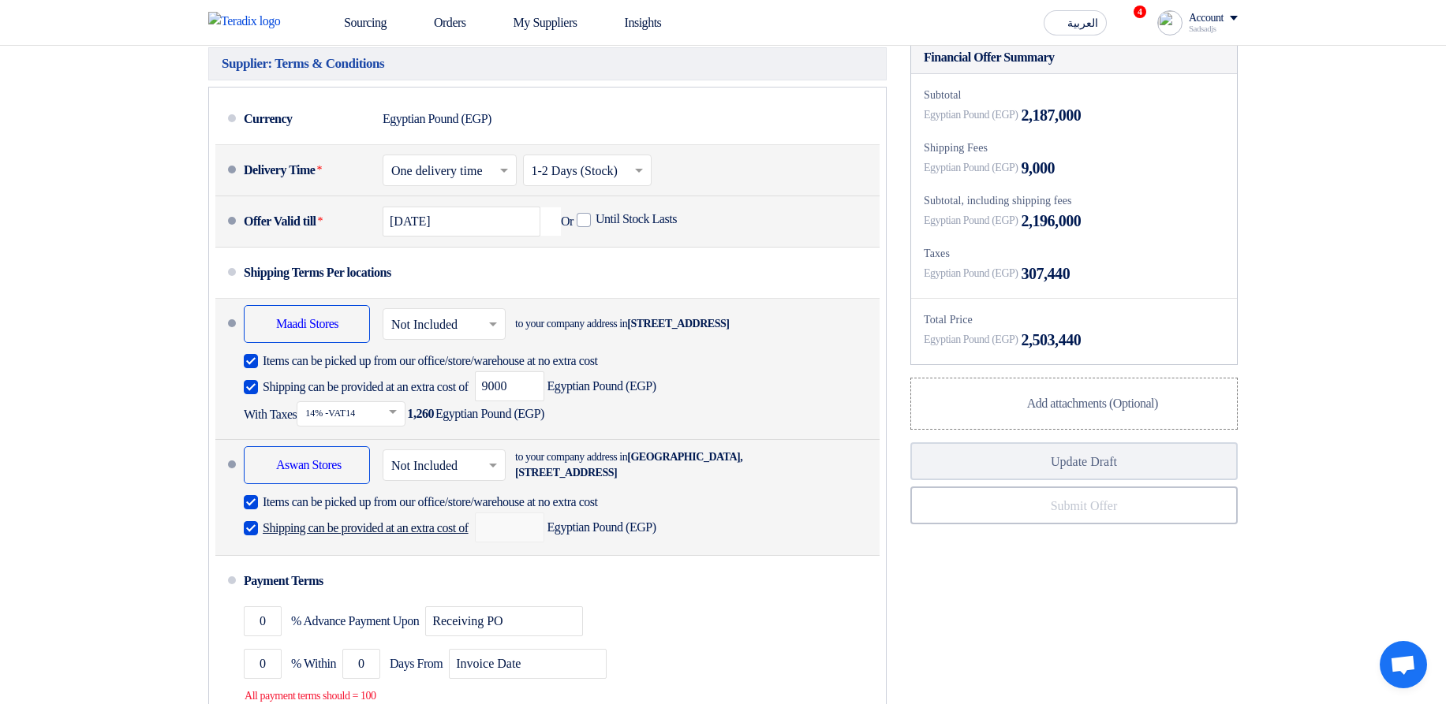
checkbox input "true"
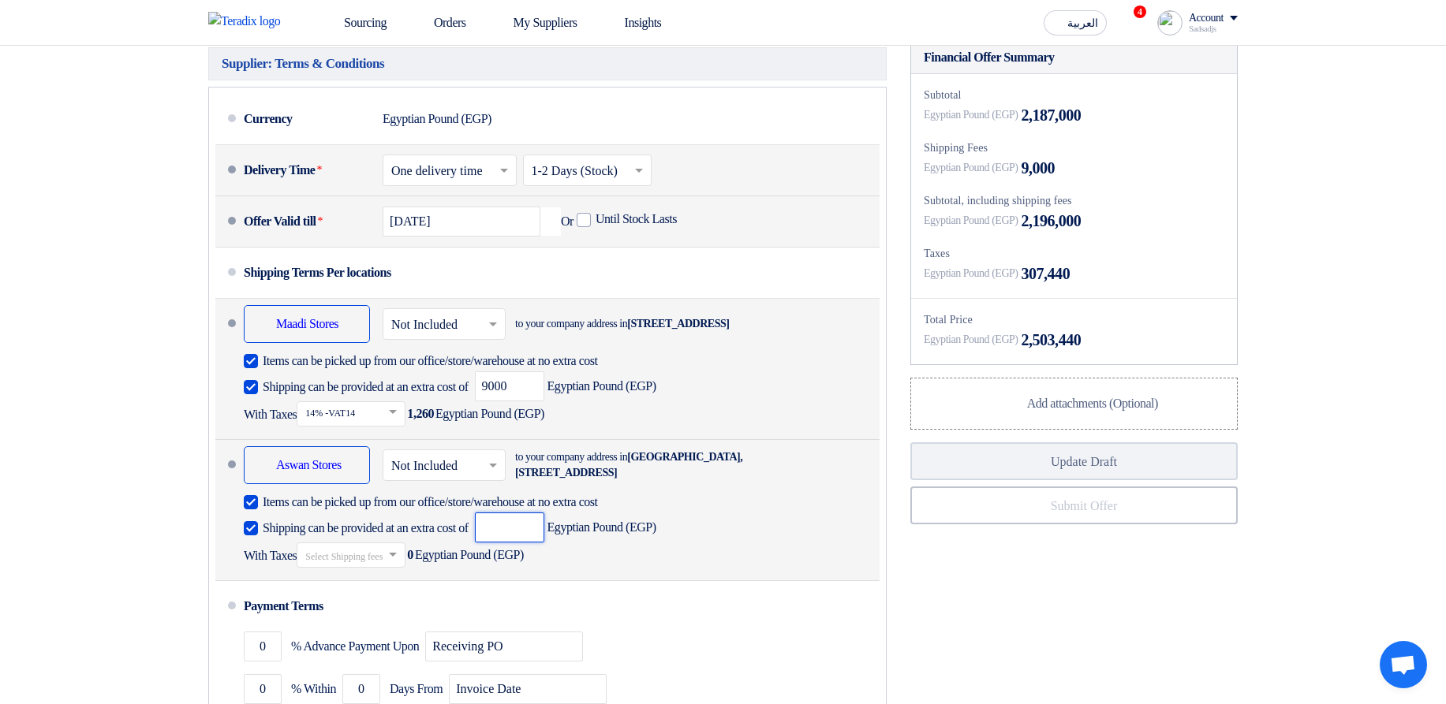
click at [544, 543] on input "number" at bounding box center [509, 528] width 69 height 30
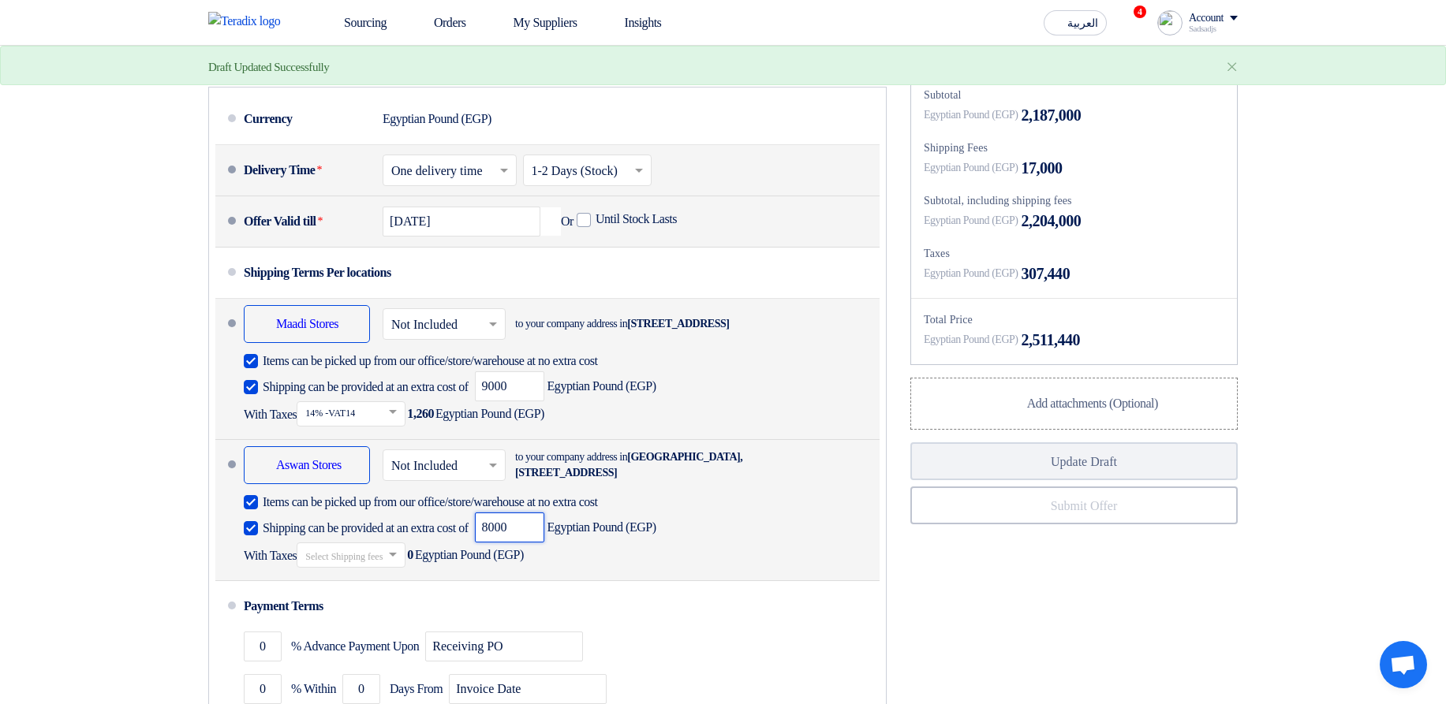
type input "8000"
click at [382, 568] on input "text" at bounding box center [351, 556] width 93 height 23
click at [391, 597] on div "14% -VAT14" at bounding box center [350, 582] width 107 height 29
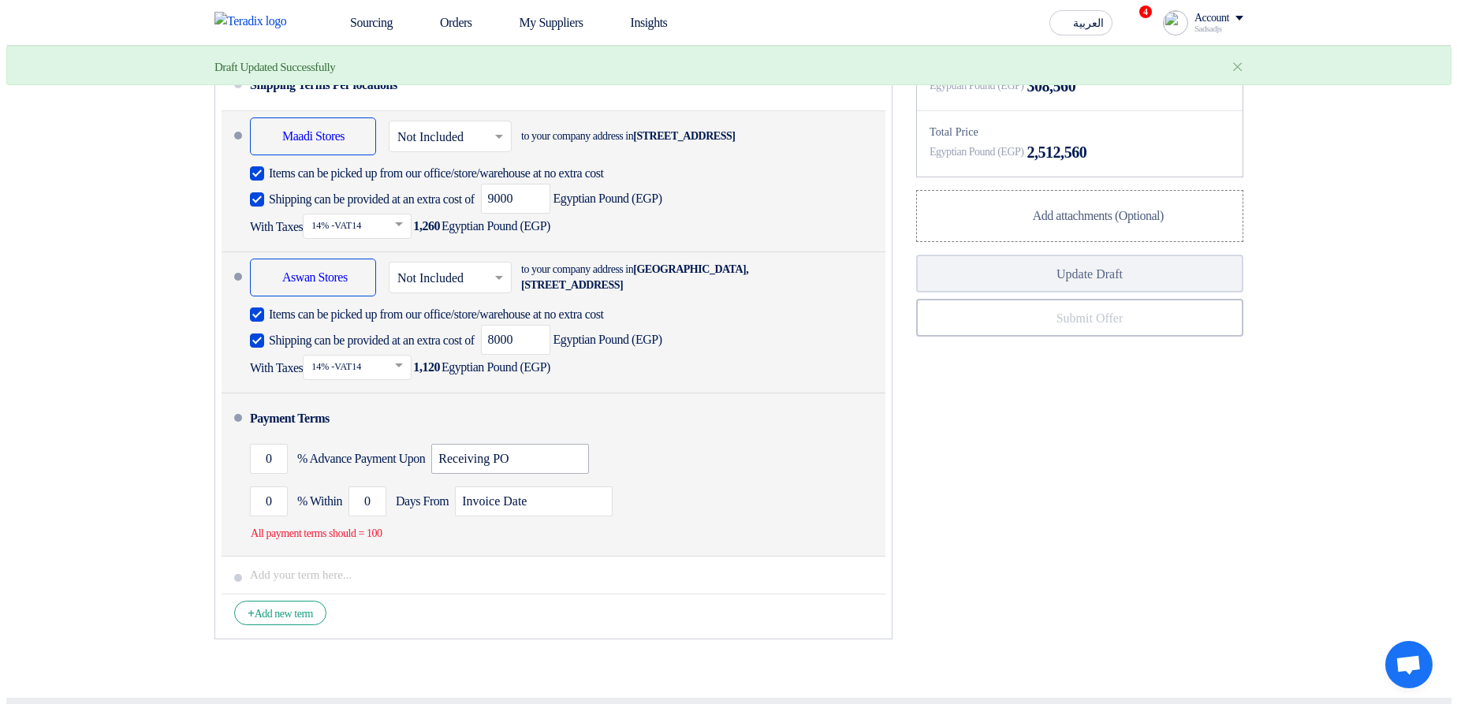
scroll to position [946, 0]
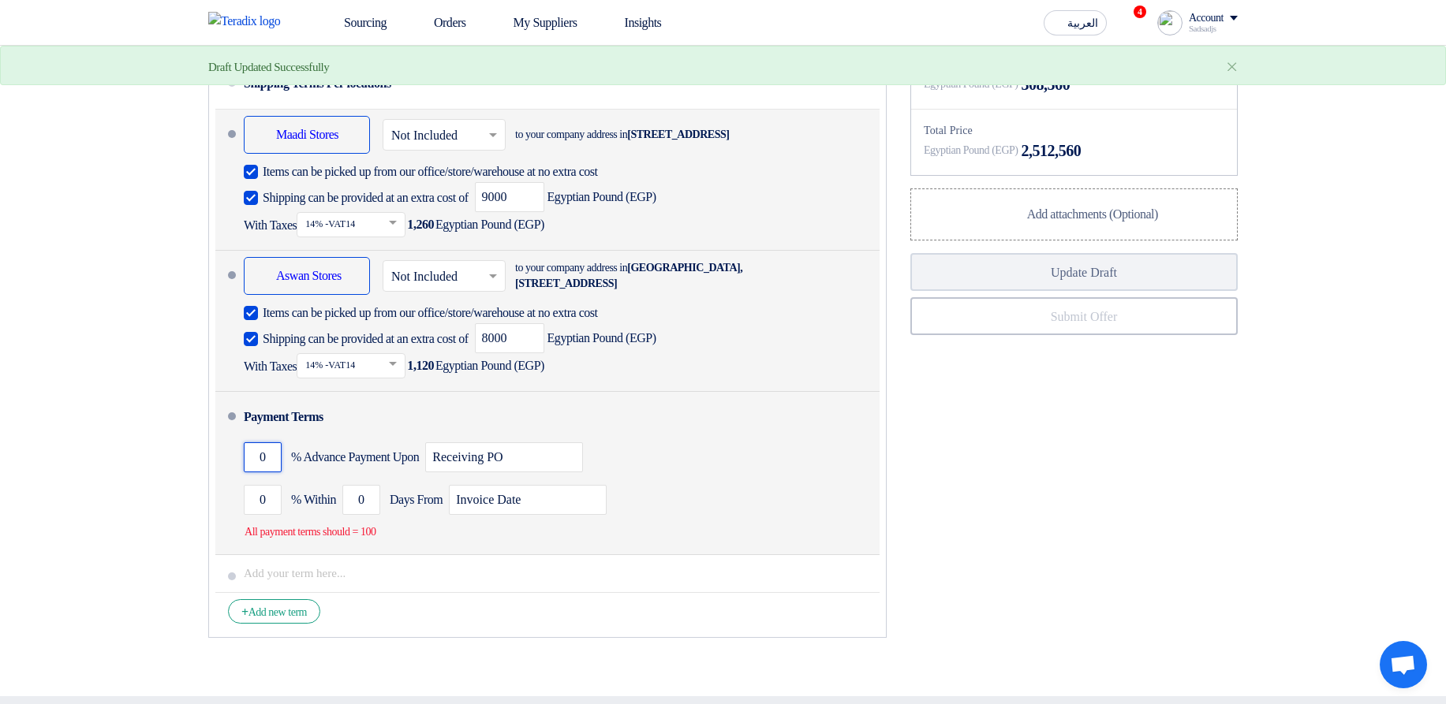
click at [262, 472] on input "0" at bounding box center [263, 457] width 38 height 30
type input "50"
click at [256, 515] on input "0" at bounding box center [263, 500] width 38 height 30
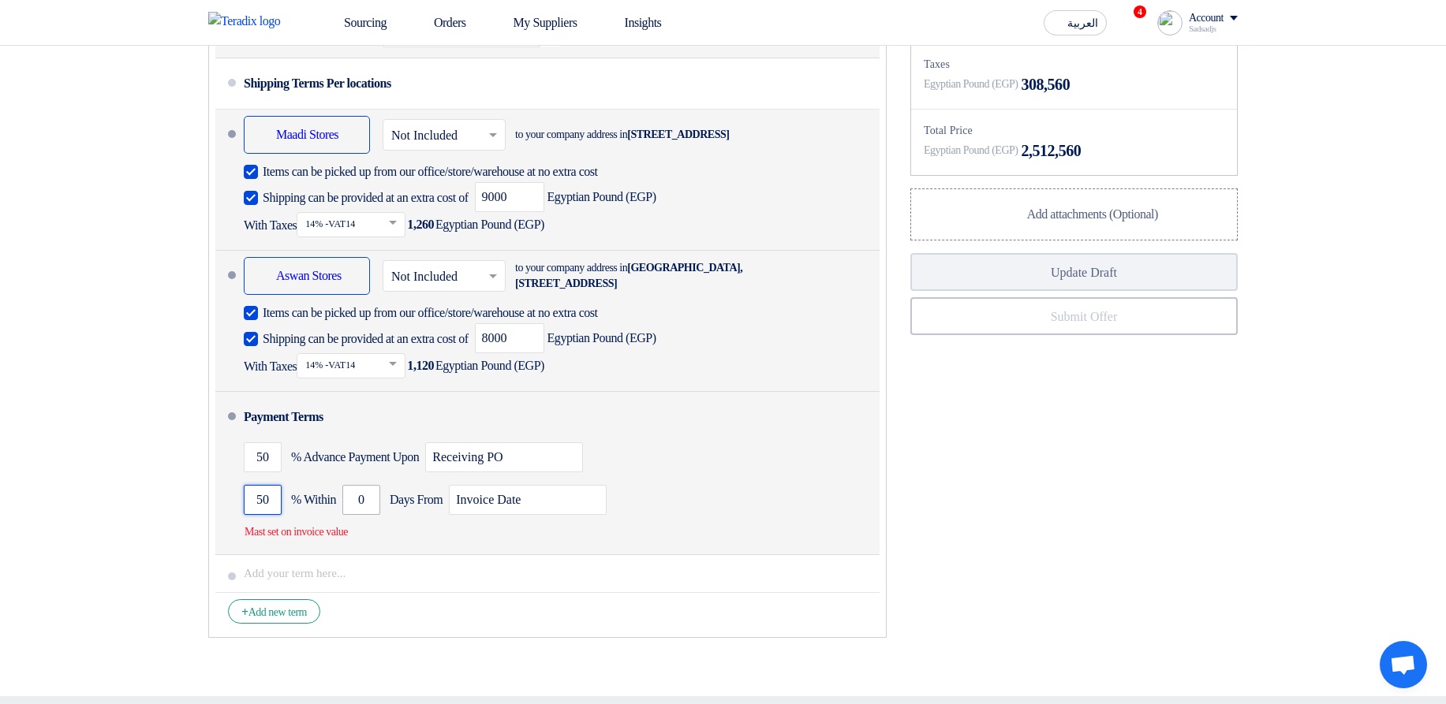
type input "50"
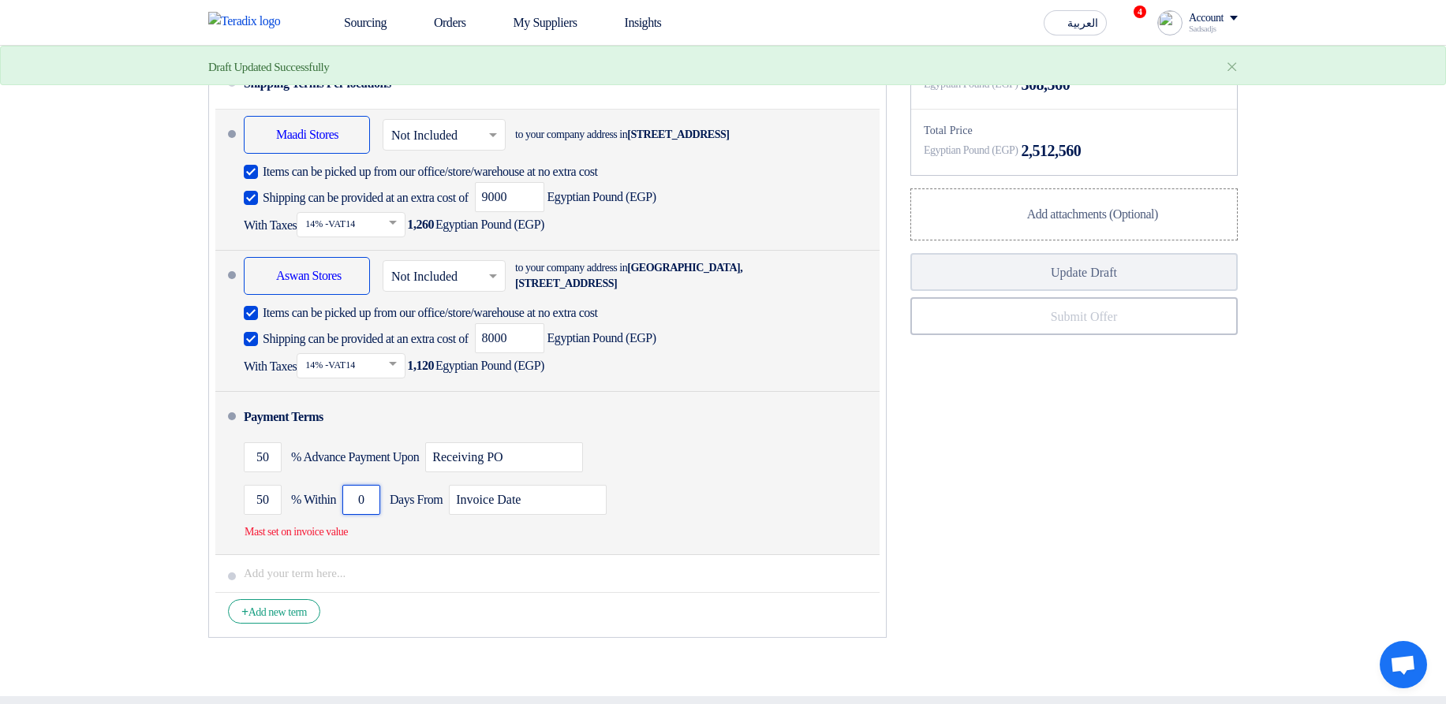
click at [360, 515] on input "0" at bounding box center [361, 500] width 38 height 30
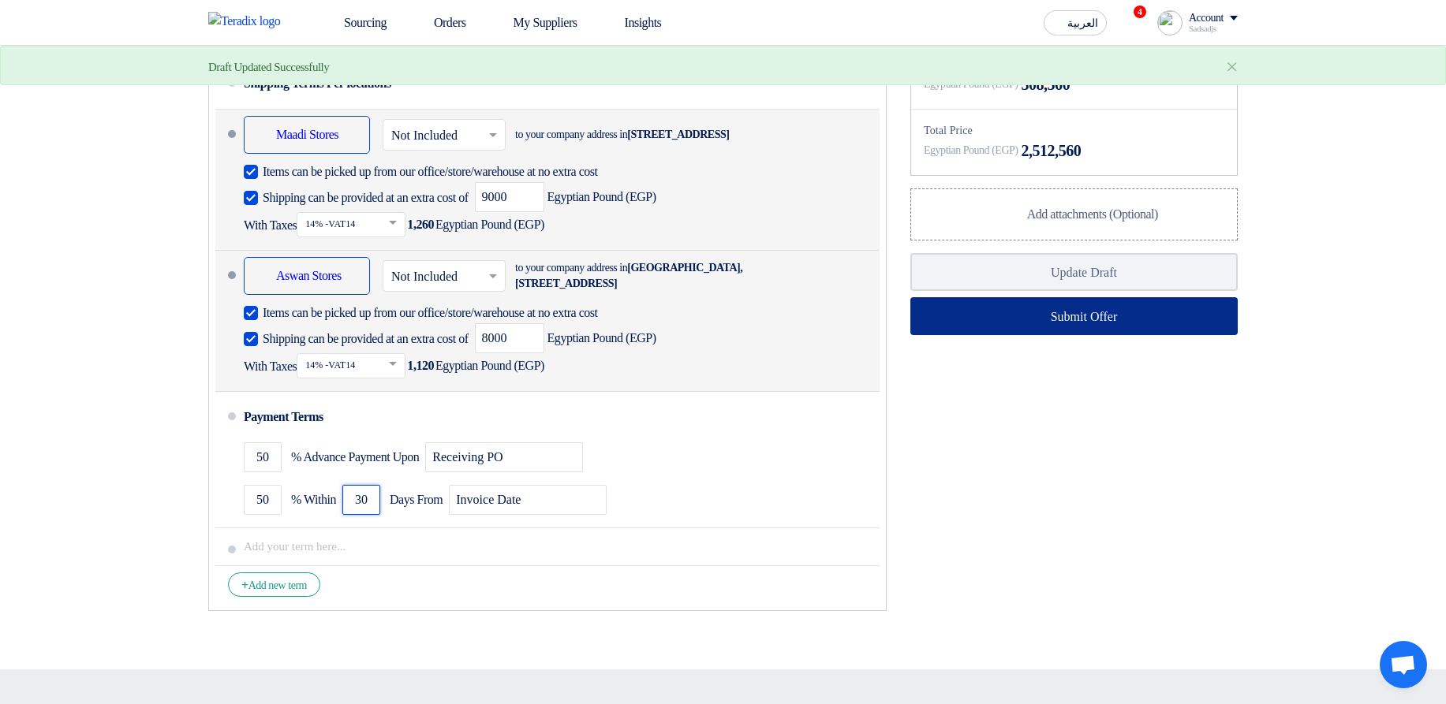
type input "30"
click at [1142, 335] on button "Submit Offer" at bounding box center [1073, 316] width 327 height 38
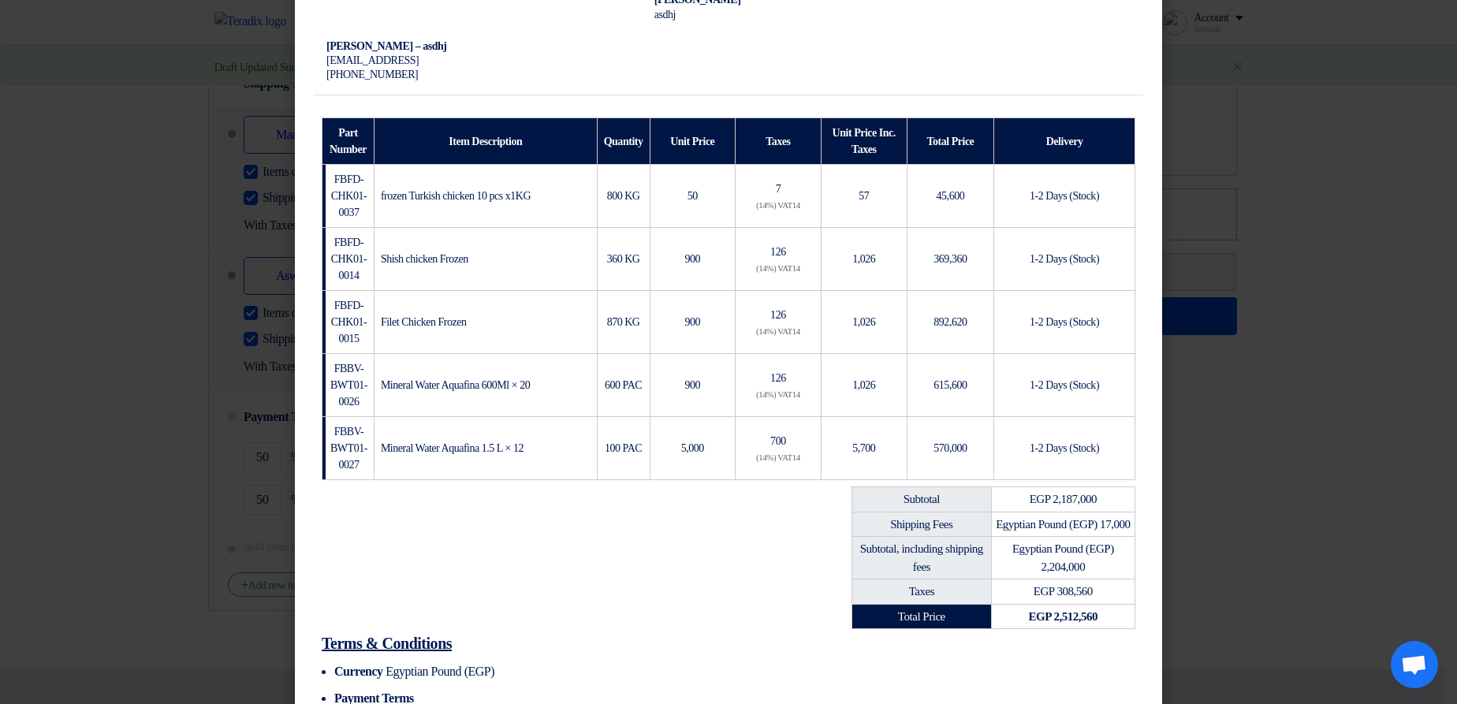
scroll to position [453, 0]
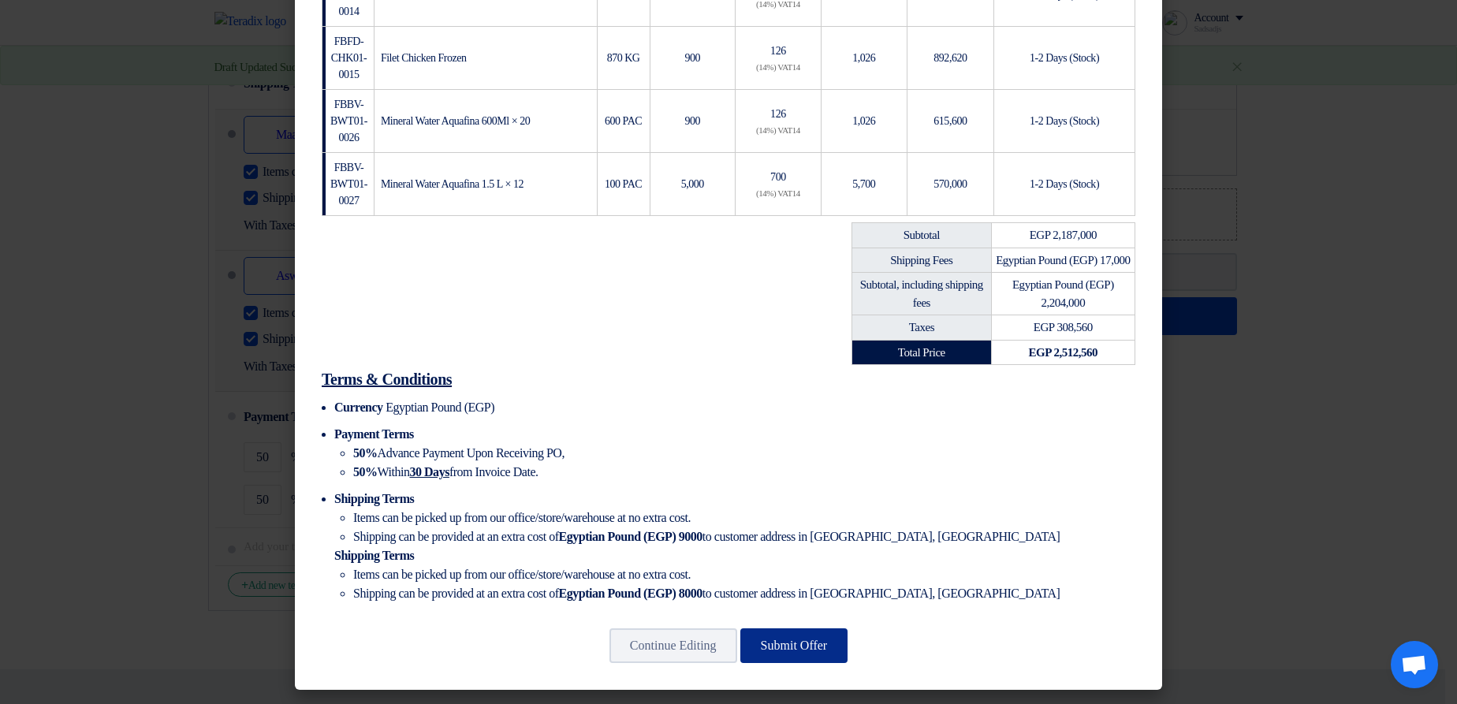
click at [819, 643] on button "Submit Offer" at bounding box center [795, 646] width 108 height 35
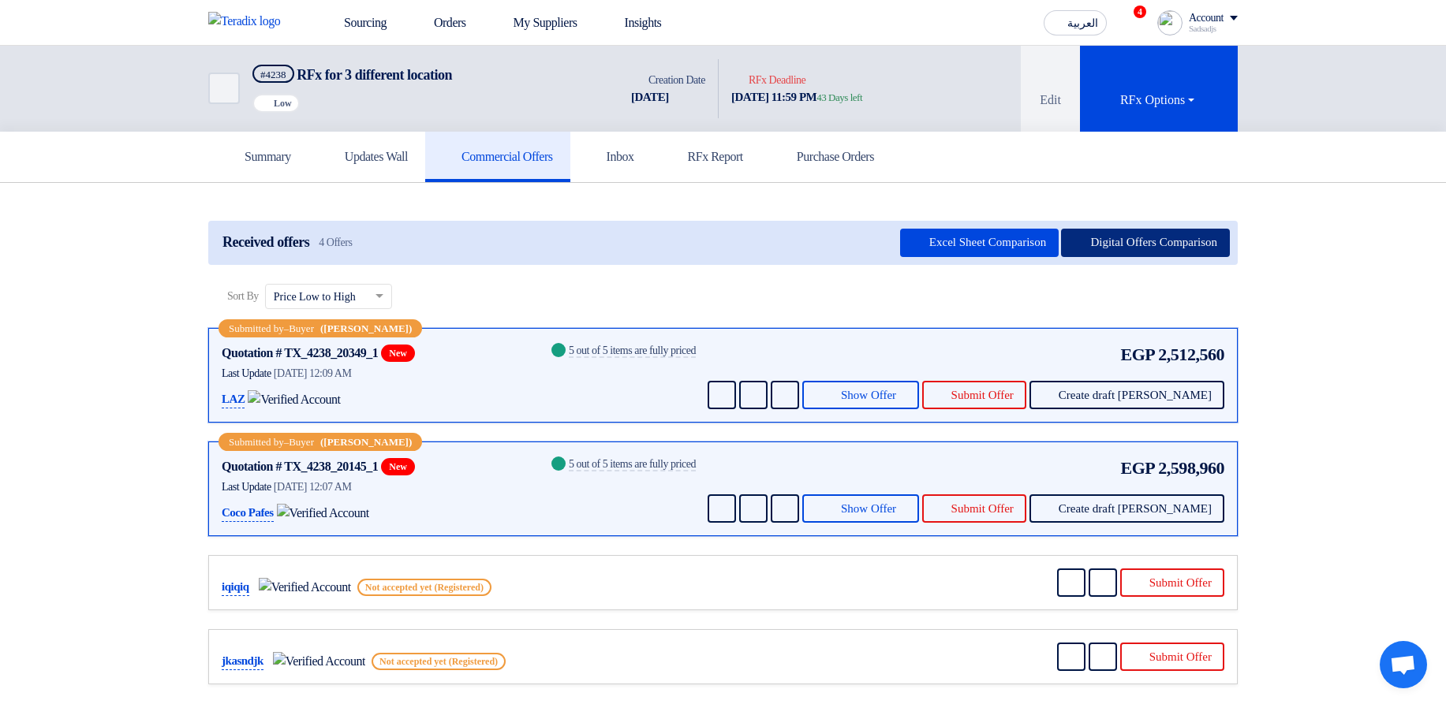
click at [1116, 236] on button "Digital Offers Comparison" at bounding box center [1145, 243] width 169 height 28
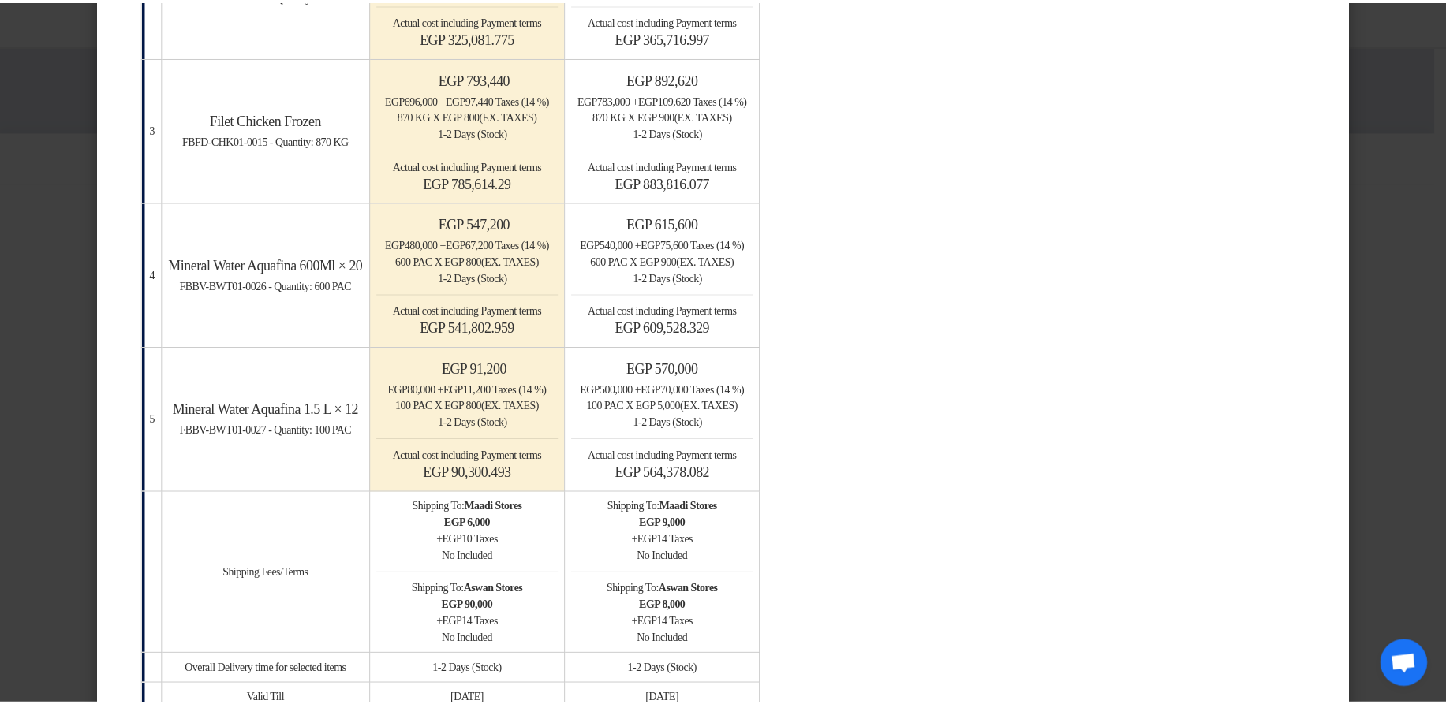
scroll to position [189, 0]
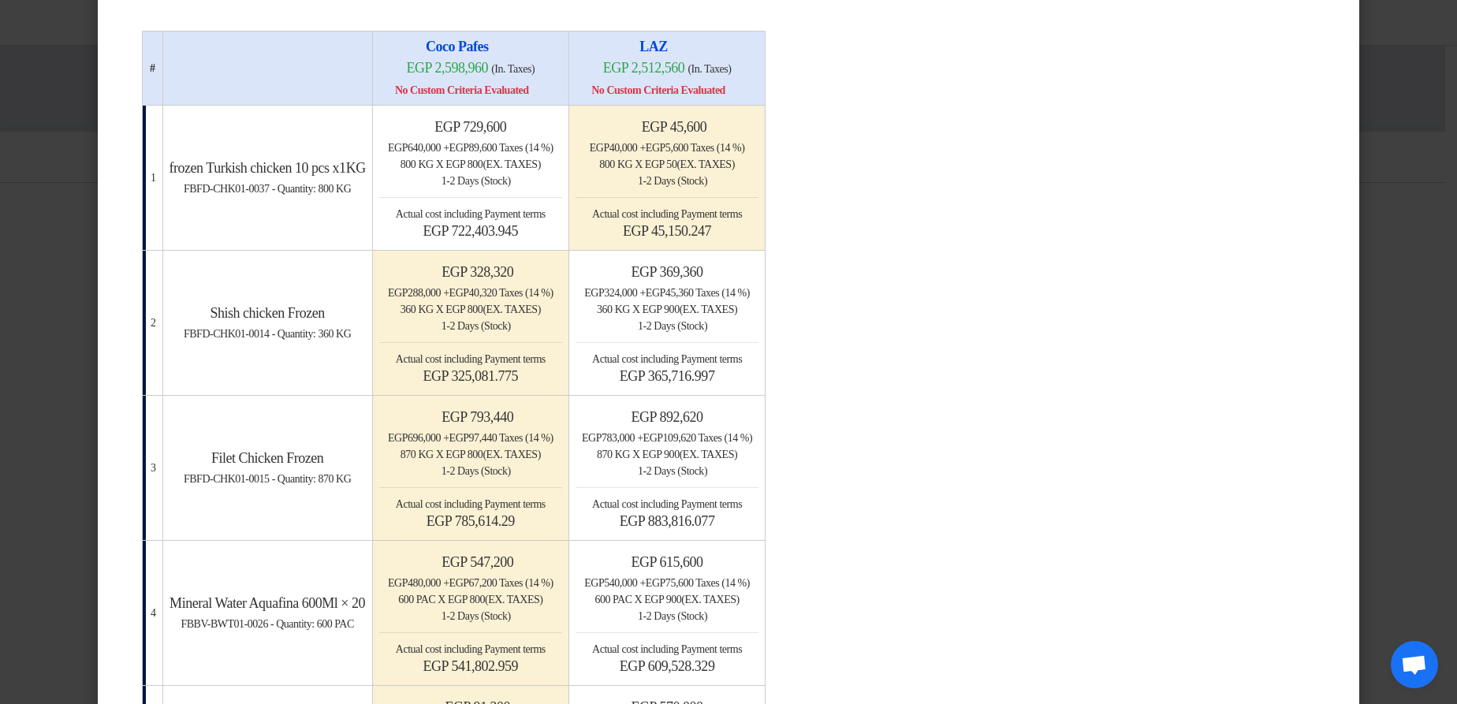
click at [1409, 267] on modal-container "× Offers Comparison Table Bahaa Custom Criteria × Overall × Export as PDF Magic…" at bounding box center [728, 352] width 1457 height 704
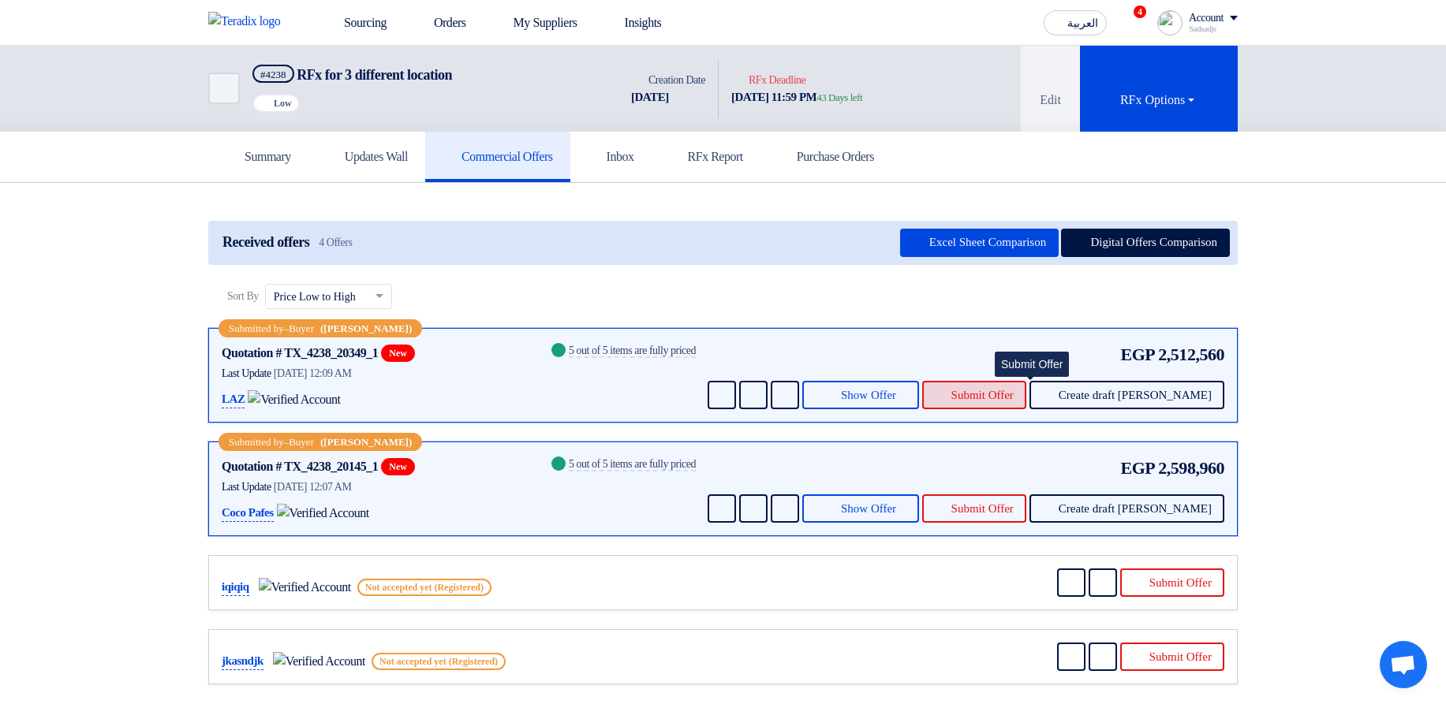
click at [1006, 390] on span "Submit Offer" at bounding box center [982, 396] width 62 height 12
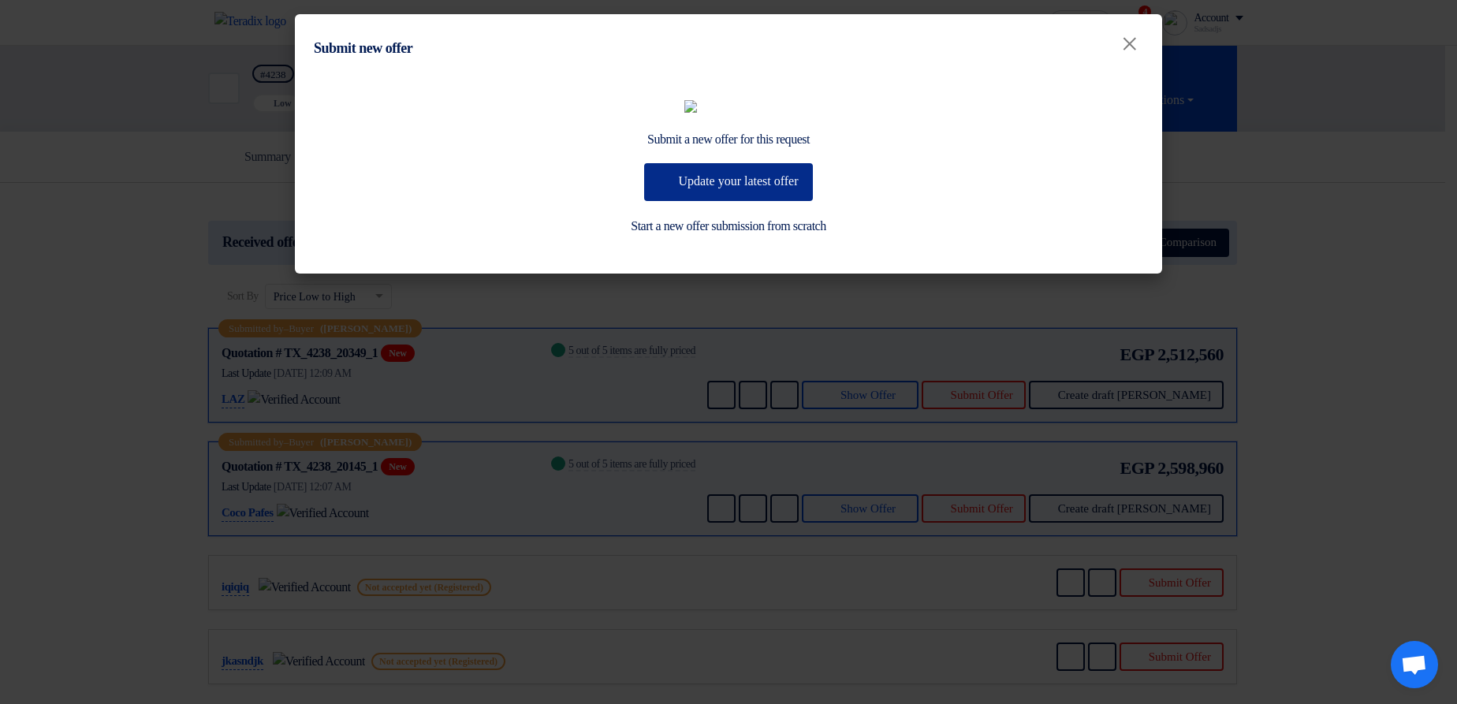
click at [793, 201] on button "Update your latest offer" at bounding box center [728, 182] width 168 height 38
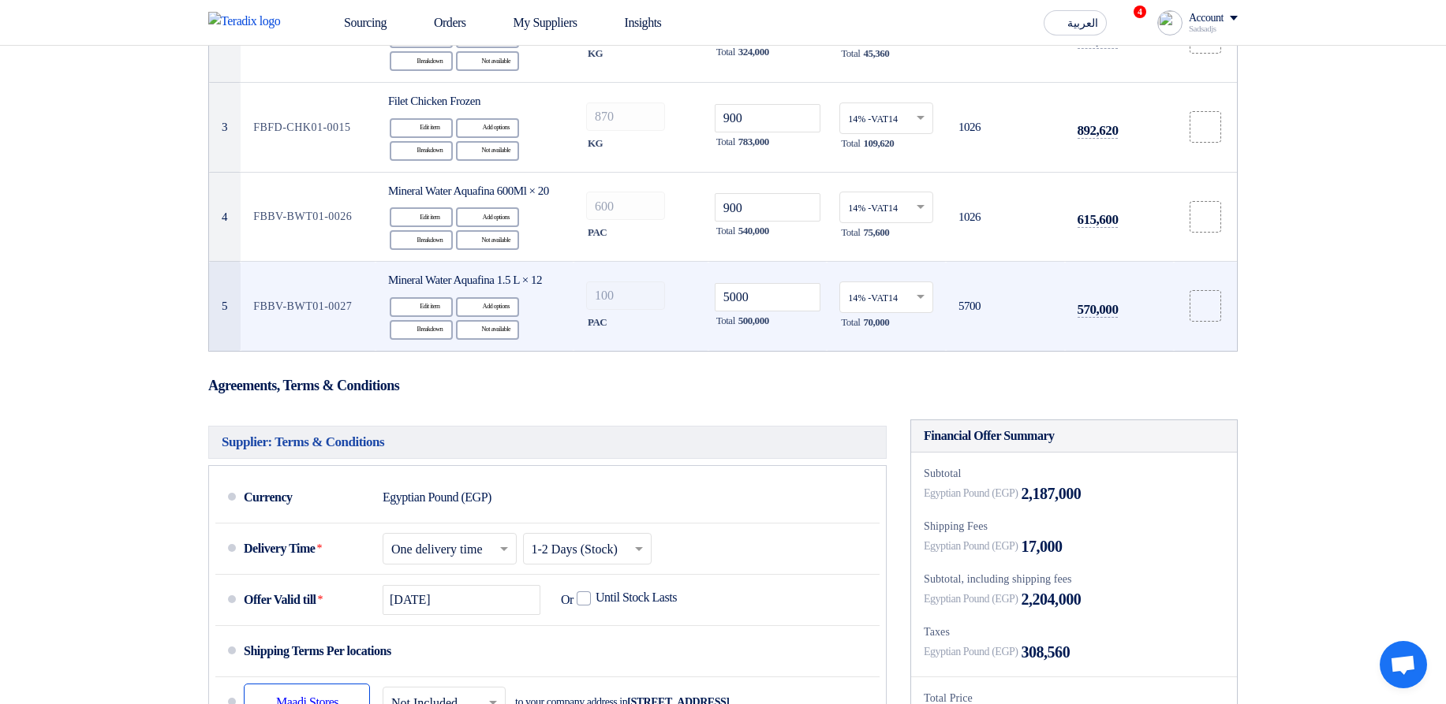
scroll to position [189, 0]
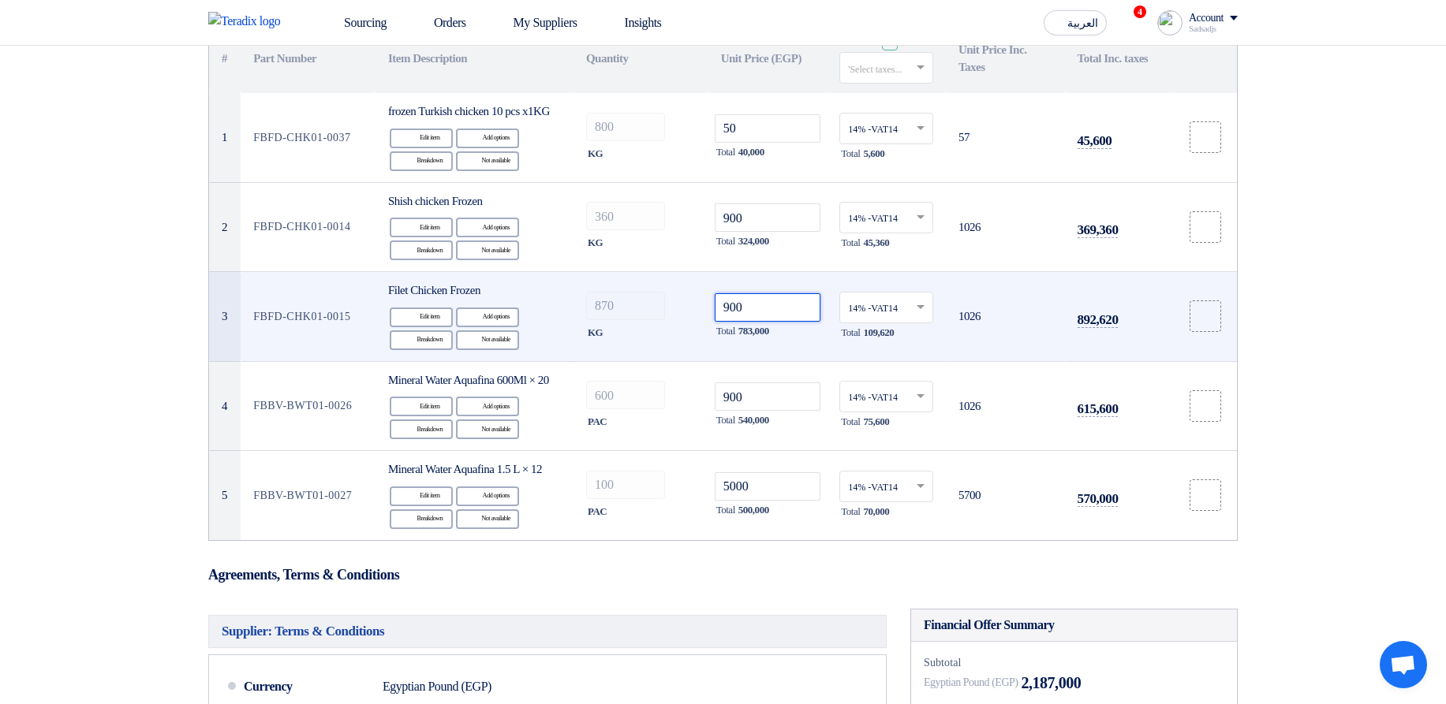
click at [772, 322] on input "900" at bounding box center [768, 307] width 106 height 28
click at [753, 322] on input "900" at bounding box center [768, 307] width 106 height 28
click at [740, 322] on input "900" at bounding box center [768, 307] width 106 height 28
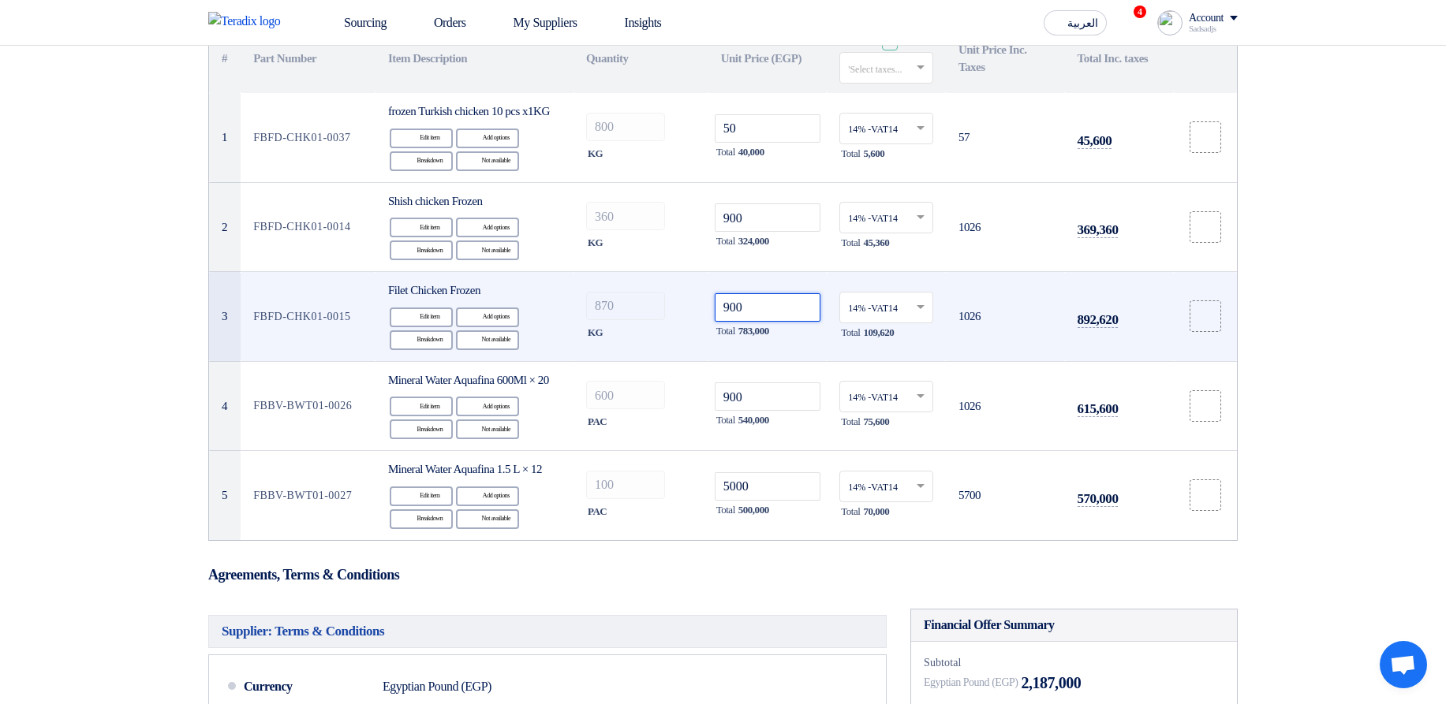
click at [740, 322] on input "900" at bounding box center [768, 307] width 106 height 28
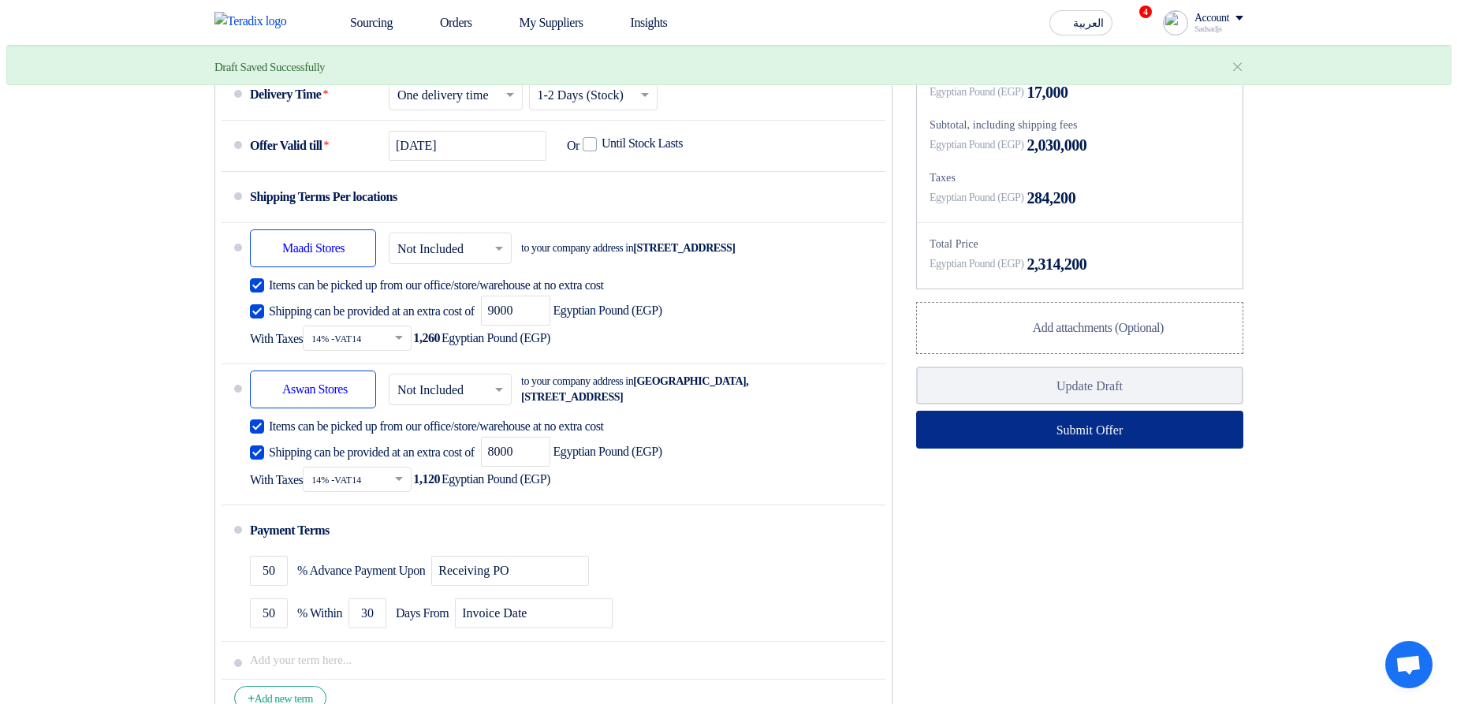
scroll to position [852, 0]
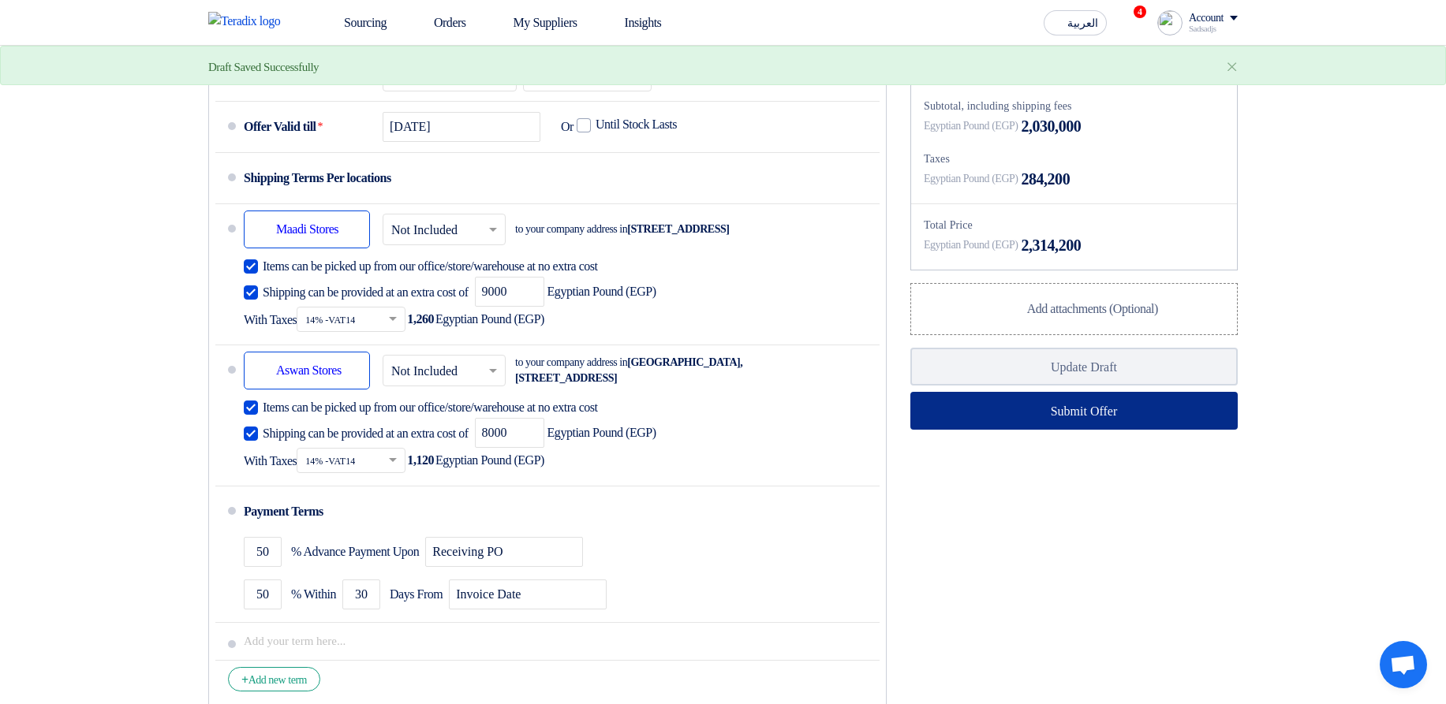
type input "700"
click at [994, 430] on button "Submit Offer" at bounding box center [1073, 411] width 327 height 38
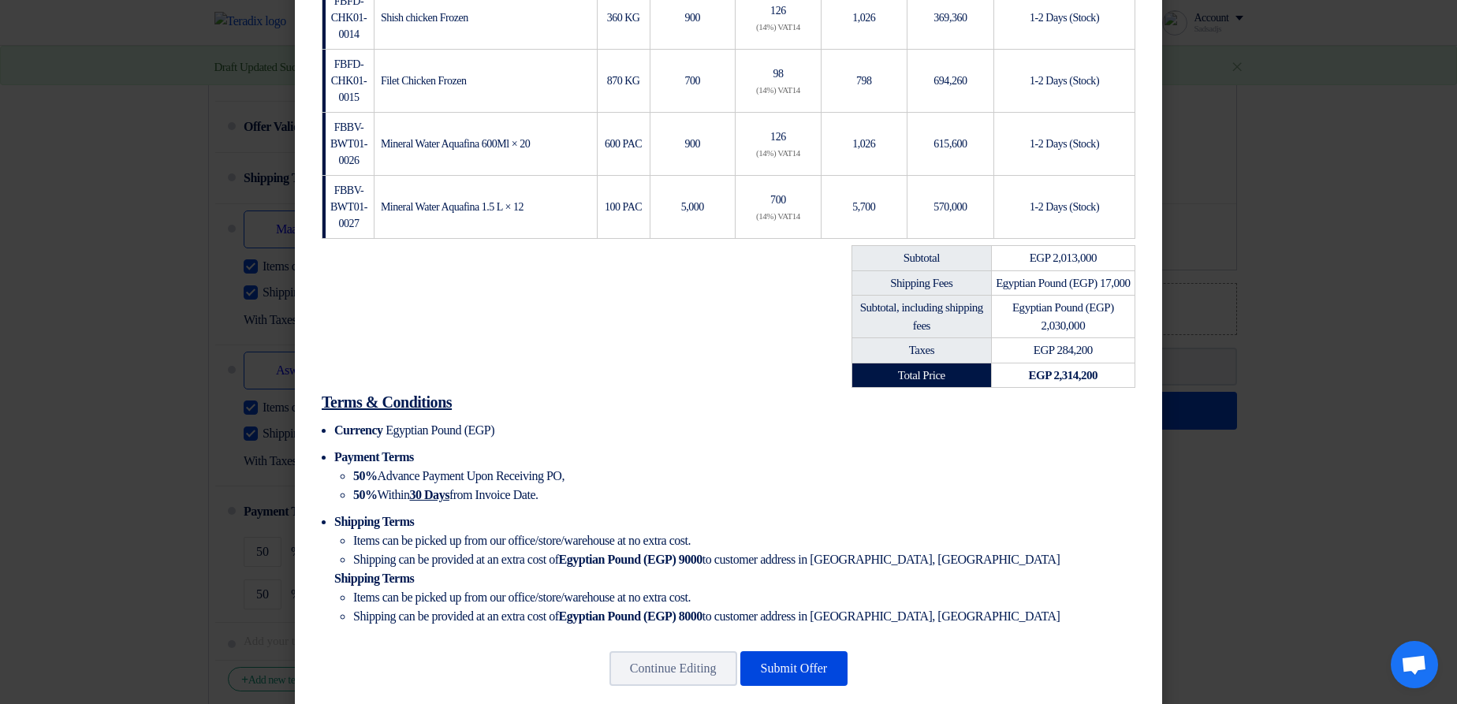
scroll to position [453, 0]
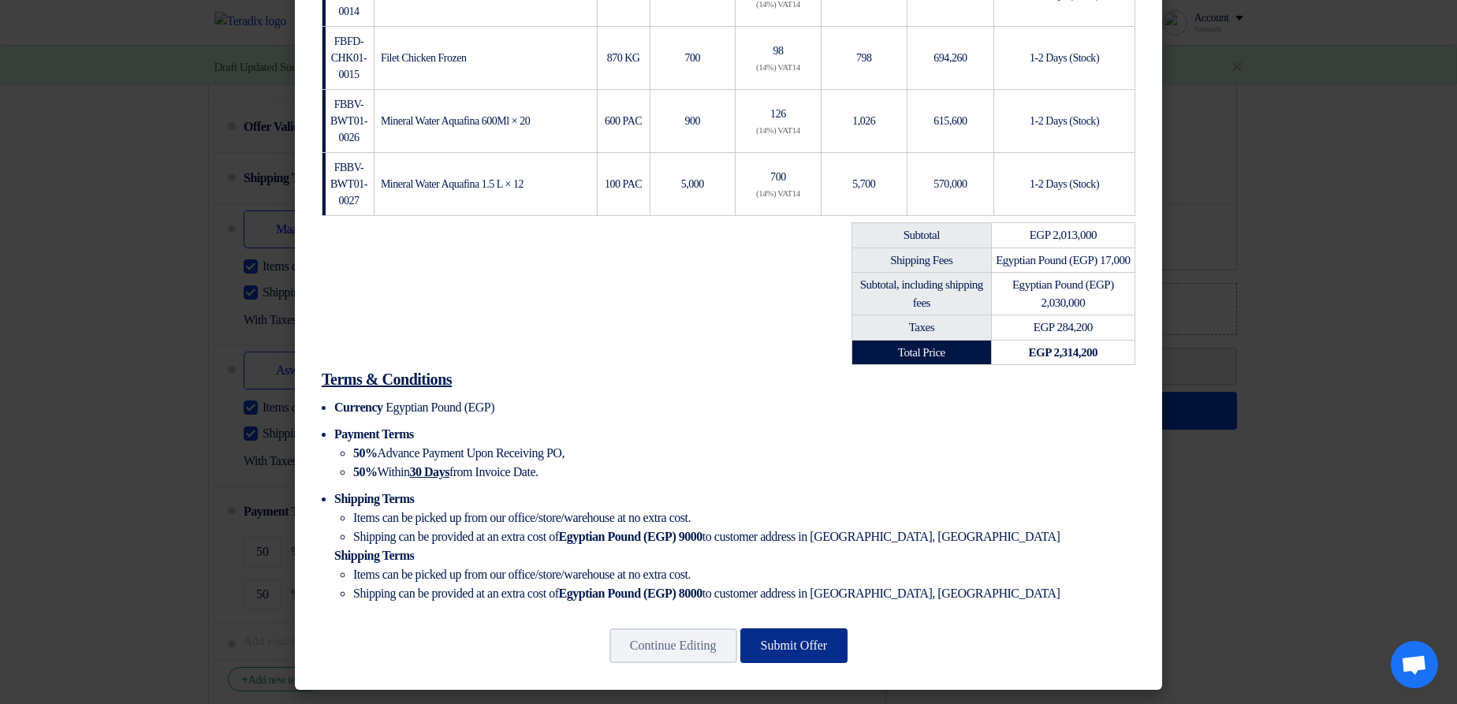
click at [811, 641] on button "Submit Offer" at bounding box center [795, 646] width 108 height 35
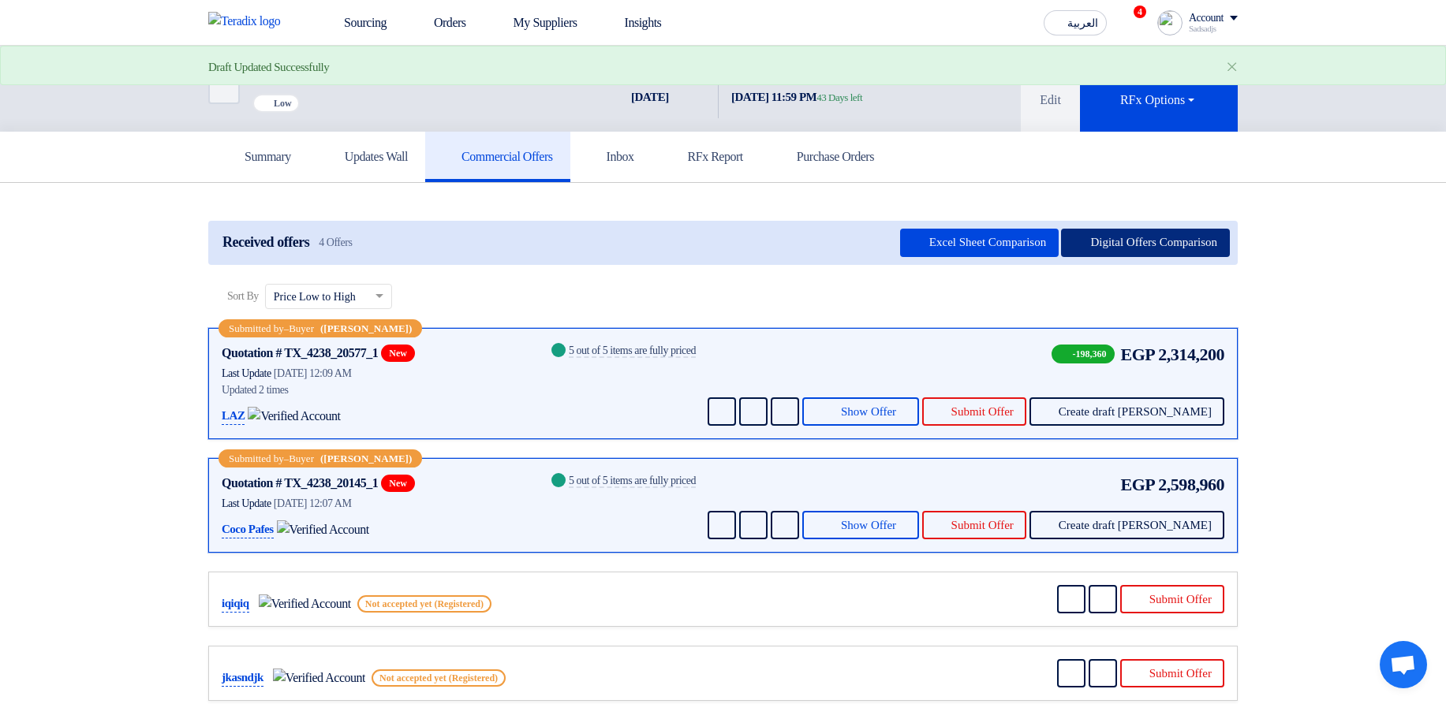
click at [1161, 241] on button "Digital Offers Comparison" at bounding box center [1145, 243] width 169 height 28
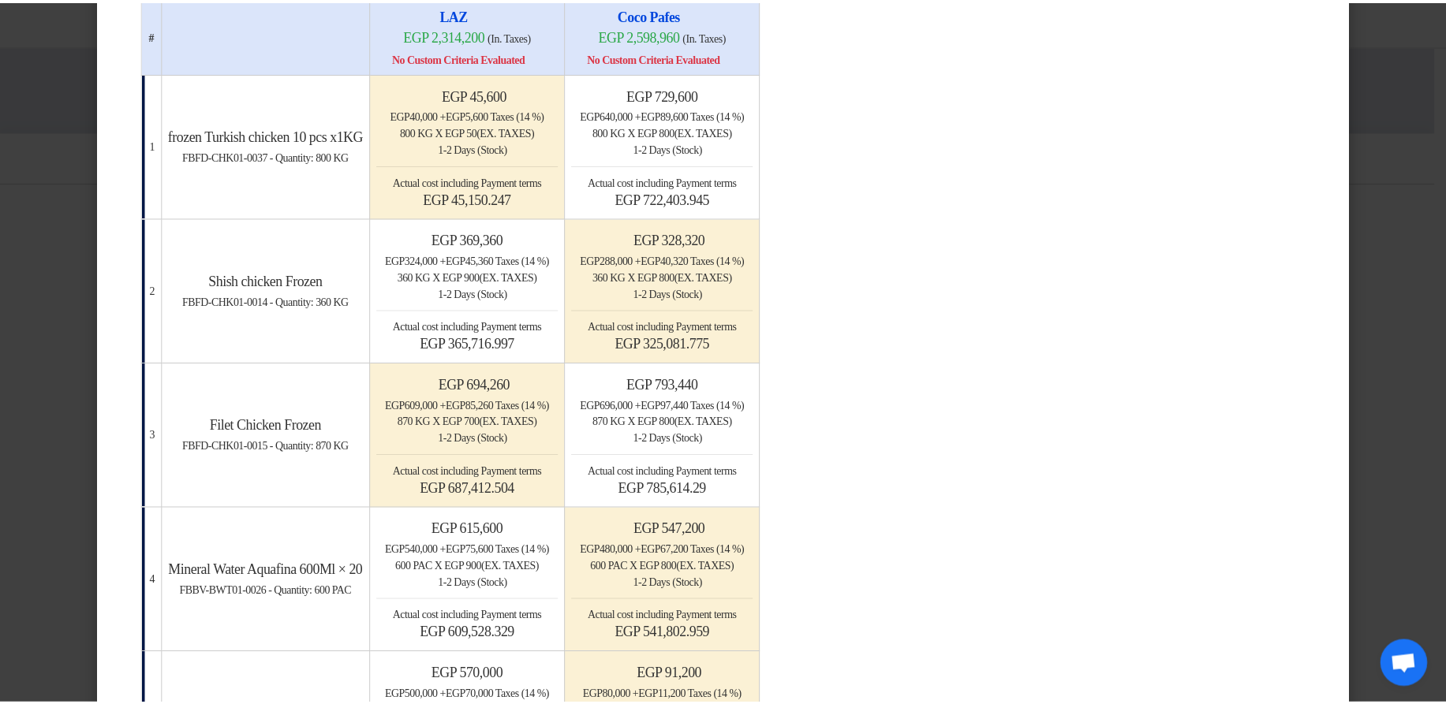
scroll to position [189, 0]
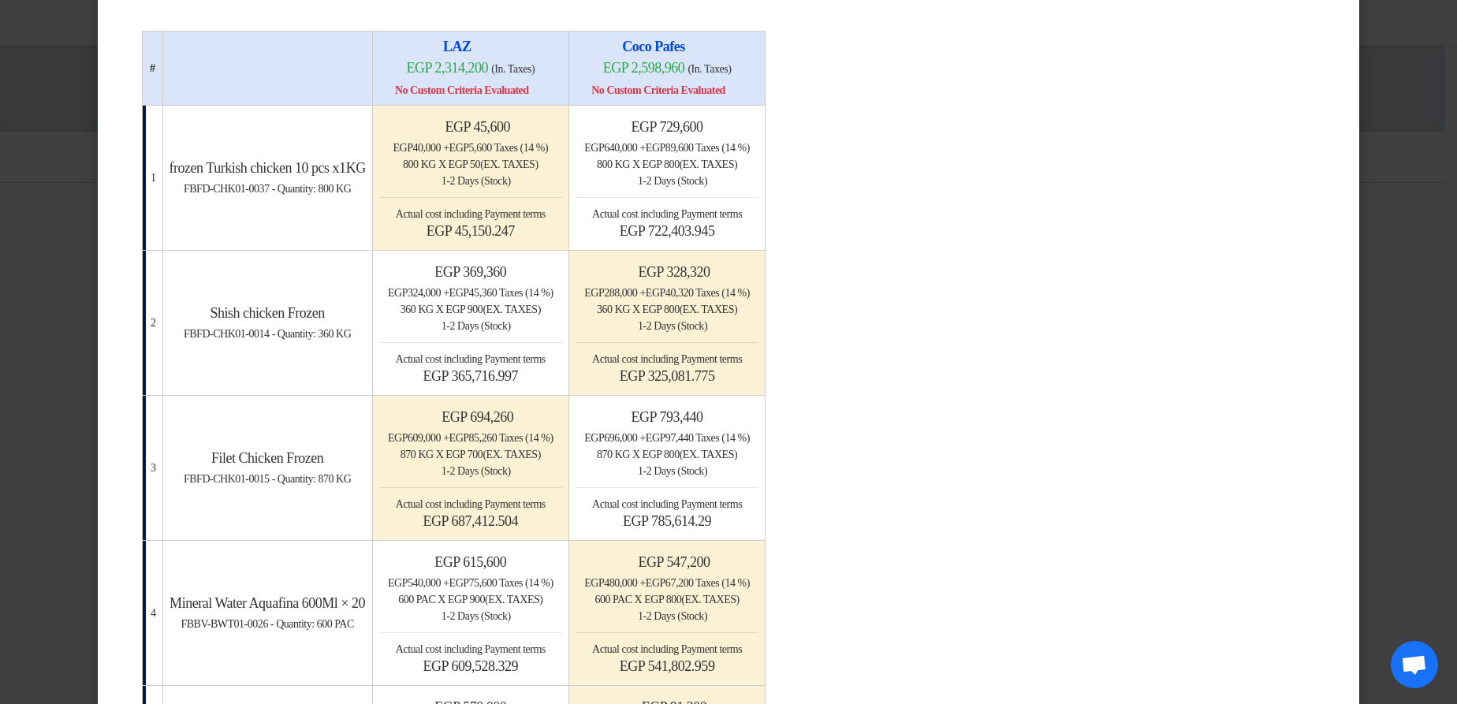
click at [1405, 162] on modal-container "× Offers Comparison Table Bahaa Custom Criteria × Overall × Export as PDF Magic…" at bounding box center [728, 352] width 1457 height 704
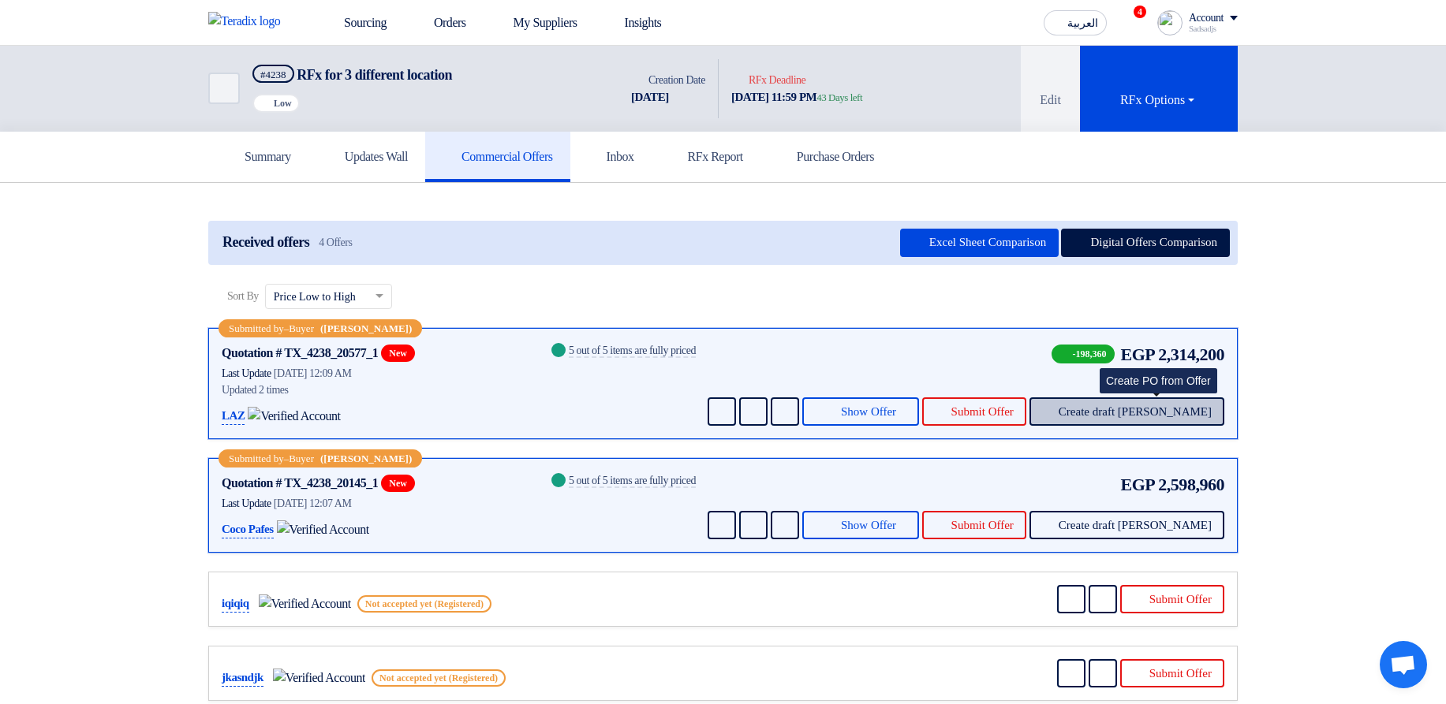
click at [1126, 418] on button "Create draft PO" at bounding box center [1126, 411] width 195 height 28
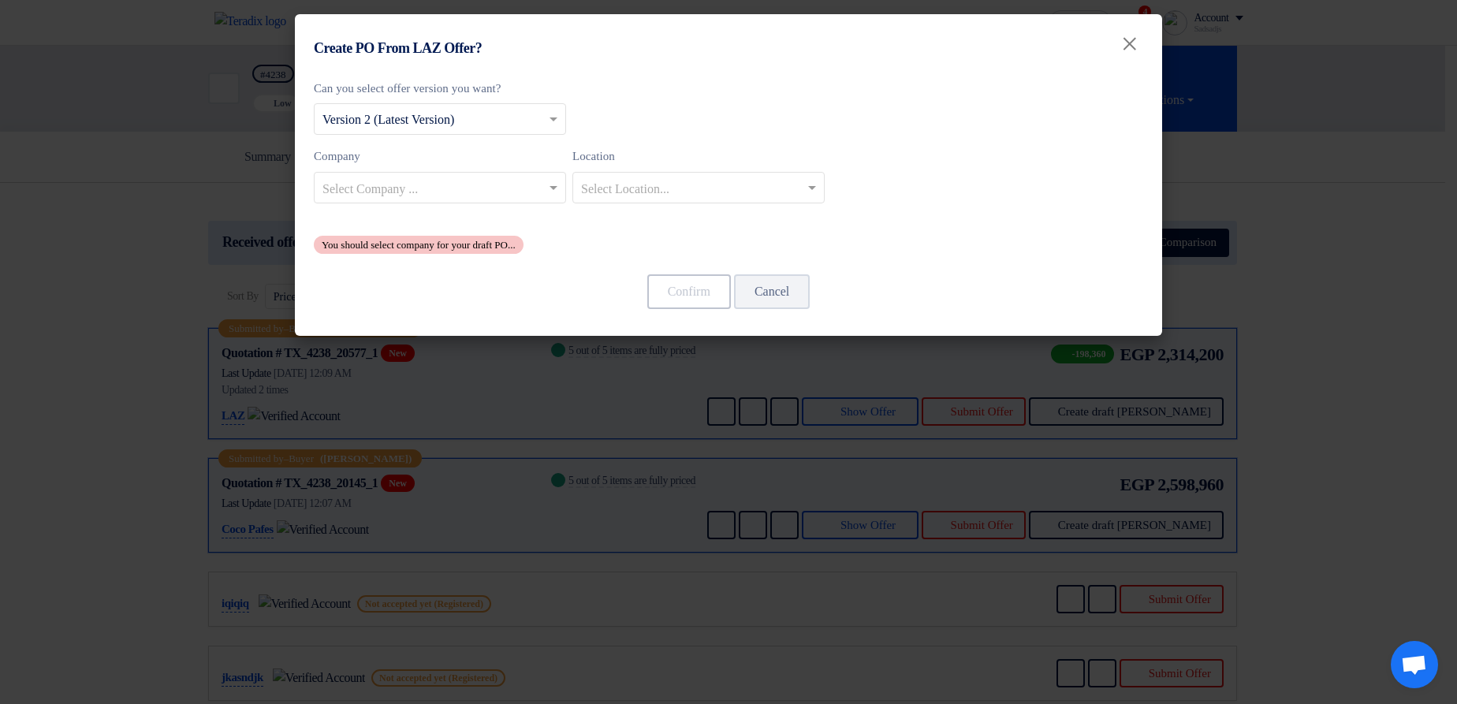
click at [470, 192] on input "text" at bounding box center [432, 189] width 219 height 26
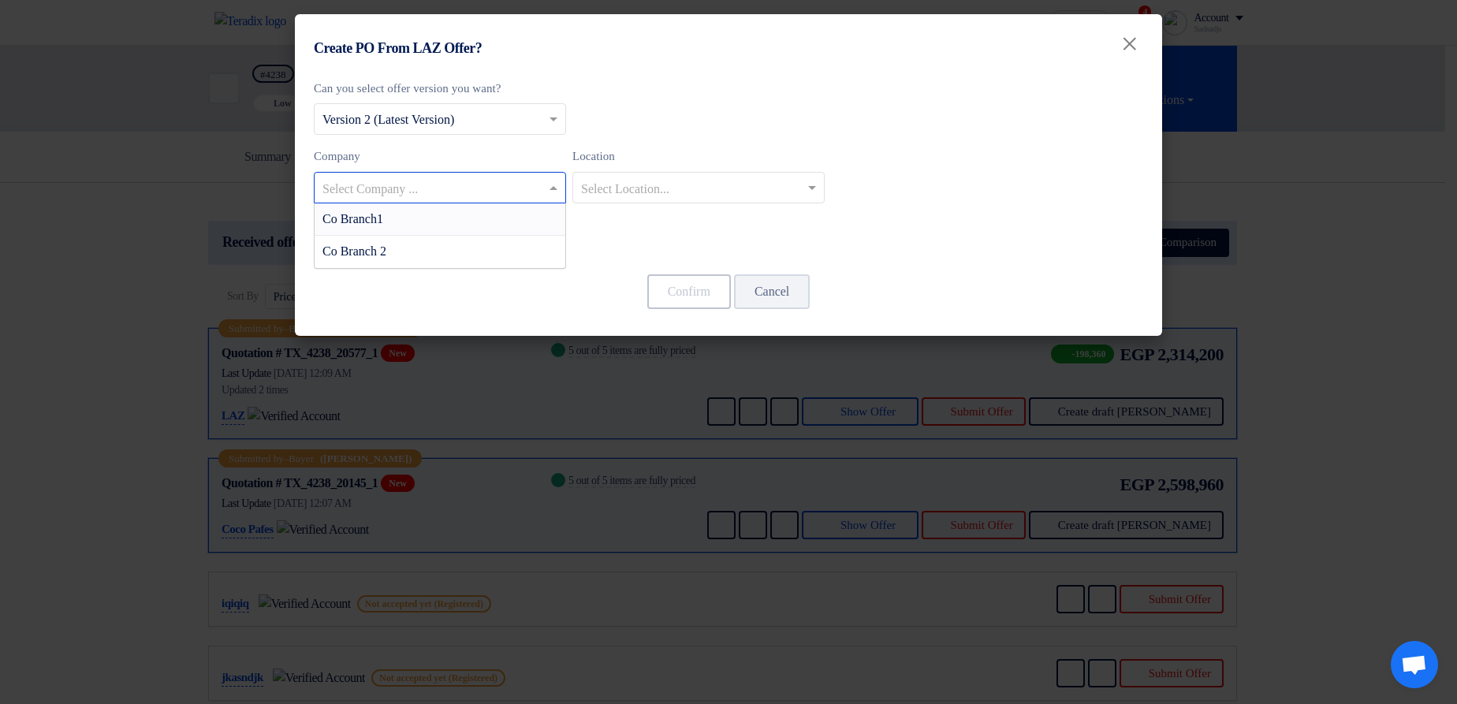
click at [450, 226] on div "Co Branch1" at bounding box center [440, 219] width 251 height 32
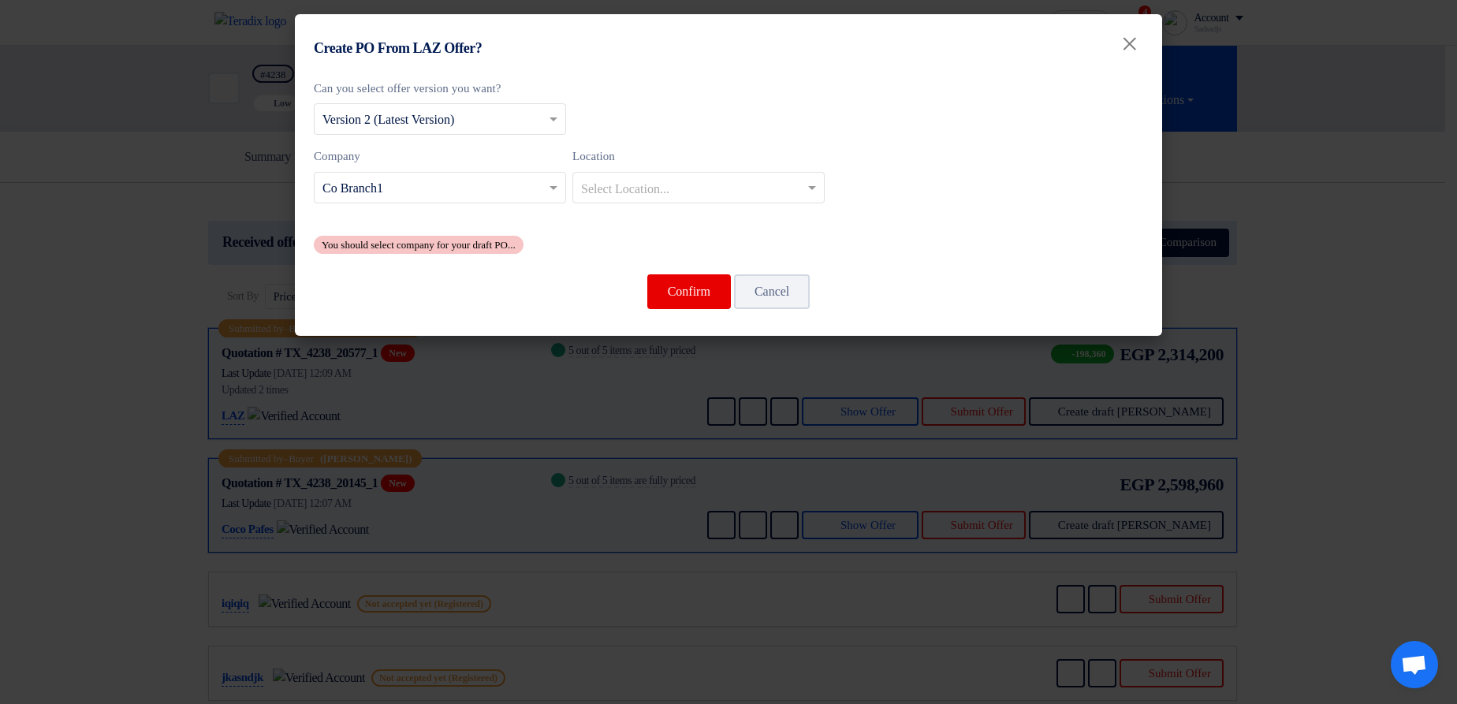
click at [1457, 217] on modal-container "Create PO From LAZ Offer? × Can you select offer version you want? Select from …" at bounding box center [728, 352] width 1457 height 704
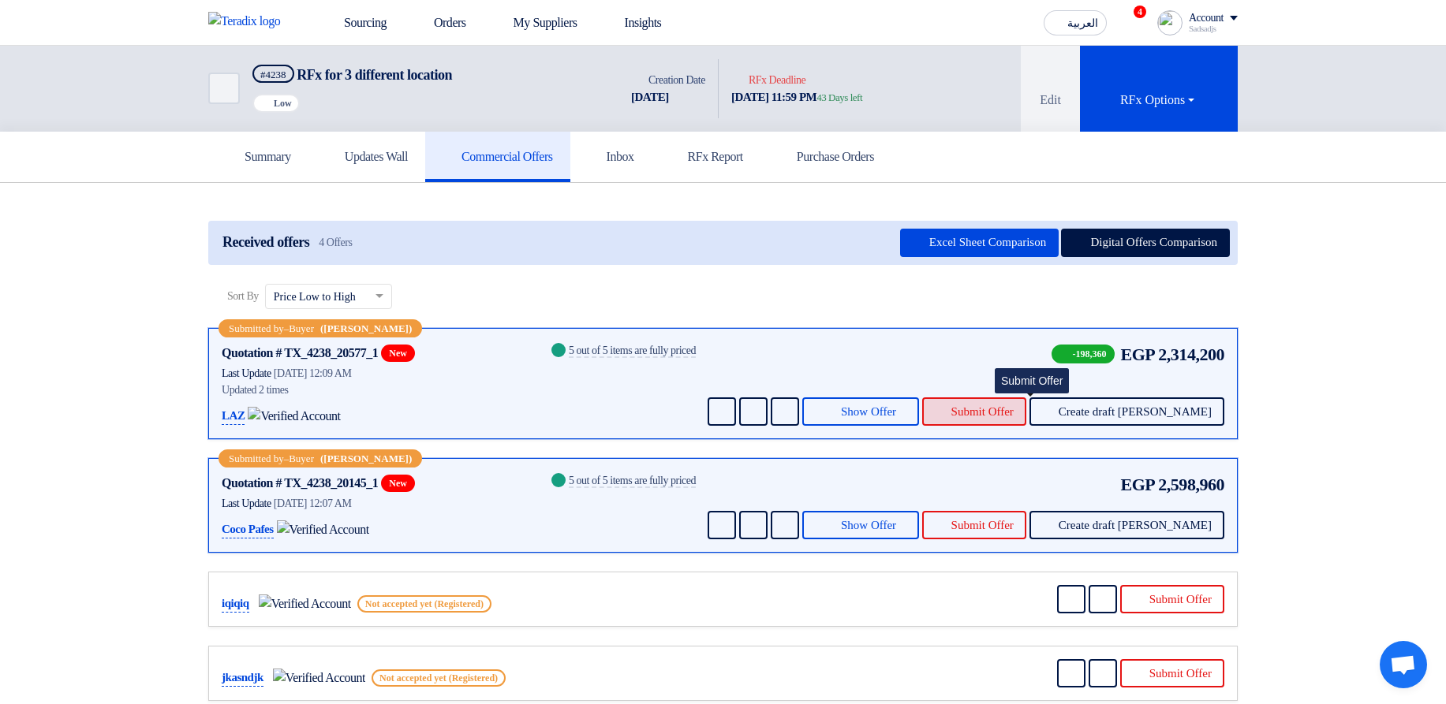
click at [1013, 406] on span "Submit Offer" at bounding box center [982, 412] width 62 height 12
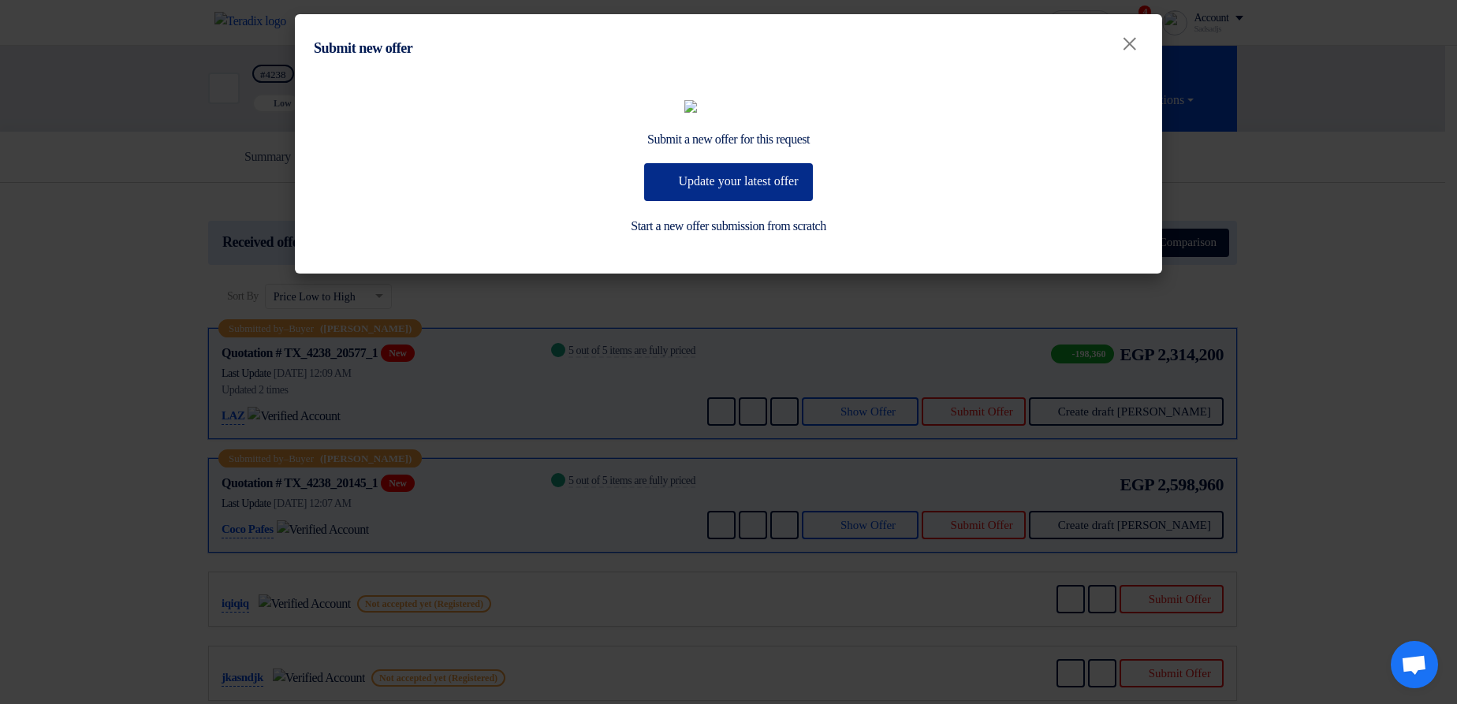
click at [729, 201] on button "Update your latest offer" at bounding box center [728, 182] width 168 height 38
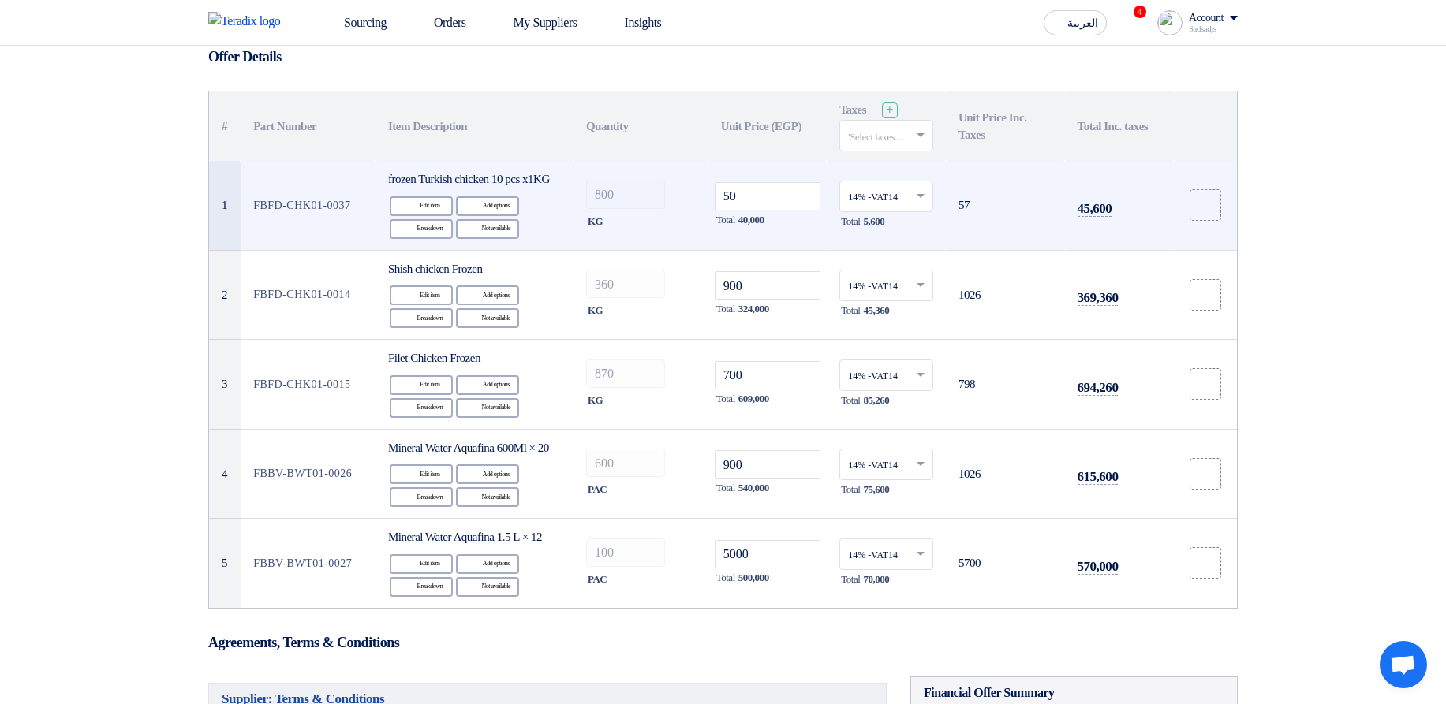
scroll to position [379, 0]
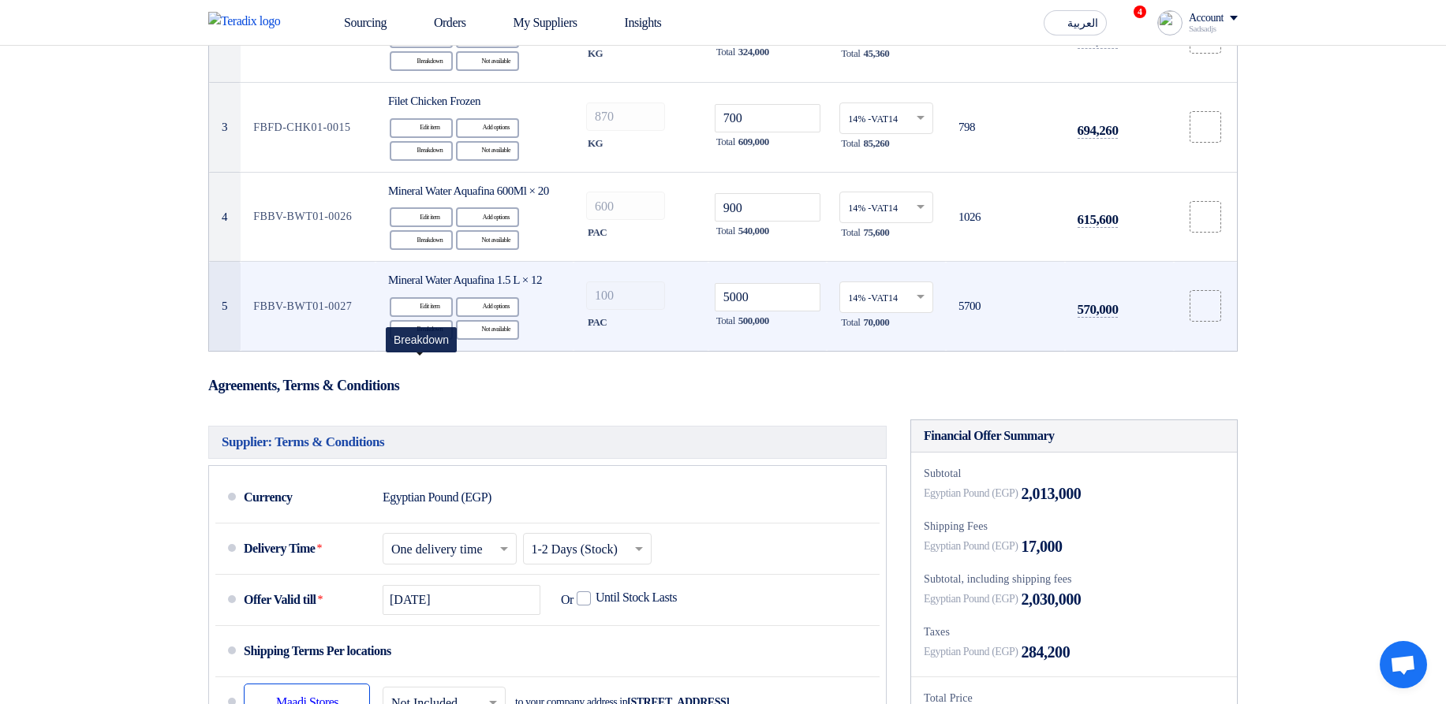
drag, startPoint x: 427, startPoint y: 356, endPoint x: 519, endPoint y: 338, distance: 93.1
click at [519, 338] on div "Edit Edit item Alternative Add options Breakdown Breakdown Reject" at bounding box center [474, 319] width 173 height 46
click at [494, 317] on div "Alternative Add options" at bounding box center [487, 307] width 63 height 20
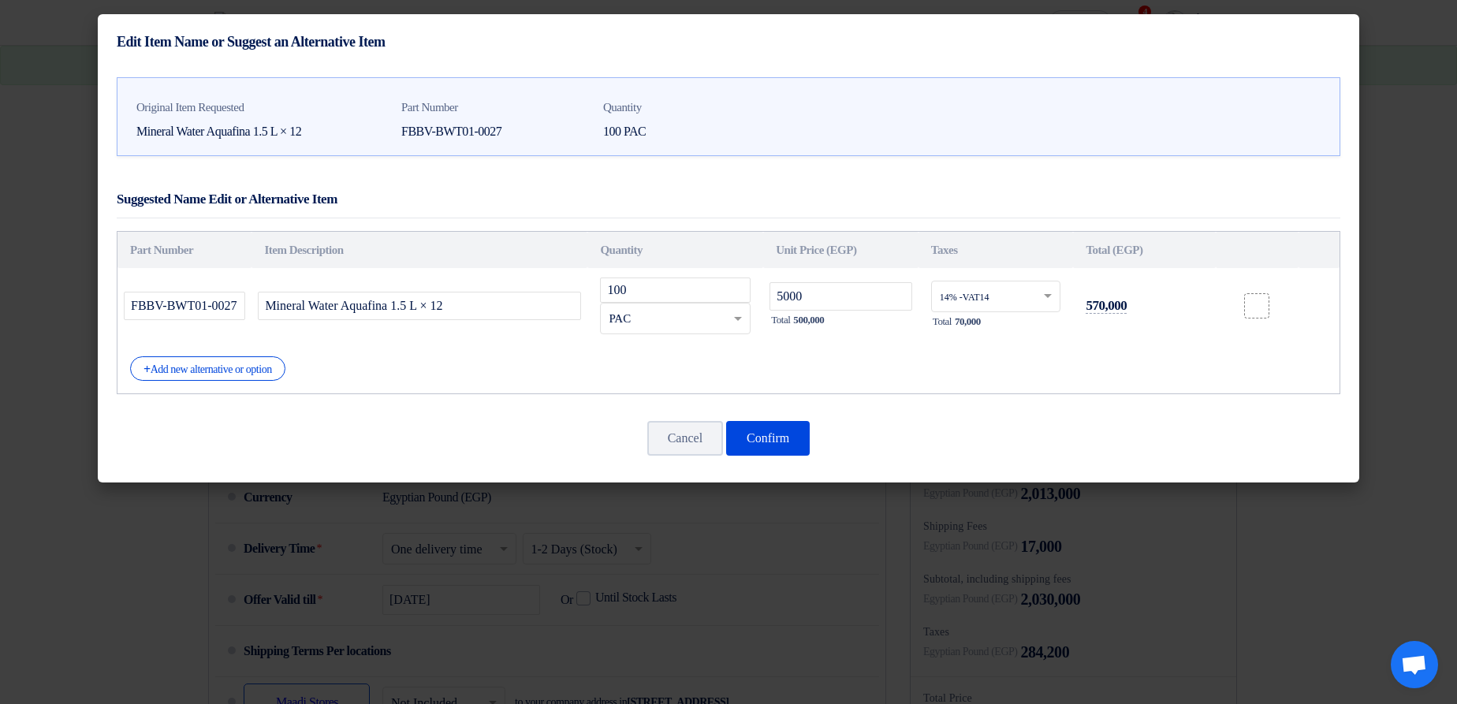
click at [834, 435] on div "Cancel Confirm" at bounding box center [729, 439] width 1224 height 38
click at [775, 440] on button "Confirm" at bounding box center [768, 438] width 84 height 35
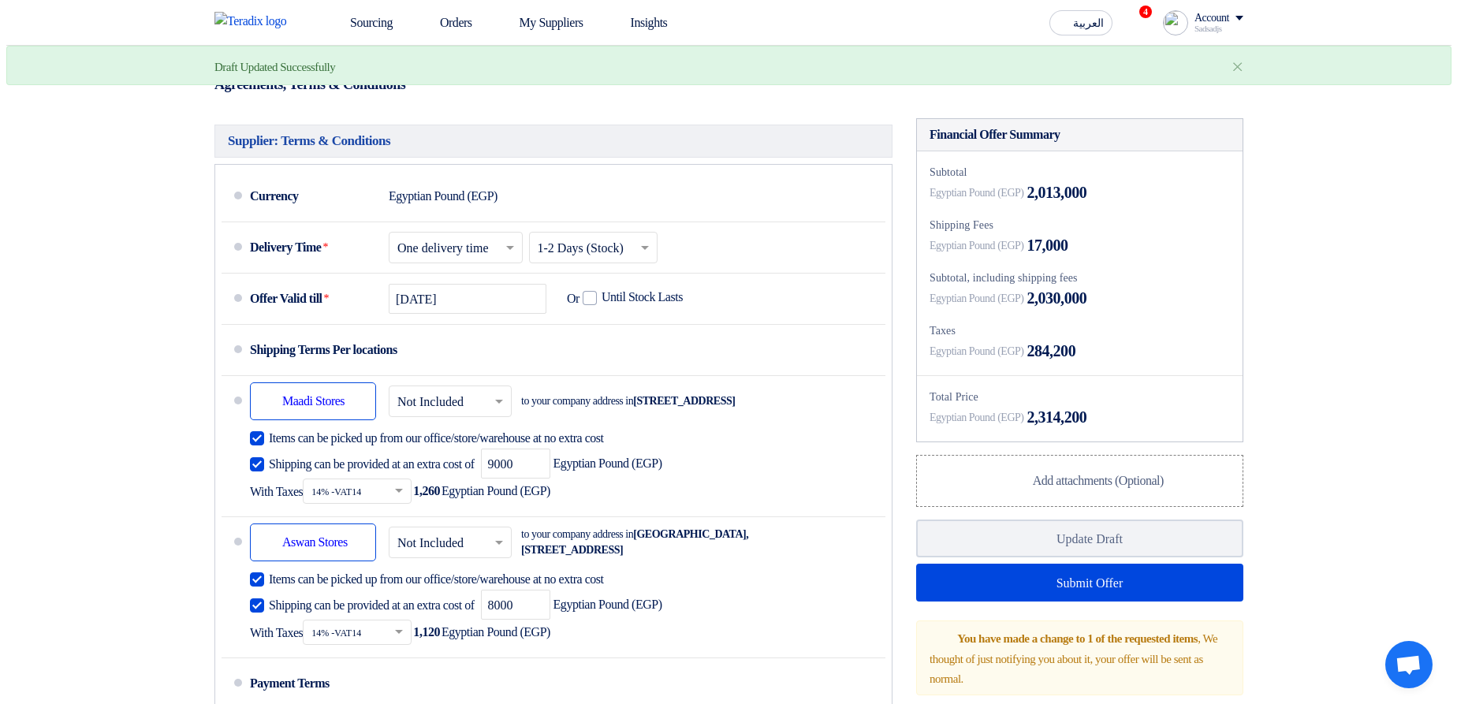
scroll to position [757, 0]
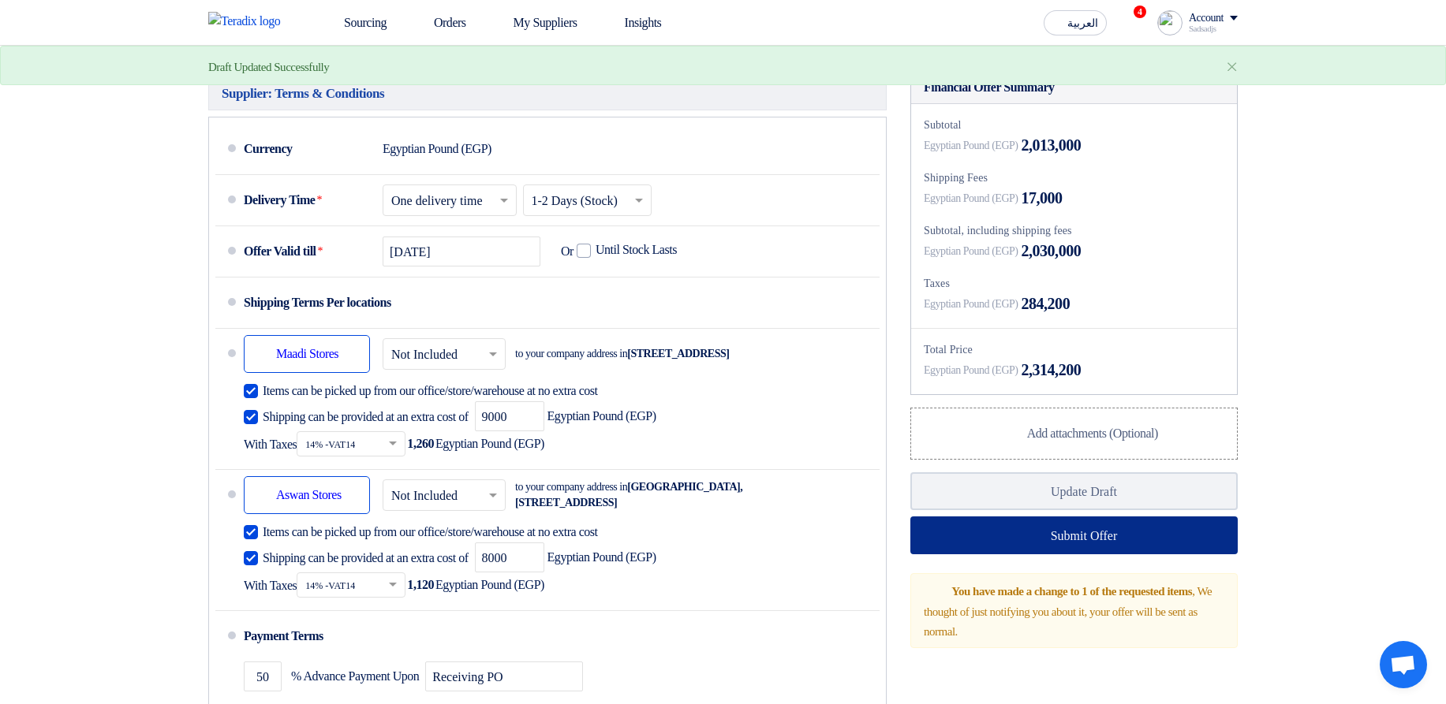
click at [1134, 554] on button "Submit Offer" at bounding box center [1073, 536] width 327 height 38
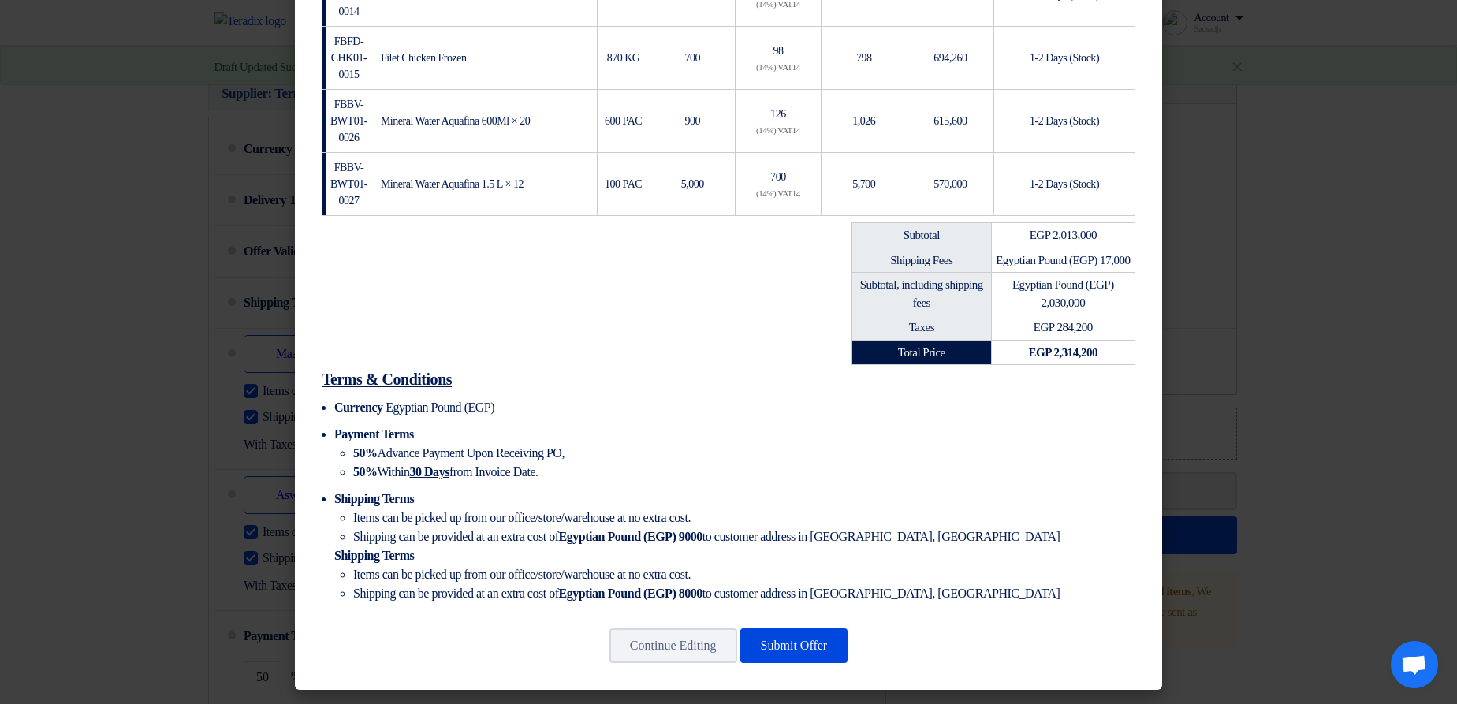
scroll to position [453, 0]
click at [804, 632] on button "Submit Offer" at bounding box center [795, 646] width 108 height 35
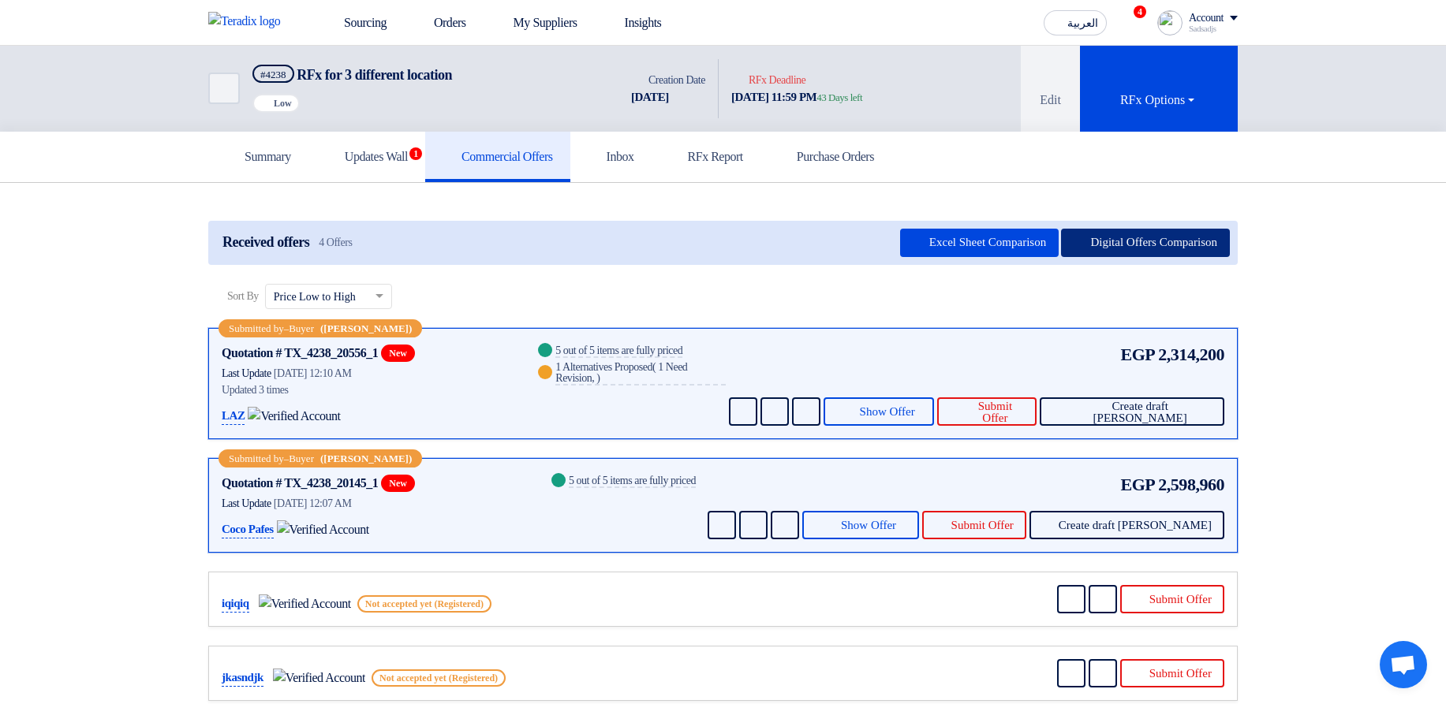
click at [1114, 237] on button "Digital Offers Comparison" at bounding box center [1145, 243] width 169 height 28
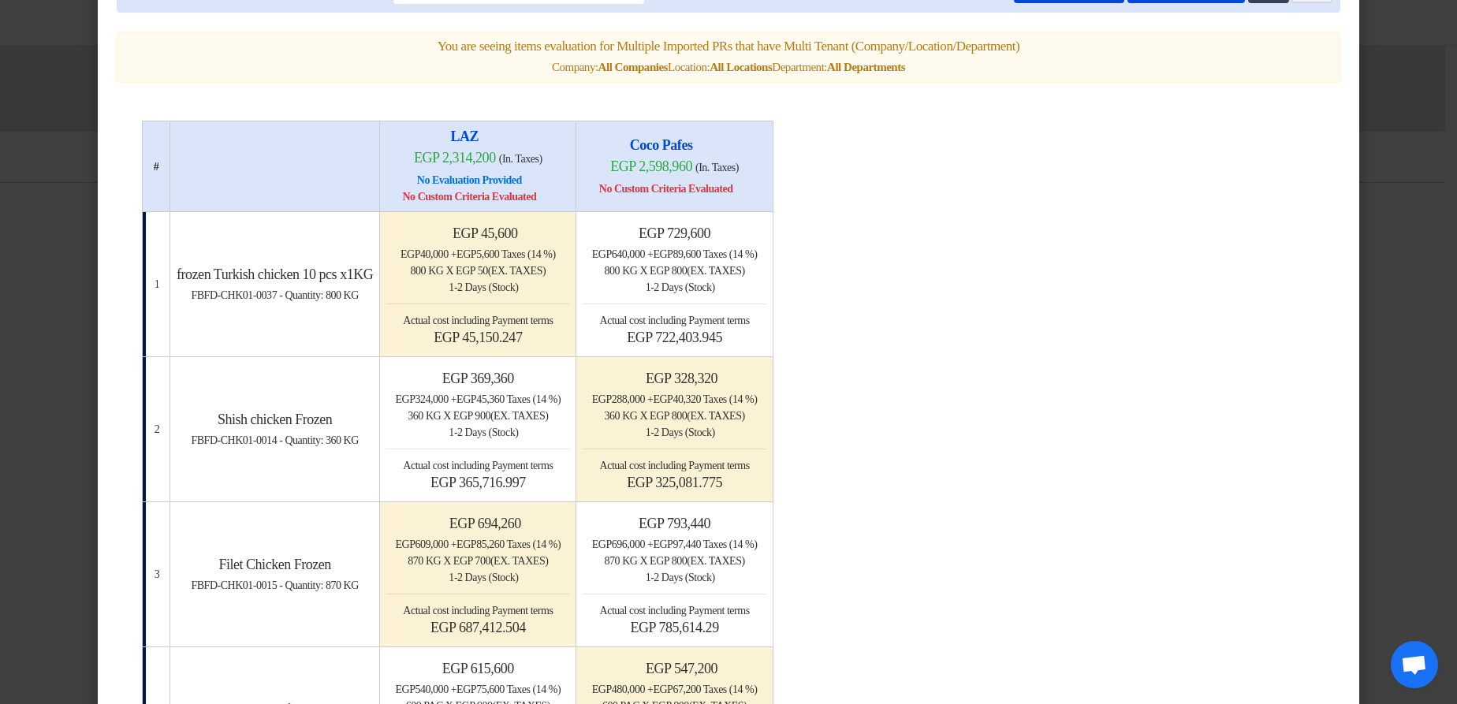
scroll to position [95, 0]
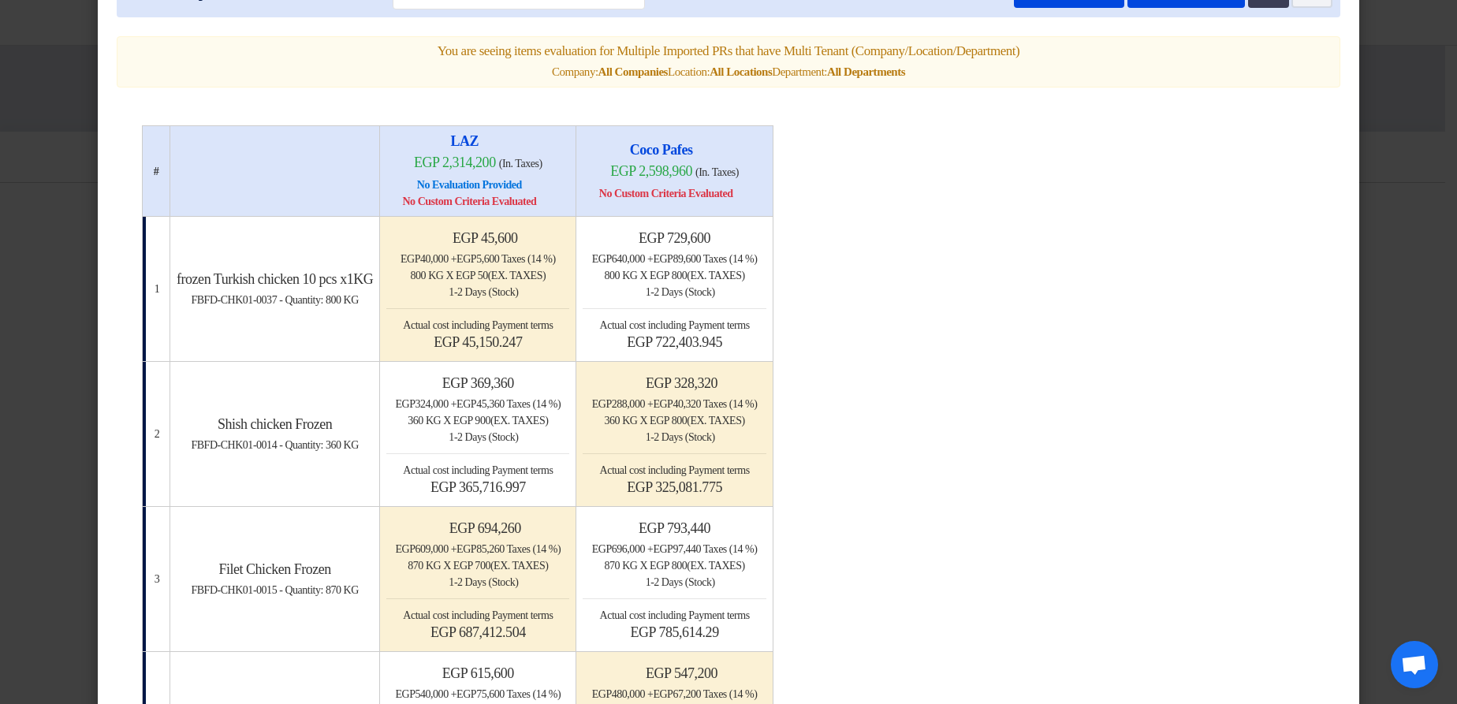
click at [1390, 159] on modal-container "× Offers Comparison Table Bahaa Custom Criteria × Overall × Export as PDF Magic…" at bounding box center [728, 352] width 1457 height 704
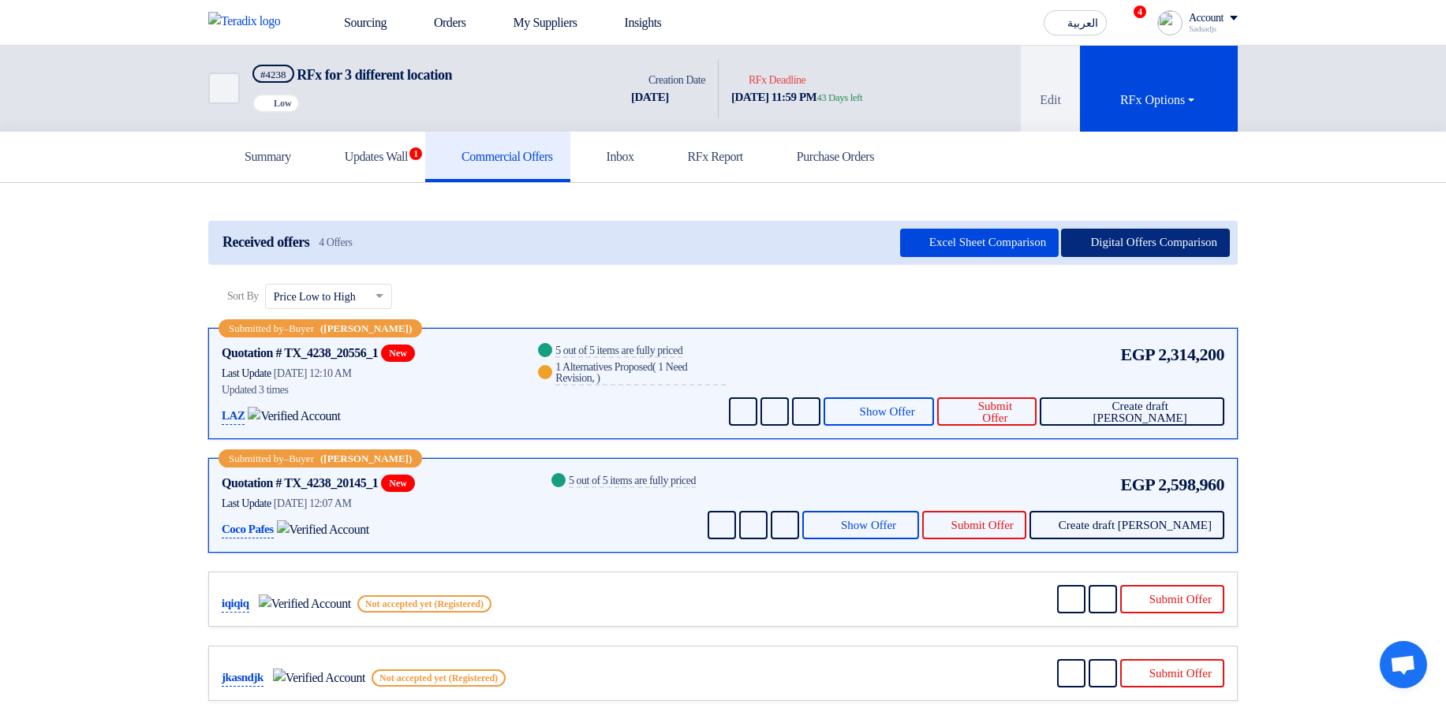
click at [1154, 237] on button "Digital Offers Comparison" at bounding box center [1145, 243] width 169 height 28
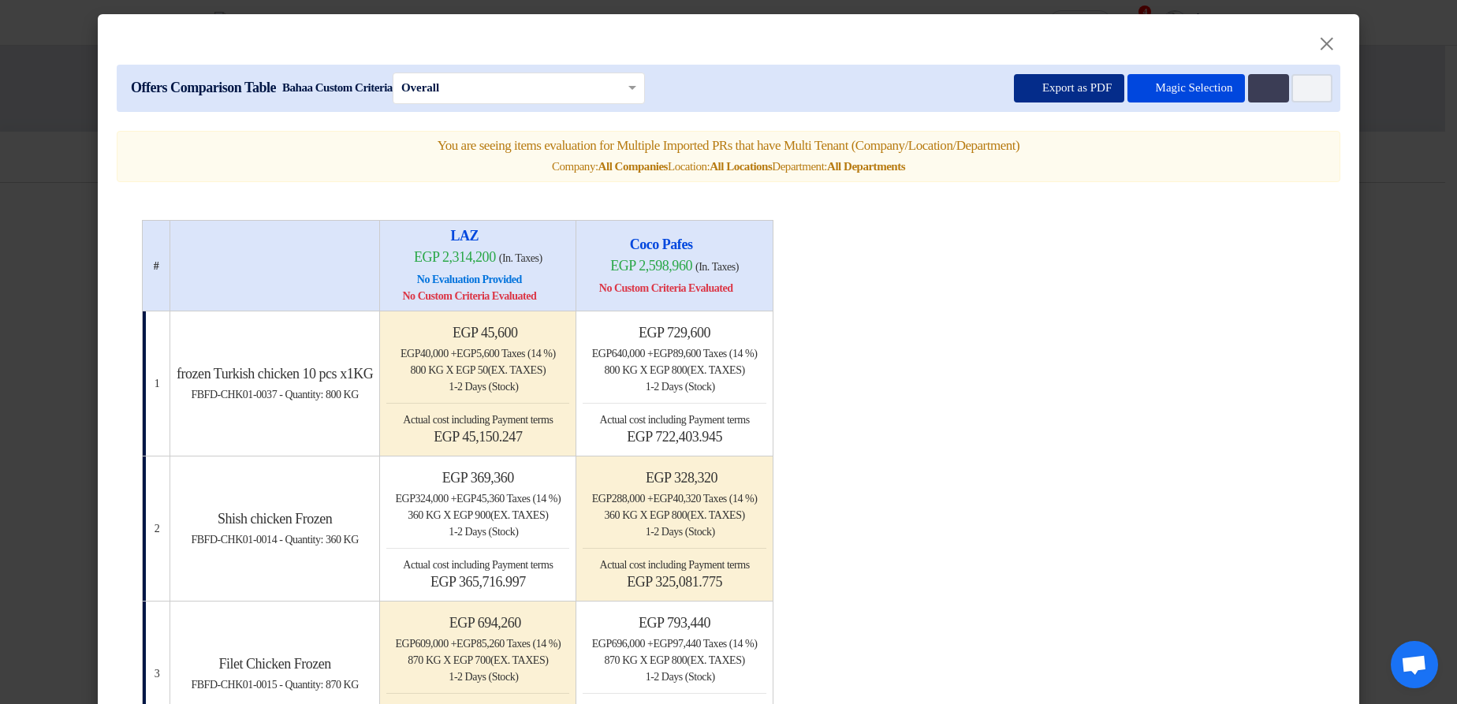
drag, startPoint x: 1023, startPoint y: 90, endPoint x: 1043, endPoint y: 159, distance: 72.4
click at [1014, 93] on button "Export as PDF" at bounding box center [1069, 88] width 110 height 28
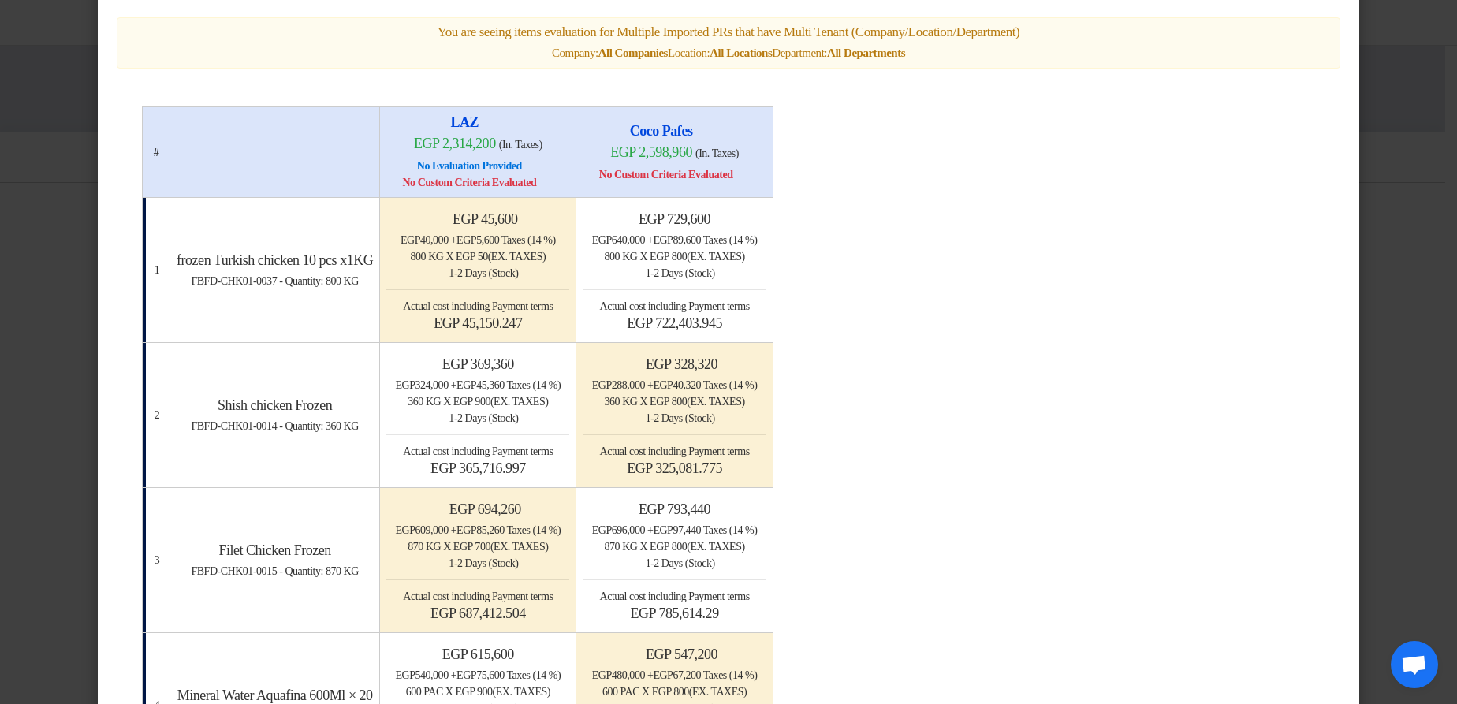
scroll to position [0, 0]
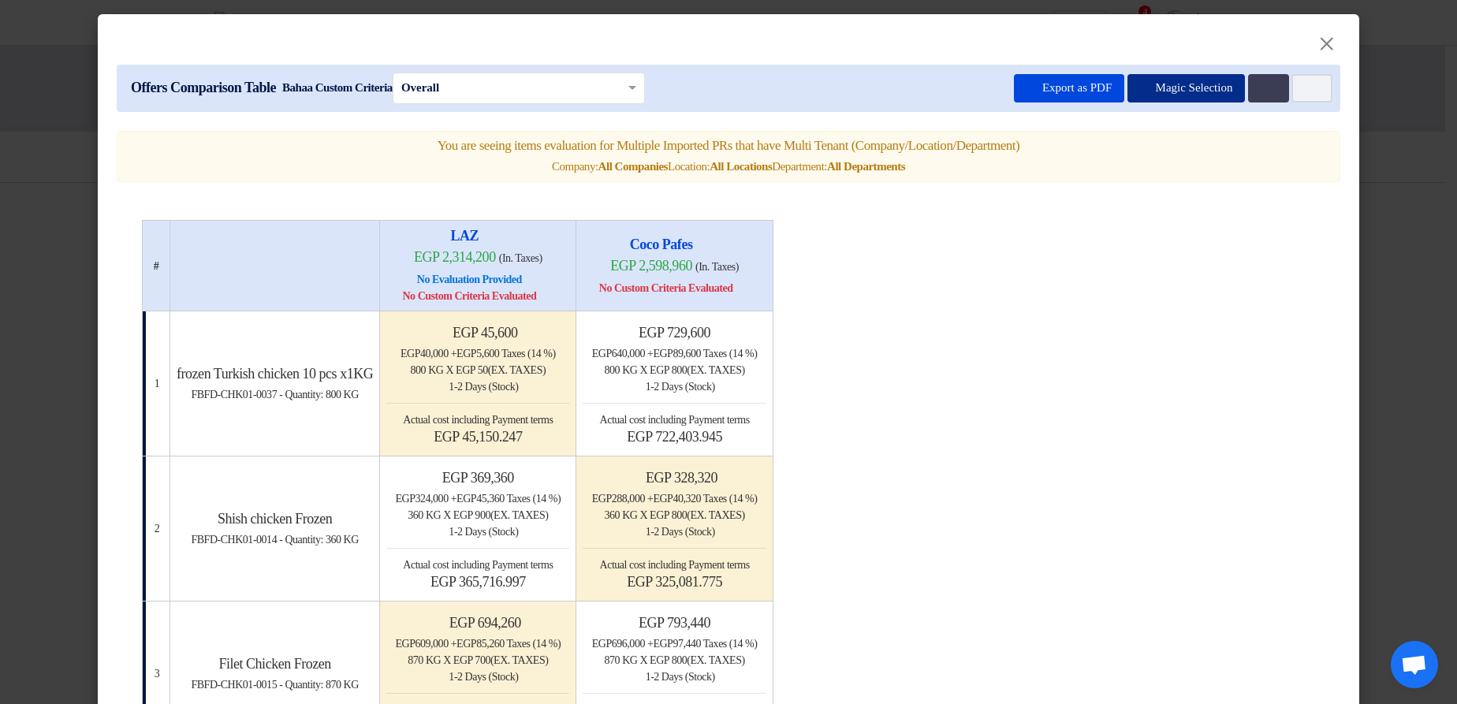
click at [1183, 84] on button "Magic Selection" at bounding box center [1187, 88] width 118 height 28
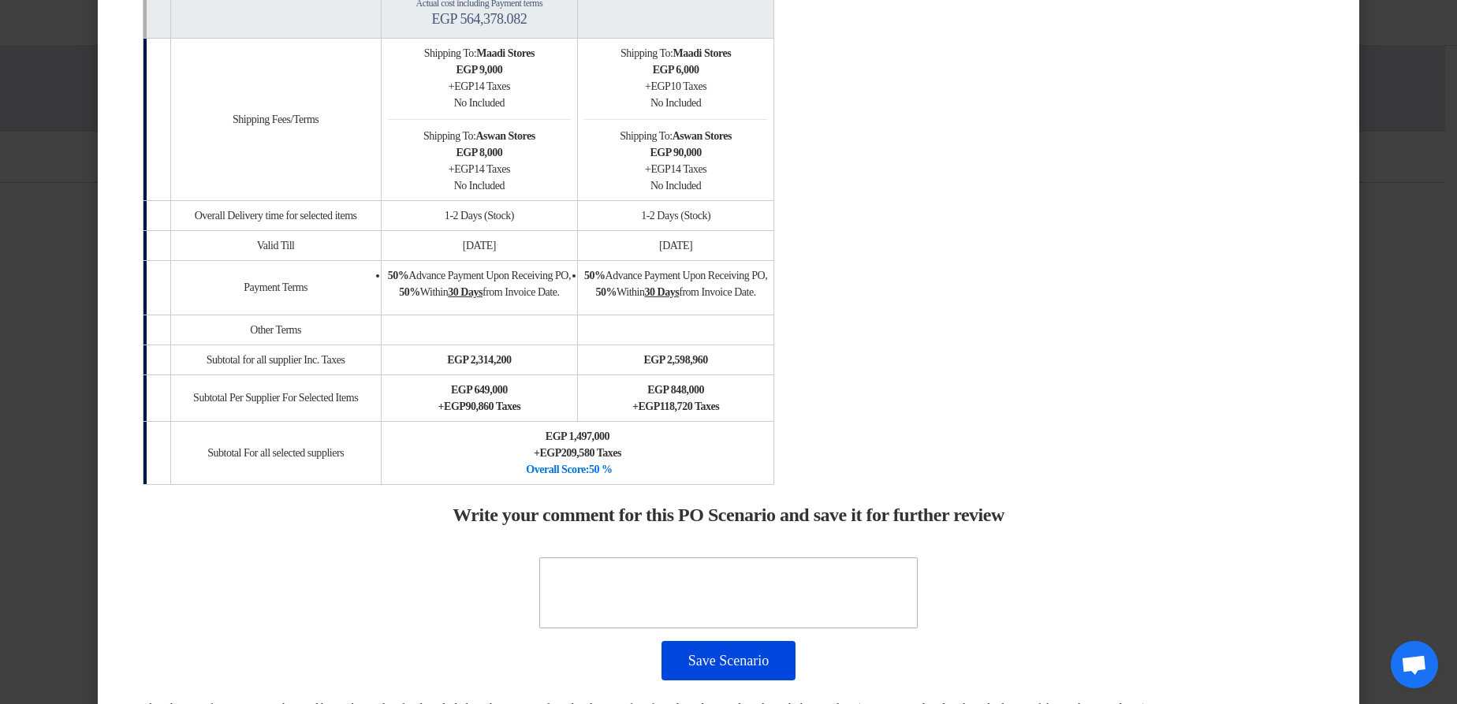
scroll to position [1230, 0]
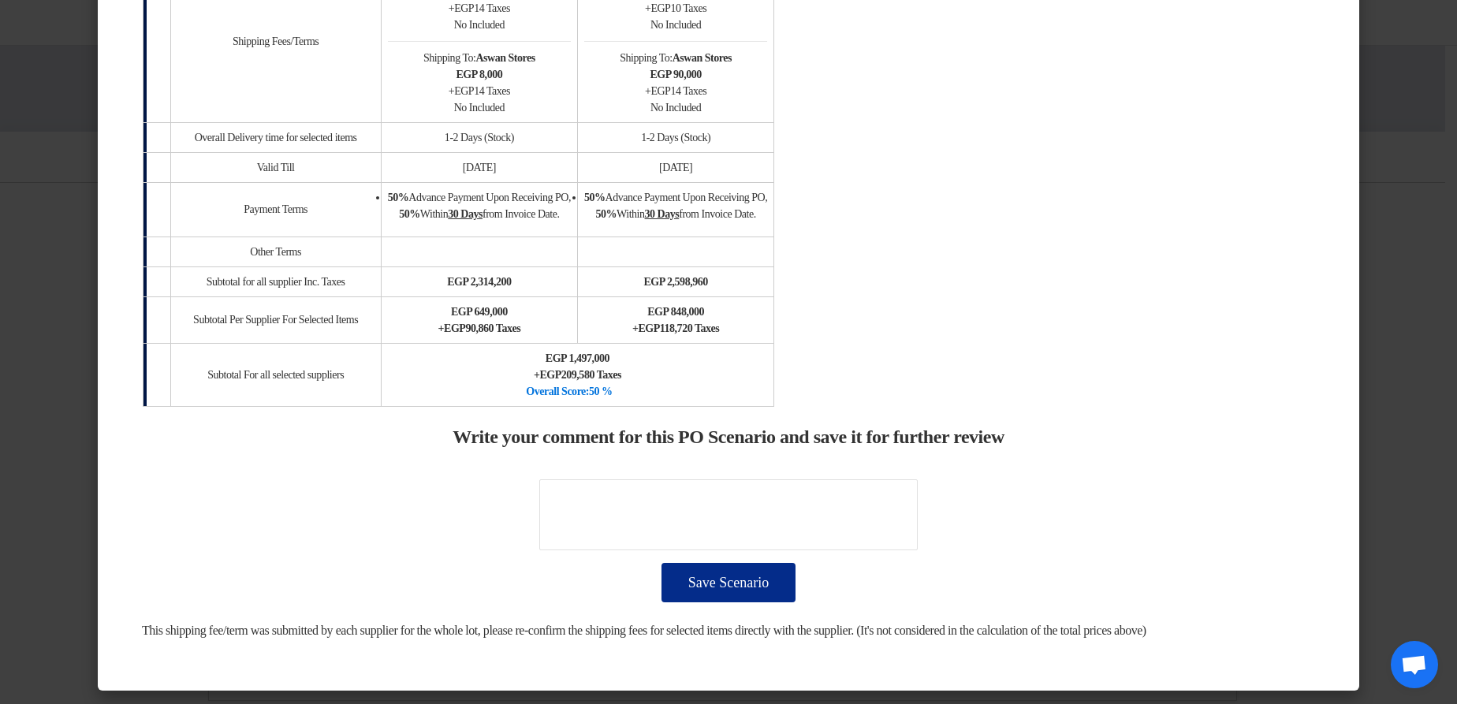
click at [763, 602] on button "Save Scenario" at bounding box center [729, 582] width 134 height 39
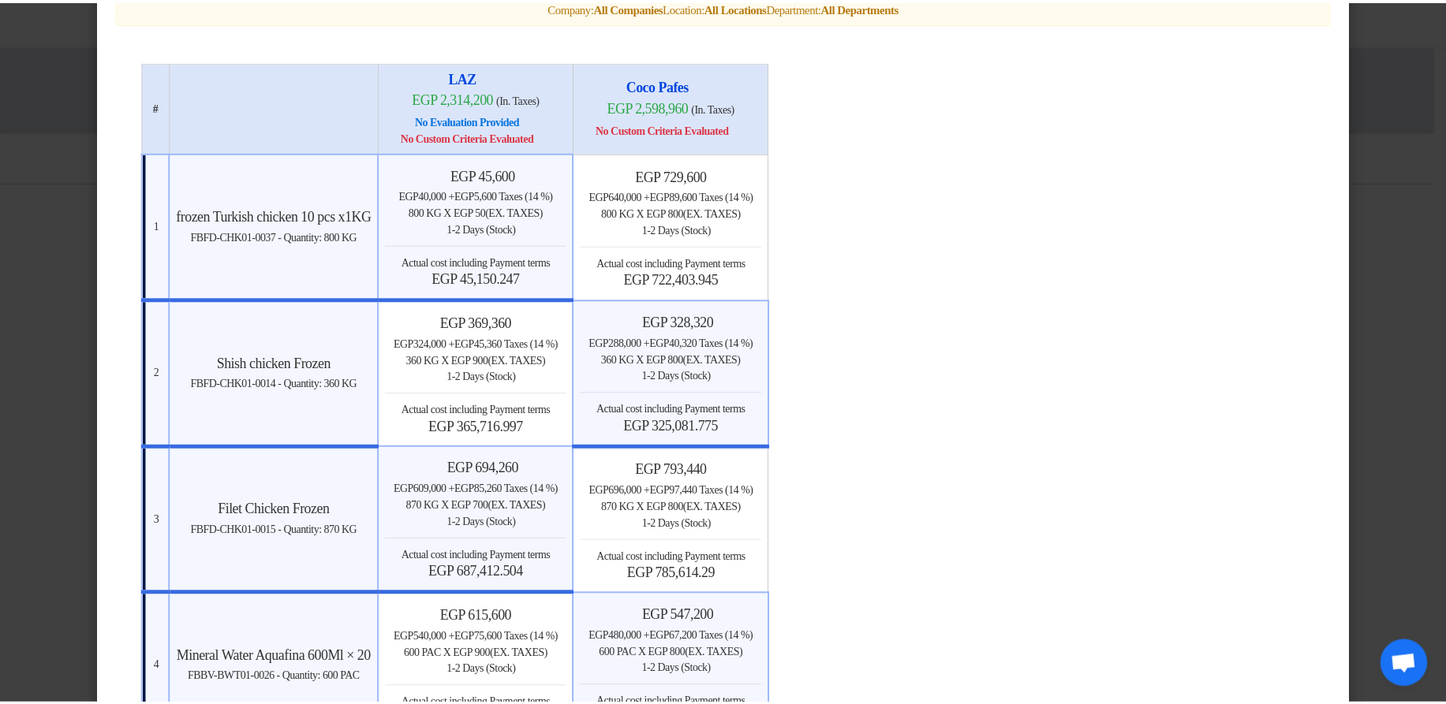
scroll to position [95, 0]
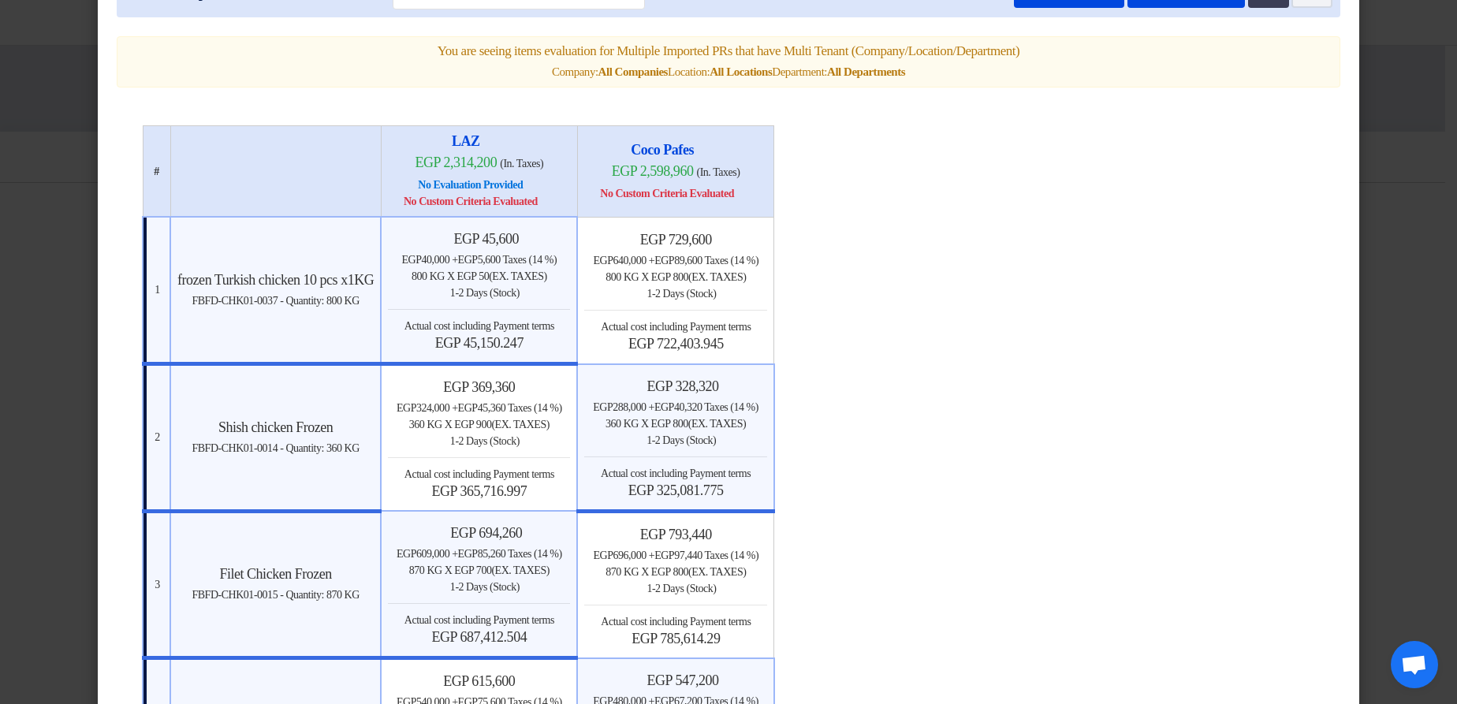
click at [1414, 156] on modal-container "× Offers Comparison Table Bahaa Custom Criteria × Overall × Export as PDF Magic…" at bounding box center [728, 352] width 1457 height 704
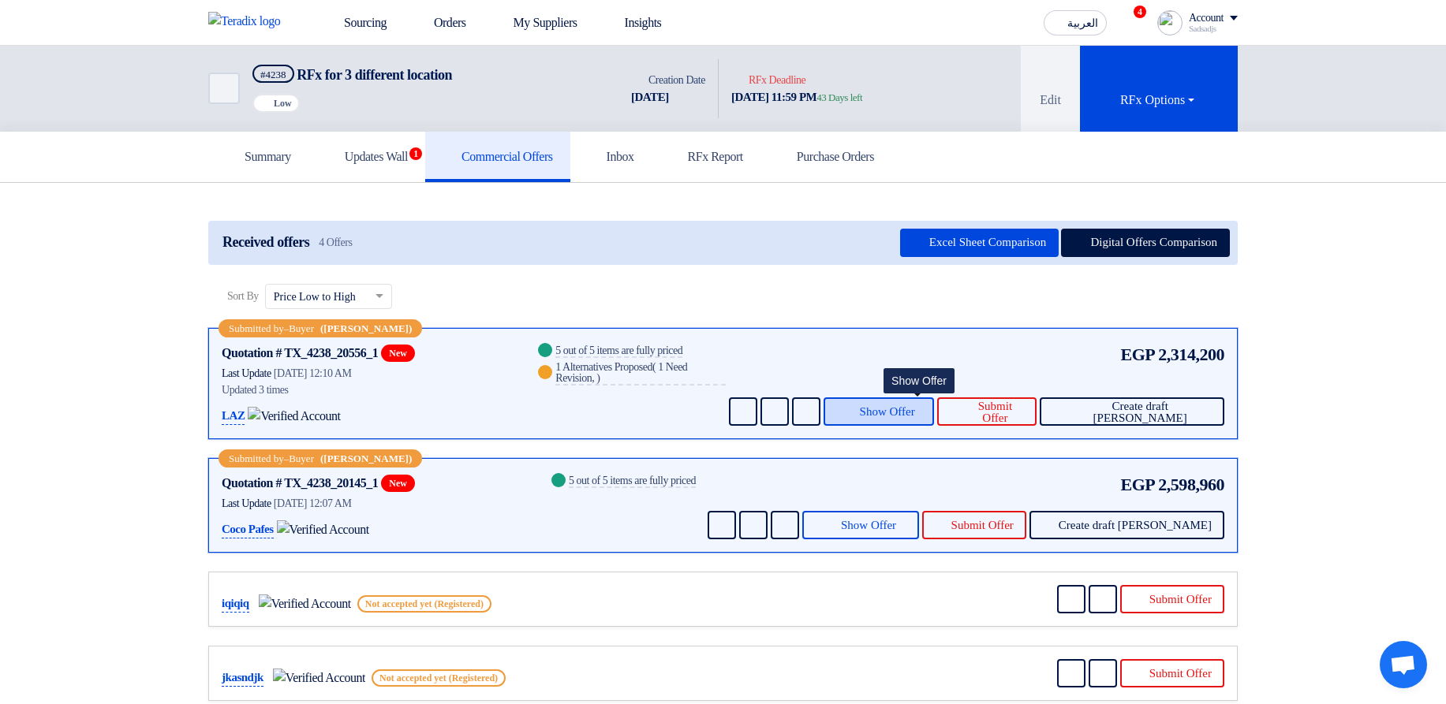
click at [915, 406] on span "Show Offer" at bounding box center [887, 412] width 55 height 12
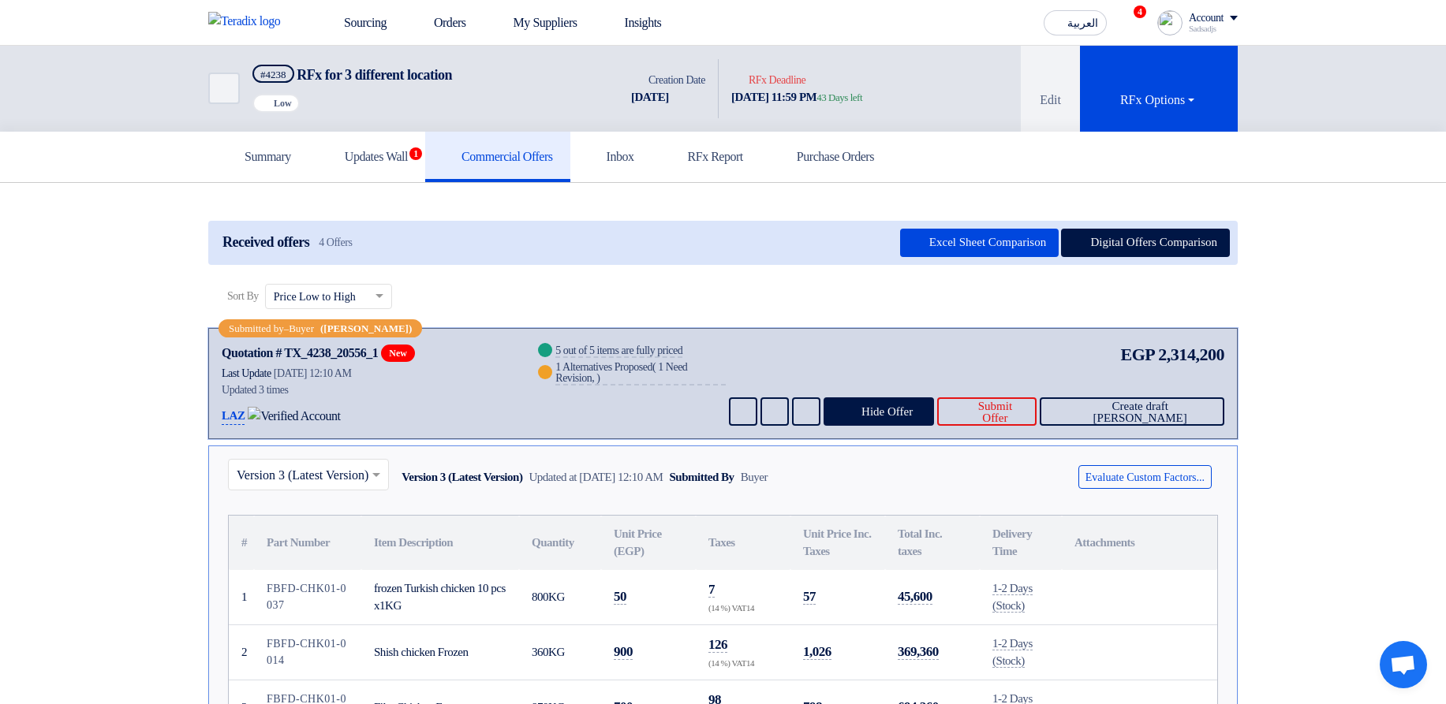
click at [1159, 463] on div "Evaluate Custom Factors..." at bounding box center [1138, 477] width 159 height 36
click at [1156, 476] on button "Evaluate Custom Factors..." at bounding box center [1144, 477] width 133 height 24
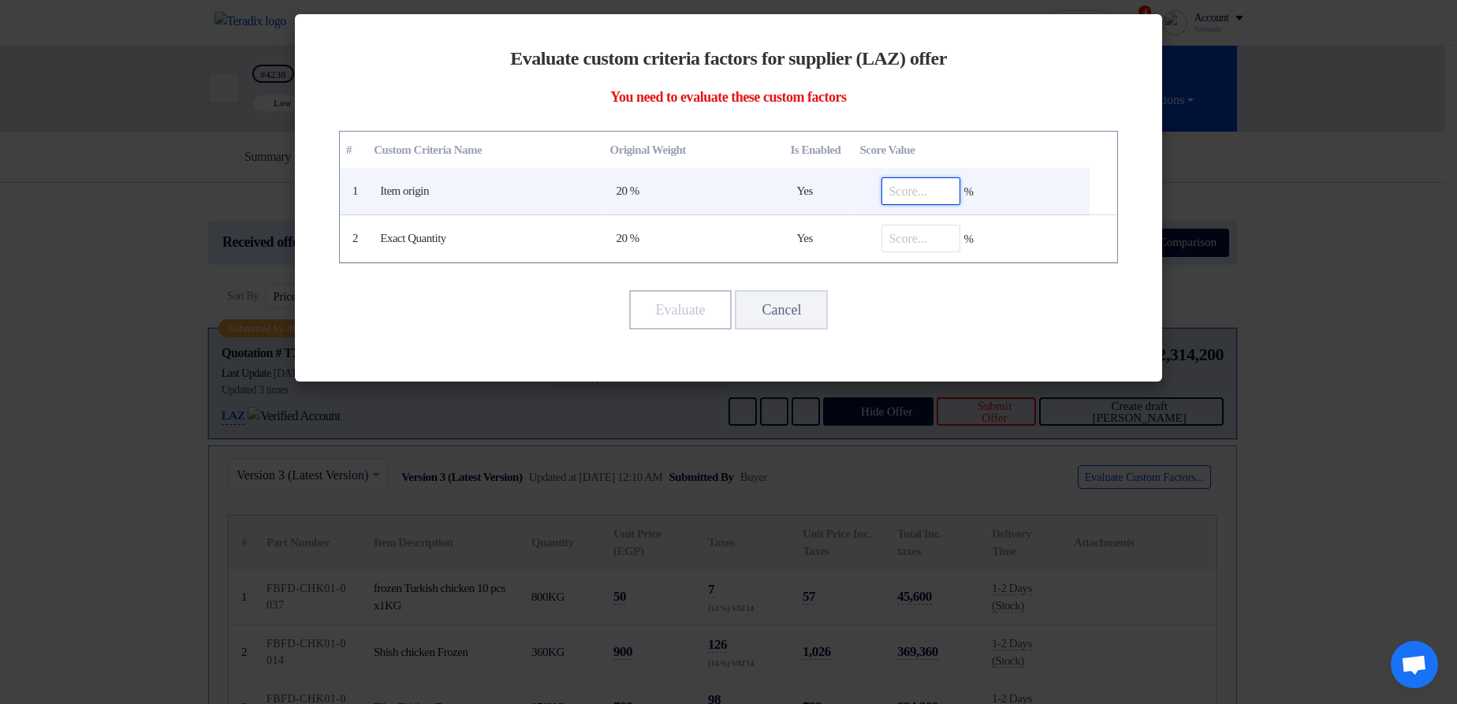
click at [927, 192] on input "number" at bounding box center [921, 191] width 79 height 28
type input "90"
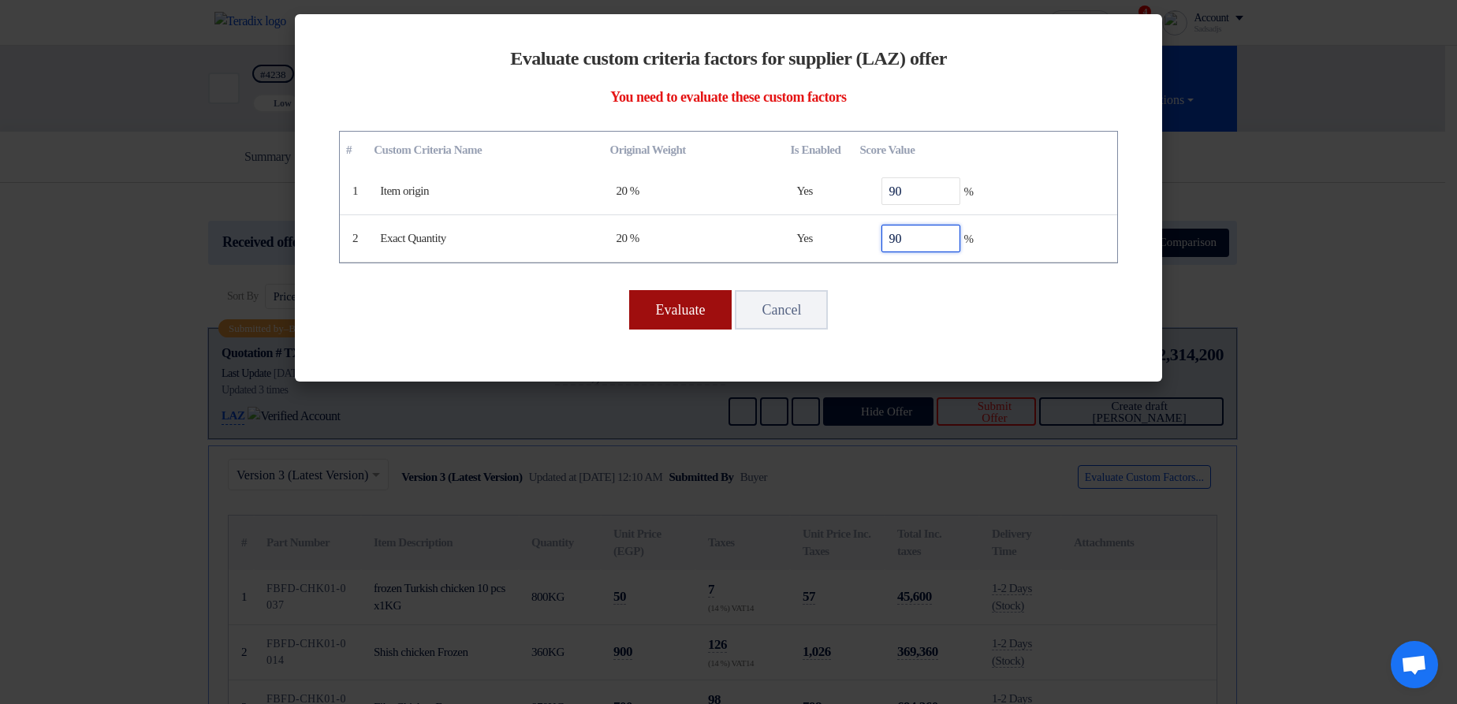
type input "90"
click at [672, 313] on button "Evaluate" at bounding box center [680, 309] width 103 height 39
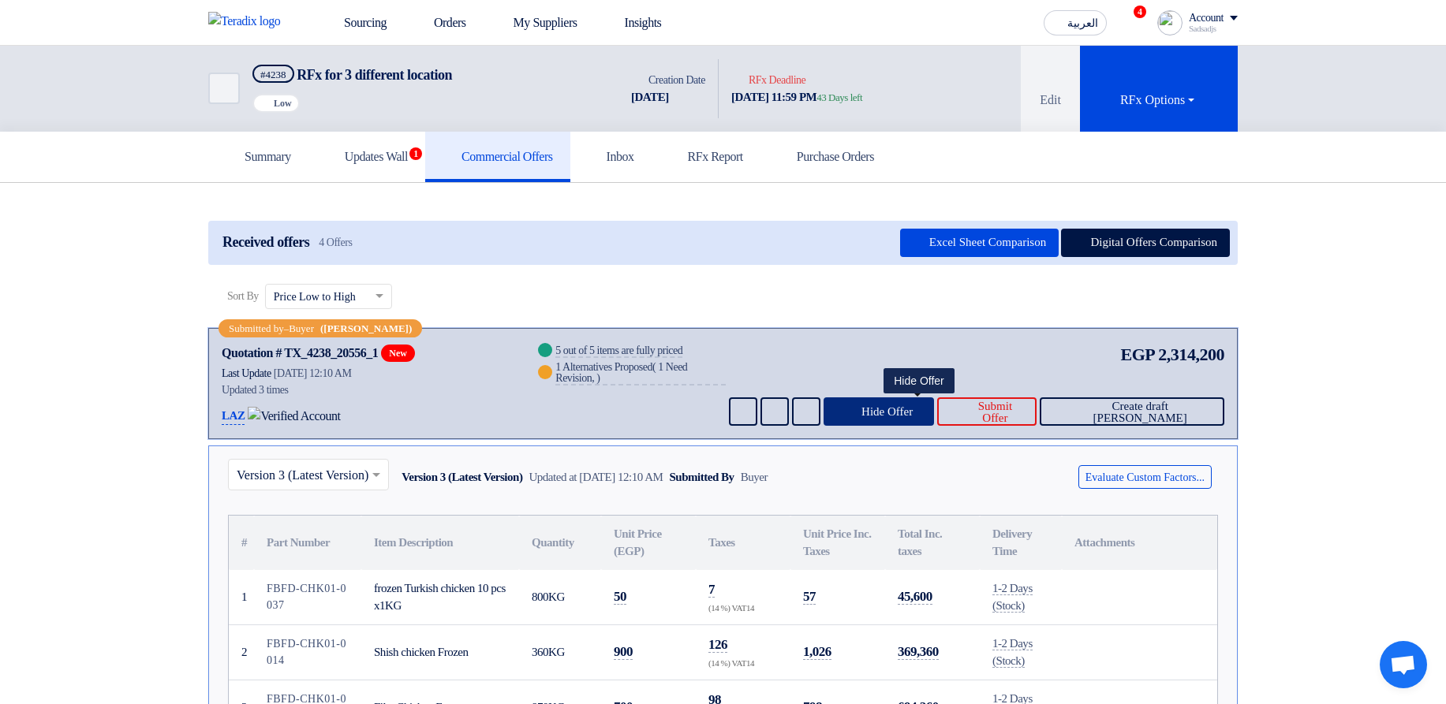
click at [886, 400] on button "Hide Offer" at bounding box center [878, 411] width 111 height 28
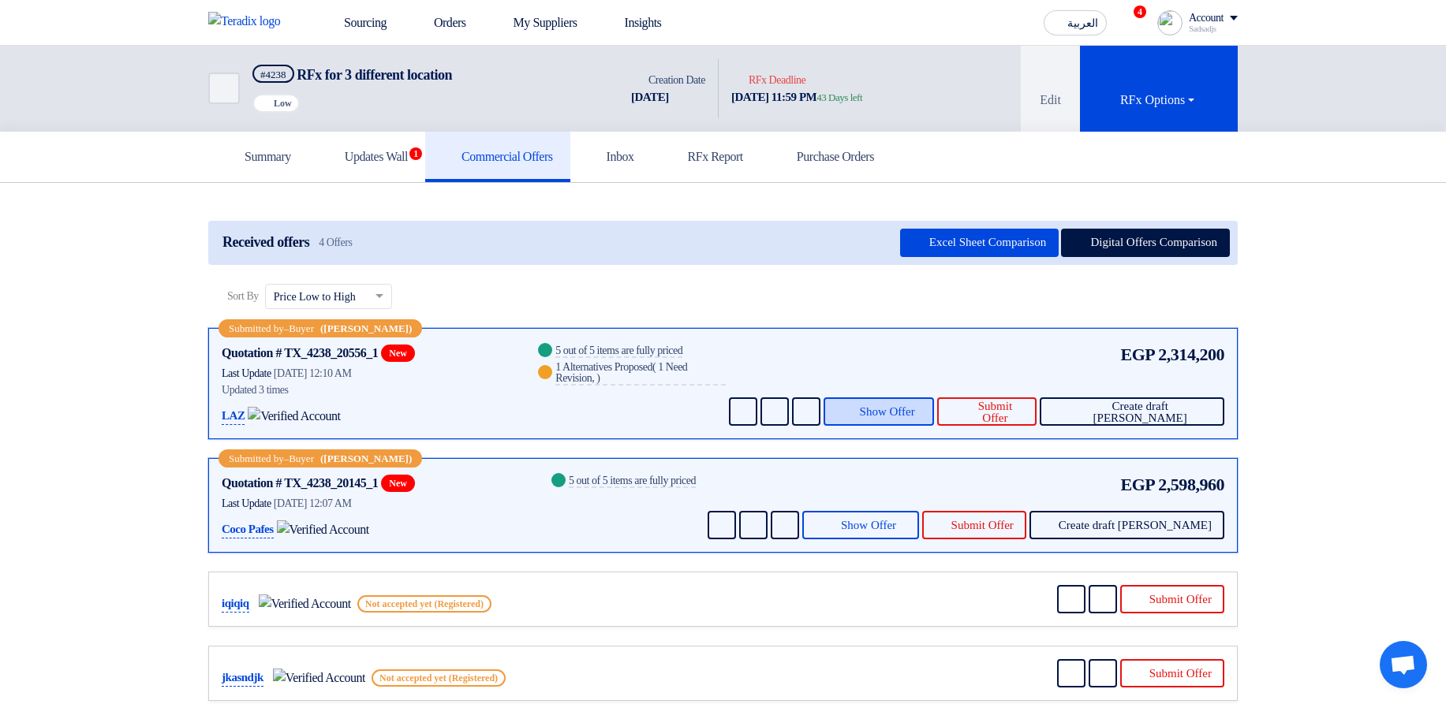
scroll to position [379, 0]
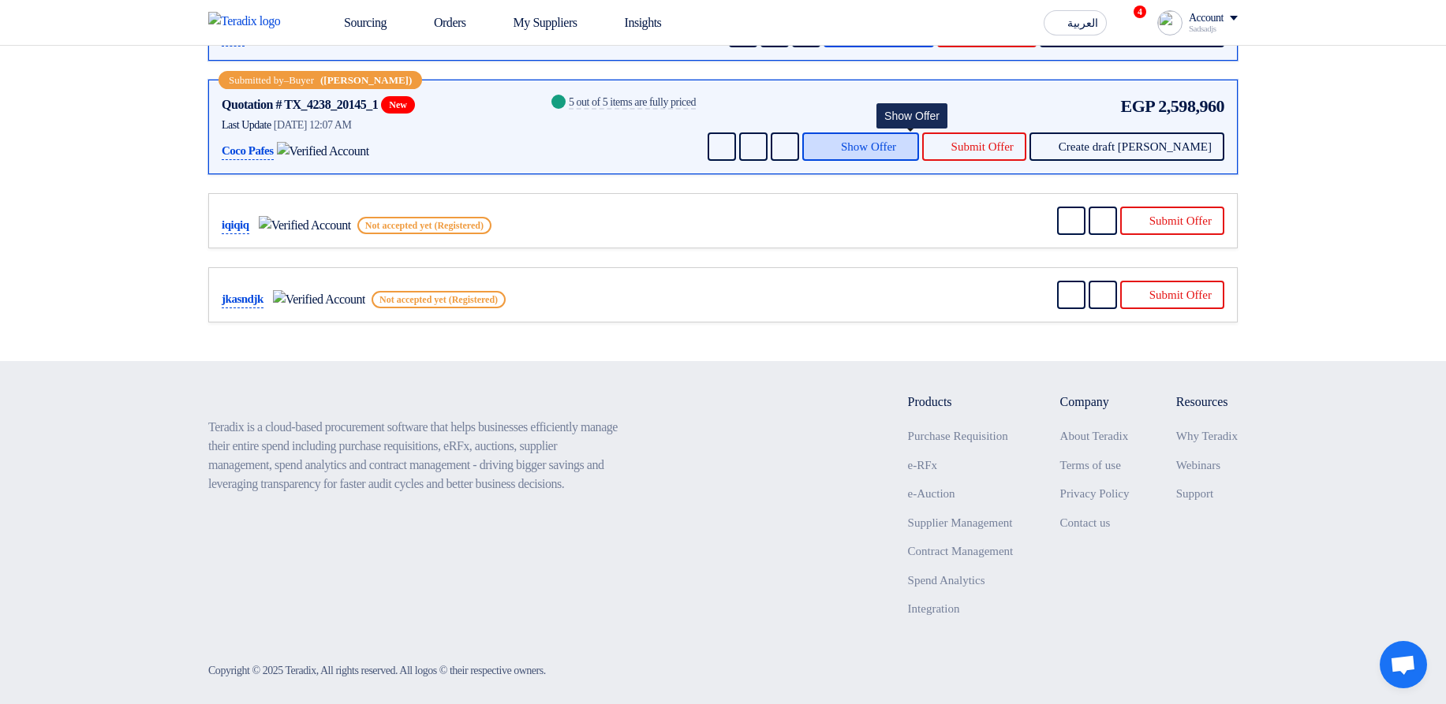
click at [896, 144] on span "Show Offer" at bounding box center [868, 147] width 55 height 12
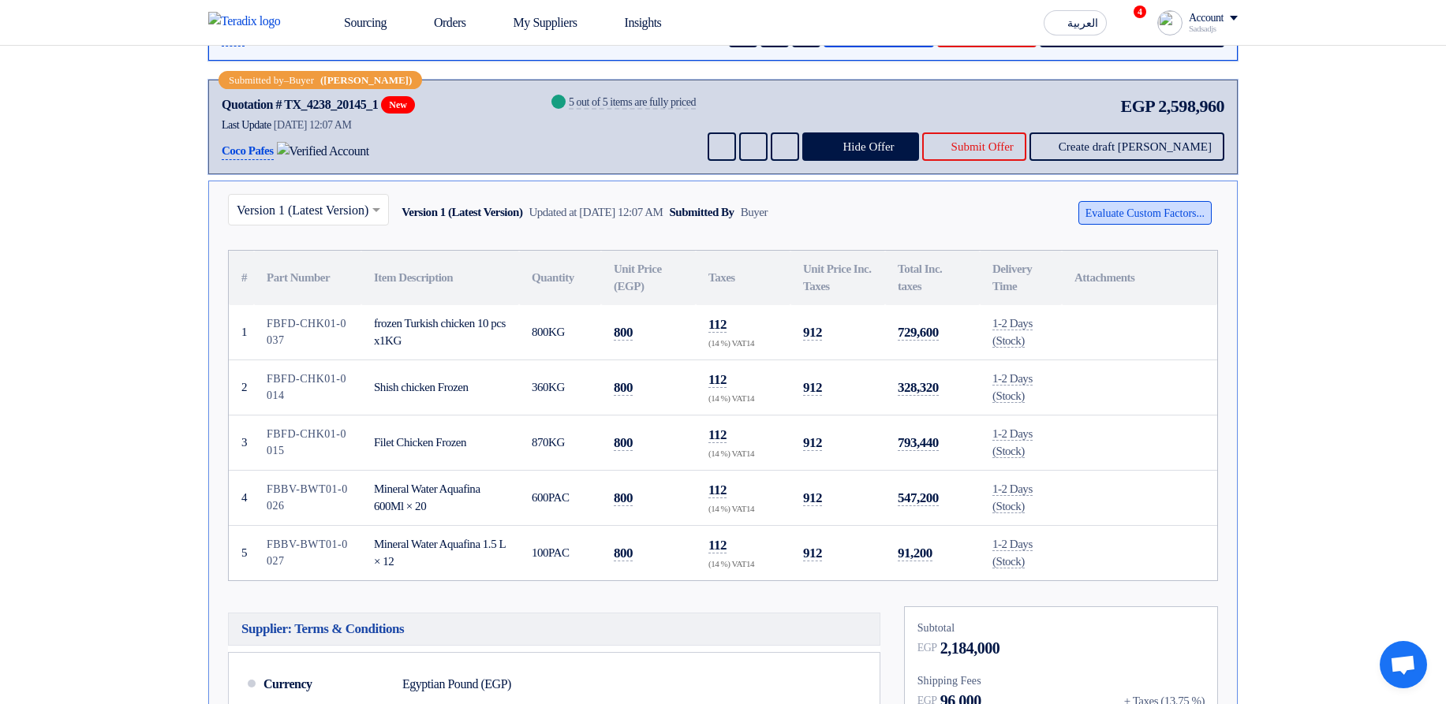
click at [1181, 215] on button "Evaluate Custom Factors..." at bounding box center [1144, 213] width 133 height 24
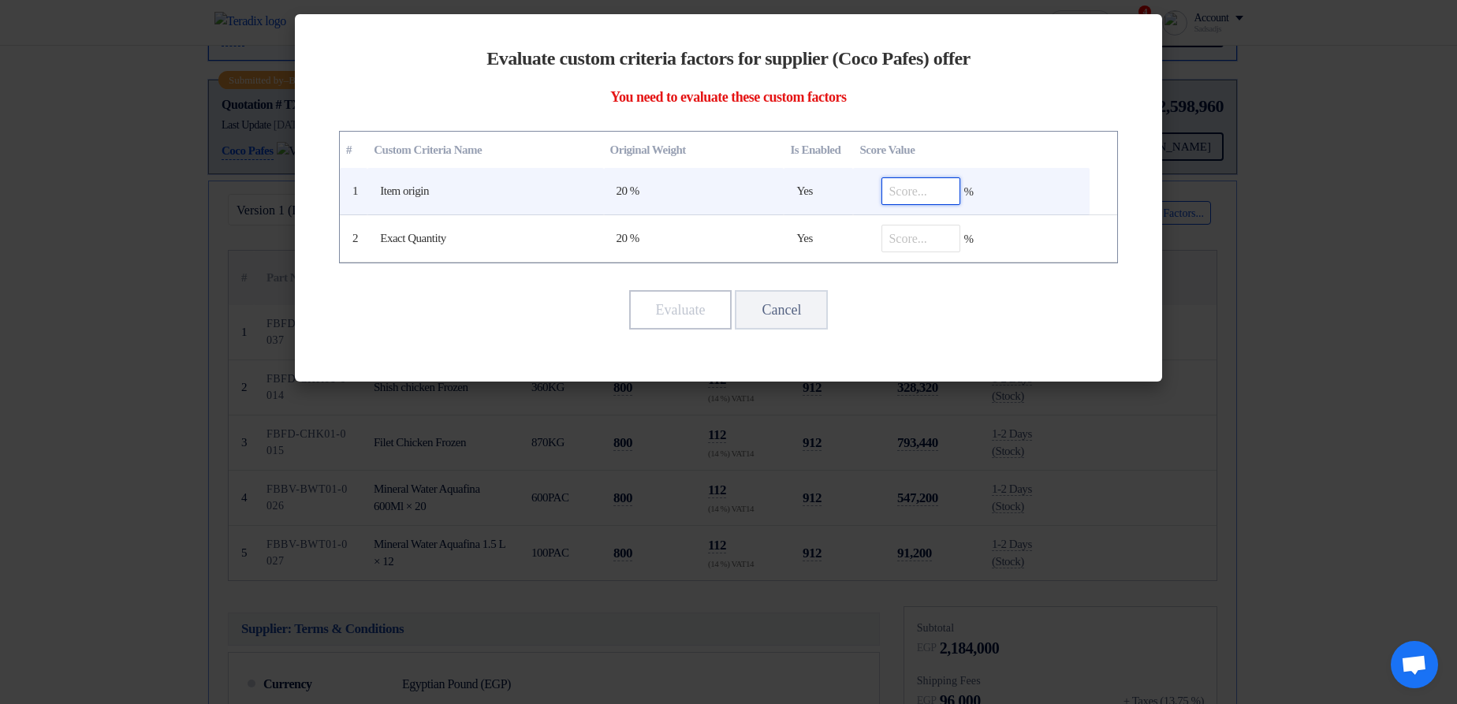
click at [914, 186] on input "number" at bounding box center [921, 191] width 79 height 28
type input "100"
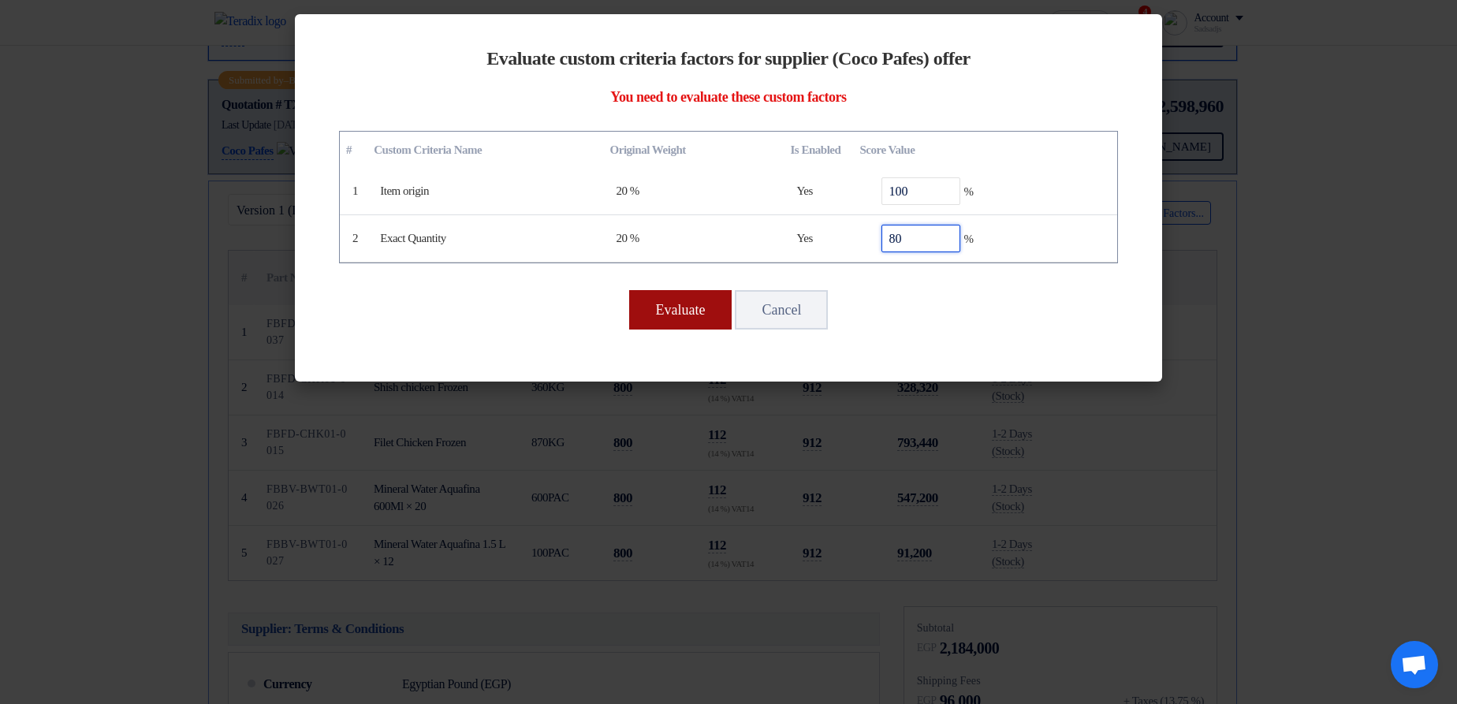
type input "80"
click at [658, 302] on button "Evaluate" at bounding box center [680, 309] width 103 height 39
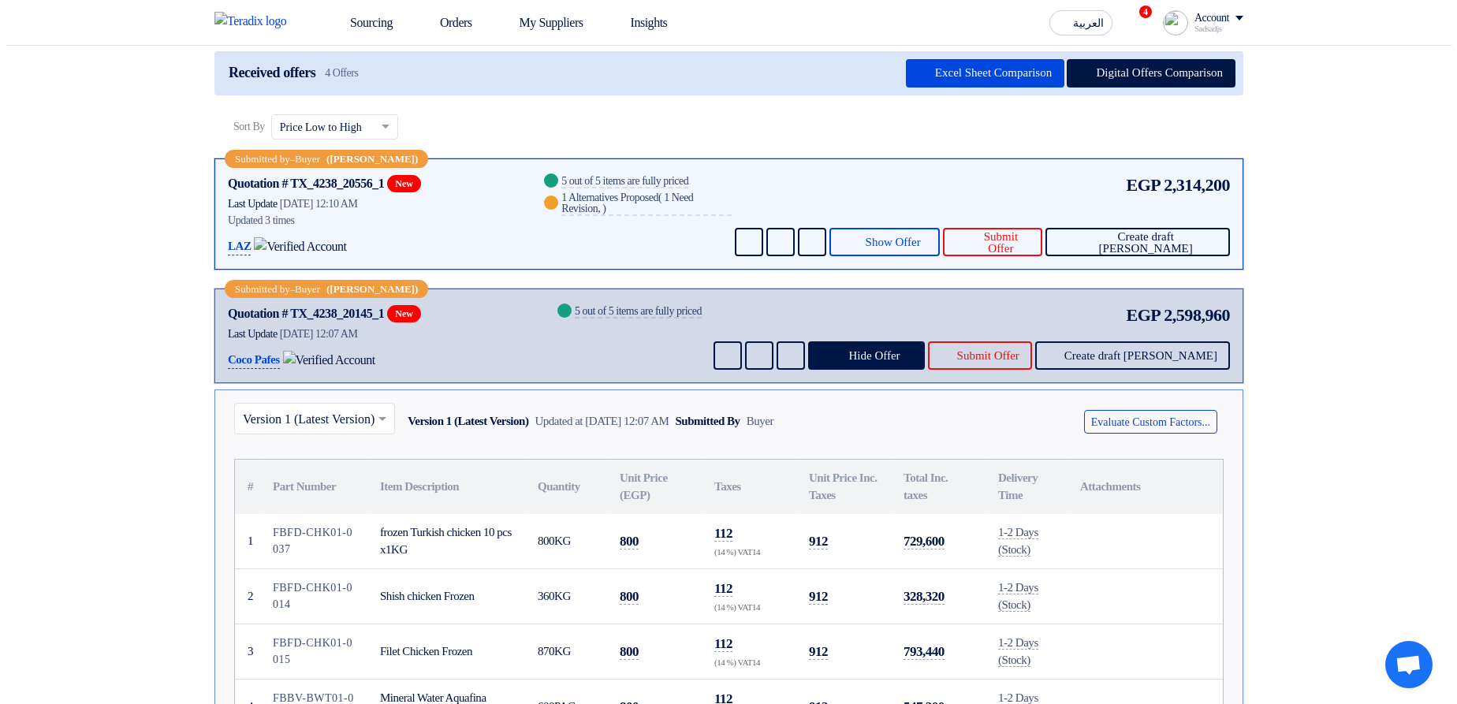
scroll to position [0, 0]
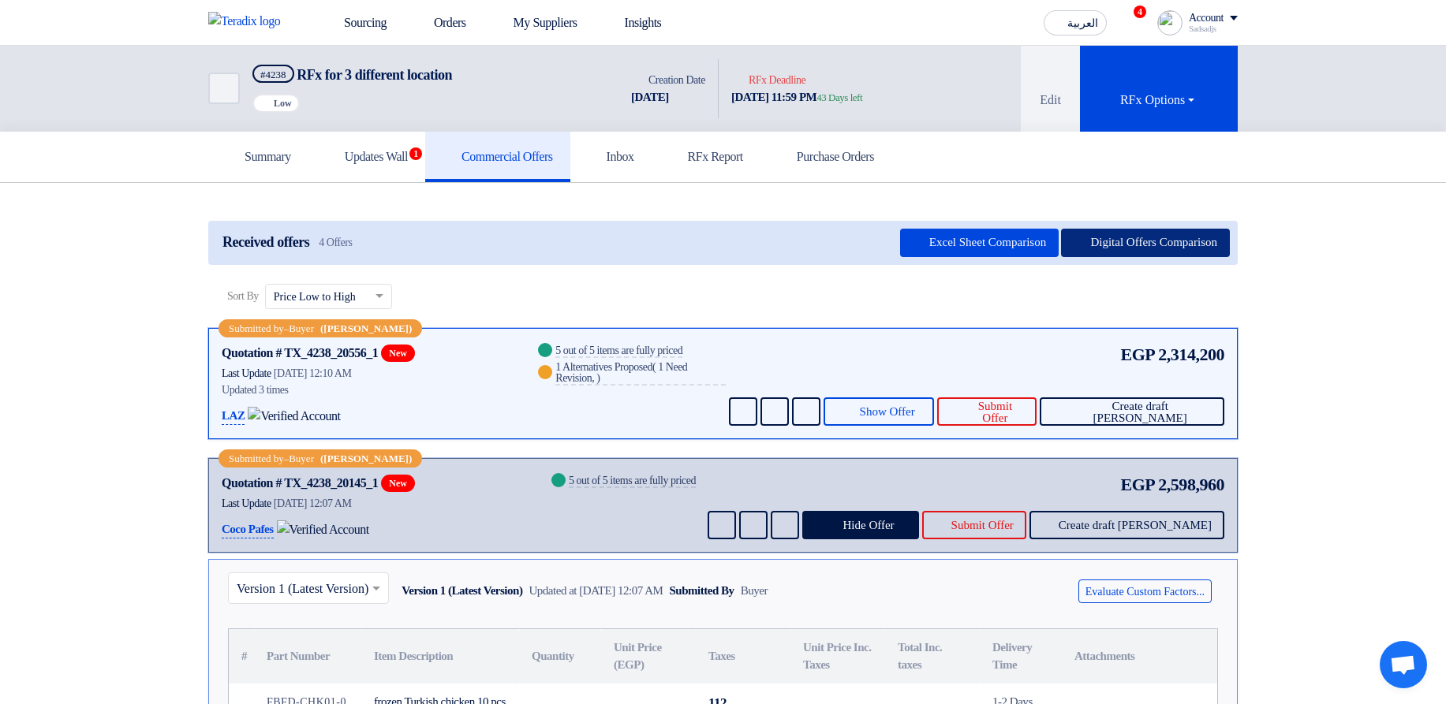
click at [1138, 237] on button "Digital Offers Comparison" at bounding box center [1145, 243] width 169 height 28
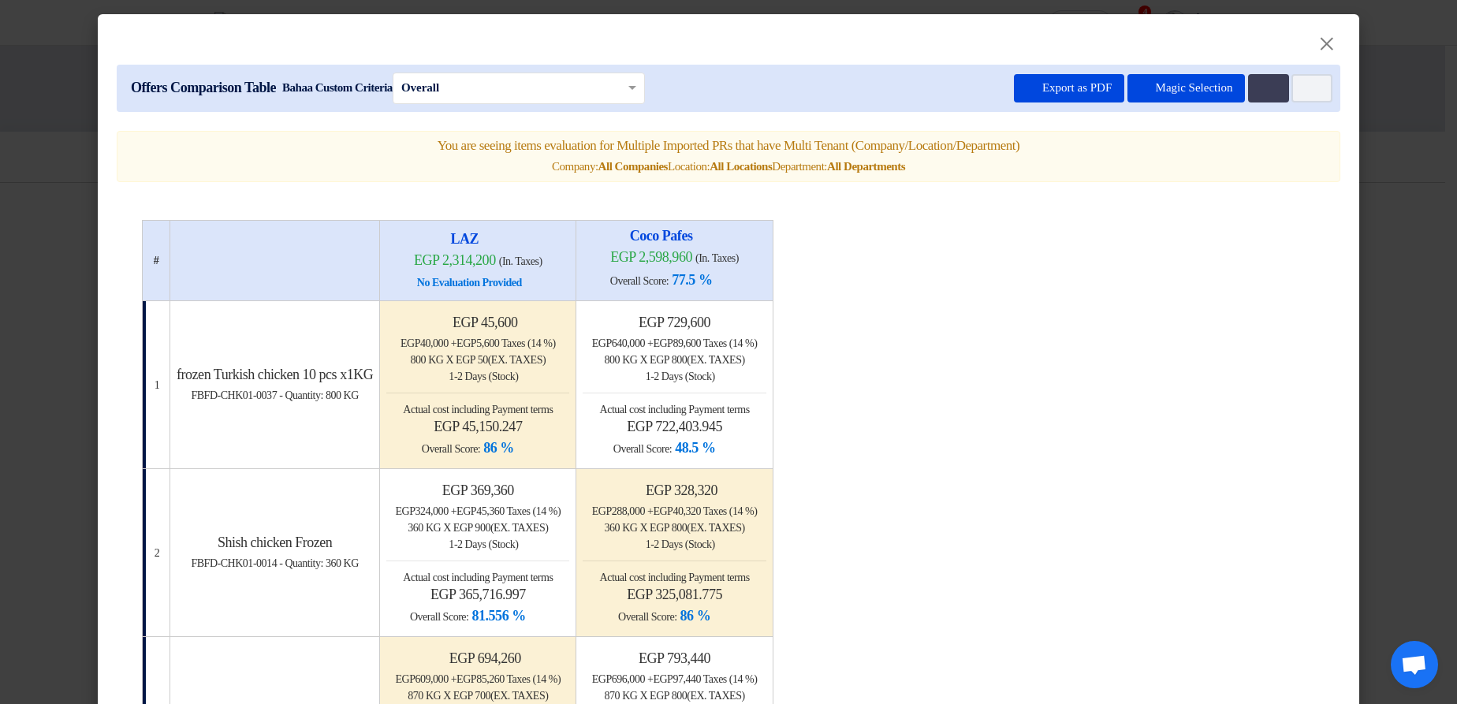
click at [1416, 209] on modal-container "× Offers Comparison Table Bahaa Custom Criteria × Overall × Export as PDF Magic…" at bounding box center [728, 352] width 1457 height 704
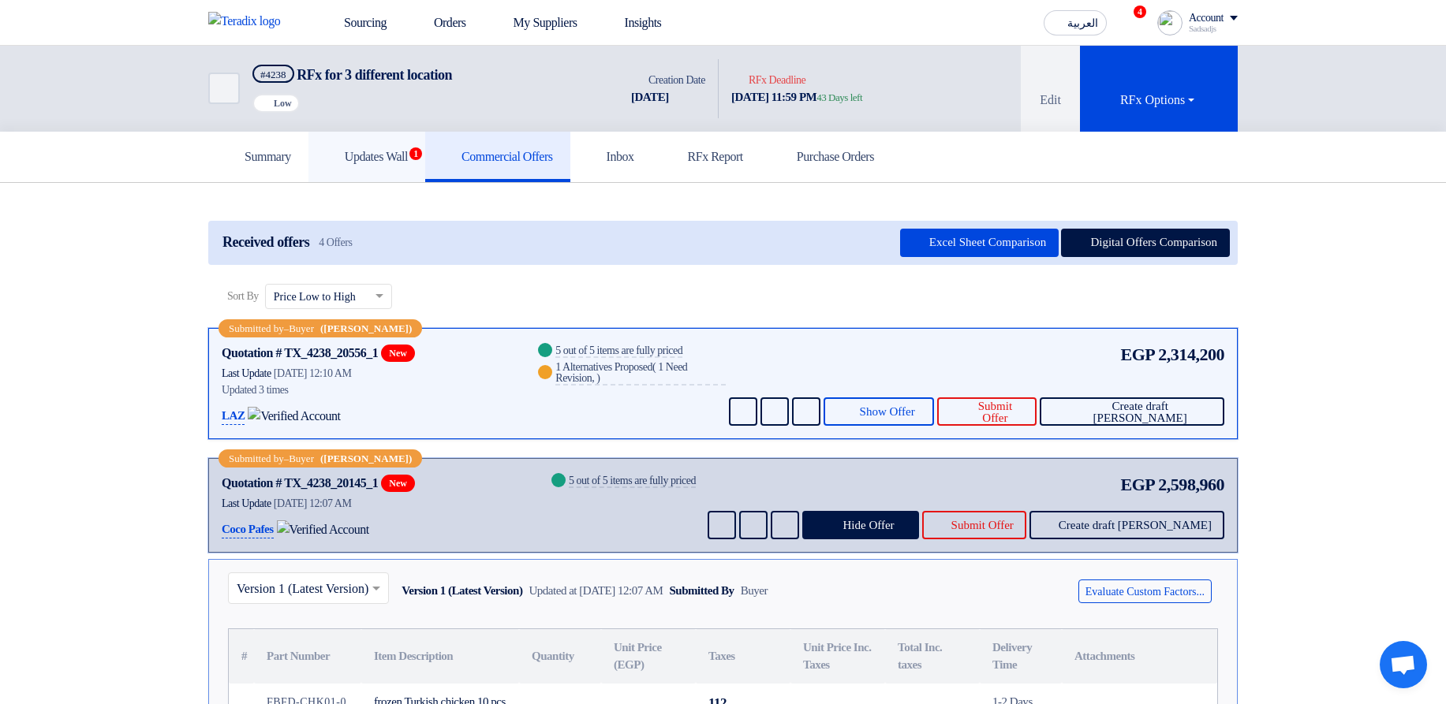
click at [394, 155] on h5 "Updates Wall 1" at bounding box center [367, 157] width 82 height 16
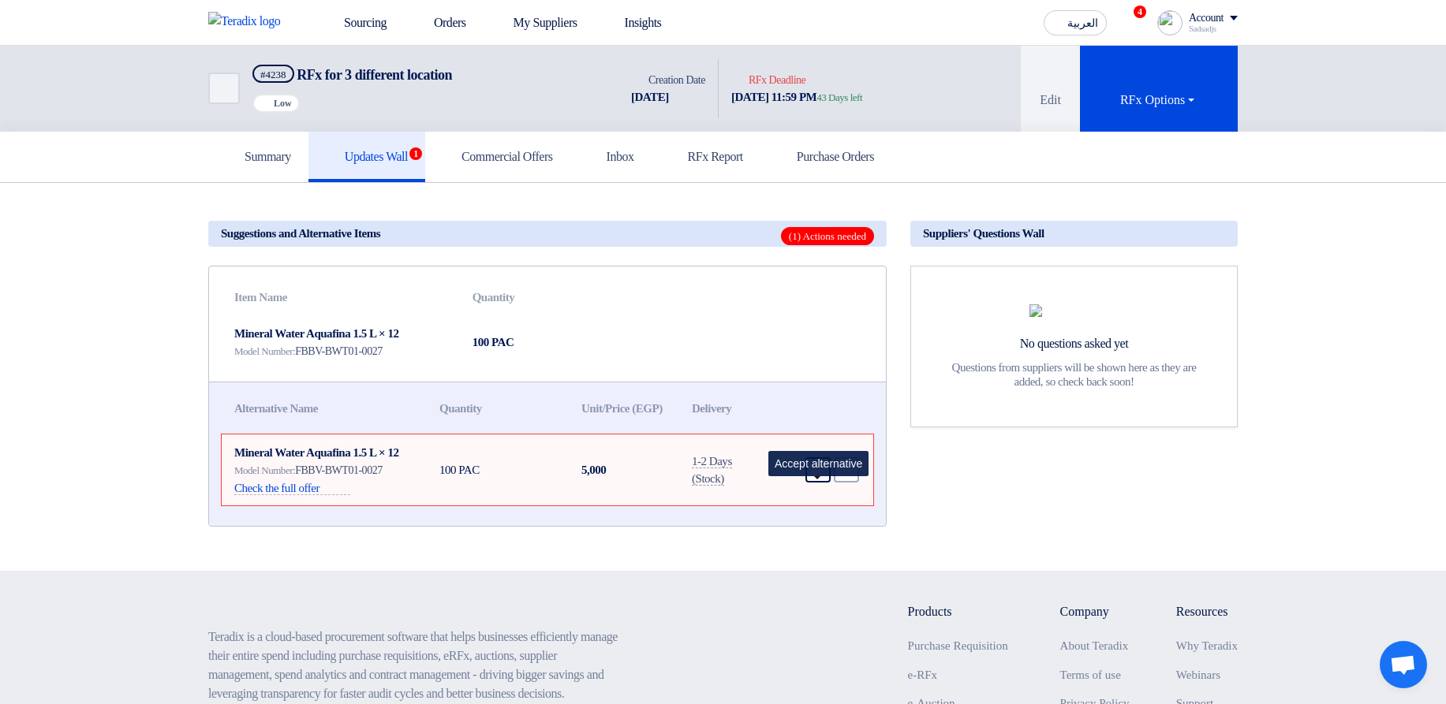
click at [813, 477] on icon "Accept" at bounding box center [818, 470] width 14 height 14
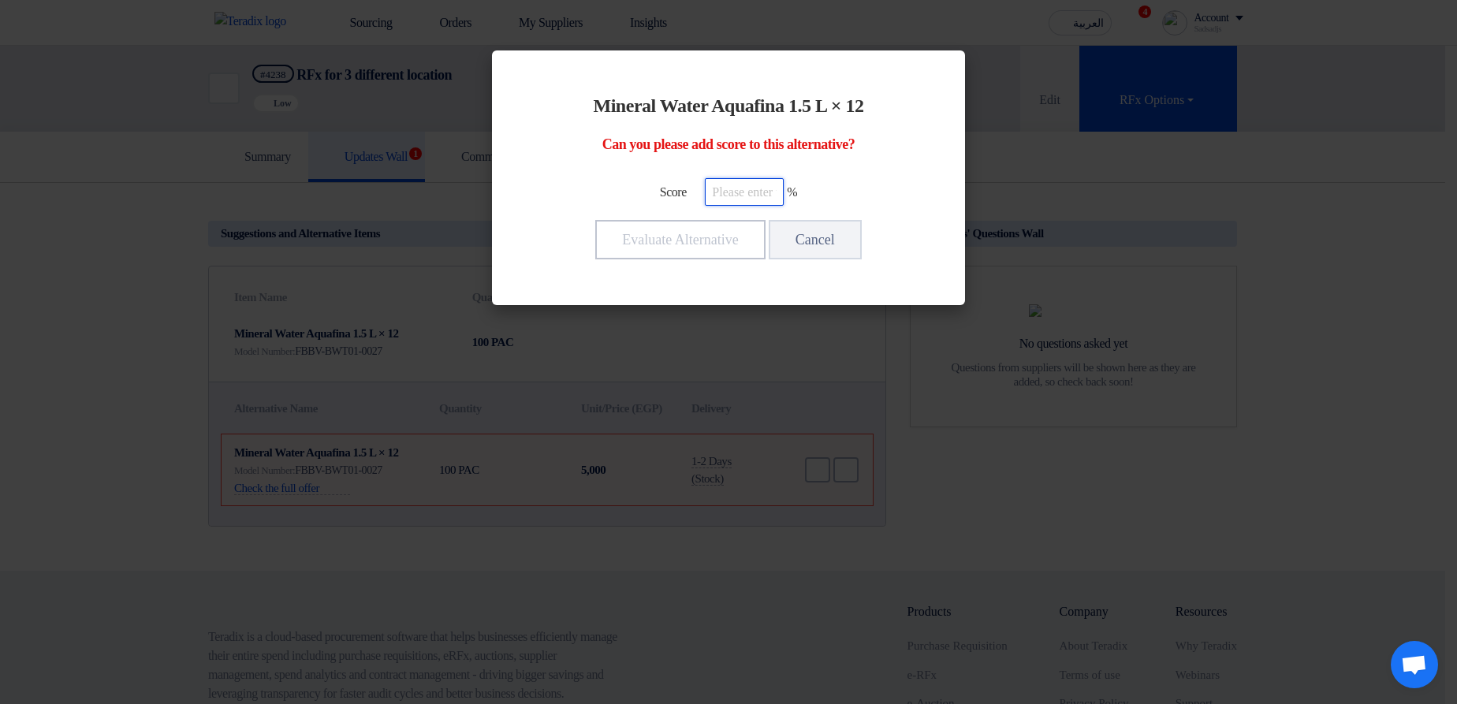
click at [727, 200] on input "number" at bounding box center [744, 192] width 79 height 28
type input "100"
click at [700, 226] on button "Evaluate Alternative" at bounding box center [680, 239] width 170 height 39
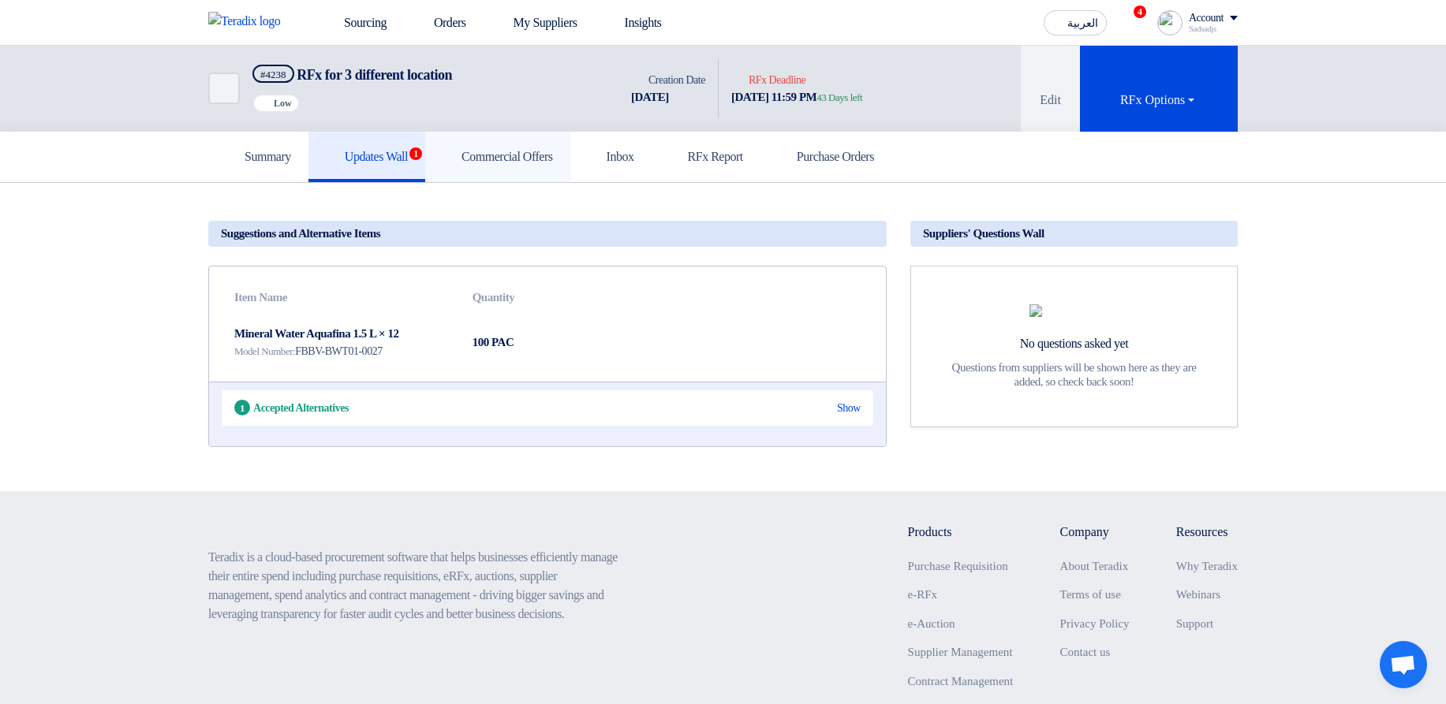
click at [497, 155] on h5 "Commercial Offers" at bounding box center [497, 157] width 110 height 16
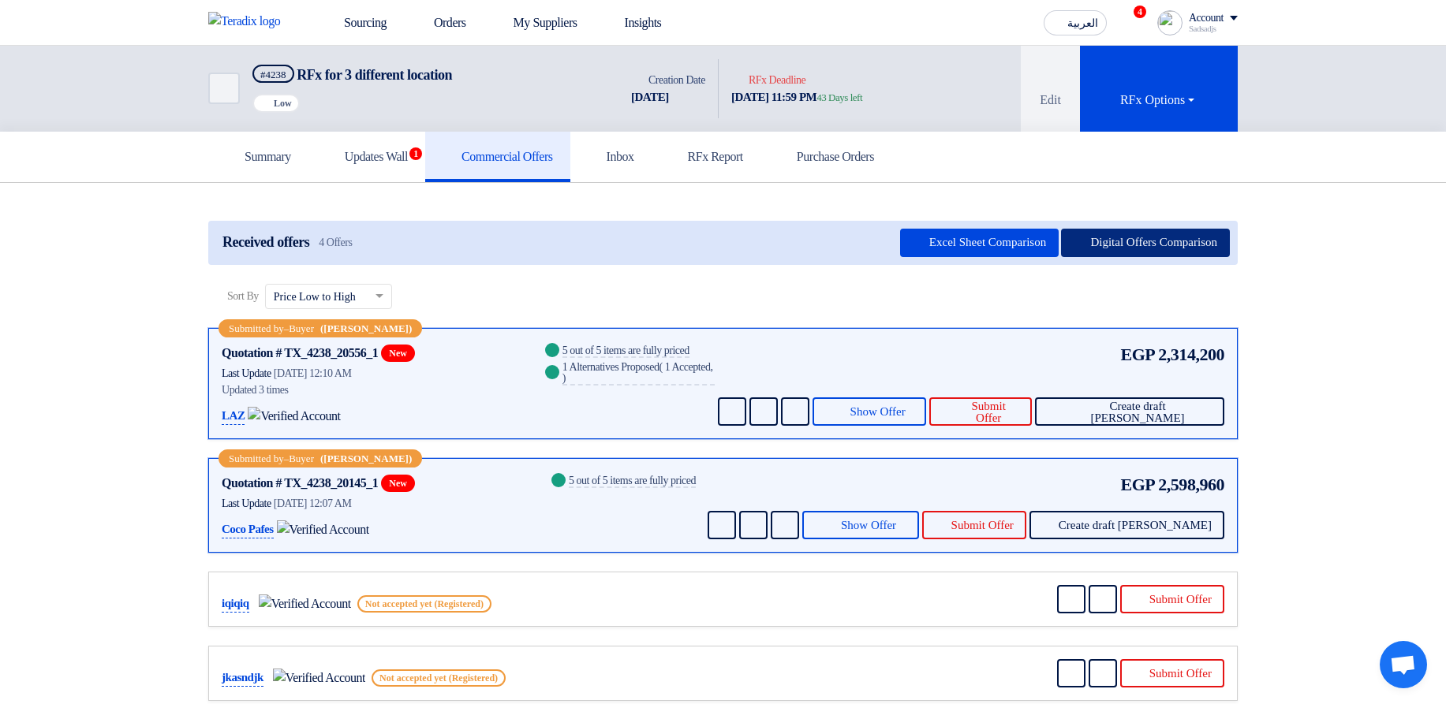
click at [1101, 238] on button "Digital Offers Comparison" at bounding box center [1145, 243] width 169 height 28
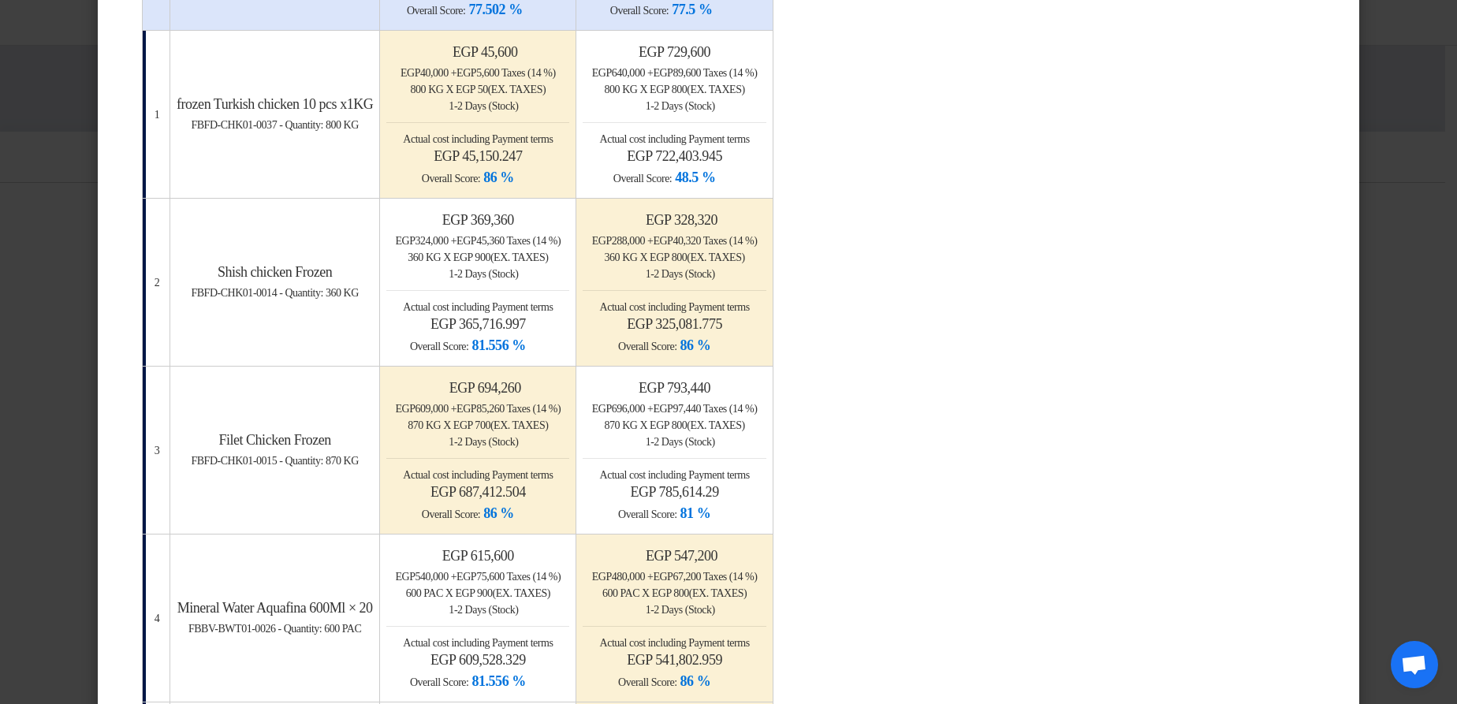
scroll to position [284, 0]
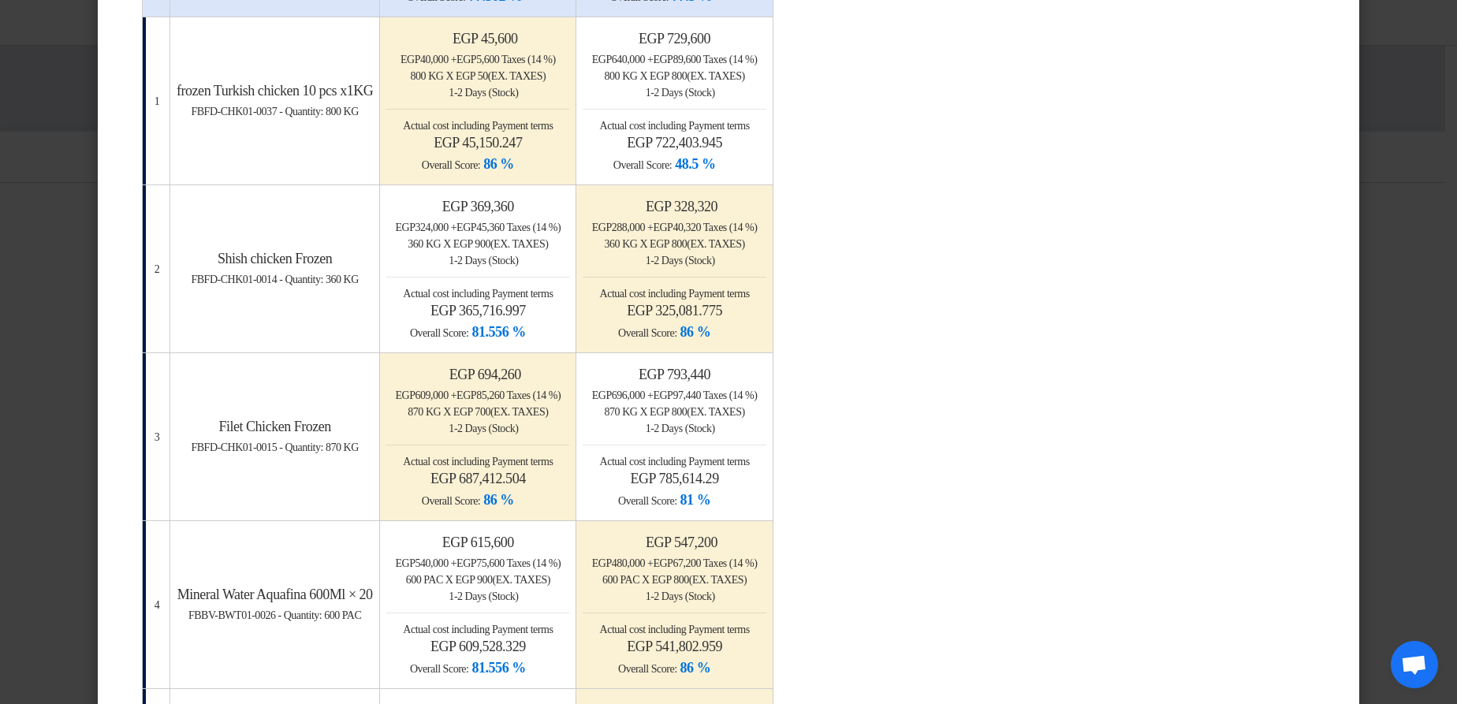
click at [1407, 251] on modal-container "× Offers Comparison Table Bahaa Custom Criteria × Overall × Export as PDF Magic…" at bounding box center [728, 352] width 1457 height 704
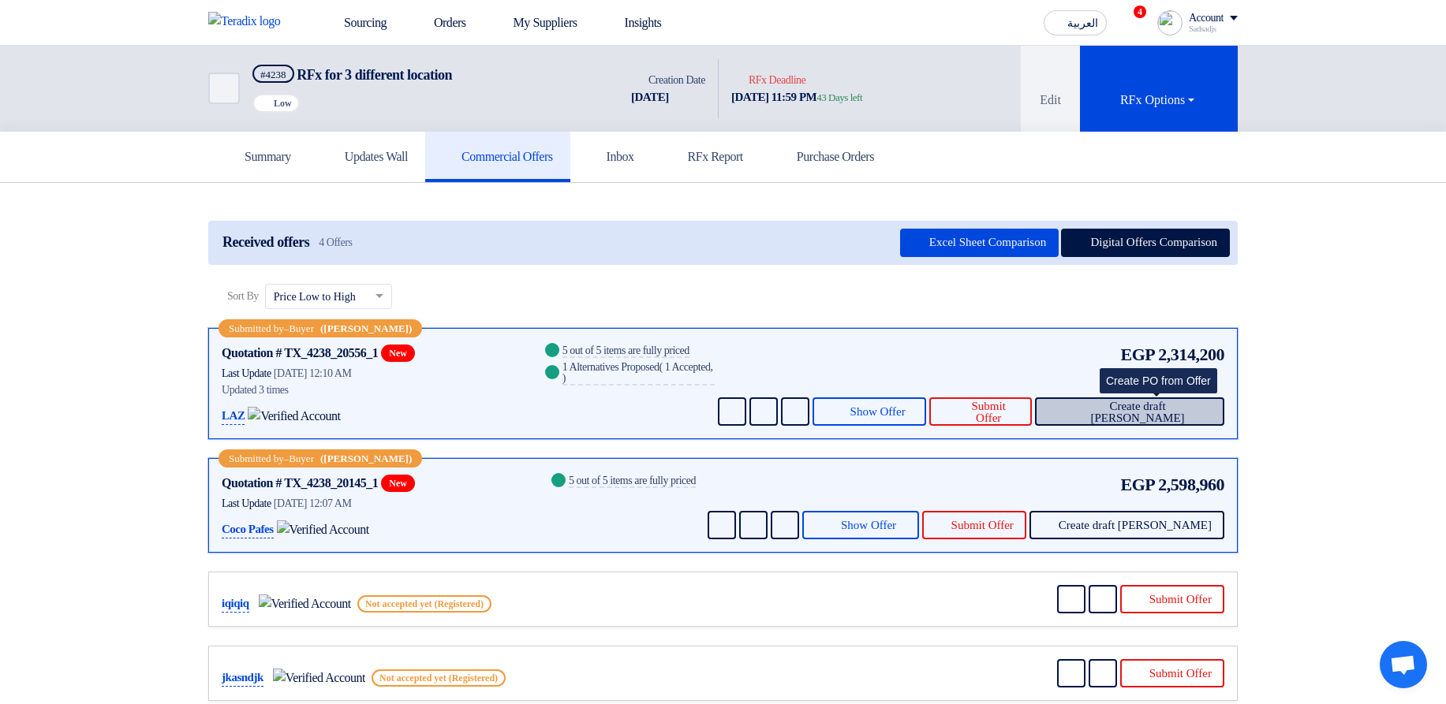
click at [1180, 423] on button "Create draft [PERSON_NAME]" at bounding box center [1129, 411] width 189 height 28
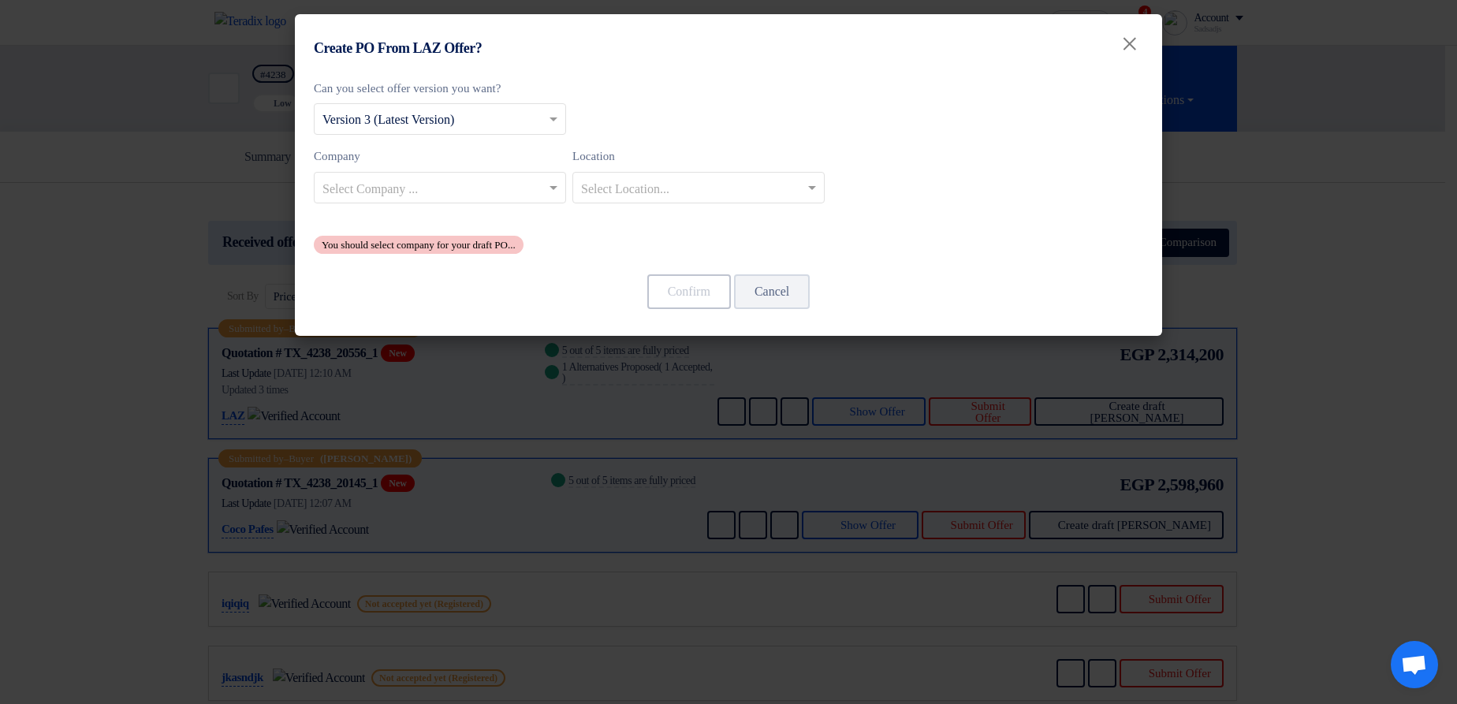
click at [494, 195] on input "text" at bounding box center [432, 189] width 219 height 26
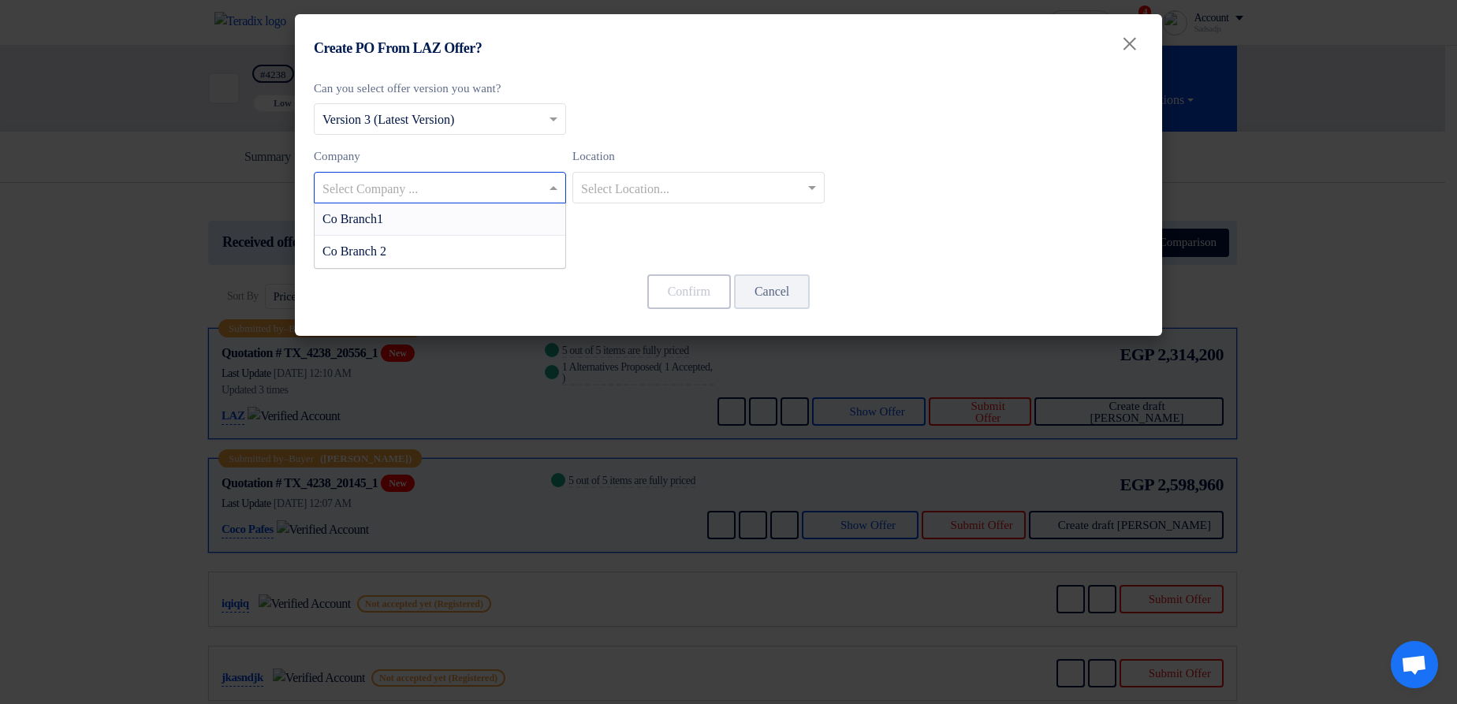
click at [1451, 402] on modal-container "Create PO From LAZ Offer? × Can you select offer version you want? Select from …" at bounding box center [728, 352] width 1457 height 704
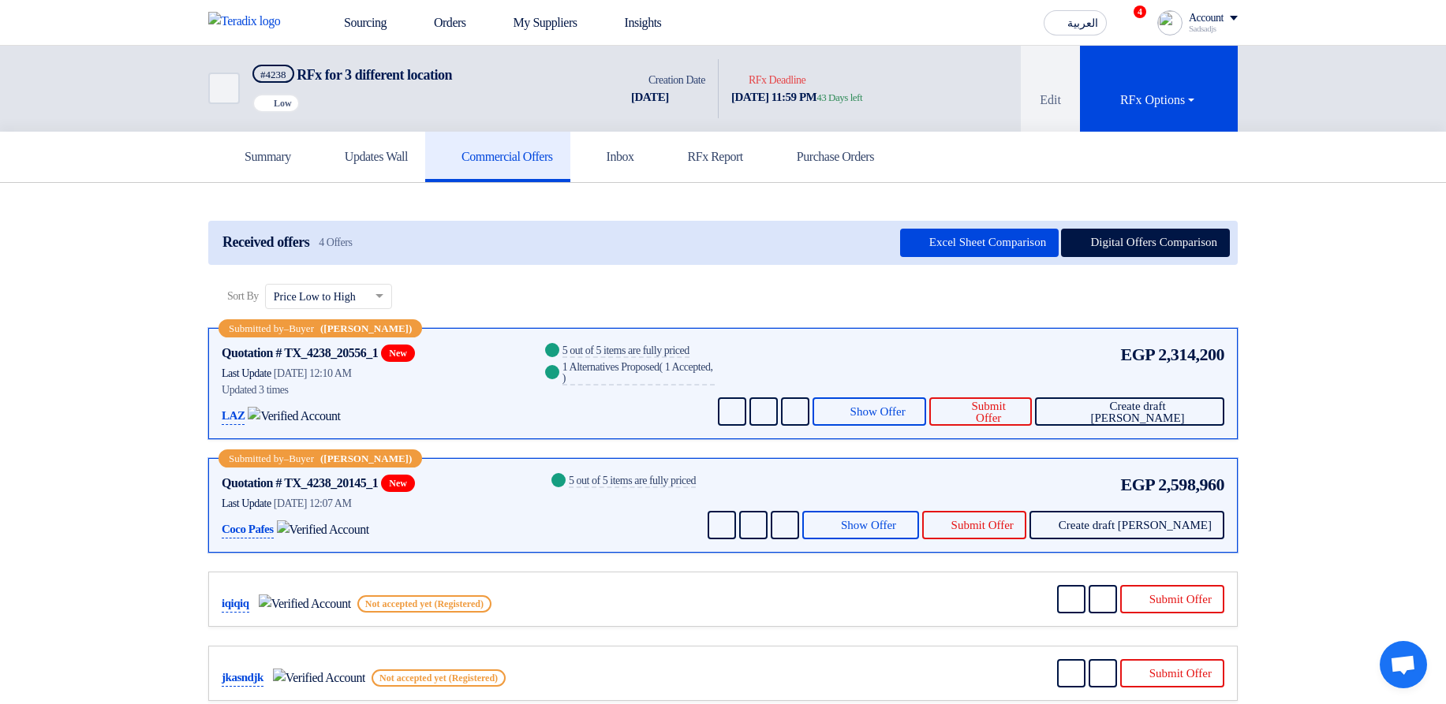
click at [1028, 412] on modal-container "Create PO From LAZ Offer? × Can you select offer version you want? Select from …" at bounding box center [723, 352] width 1446 height 704
click at [1019, 412] on span "Submit Offer" at bounding box center [988, 413] width 61 height 24
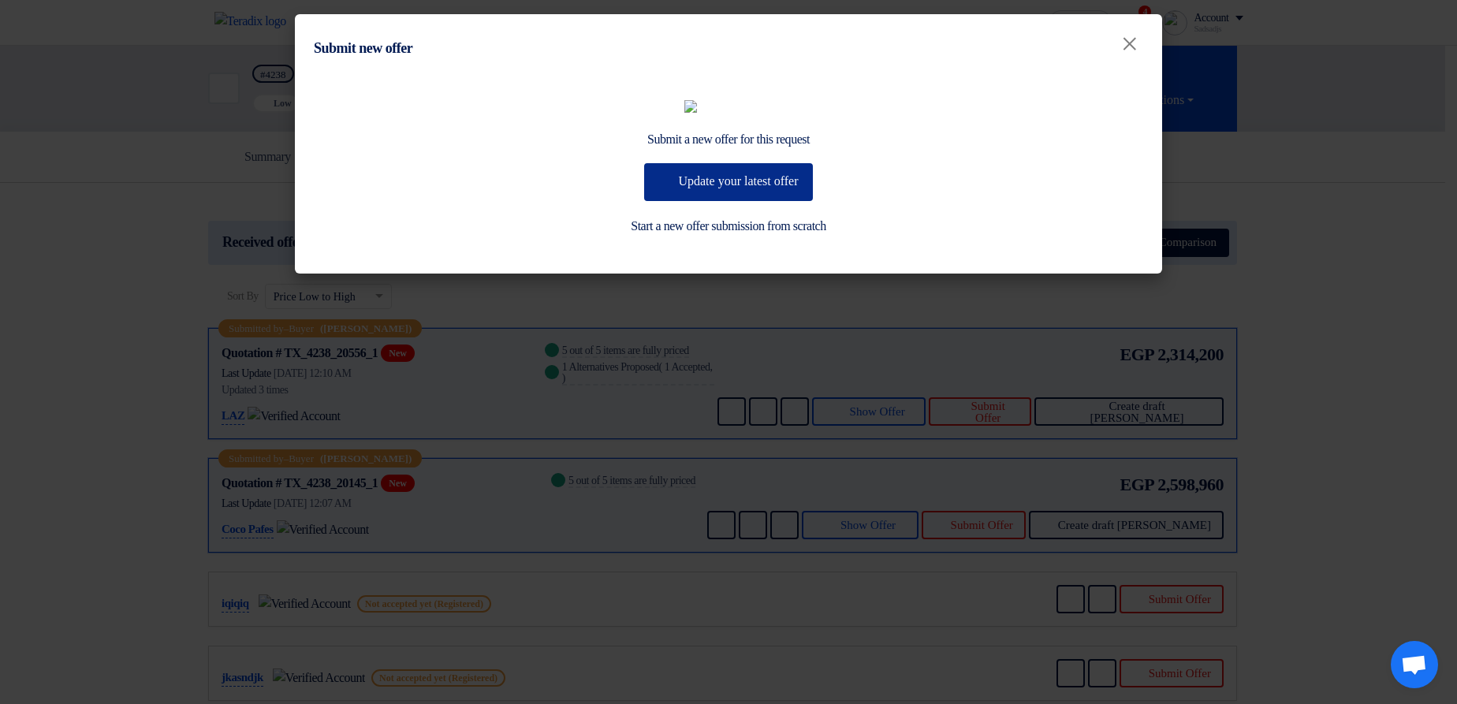
click at [659, 190] on icon at bounding box center [667, 182] width 16 height 16
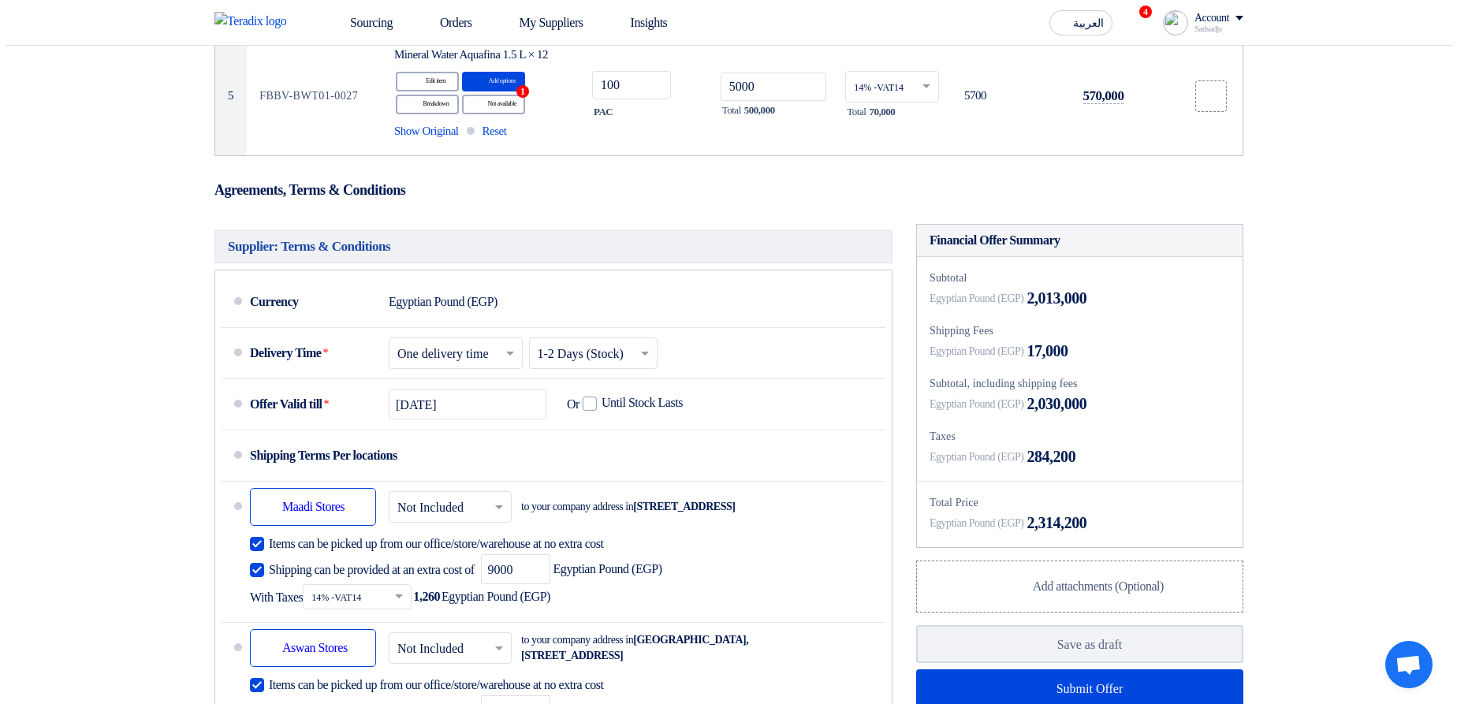
scroll to position [757, 0]
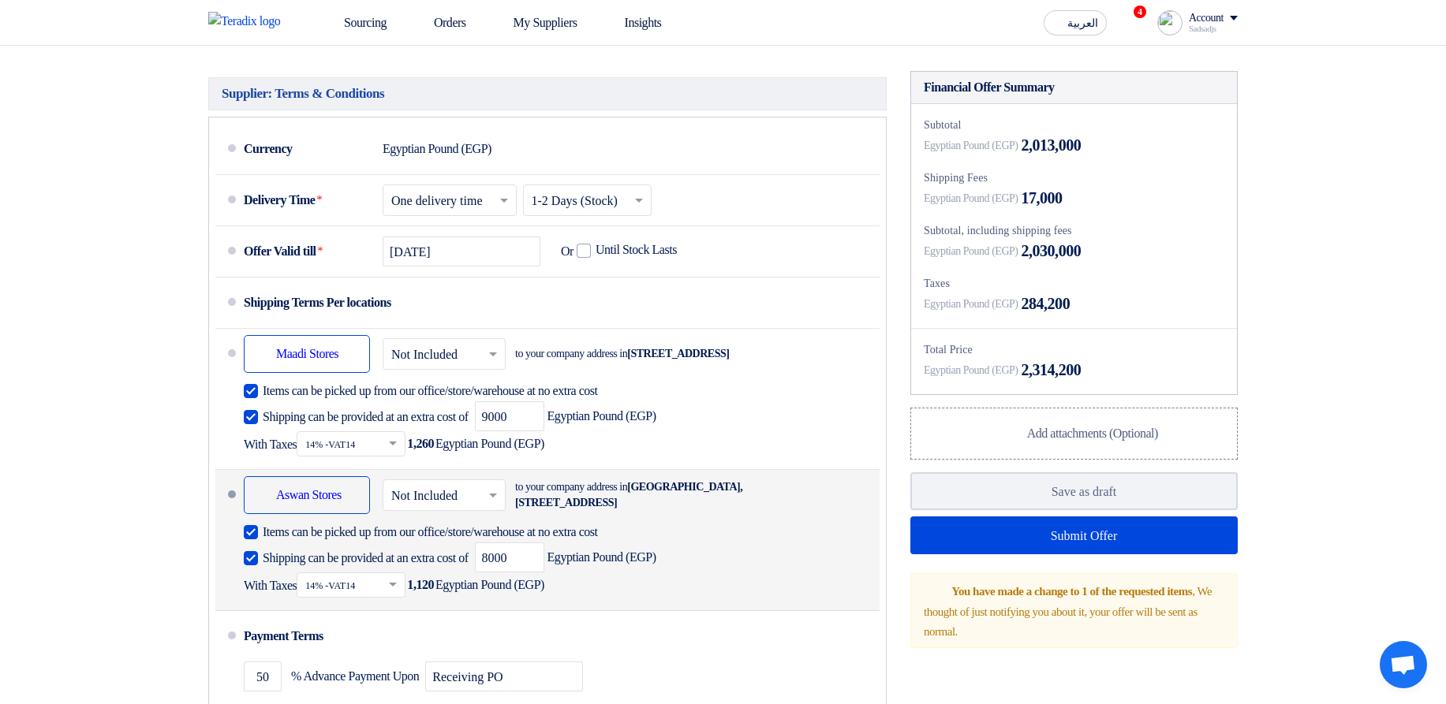
click at [442, 509] on input "text" at bounding box center [444, 497] width 107 height 23
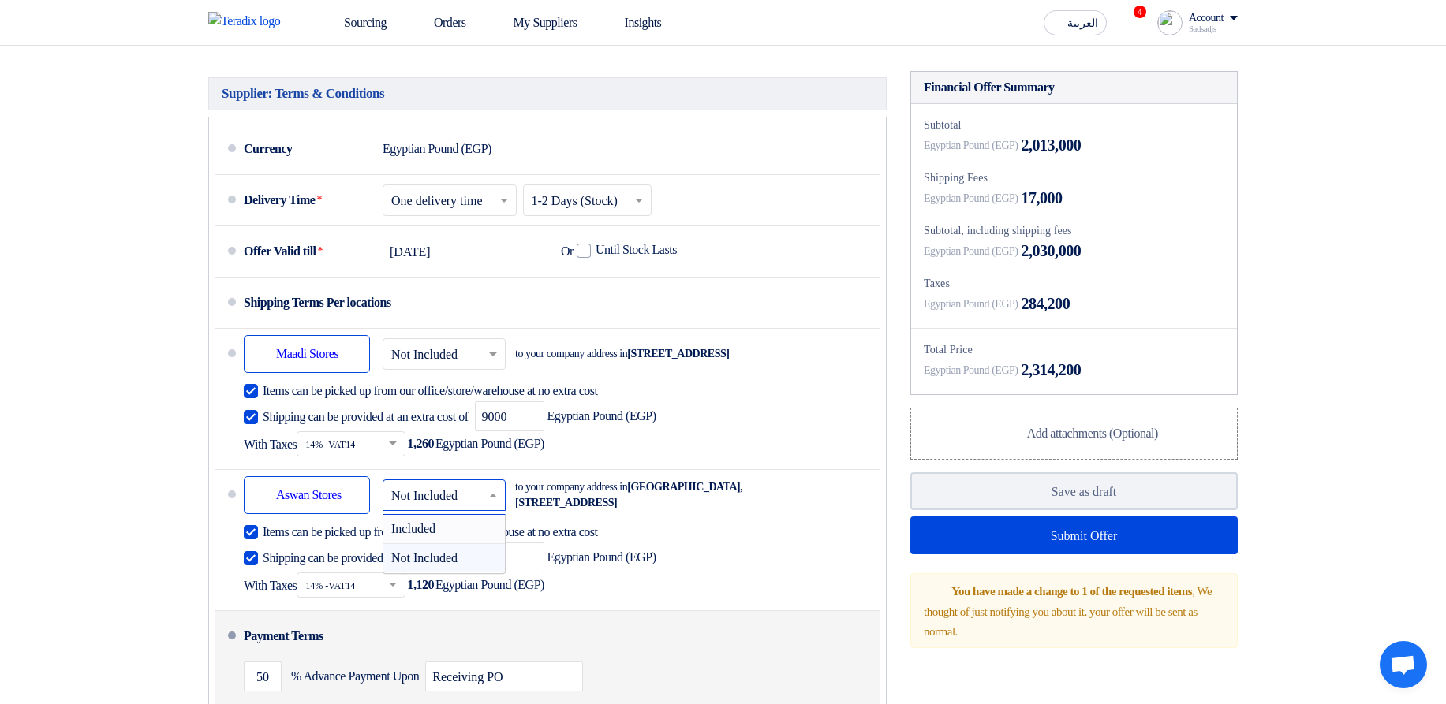
drag, startPoint x: 467, startPoint y: 569, endPoint x: 481, endPoint y: 571, distance: 14.4
click at [467, 544] on div "Included" at bounding box center [443, 529] width 121 height 29
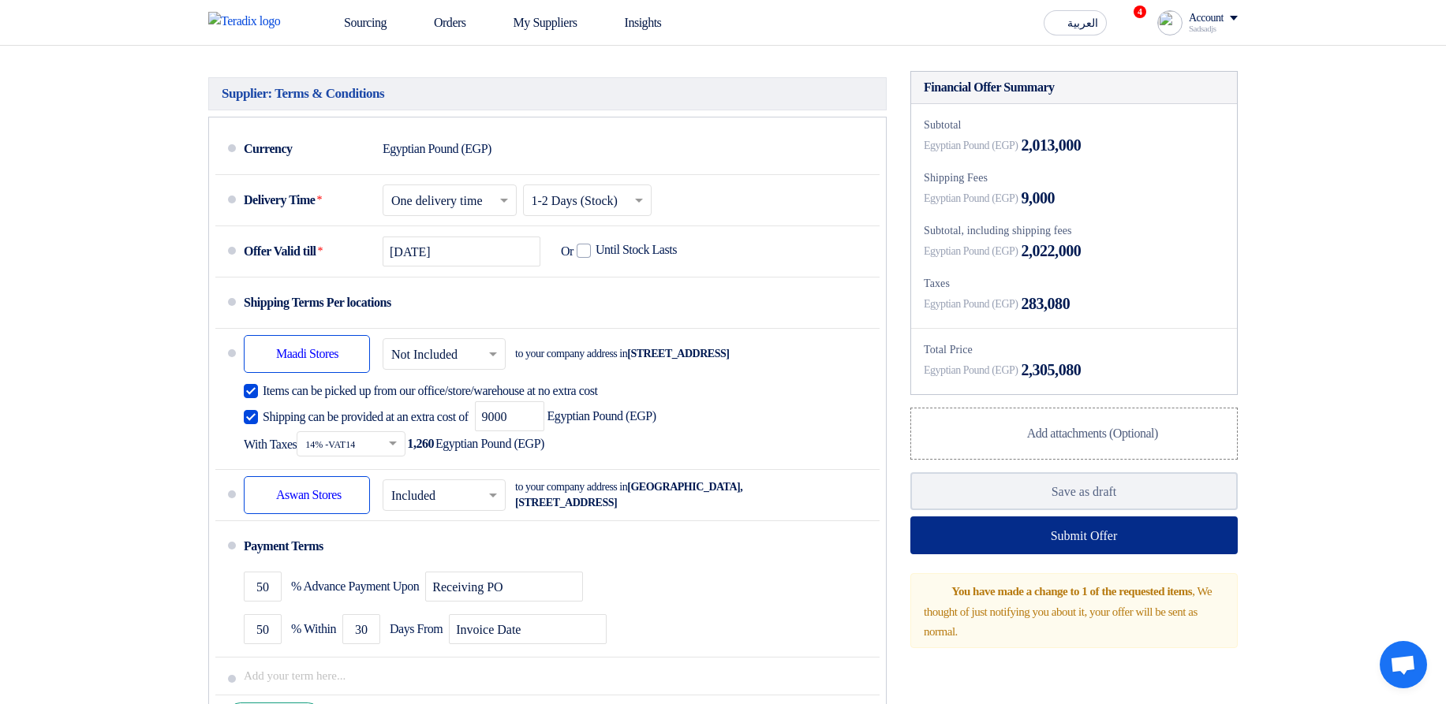
click at [1103, 554] on button "Submit Offer" at bounding box center [1073, 536] width 327 height 38
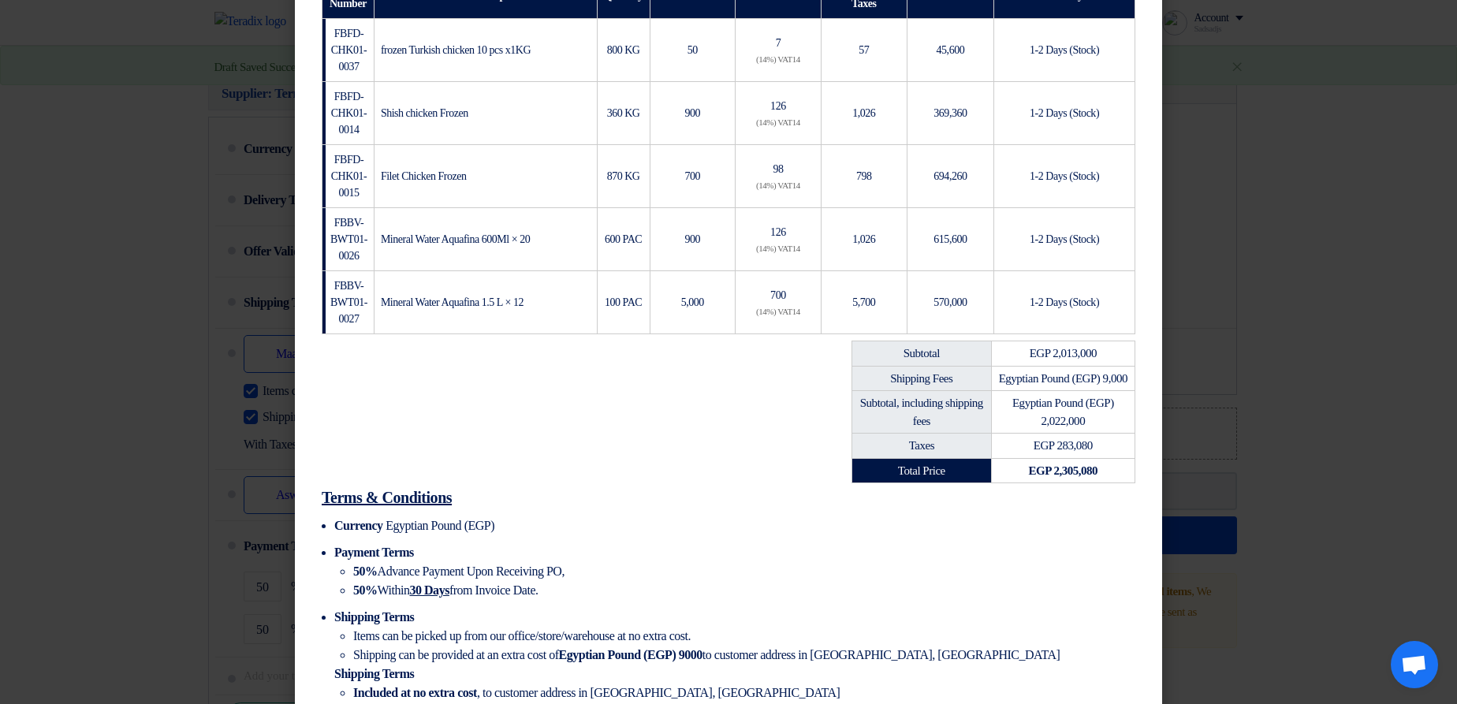
scroll to position [374, 0]
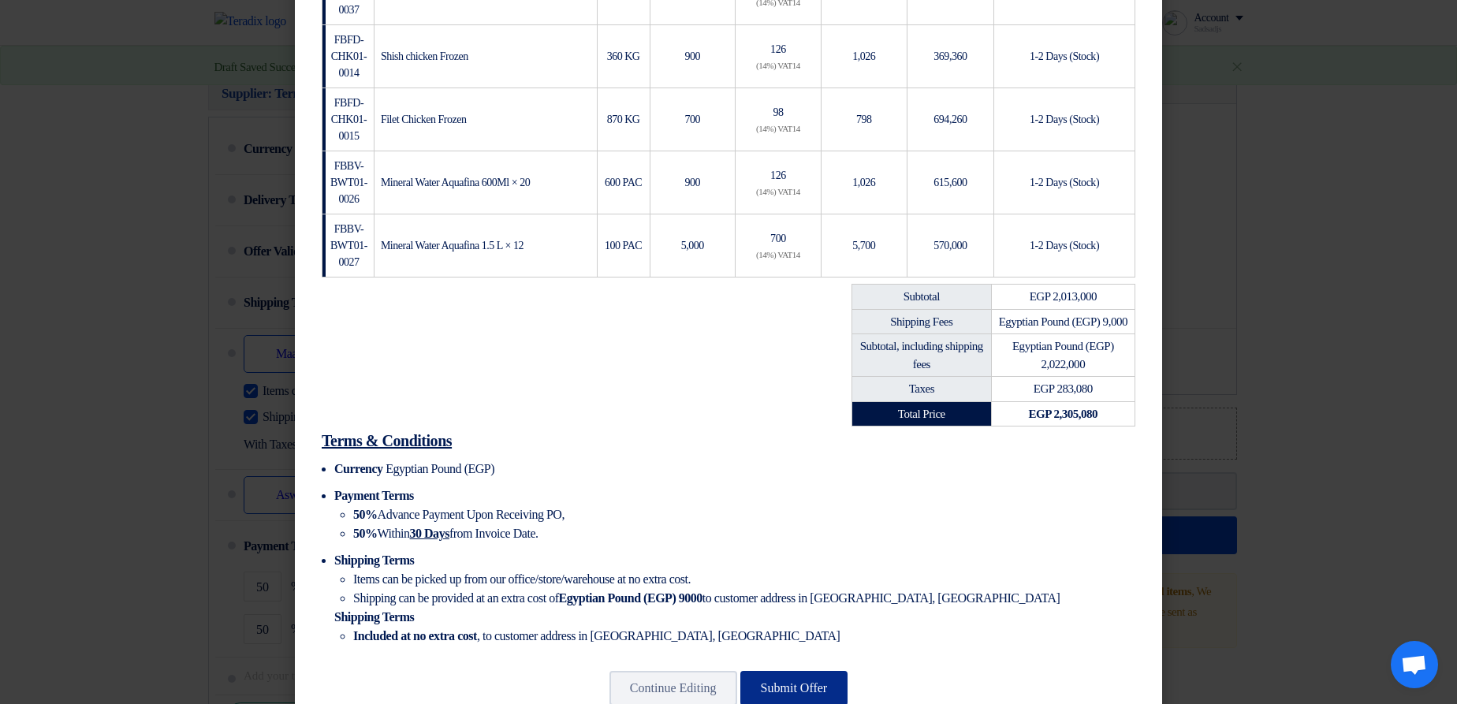
click at [797, 671] on button "Submit Offer" at bounding box center [795, 688] width 108 height 35
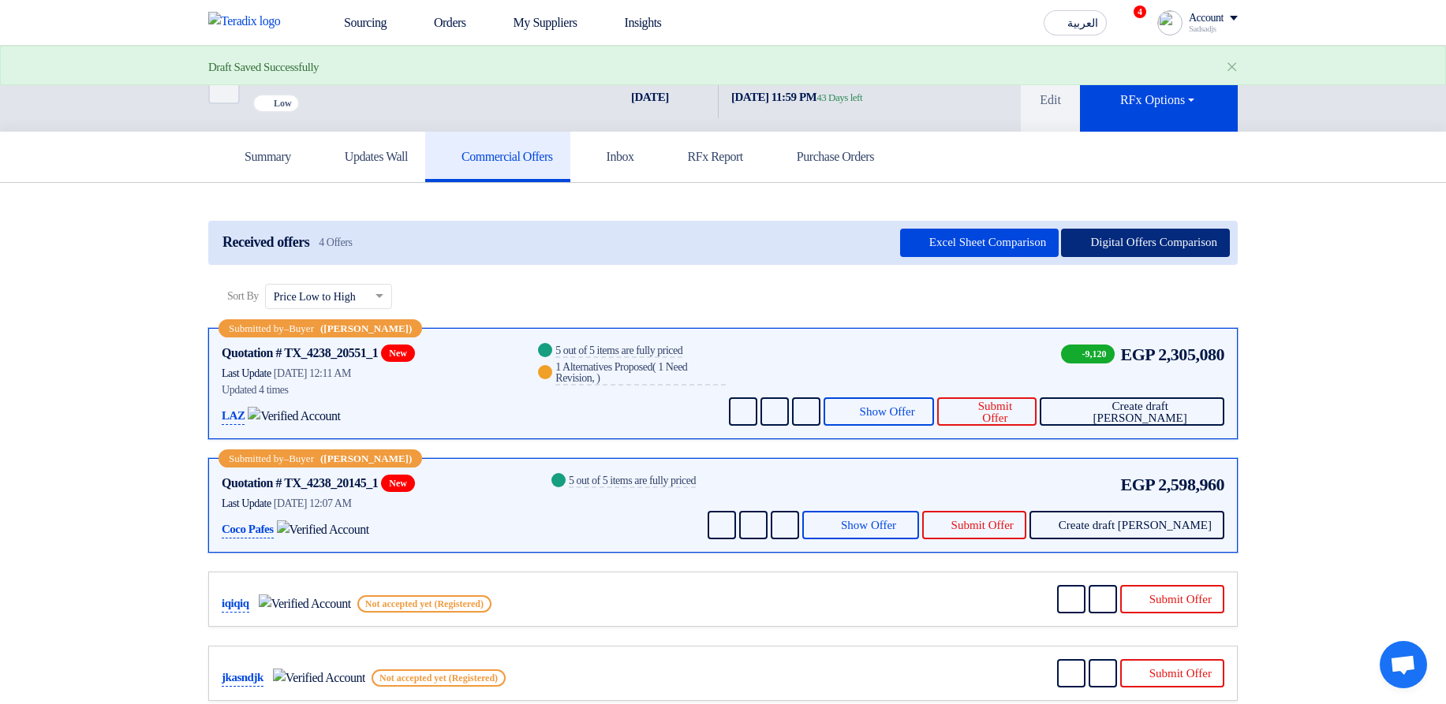
click at [1082, 237] on button "Digital Offers Comparison" at bounding box center [1145, 243] width 169 height 28
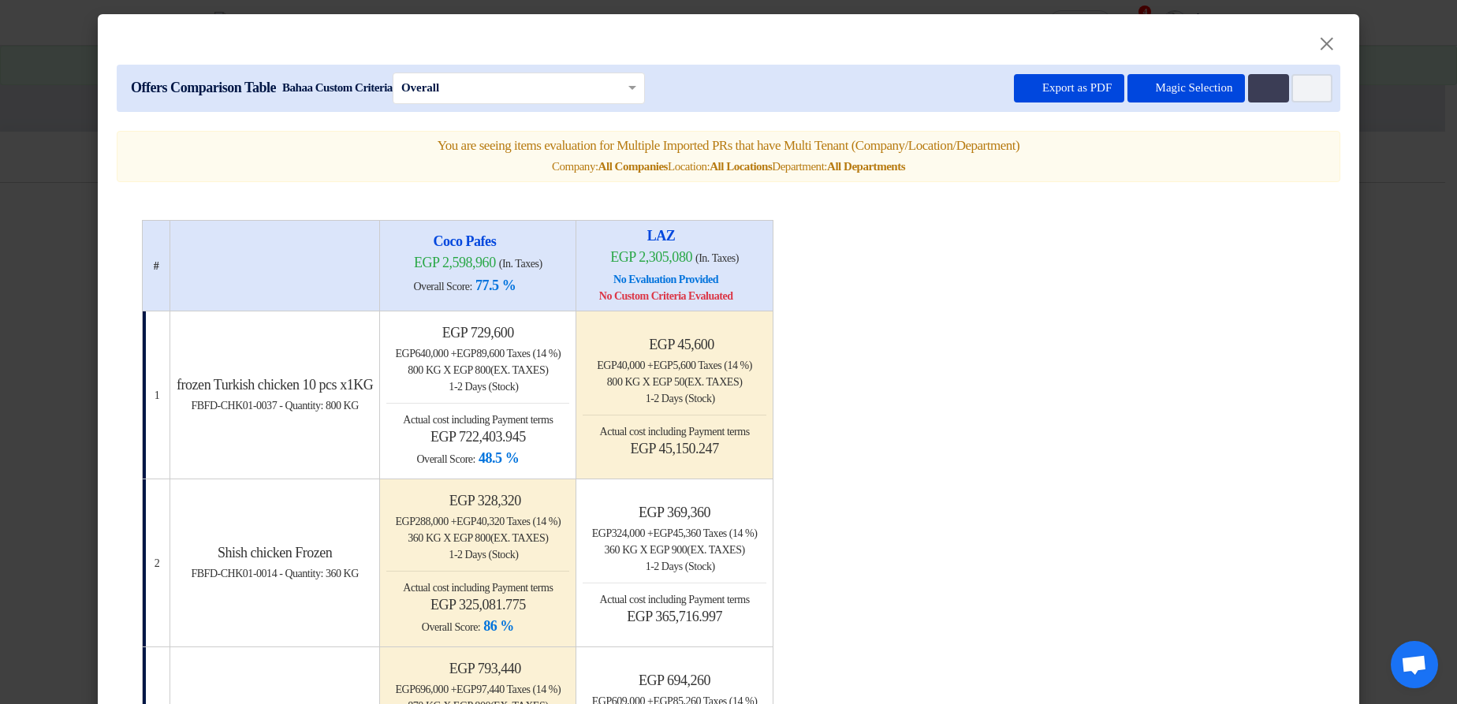
click at [1389, 259] on modal-container "× Offers Comparison Table Bahaa Custom Criteria × Overall × Export as PDF Magic…" at bounding box center [728, 352] width 1457 height 704
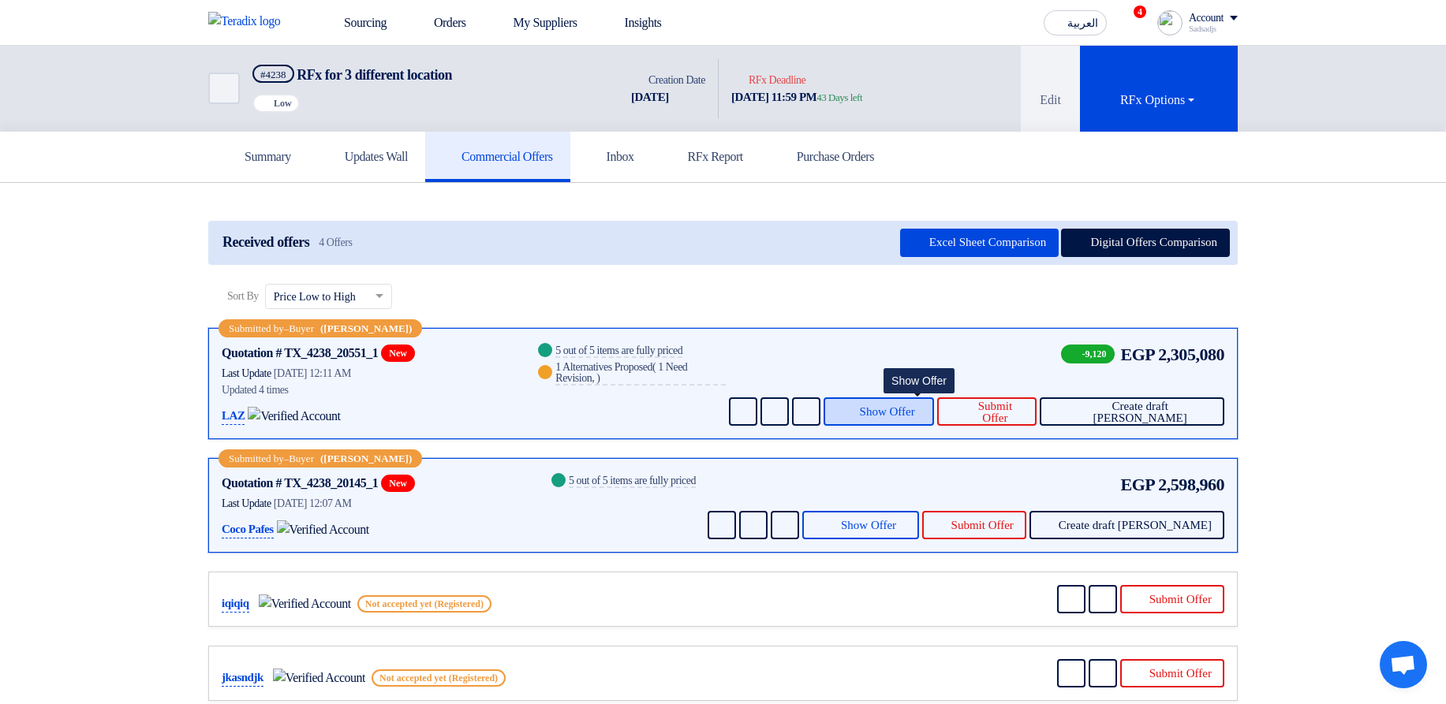
click at [905, 412] on span "Show Offer" at bounding box center [887, 412] width 55 height 12
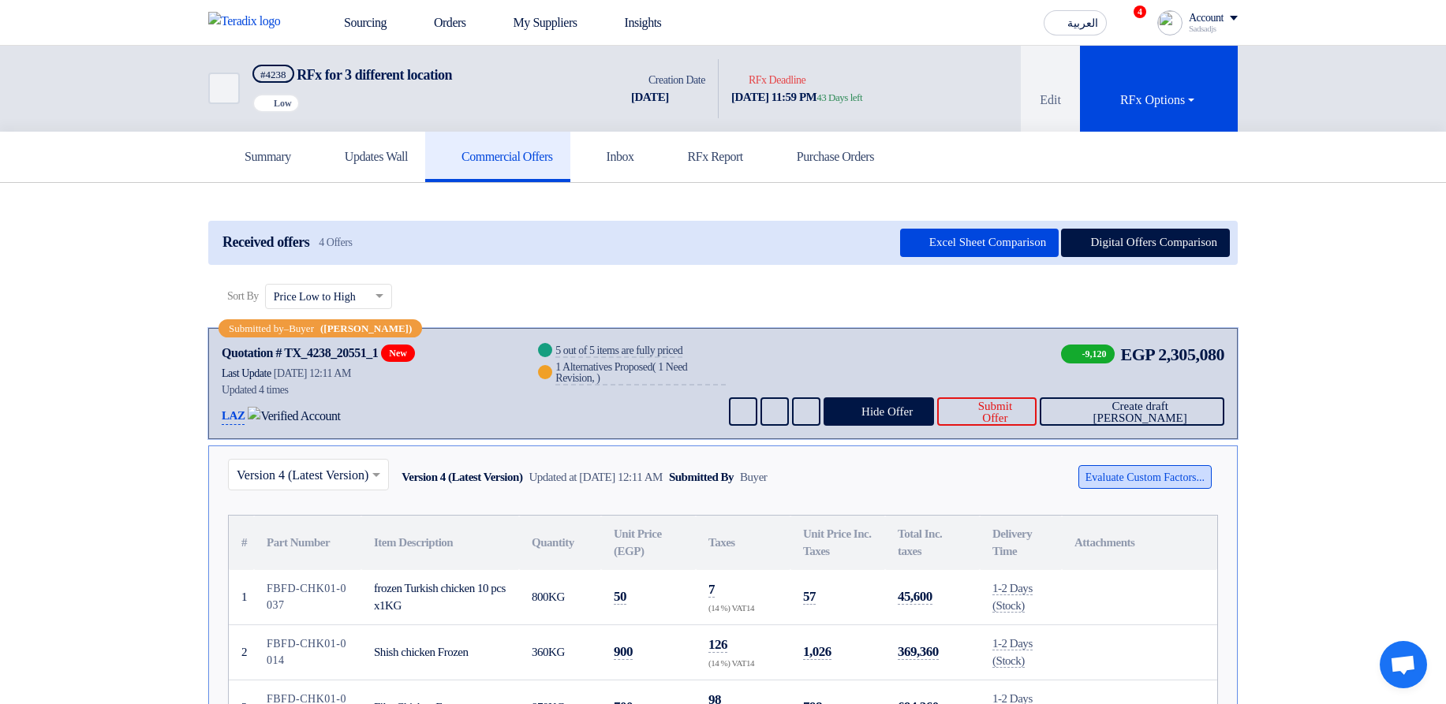
click at [1127, 482] on button "Evaluate Custom Factors..." at bounding box center [1144, 477] width 133 height 24
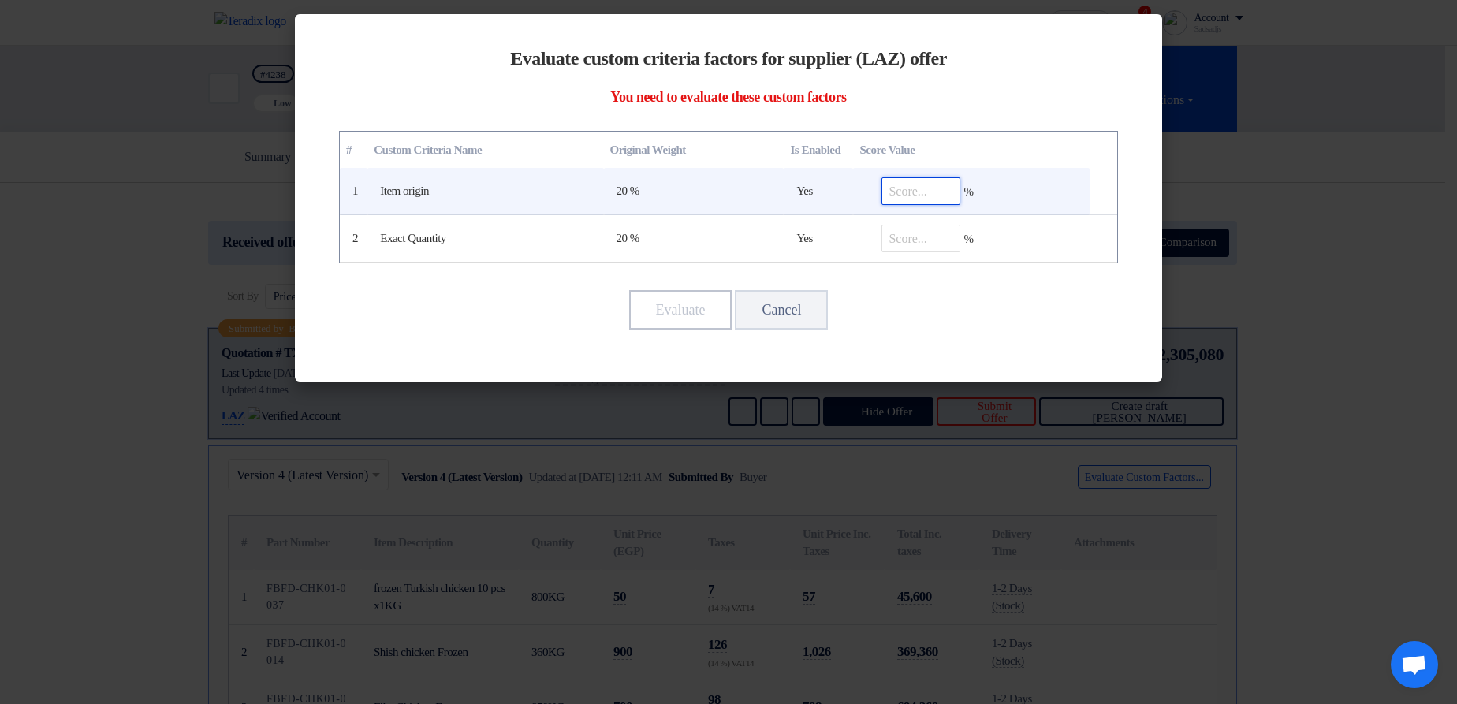
click at [915, 191] on input "number" at bounding box center [921, 191] width 79 height 28
type input "90"
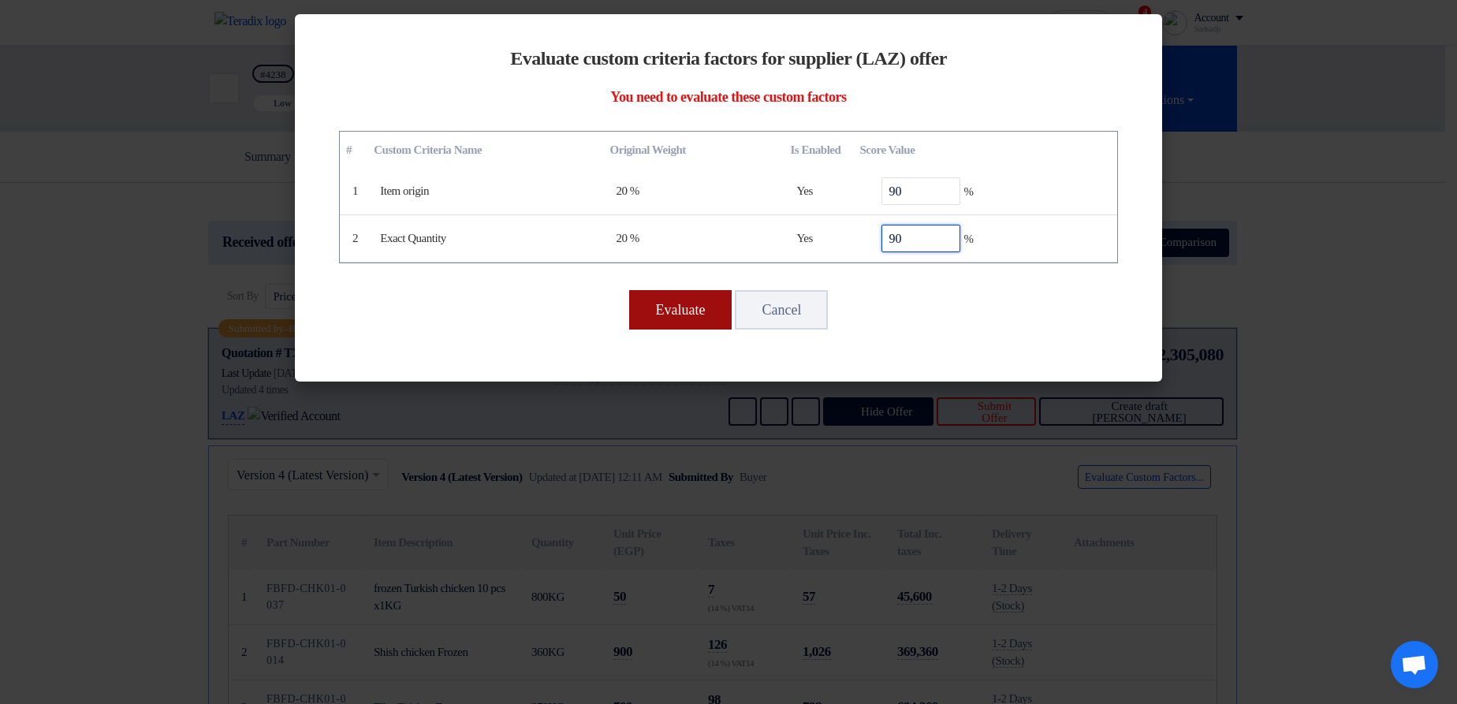
type input "90"
click at [629, 312] on button "Evaluate" at bounding box center [680, 309] width 103 height 39
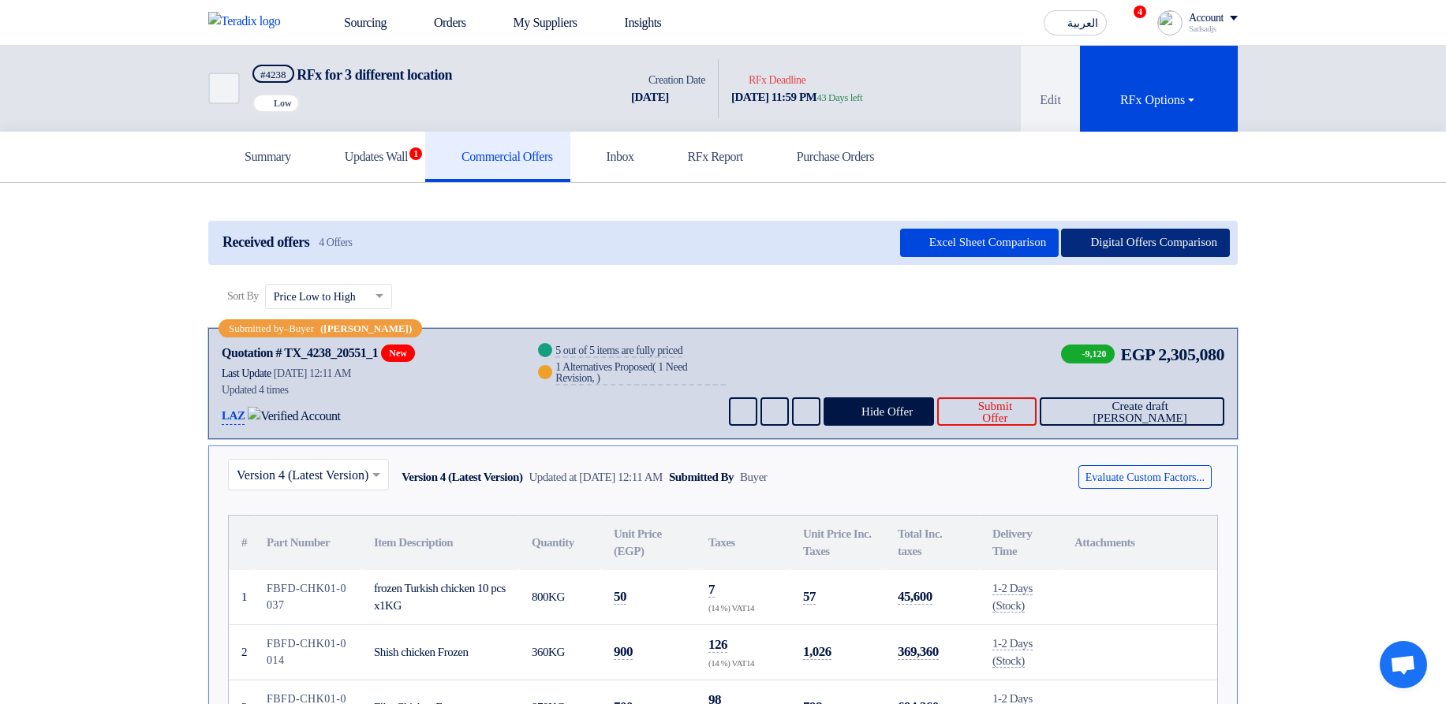
click at [1166, 241] on button "Digital Offers Comparison" at bounding box center [1145, 243] width 169 height 28
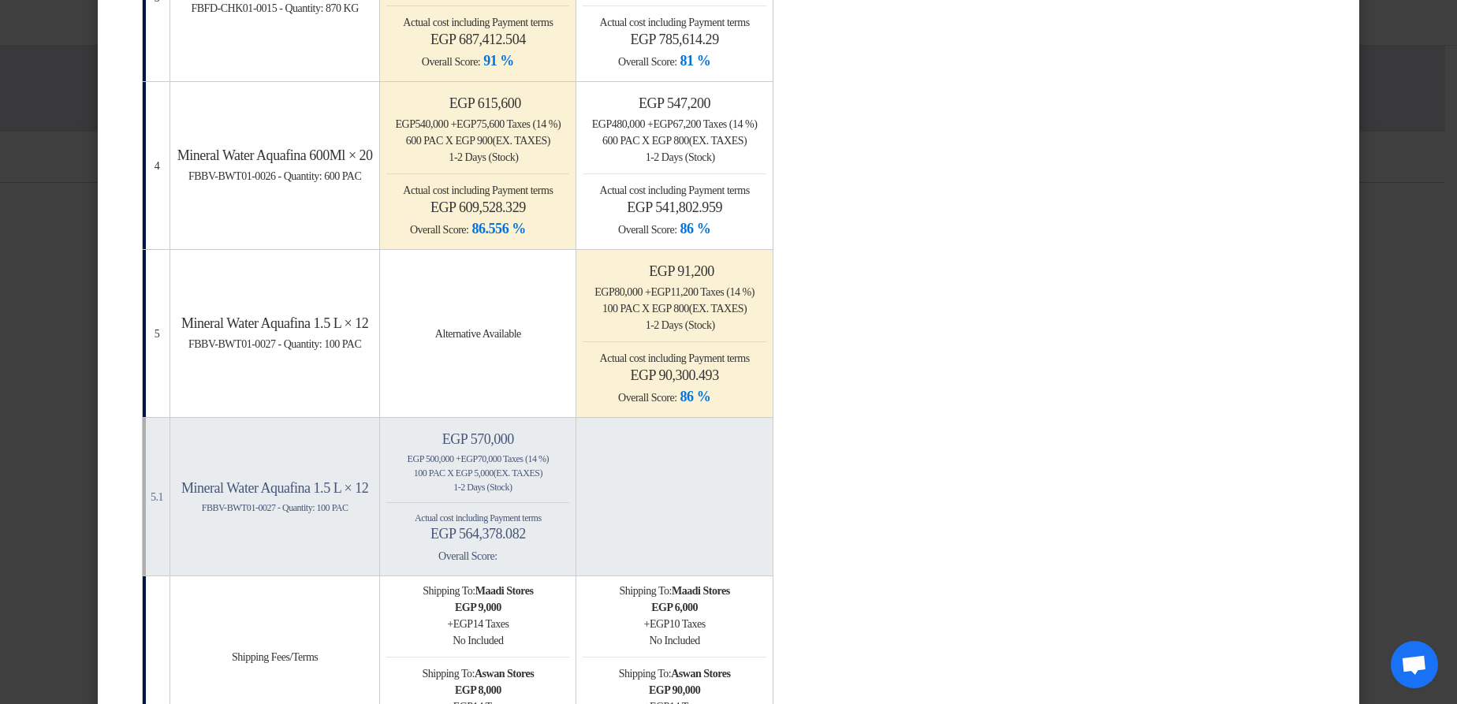
scroll to position [757, 0]
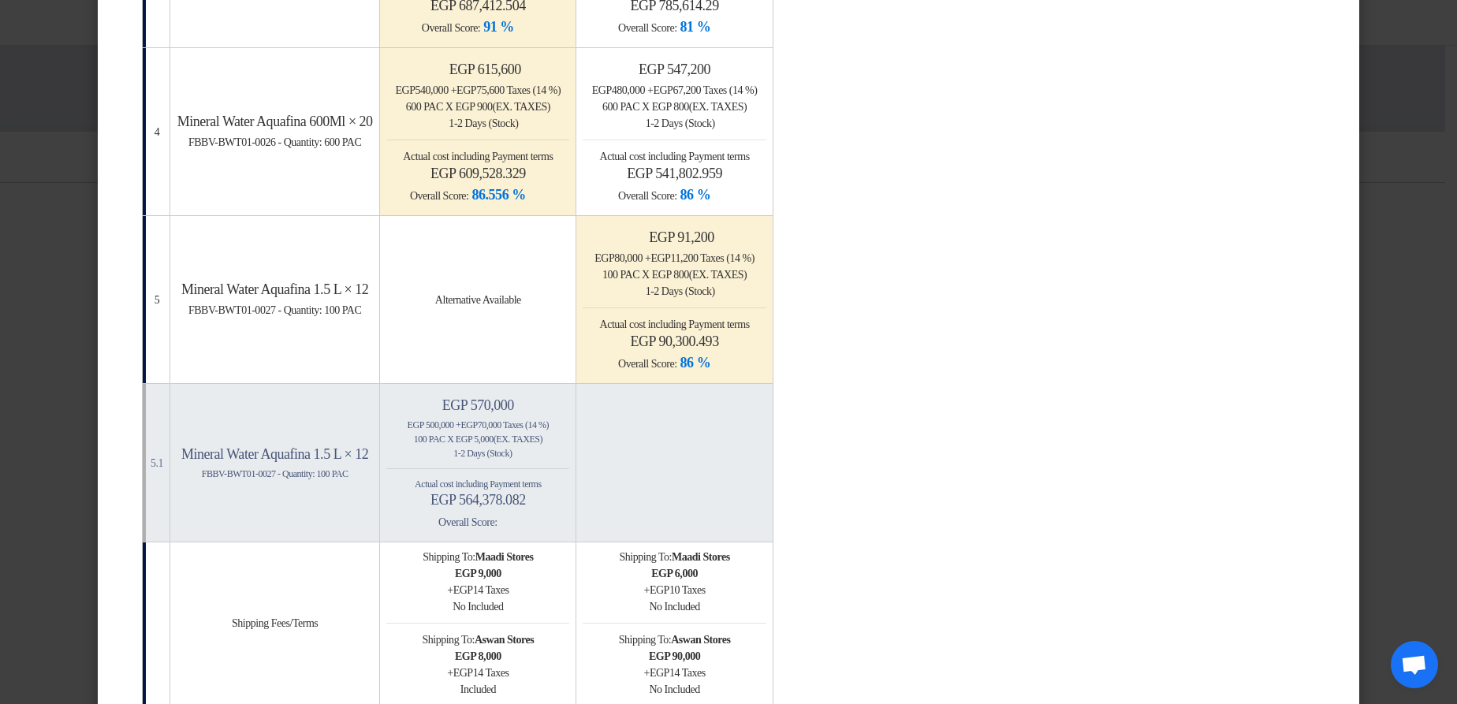
click at [1439, 293] on modal-container "× Offers Comparison Table Bahaa Custom Criteria × Overall × Export as PDF Magic…" at bounding box center [728, 352] width 1457 height 704
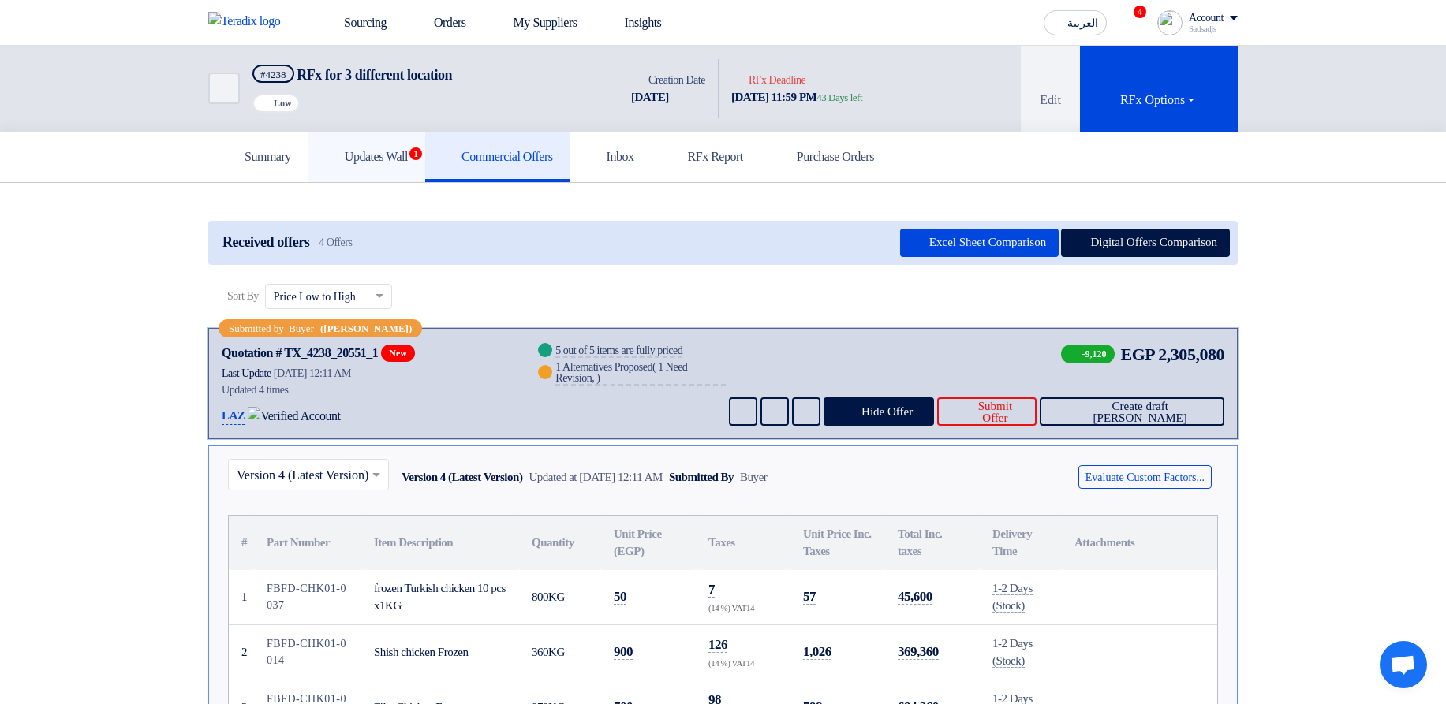
click at [379, 169] on link "Updates Wall 1" at bounding box center [366, 157] width 117 height 50
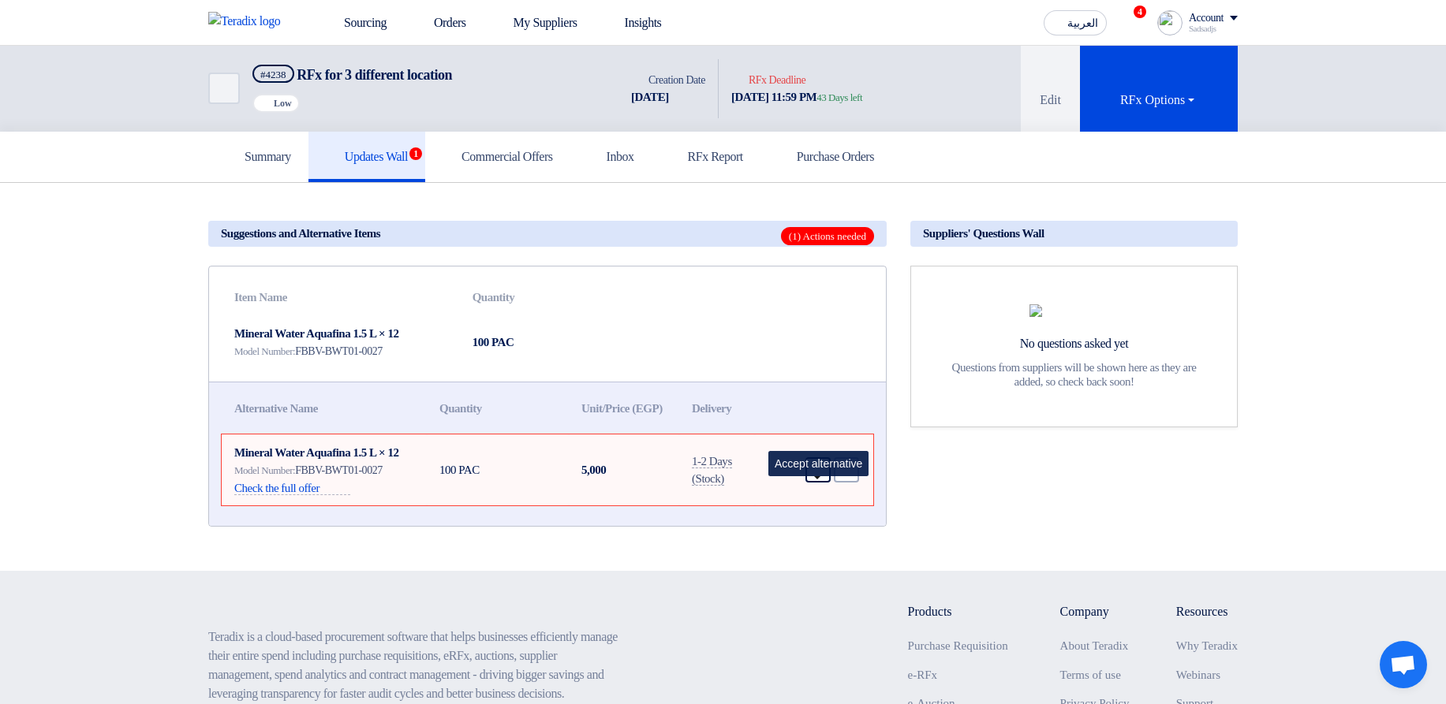
click at [818, 477] on icon "Accept" at bounding box center [818, 470] width 14 height 14
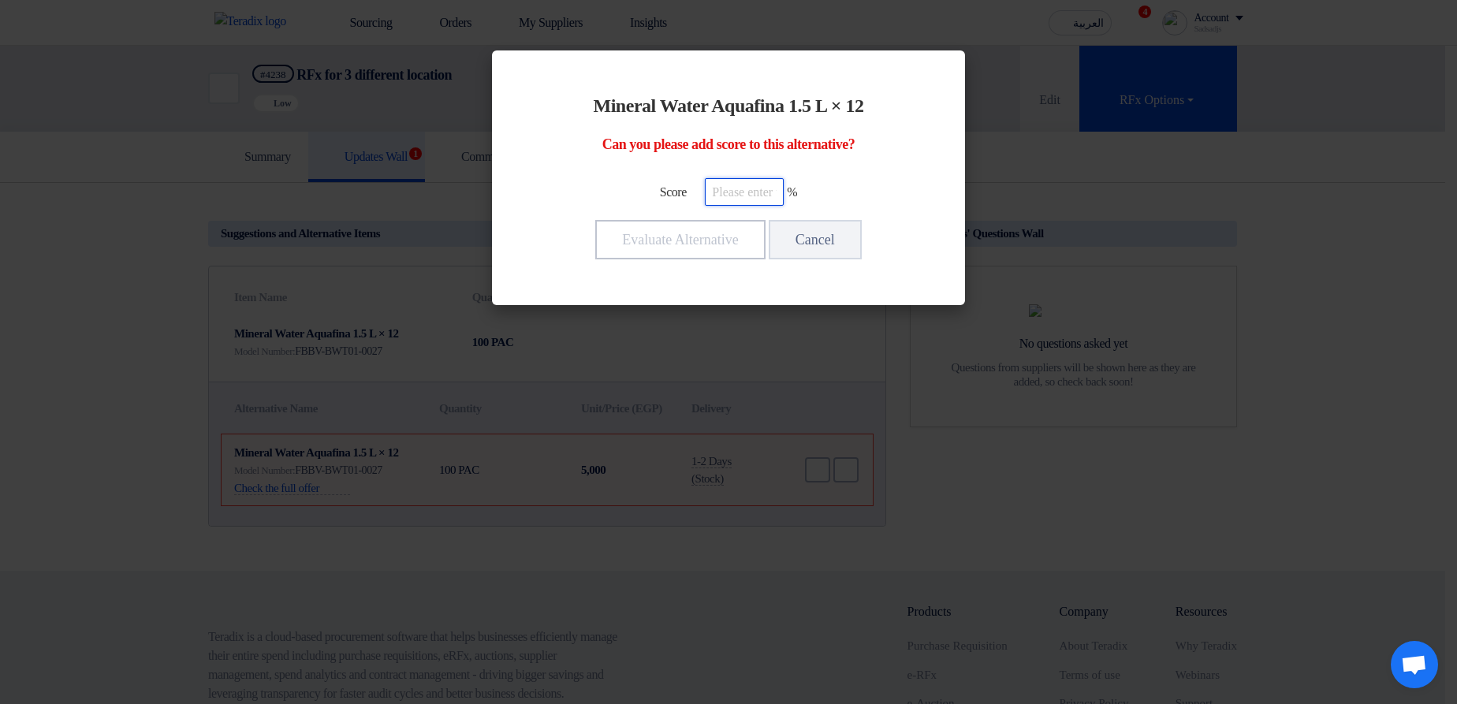
click at [742, 201] on input "number" at bounding box center [744, 192] width 79 height 28
type input "100"
click at [677, 243] on button "Evaluate Alternative" at bounding box center [680, 239] width 170 height 39
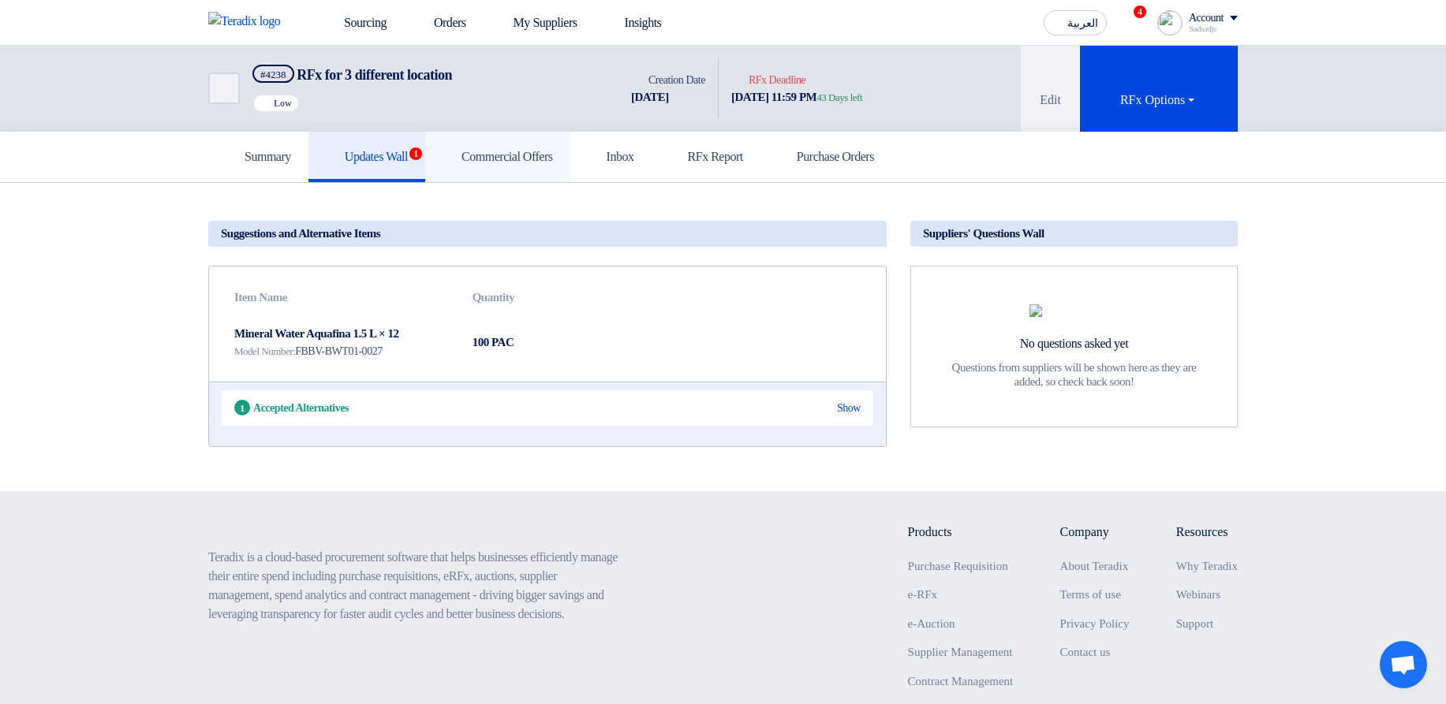
click at [502, 157] on h5 "Commercial Offers" at bounding box center [497, 157] width 110 height 16
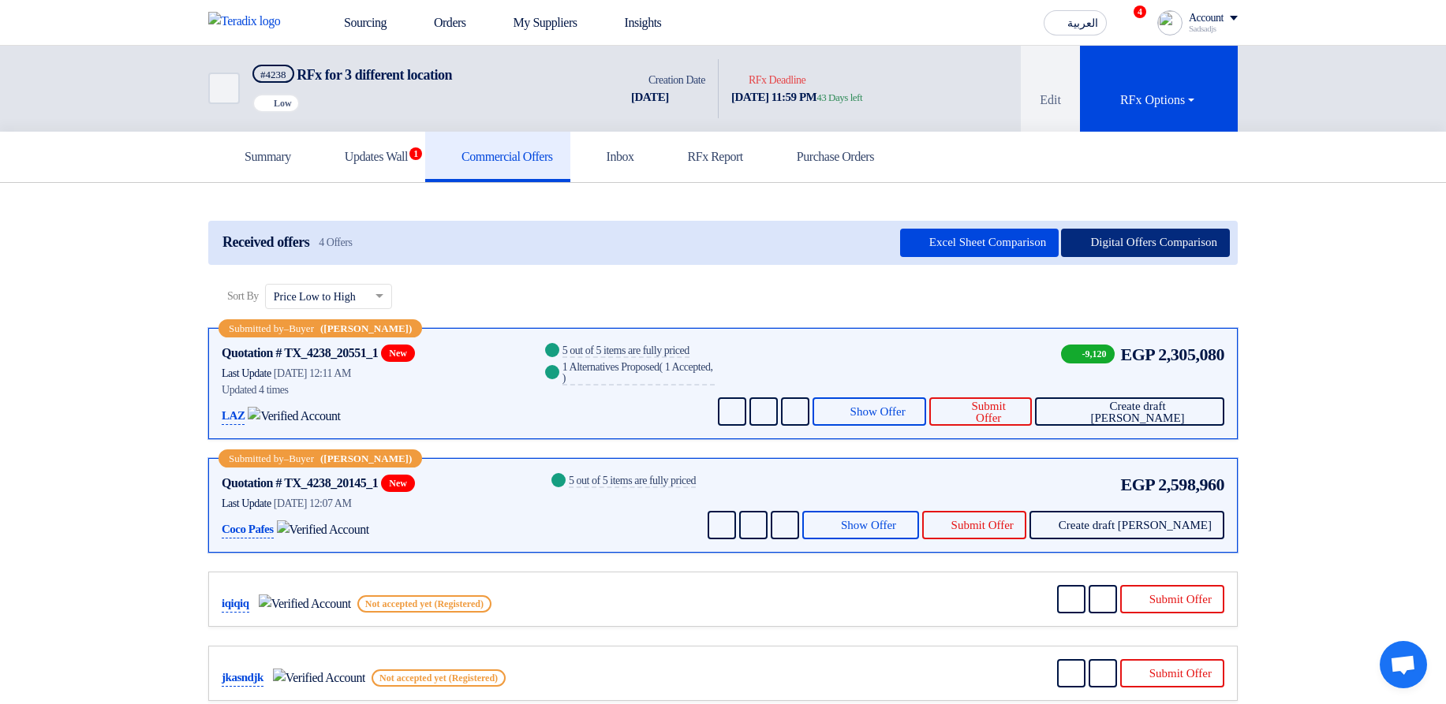
click at [1133, 244] on button "Digital Offers Comparison" at bounding box center [1145, 243] width 169 height 28
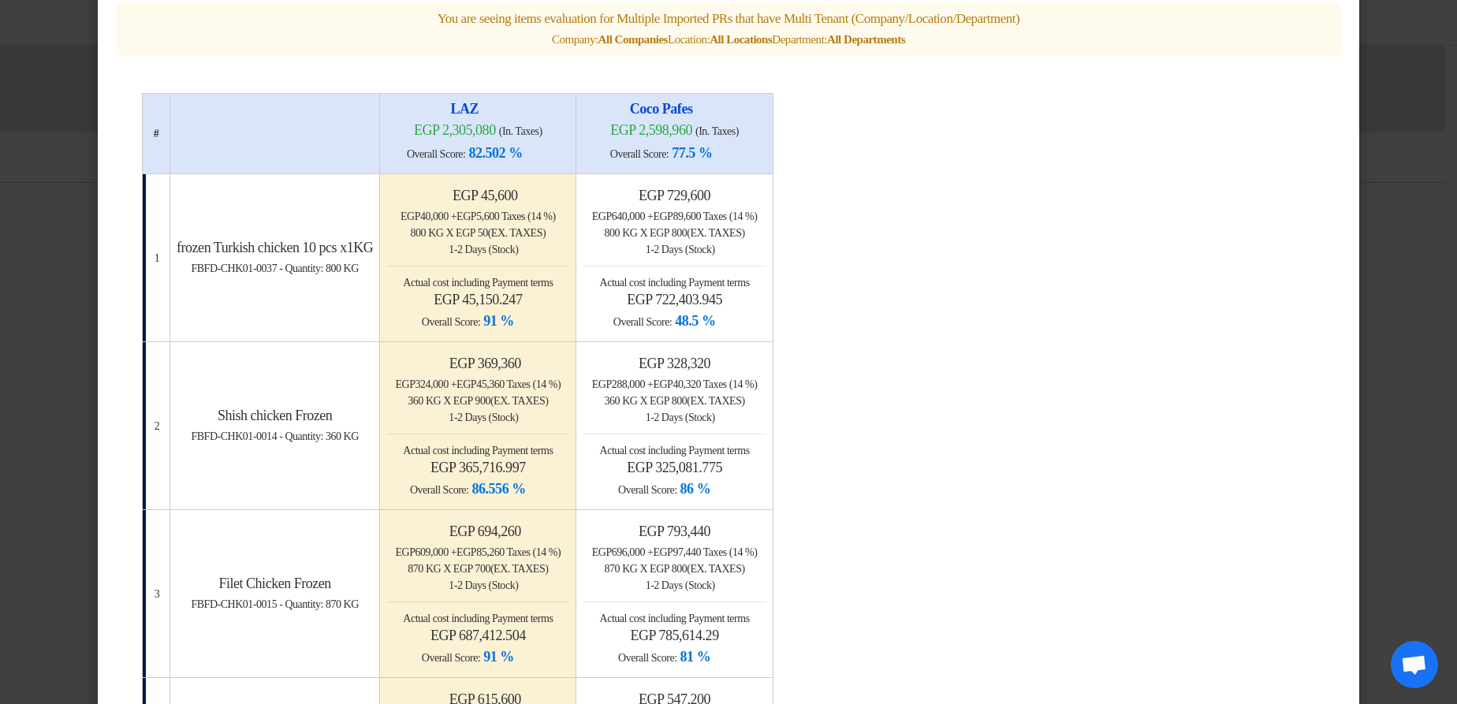
scroll to position [95, 0]
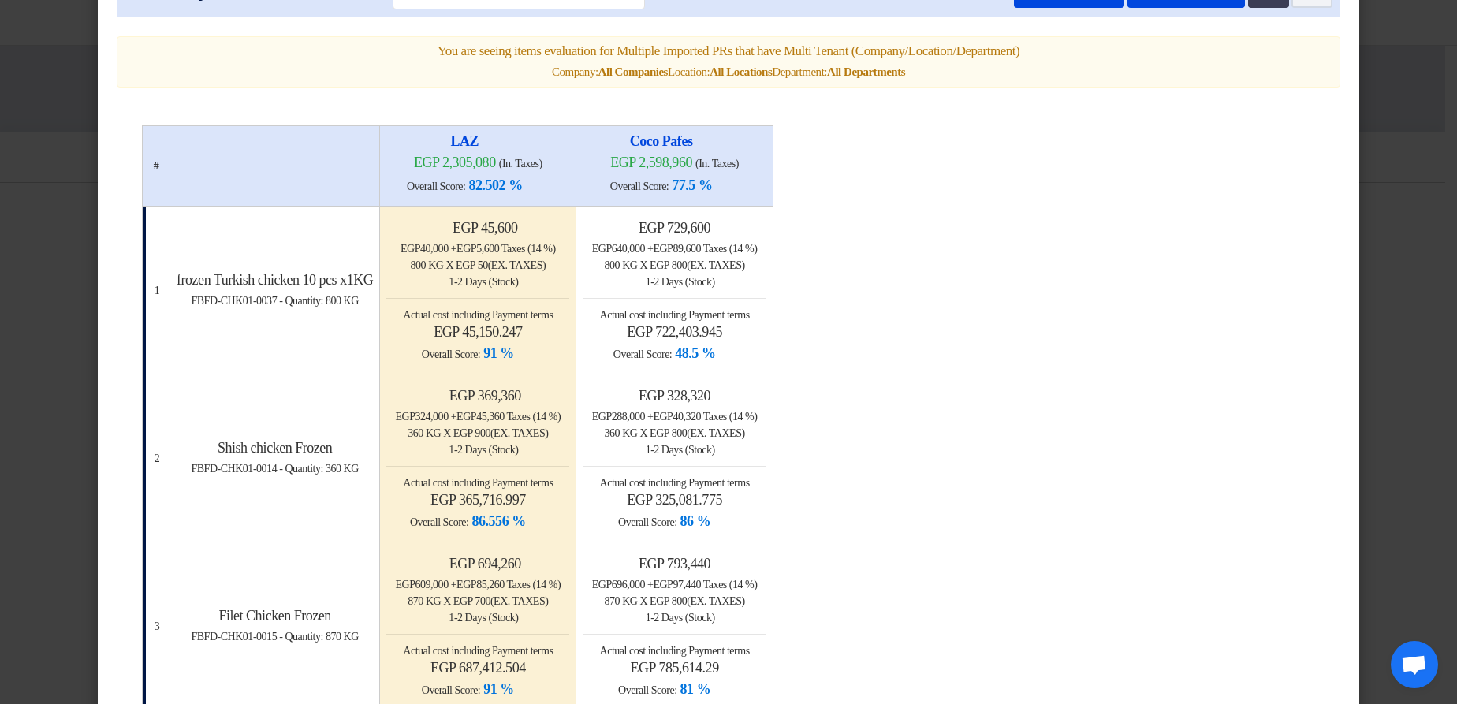
click at [1418, 238] on modal-container "× Offers Comparison Table Bahaa Custom Criteria × Overall × Export as PDF Magic…" at bounding box center [728, 352] width 1457 height 704
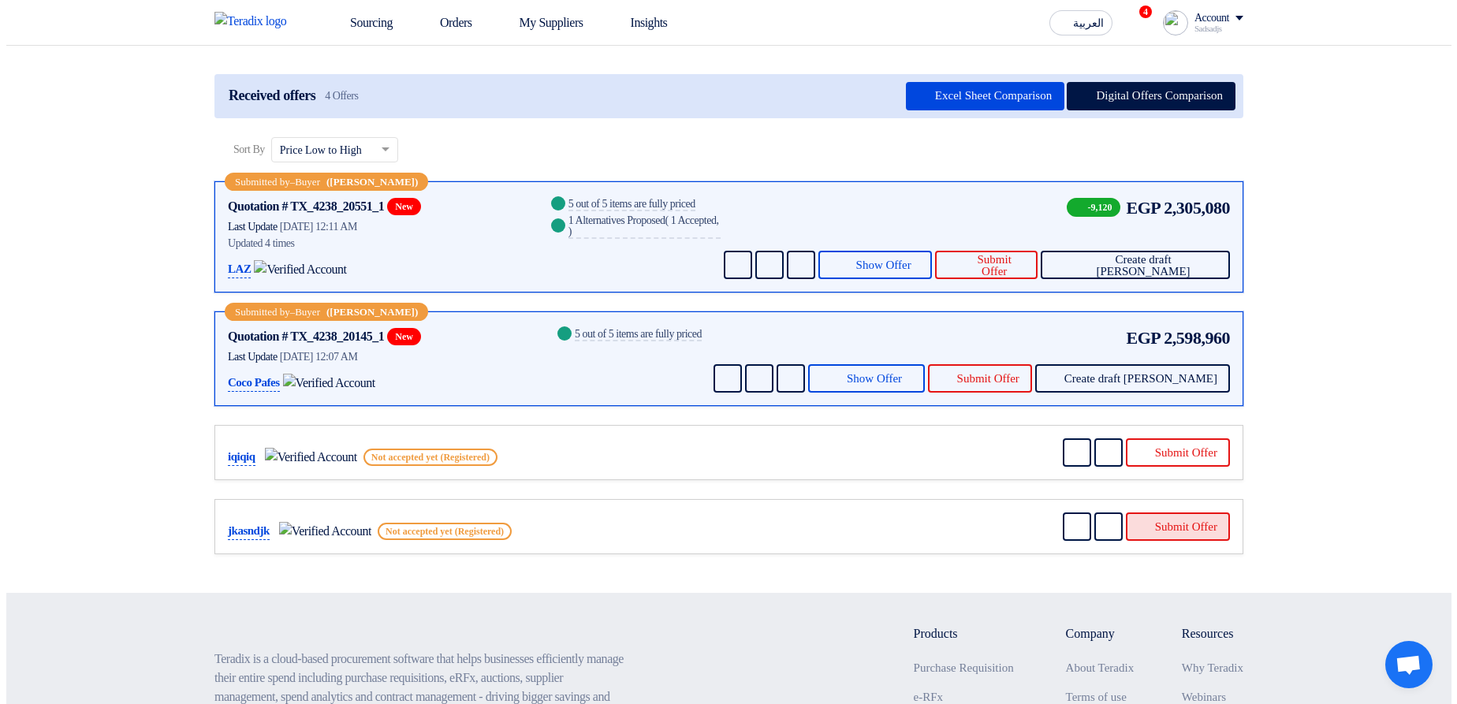
scroll to position [284, 0]
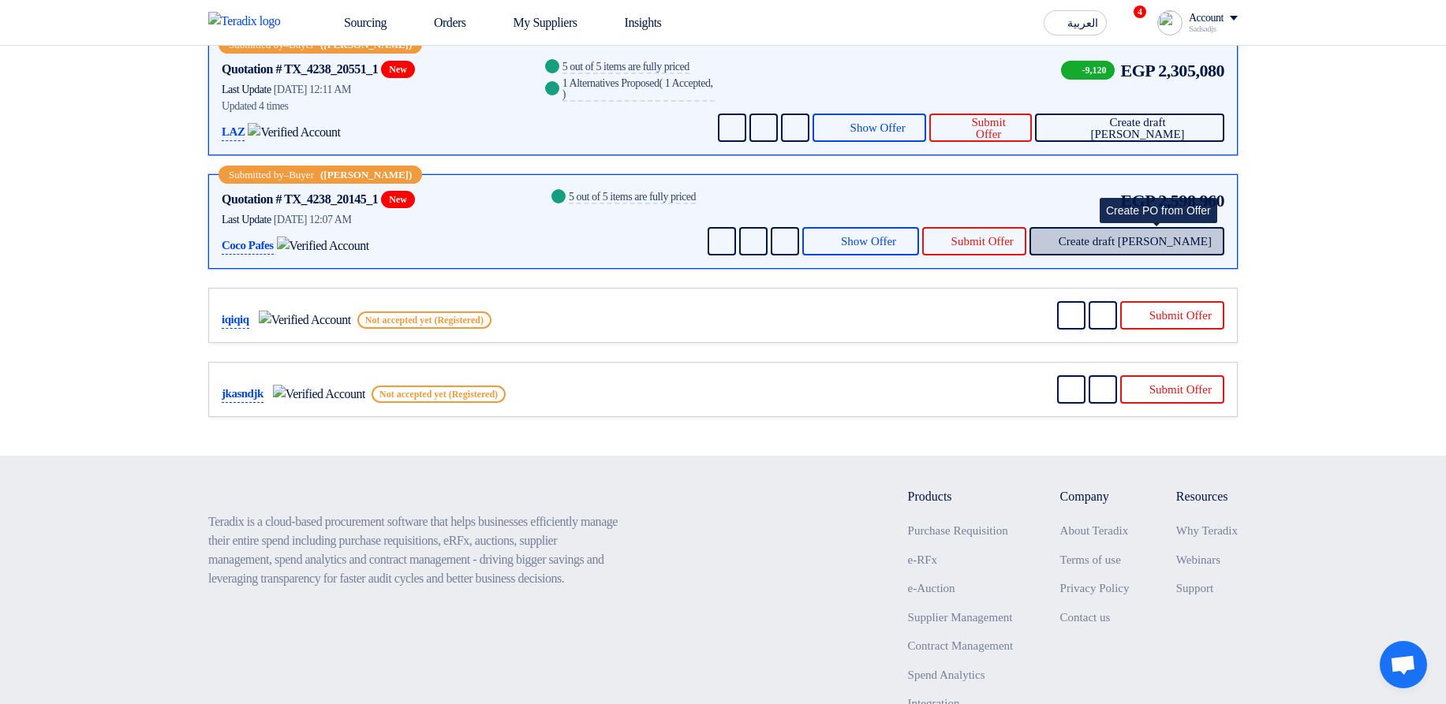
click at [1162, 242] on span "Create draft [PERSON_NAME]" at bounding box center [1134, 242] width 153 height 12
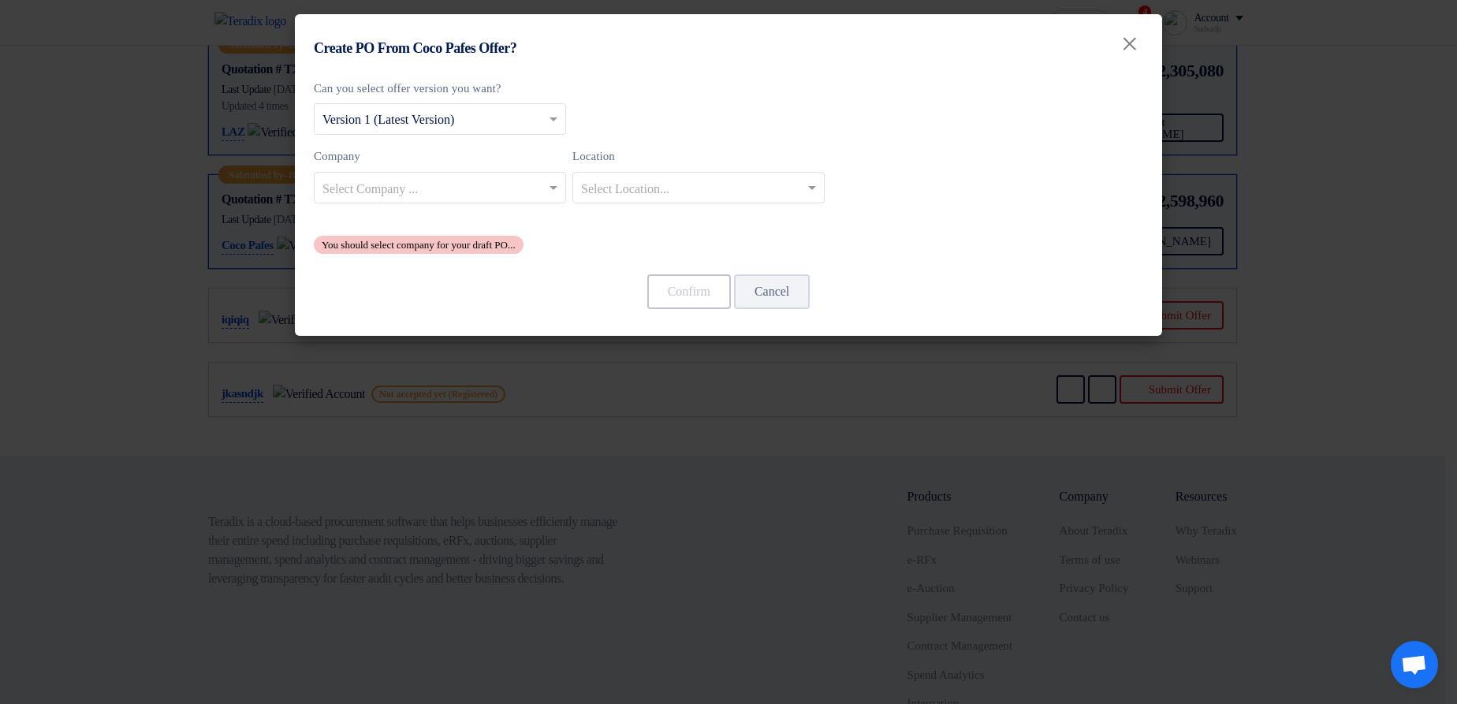
drag, startPoint x: 1181, startPoint y: 368, endPoint x: 1159, endPoint y: 359, distance: 24.0
click at [1181, 369] on modal-container "Create PO From Coco Pafes Offer? × Can you select offer version you want? Selec…" at bounding box center [728, 352] width 1457 height 704
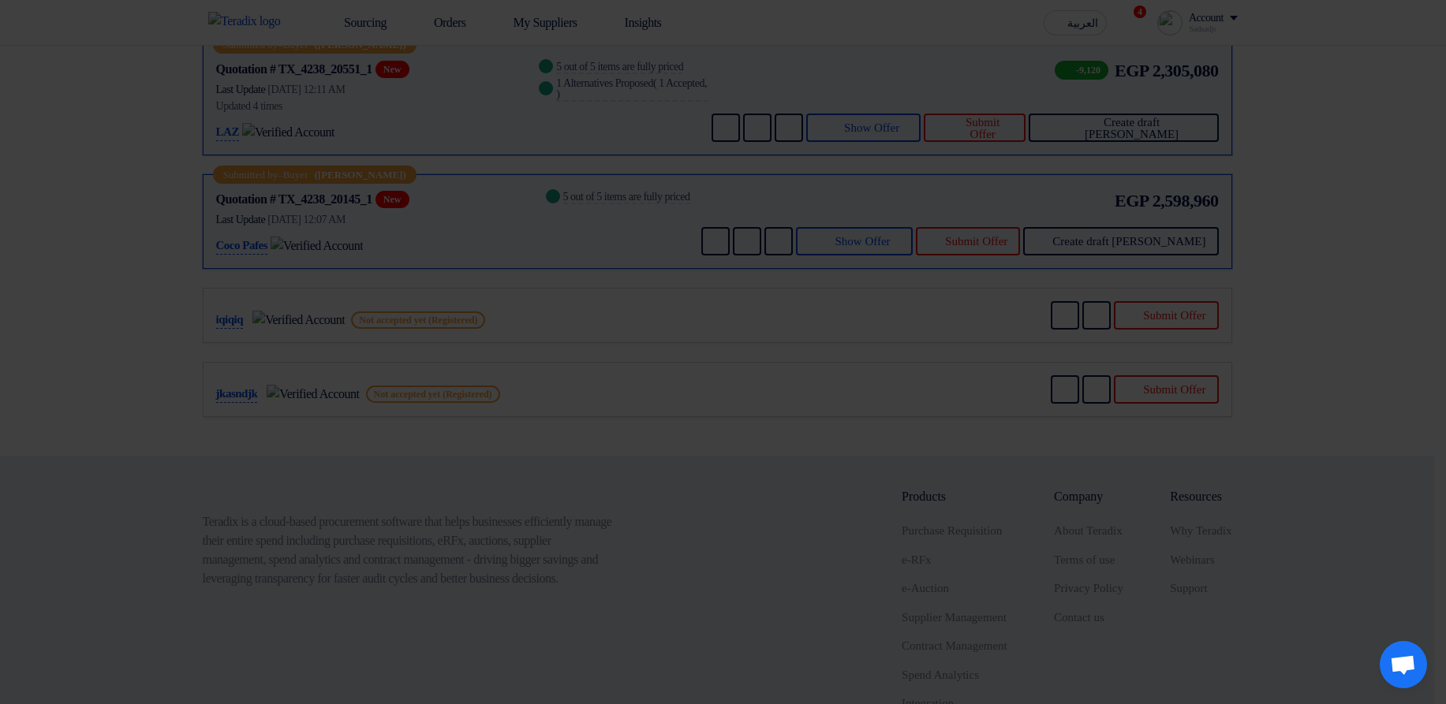
click at [1038, 237] on div "Confirm Cancel" at bounding box center [723, 252] width 830 height 38
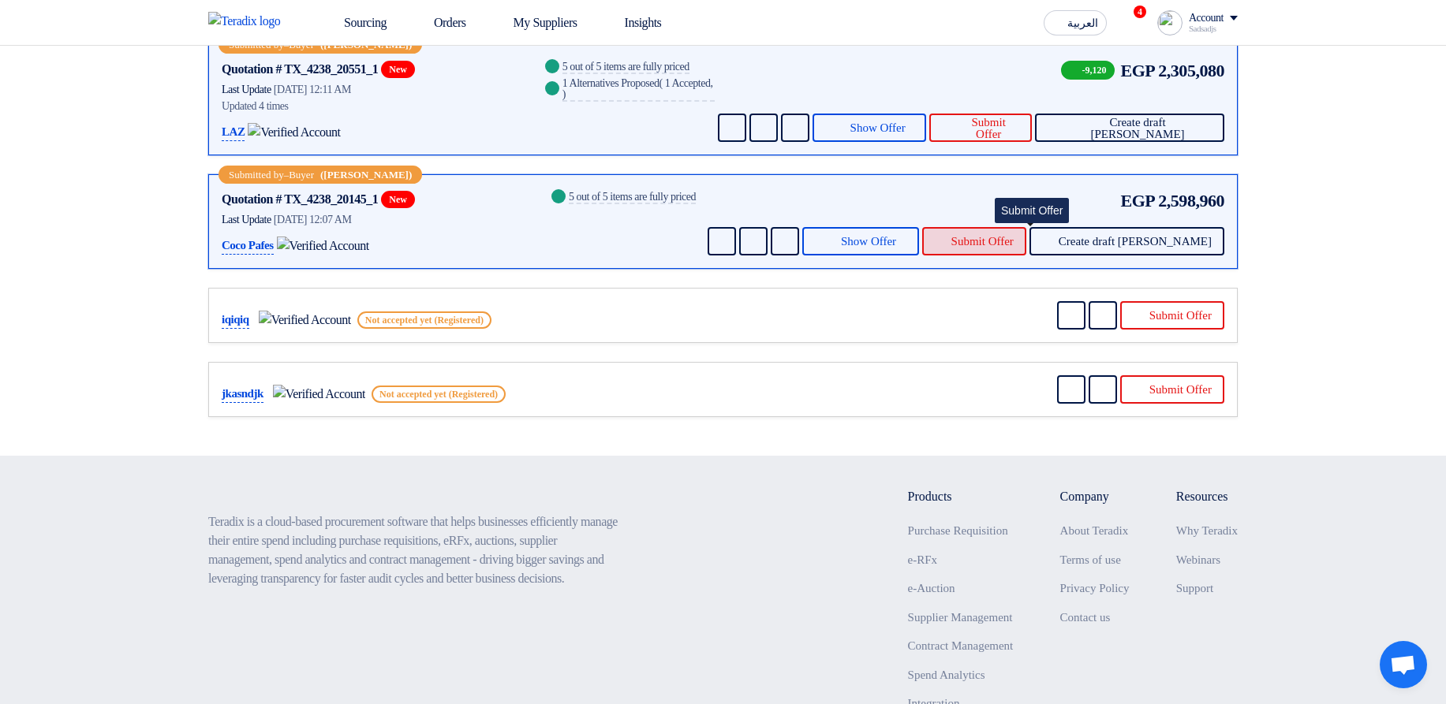
click at [1013, 239] on span "Submit Offer" at bounding box center [982, 242] width 62 height 12
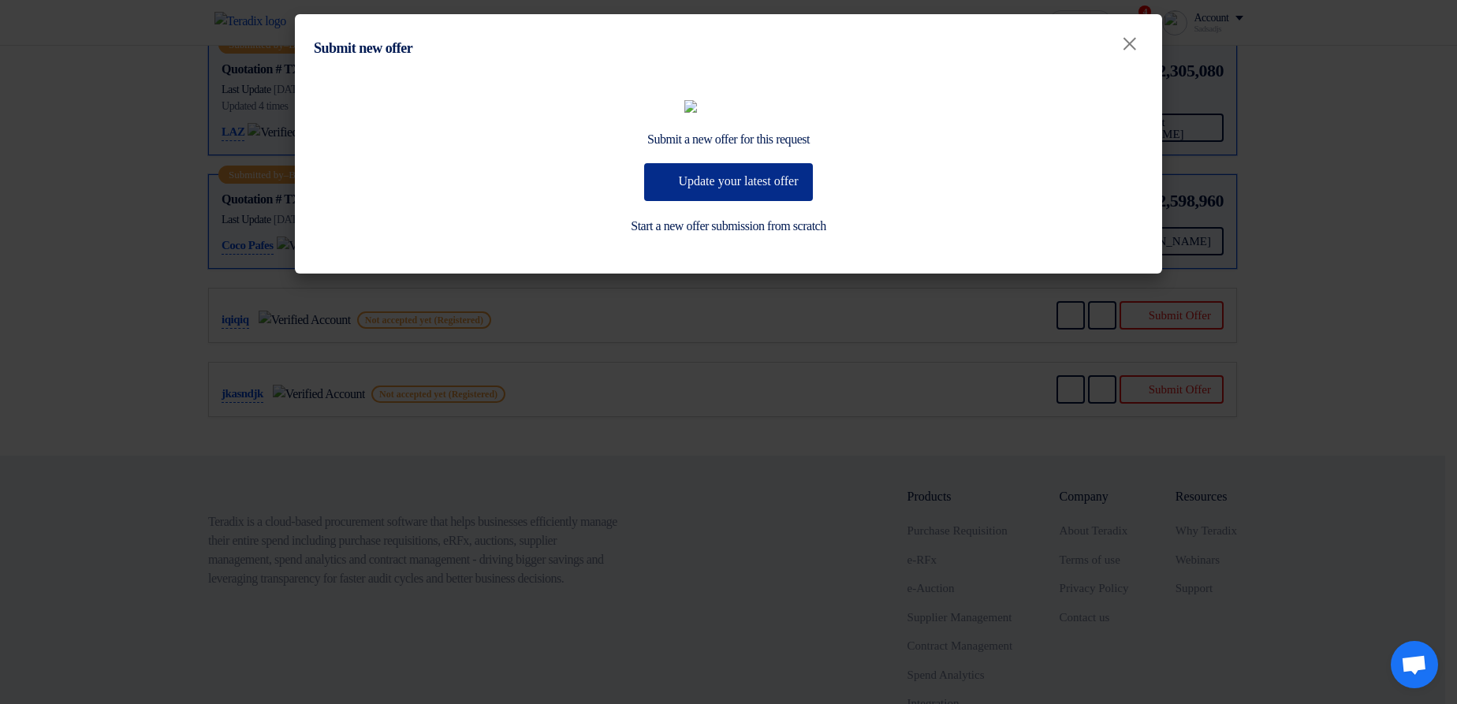
click at [754, 201] on button "Update your latest offer" at bounding box center [728, 182] width 168 height 38
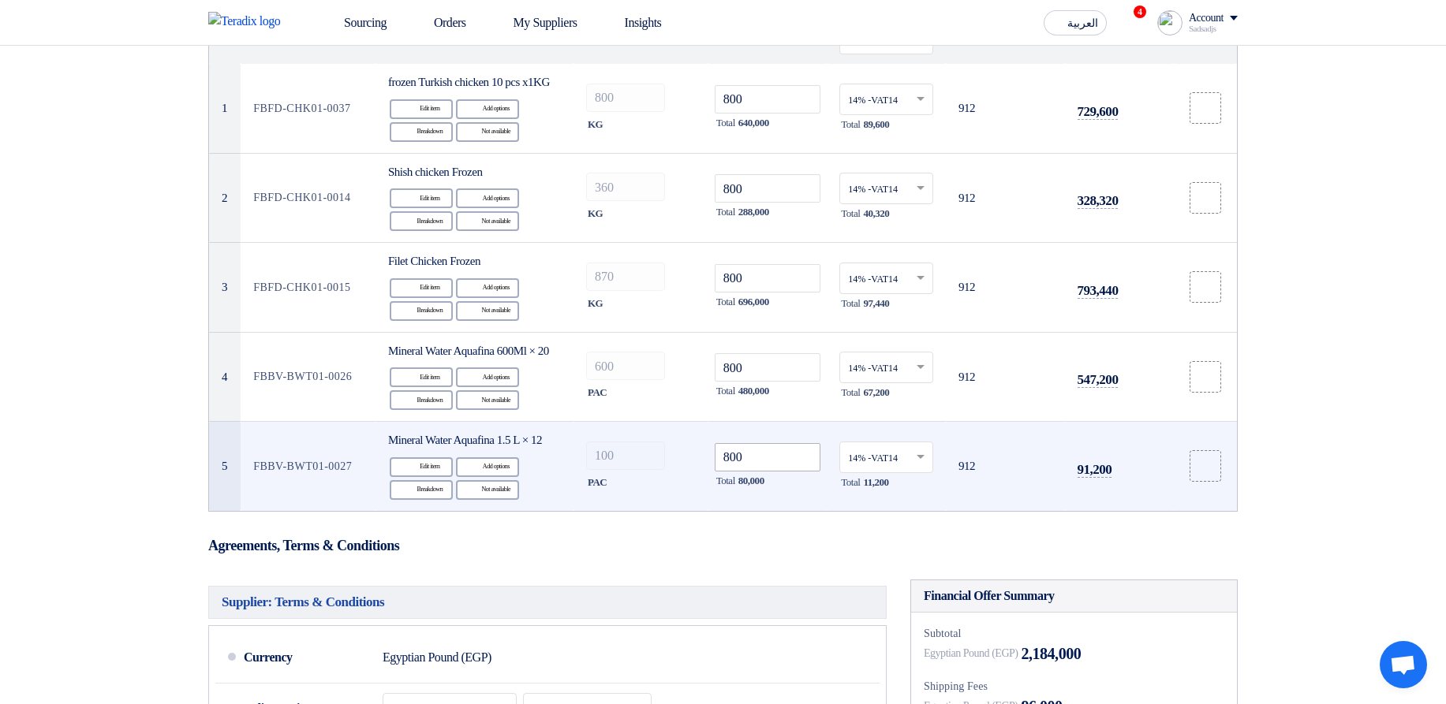
scroll to position [189, 0]
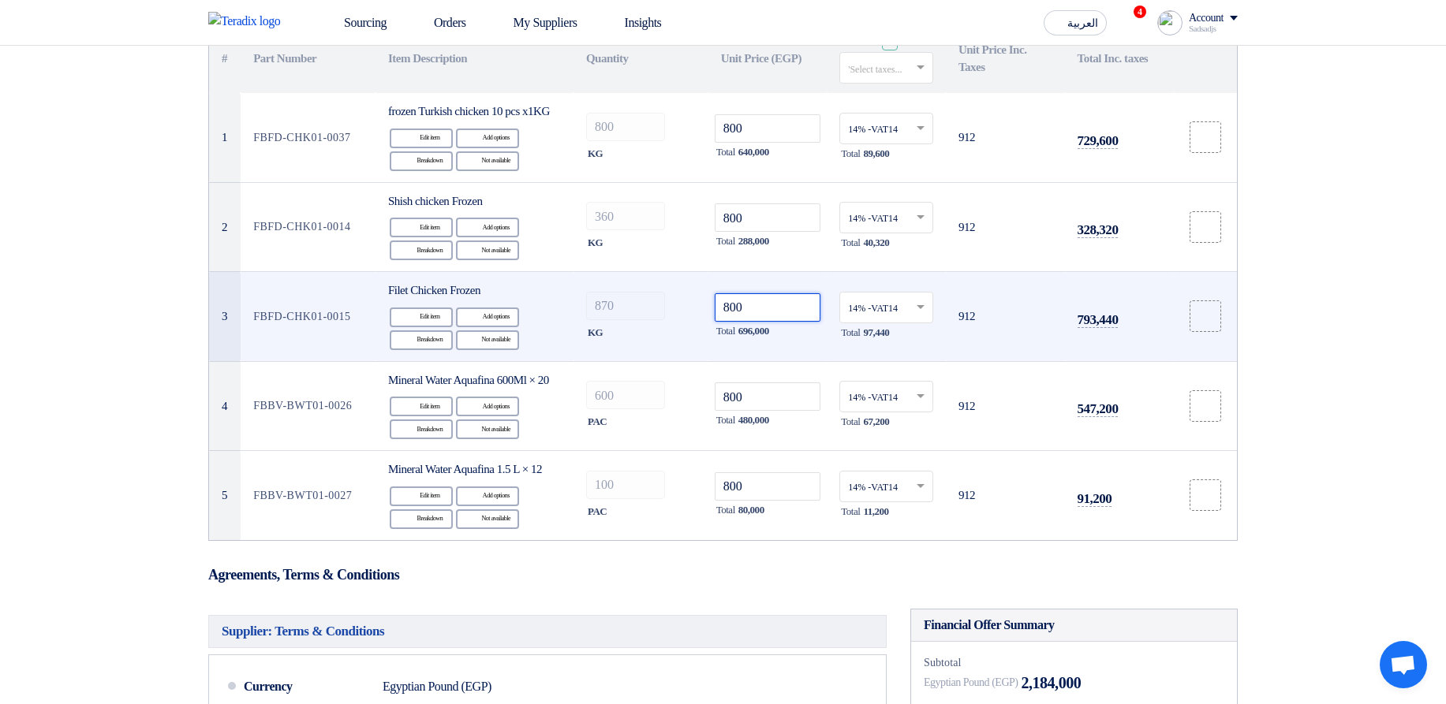
click at [762, 322] on input "800" at bounding box center [768, 307] width 106 height 28
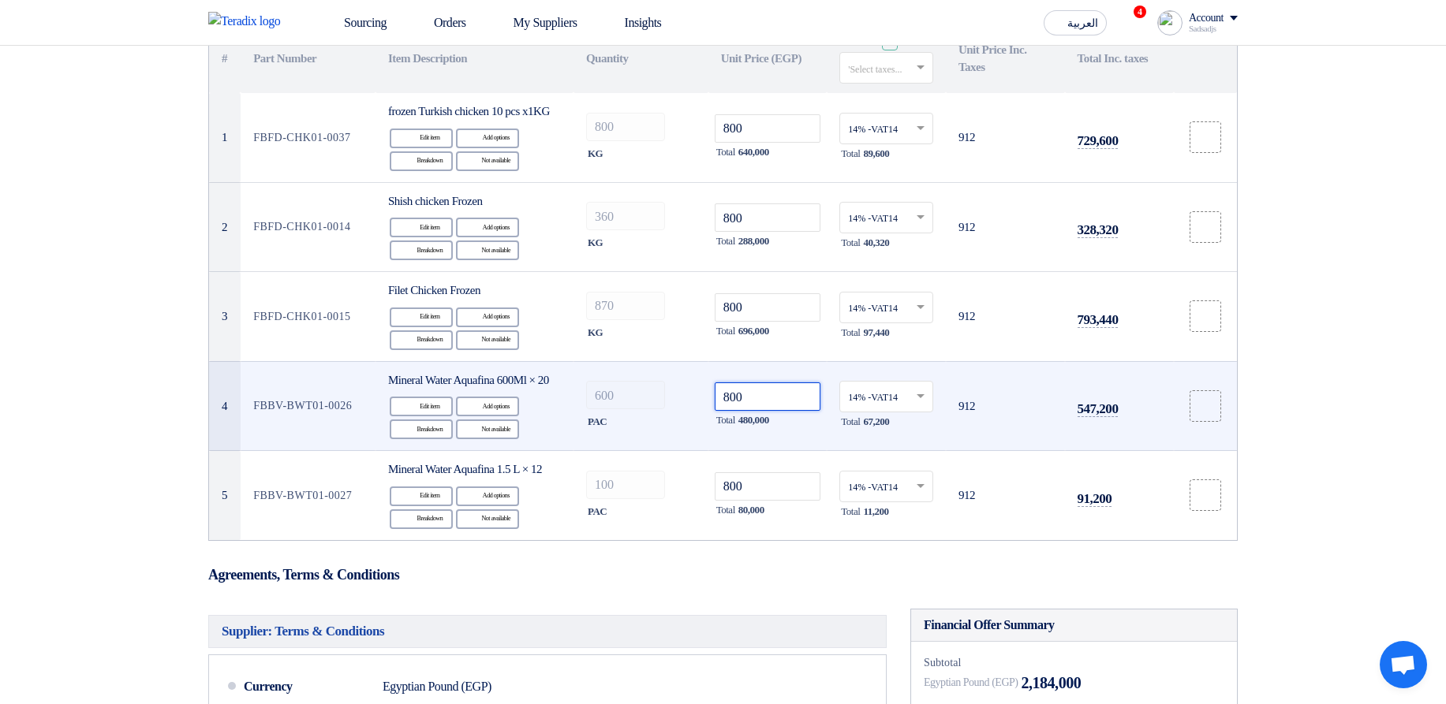
click at [749, 411] on input "800" at bounding box center [768, 397] width 106 height 28
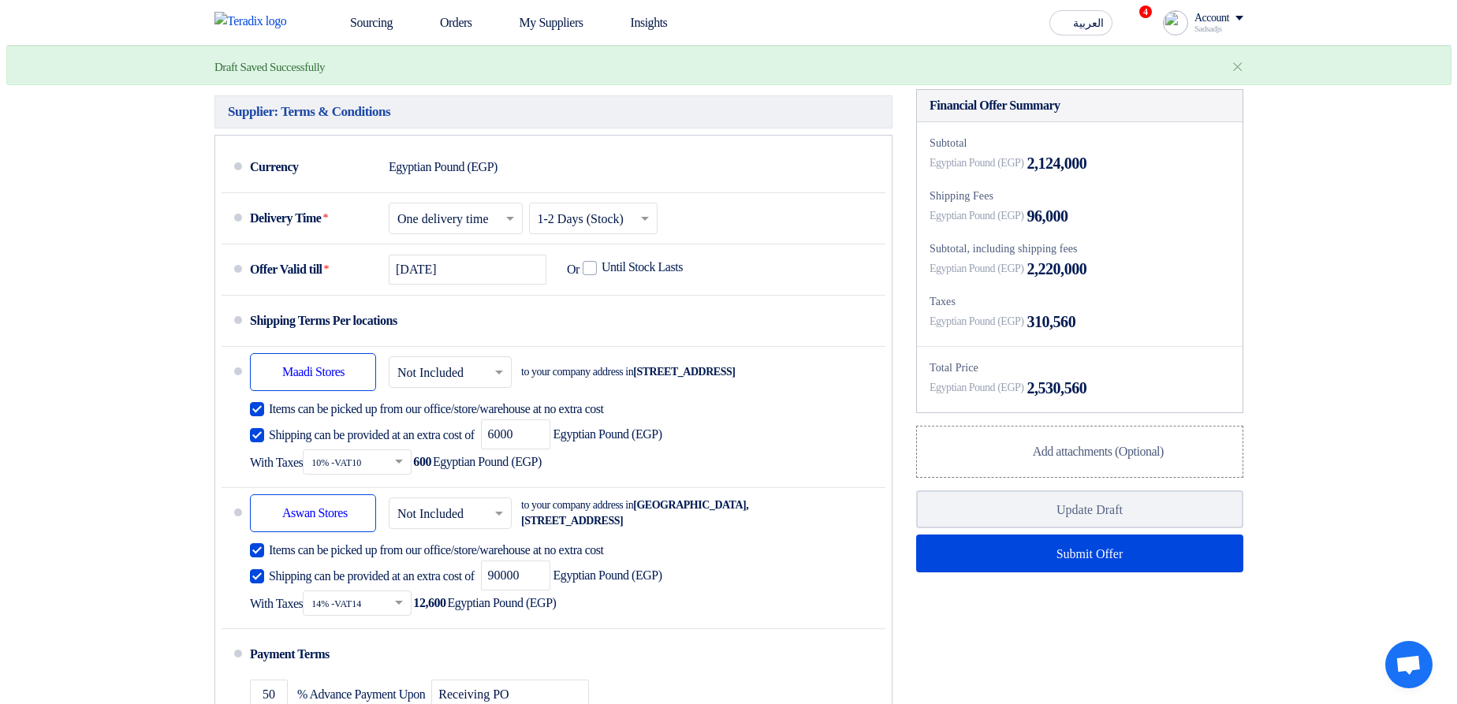
scroll to position [757, 0]
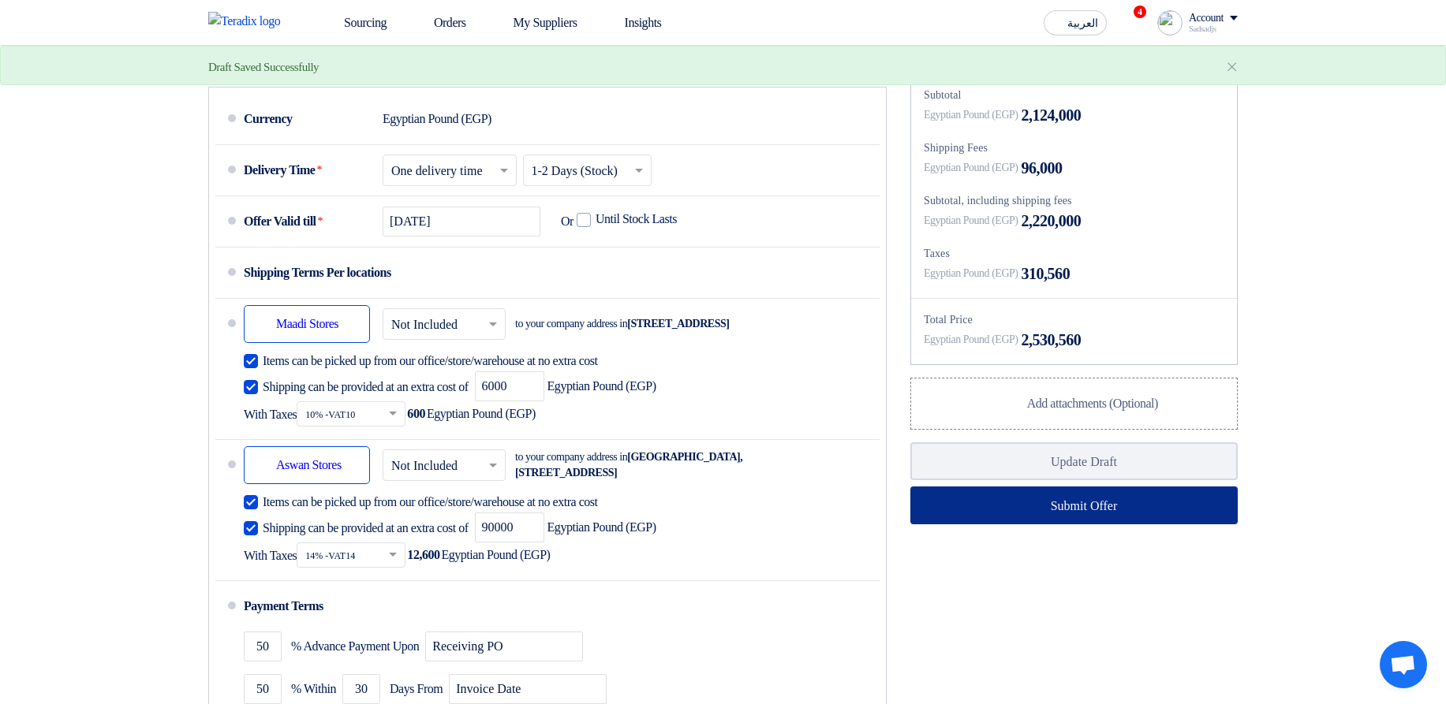
type input "700"
click at [967, 524] on button "Submit Offer" at bounding box center [1073, 506] width 327 height 38
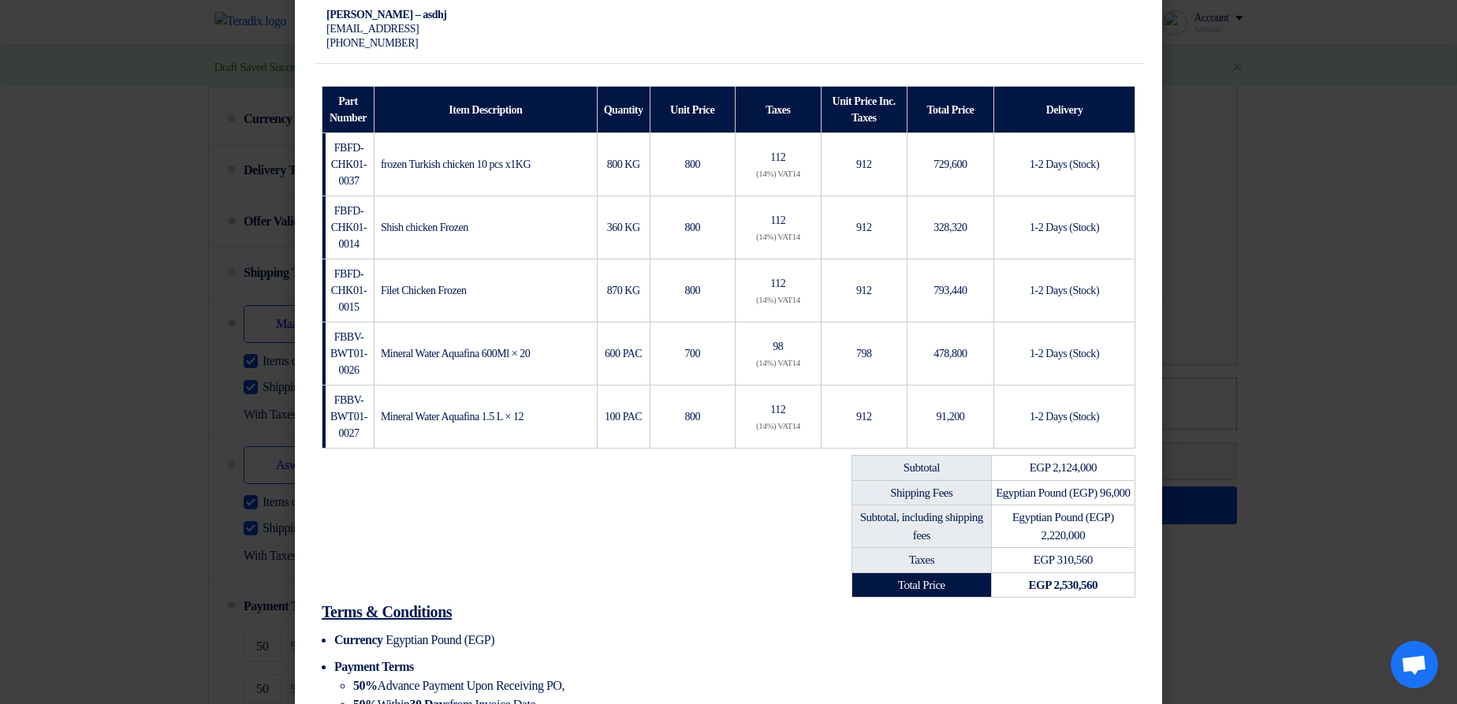
scroll to position [453, 0]
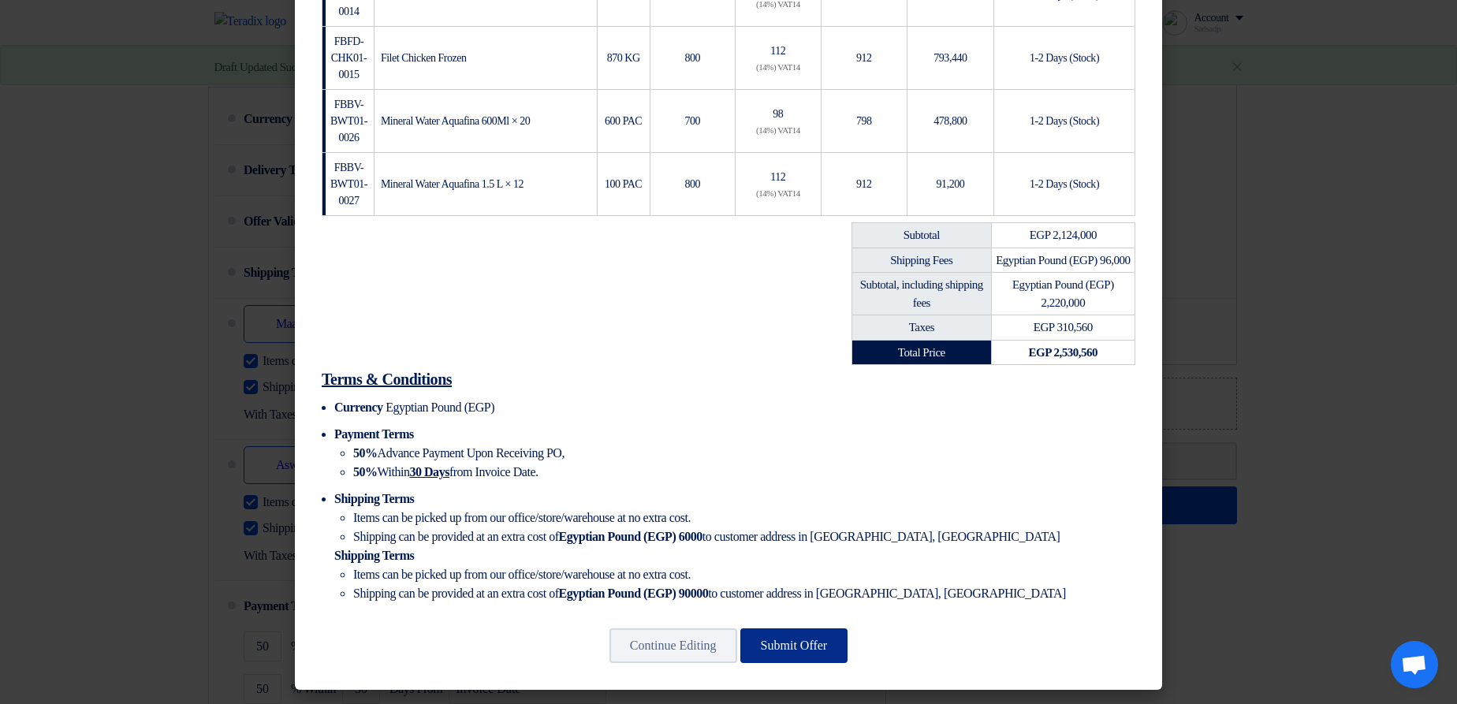
click at [813, 653] on button "Submit Offer" at bounding box center [795, 646] width 108 height 35
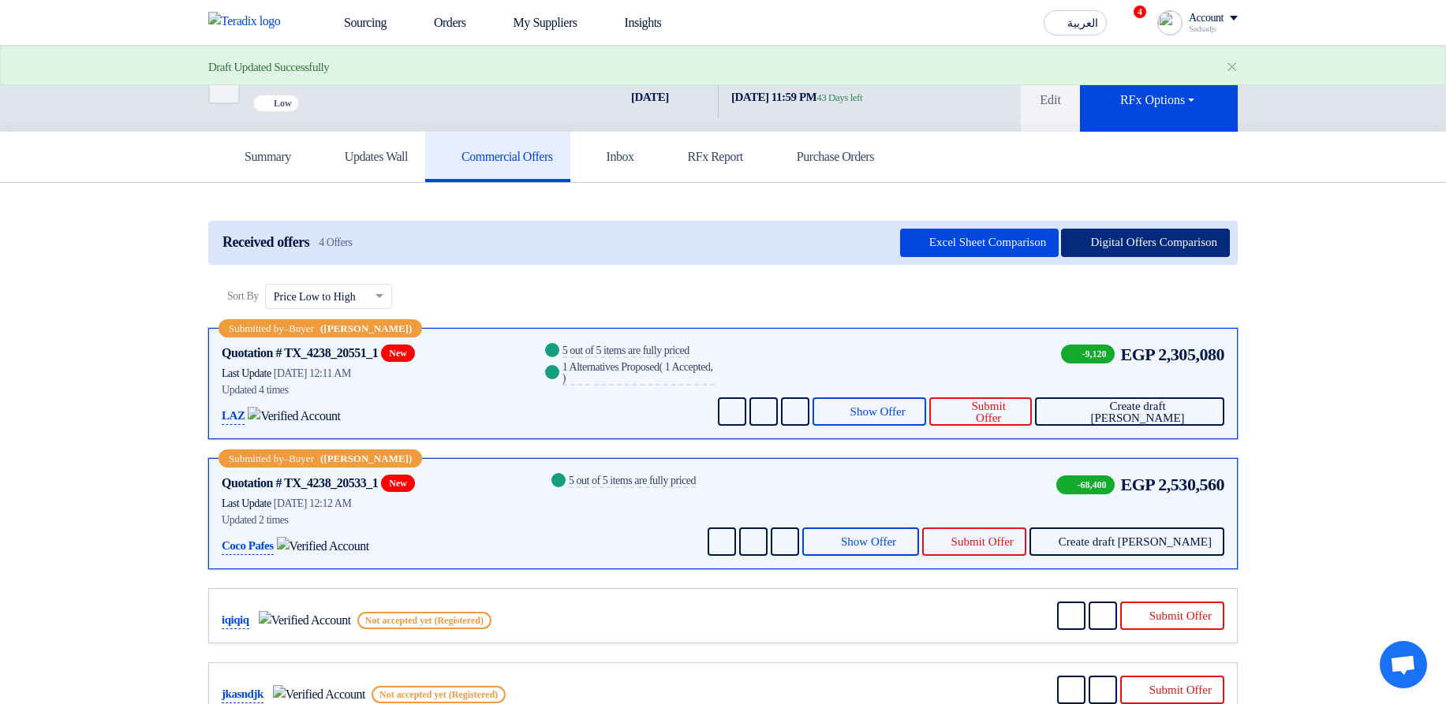
click at [1116, 244] on button "Digital Offers Comparison" at bounding box center [1145, 243] width 169 height 28
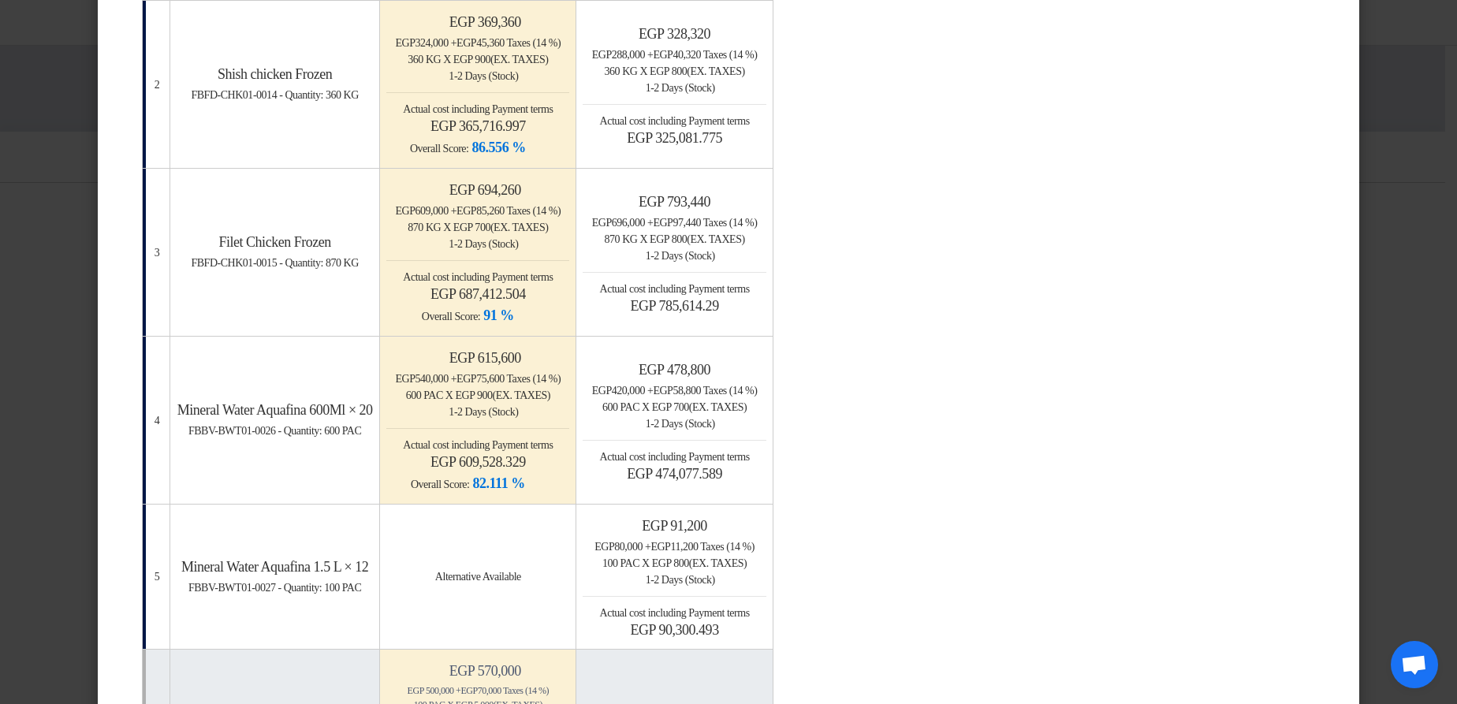
scroll to position [473, 0]
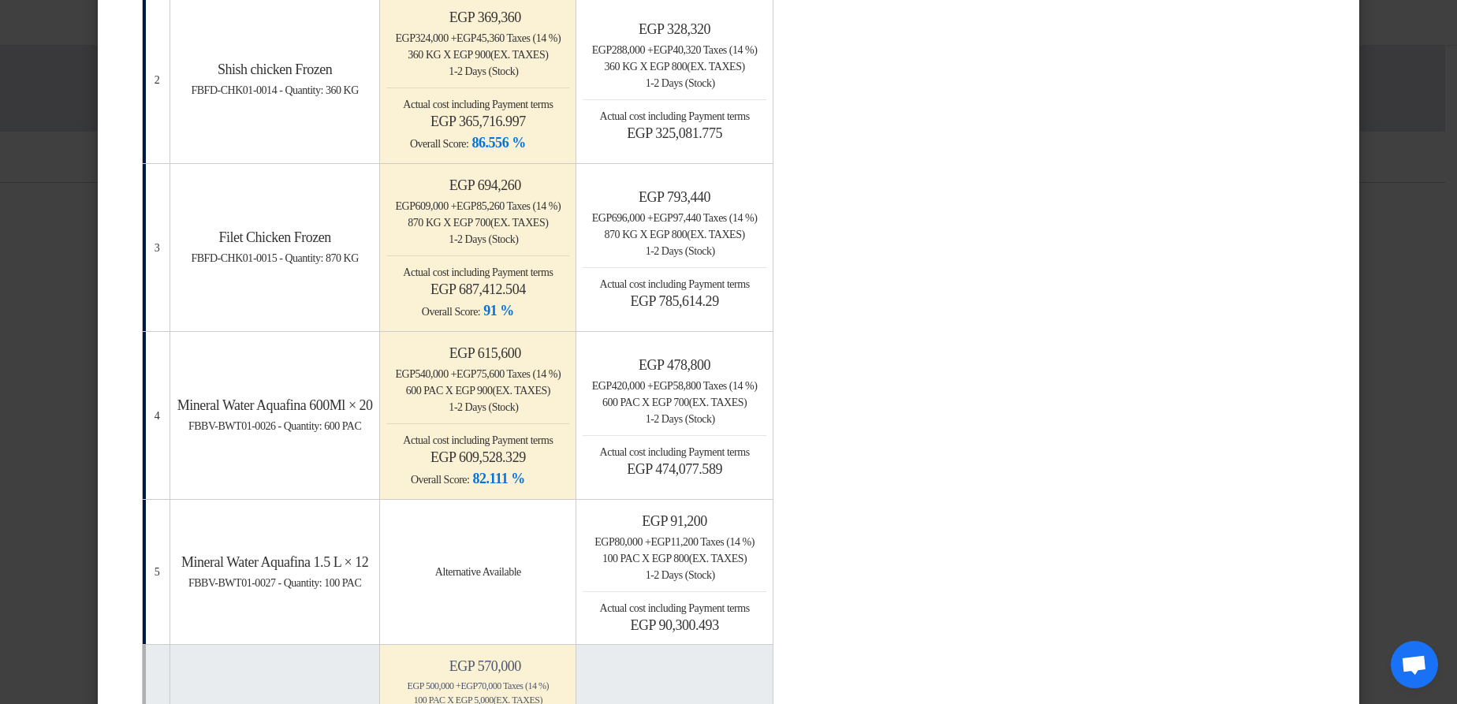
drag, startPoint x: 1400, startPoint y: 235, endPoint x: 1363, endPoint y: 238, distance: 37.2
click at [1400, 235] on modal-container "× Offers Comparison Table Bahaa Custom Criteria × Overall × Export as PDF Magic…" at bounding box center [728, 352] width 1457 height 704
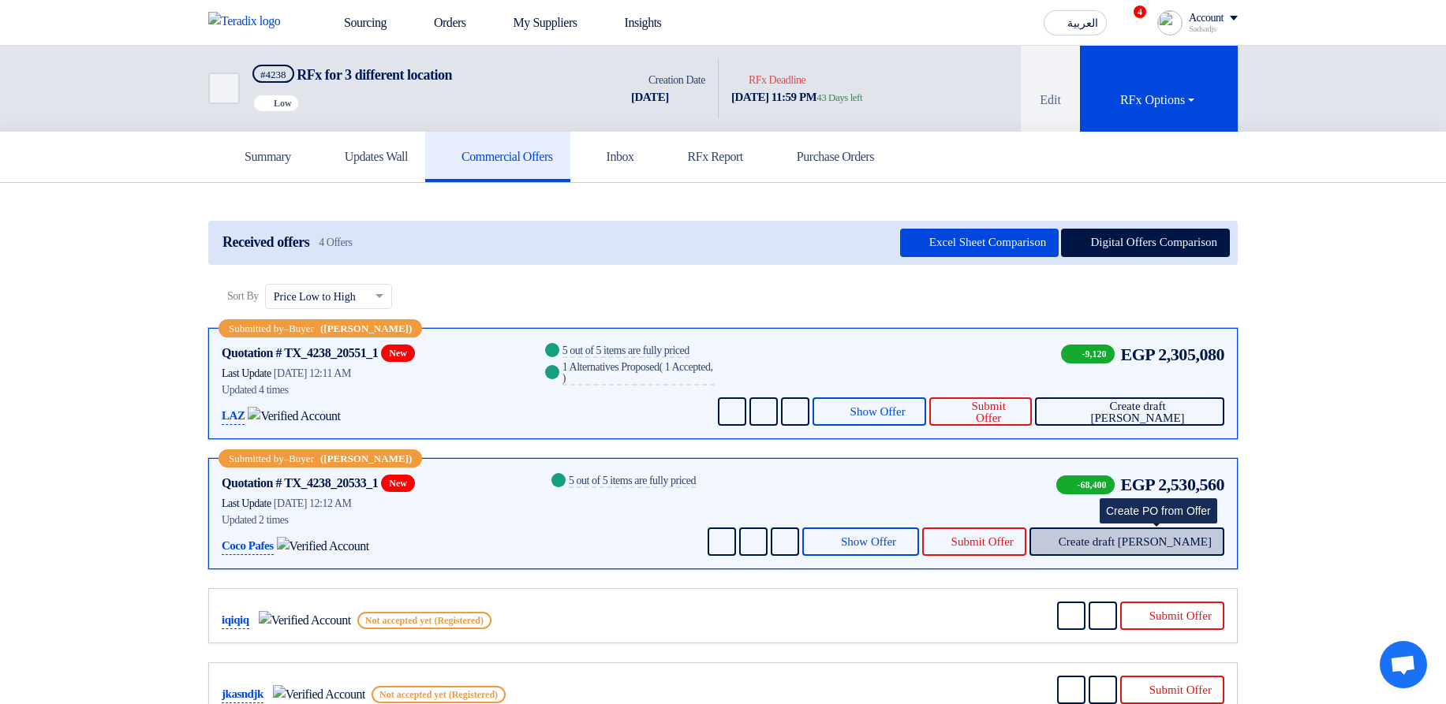
click at [1169, 545] on span "Create draft [PERSON_NAME]" at bounding box center [1134, 542] width 153 height 12
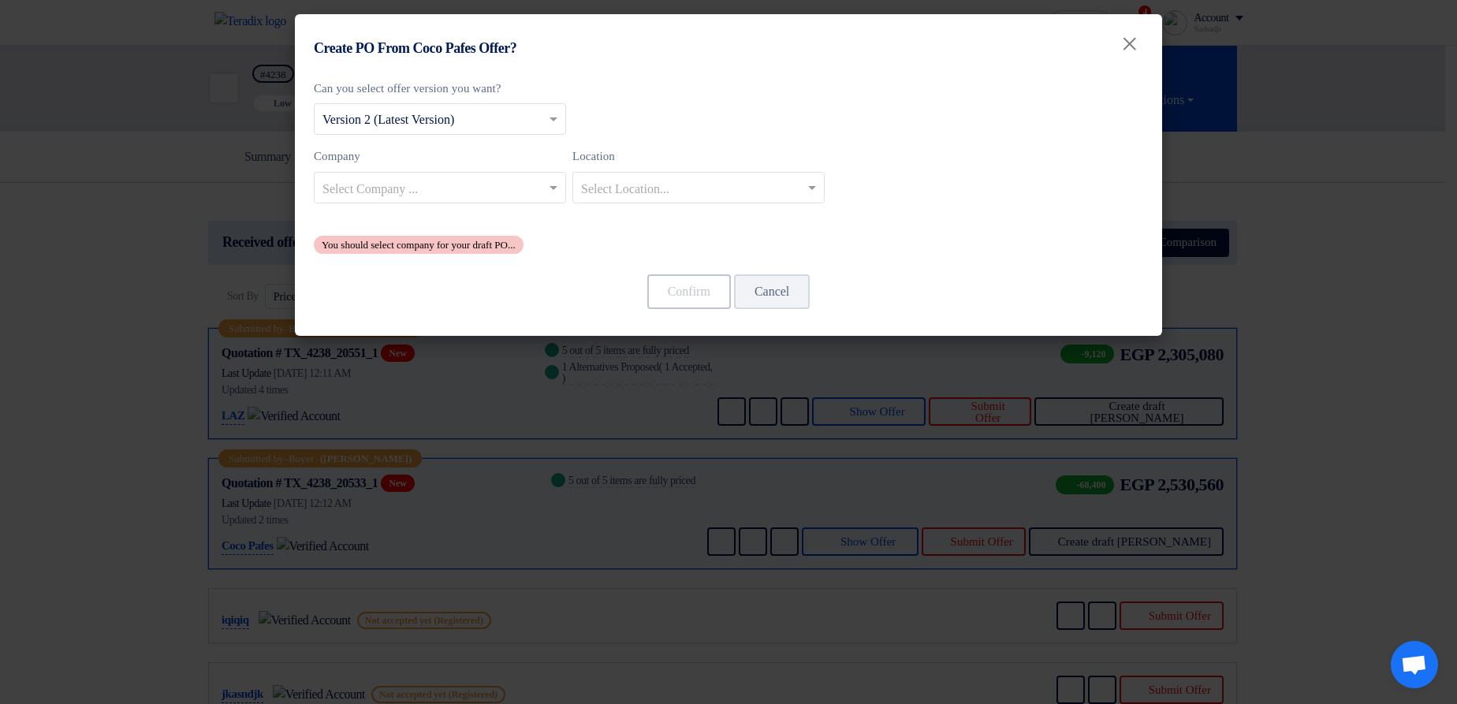
click at [1165, 516] on modal-container "Create PO From Coco Pafes Offer? × Can you select offer version you want? Selec…" at bounding box center [728, 352] width 1457 height 704
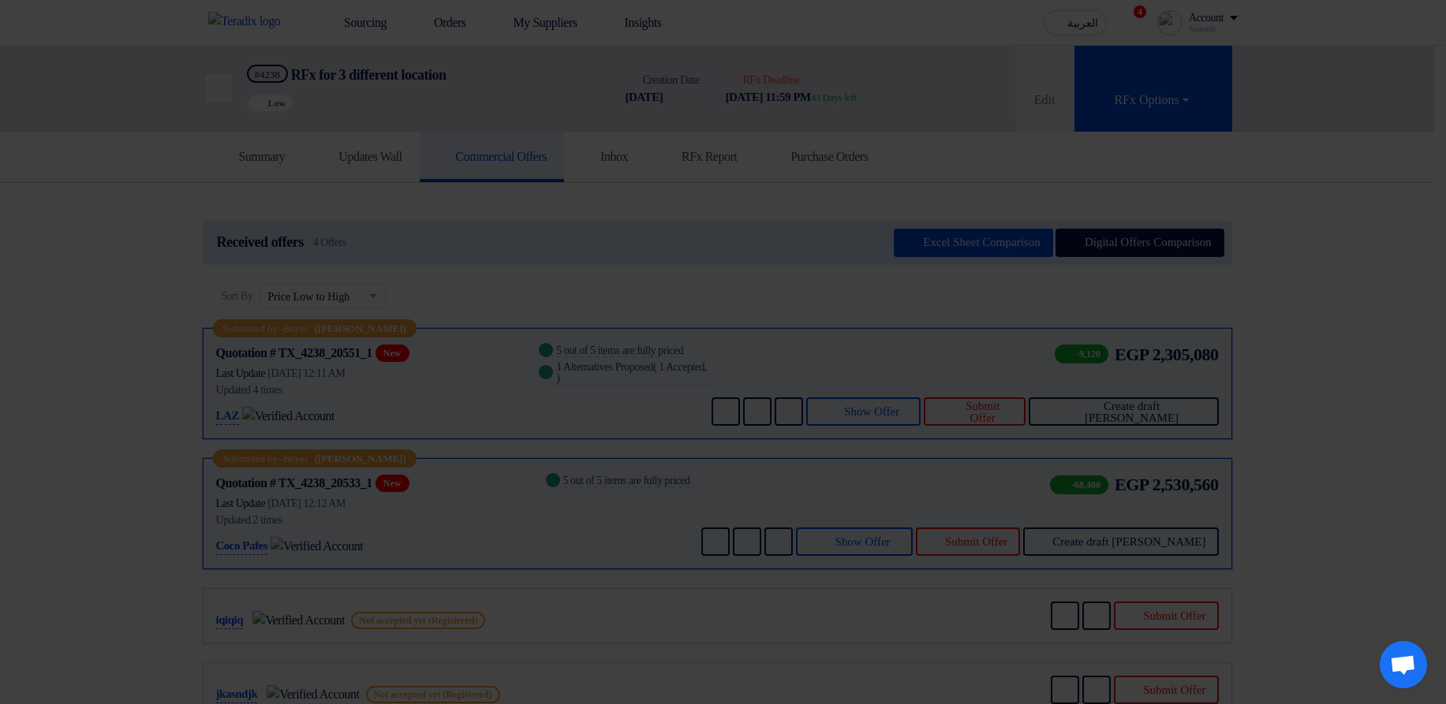
click at [1046, 539] on modal-container "Create PO From Coco Pafes Offer? × Can you select offer version you want? Selec…" at bounding box center [723, 352] width 1446 height 704
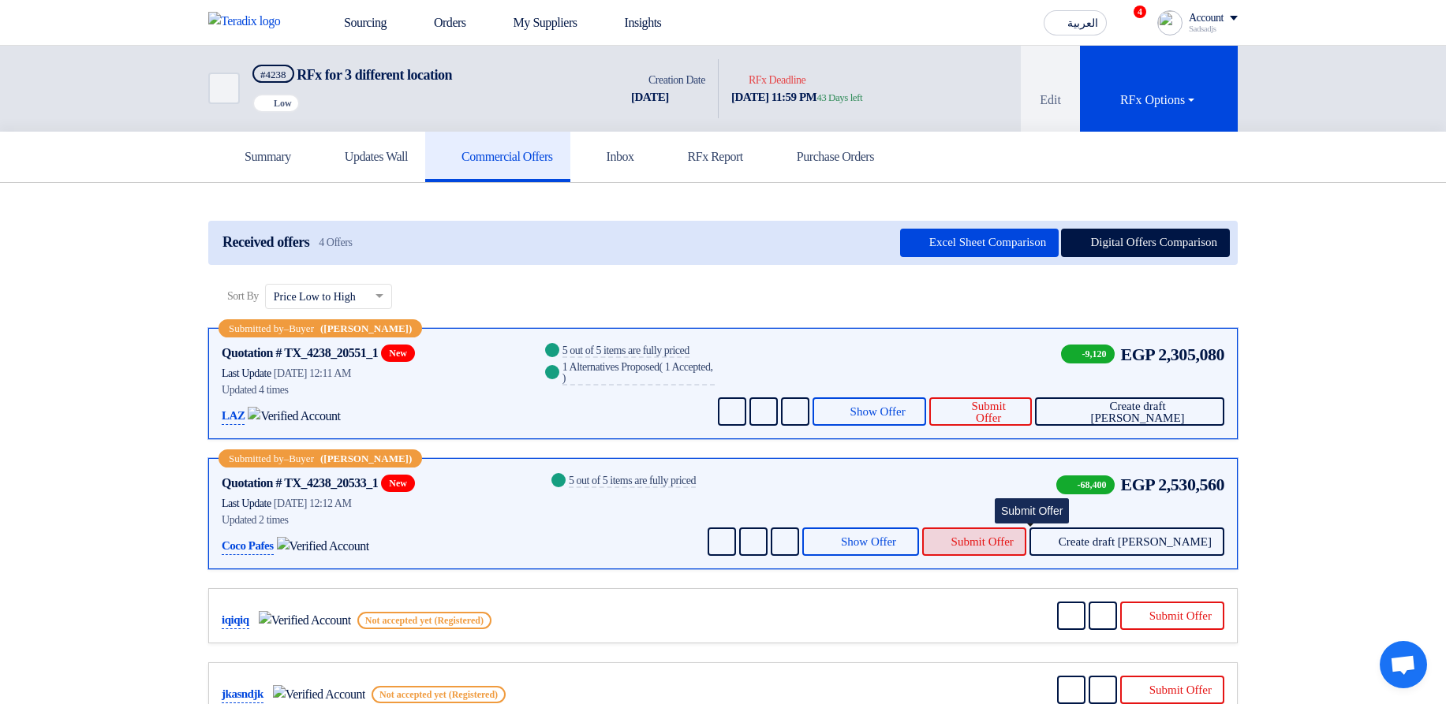
click at [1013, 539] on span "Submit Offer" at bounding box center [982, 542] width 62 height 12
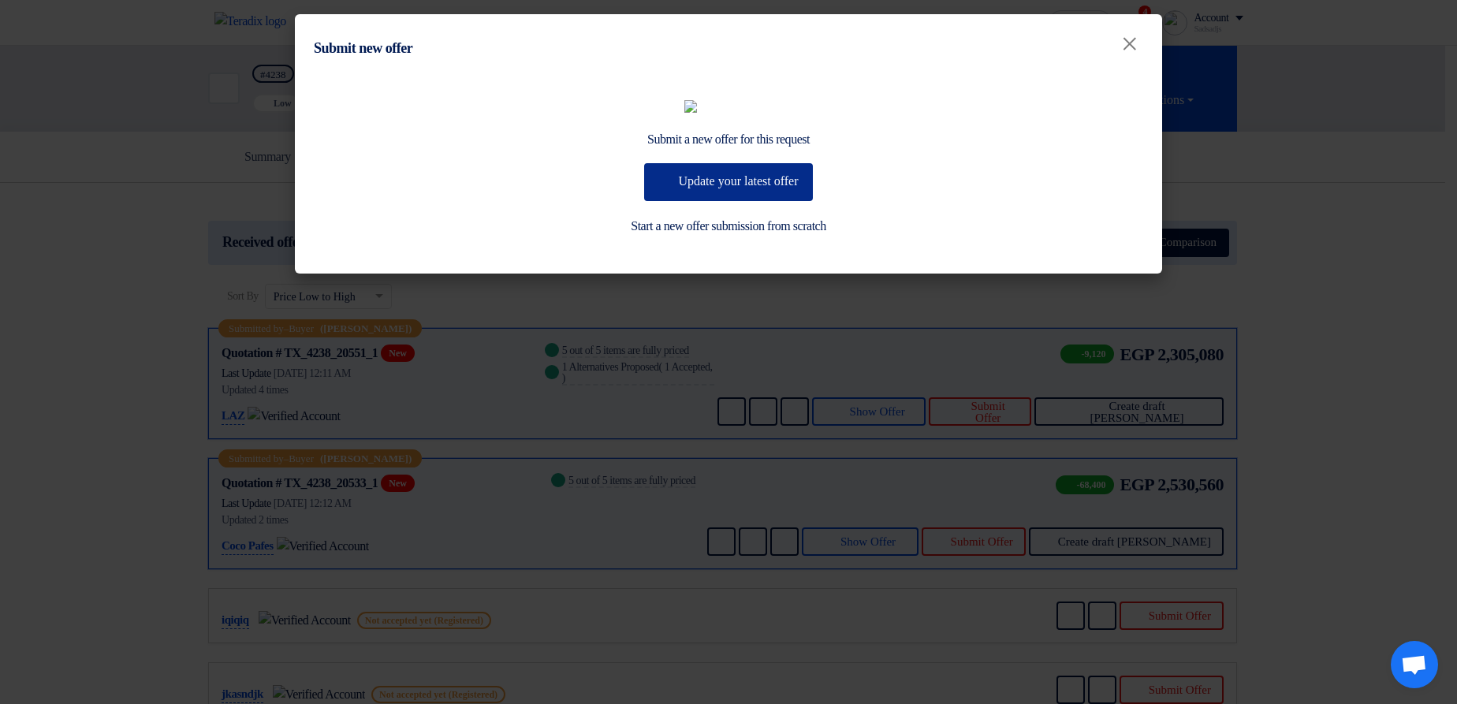
click at [692, 201] on button "Update your latest offer" at bounding box center [728, 182] width 168 height 38
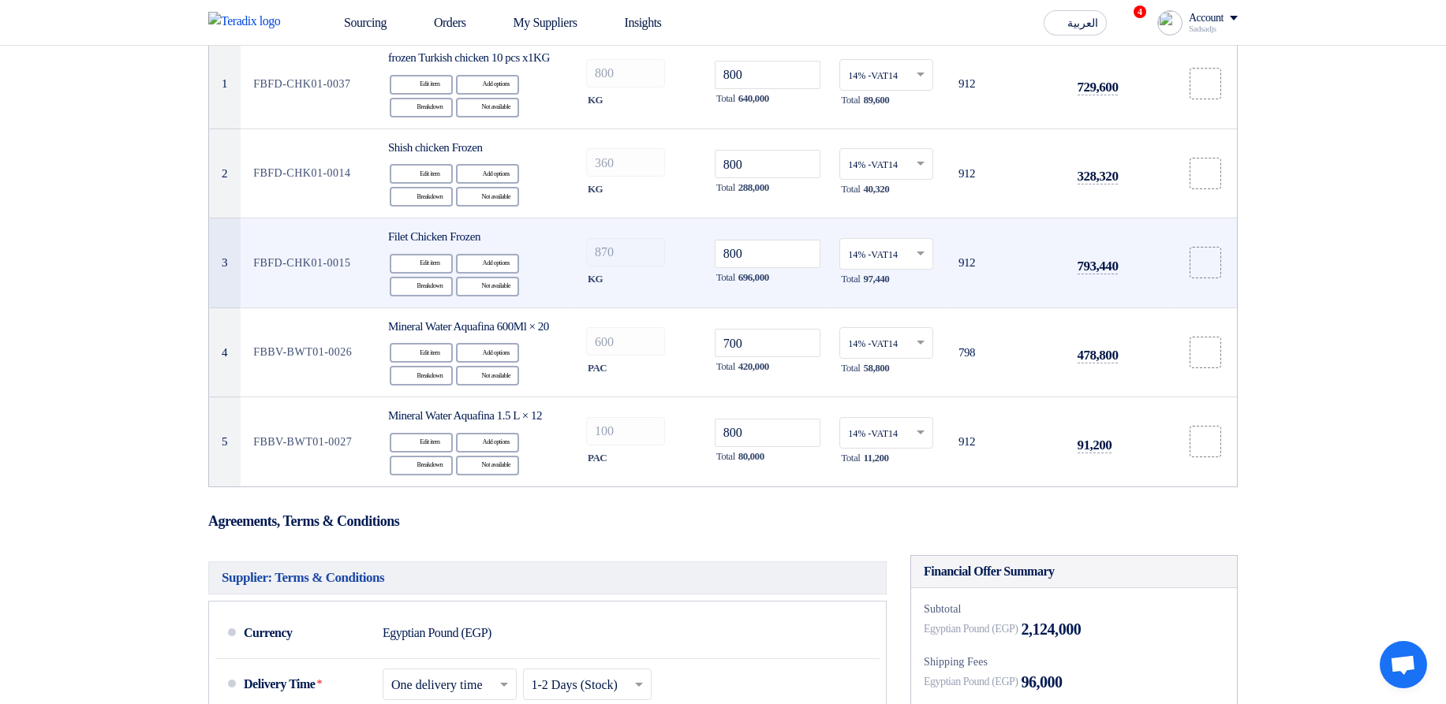
scroll to position [189, 0]
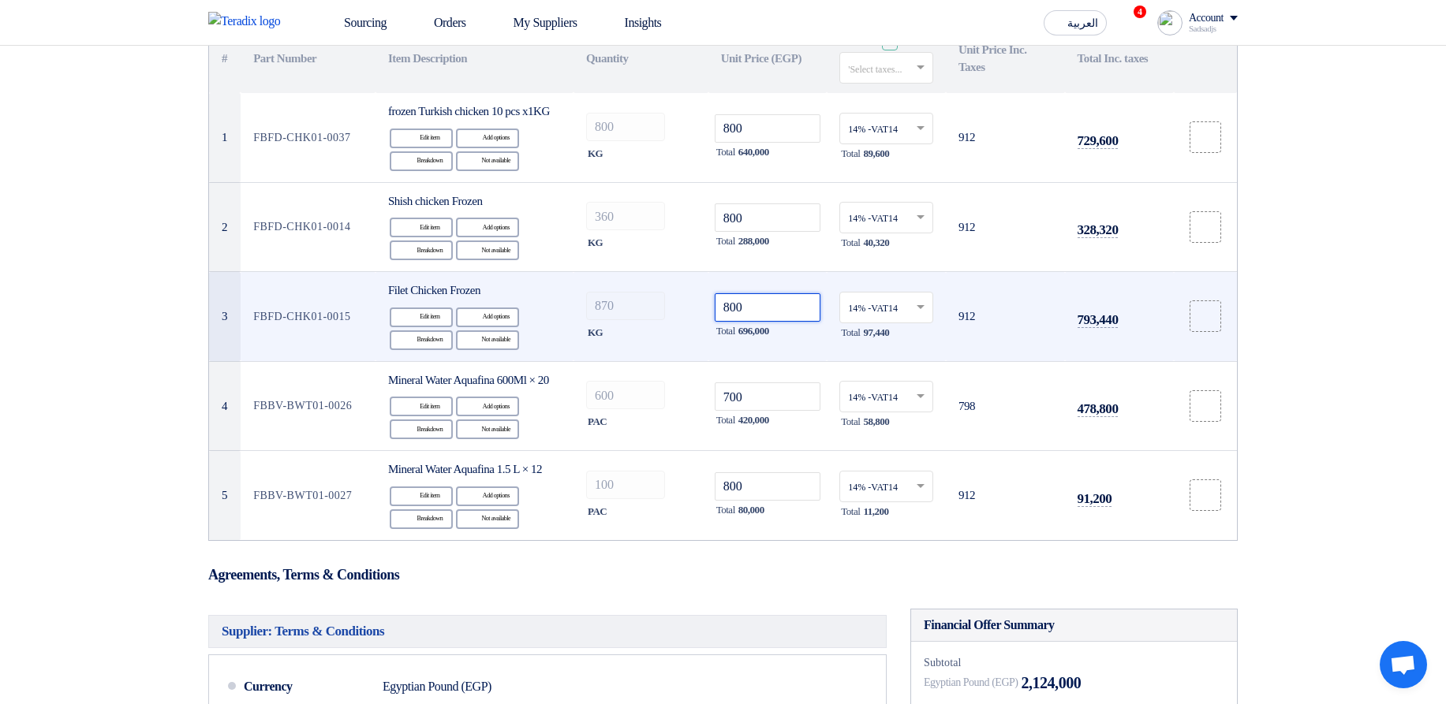
click at [777, 321] on input "800" at bounding box center [768, 307] width 106 height 28
click at [770, 322] on input "800" at bounding box center [768, 307] width 106 height 28
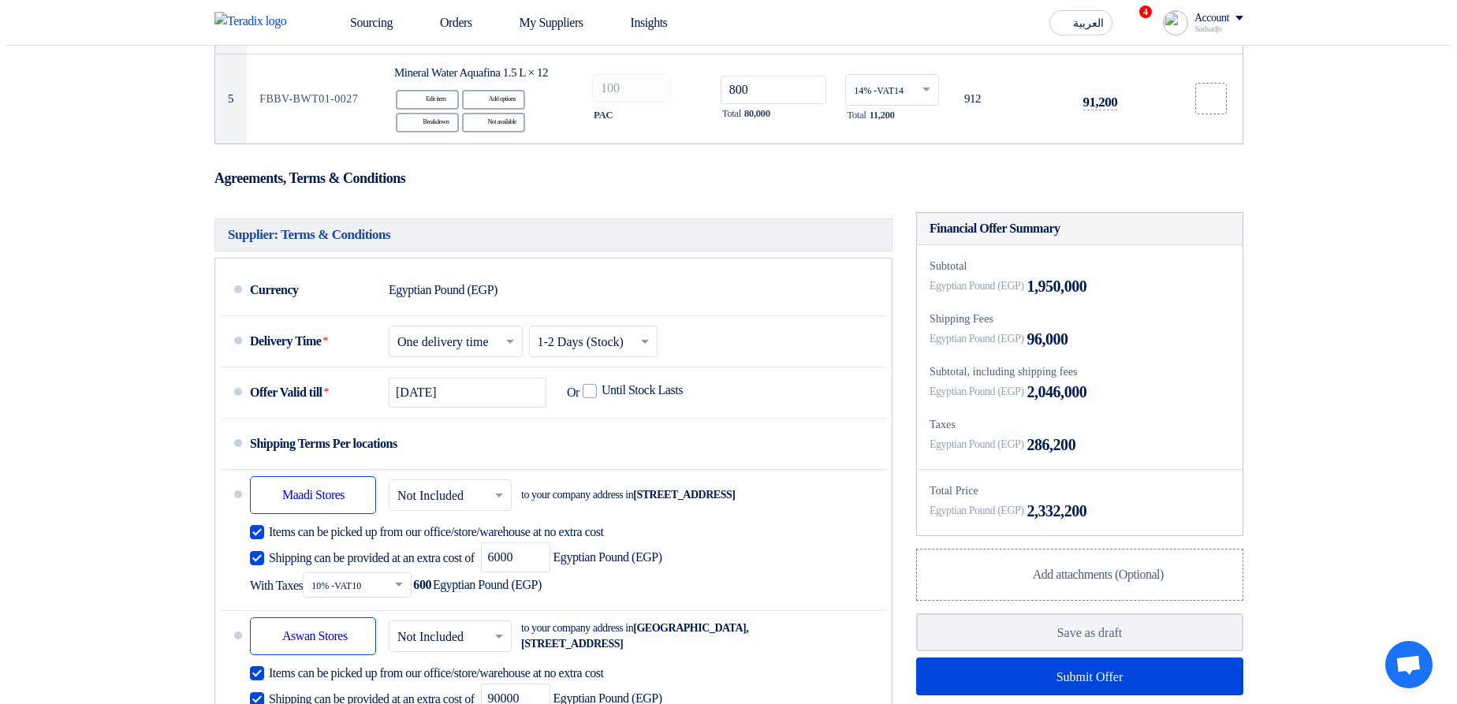
scroll to position [757, 0]
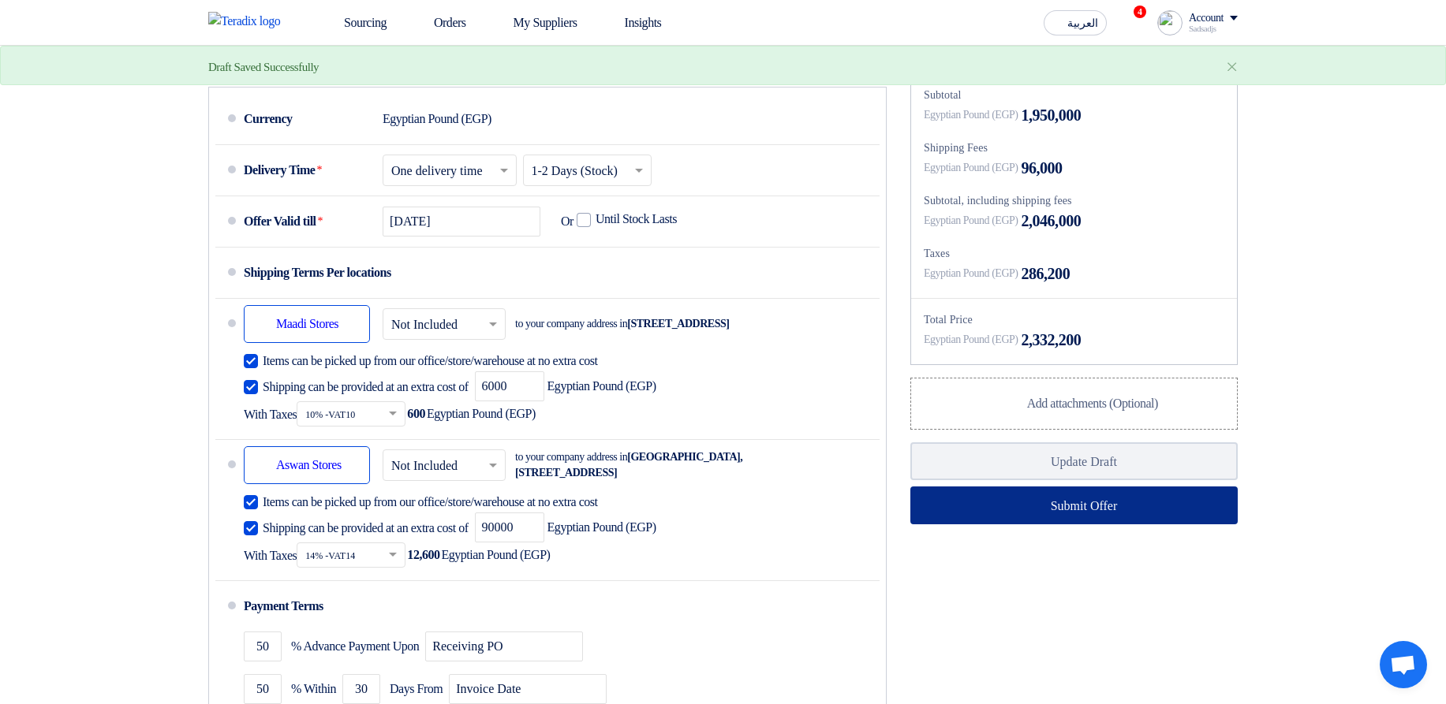
type input "600"
click at [943, 524] on button "Submit Offer" at bounding box center [1073, 506] width 327 height 38
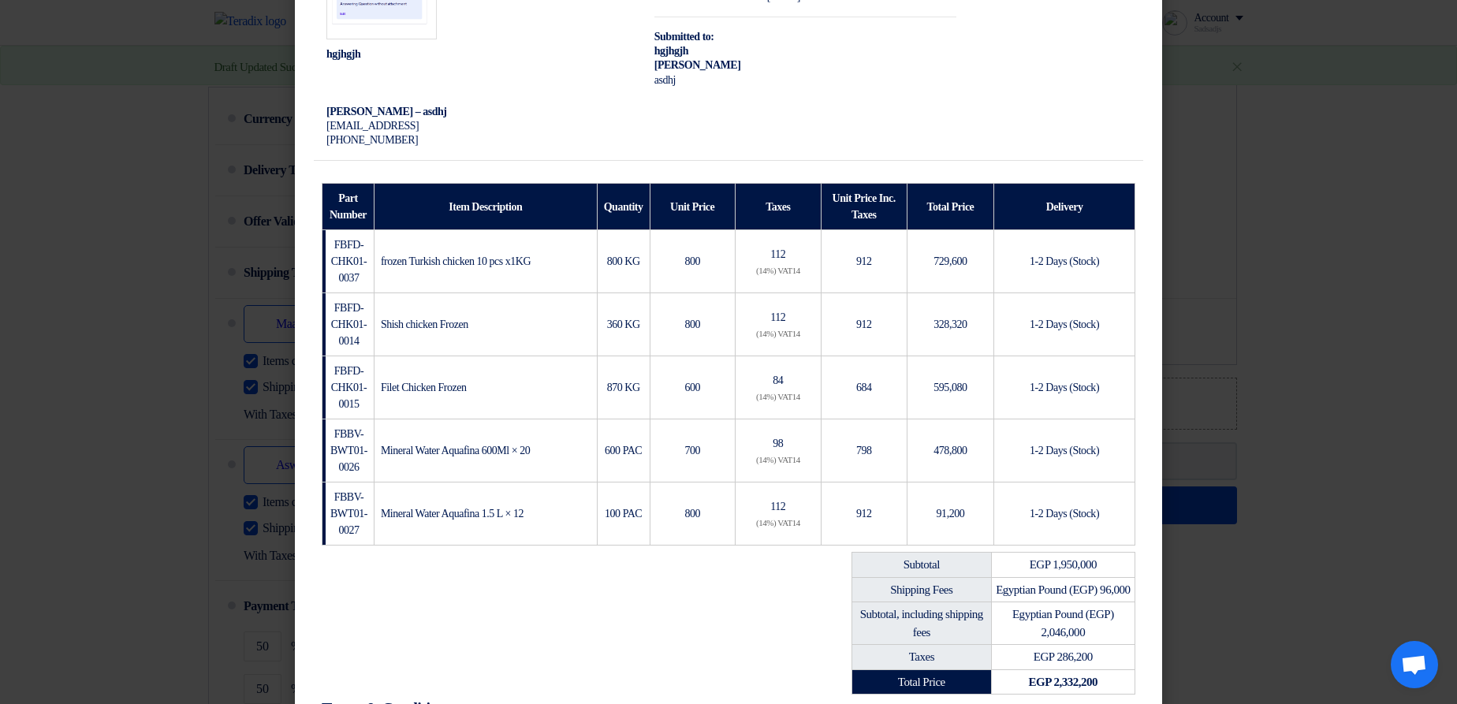
scroll to position [453, 0]
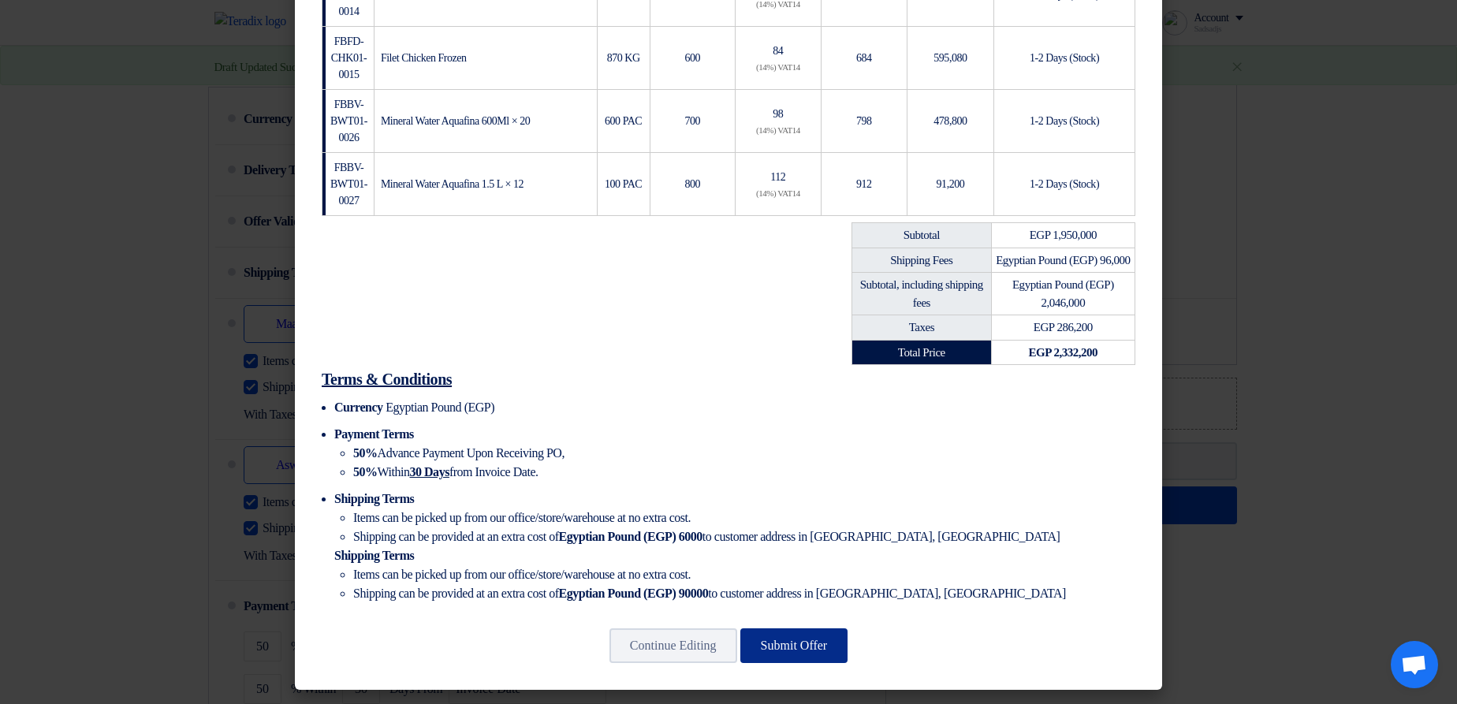
click at [796, 633] on button "Submit Offer" at bounding box center [795, 646] width 108 height 35
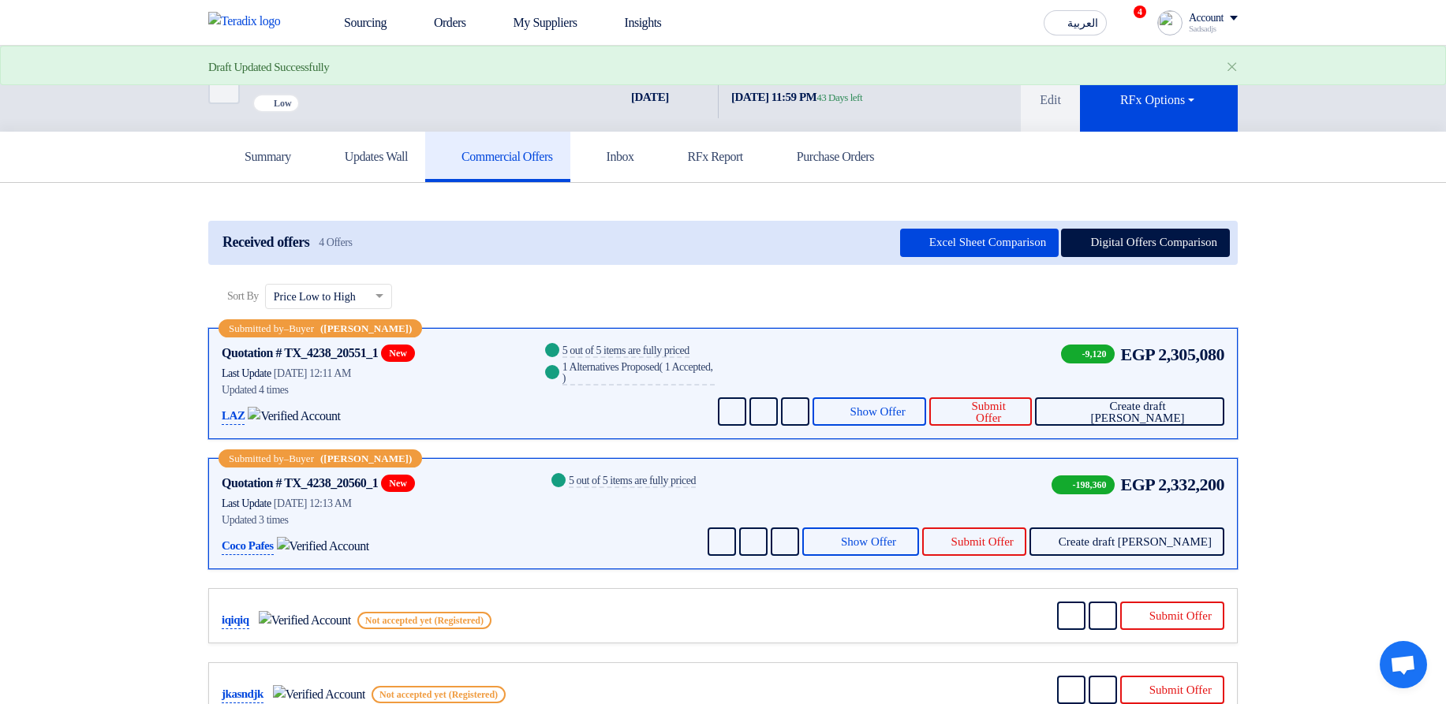
click at [1181, 227] on div "Received offers 4 Offers Excel Sheet Comparison Digital Offers Comparison" at bounding box center [722, 243] width 1029 height 44
click at [1161, 246] on button "Digital Offers Comparison" at bounding box center [1145, 243] width 169 height 28
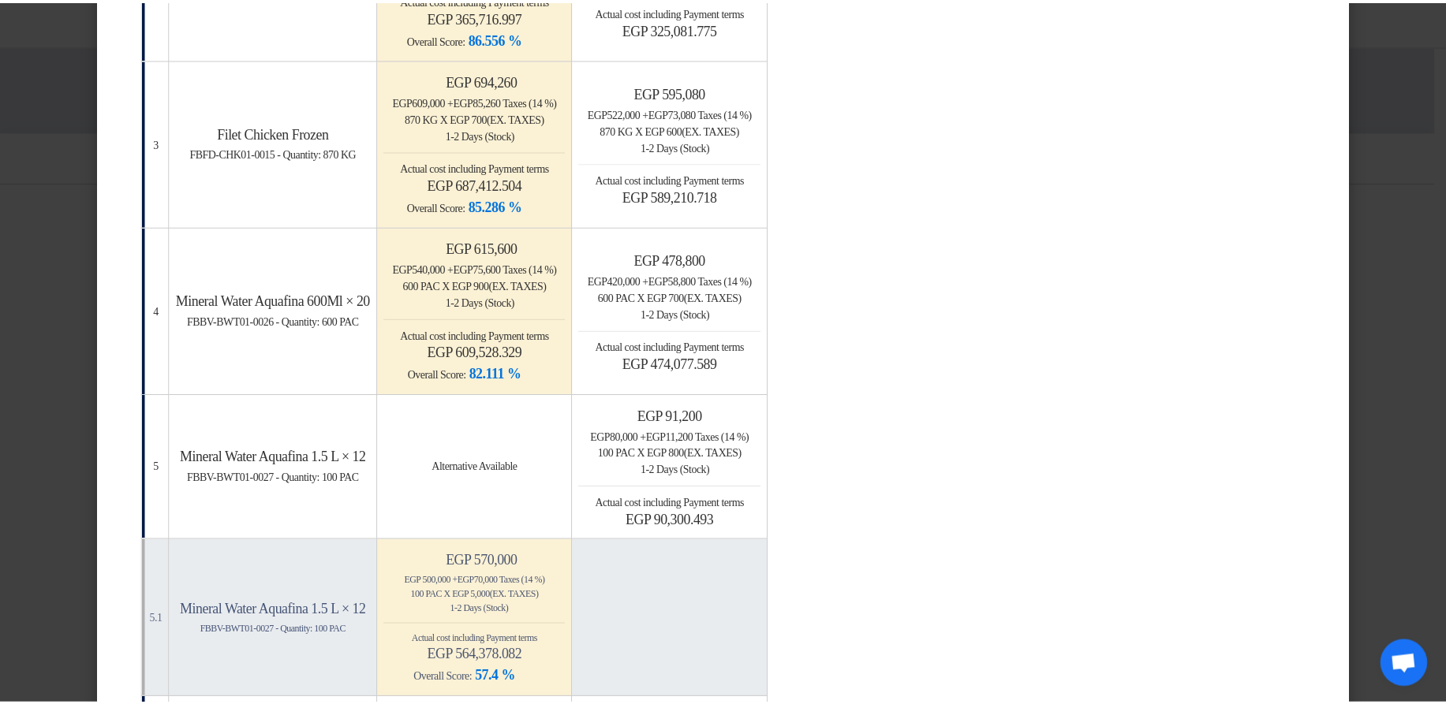
scroll to position [473, 0]
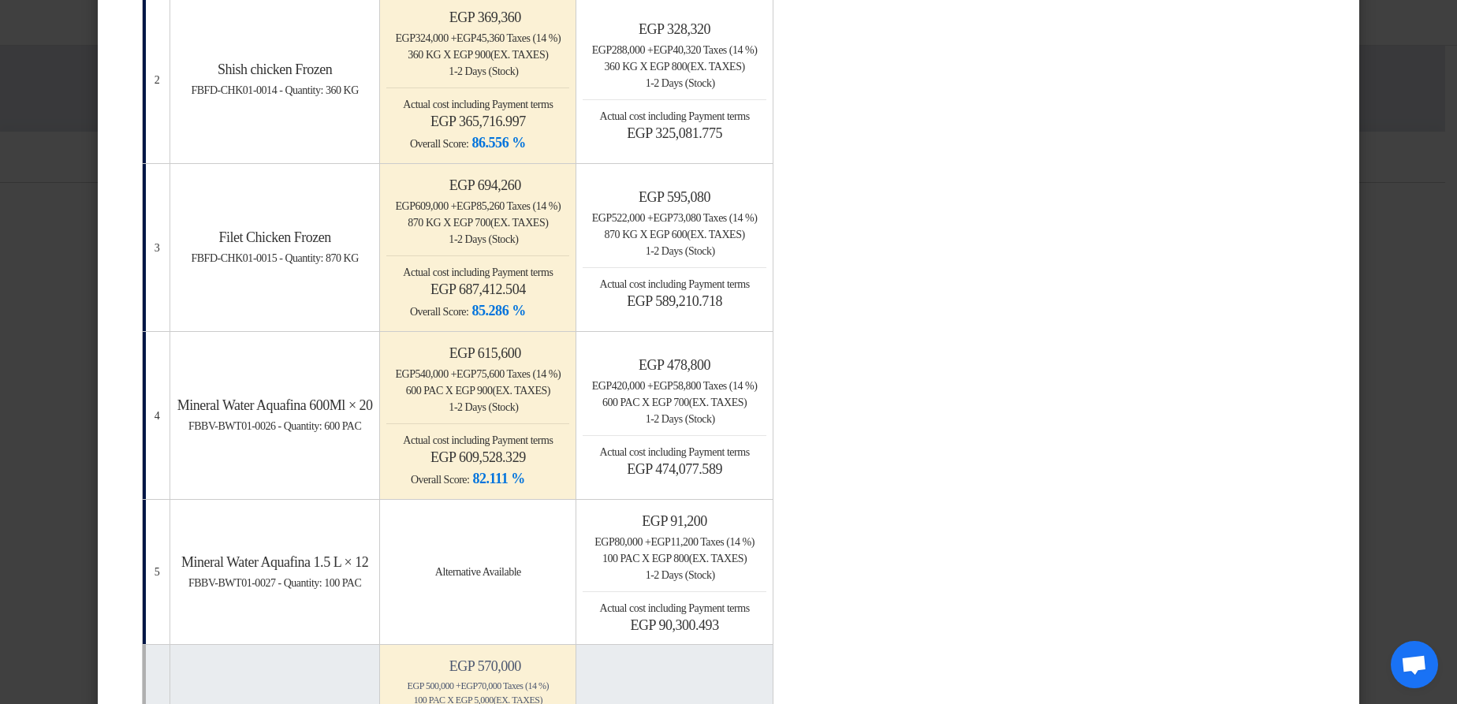
click at [1385, 275] on modal-container "× Offers Comparison Table Bahaa Custom Criteria × Overall × Export as PDF Magic…" at bounding box center [728, 352] width 1457 height 704
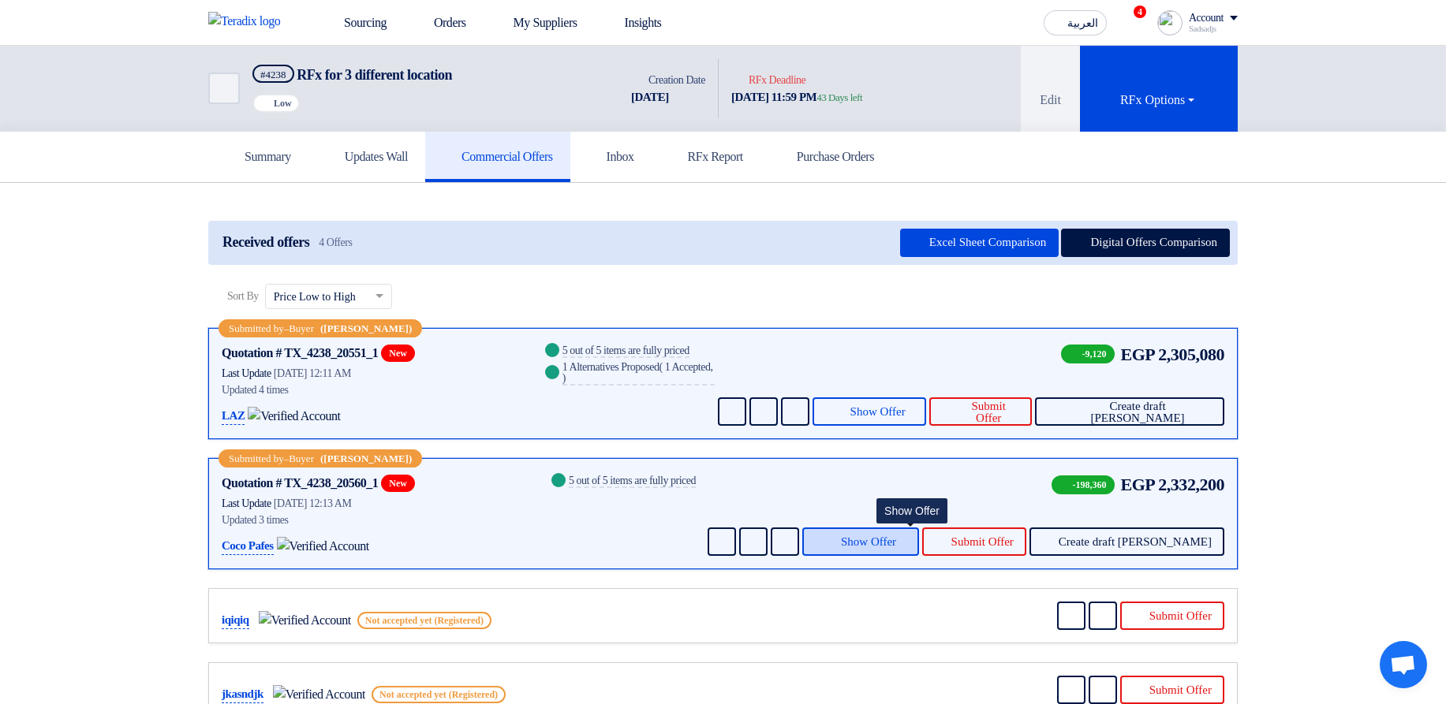
click at [896, 539] on span "Show Offer" at bounding box center [868, 542] width 55 height 12
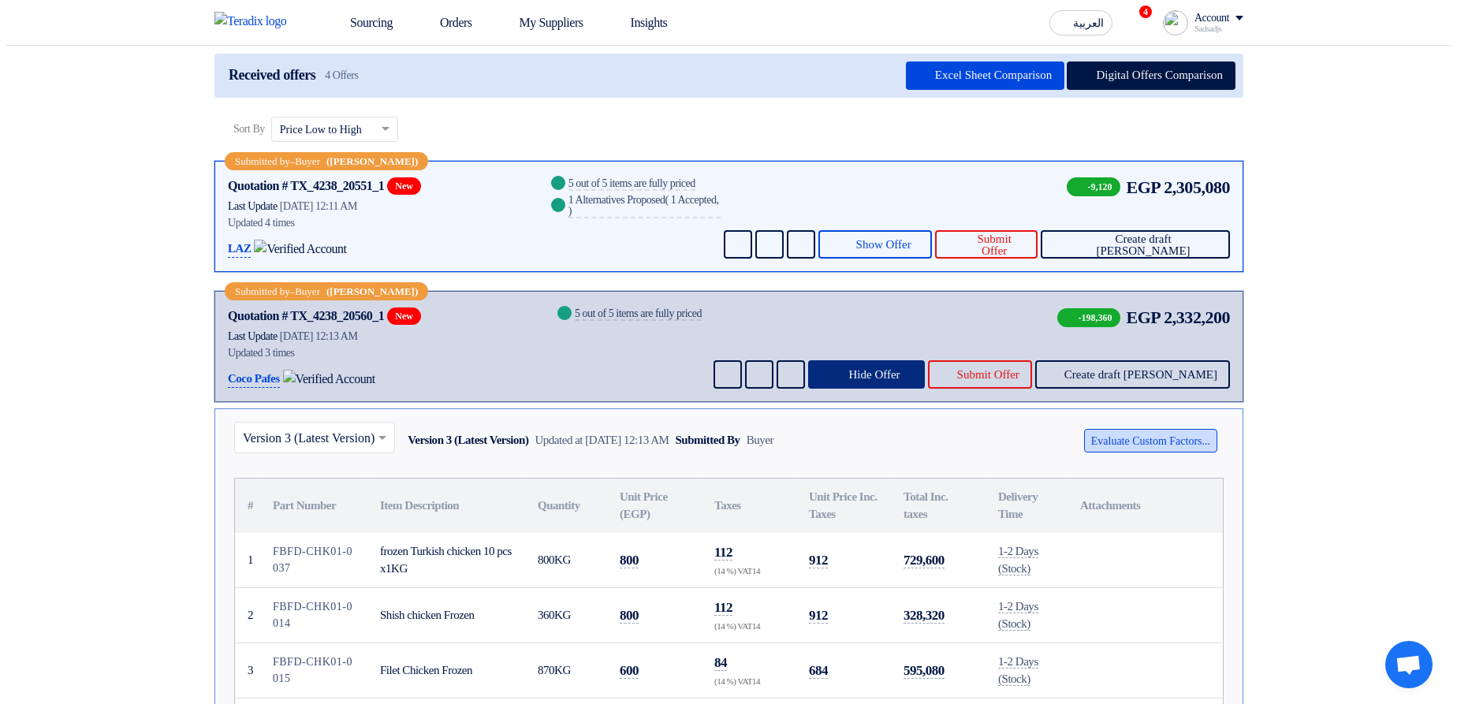
scroll to position [189, 0]
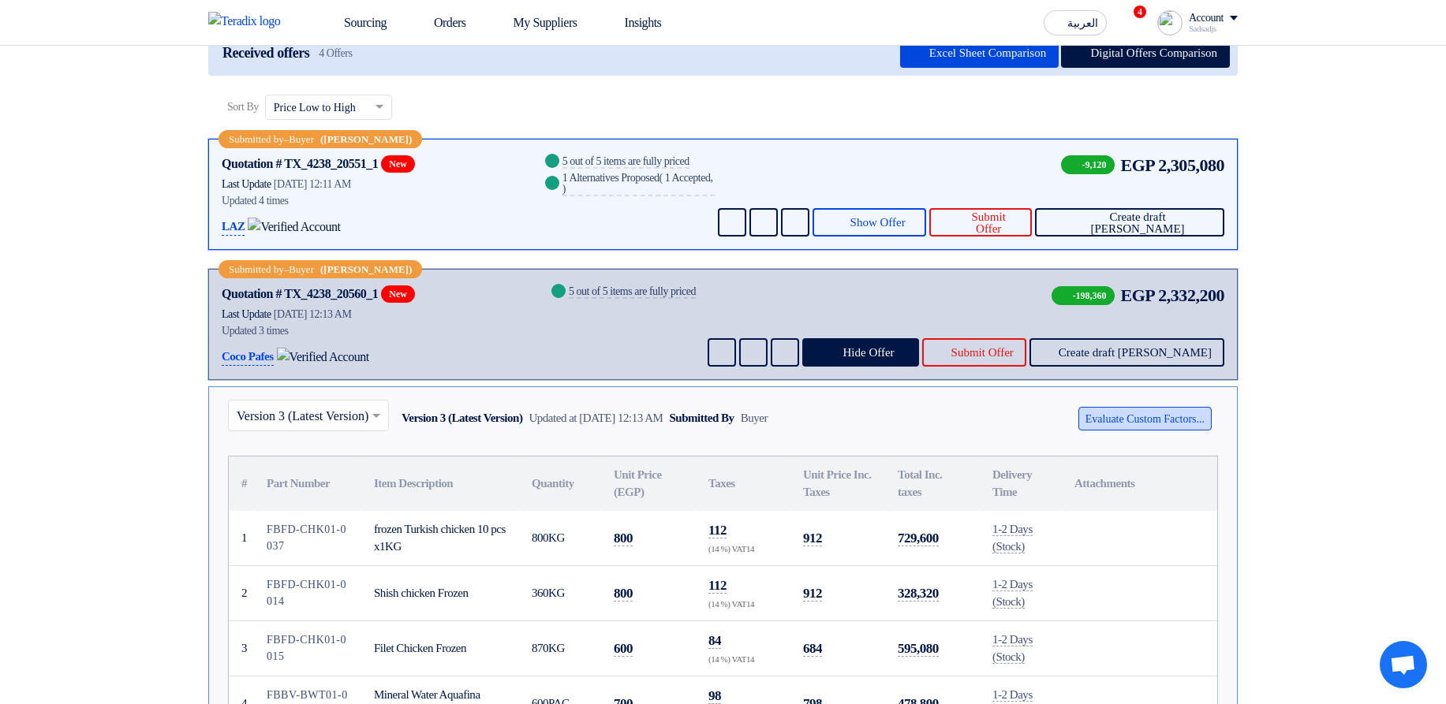
click at [1145, 414] on button "Evaluate Custom Factors..." at bounding box center [1144, 419] width 133 height 24
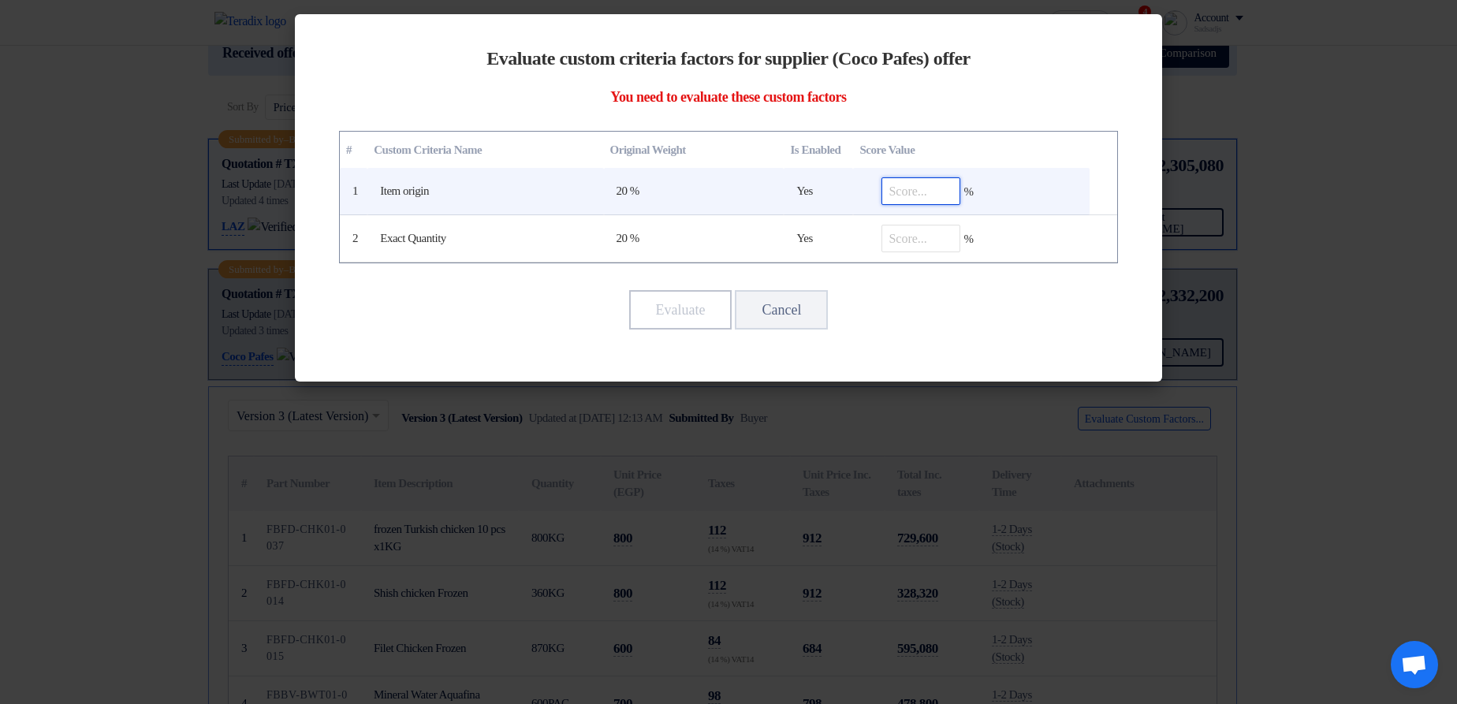
click at [943, 180] on input "number" at bounding box center [921, 191] width 79 height 28
type input "90"
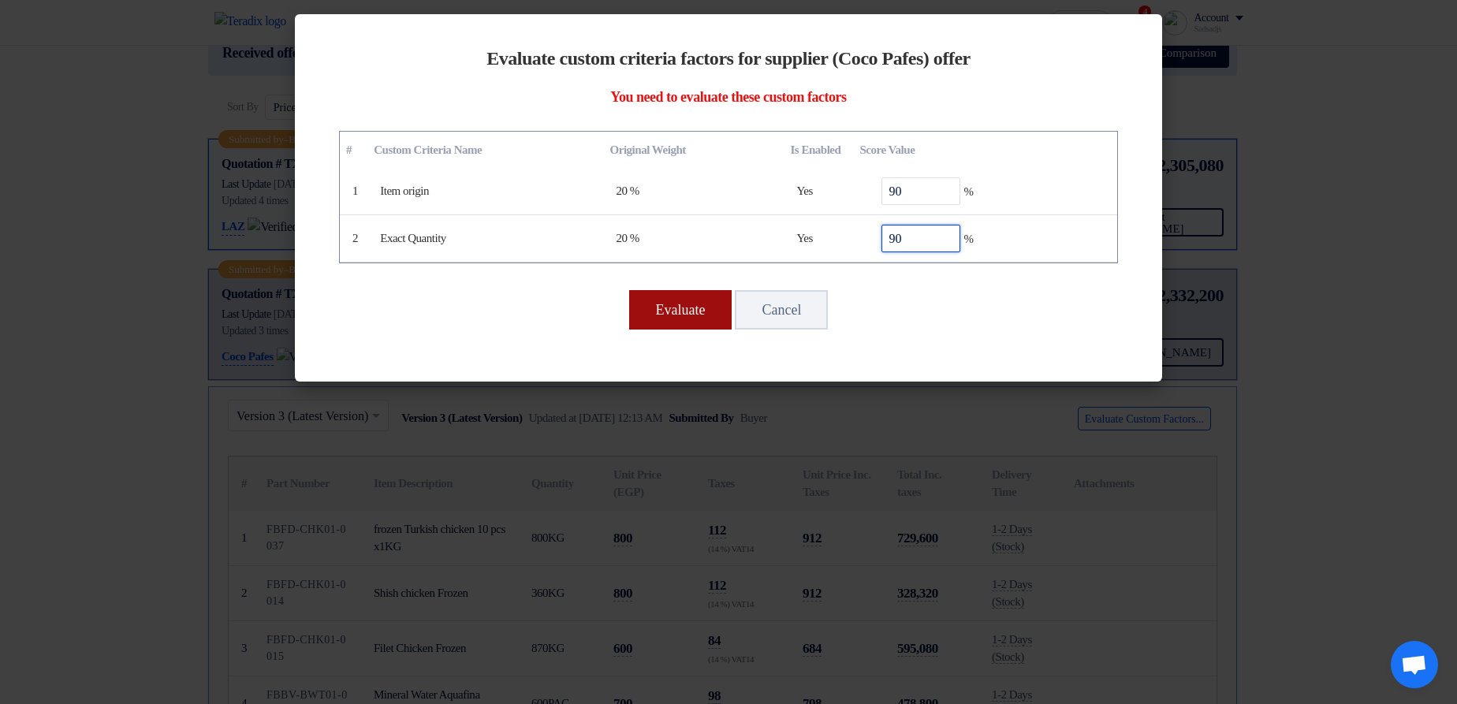
type input "90"
click at [659, 315] on button "Evaluate" at bounding box center [680, 309] width 103 height 39
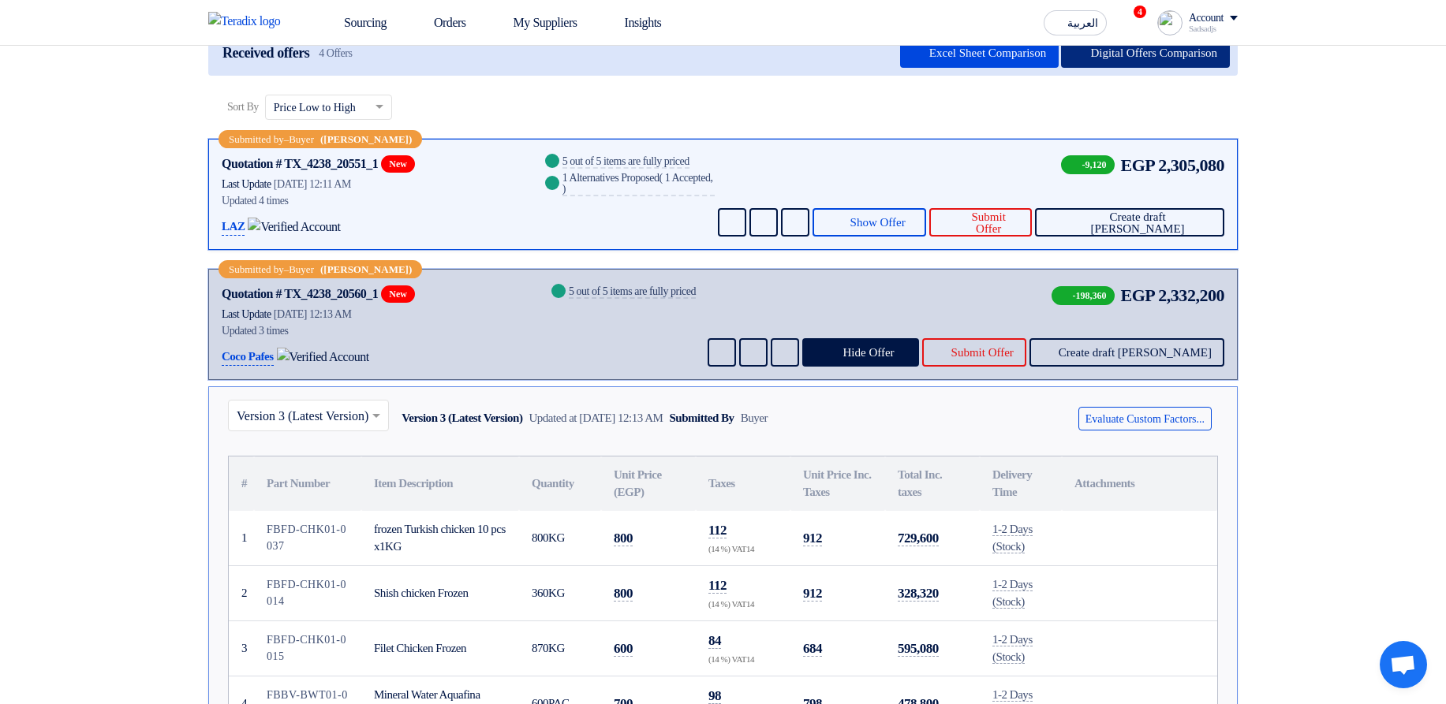
click at [1181, 62] on button "Digital Offers Comparison" at bounding box center [1145, 53] width 169 height 28
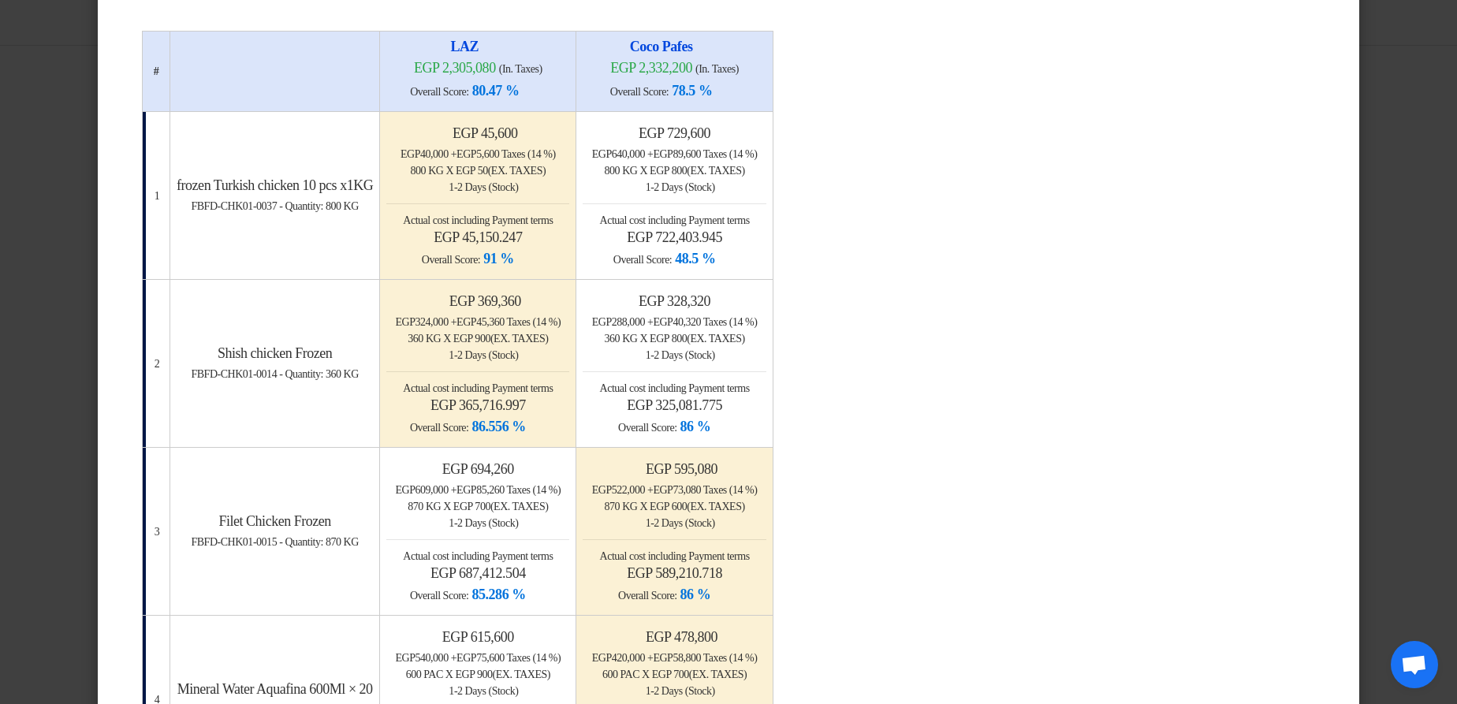
scroll to position [0, 0]
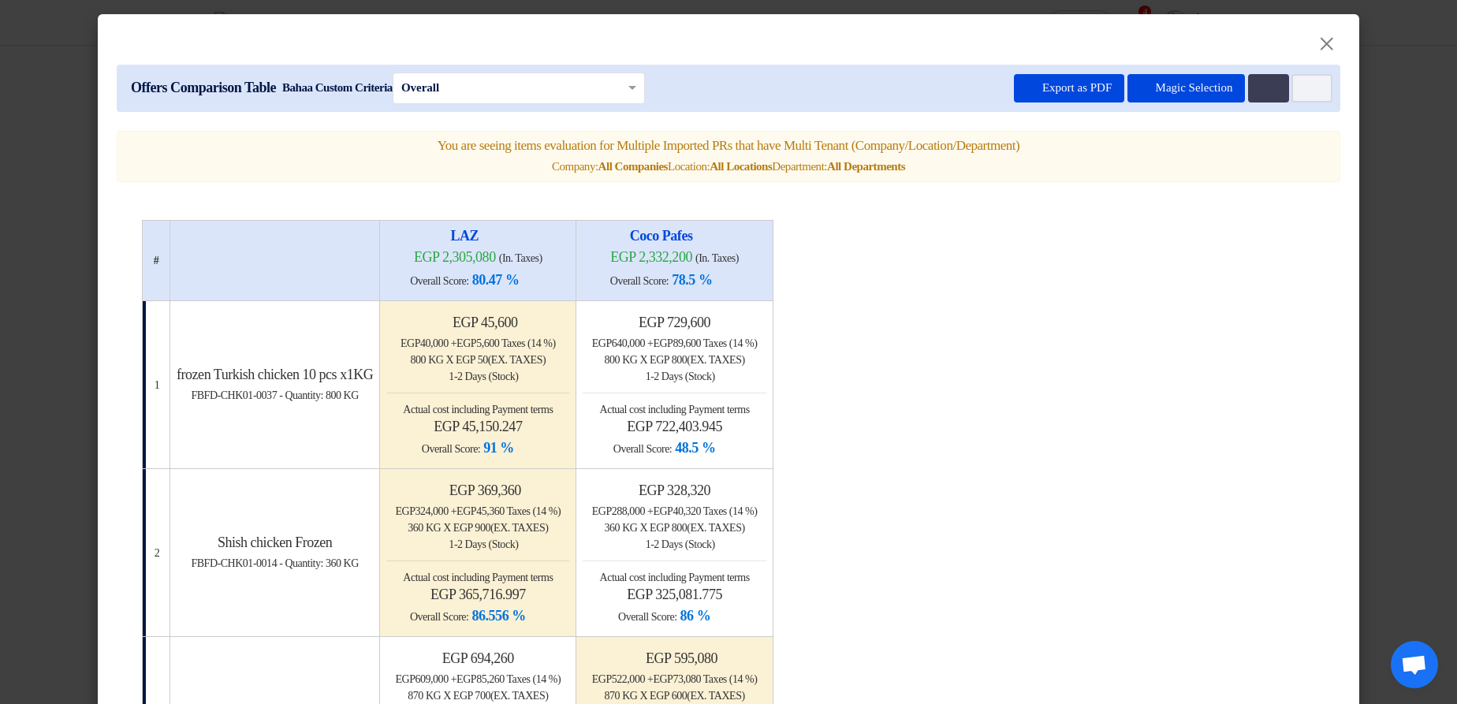
click at [550, 78] on input "text" at bounding box center [510, 87] width 219 height 21
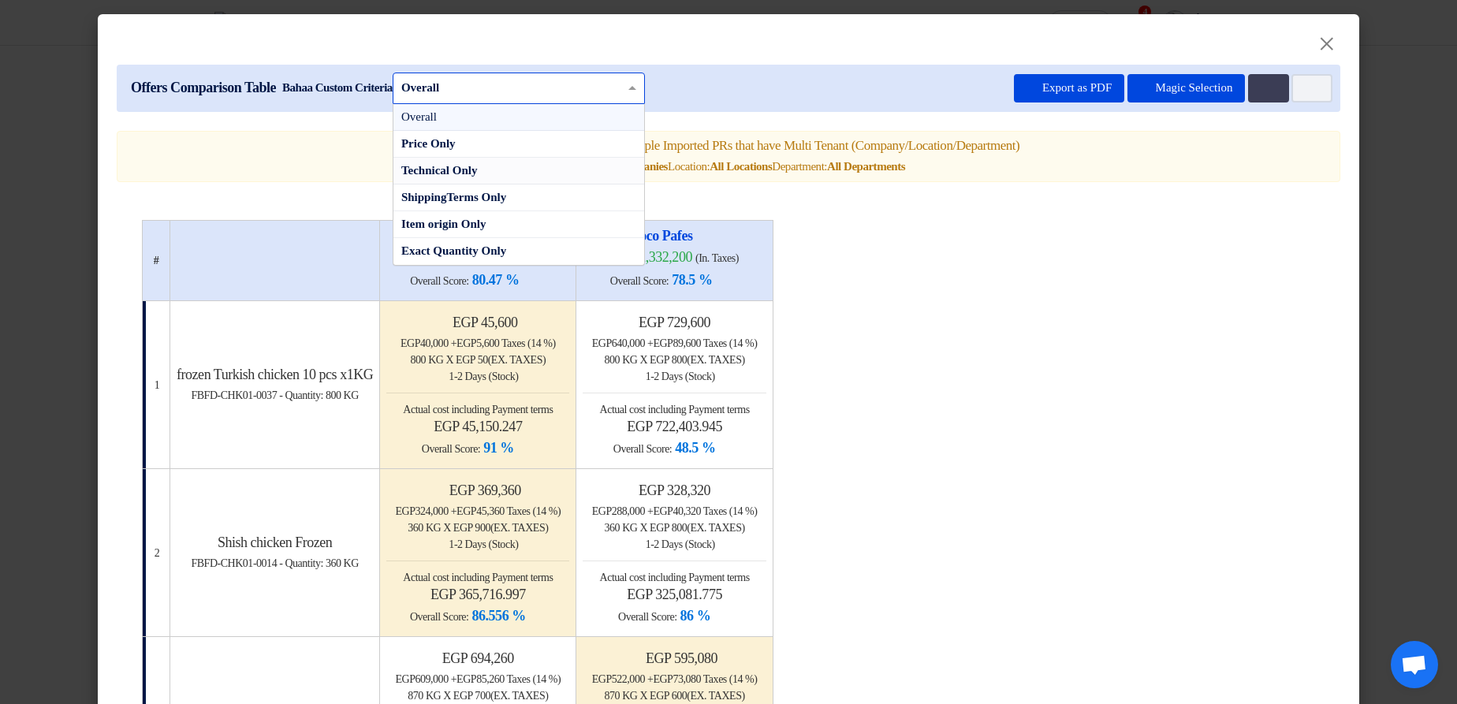
click at [494, 185] on div "Technical Only" at bounding box center [519, 171] width 251 height 27
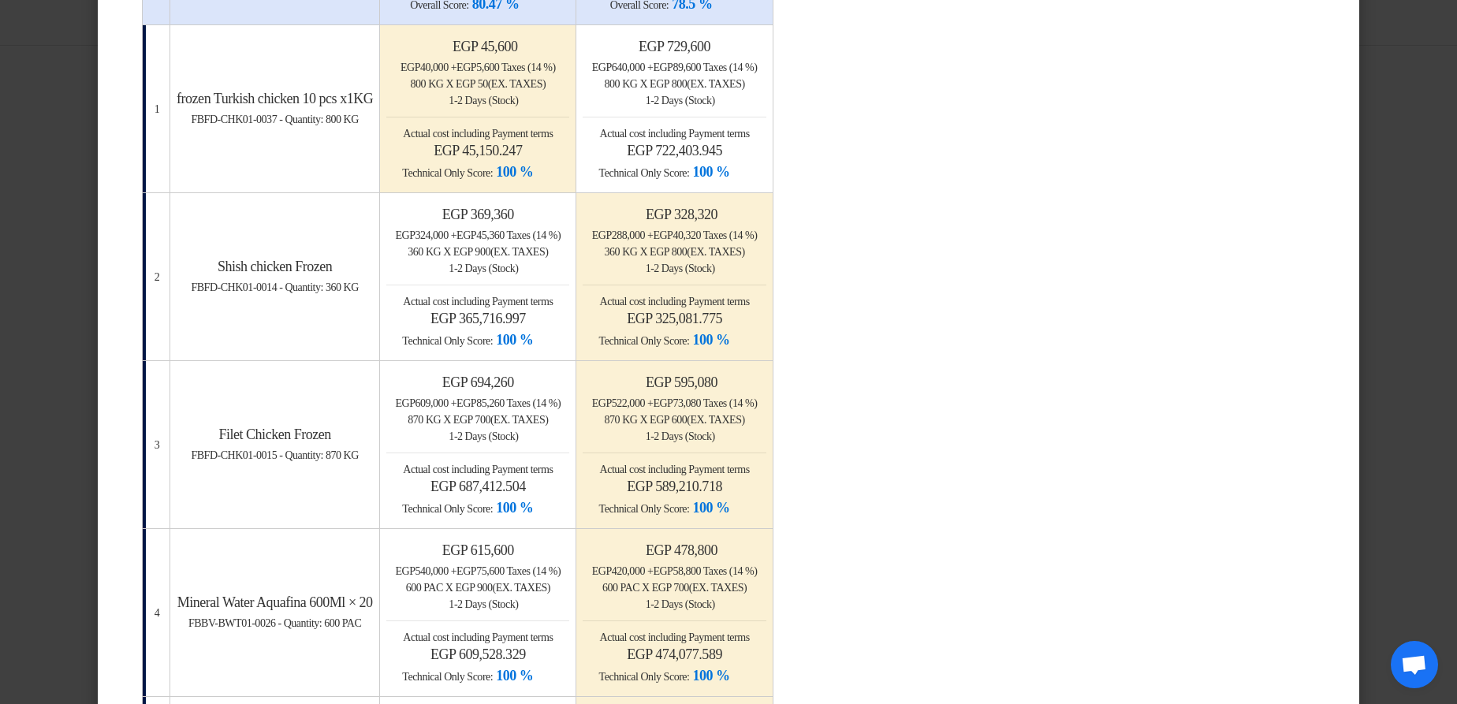
scroll to position [95, 0]
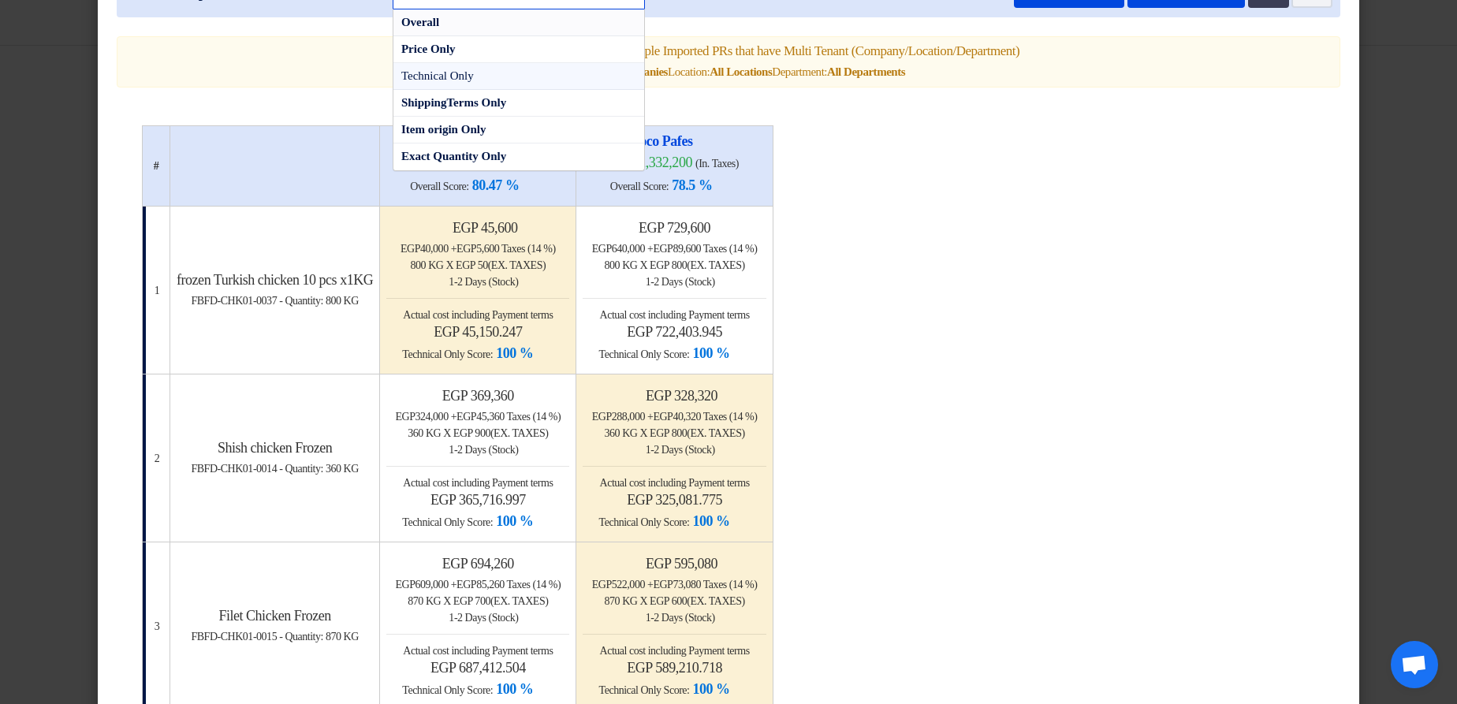
scroll to position [76, 0]
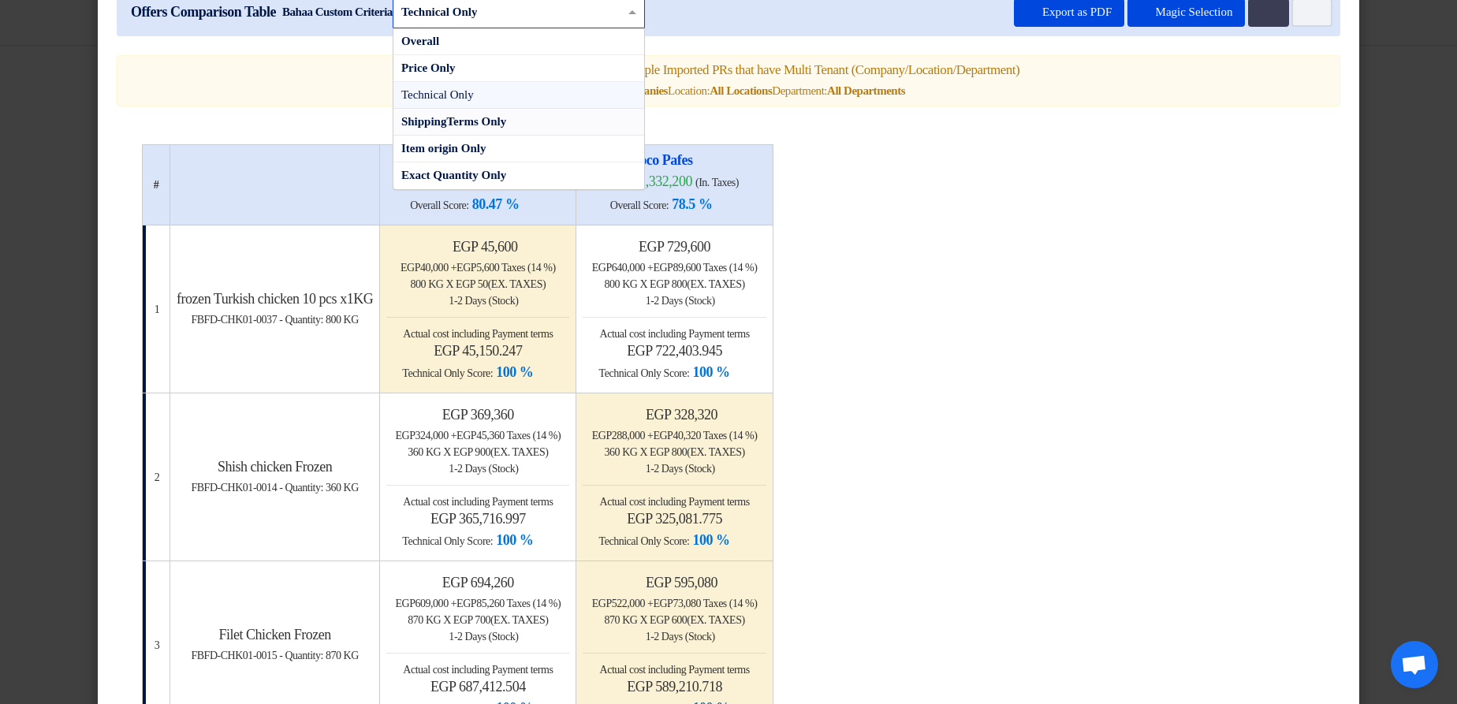
click at [600, 136] on div "ShippingTerms Only" at bounding box center [519, 122] width 251 height 27
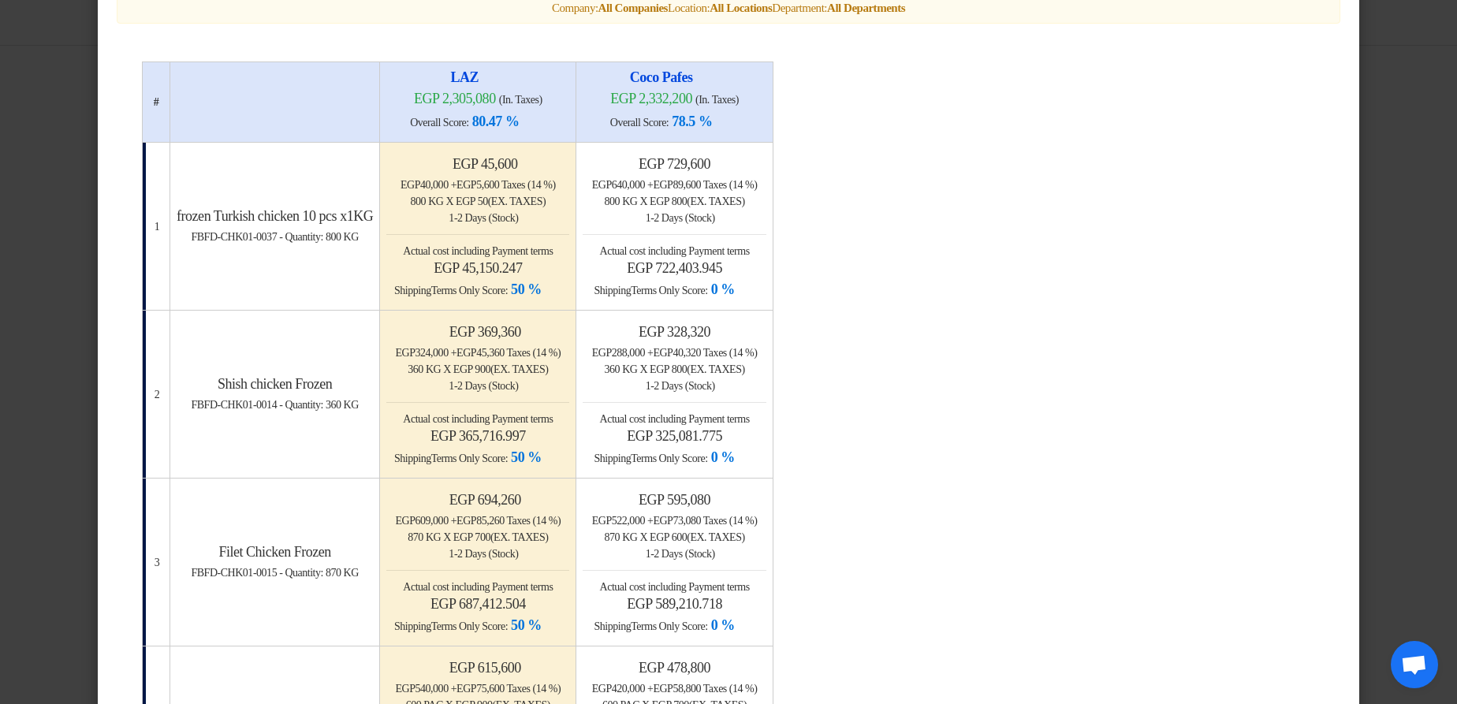
scroll to position [0, 0]
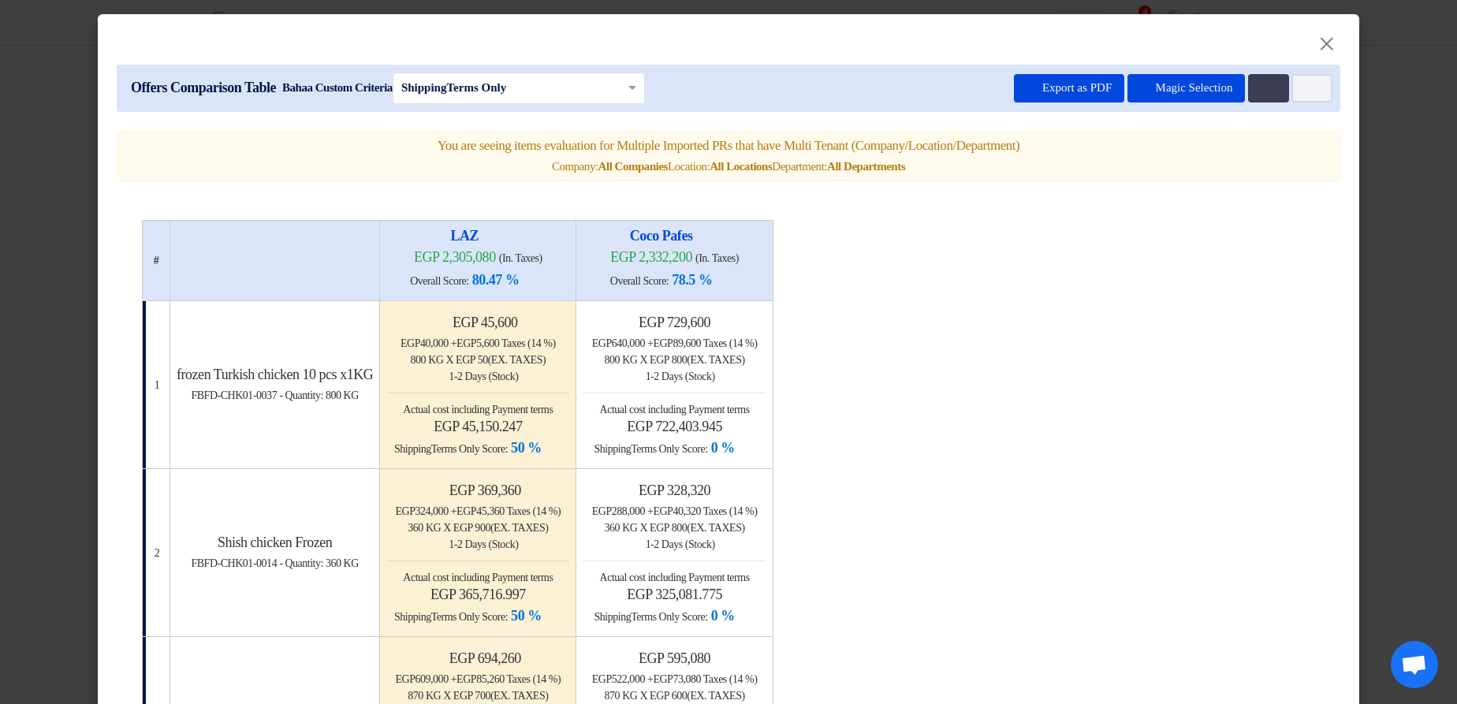
click at [573, 83] on input "text" at bounding box center [510, 87] width 219 height 21
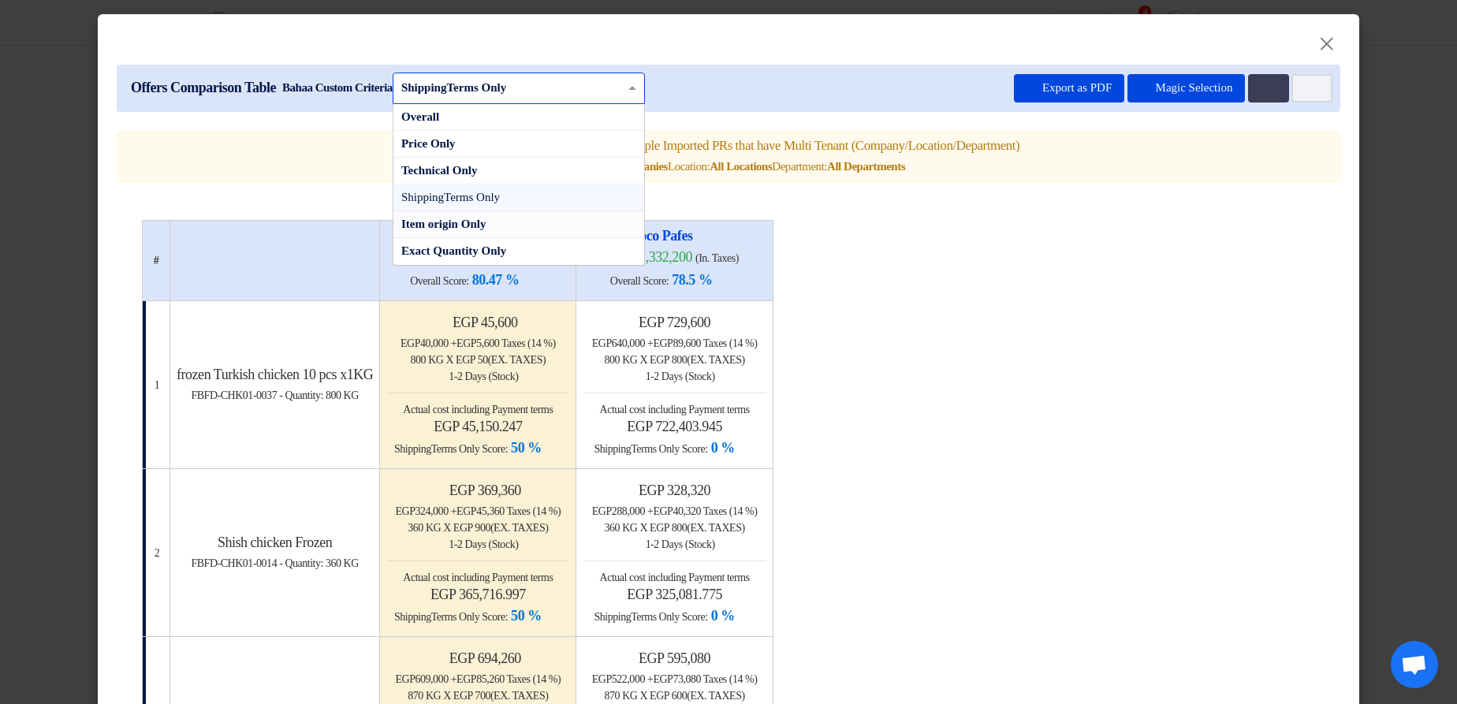
click at [569, 238] on div "Item origin Only" at bounding box center [519, 224] width 251 height 27
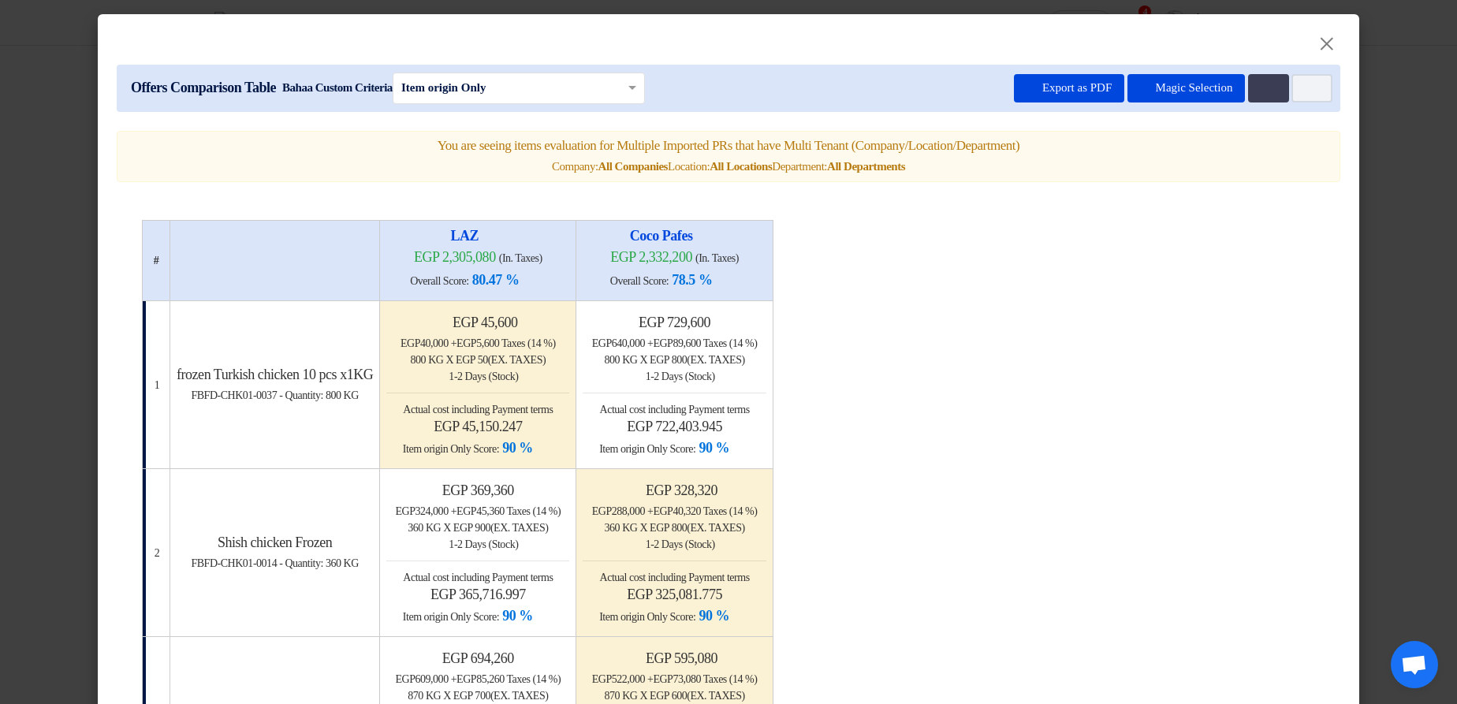
click at [571, 90] on input "text" at bounding box center [510, 87] width 219 height 21
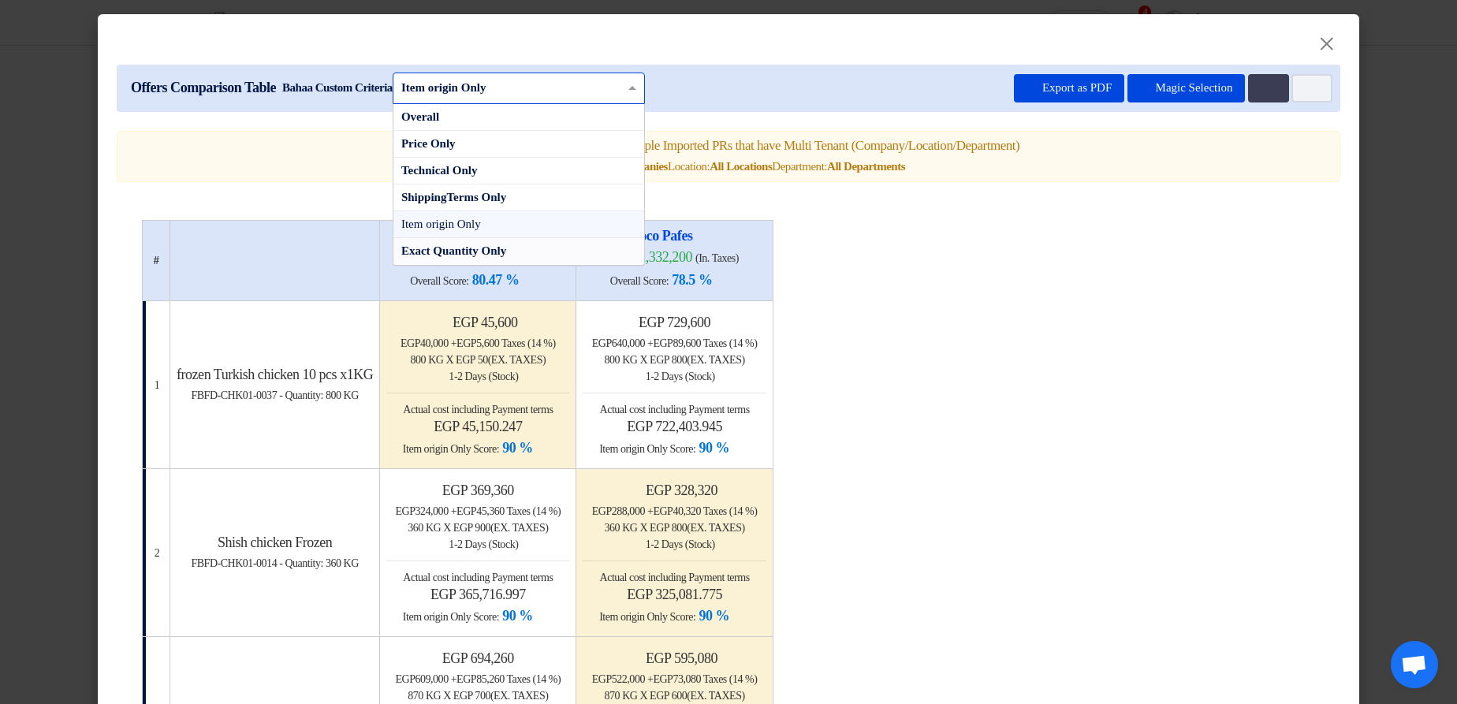
click at [546, 264] on div "Exact Quantity Only" at bounding box center [519, 251] width 251 height 26
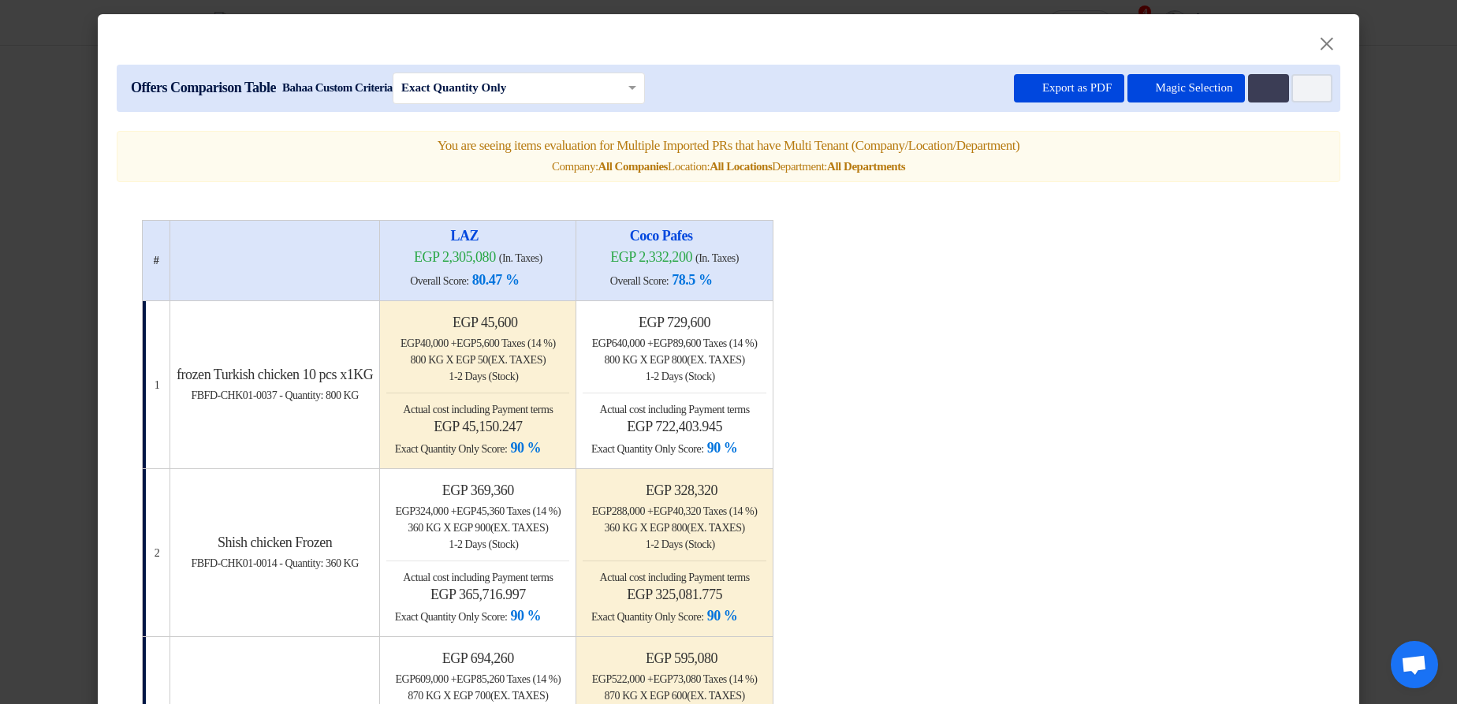
click at [559, 83] on input "text" at bounding box center [510, 87] width 219 height 21
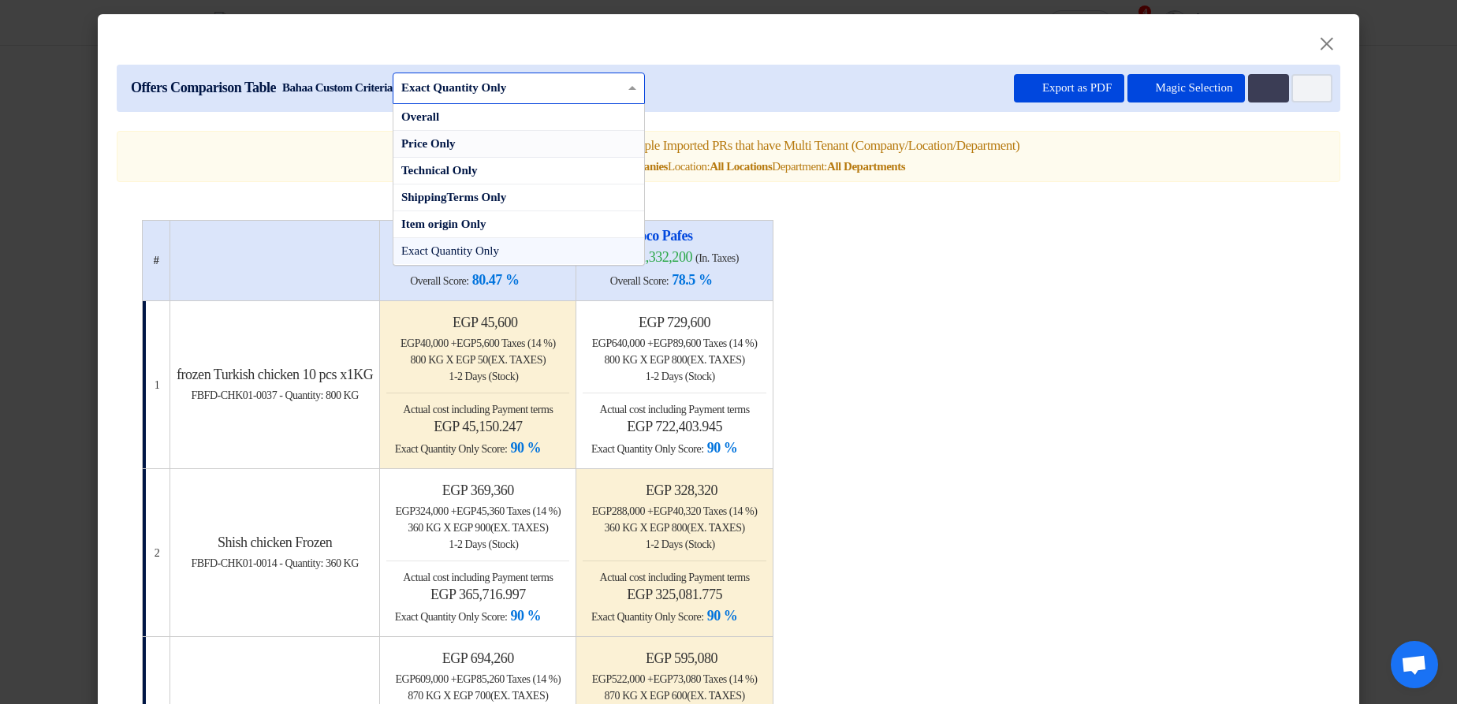
click at [513, 149] on div "Price Only" at bounding box center [519, 144] width 251 height 27
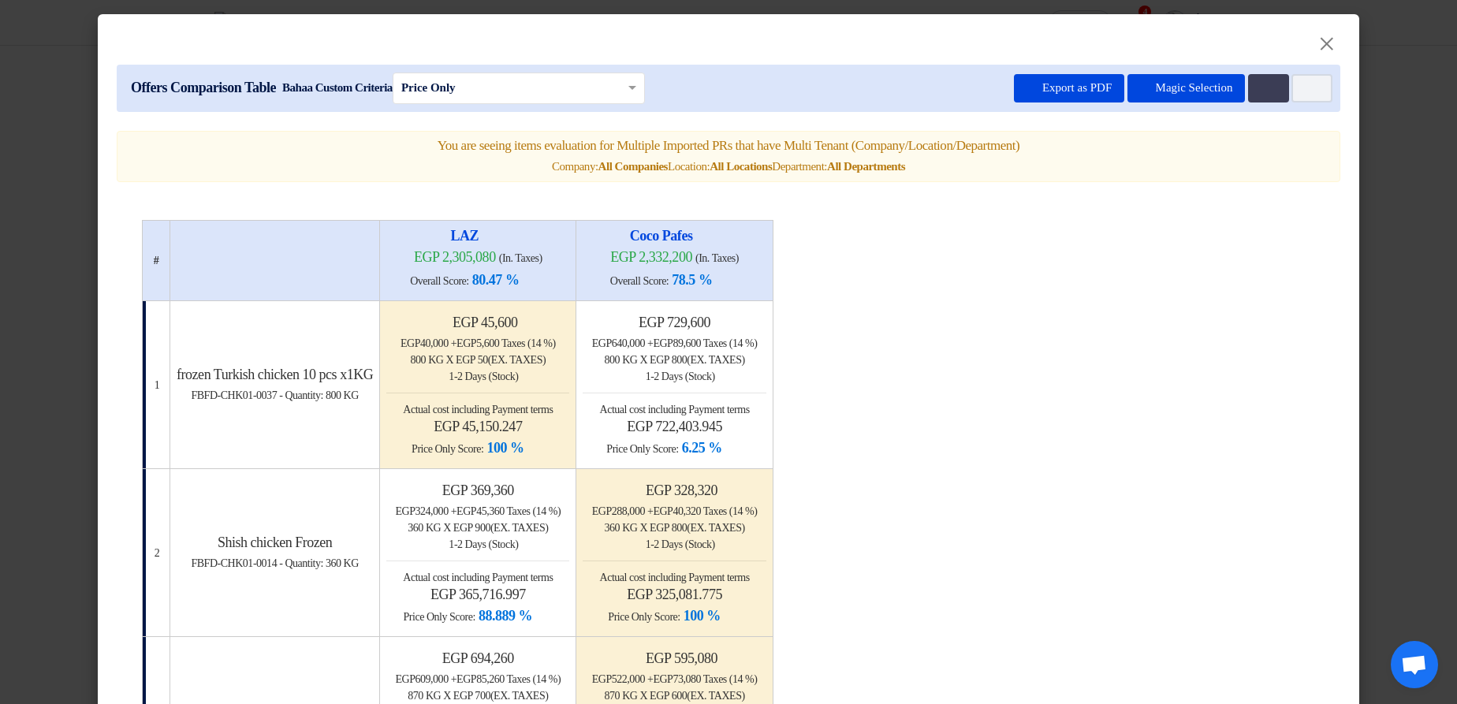
click at [564, 80] on input "text" at bounding box center [510, 87] width 219 height 21
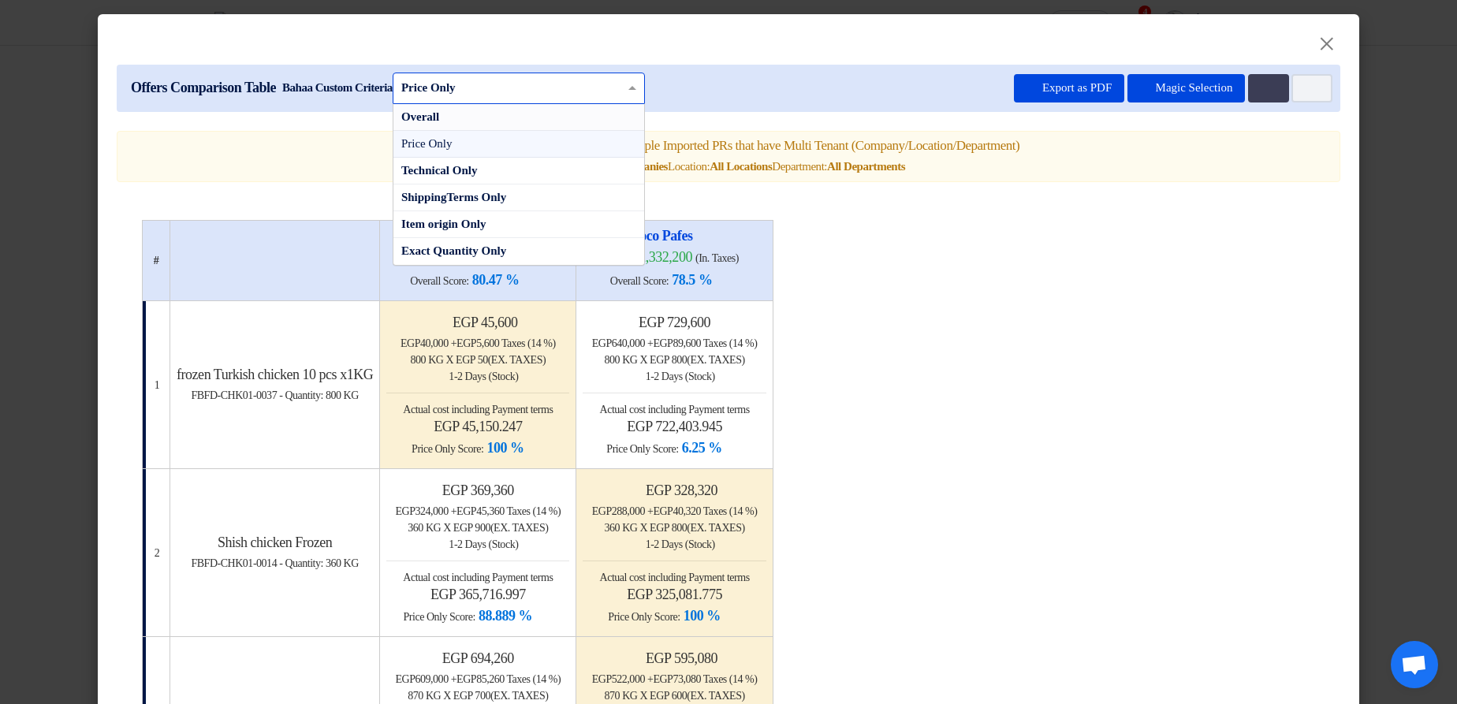
click at [536, 112] on div "Overall" at bounding box center [519, 117] width 251 height 27
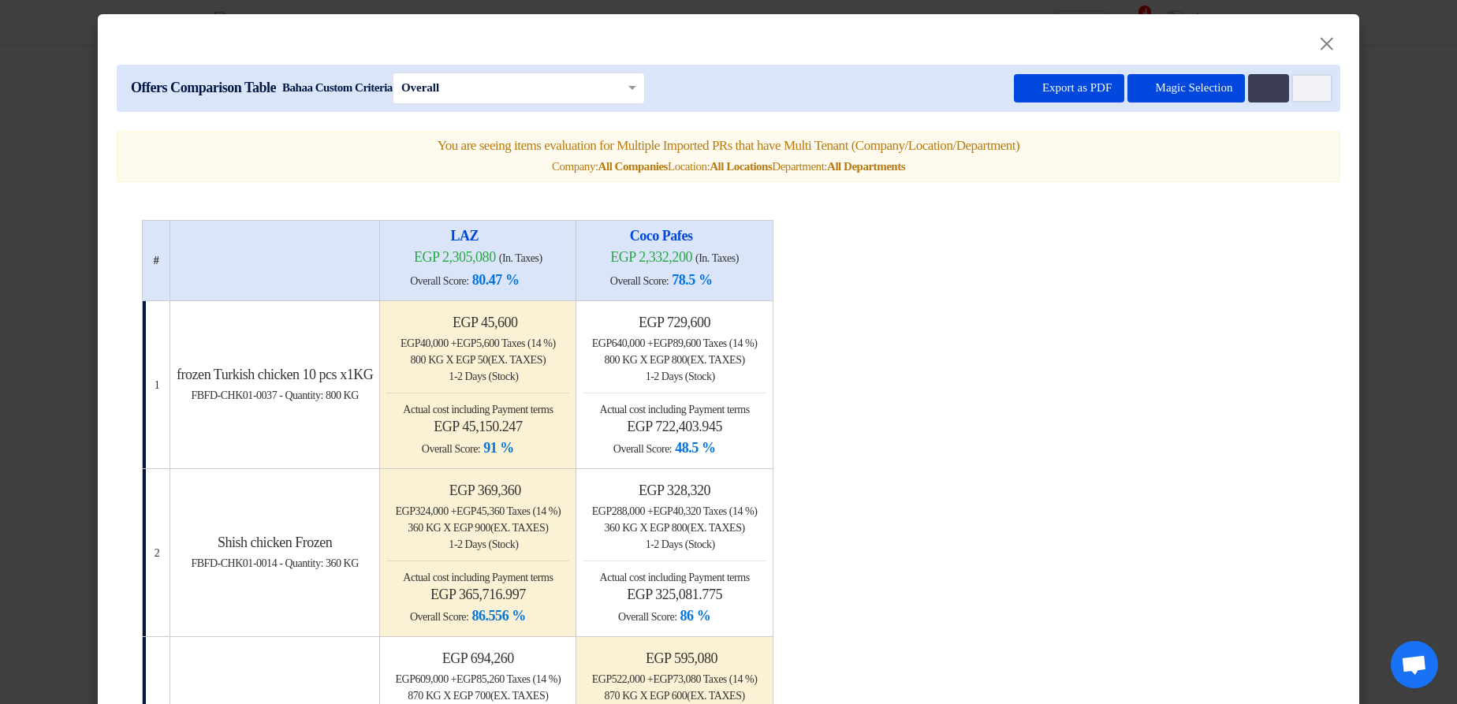
click at [1398, 181] on modal-container "× Offers Comparison Table Bahaa Custom Criteria × Overall × Export as PDF Magic…" at bounding box center [728, 352] width 1457 height 704
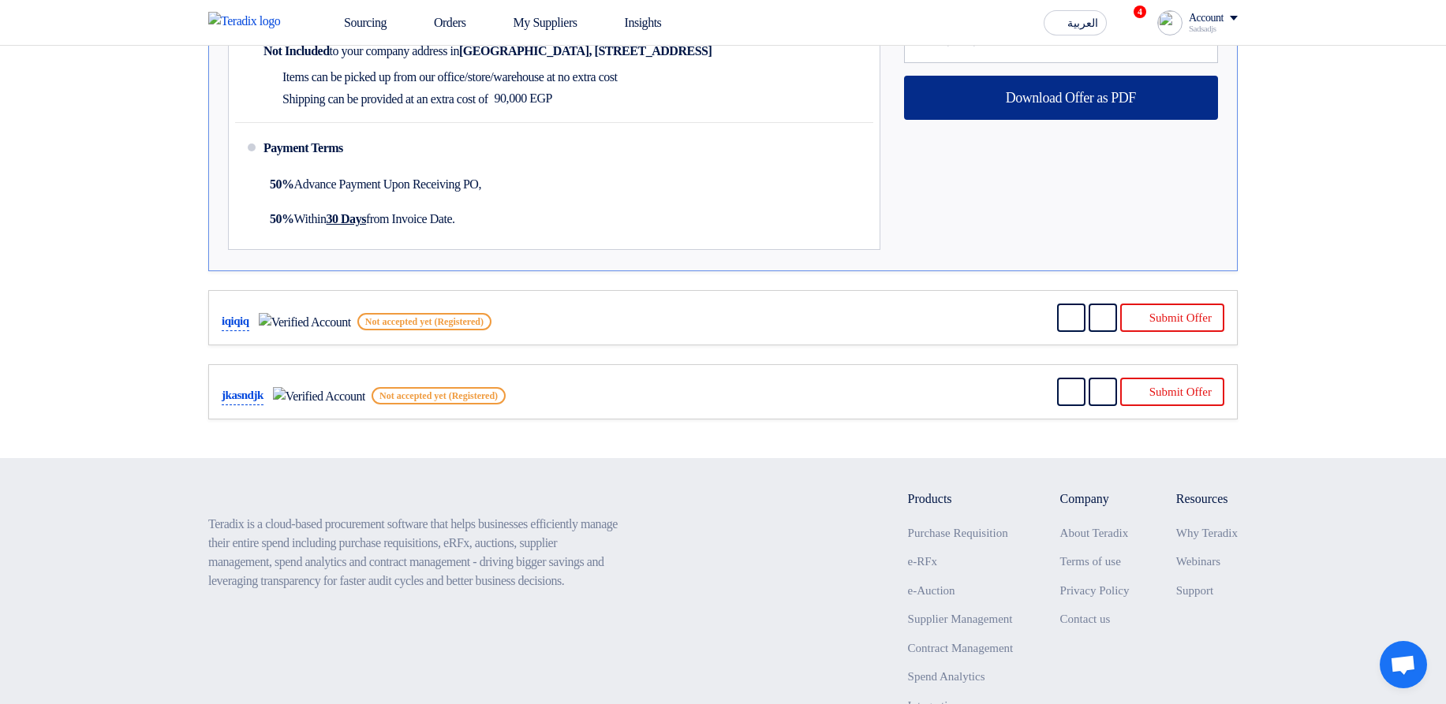
scroll to position [946, 0]
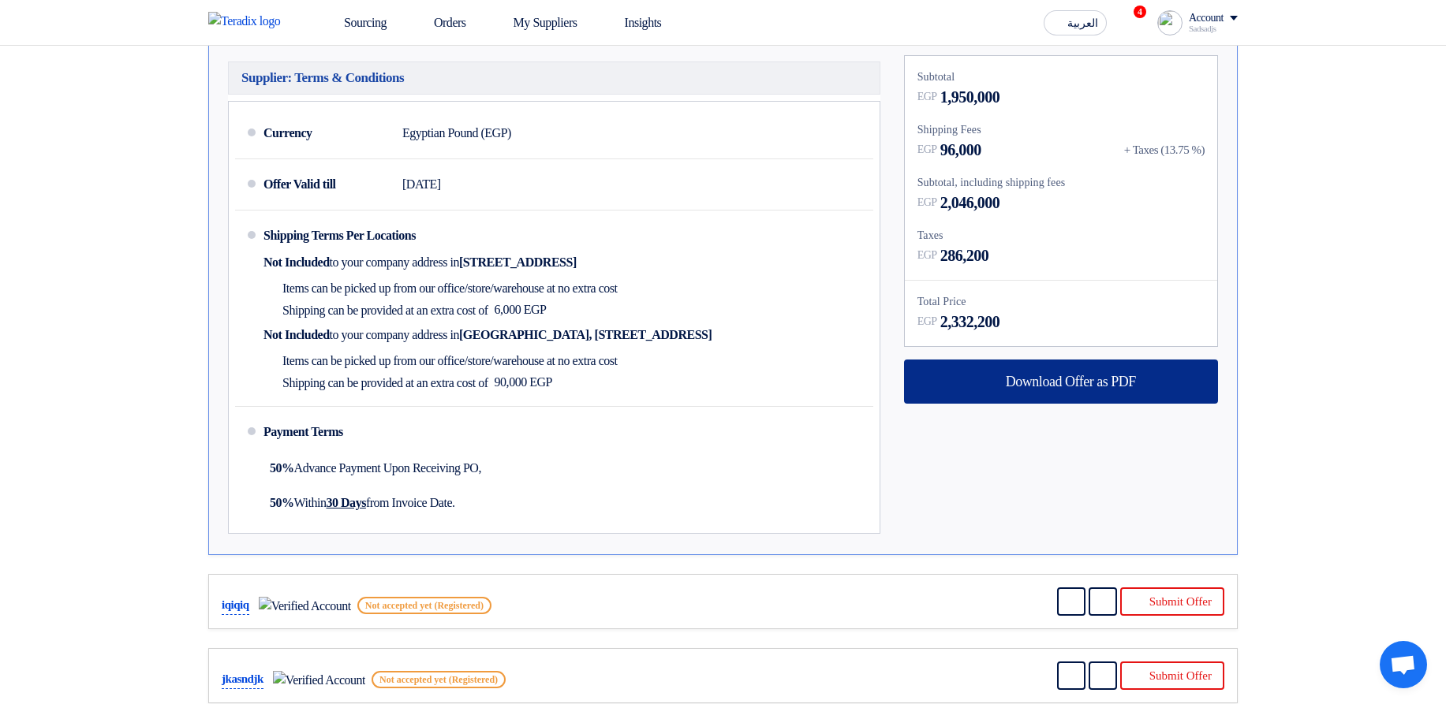
click at [1092, 397] on div "Download Offer as PDF" at bounding box center [1061, 382] width 314 height 44
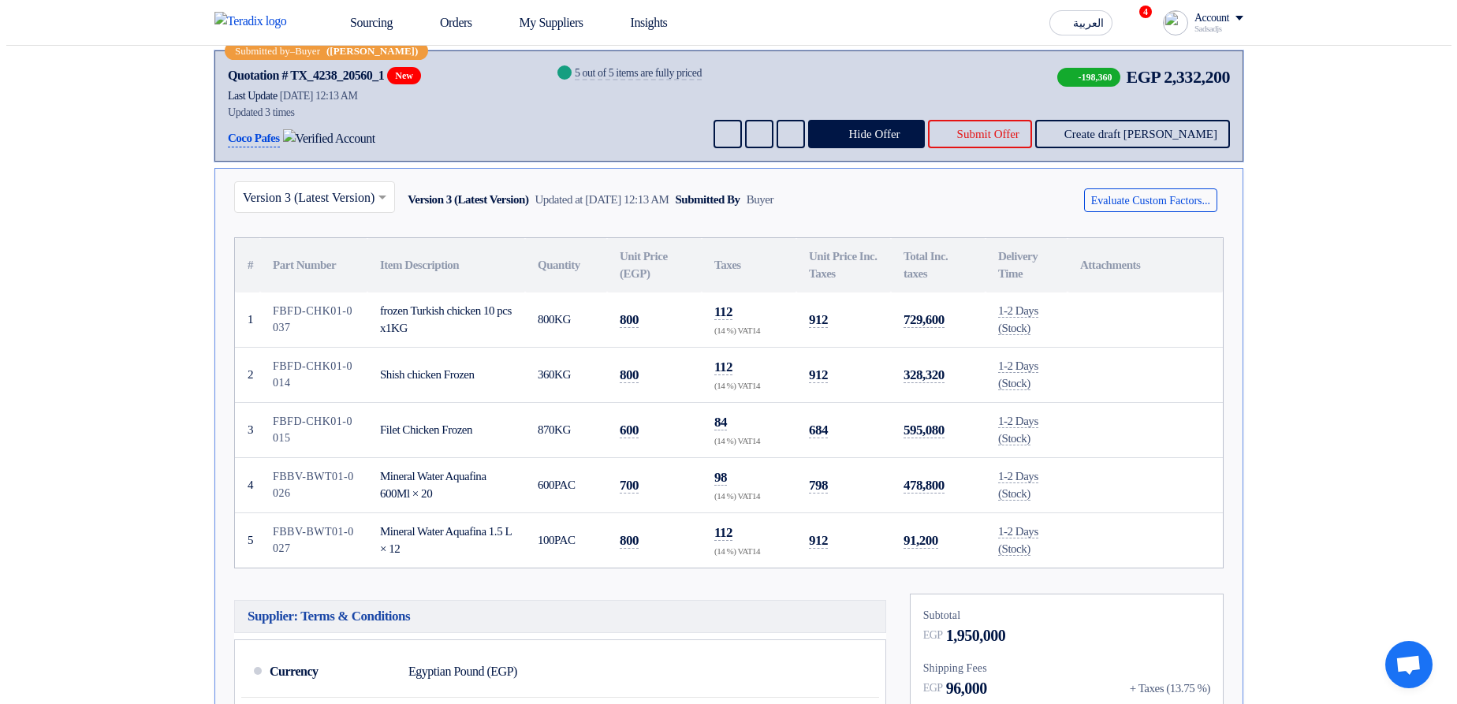
scroll to position [284, 0]
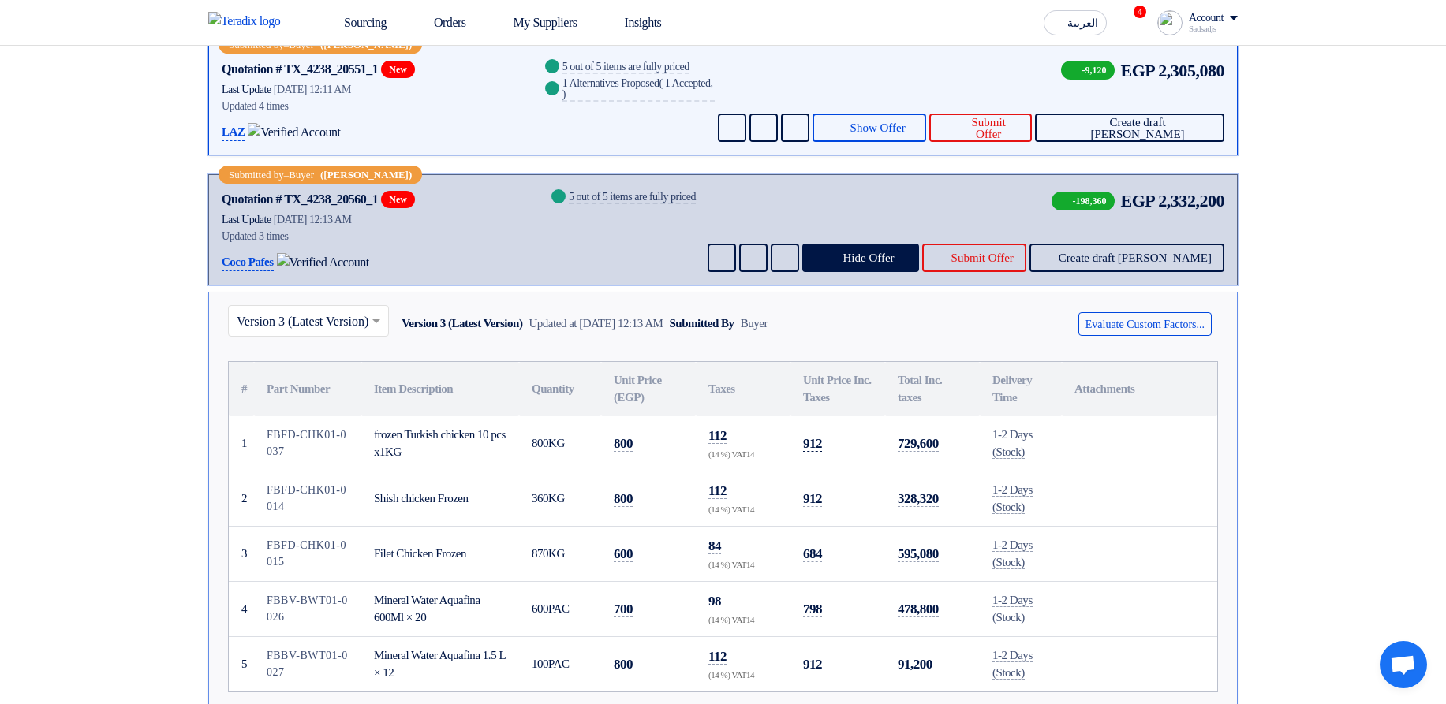
drag, startPoint x: 818, startPoint y: 445, endPoint x: 818, endPoint y: 420, distance: 24.4
click at [818, 444] on span "912" at bounding box center [812, 444] width 19 height 16
click at [910, 118] on button "Show Offer" at bounding box center [869, 128] width 114 height 28
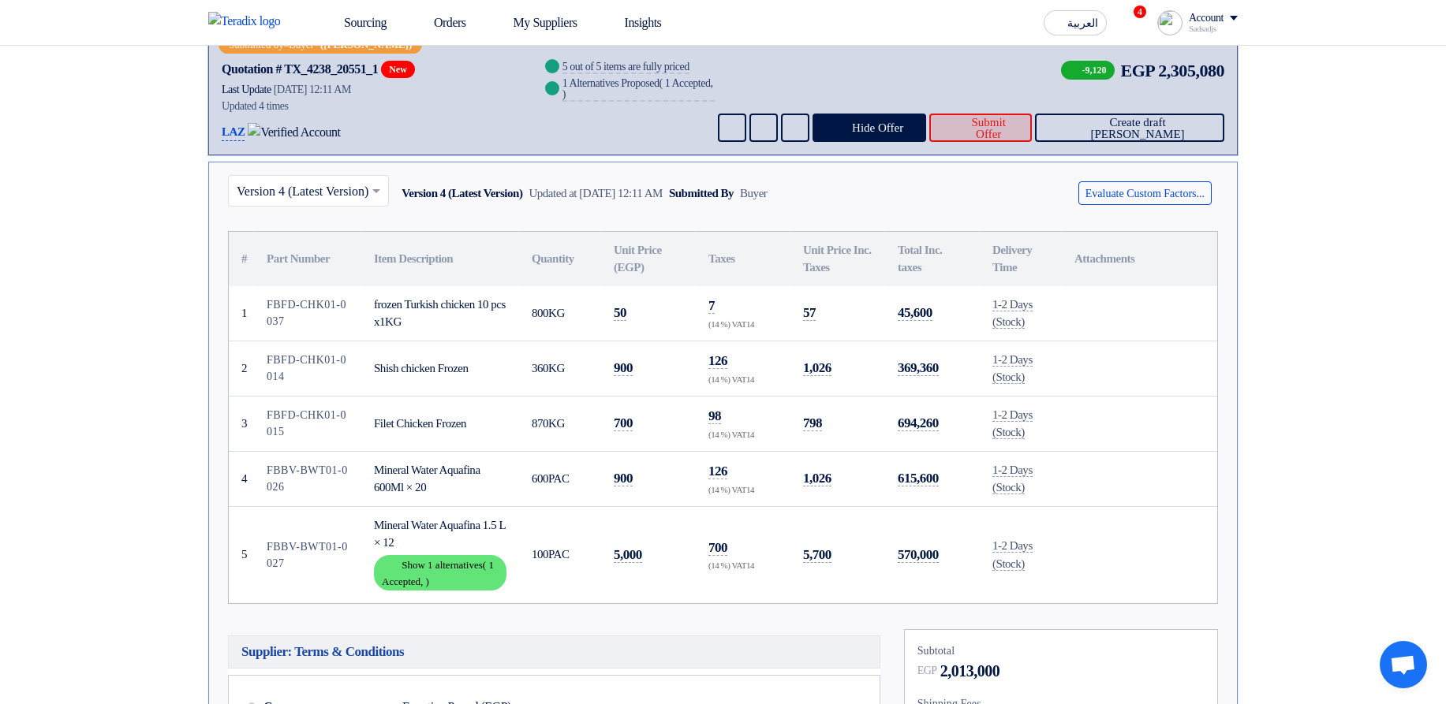
click at [989, 132] on button "Submit Offer" at bounding box center [980, 128] width 102 height 28
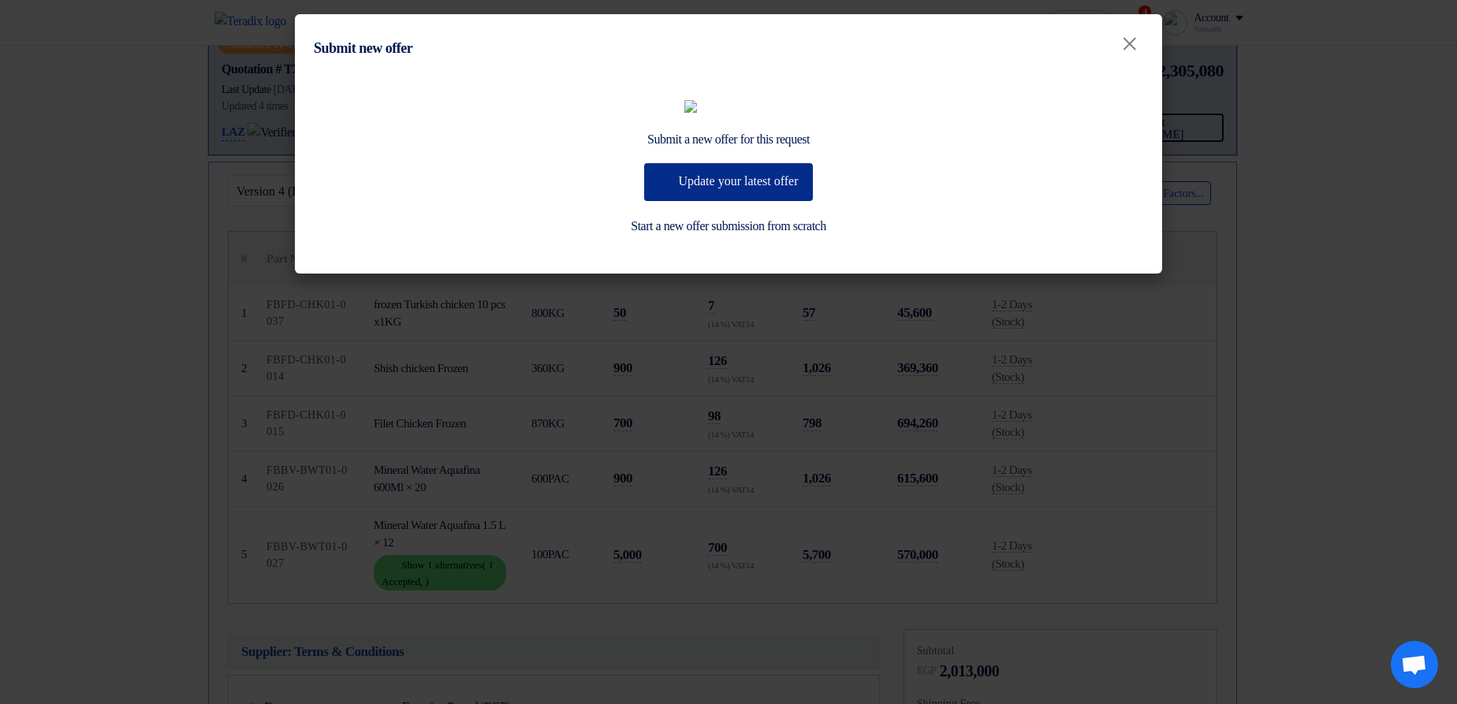
click at [740, 201] on button "Update your latest offer" at bounding box center [728, 182] width 168 height 38
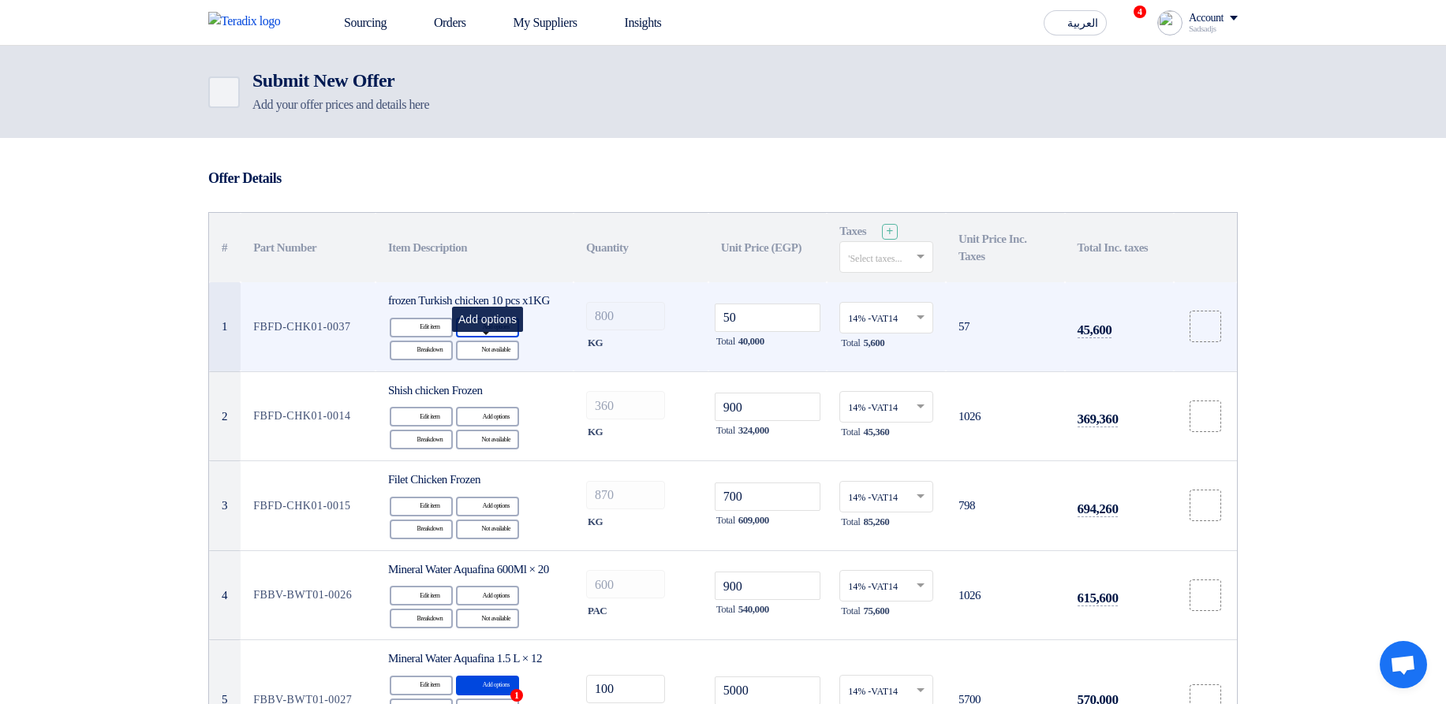
click at [483, 338] on div "Alternative Add options" at bounding box center [487, 328] width 63 height 20
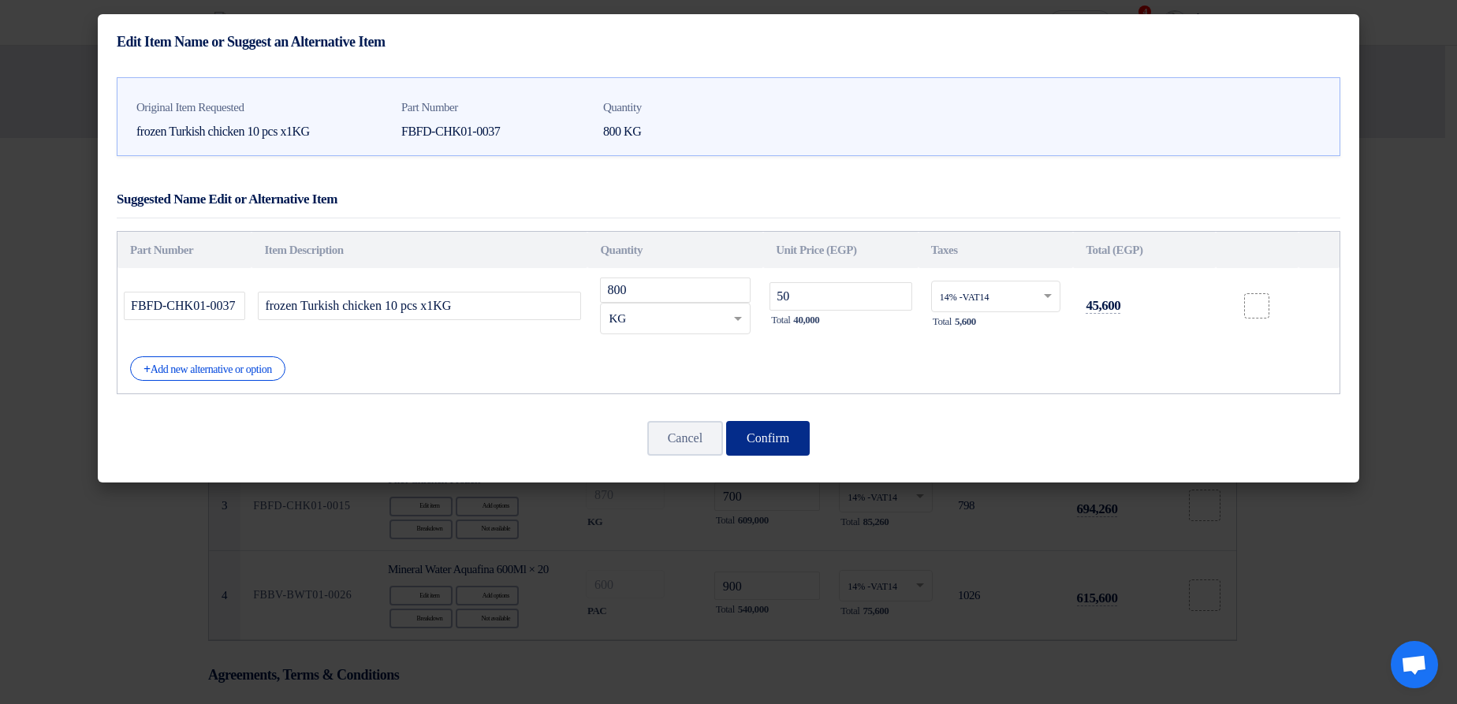
click at [794, 442] on button "Confirm" at bounding box center [768, 438] width 84 height 35
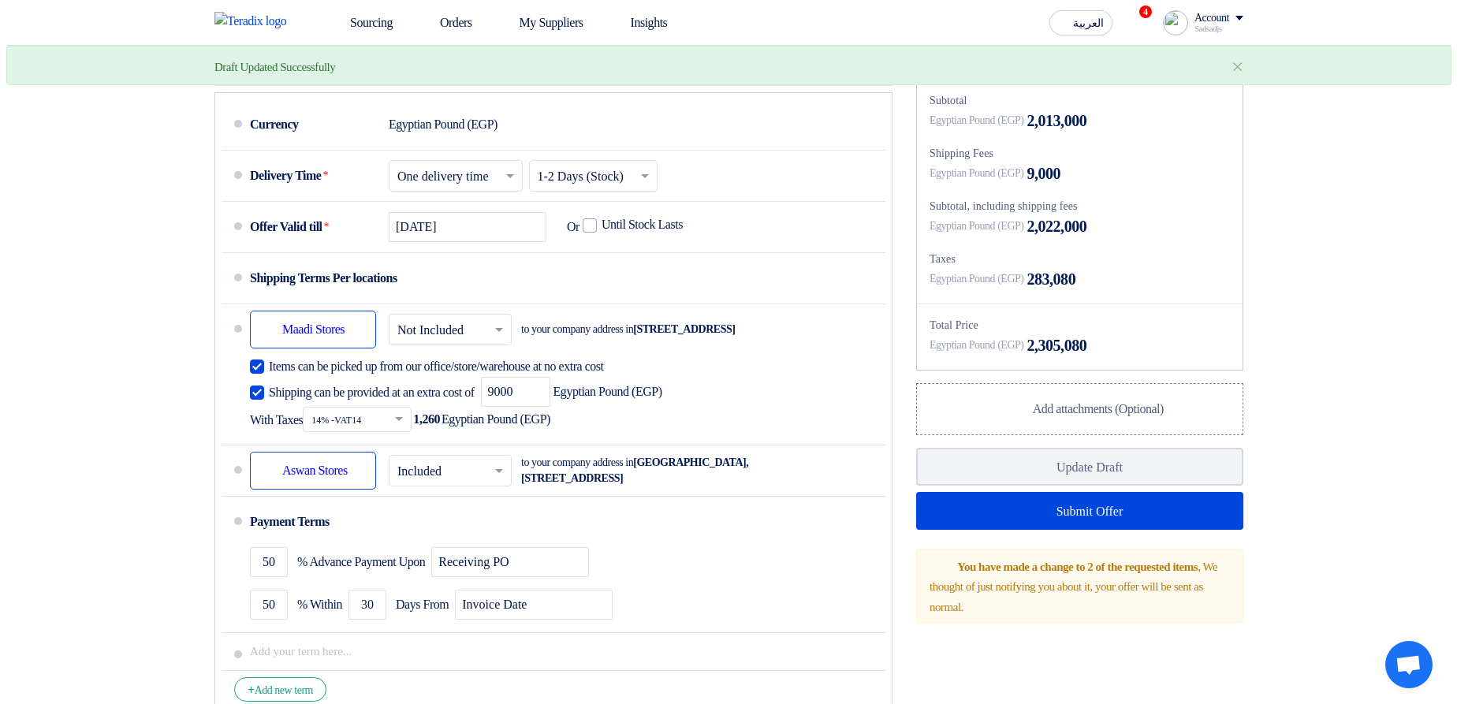
scroll to position [852, 0]
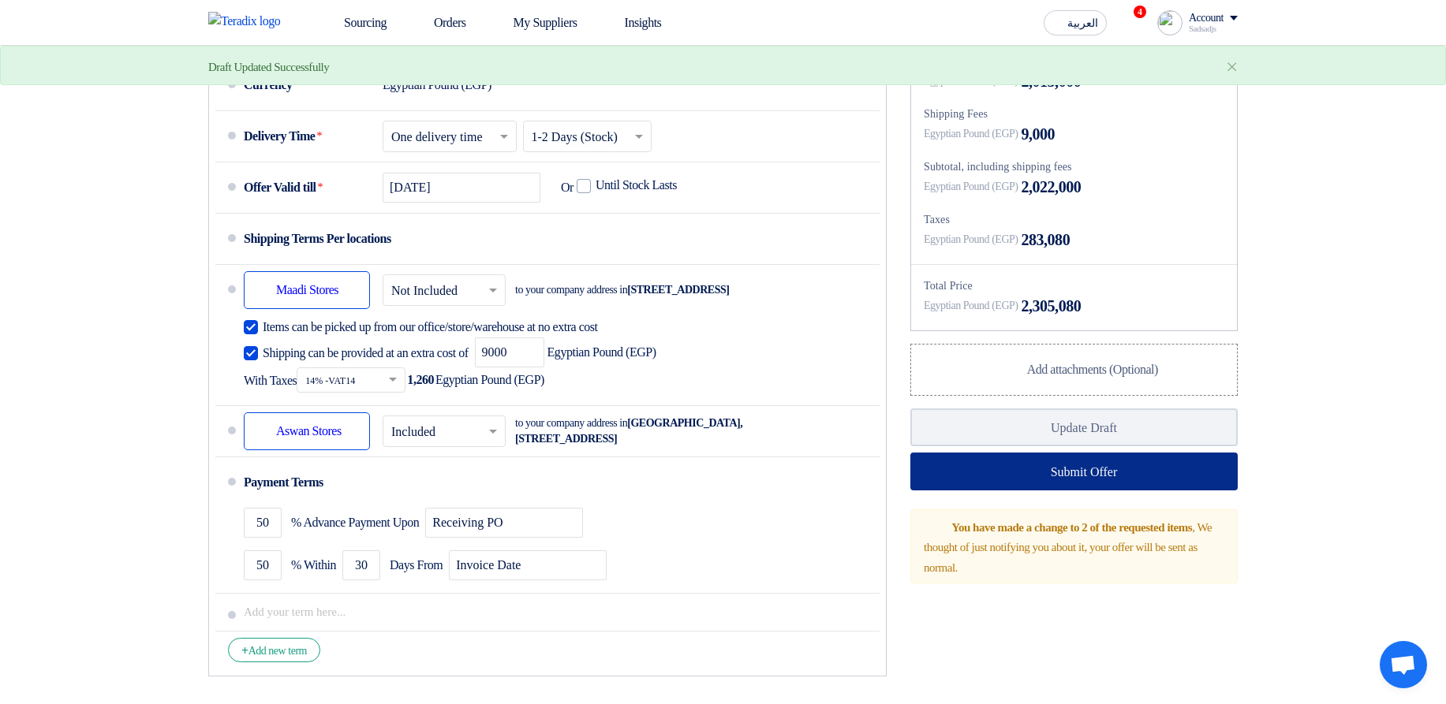
click at [1130, 491] on button "Submit Offer" at bounding box center [1073, 472] width 327 height 38
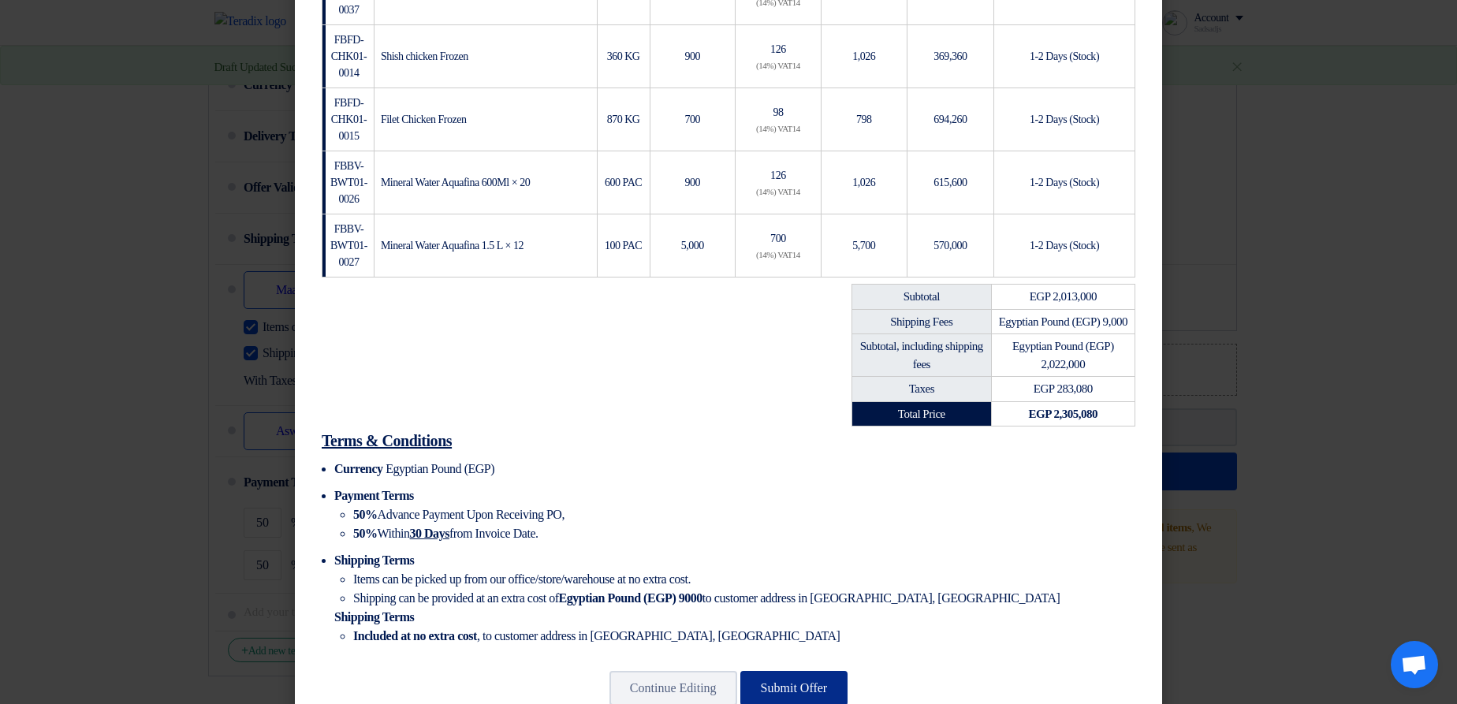
scroll to position [434, 0]
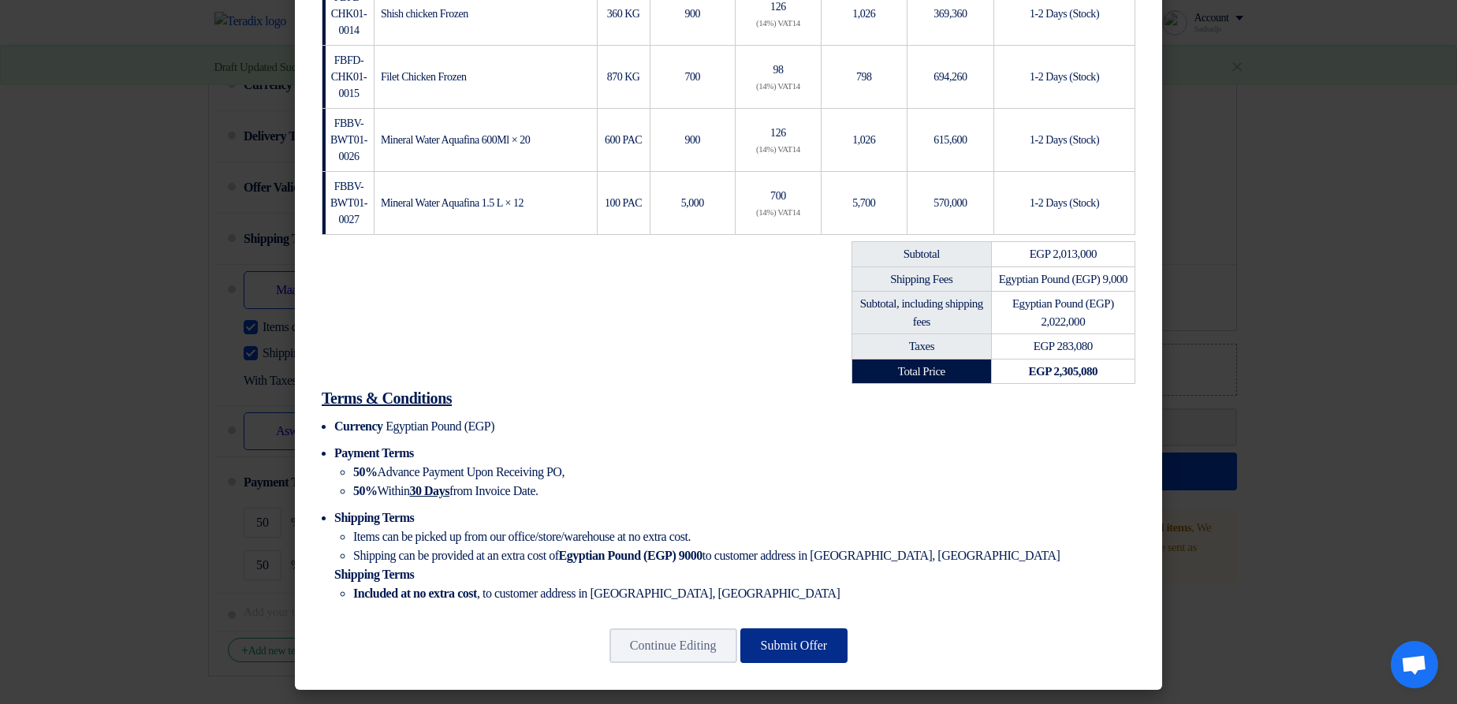
click at [810, 649] on button "Submit Offer" at bounding box center [795, 646] width 108 height 35
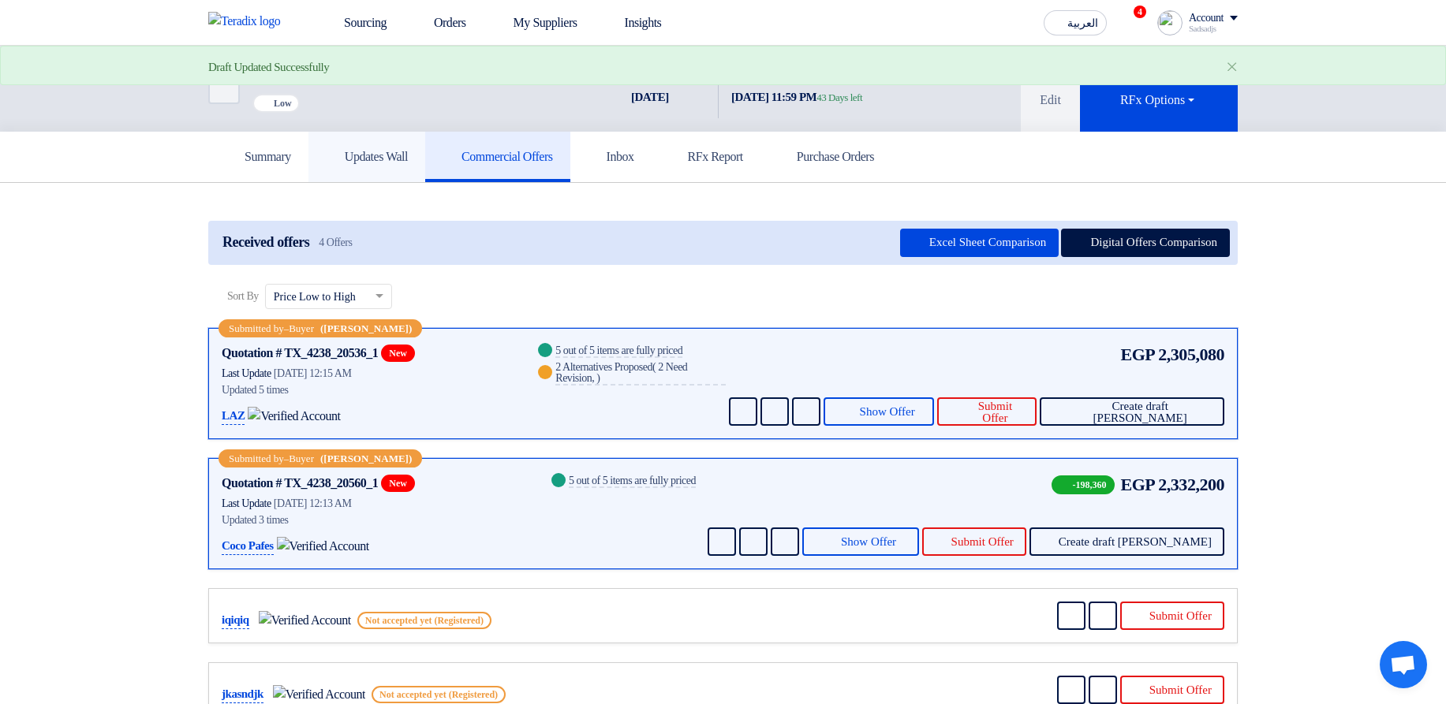
click at [356, 156] on h5 "Updates Wall" at bounding box center [367, 157] width 82 height 16
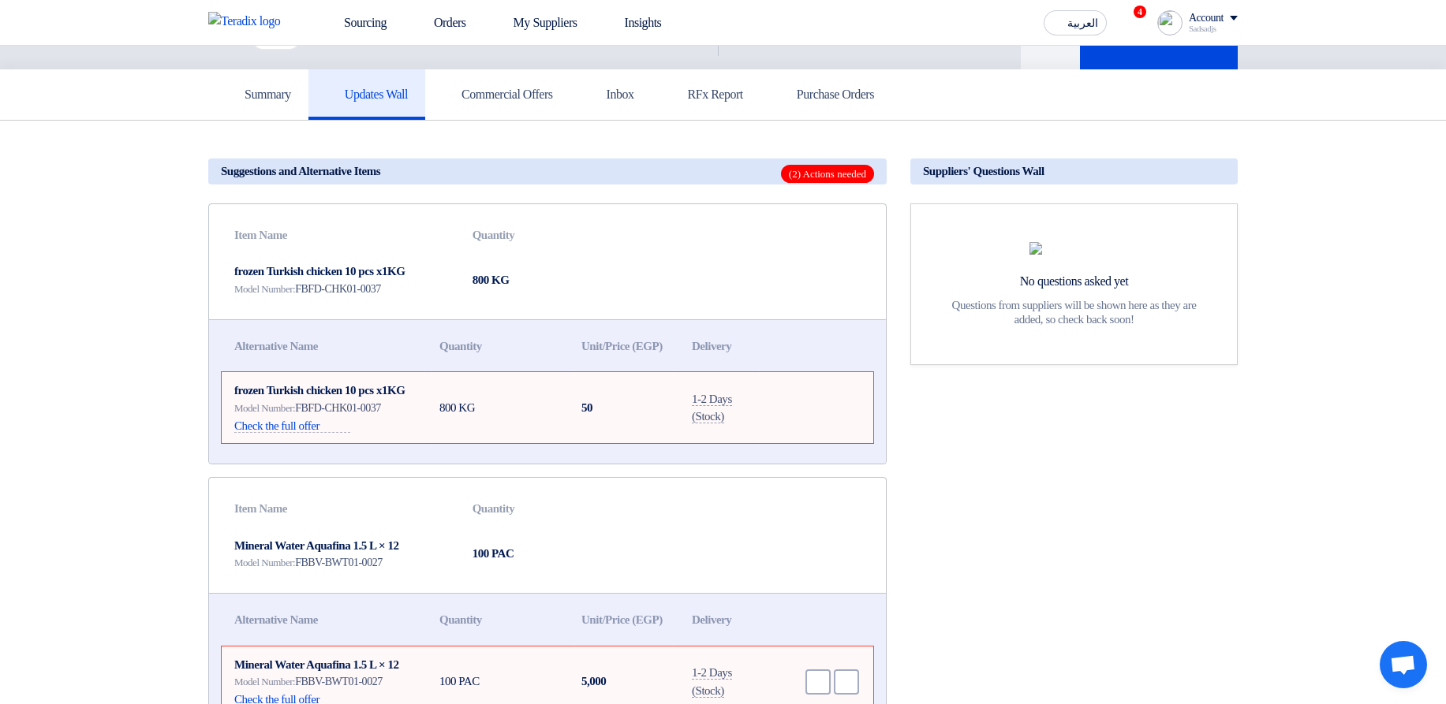
scroll to position [284, 0]
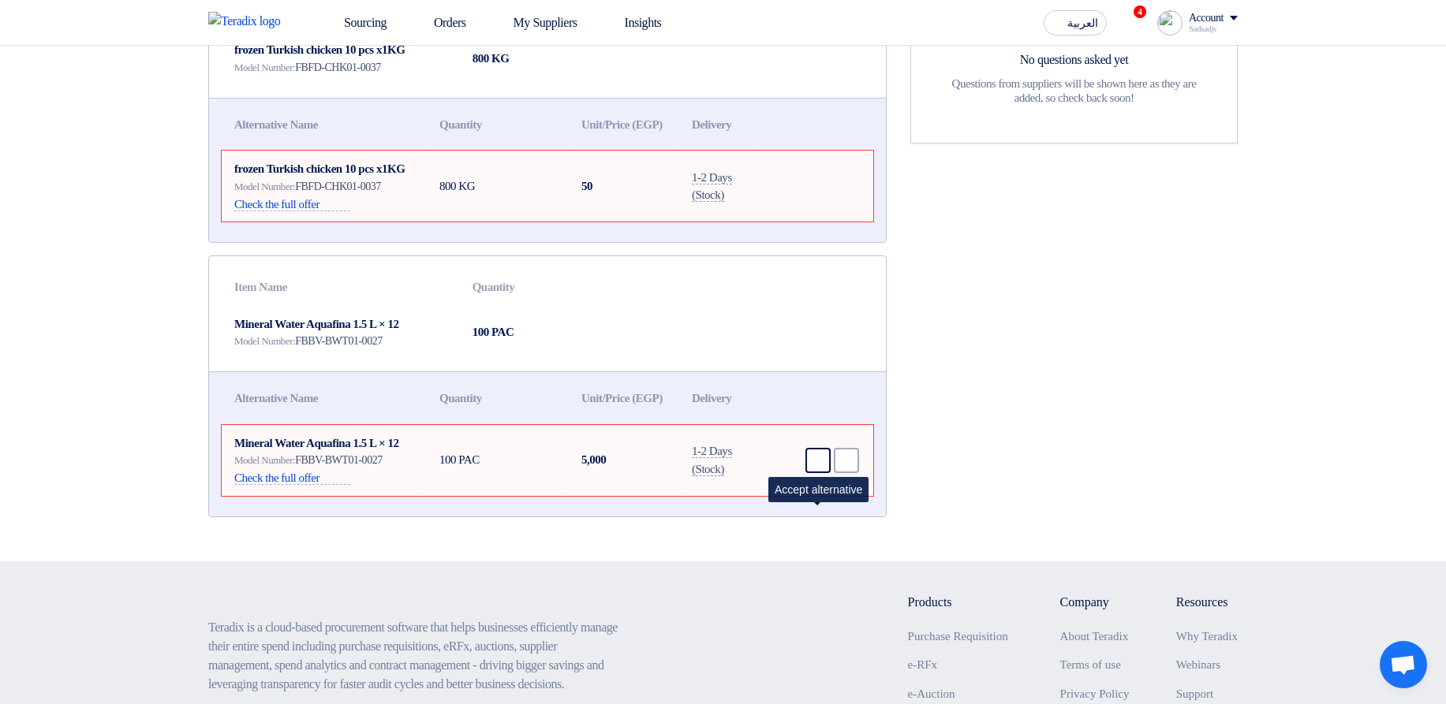
click at [807, 473] on div "Accept" at bounding box center [817, 460] width 25 height 25
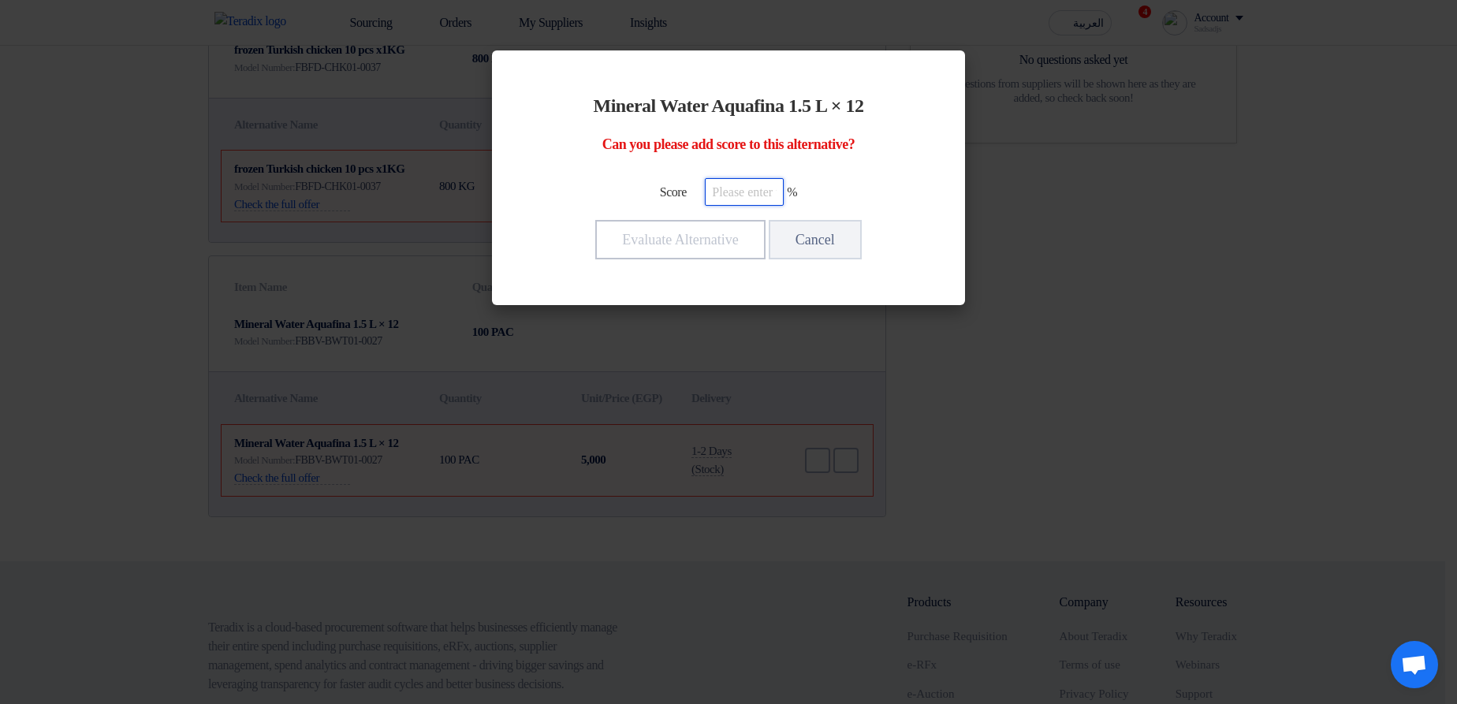
click at [741, 200] on input "number" at bounding box center [744, 192] width 79 height 28
type input "50"
click at [704, 241] on button "Evaluate Alternative" at bounding box center [680, 239] width 170 height 39
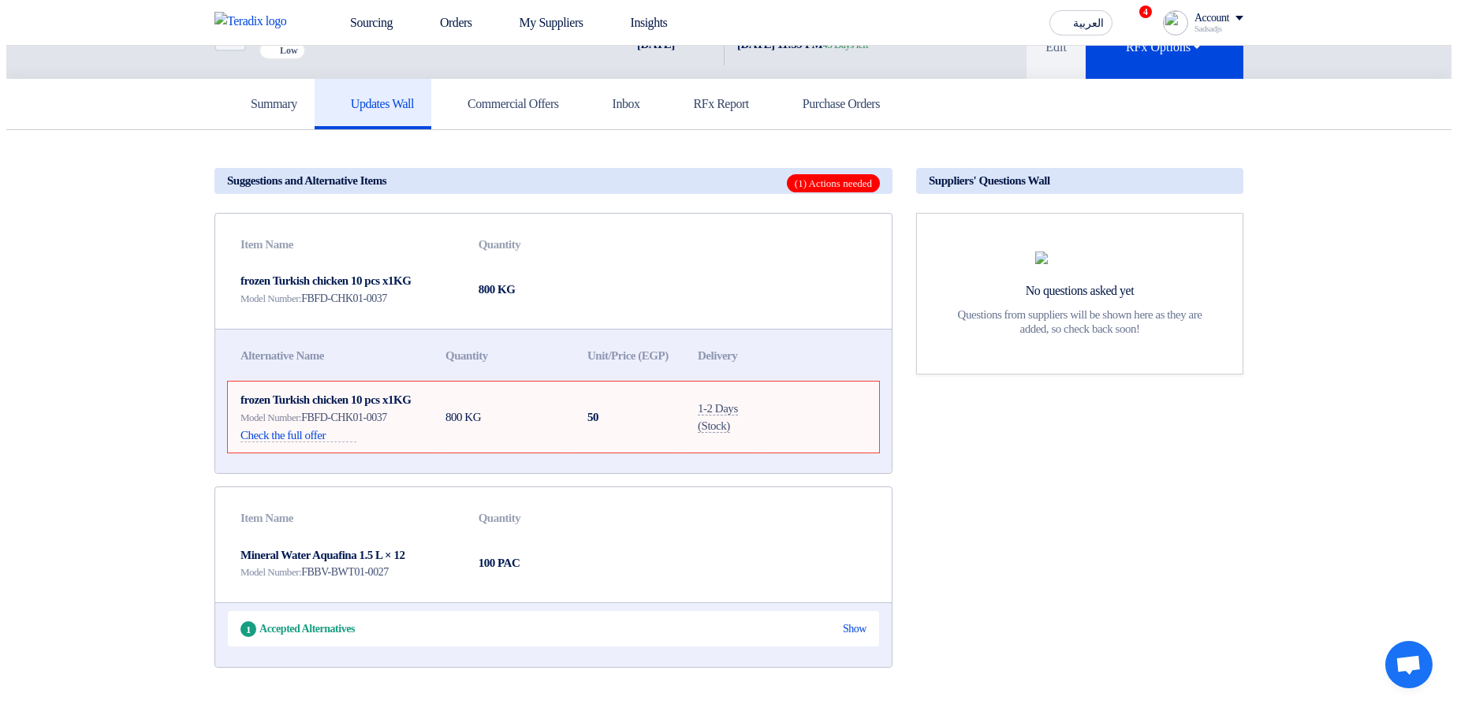
scroll to position [0, 0]
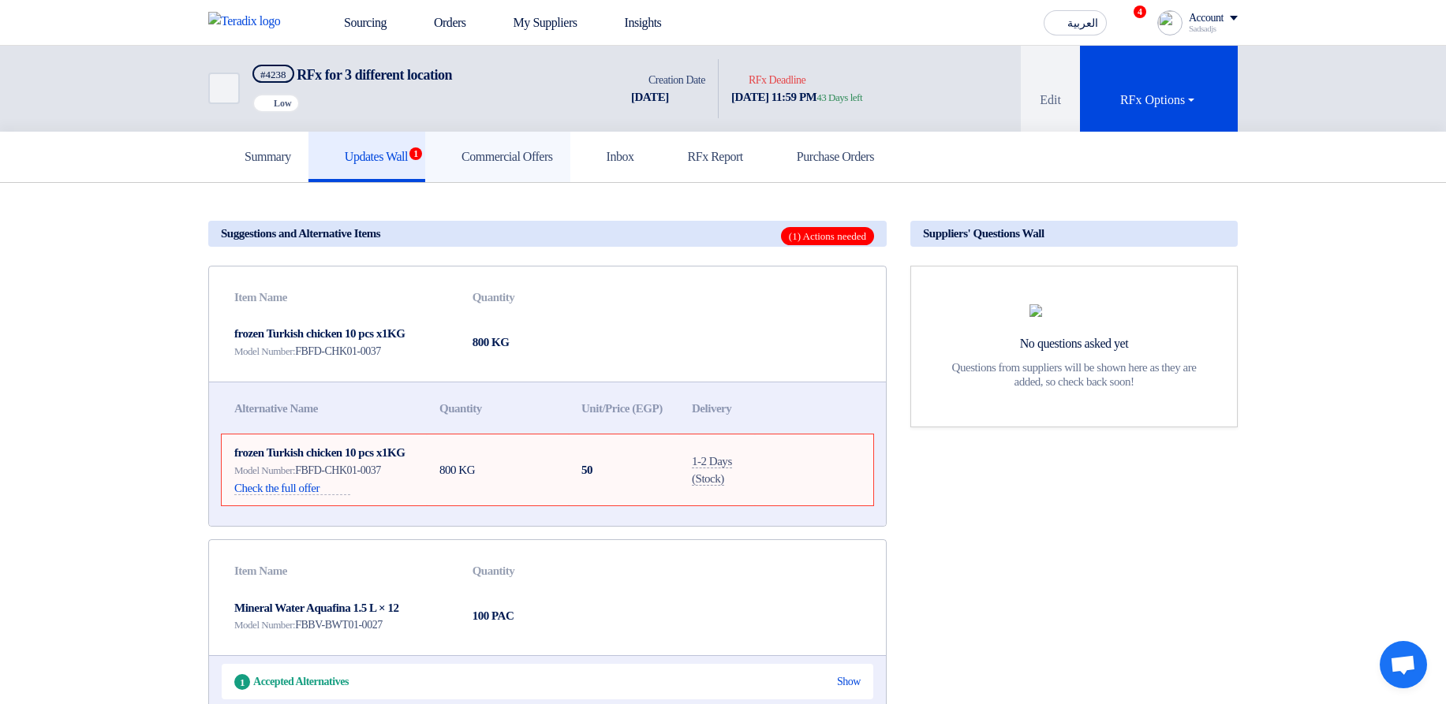
click at [534, 170] on link "Commercial Offers" at bounding box center [497, 157] width 145 height 50
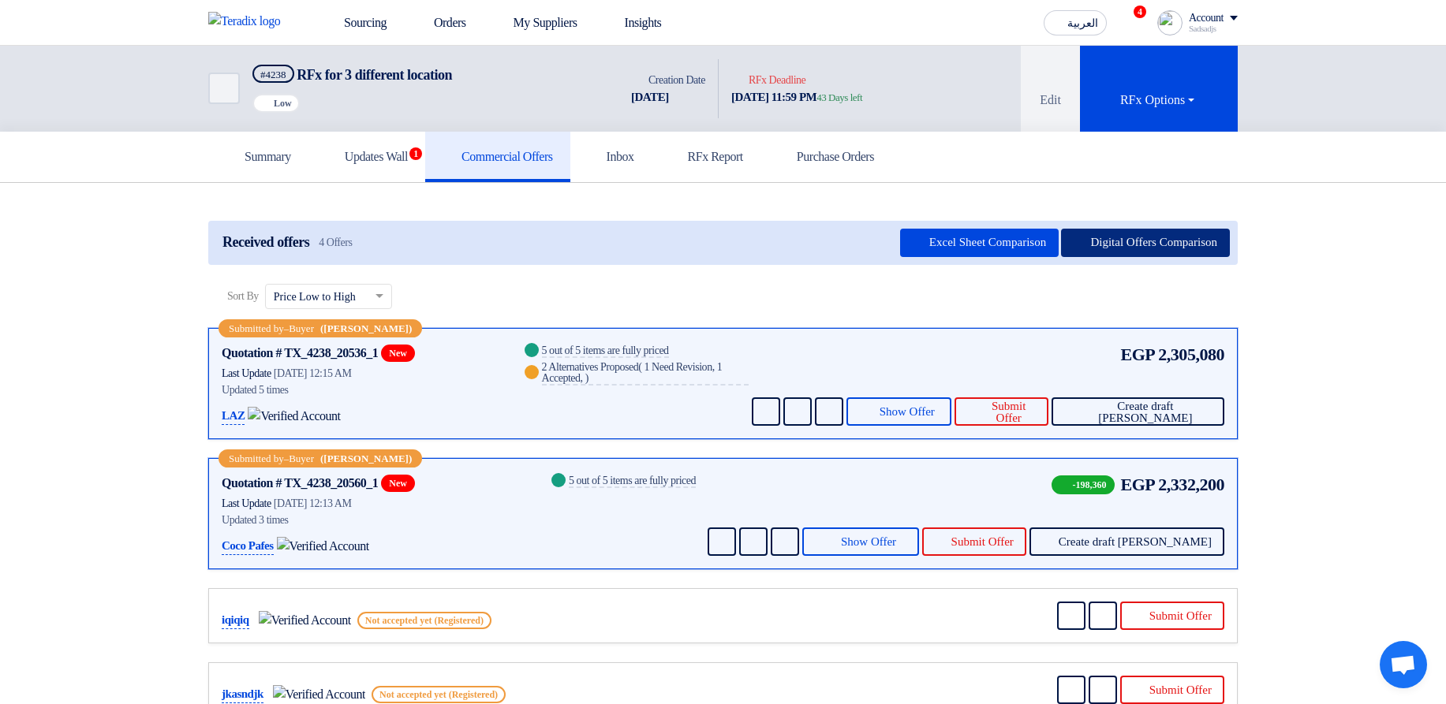
click at [1118, 245] on button "Digital Offers Comparison" at bounding box center [1145, 243] width 169 height 28
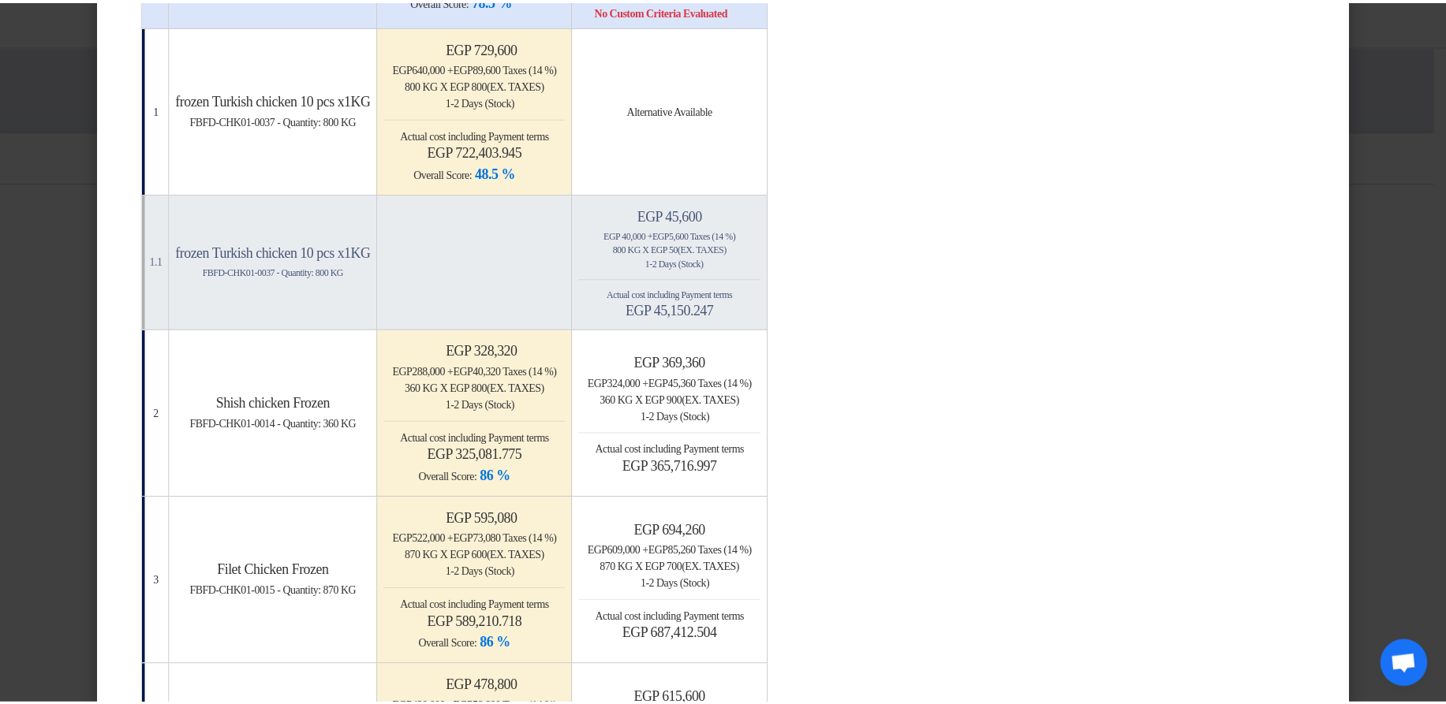
scroll to position [189, 0]
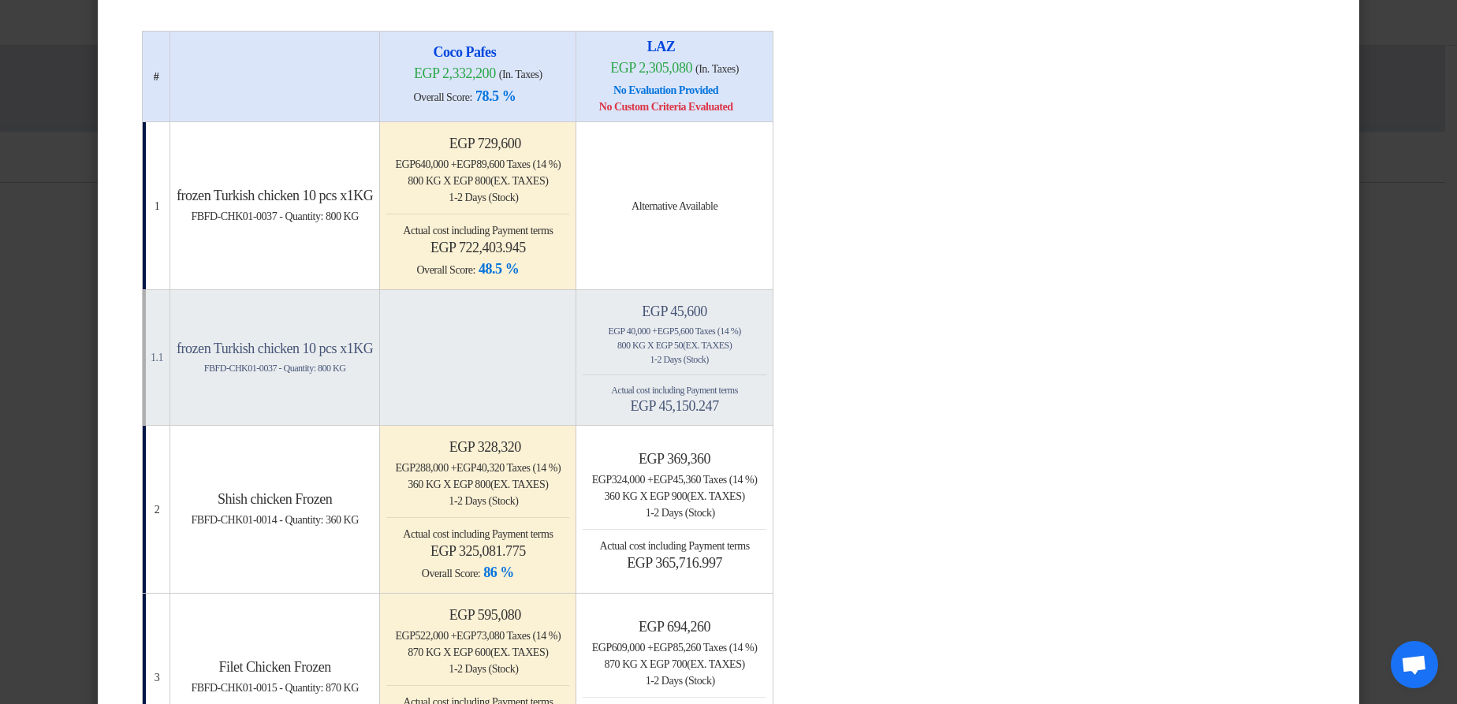
drag, startPoint x: 1360, startPoint y: 233, endPoint x: 1225, endPoint y: 205, distance: 137.8
click at [1360, 233] on modal-container "× Offers Comparison Table Bahaa Custom Criteria × Overall × Export as PDF Magic…" at bounding box center [728, 352] width 1457 height 704
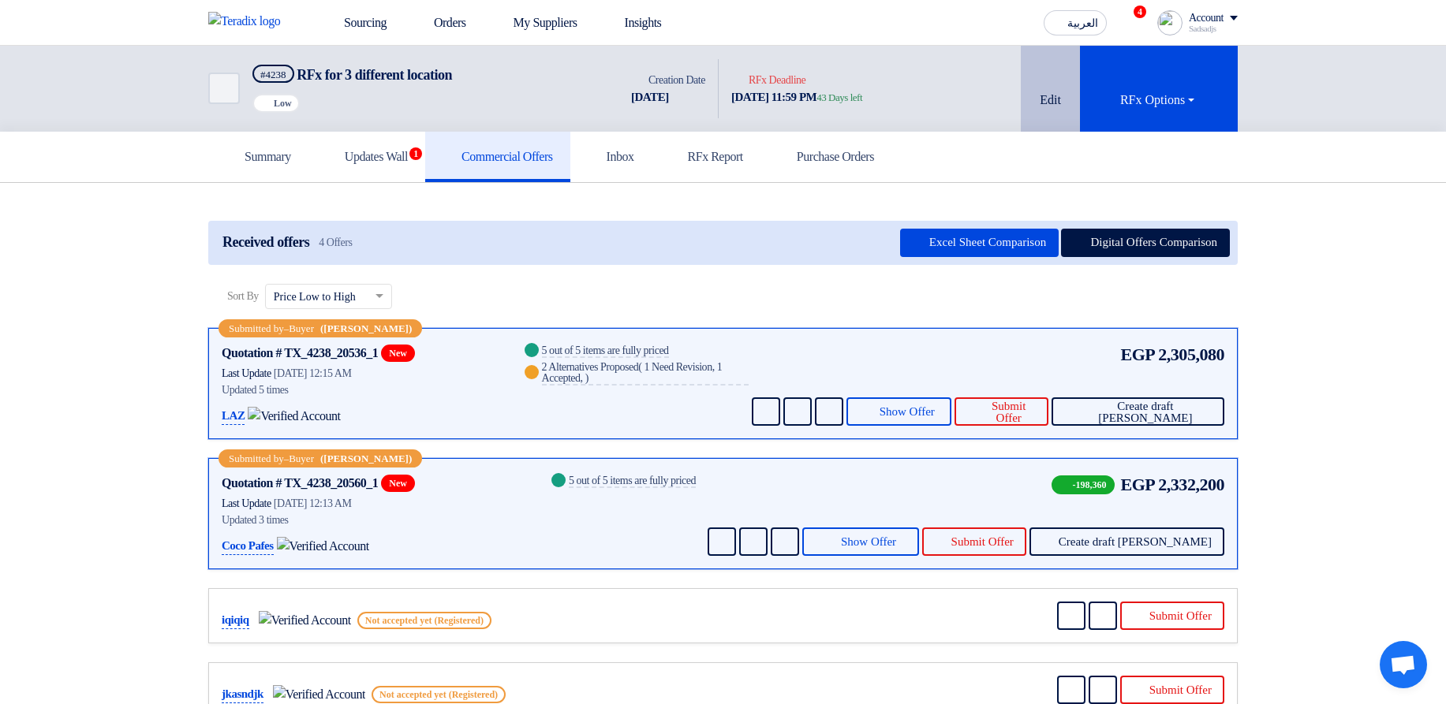
click at [1057, 84] on button "Edit" at bounding box center [1050, 89] width 59 height 86
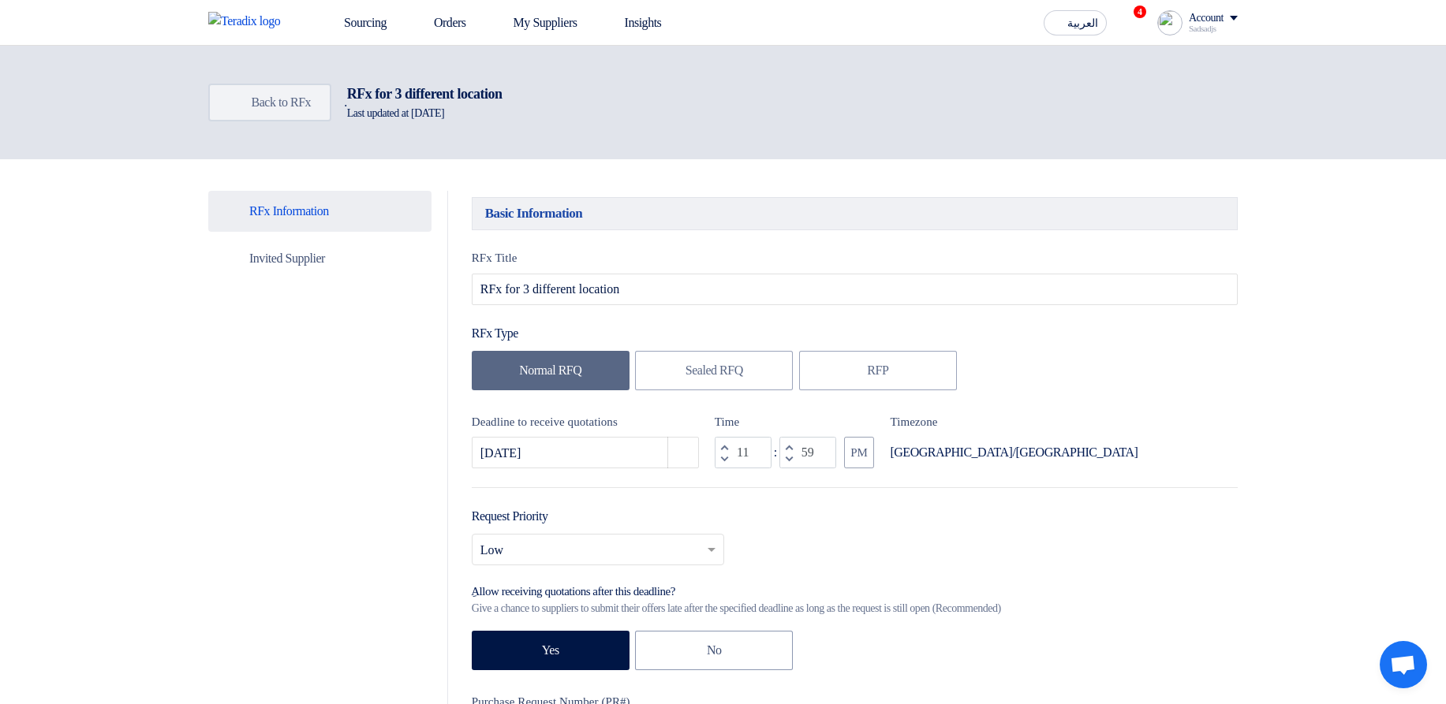
click at [315, 125] on div "Back Back to RFx . RFx for 3 different location Last updated at 11 Sep 2025" at bounding box center [722, 102] width 1029 height 50
click at [293, 93] on link "Back Back to RFx" at bounding box center [269, 103] width 123 height 38
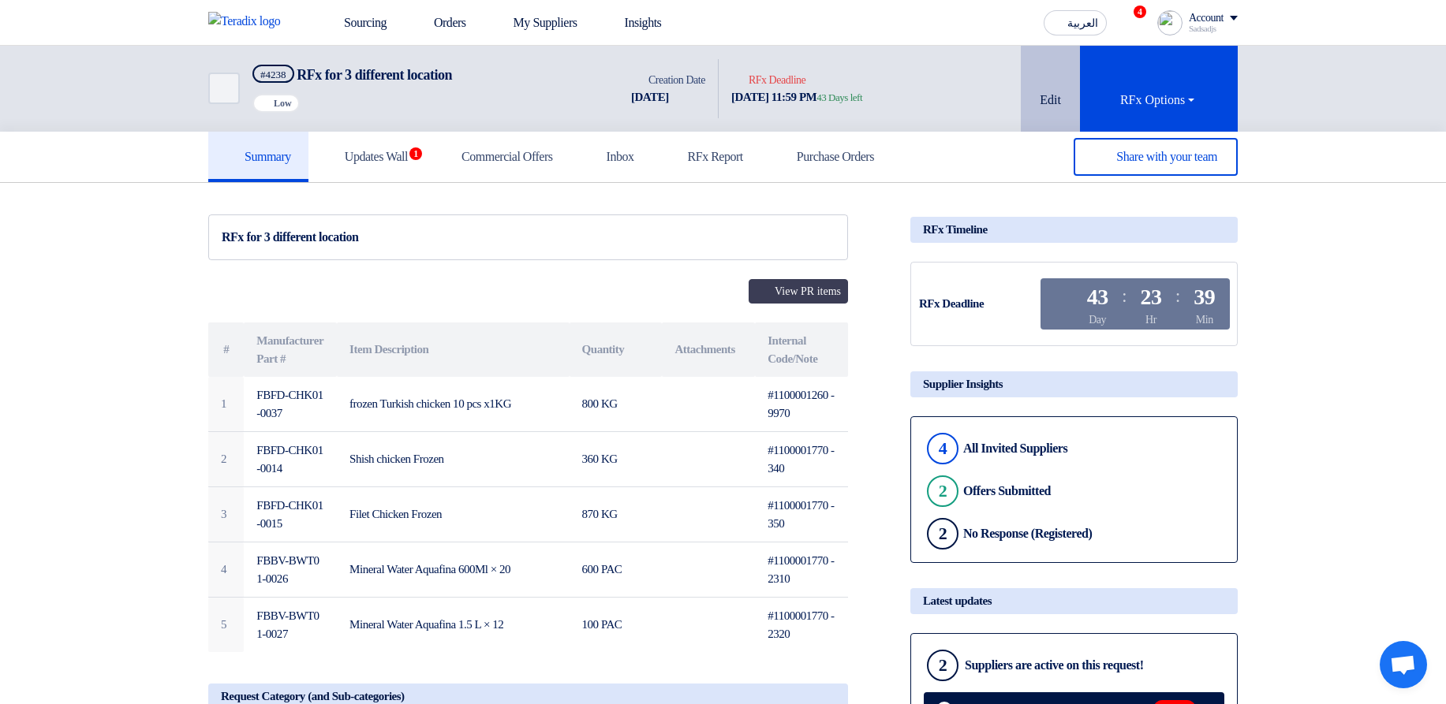
click at [1069, 84] on button "Edit" at bounding box center [1050, 89] width 59 height 86
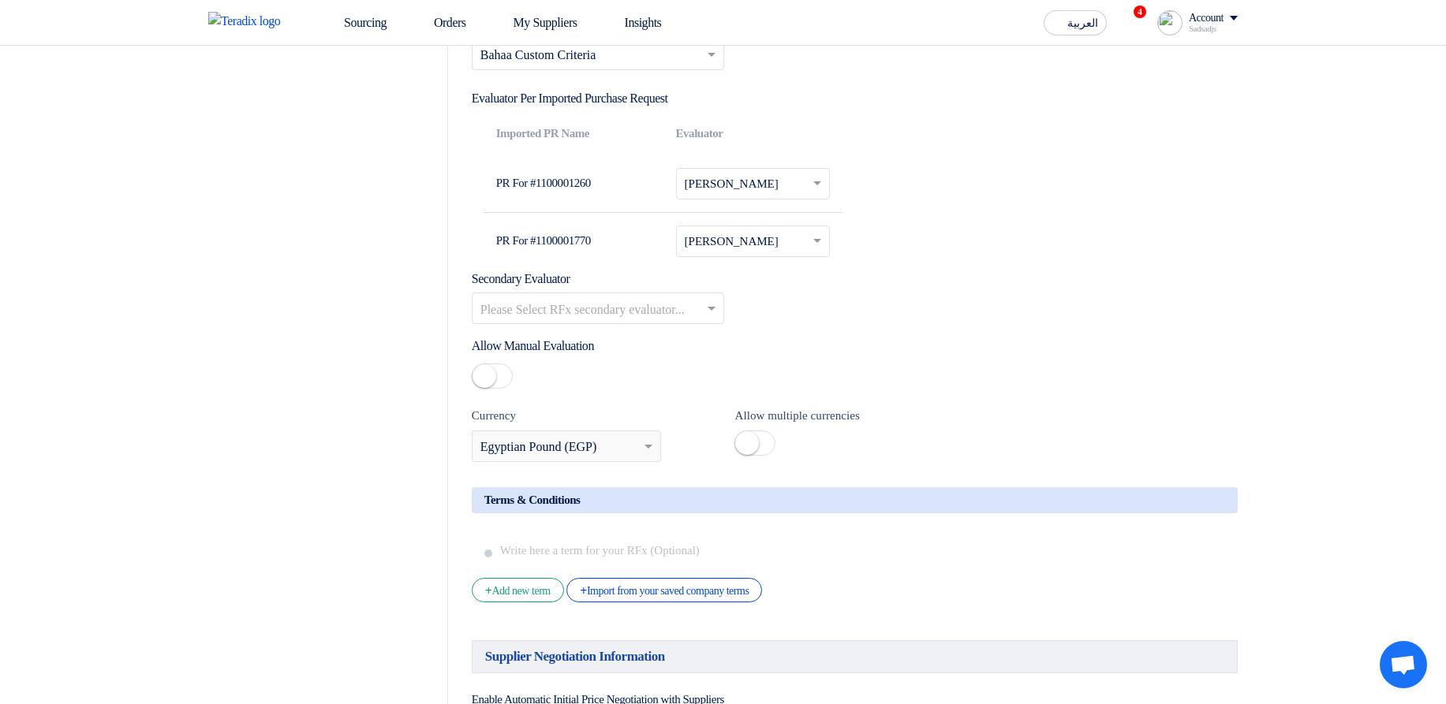
scroll to position [2082, 0]
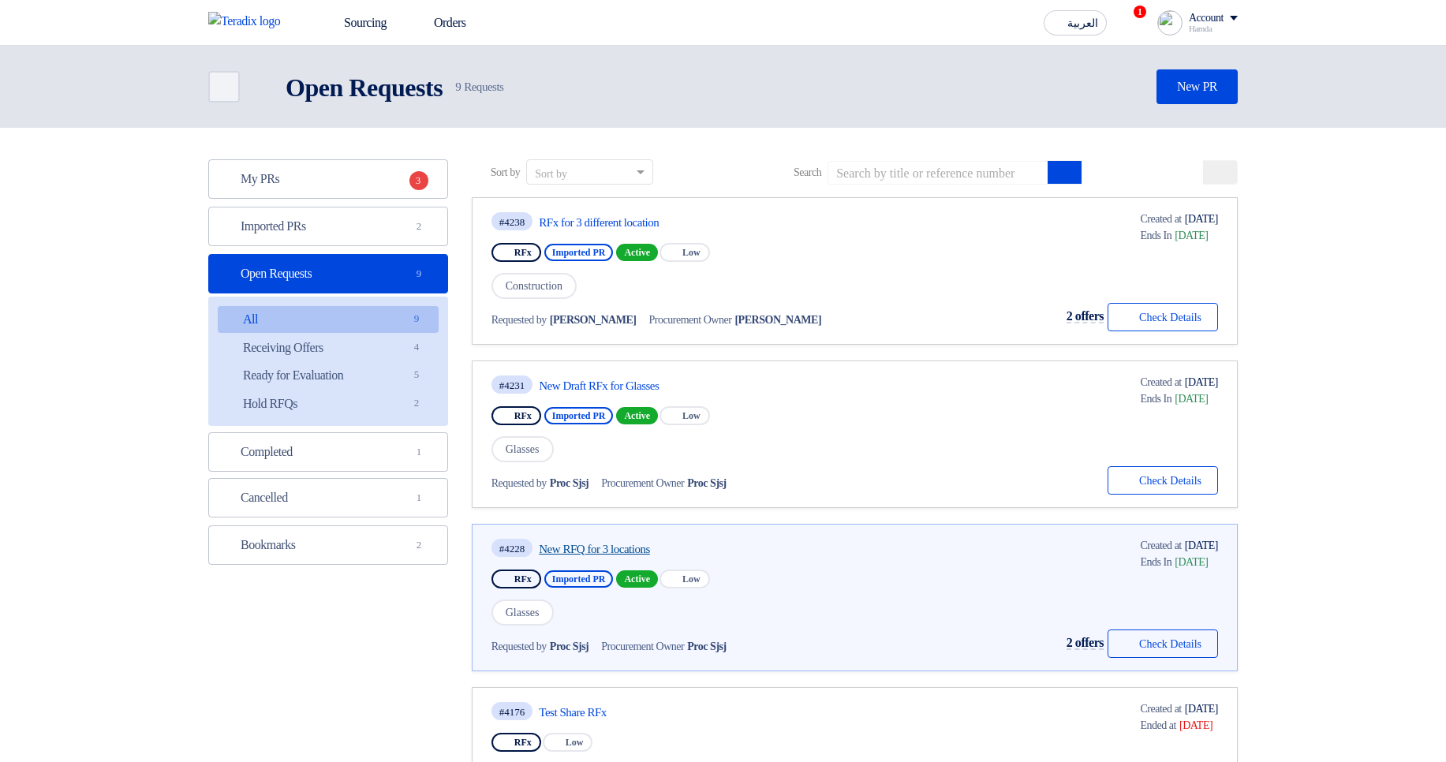
click at [636, 549] on link "New RFQ for 3 locations" at bounding box center [687, 549] width 296 height 14
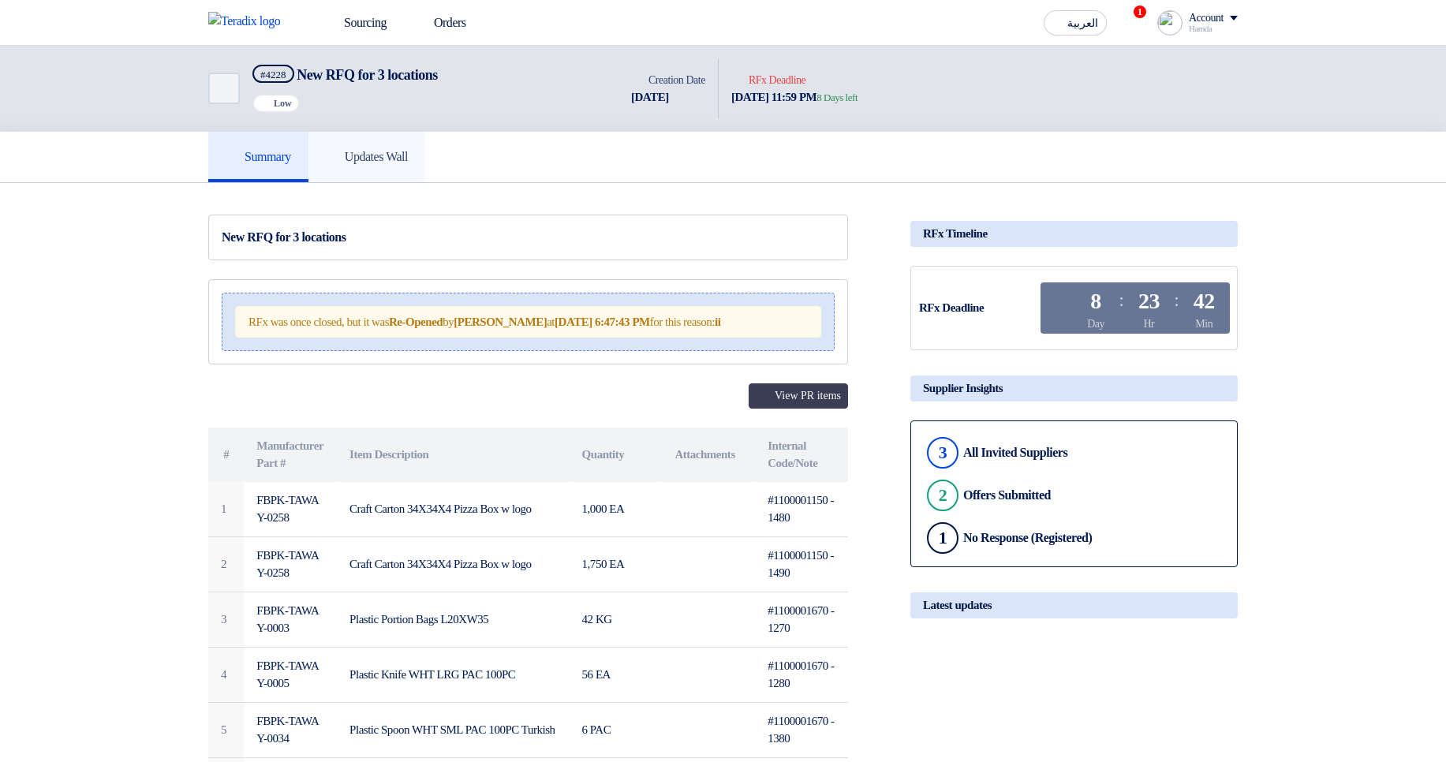
click at [415, 171] on link "Updates Wall" at bounding box center [366, 157] width 117 height 50
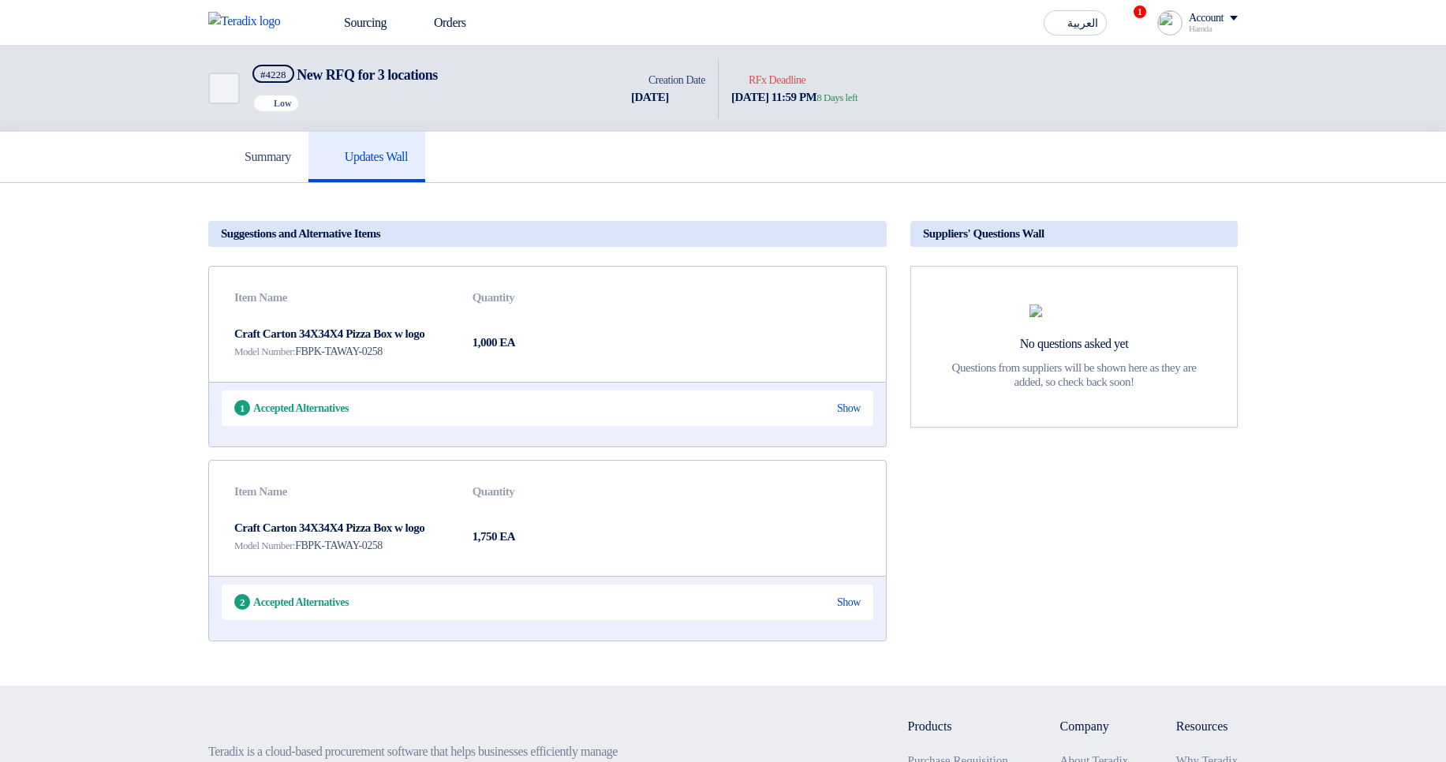
click at [854, 399] on div "1 Accepted Alternatives Show" at bounding box center [547, 407] width 651 height 35
click at [849, 410] on div "Show" at bounding box center [849, 408] width 24 height 17
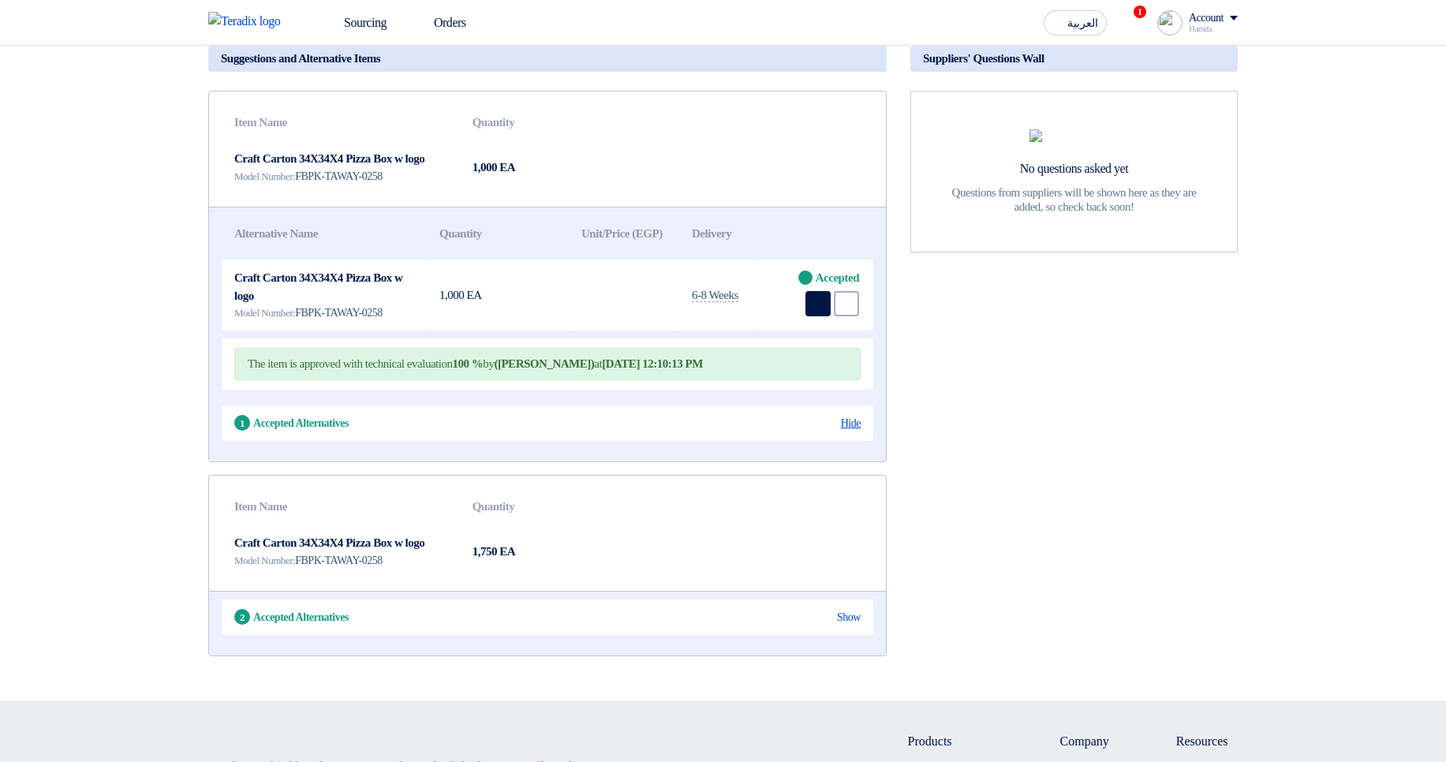
scroll to position [189, 0]
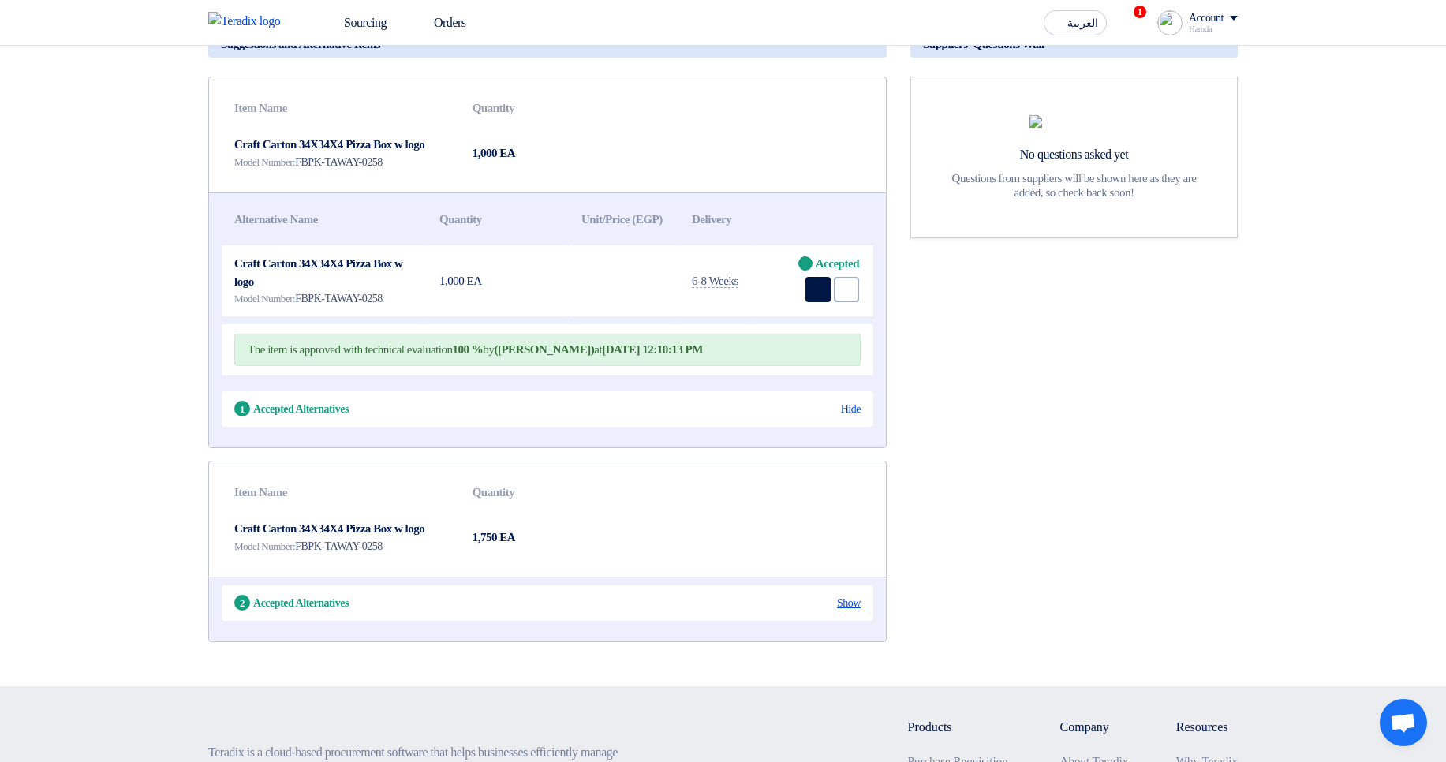
click at [853, 611] on div "Show" at bounding box center [849, 603] width 24 height 17
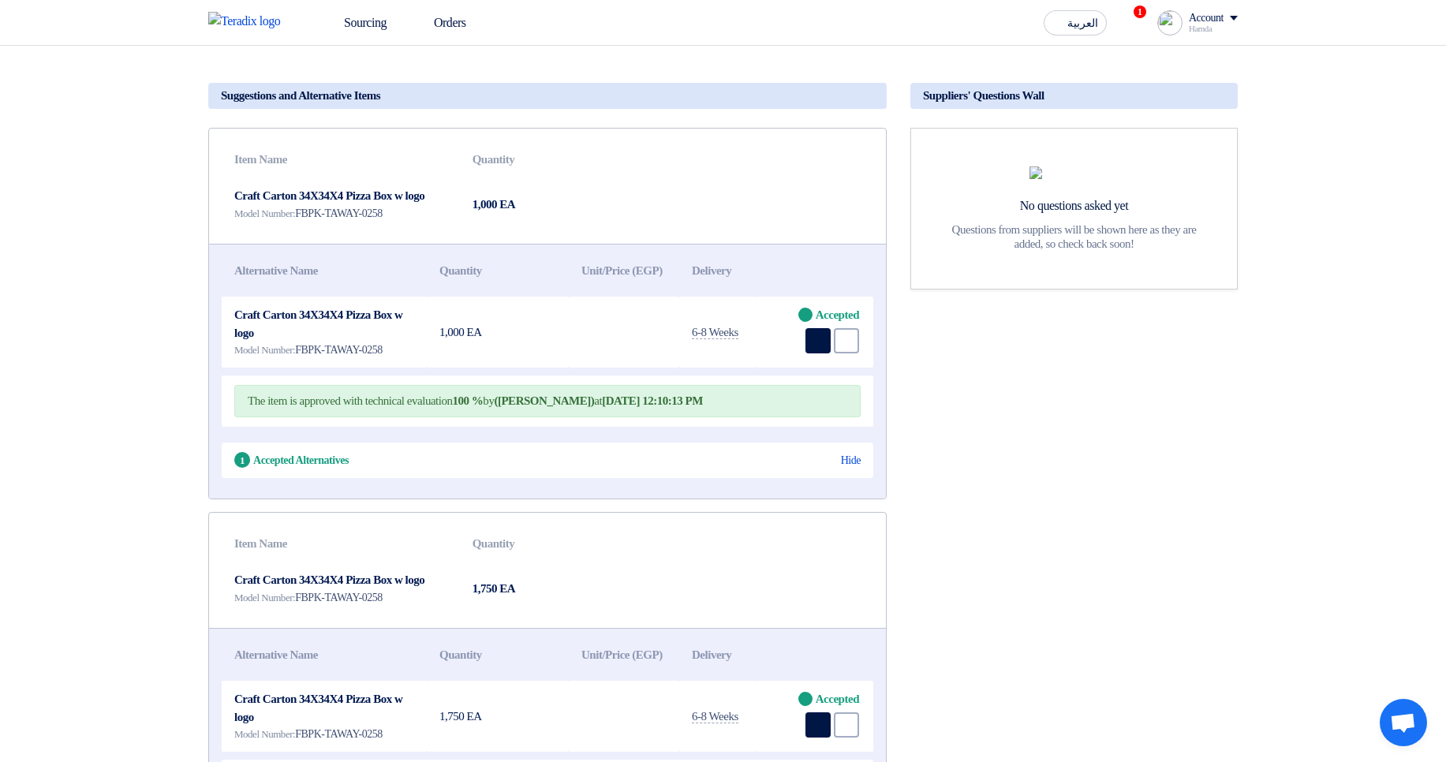
scroll to position [0, 0]
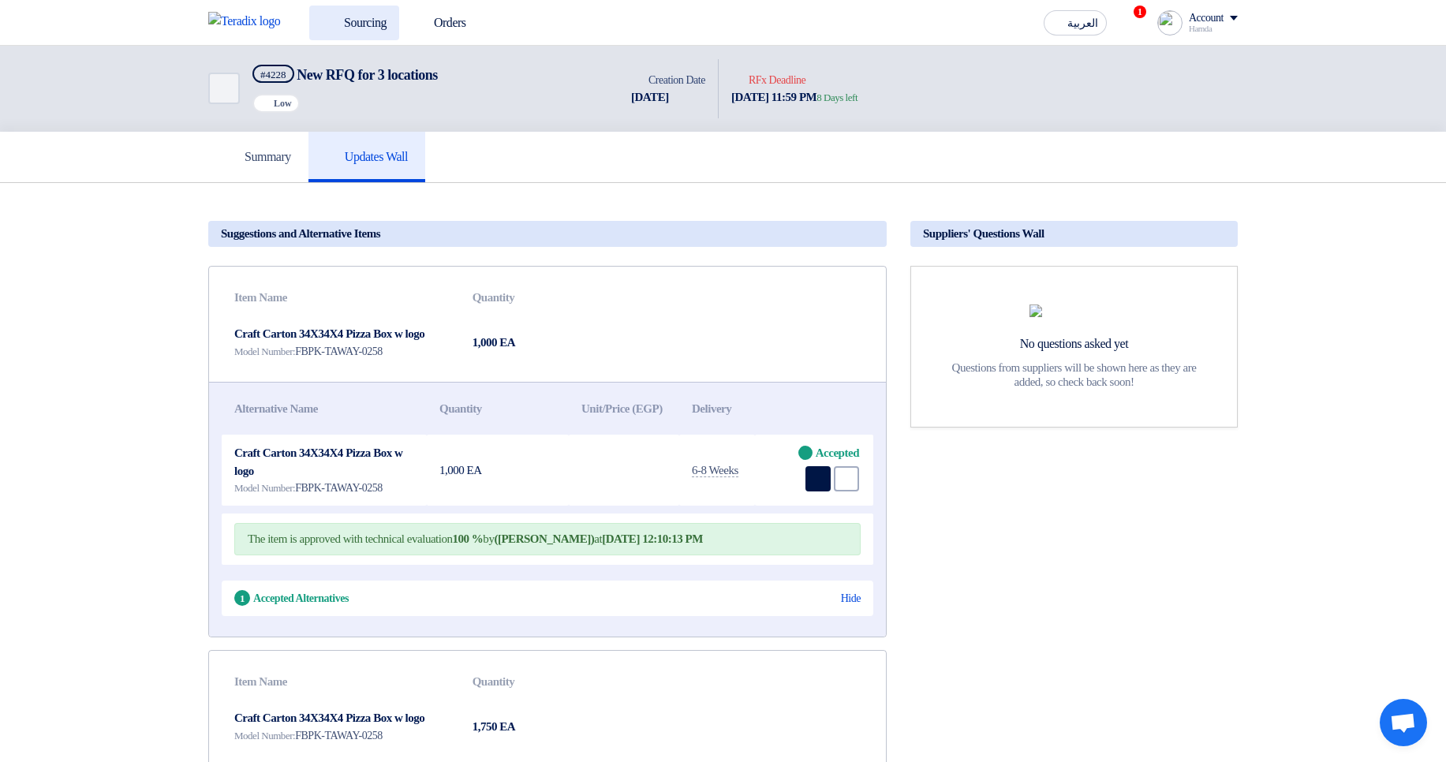
click at [366, 21] on link "Sourcing" at bounding box center [354, 23] width 90 height 35
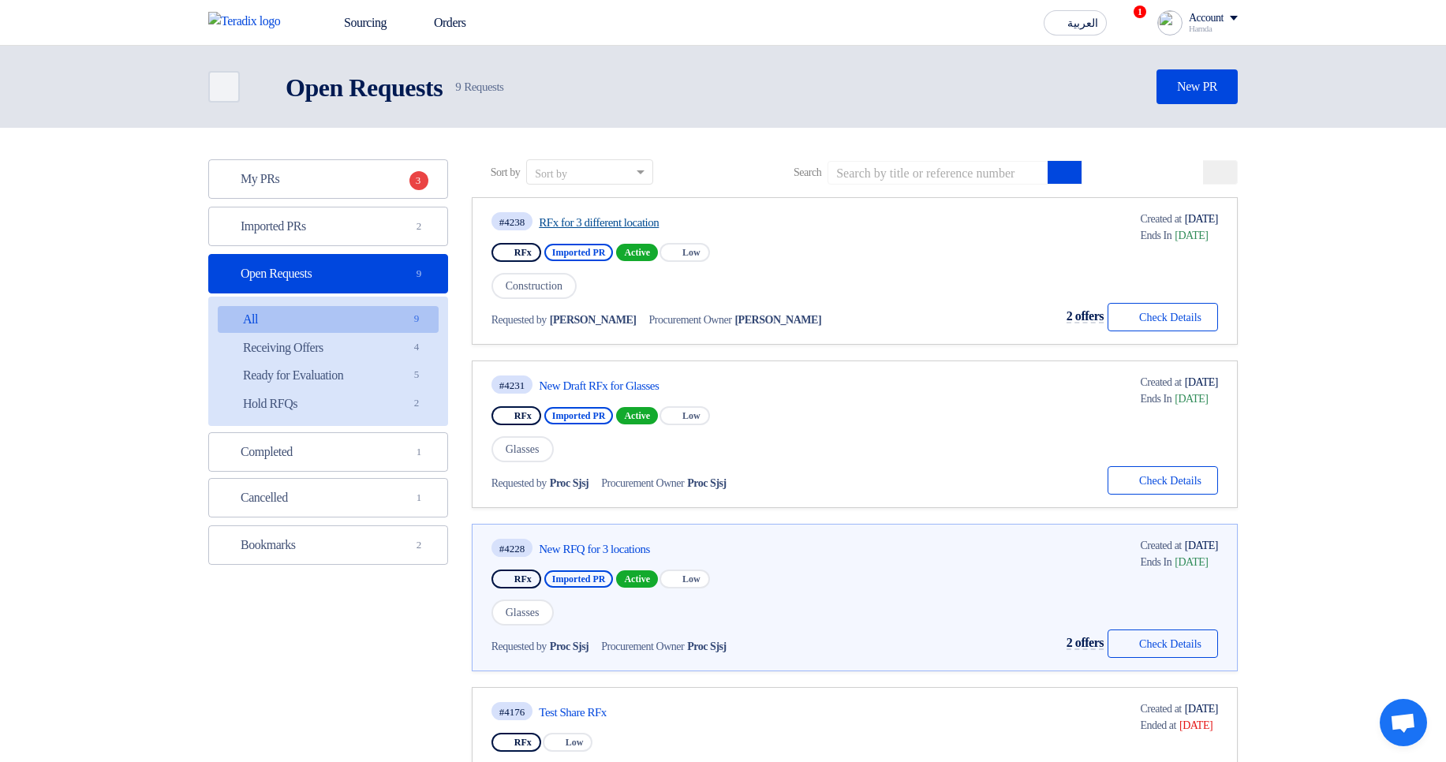
click at [634, 221] on link "RFx for 3 different location" at bounding box center [687, 222] width 296 height 14
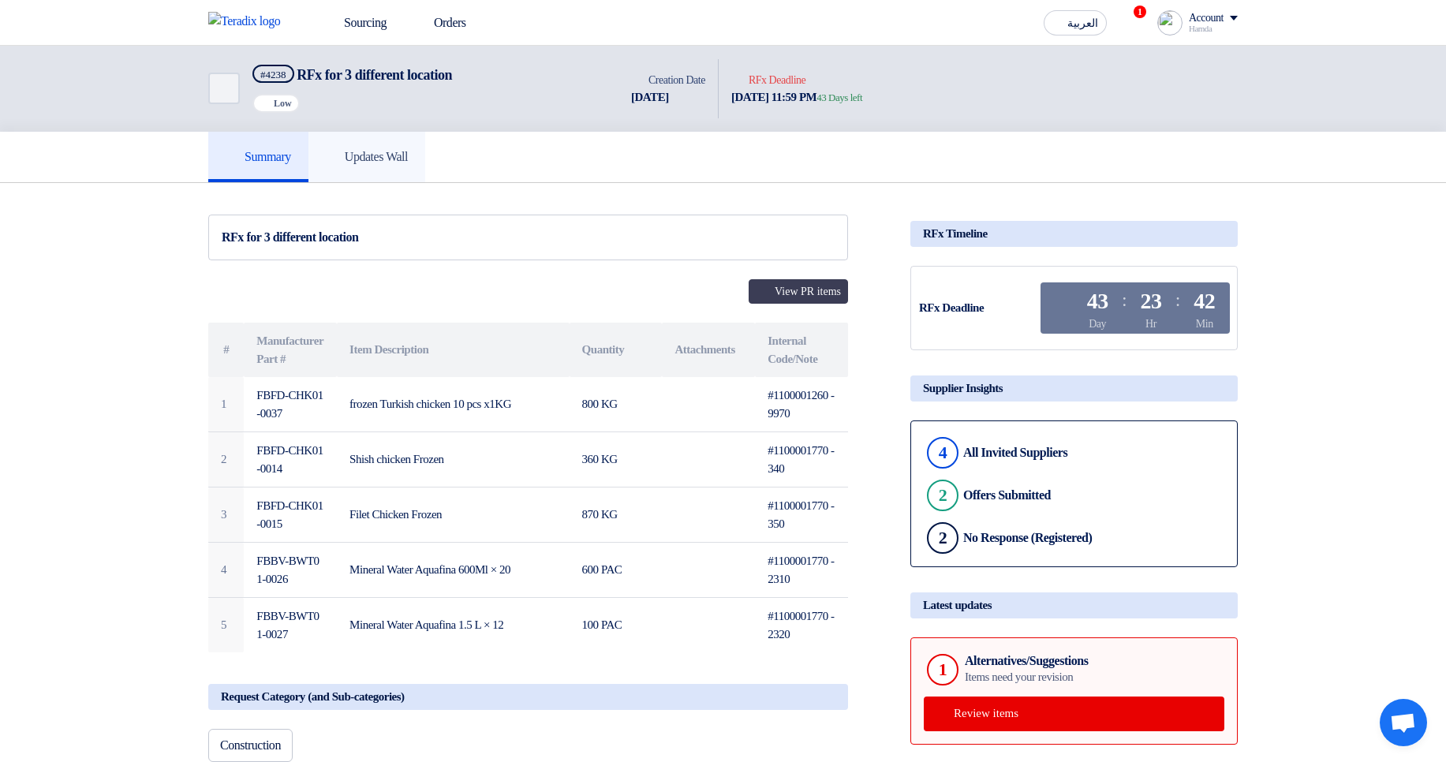
click at [408, 151] on h5 "Updates Wall" at bounding box center [367, 157] width 82 height 16
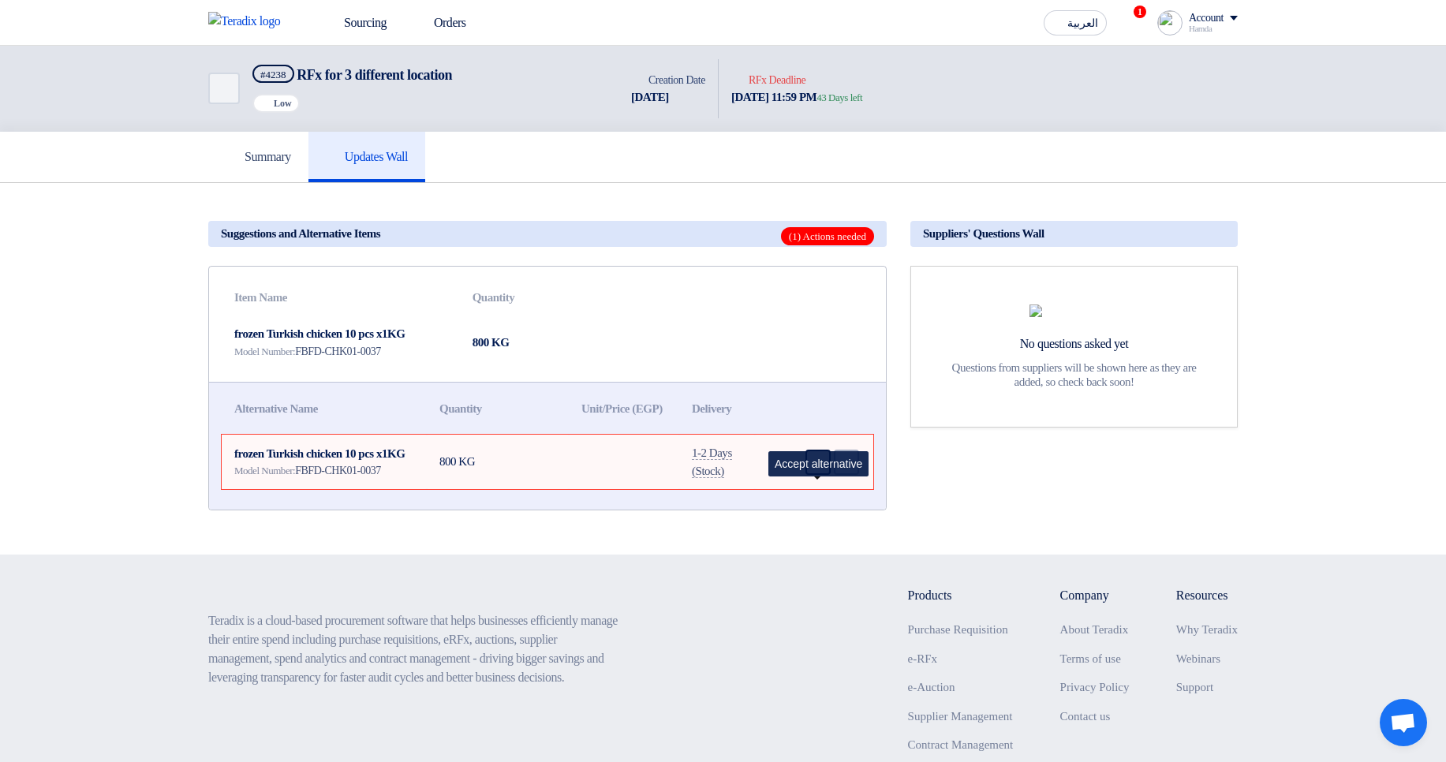
click at [811, 469] on icon "Accept" at bounding box center [818, 462] width 14 height 14
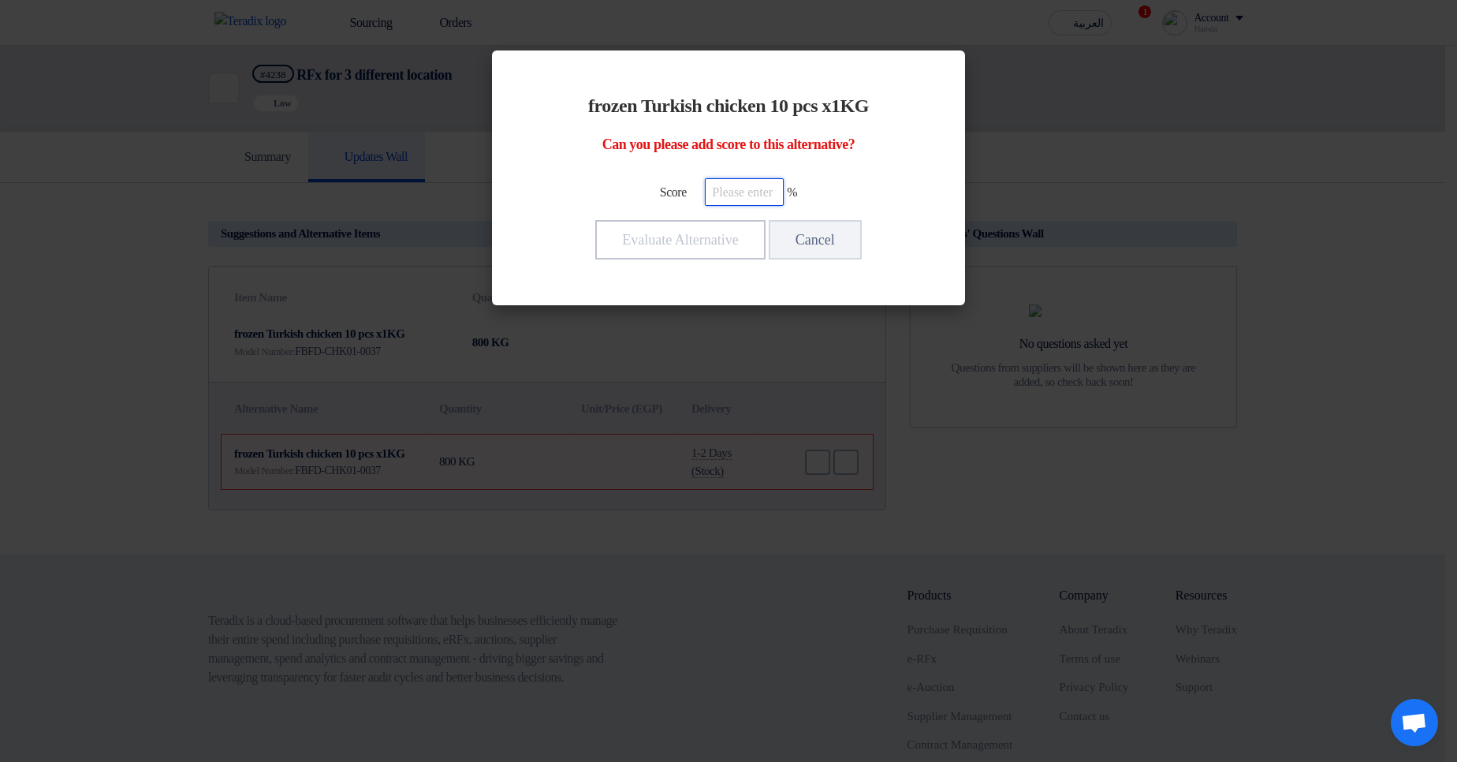
click at [742, 203] on input "number" at bounding box center [744, 192] width 79 height 28
type input "50"
click at [688, 266] on div "frozen Turkish chicken 10 pcs x1KG Can you please add score to this alternative…" at bounding box center [728, 177] width 435 height 217
click at [693, 234] on button "Evaluate Alternative" at bounding box center [680, 239] width 170 height 39
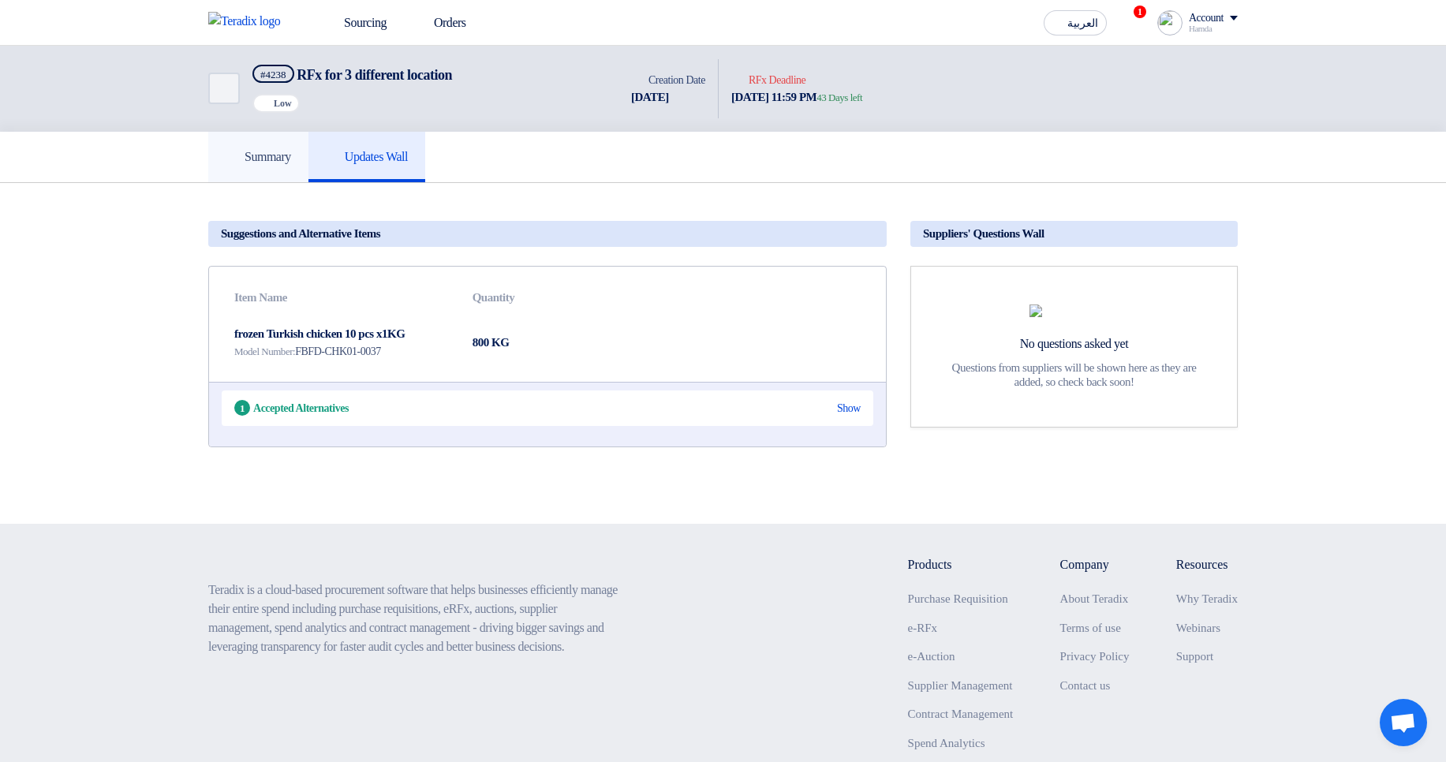
click at [244, 180] on link "Summary" at bounding box center [258, 157] width 100 height 50
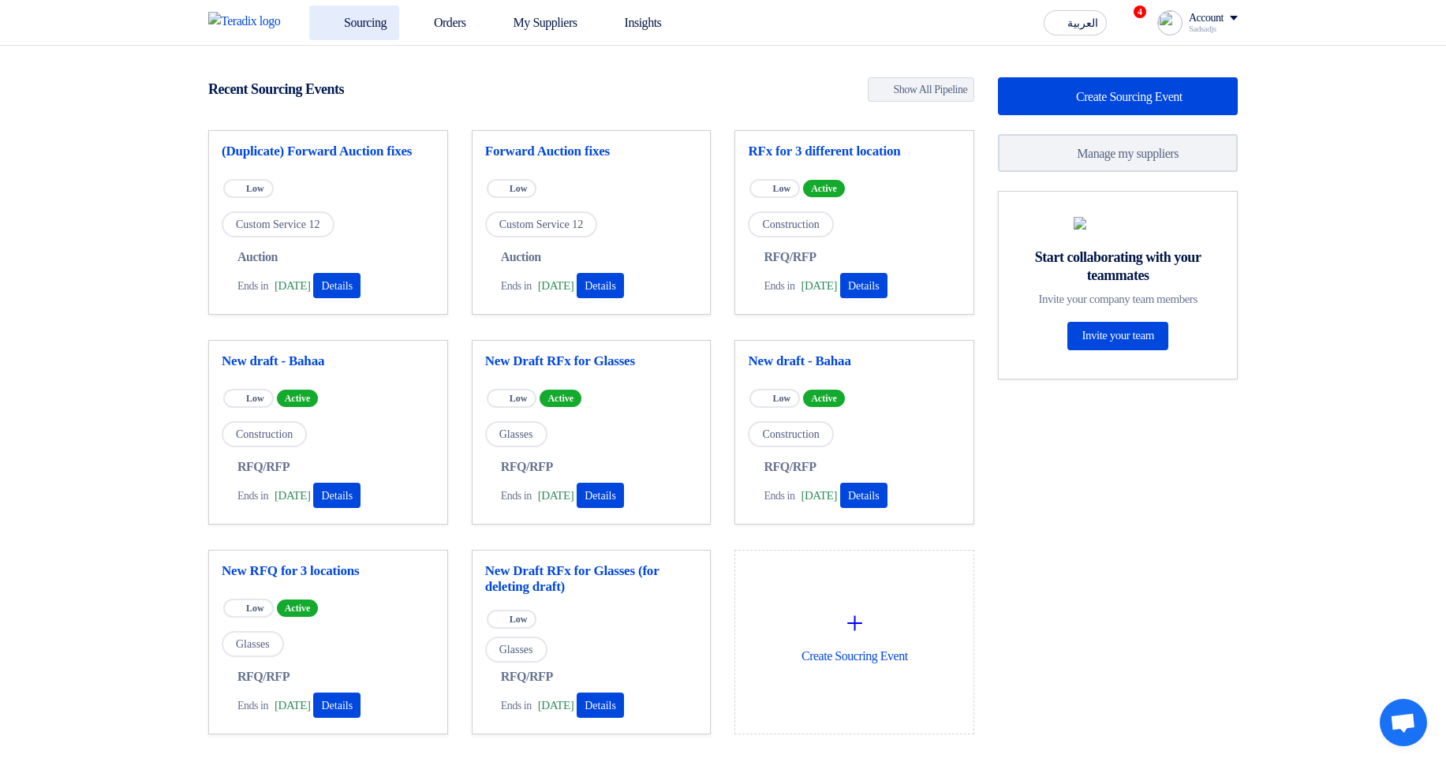
click at [385, 21] on link "Sourcing" at bounding box center [354, 23] width 90 height 35
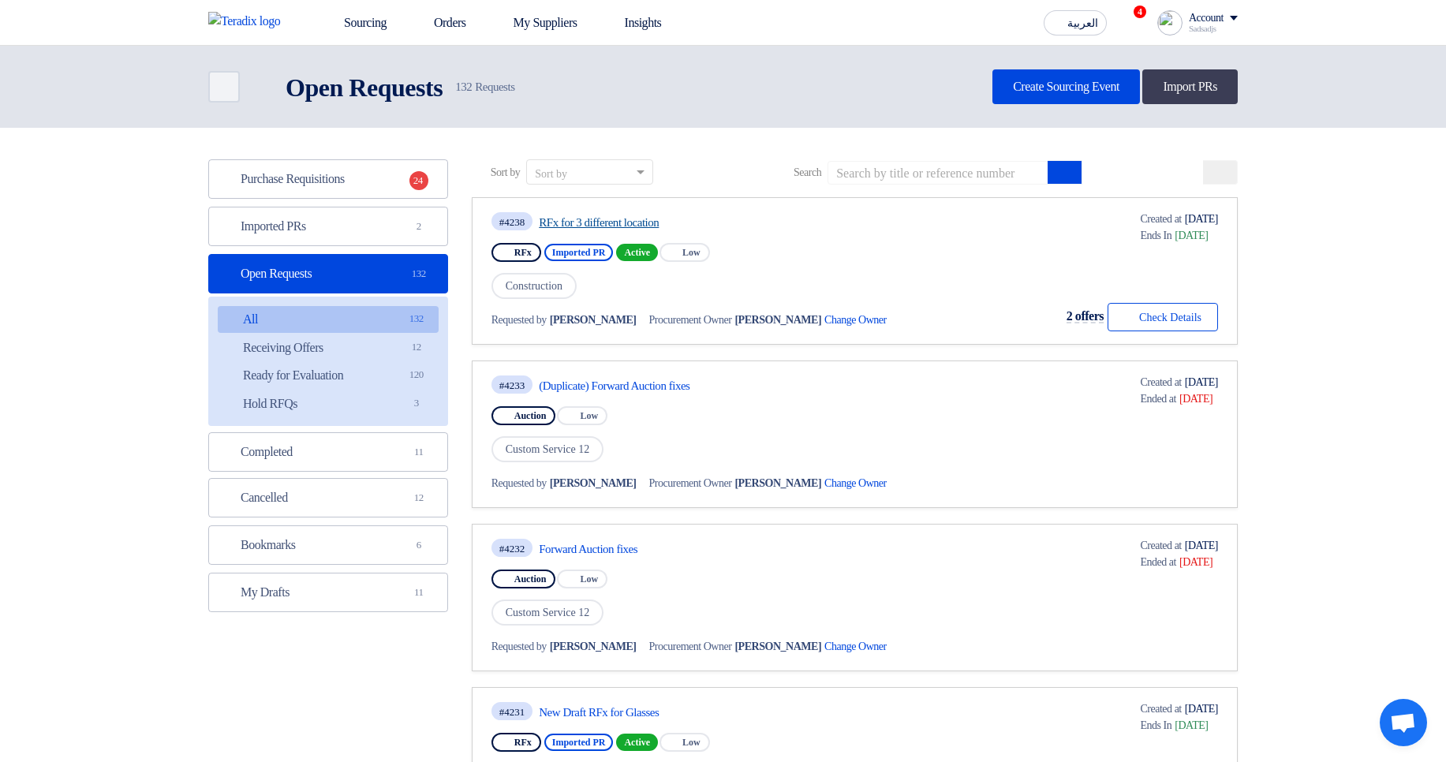
click at [618, 220] on link "RFx for 3 different location" at bounding box center [687, 222] width 296 height 14
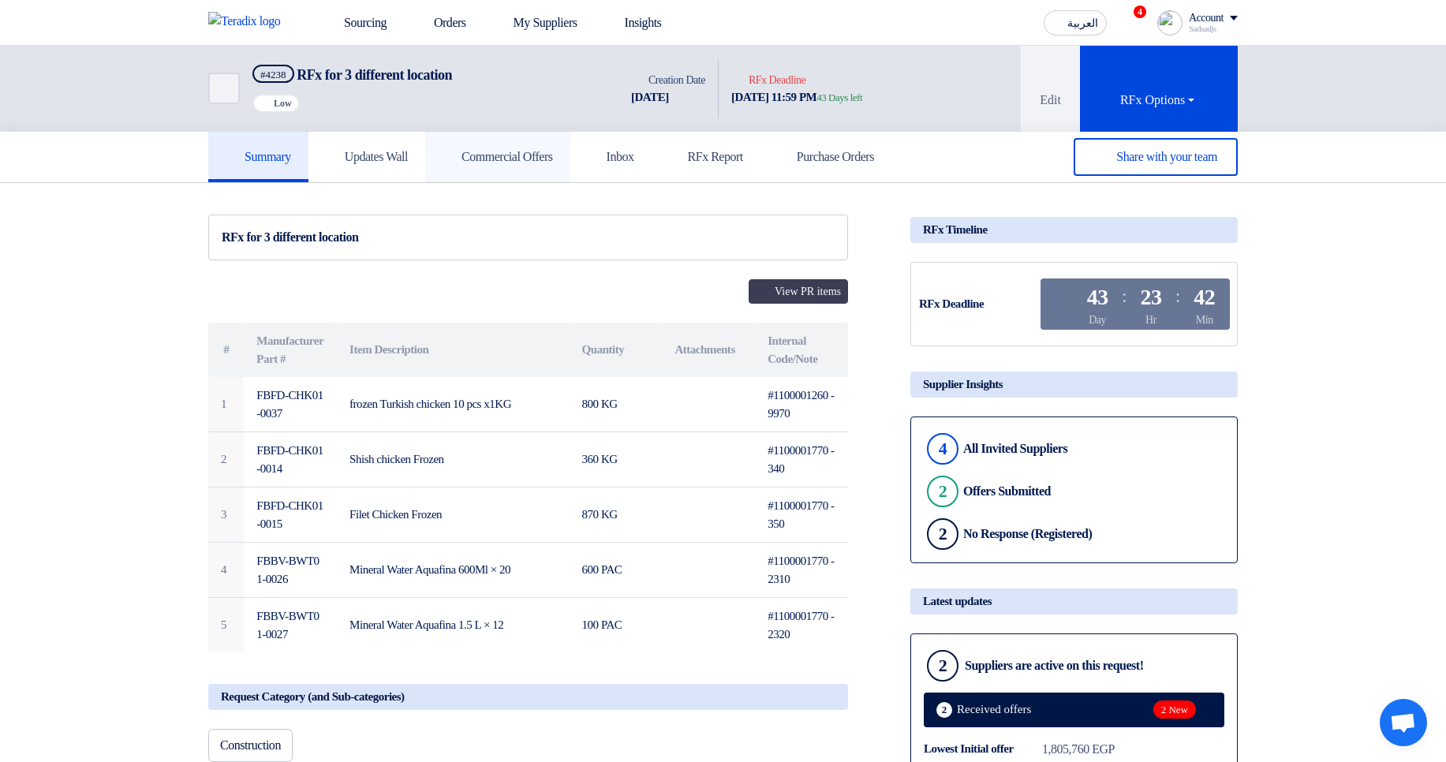
click at [536, 171] on link "Commercial Offers" at bounding box center [497, 157] width 145 height 50
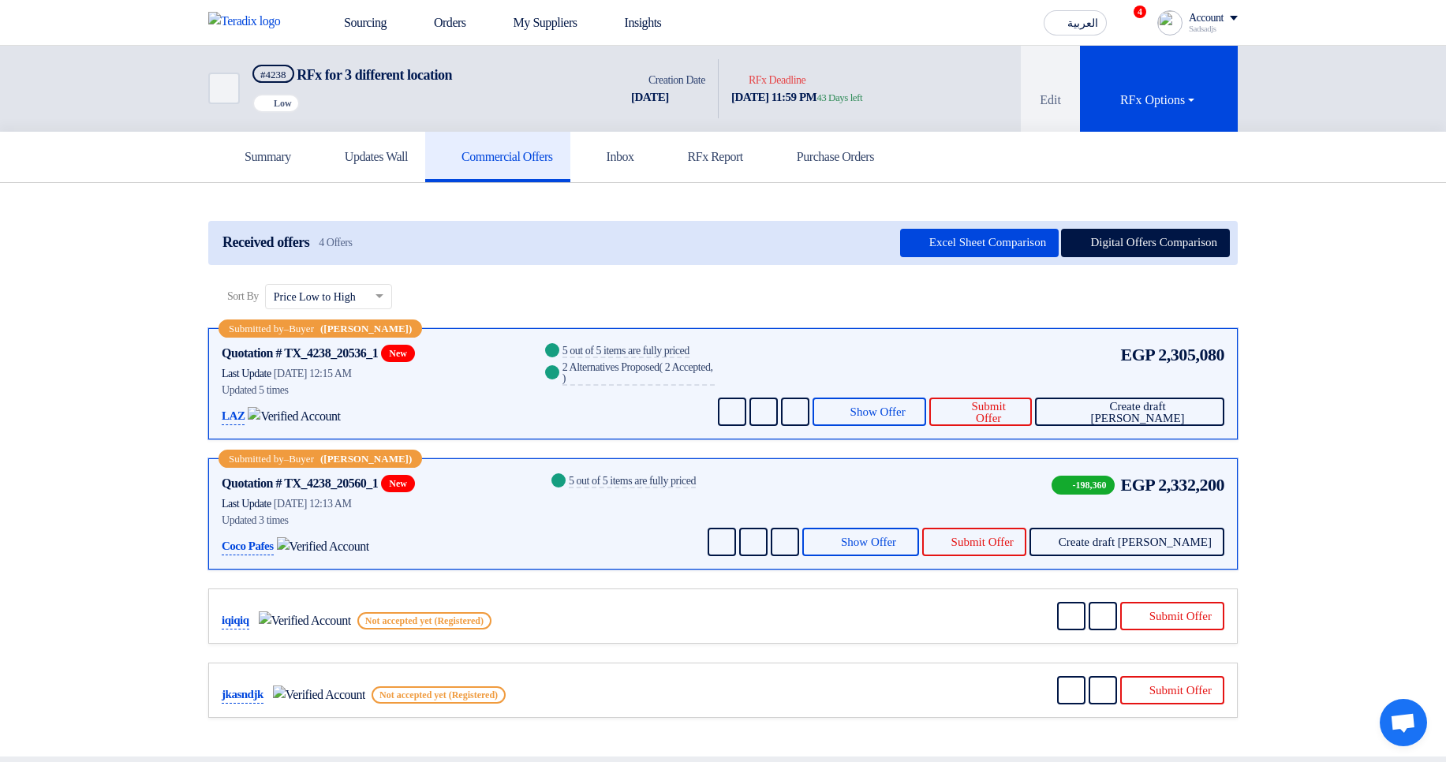
click at [1204, 222] on div "Received offers 4 Offers Excel Sheet Comparison Digital Offers Comparison" at bounding box center [722, 243] width 1029 height 44
click at [1174, 239] on button "Digital Offers Comparison" at bounding box center [1145, 243] width 169 height 28
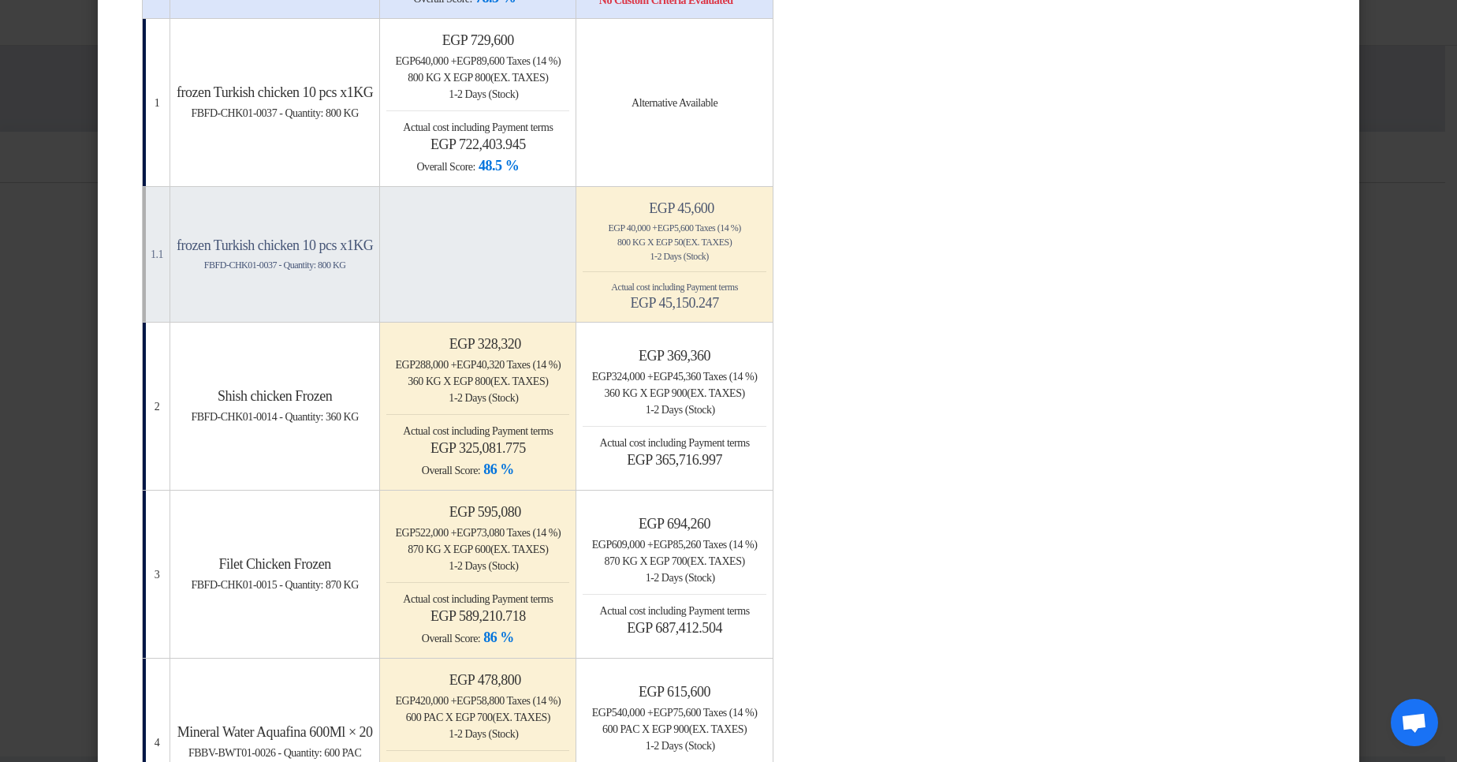
scroll to position [284, 0]
click at [1400, 259] on modal-container "× Offers Comparison Table Bahaa Custom Criteria × Overall × Export as PDF Magic…" at bounding box center [728, 381] width 1457 height 762
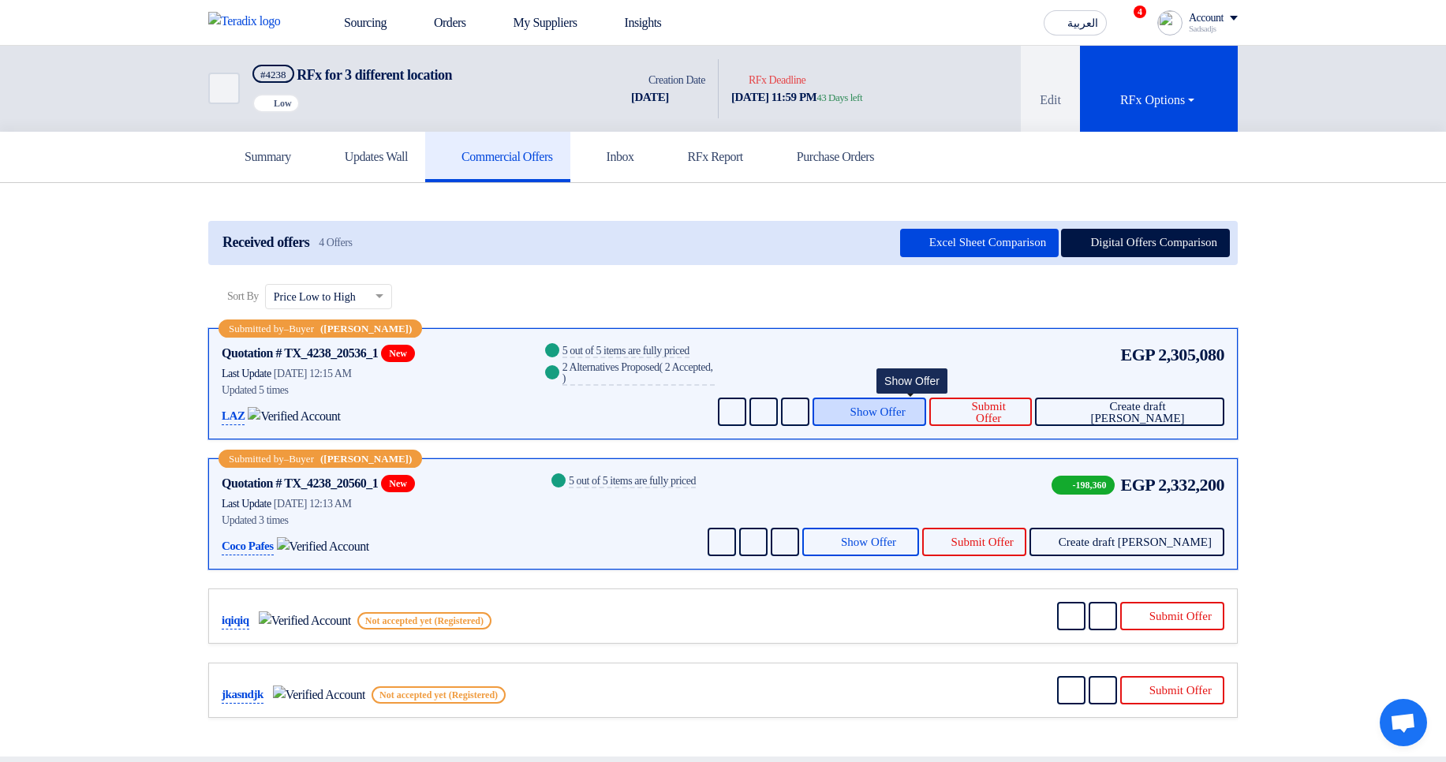
click at [908, 419] on button "Show Offer" at bounding box center [869, 411] width 114 height 28
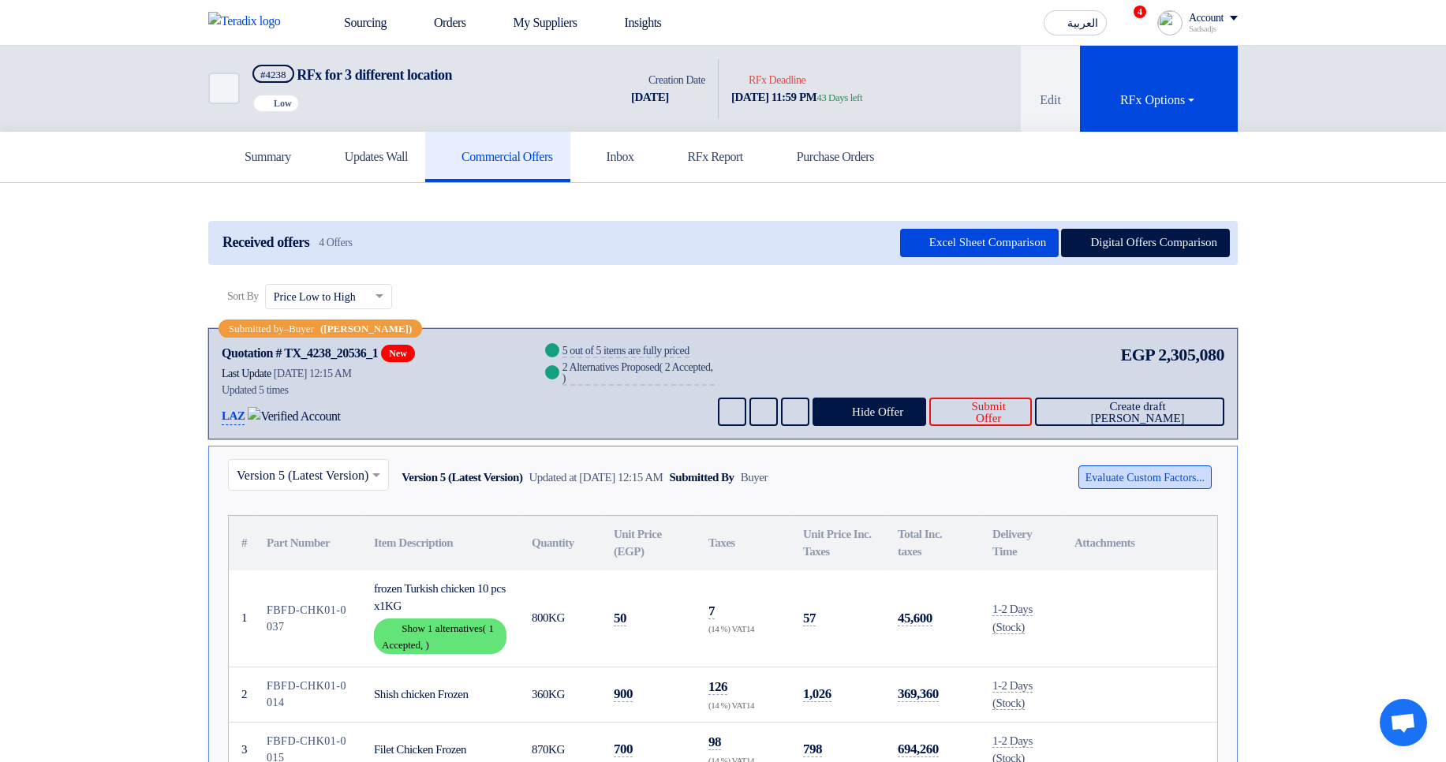
click at [1099, 476] on button "Evaluate Custom Factors..." at bounding box center [1144, 477] width 133 height 24
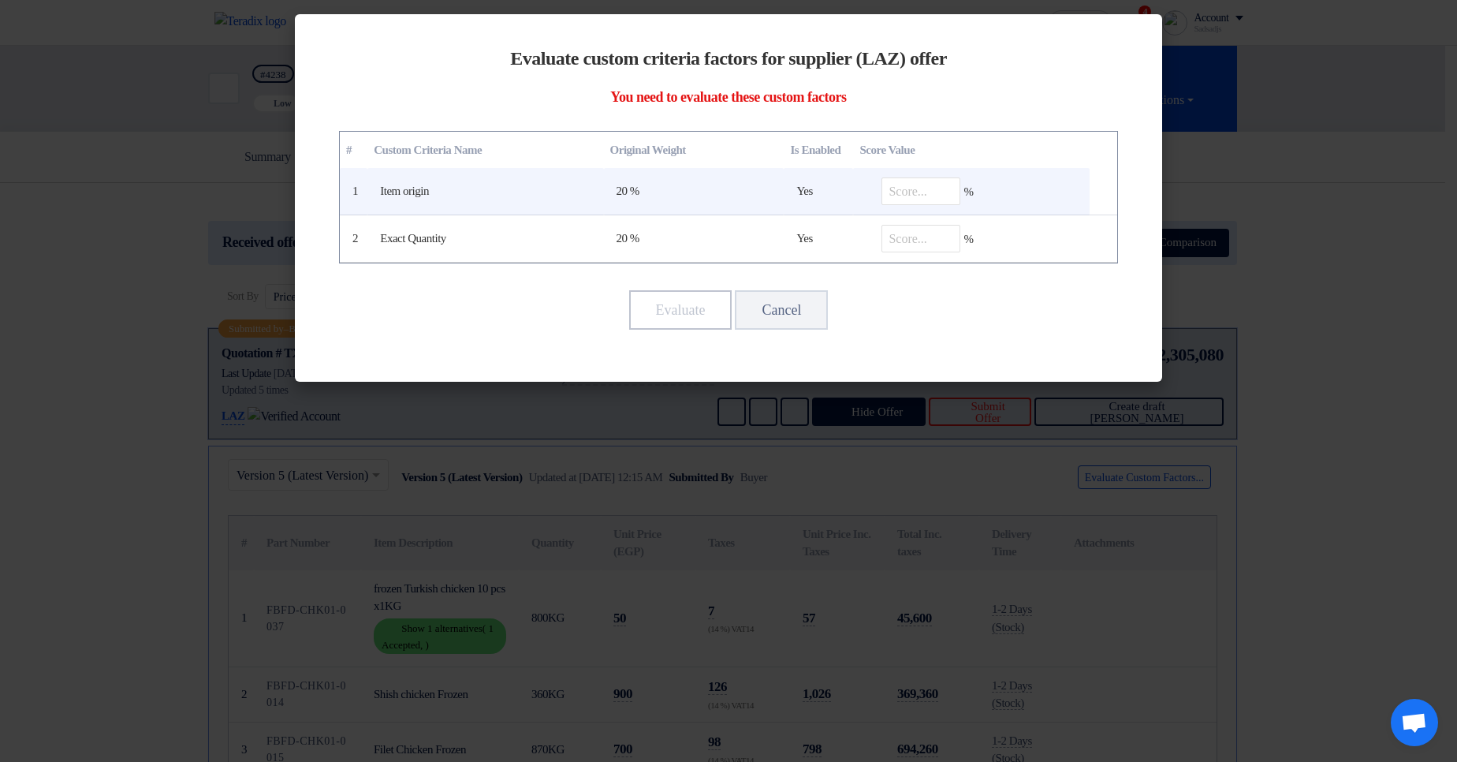
click at [920, 177] on td "%" at bounding box center [971, 191] width 236 height 47
click at [920, 184] on input "number" at bounding box center [921, 191] width 79 height 28
type input "90"
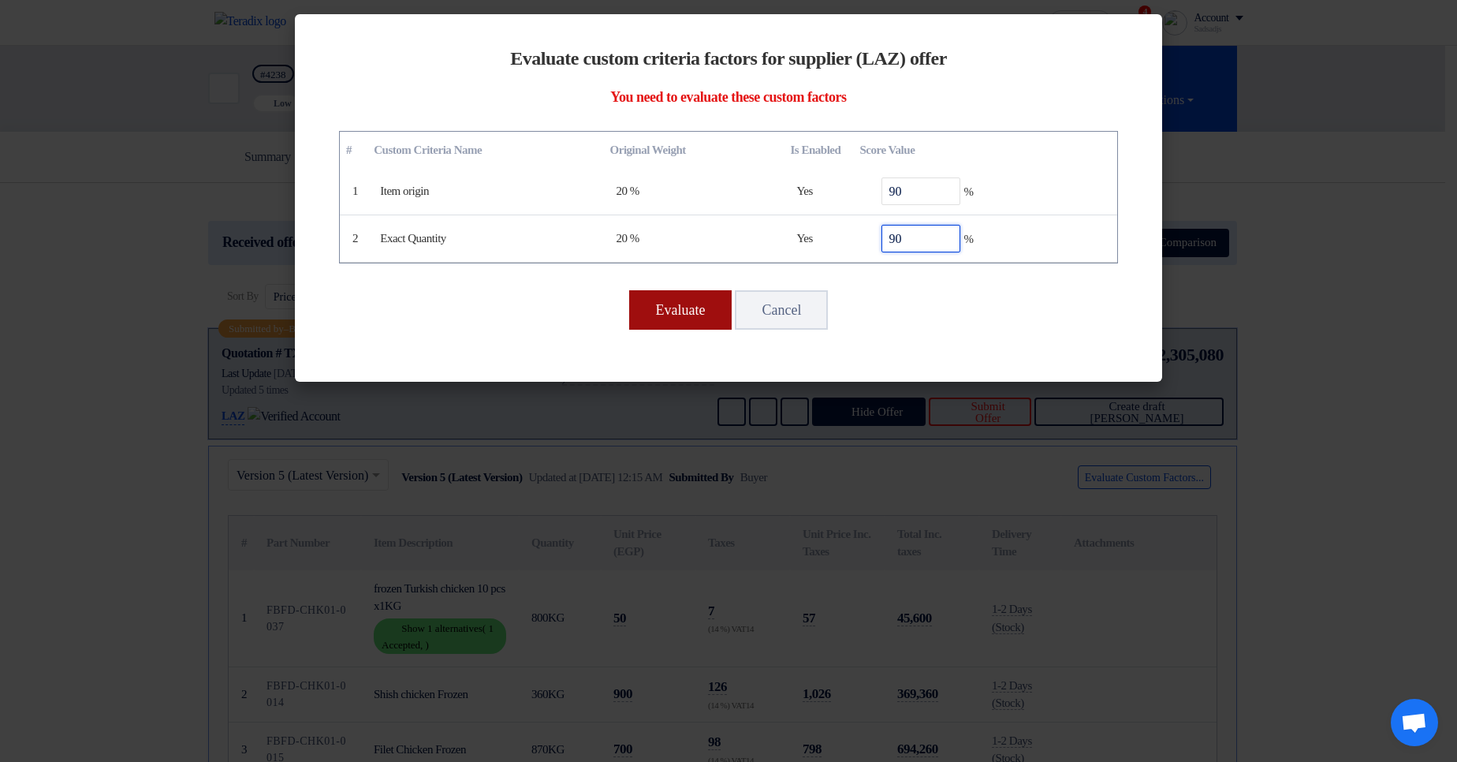
type input "90"
click at [643, 319] on button "Evaluate" at bounding box center [680, 309] width 103 height 39
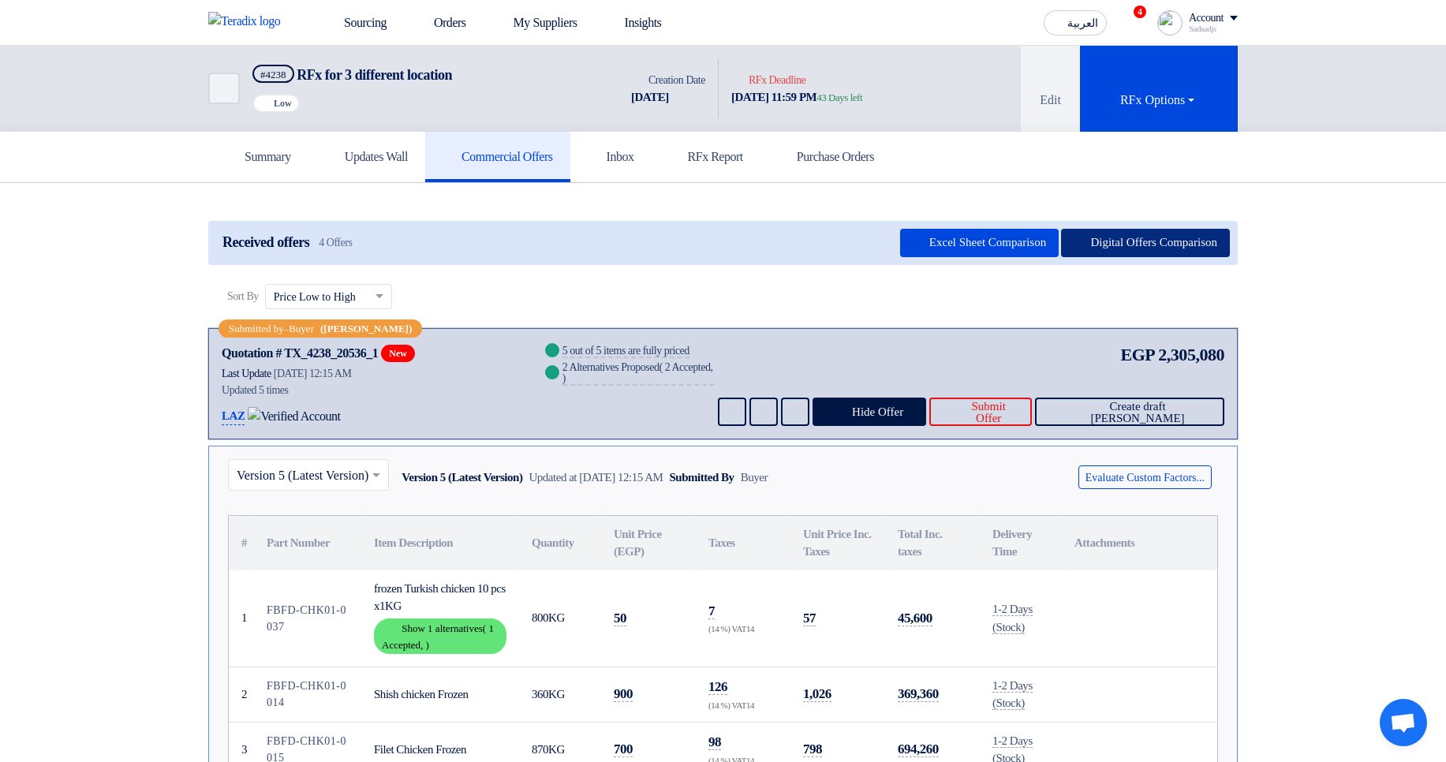
click at [1160, 241] on button "Digital Offers Comparison" at bounding box center [1145, 243] width 169 height 28
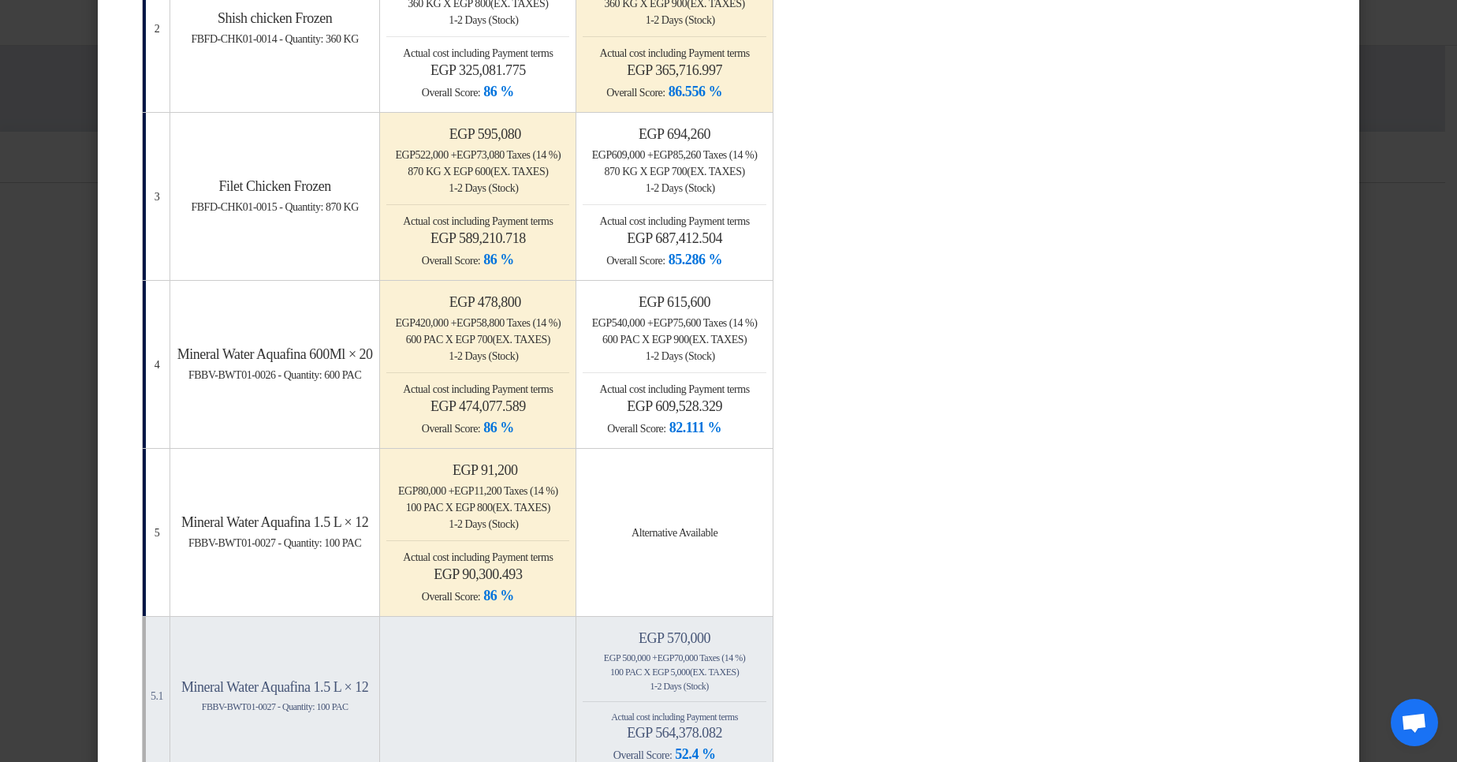
scroll to position [852, 0]
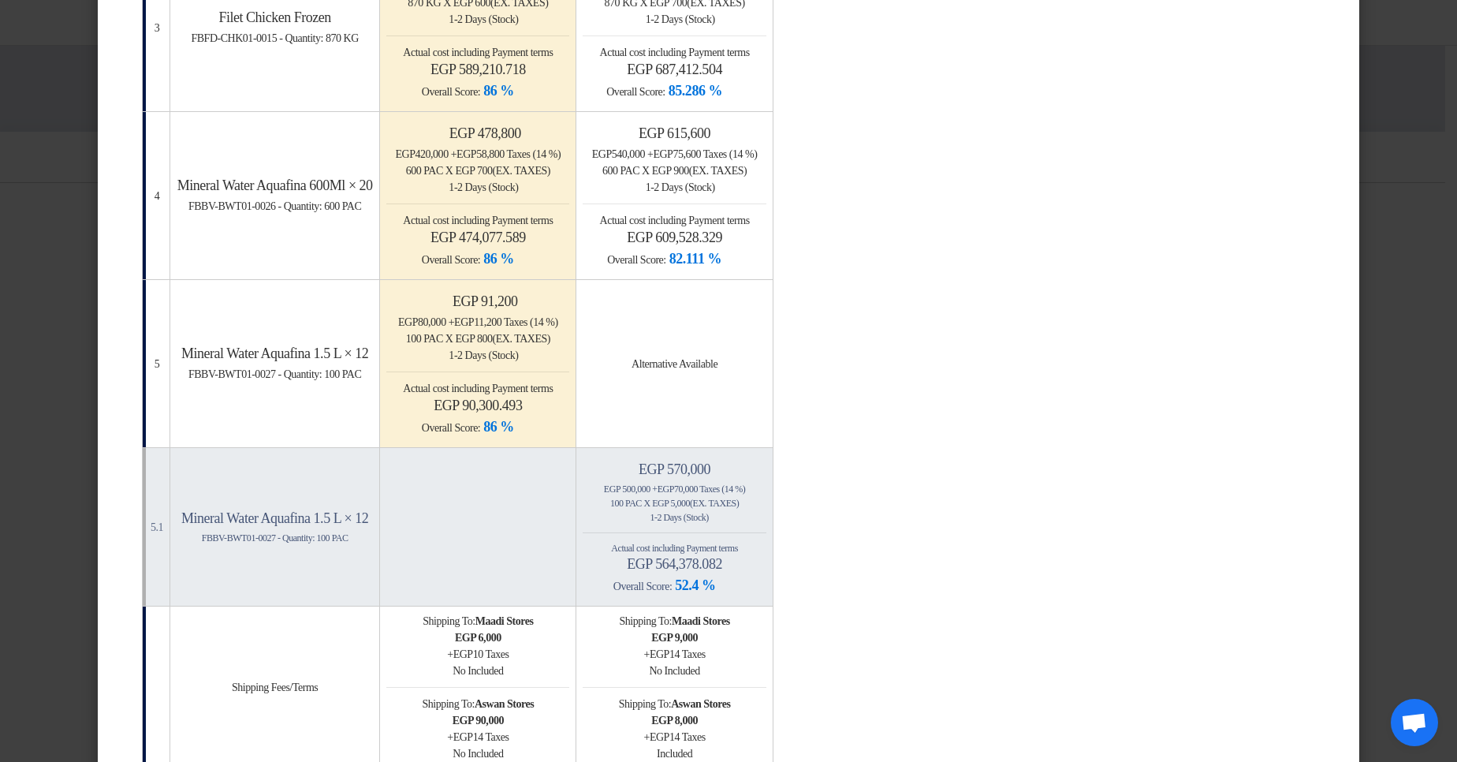
click at [1420, 175] on modal-container "× Offers Comparison Table Bahaa Custom Criteria × Overall × Export as PDF Magic…" at bounding box center [728, 381] width 1457 height 762
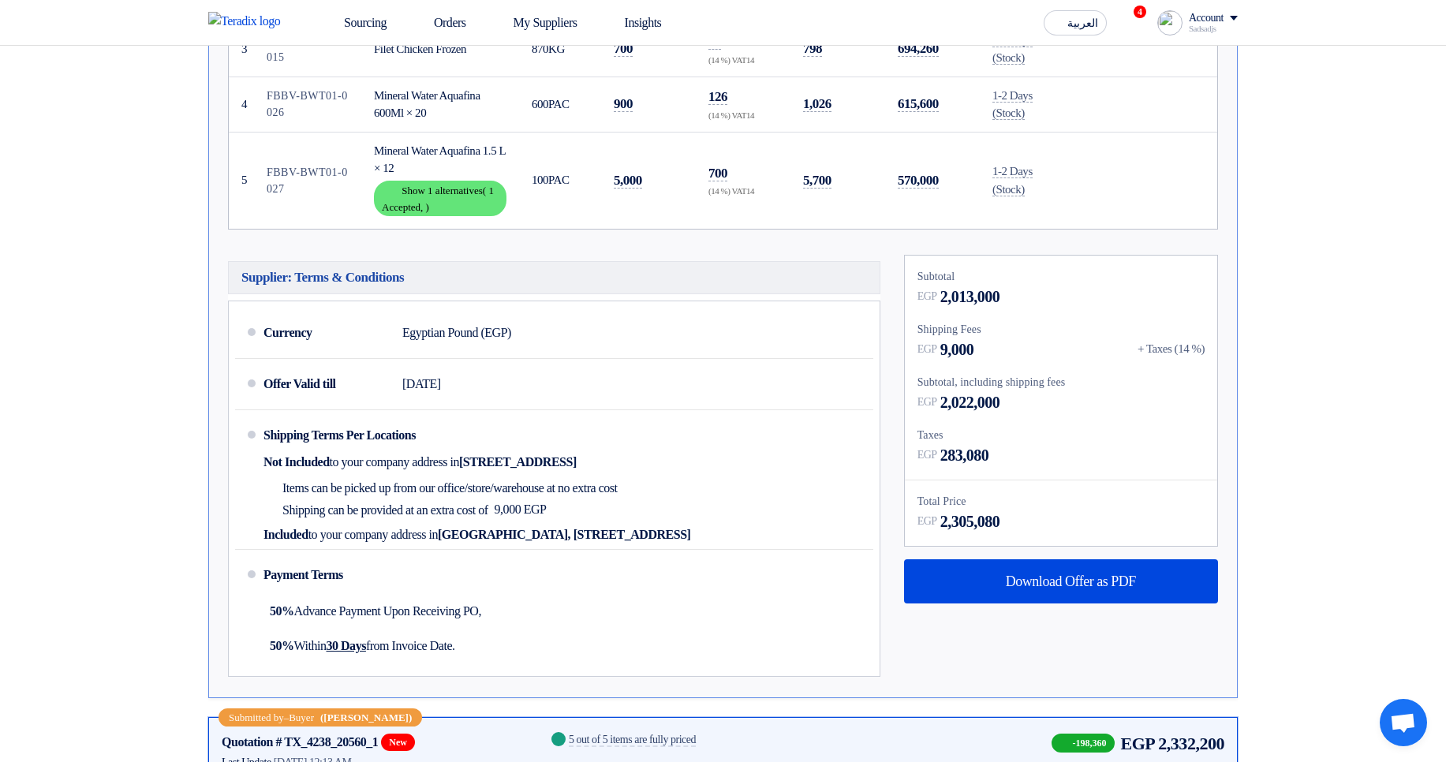
scroll to position [757, 0]
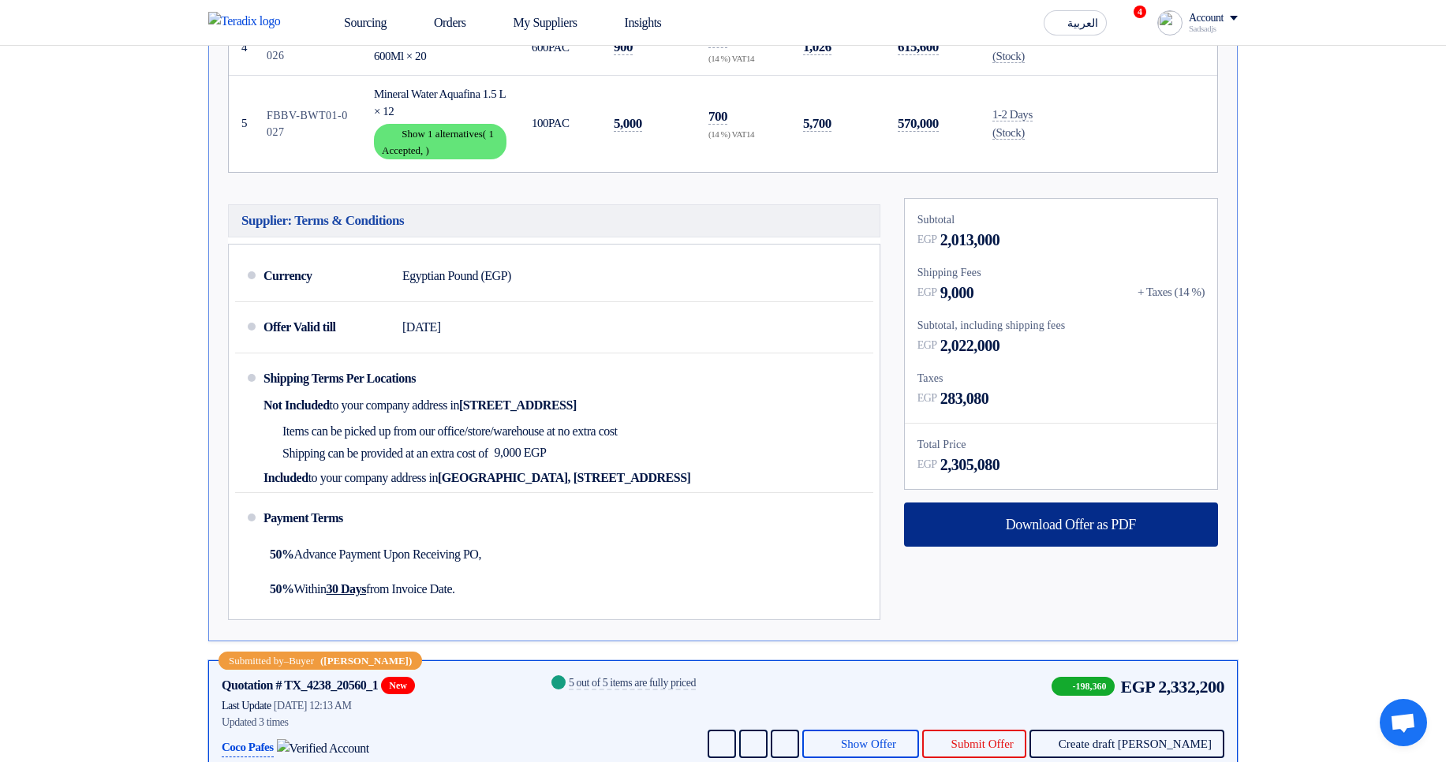
click at [1059, 524] on span "Download Offer as PDF" at bounding box center [1071, 524] width 130 height 14
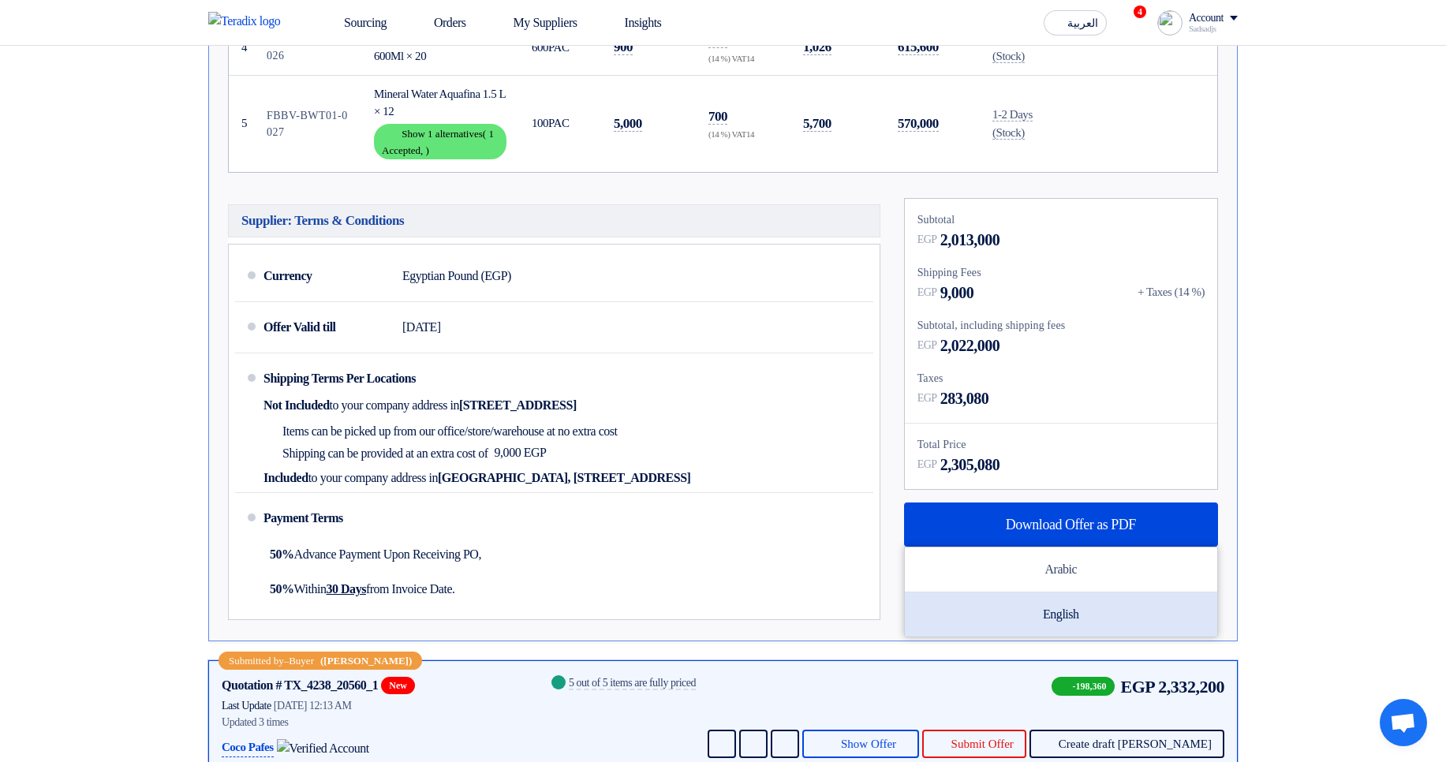
click at [1086, 608] on div "English" at bounding box center [1061, 614] width 312 height 44
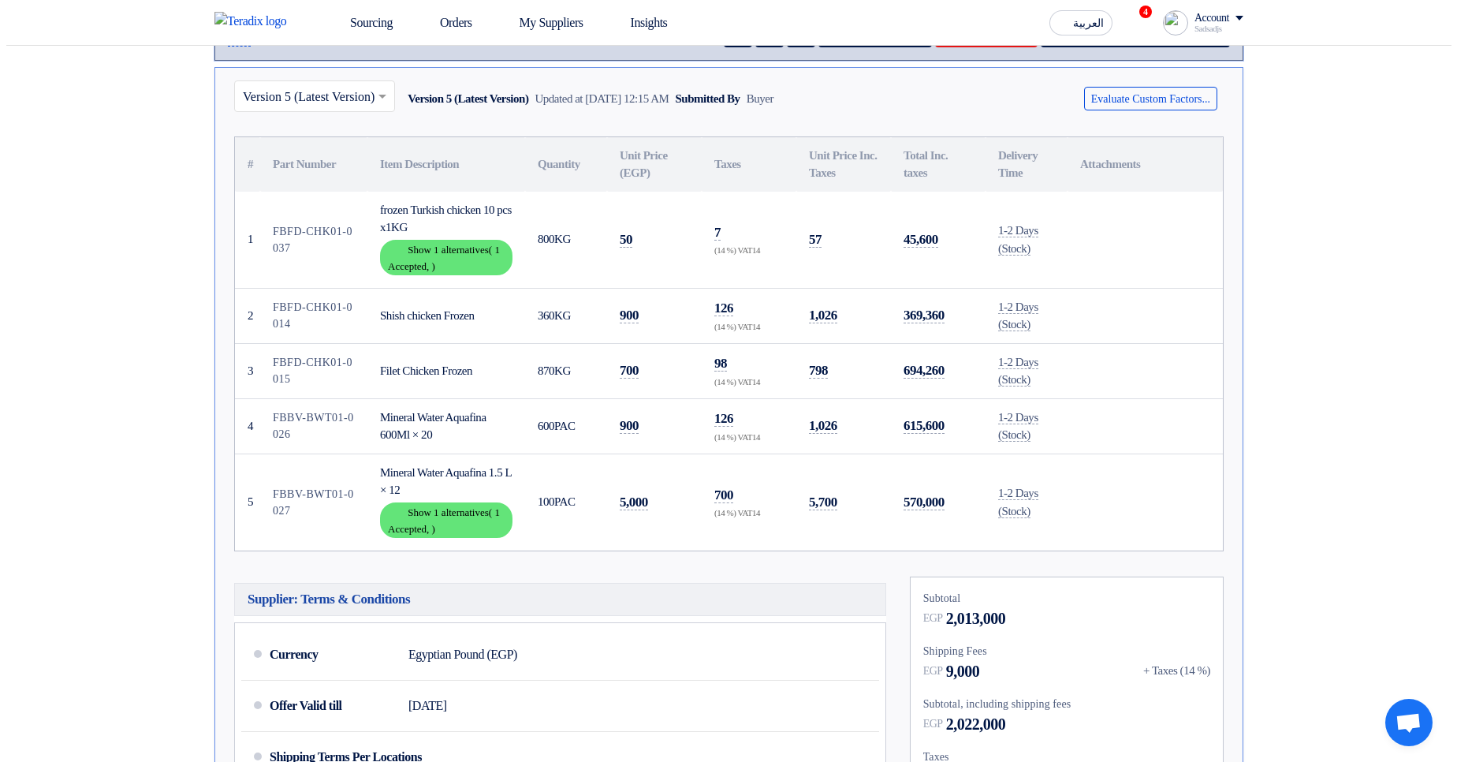
scroll to position [0, 0]
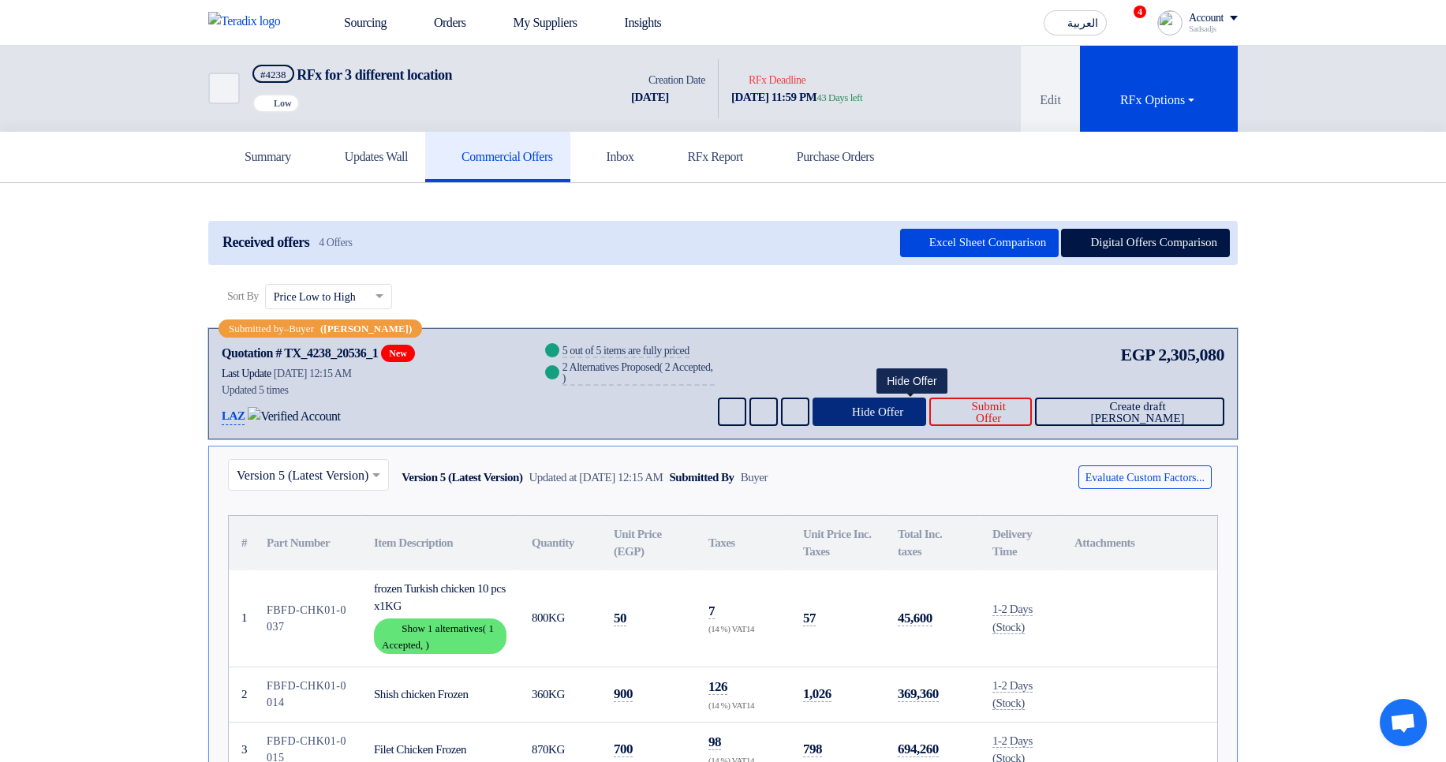
click at [894, 424] on button "Hide Offer" at bounding box center [869, 411] width 114 height 28
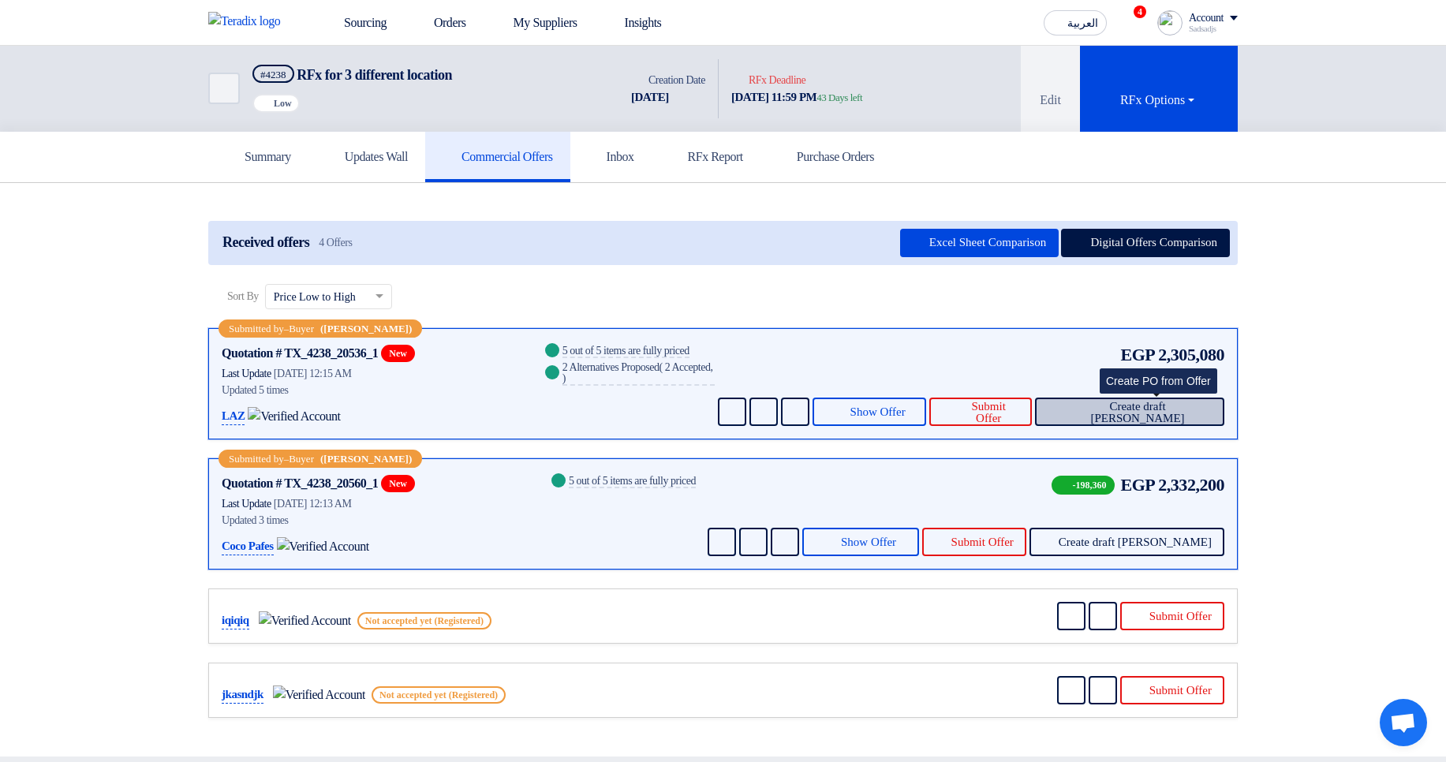
click at [1180, 410] on span "Create draft [PERSON_NAME]" at bounding box center [1137, 413] width 148 height 24
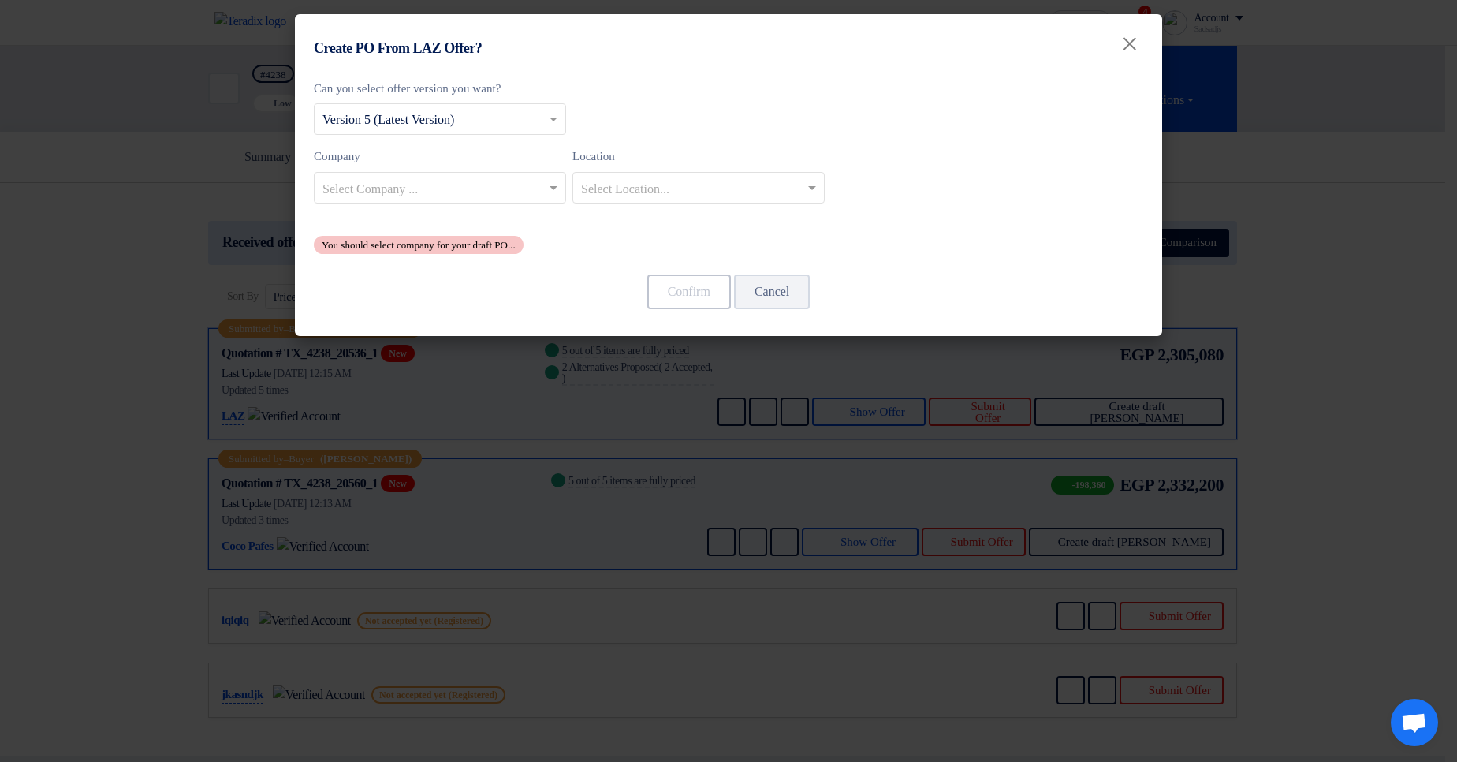
click at [441, 120] on input "text" at bounding box center [432, 121] width 219 height 26
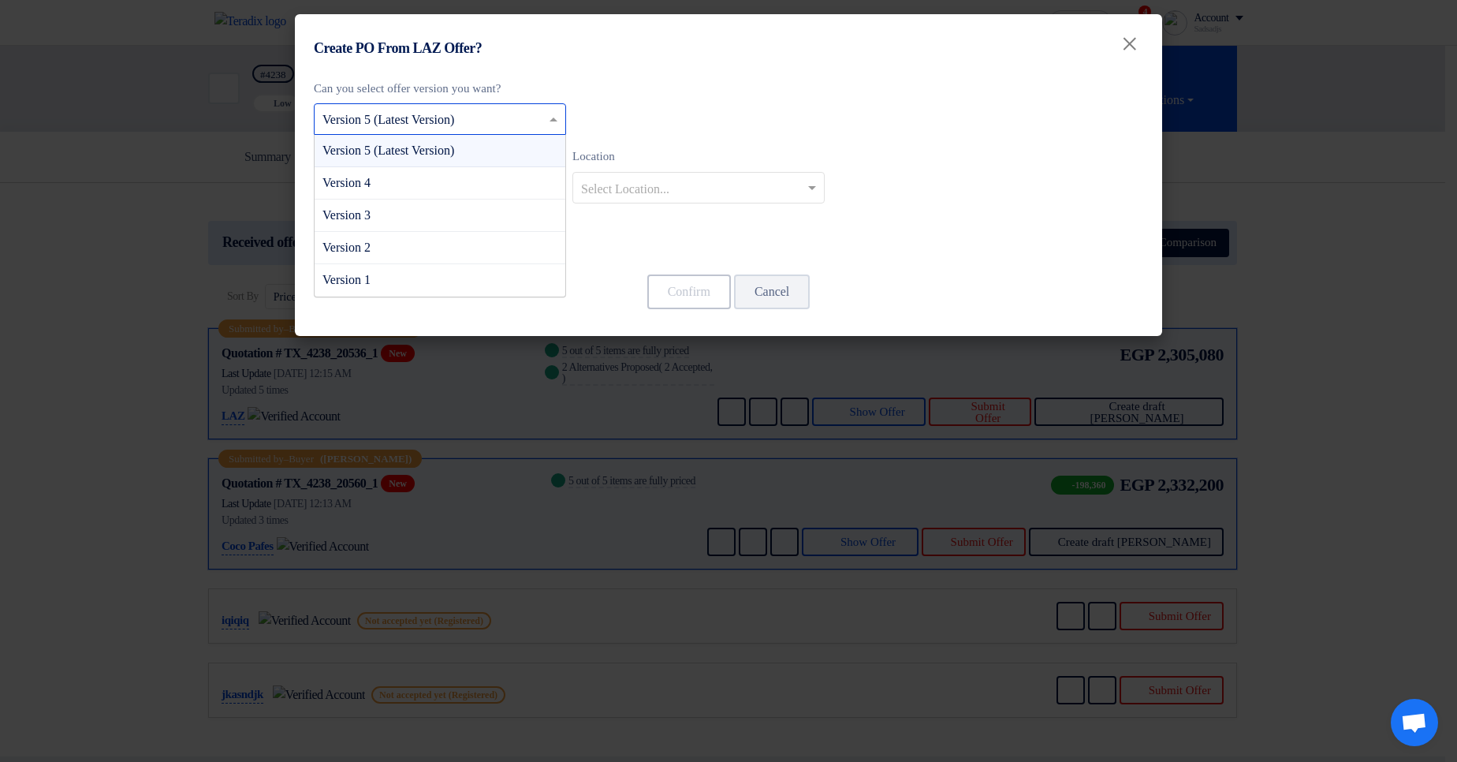
click at [749, 129] on div "Can you select offer version you want? Select from offer versions × Version 5 (…" at bounding box center [729, 167] width 830 height 175
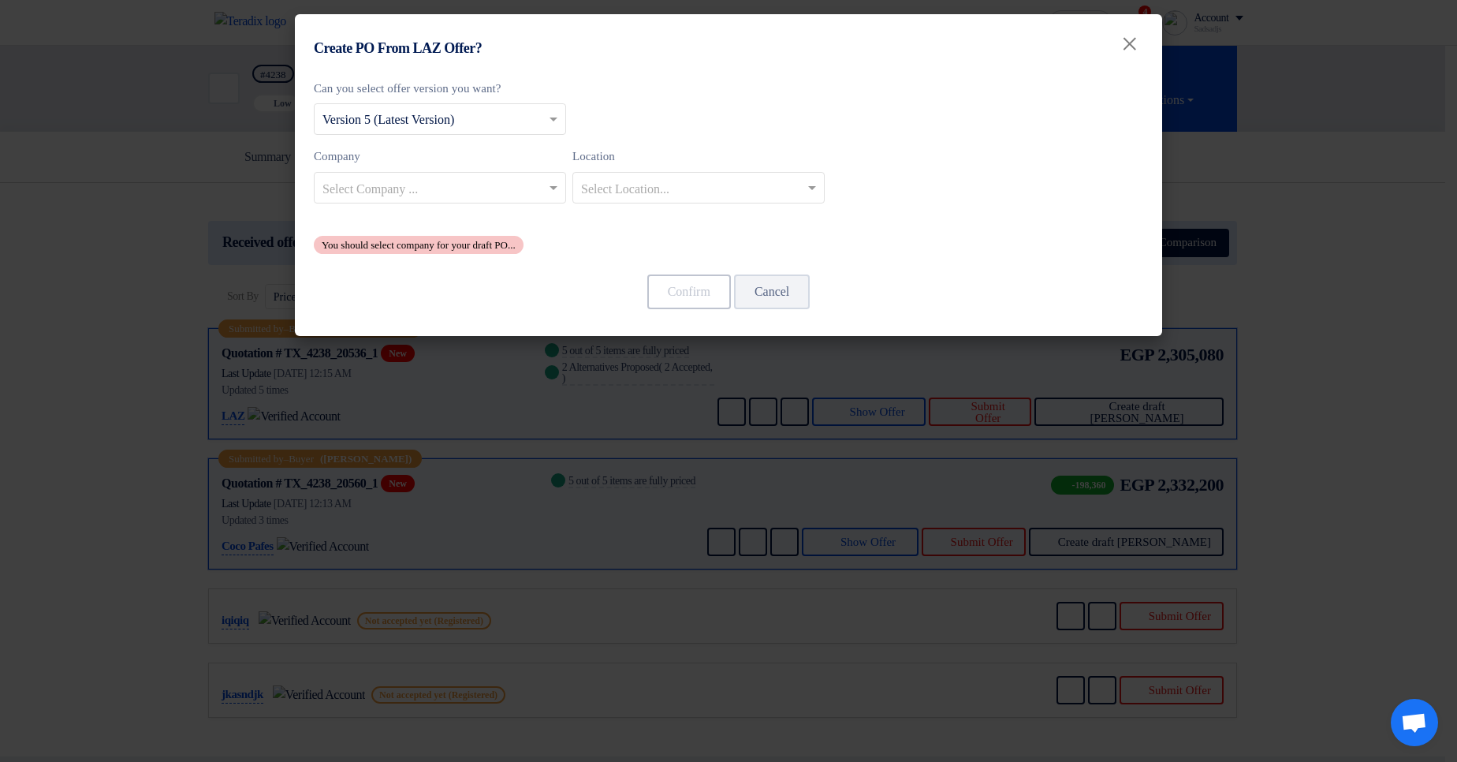
click at [453, 213] on div "Company Select Company ... Location Select Location..." at bounding box center [729, 181] width 830 height 69
click at [445, 196] on input "text" at bounding box center [432, 189] width 219 height 26
click at [792, 121] on div "Can you select offer version you want? Select from offer versions × Version 5 (…" at bounding box center [729, 167] width 830 height 175
click at [1204, 311] on modal-container "Create PO From LAZ Offer? × Can you select offer version you want? Select from …" at bounding box center [728, 381] width 1457 height 762
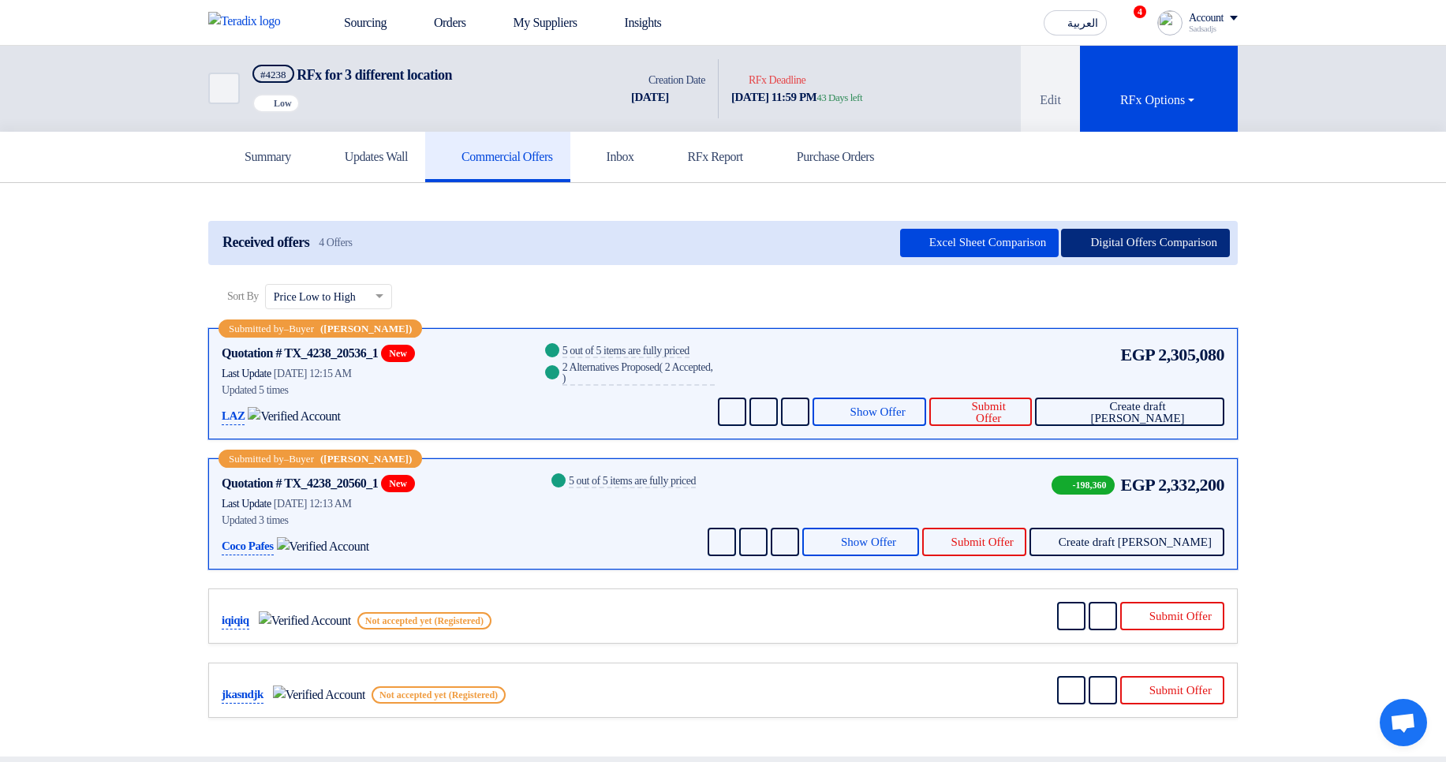
click at [1092, 230] on button "Digital Offers Comparison" at bounding box center [1145, 243] width 169 height 28
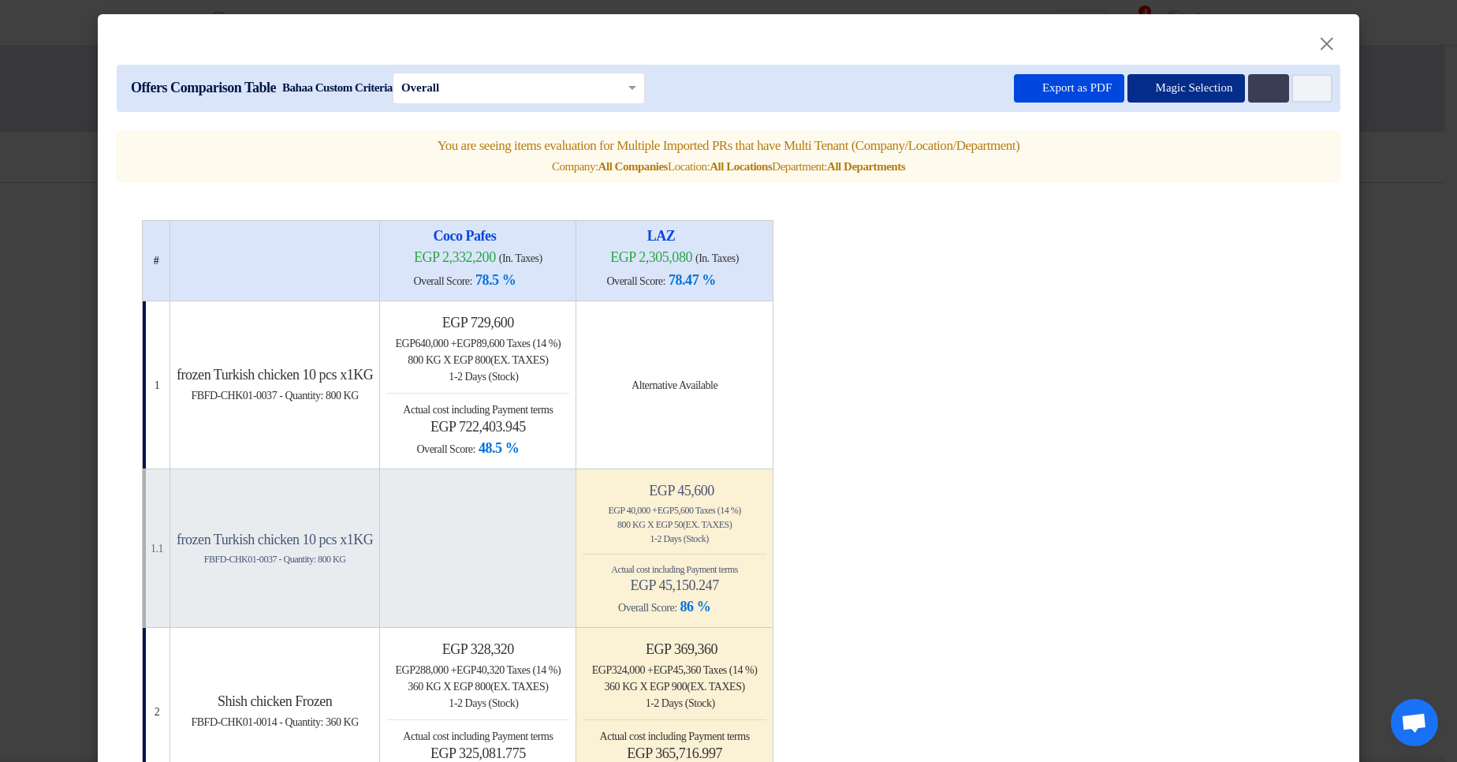
click at [1178, 88] on button "Magic Selection" at bounding box center [1187, 88] width 118 height 28
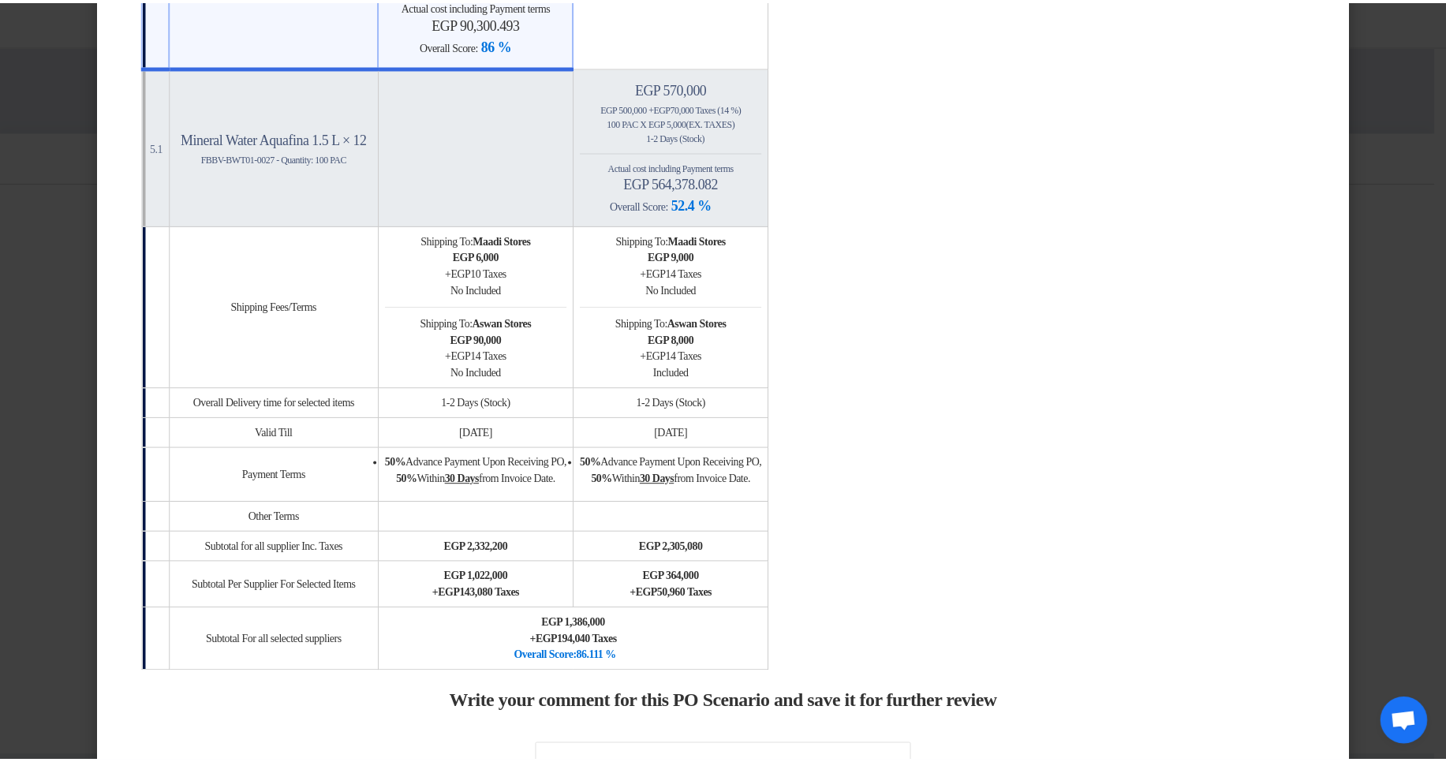
scroll to position [1473, 0]
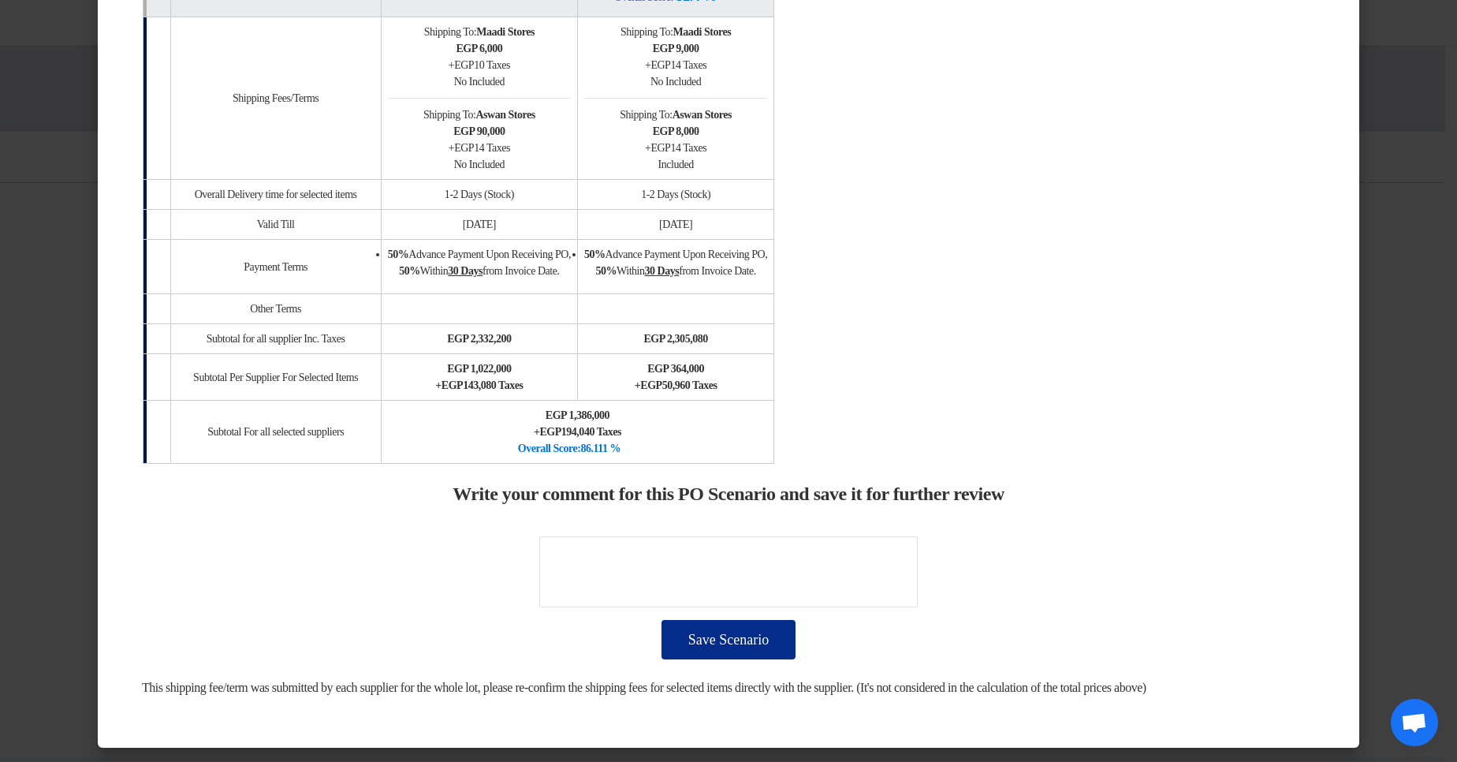
click at [751, 634] on button "Save Scenario" at bounding box center [729, 639] width 134 height 39
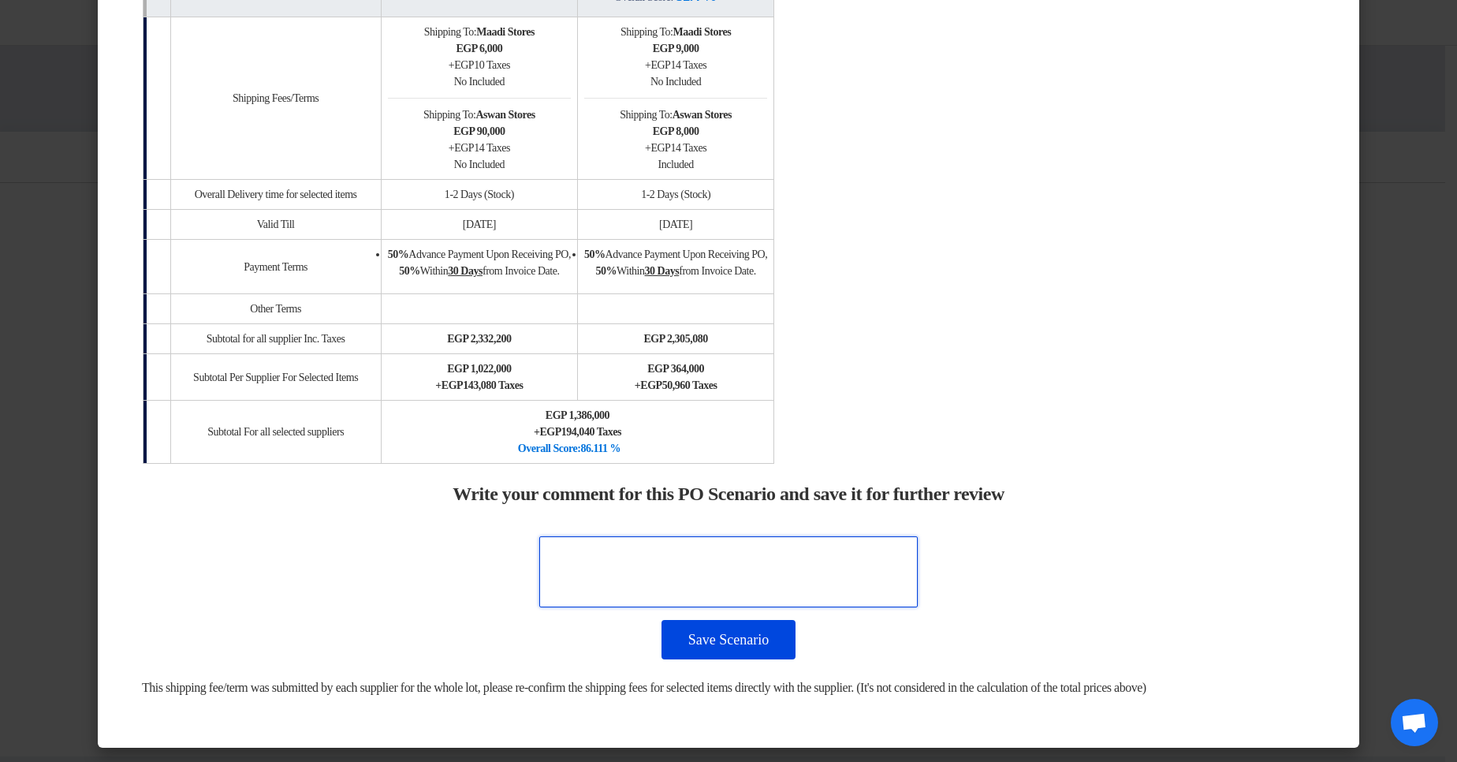
click at [733, 537] on textarea at bounding box center [728, 571] width 379 height 71
type textarea "oooo"
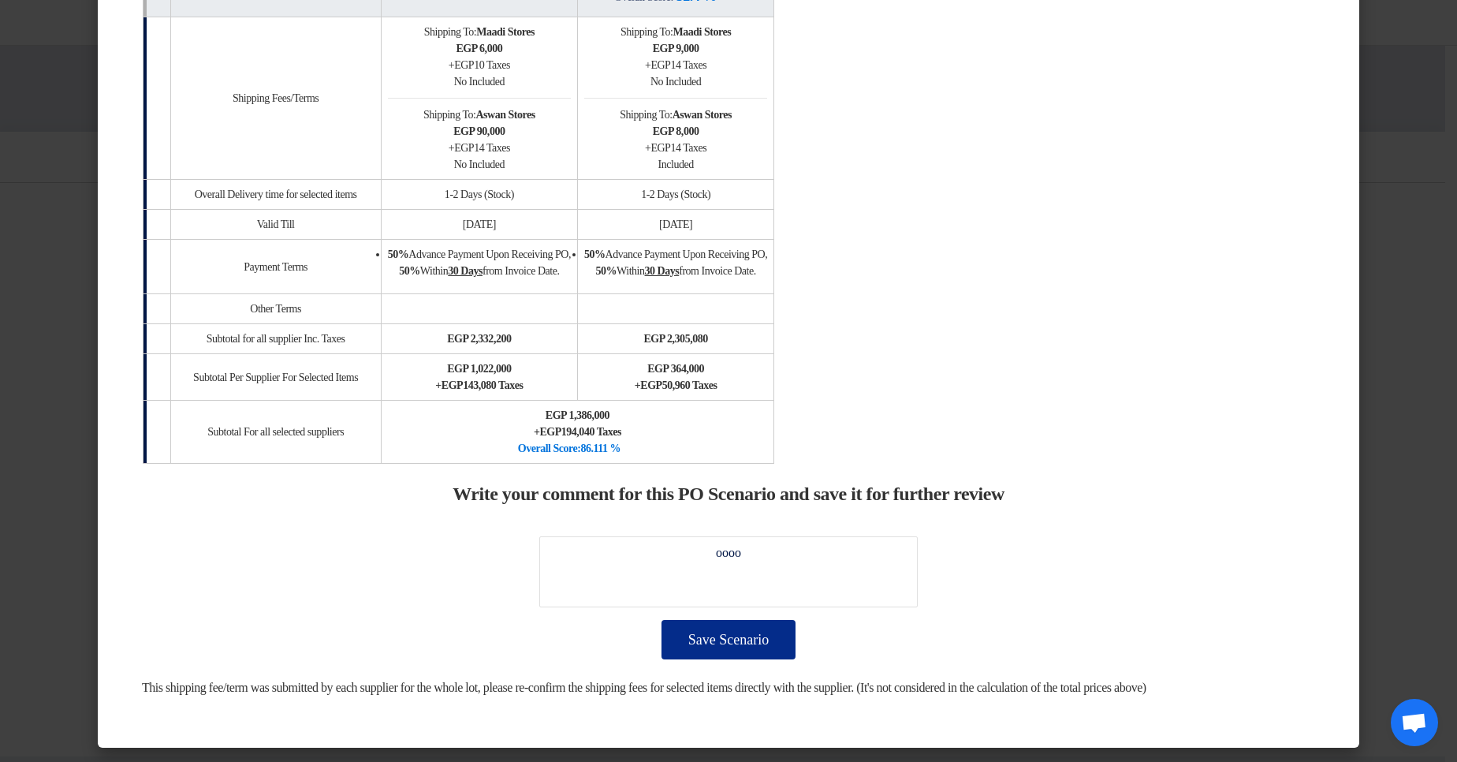
click at [741, 625] on button "Save Scenario" at bounding box center [729, 639] width 134 height 39
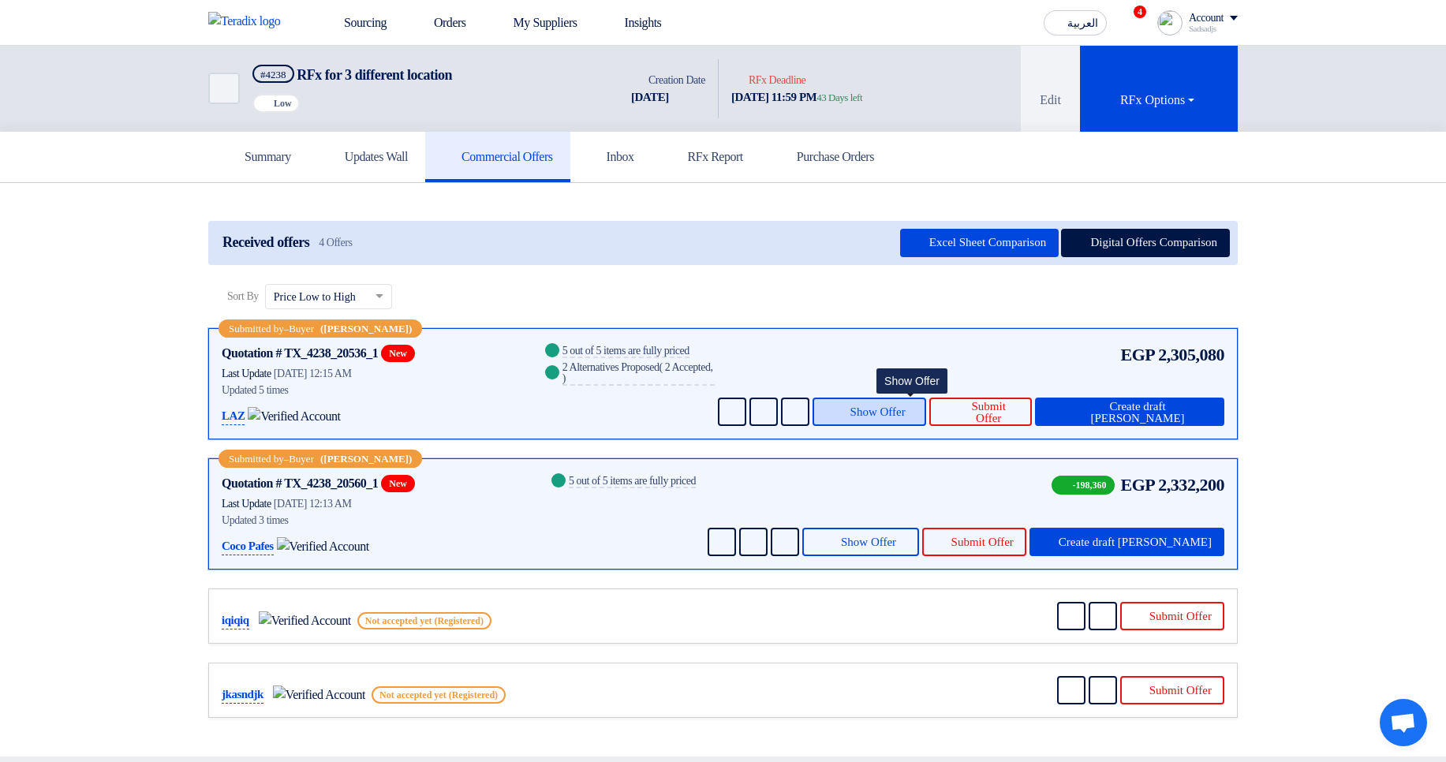
click at [881, 402] on button "Show Offer" at bounding box center [869, 411] width 114 height 28
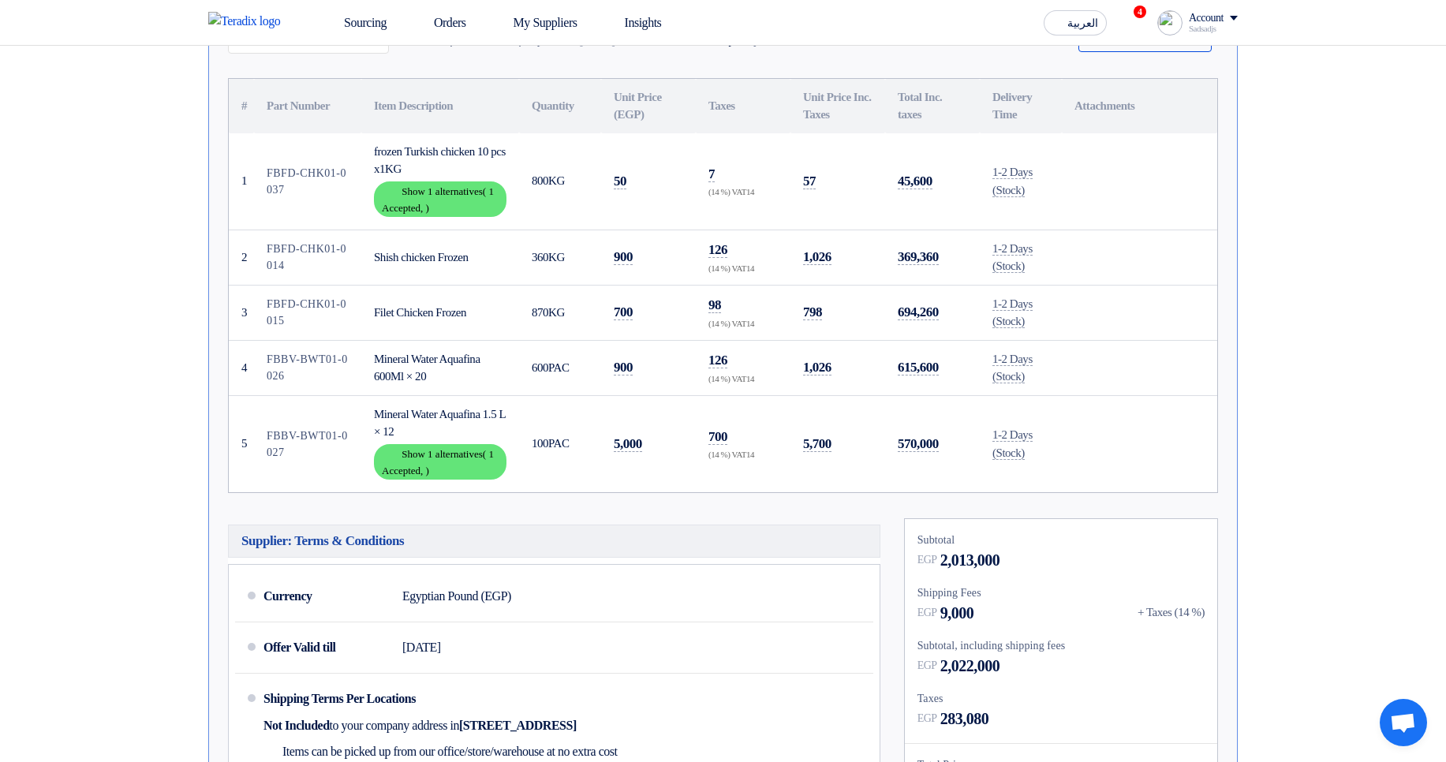
scroll to position [473, 0]
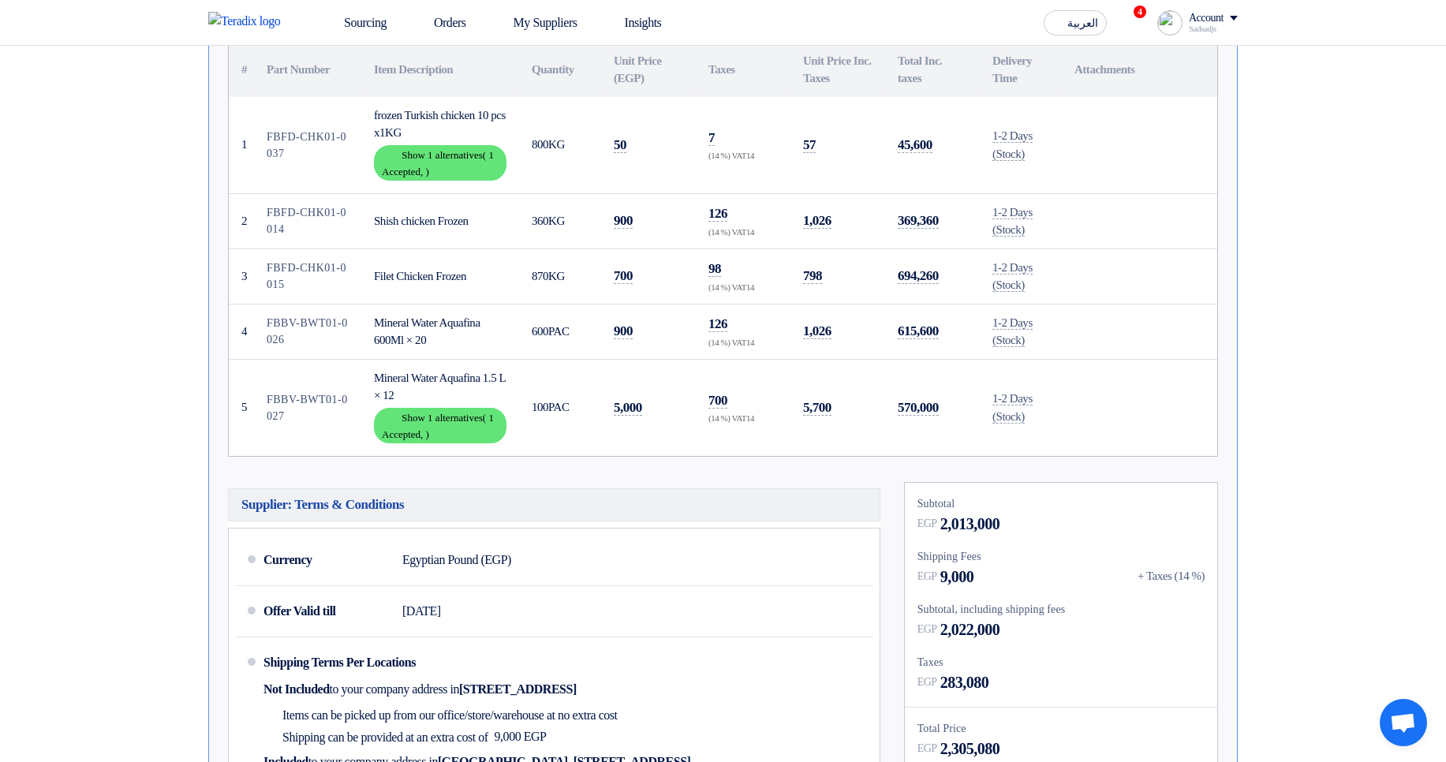
drag, startPoint x: 1141, startPoint y: 147, endPoint x: 1039, endPoint y: 402, distance: 275.0
click at [1039, 402] on tbody "1 FBFD-CHK01-0037 frozen Turkish chicken 10 pcs x1KG Show details Show 1 altern…" at bounding box center [723, 276] width 988 height 359
click at [1039, 402] on td "1-2 Days (Stock)" at bounding box center [1021, 407] width 82 height 97
drag, startPoint x: 1039, startPoint y: 405, endPoint x: 964, endPoint y: 144, distance: 271.0
click at [964, 144] on tbody "1 FBFD-CHK01-0037 frozen Turkish chicken 10 pcs x1KG Show details Show 1 altern…" at bounding box center [723, 276] width 988 height 359
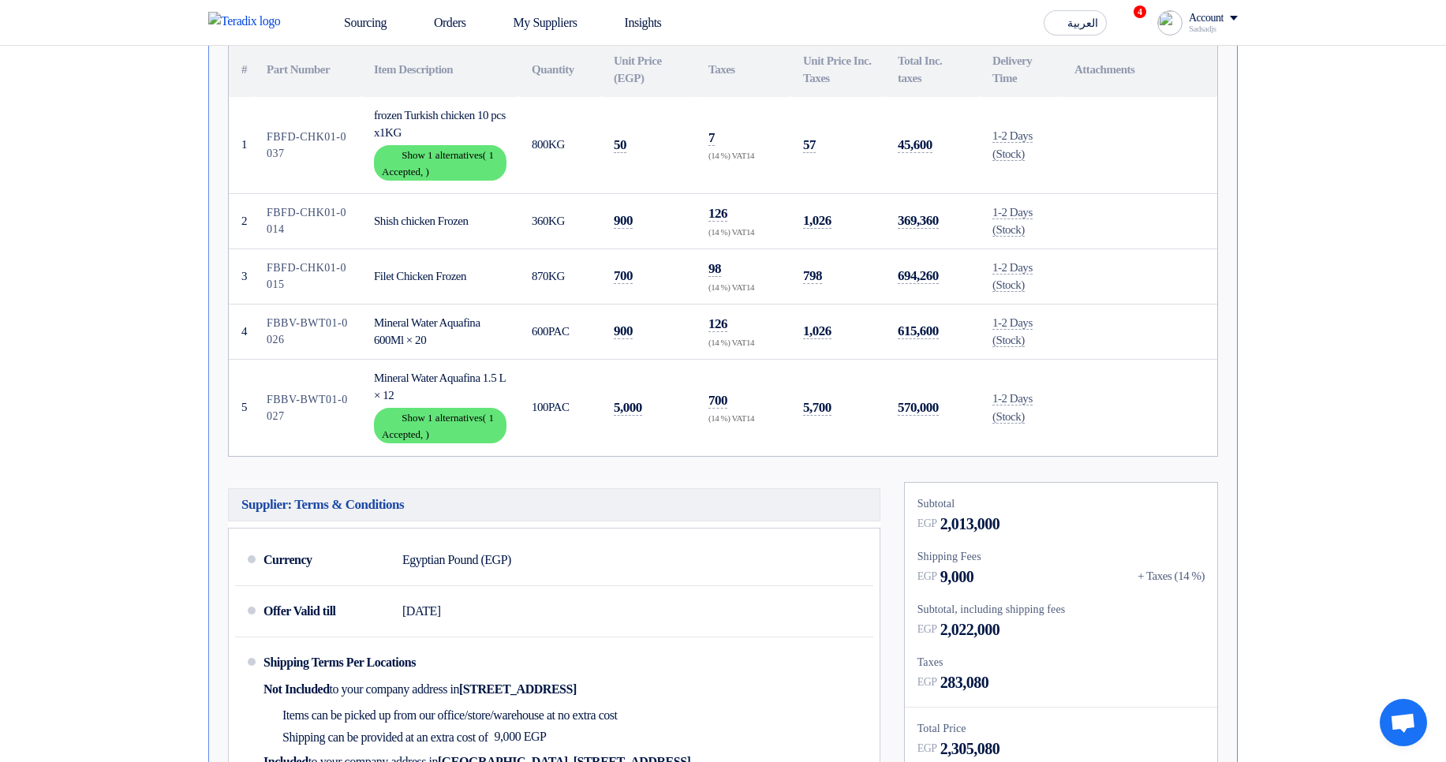
click at [1136, 147] on td at bounding box center [1139, 145] width 155 height 97
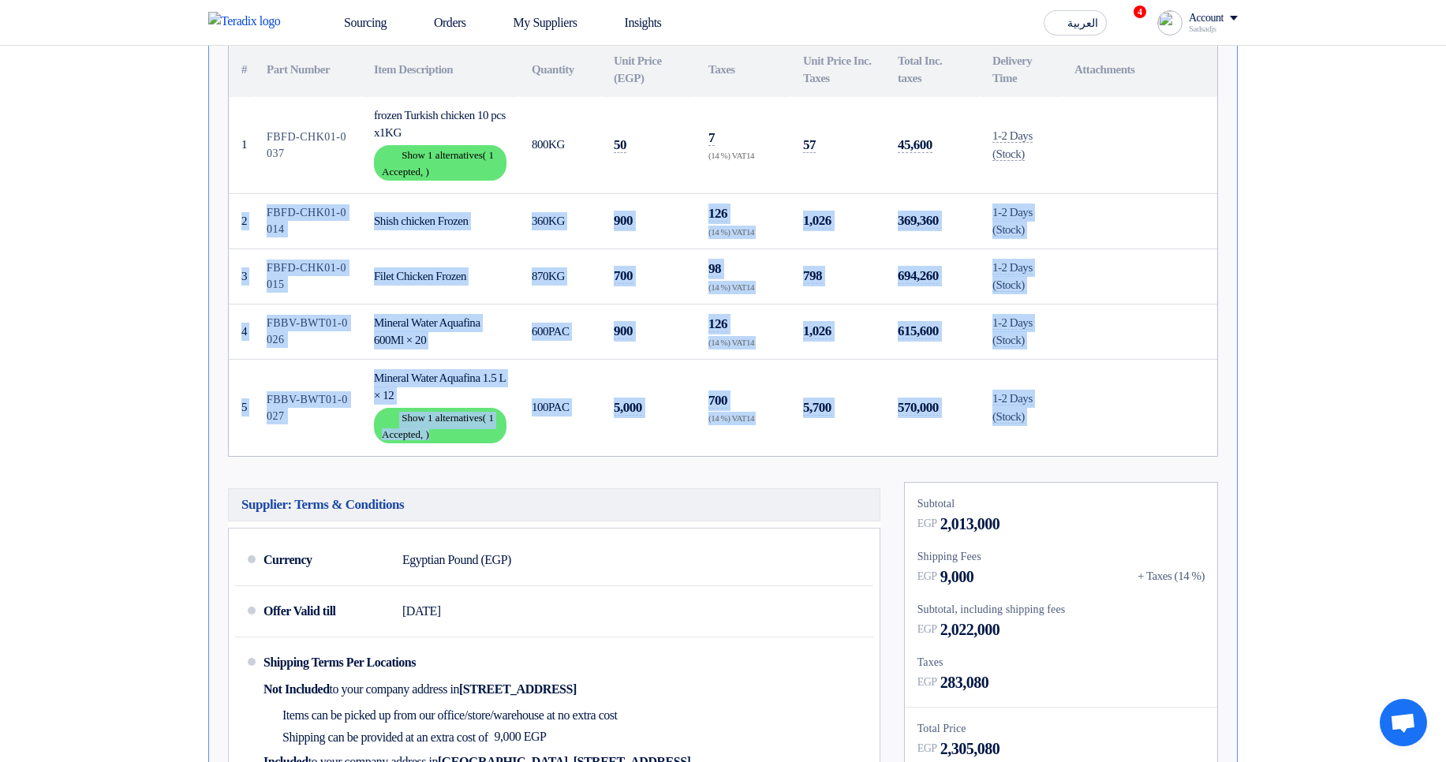
drag, startPoint x: 1085, startPoint y: 110, endPoint x: 1073, endPoint y: 409, distance: 299.2
click at [1073, 409] on tbody "1 FBFD-CHK01-0037 frozen Turkish chicken 10 pcs x1KG Show details Show 1 altern…" at bounding box center [723, 276] width 988 height 359
click at [1073, 412] on td at bounding box center [1139, 407] width 155 height 97
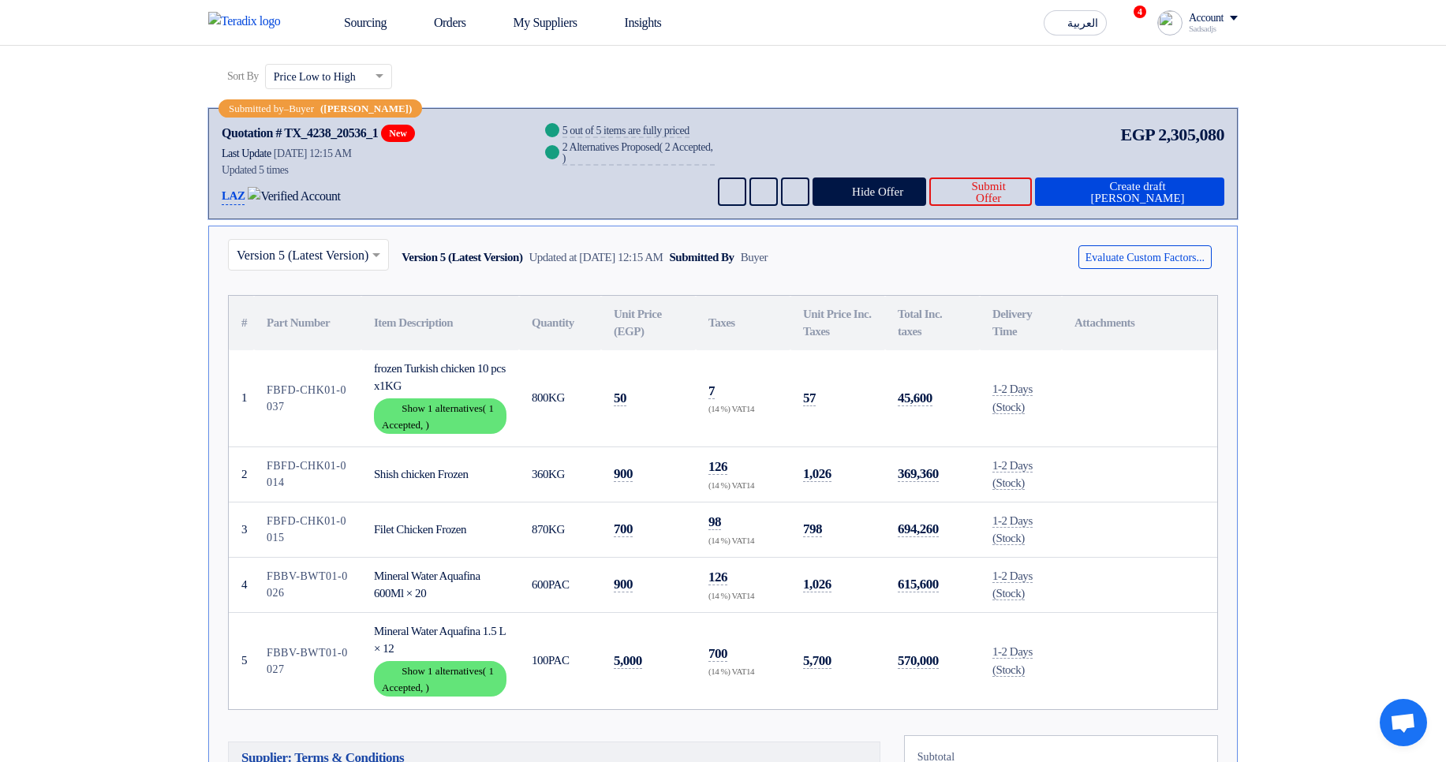
scroll to position [0, 0]
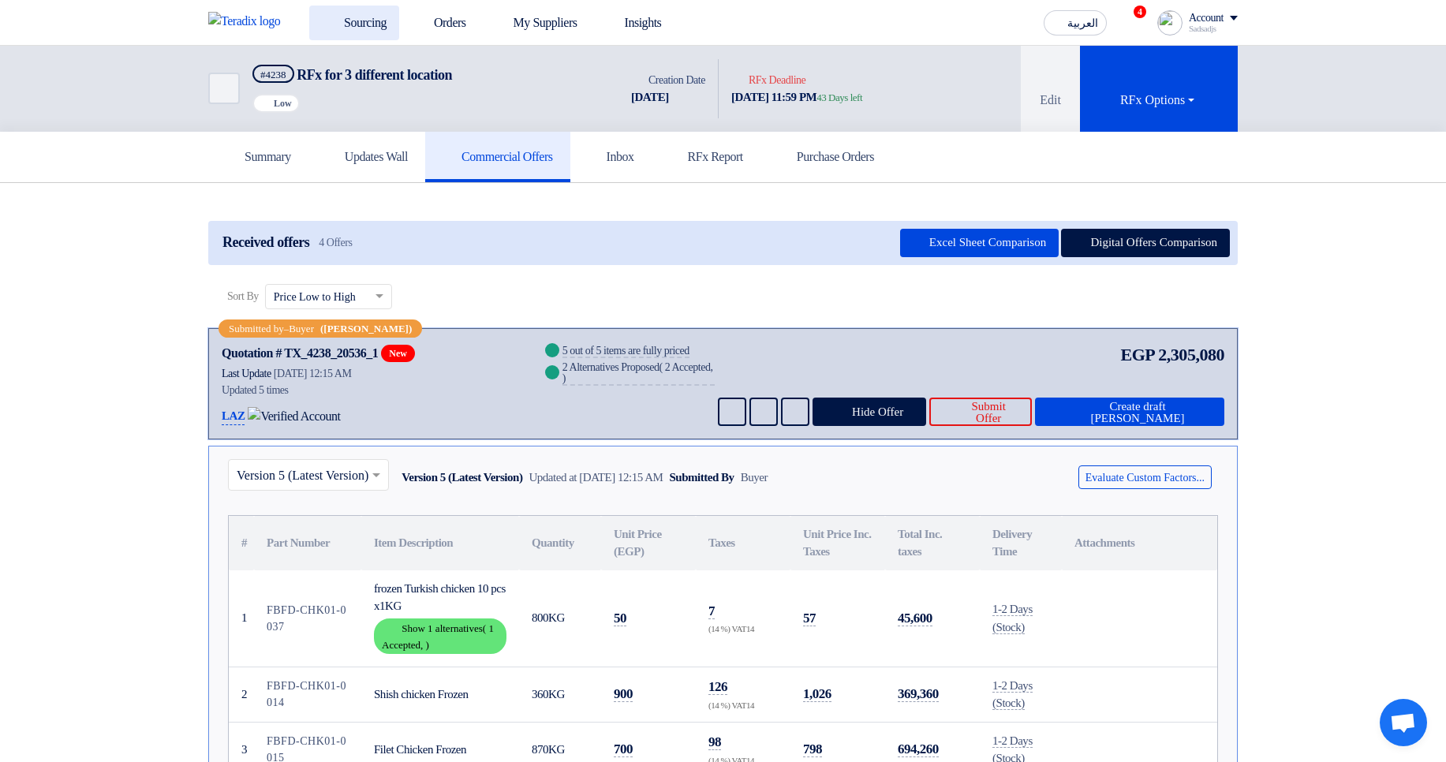
click at [368, 6] on link "Sourcing" at bounding box center [354, 23] width 90 height 35
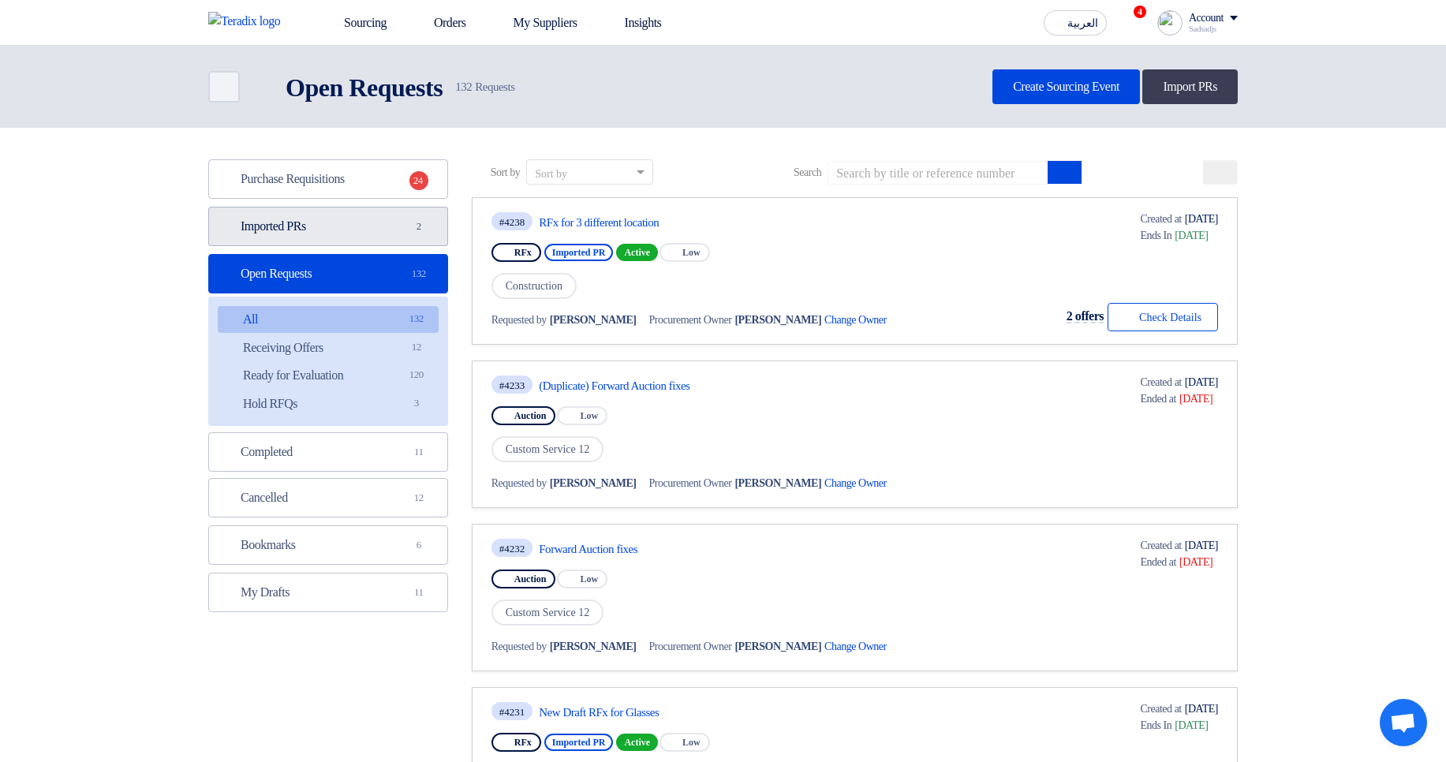
click at [340, 218] on link "Imported PRs Imported PRs 2" at bounding box center [328, 226] width 240 height 39
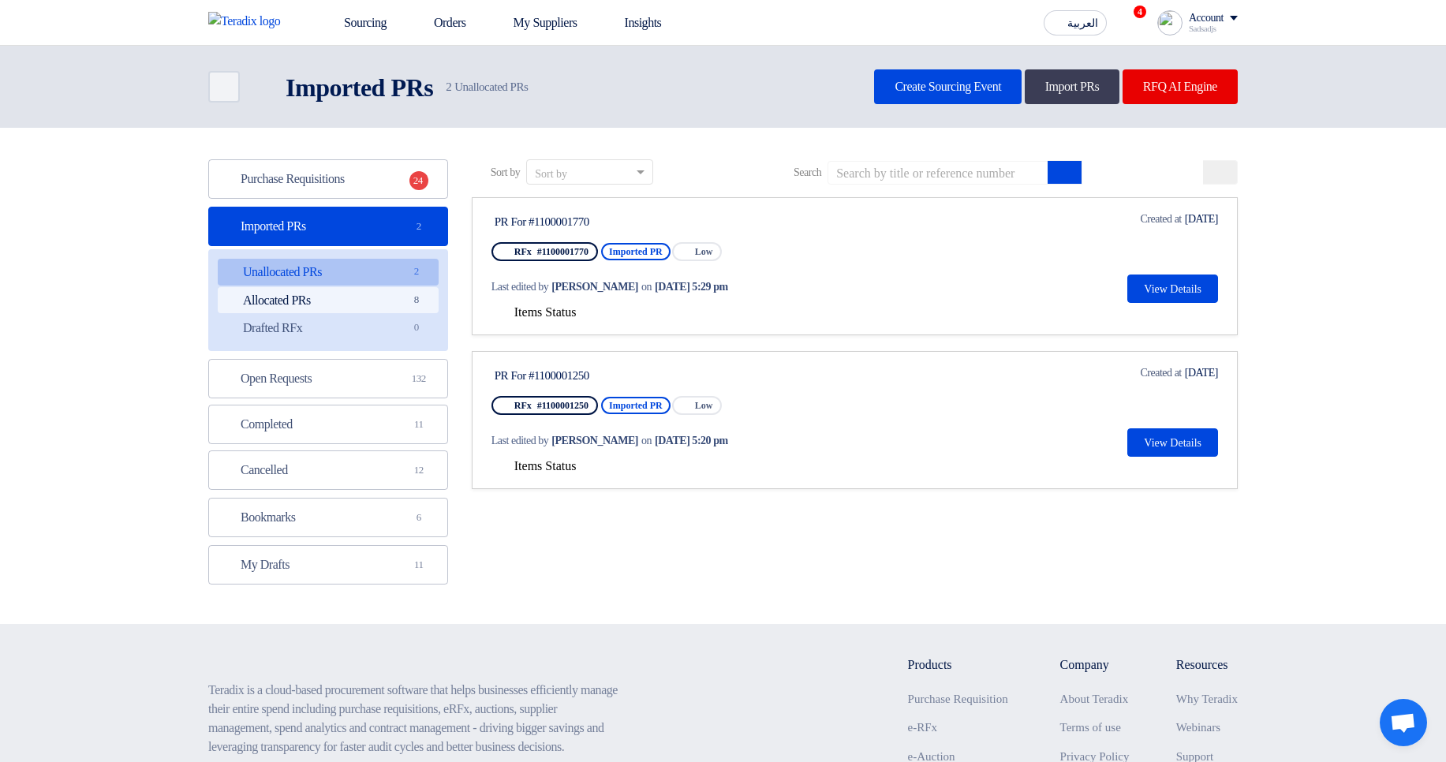
click at [408, 308] on link "Allocated PRs Allocated PRs 8" at bounding box center [328, 300] width 221 height 27
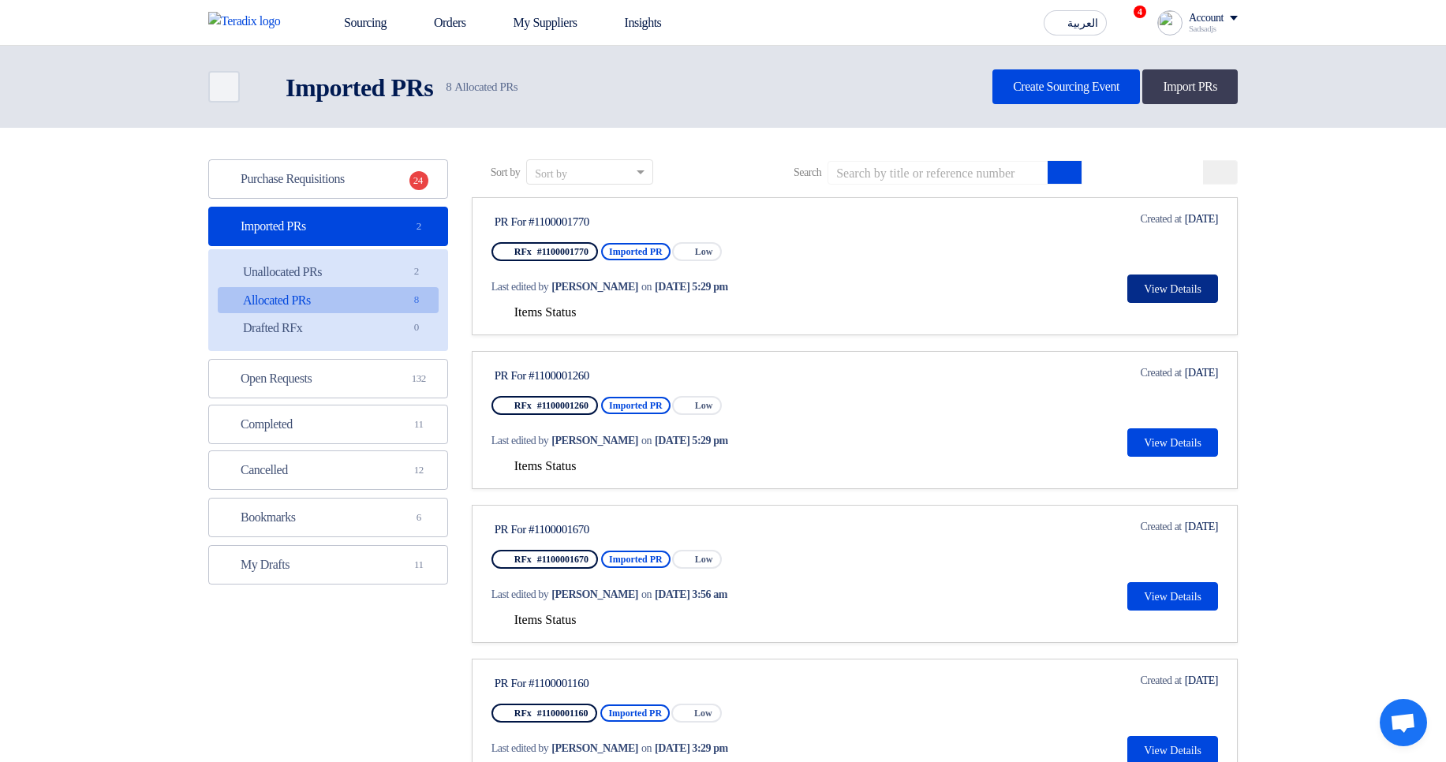
click at [1127, 287] on button "View Details" at bounding box center [1172, 288] width 91 height 28
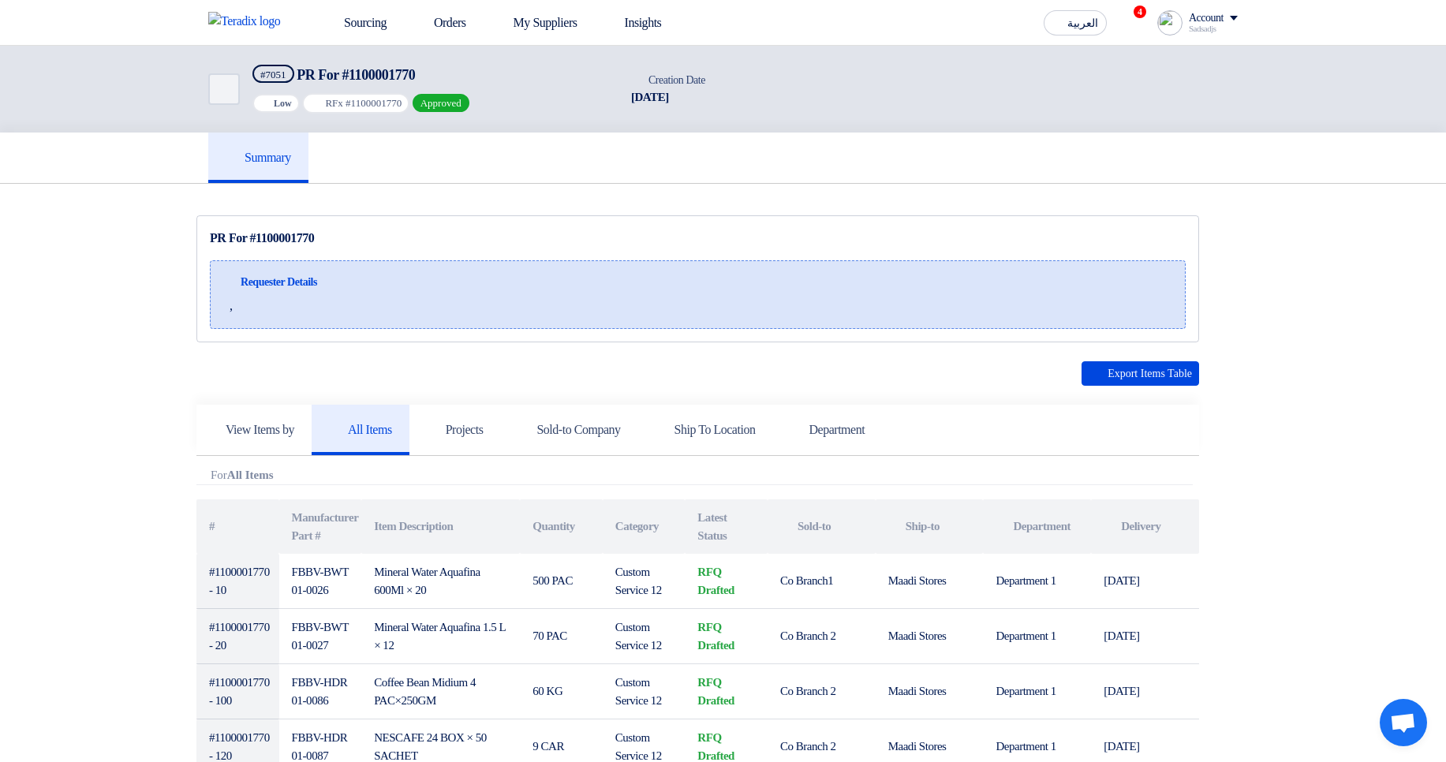
click at [823, 254] on div "PR For #1100001770 Requester Details ," at bounding box center [697, 278] width 1002 height 127
click at [361, 162] on div "Summary" at bounding box center [722, 157] width 1029 height 50
click at [437, 423] on link "Projects" at bounding box center [454, 430] width 91 height 50
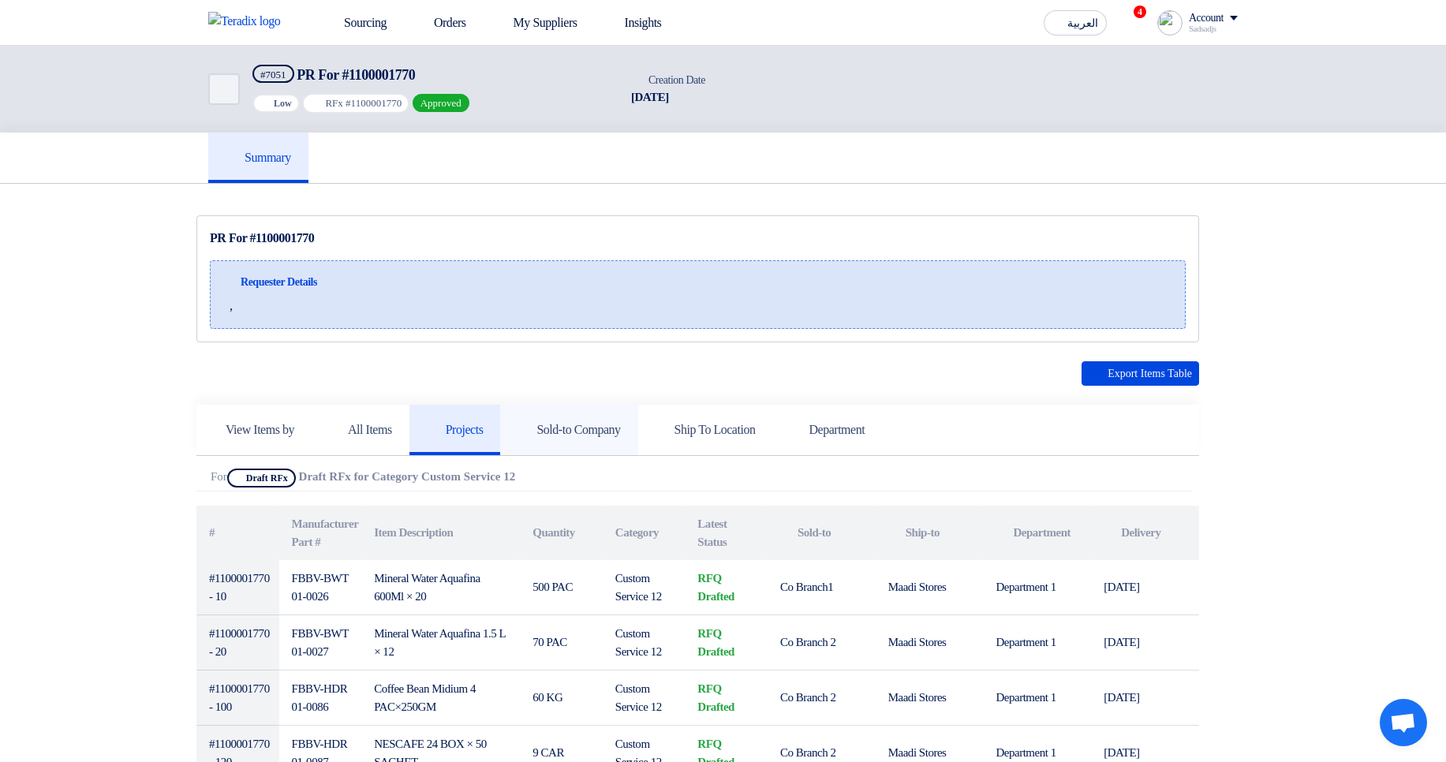
click at [615, 441] on link "Sold-to Company" at bounding box center [568, 430] width 137 height 50
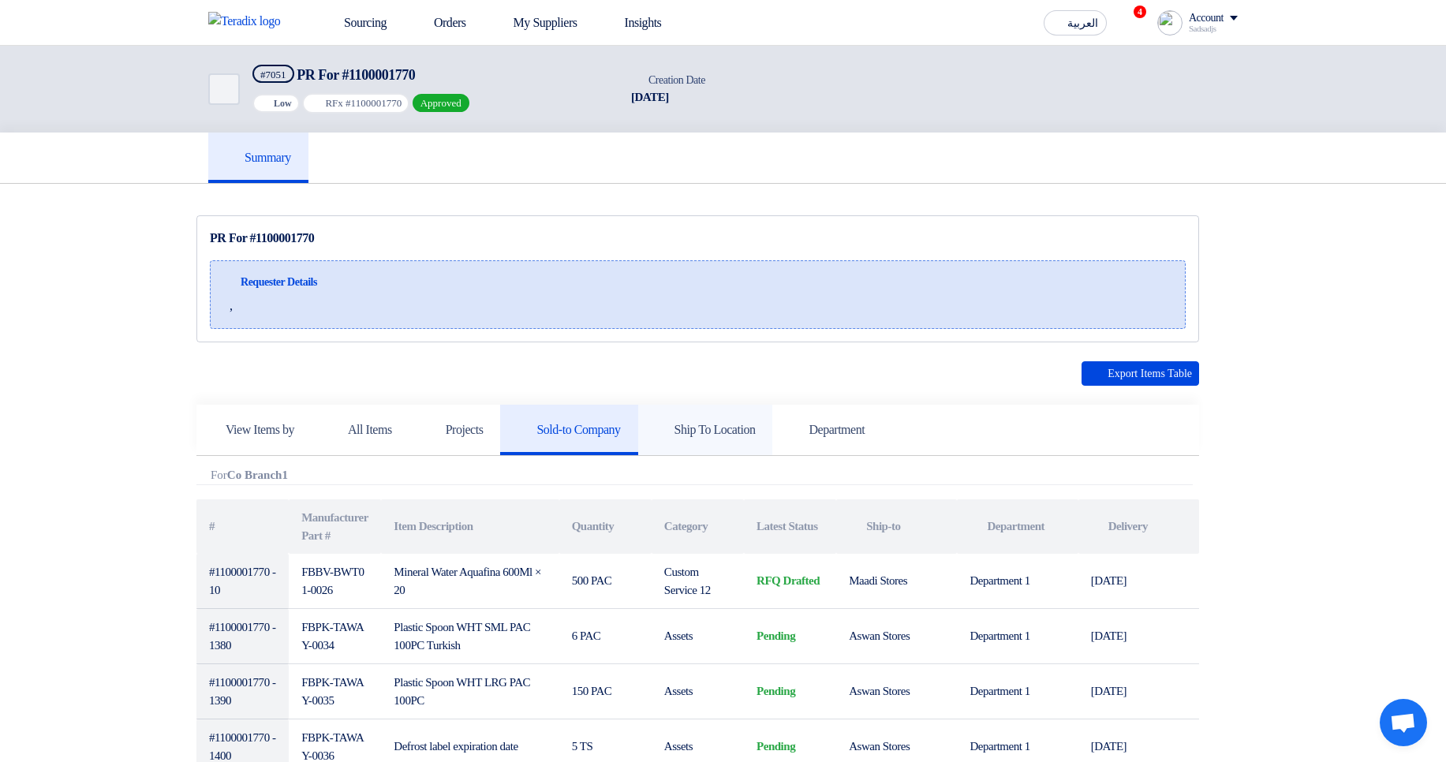
click at [745, 436] on h5 "Ship To Location" at bounding box center [705, 430] width 100 height 16
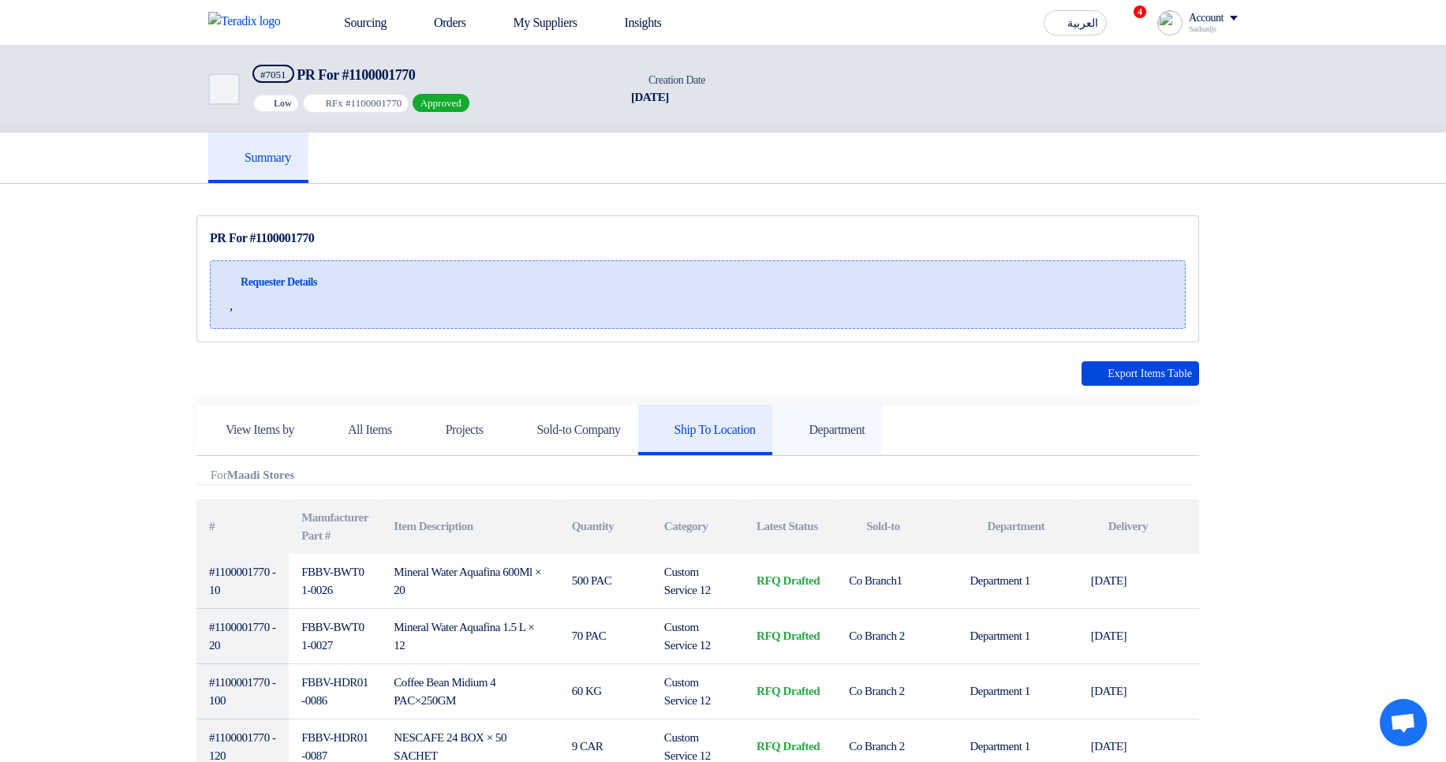
click at [882, 442] on link "Department" at bounding box center [827, 430] width 110 height 50
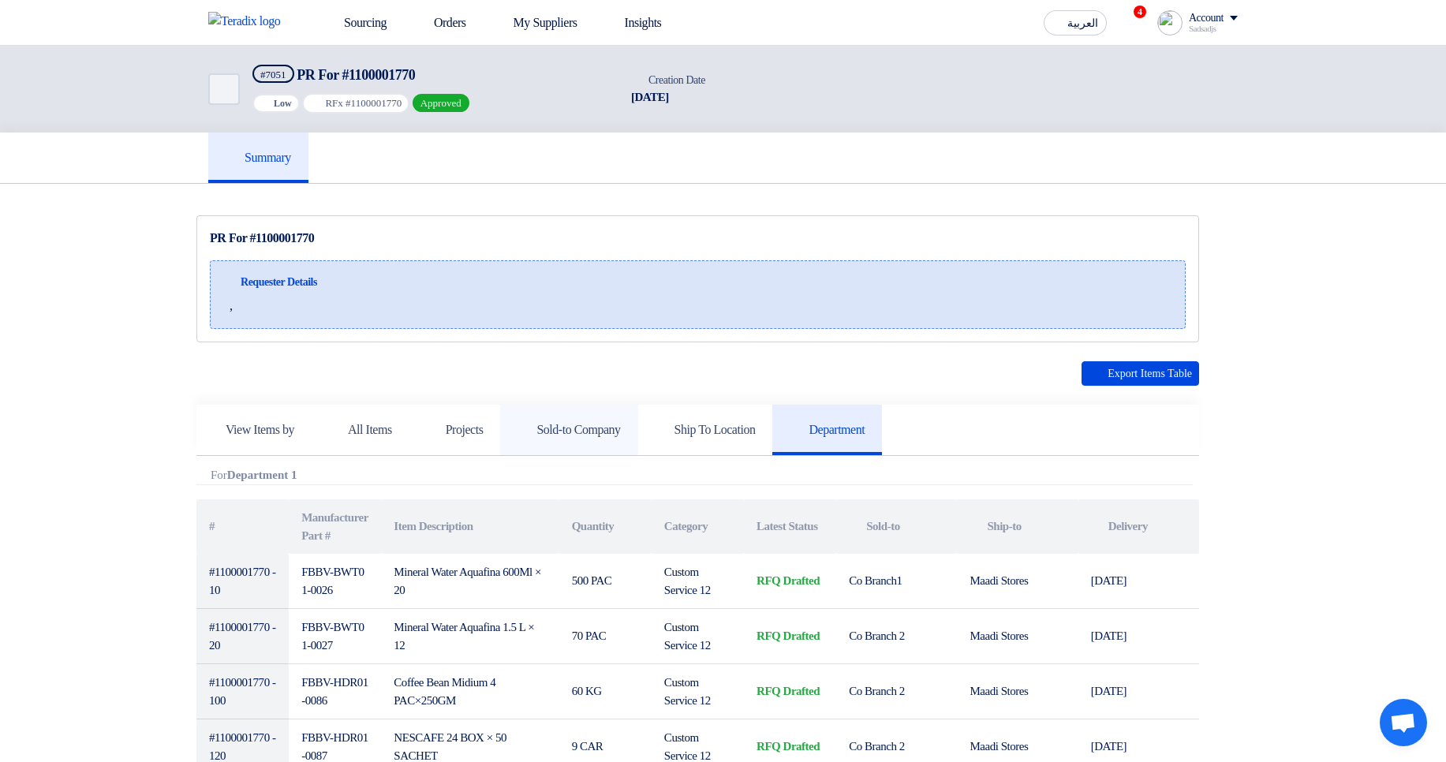
click at [637, 437] on link "Sold-to Company" at bounding box center [568, 430] width 137 height 50
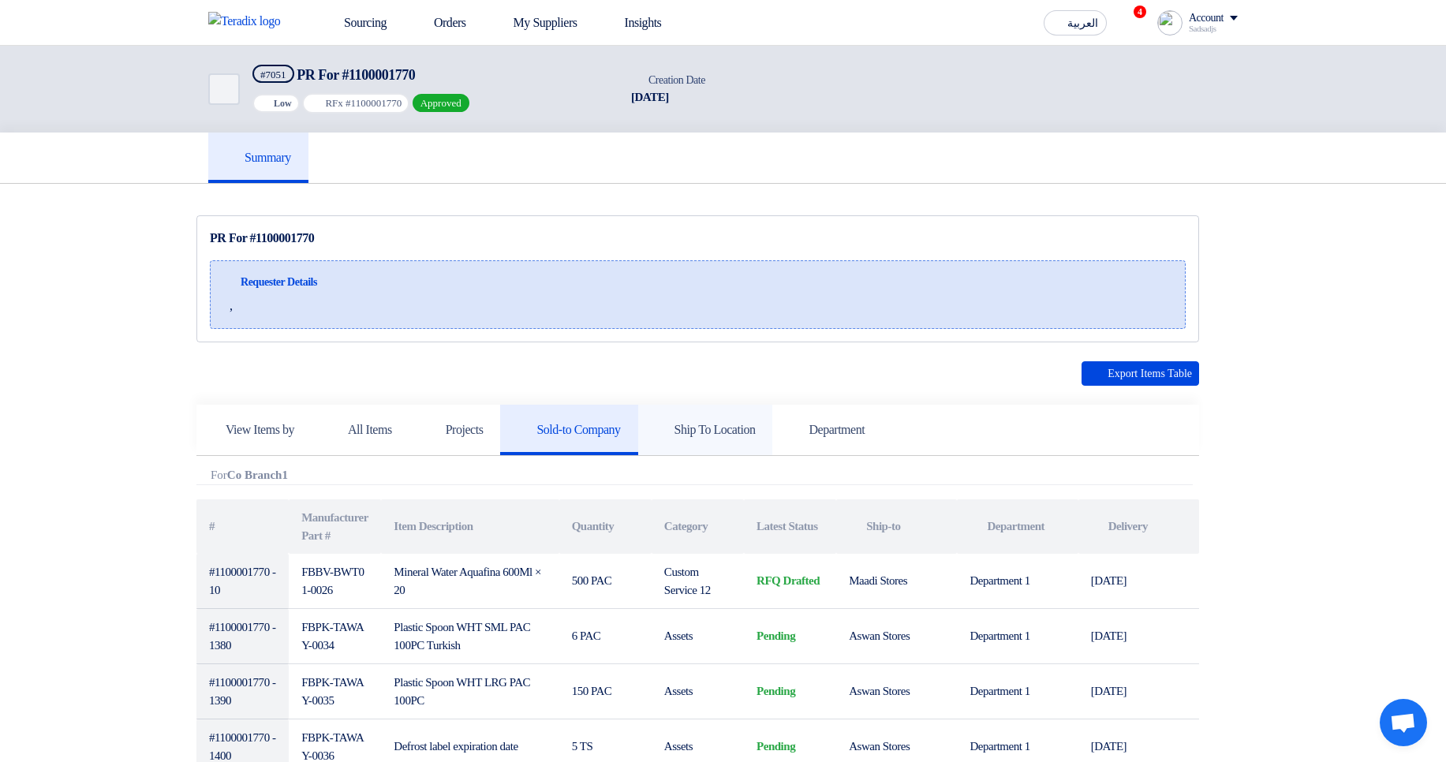
click at [730, 429] on h5 "Ship To Location" at bounding box center [705, 430] width 100 height 16
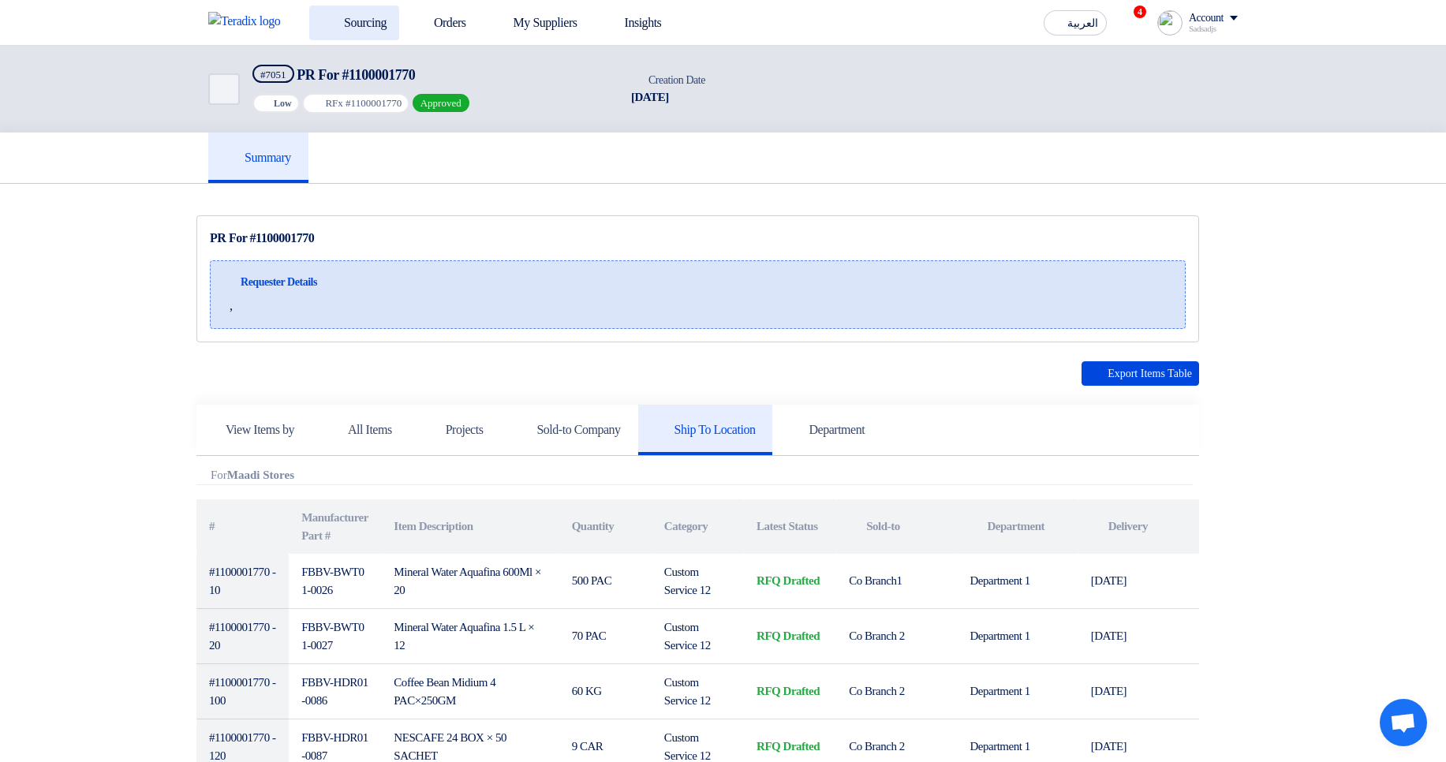
click at [383, 28] on link "Sourcing" at bounding box center [354, 23] width 90 height 35
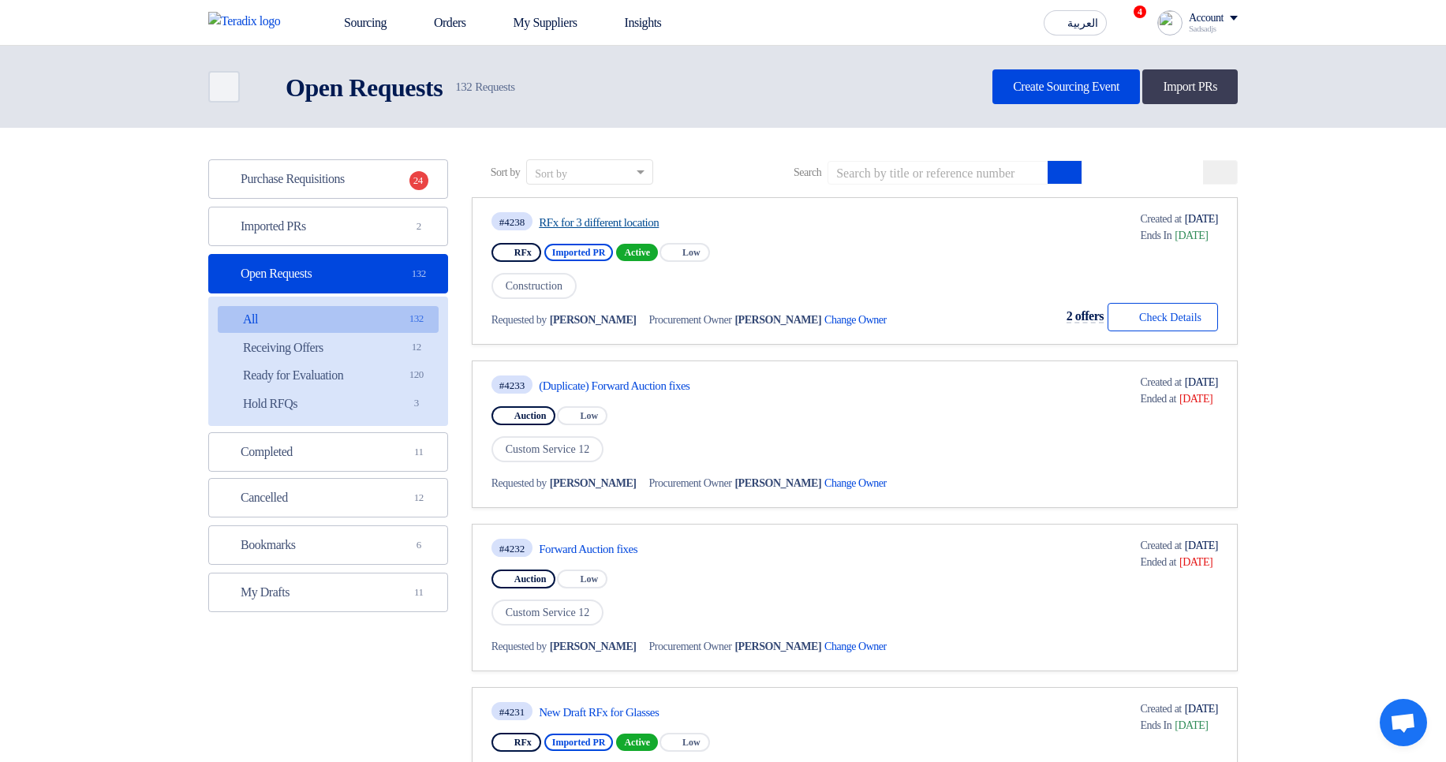
click at [602, 227] on link "RFx for 3 different location" at bounding box center [687, 222] width 296 height 14
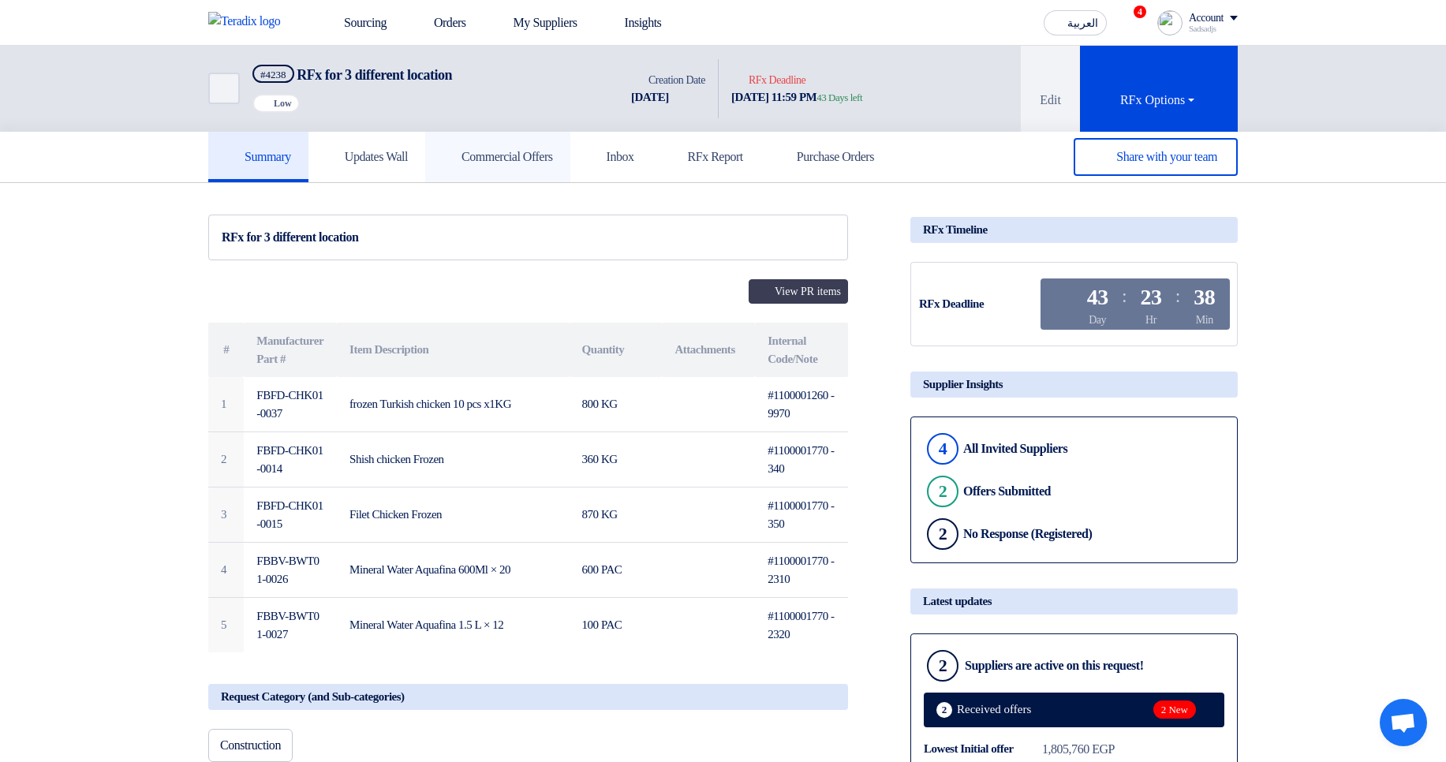
click at [503, 151] on h5 "Commercial Offers" at bounding box center [497, 157] width 110 height 16
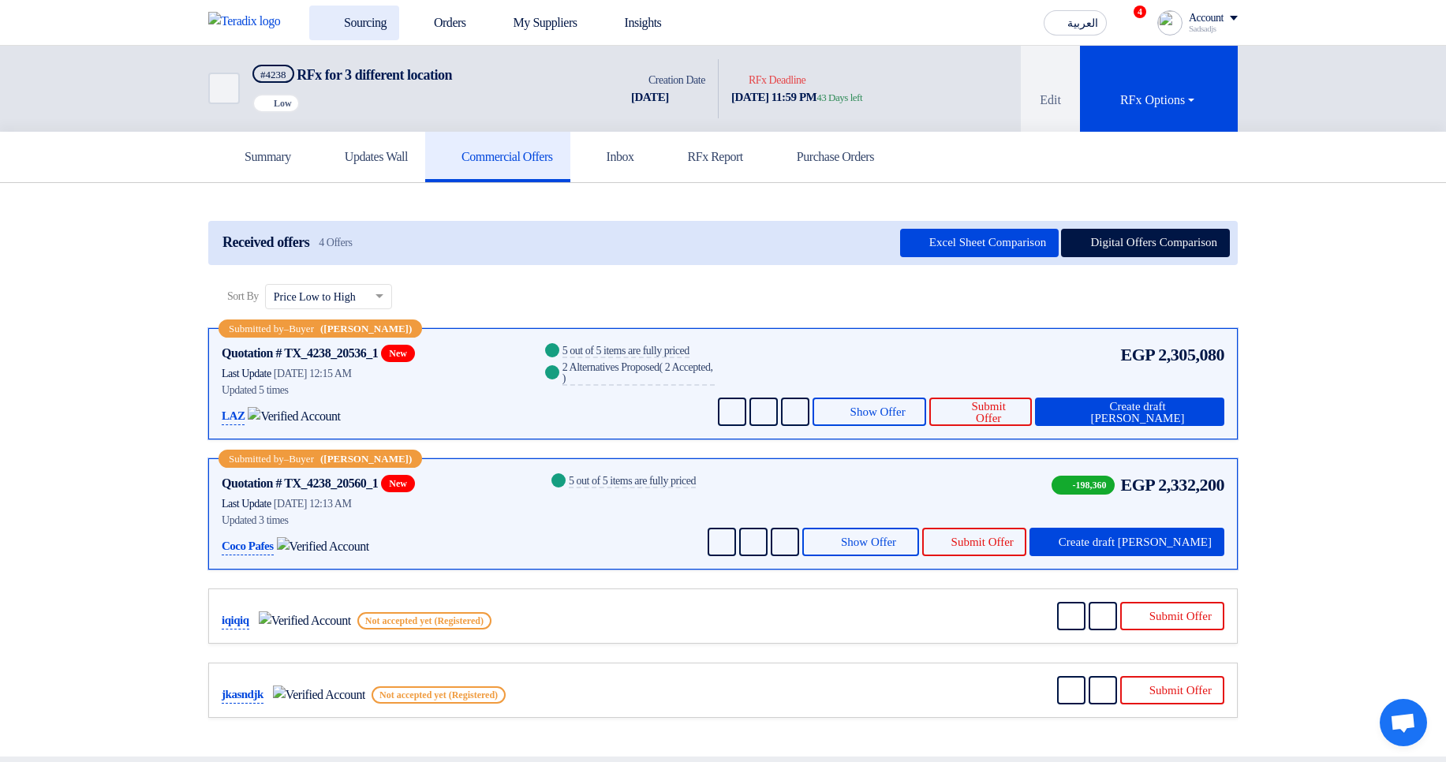
click at [338, 30] on link "Sourcing" at bounding box center [354, 23] width 90 height 35
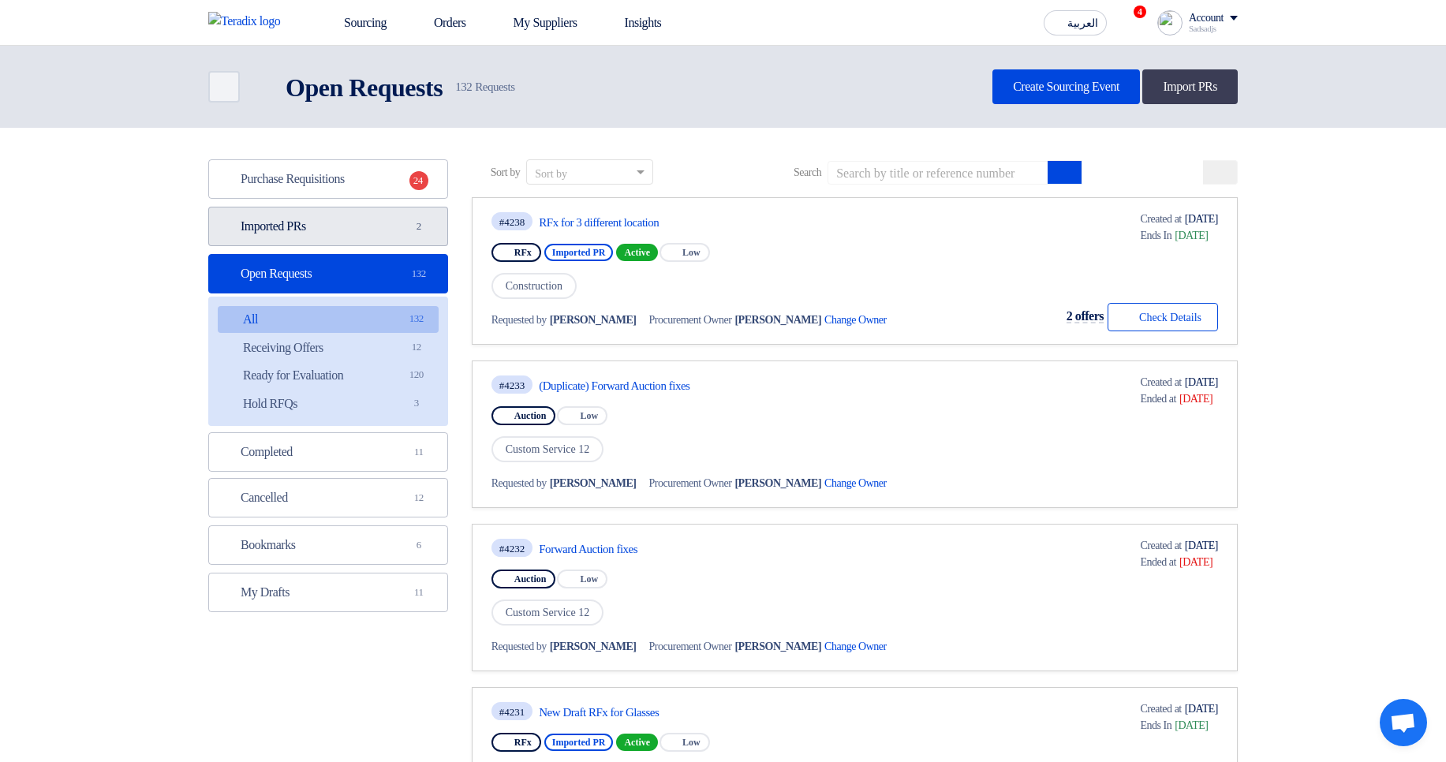
click at [338, 230] on link "Imported PRs Imported PRs 2" at bounding box center [328, 226] width 240 height 39
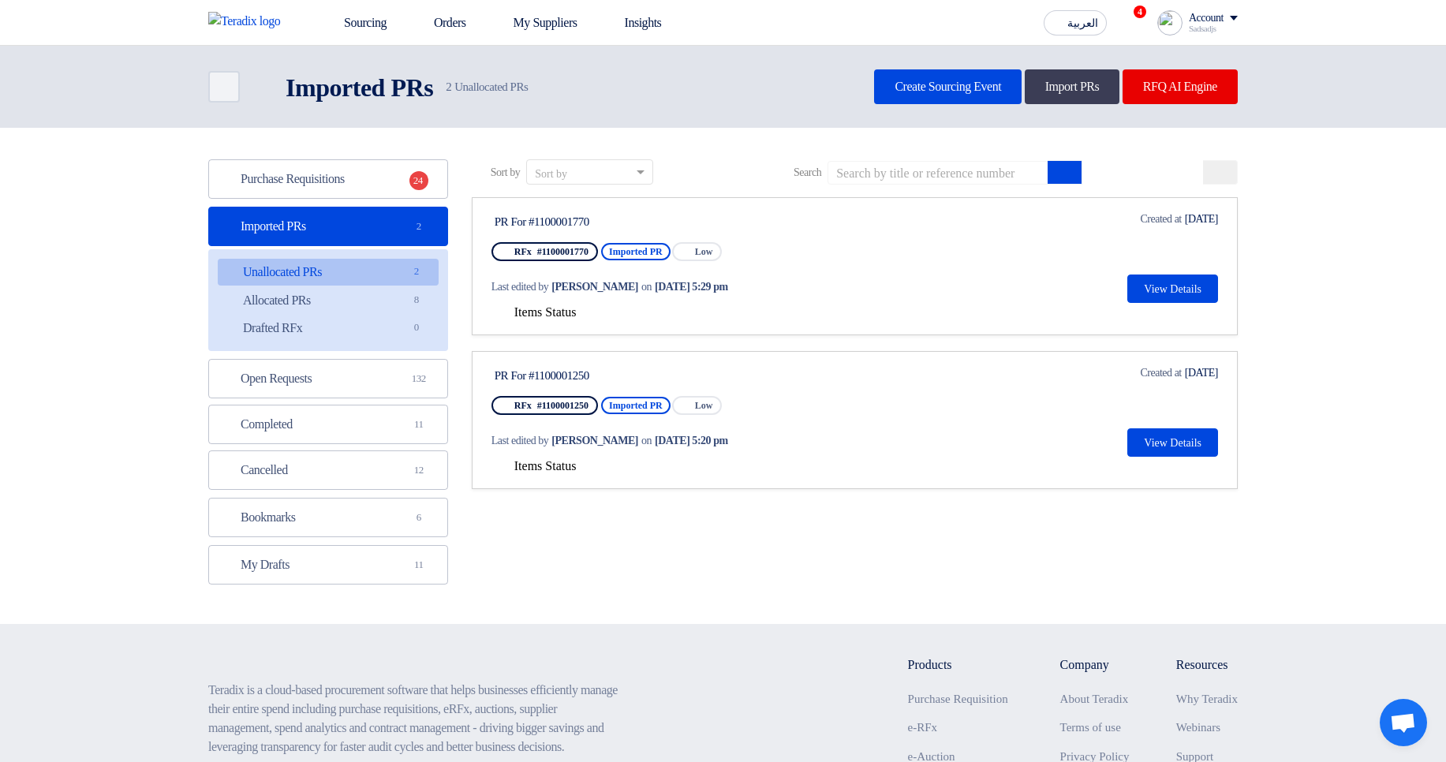
click at [524, 311] on span "Items Status" at bounding box center [545, 311] width 62 height 13
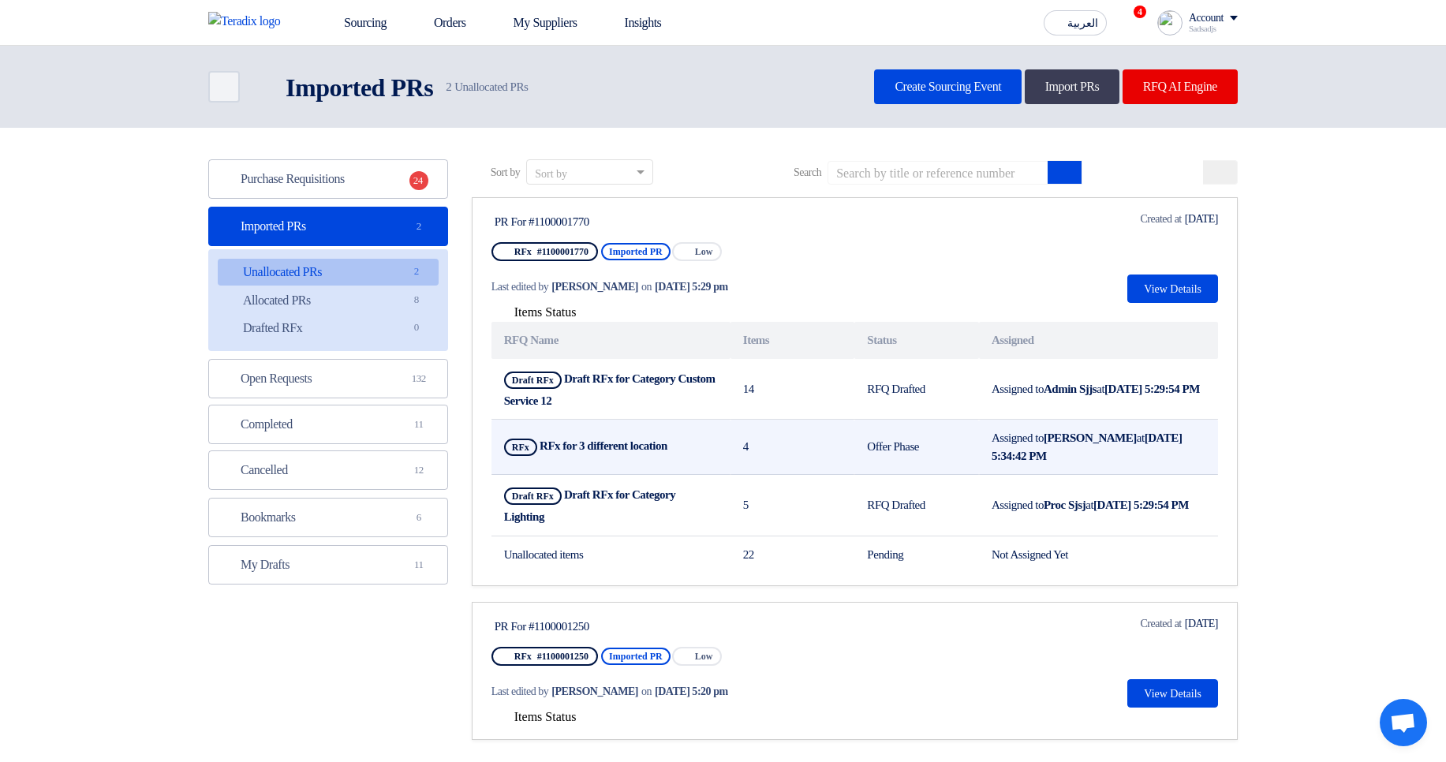
drag, startPoint x: 857, startPoint y: 445, endPoint x: 977, endPoint y: 442, distance: 119.9
click at [977, 442] on td "Offer Phase" at bounding box center [916, 447] width 125 height 55
click at [848, 442] on td "4" at bounding box center [792, 447] width 125 height 55
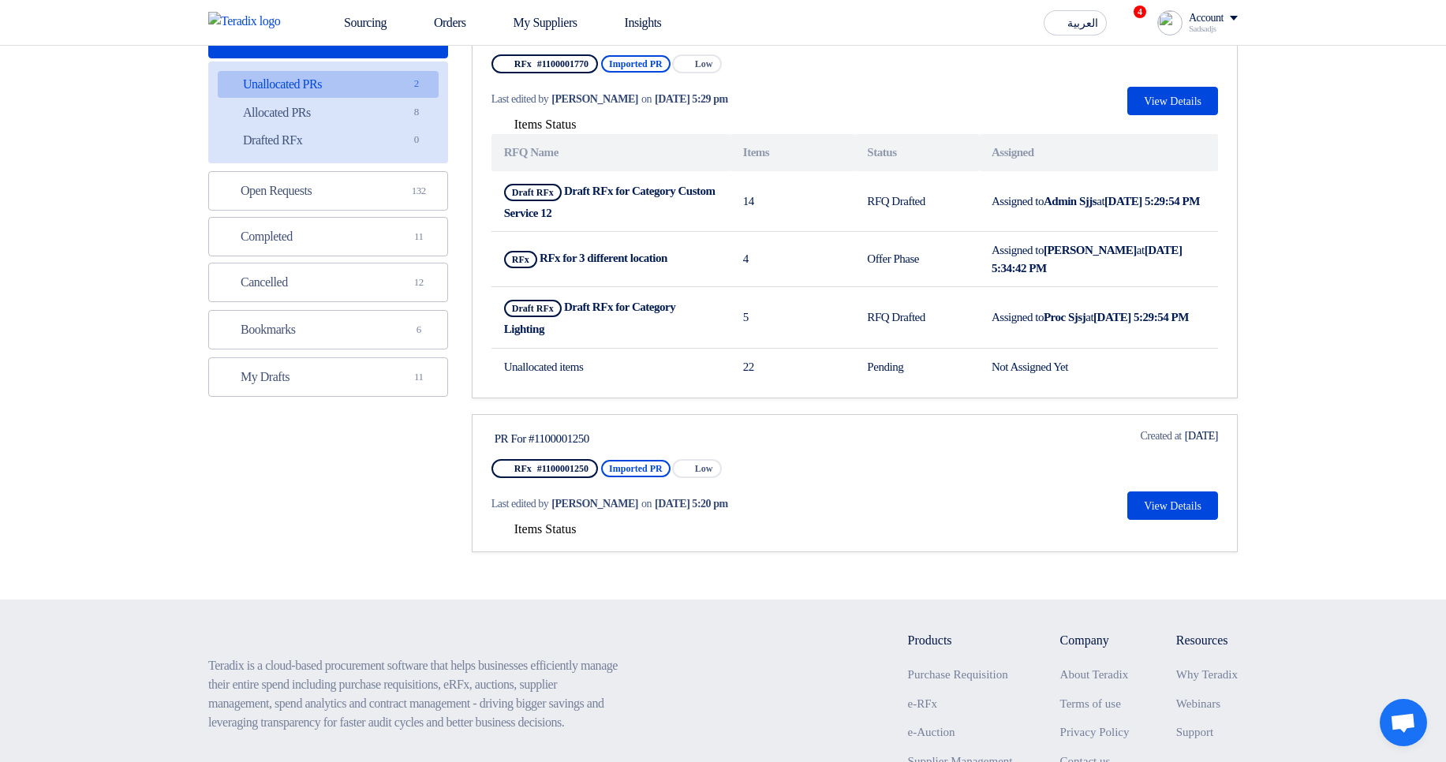
scroll to position [189, 0]
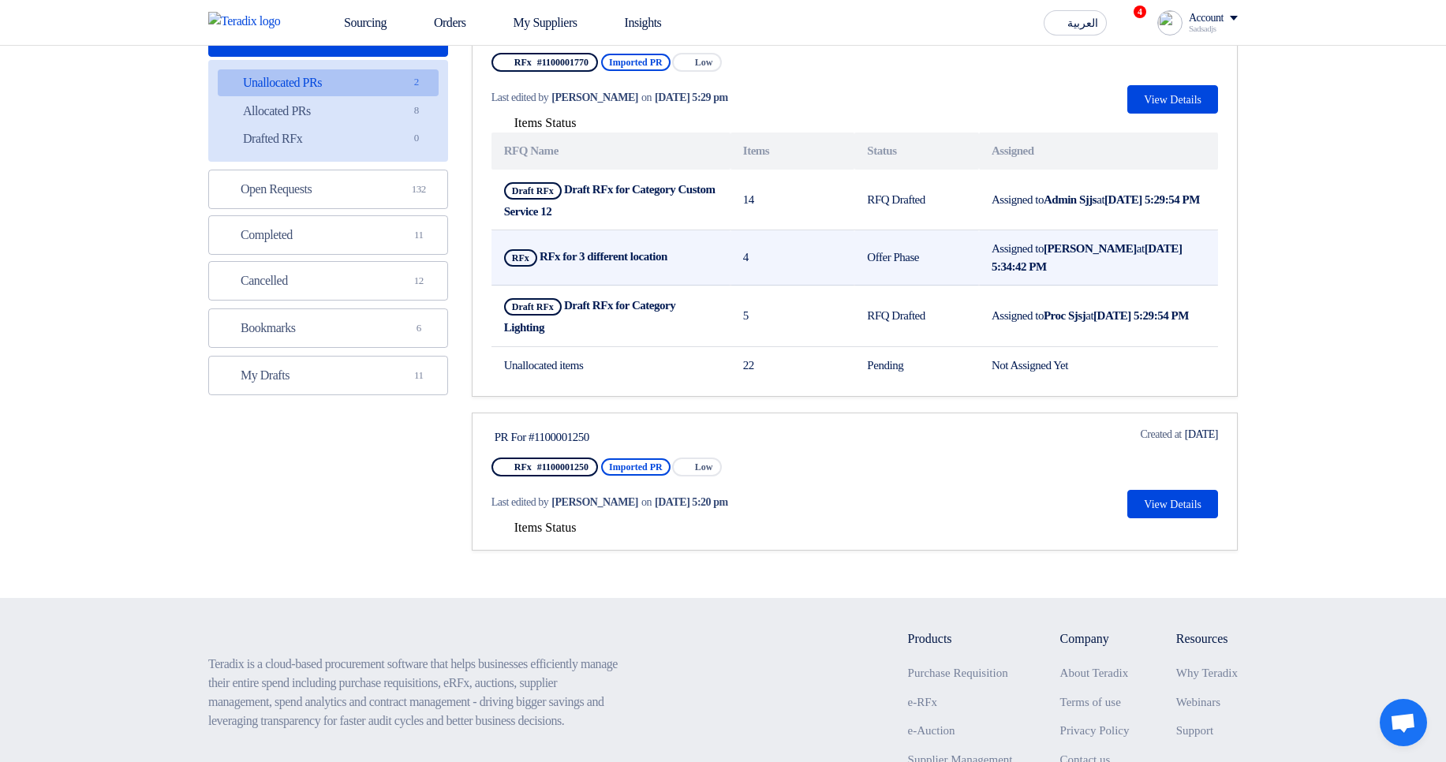
drag, startPoint x: 844, startPoint y: 244, endPoint x: 927, endPoint y: 248, distance: 83.7
click at [927, 248] on tr "RFx RFx for 3 different location Show Projects 4 Offer Phase Assigned to [PERSO…" at bounding box center [854, 257] width 726 height 55
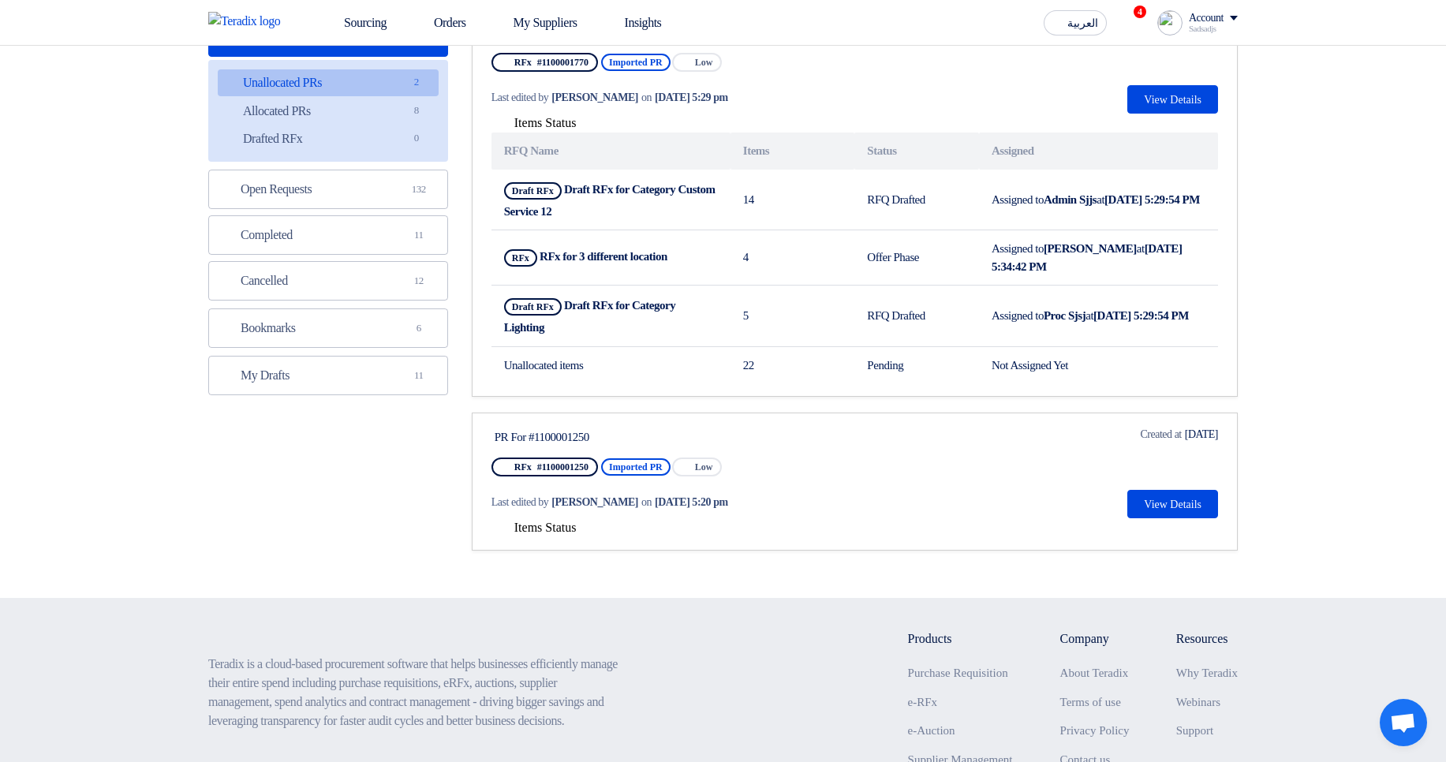
click at [558, 530] on span "Items Status" at bounding box center [545, 527] width 62 height 13
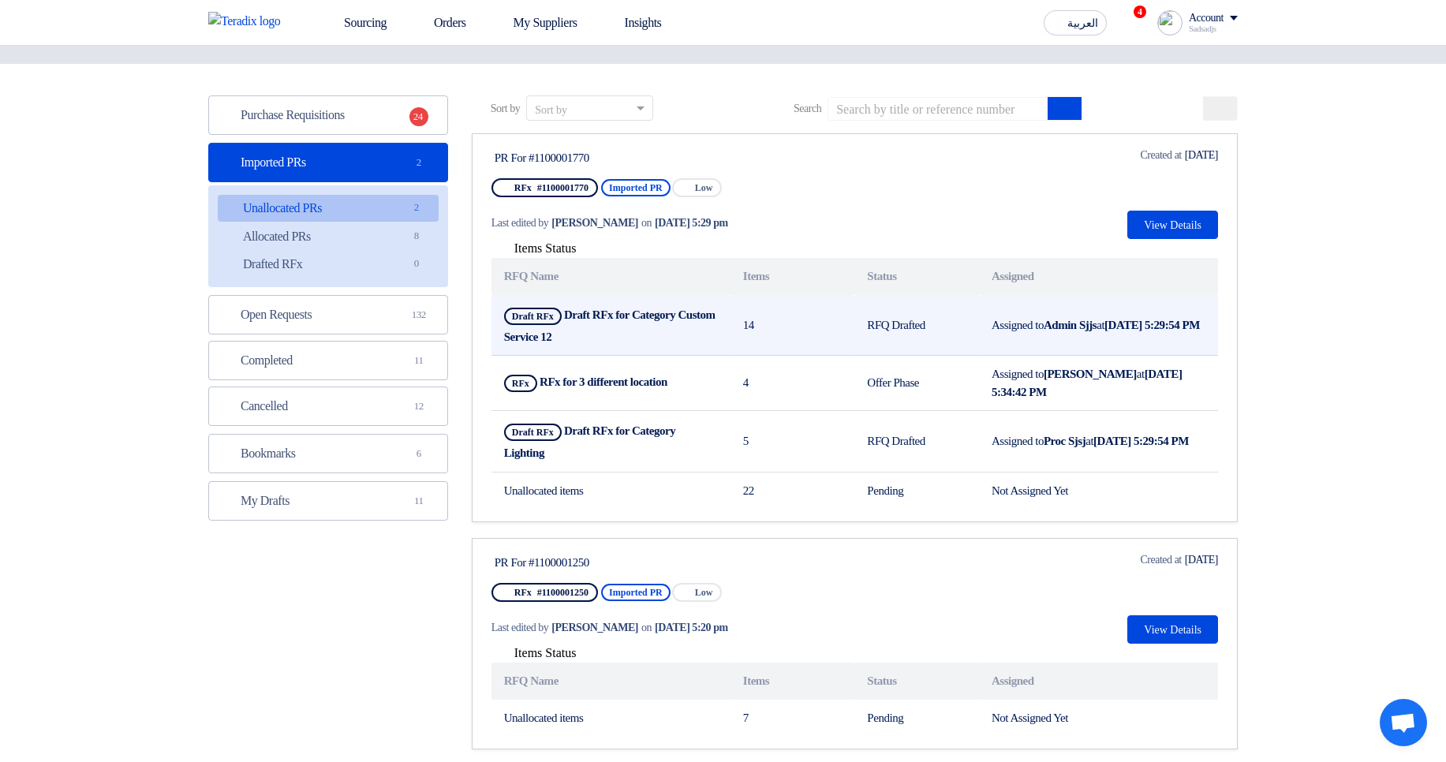
scroll to position [0, 0]
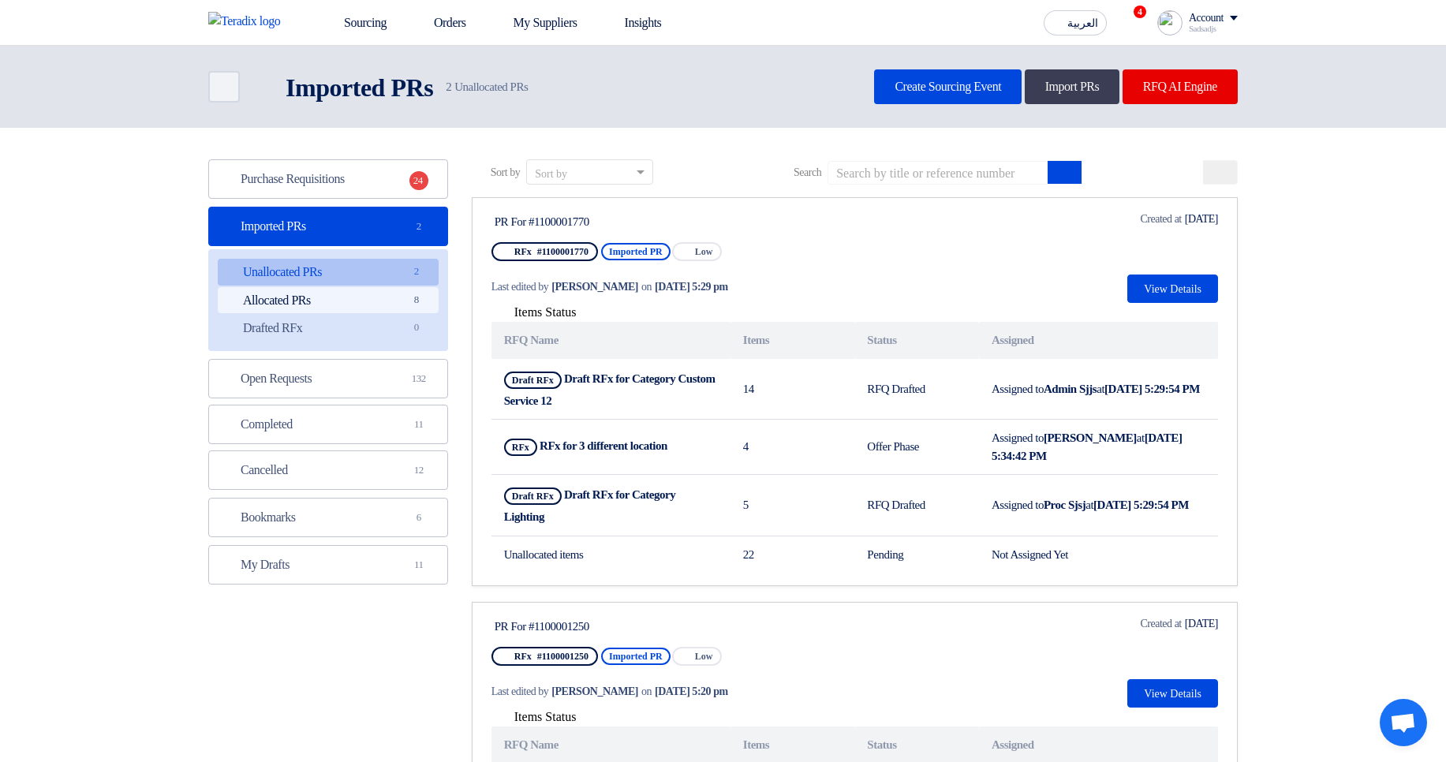
click at [420, 301] on span "8" at bounding box center [416, 300] width 19 height 17
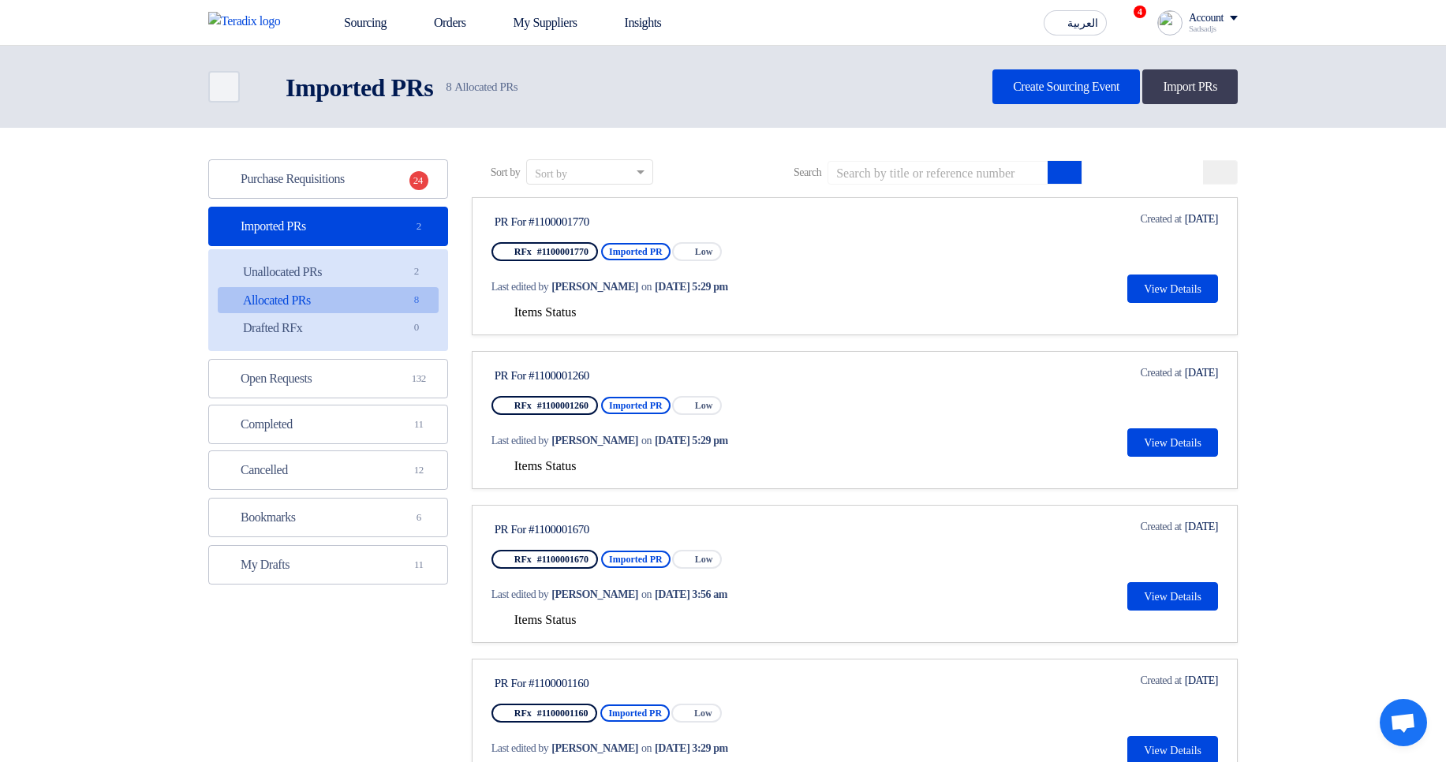
click at [567, 308] on span "Items Status" at bounding box center [545, 311] width 62 height 13
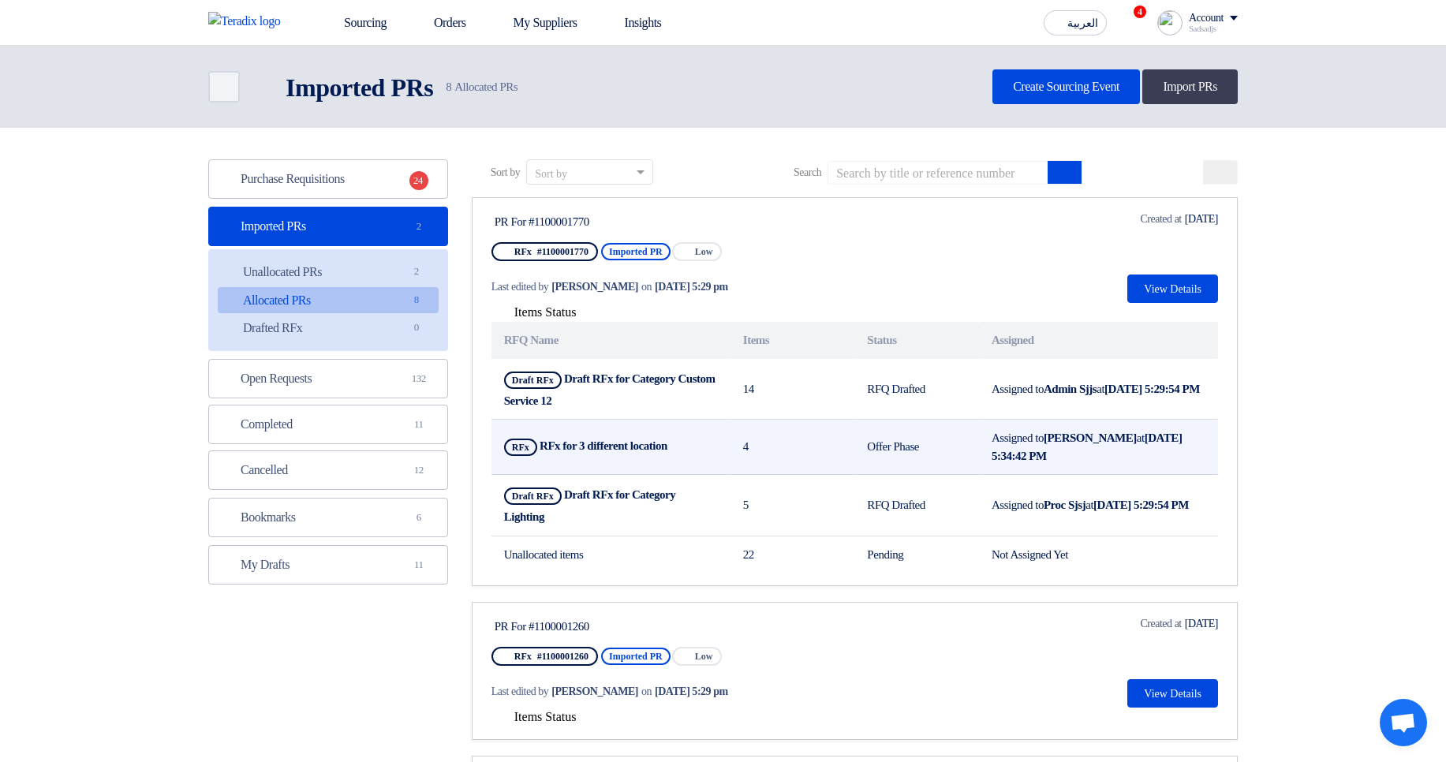
drag, startPoint x: 868, startPoint y: 446, endPoint x: 1036, endPoint y: 453, distance: 168.1
click at [1036, 453] on tr "RFx RFx for 3 different location Show Projects 4 Offer Phase Assigned to [PERSO…" at bounding box center [854, 447] width 726 height 55
click at [935, 462] on td "Offer Phase" at bounding box center [916, 447] width 125 height 55
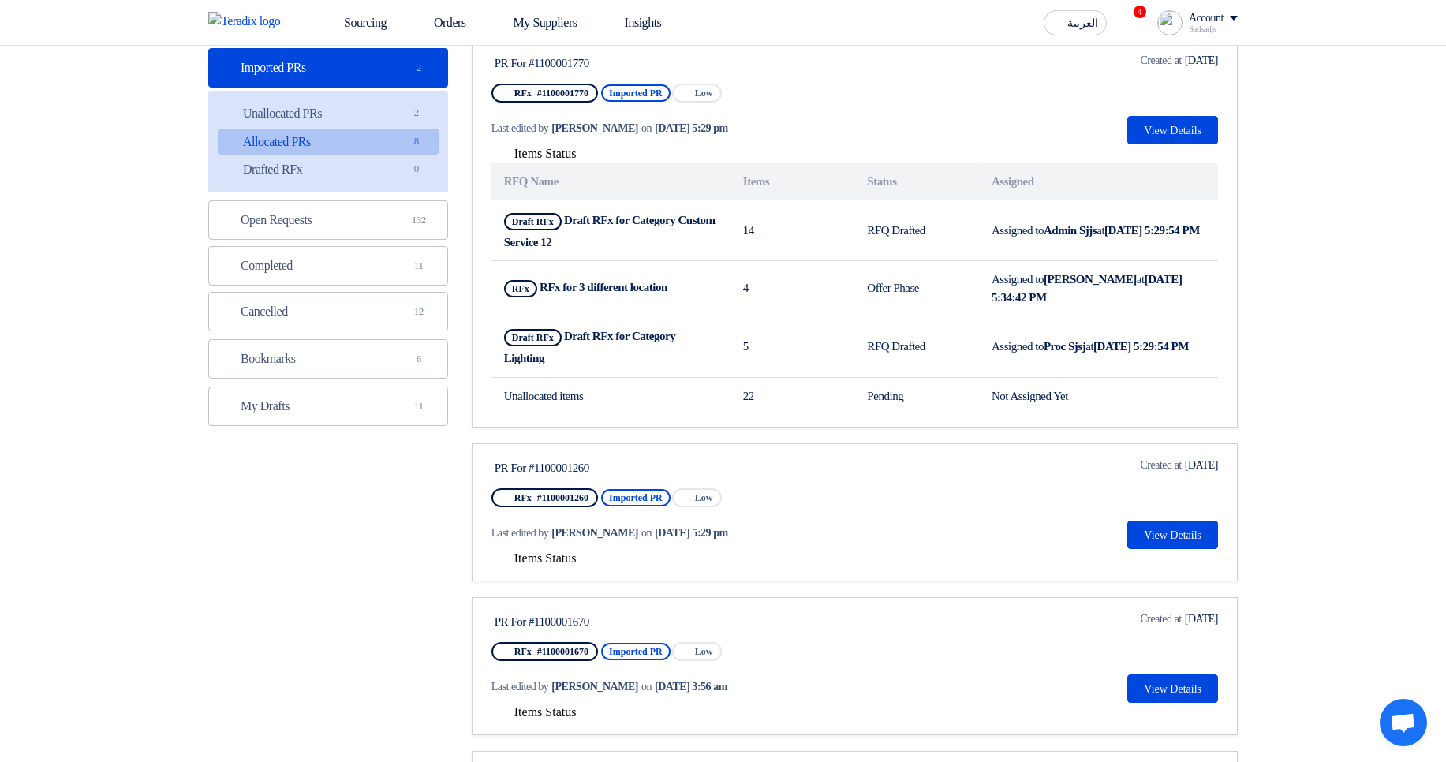
scroll to position [189, 0]
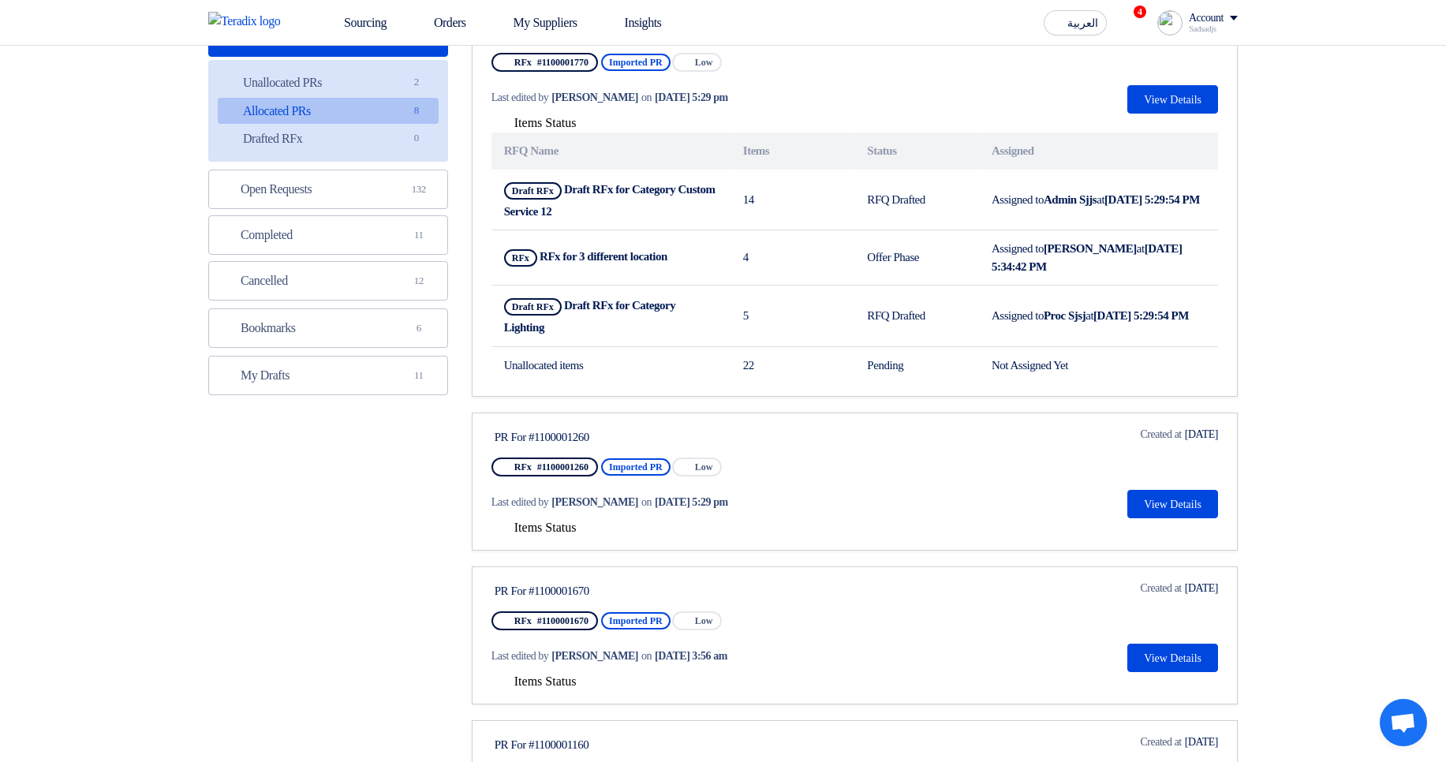
click at [572, 531] on span "Items Status" at bounding box center [545, 527] width 62 height 13
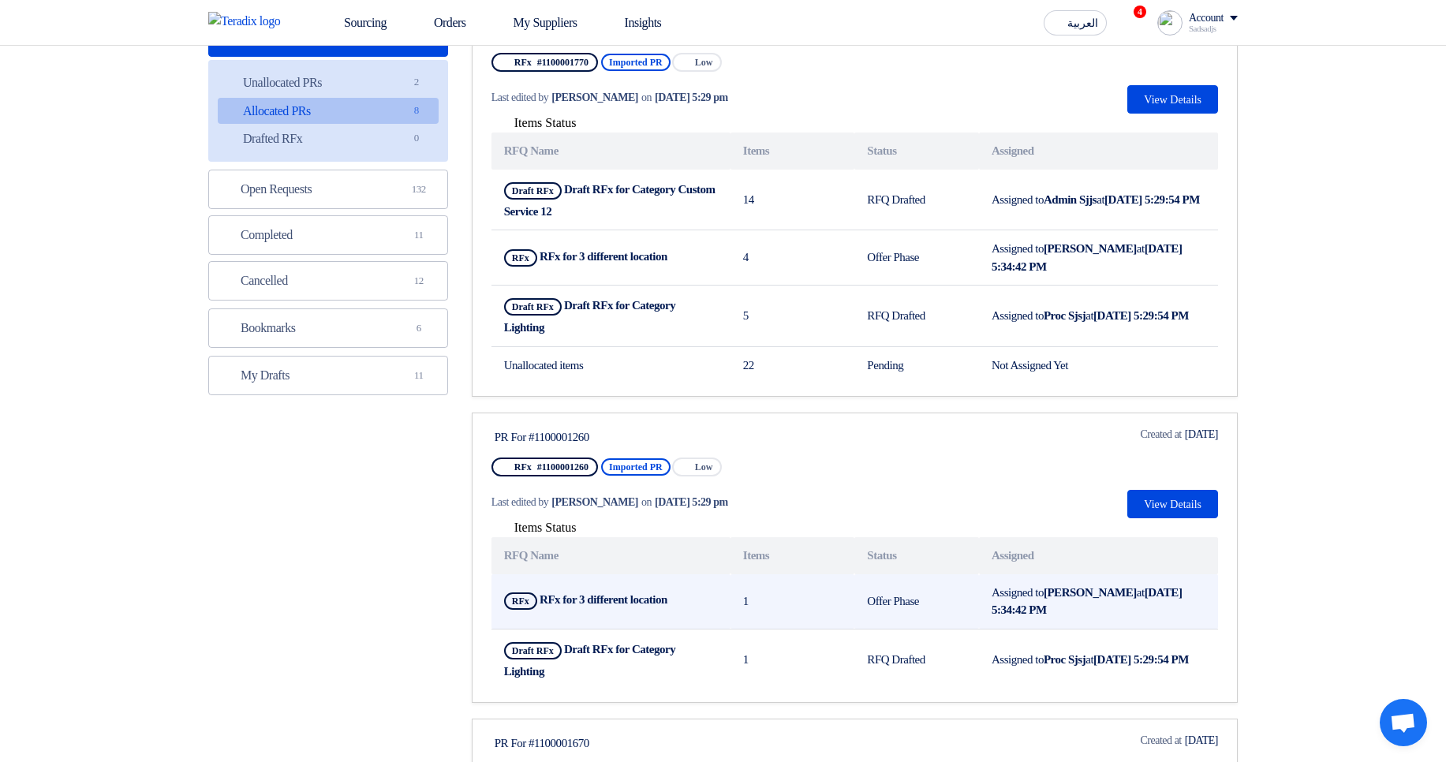
drag, startPoint x: 857, startPoint y: 602, endPoint x: 951, endPoint y: 606, distance: 94.0
click at [951, 606] on td "Offer Phase" at bounding box center [916, 601] width 125 height 55
click at [927, 608] on td "Offer Phase" at bounding box center [916, 601] width 125 height 55
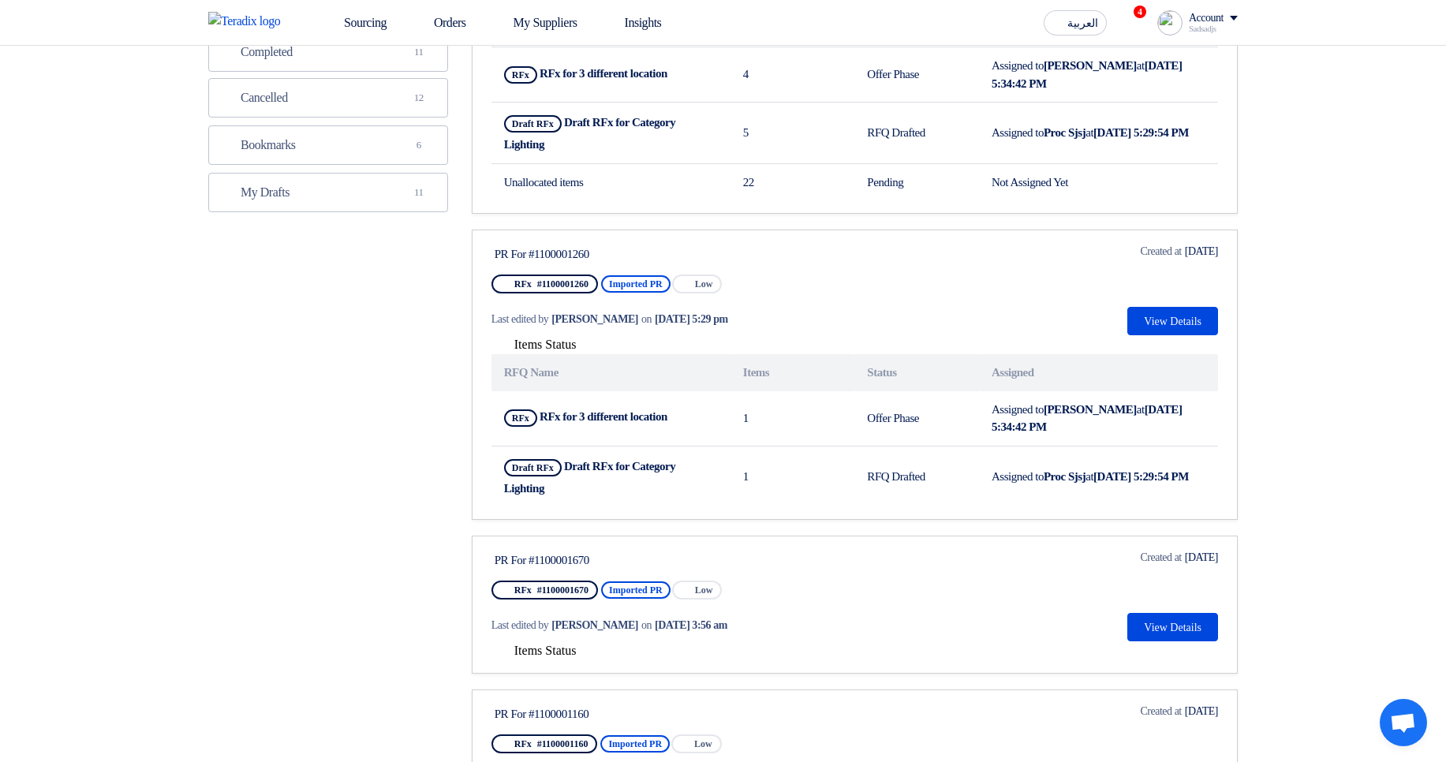
scroll to position [379, 0]
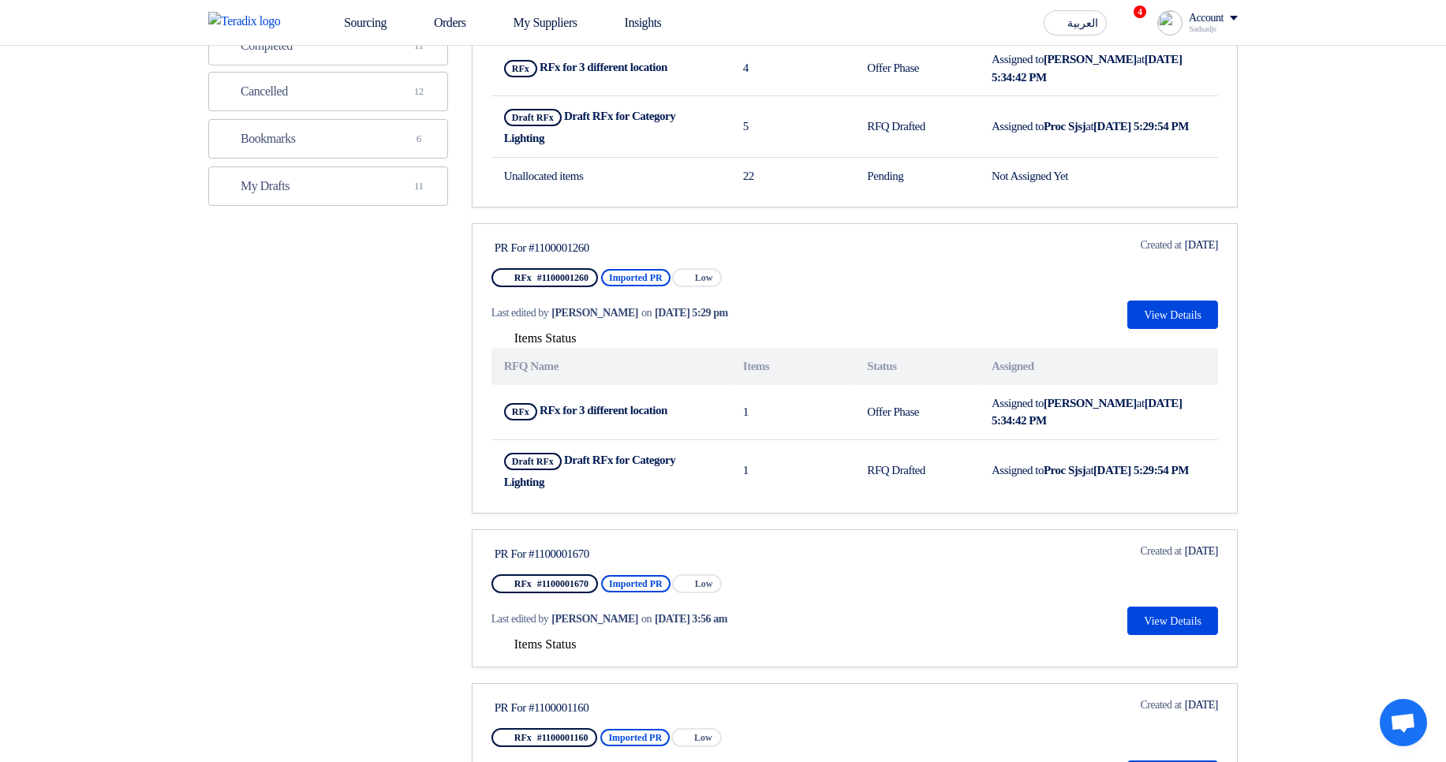
click at [561, 640] on span "Items Status" at bounding box center [545, 643] width 62 height 13
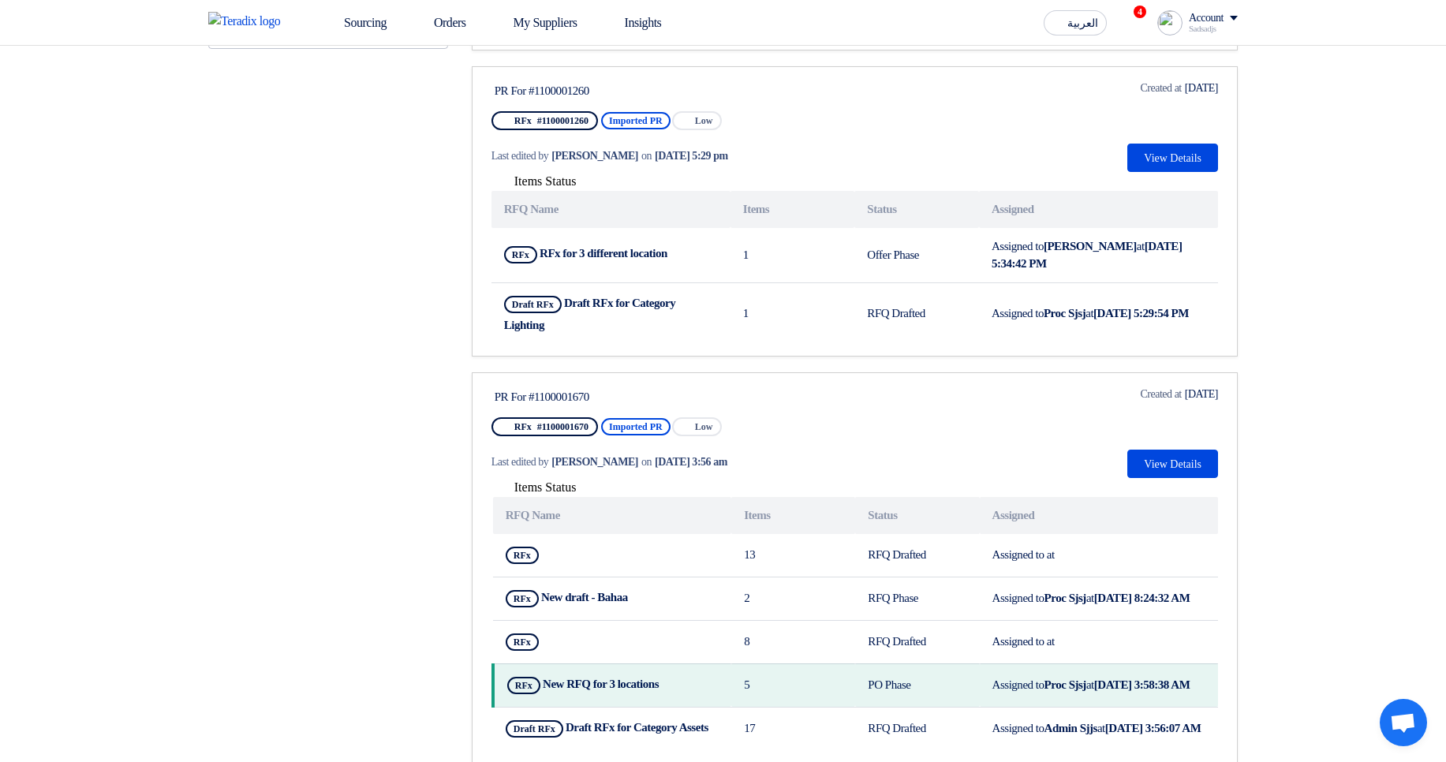
scroll to position [568, 0]
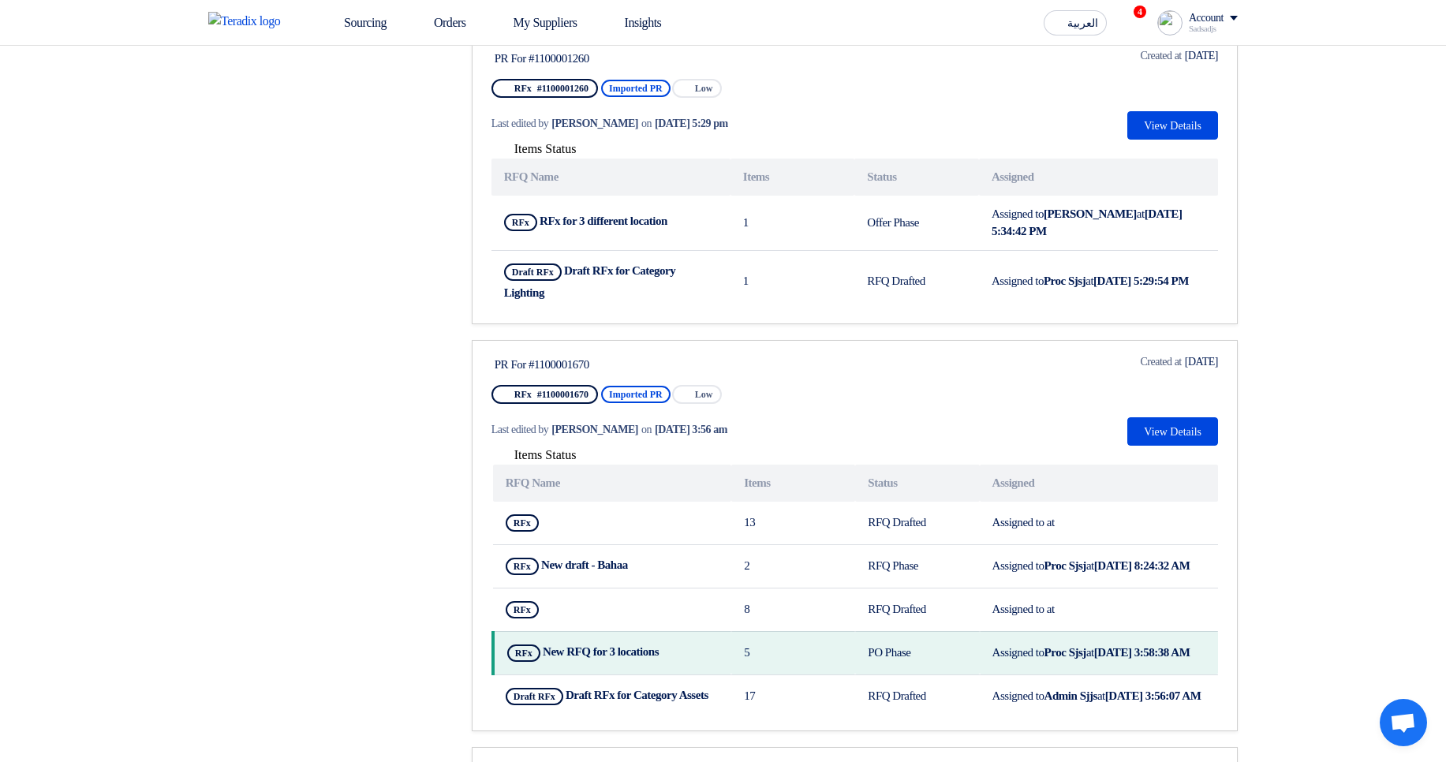
click at [1302, 471] on section "Purchase Requisitions Purchase Requisitions 24 Imported PRs Imported PRs 2 Unal…" at bounding box center [723, 553] width 1446 height 1987
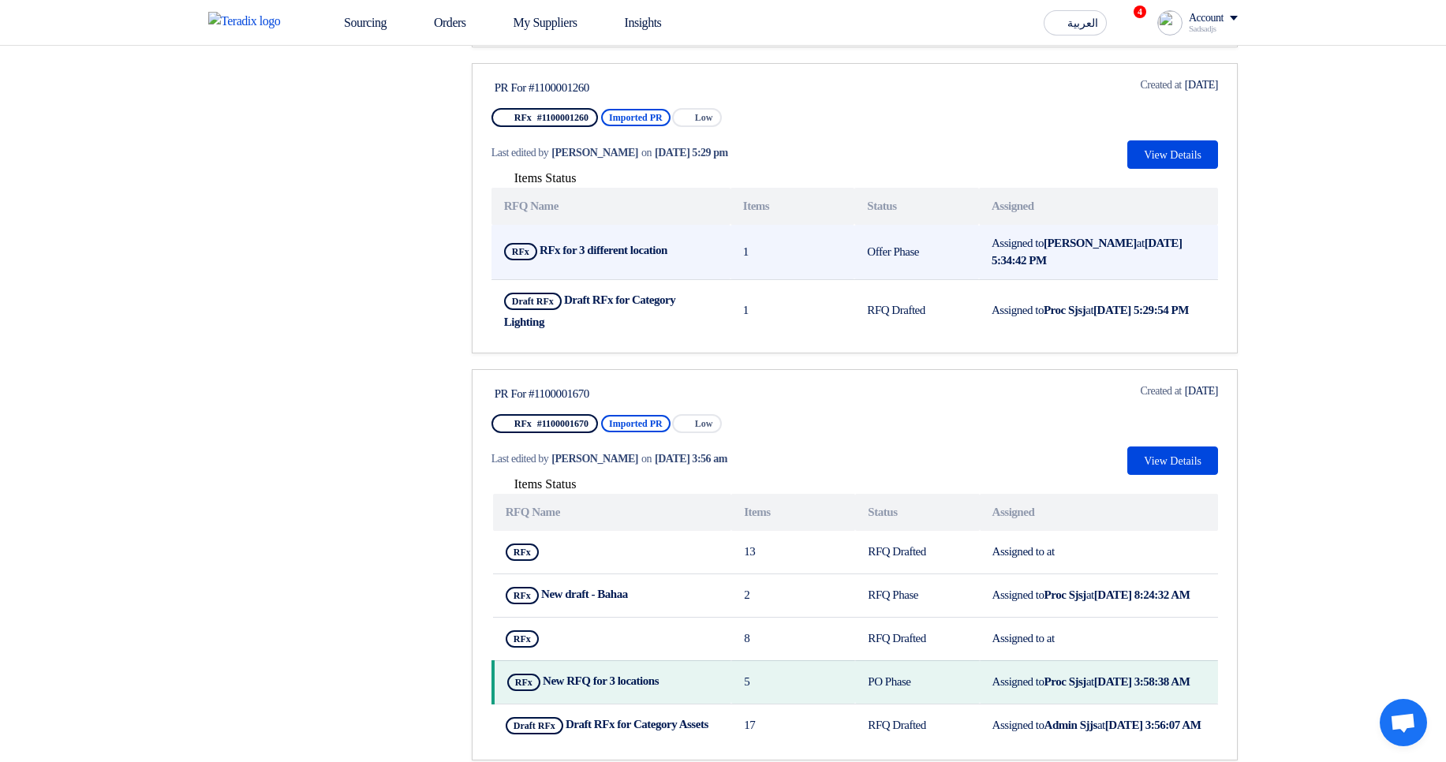
scroll to position [379, 0]
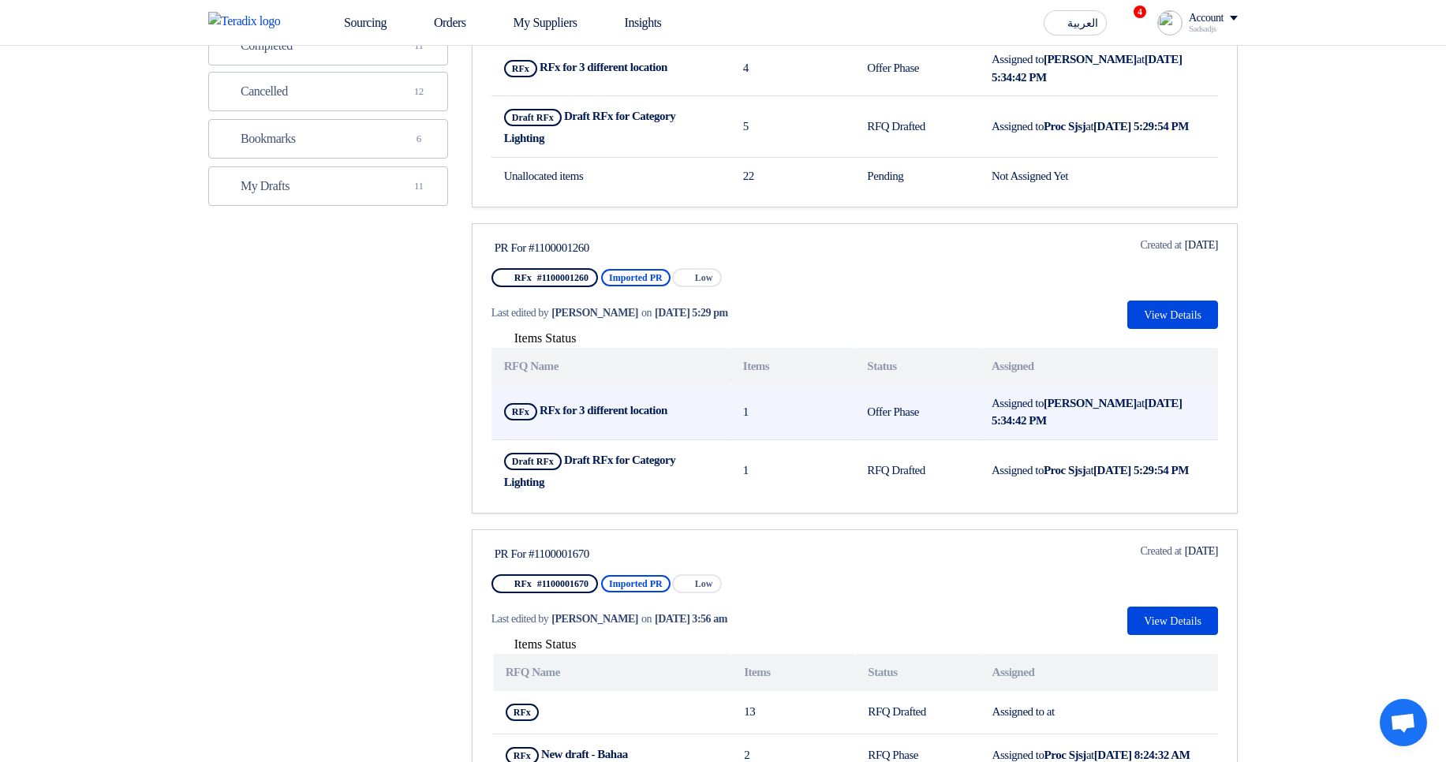
click at [550, 409] on b "RFx for 3 different location" at bounding box center [603, 410] width 128 height 13
drag, startPoint x: 550, startPoint y: 409, endPoint x: 657, endPoint y: 406, distance: 107.3
click at [657, 406] on b "RFx for 3 different location" at bounding box center [603, 410] width 128 height 13
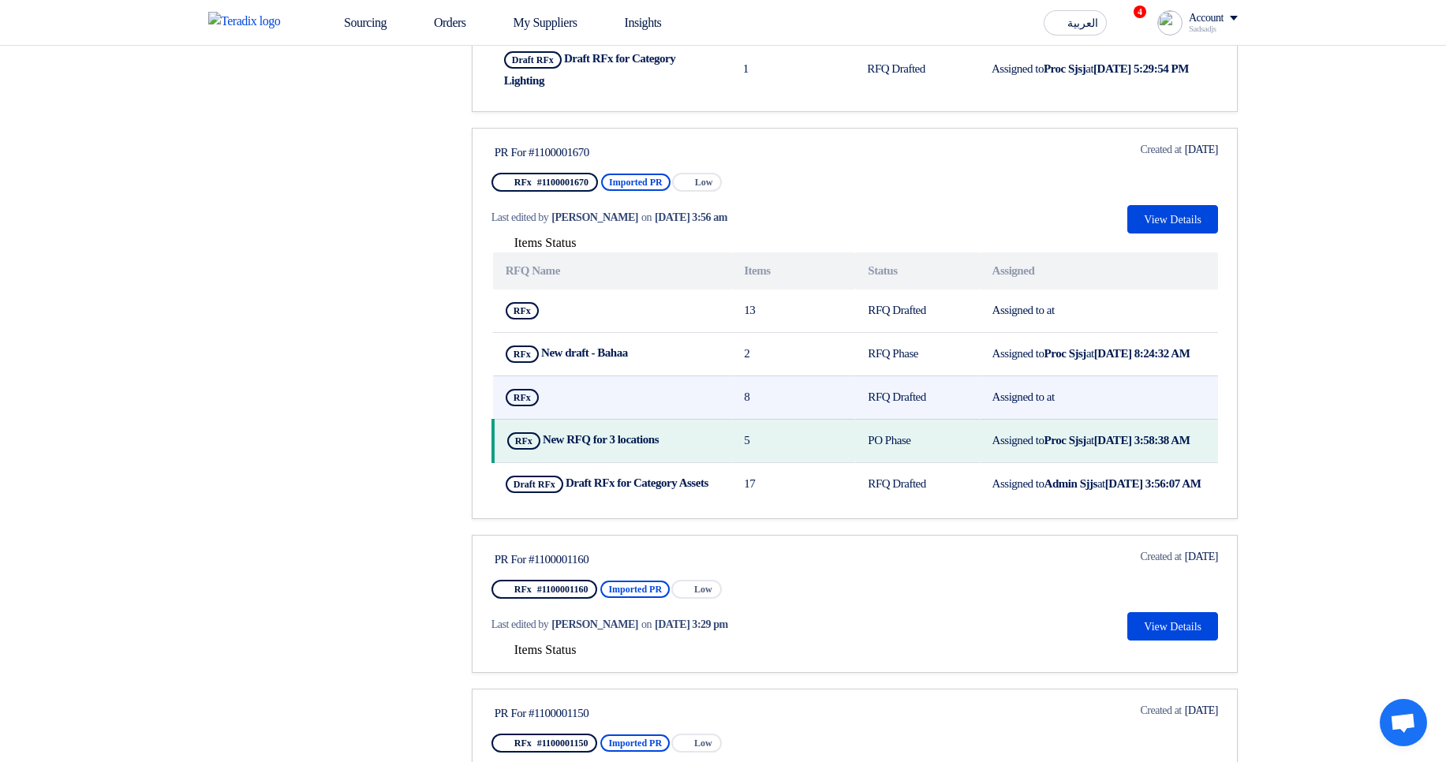
scroll to position [852, 0]
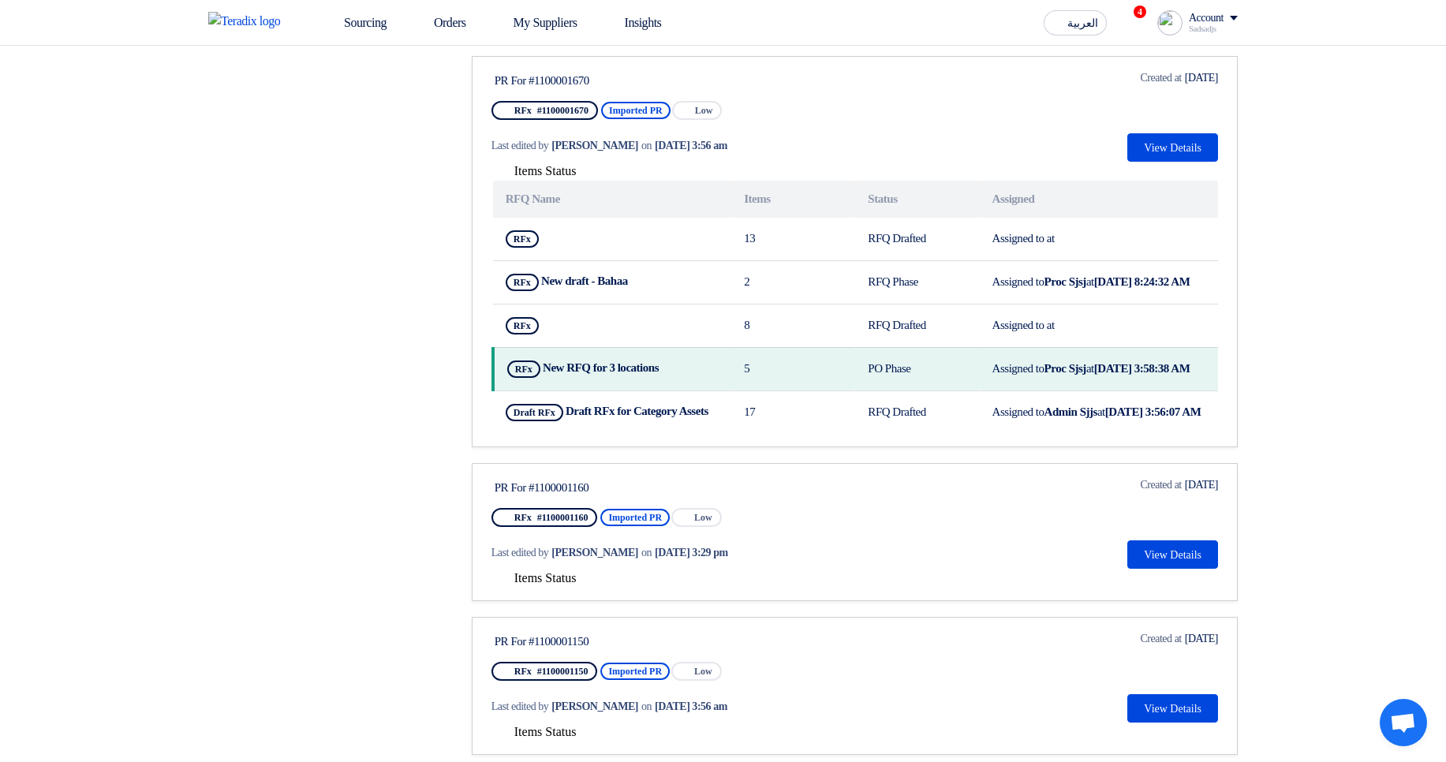
click at [568, 584] on span "Items Status" at bounding box center [545, 577] width 62 height 13
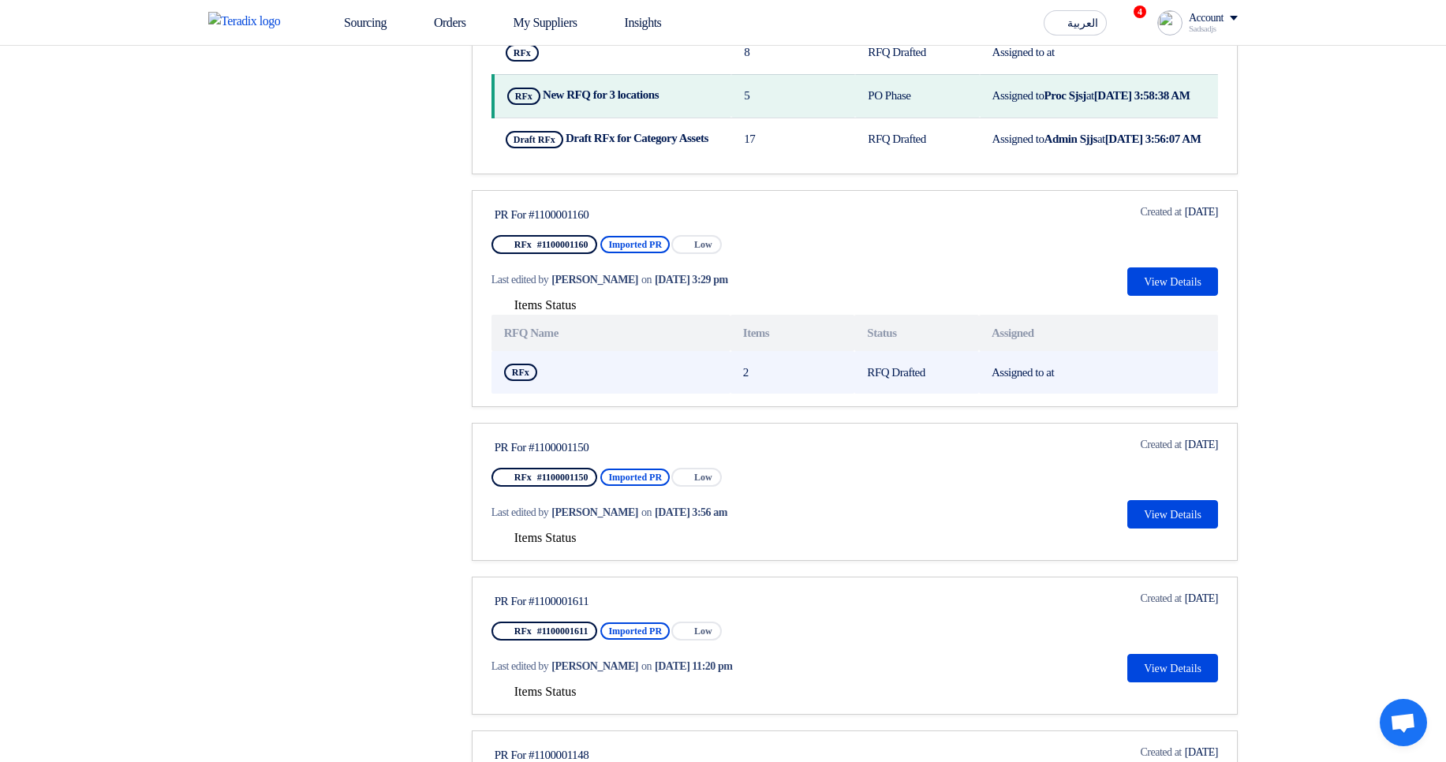
scroll to position [1136, 0]
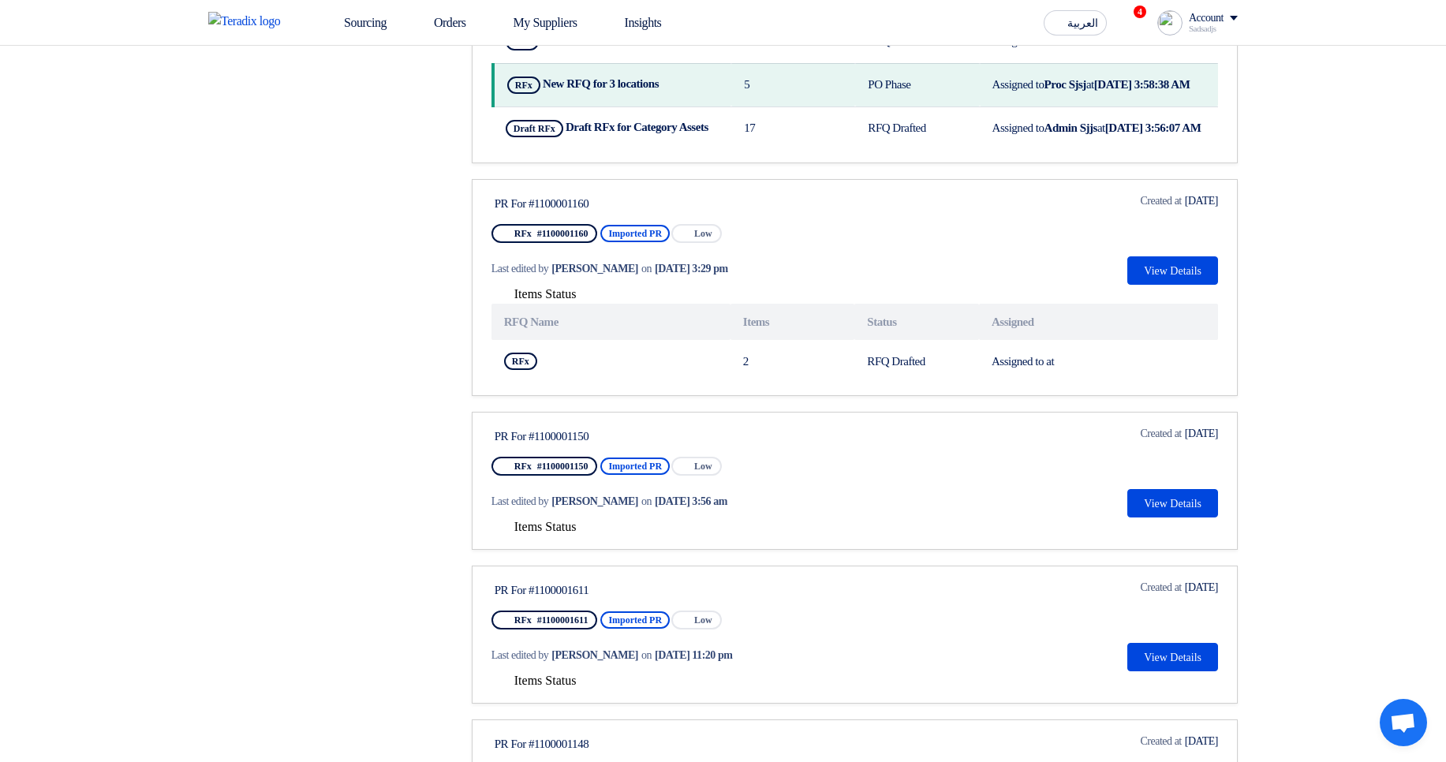
click at [573, 533] on span "Items Status" at bounding box center [545, 526] width 62 height 13
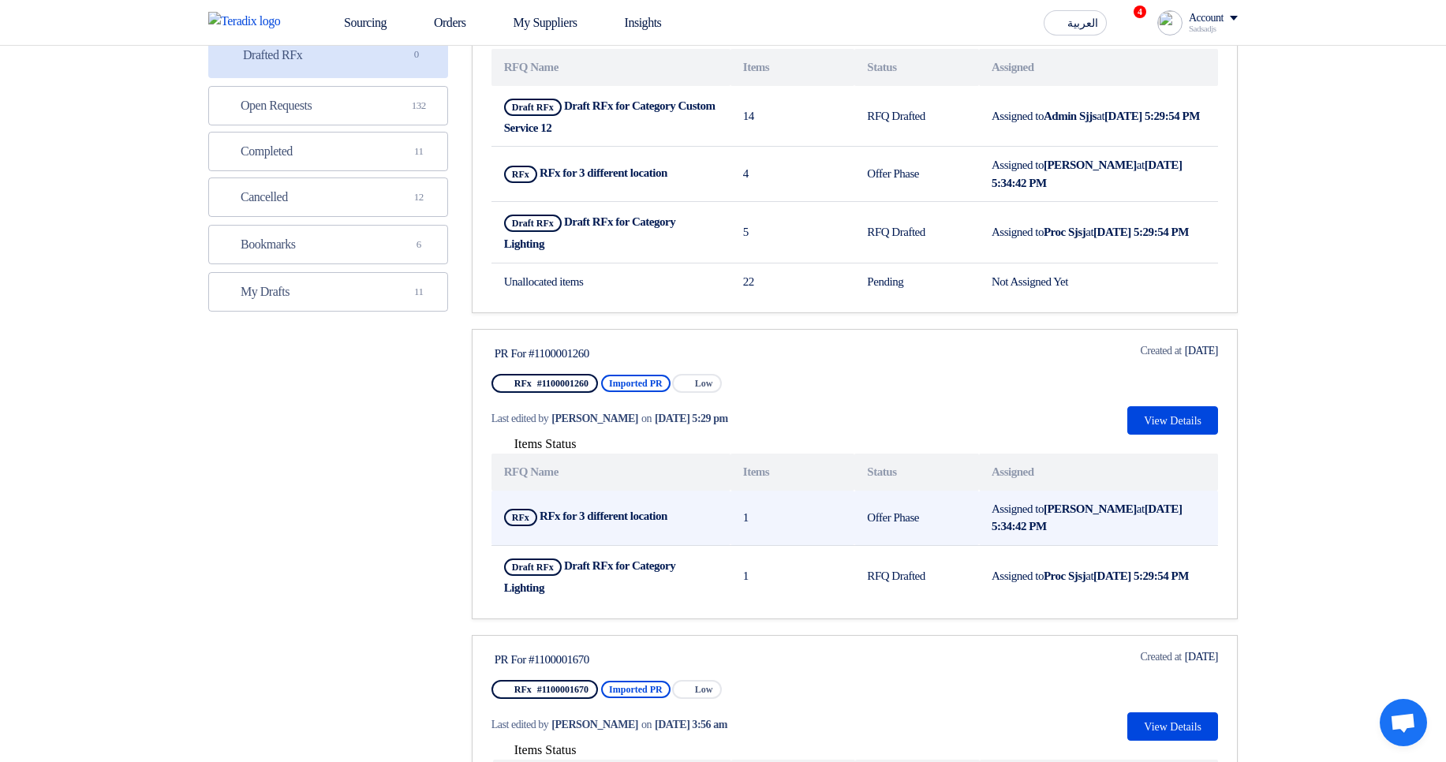
scroll to position [284, 0]
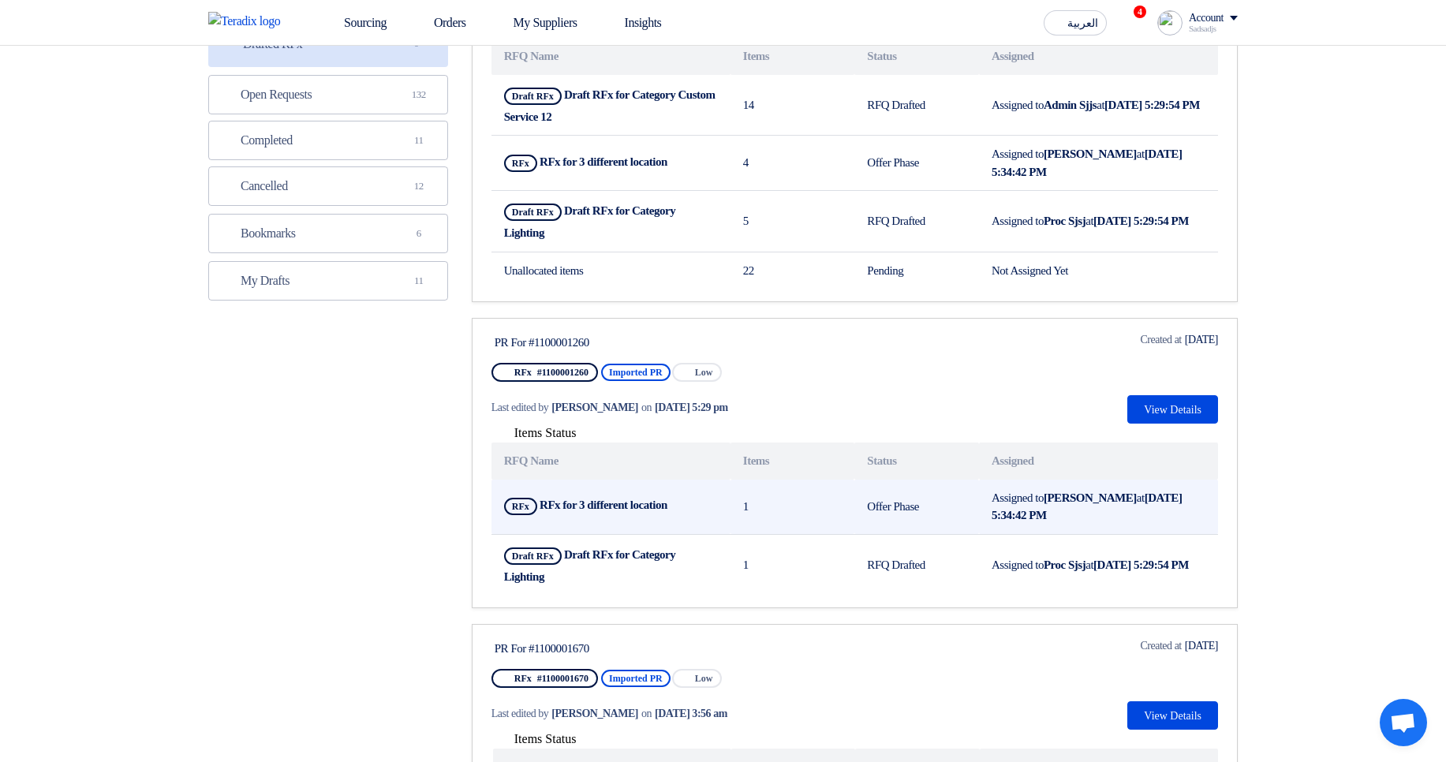
click at [842, 497] on td "1" at bounding box center [792, 507] width 125 height 55
click at [763, 498] on td "1" at bounding box center [792, 507] width 125 height 55
click at [765, 498] on td "1" at bounding box center [792, 507] width 125 height 55
click at [849, 494] on td "1" at bounding box center [792, 507] width 125 height 55
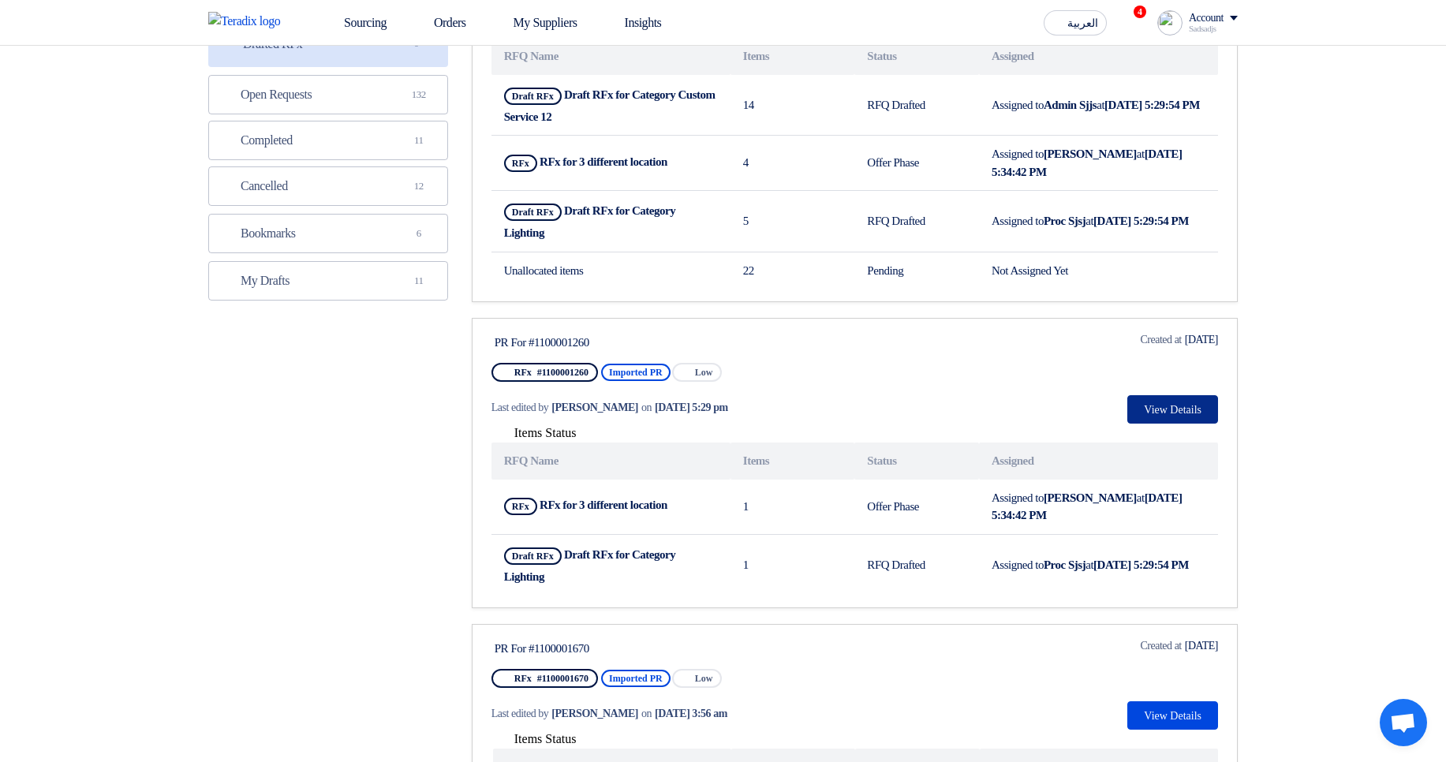
click at [1189, 404] on button "View Details" at bounding box center [1172, 409] width 91 height 28
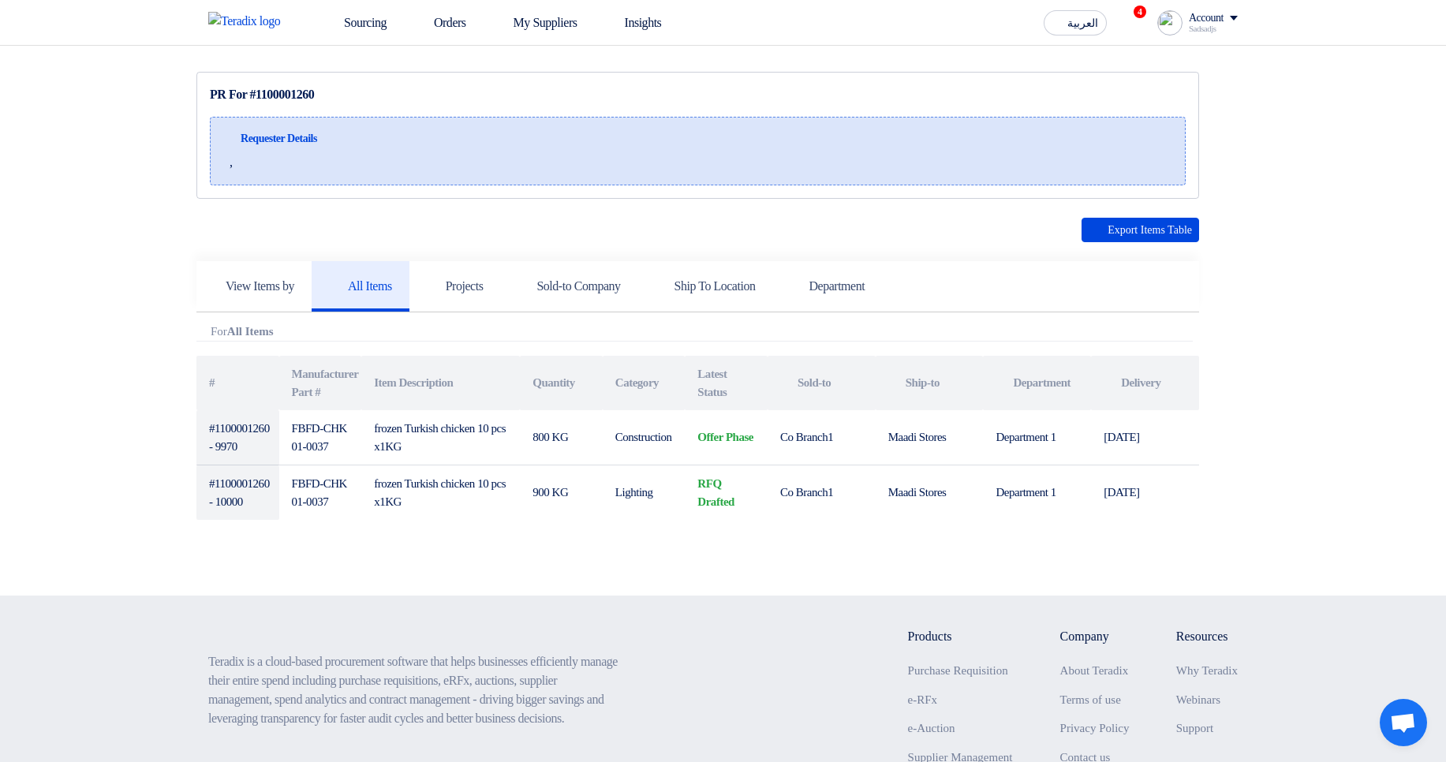
scroll to position [189, 0]
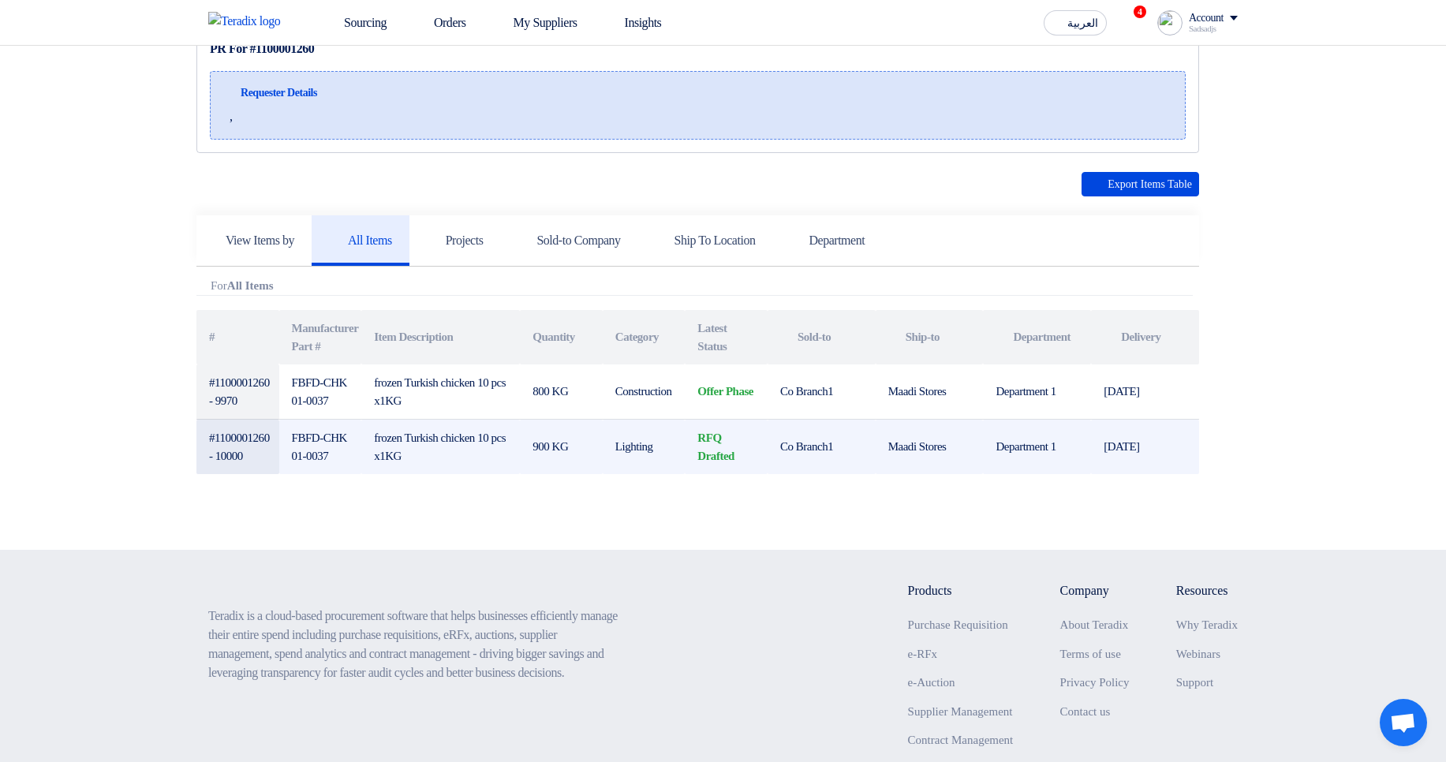
drag, startPoint x: 722, startPoint y: 362, endPoint x: 764, endPoint y: 450, distance: 97.0
click at [764, 450] on table "# Manufacturer Part # Item Description Quantity Category Latest Status Attachme…" at bounding box center [697, 392] width 1002 height 164
click at [779, 454] on td "Co Branch1" at bounding box center [821, 447] width 108 height 55
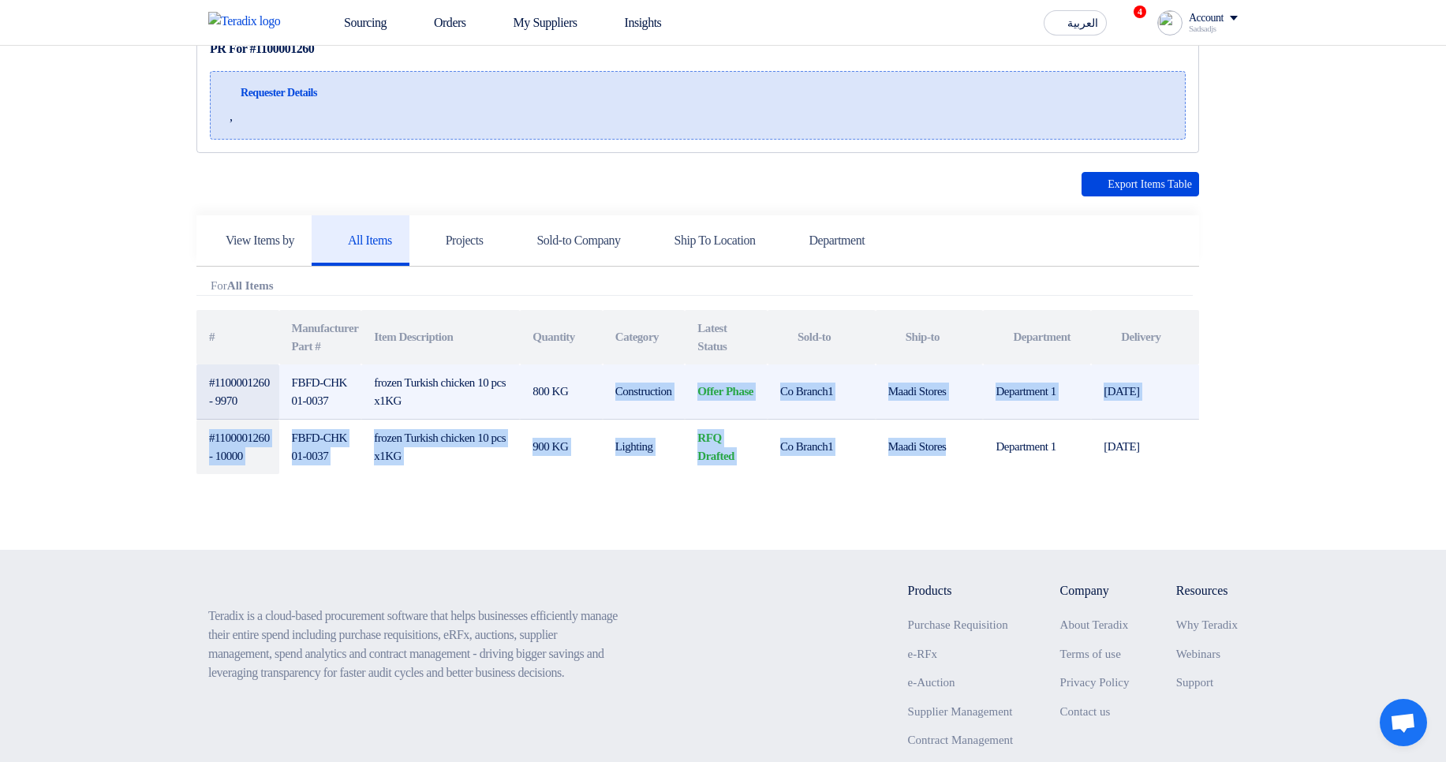
drag, startPoint x: 941, startPoint y: 467, endPoint x: 677, endPoint y: 386, distance: 276.2
click at [666, 379] on tbody "#1100001260 - 9970 FBFD-CHK01-0037 frozen Turkish chicken 10 pcs x1KG 800 KG Co…" at bounding box center [697, 419] width 1002 height 110
click at [725, 404] on td "Offer Phase" at bounding box center [726, 391] width 83 height 55
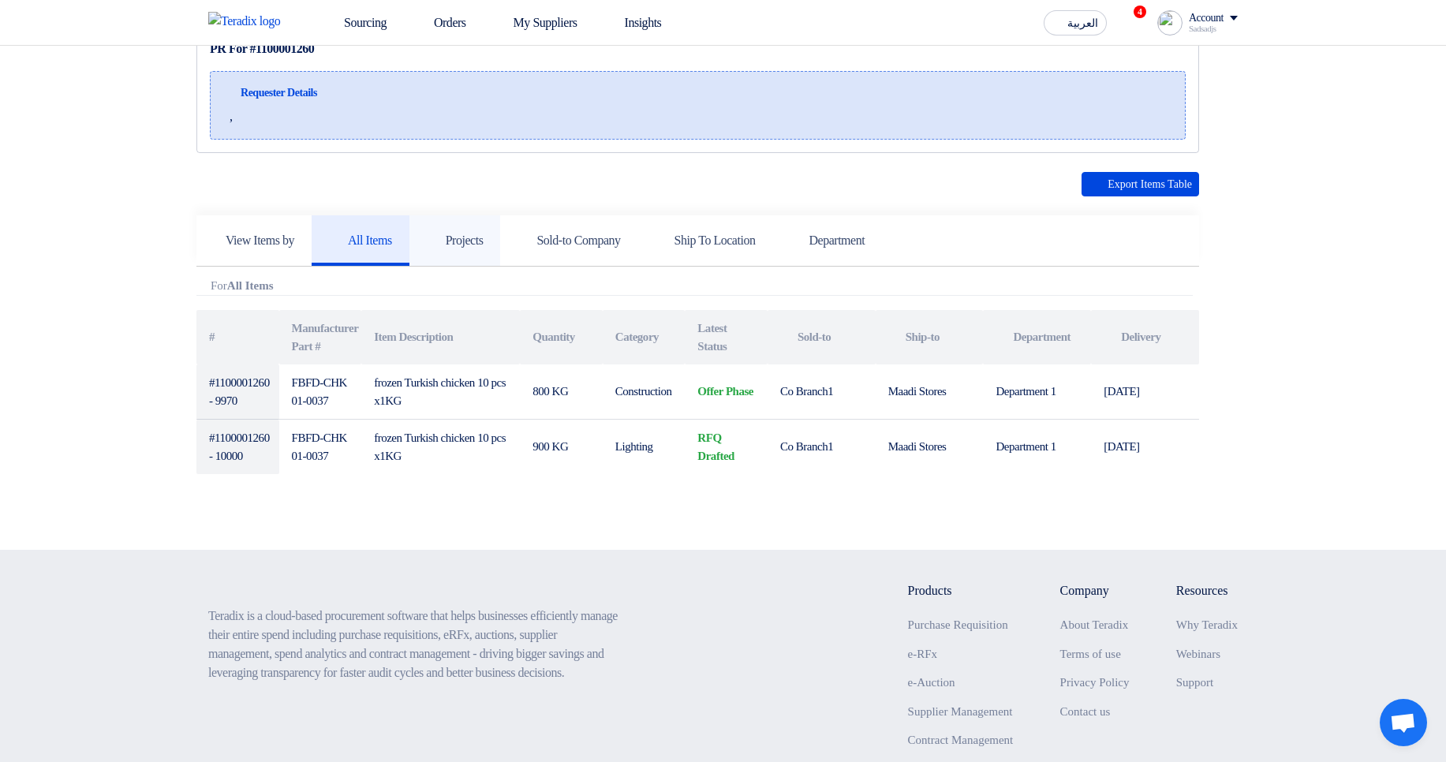
click at [427, 232] on use at bounding box center [427, 232] width 0 height 0
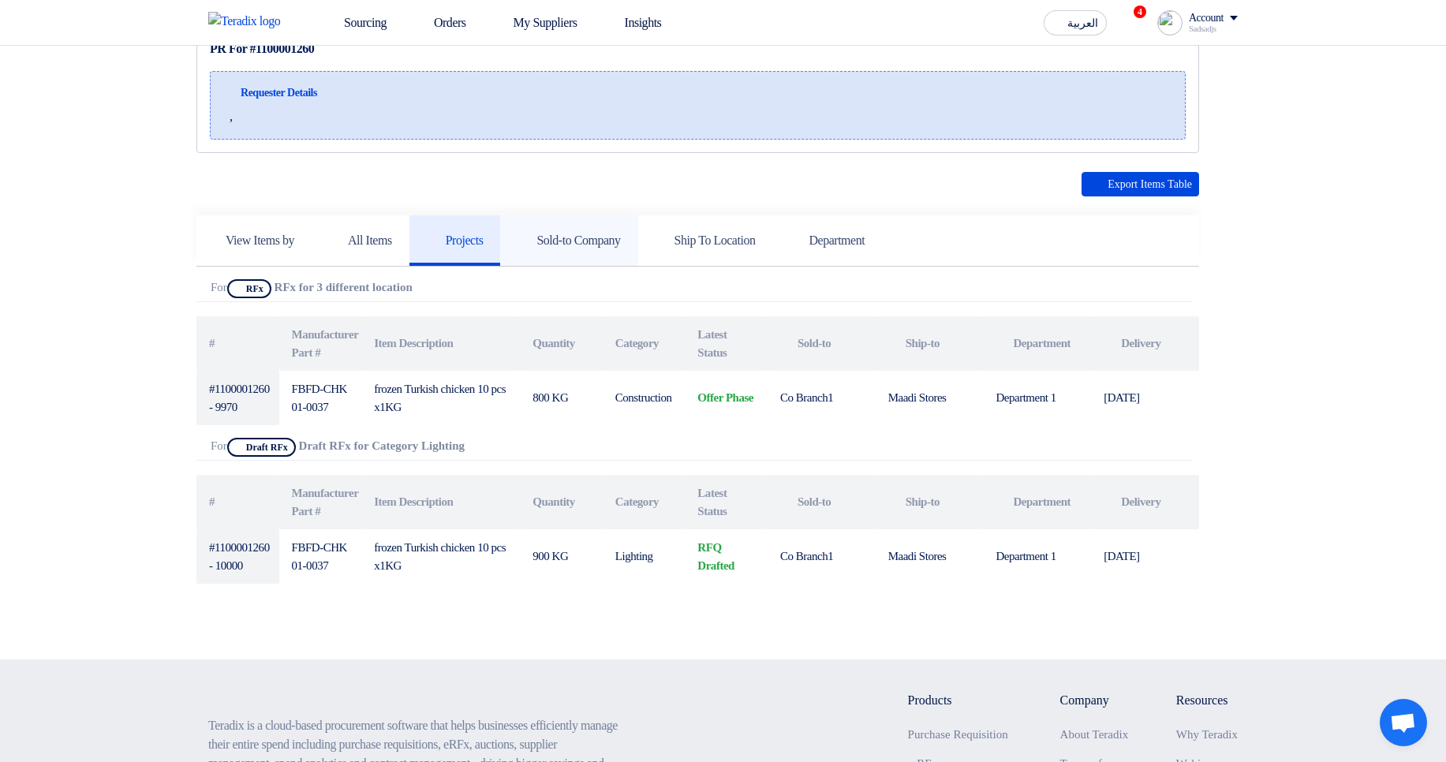
click at [567, 245] on h5 "Sold-to Company" at bounding box center [568, 241] width 103 height 16
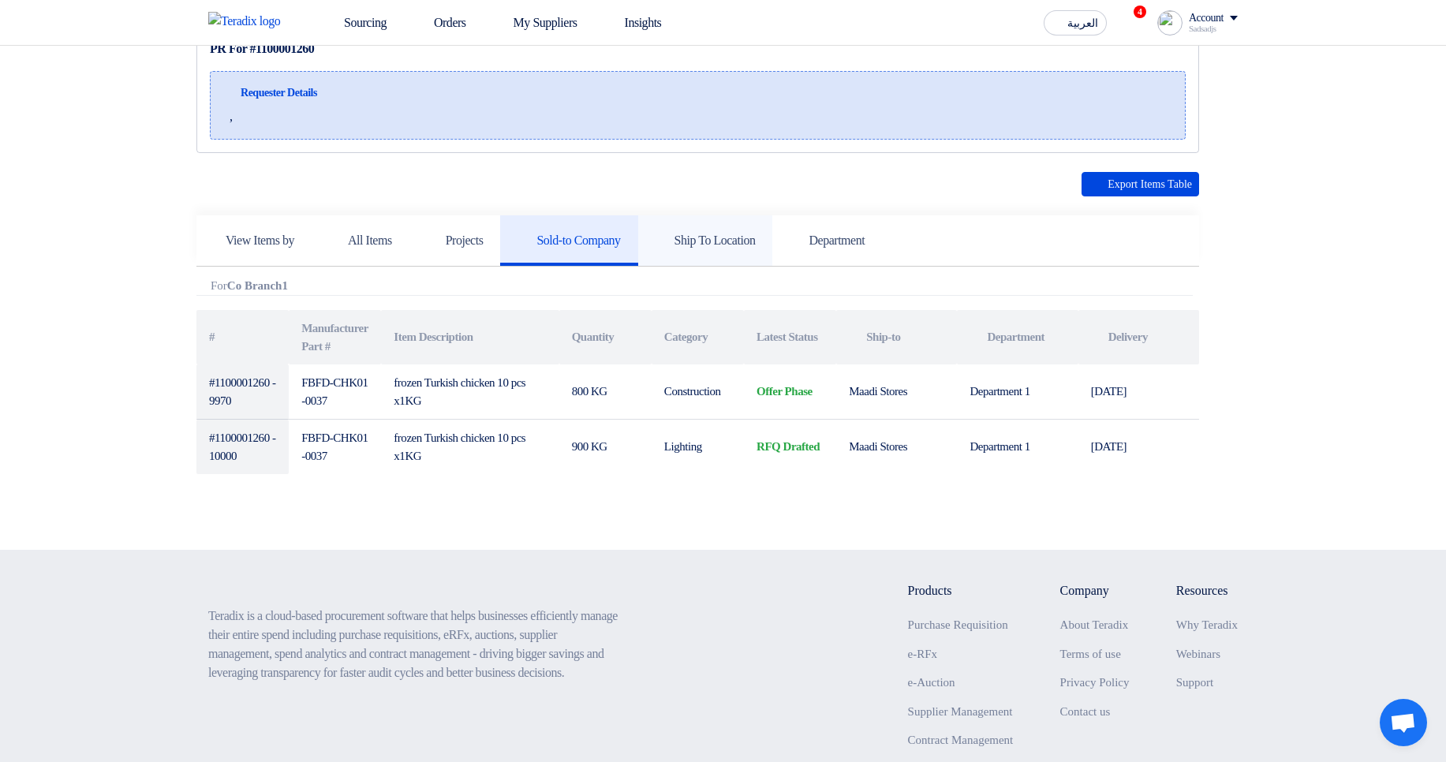
click at [702, 244] on link "Ship To Location" at bounding box center [705, 240] width 135 height 50
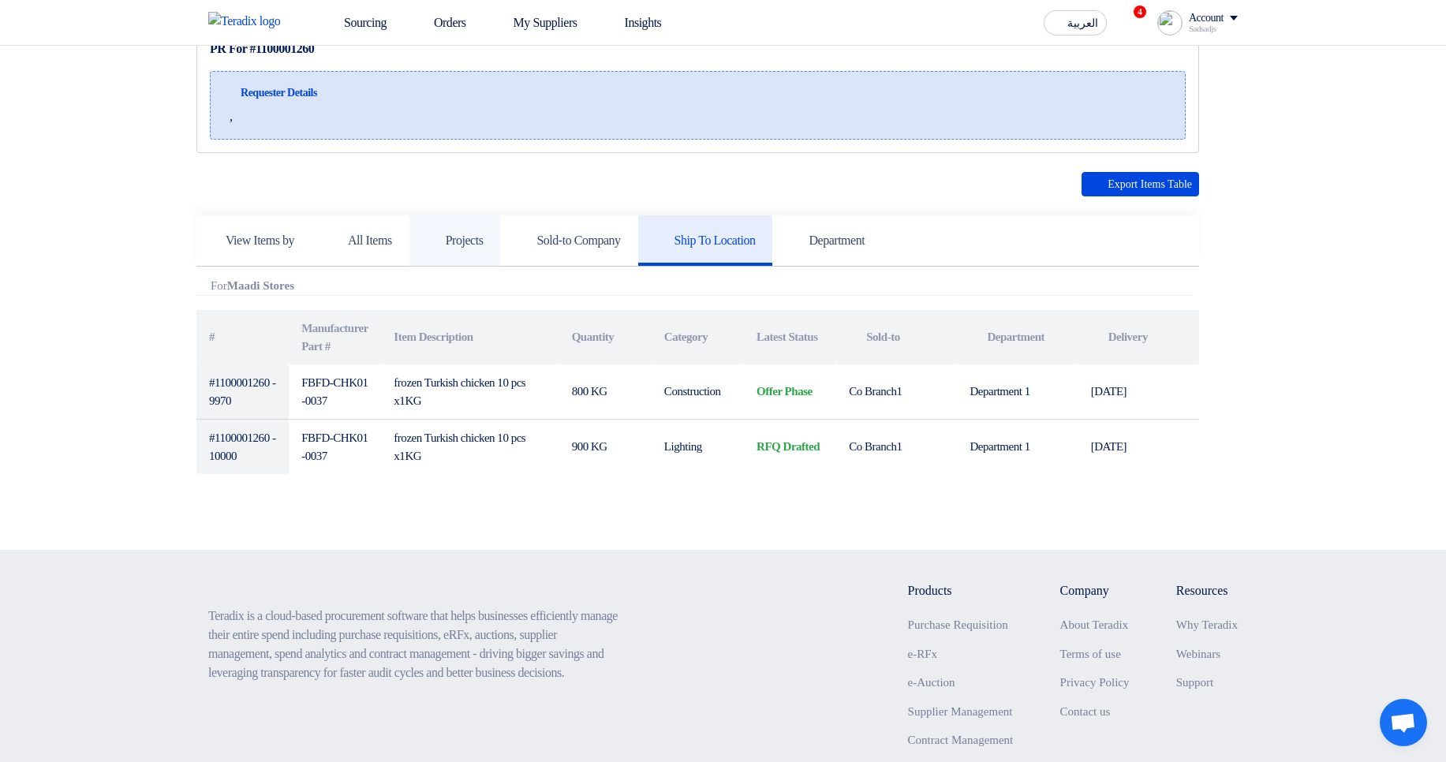
click at [435, 257] on link "Projects" at bounding box center [454, 240] width 91 height 50
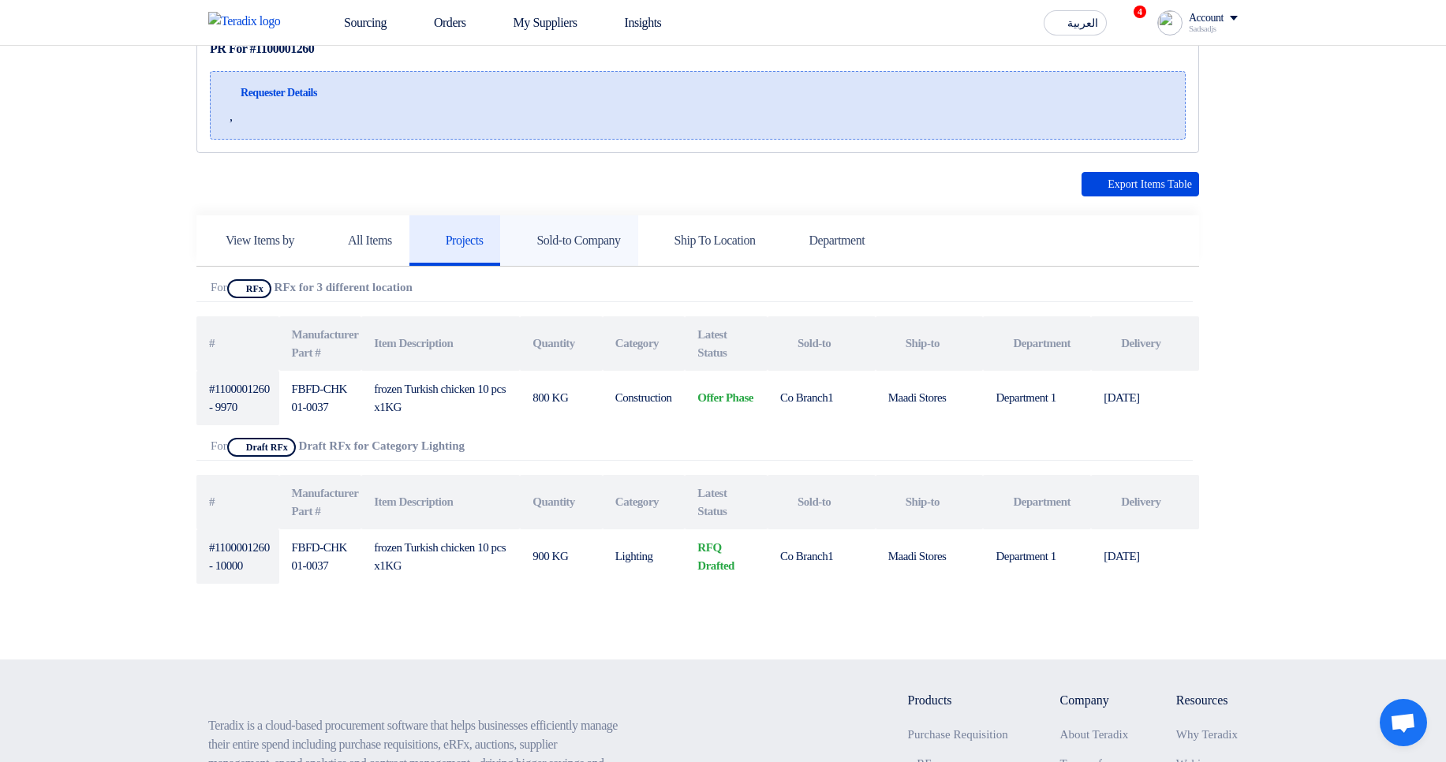
click at [592, 255] on link "Sold-to Company" at bounding box center [568, 240] width 137 height 50
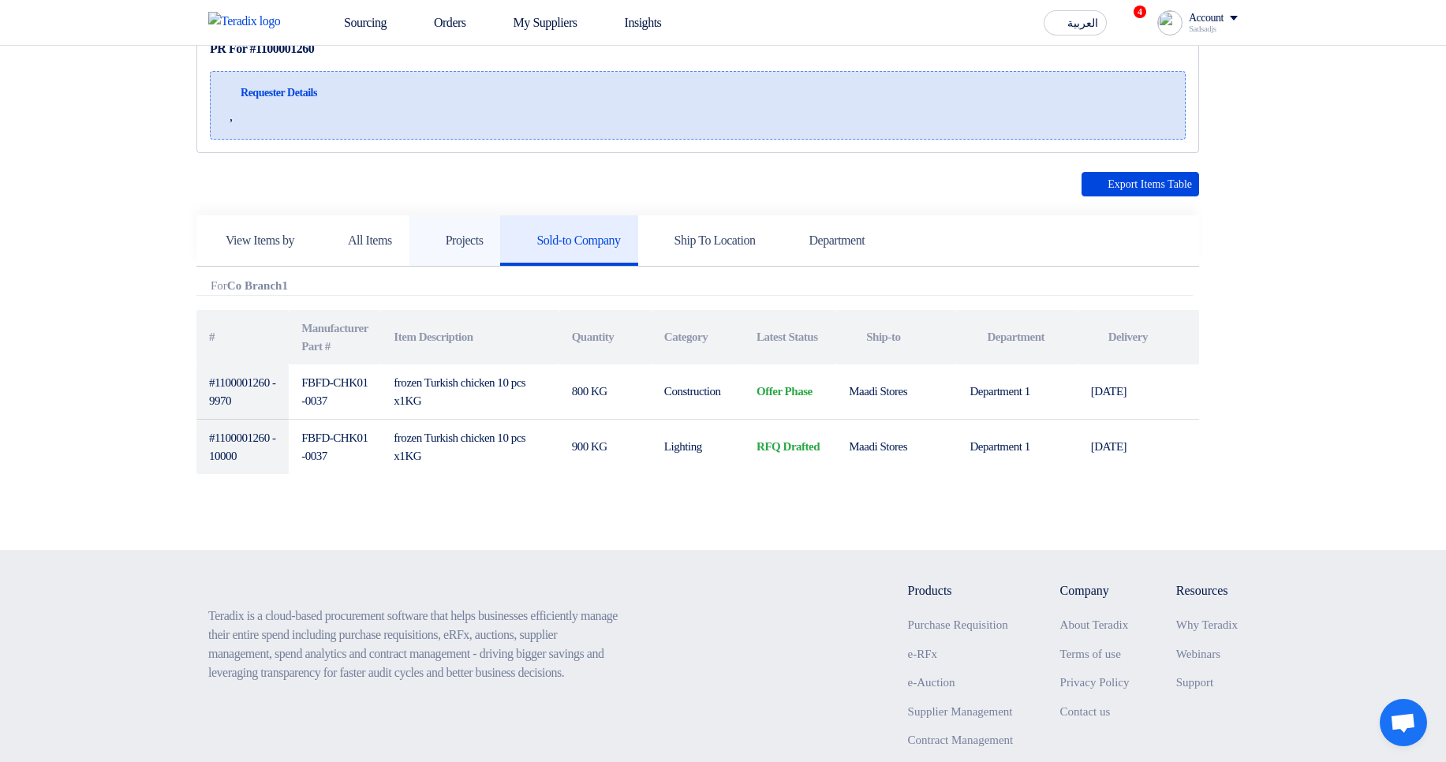
click at [483, 244] on h5 "Projects" at bounding box center [455, 241] width 57 height 16
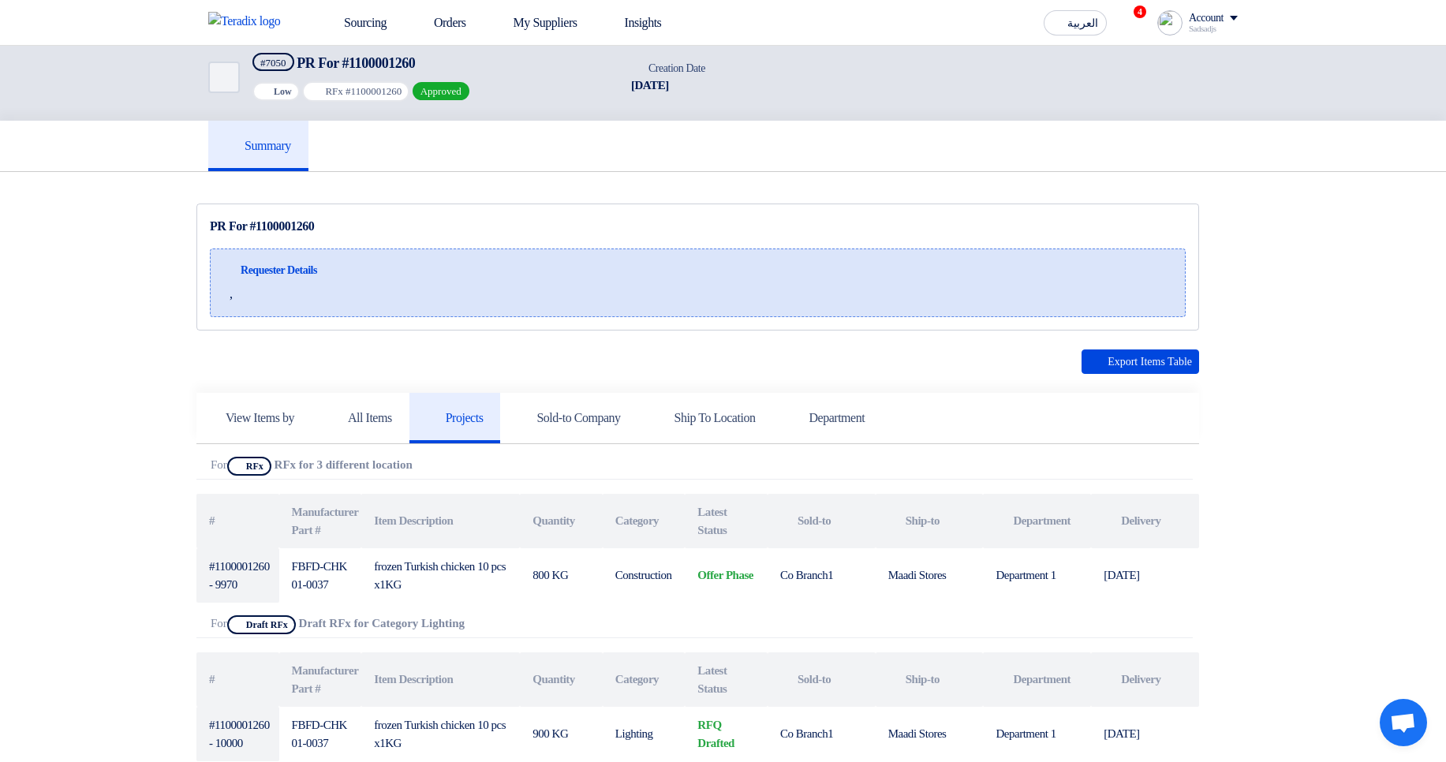
scroll to position [0, 0]
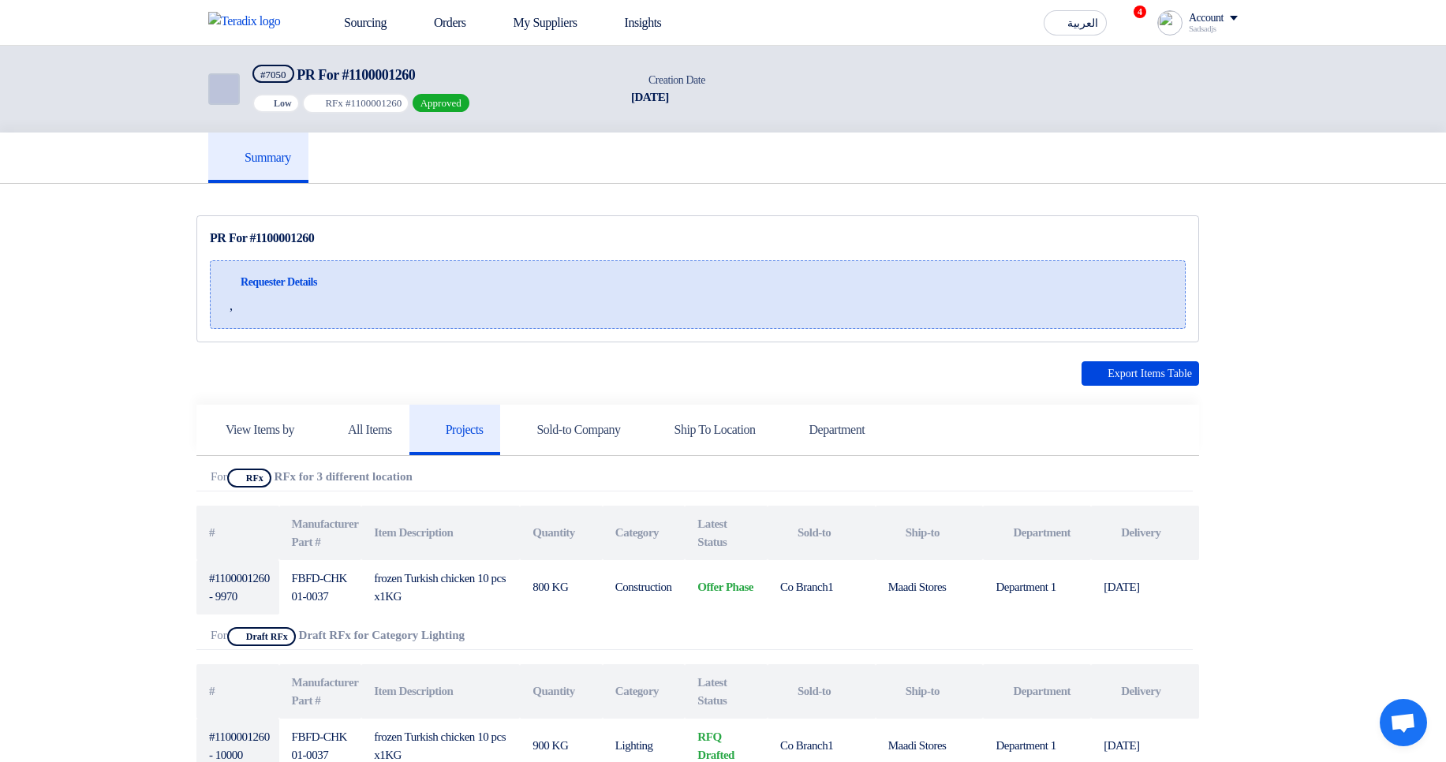
click at [232, 86] on link "Back" at bounding box center [224, 89] width 32 height 32
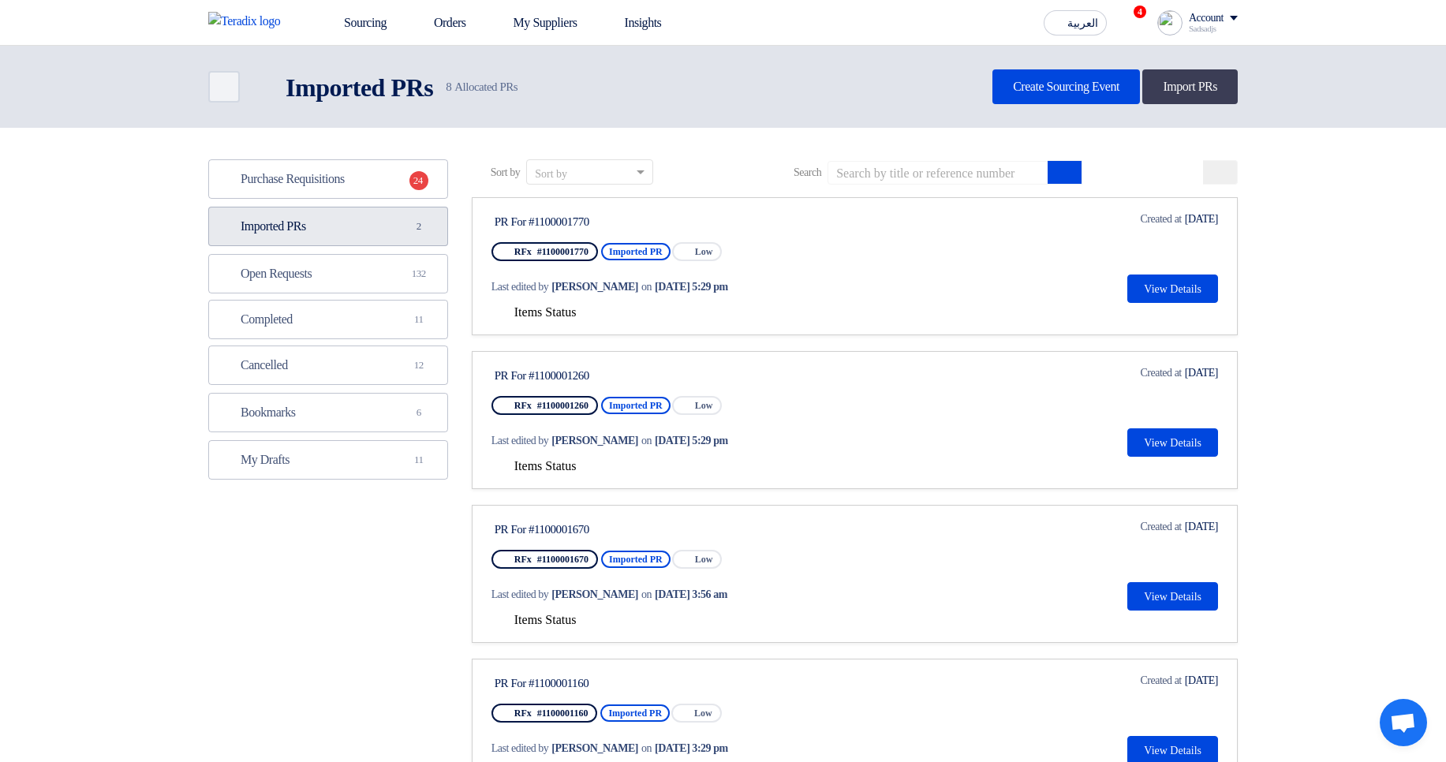
click at [416, 231] on span "2" at bounding box center [418, 226] width 19 height 16
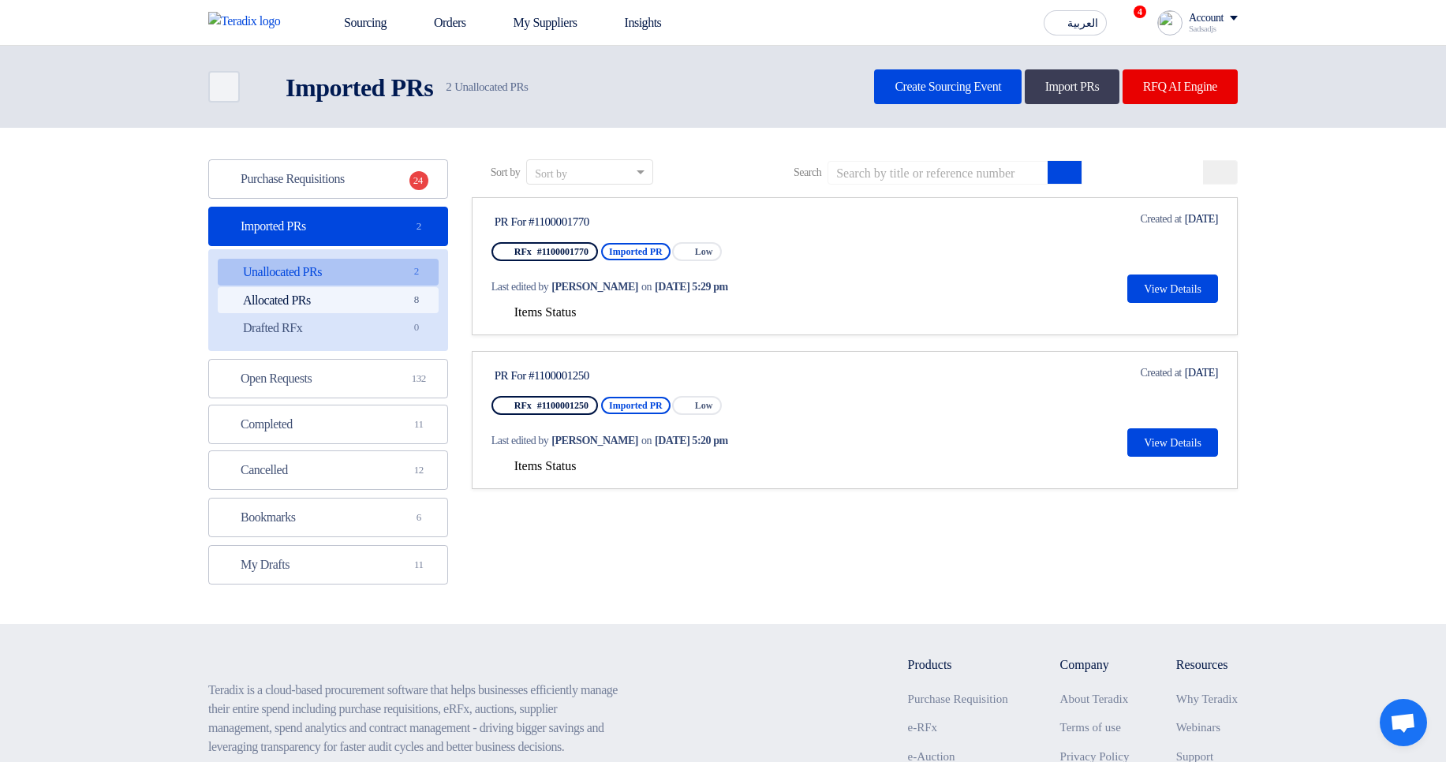
click at [408, 297] on span "8" at bounding box center [416, 300] width 19 height 17
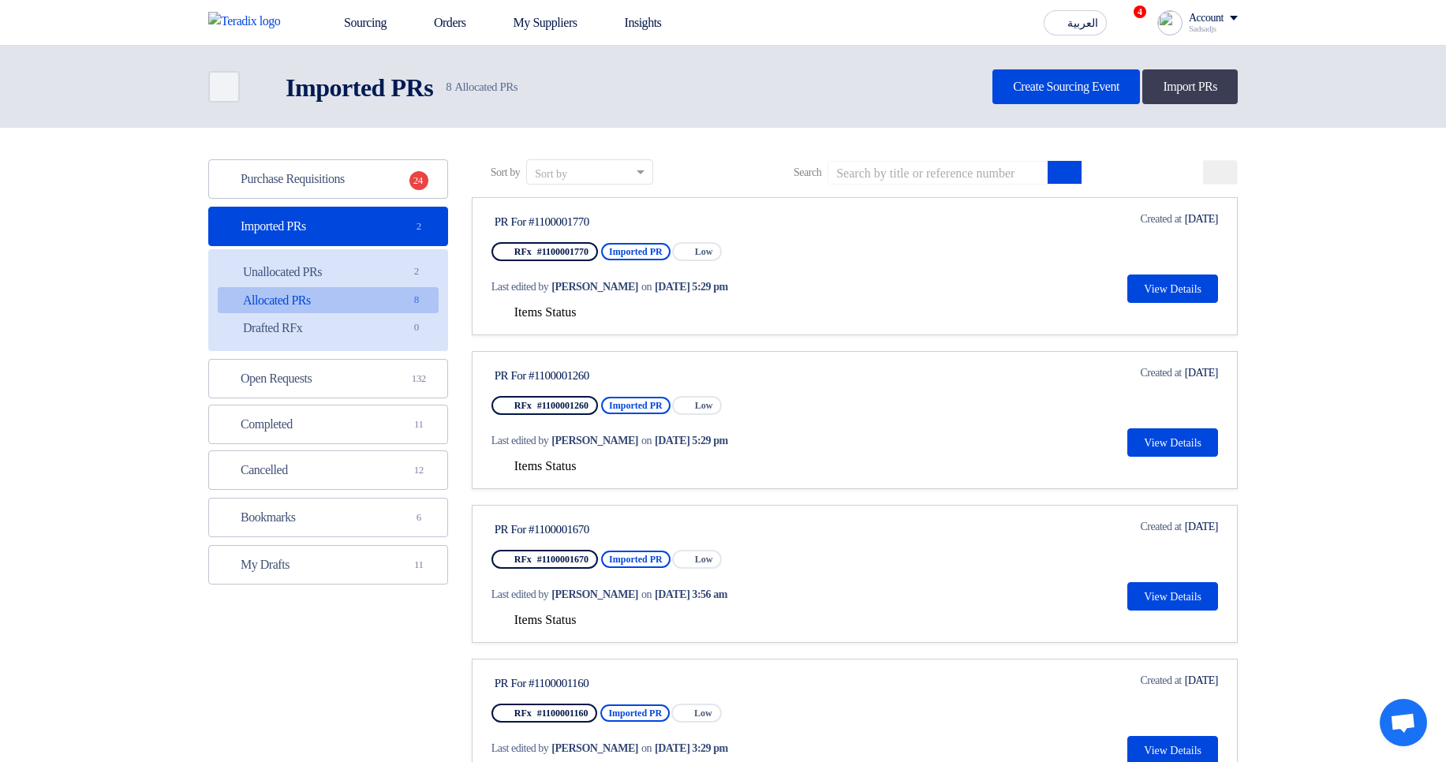
click at [539, 312] on span "Items Status" at bounding box center [545, 311] width 62 height 13
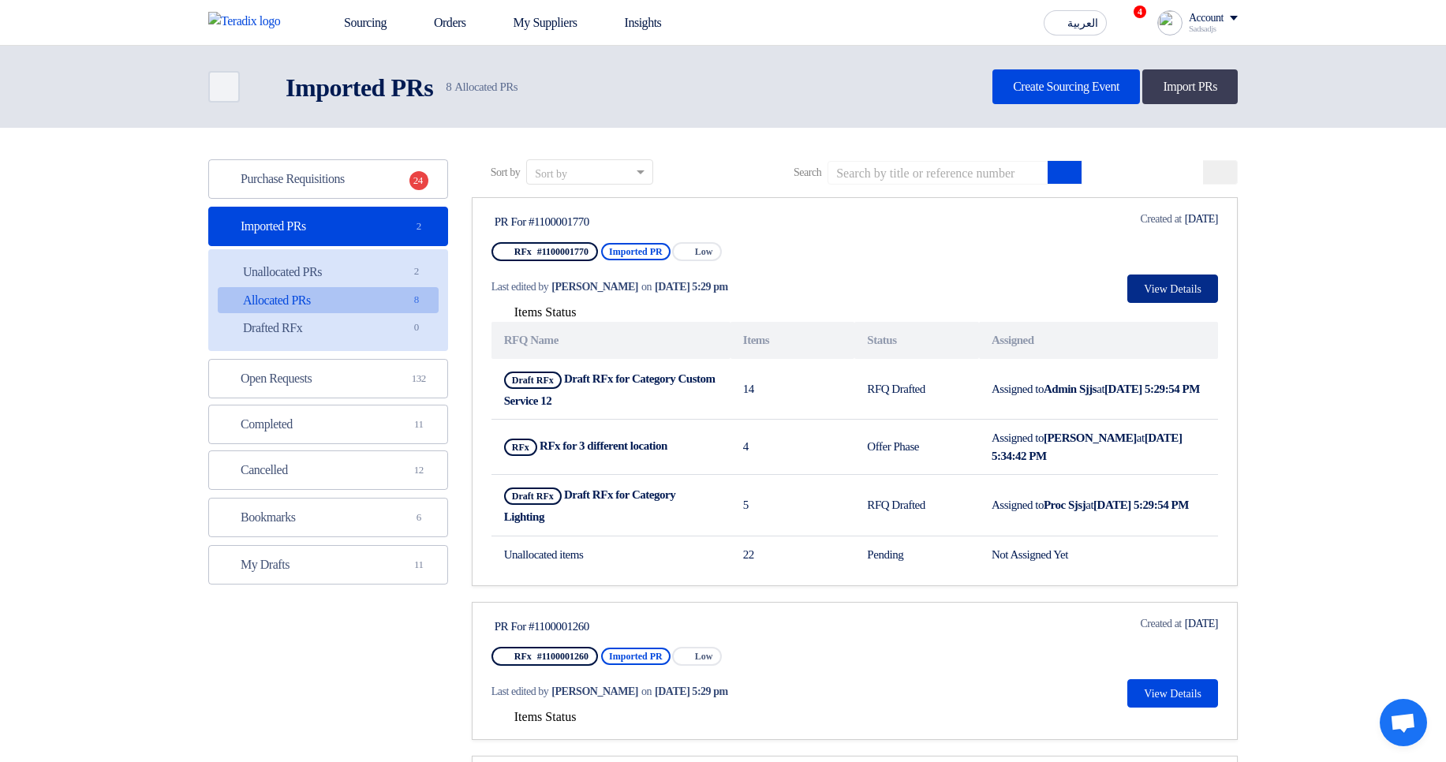
click at [1130, 281] on button "View Details" at bounding box center [1172, 288] width 91 height 28
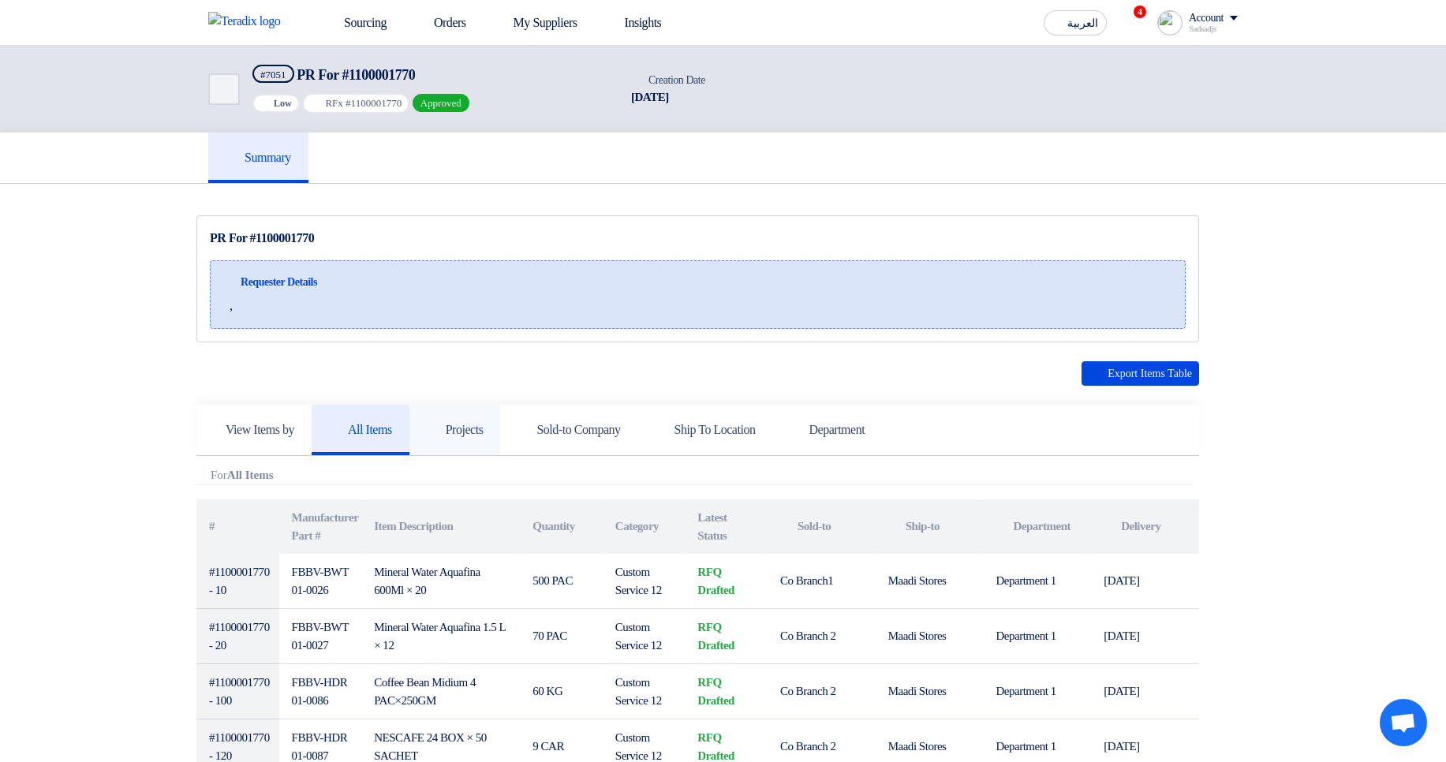
click at [501, 433] on link "Projects" at bounding box center [454, 430] width 91 height 50
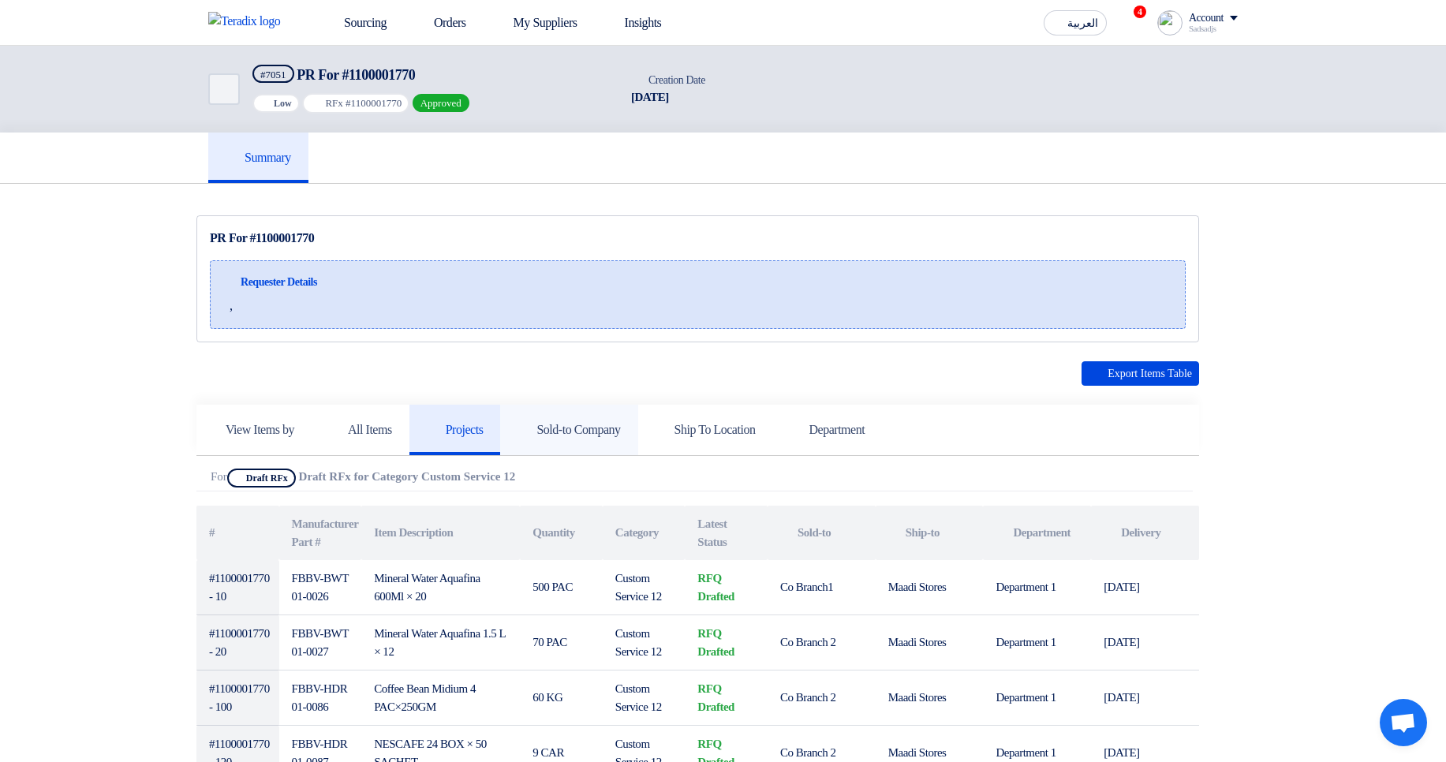
click at [598, 438] on link "Sold-to Company" at bounding box center [568, 430] width 137 height 50
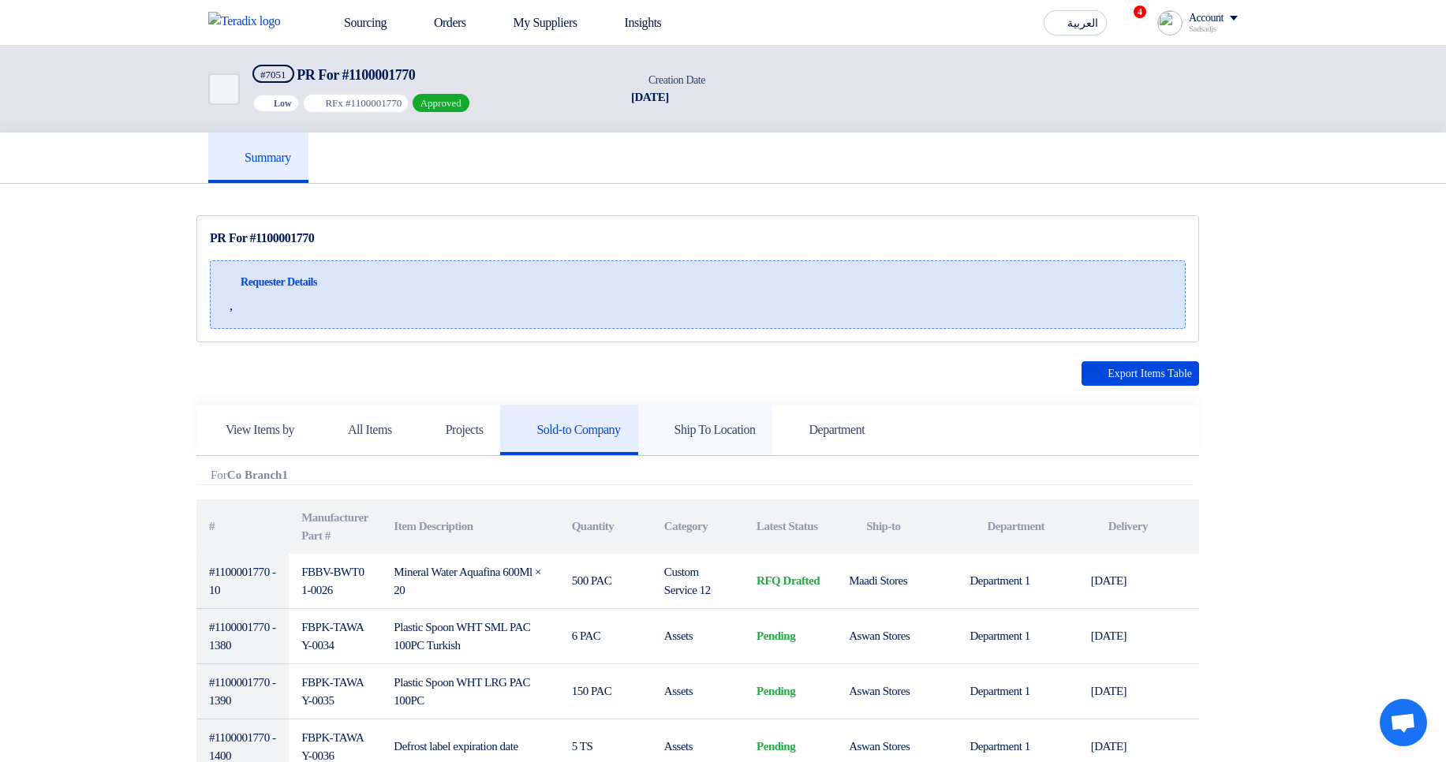
click at [756, 424] on h5 "Ship To Location" at bounding box center [705, 430] width 100 height 16
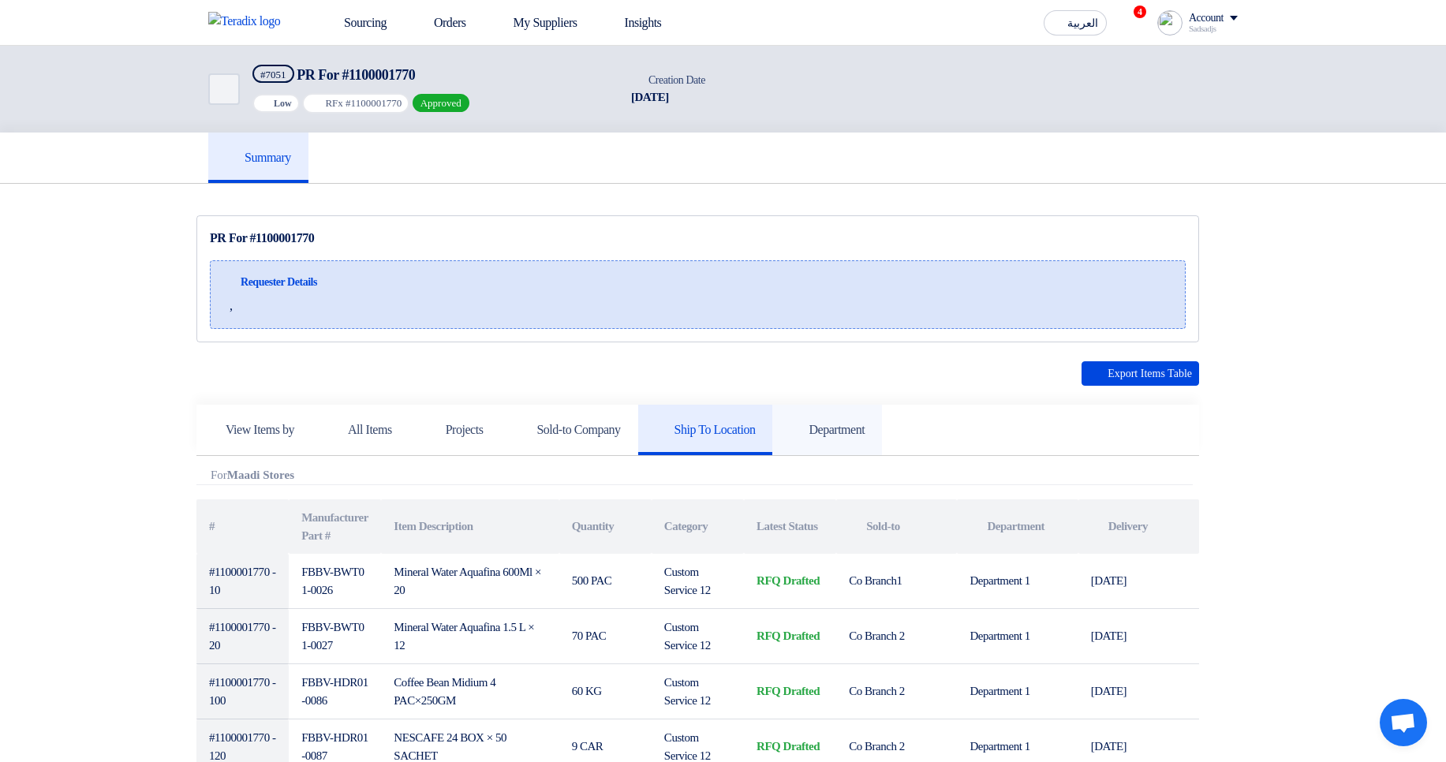
click at [805, 423] on icon at bounding box center [797, 429] width 16 height 16
click at [742, 416] on link "Ship To Location" at bounding box center [705, 430] width 135 height 50
click at [603, 431] on h5 "Sold-to Company" at bounding box center [568, 430] width 103 height 16
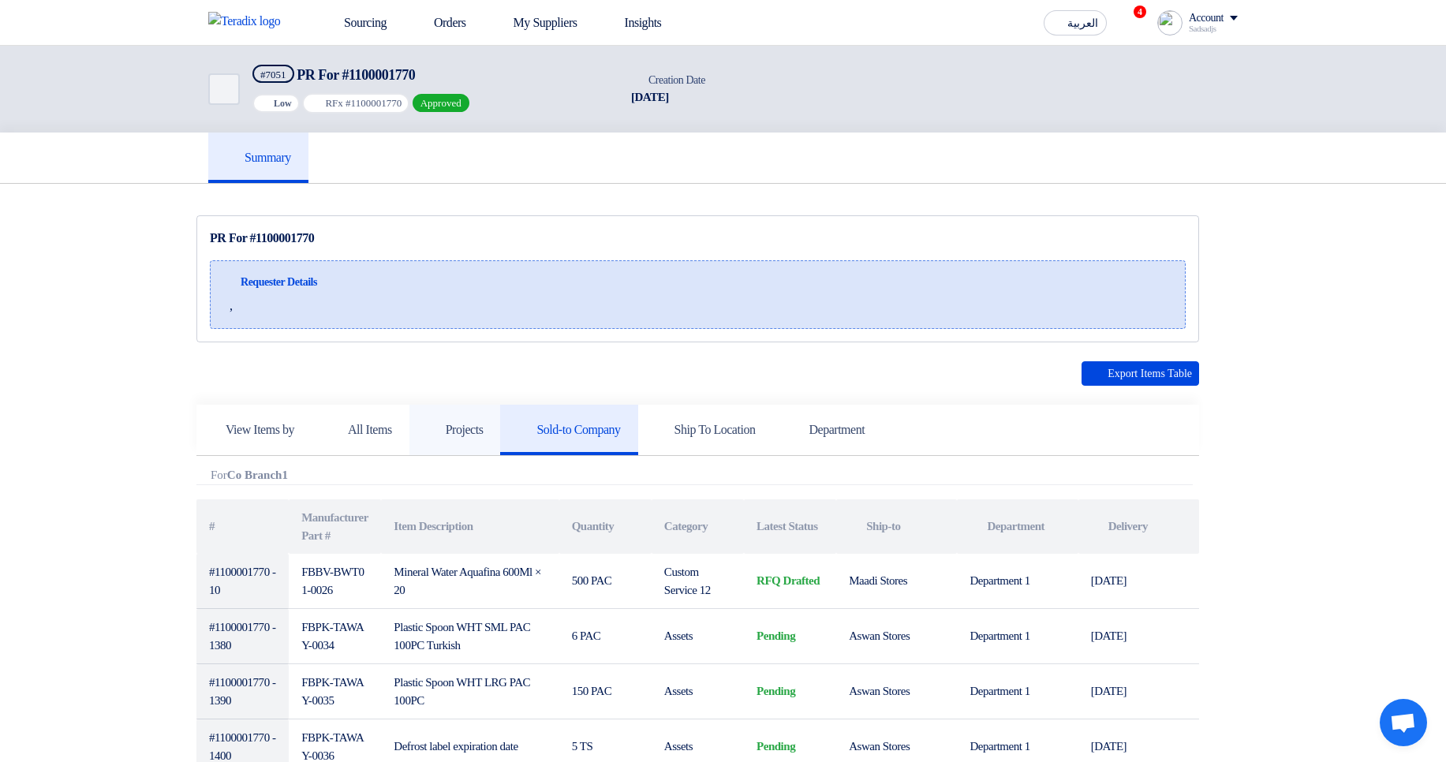
click at [483, 430] on h5 "Projects" at bounding box center [455, 430] width 57 height 16
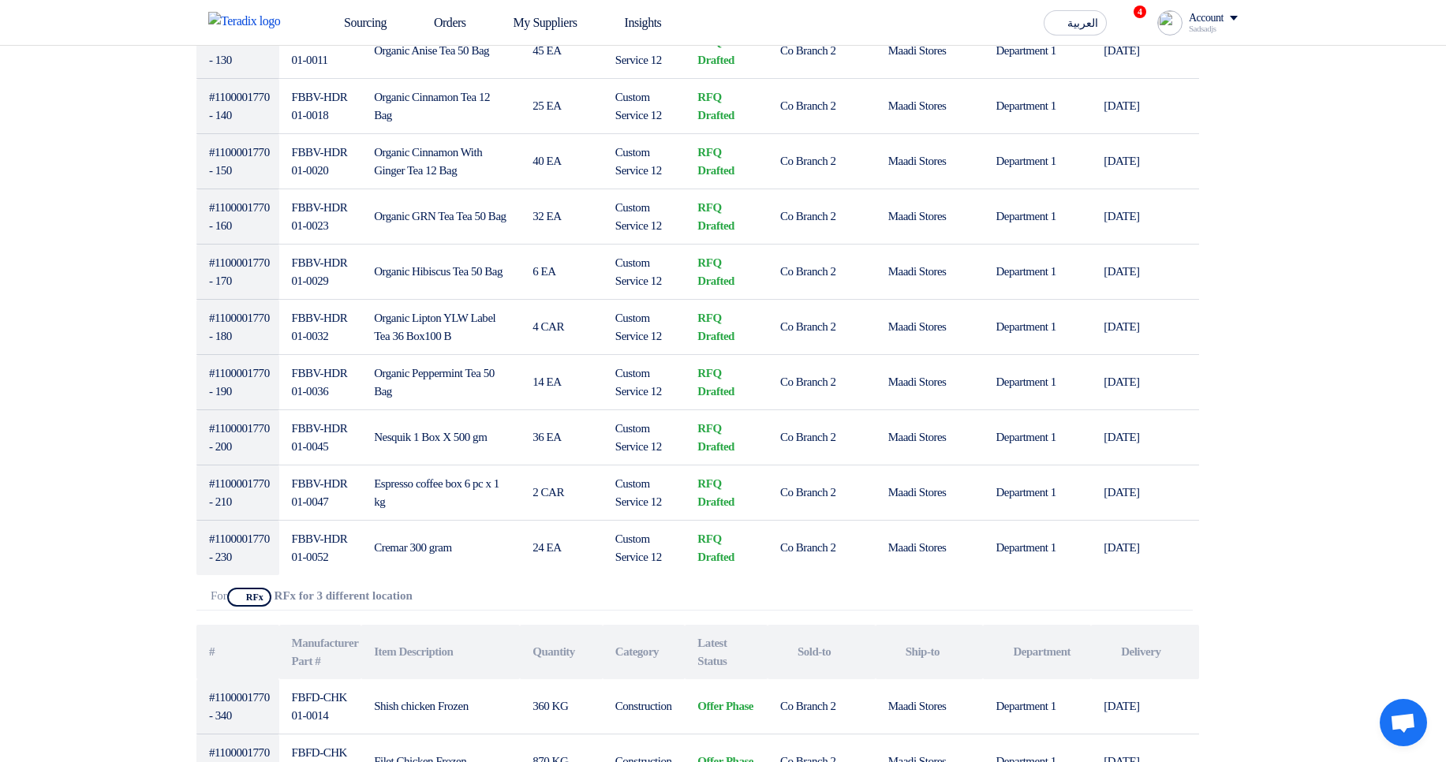
scroll to position [473, 0]
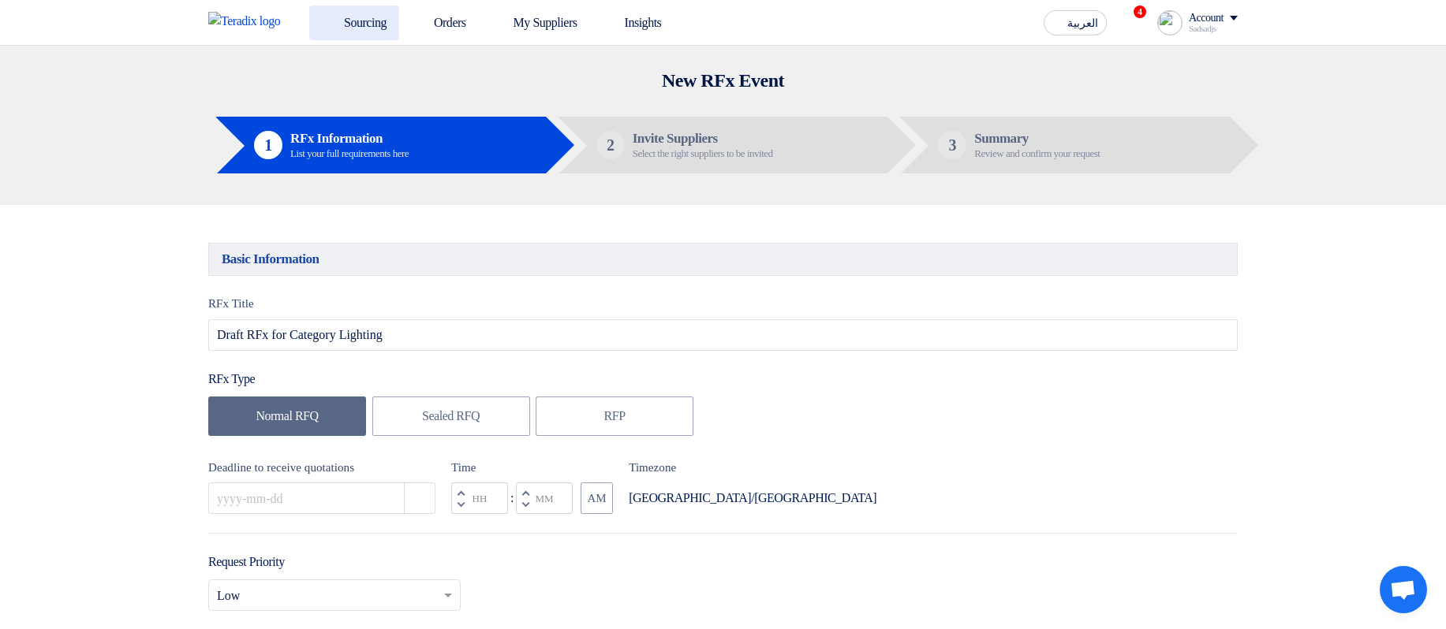
click at [353, 18] on link "Sourcing" at bounding box center [354, 23] width 90 height 35
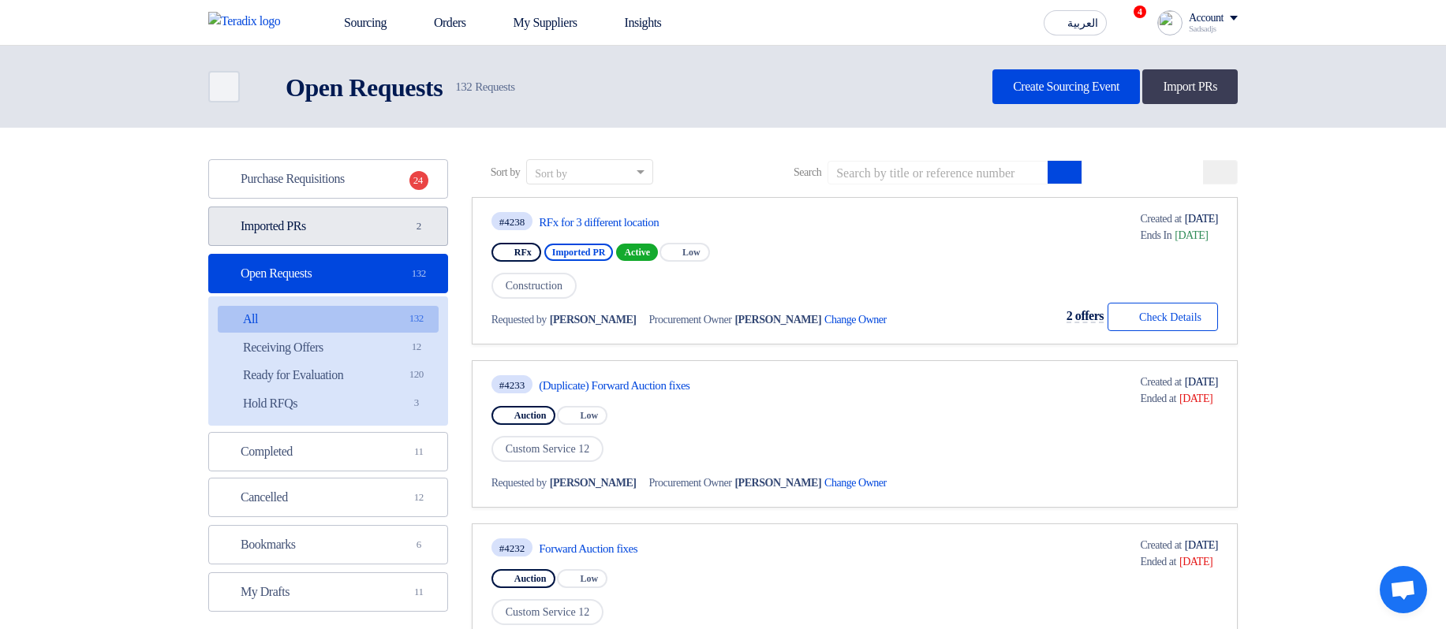
click at [403, 209] on link "Imported PRs Imported PRs 2" at bounding box center [328, 226] width 240 height 39
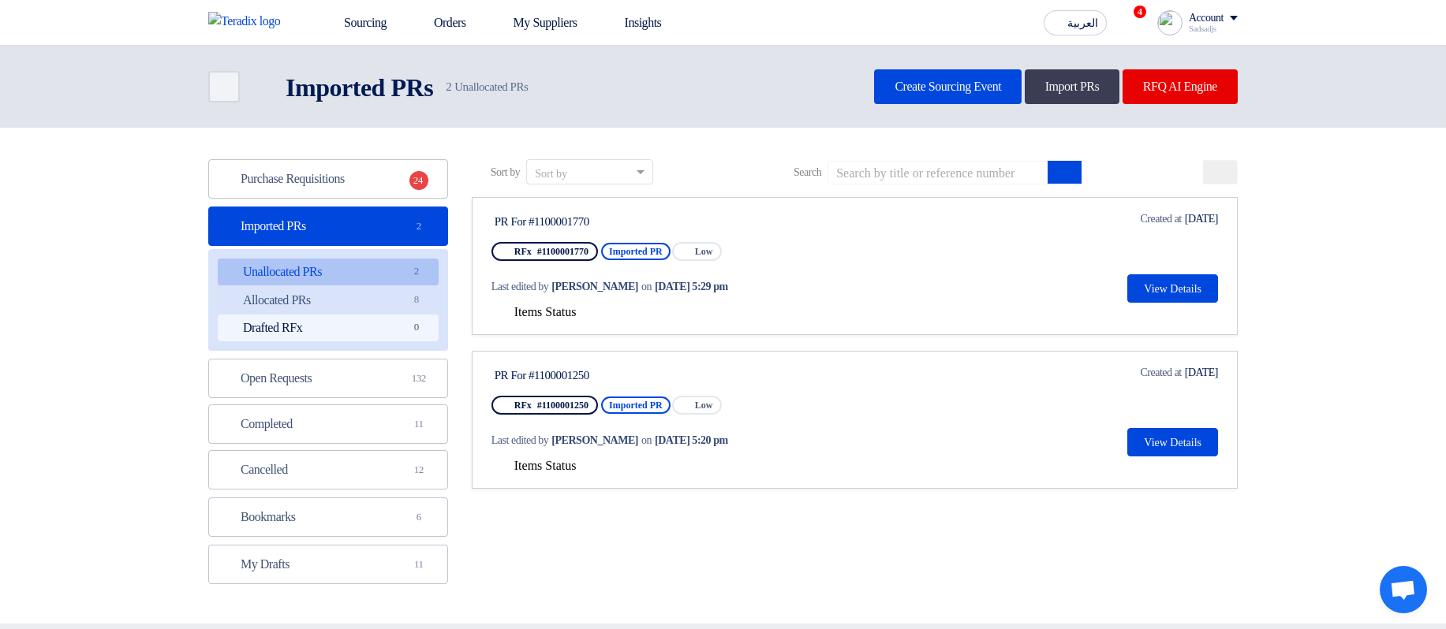
click at [412, 334] on span "0" at bounding box center [416, 327] width 19 height 17
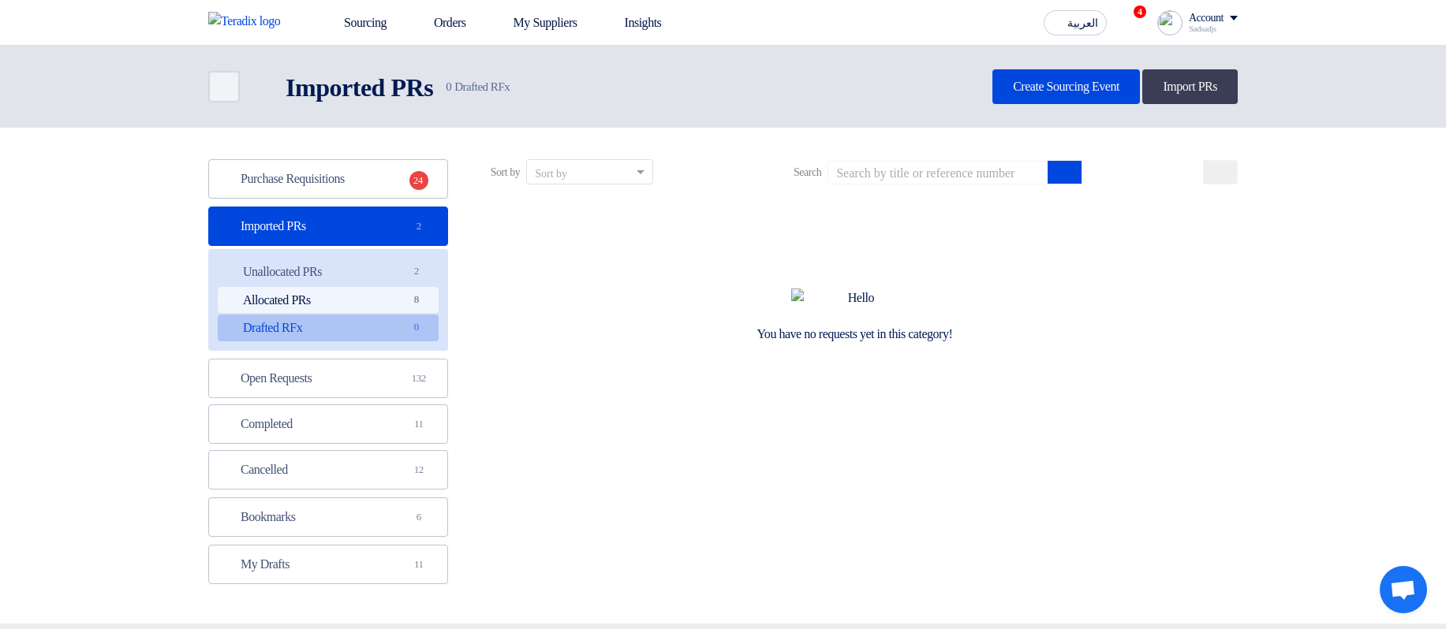
click at [392, 304] on link "Allocated PRs Allocated PRs 8" at bounding box center [328, 300] width 221 height 27
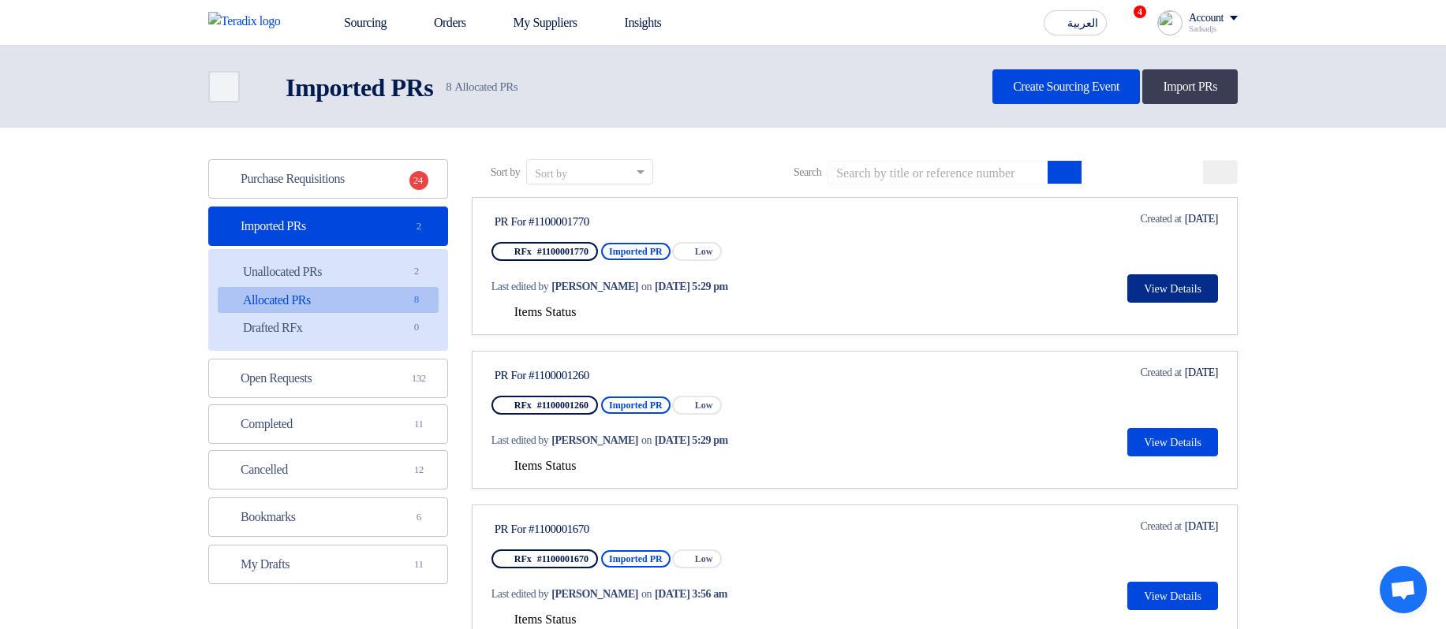
click at [1186, 281] on button "View Details" at bounding box center [1172, 288] width 91 height 28
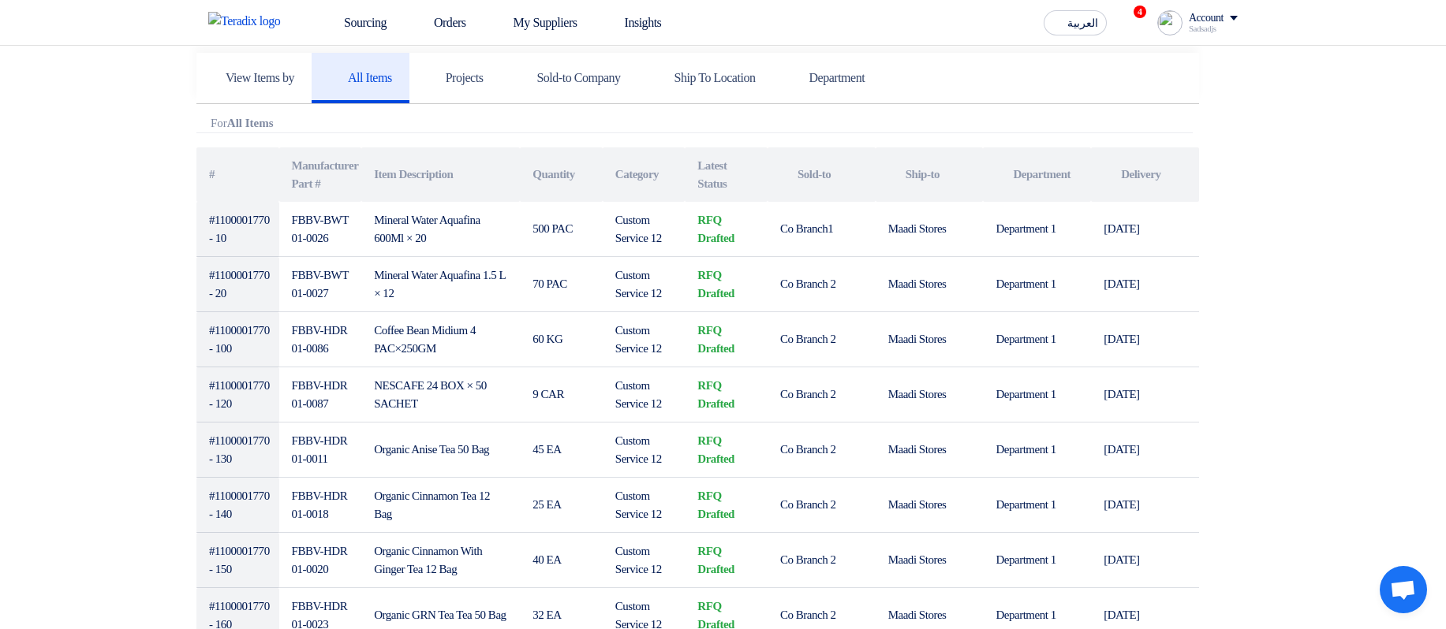
scroll to position [95, 0]
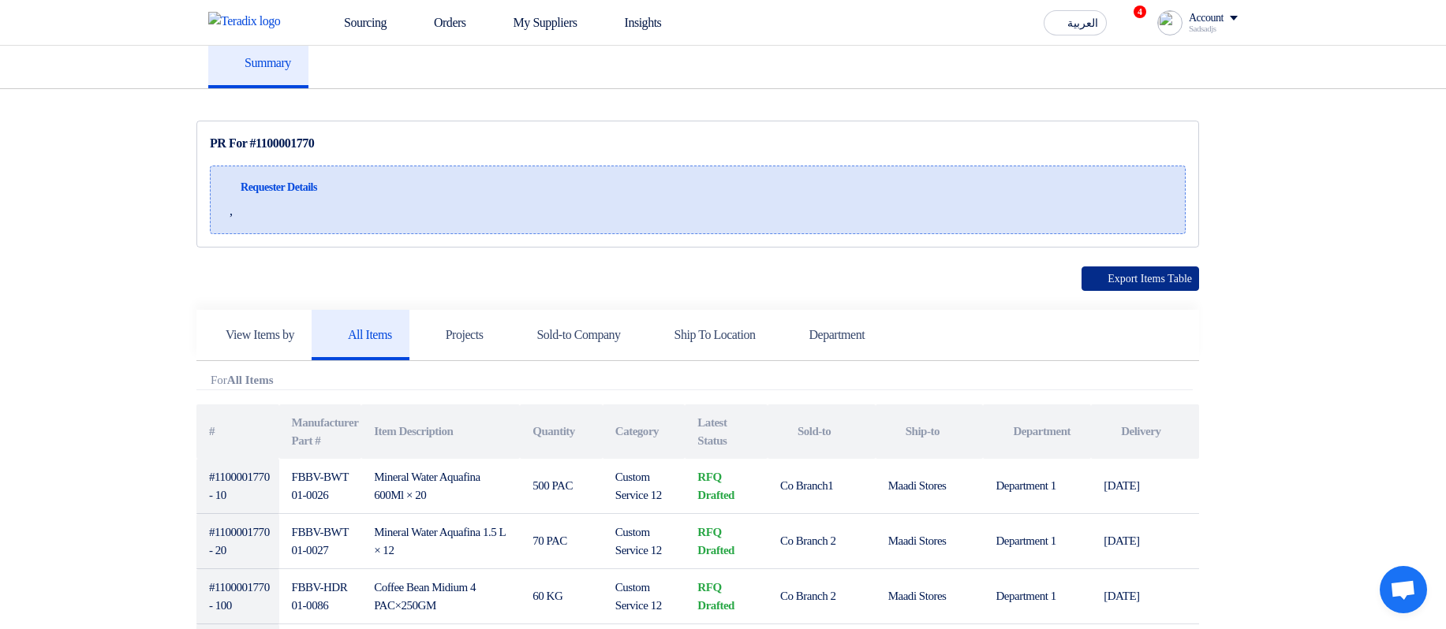
click at [1190, 288] on button "Export Items Table" at bounding box center [1140, 279] width 118 height 24
click at [360, 33] on link "Sourcing" at bounding box center [354, 23] width 90 height 35
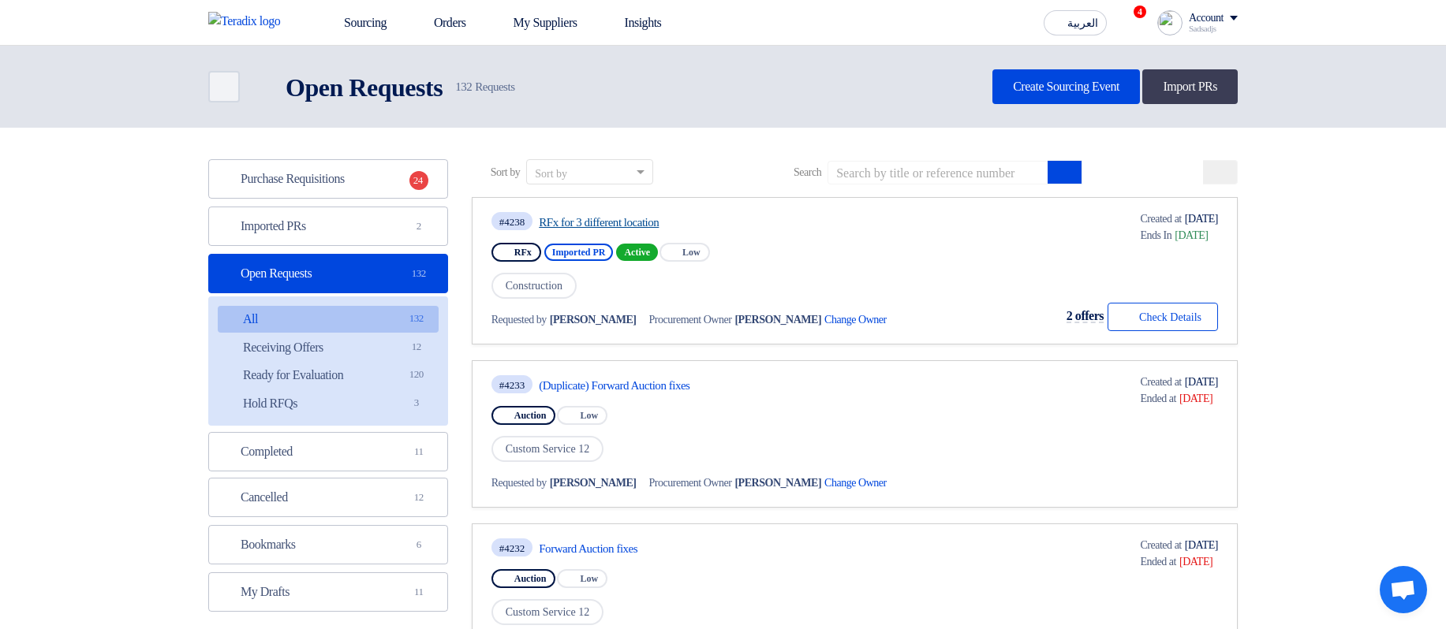
click at [644, 225] on link "RFx for 3 different location" at bounding box center [687, 222] width 296 height 14
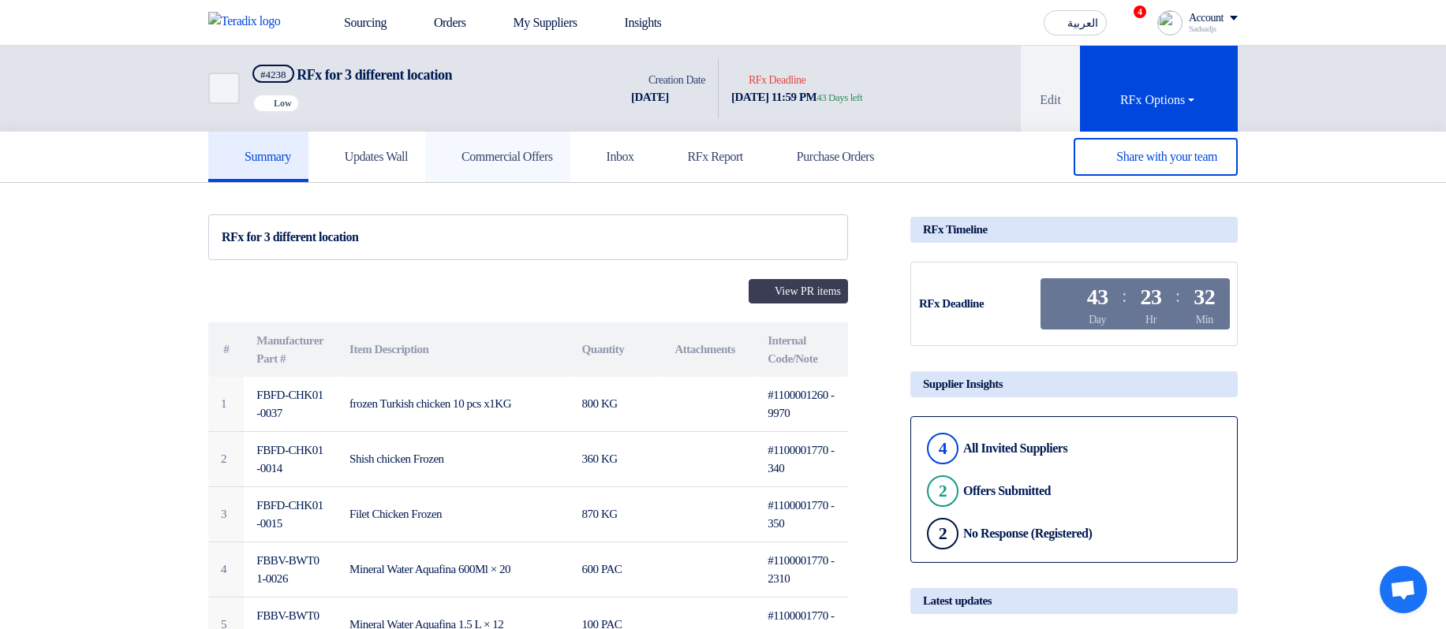
click at [528, 155] on h5 "Commercial Offers" at bounding box center [497, 157] width 110 height 16
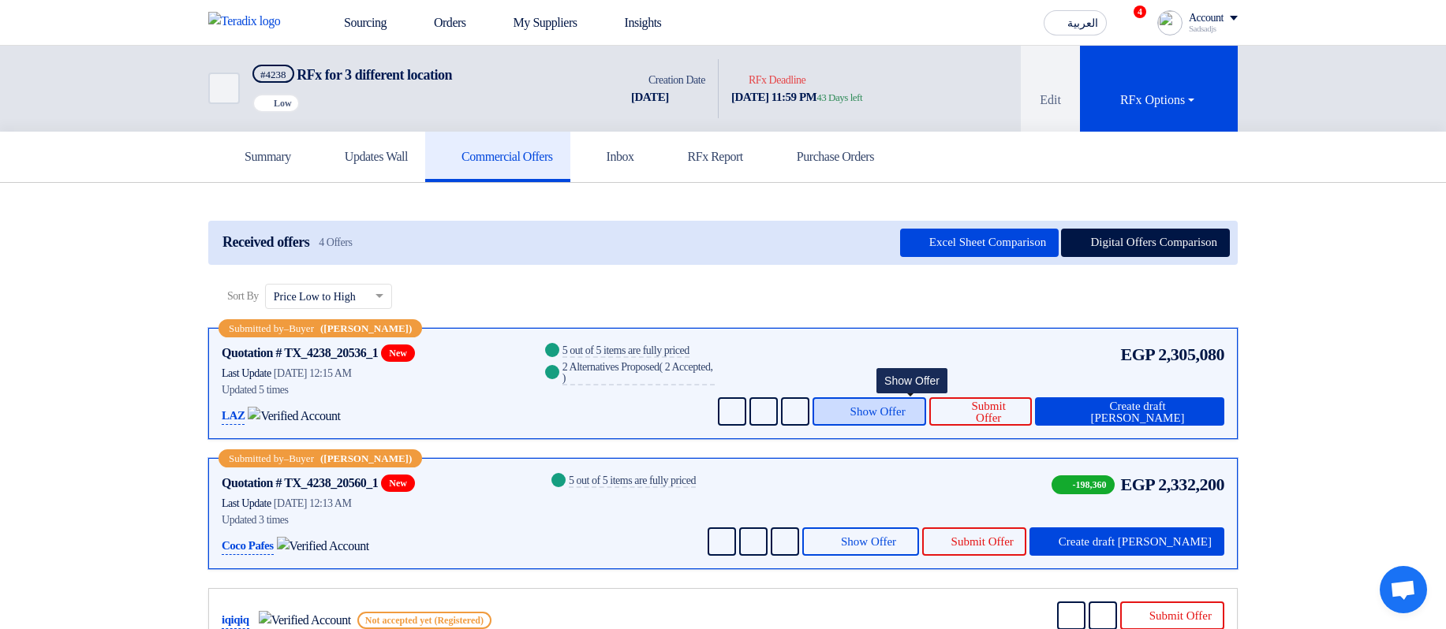
click at [905, 406] on span "Show Offer" at bounding box center [877, 412] width 55 height 12
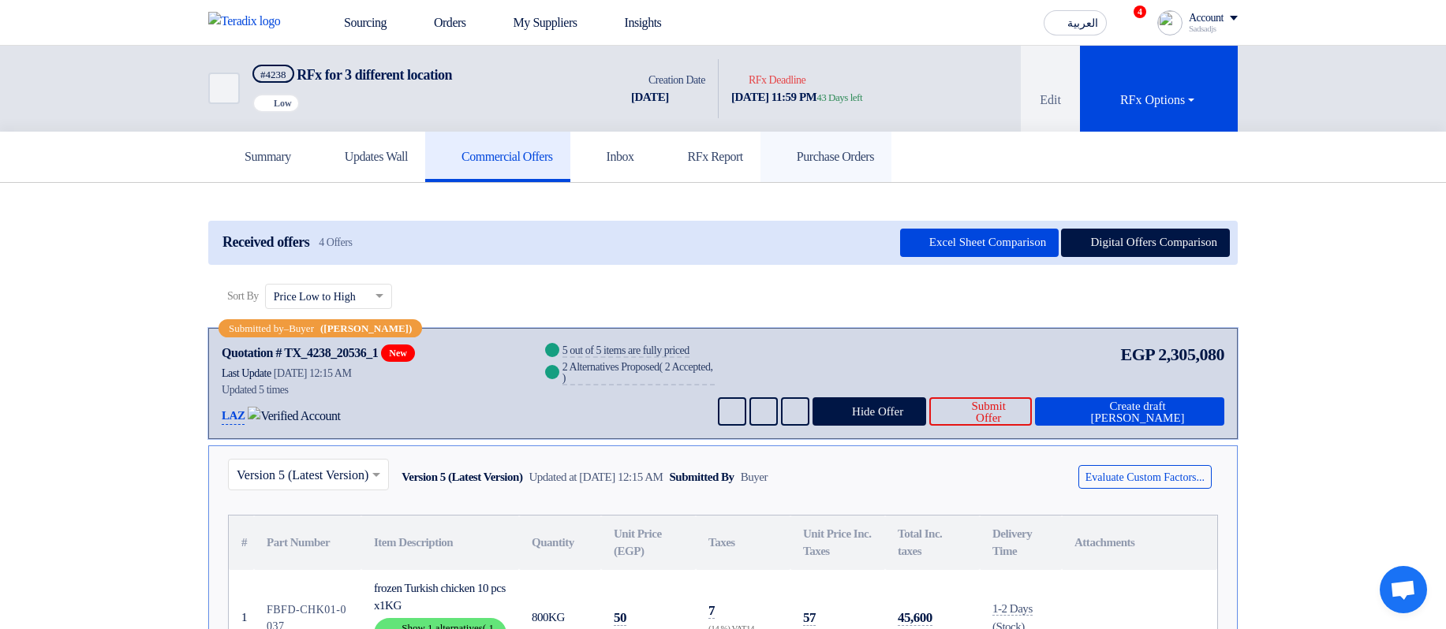
click at [874, 158] on h5 "Purchase Orders" at bounding box center [826, 157] width 96 height 16
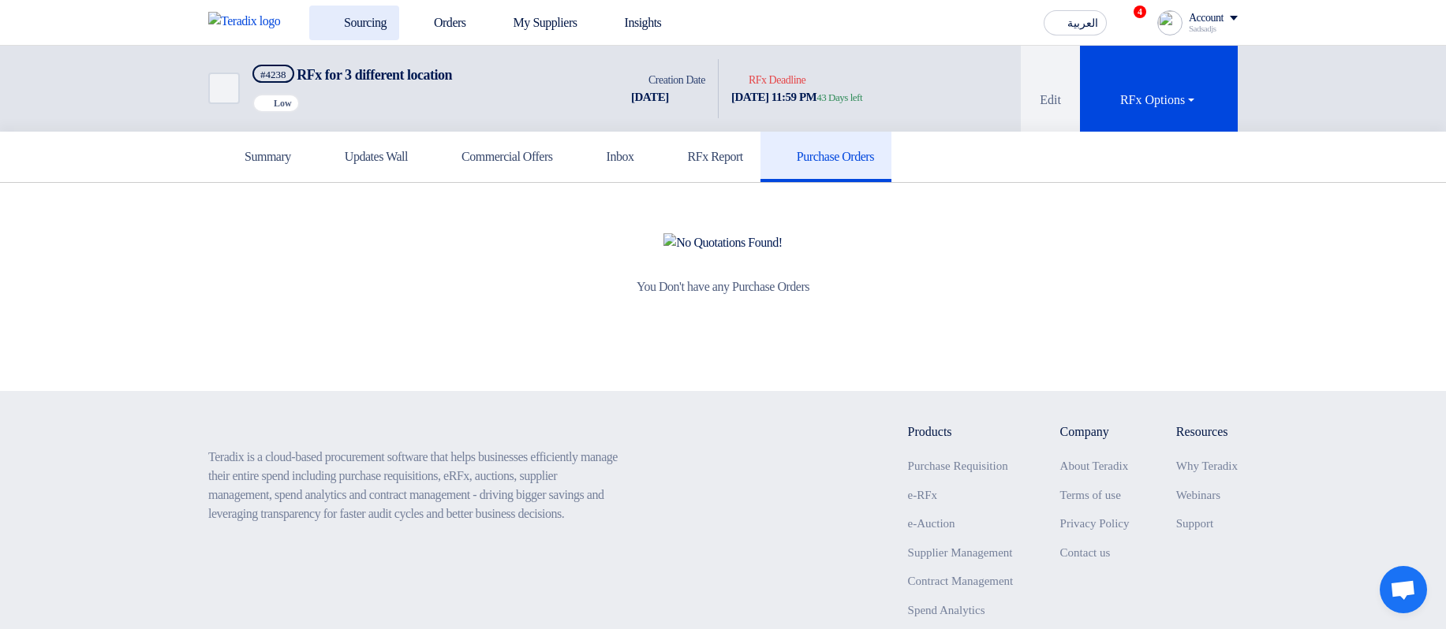
click at [353, 21] on link "Sourcing" at bounding box center [354, 23] width 90 height 35
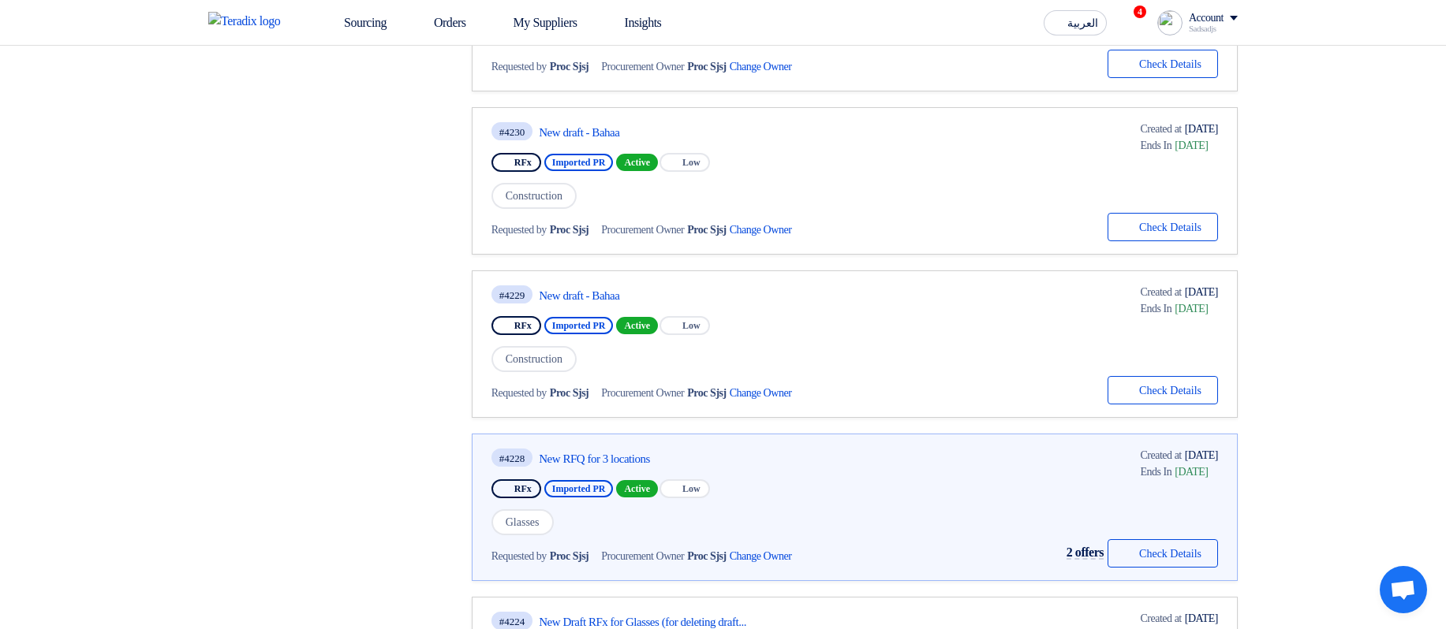
scroll to position [852, 0]
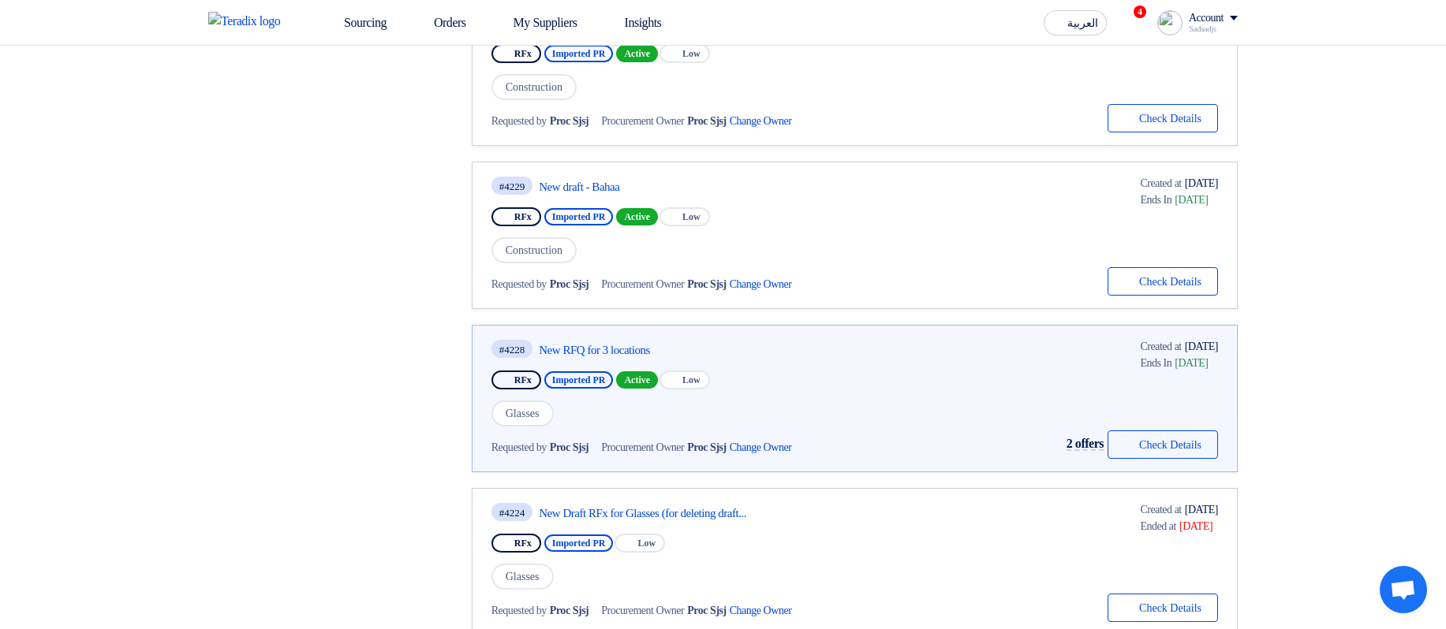
click at [636, 359] on div "#4228 New RFQ for 3 locations" at bounding box center [664, 348] width 347 height 21
click at [625, 343] on link "New RFQ for 3 locations" at bounding box center [687, 350] width 296 height 14
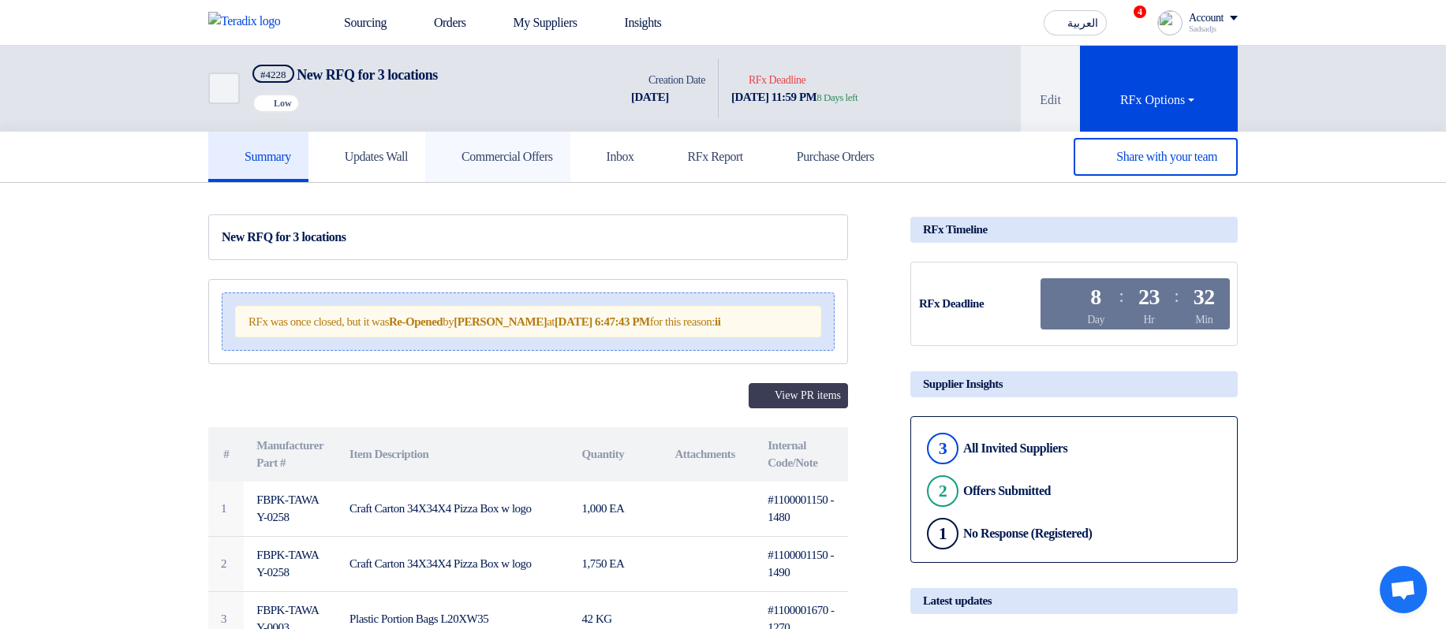
click at [505, 151] on h5 "Commercial Offers" at bounding box center [497, 157] width 110 height 16
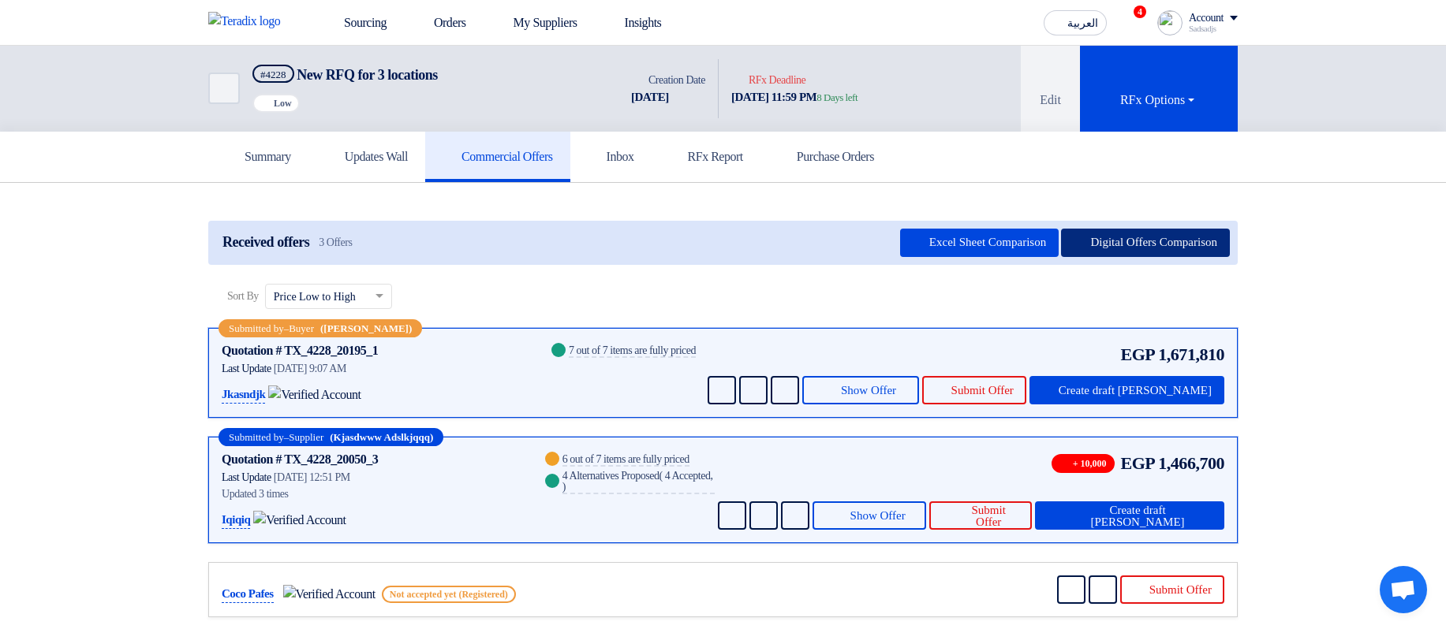
drag, startPoint x: 1177, startPoint y: 253, endPoint x: 936, endPoint y: 272, distance: 242.1
click at [1083, 304] on app-buyer-offers "Received offers 3 Offers Excel Sheet Comparison Digital Offers Comparison Sort …" at bounding box center [722, 423] width 1029 height 405
click at [870, 129] on div "Back #4228 New RFQ for 3 locations Priority Low Time Creation Date 22 Aug, 2025…" at bounding box center [539, 89] width 662 height 86
click at [874, 153] on h5 "Purchase Orders" at bounding box center [826, 157] width 96 height 16
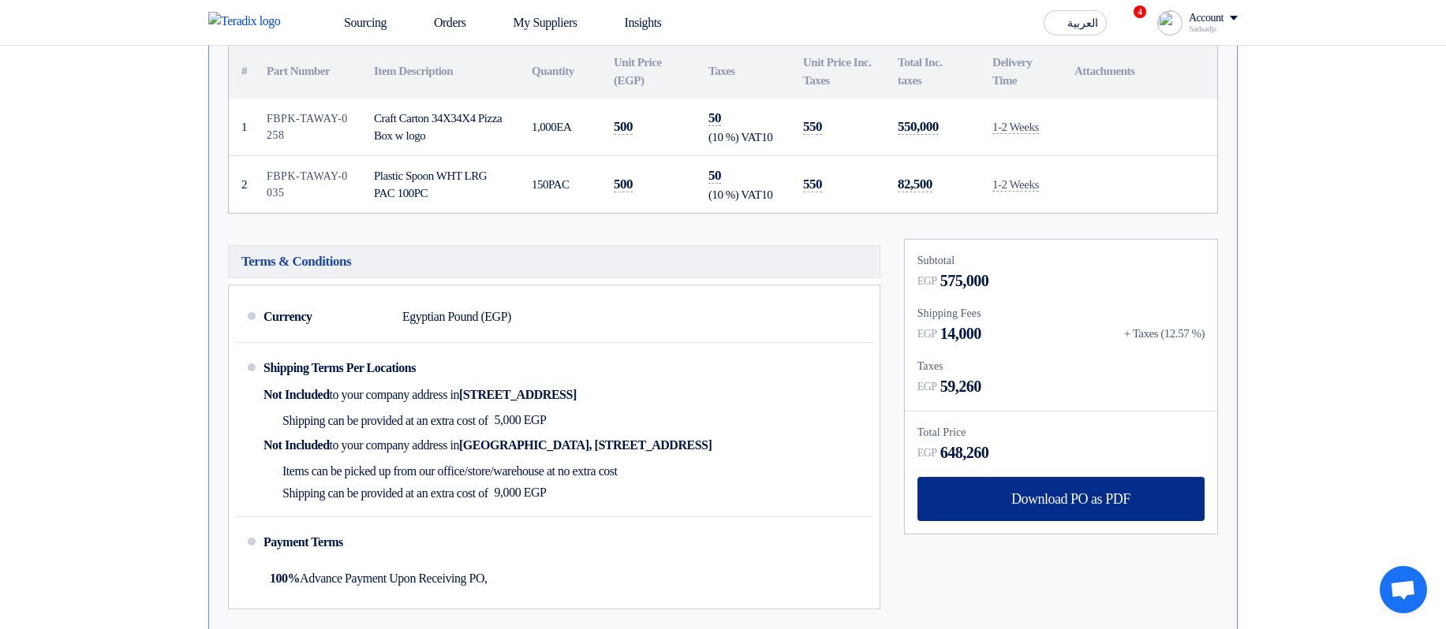
click at [1080, 500] on span "Download PO as PDF" at bounding box center [1070, 499] width 119 height 14
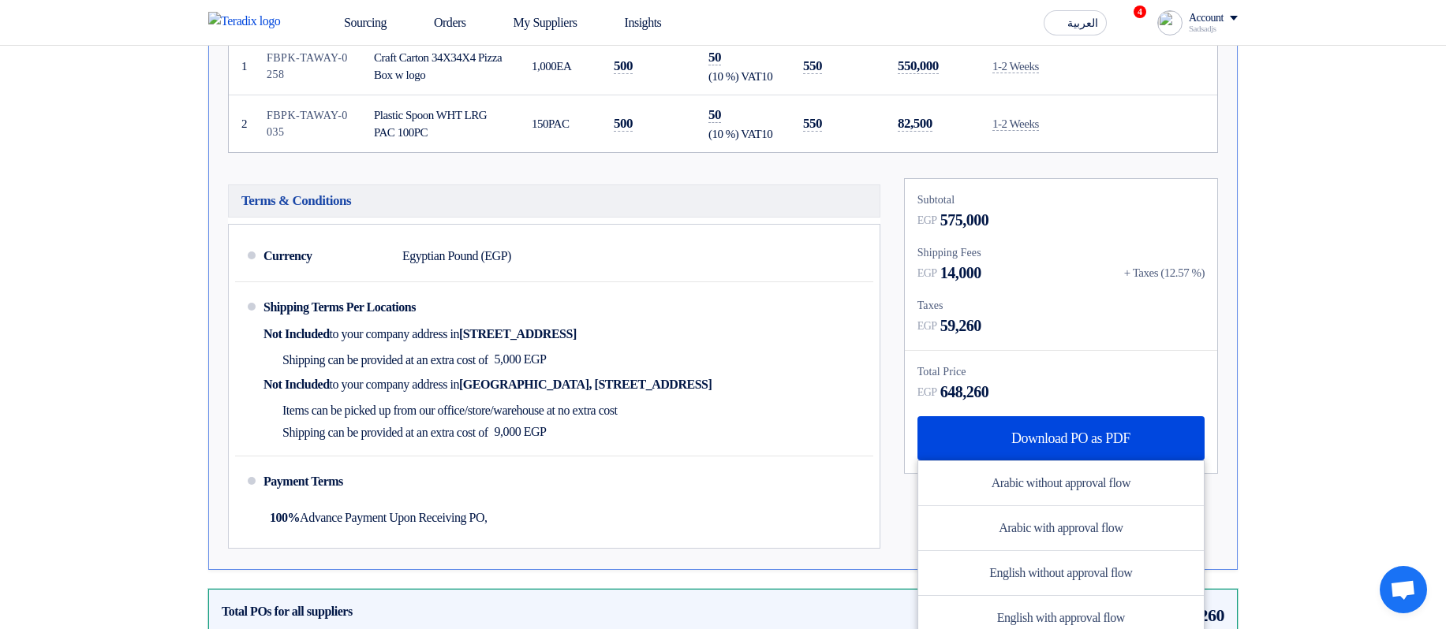
scroll to position [568, 0]
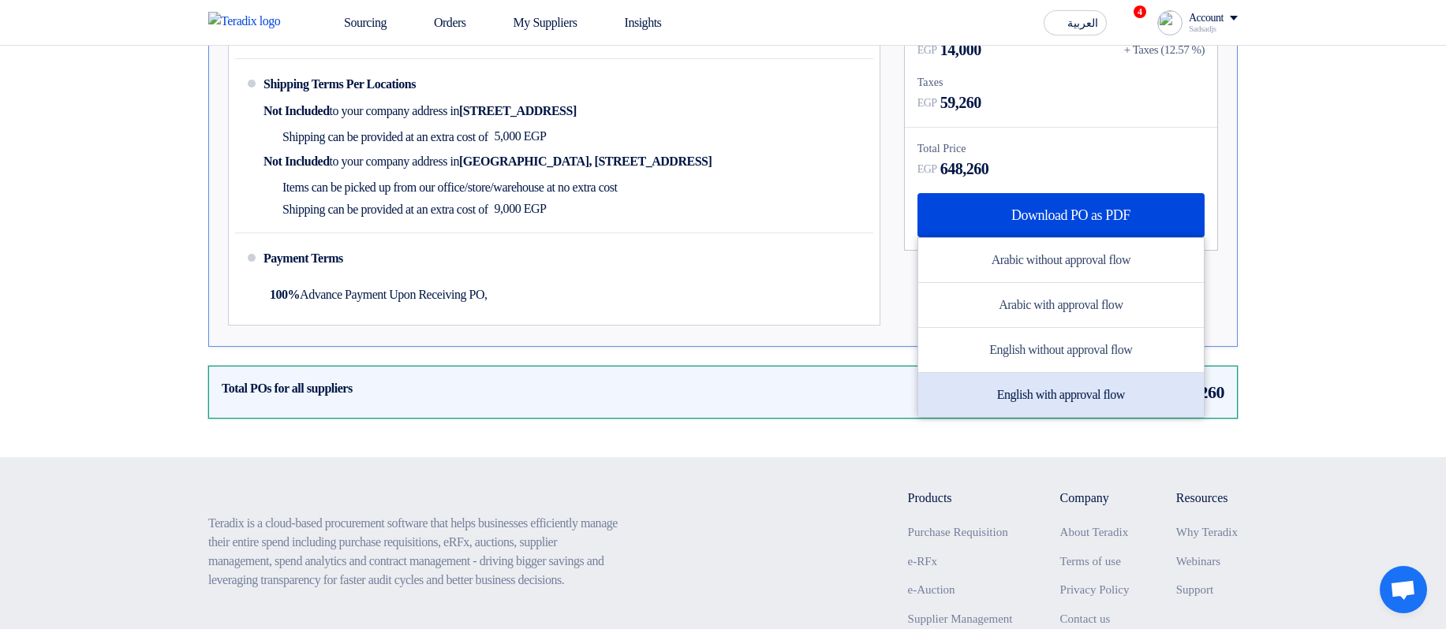
click at [1064, 388] on div "English with approval flow" at bounding box center [1060, 395] width 285 height 44
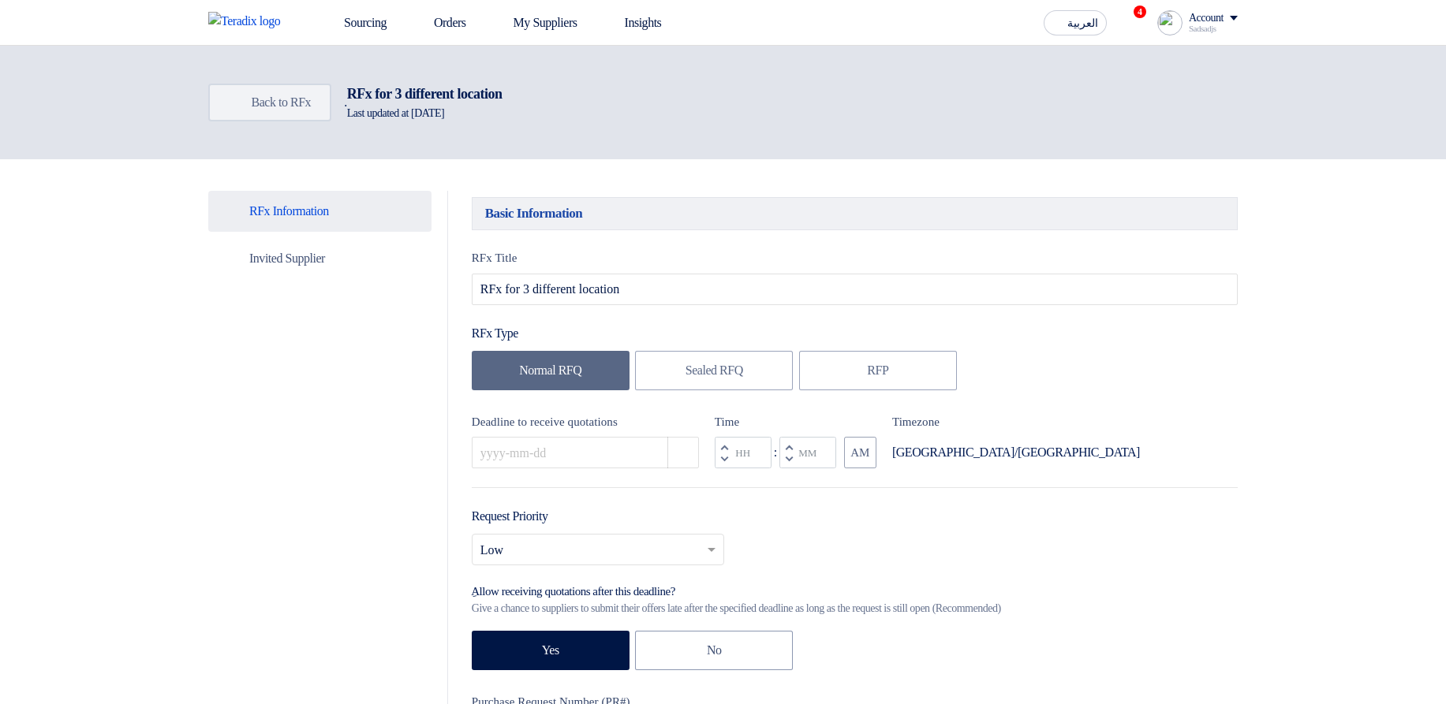
type input "[DATE]"
type input "11"
type input "59"
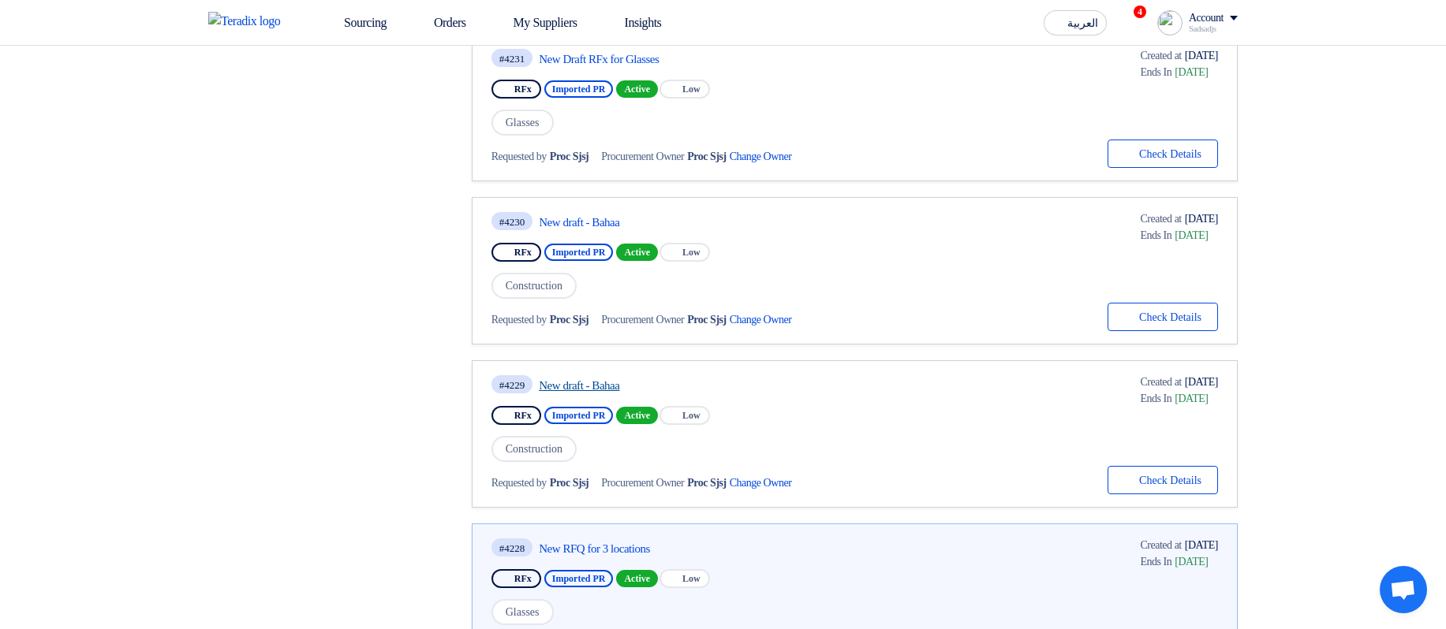
scroll to position [946, 0]
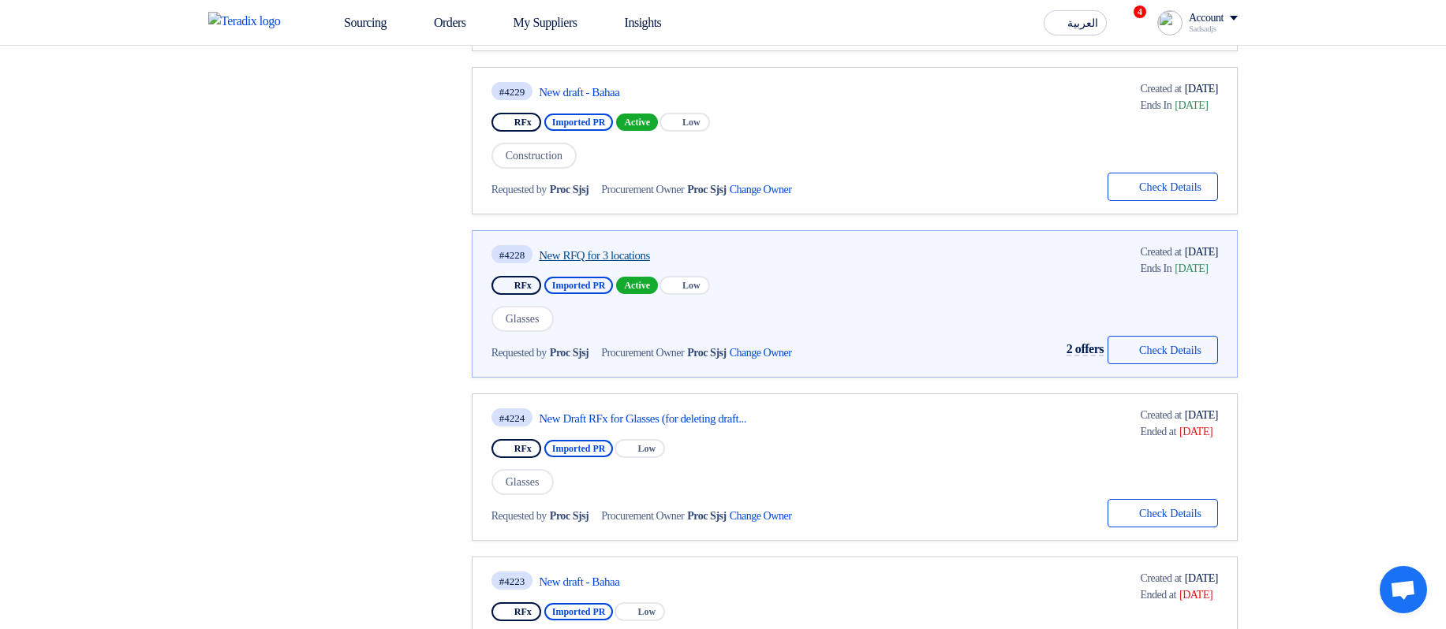
click at [613, 250] on link "New RFQ for 3 locations" at bounding box center [687, 255] width 296 height 14
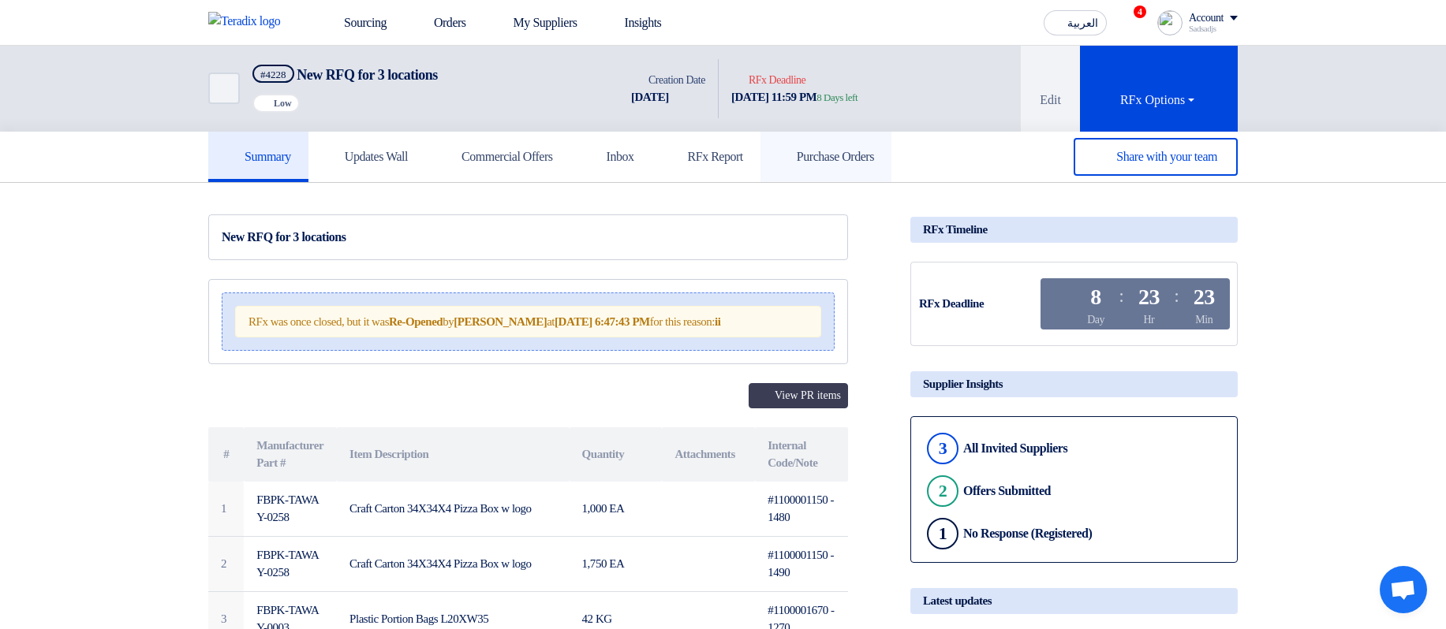
click at [891, 169] on link "Purchase Orders" at bounding box center [825, 157] width 131 height 50
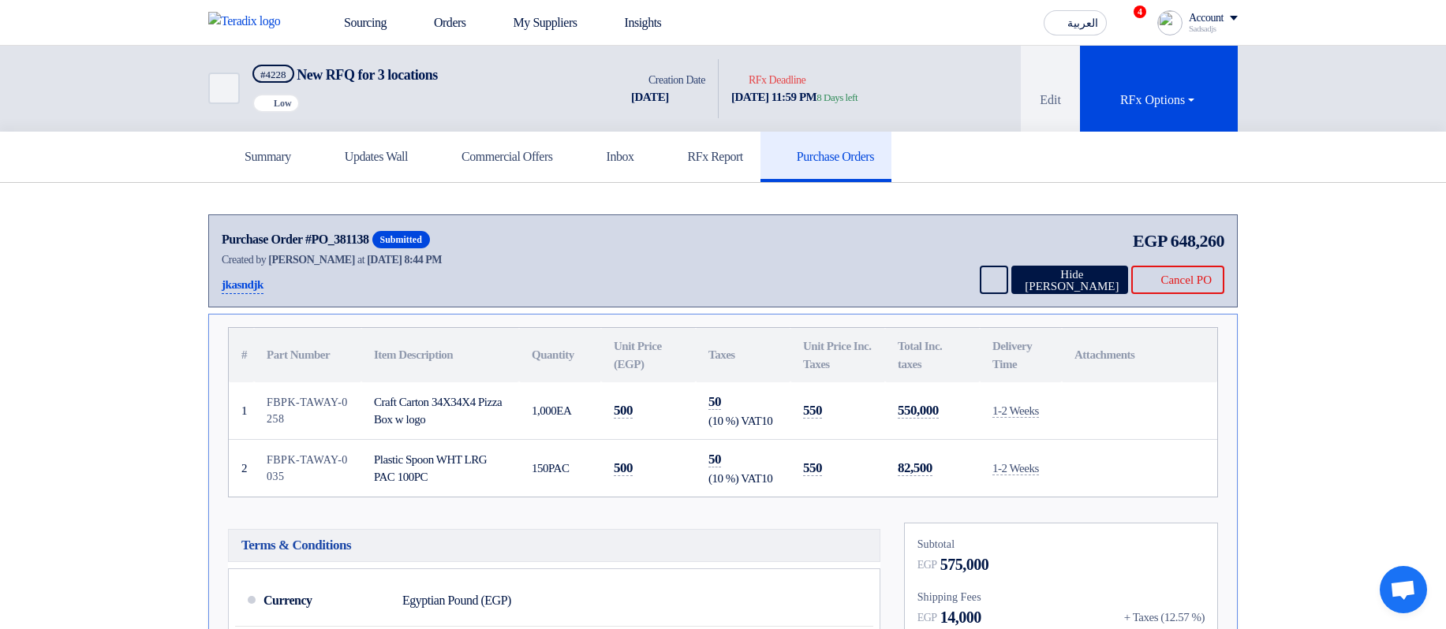
scroll to position [379, 0]
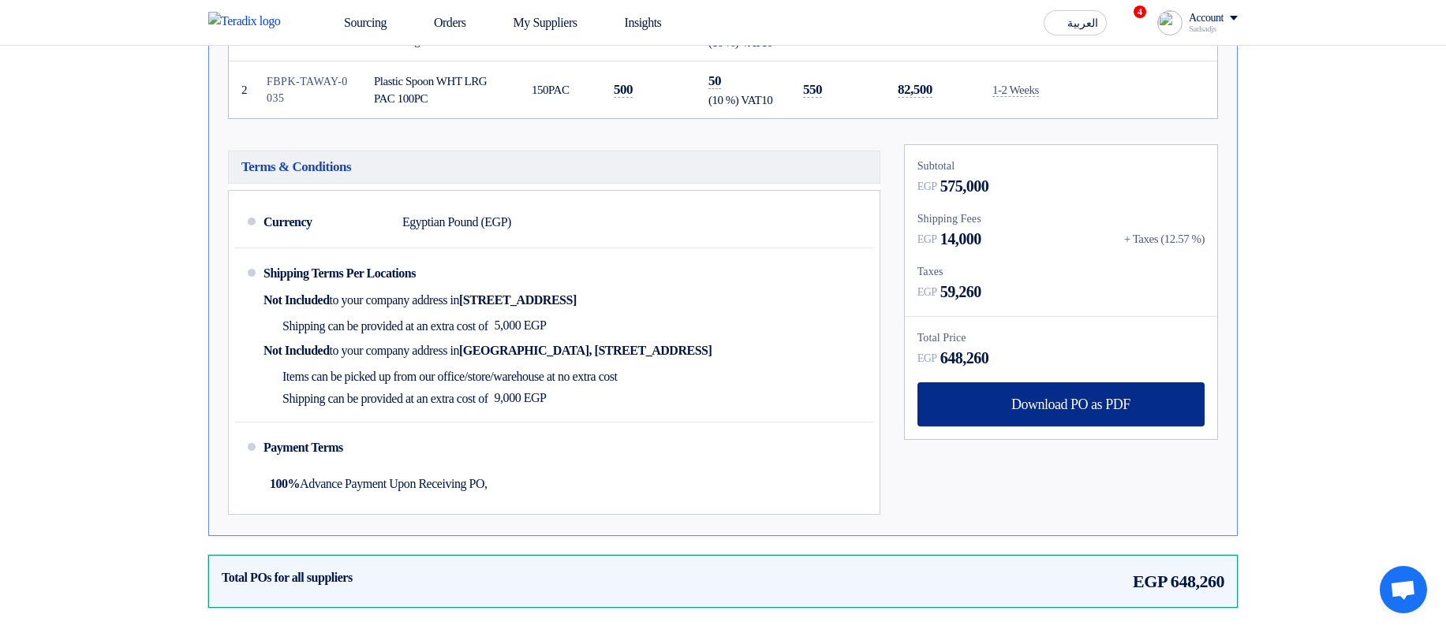
click at [1144, 416] on div "Download PO as PDF" at bounding box center [1060, 405] width 287 height 44
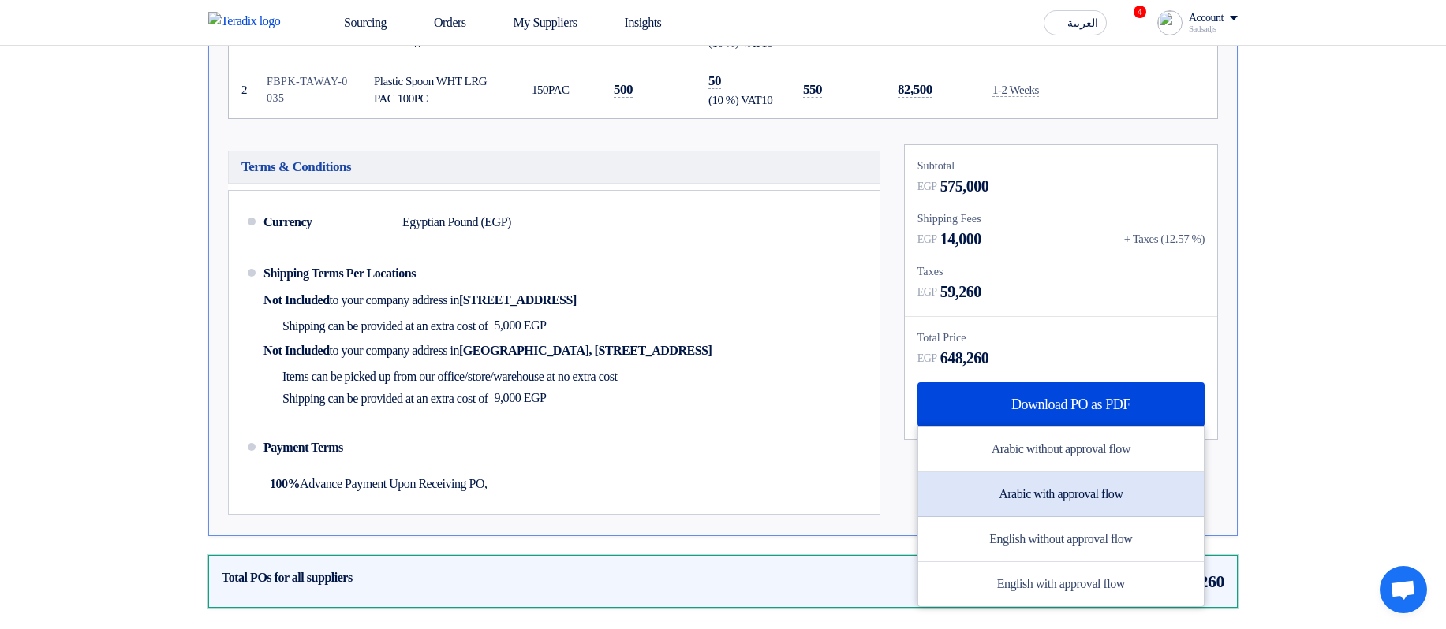
click at [1098, 493] on div "Arabic with approval flow" at bounding box center [1060, 494] width 285 height 45
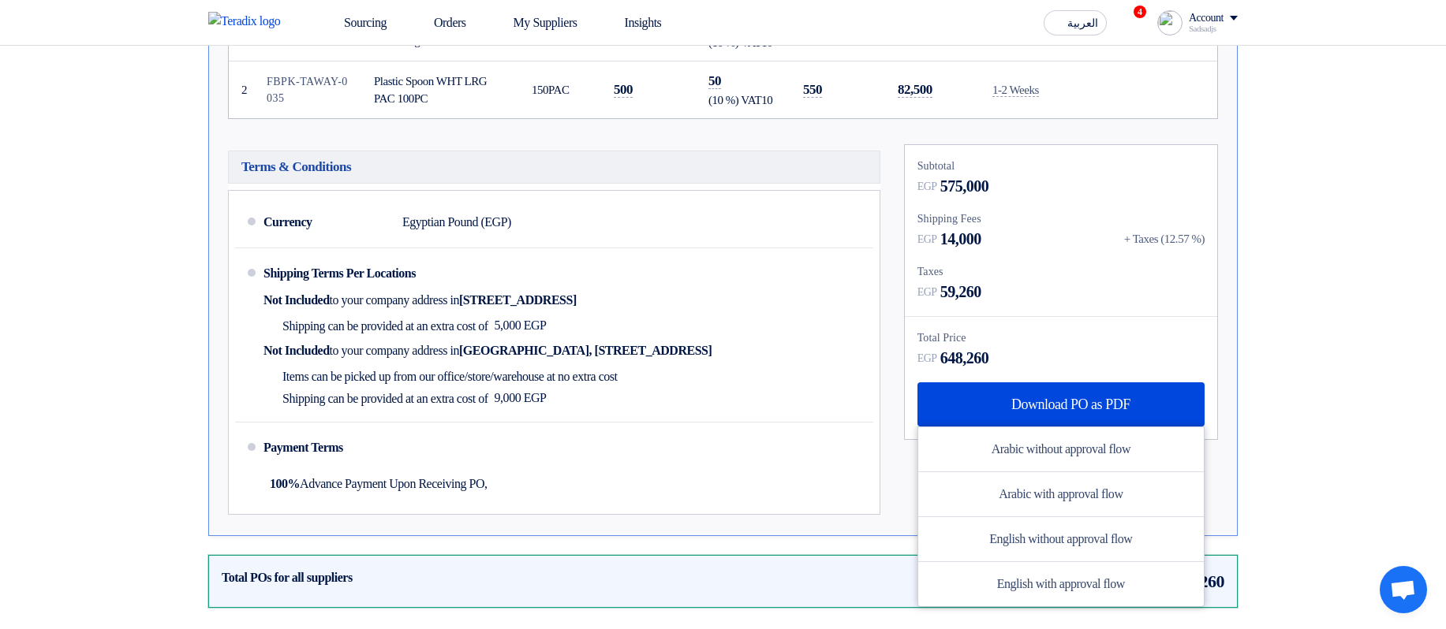
click at [892, 205] on div "Subtotal EGP 575,000 Shipping Fees EGP 14,000 + Taxes (12.57 %)" at bounding box center [1061, 333] width 338 height 379
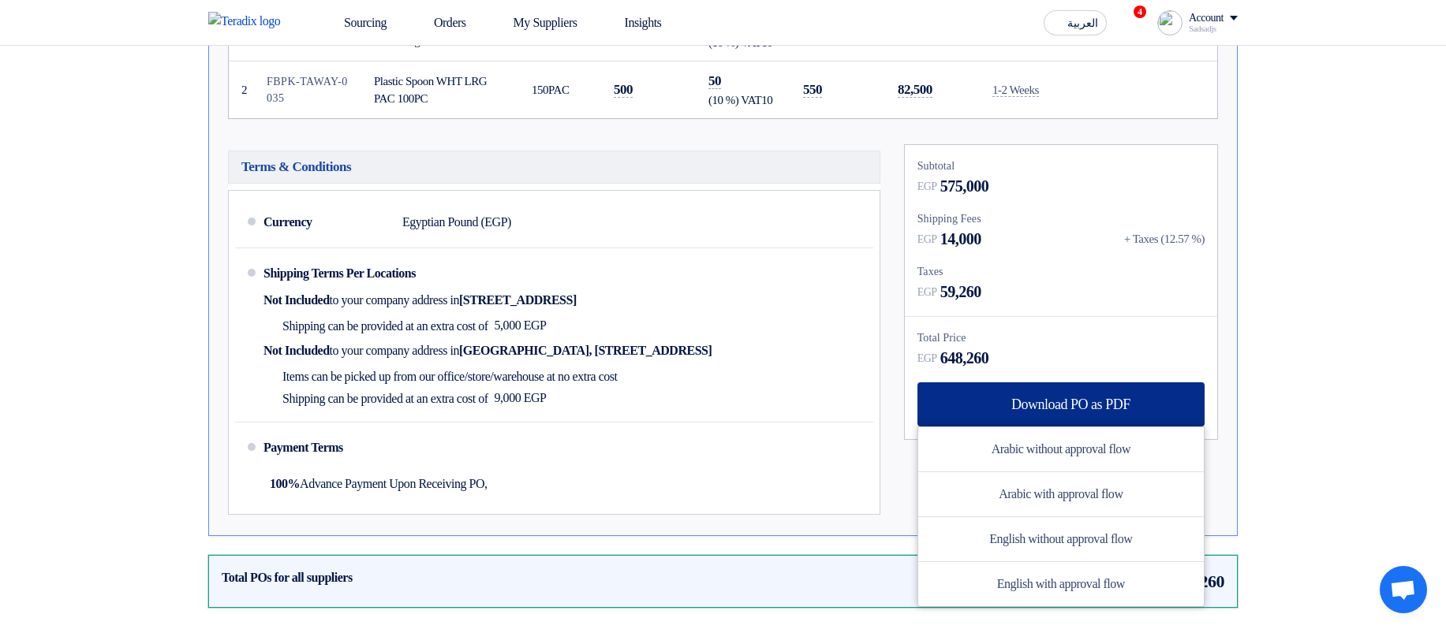
click at [1118, 397] on span "Download PO as PDF" at bounding box center [1070, 404] width 119 height 14
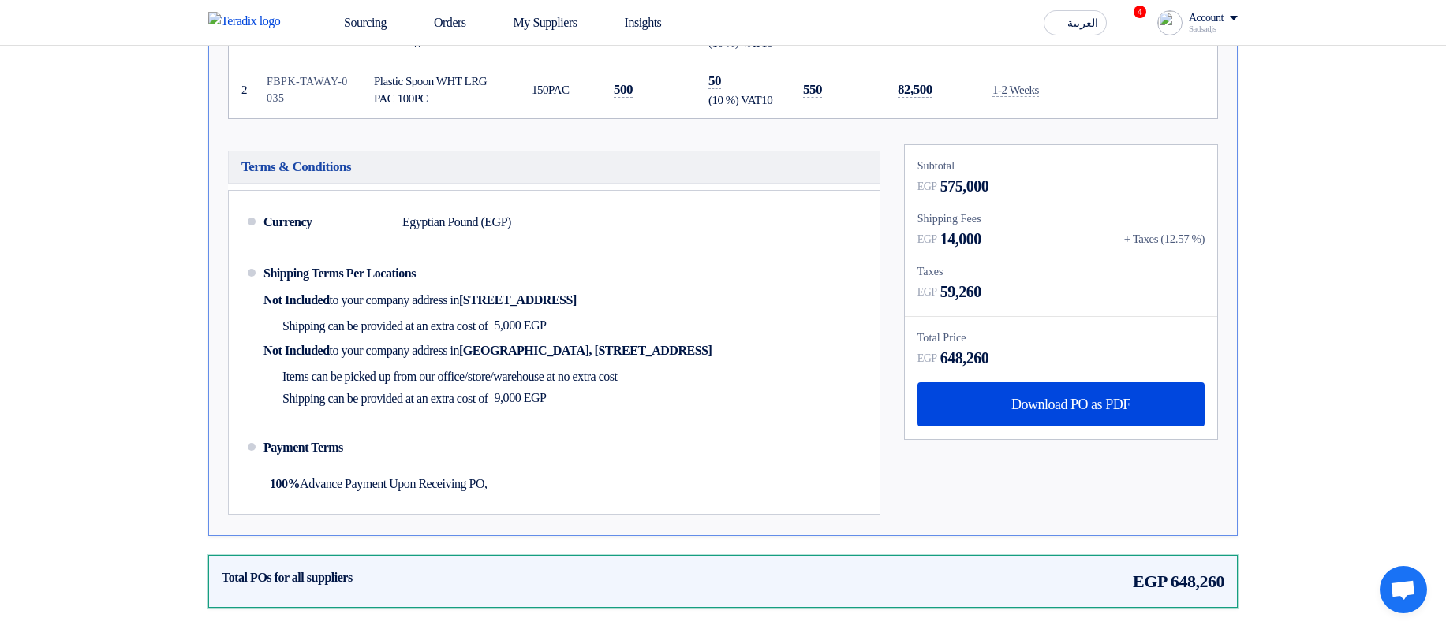
click at [1326, 267] on section "Purchase Order #PO_381138 Submitted Created by Sadsadjs Askjd at 9 Sep 2025, 8:…" at bounding box center [723, 225] width 1446 height 843
drag, startPoint x: 1095, startPoint y: 236, endPoint x: 1219, endPoint y: 236, distance: 124.6
click at [1219, 236] on div "Subtotal EGP 575,000 Shipping Fees EGP 14,000 + Taxes (12.57 %)" at bounding box center [1061, 333] width 338 height 379
click at [1221, 236] on div "Subtotal EGP 575,000 Shipping Fees EGP 14,000 + Taxes (12.57 %)" at bounding box center [1061, 333] width 338 height 379
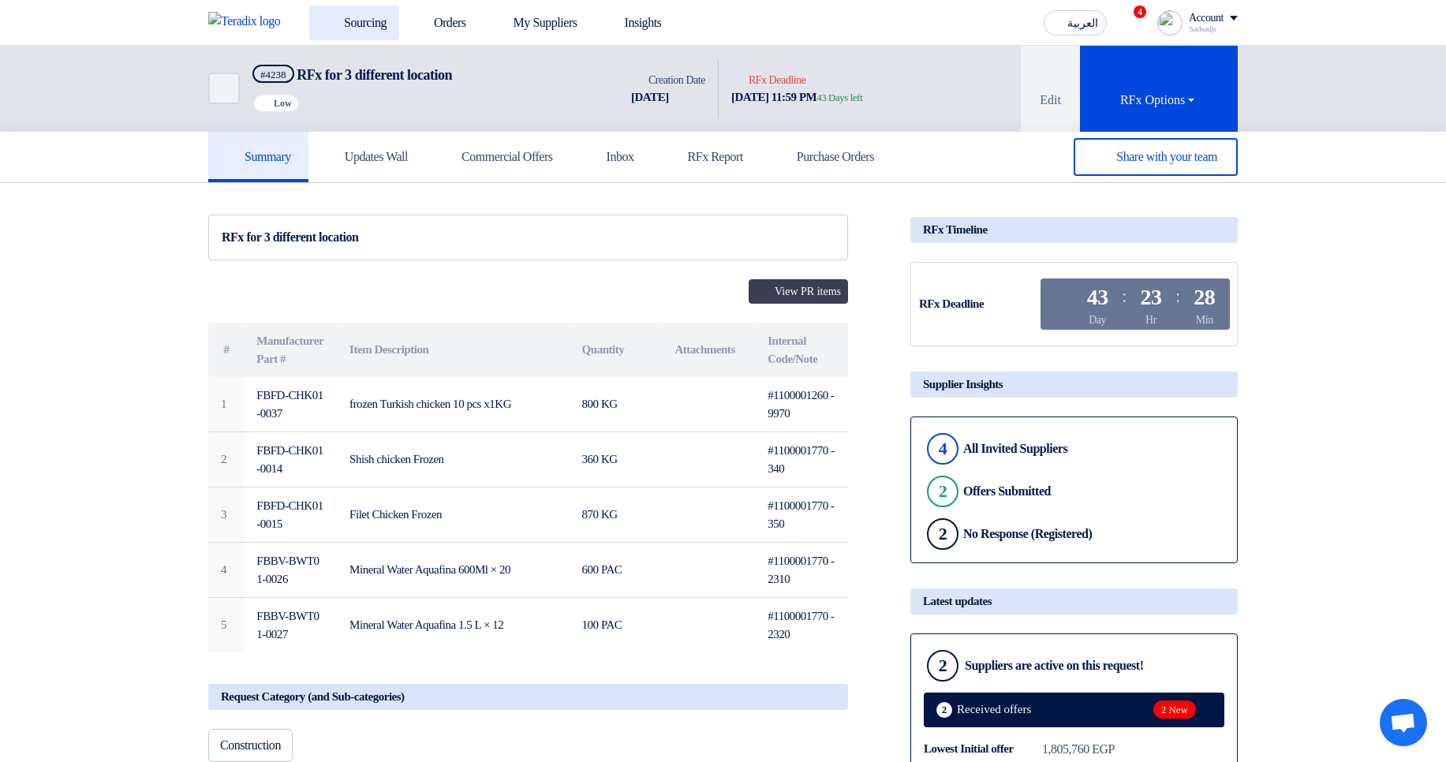
click at [365, 16] on link "Sourcing" at bounding box center [354, 23] width 90 height 35
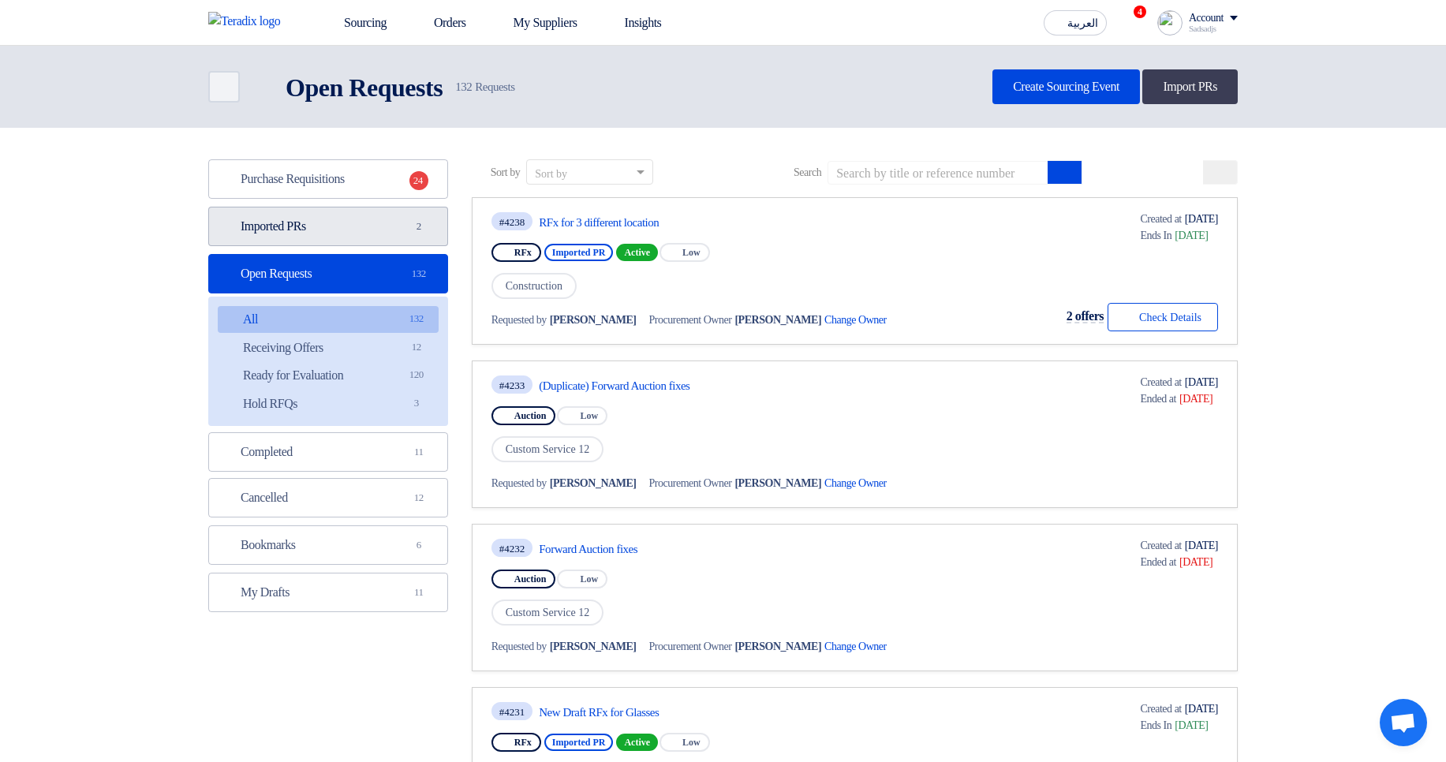
click at [305, 233] on link "Imported PRs Imported PRs 2" at bounding box center [328, 226] width 240 height 39
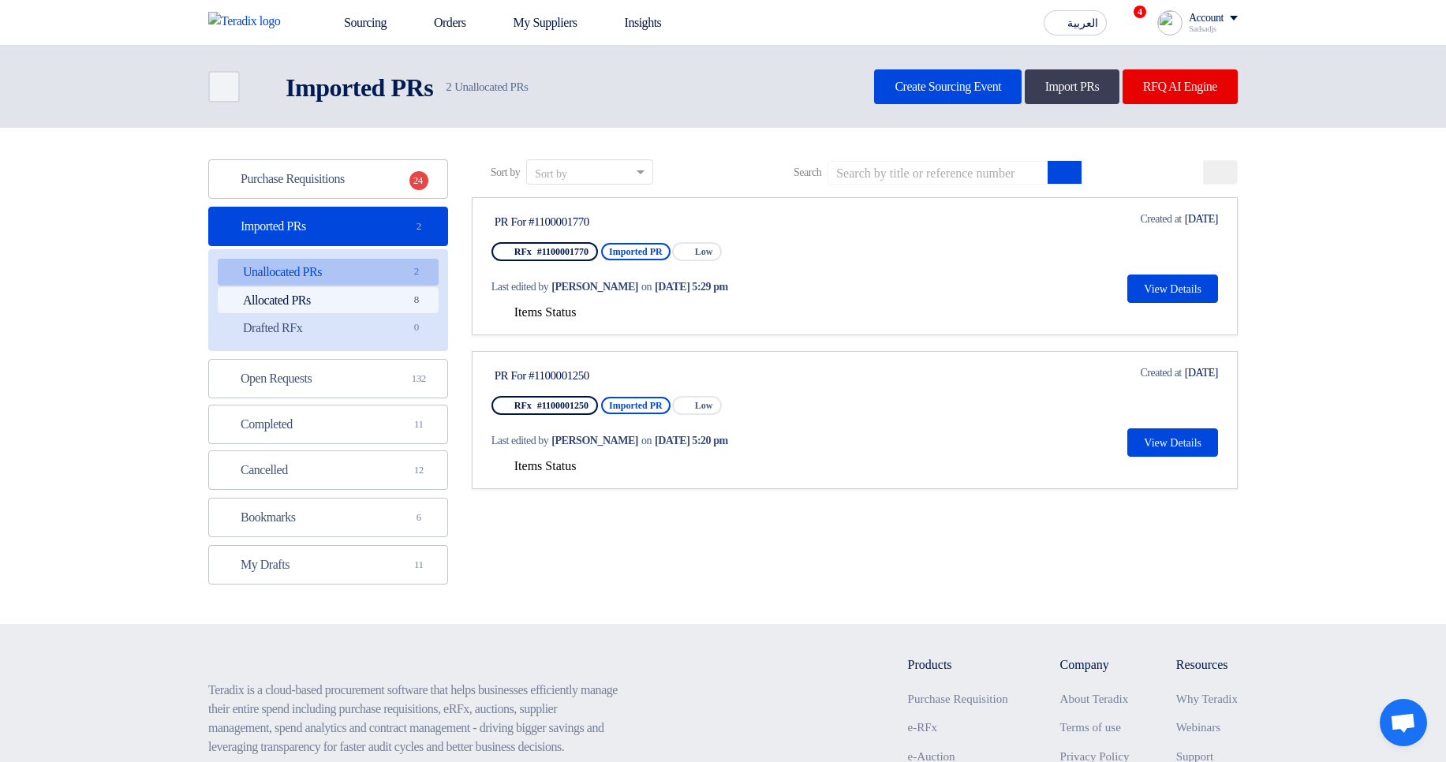
click at [379, 304] on link "Allocated PRs Allocated PRs 8" at bounding box center [328, 300] width 221 height 27
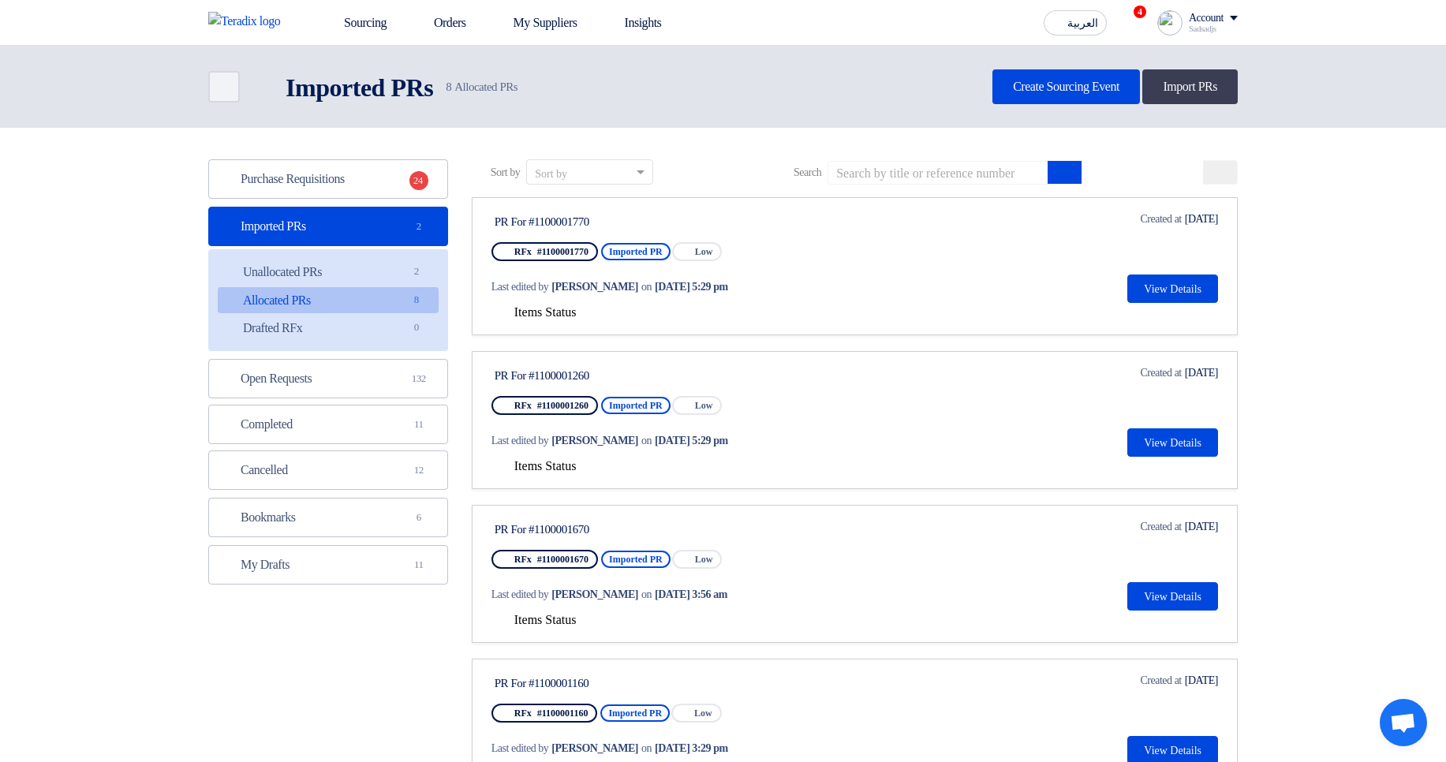
click at [536, 318] on span "Items Status" at bounding box center [545, 311] width 62 height 13
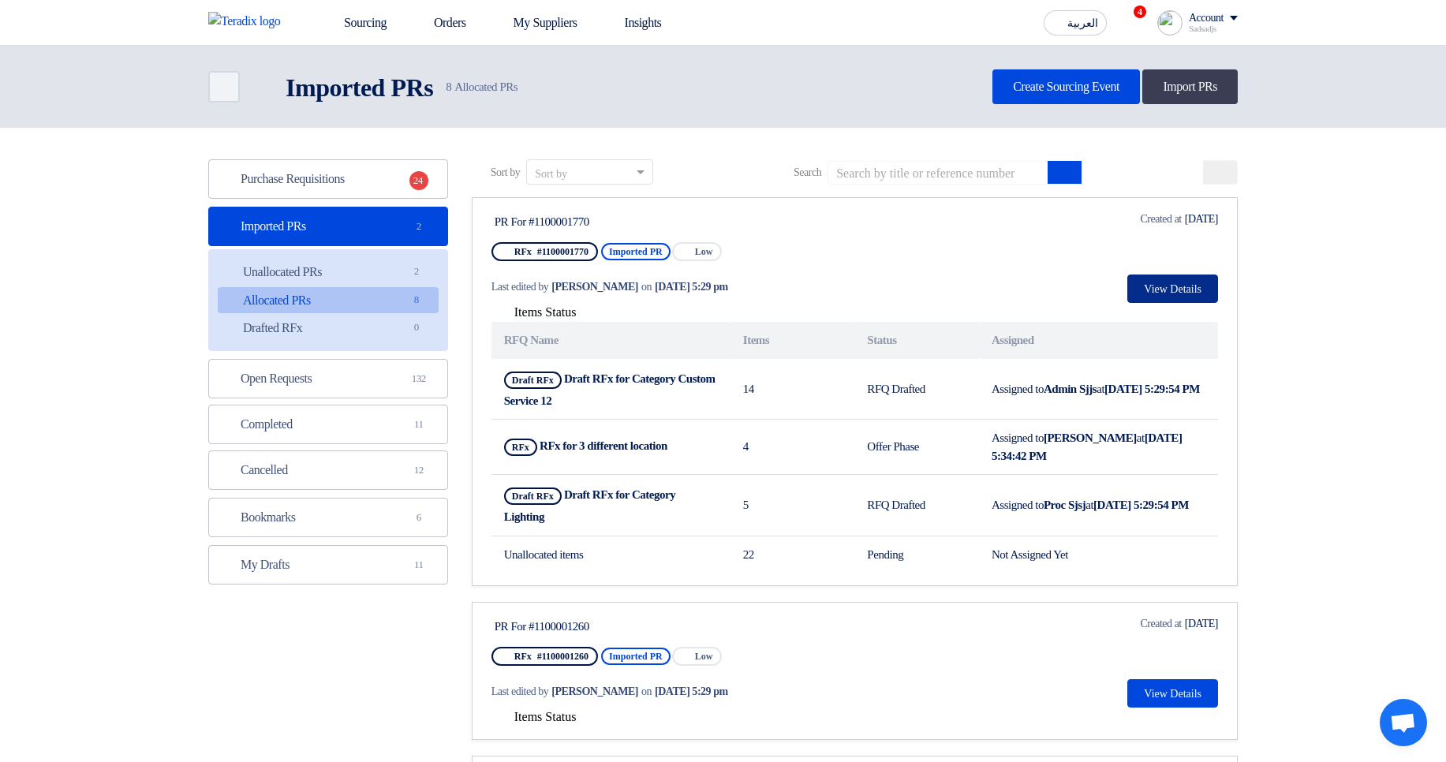
click at [1189, 285] on button "View Details" at bounding box center [1172, 288] width 91 height 28
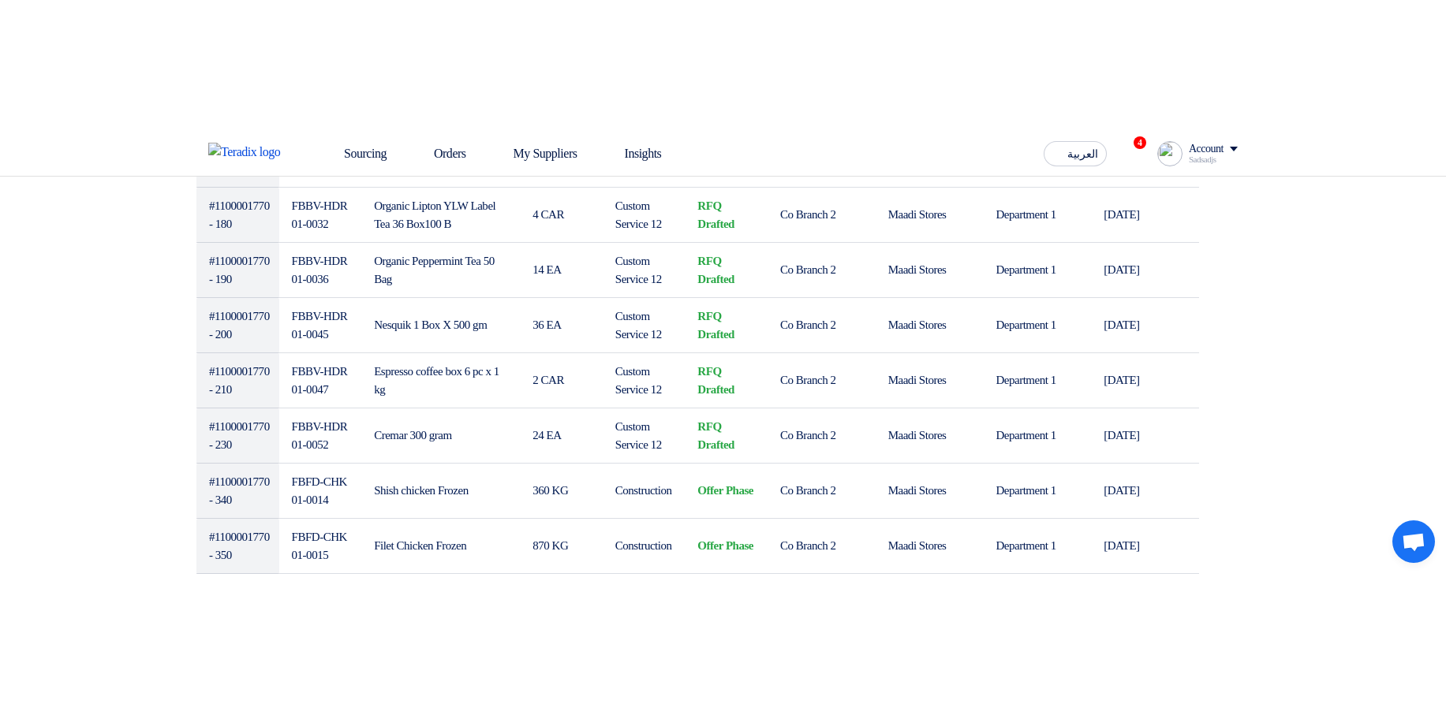
scroll to position [1041, 0]
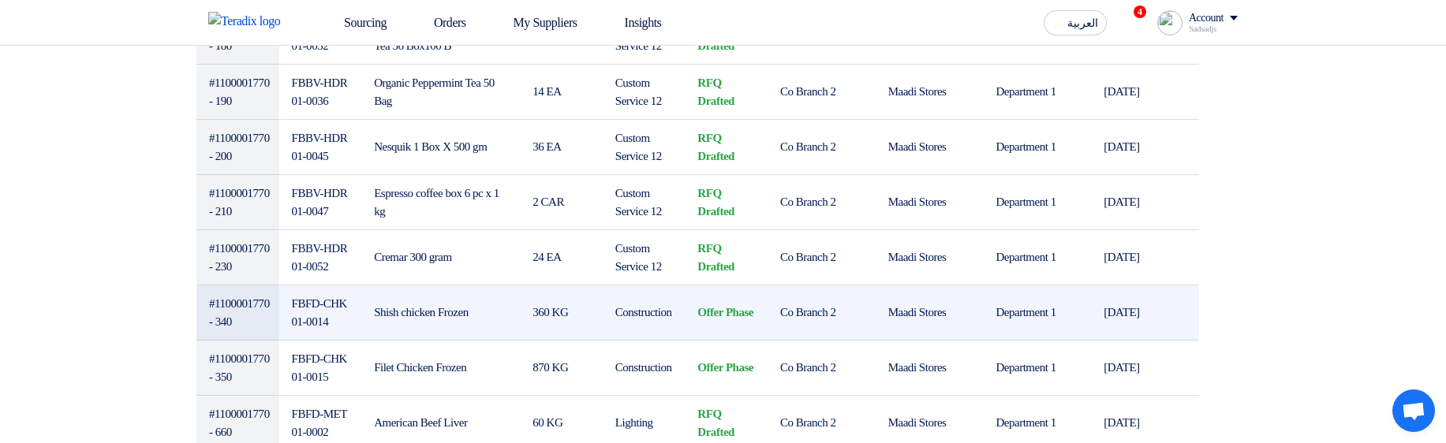
click at [643, 132] on td "Construction" at bounding box center [644, 312] width 83 height 55
click at [255, 132] on td "#1100001770 - 340" at bounding box center [237, 312] width 83 height 55
drag, startPoint x: 255, startPoint y: 304, endPoint x: 254, endPoint y: 316, distance: 12.6
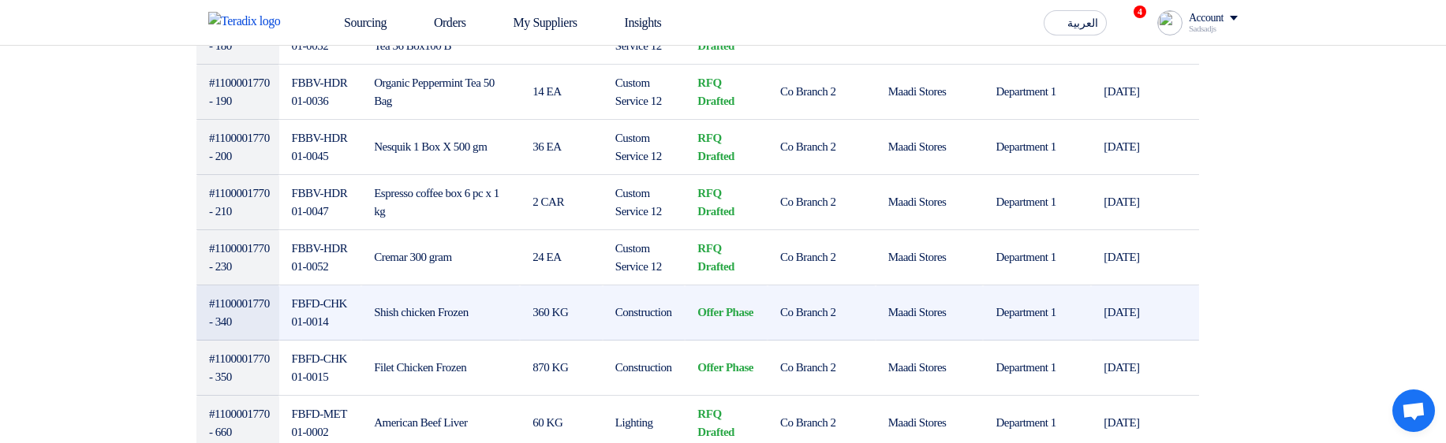
click at [254, 132] on td "#1100001770 - 340" at bounding box center [237, 312] width 83 height 55
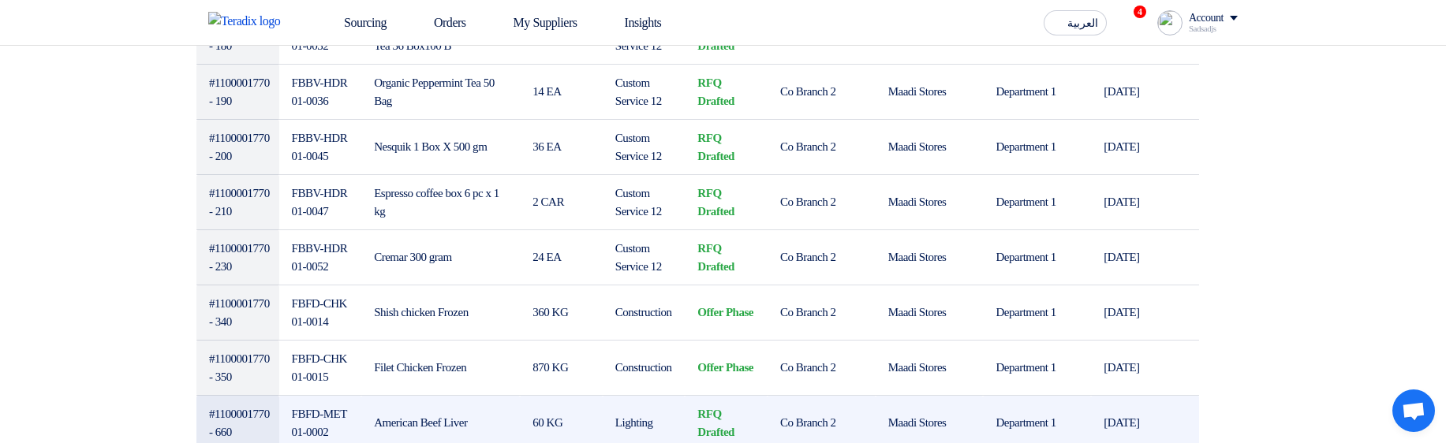
copy tr "#1100001770 - 340"
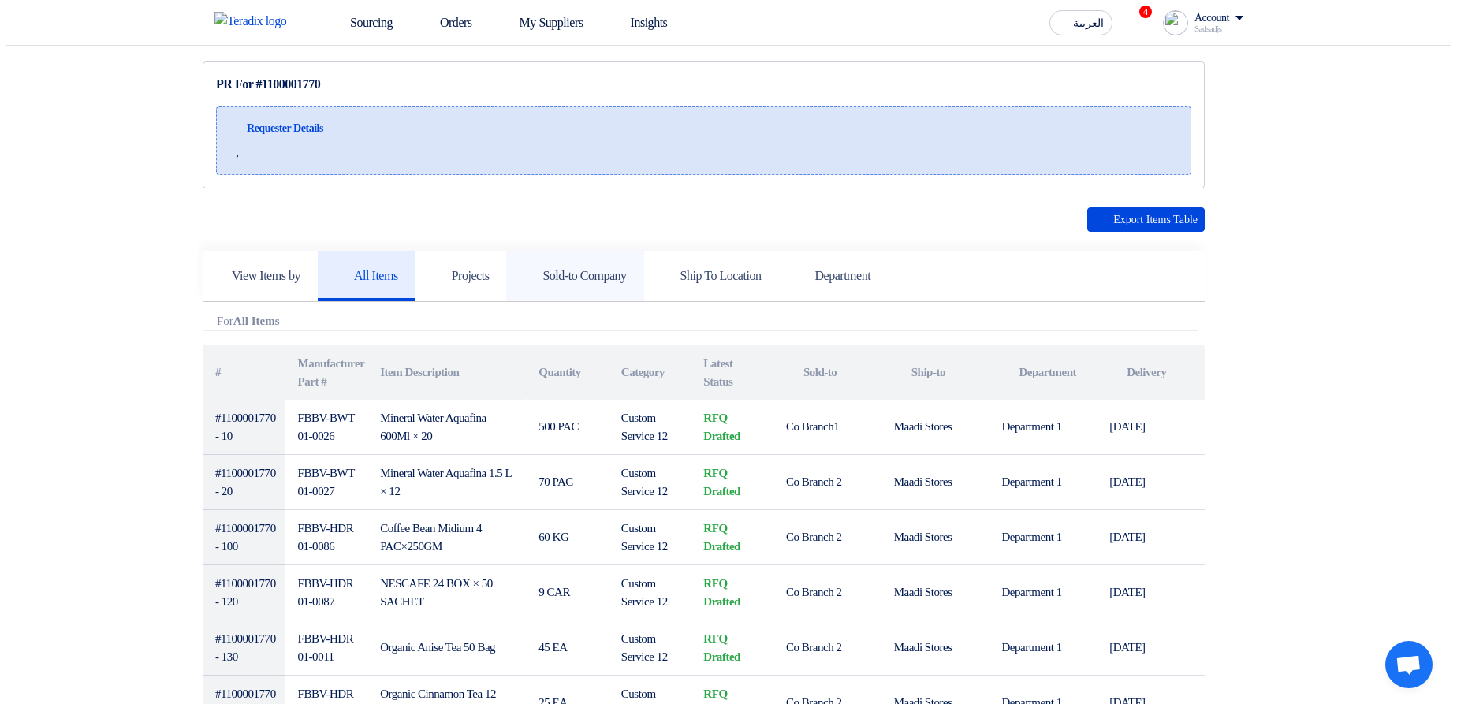
scroll to position [0, 0]
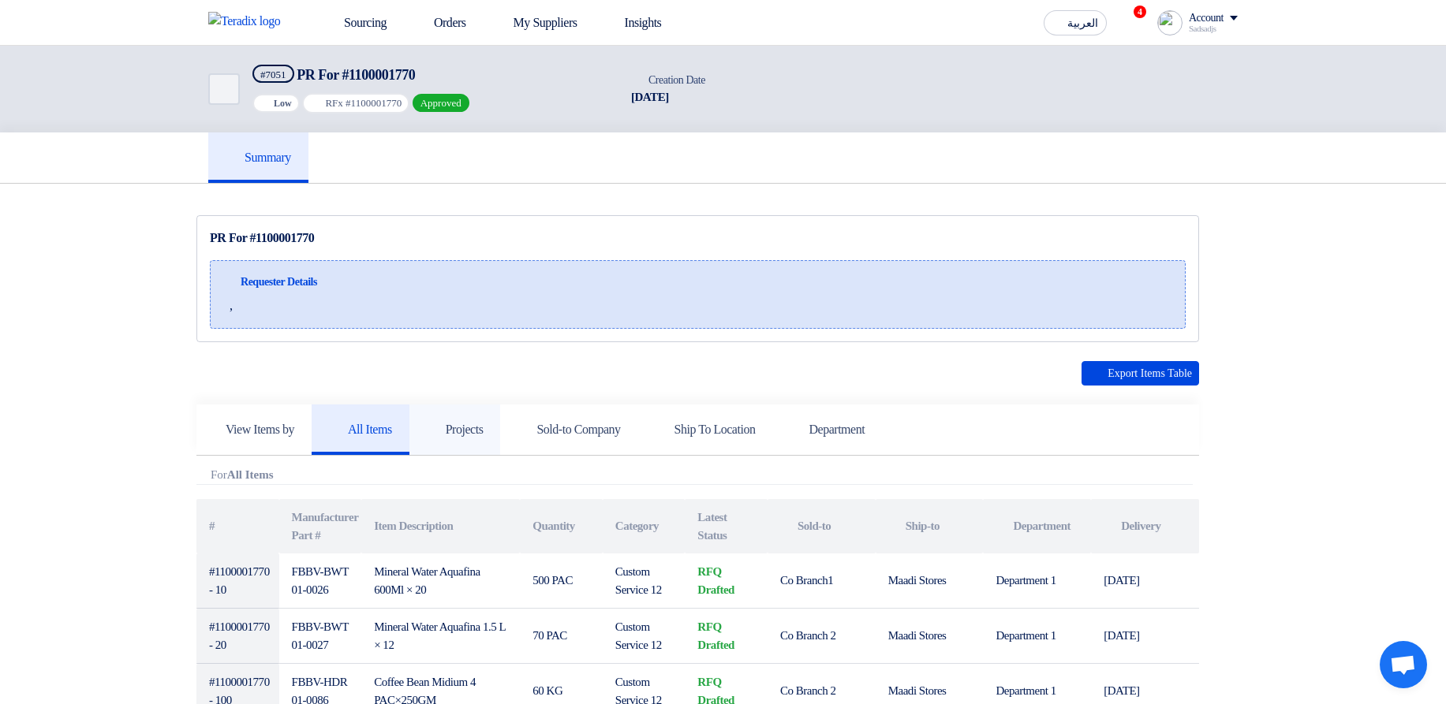
click at [475, 132] on link "Projects" at bounding box center [454, 430] width 91 height 50
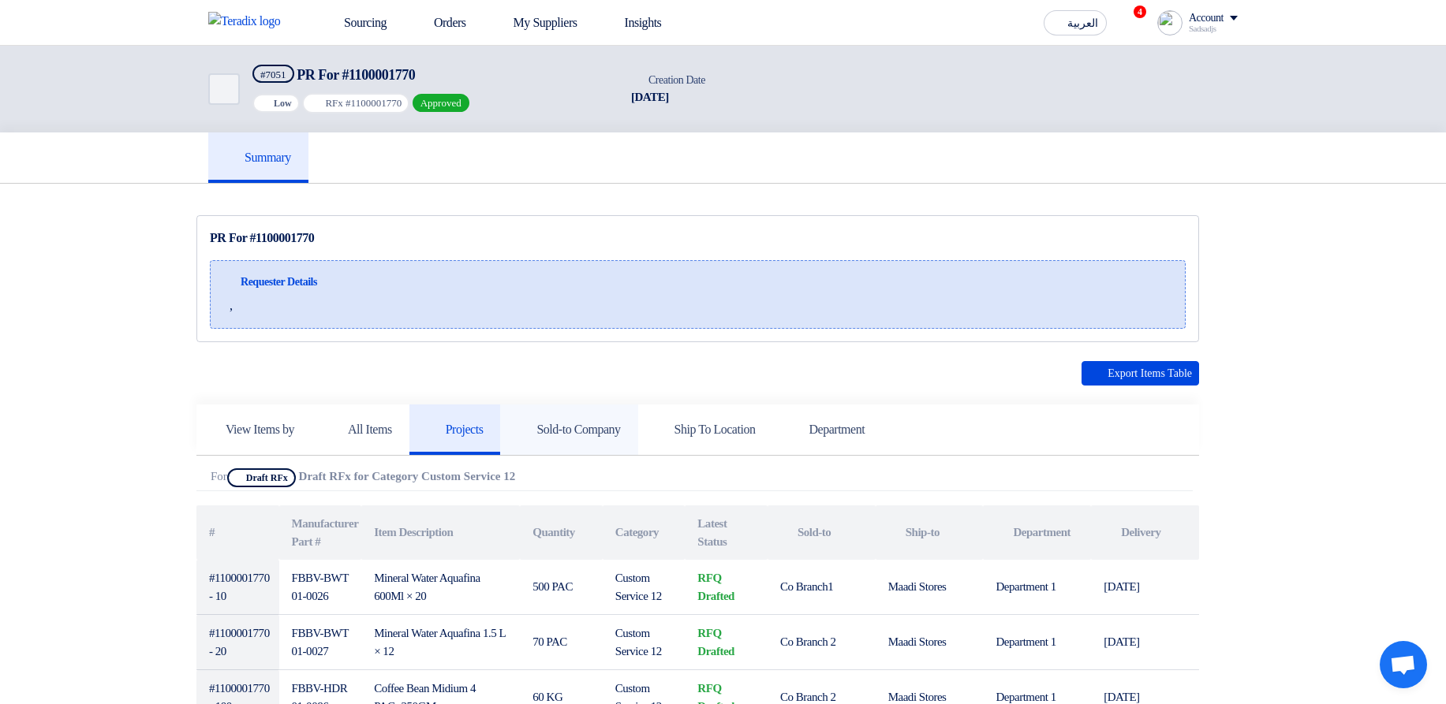
click at [631, 132] on link "Sold-to Company" at bounding box center [568, 430] width 137 height 50
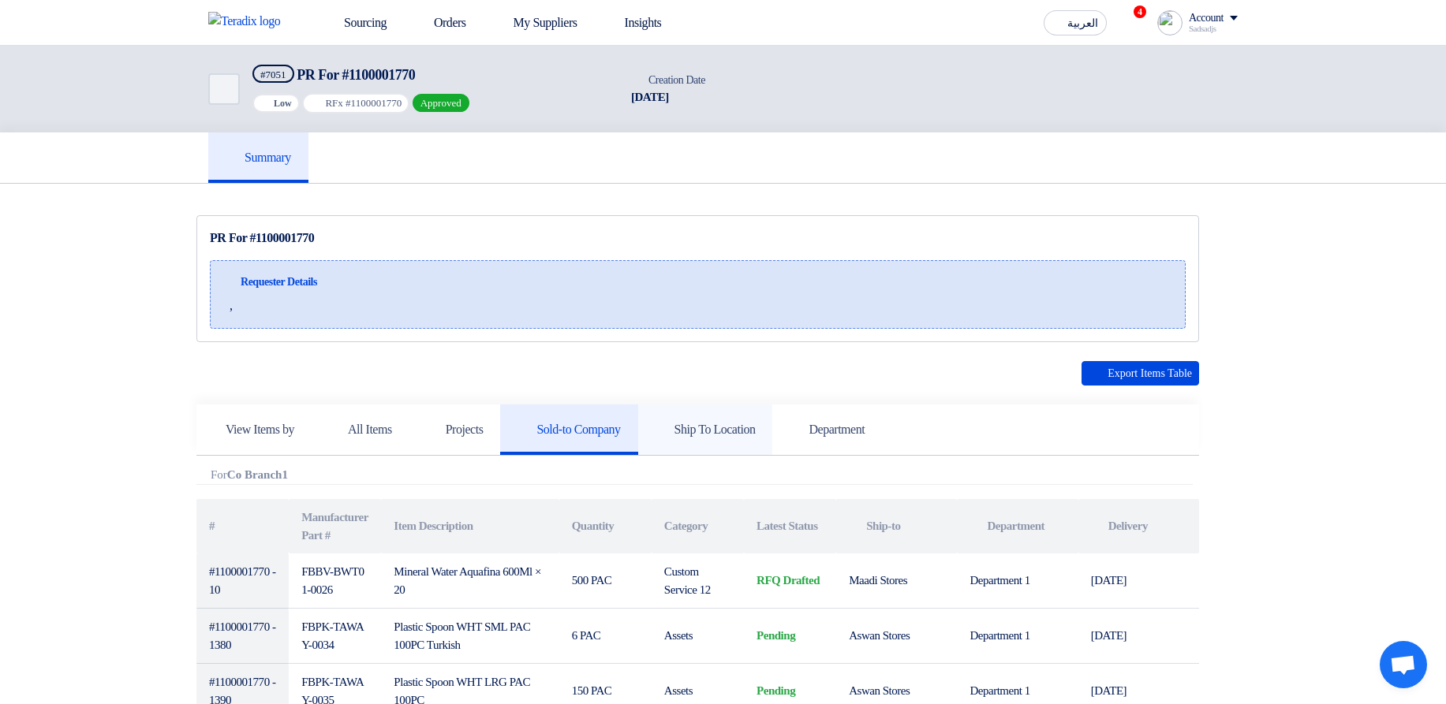
click at [773, 132] on link "Ship To Location" at bounding box center [705, 430] width 135 height 50
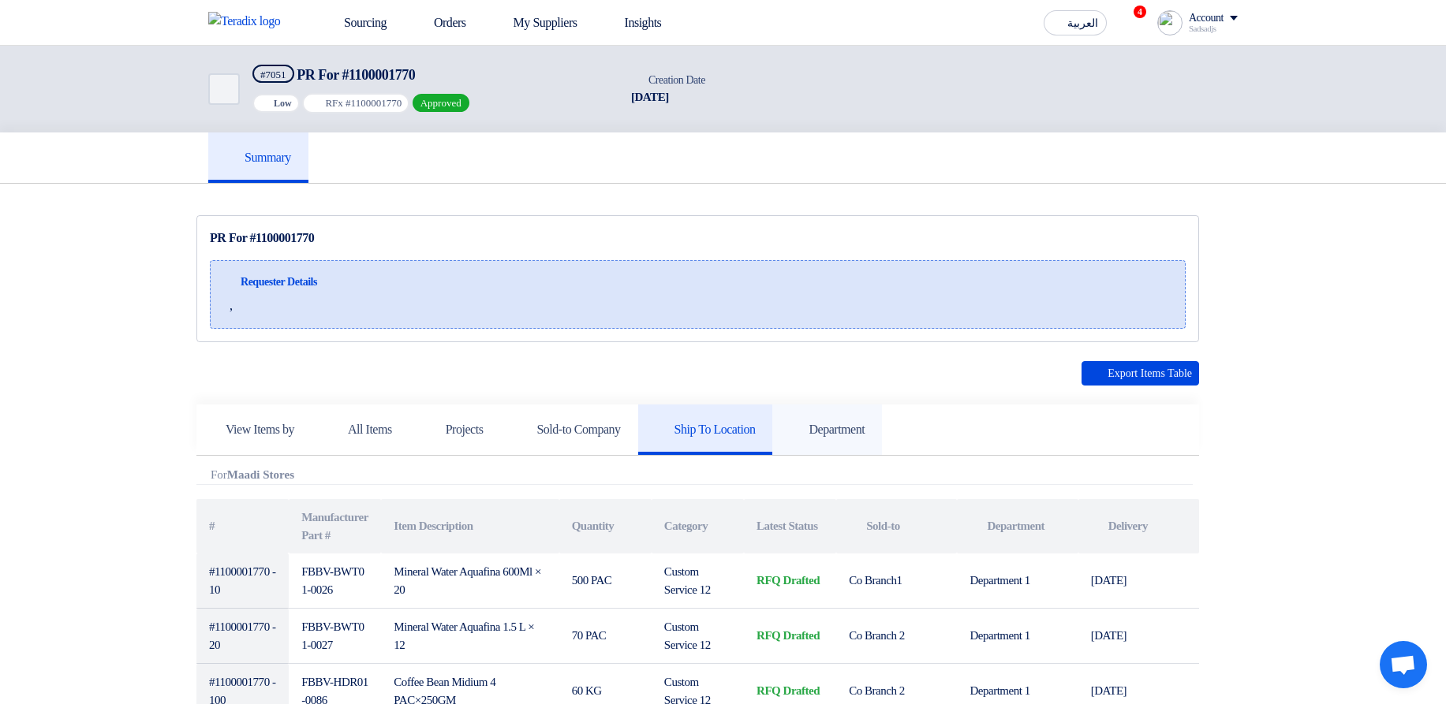
click at [882, 132] on link "Department" at bounding box center [827, 430] width 110 height 50
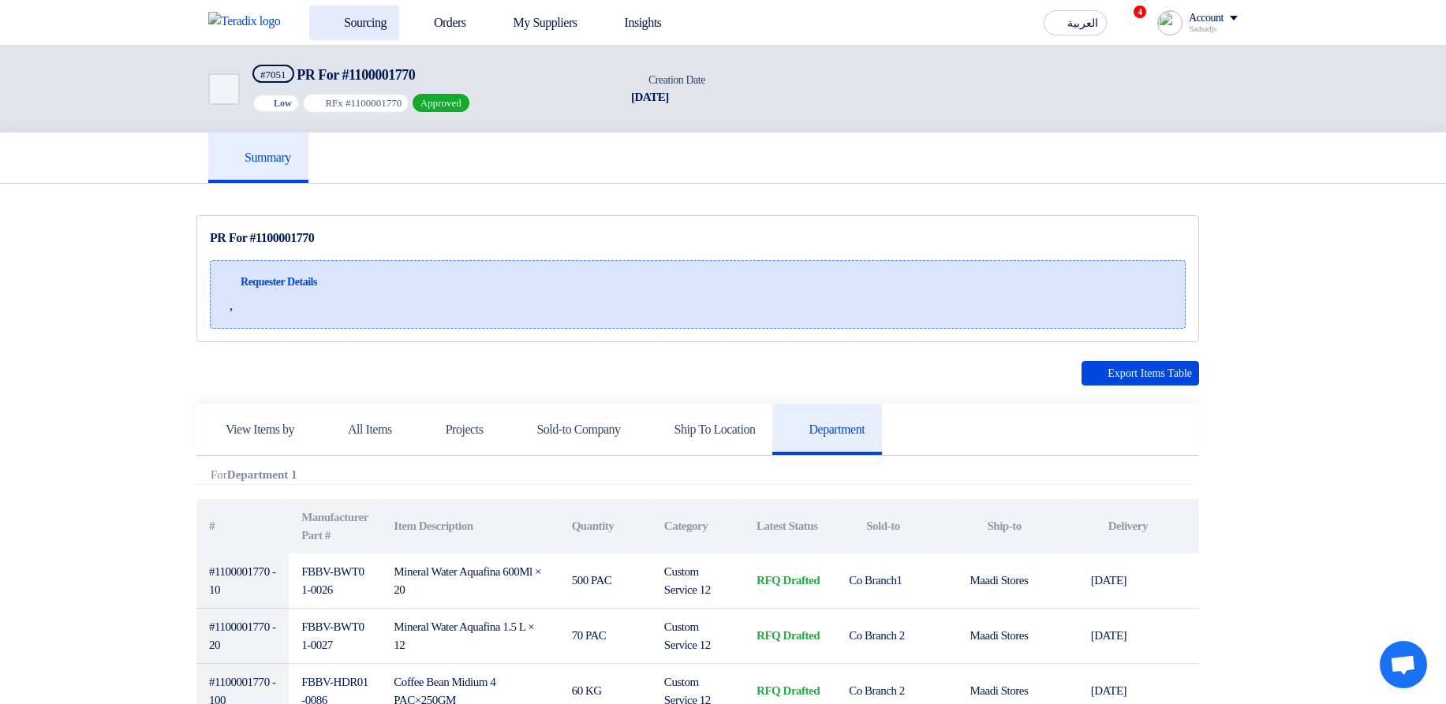
click at [346, 33] on link "Sourcing" at bounding box center [354, 23] width 90 height 35
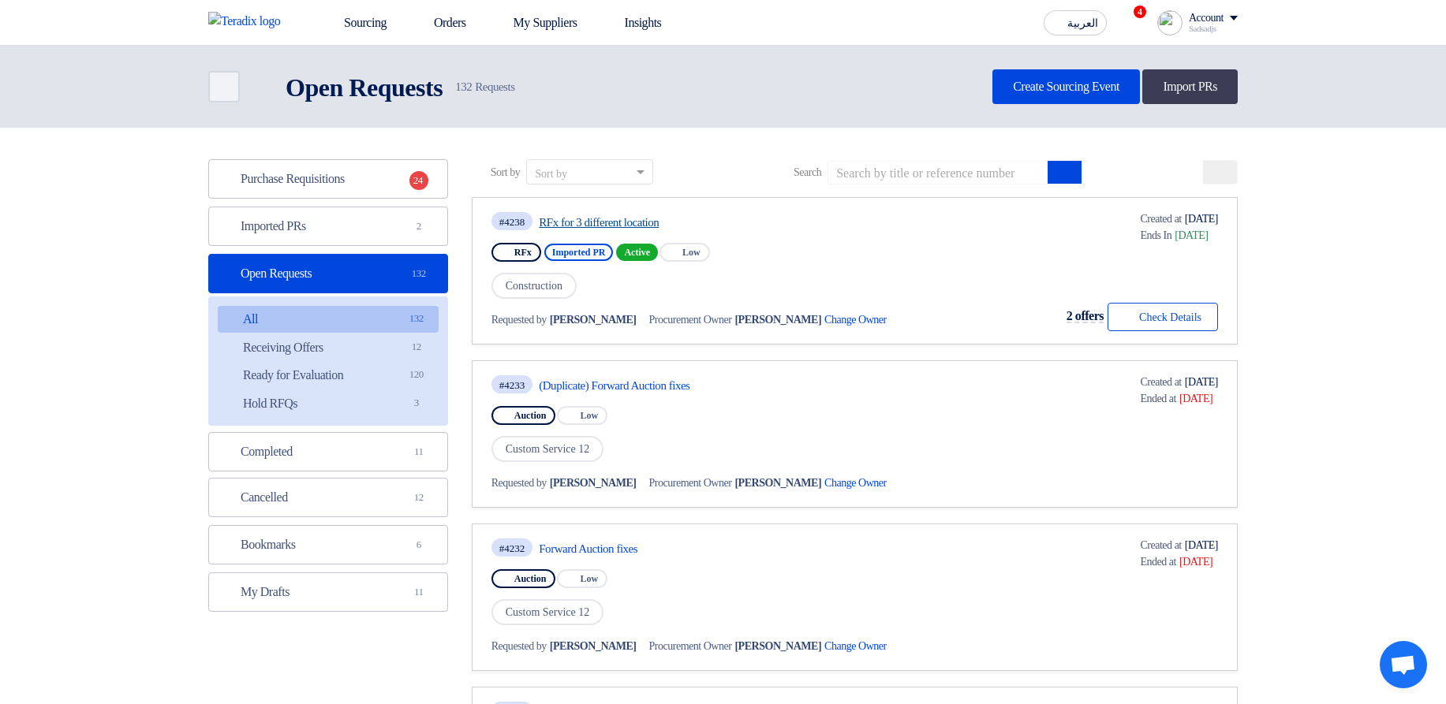
click at [614, 132] on link "RFx for 3 different location" at bounding box center [687, 222] width 296 height 14
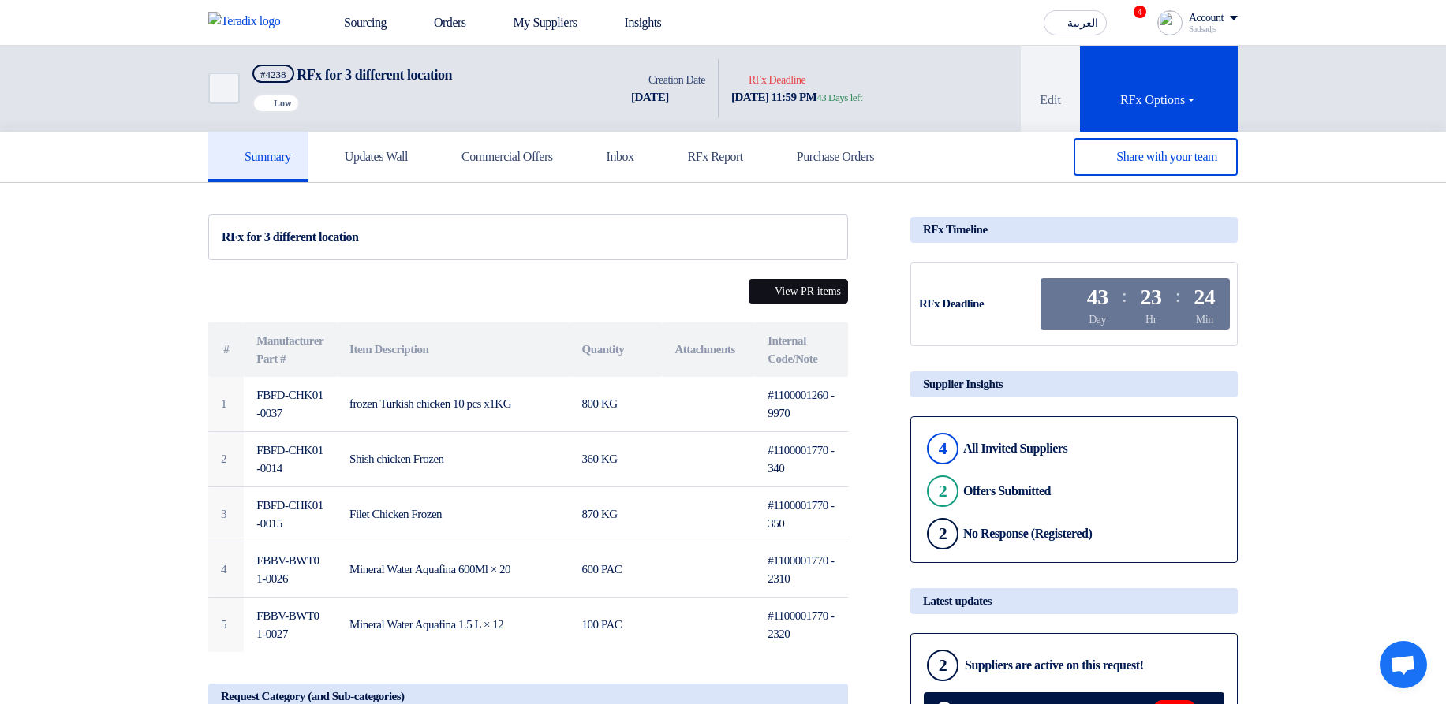
click at [832, 132] on button "View PR items" at bounding box center [797, 291] width 99 height 24
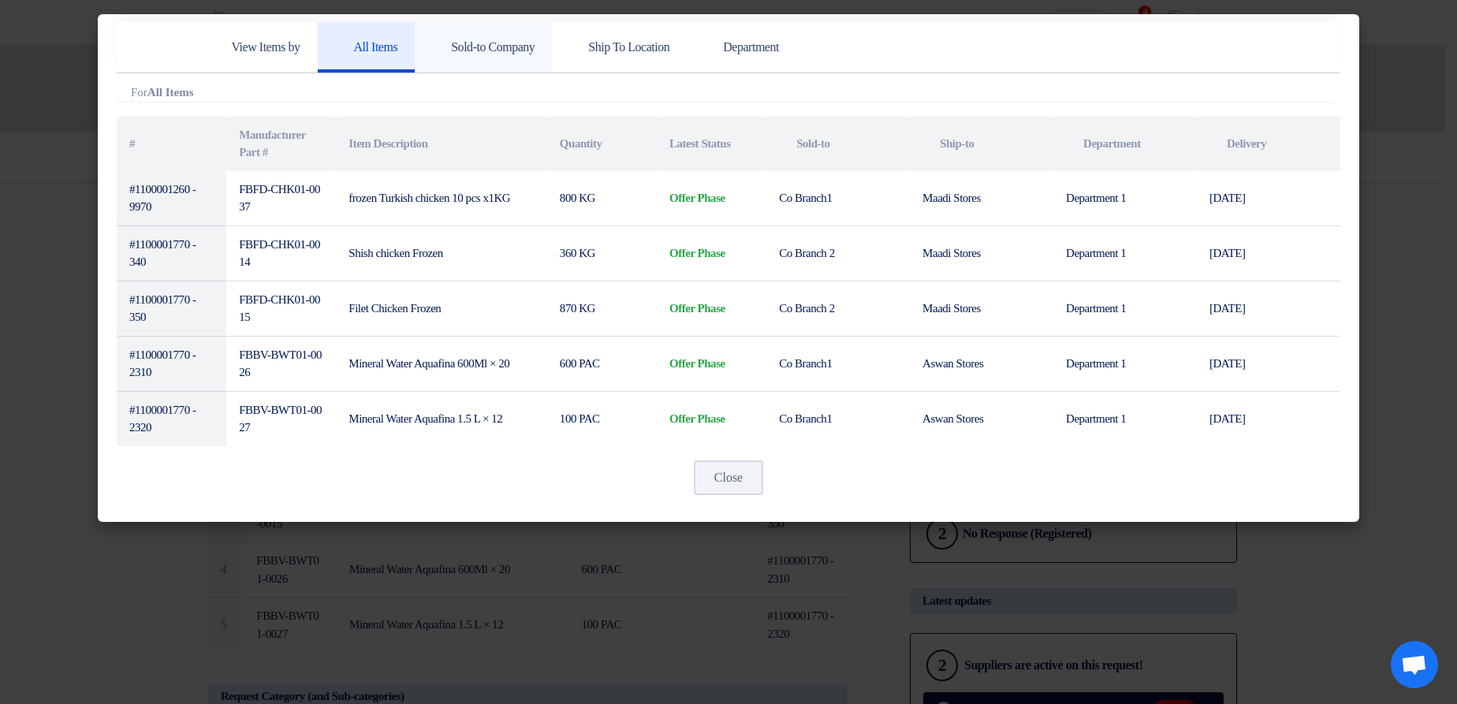
click at [497, 50] on h5 "Sold-to Company" at bounding box center [483, 47] width 103 height 16
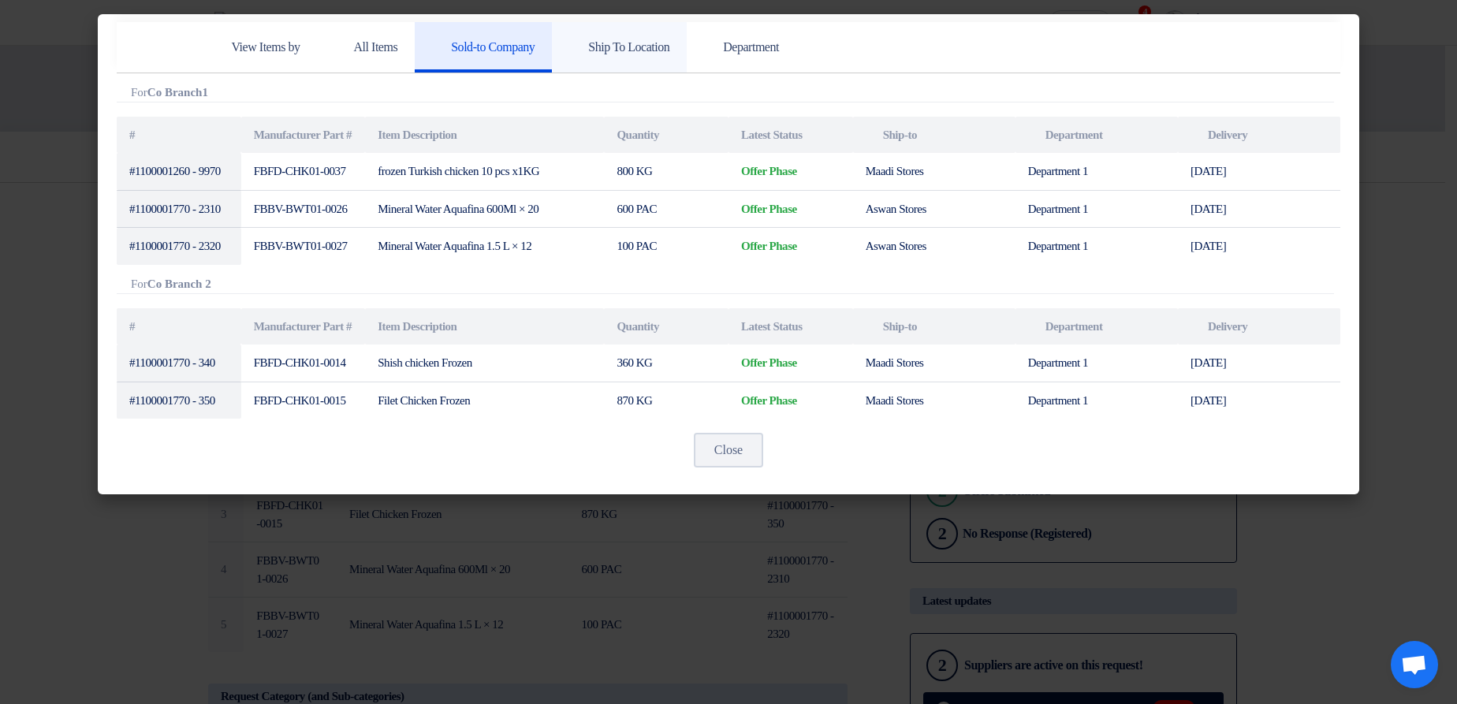
click at [661, 47] on h5 "Ship To Location" at bounding box center [619, 47] width 100 height 16
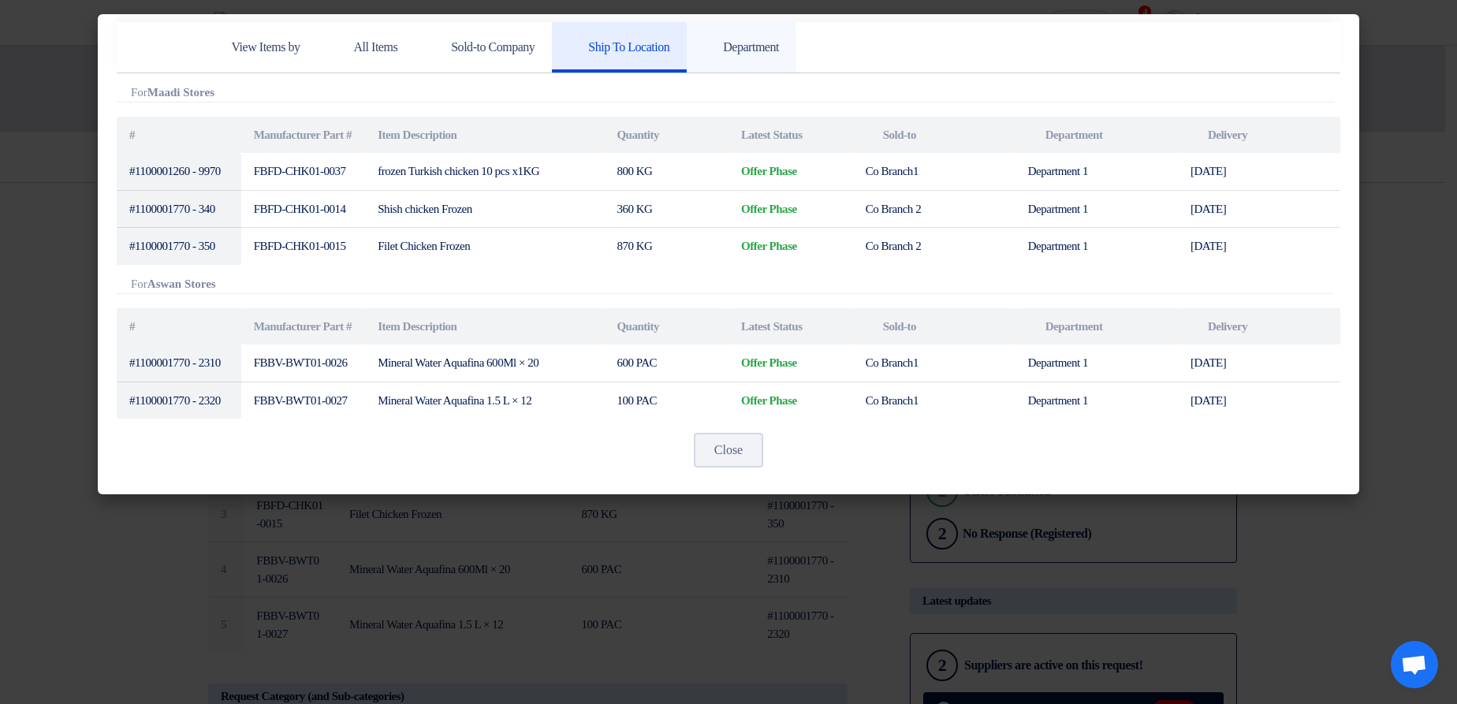
click at [779, 51] on h5 "Department" at bounding box center [741, 47] width 75 height 16
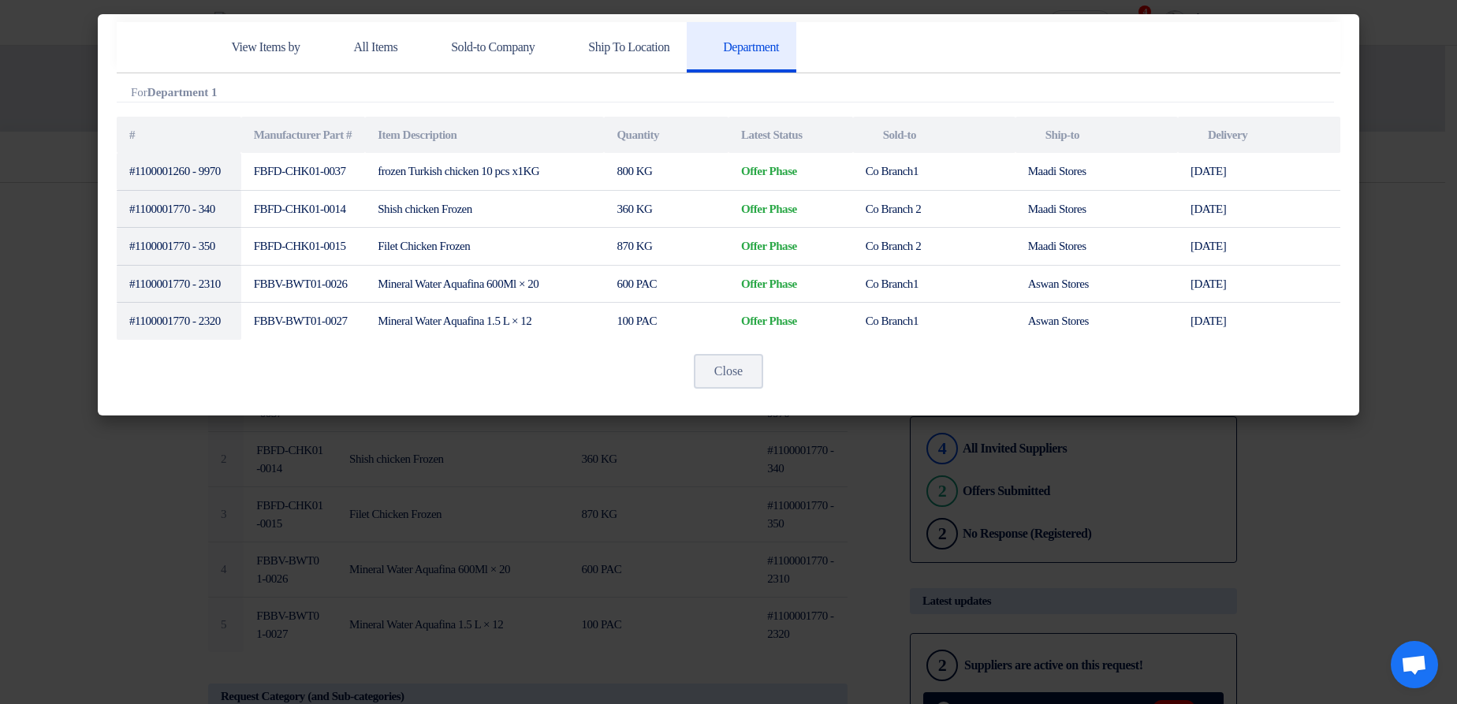
click at [1380, 132] on modal-container "View Items by All Items Sold-to Company Ship To Location Department Attachments…" at bounding box center [728, 352] width 1457 height 704
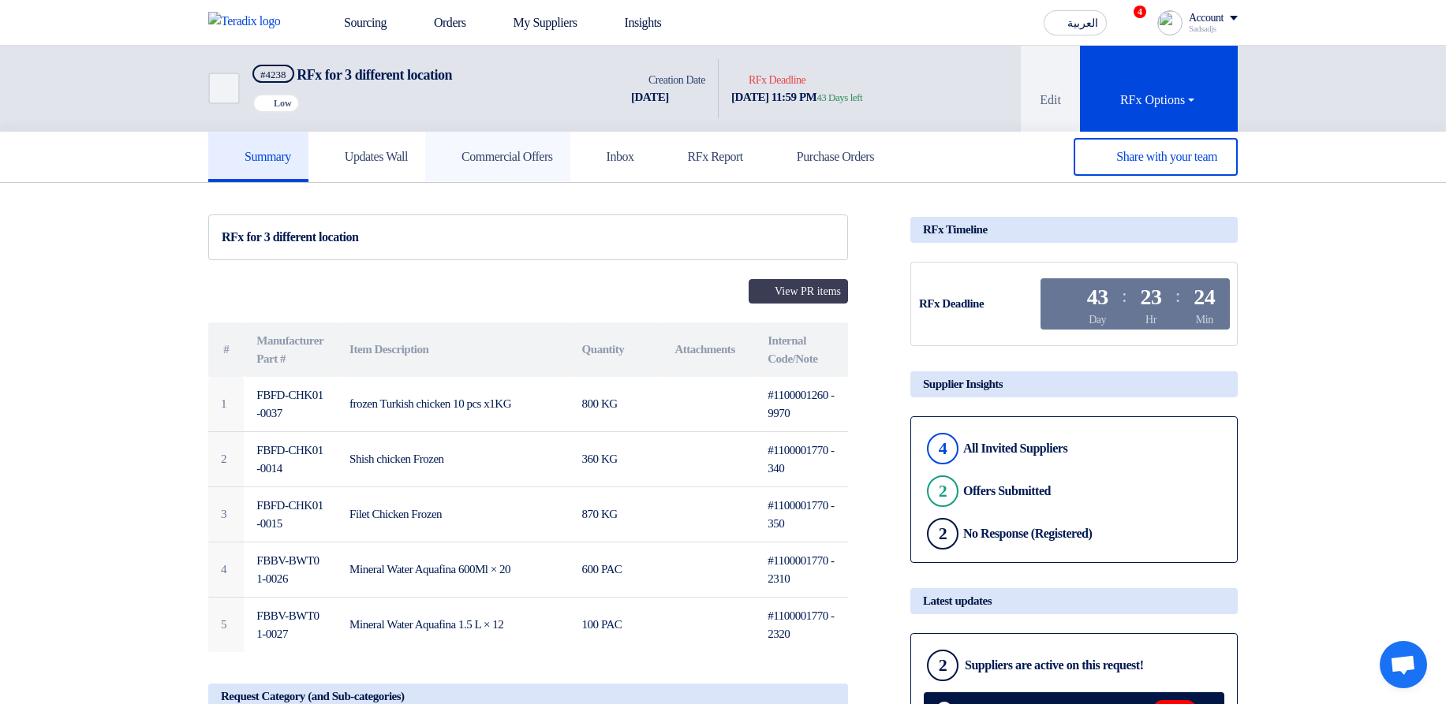
click at [461, 132] on link "Commercial Offers" at bounding box center [497, 157] width 145 height 50
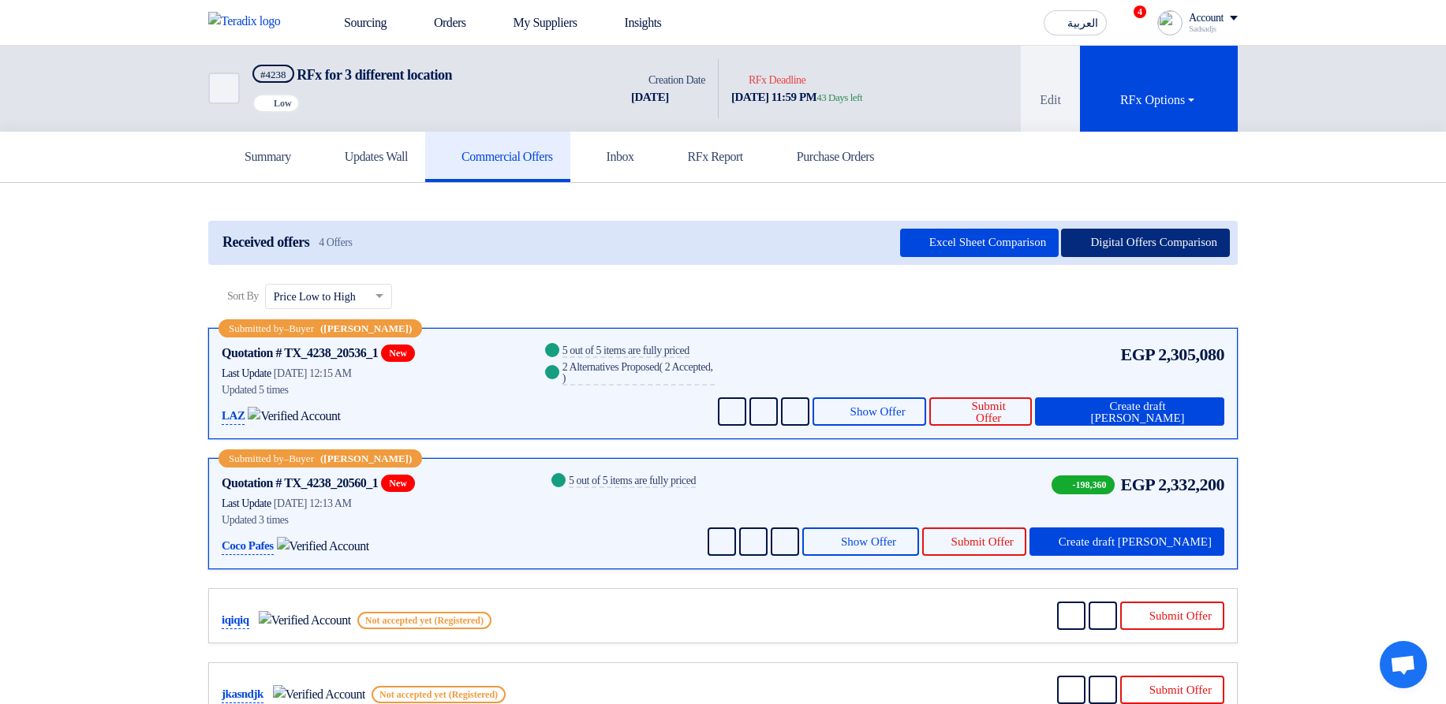
click at [1131, 132] on button "Digital Offers Comparison" at bounding box center [1145, 243] width 169 height 28
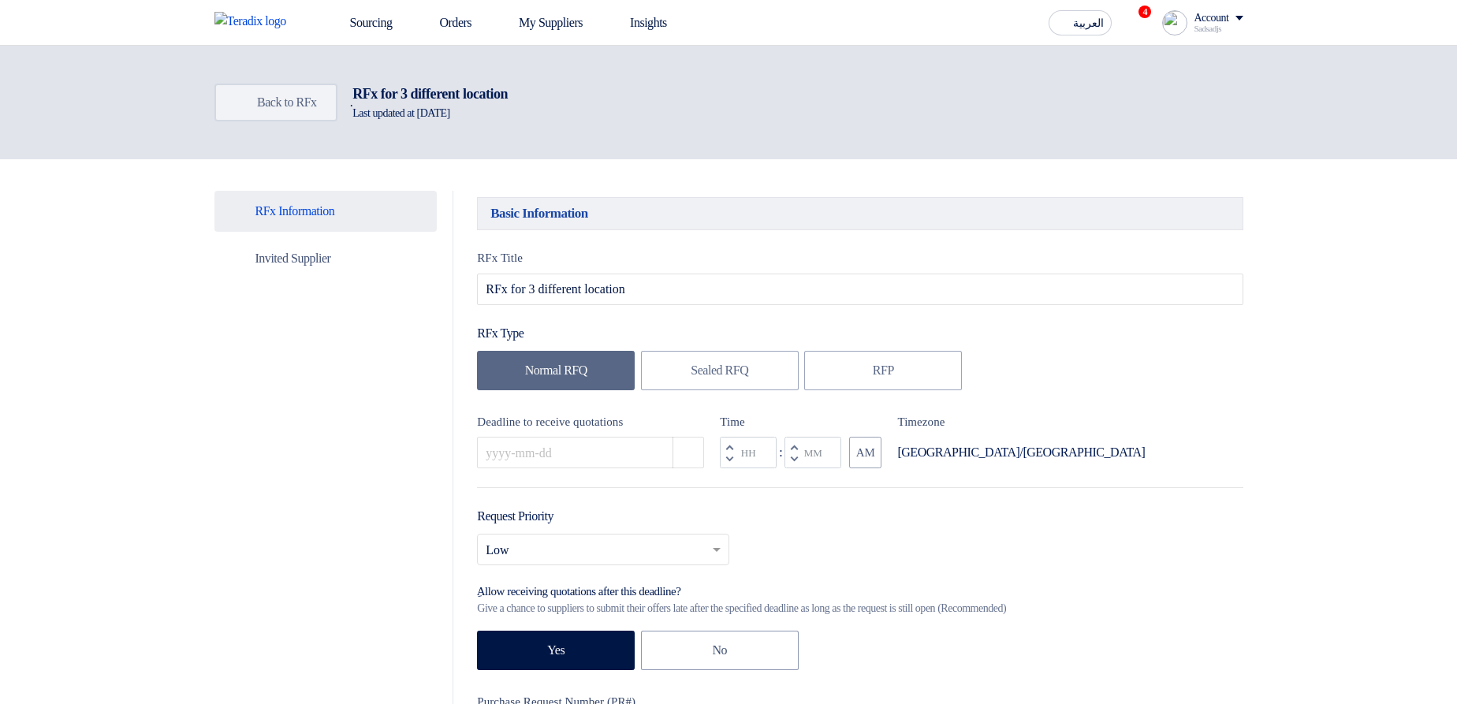
type input "[DATE]"
type input "11"
type input "59"
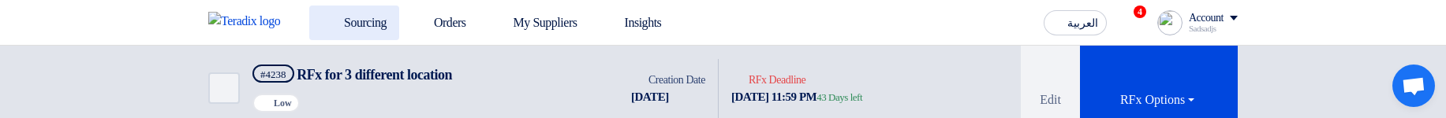
click at [371, 11] on link "Sourcing" at bounding box center [354, 23] width 90 height 35
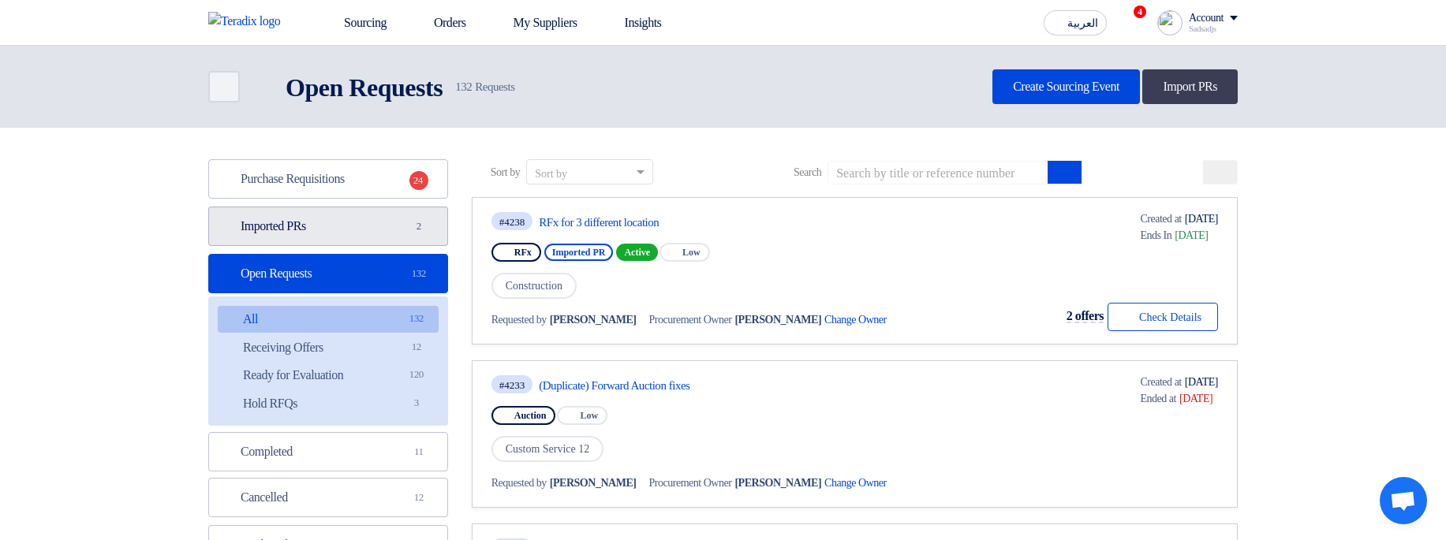
click at [349, 241] on link "Imported PRs Imported PRs 2" at bounding box center [328, 226] width 240 height 39
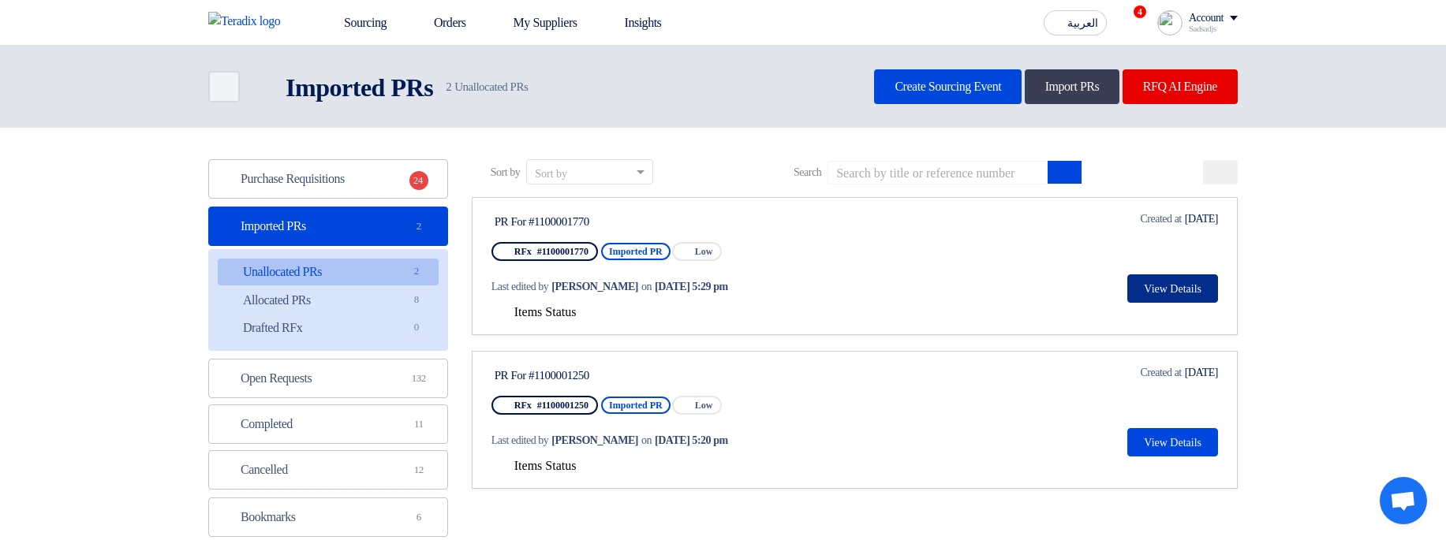
click at [1183, 298] on button "View Details" at bounding box center [1172, 288] width 91 height 28
